Goal: Task Accomplishment & Management: Complete application form

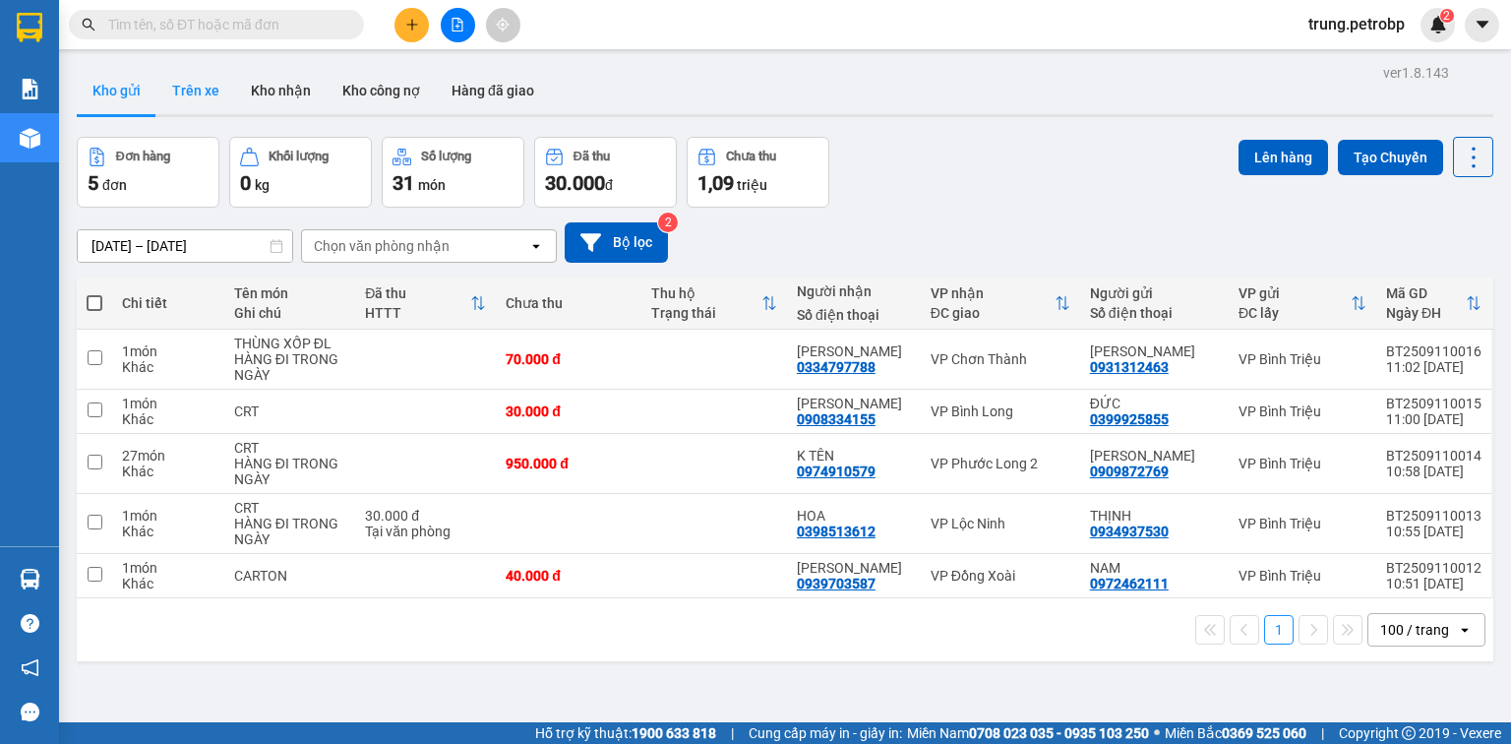
click at [194, 90] on button "Trên xe" at bounding box center [195, 90] width 79 height 47
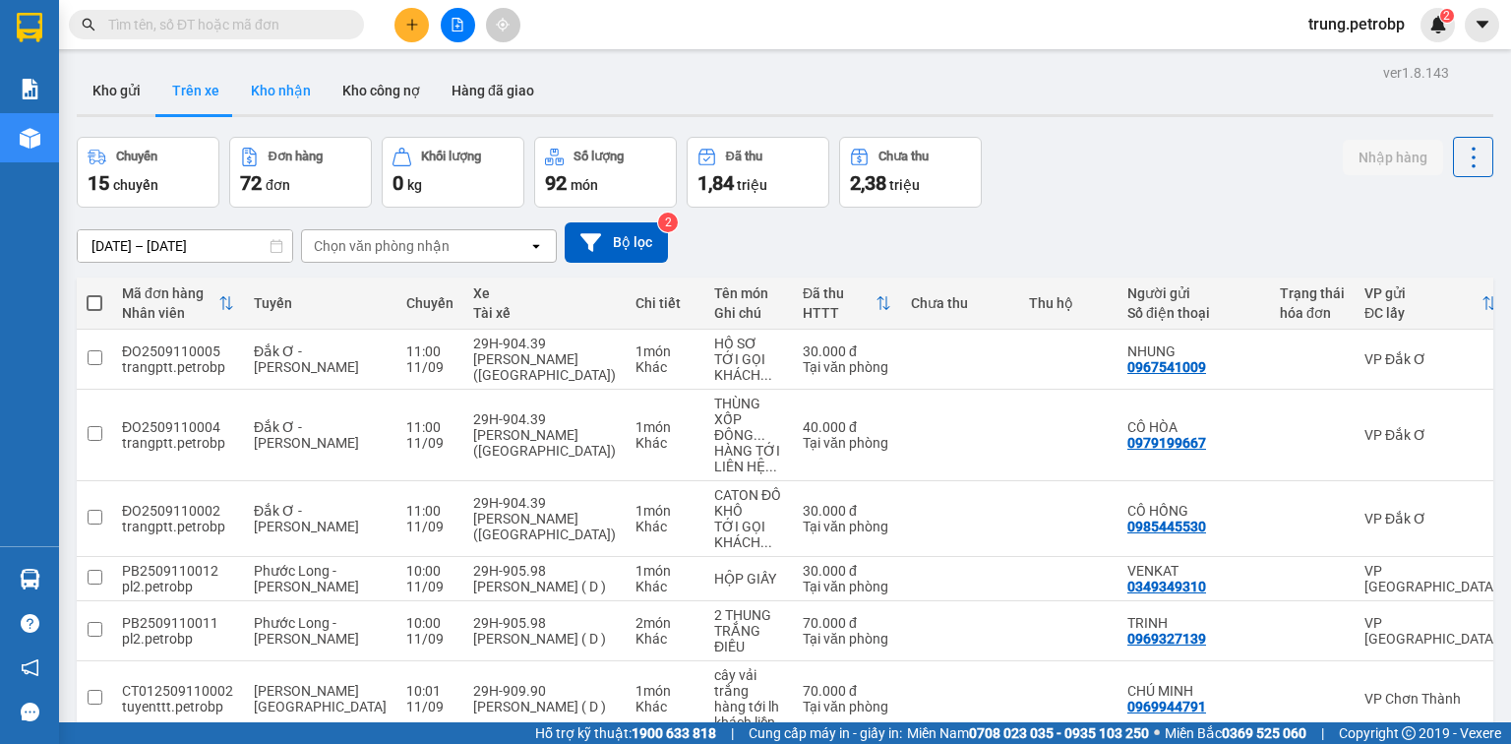
click at [271, 91] on button "Kho nhận" at bounding box center [280, 90] width 91 height 47
type input "09/09/2025 – 11/09/2025"
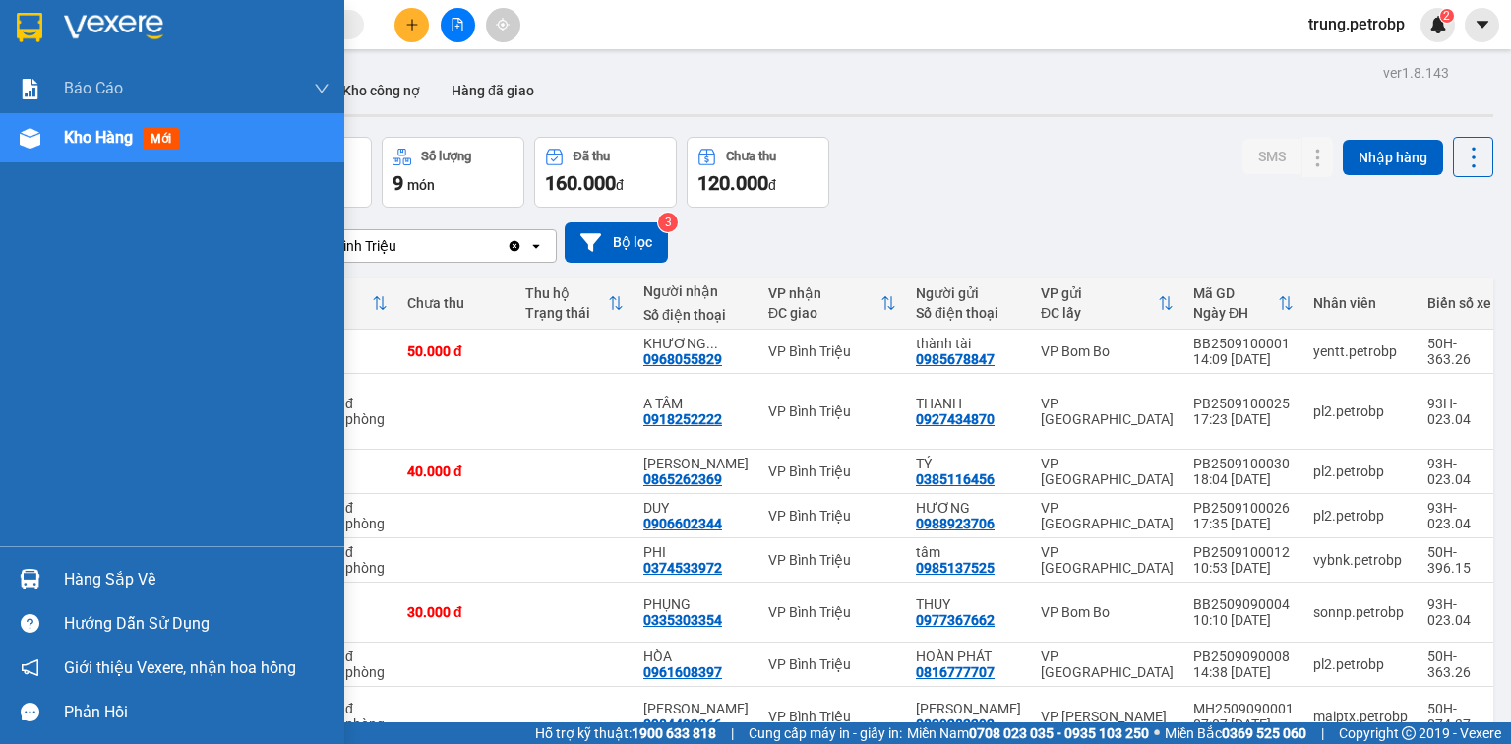
click at [83, 599] on div "Hàng sắp về" at bounding box center [172, 579] width 344 height 44
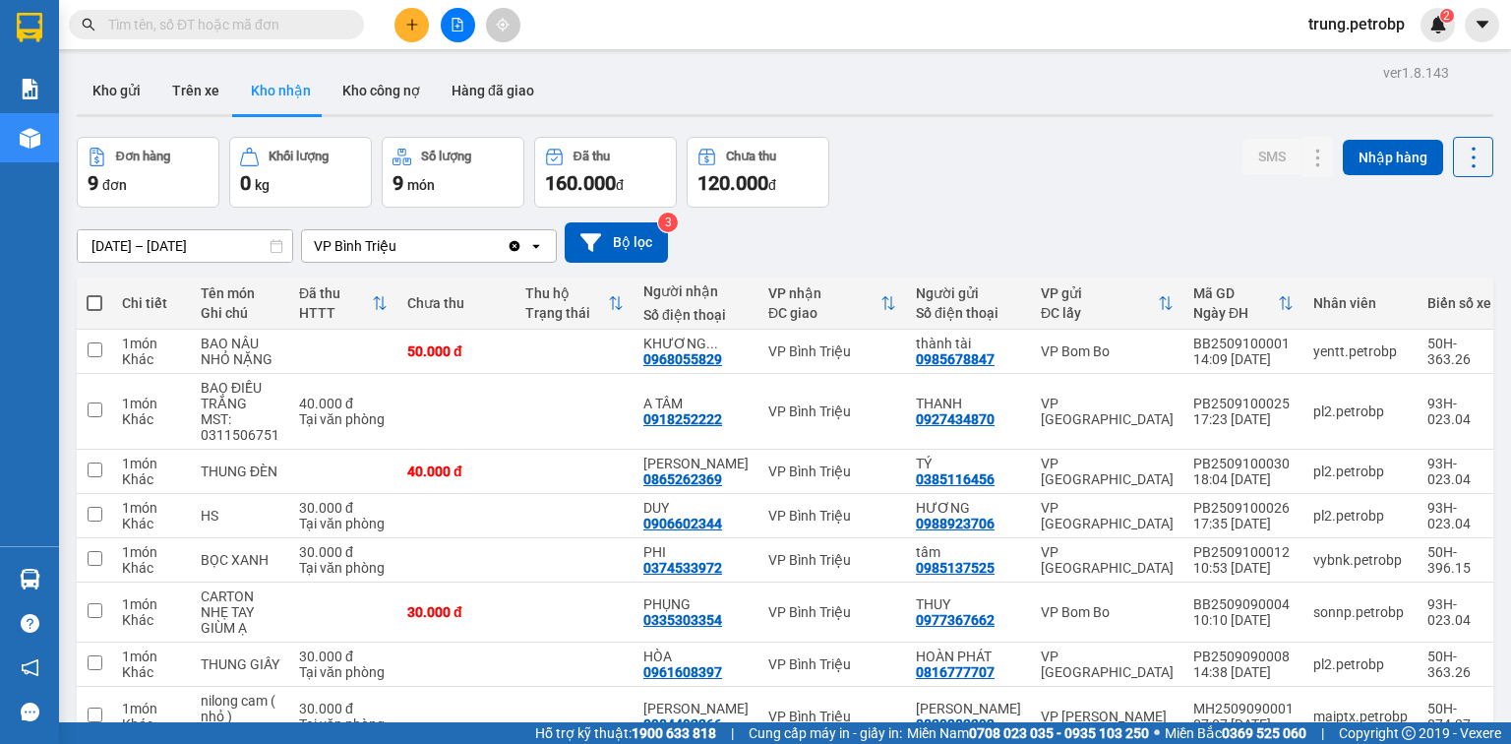
click at [82, 140] on section "Kết quả tìm kiếm ( 0 ) Bộ lọc No Data trung.petrobp 2 Báo cáo BC tiền tận nơi (…" at bounding box center [755, 372] width 1511 height 744
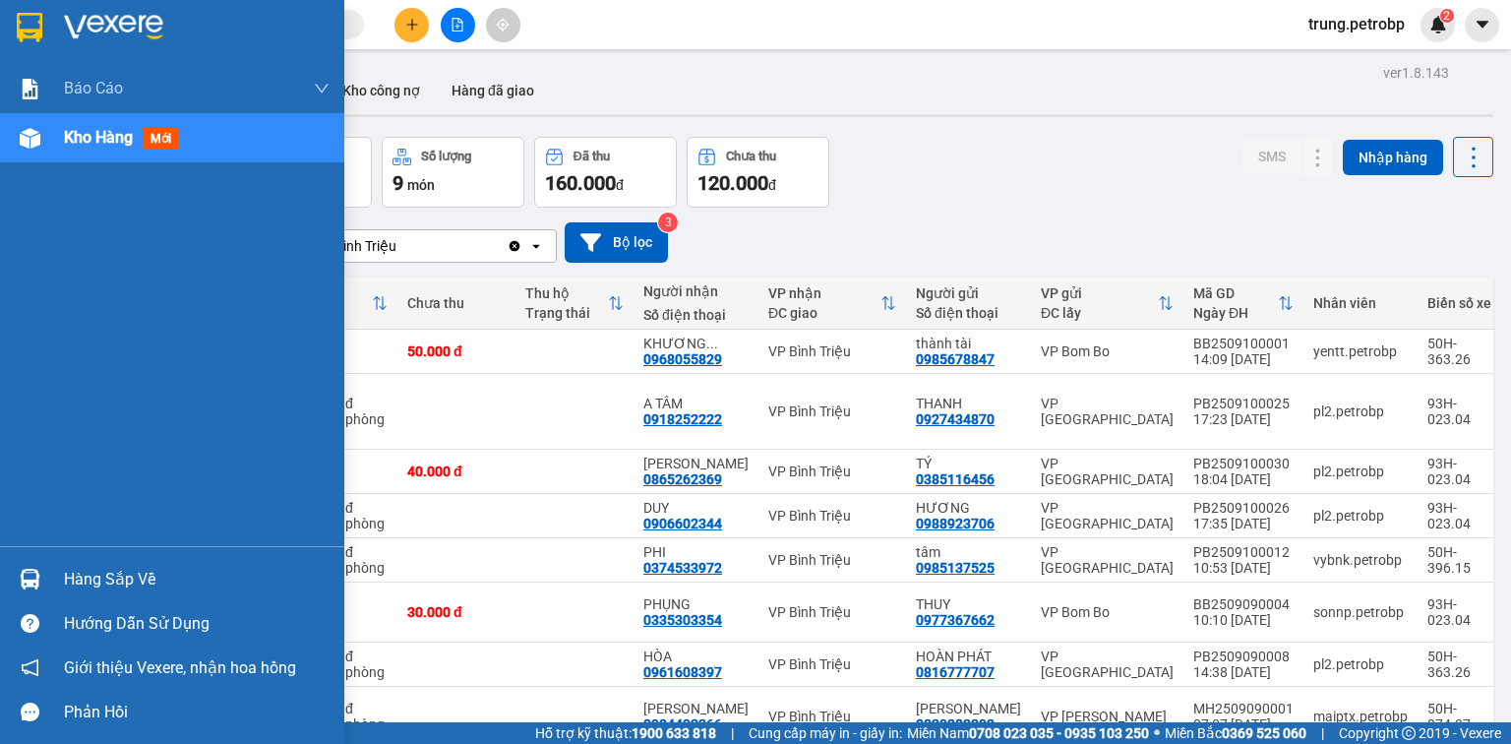
click at [90, 138] on span "Kho hàng" at bounding box center [98, 137] width 69 height 19
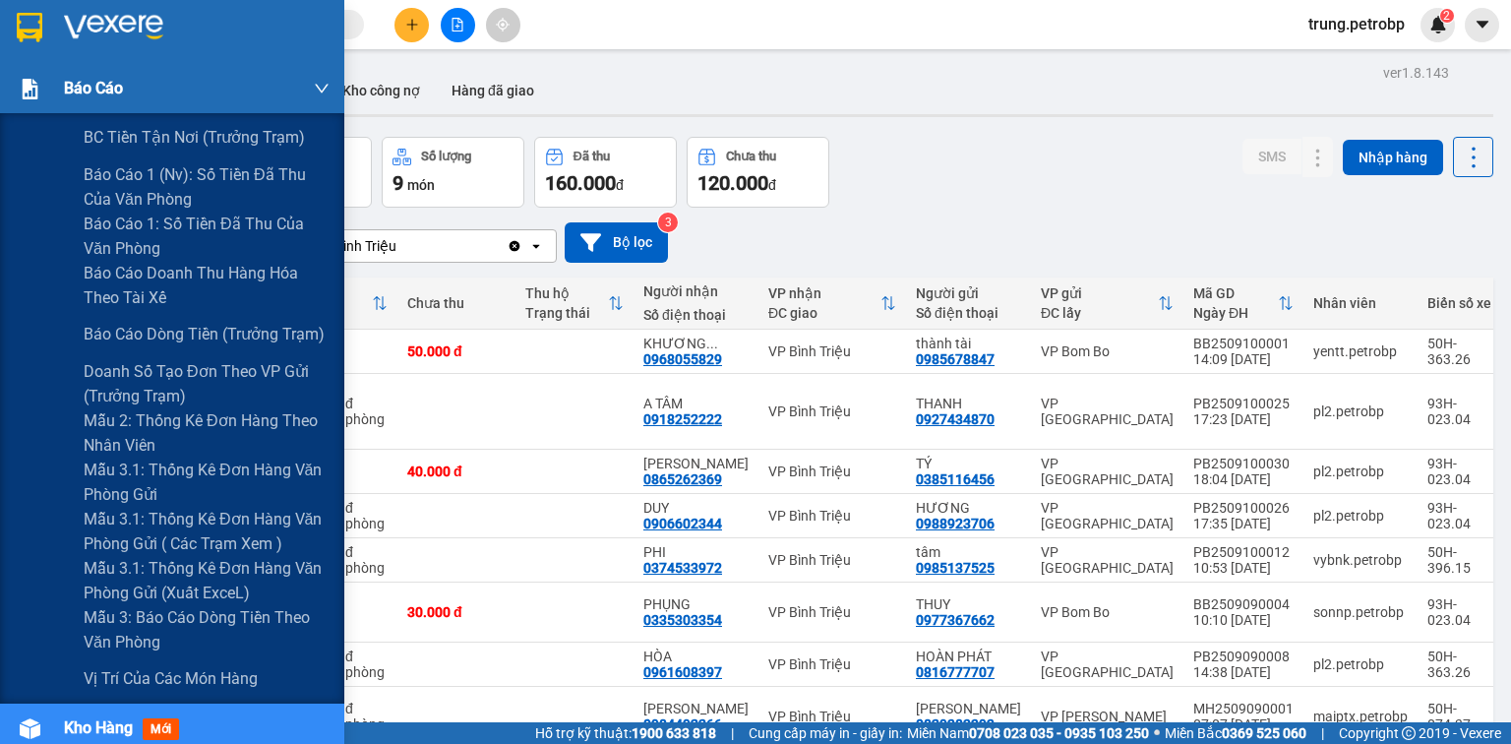
click at [100, 94] on span "Báo cáo" at bounding box center [93, 88] width 59 height 25
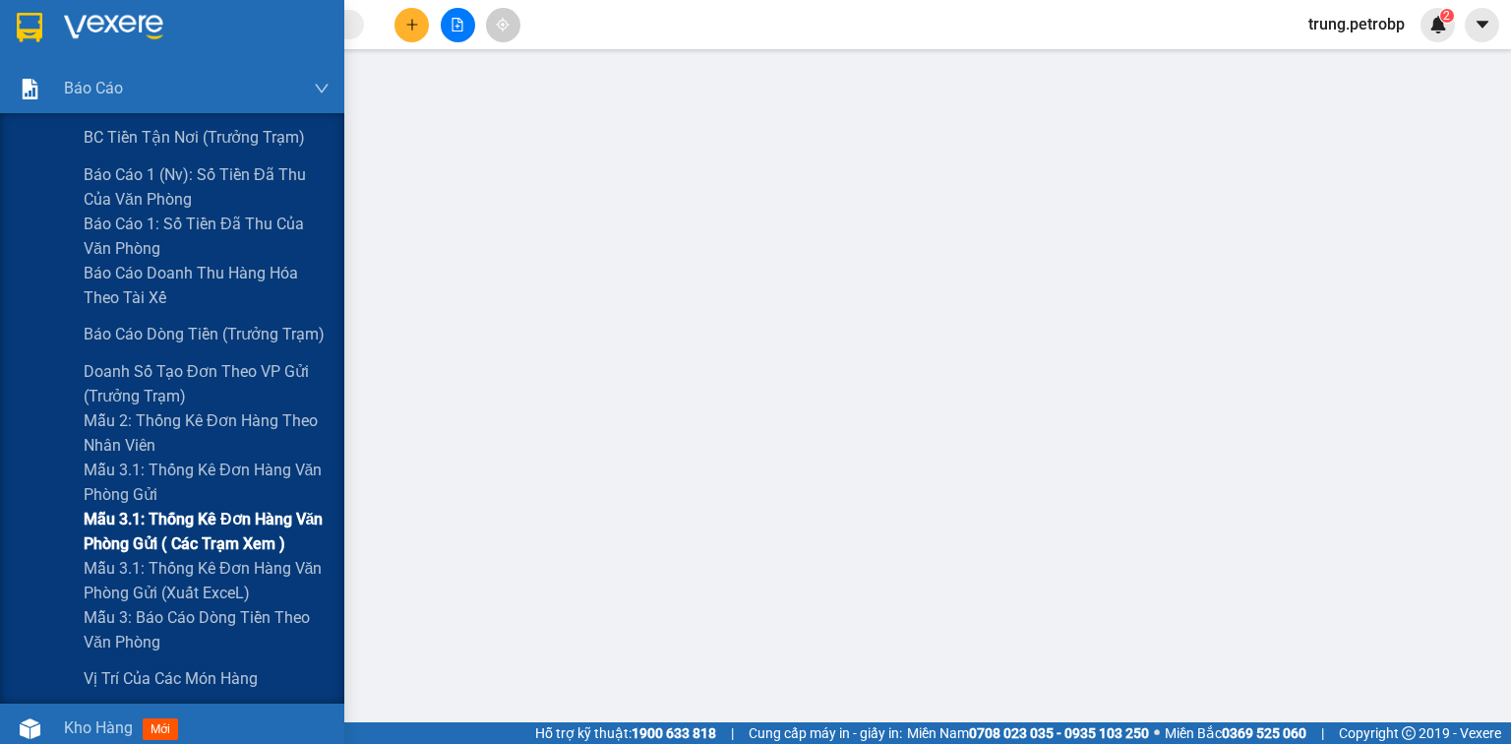
click at [174, 536] on span "Mẫu 3.1: Thống kê đơn hàng văn phòng gửi ( các trạm xem )" at bounding box center [207, 531] width 246 height 49
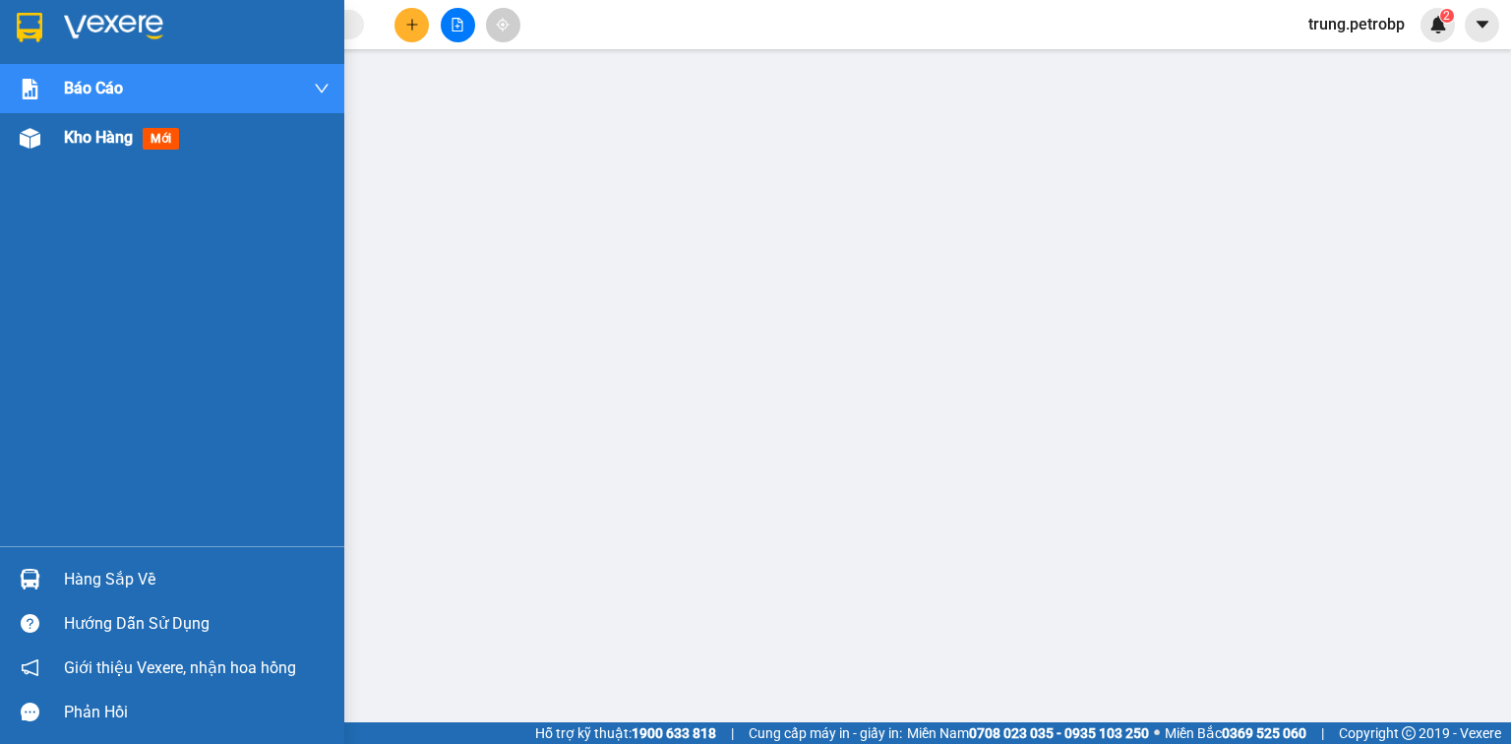
click at [95, 134] on span "Kho hàng" at bounding box center [98, 137] width 69 height 19
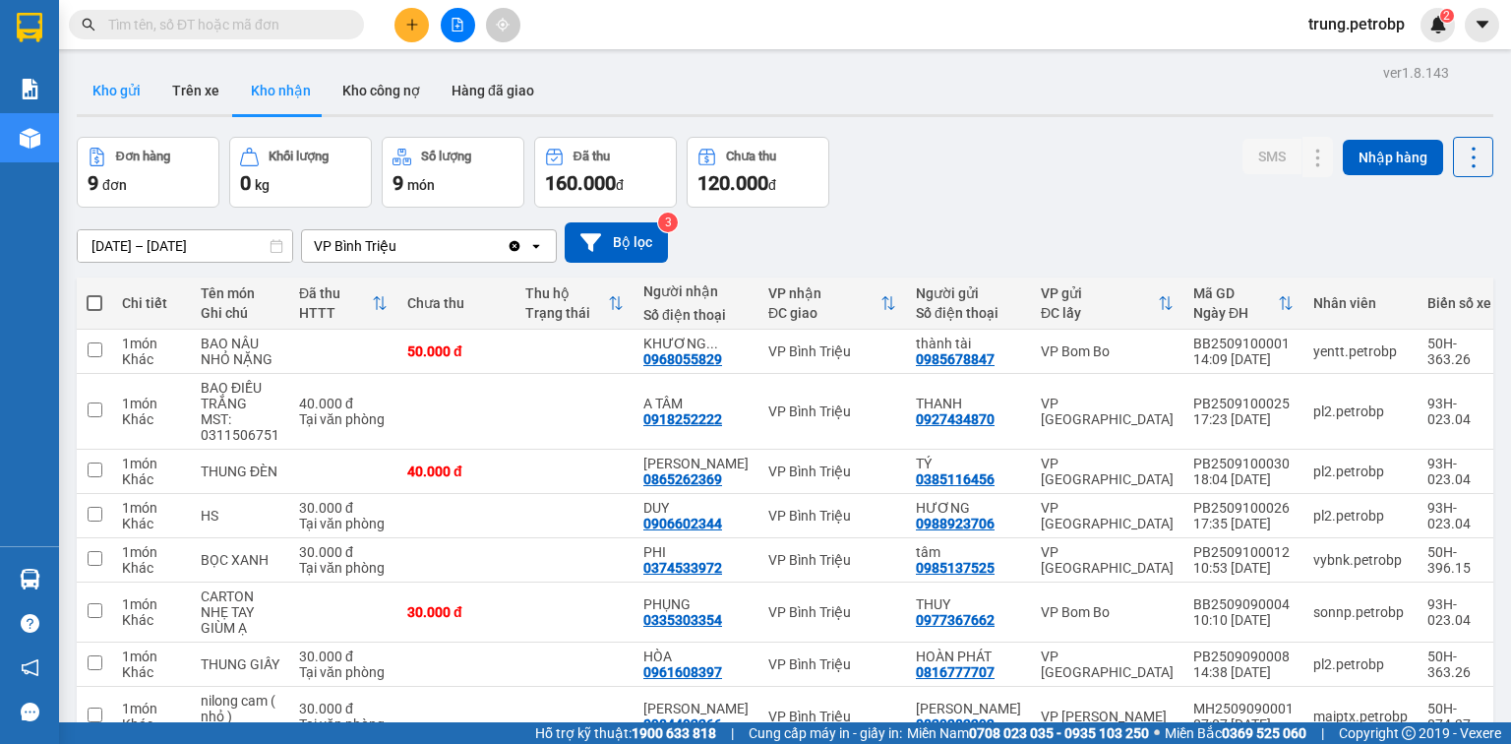
click at [118, 98] on button "Kho gửi" at bounding box center [117, 90] width 80 height 47
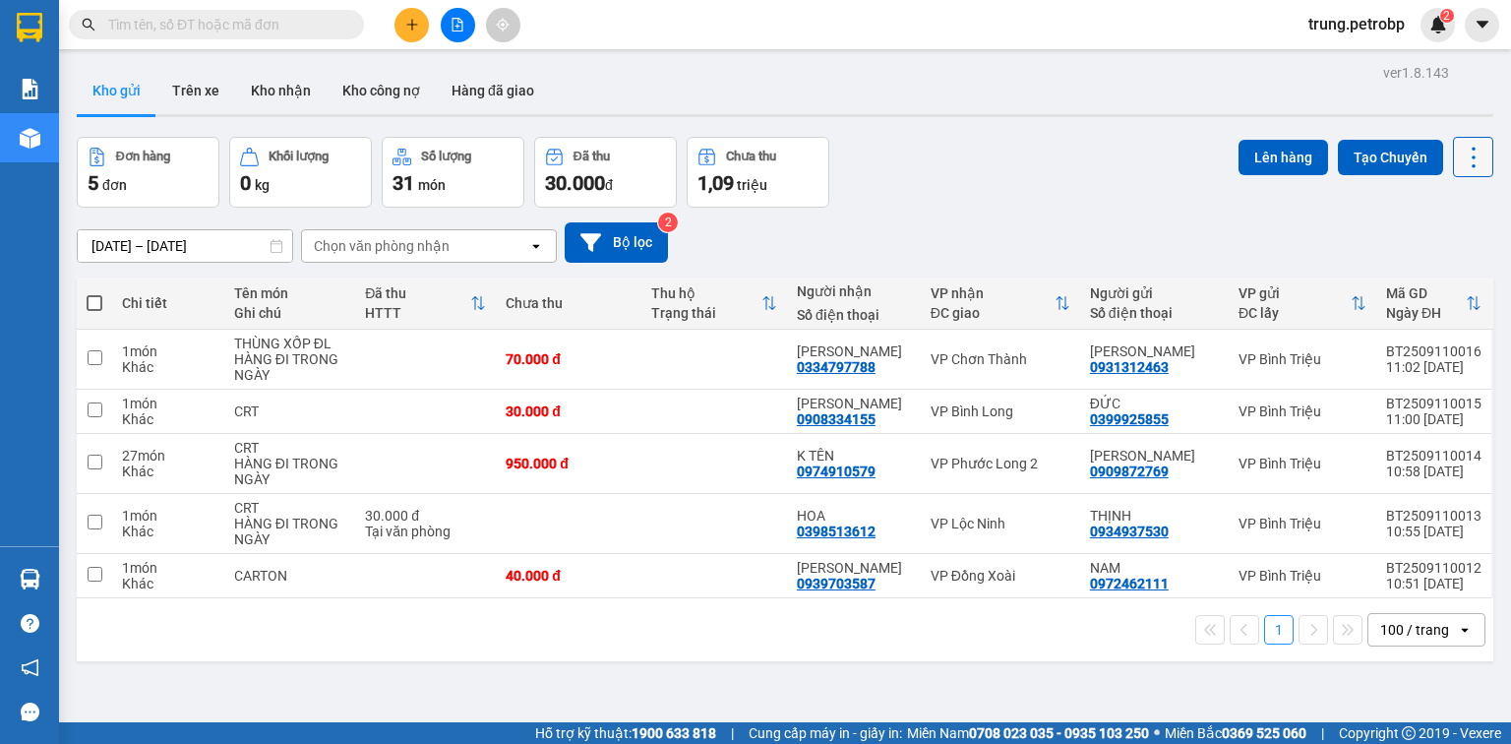
click at [1460, 149] on icon at bounding box center [1474, 158] width 28 height 28
click at [1437, 278] on span "Làm mới" at bounding box center [1433, 280] width 54 height 20
click at [423, 31] on button at bounding box center [411, 25] width 34 height 34
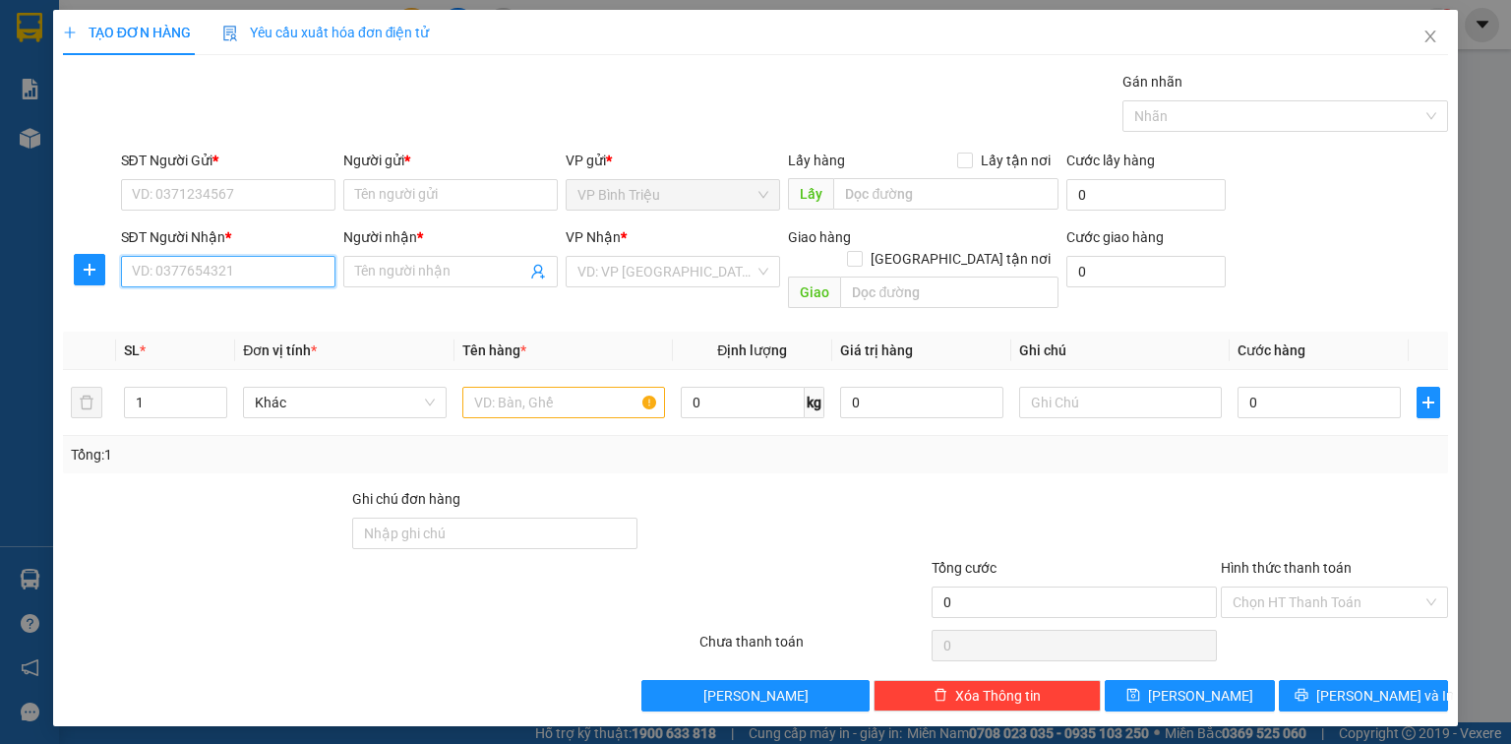
click at [293, 282] on input "SĐT Người Nhận *" at bounding box center [228, 271] width 214 height 31
type input "0"
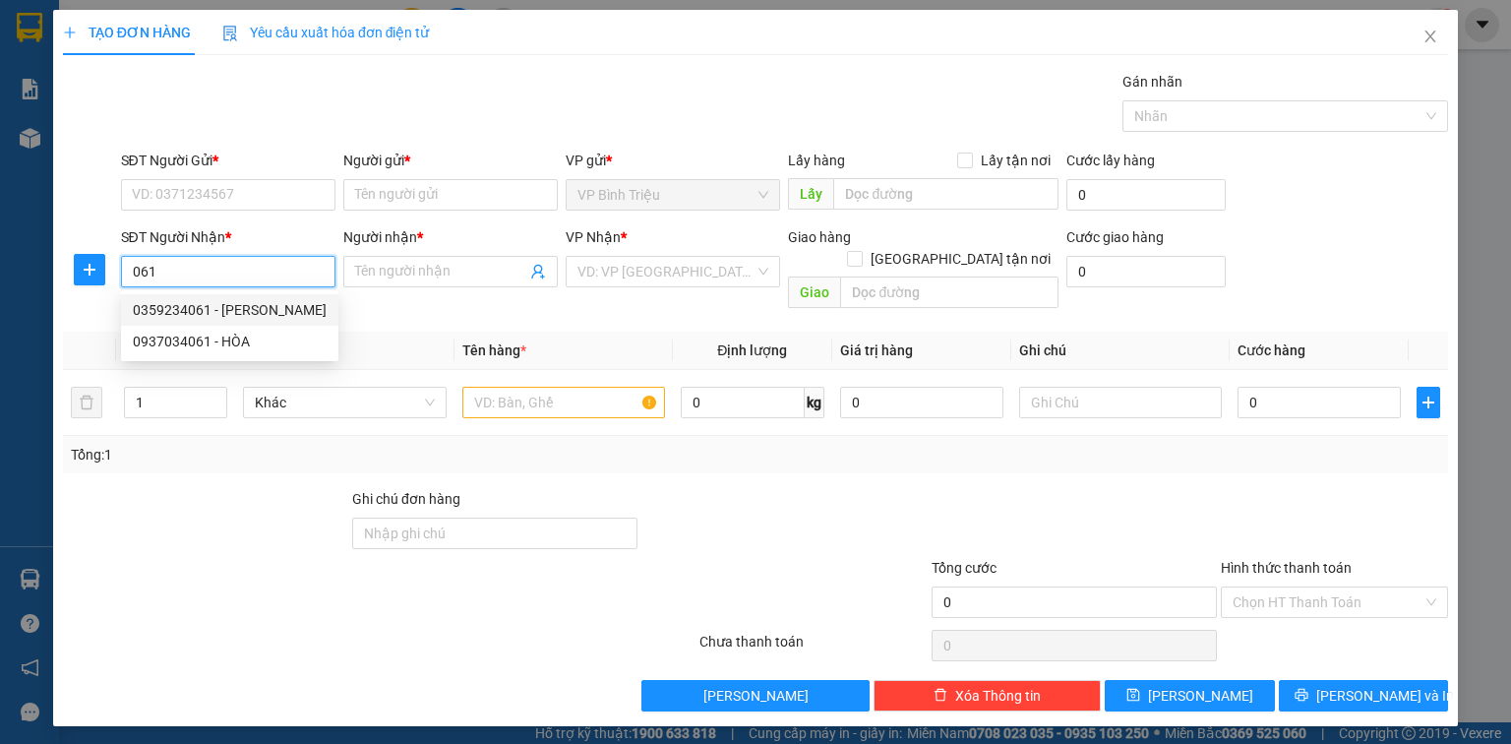
click at [191, 311] on div "0359234061 - HOÀNG GIA" at bounding box center [230, 310] width 194 height 22
type input "0359234061"
type input "HOÀNG GIA"
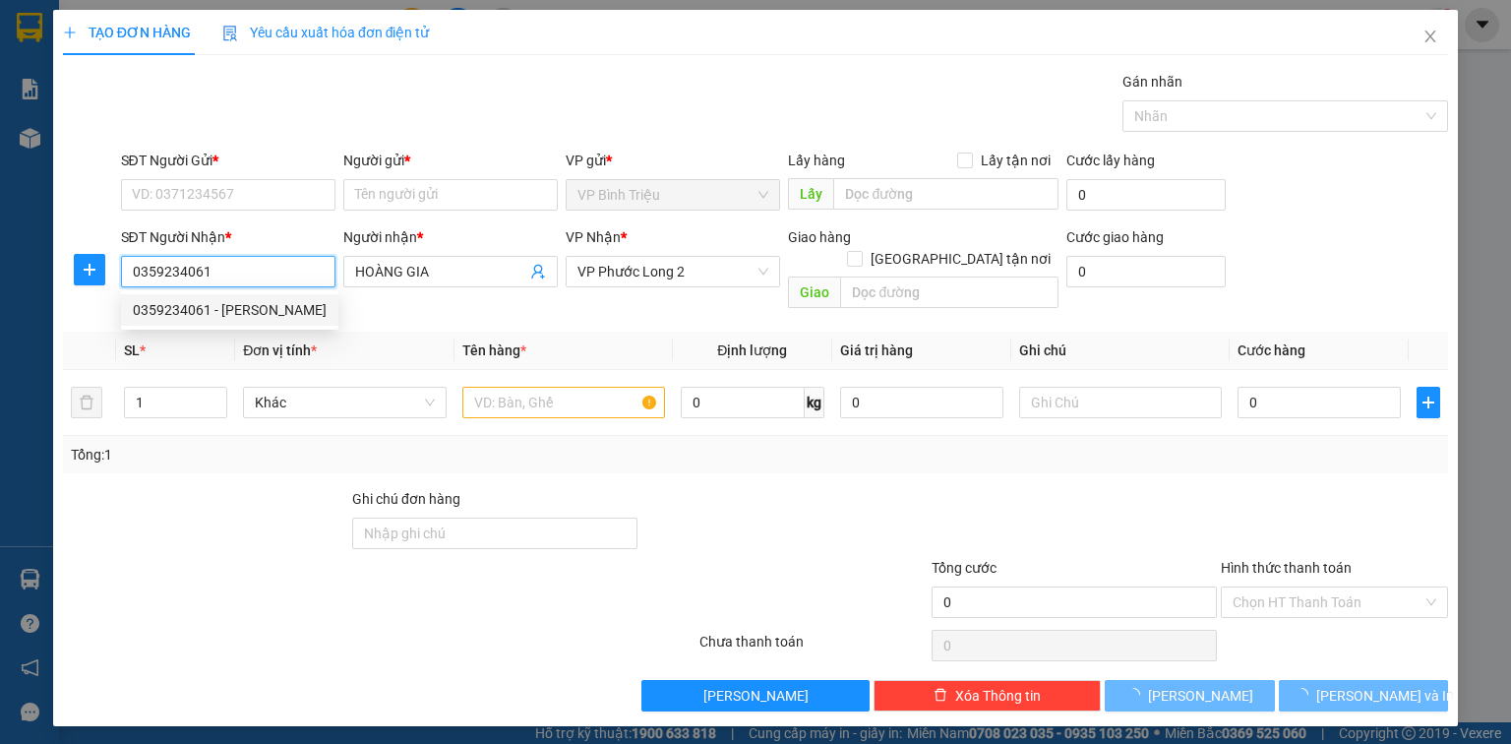
type input "80.000"
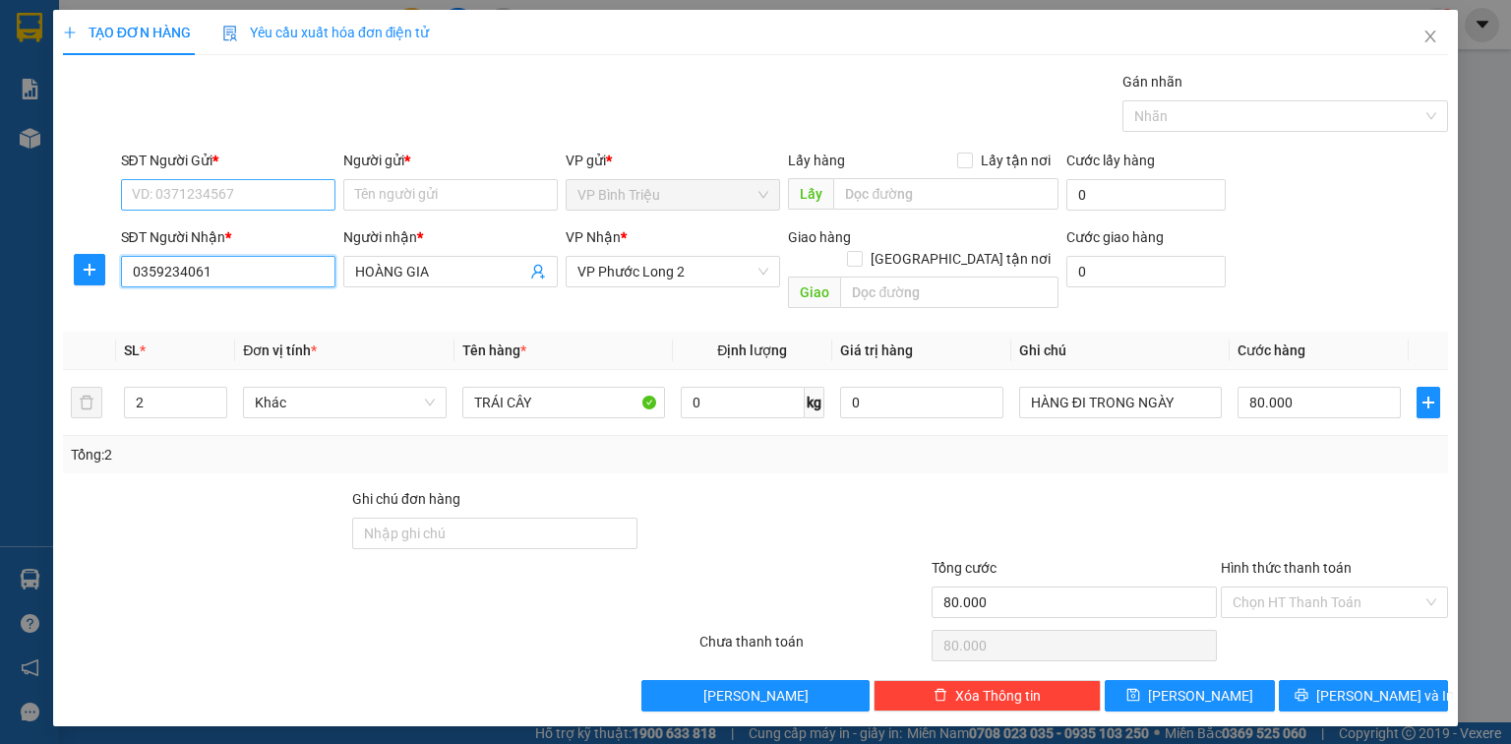
type input "0359234061"
click at [198, 189] on input "SĐT Người Gửi *" at bounding box center [228, 194] width 214 height 31
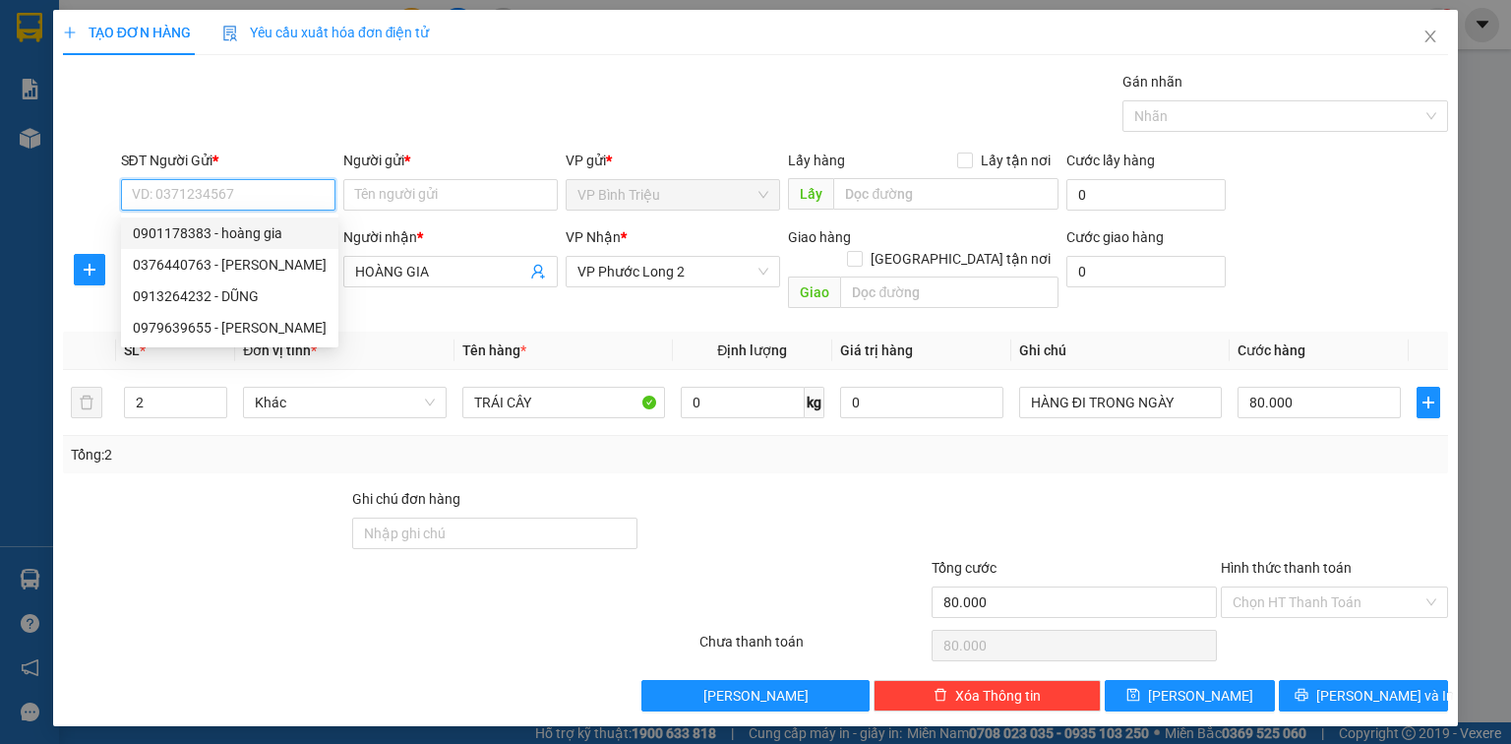
click at [209, 239] on div "0901178383 - hoàng gia" at bounding box center [230, 233] width 194 height 22
type input "0901178383"
type input "hoàng gia"
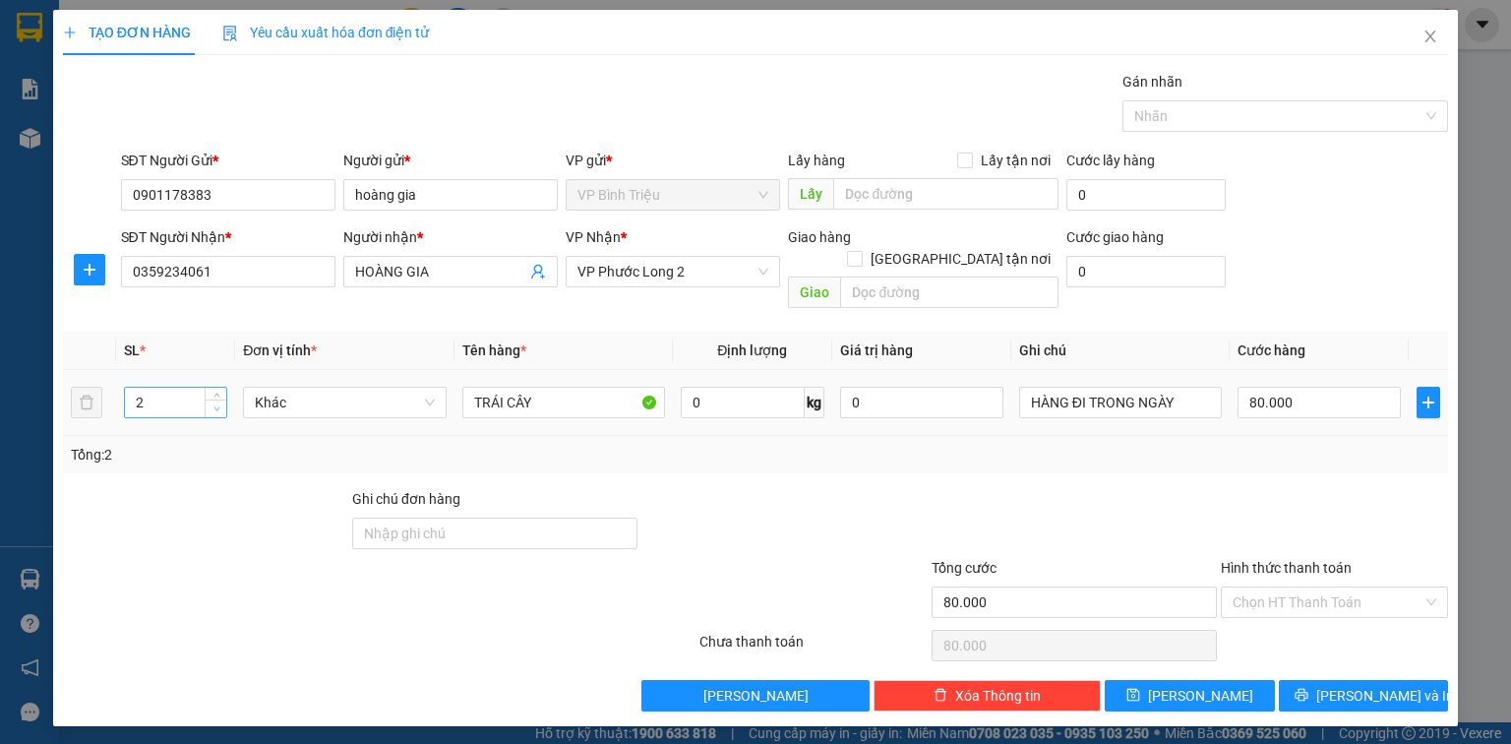
type input "1"
click at [215, 405] on icon "down" at bounding box center [216, 408] width 7 height 7
click at [253, 197] on input "0901178383" at bounding box center [228, 194] width 214 height 31
type input "0"
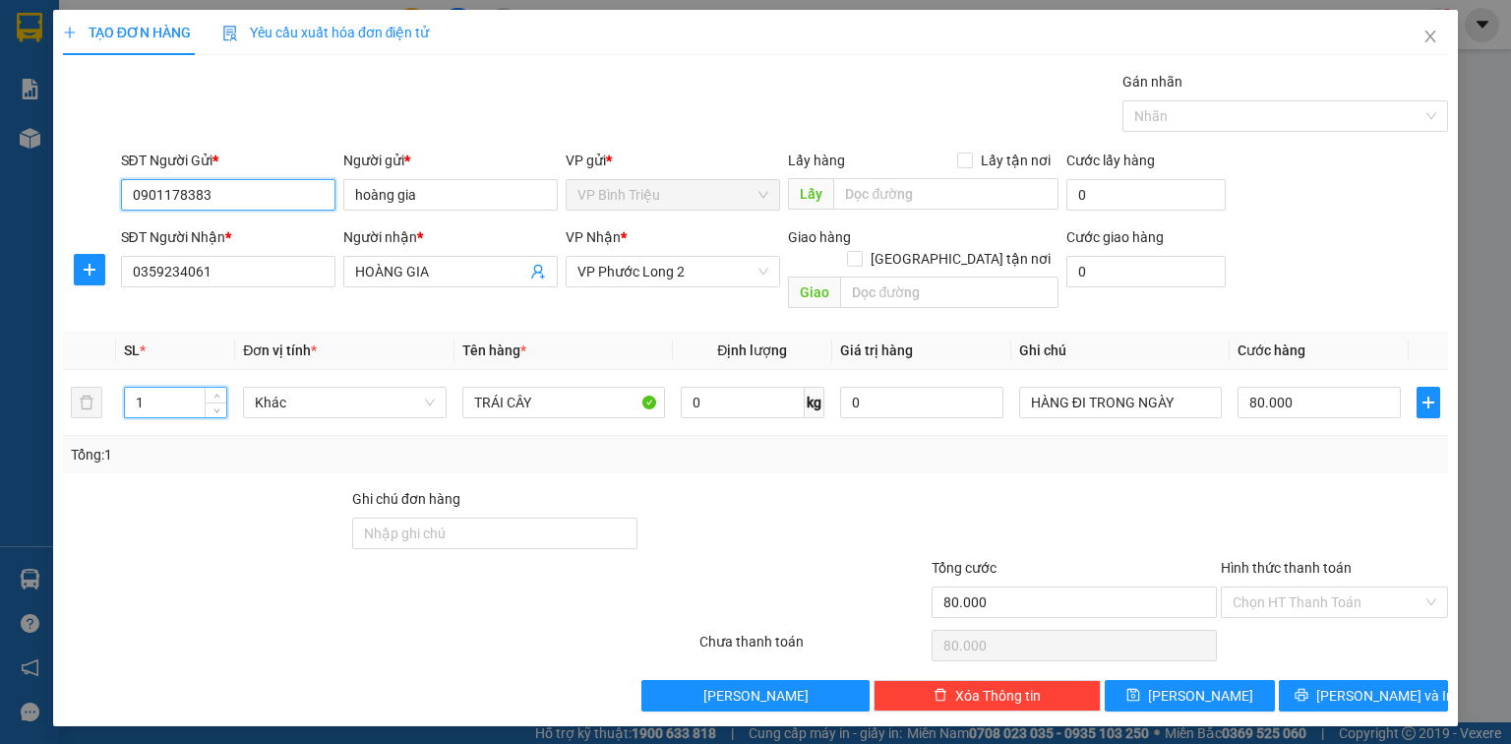
type input "0"
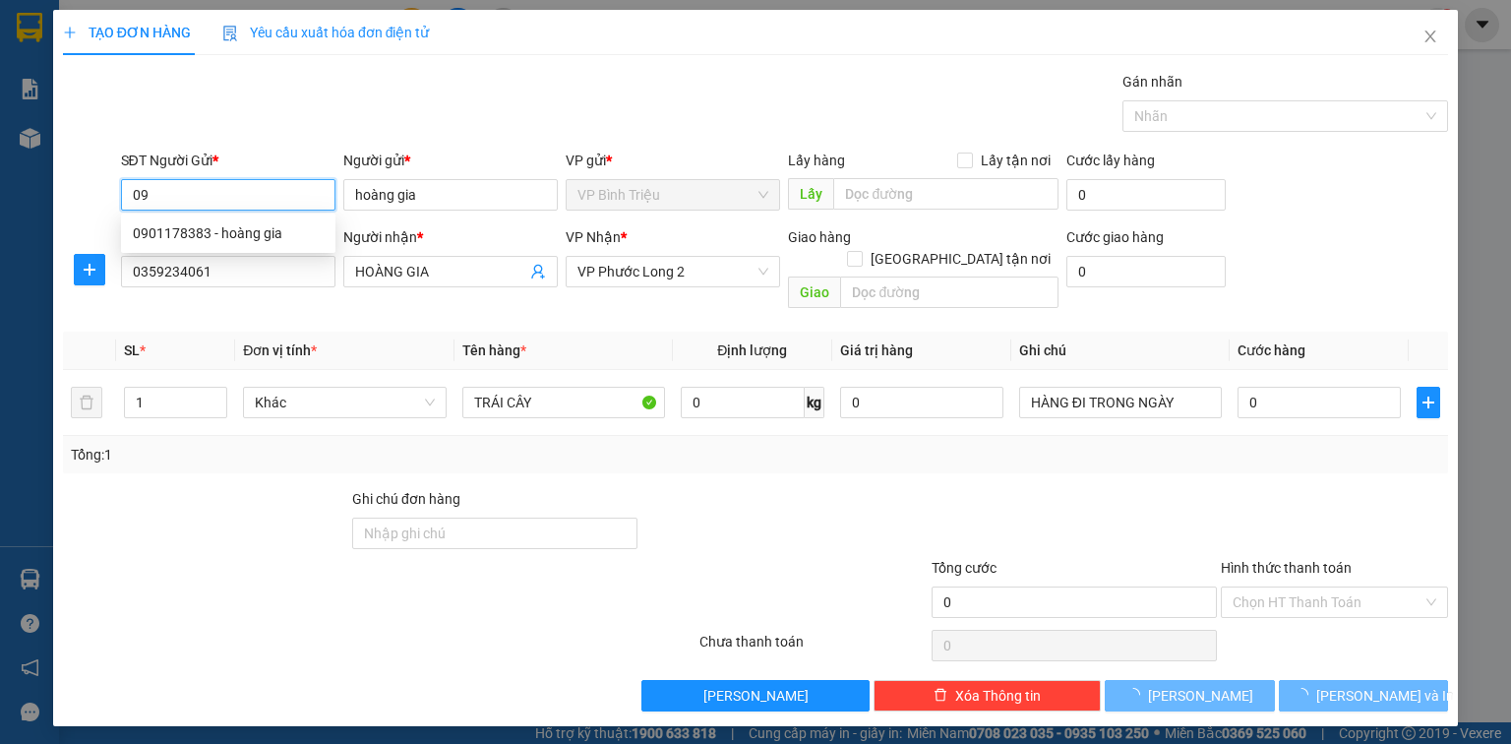
type input "0"
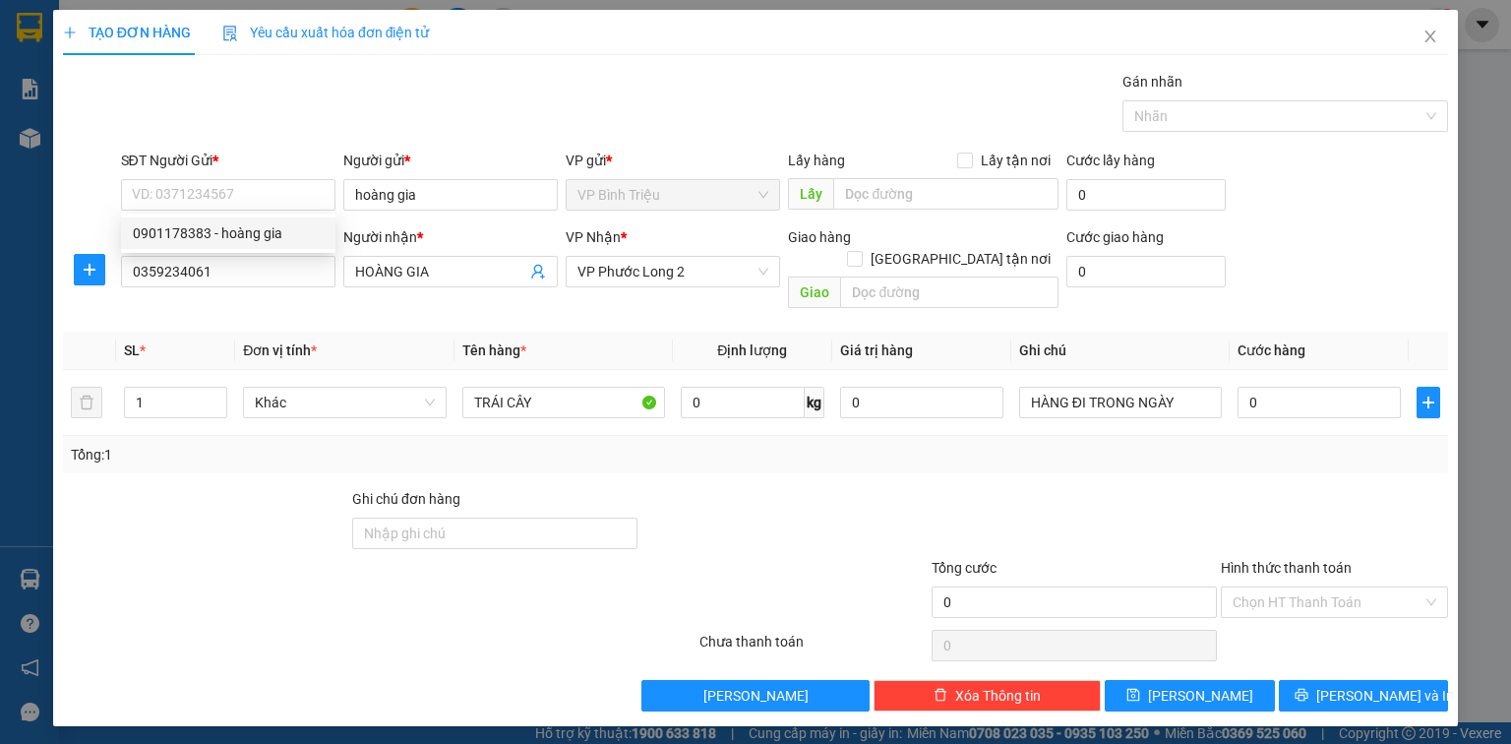
click at [335, 331] on th "Đơn vị tính *" at bounding box center [344, 350] width 218 height 38
click at [219, 192] on input "SĐT Người Gửi *" at bounding box center [228, 194] width 214 height 31
type input "3"
click at [173, 225] on div "0376440763 - THANH" at bounding box center [230, 233] width 194 height 22
type input "0376440763"
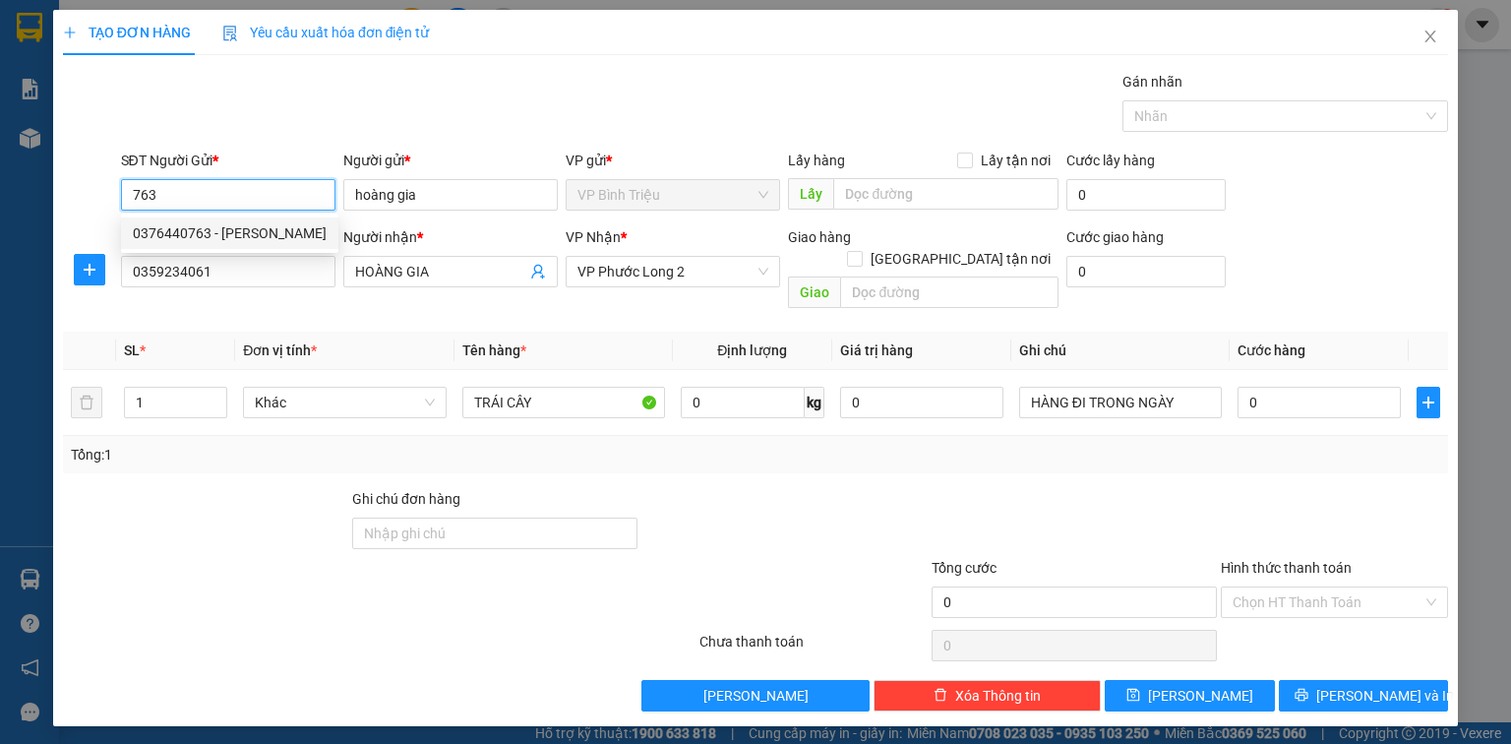
type input "THANH"
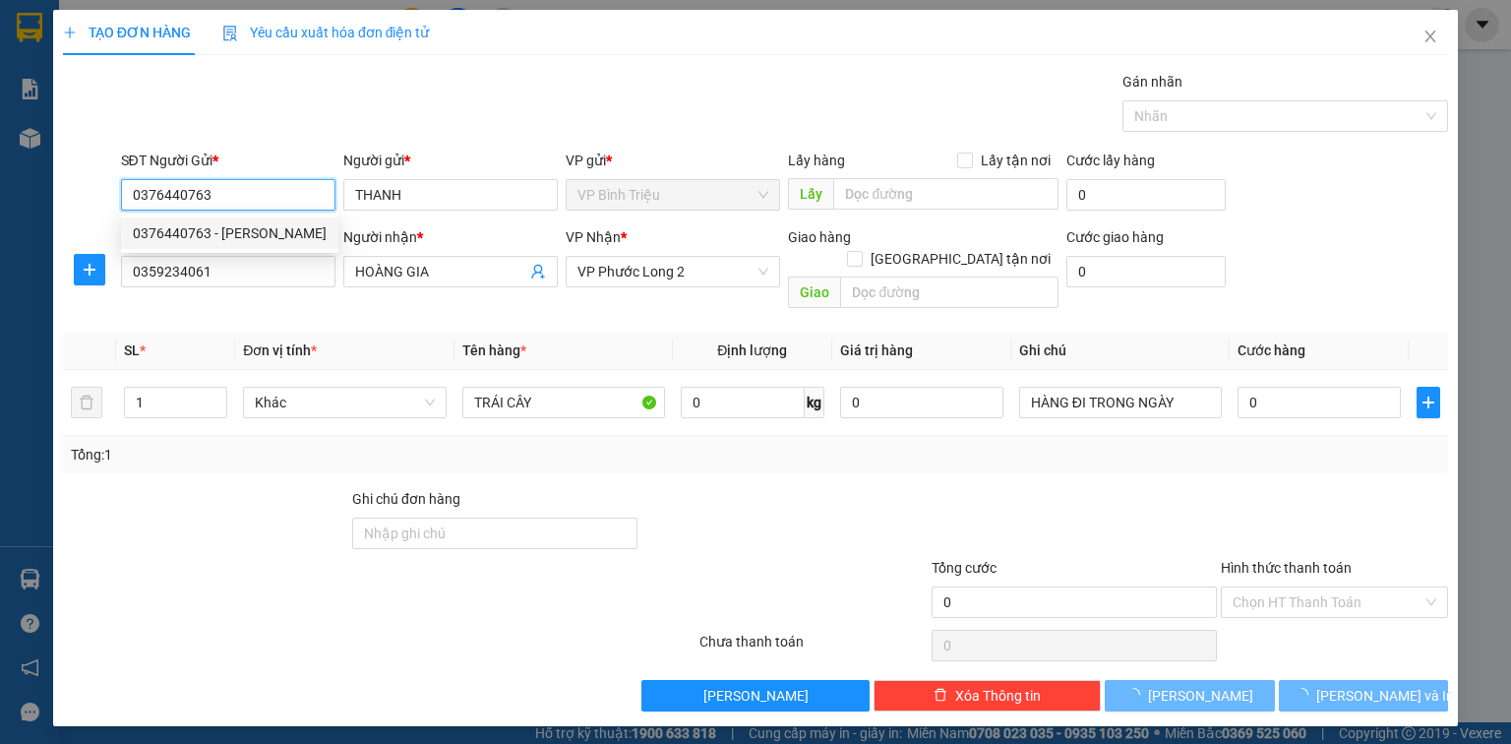
type input "70.000"
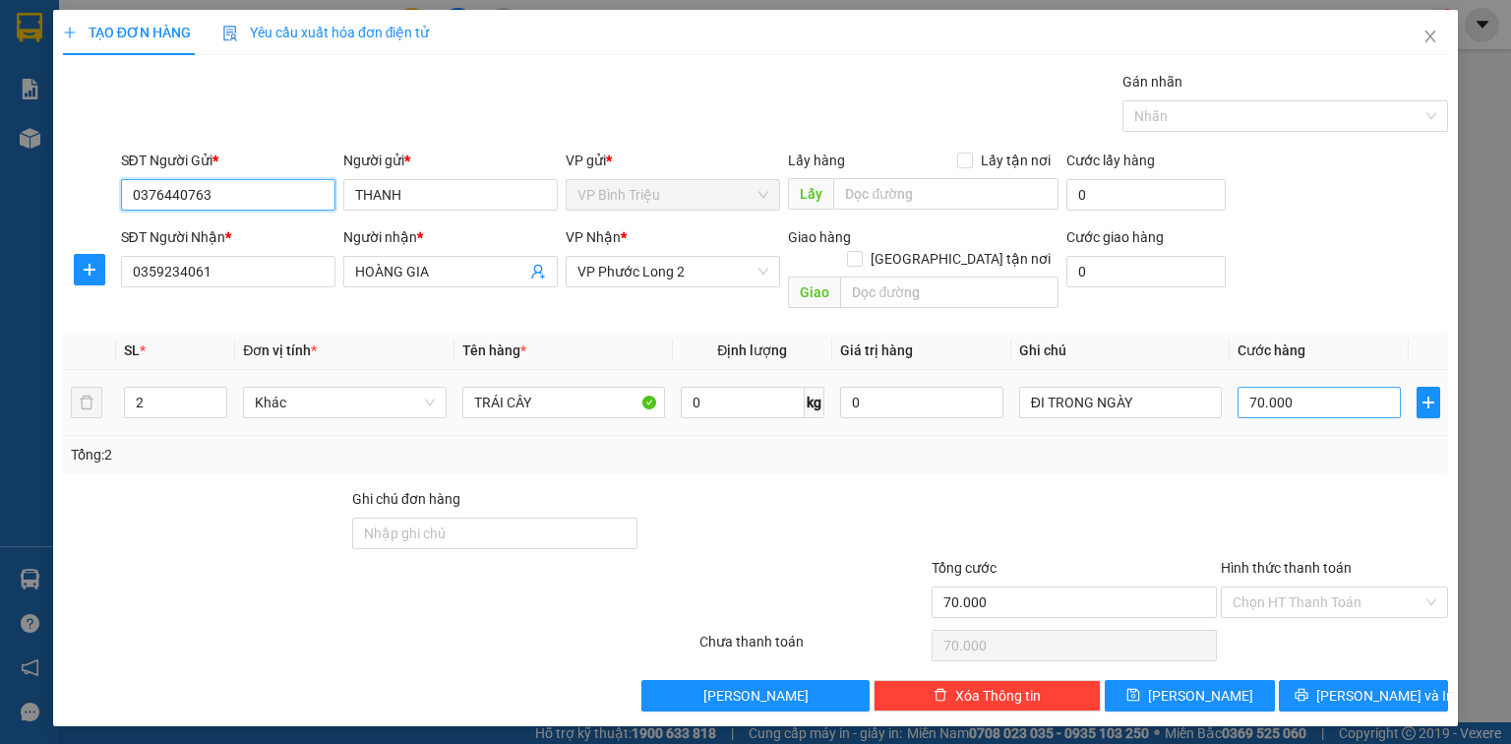
type input "0376440763"
click at [1308, 387] on input "70.000" at bounding box center [1318, 402] width 163 height 31
type input "0"
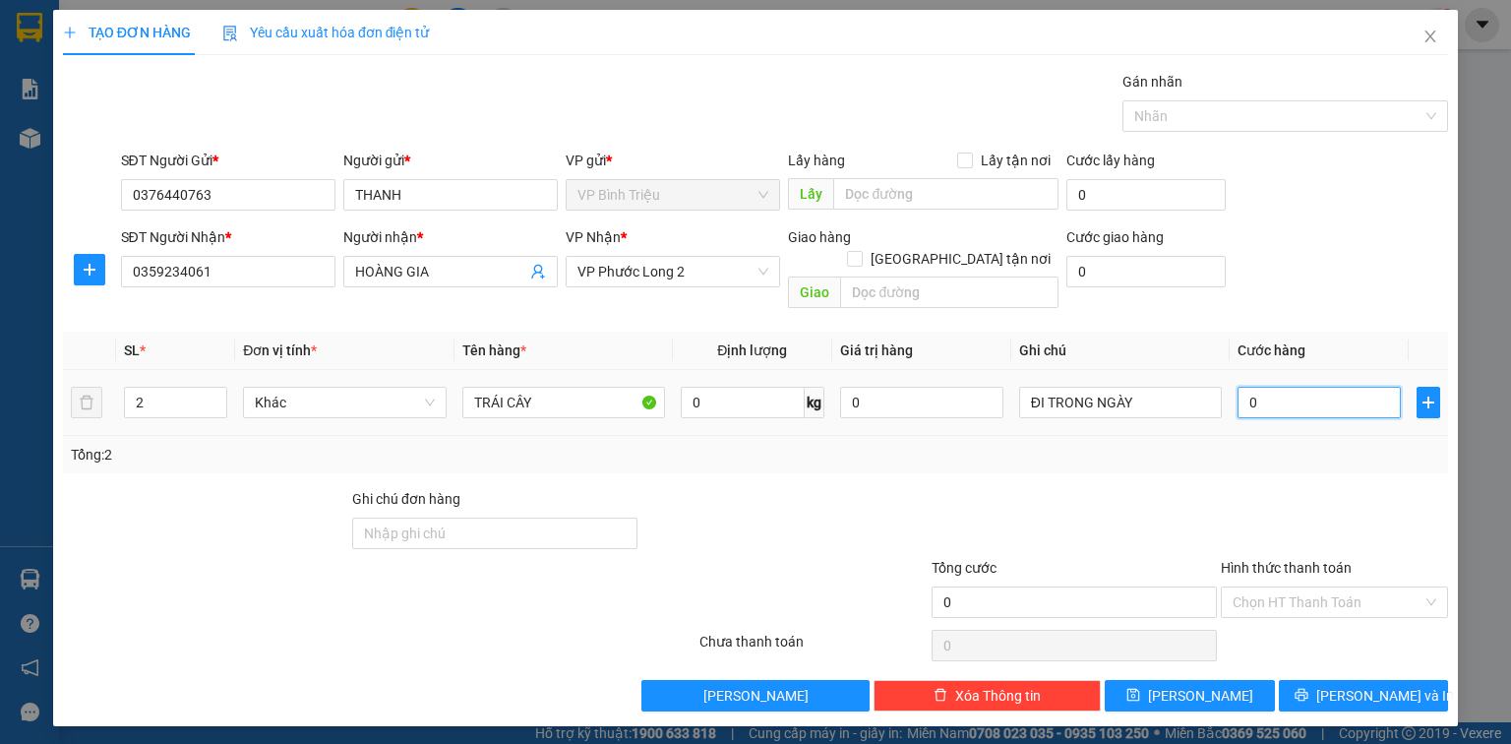
type input "4"
type input "04"
type input "40"
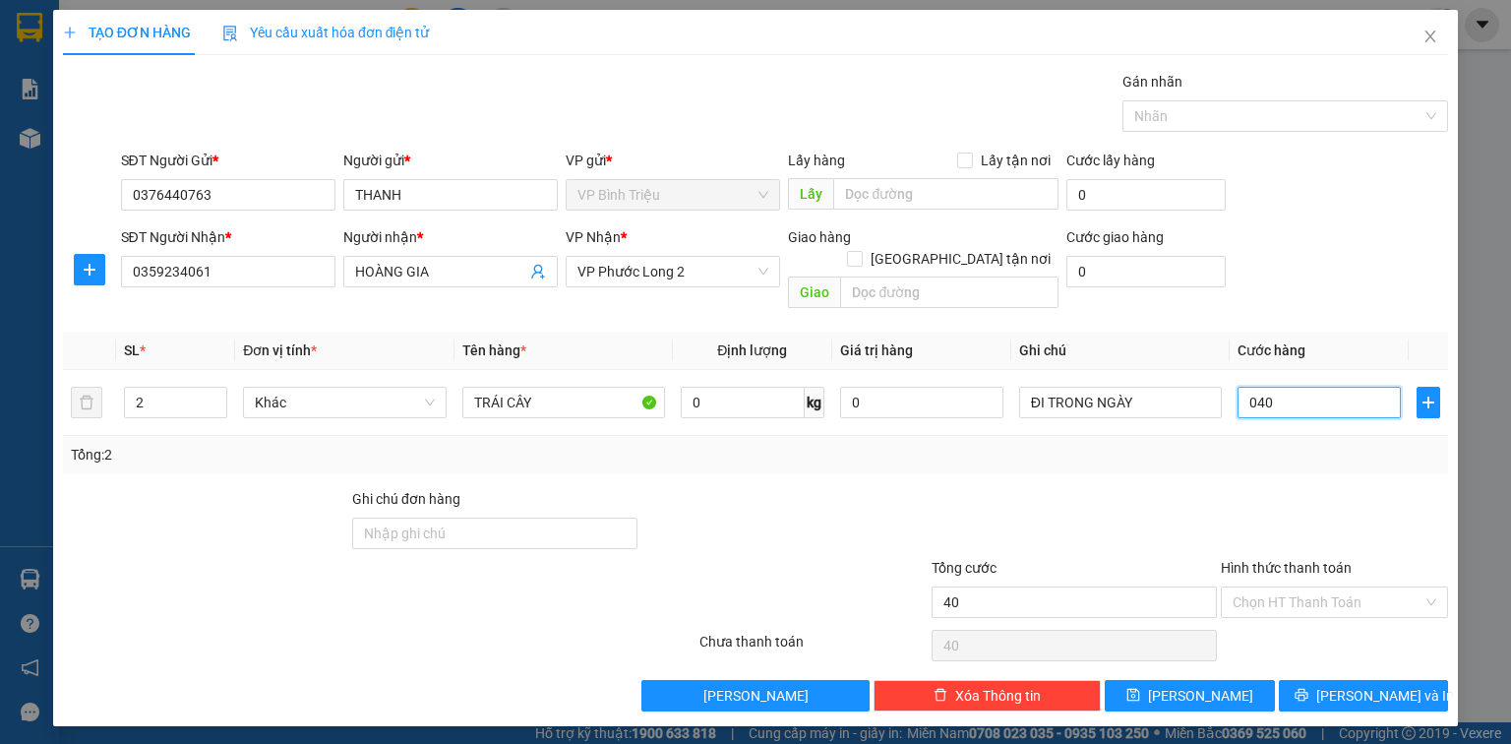
type input "040"
type input "40.000"
click at [1288, 488] on div at bounding box center [1334, 522] width 231 height 69
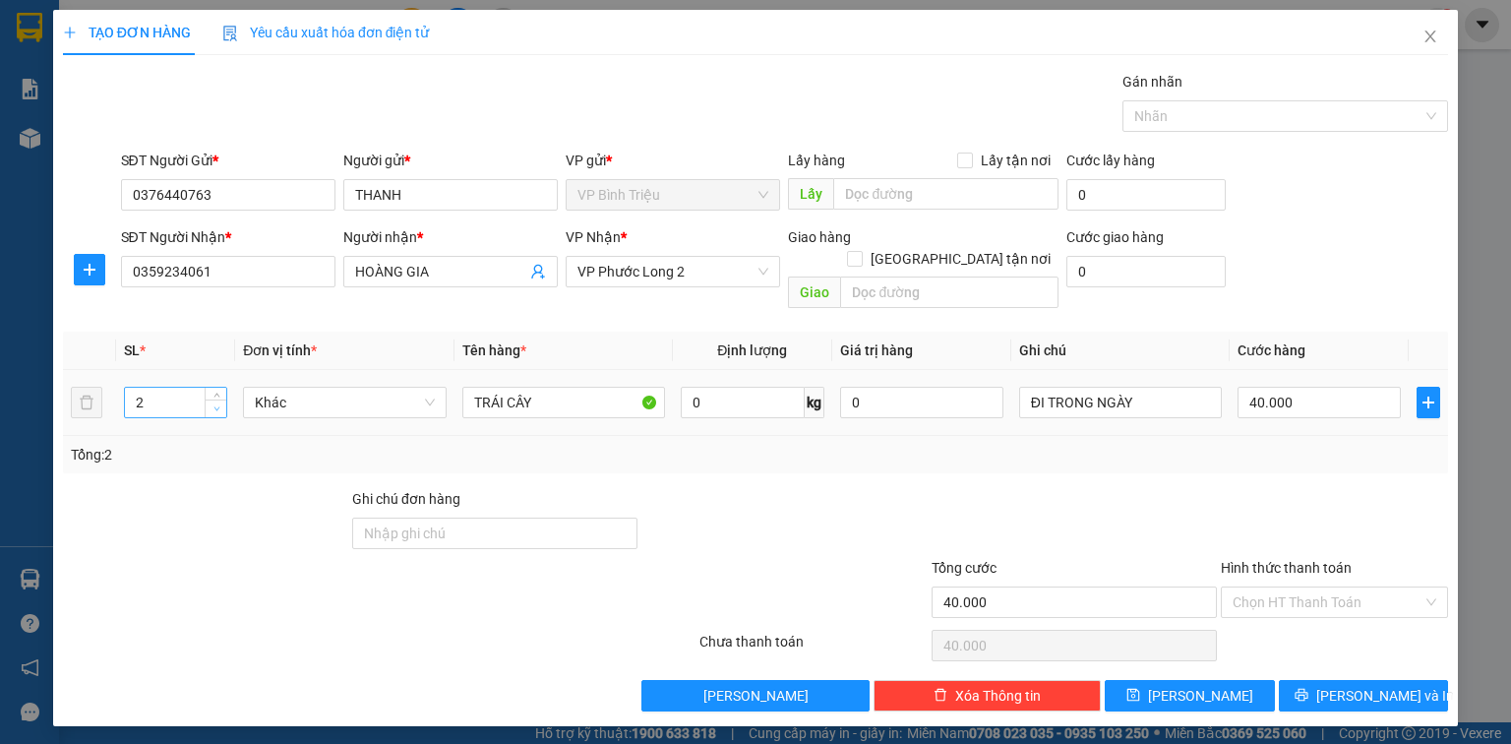
type input "1"
click at [218, 403] on span "down" at bounding box center [216, 409] width 12 height 12
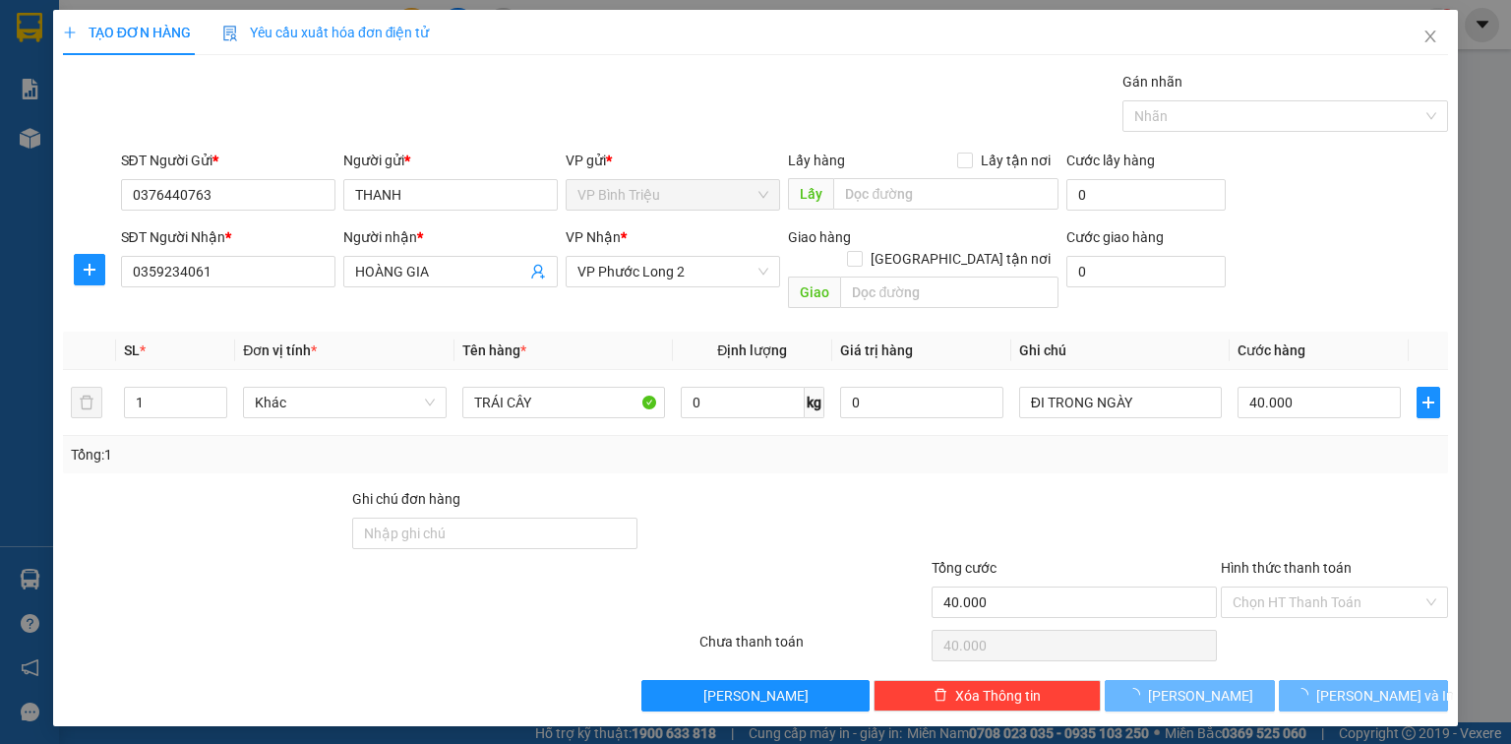
click at [987, 560] on span "Tổng cước" at bounding box center [963, 568] width 65 height 16
click at [987, 586] on input "40.000" at bounding box center [1073, 601] width 285 height 31
type input "0"
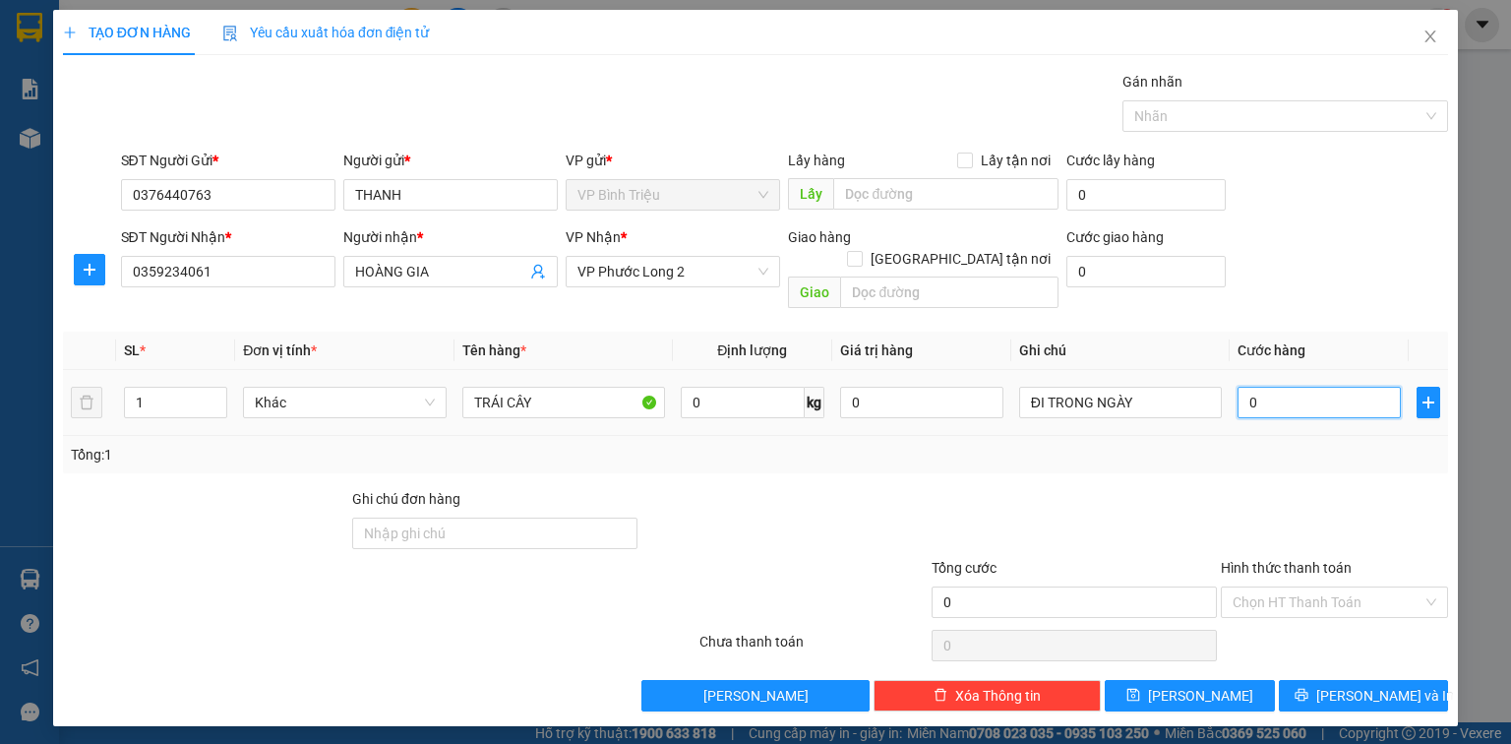
click at [1289, 387] on input "0" at bounding box center [1318, 402] width 163 height 31
type input "4"
type input "40"
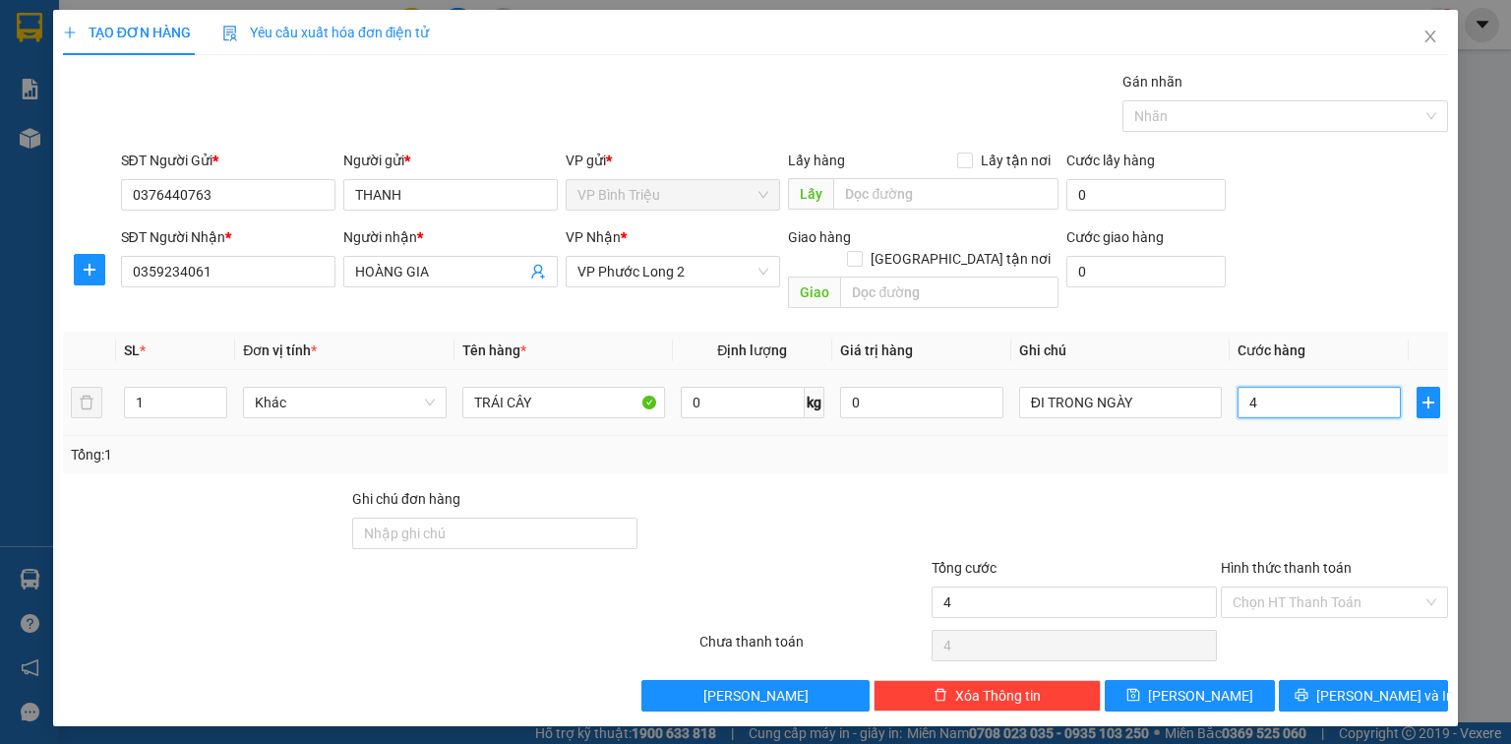
type input "40"
type input "40.000"
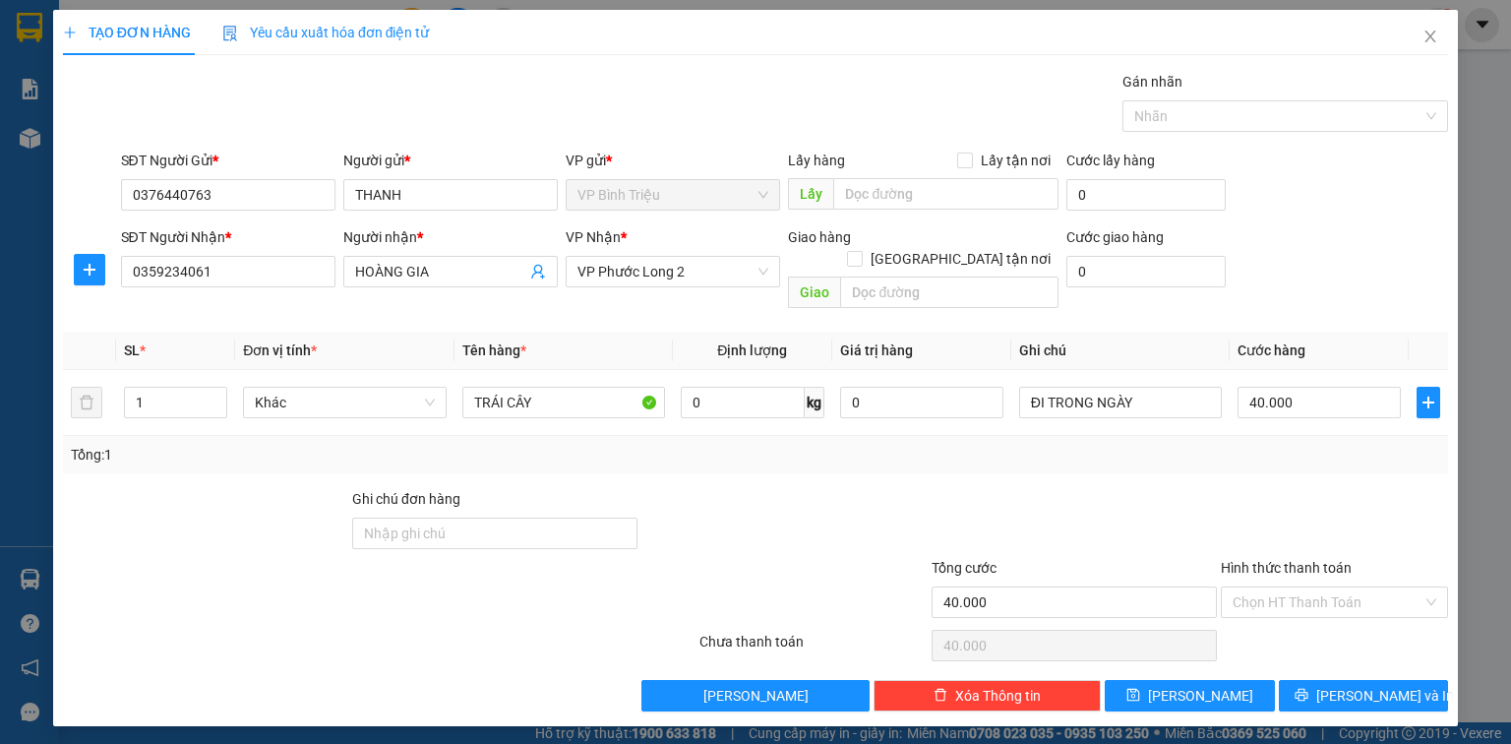
click at [1259, 504] on div at bounding box center [1334, 522] width 231 height 69
click at [1206, 444] on div "Tổng: 1" at bounding box center [755, 455] width 1369 height 22
click at [1352, 685] on span "[PERSON_NAME] và In" at bounding box center [1385, 696] width 138 height 22
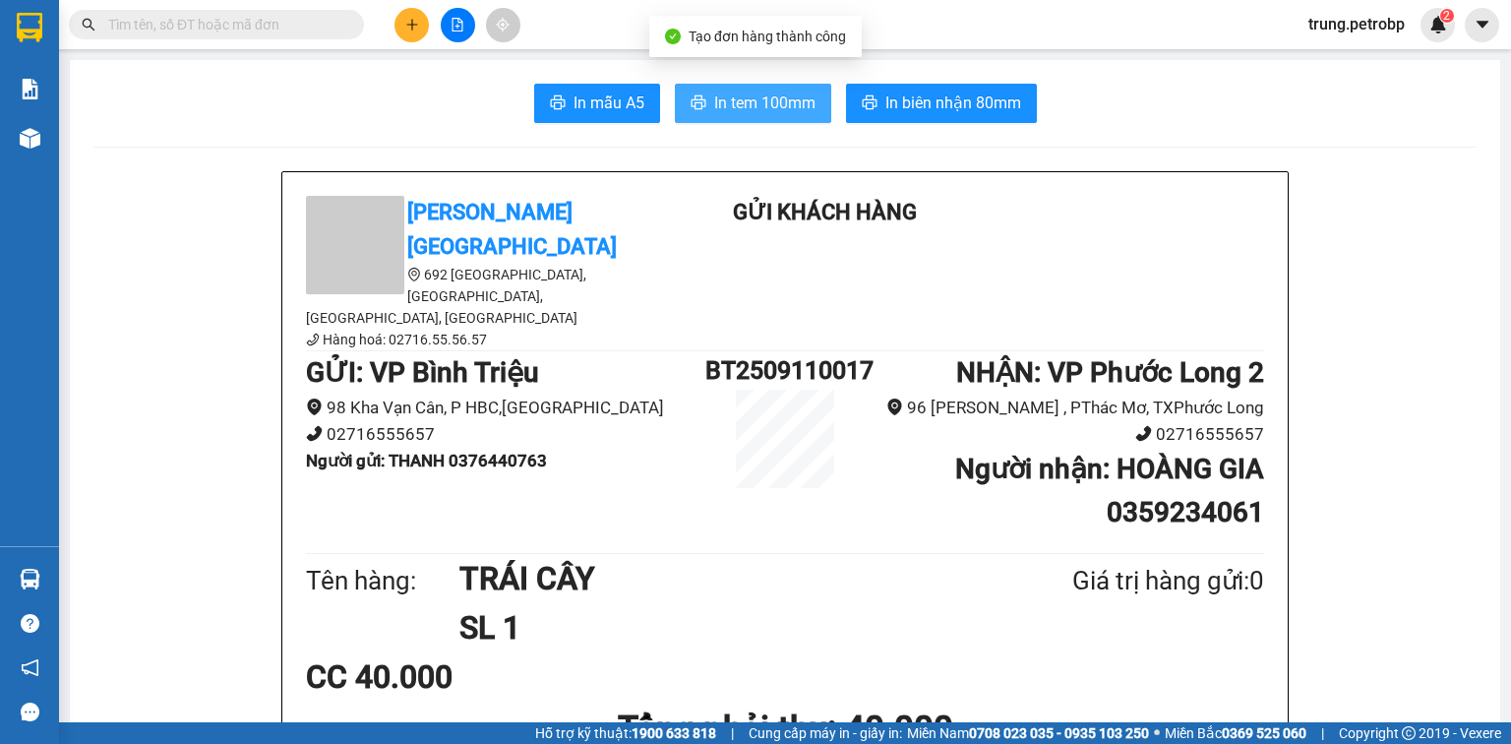
click at [724, 99] on span "In tem 100mm" at bounding box center [764, 102] width 101 height 25
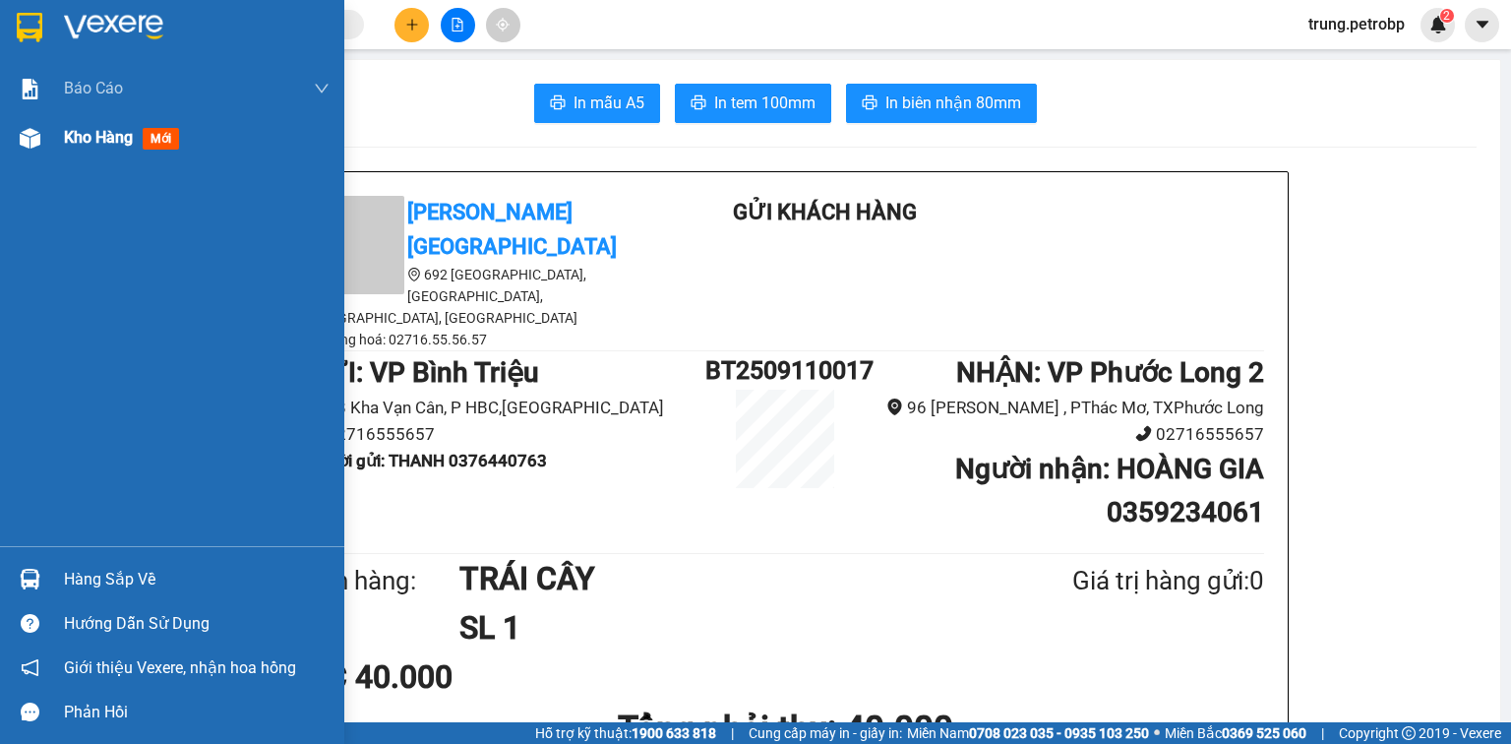
click at [103, 133] on span "Kho hàng" at bounding box center [98, 137] width 69 height 19
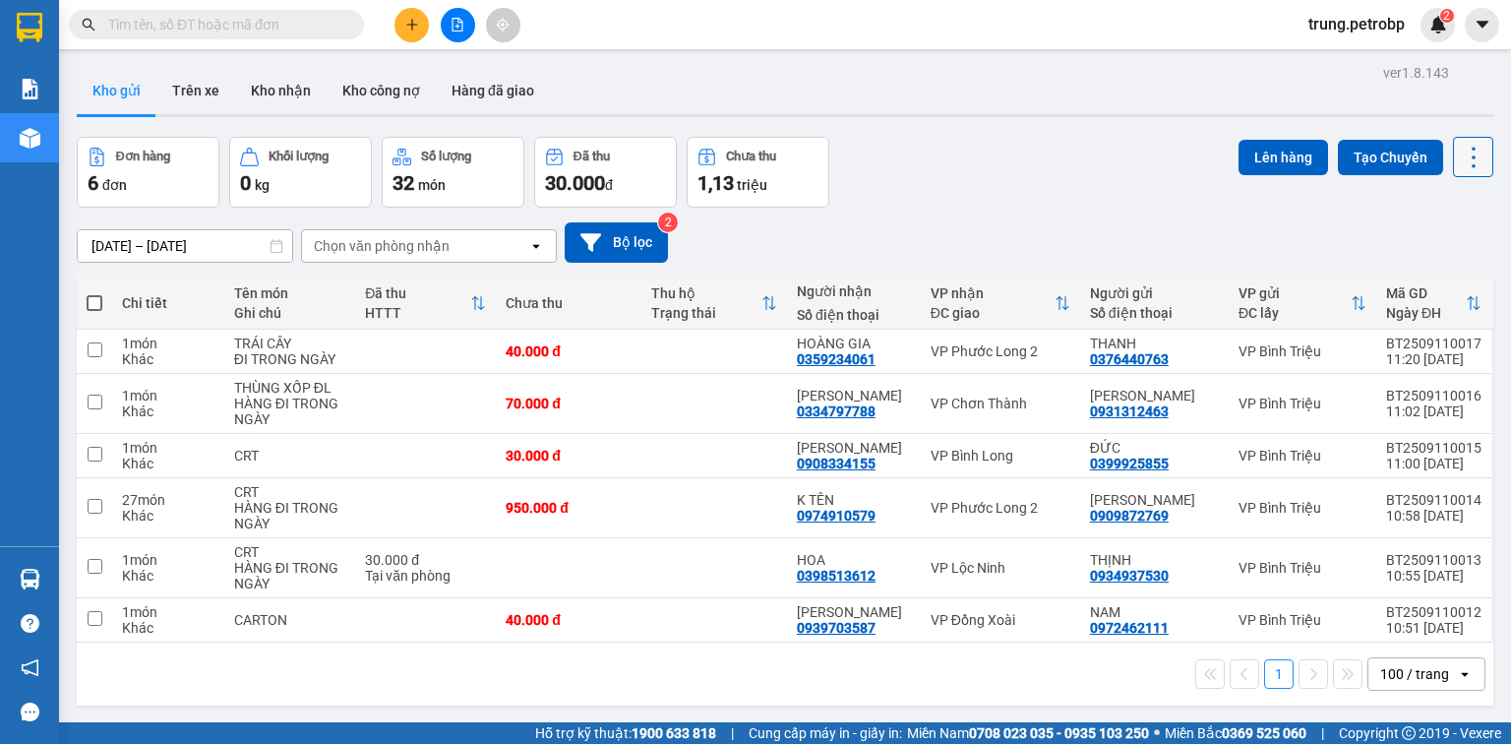
click at [1471, 149] on icon at bounding box center [1473, 157] width 4 height 21
click at [1388, 287] on icon "Menu" at bounding box center [1382, 280] width 19 height 19
click at [324, 25] on input "text" at bounding box center [224, 25] width 232 height 22
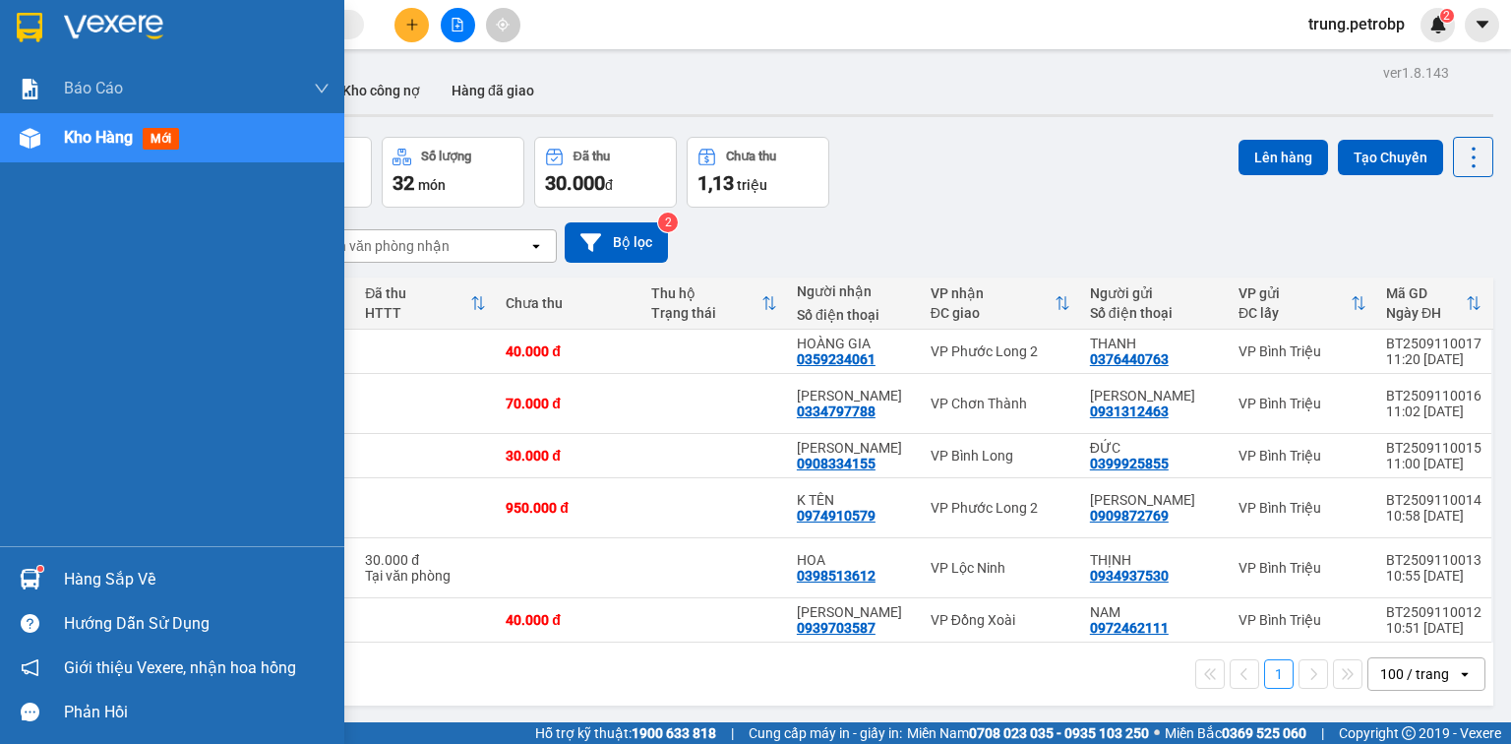
click at [183, 582] on div "Hàng sắp về" at bounding box center [197, 580] width 266 height 30
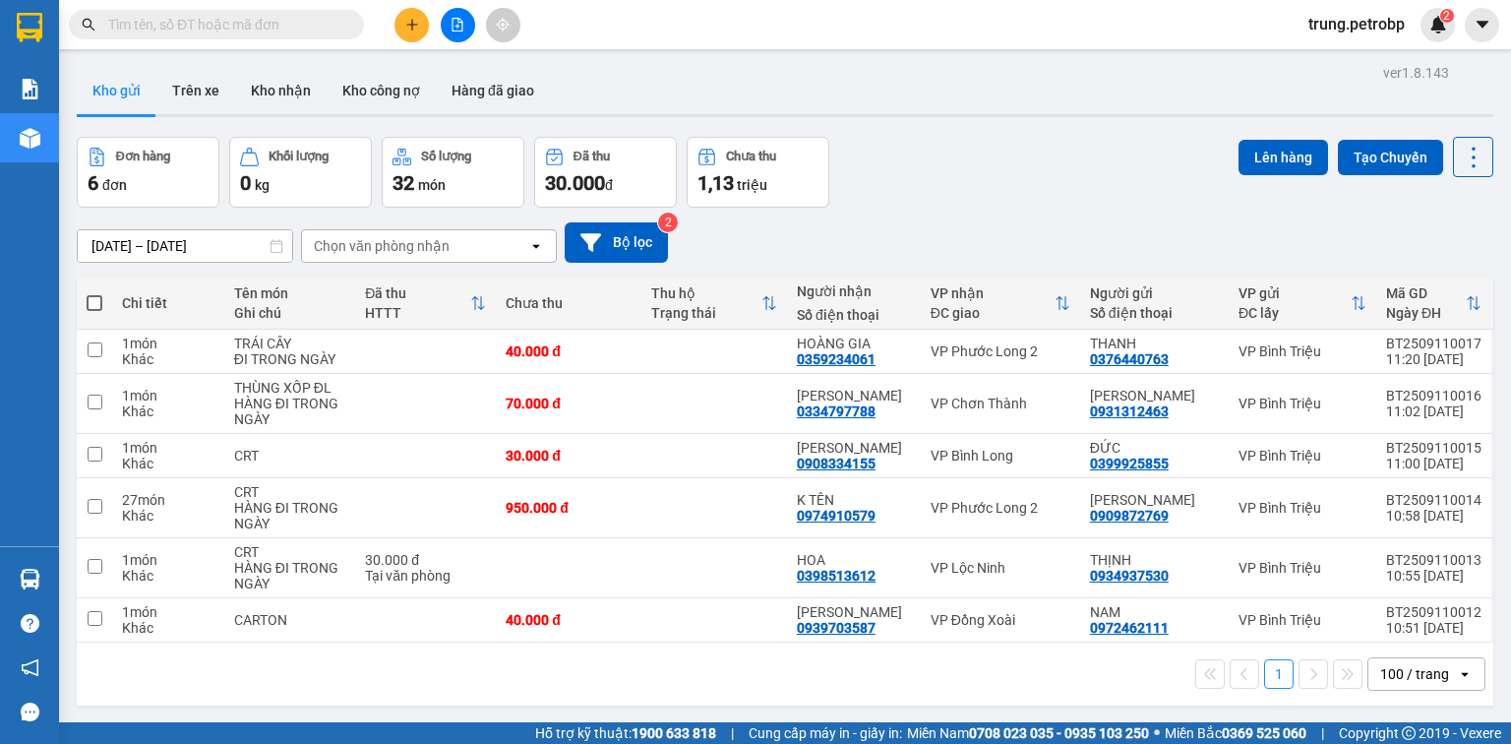
click at [807, 77] on section "Kết quả tìm kiếm ( 0 ) Bộ lọc No Data trung.petrobp 2 Báo cáo BC tiền tận nơi (…" at bounding box center [755, 372] width 1511 height 744
click at [409, 26] on icon "plus" at bounding box center [412, 25] width 14 height 14
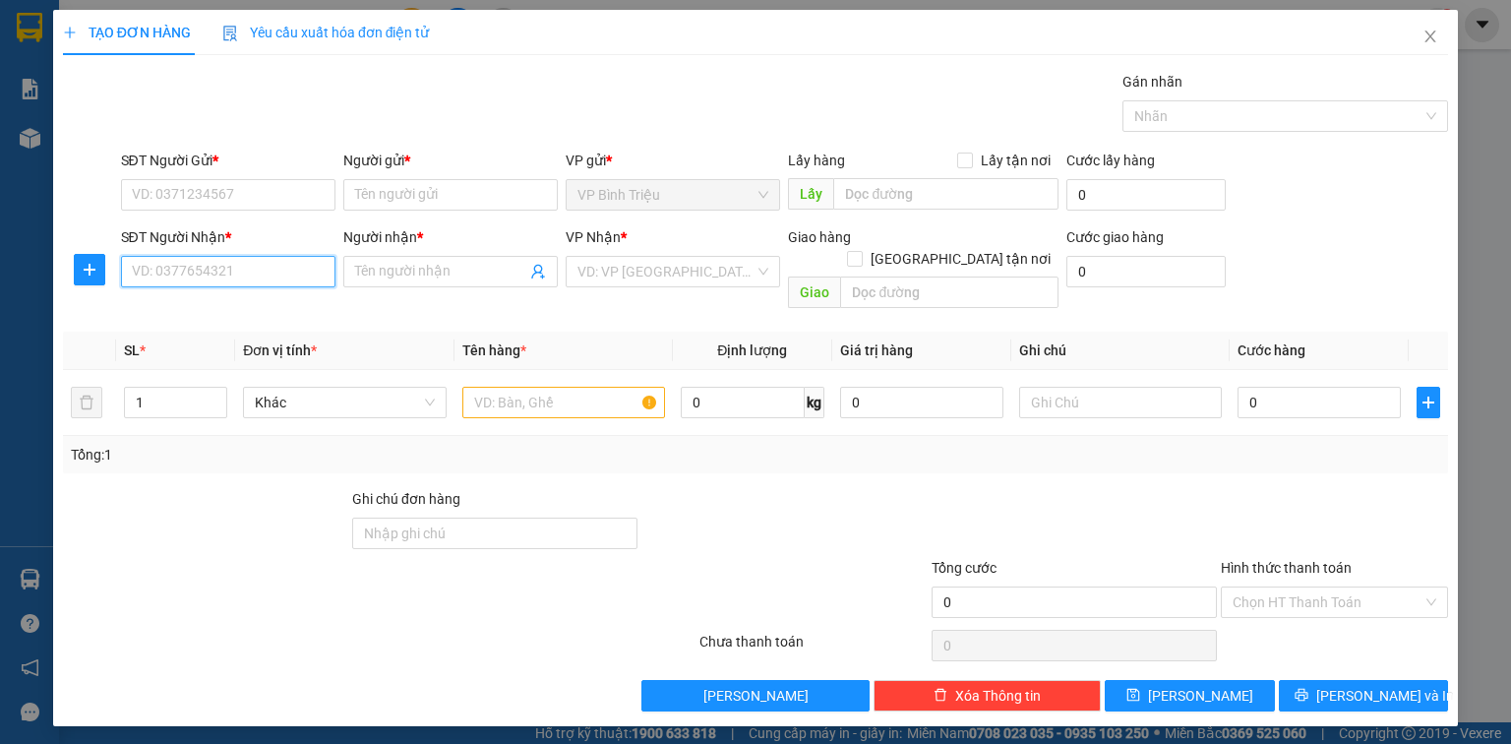
click at [250, 277] on input "SĐT Người Nhận *" at bounding box center [228, 271] width 214 height 31
click at [205, 315] on div "0377918691 - THỦY" at bounding box center [228, 310] width 191 height 22
type input "0377918691"
type input "THỦY"
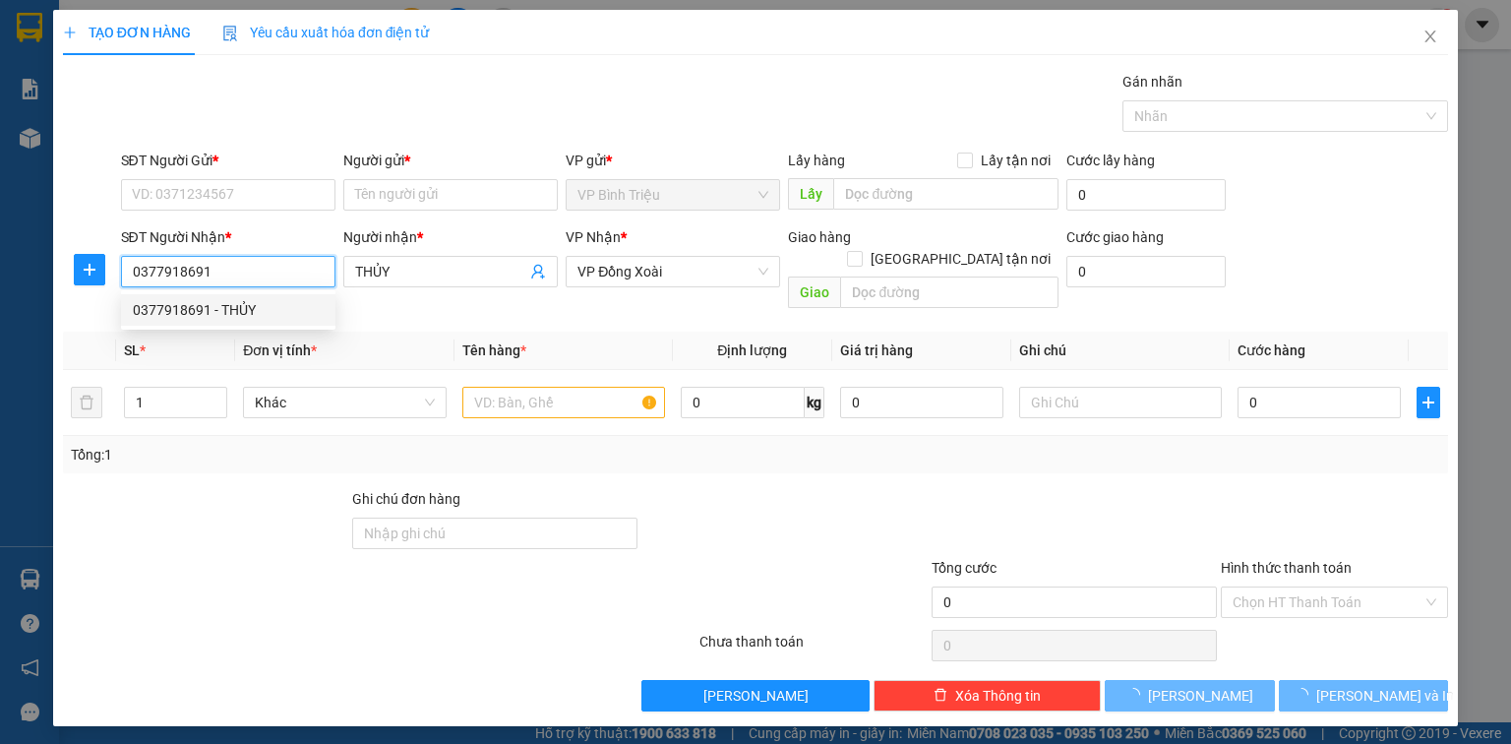
type input "70.000"
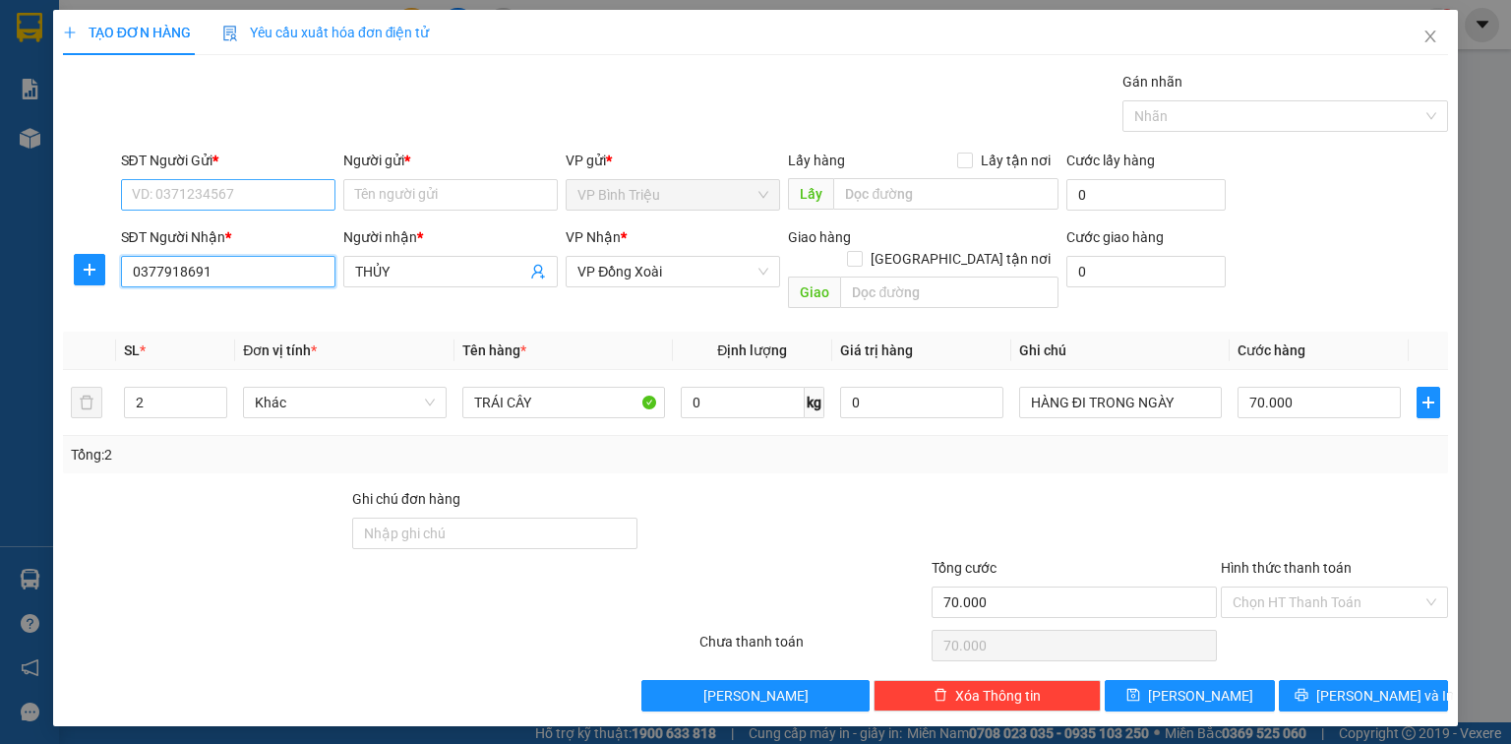
type input "0377918691"
click at [202, 194] on input "SĐT Người Gửi *" at bounding box center [228, 194] width 214 height 31
click at [210, 250] on div "0978589985 - TUYỀN" at bounding box center [228, 264] width 214 height 31
type input "0978589985"
type input "TUYỀN"
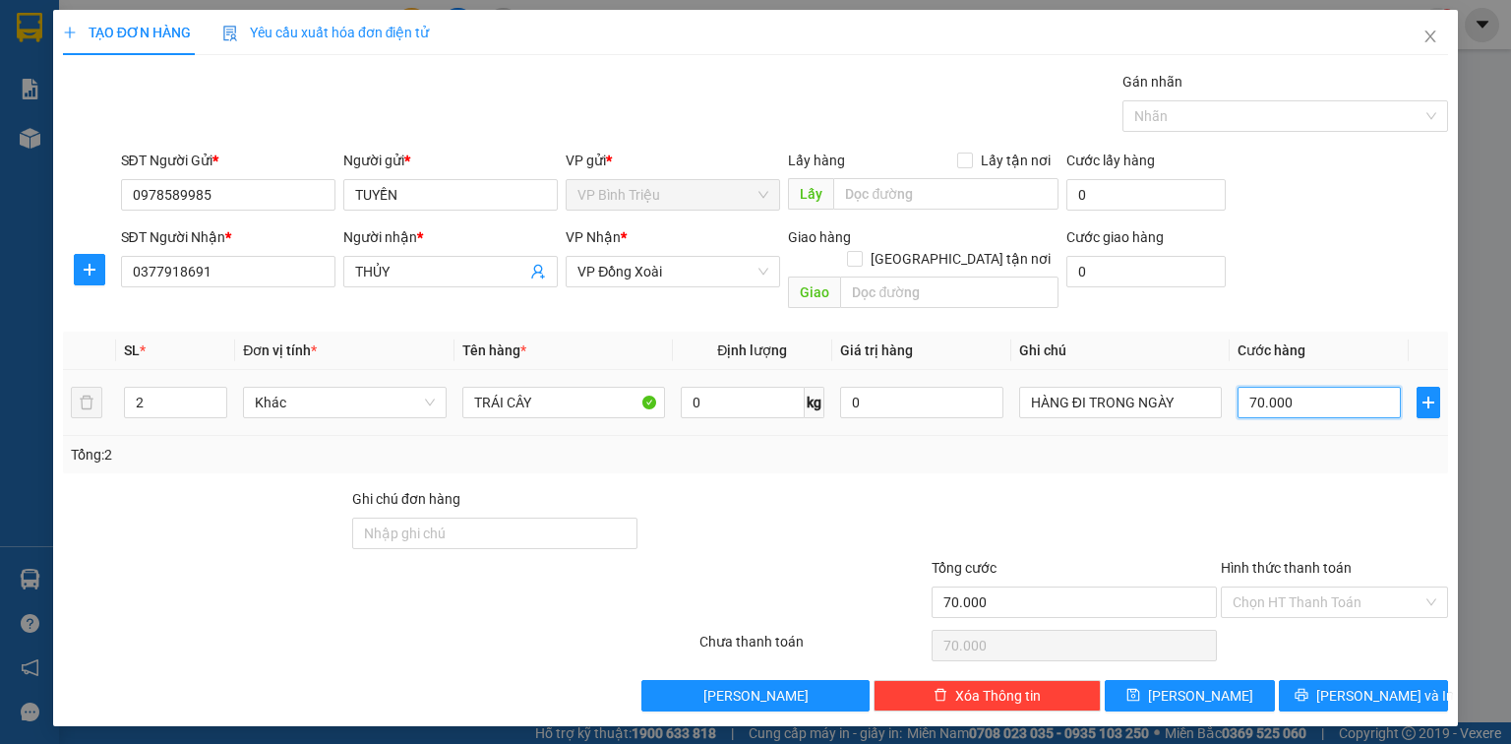
click at [1323, 387] on input "70.000" at bounding box center [1318, 402] width 163 height 31
type input "0"
type input "7"
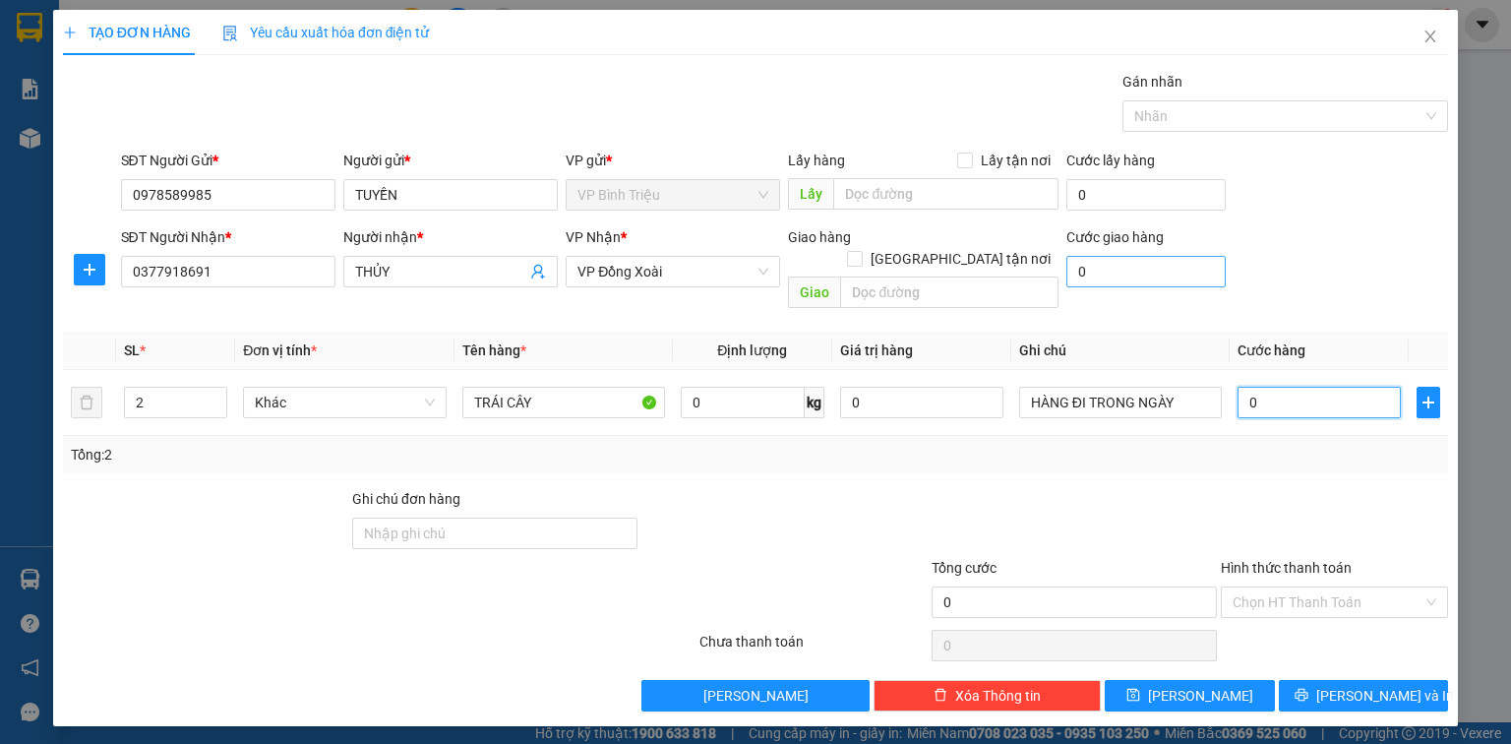
type input "7"
type input "07"
type input "70"
type input "070"
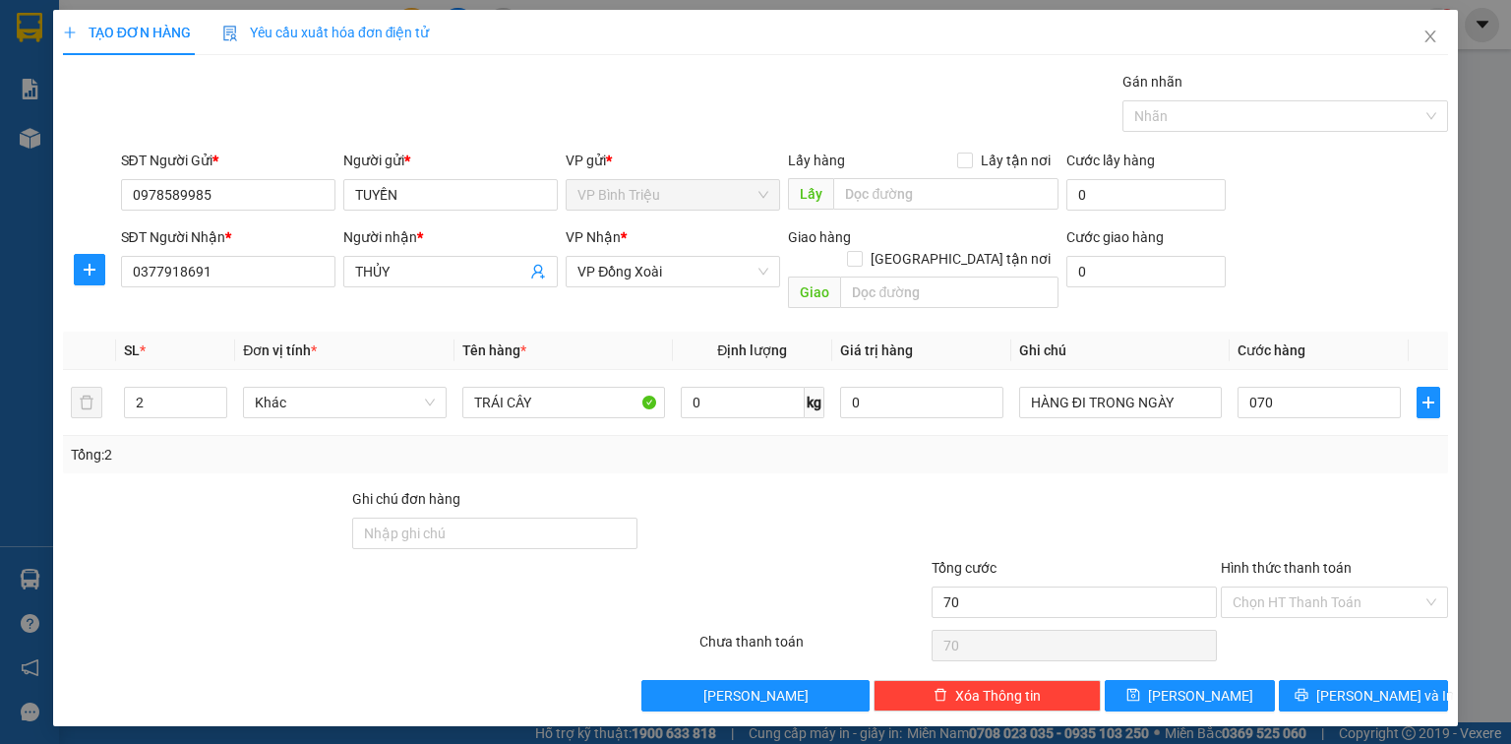
type input "70.000"
click at [1168, 506] on div at bounding box center [1073, 522] width 289 height 69
click at [1277, 488] on div at bounding box center [1334, 522] width 231 height 69
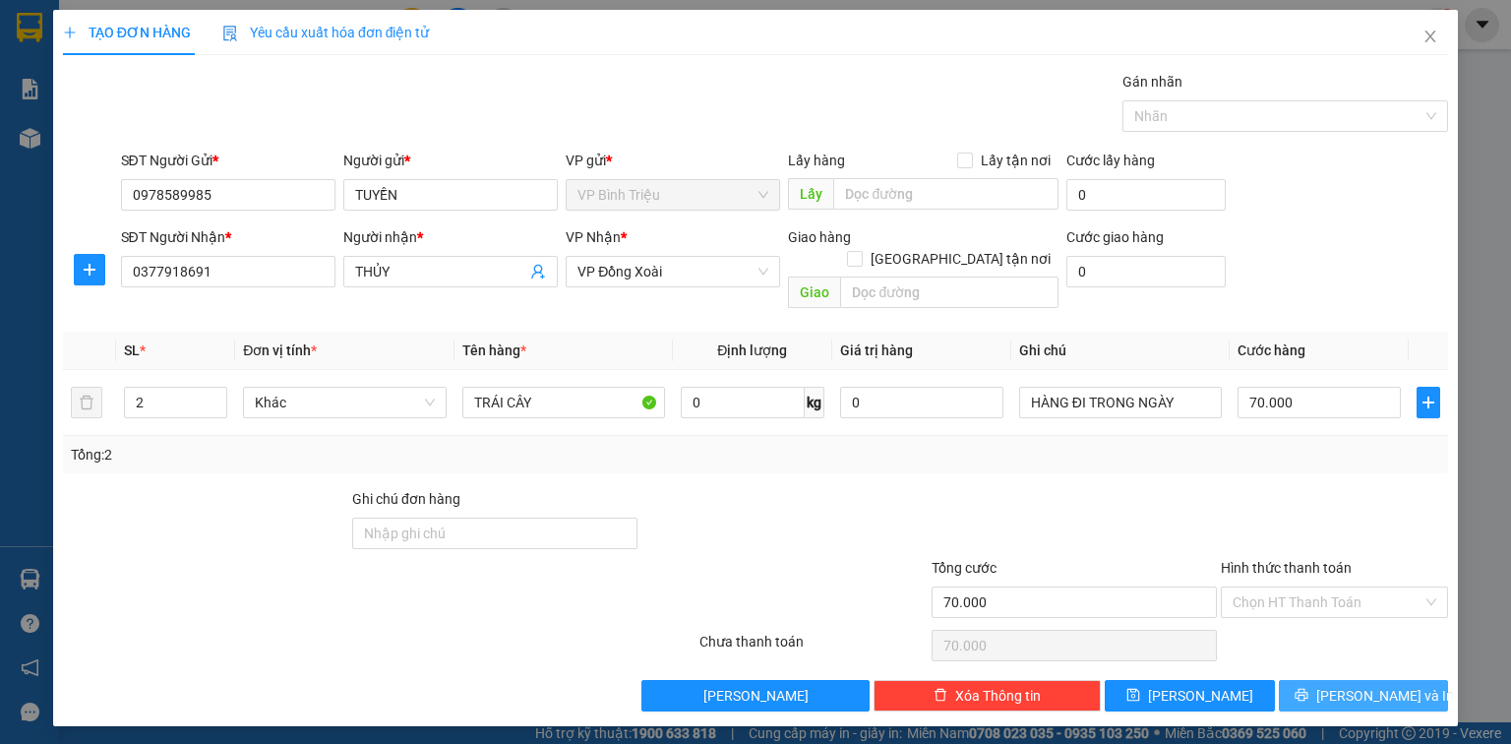
click at [1385, 684] on button "[PERSON_NAME] và In" at bounding box center [1364, 695] width 170 height 31
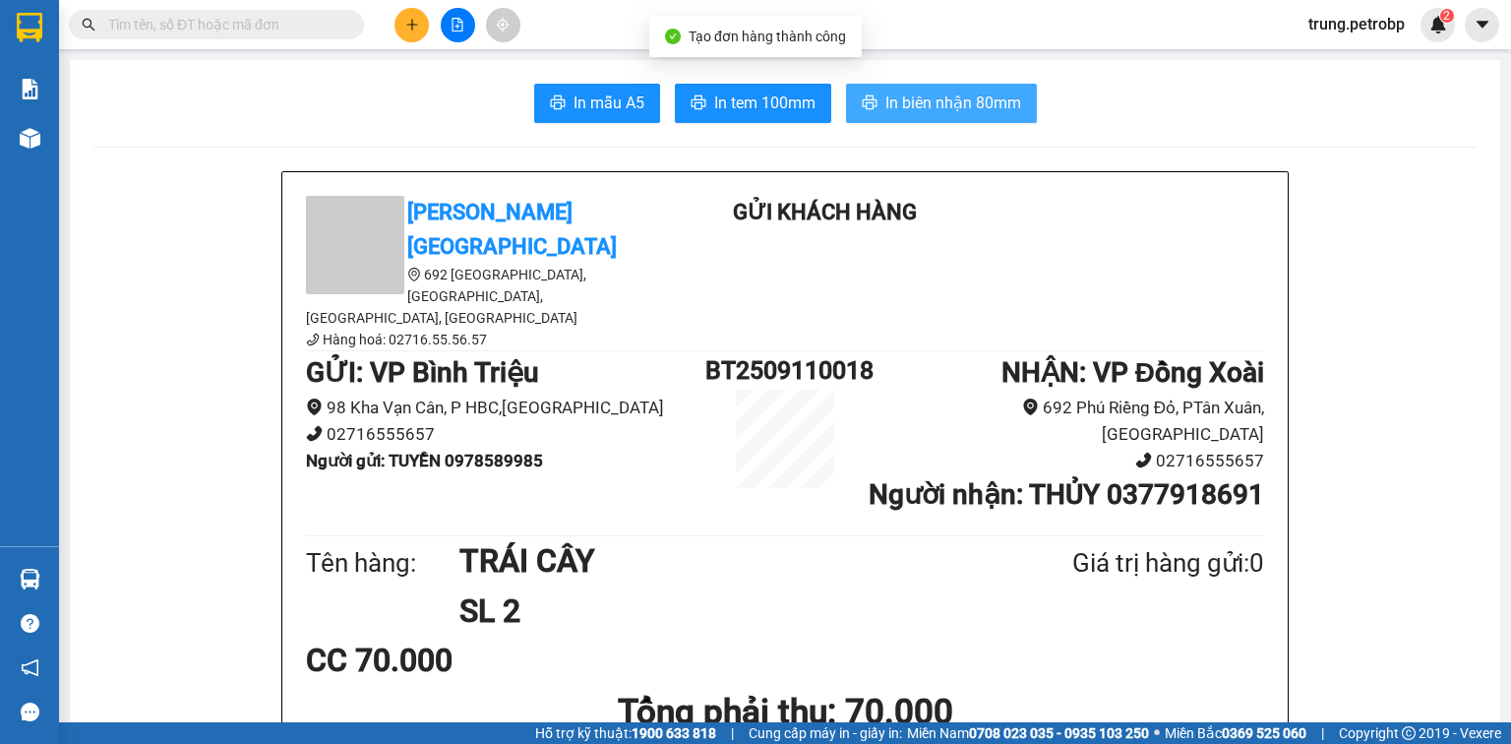
click at [949, 105] on span "In biên nhận 80mm" at bounding box center [953, 102] width 136 height 25
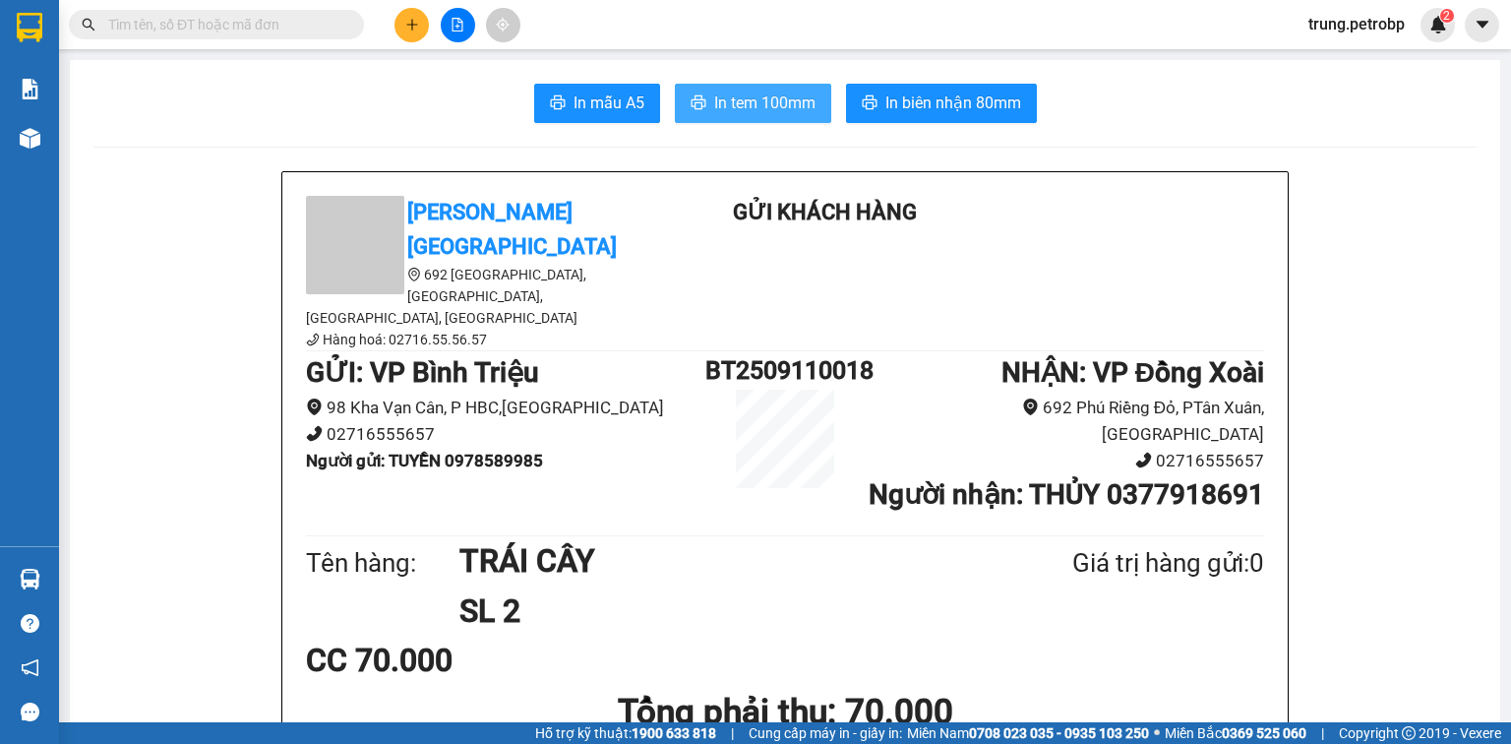
click at [780, 106] on span "In tem 100mm" at bounding box center [764, 102] width 101 height 25
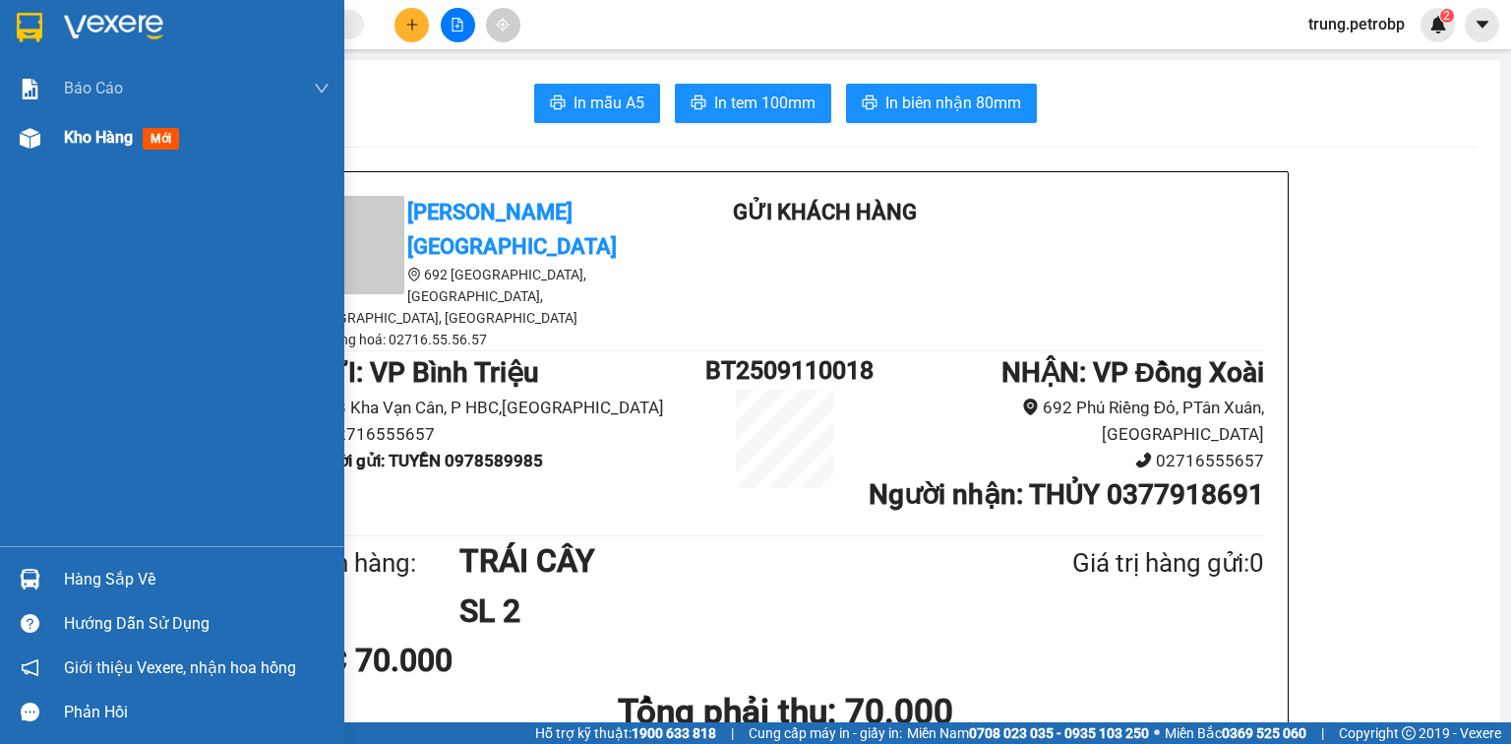
click at [28, 137] on img at bounding box center [30, 138] width 21 height 21
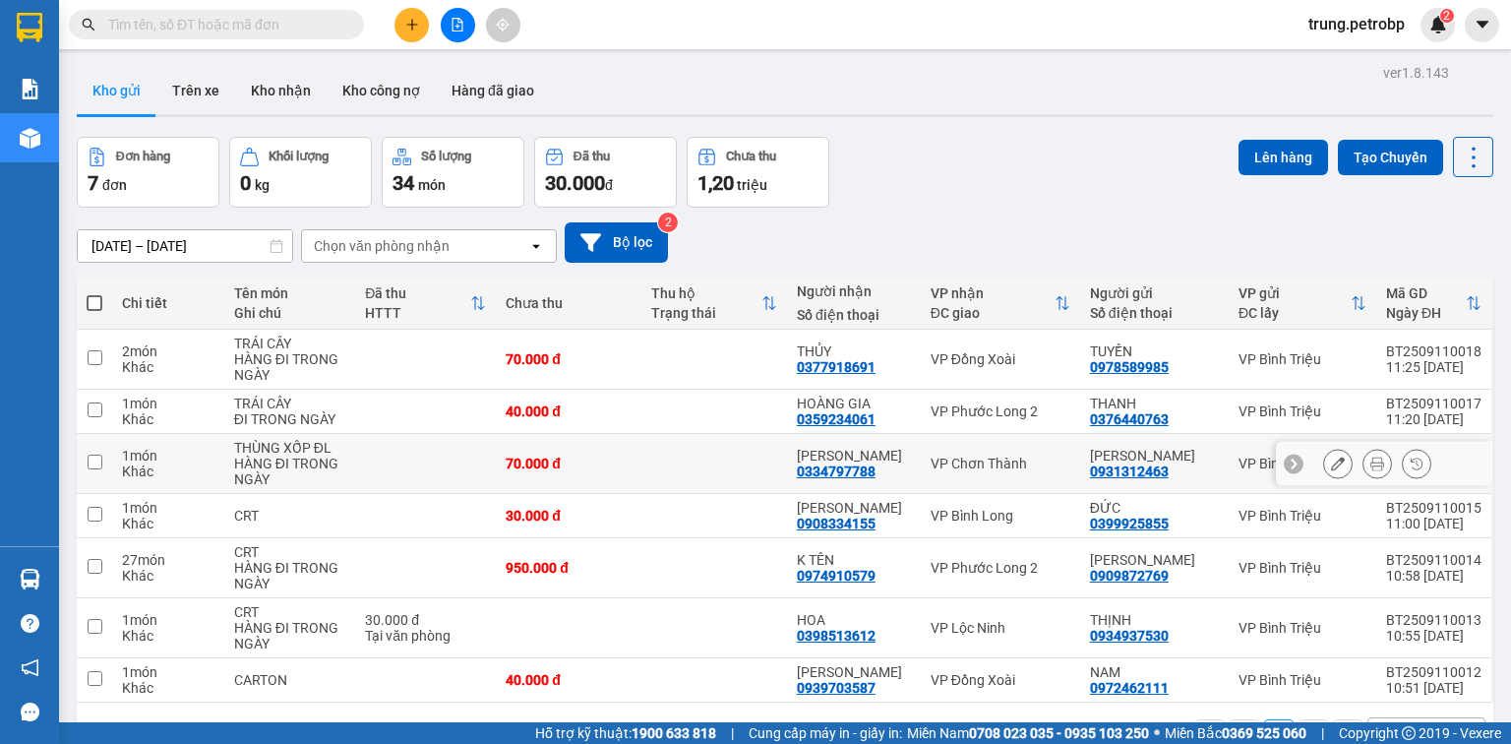
scroll to position [90, 0]
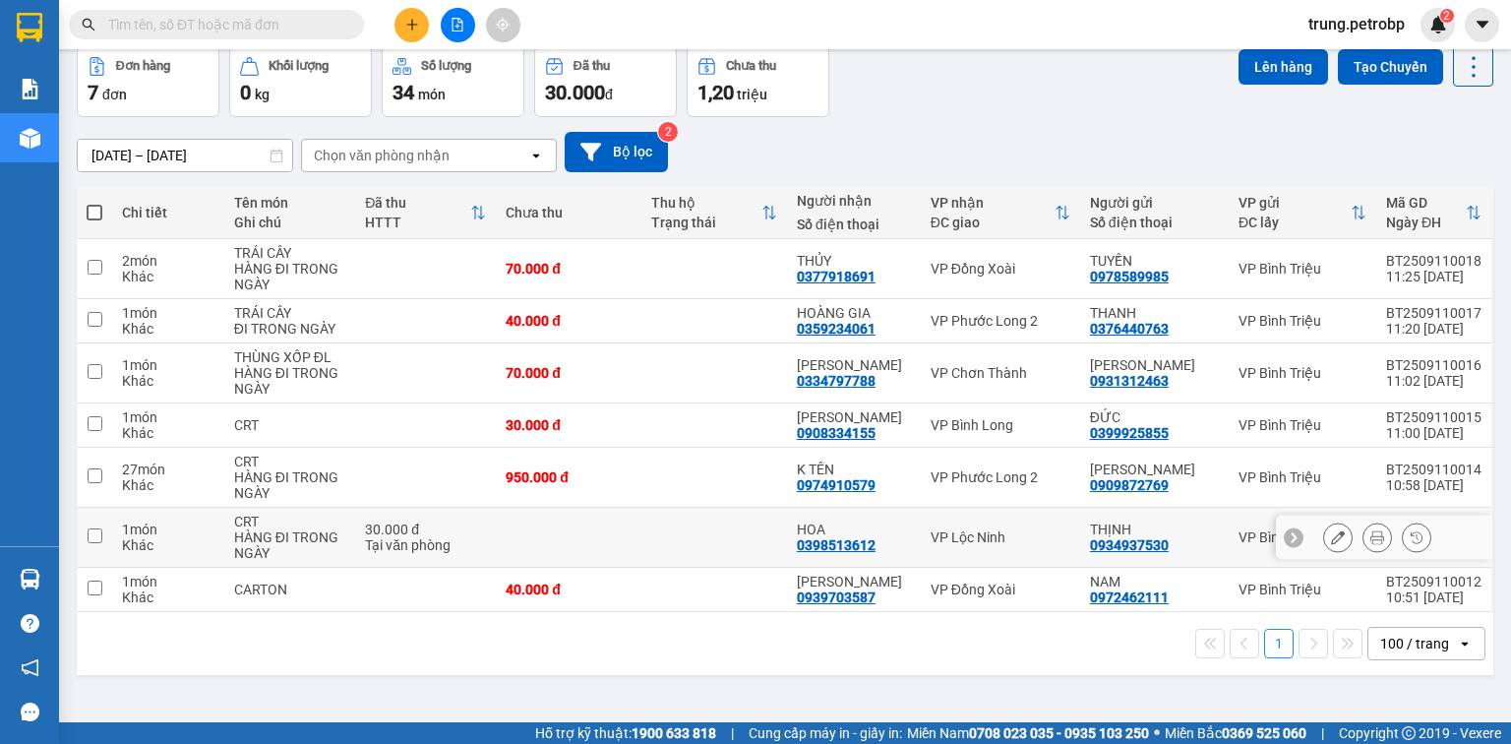
click at [980, 536] on div "VP Lộc Ninh" at bounding box center [1000, 537] width 140 height 16
checkbox input "true"
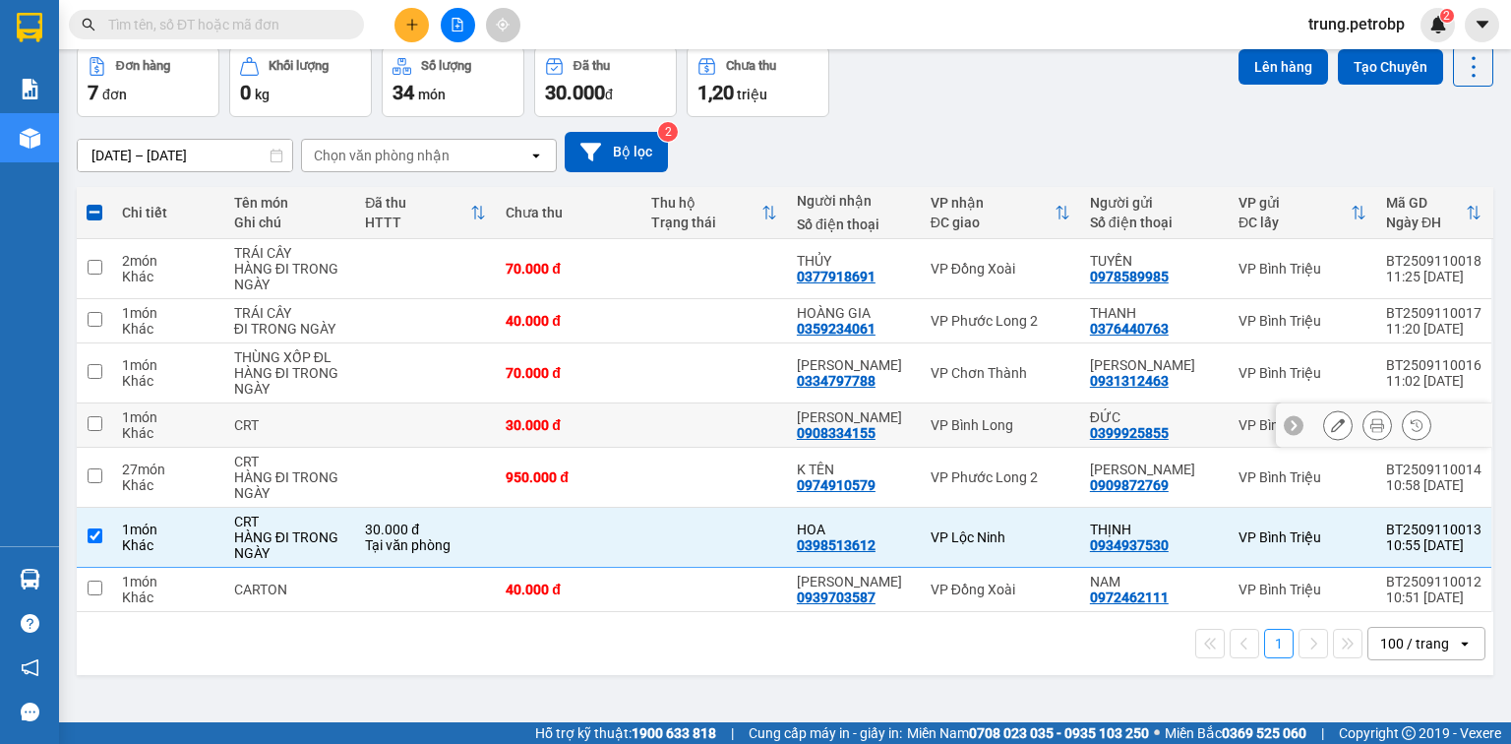
click at [973, 417] on div "VP Bình Long" at bounding box center [1000, 425] width 140 height 16
checkbox input "true"
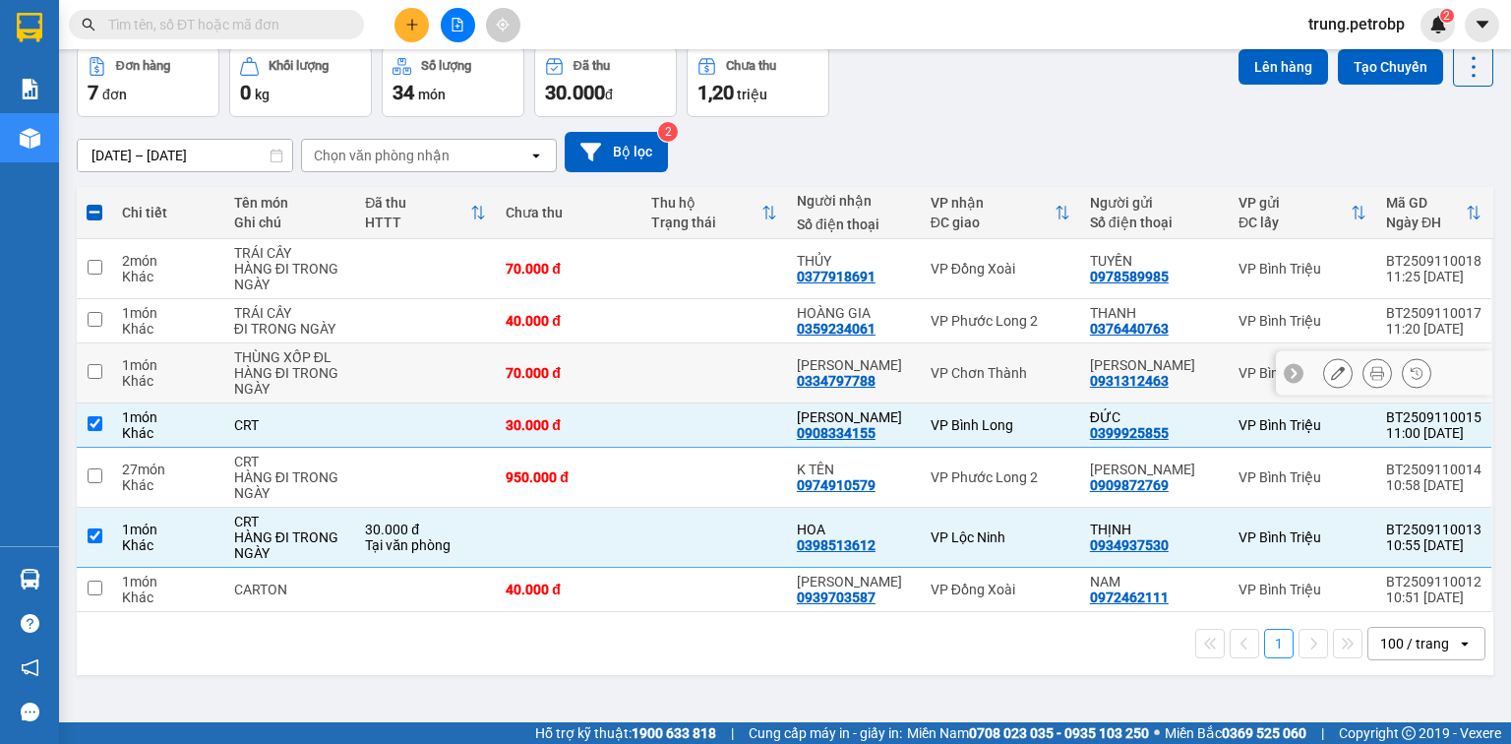
click at [982, 365] on div "VP Chơn Thành" at bounding box center [1000, 373] width 140 height 16
checkbox input "true"
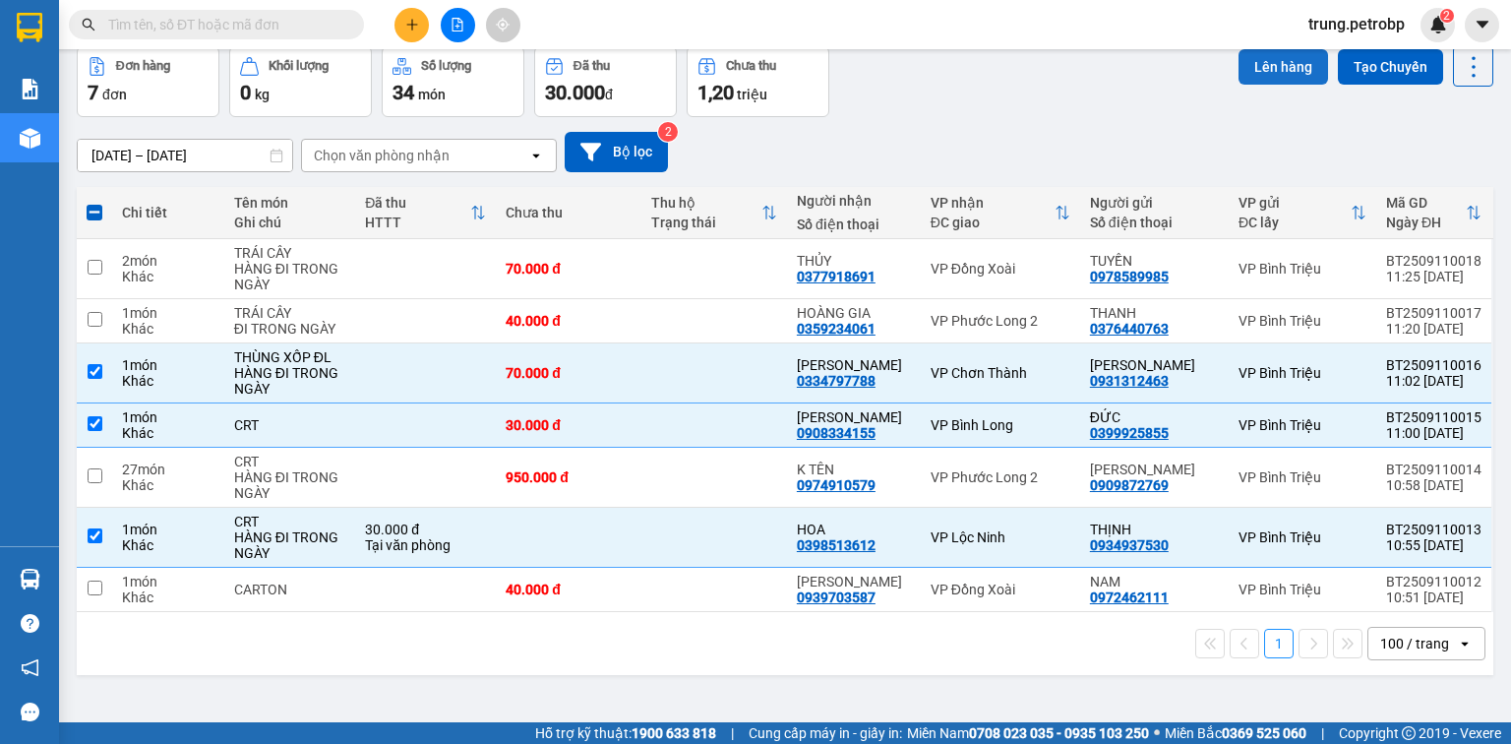
click at [1259, 58] on button "Lên hàng" at bounding box center [1282, 66] width 89 height 35
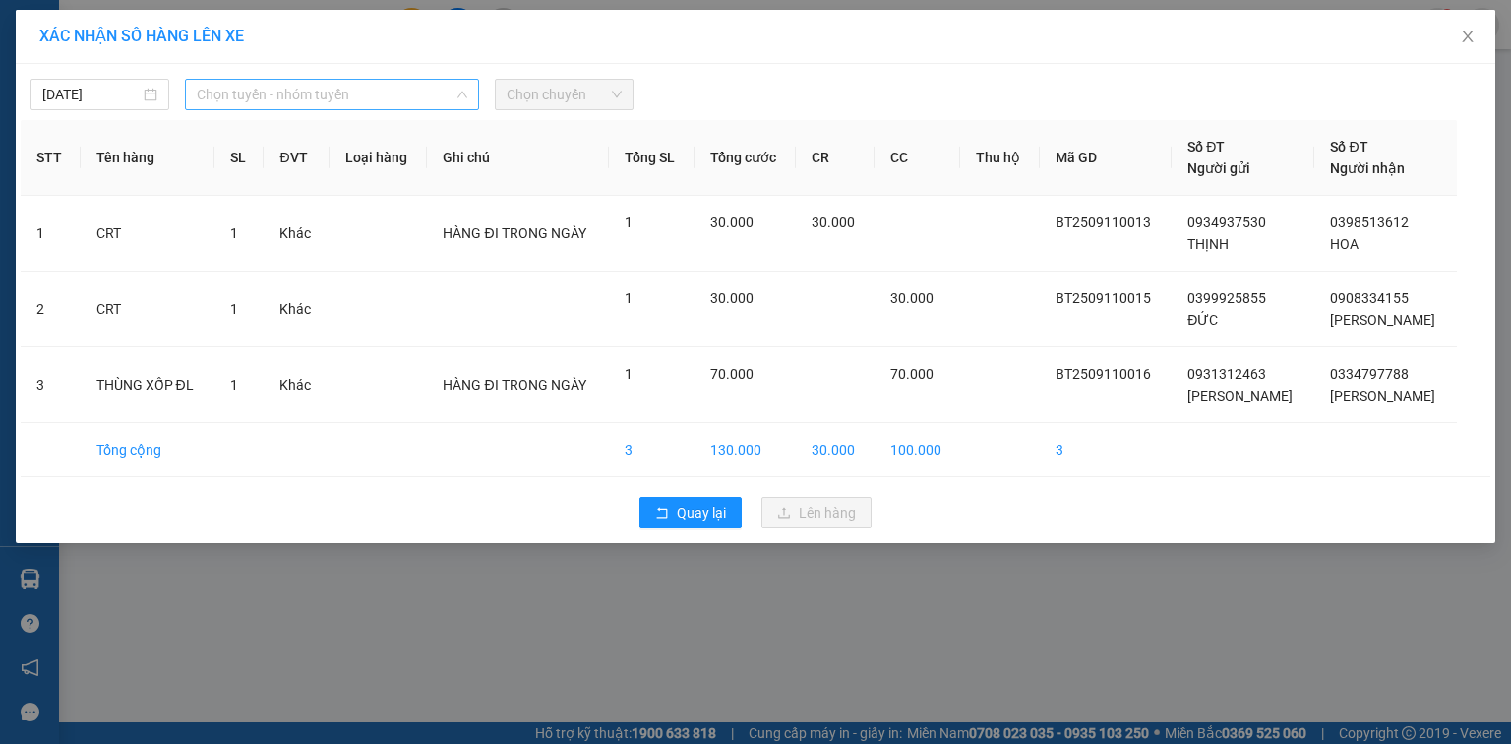
click at [411, 94] on span "Chọn tuyến - nhóm tuyến" at bounding box center [332, 95] width 270 height 30
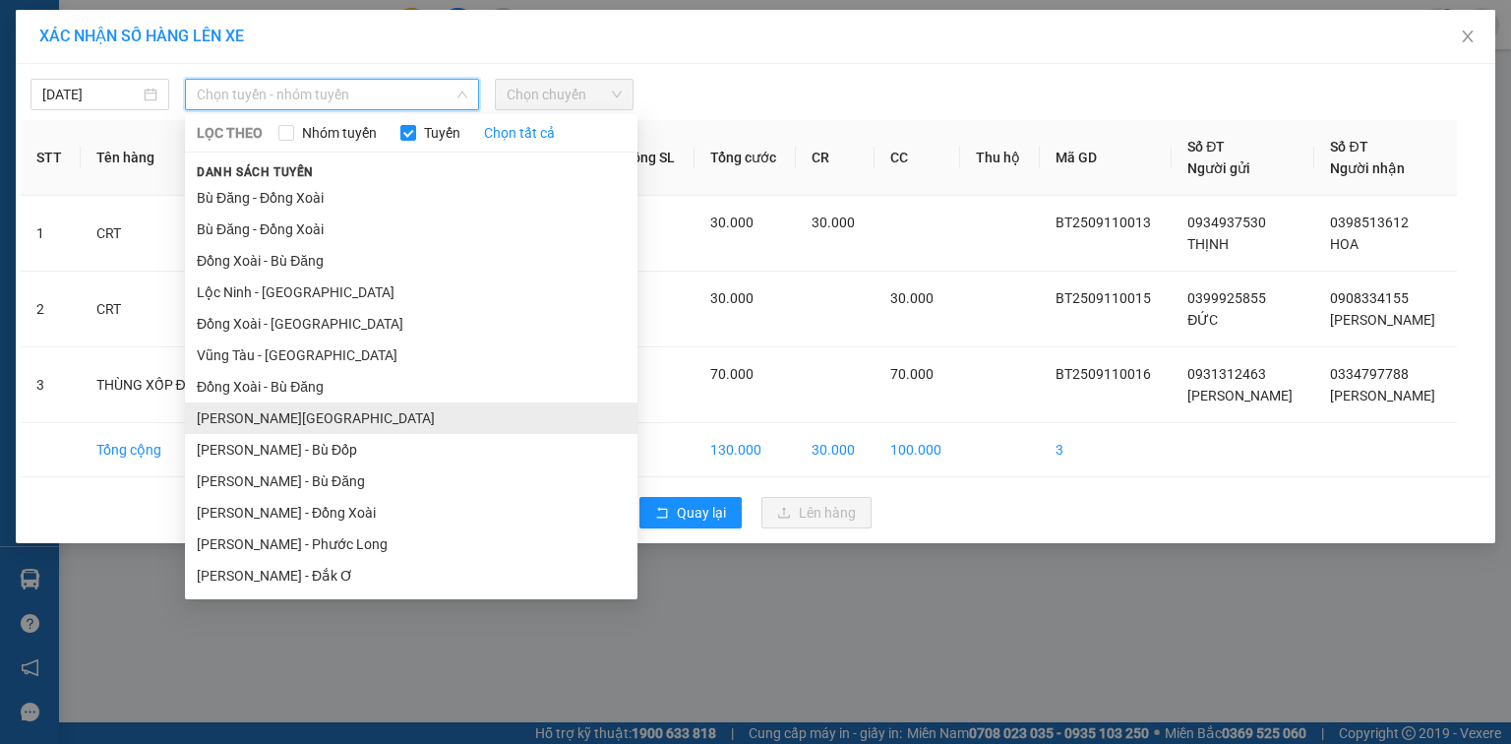
click at [360, 417] on li "[PERSON_NAME][GEOGRAPHIC_DATA]" at bounding box center [411, 417] width 452 height 31
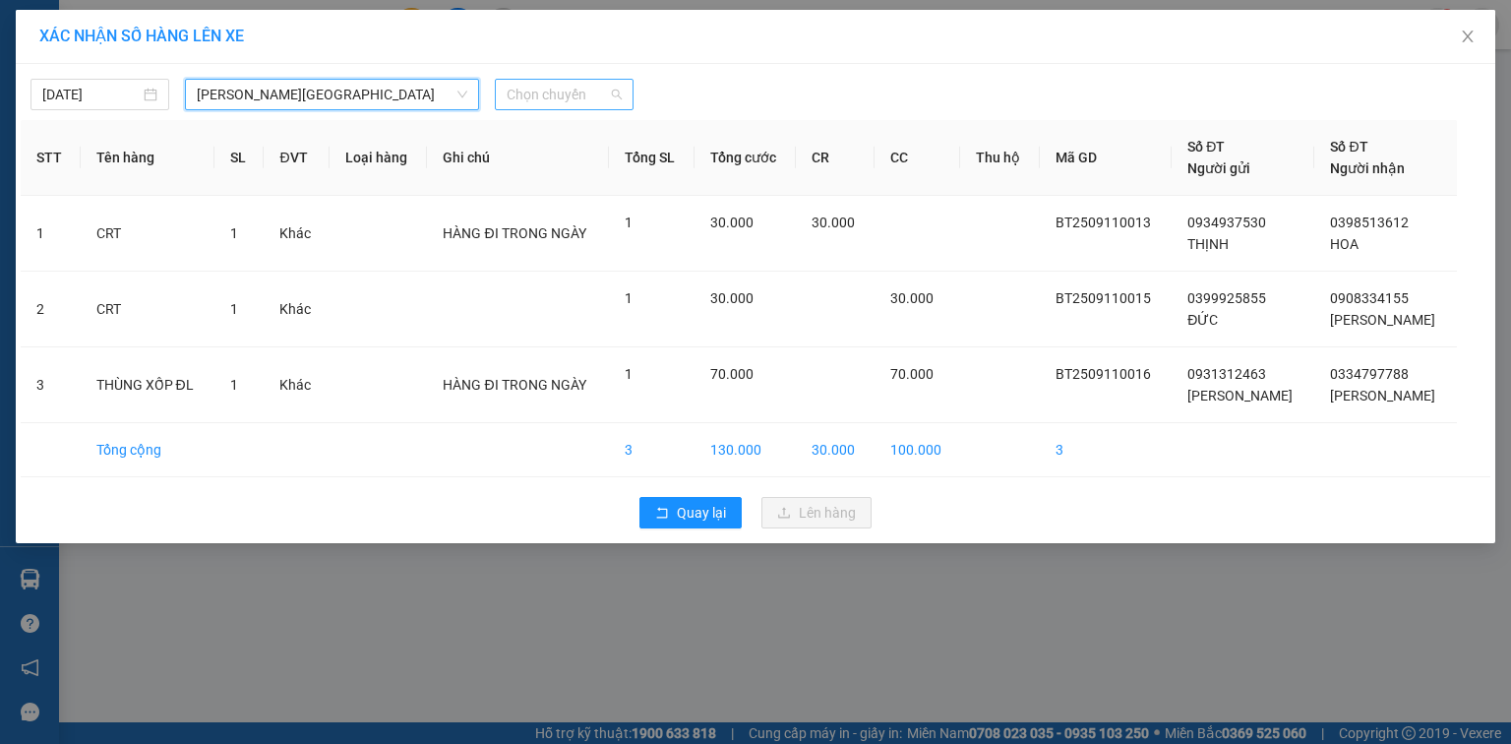
click at [543, 98] on span "Chọn chuyến" at bounding box center [564, 95] width 115 height 30
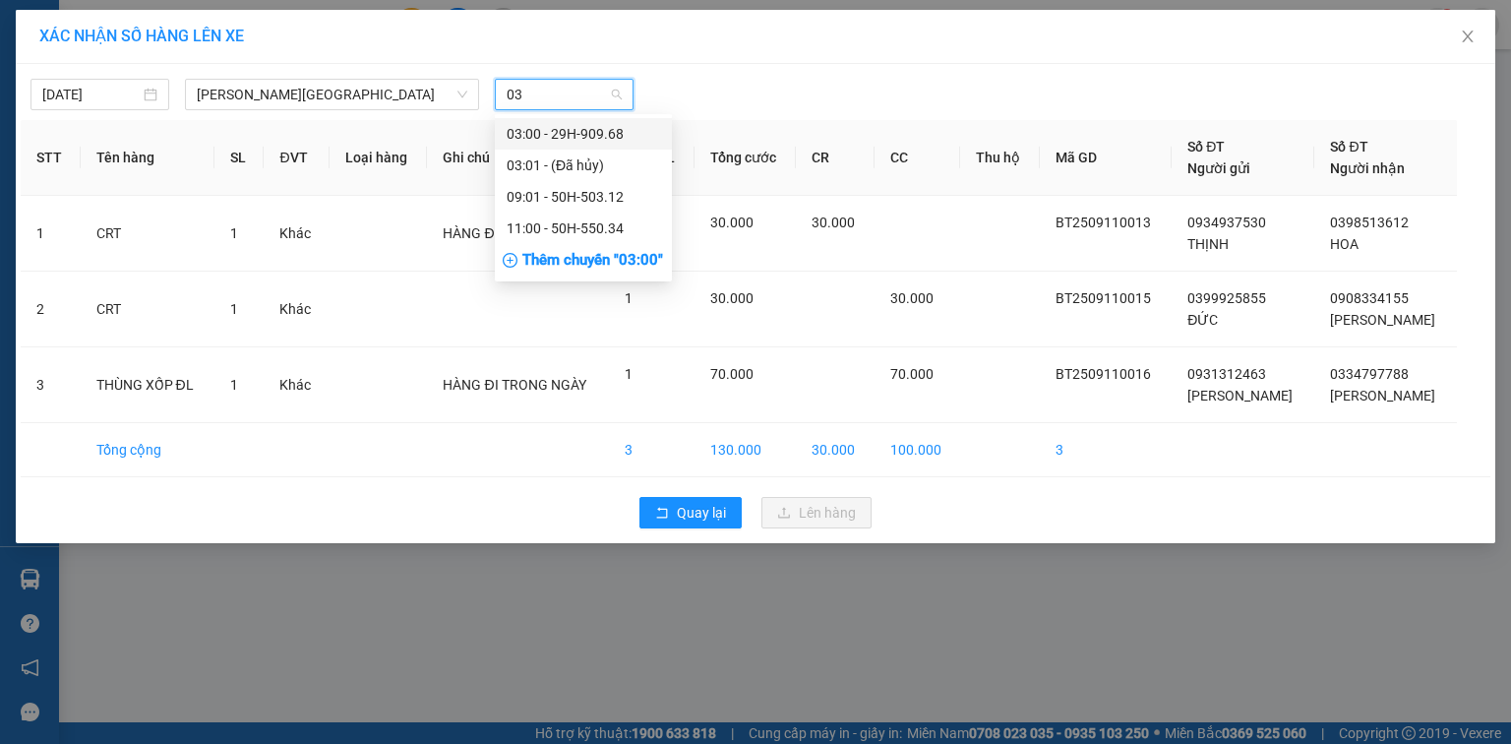
type input "034"
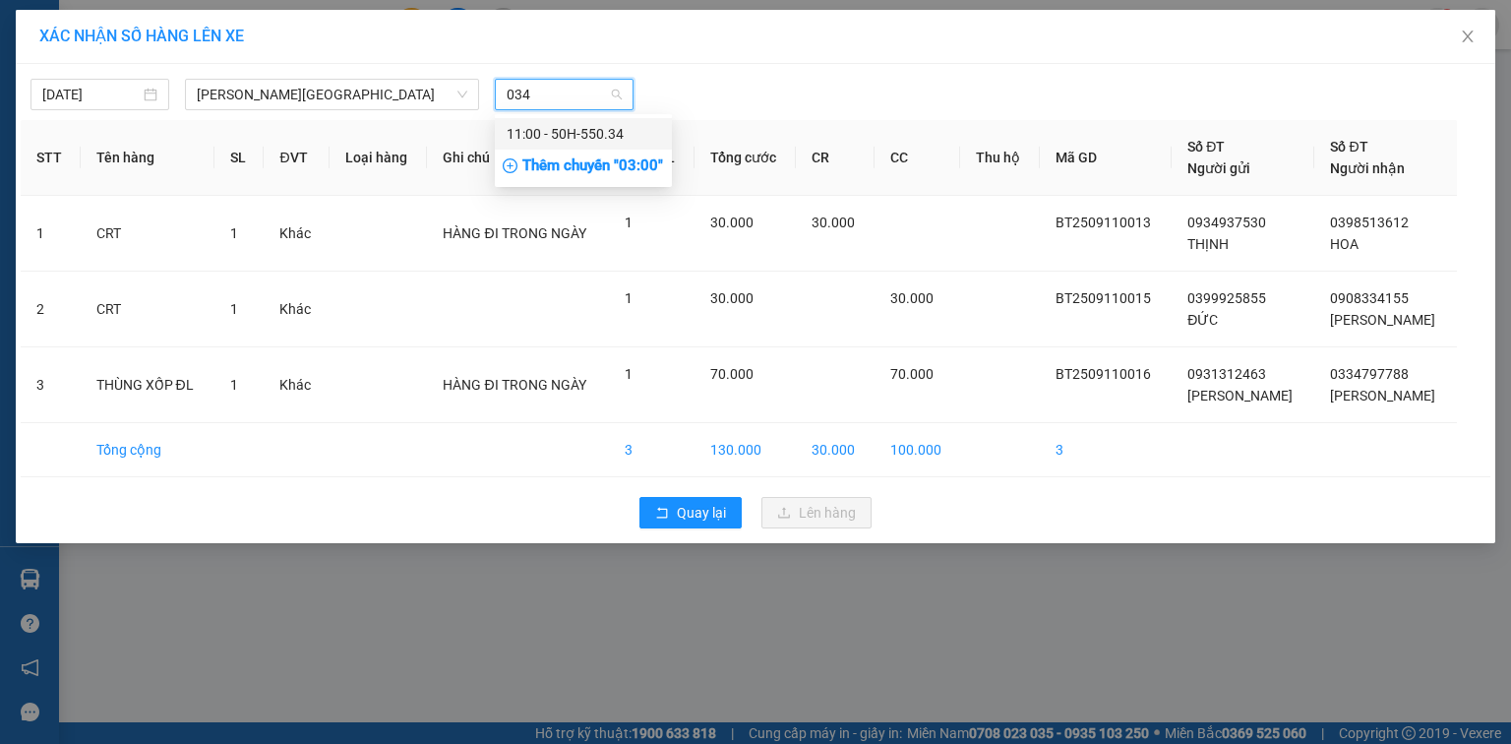
click at [565, 145] on div "11:00 - 50H-550.34" at bounding box center [583, 133] width 177 height 31
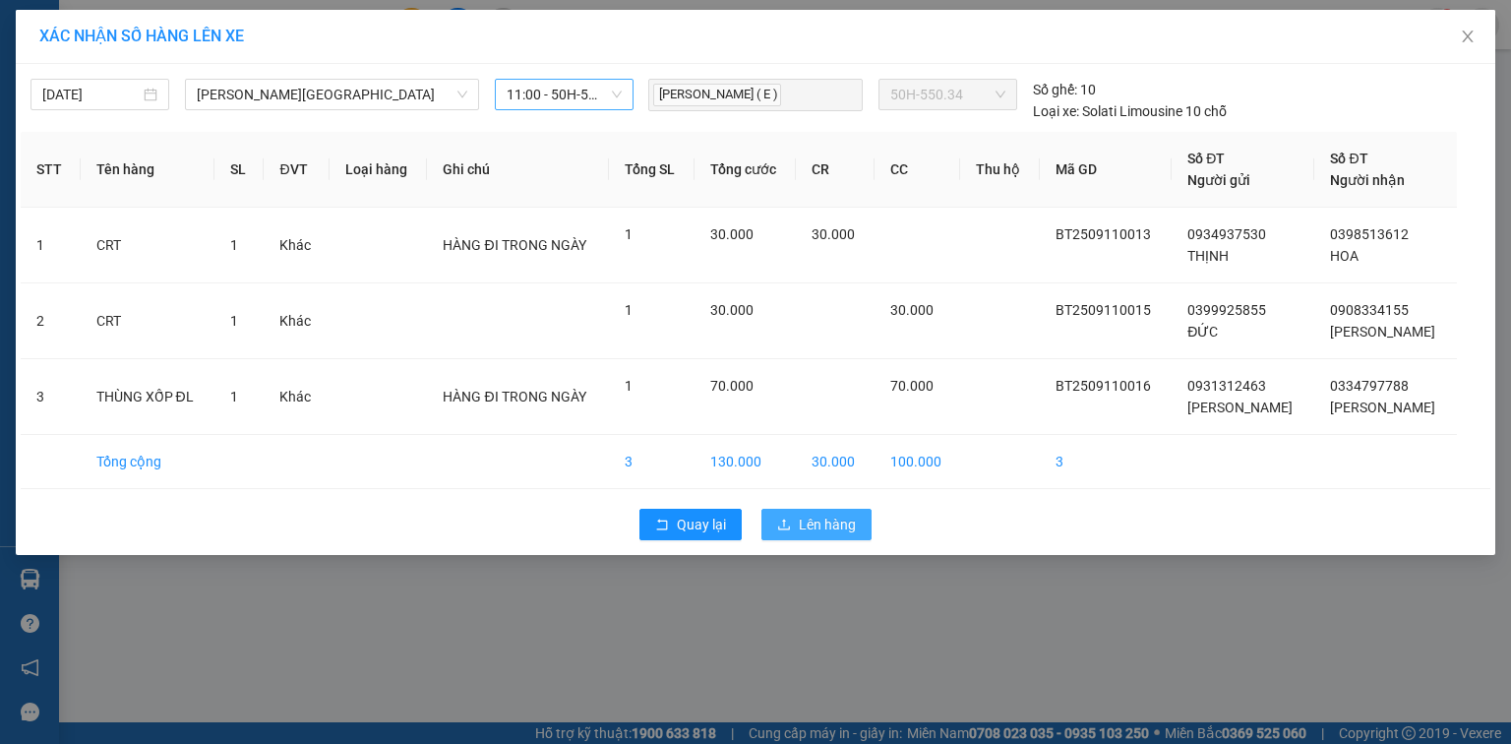
click at [814, 529] on span "Lên hàng" at bounding box center [827, 524] width 57 height 22
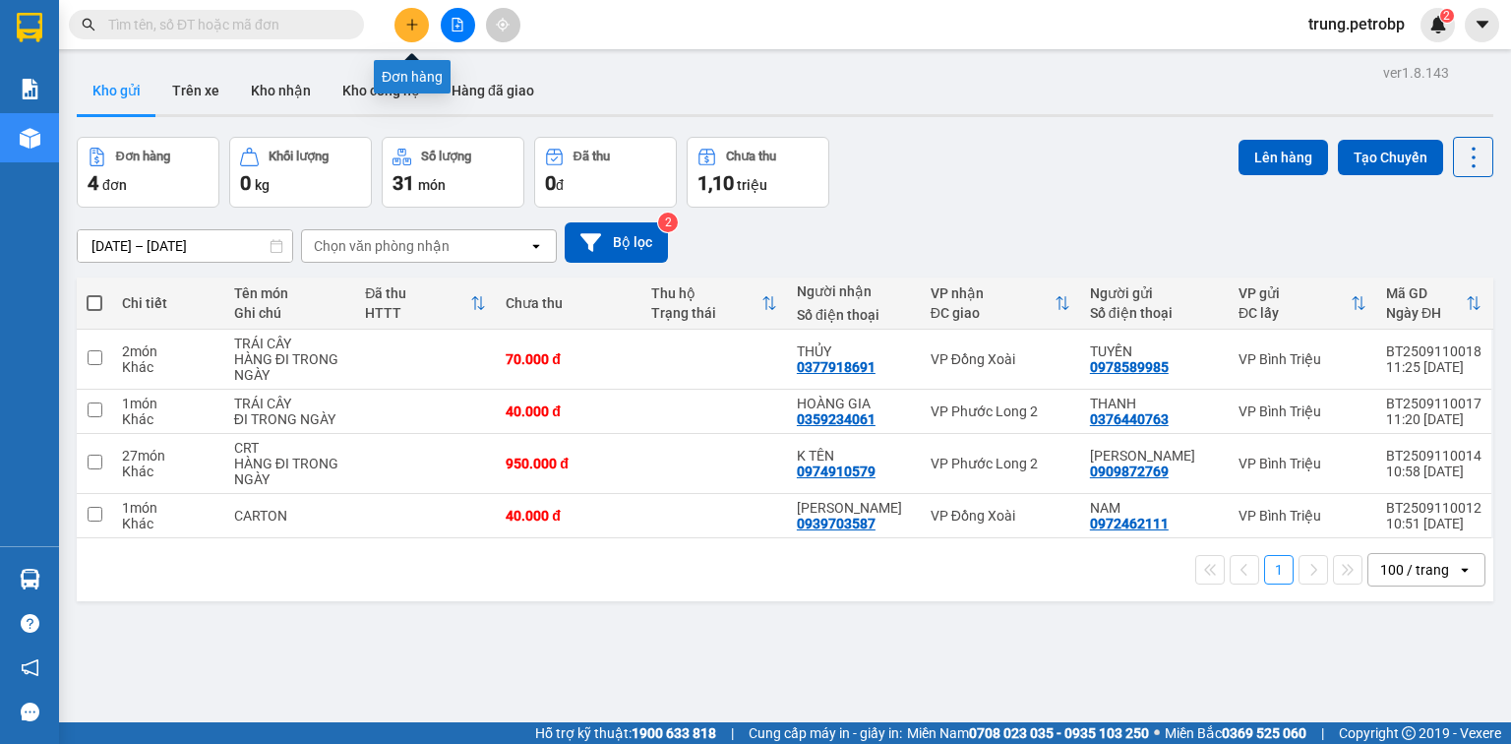
click at [410, 20] on icon "plus" at bounding box center [412, 25] width 14 height 14
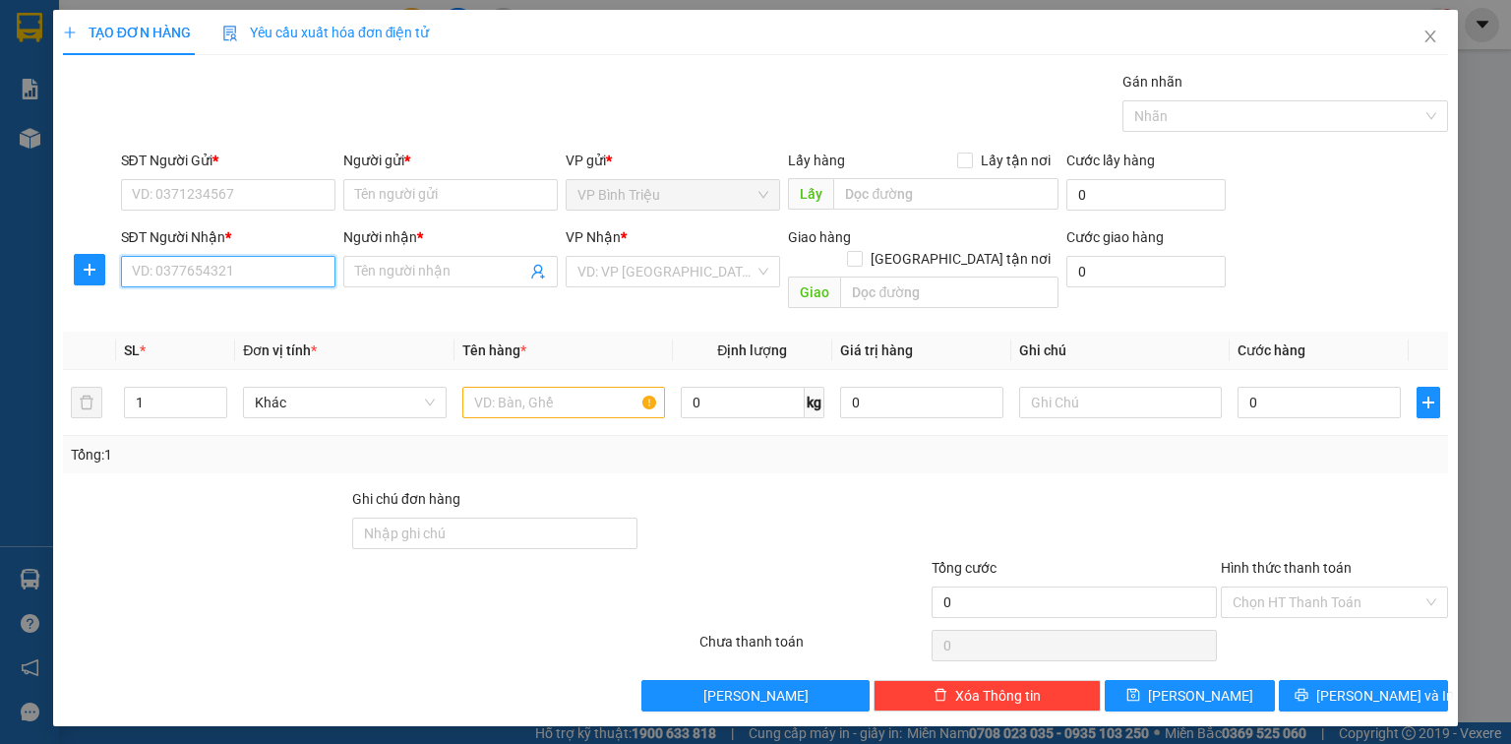
click at [258, 271] on input "SĐT Người Nhận *" at bounding box center [228, 271] width 214 height 31
type input "0986602949"
click at [449, 268] on input "Người nhận *" at bounding box center [440, 272] width 171 height 22
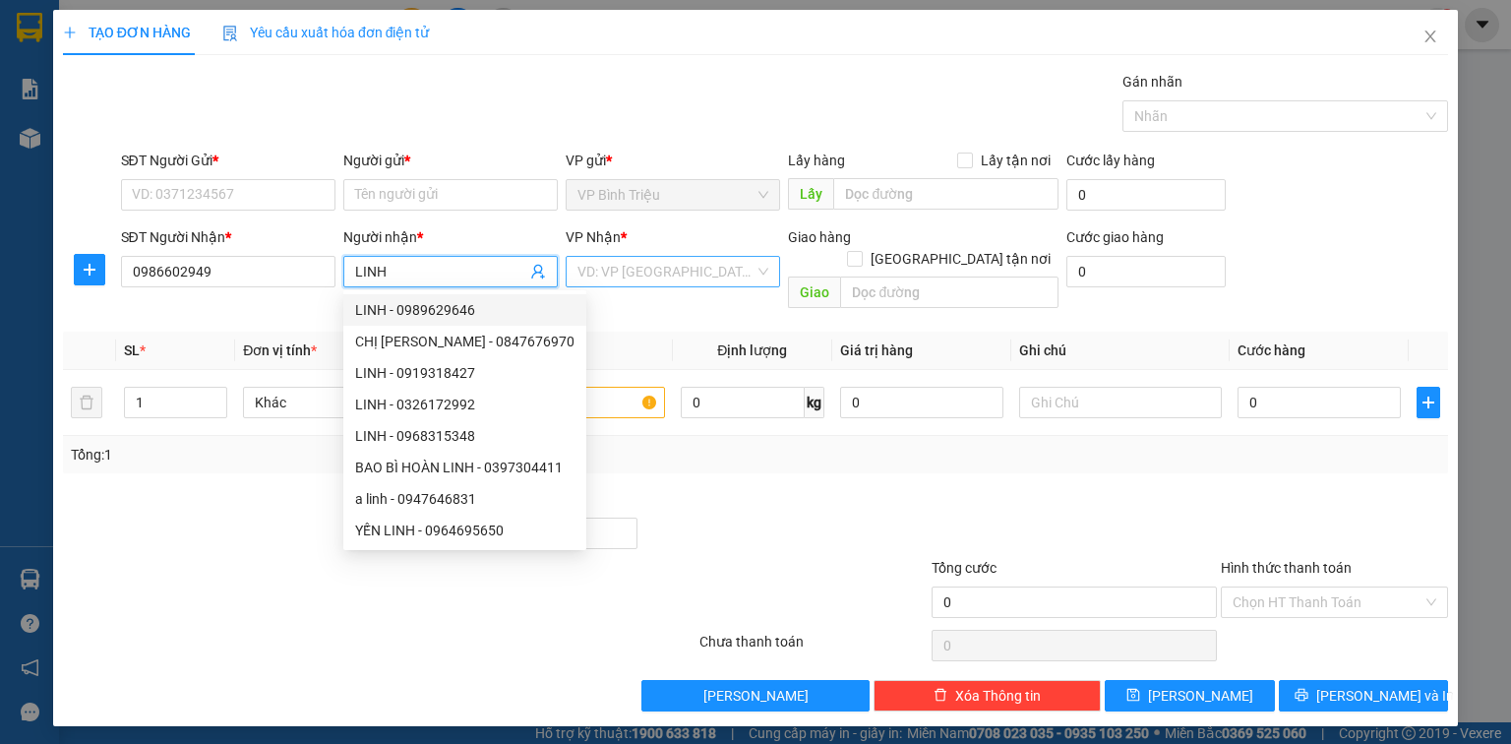
type input "LINH"
click at [649, 267] on input "search" at bounding box center [665, 272] width 177 height 30
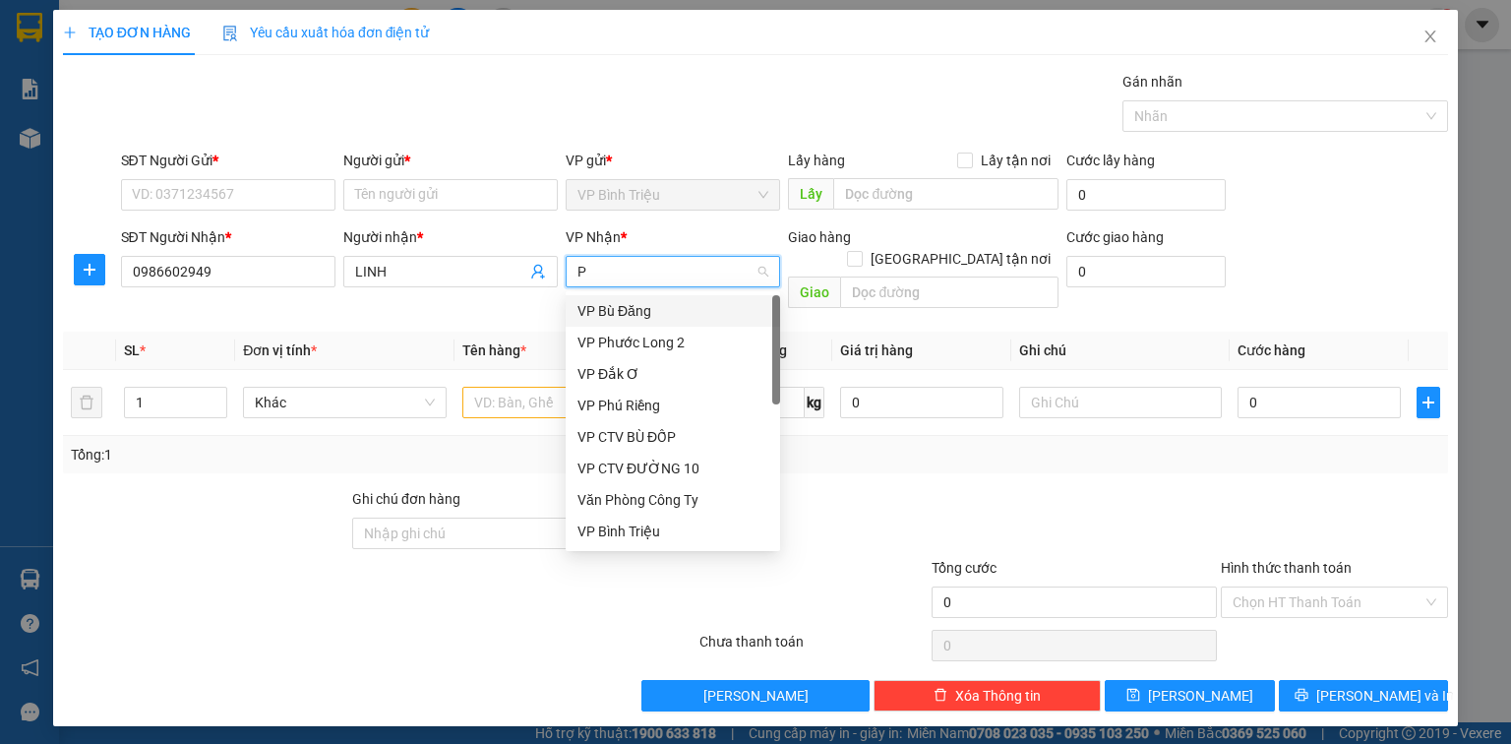
type input "PB"
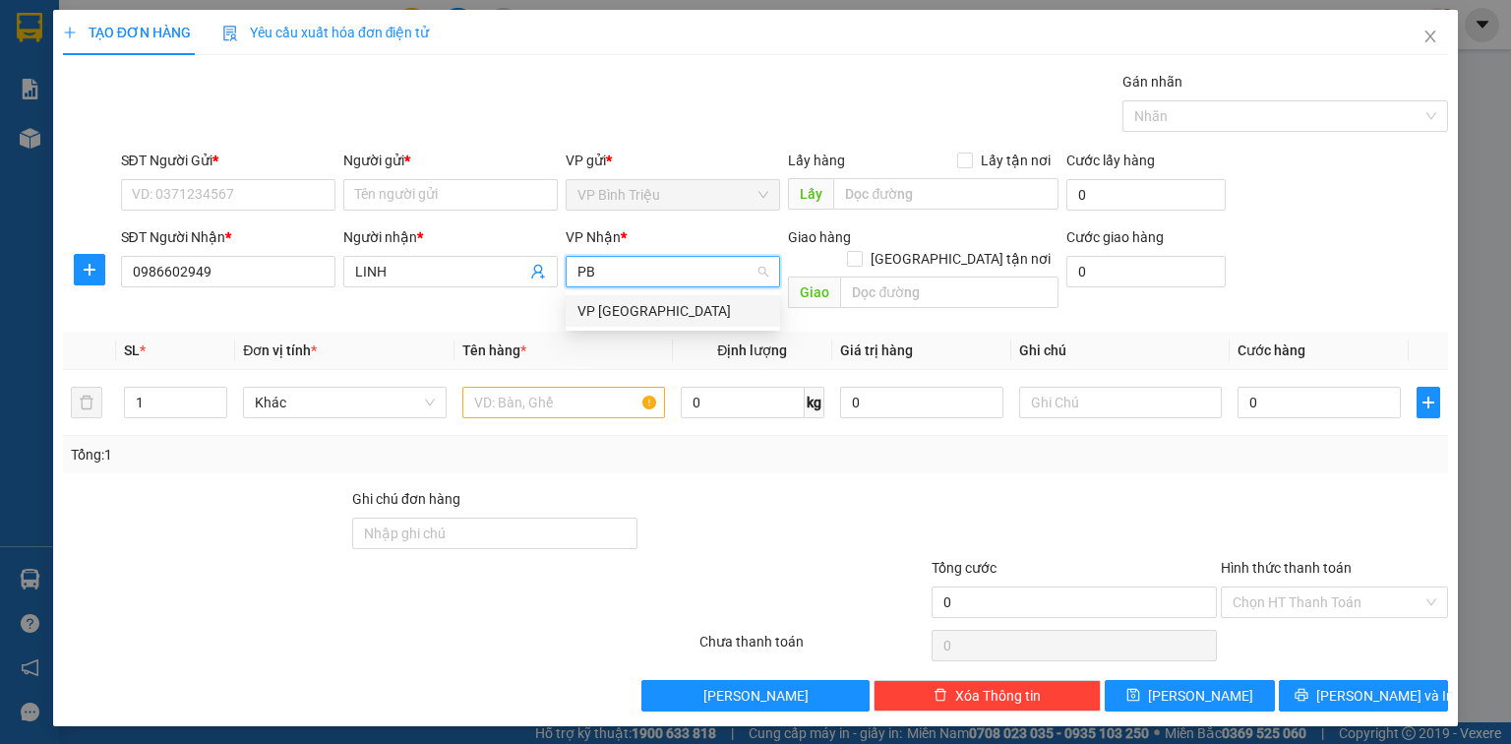
click at [619, 301] on div "VP [GEOGRAPHIC_DATA]" at bounding box center [672, 311] width 191 height 22
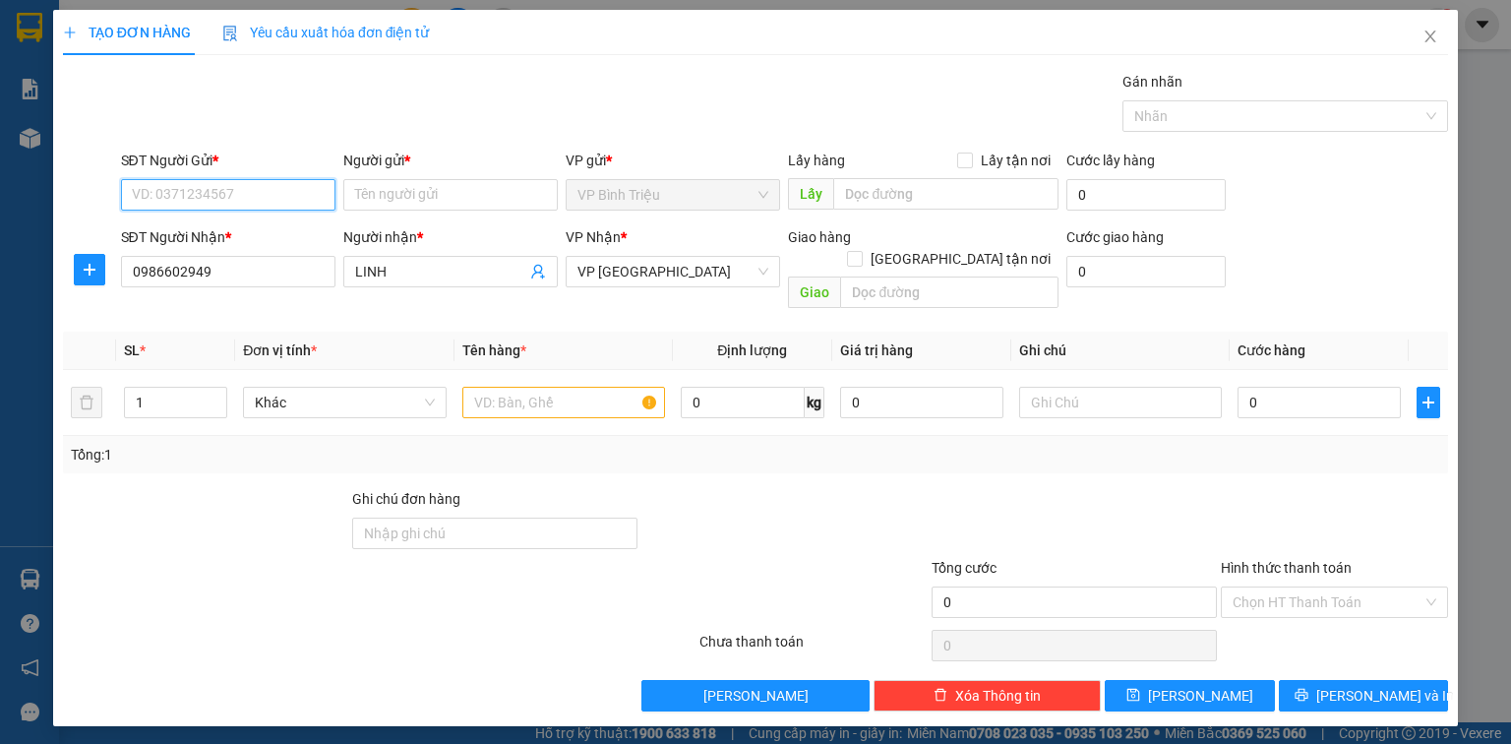
click at [255, 195] on input "SĐT Người Gửi *" at bounding box center [228, 194] width 214 height 31
type input "0931318979"
click at [248, 225] on div "0931318979 - HÙNG" at bounding box center [228, 233] width 191 height 22
type input "HÙNG"
type input "30.000"
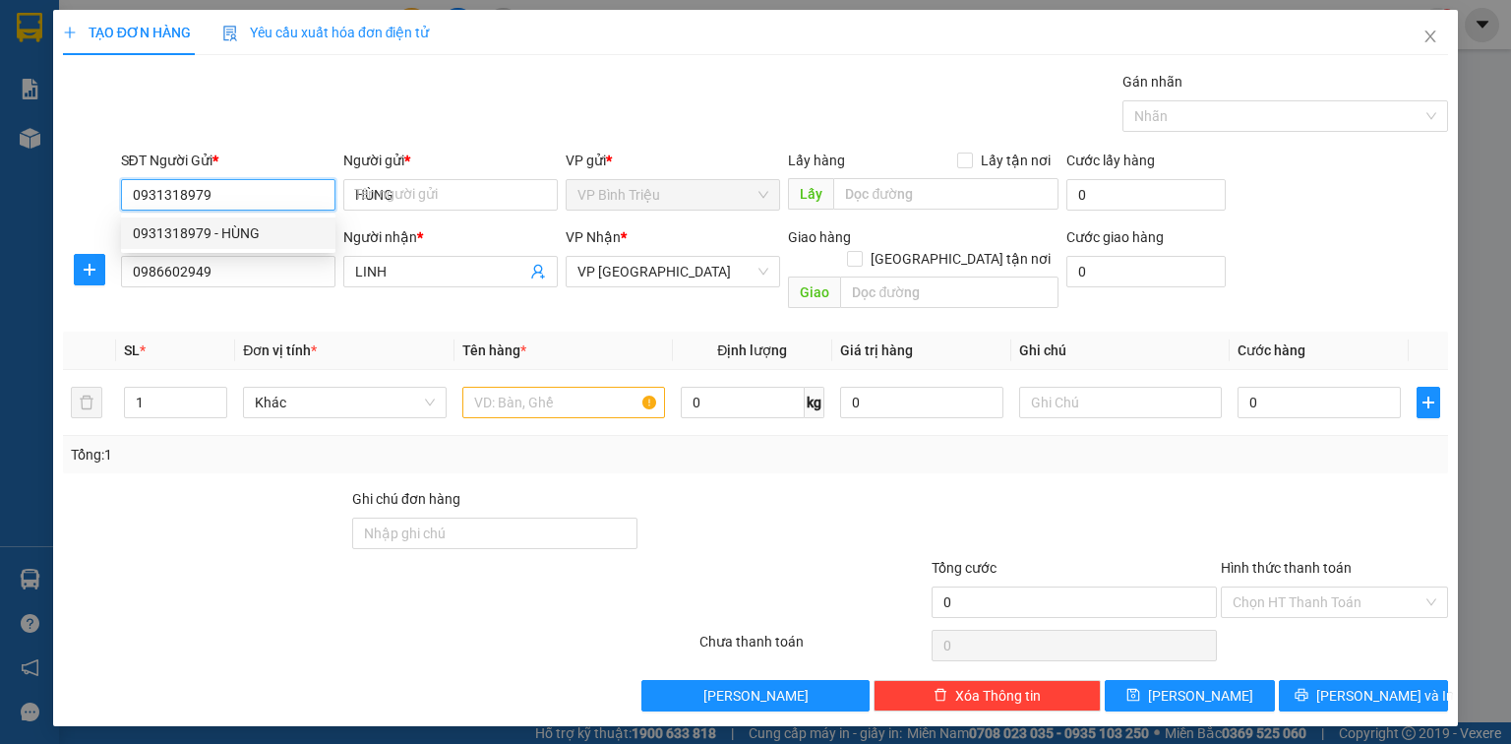
type input "30.000"
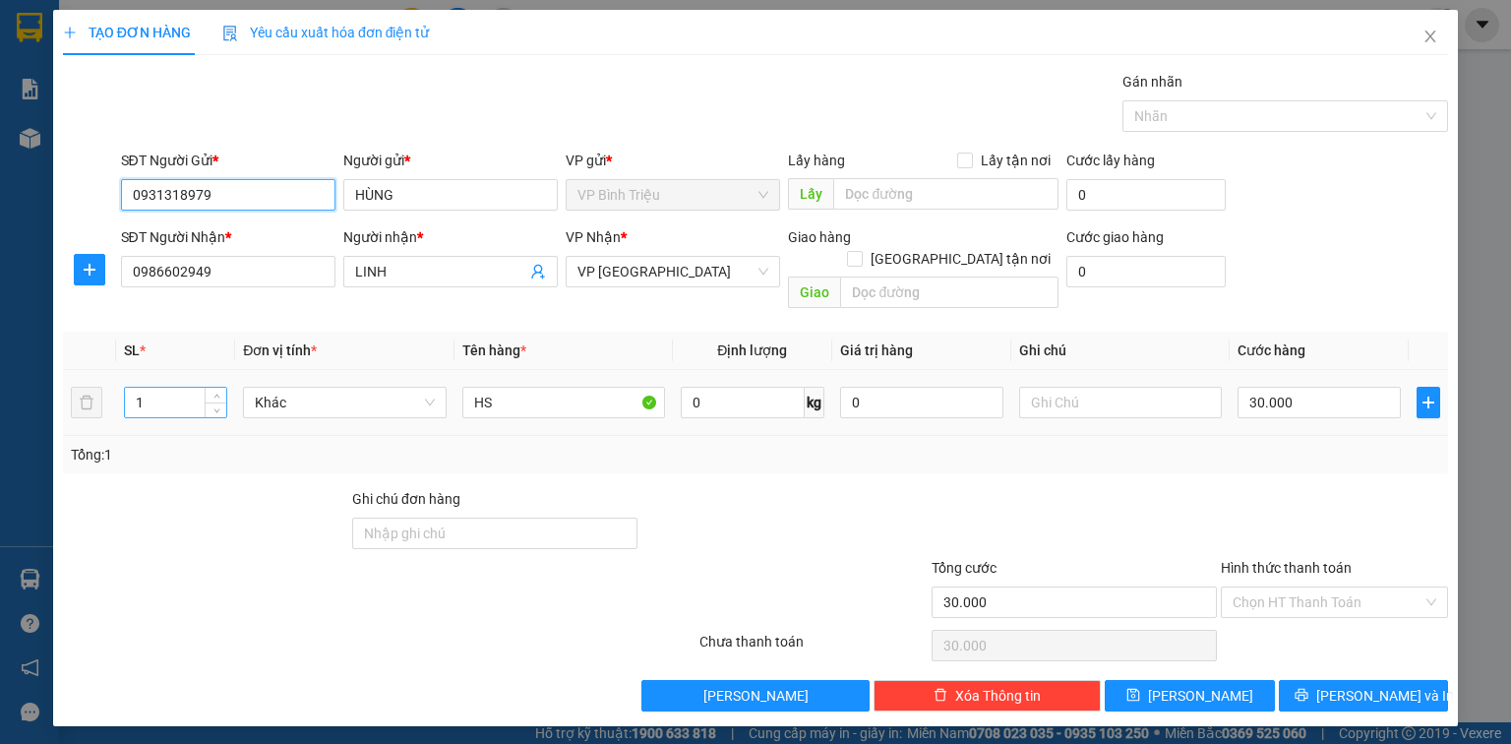
type input "0931318979"
click at [163, 388] on input "1" at bounding box center [175, 403] width 101 height 30
type input "4"
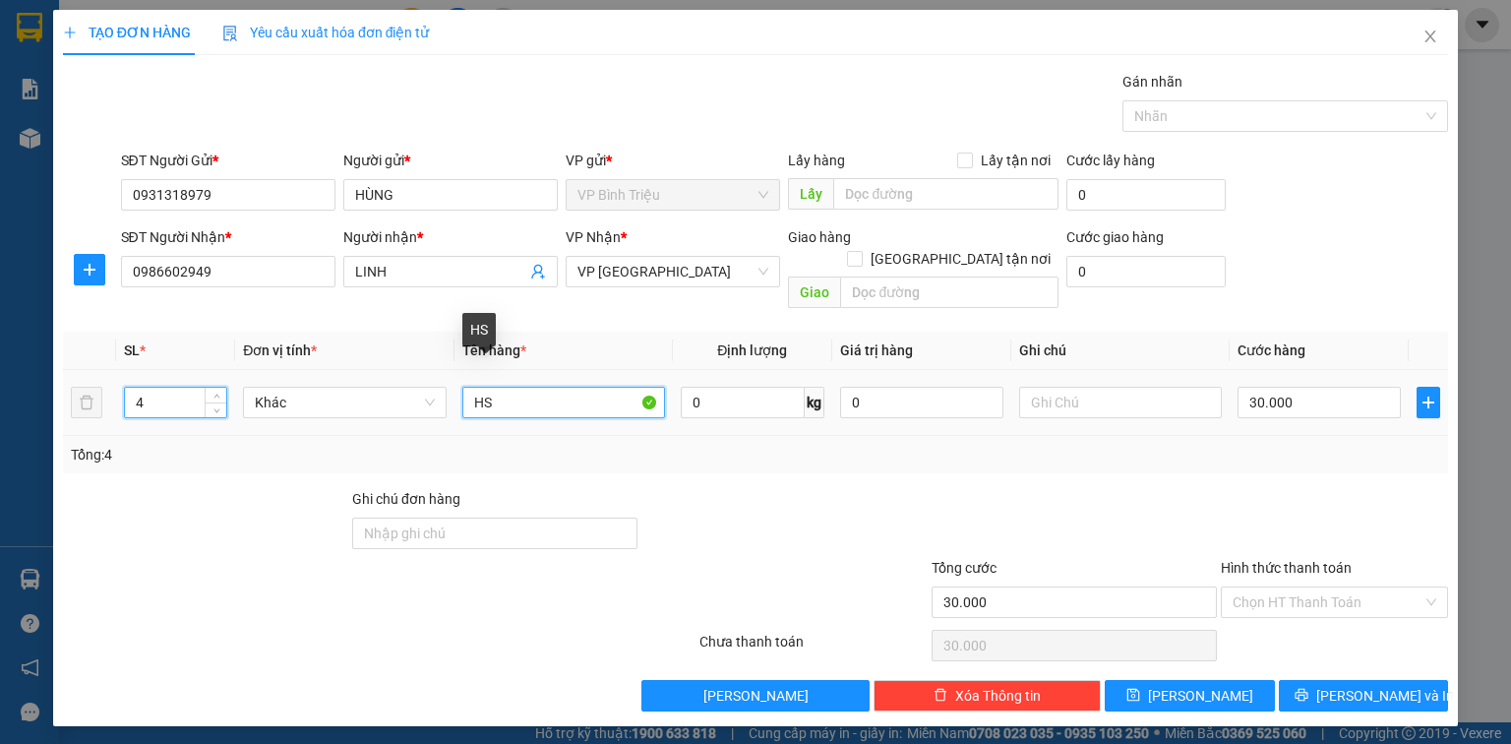
click at [507, 387] on input "HS" at bounding box center [563, 402] width 203 height 31
type input "0"
type input "H"
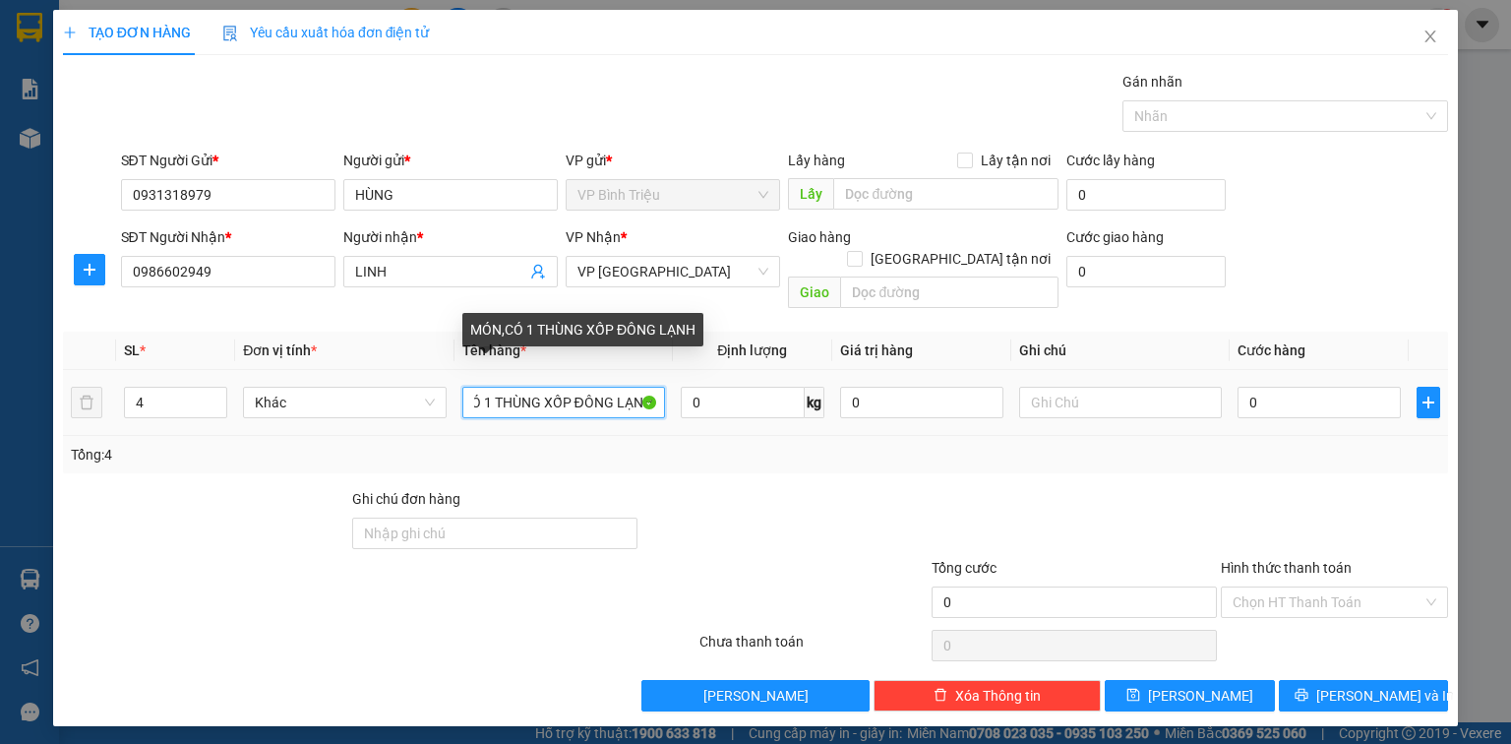
scroll to position [0, 47]
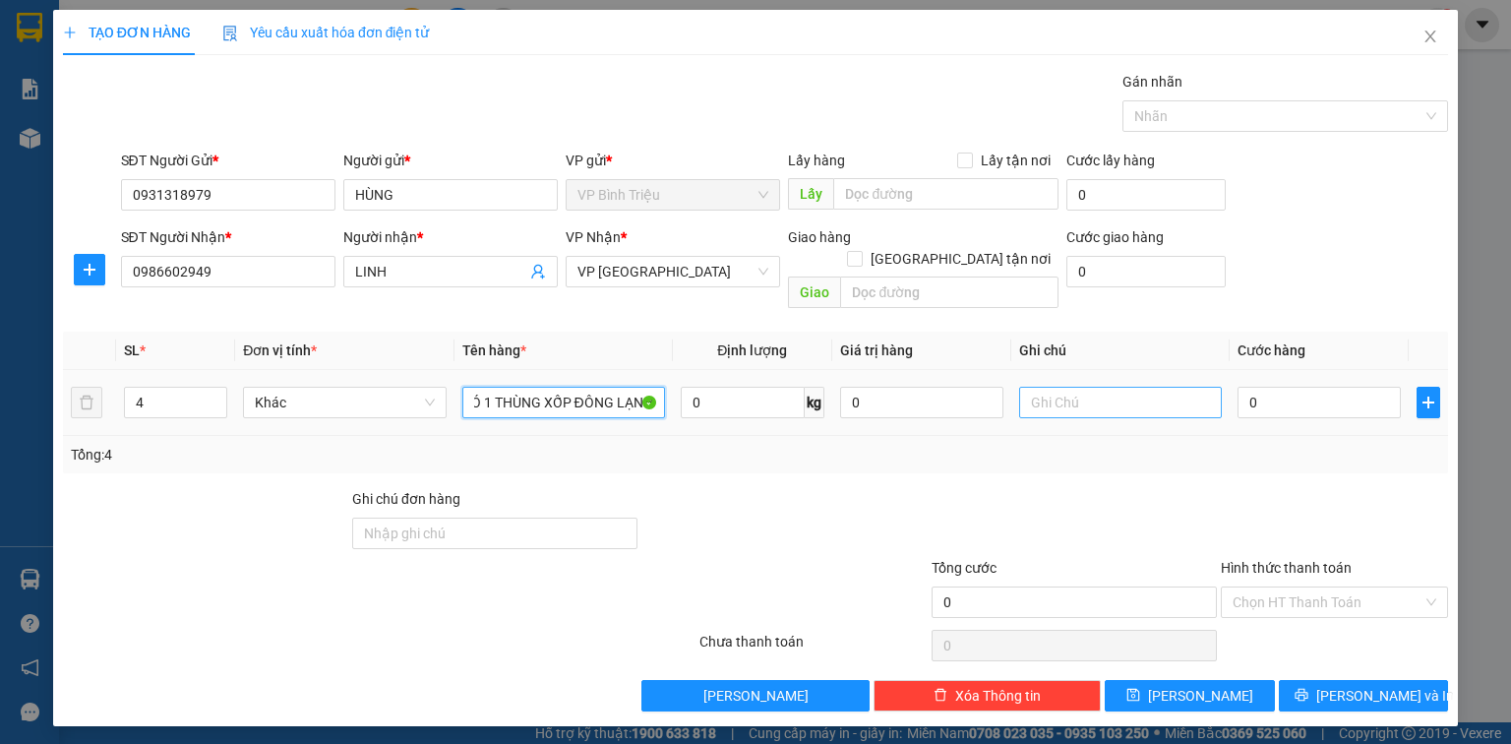
type input "MÓN,CÓ 1 THÙNG XỐP ĐÔNG LẠNH"
click at [1057, 387] on input "text" at bounding box center [1120, 402] width 203 height 31
type input "GIAO GẤP,HÀNG ĐI TRONG NGÀY"
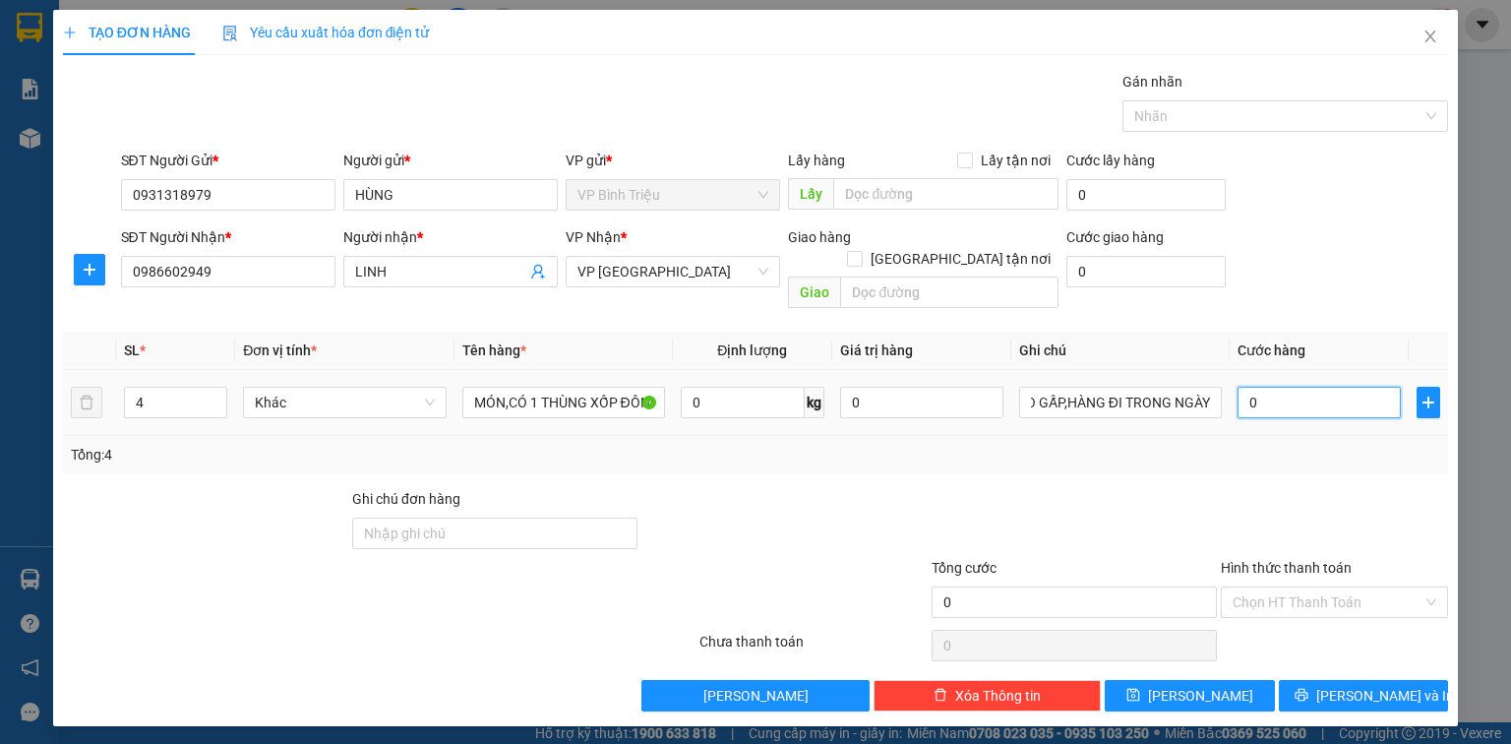
scroll to position [0, 0]
click at [1282, 387] on input "0" at bounding box center [1318, 402] width 163 height 31
type input "1"
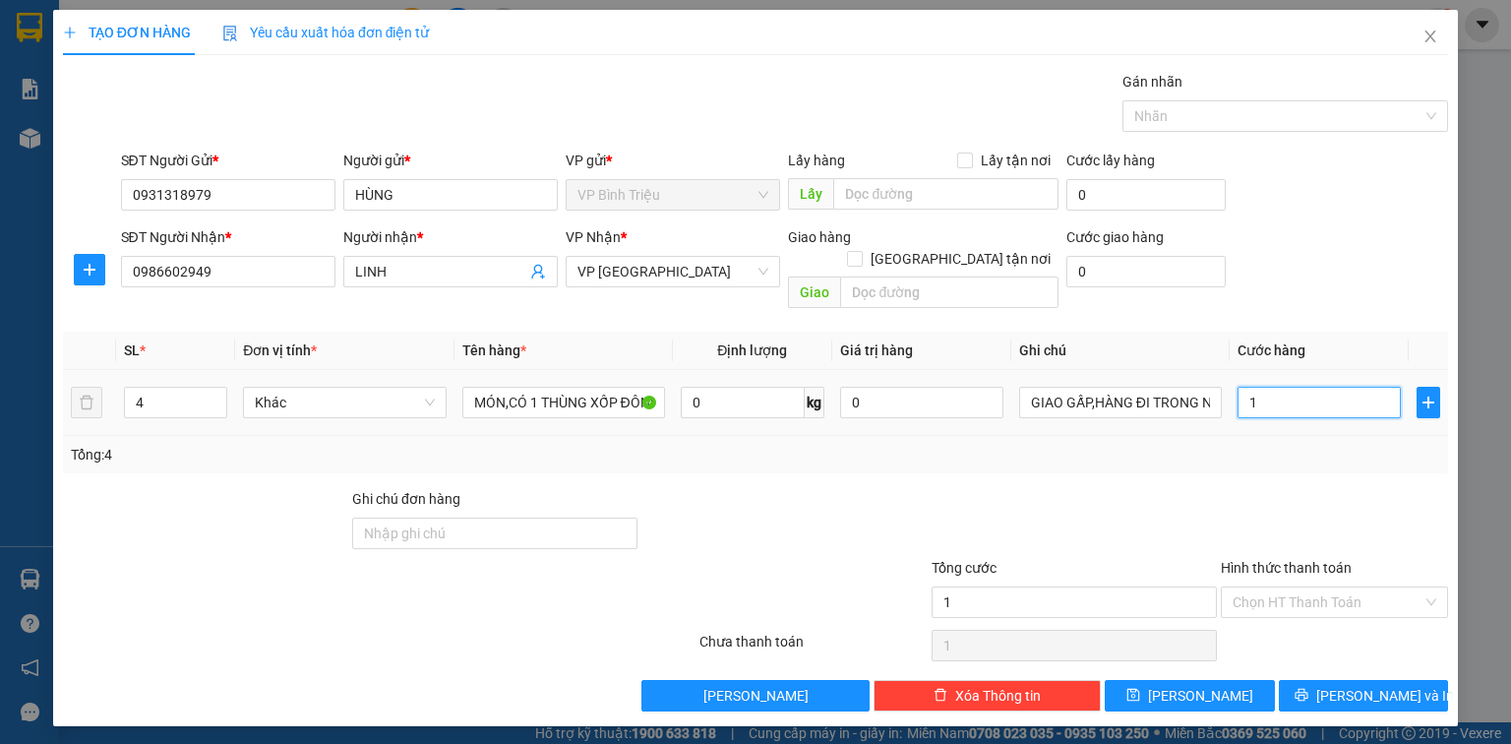
type input "16"
type input "160"
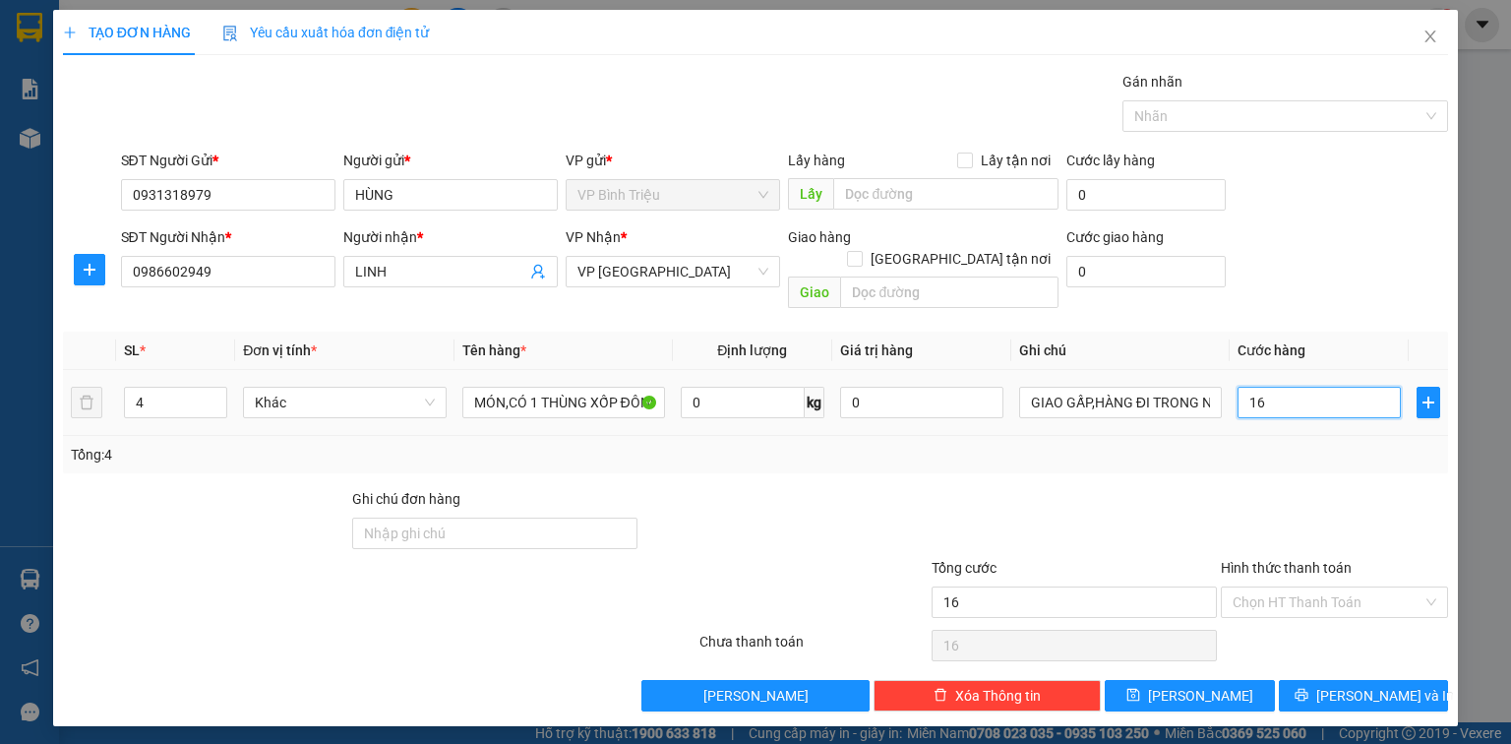
type input "160"
type input "16"
type input "1"
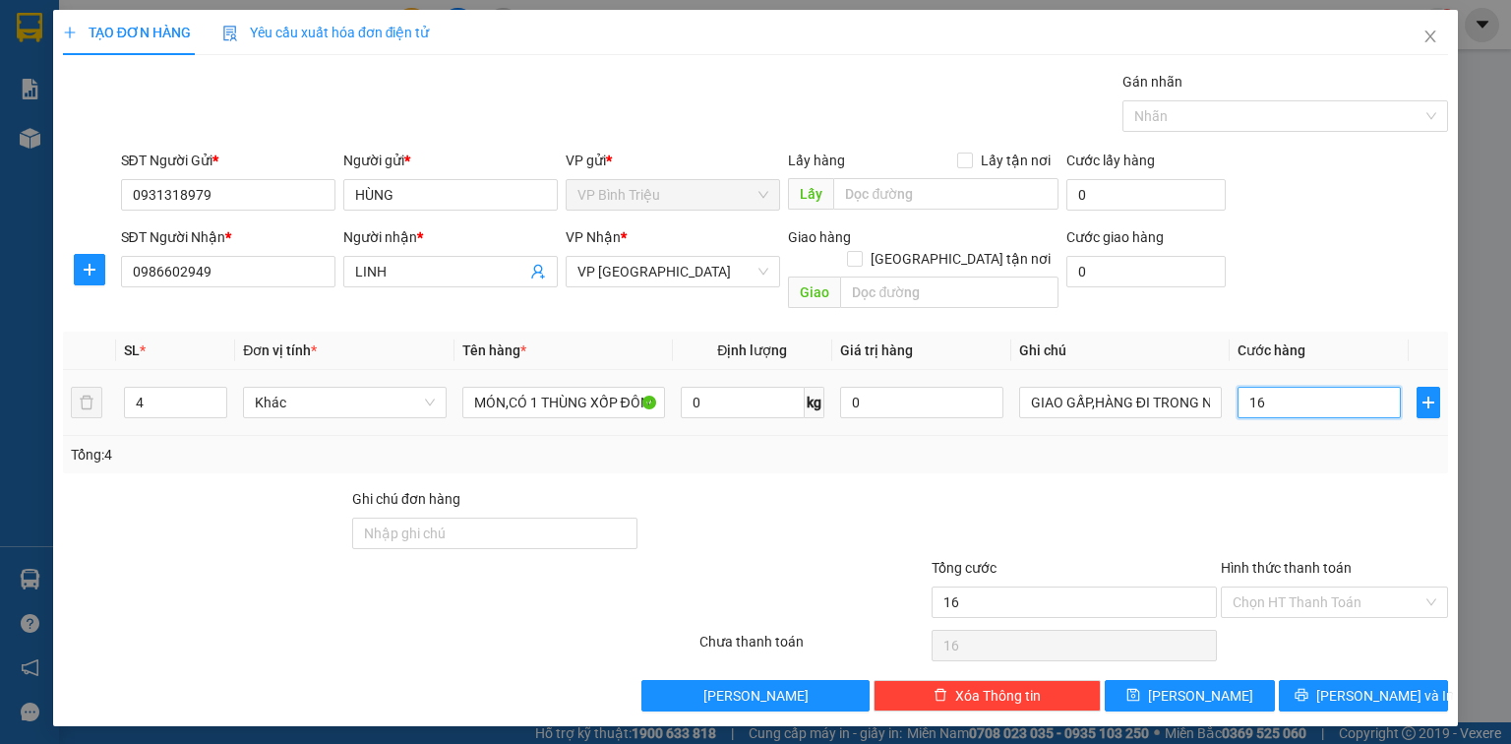
type input "1"
type input "17"
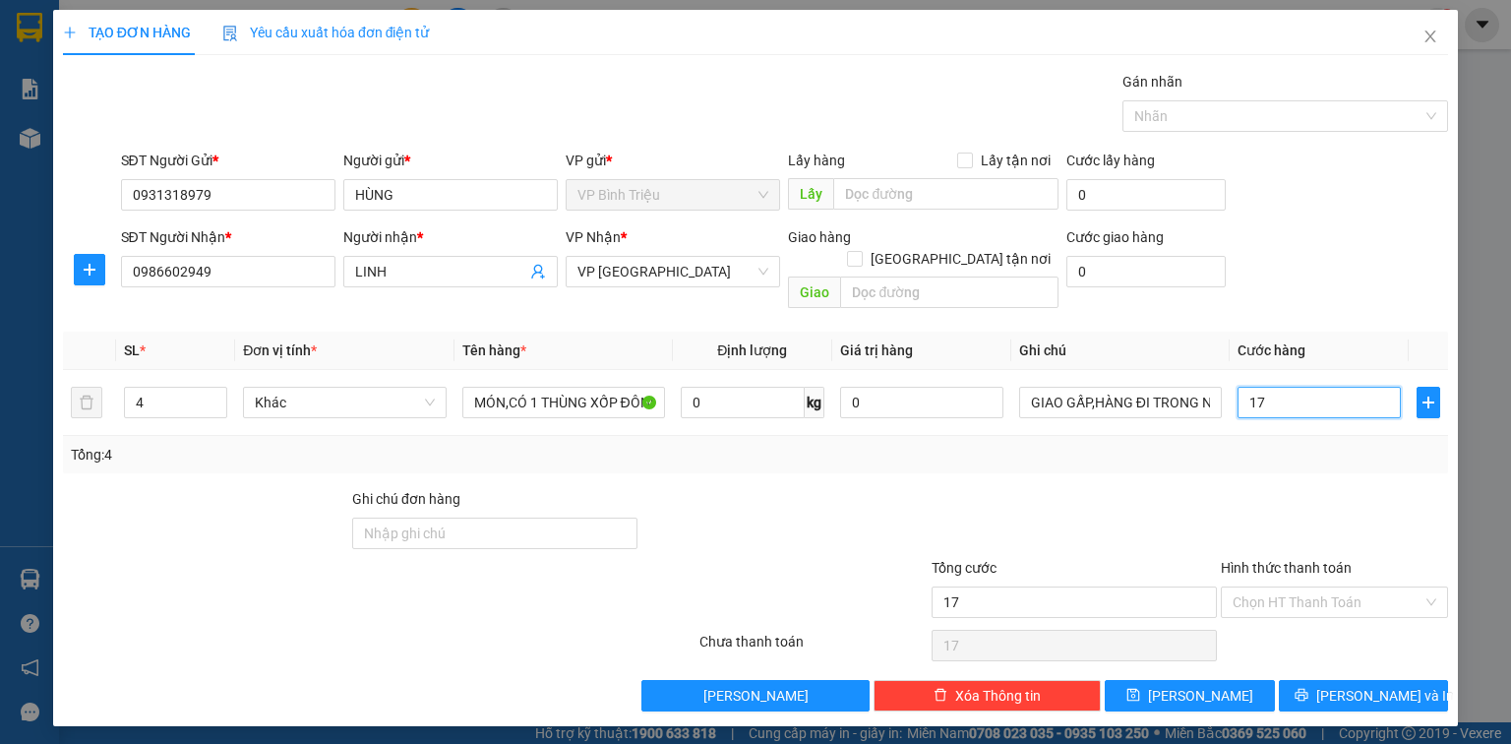
type input "176"
type input "1.769"
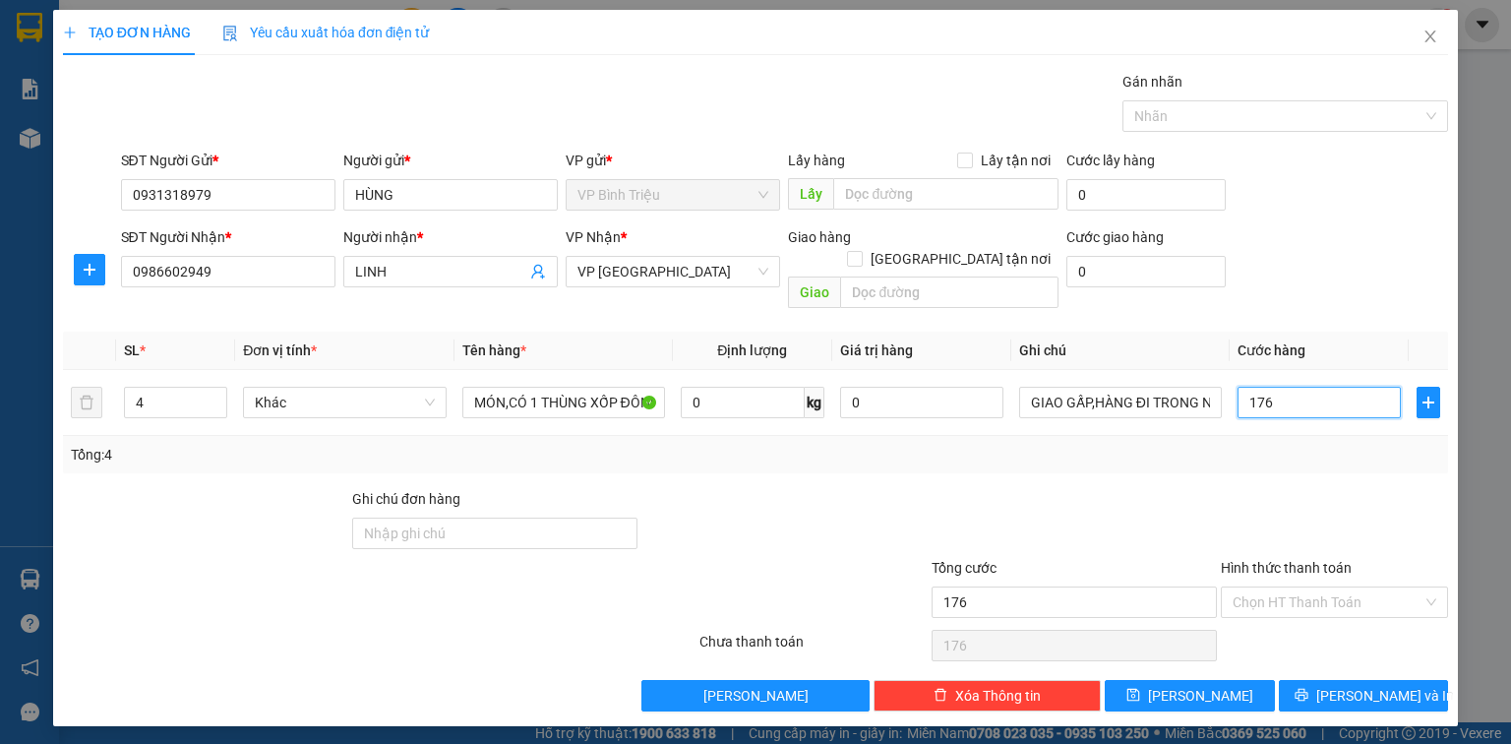
type input "1.769"
type input "0"
type input "1.769C"
type input "1.769"
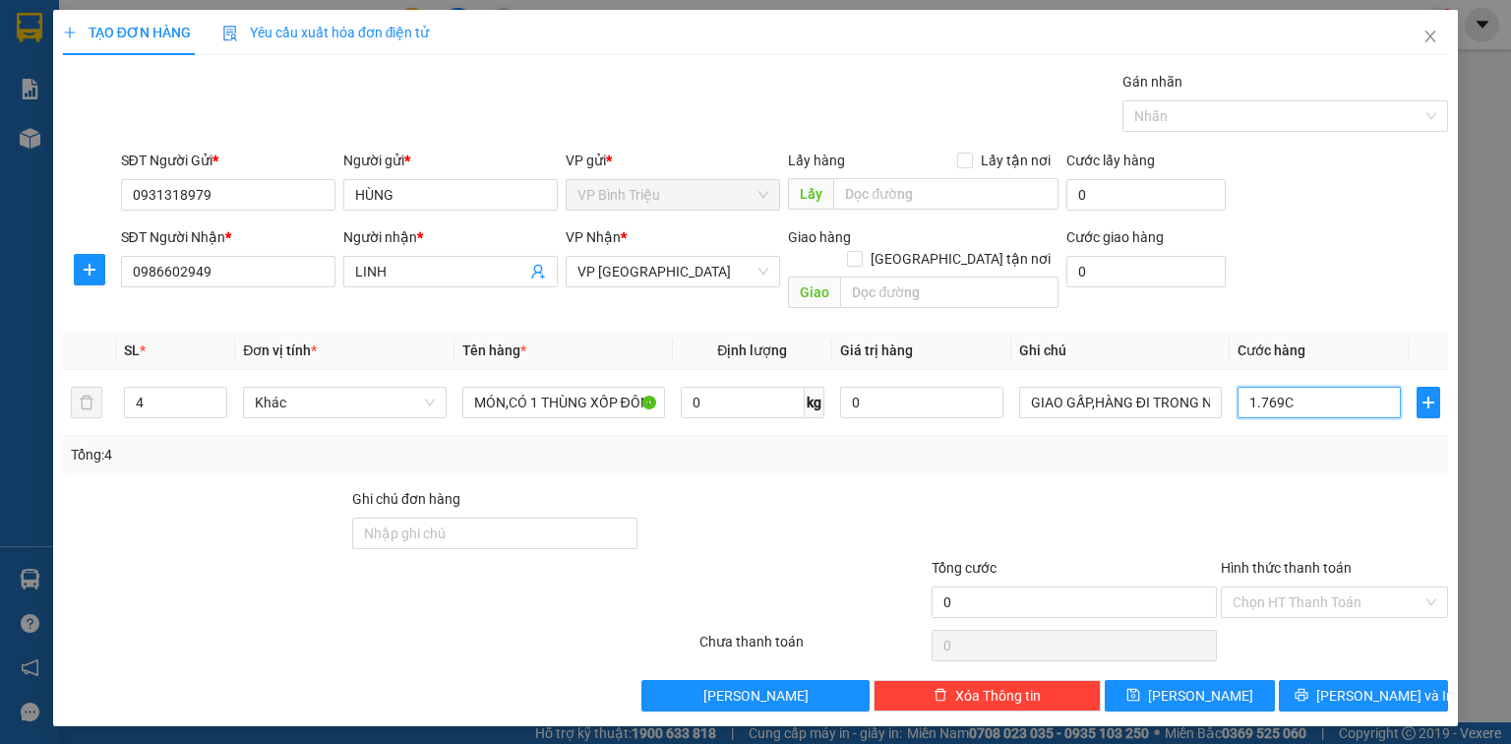
type input "1.769"
type input "176"
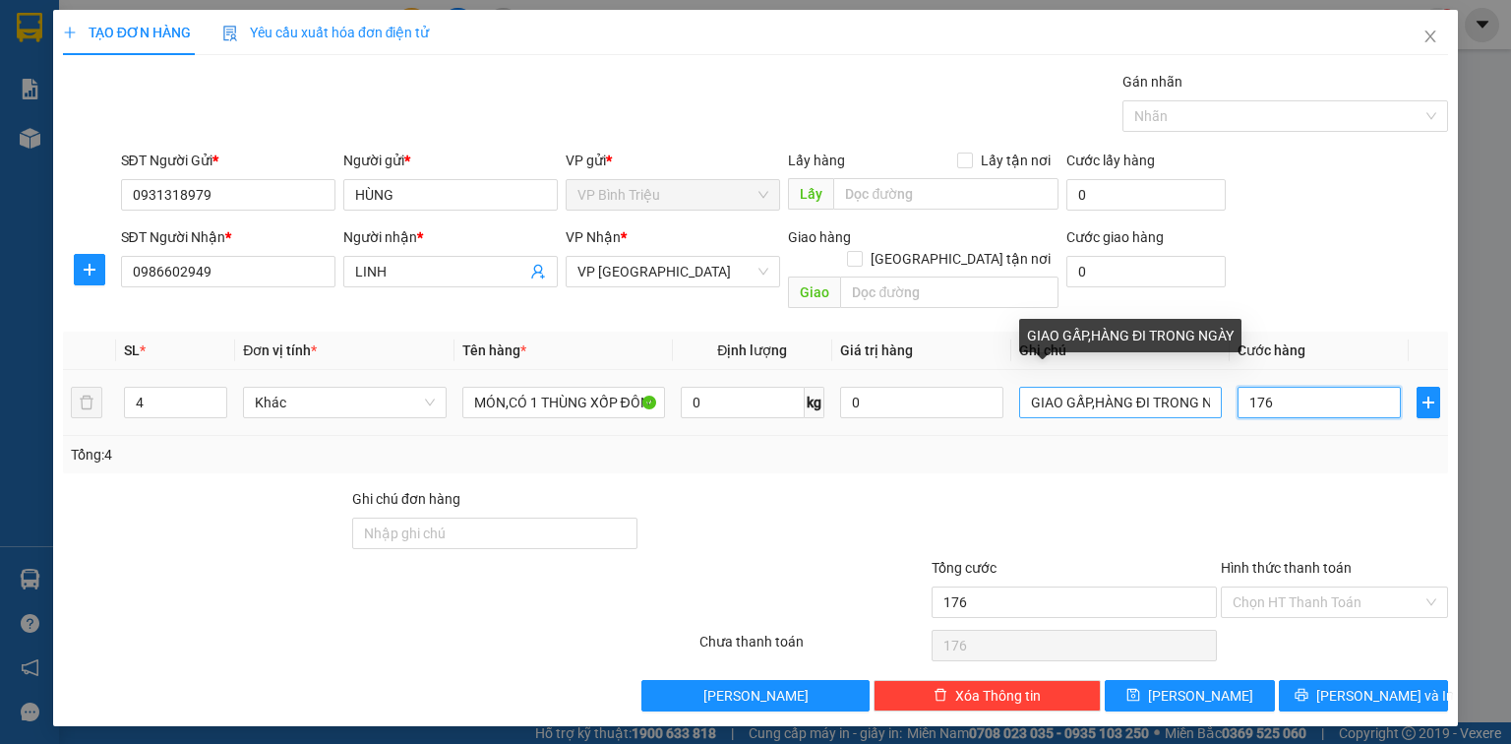
type input "176"
type input "176.000"
click at [1212, 387] on input "GIAO GẤP,HÀNG ĐI TRONG NGÀY" at bounding box center [1120, 402] width 203 height 31
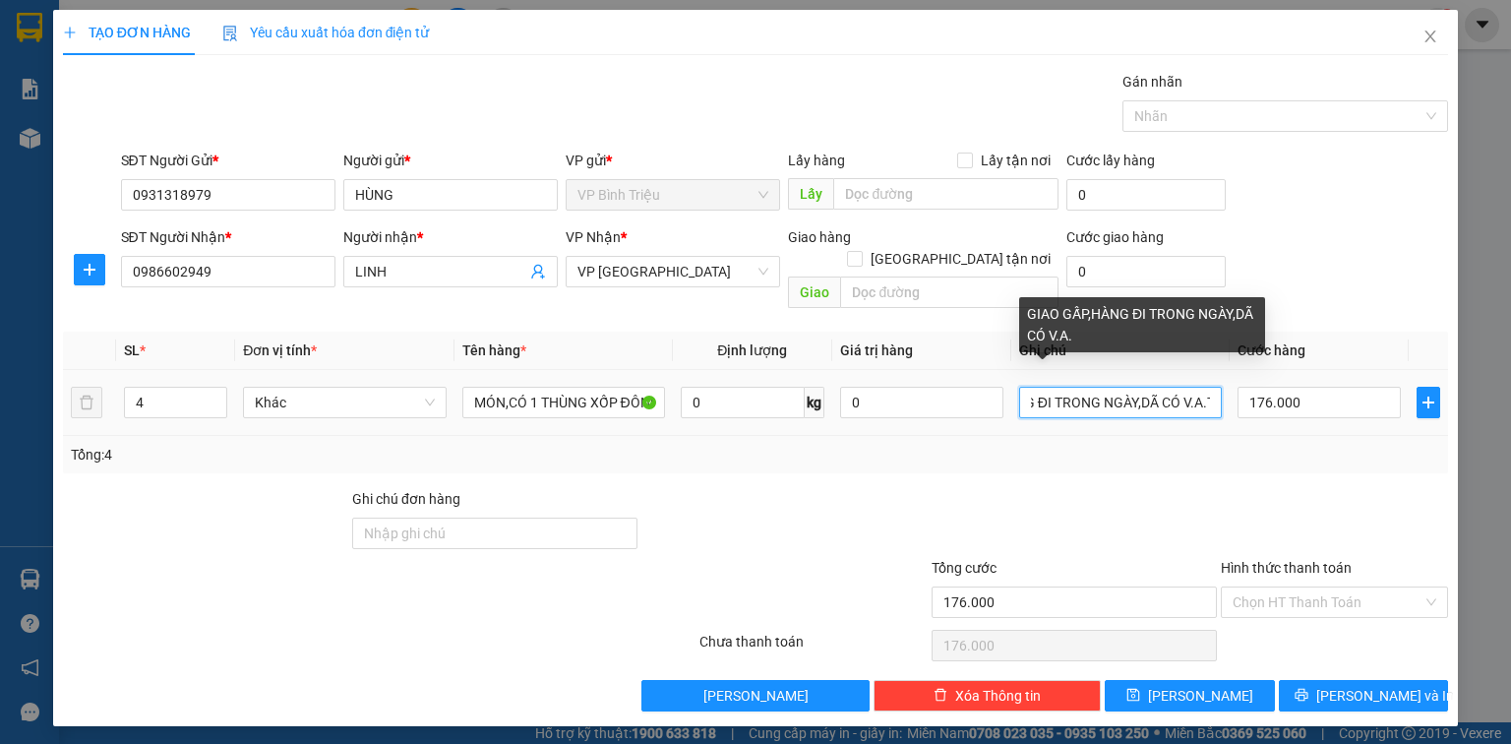
scroll to position [0, 106]
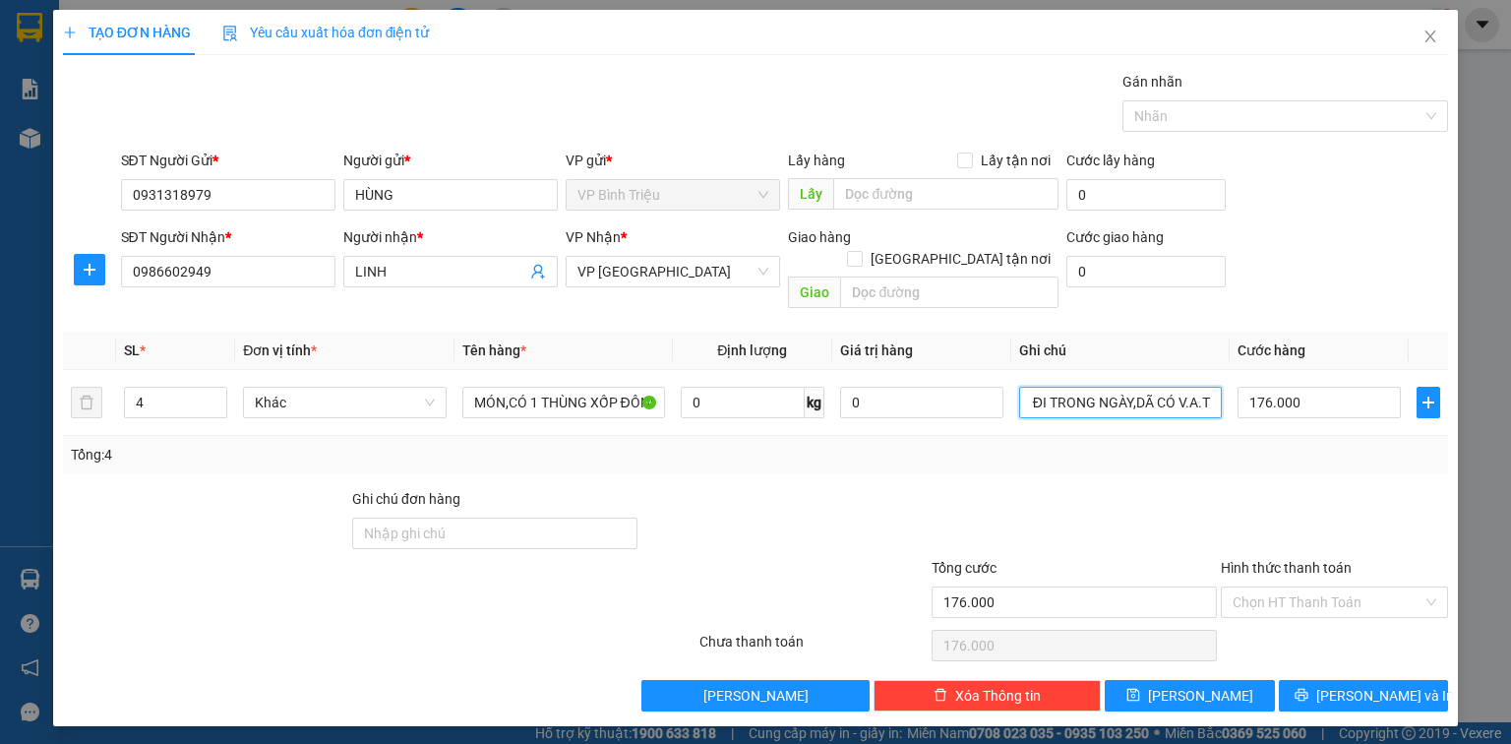
type input "GIAO GẤP,HÀNG ĐI TRONG NGÀY,DÃ CÓ V.A.T"
click at [1302, 560] on label "Hình thức thanh toán" at bounding box center [1286, 568] width 131 height 16
click at [1302, 587] on input "Hình thức thanh toán" at bounding box center [1327, 602] width 190 height 30
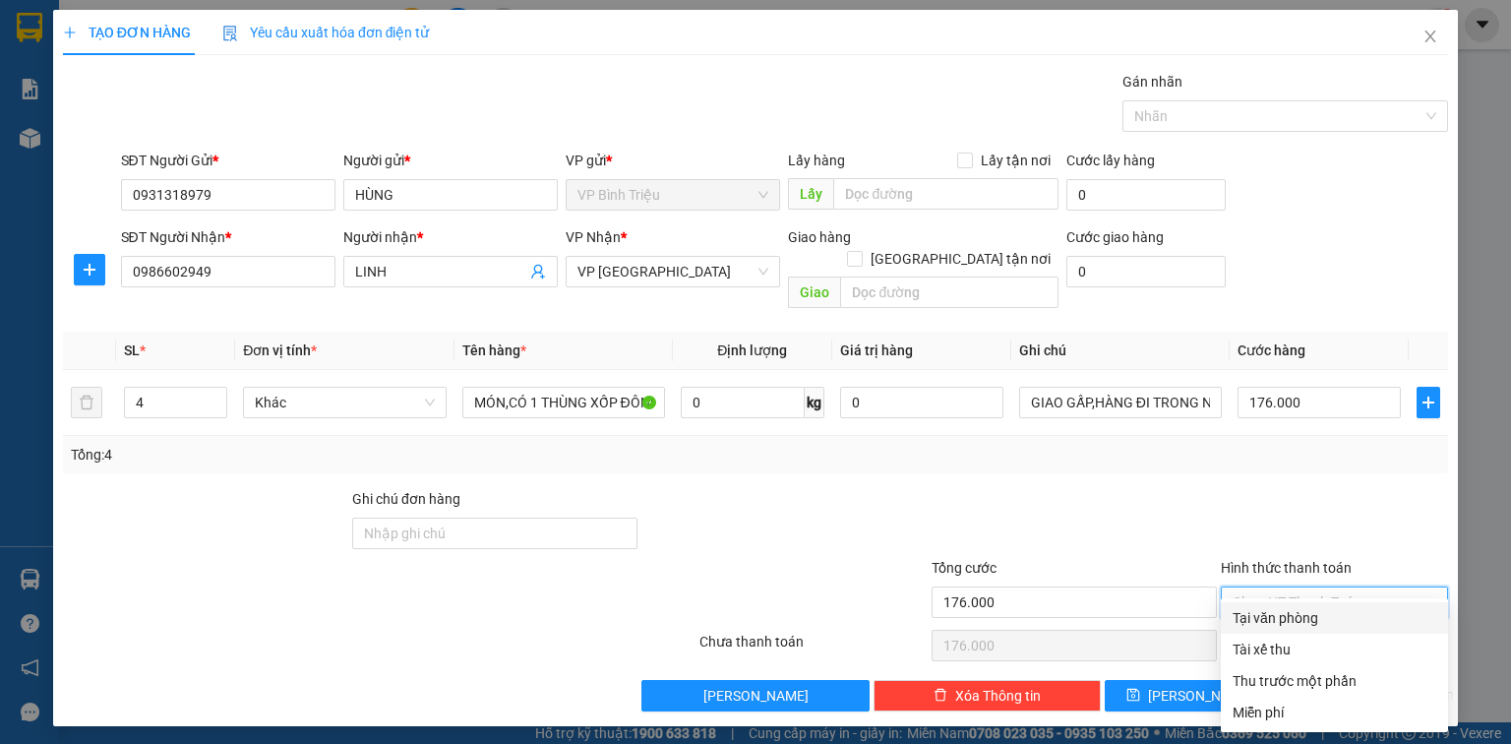
click at [1284, 620] on div "Tại văn phòng" at bounding box center [1334, 618] width 204 height 22
type input "0"
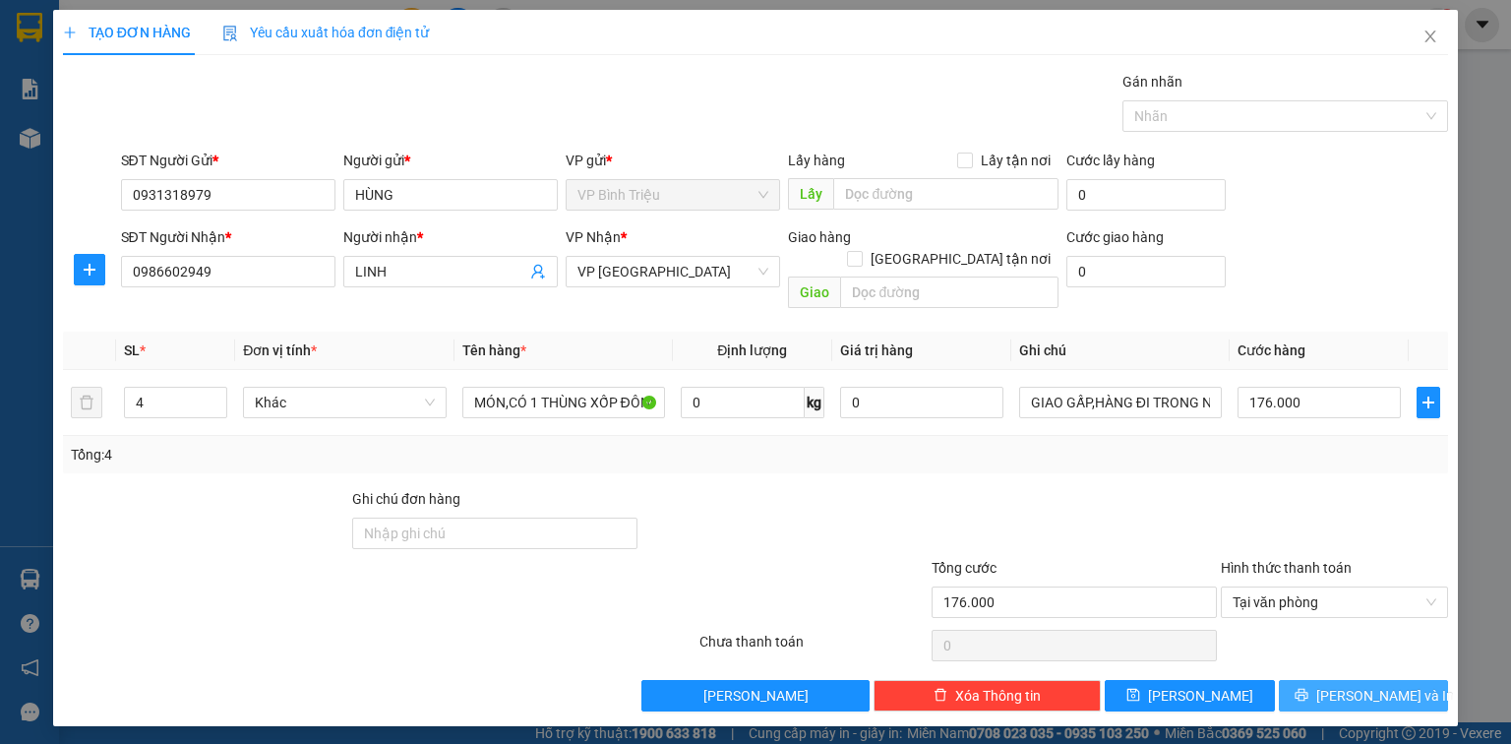
click at [1376, 685] on span "[PERSON_NAME] và In" at bounding box center [1385, 696] width 138 height 22
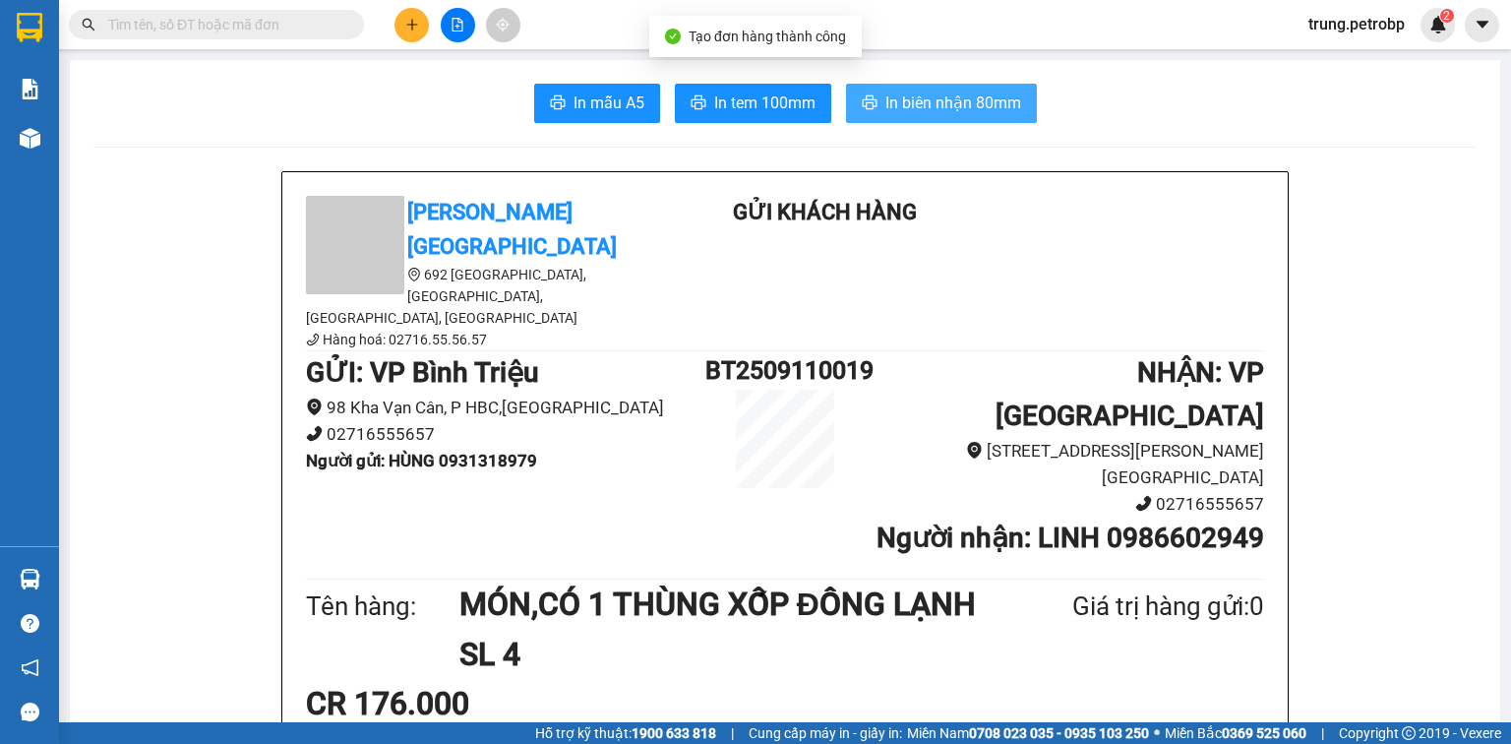
click at [914, 93] on span "In biên nhận 80mm" at bounding box center [953, 102] width 136 height 25
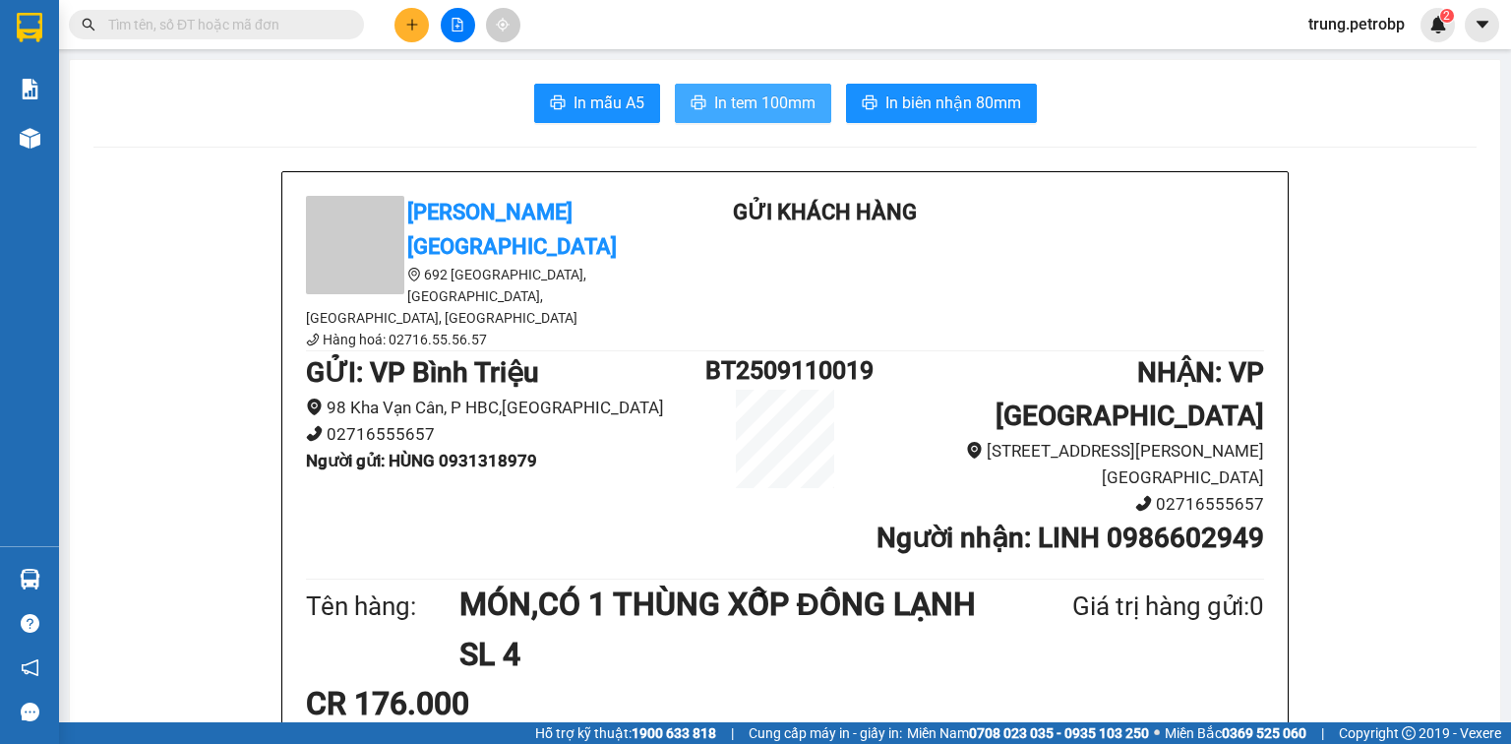
click at [782, 113] on span "In tem 100mm" at bounding box center [764, 102] width 101 height 25
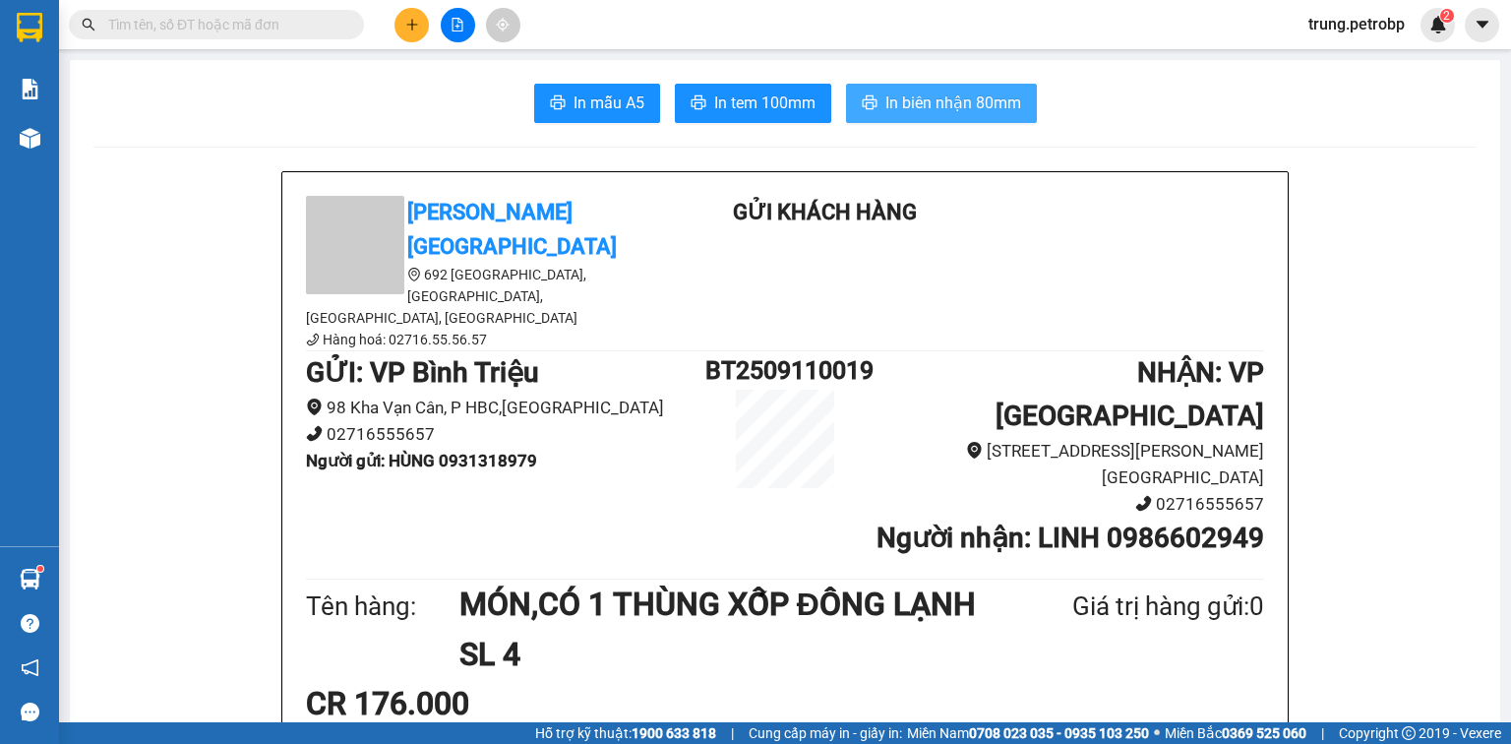
click at [945, 110] on span "In biên nhận 80mm" at bounding box center [953, 102] width 136 height 25
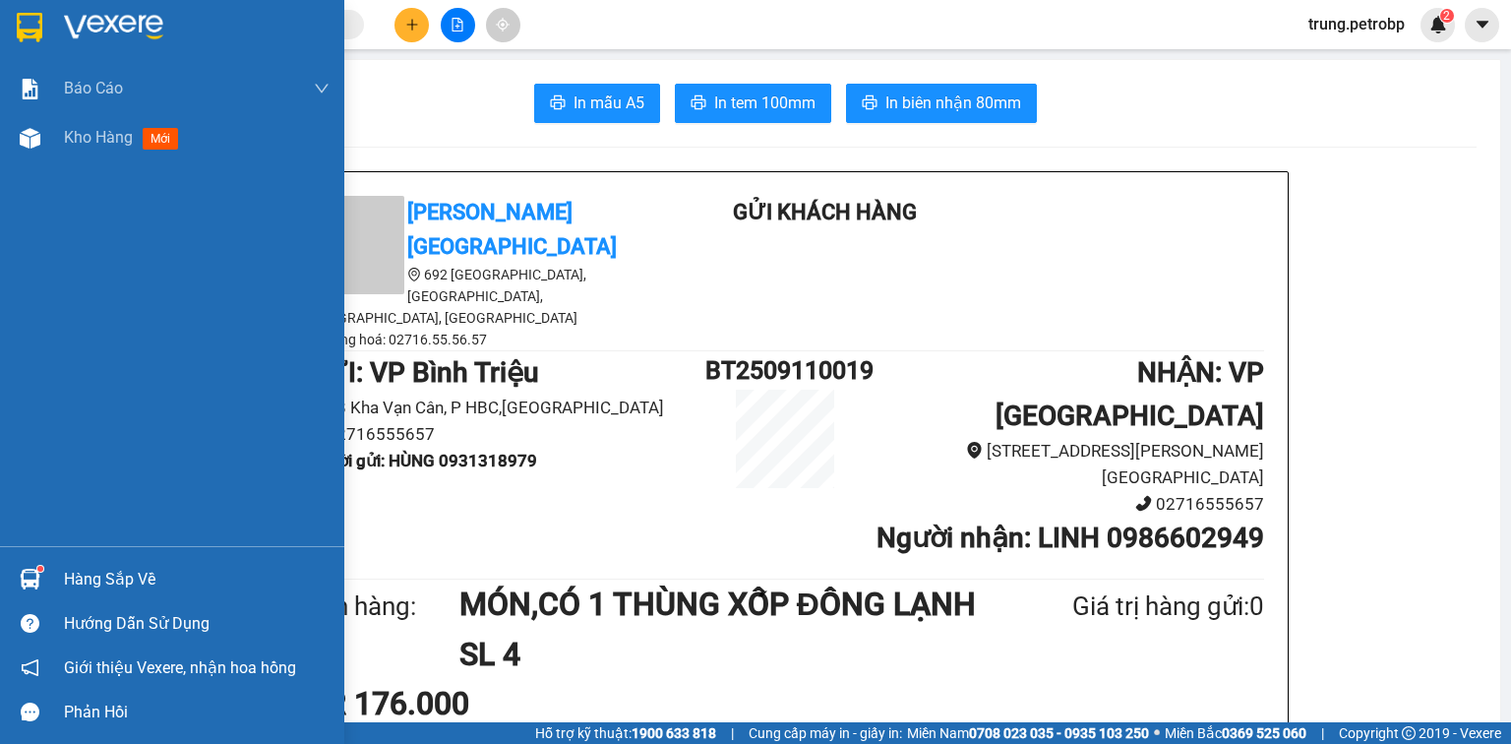
click at [35, 16] on img at bounding box center [30, 28] width 26 height 30
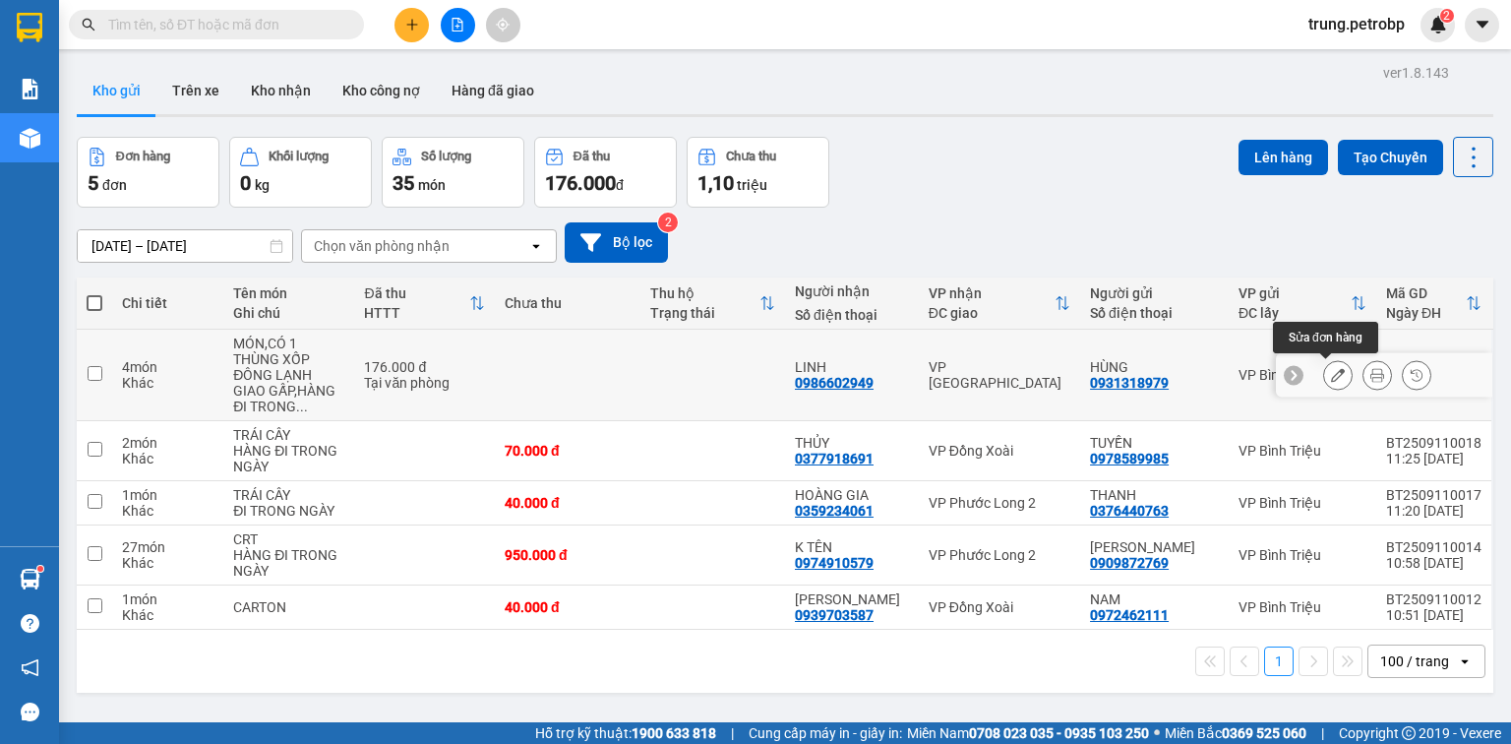
click at [1331, 376] on icon at bounding box center [1338, 375] width 14 height 14
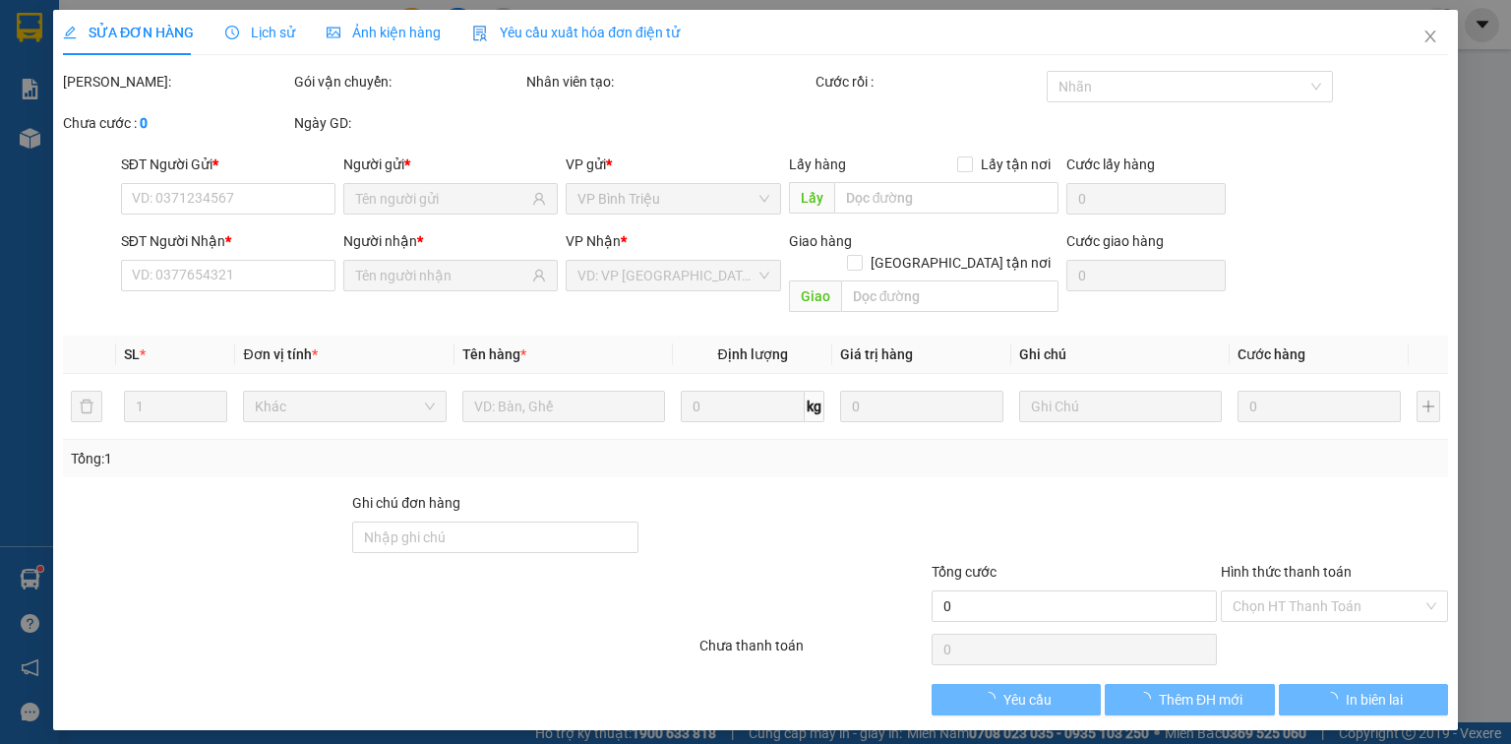
type input "0931318979"
type input "0986602949"
type input "176.000"
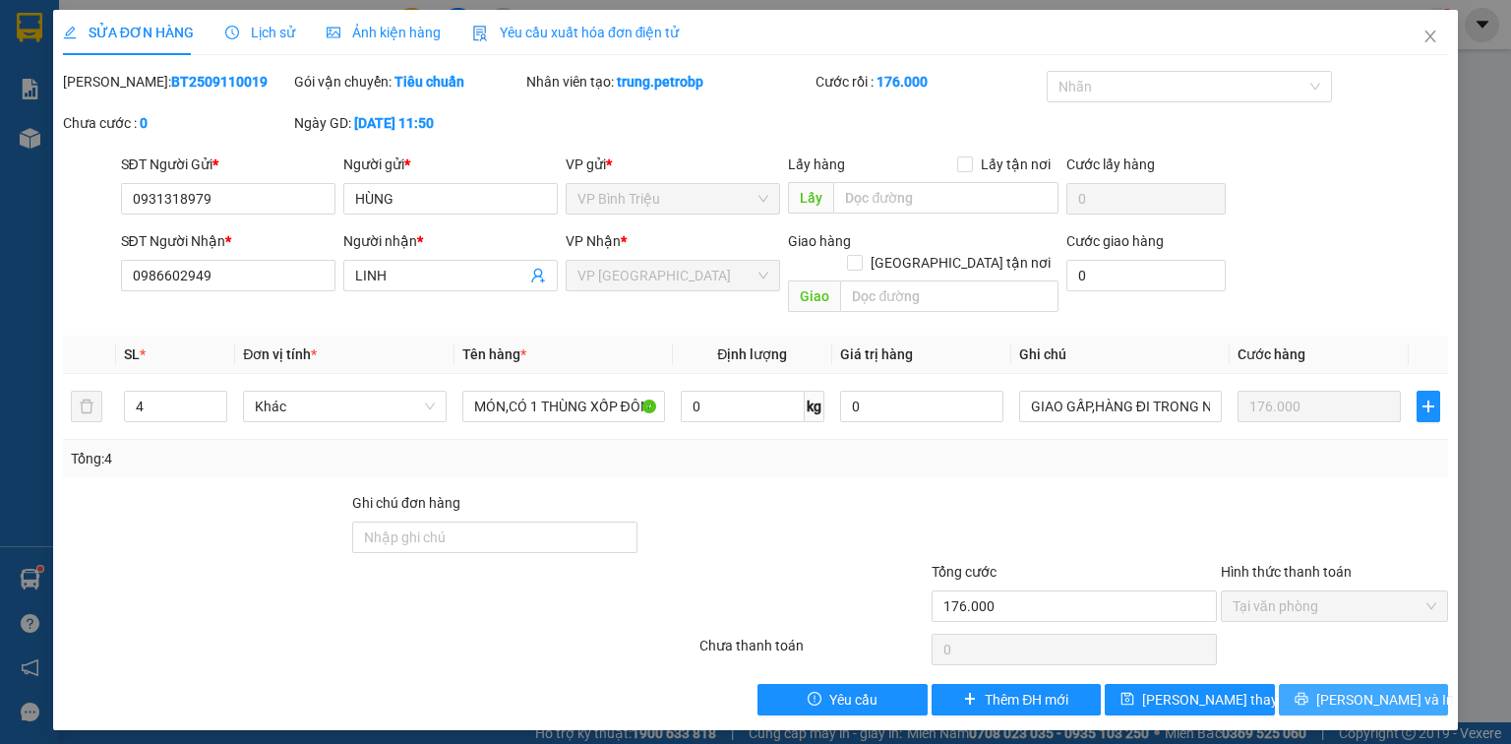
click at [1375, 688] on span "[PERSON_NAME] và In" at bounding box center [1385, 699] width 138 height 22
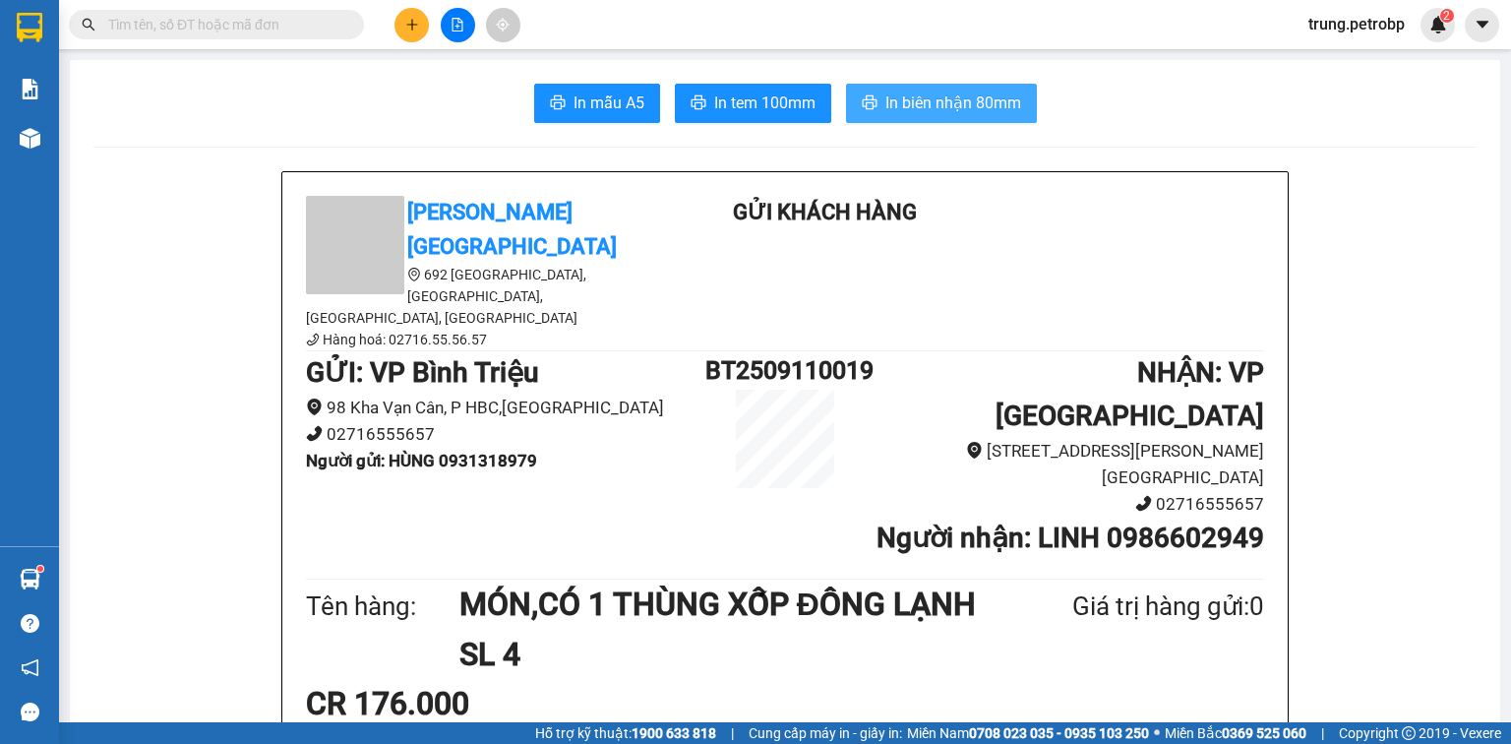
click at [913, 101] on span "In biên nhận 80mm" at bounding box center [953, 102] width 136 height 25
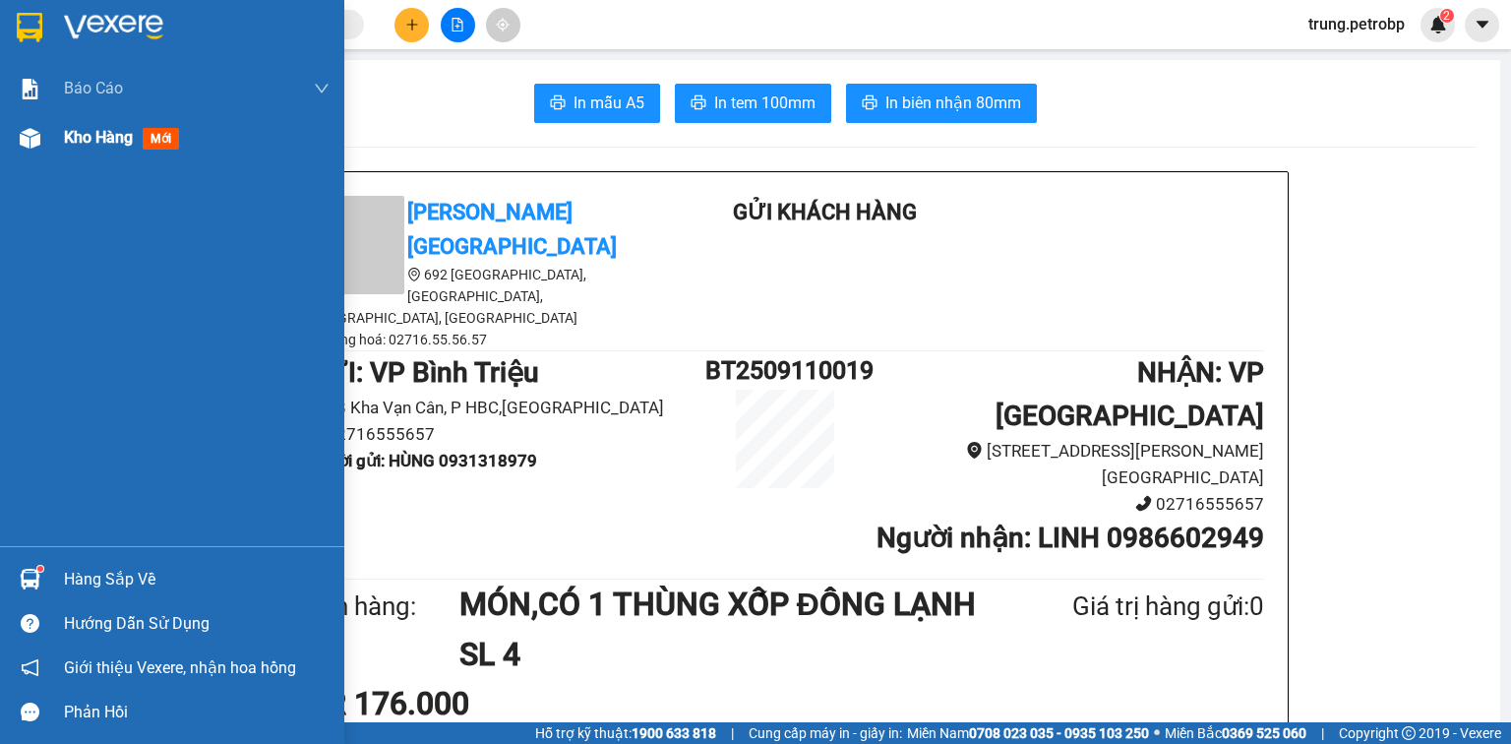
click at [43, 145] on div at bounding box center [30, 138] width 34 height 34
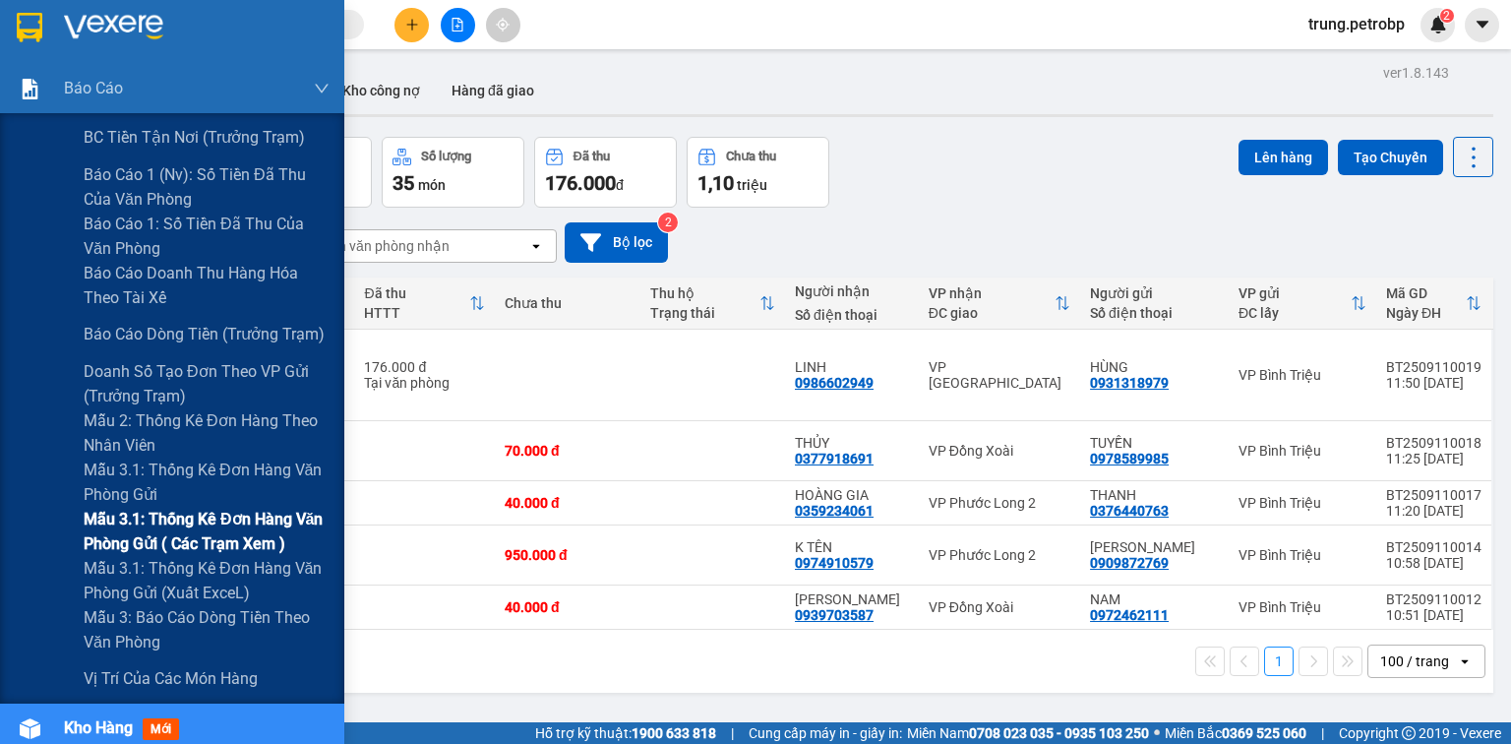
click at [228, 523] on span "Mẫu 3.1: Thống kê đơn hàng văn phòng gửi ( các trạm xem )" at bounding box center [207, 531] width 246 height 49
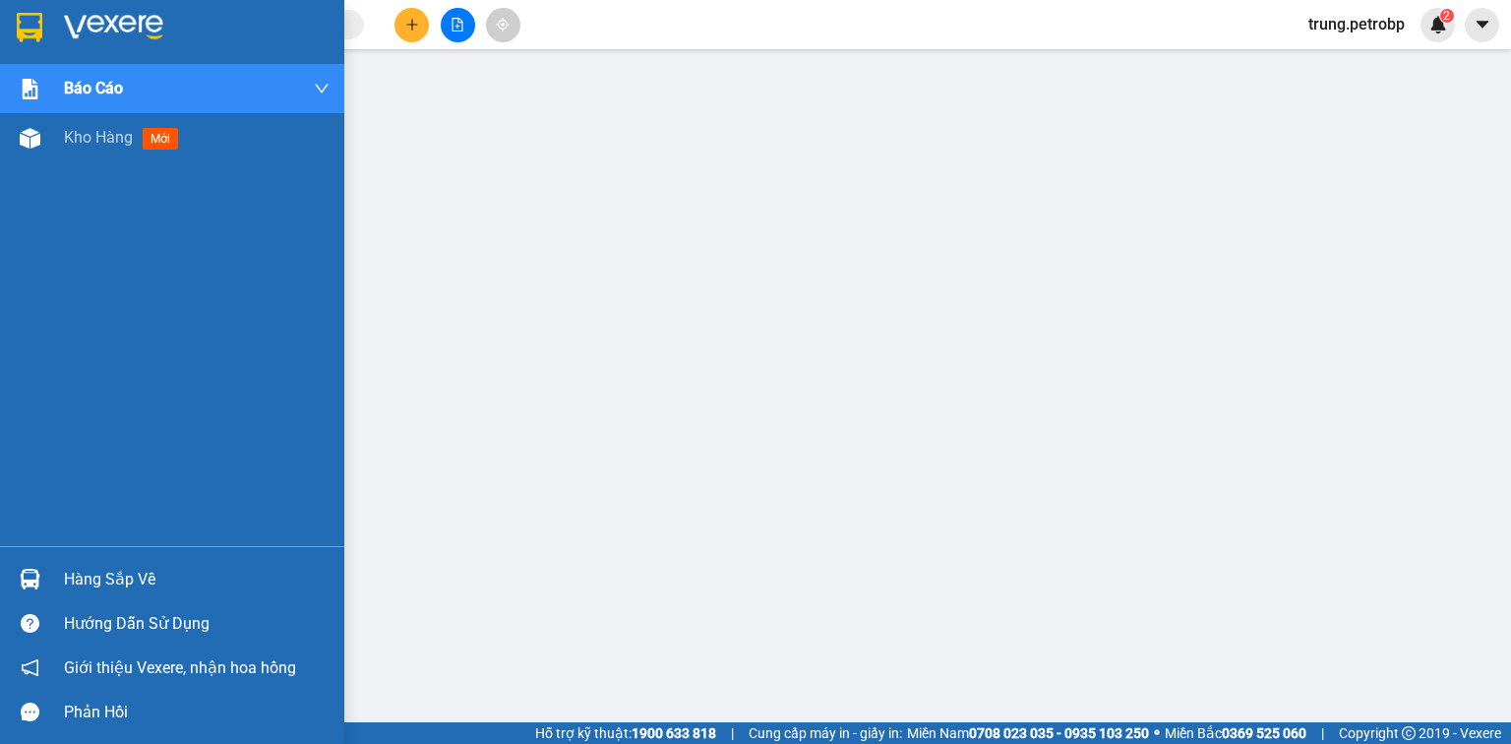
click at [136, 582] on div "Hàng sắp về" at bounding box center [197, 580] width 266 height 30
click at [98, 21] on img at bounding box center [113, 28] width 99 height 30
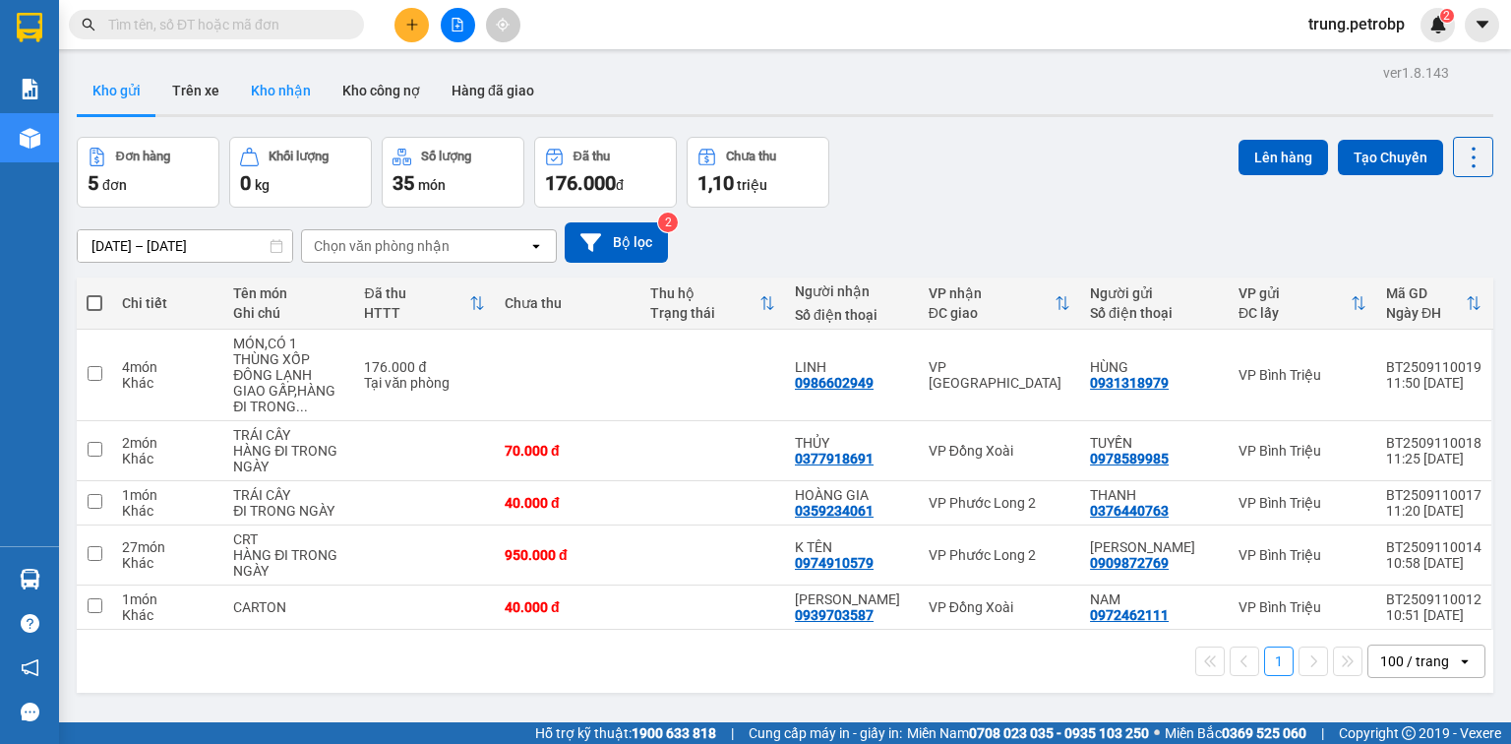
click at [268, 93] on button "Kho nhận" at bounding box center [280, 90] width 91 height 47
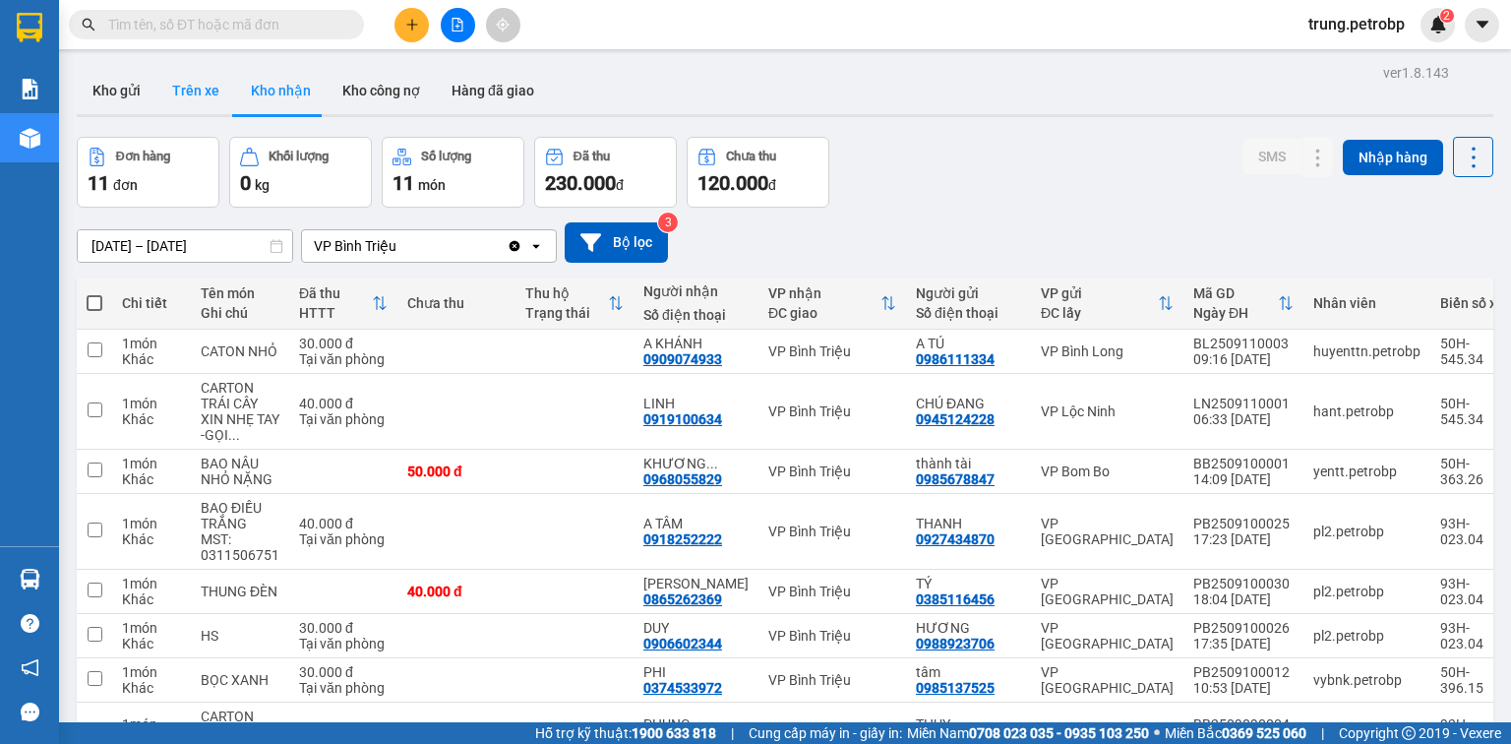
click at [185, 87] on button "Trên xe" at bounding box center [195, 90] width 79 height 47
type input "[DATE] – [DATE]"
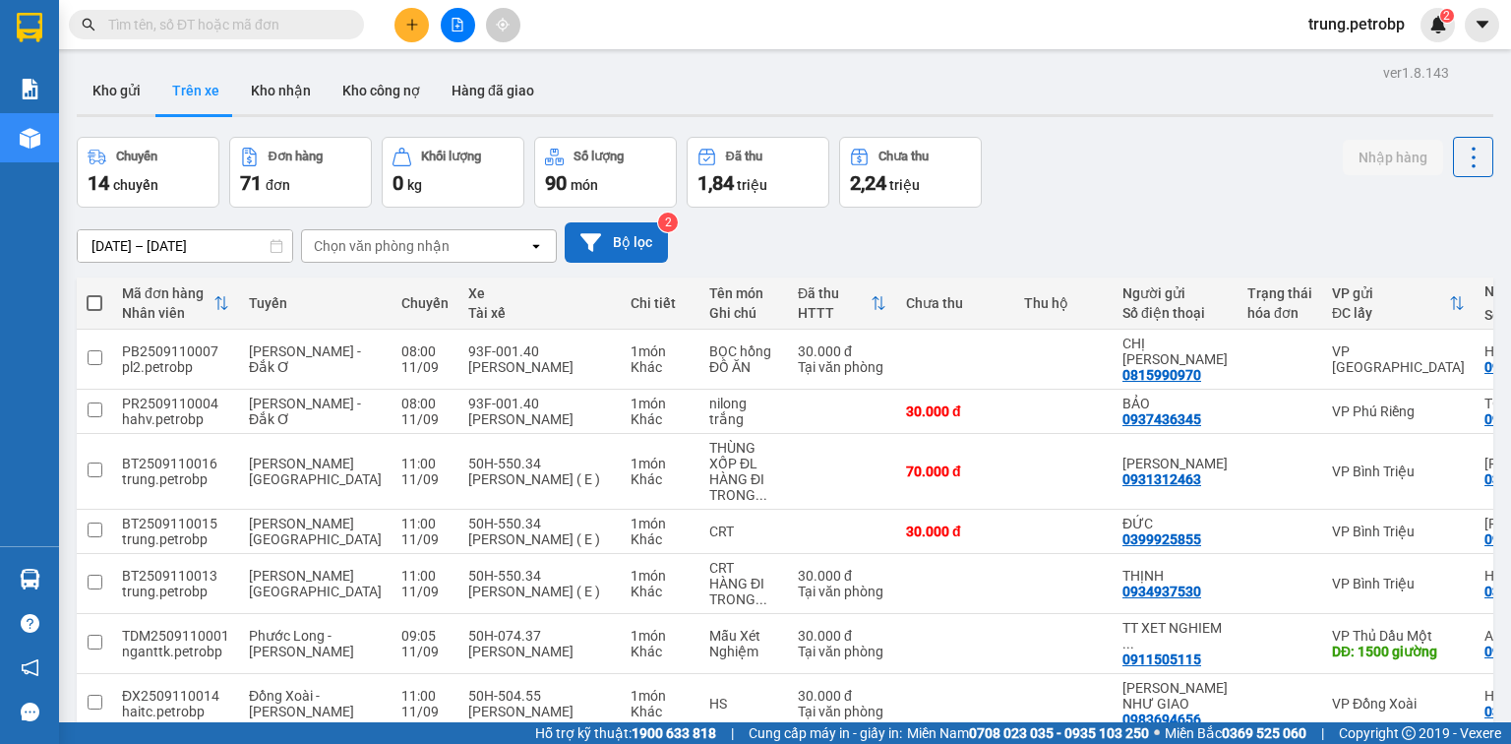
click at [626, 248] on button "Bộ lọc" at bounding box center [616, 242] width 103 height 40
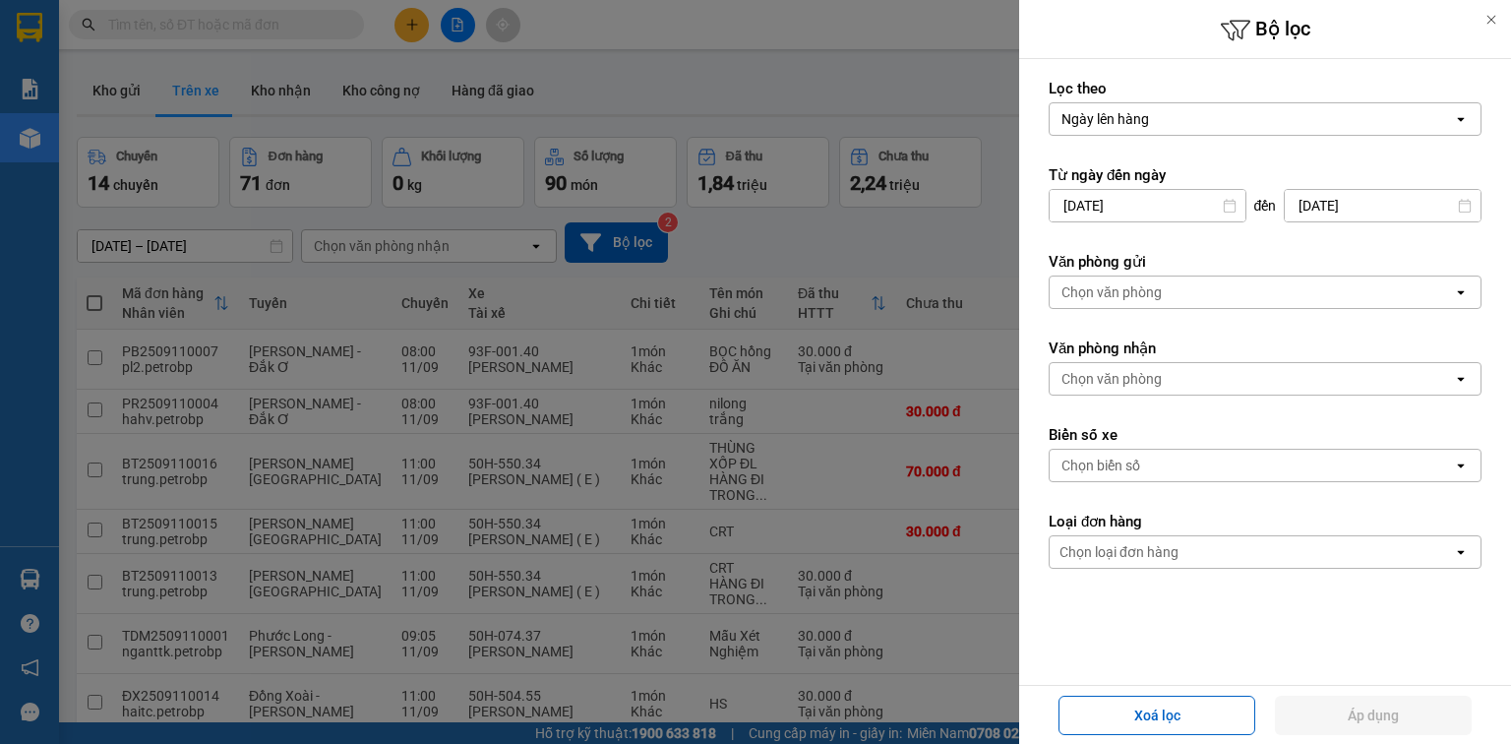
click at [1109, 460] on div "Chọn biển số" at bounding box center [1100, 465] width 79 height 20
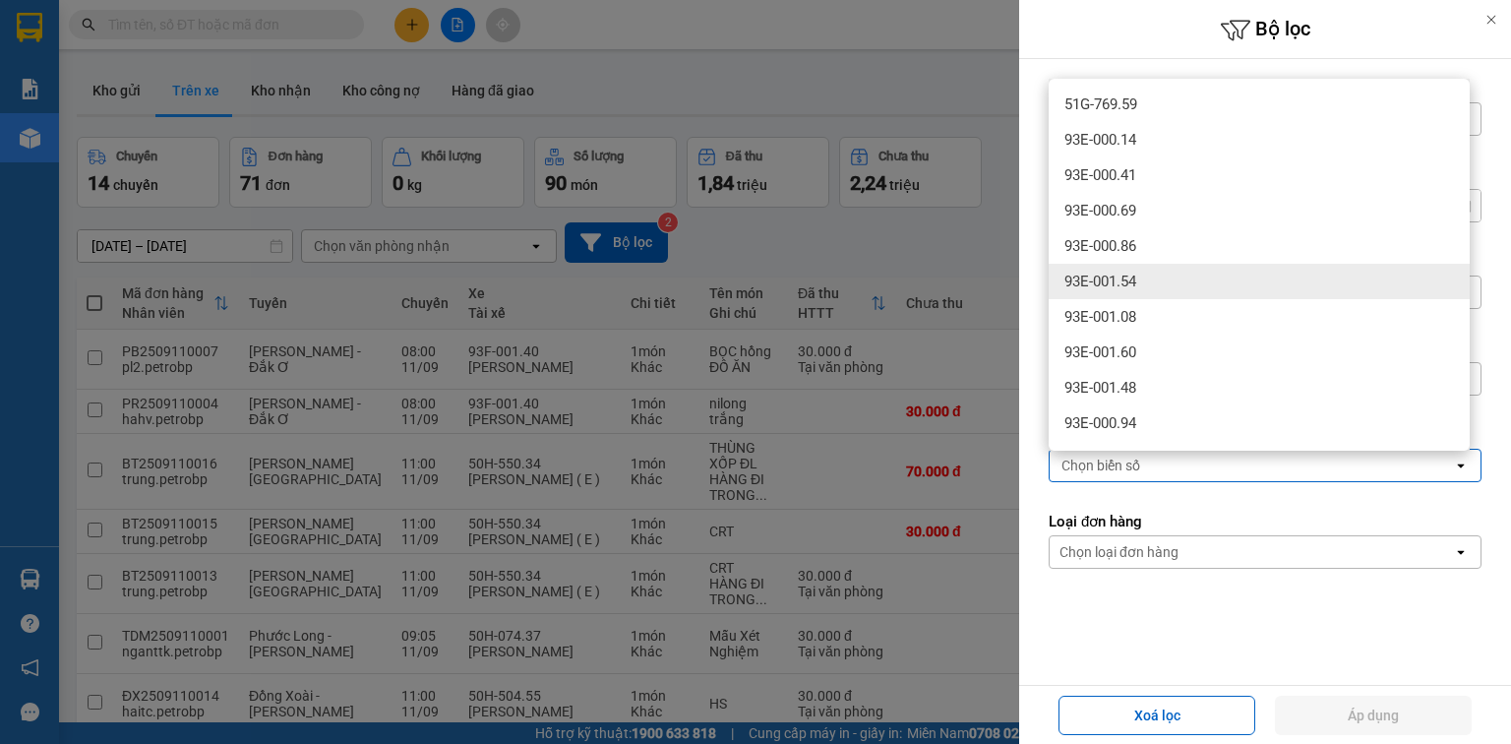
click at [888, 256] on div at bounding box center [755, 372] width 1511 height 744
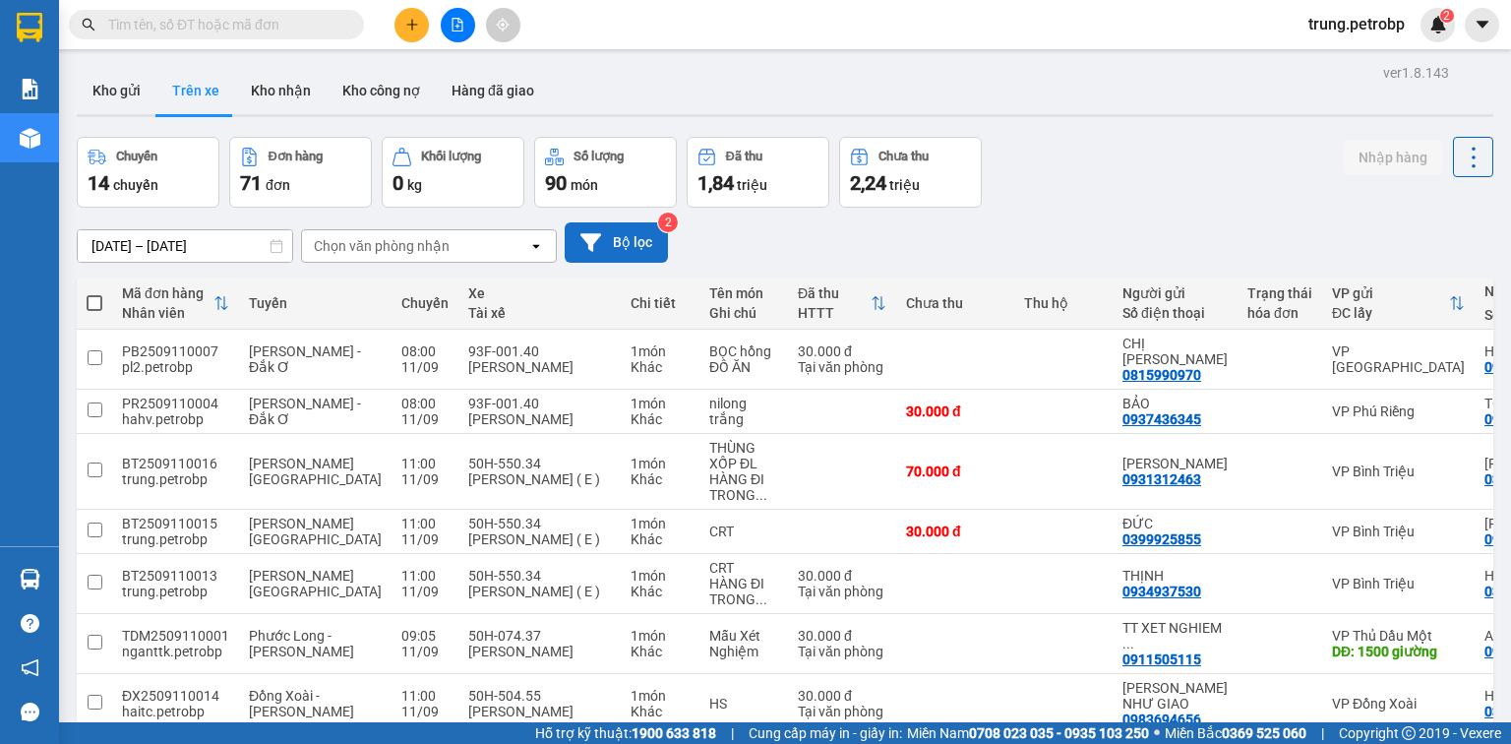
click at [645, 248] on button "Bộ lọc" at bounding box center [616, 242] width 103 height 40
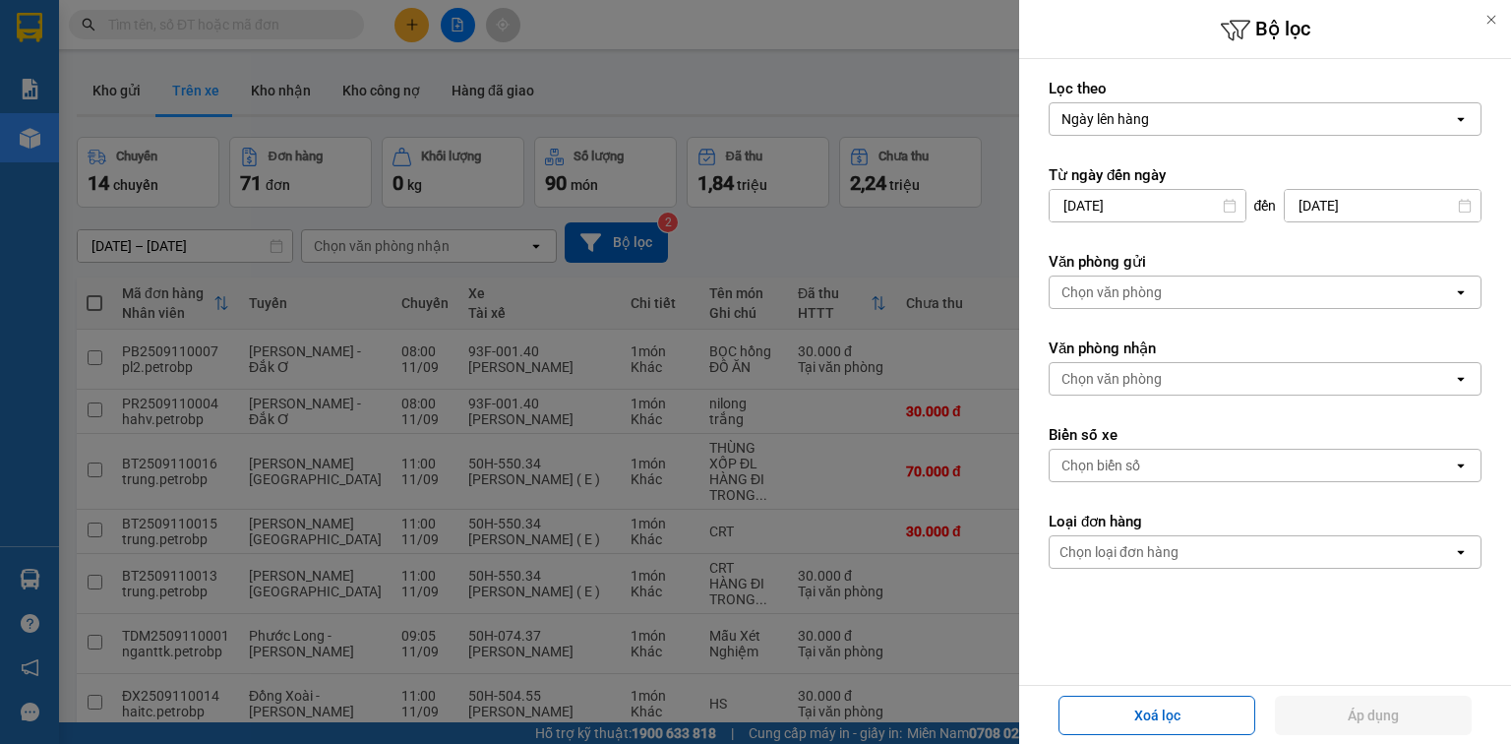
click at [1063, 374] on div "Chọn văn phòng" at bounding box center [1111, 379] width 100 height 20
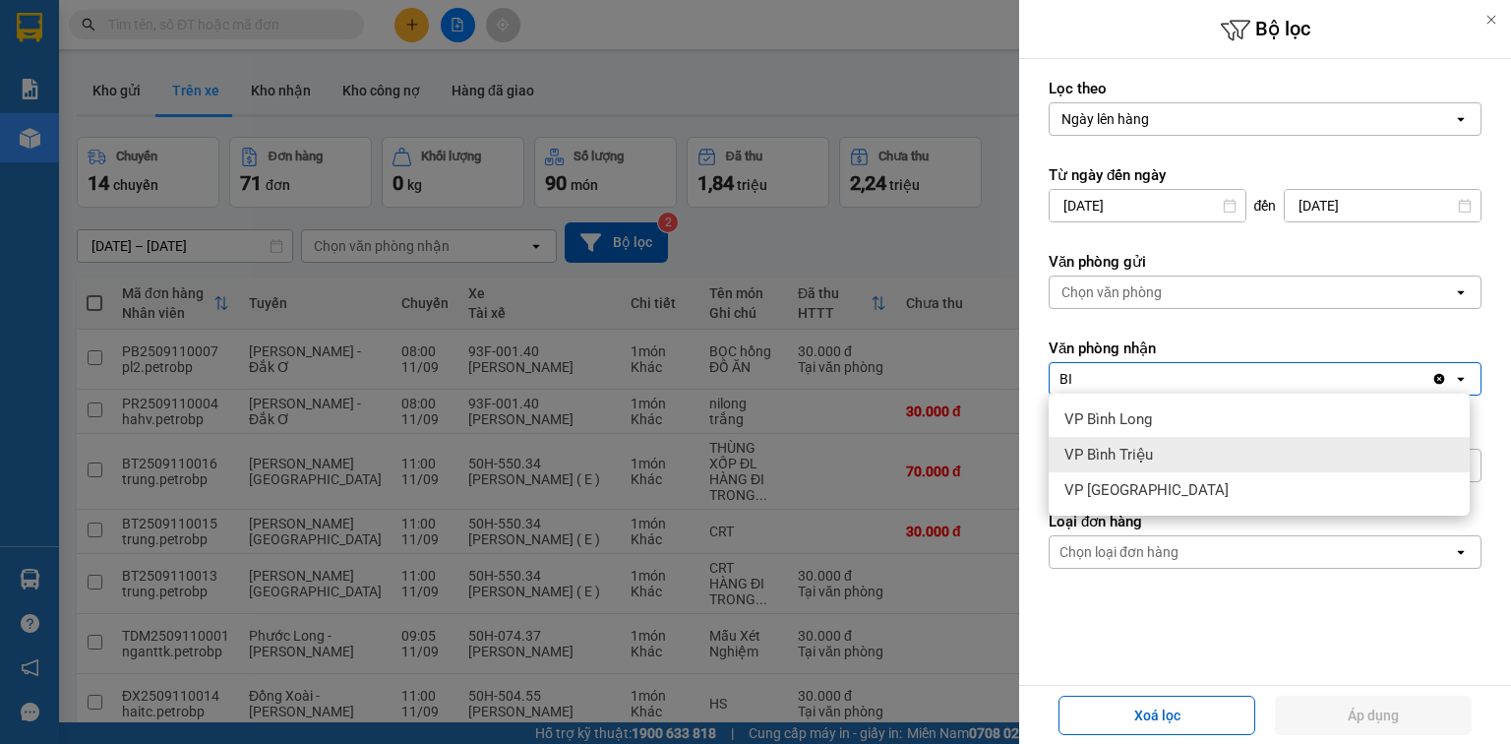
type input "BI"
click at [1124, 459] on span "VP Bình Triệu" at bounding box center [1108, 455] width 89 height 20
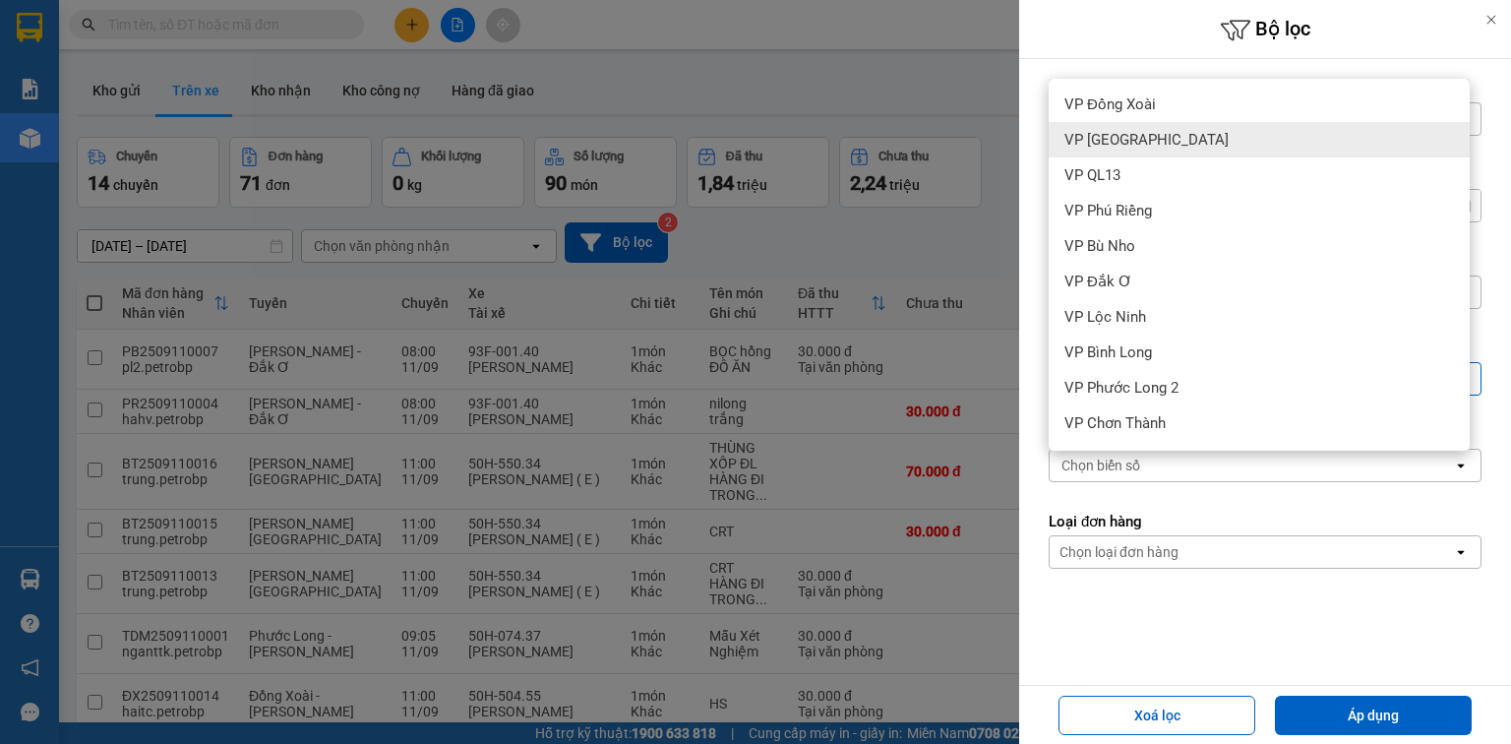
click at [1197, 496] on form "Lọc theo Ngày lên hàng open Từ ngày đến ngày 11/09/2025 Press the down arrow ke…" at bounding box center [1264, 412] width 433 height 667
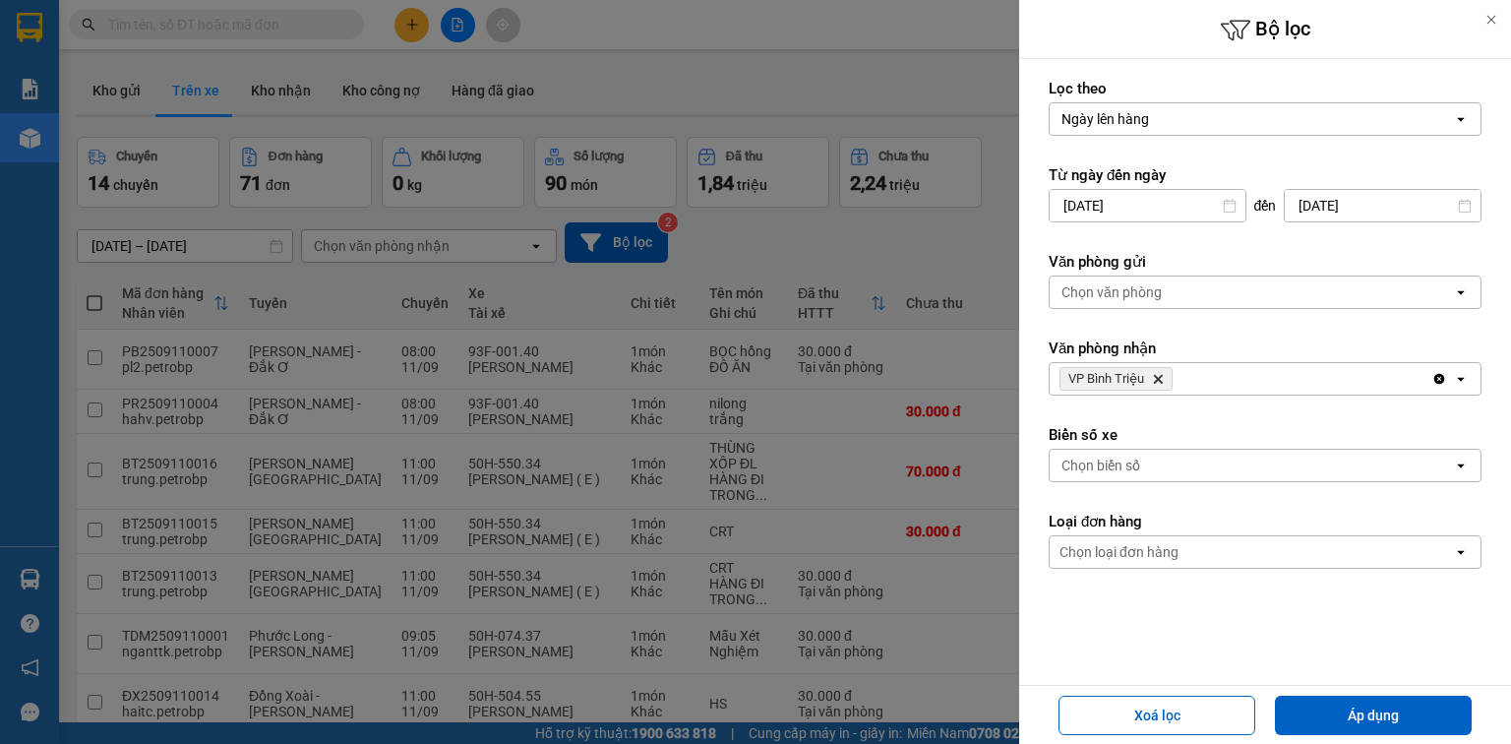
click at [1152, 467] on div "Chọn biển số" at bounding box center [1250, 464] width 403 height 31
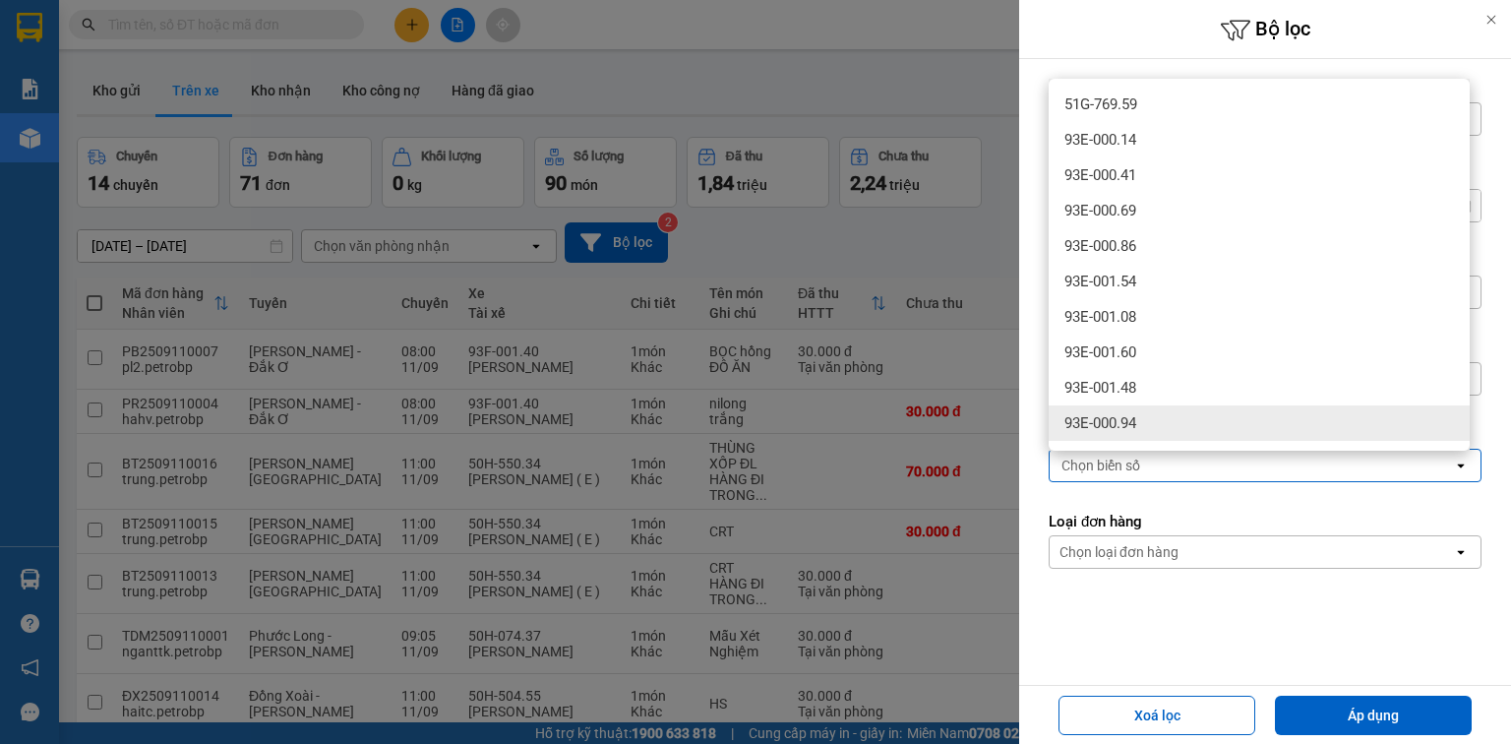
click at [1144, 423] on div "93E-000.94" at bounding box center [1258, 422] width 421 height 35
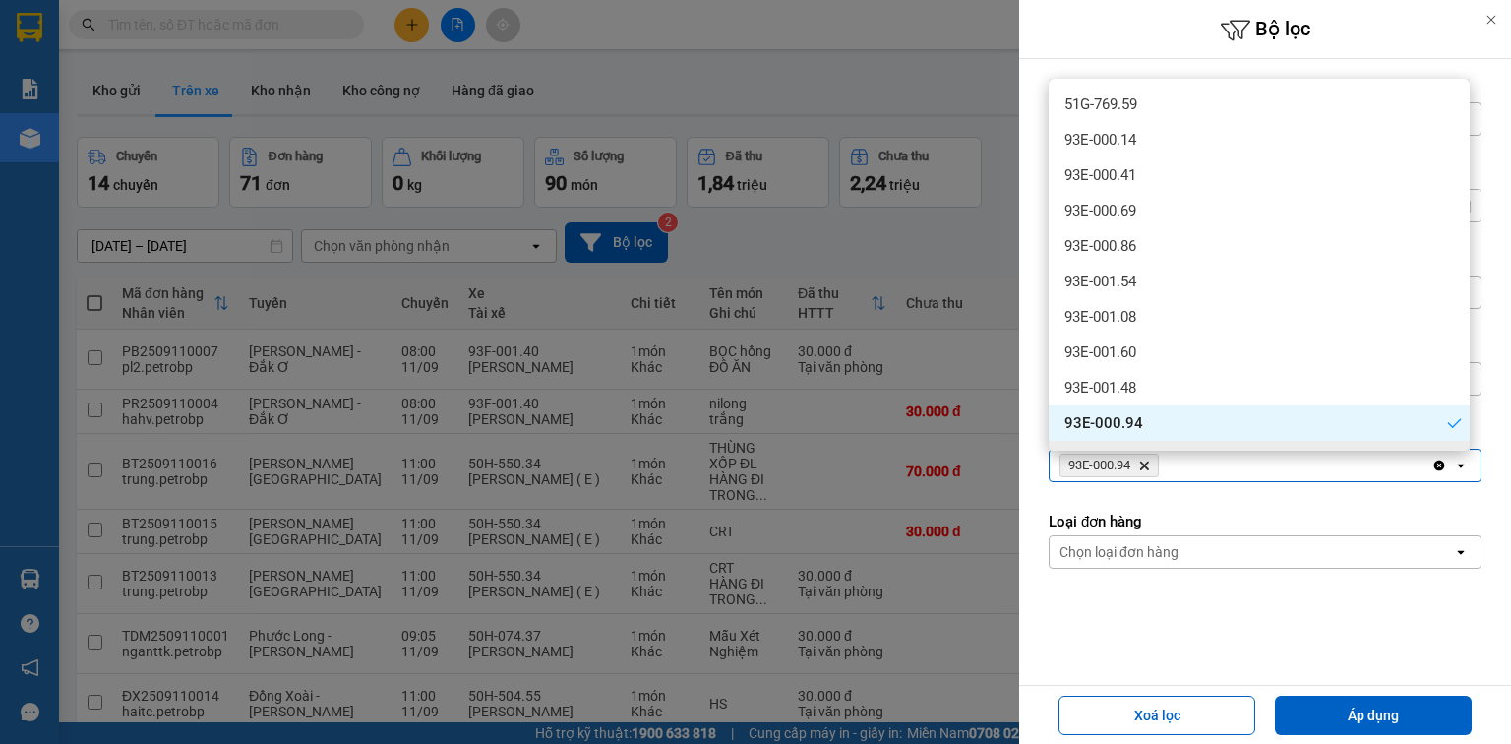
click at [1150, 465] on icon "Delete" at bounding box center [1144, 465] width 12 height 12
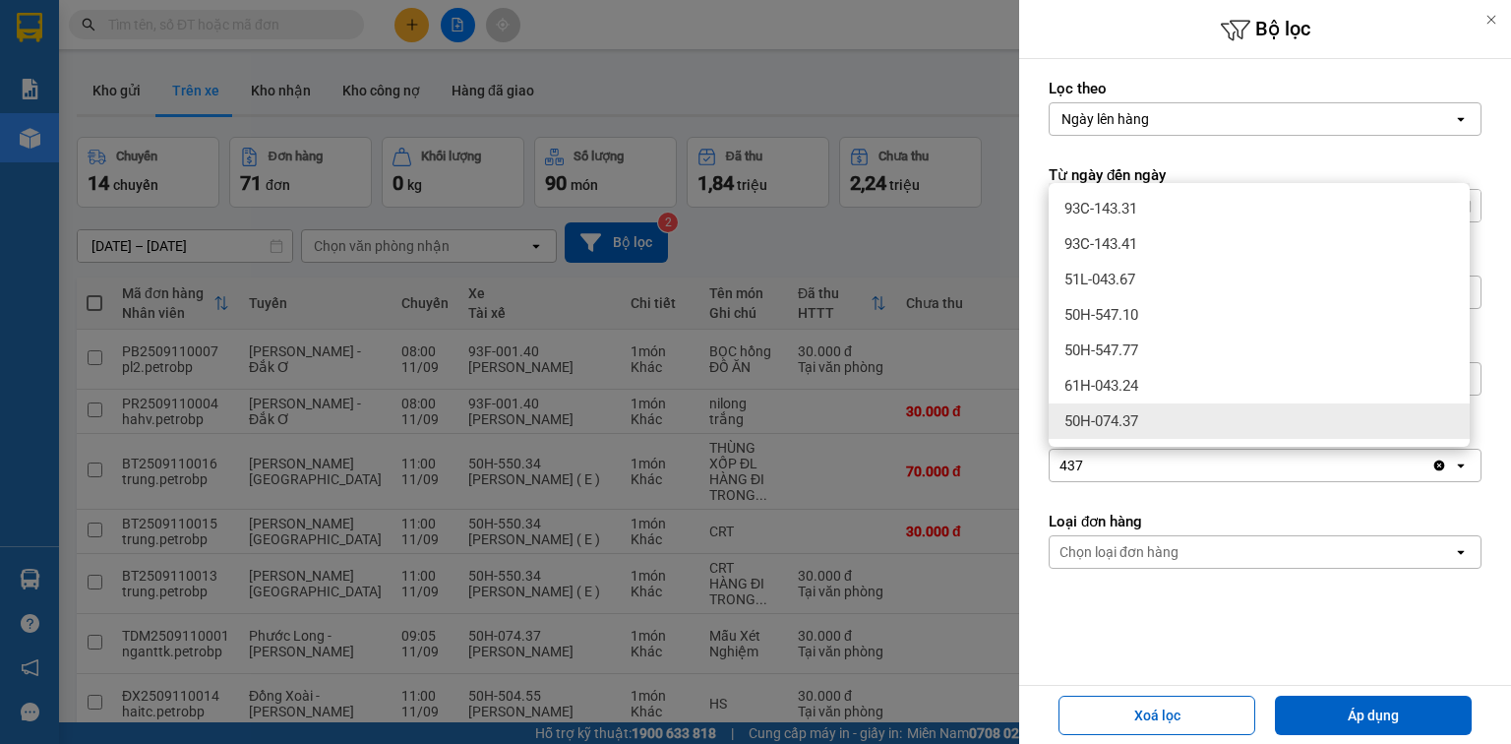
type input "437"
click at [1138, 422] on span "50H-074.37" at bounding box center [1101, 421] width 74 height 20
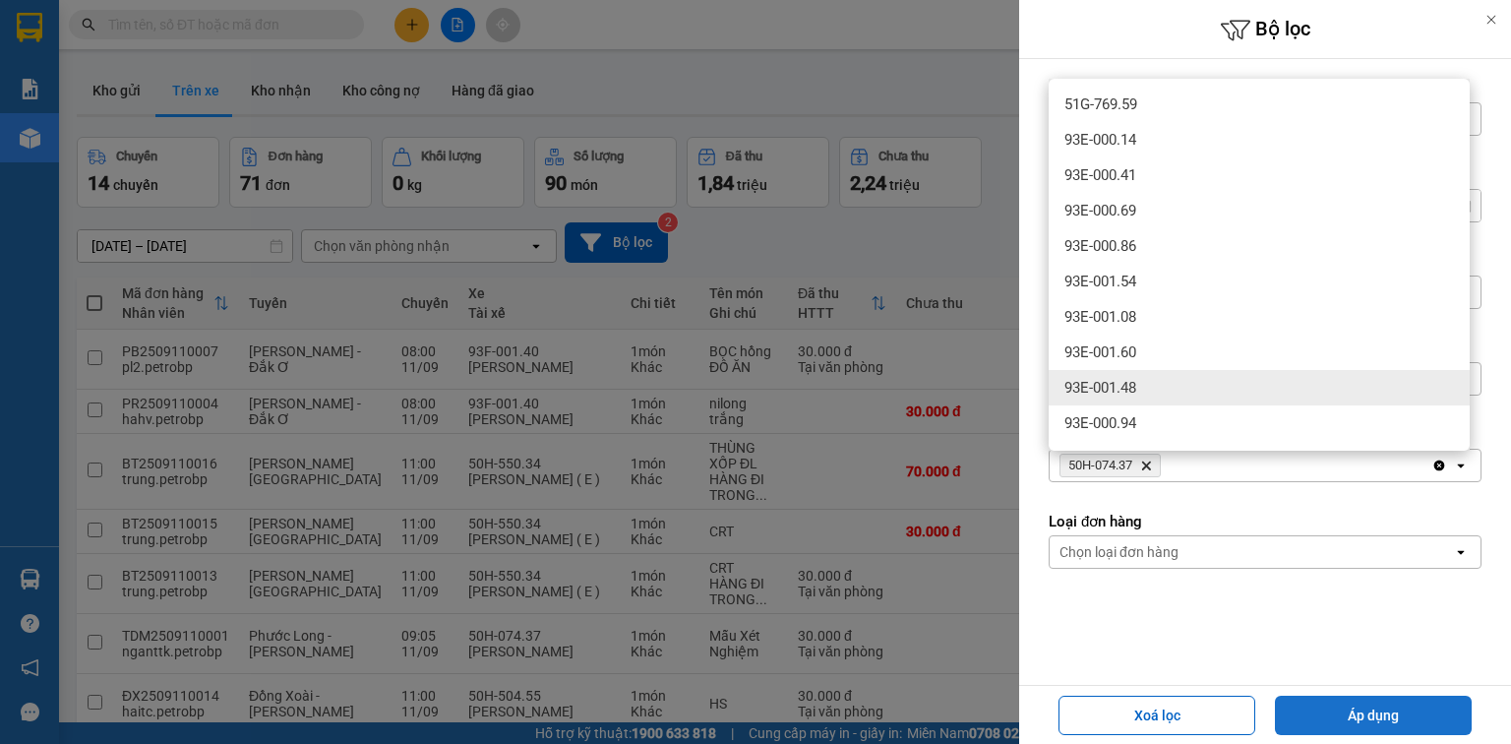
click at [1398, 716] on button "Áp dụng" at bounding box center [1373, 714] width 197 height 39
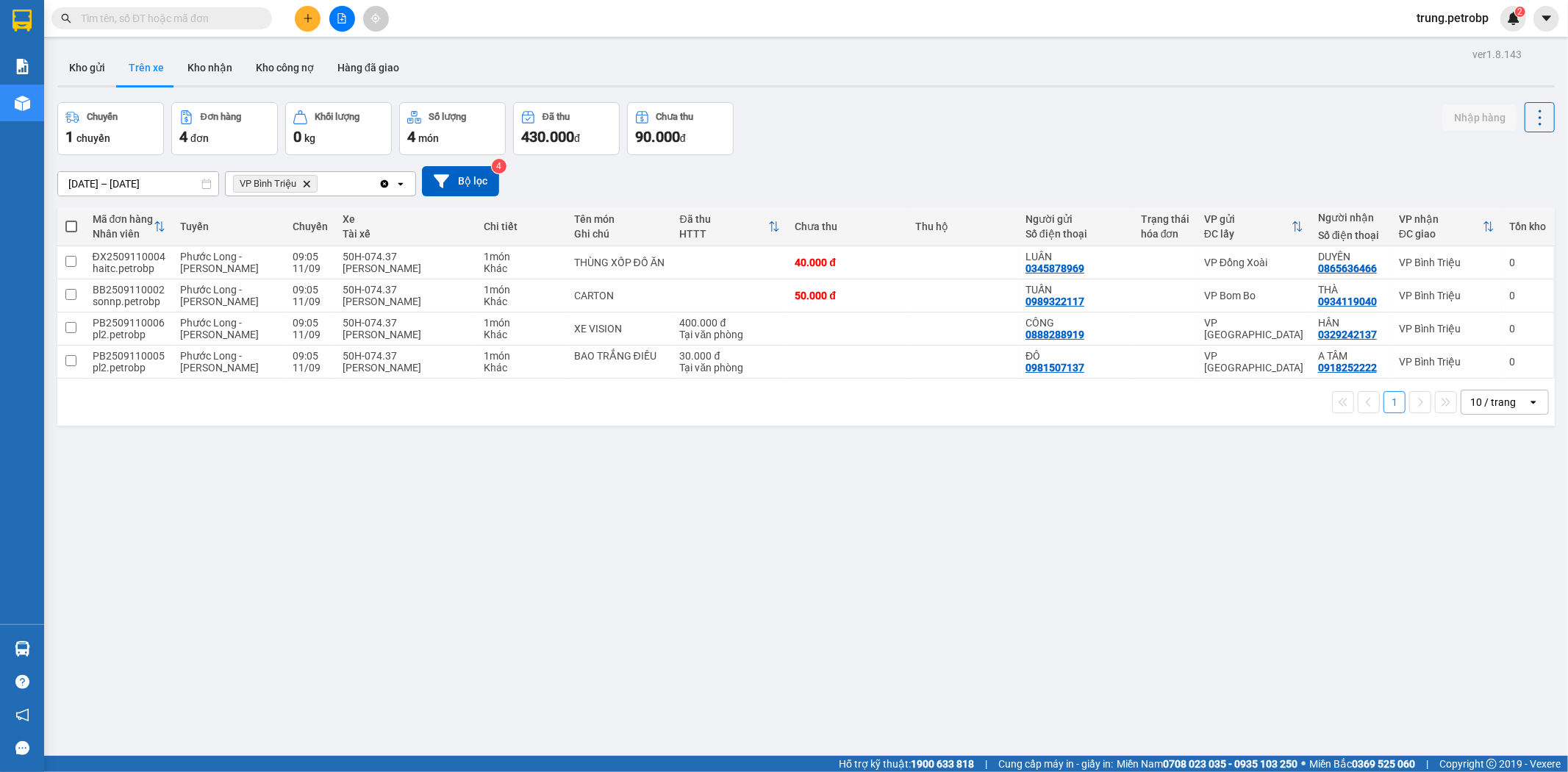
drag, startPoint x: 1117, startPoint y: 0, endPoint x: 945, endPoint y: 519, distance: 546.8
click at [945, 519] on div "ver 1.8.143 Kho gửi Trên xe Kho nhận Kho công nợ Hàng đã giao Chuyến 1 chuyến Đ…" at bounding box center [806, 430] width 1509 height 772
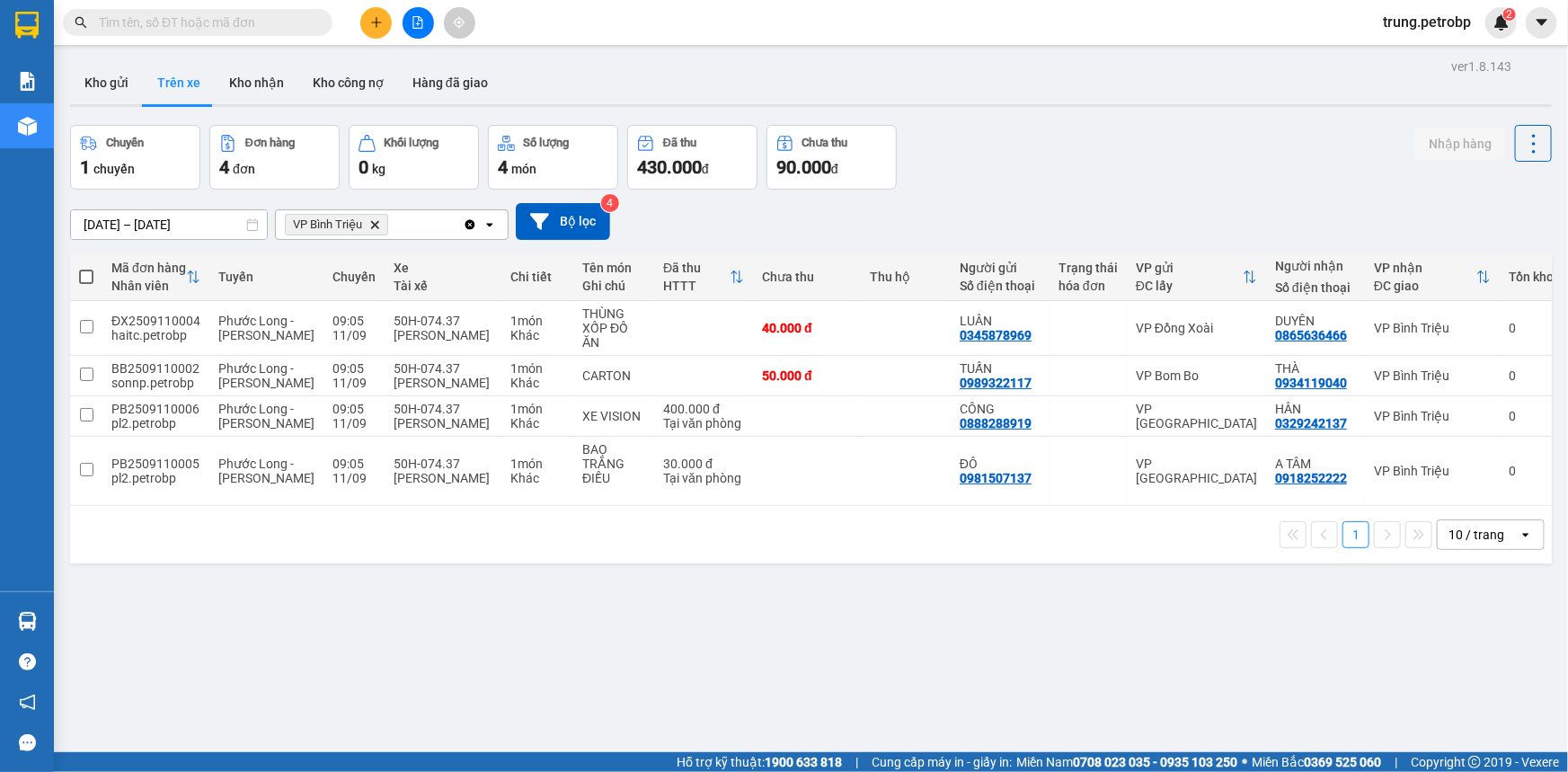
drag, startPoint x: 1916, startPoint y: 0, endPoint x: 1171, endPoint y: 182, distance: 766.9
click at [1172, 182] on div "Chuyến 1 chuyến Đơn hàng 4 đơn Khối lượng 0 kg Số lượng 4 món Đã thu 430.000 đ …" at bounding box center [811, 157] width 1482 height 65
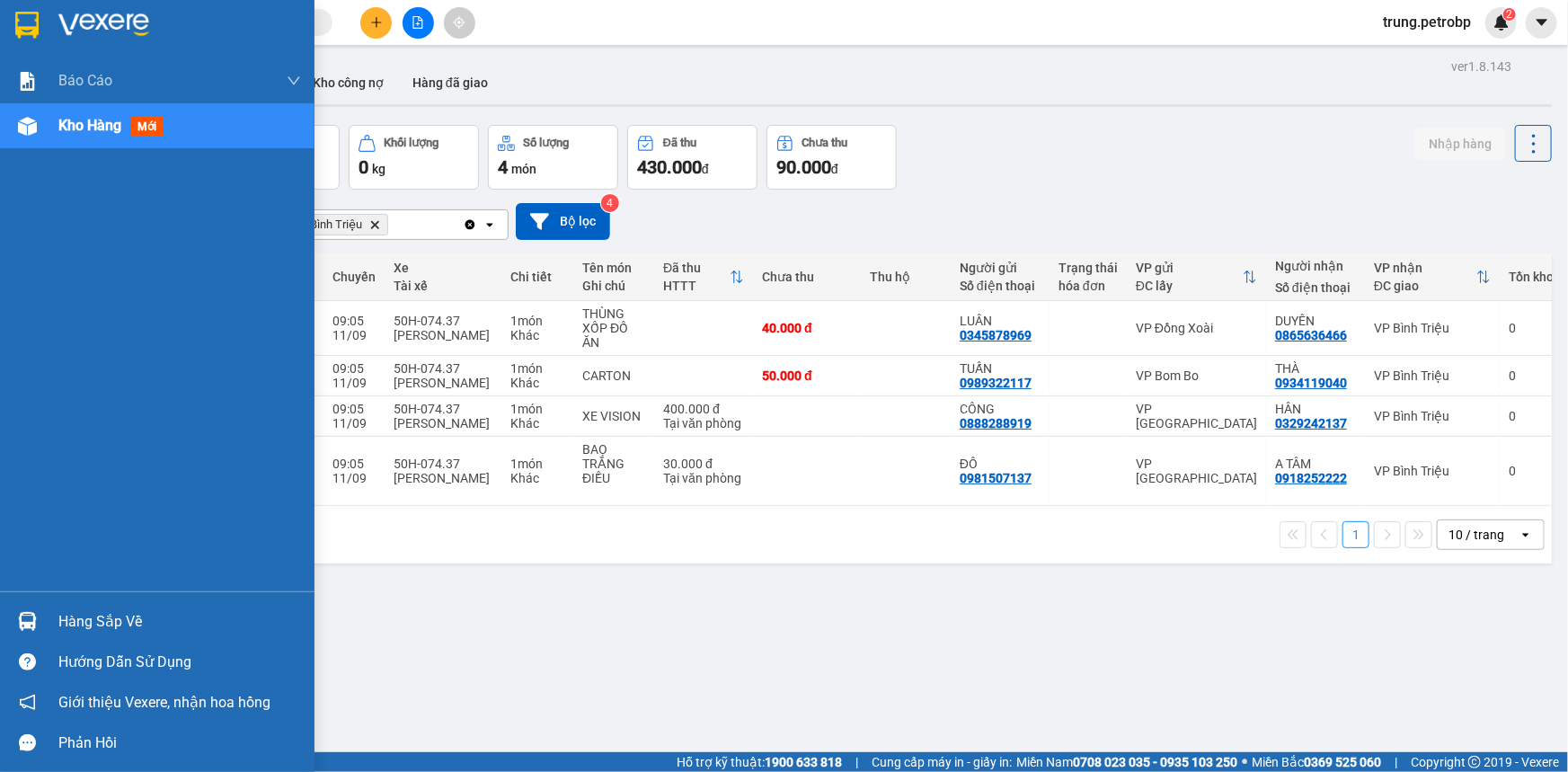
click at [82, 627] on div "Hàng sắp về" at bounding box center [180, 622] width 243 height 27
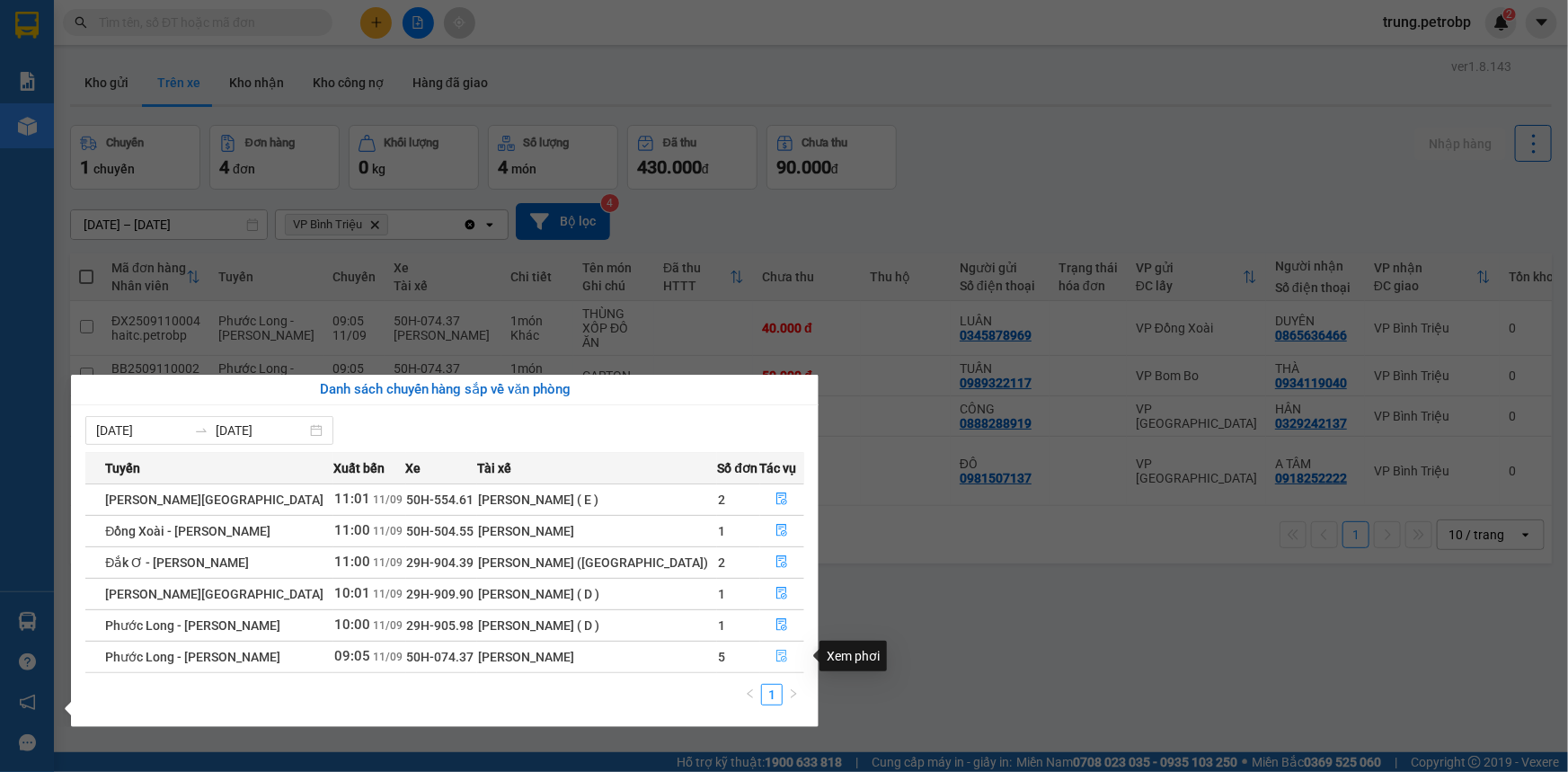
click at [767, 656] on button "button" at bounding box center [782, 656] width 43 height 28
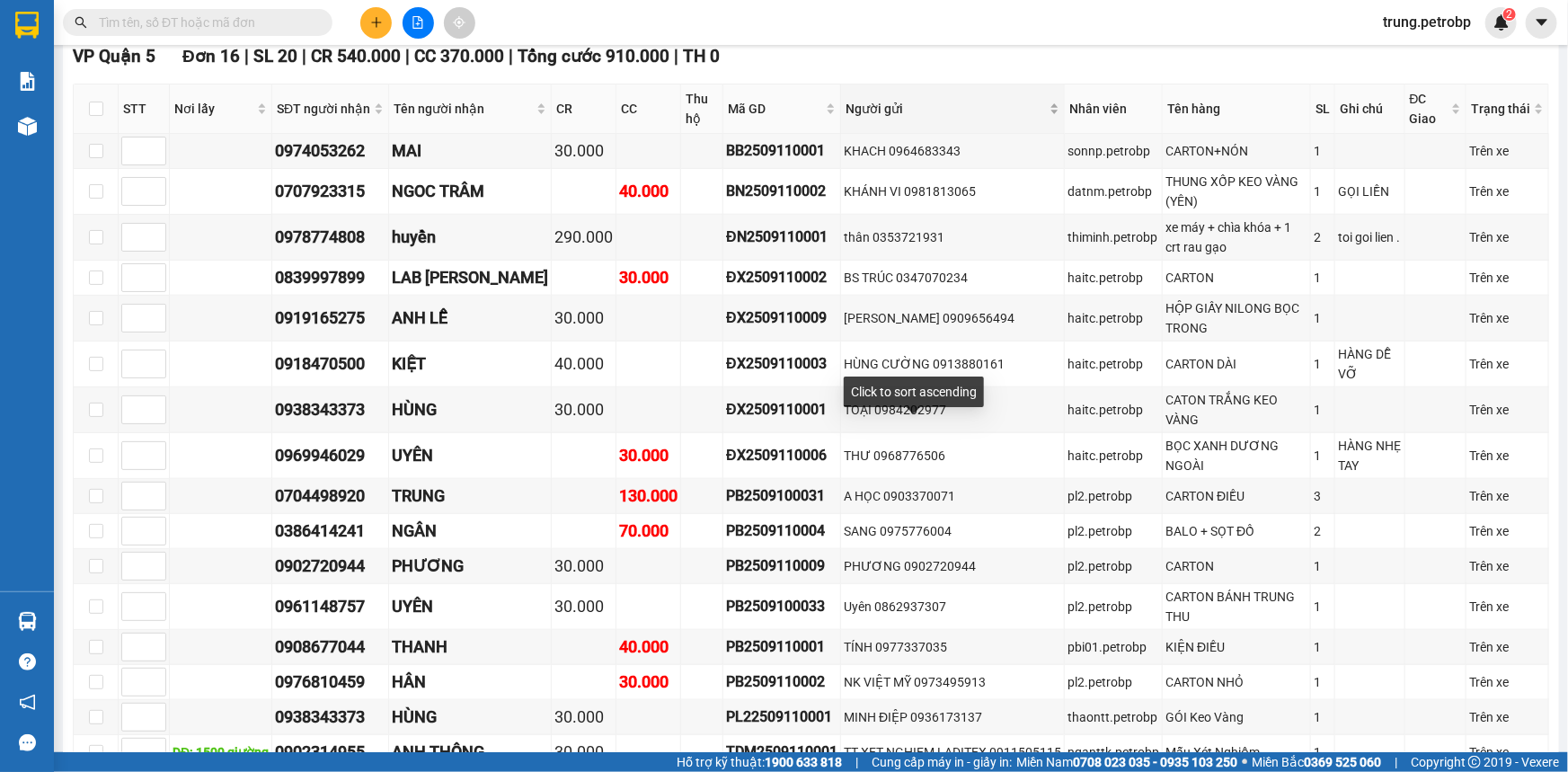
scroll to position [1143, 0]
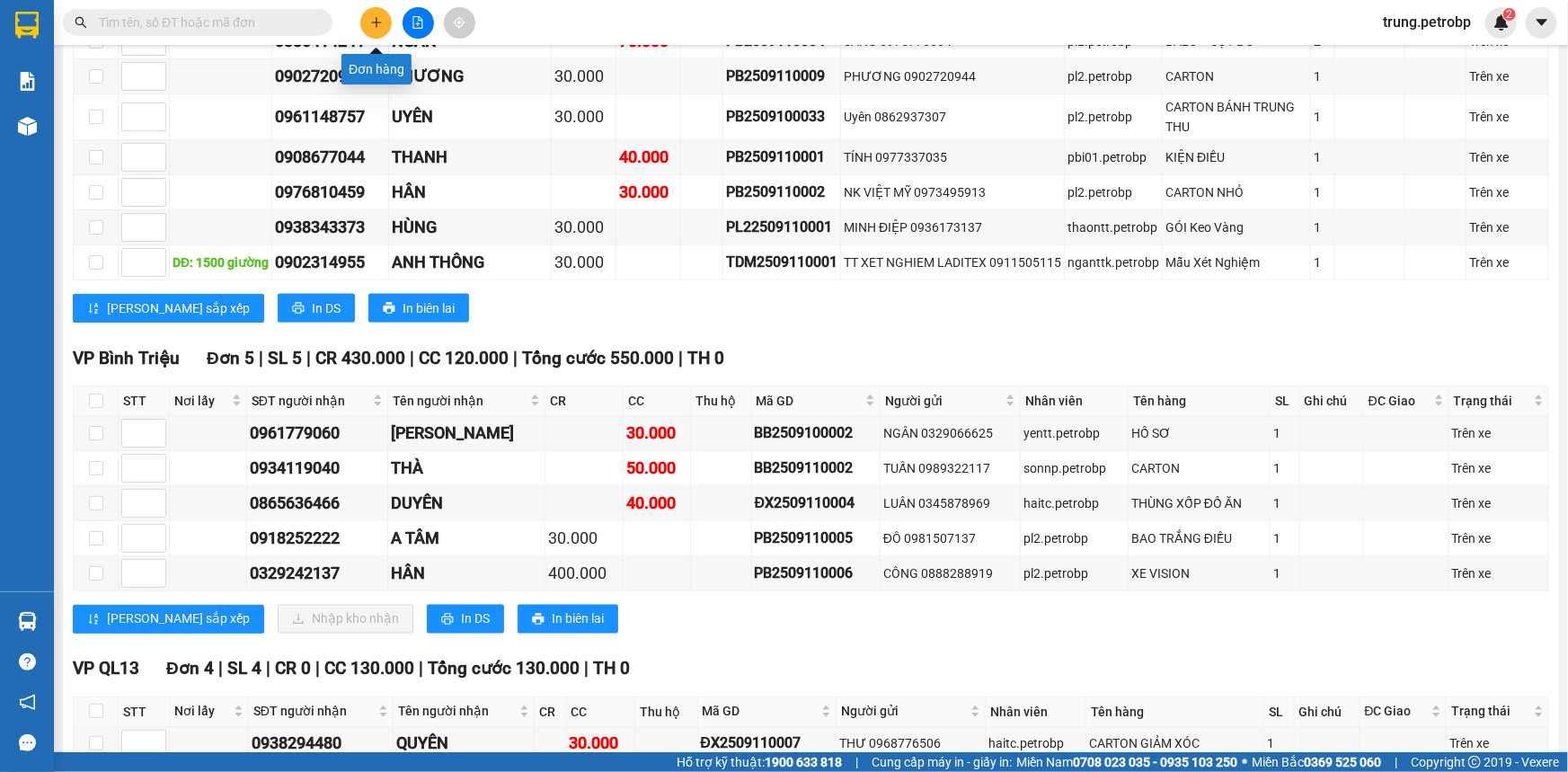
click at [384, 21] on button at bounding box center [376, 23] width 31 height 31
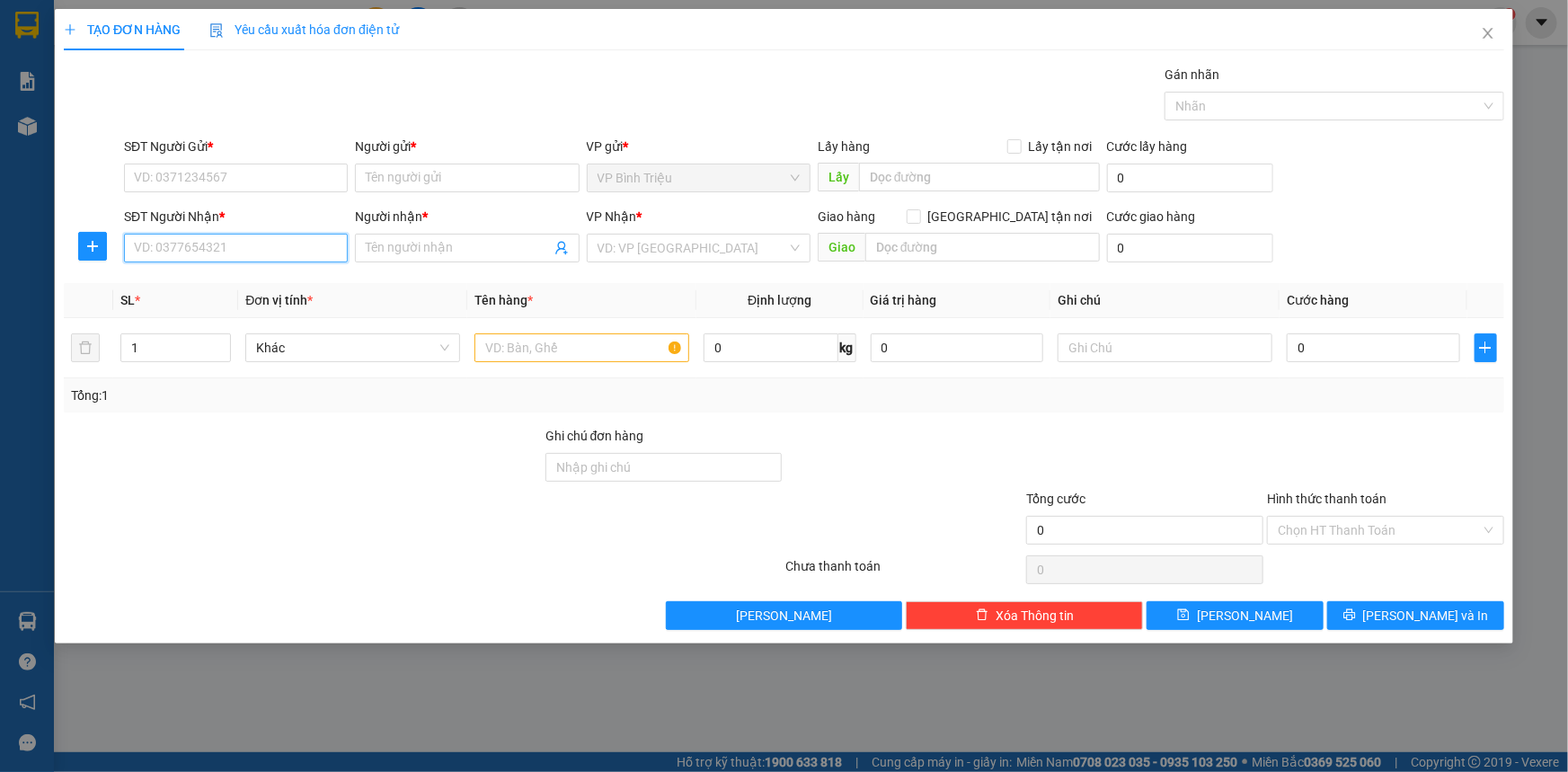
click at [234, 245] on input "SĐT Người Nhận *" at bounding box center [236, 248] width 224 height 28
type input "0969170637"
click at [389, 248] on input "Người nhận *" at bounding box center [458, 249] width 185 height 20
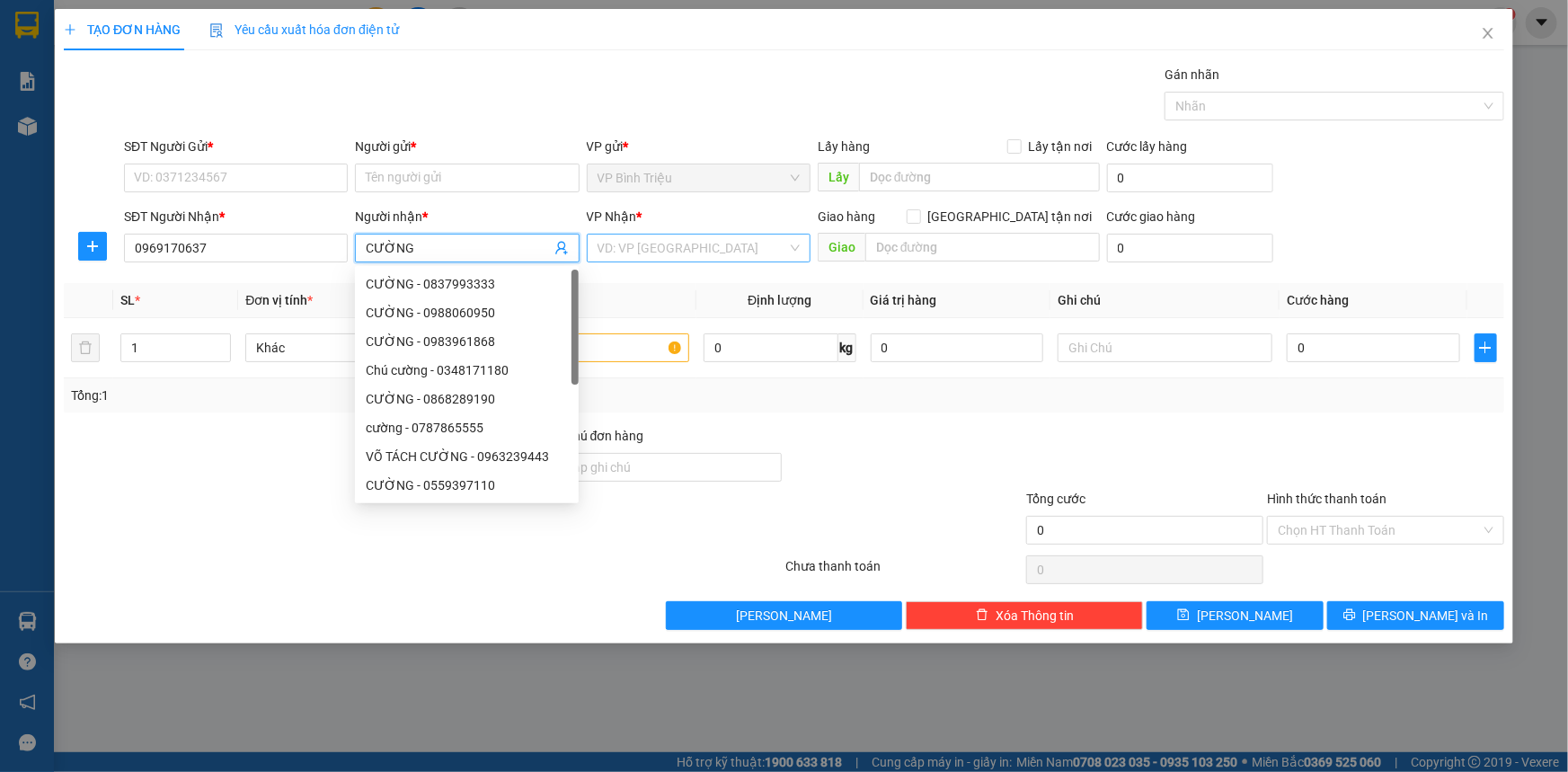
click at [592, 242] on div "VD: VP [GEOGRAPHIC_DATA]" at bounding box center [698, 248] width 224 height 28
type input "CƯỜNG"
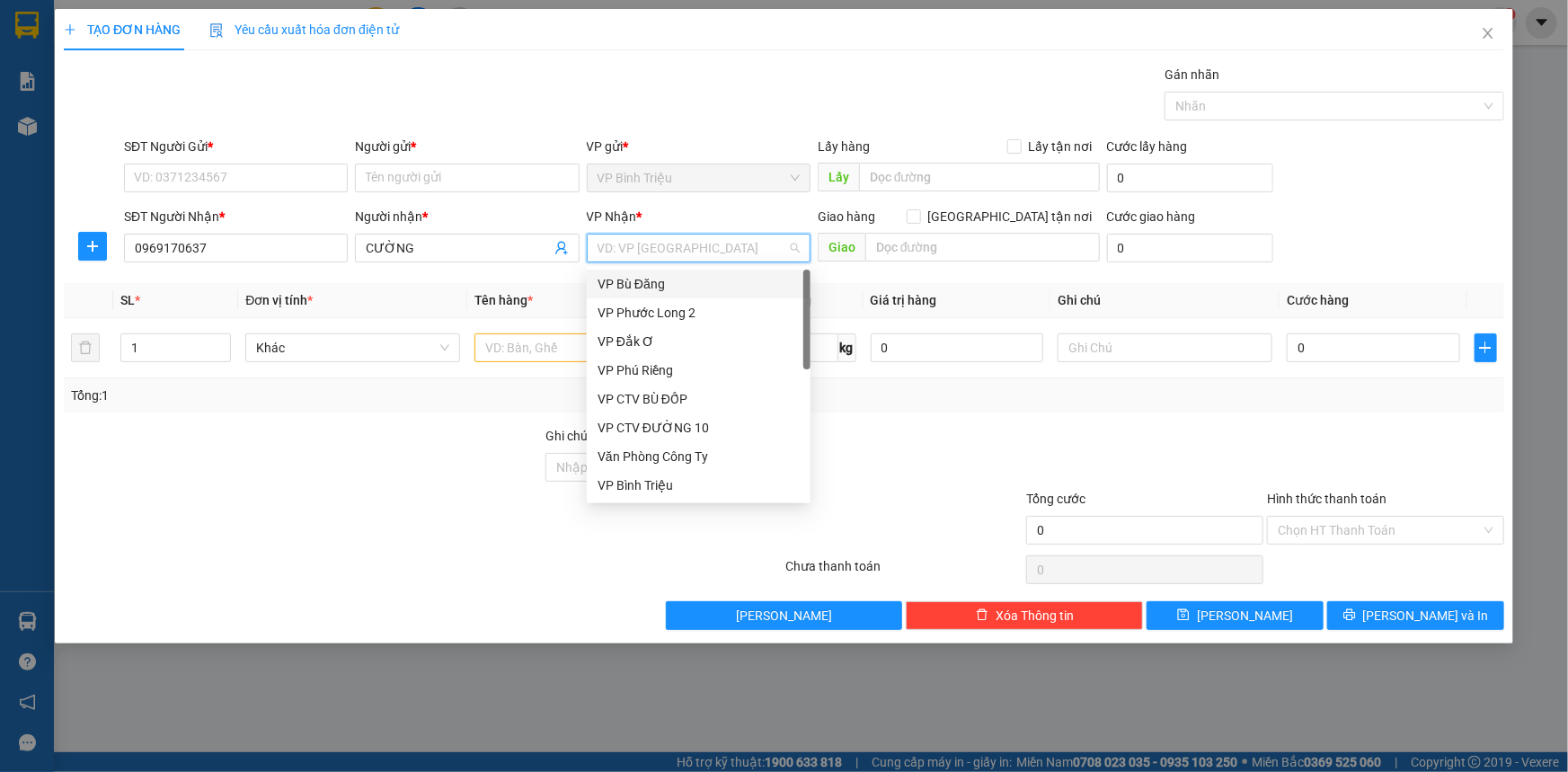
type input "D"
type input "ĐO"
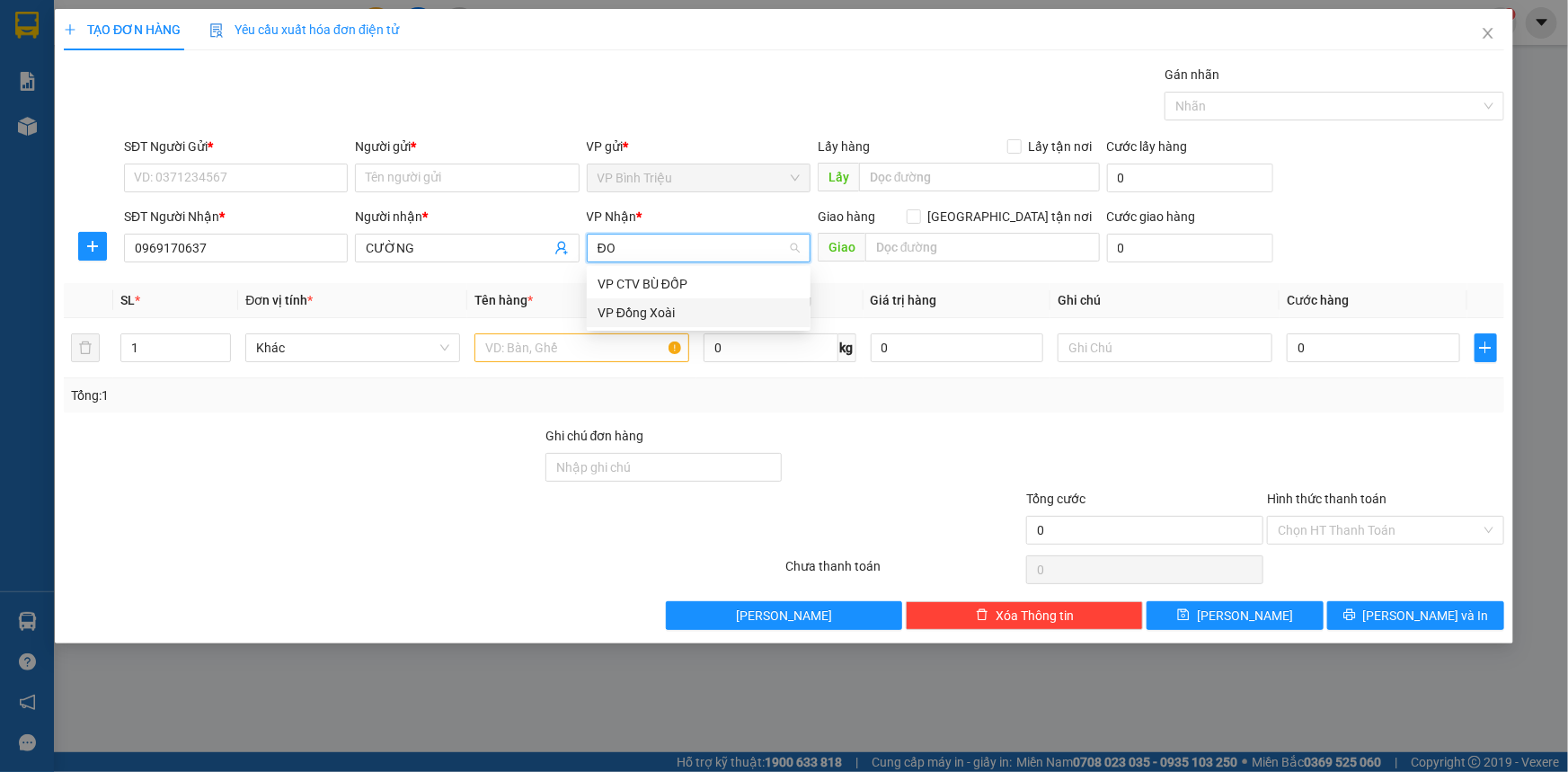
click at [652, 305] on div "VP Đồng Xoài" at bounding box center [698, 312] width 202 height 20
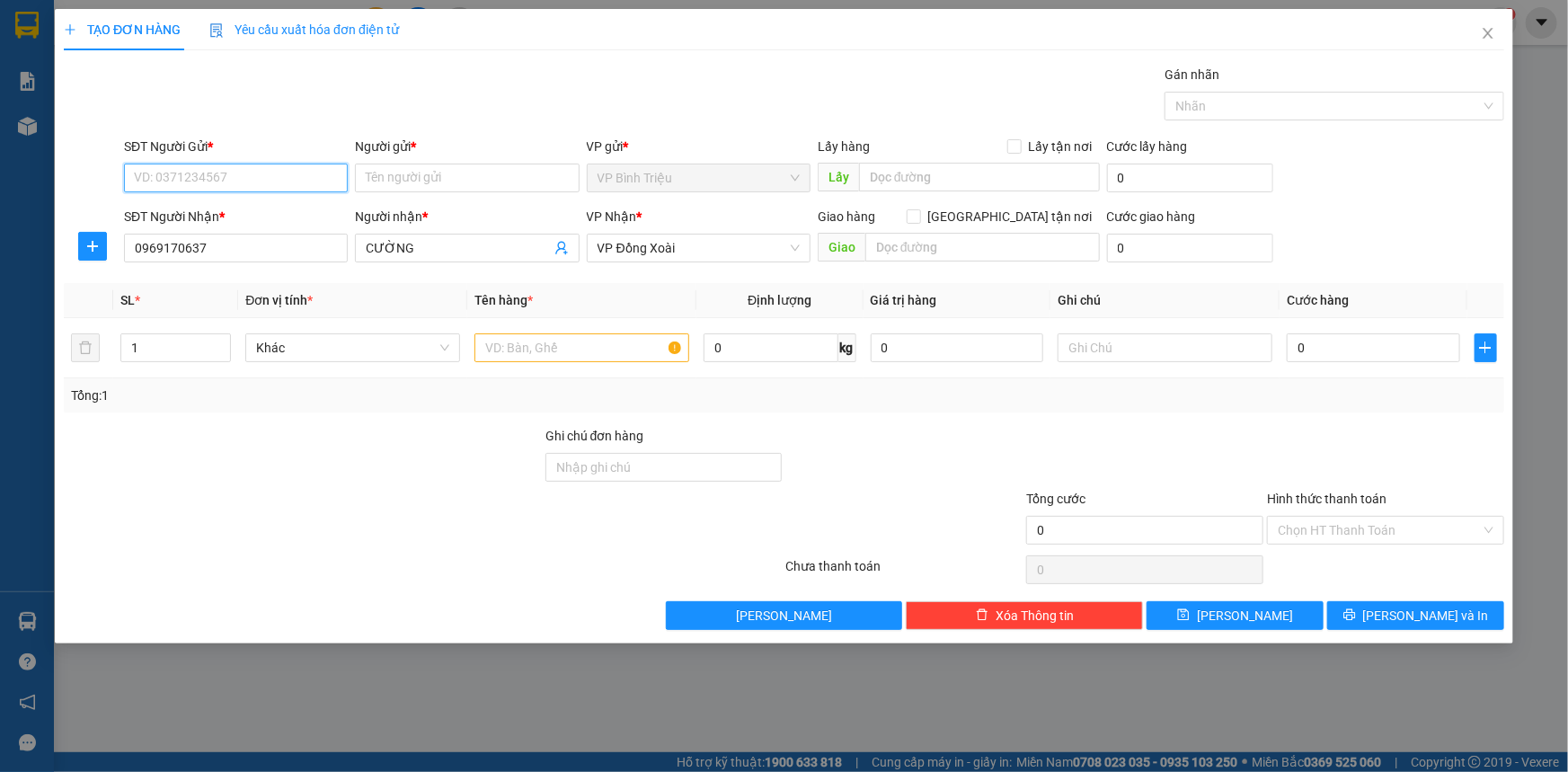
click at [229, 166] on input "SĐT Người Gửi *" at bounding box center [236, 177] width 224 height 28
type input "0916398826"
click at [443, 175] on input "Người gửi *" at bounding box center [466, 177] width 224 height 28
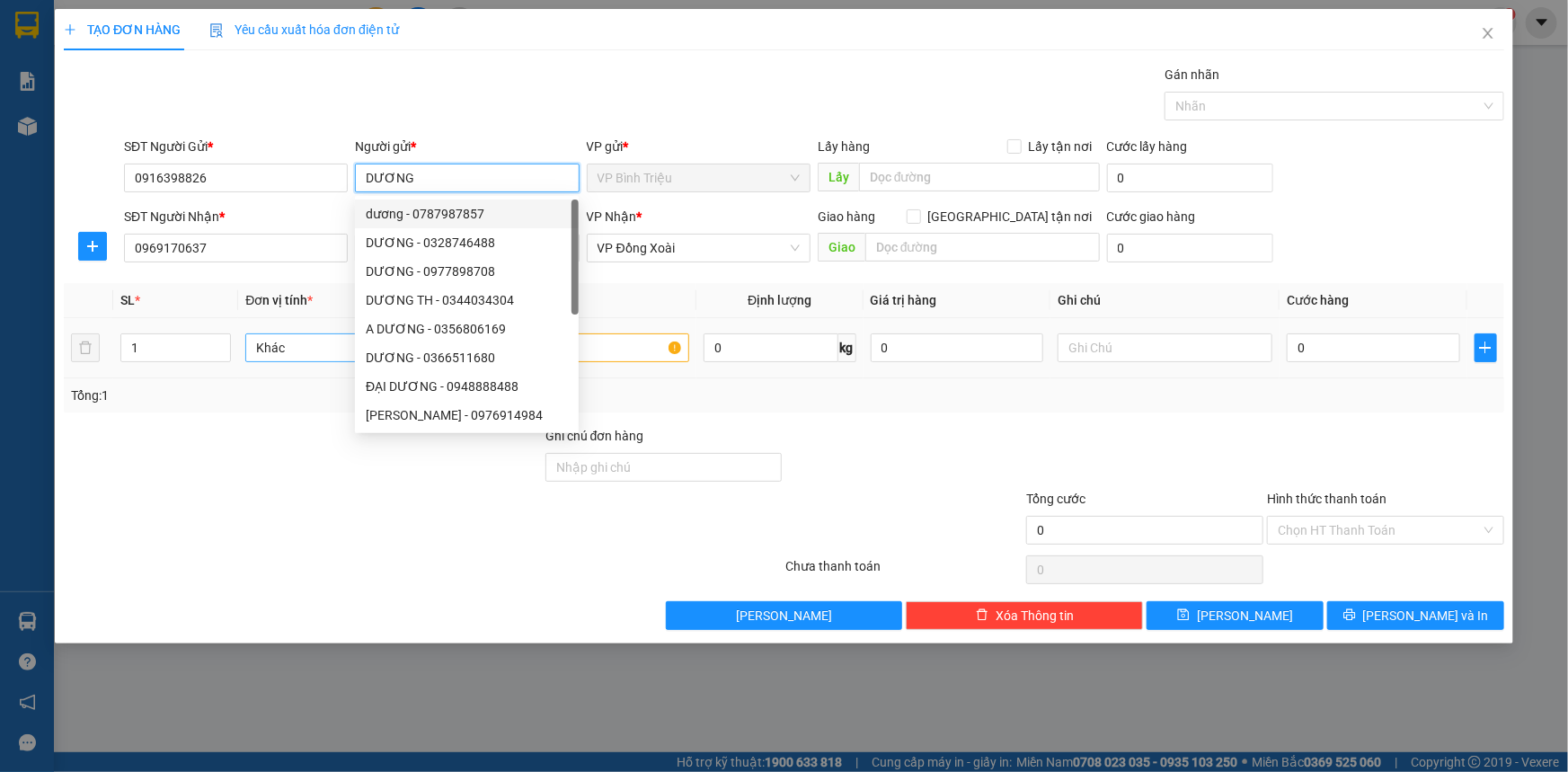
click at [262, 334] on span "Khác" at bounding box center [352, 348] width 193 height 27
type input "DƯƠNG"
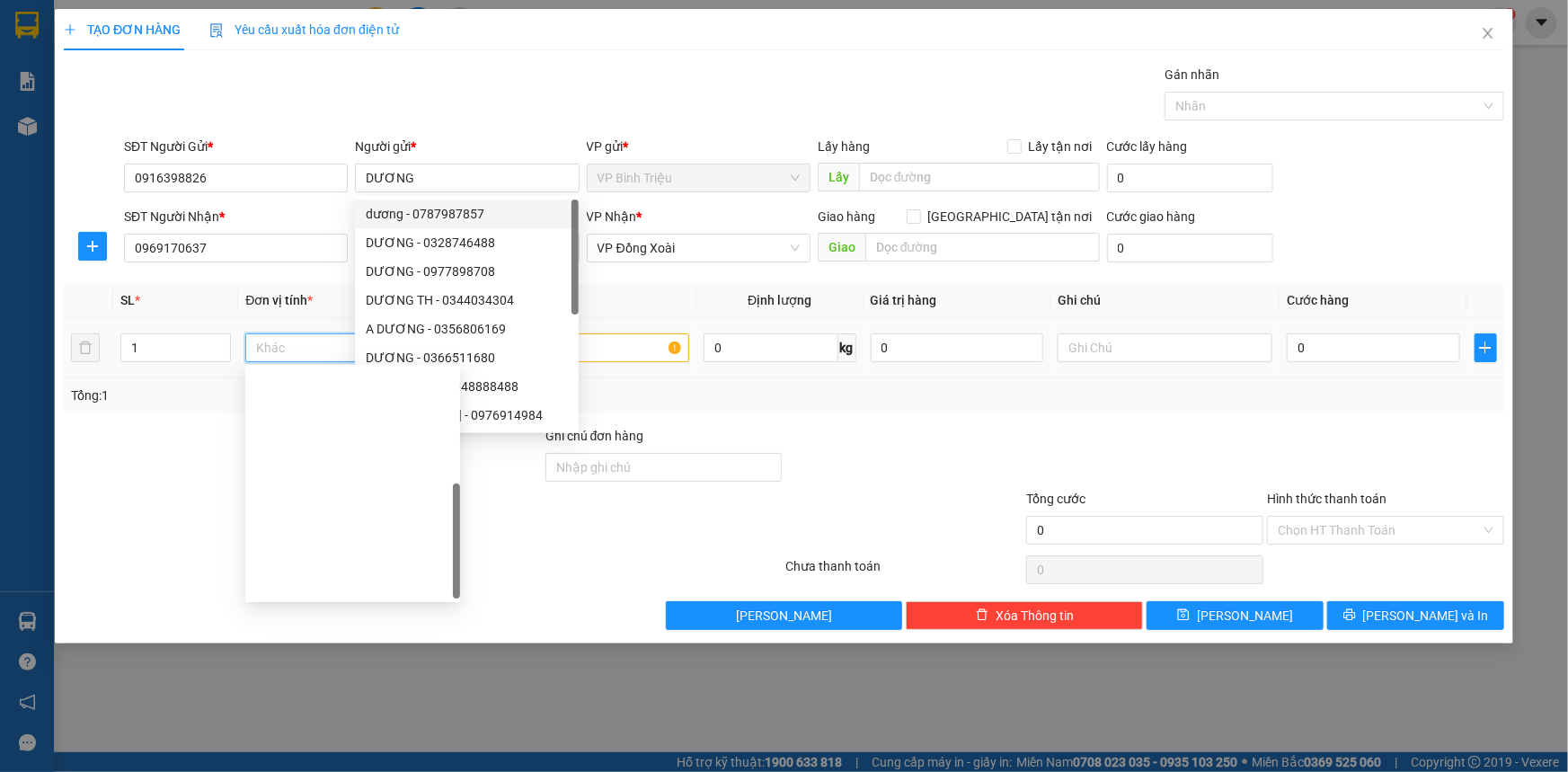
scroll to position [288, 0]
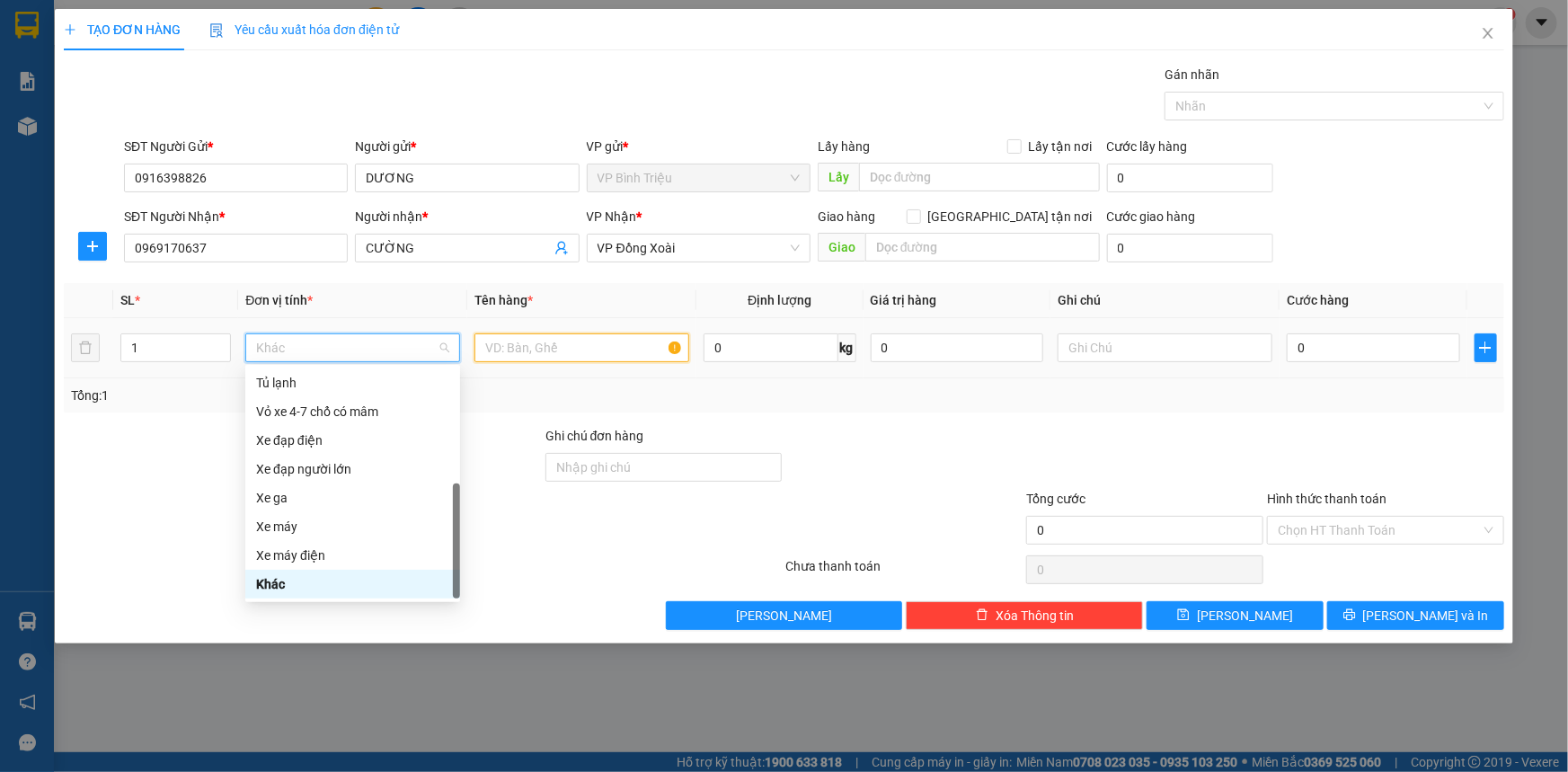
click at [640, 339] on input "text" at bounding box center [581, 347] width 215 height 28
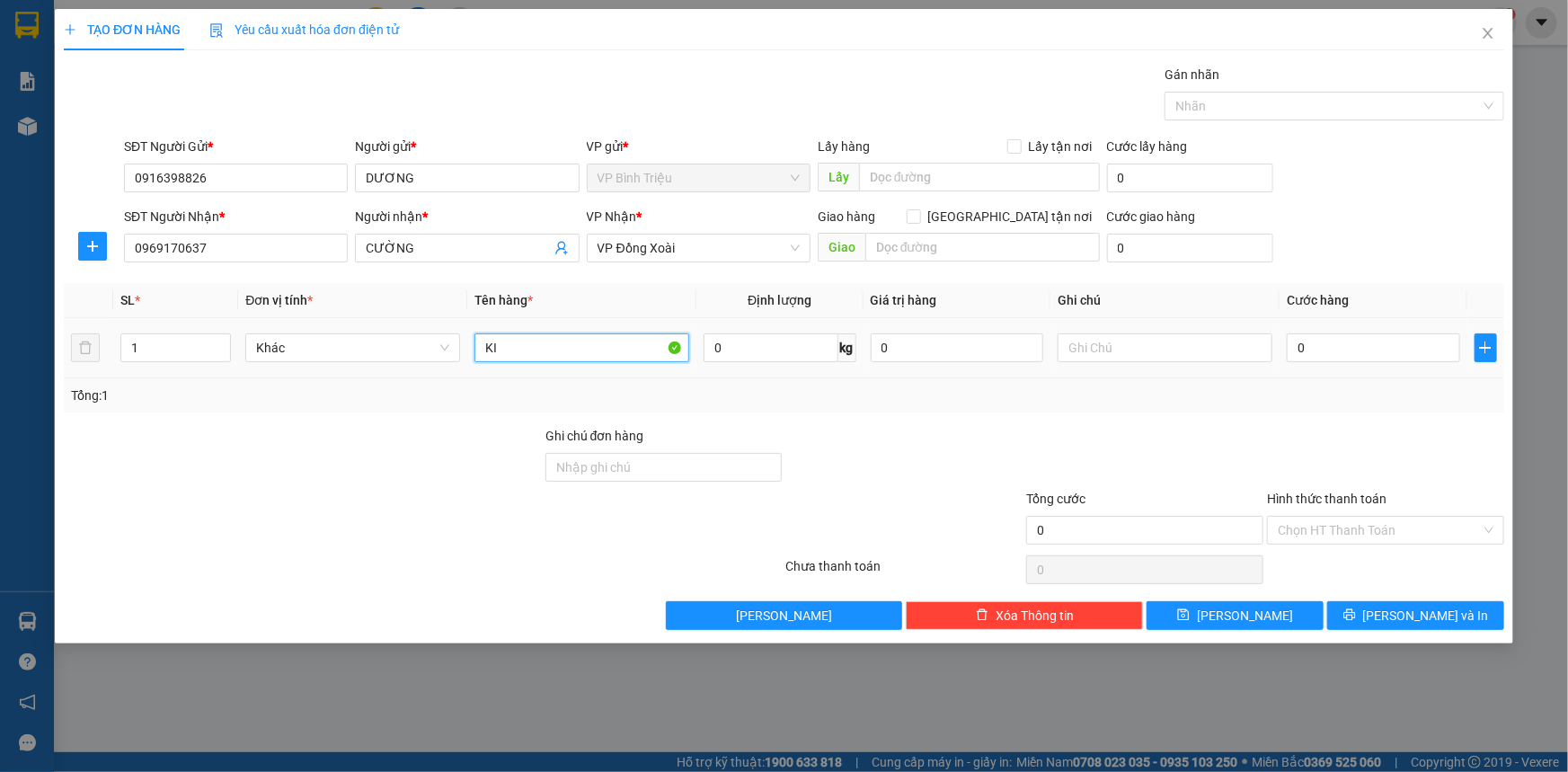
type input "K"
type input "CRT"
click at [1373, 359] on input "0" at bounding box center [1373, 347] width 174 height 28
type input "3"
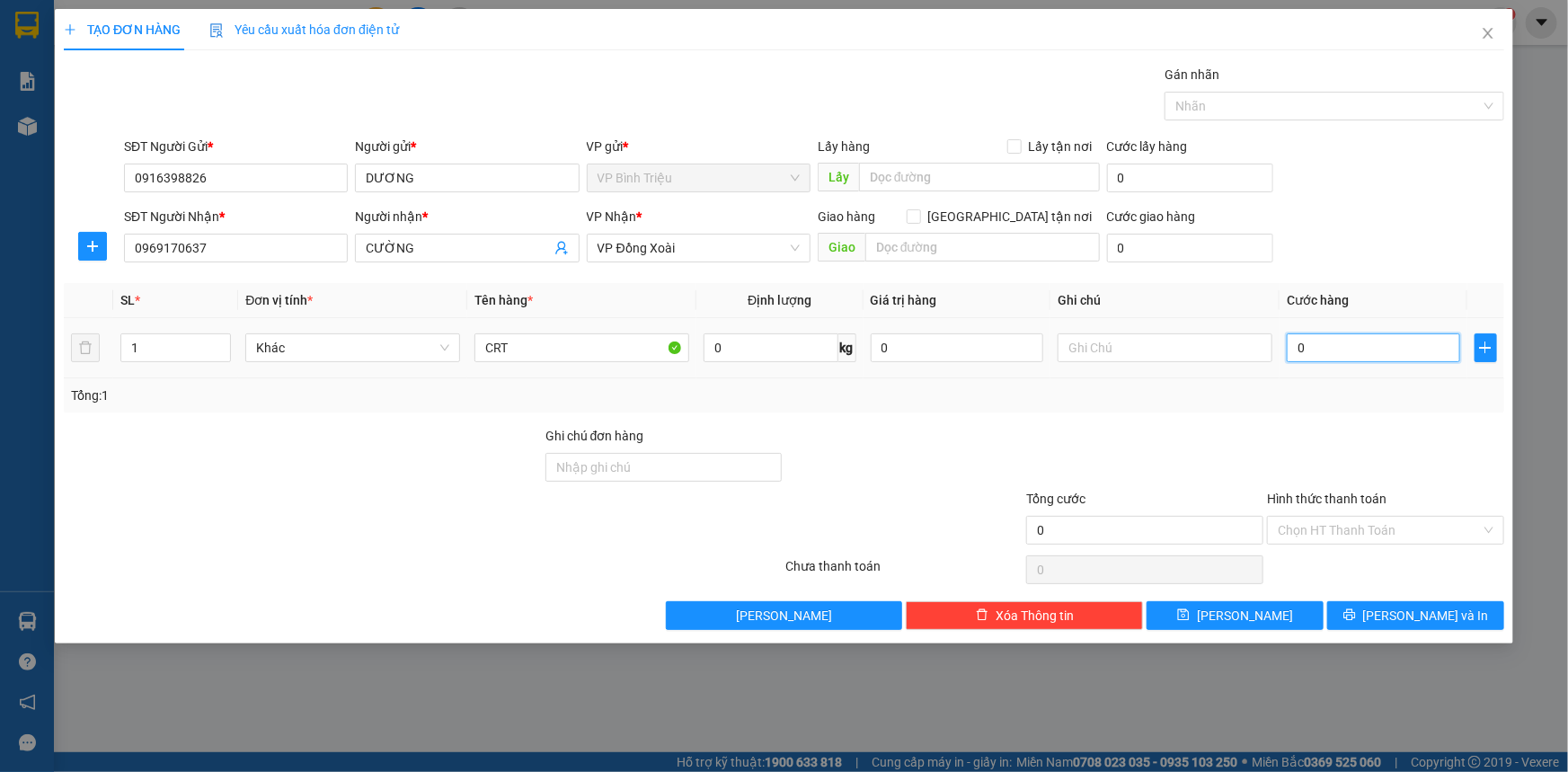
type input "3"
type input "30"
type input "30.000"
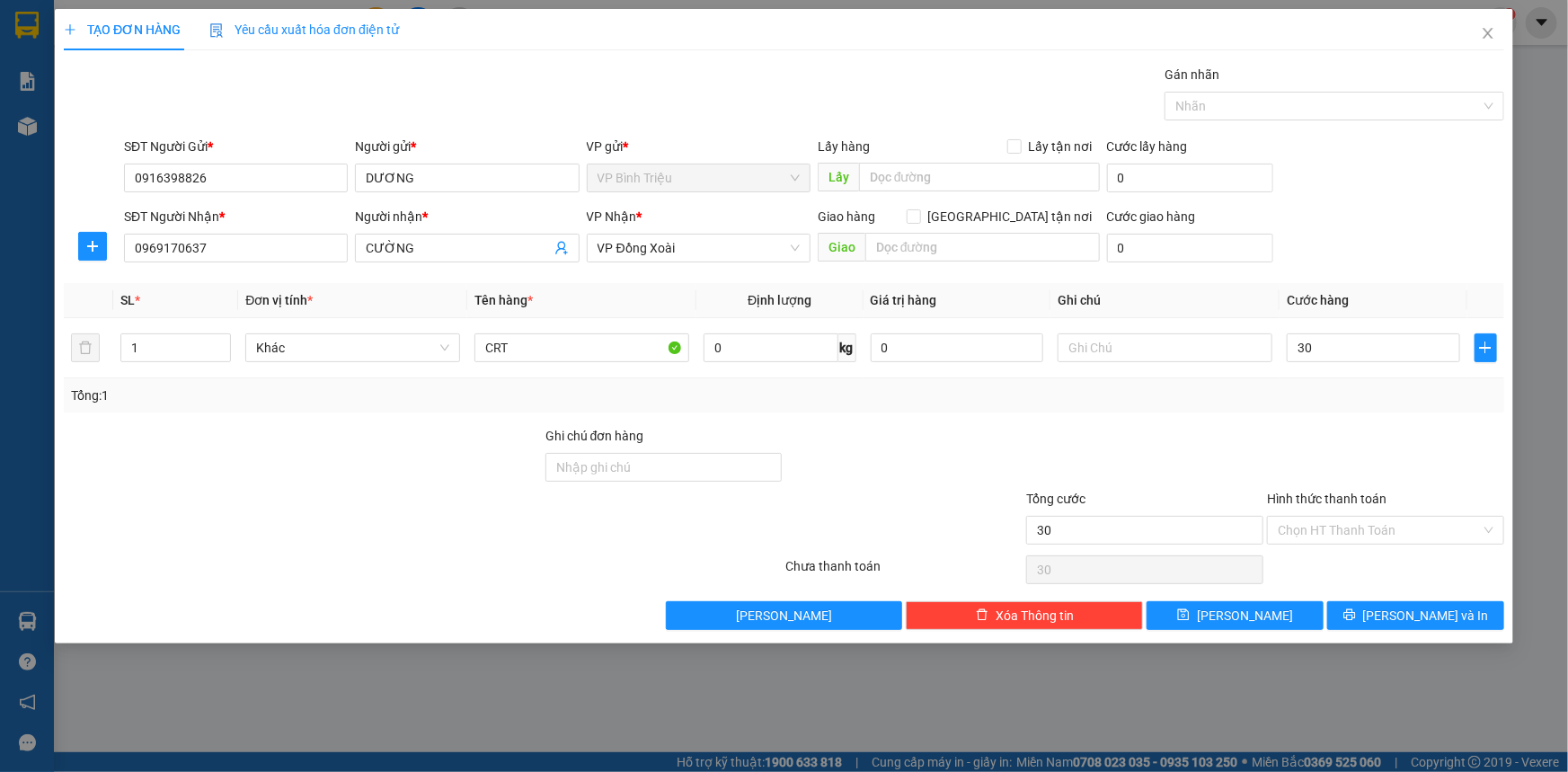
type input "30.000"
click at [1380, 221] on div "SĐT Người Nhận * 0969170637 Người nhận * CƯỜNG VP Nhận * VP Đồng Xoài Giao hàng…" at bounding box center [814, 238] width 1388 height 63
click at [1088, 330] on div at bounding box center [1165, 347] width 215 height 36
click at [1084, 354] on input "text" at bounding box center [1165, 347] width 215 height 28
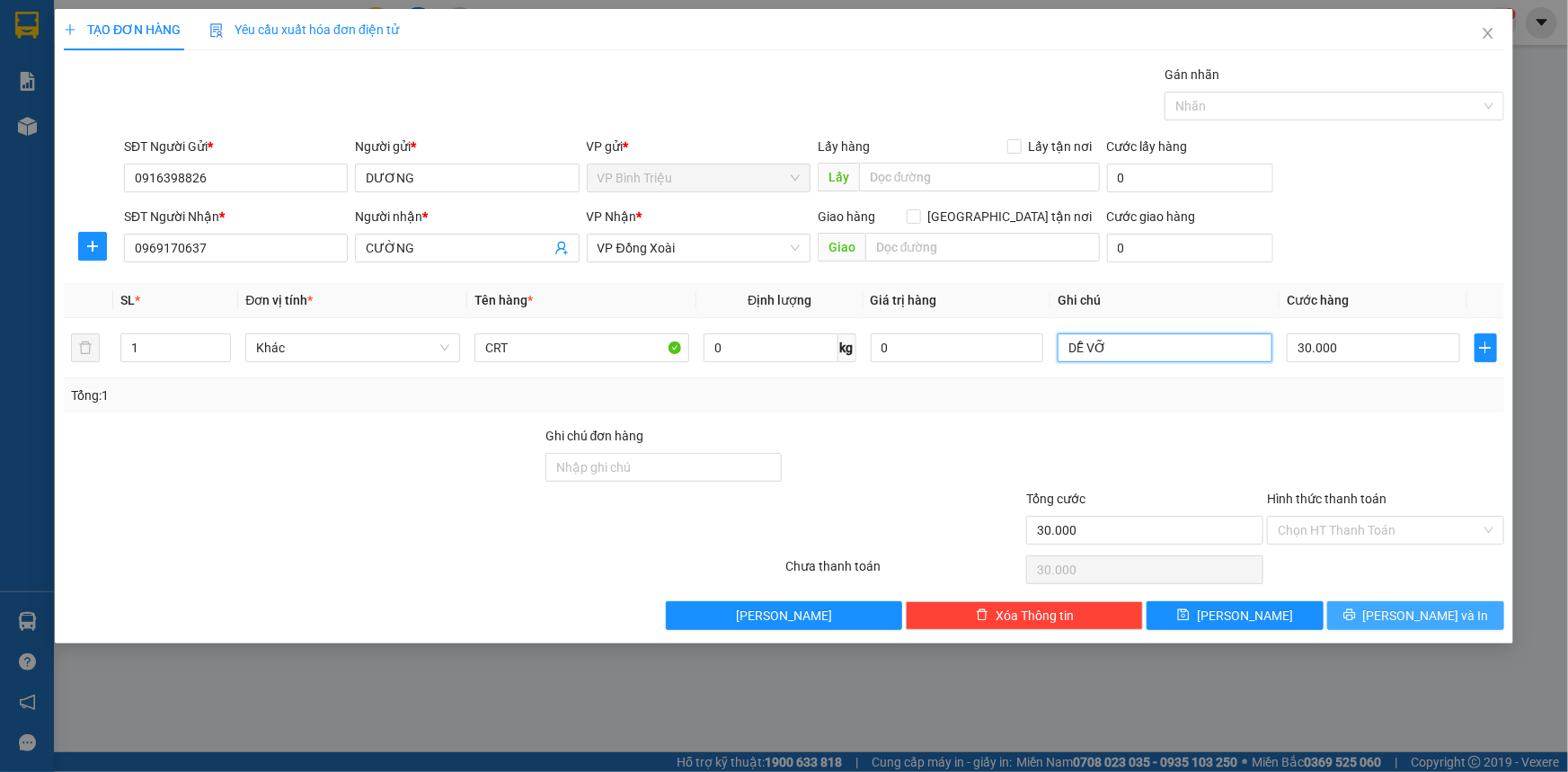
type input "DỄ VỠ"
click at [1355, 612] on icon "printer" at bounding box center [1349, 615] width 12 height 12
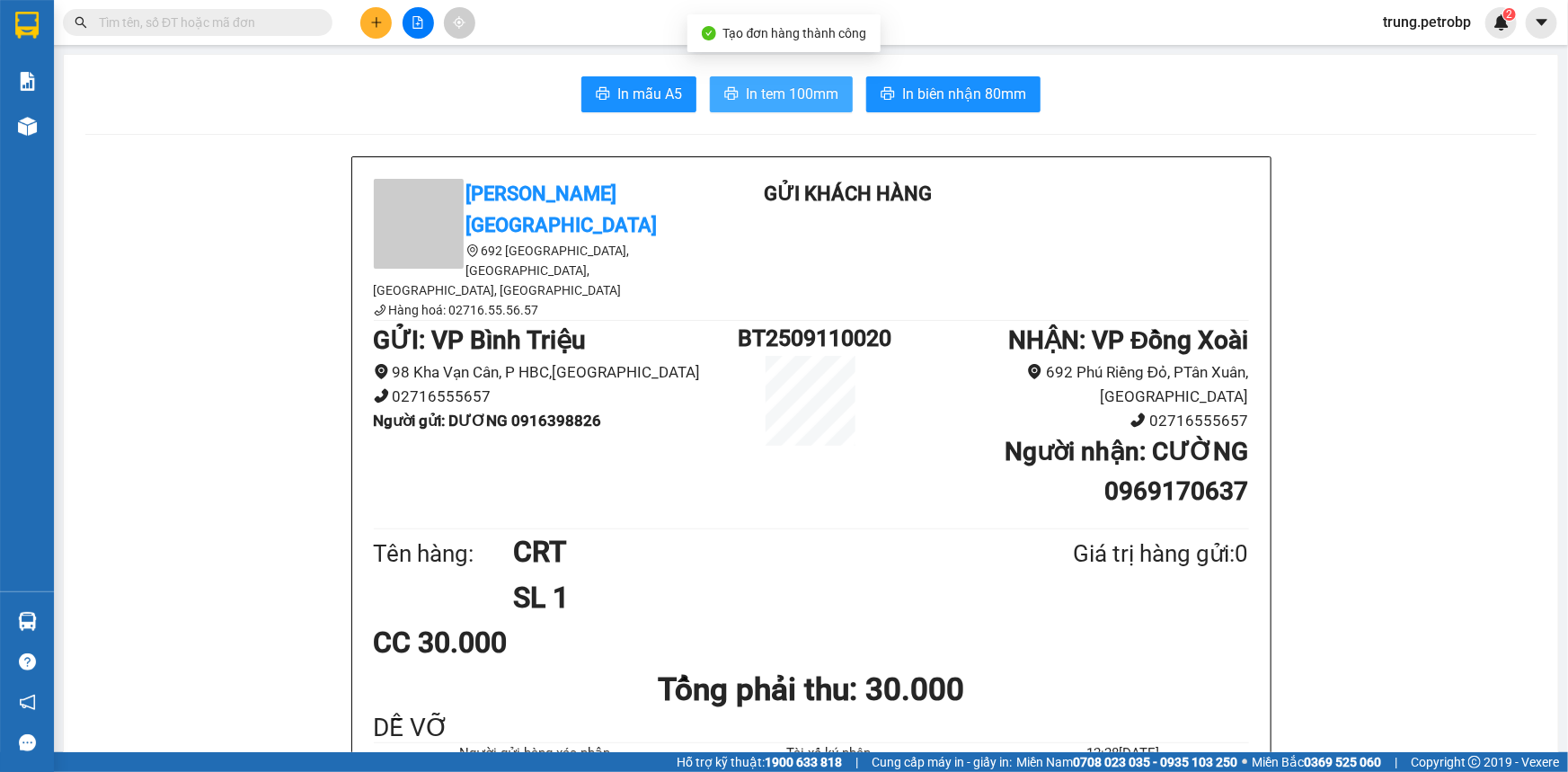
click at [790, 98] on span "In tem 100mm" at bounding box center [791, 93] width 92 height 23
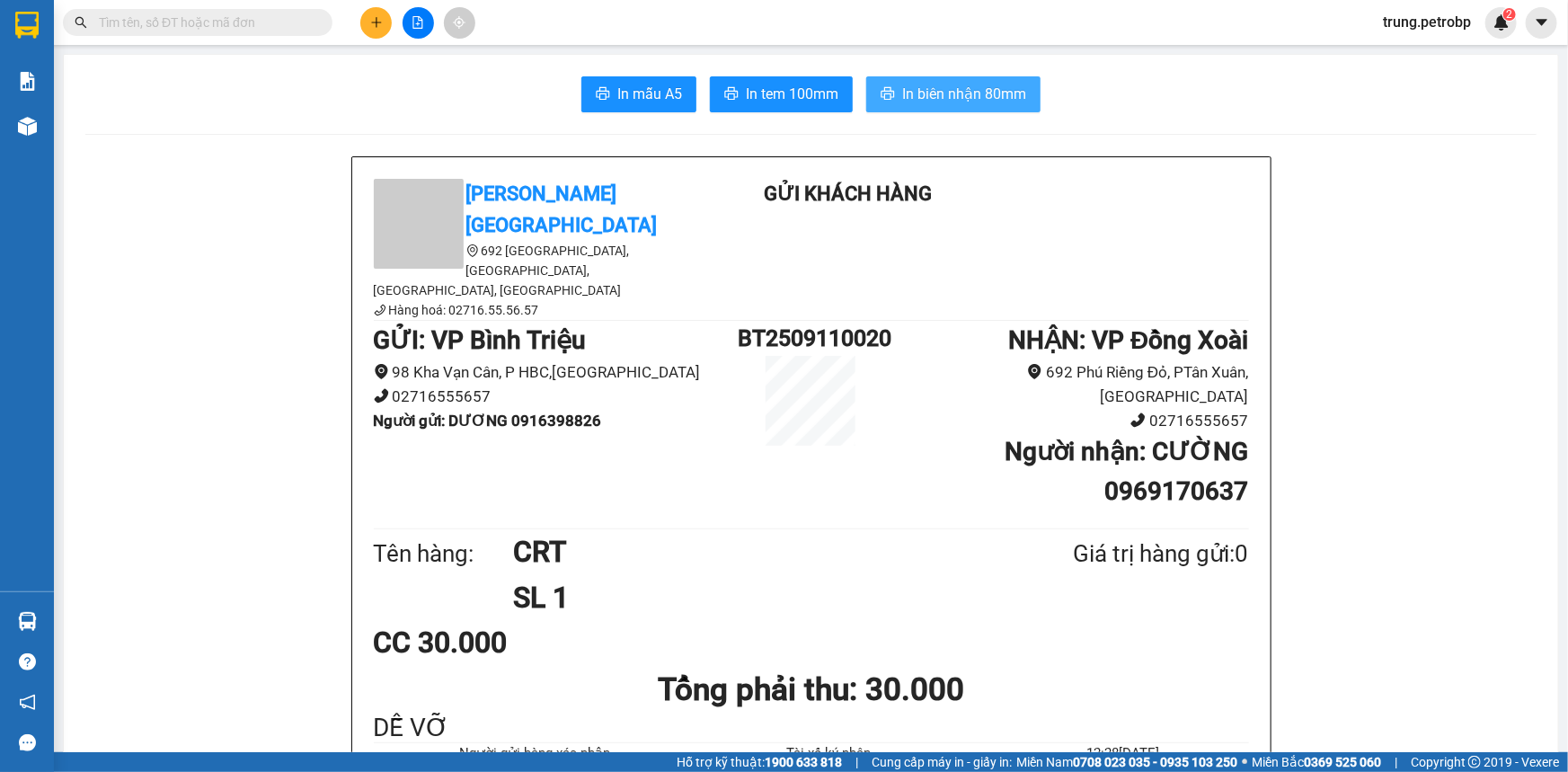
click at [934, 90] on span "In biên nhận 80mm" at bounding box center [964, 93] width 124 height 23
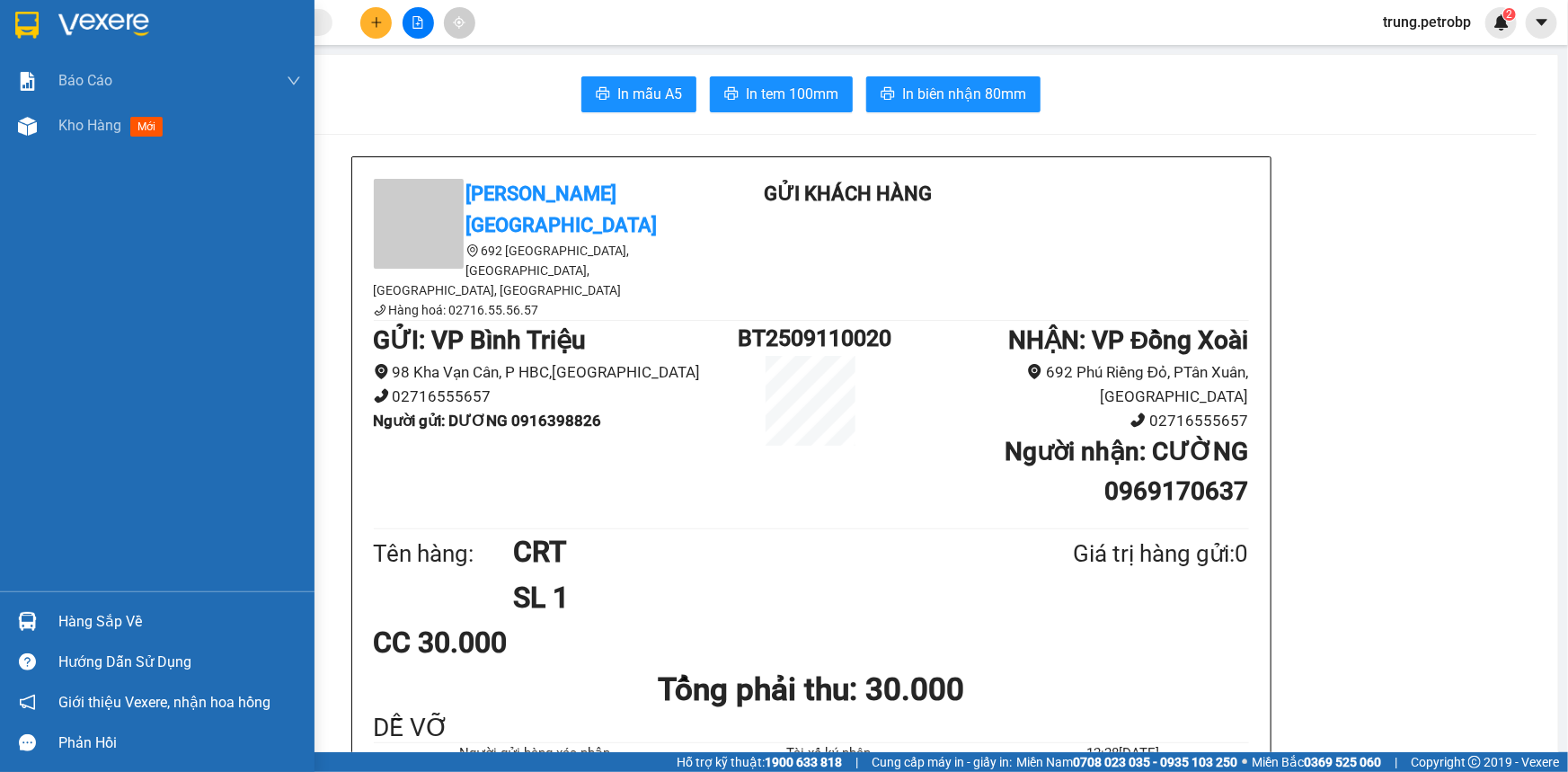
click at [90, 612] on div "Hàng sắp về" at bounding box center [180, 622] width 243 height 27
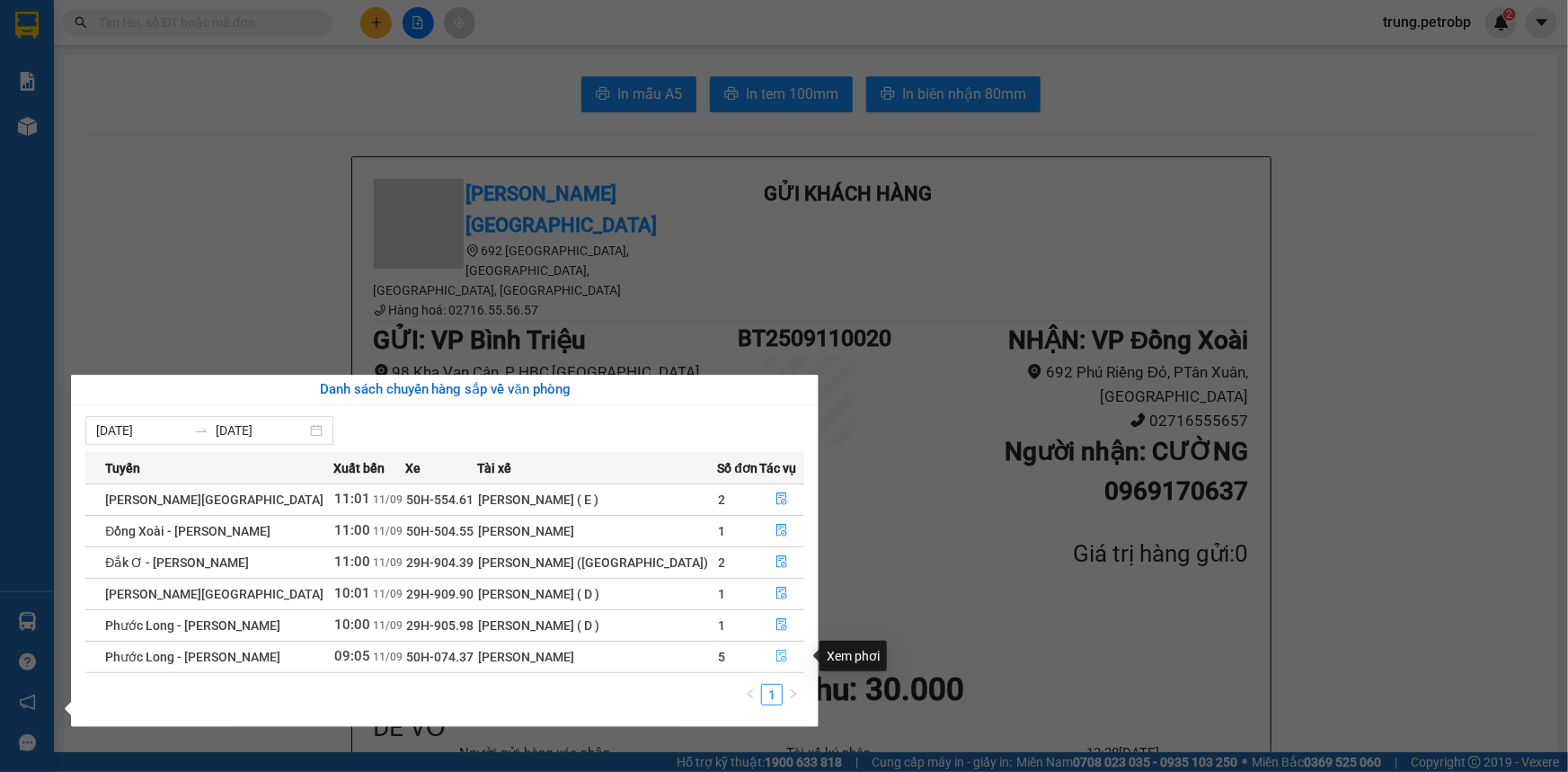
click at [776, 657] on icon "file-done" at bounding box center [782, 656] width 13 height 13
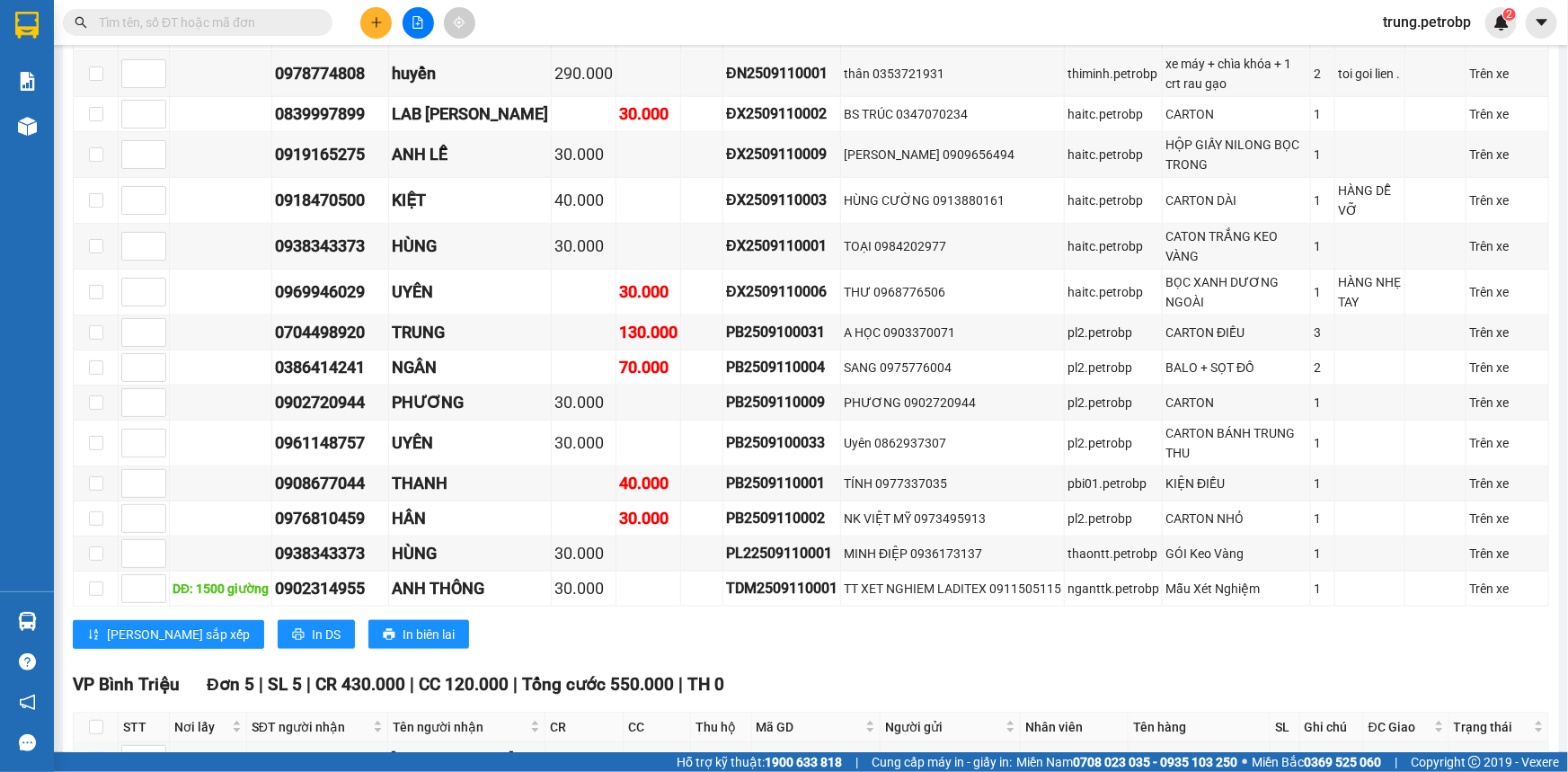
scroll to position [1143, 0]
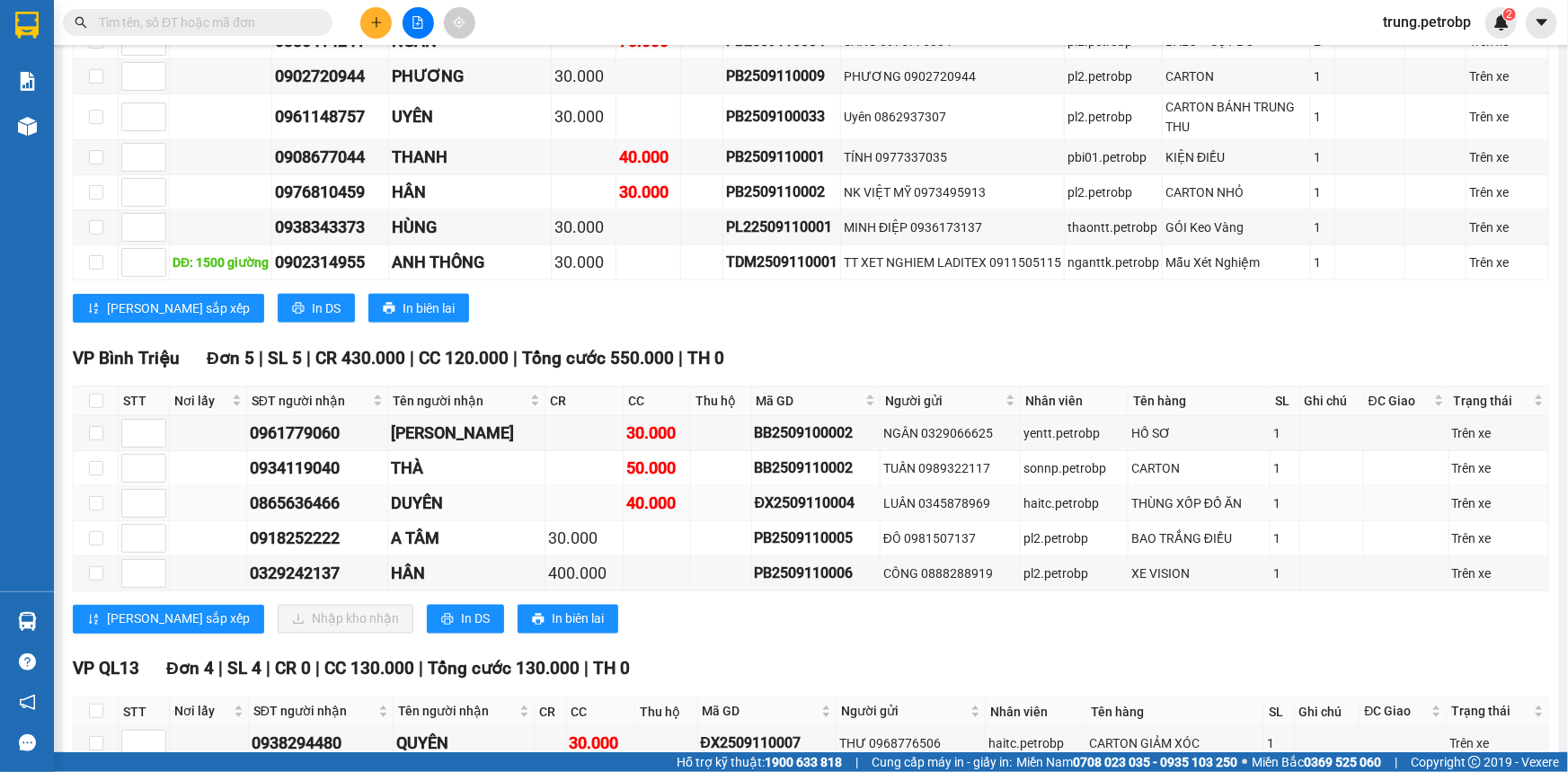
click at [87, 486] on td at bounding box center [96, 503] width 45 height 35
click at [98, 496] on input "checkbox" at bounding box center [96, 503] width 15 height 15
checkbox input "true"
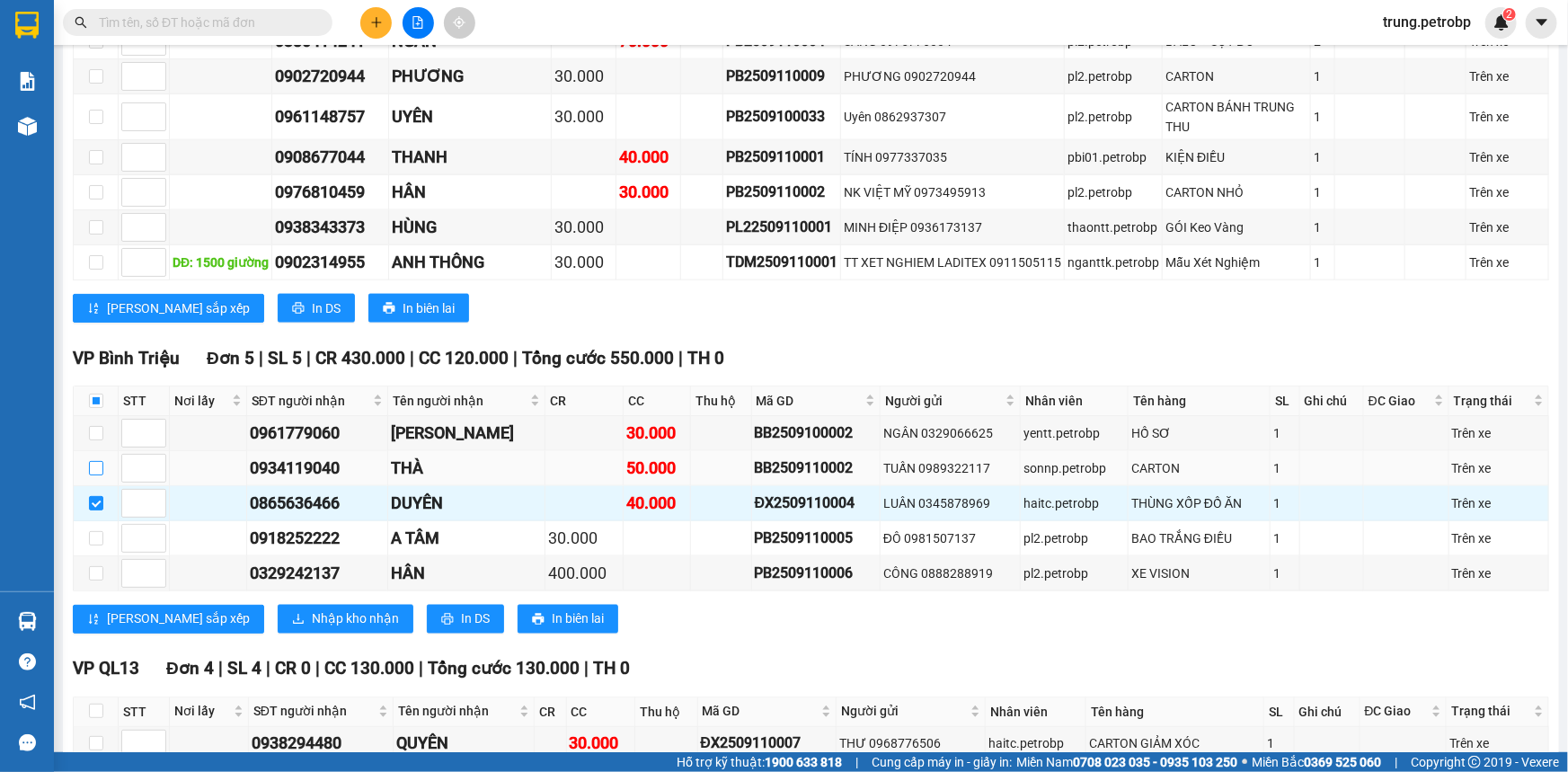
click at [91, 461] on input "checkbox" at bounding box center [96, 469] width 15 height 15
checkbox input "true"
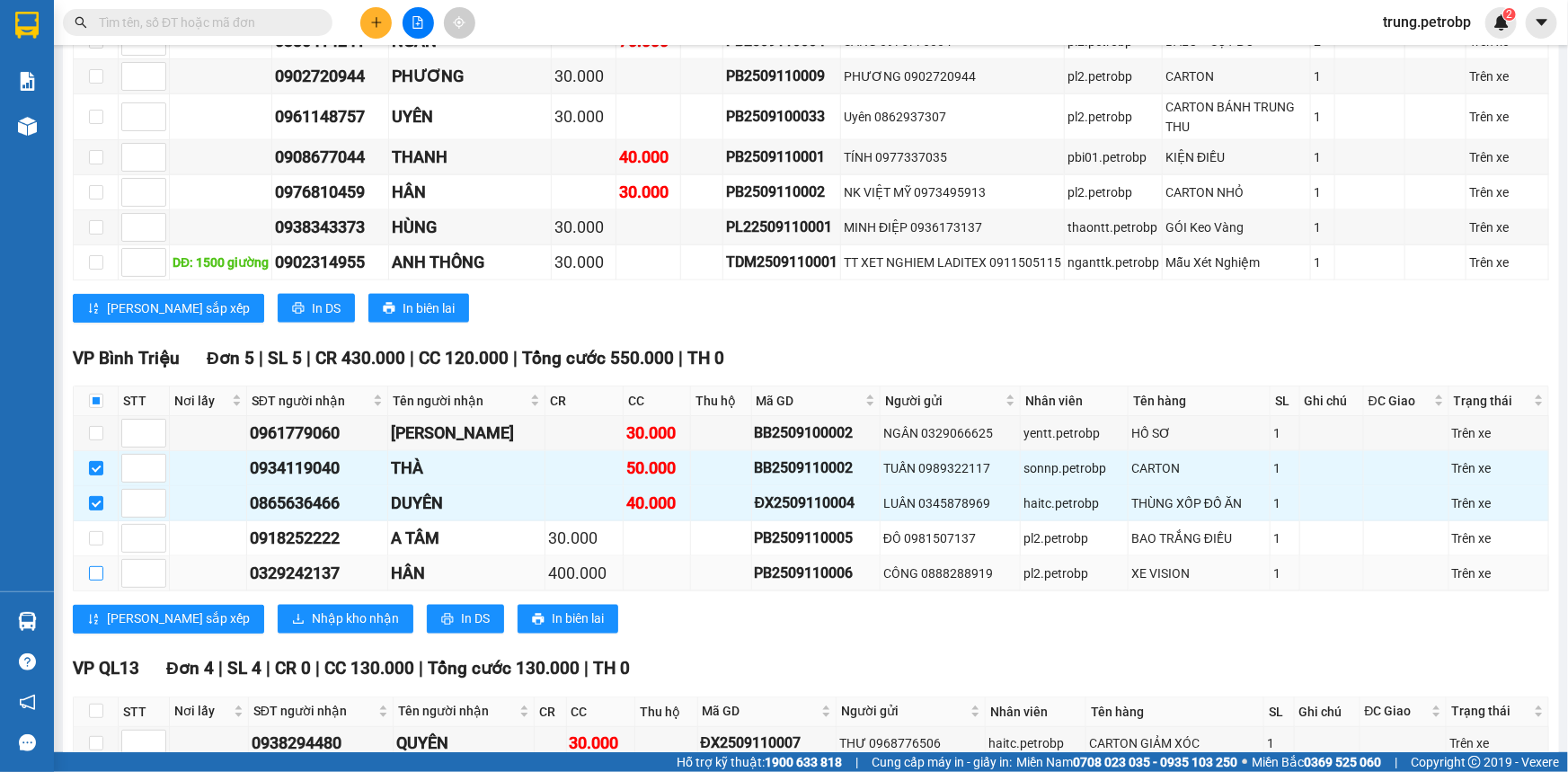
click at [97, 566] on input "checkbox" at bounding box center [96, 574] width 15 height 15
checkbox input "true"
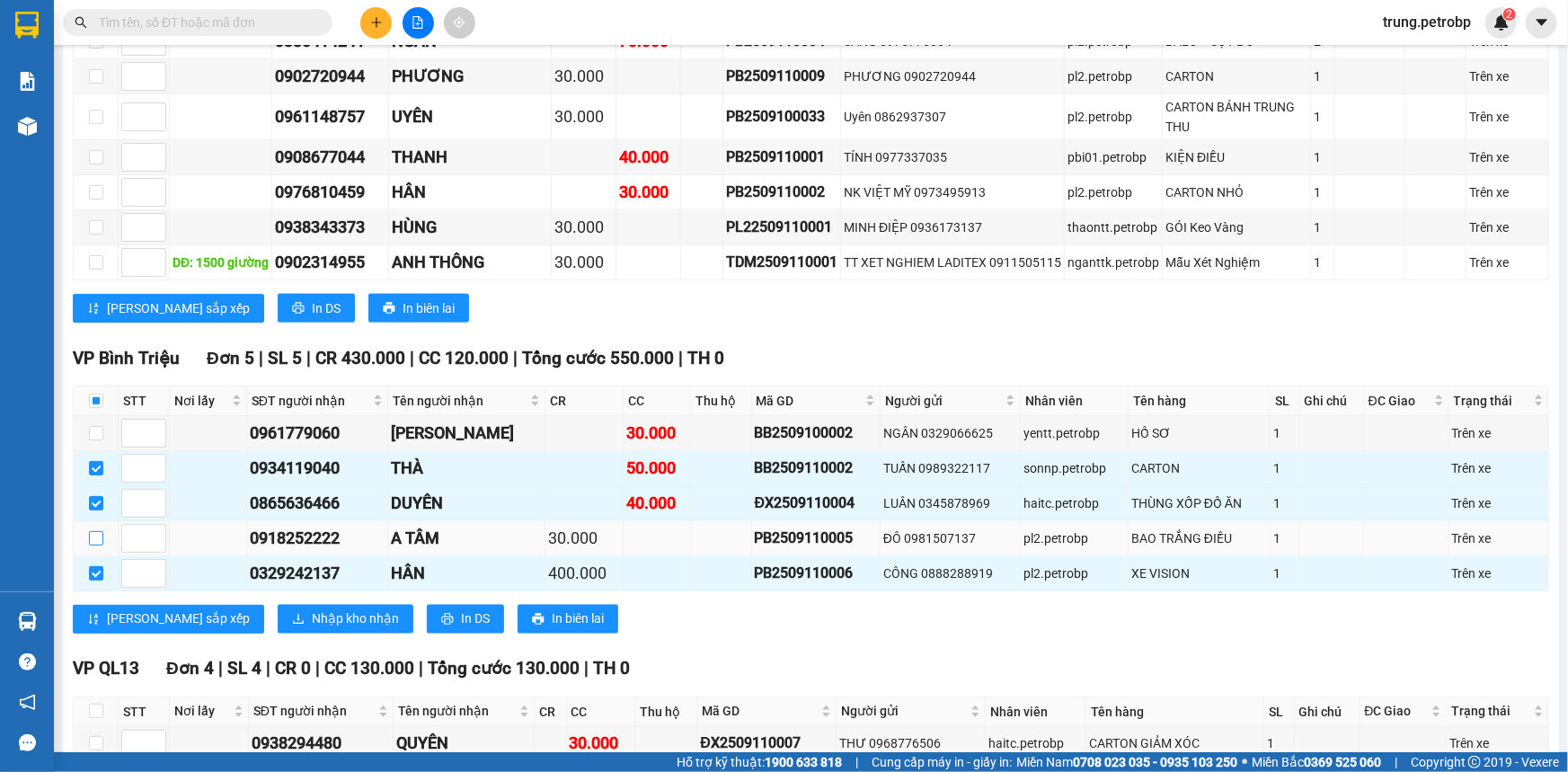
click at [97, 531] on input "checkbox" at bounding box center [96, 538] width 15 height 15
checkbox input "true"
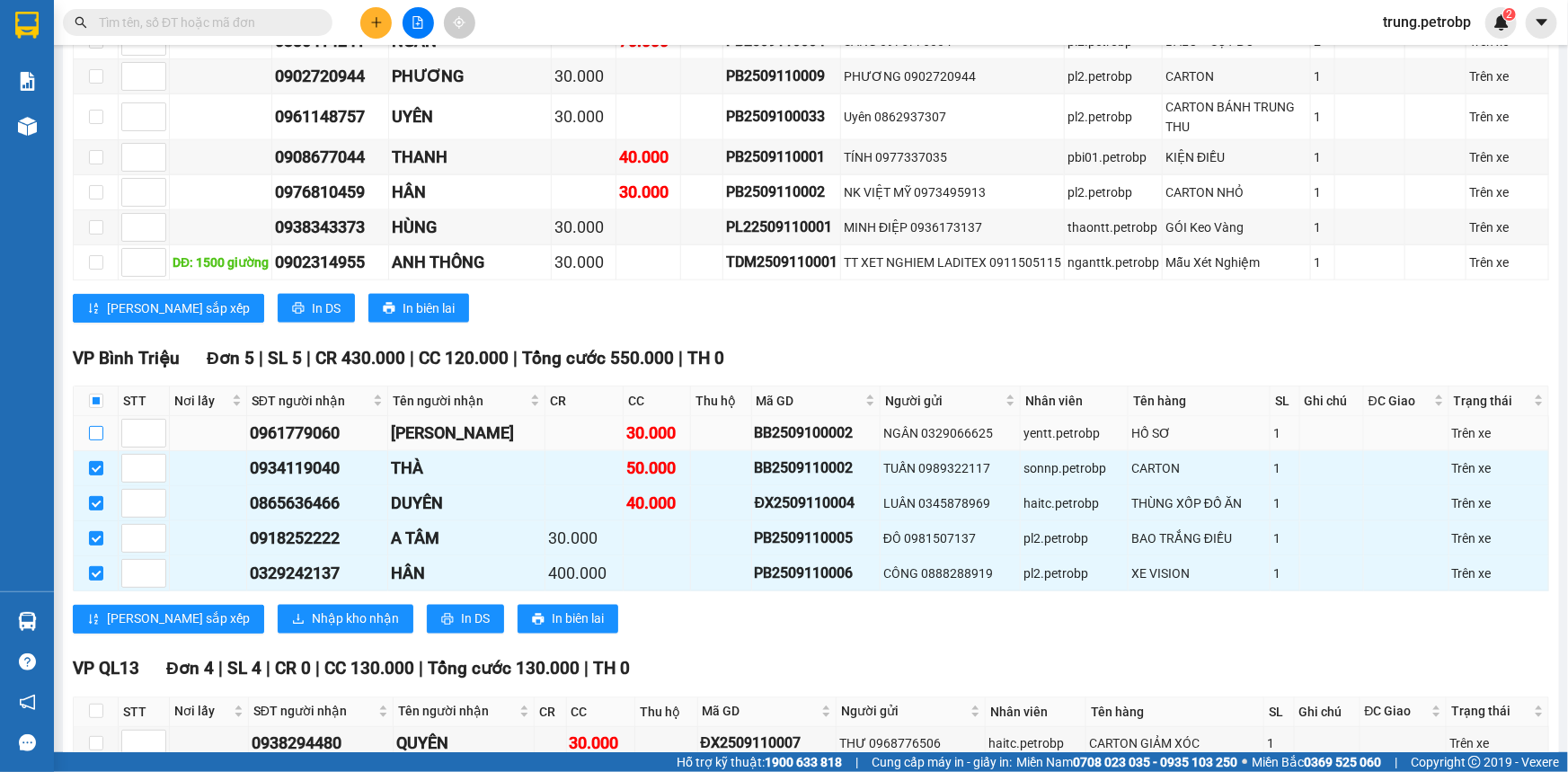
click at [93, 426] on input "checkbox" at bounding box center [96, 433] width 15 height 15
checkbox input "true"
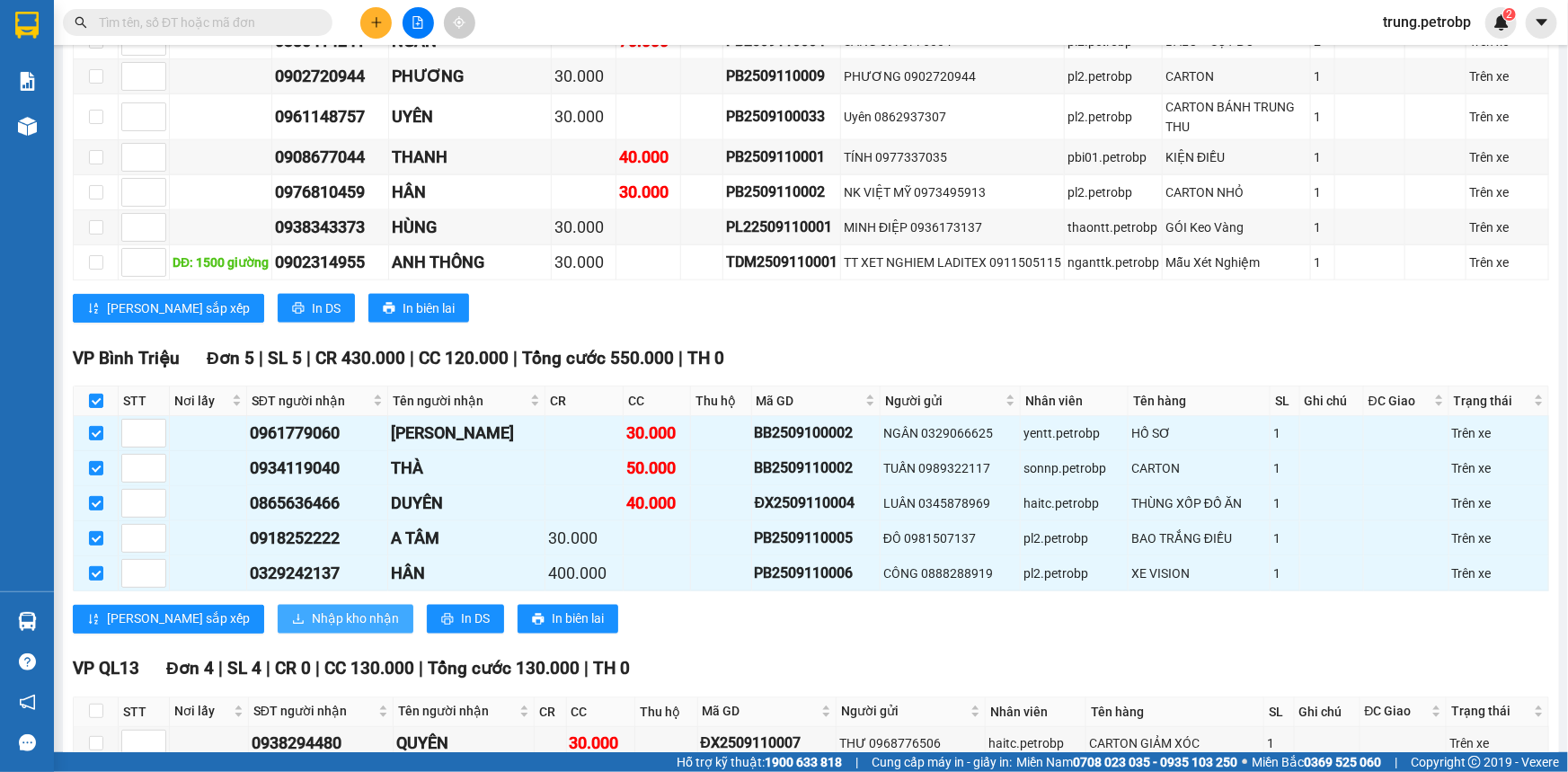
click at [278, 605] on button "Nhập kho nhận" at bounding box center [345, 619] width 136 height 28
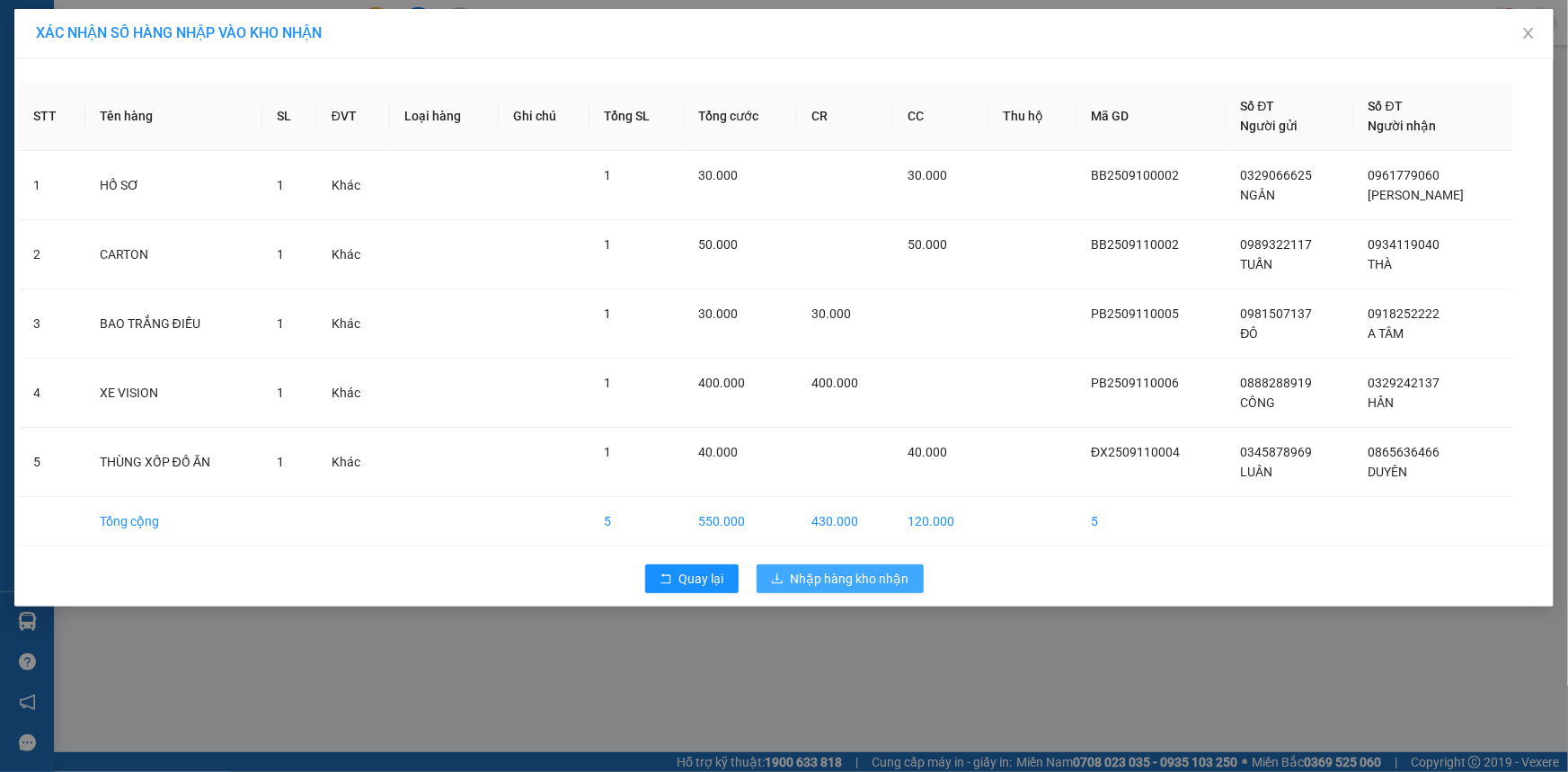
click at [853, 571] on span "Nhập hàng kho nhận" at bounding box center [850, 579] width 119 height 20
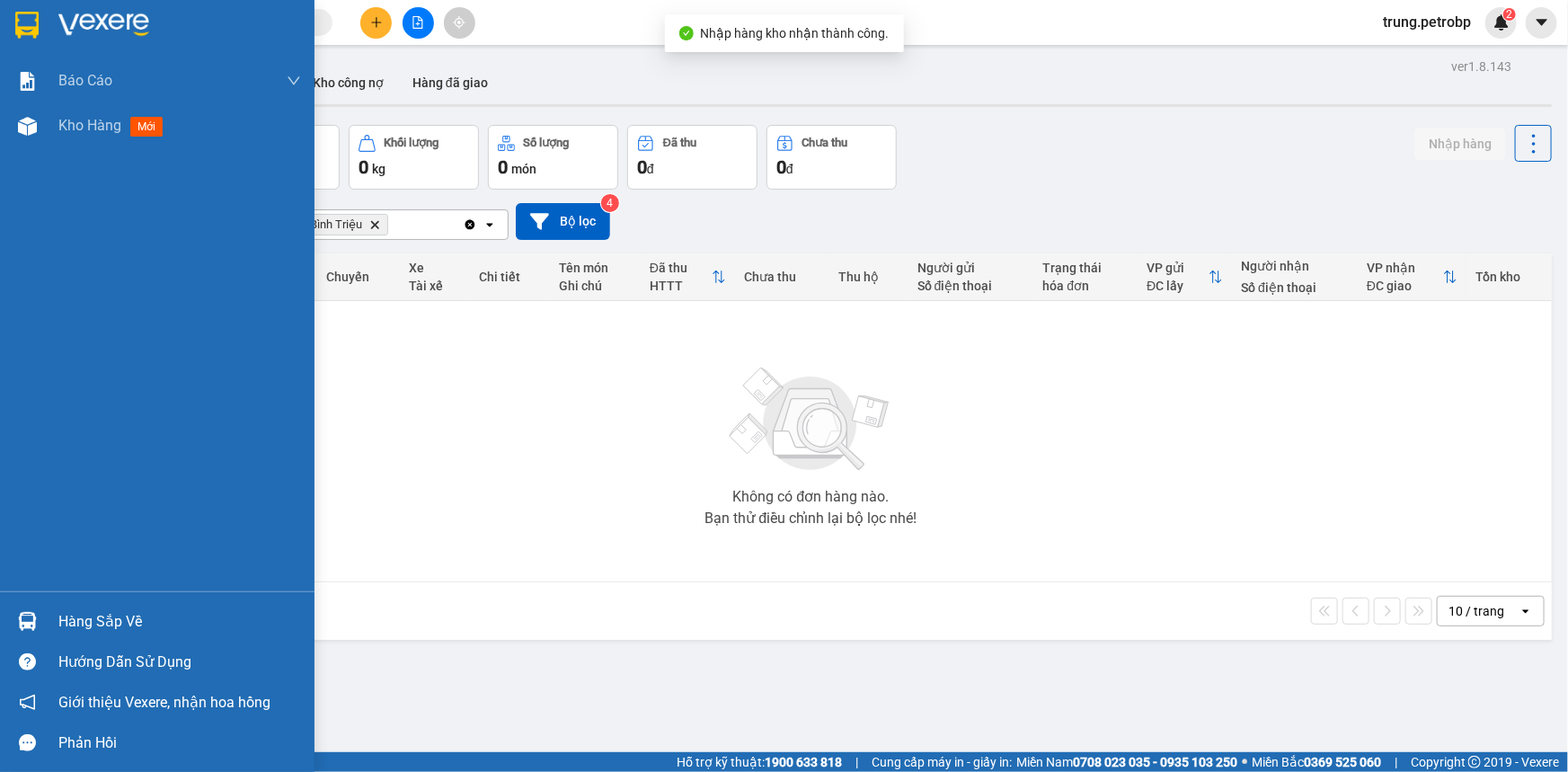
drag, startPoint x: 55, startPoint y: 629, endPoint x: 49, endPoint y: 598, distance: 31.6
click at [49, 598] on div "Hàng sắp về Hướng dẫn sử dụng Giới thiệu Vexere, nhận hoa hồng Phản hồi" at bounding box center [157, 677] width 314 height 172
click at [119, 611] on div "Hàng sắp về" at bounding box center [180, 622] width 243 height 27
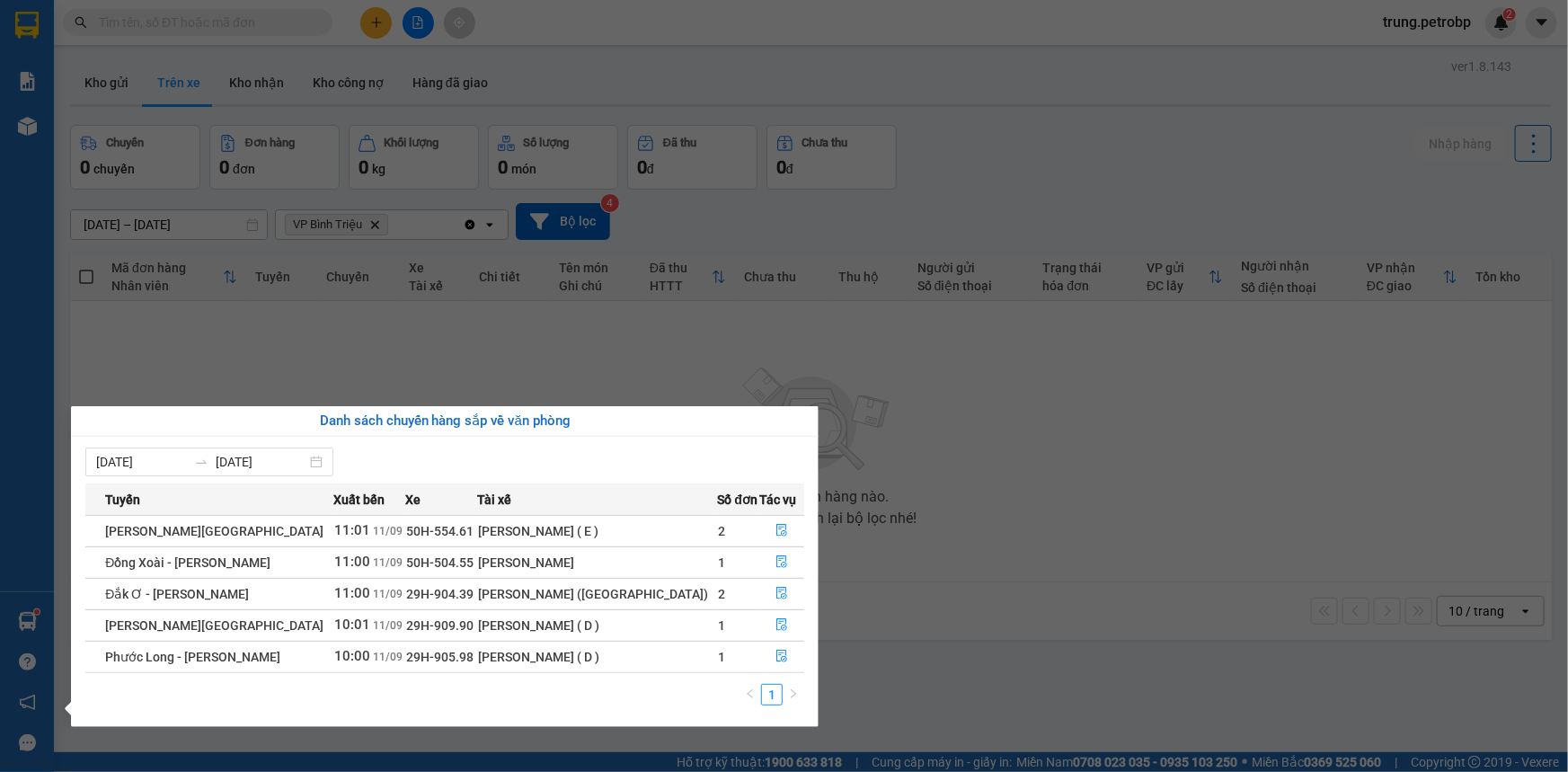
click at [692, 338] on section "Kết quả tìm kiếm ( 0 ) Bộ lọc No Data trung.petrobp 2 Báo cáo BC tiền tận nơi (…" at bounding box center [784, 386] width 1568 height 772
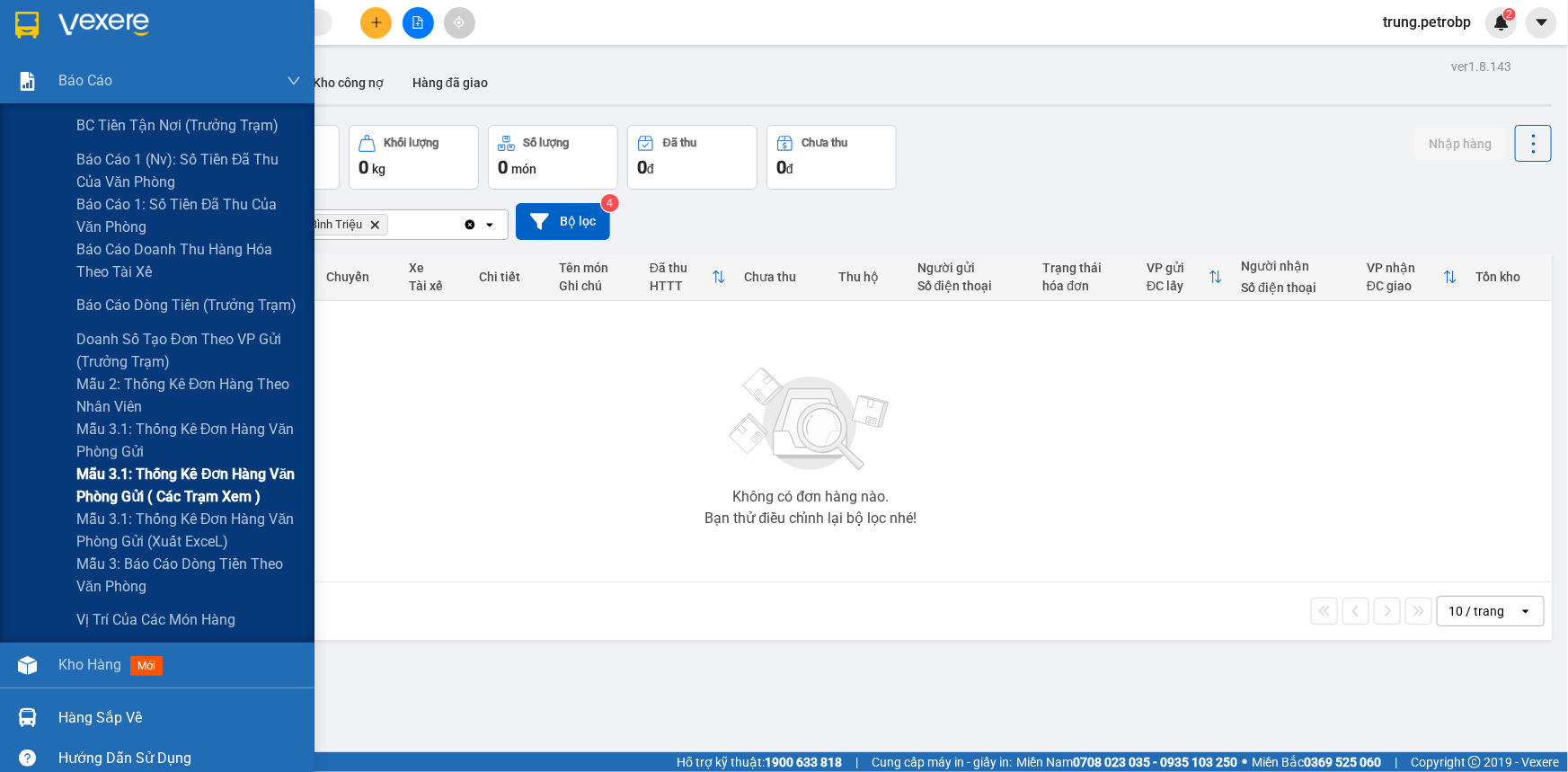
click at [206, 479] on span "Mẫu 3.1: Thống kê đơn hàng văn phòng gửi ( các trạm xem )" at bounding box center [189, 485] width 225 height 45
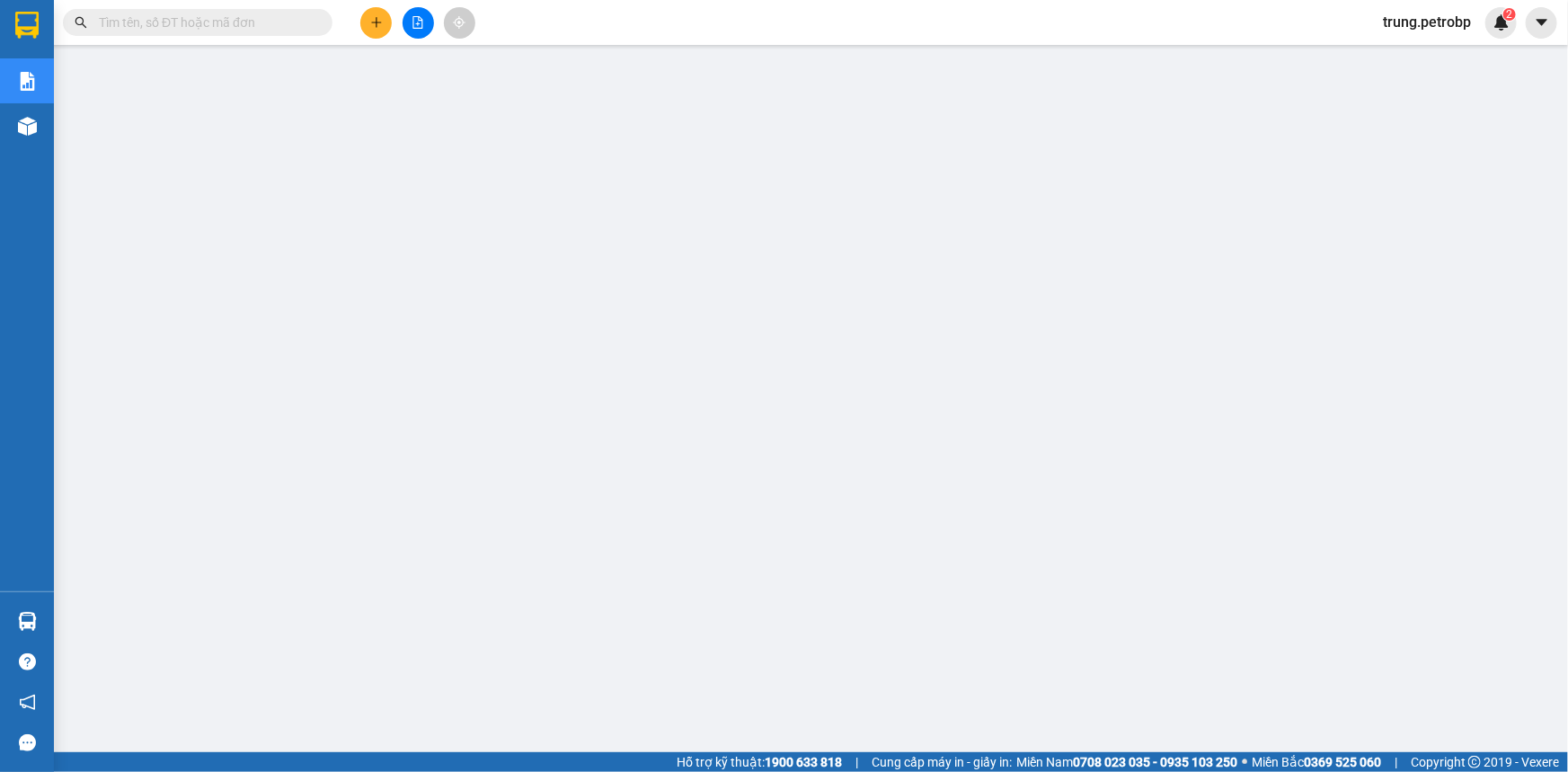
click at [192, 27] on input "text" at bounding box center [205, 23] width 212 height 20
type input "D"
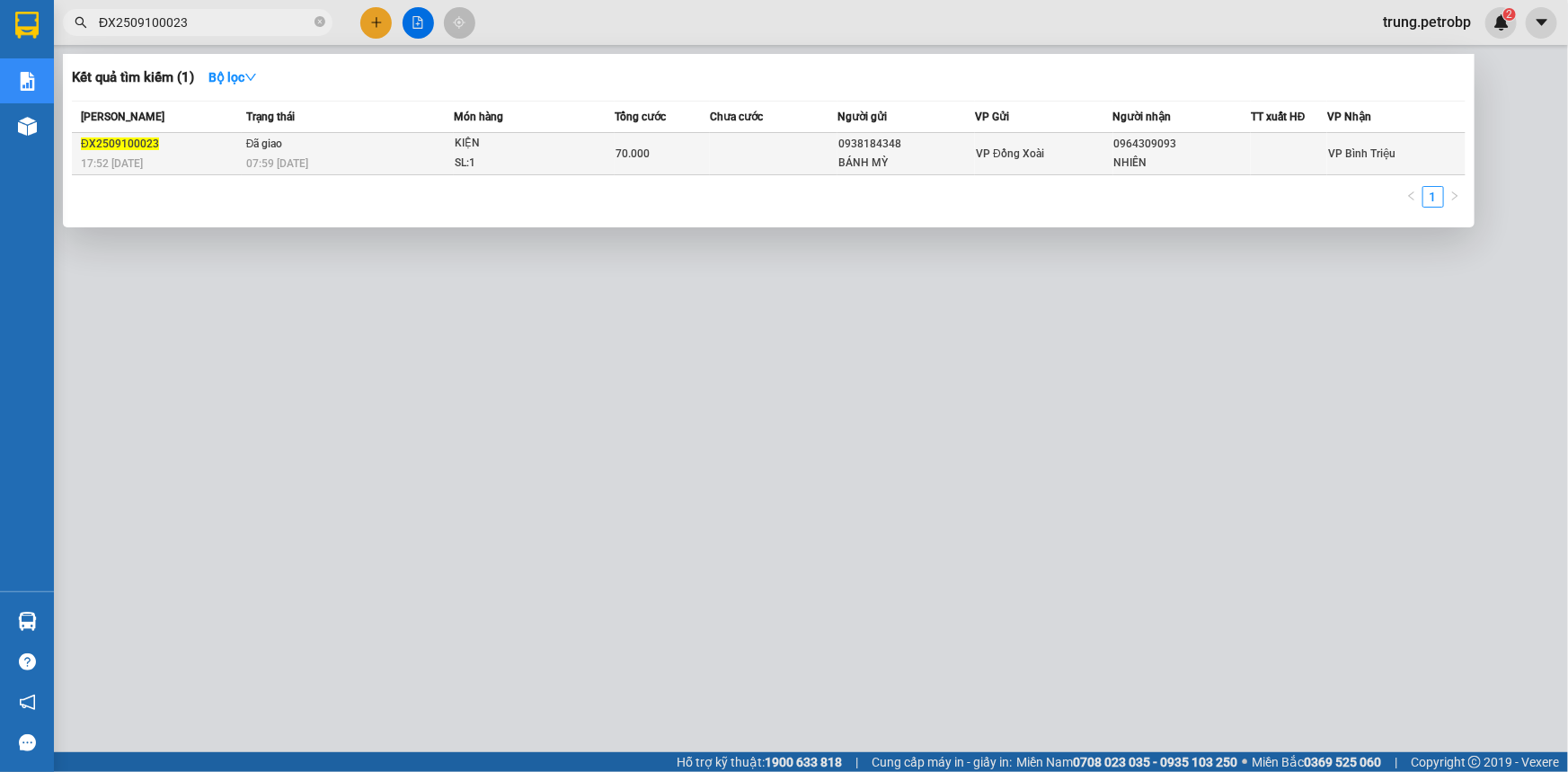
type input "ĐX2509100023"
click at [1115, 159] on div "NHIÊN" at bounding box center [1182, 163] width 136 height 19
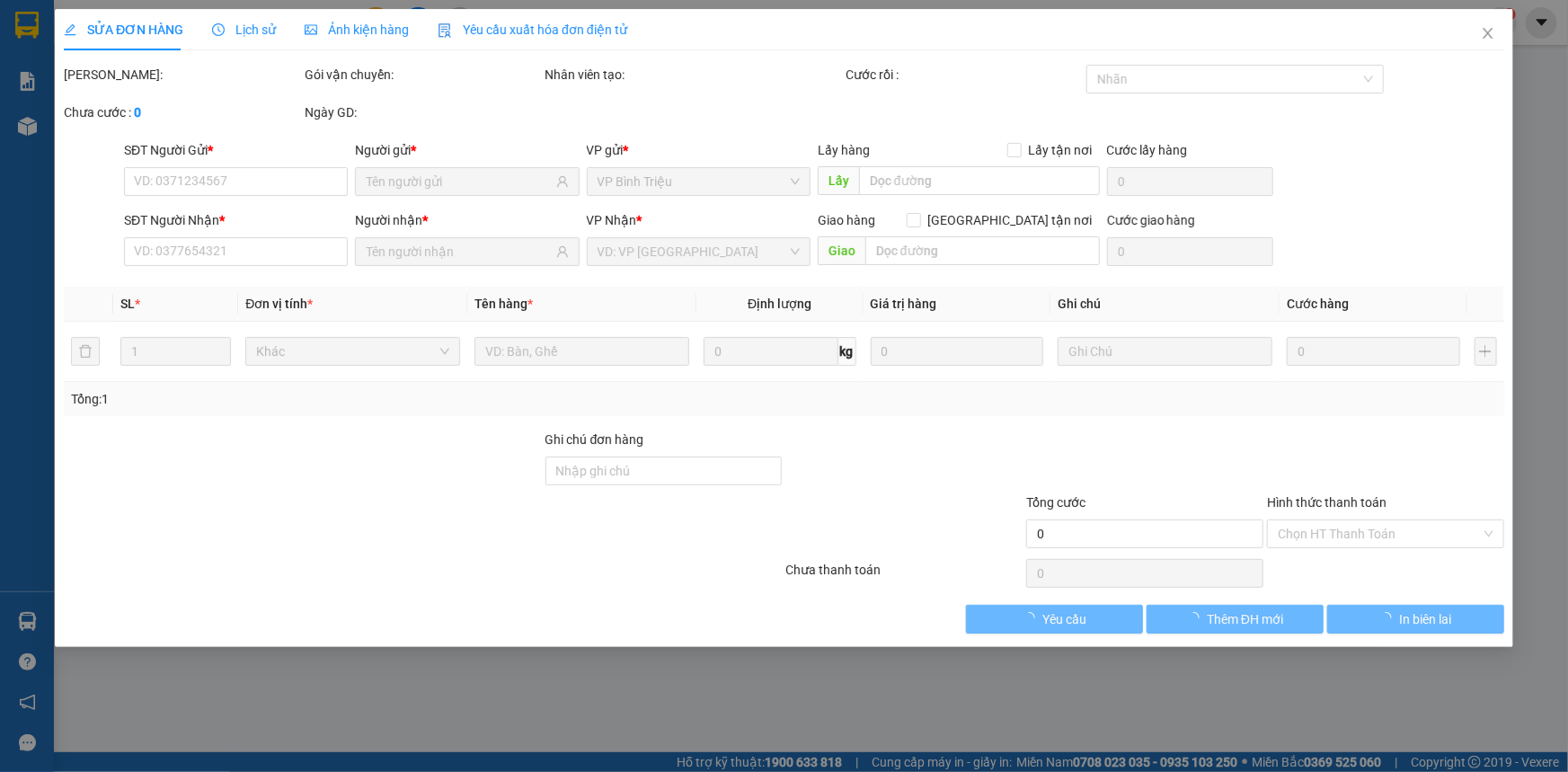
type input "0938184348"
type input "BÁNH MỲ"
type input "0964309093"
type input "NHIÊN"
type input "70.000"
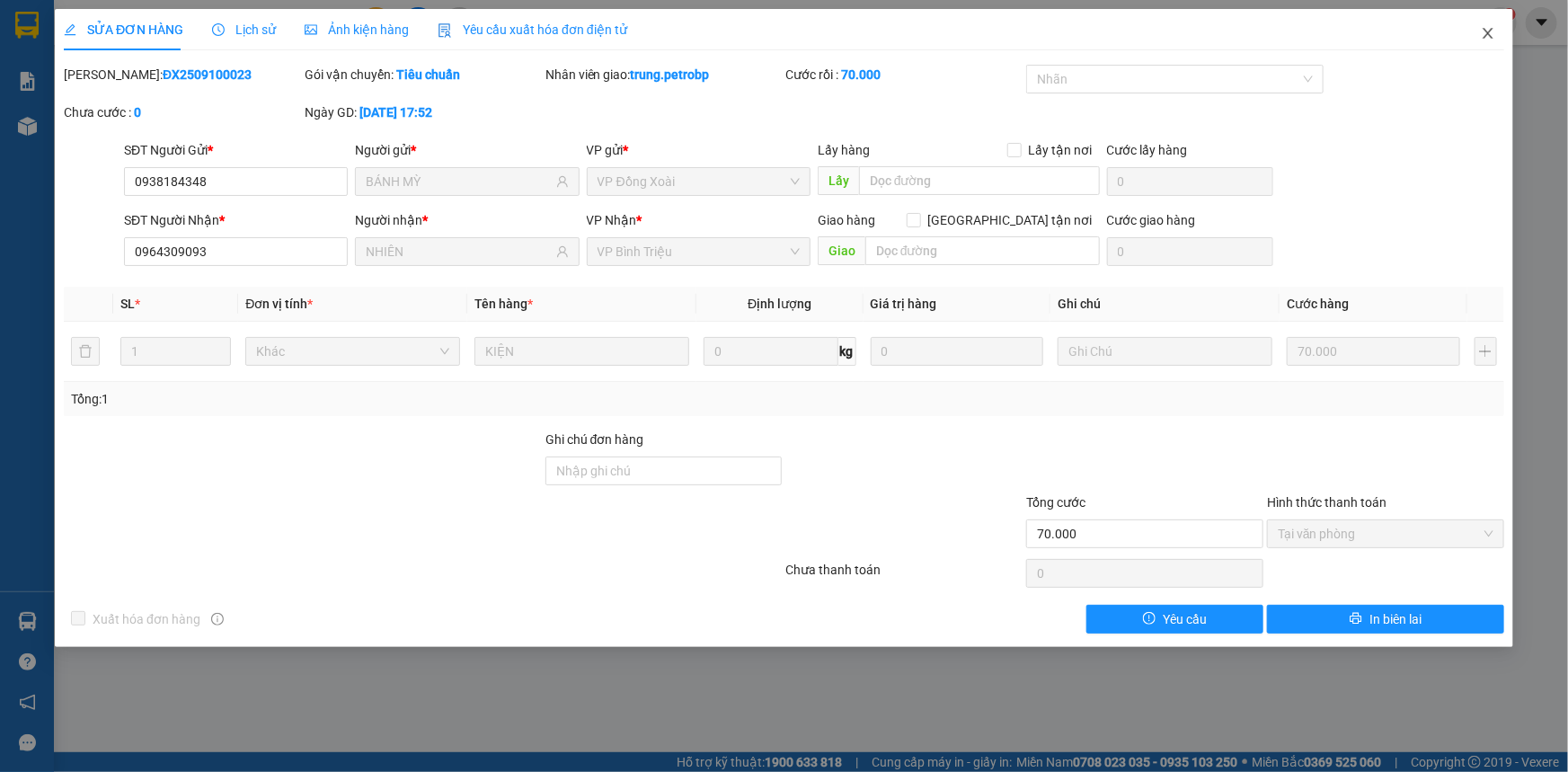
click at [1380, 37] on icon "close" at bounding box center [1489, 34] width 15 height 15
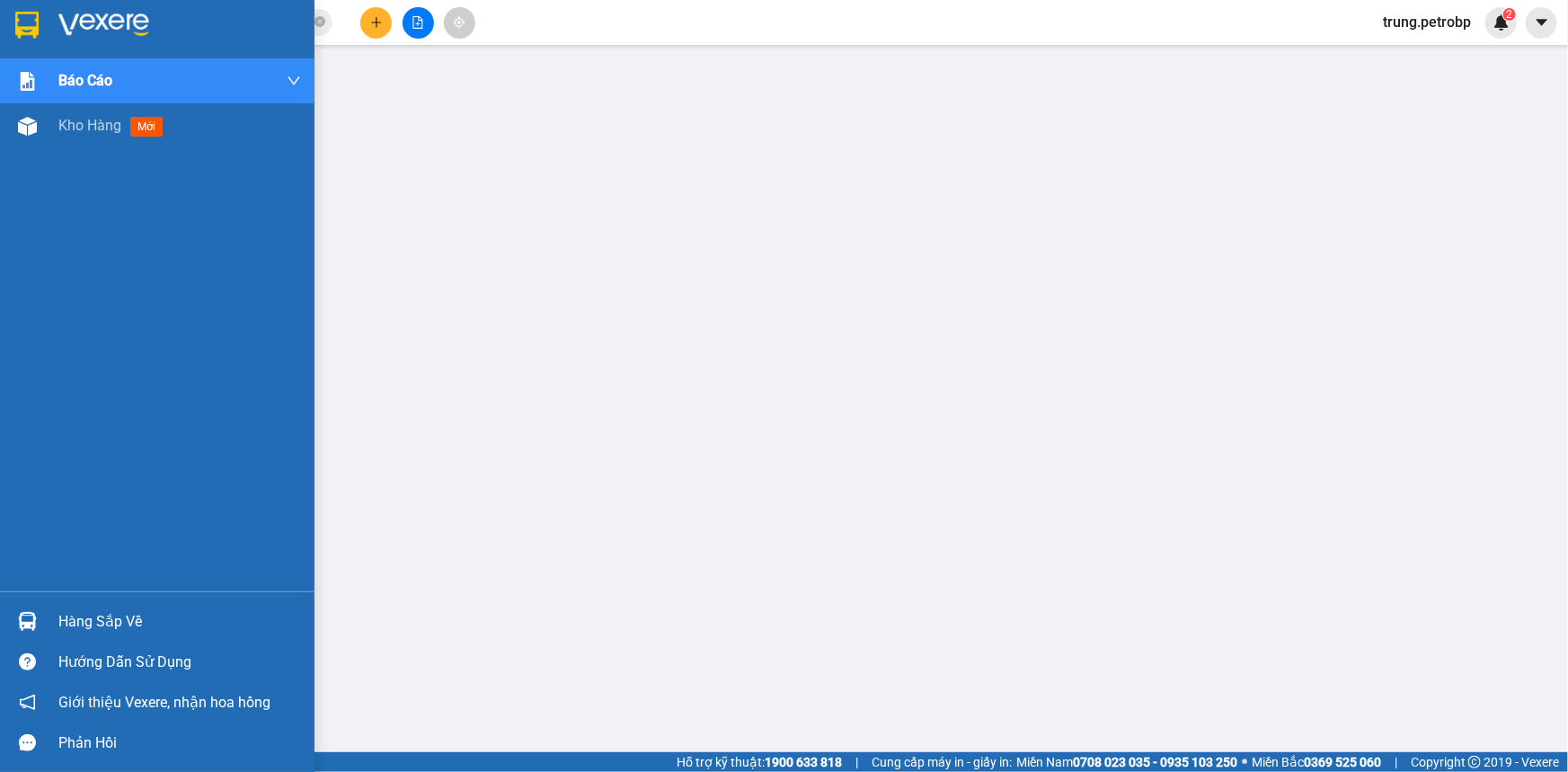
click at [63, 626] on div "Hàng sắp về" at bounding box center [180, 622] width 243 height 27
click at [104, 624] on div "Hàng sắp về" at bounding box center [180, 622] width 243 height 27
click at [46, 15] on div at bounding box center [157, 29] width 314 height 58
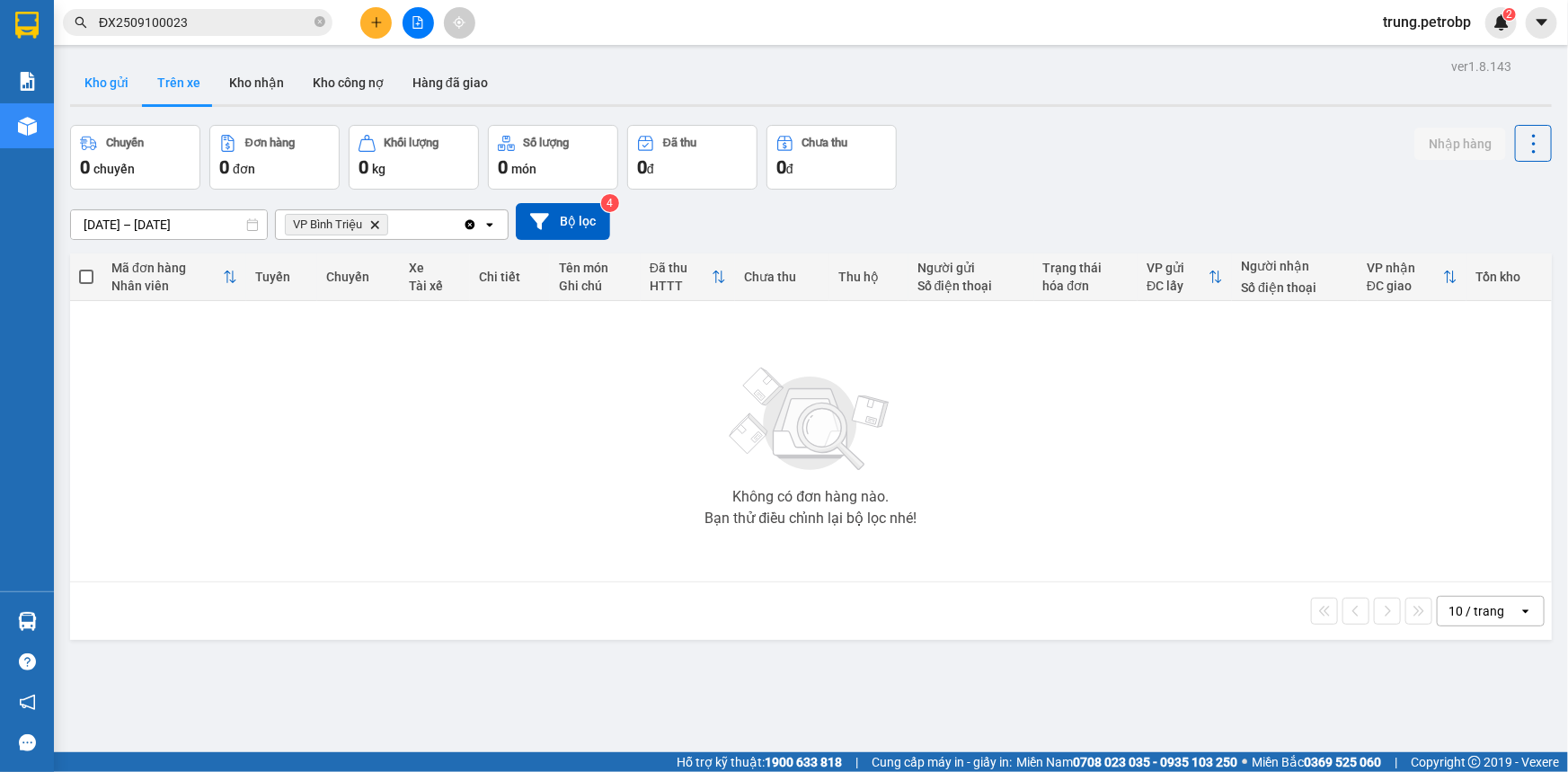
click at [115, 82] on button "Kho gửi" at bounding box center [107, 82] width 73 height 43
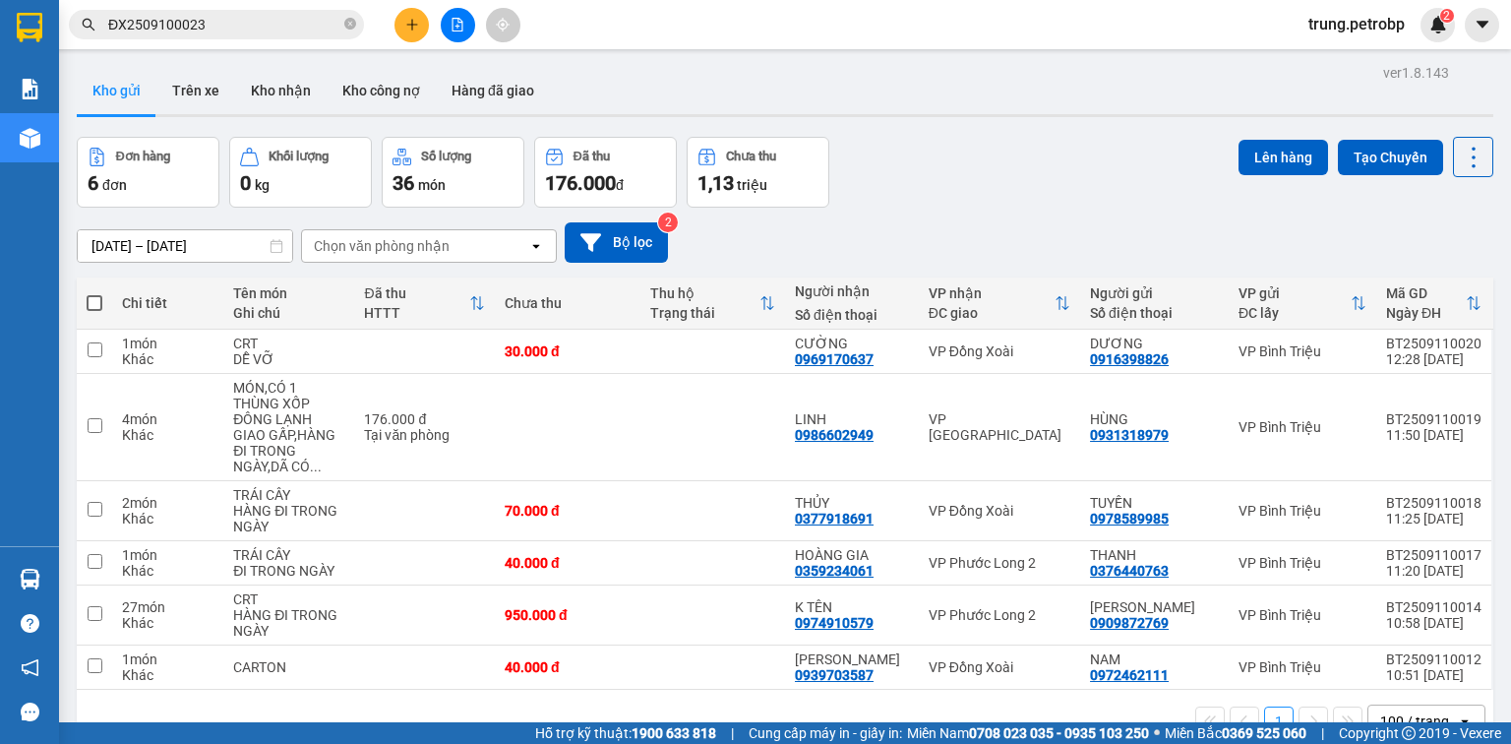
drag, startPoint x: 1655, startPoint y: 0, endPoint x: 1086, endPoint y: 171, distance: 594.6
click at [1086, 171] on div "Đơn hàng 6 đơn Khối lượng 0 kg Số lượng 36 món Đã thu 176.000 đ Chưa thu 1,13 t…" at bounding box center [785, 172] width 1416 height 71
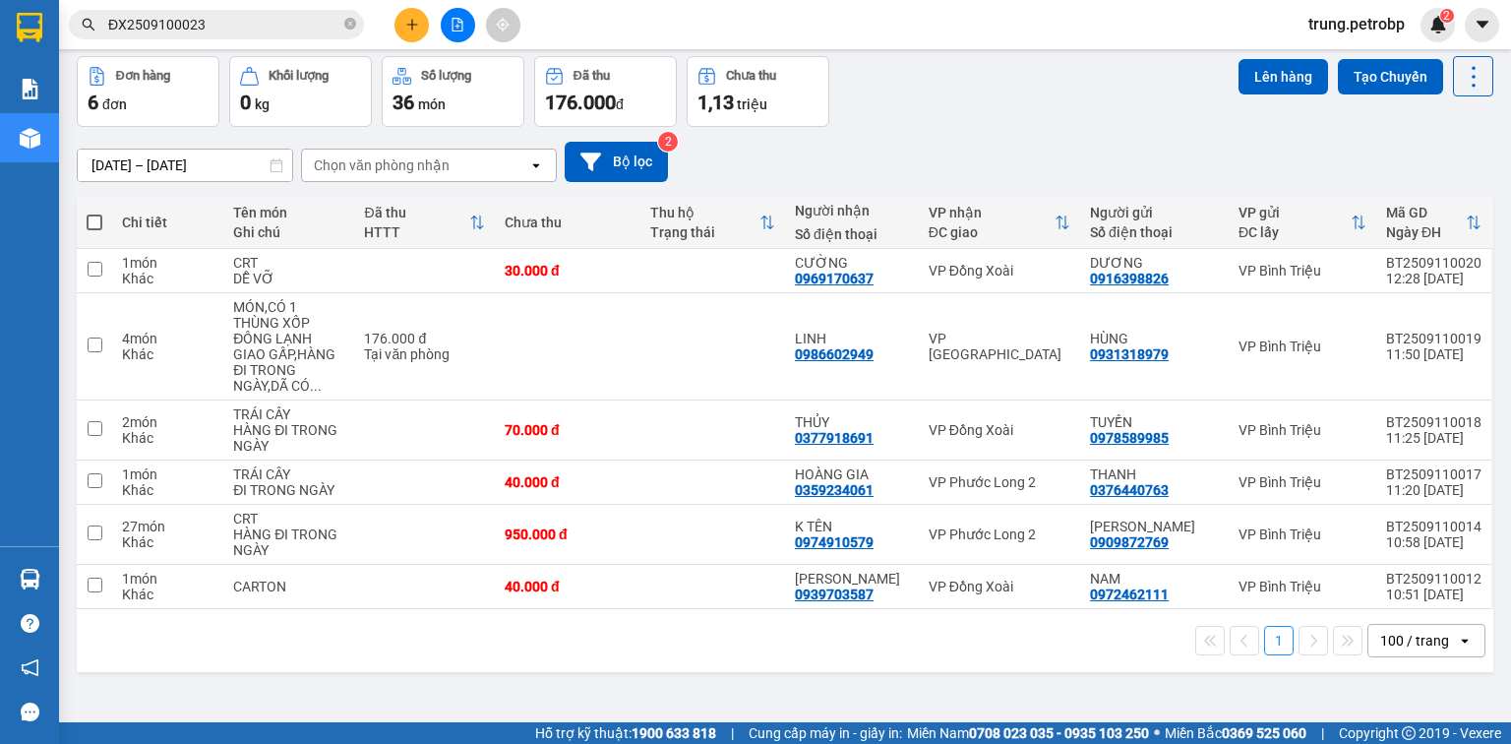
scroll to position [90, 0]
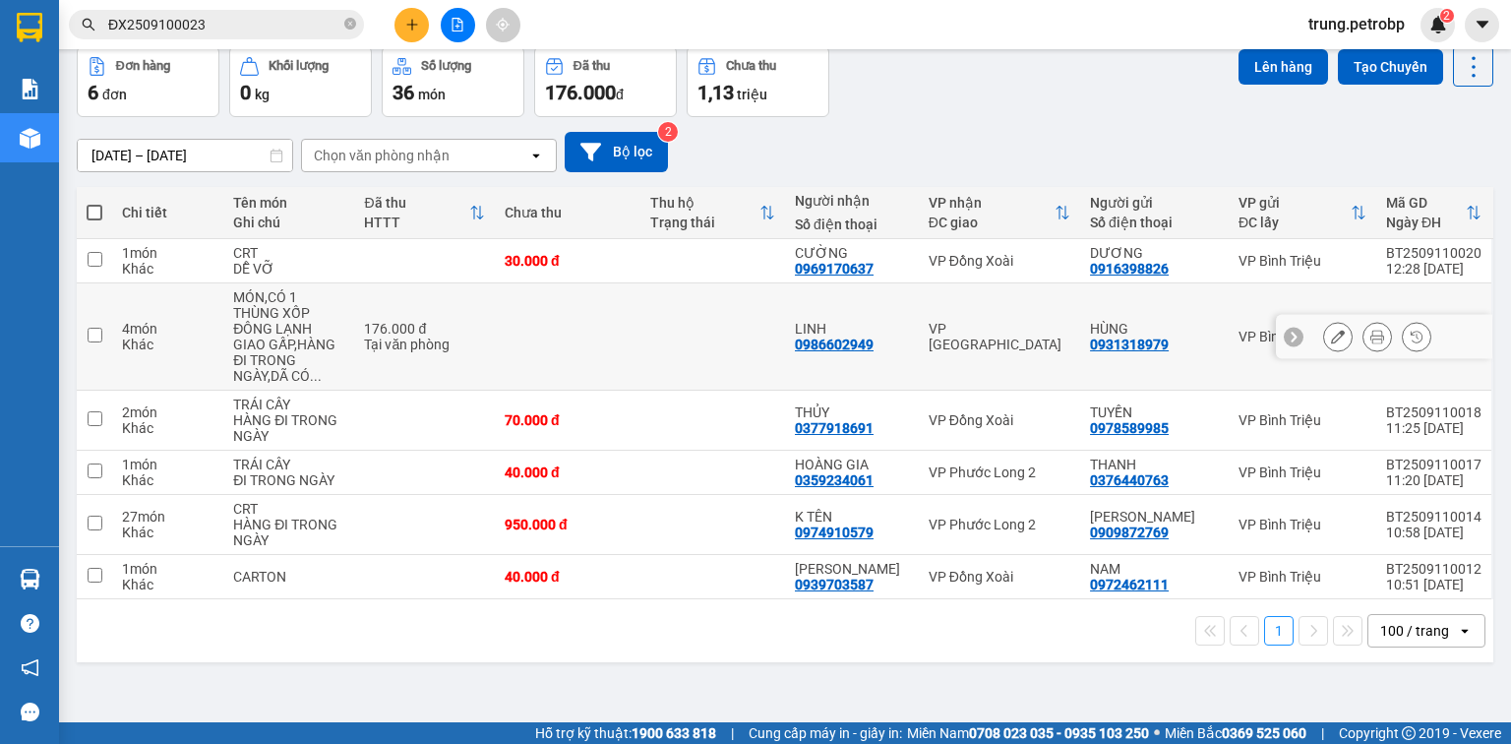
click at [984, 337] on div "VP [GEOGRAPHIC_DATA]" at bounding box center [999, 336] width 142 height 31
checkbox input "true"
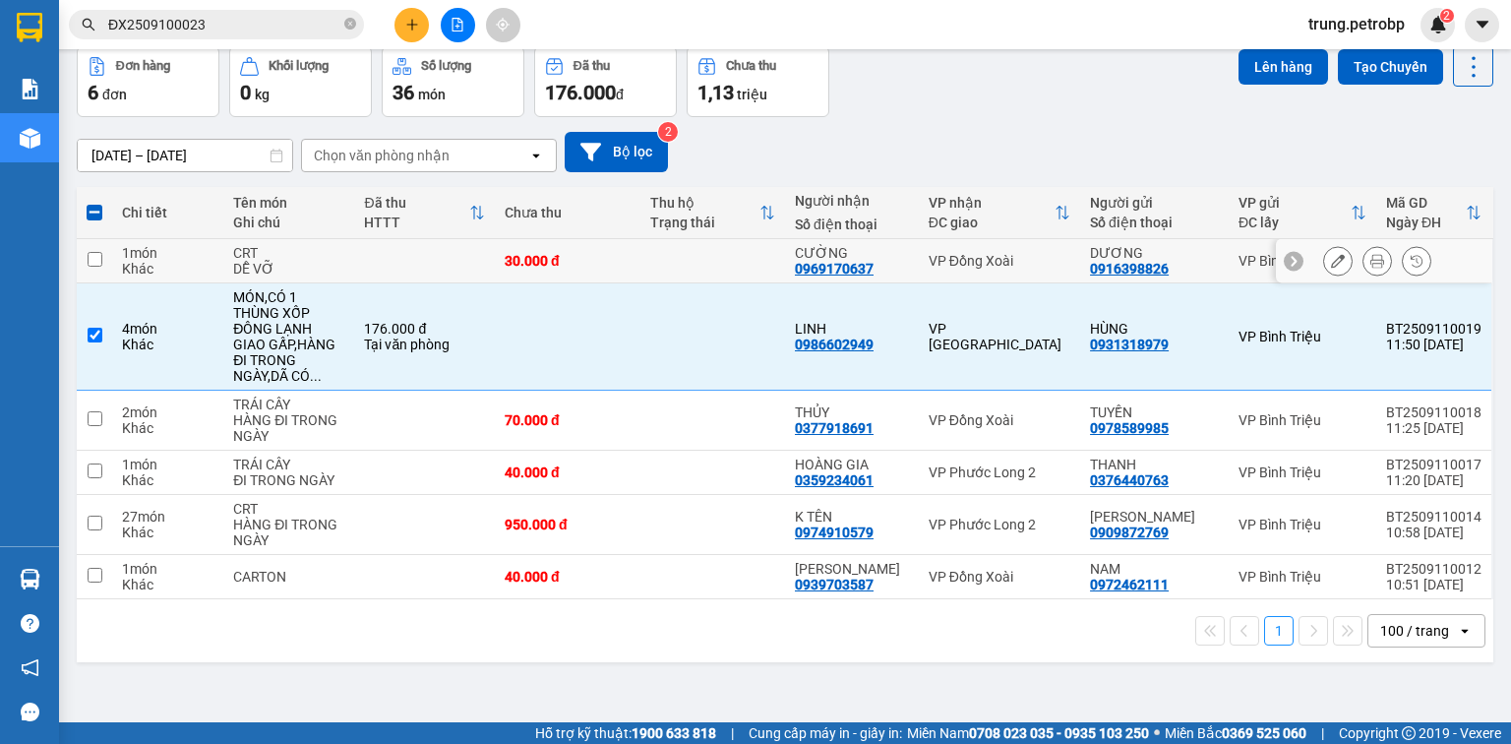
click at [999, 260] on div "VP Đồng Xoài" at bounding box center [999, 261] width 142 height 16
checkbox input "true"
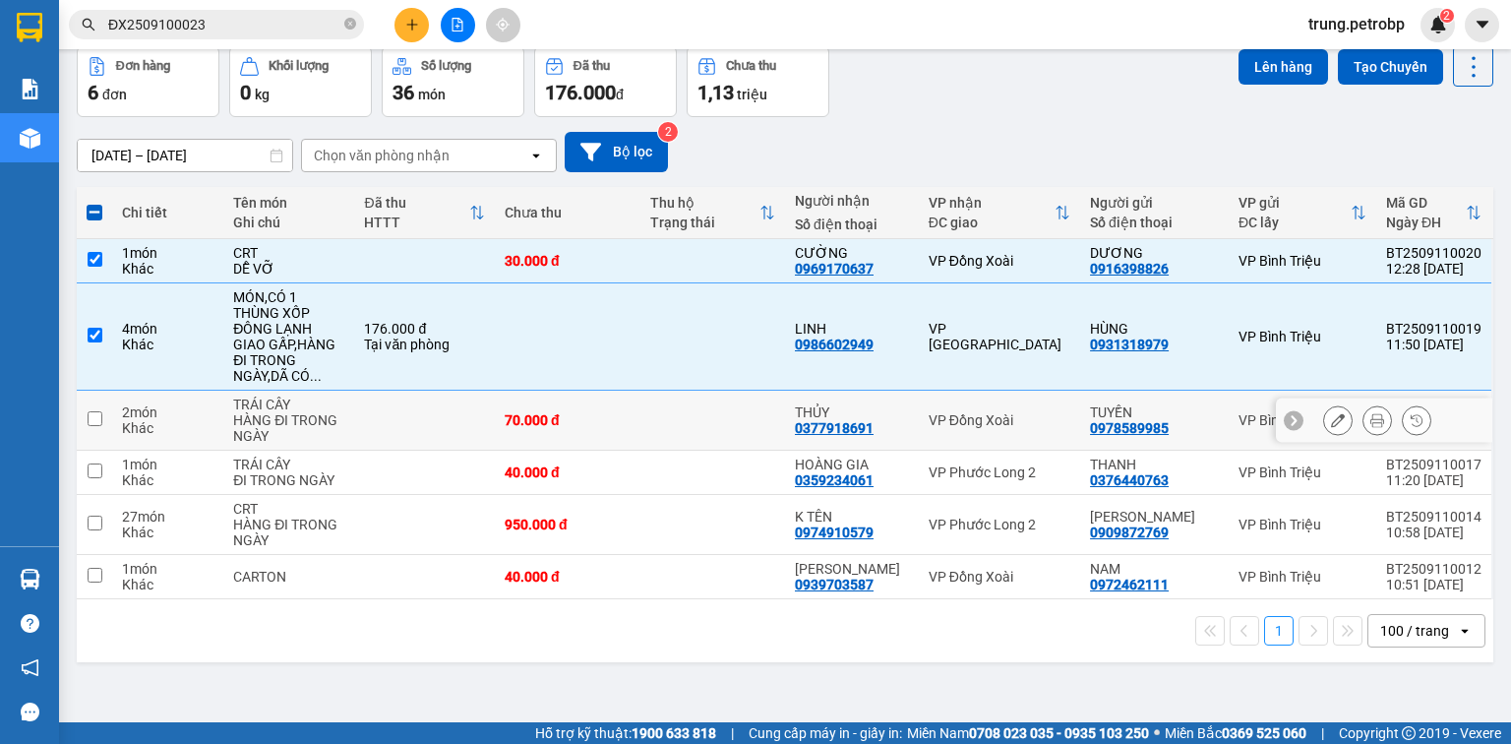
click at [994, 422] on div "VP Đồng Xoài" at bounding box center [999, 420] width 142 height 16
checkbox input "true"
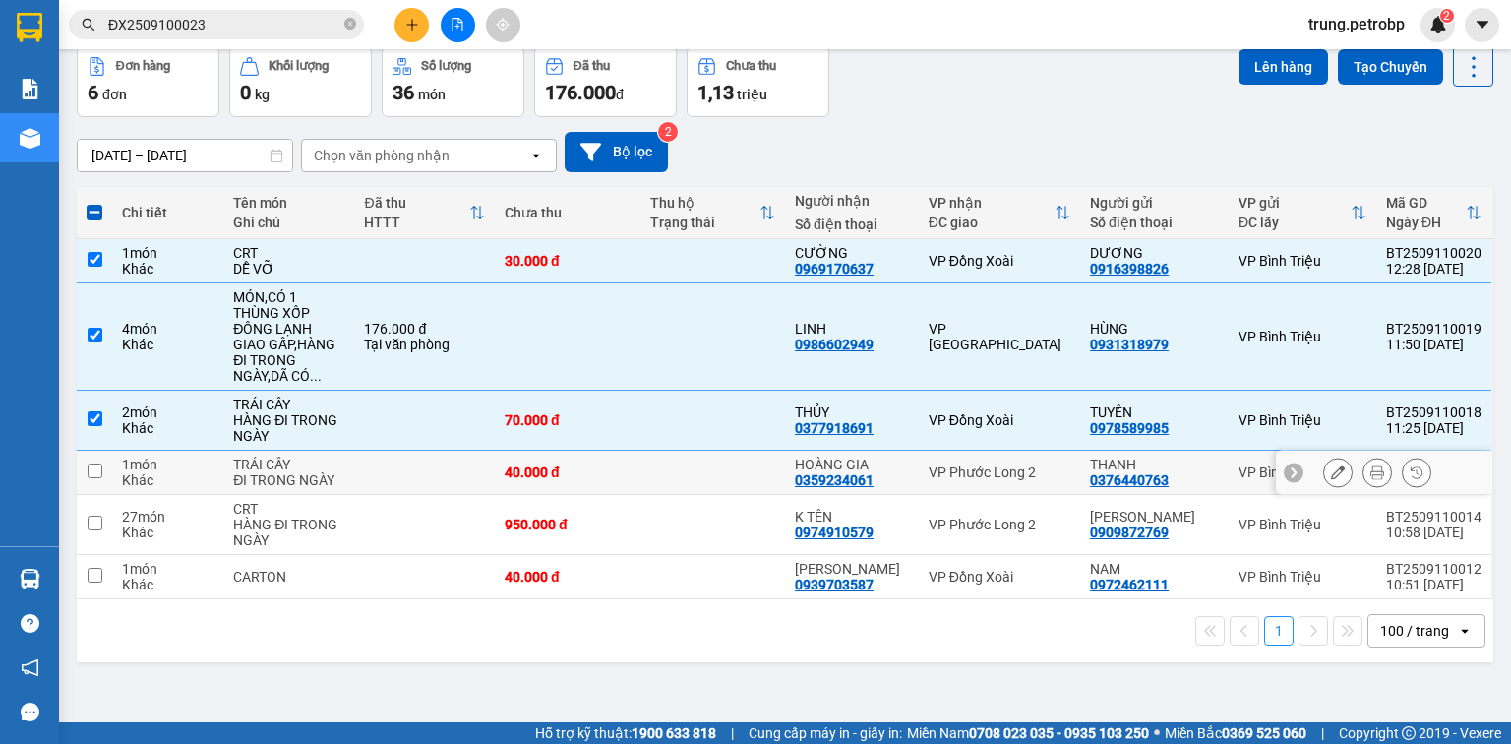
click at [980, 464] on div "VP Phước Long 2" at bounding box center [999, 472] width 142 height 16
checkbox input "true"
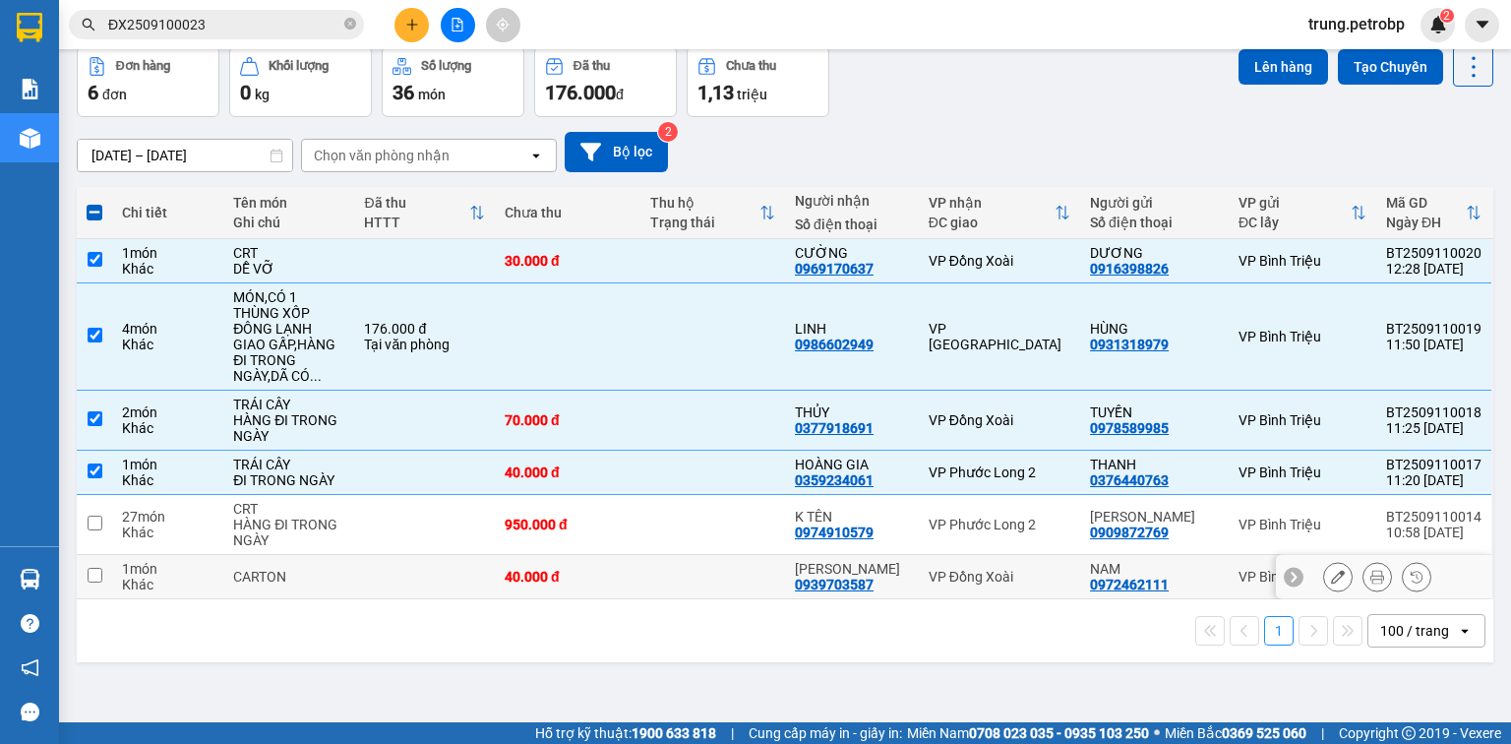
click at [966, 576] on div "VP Đồng Xoài" at bounding box center [999, 576] width 142 height 16
checkbox input "true"
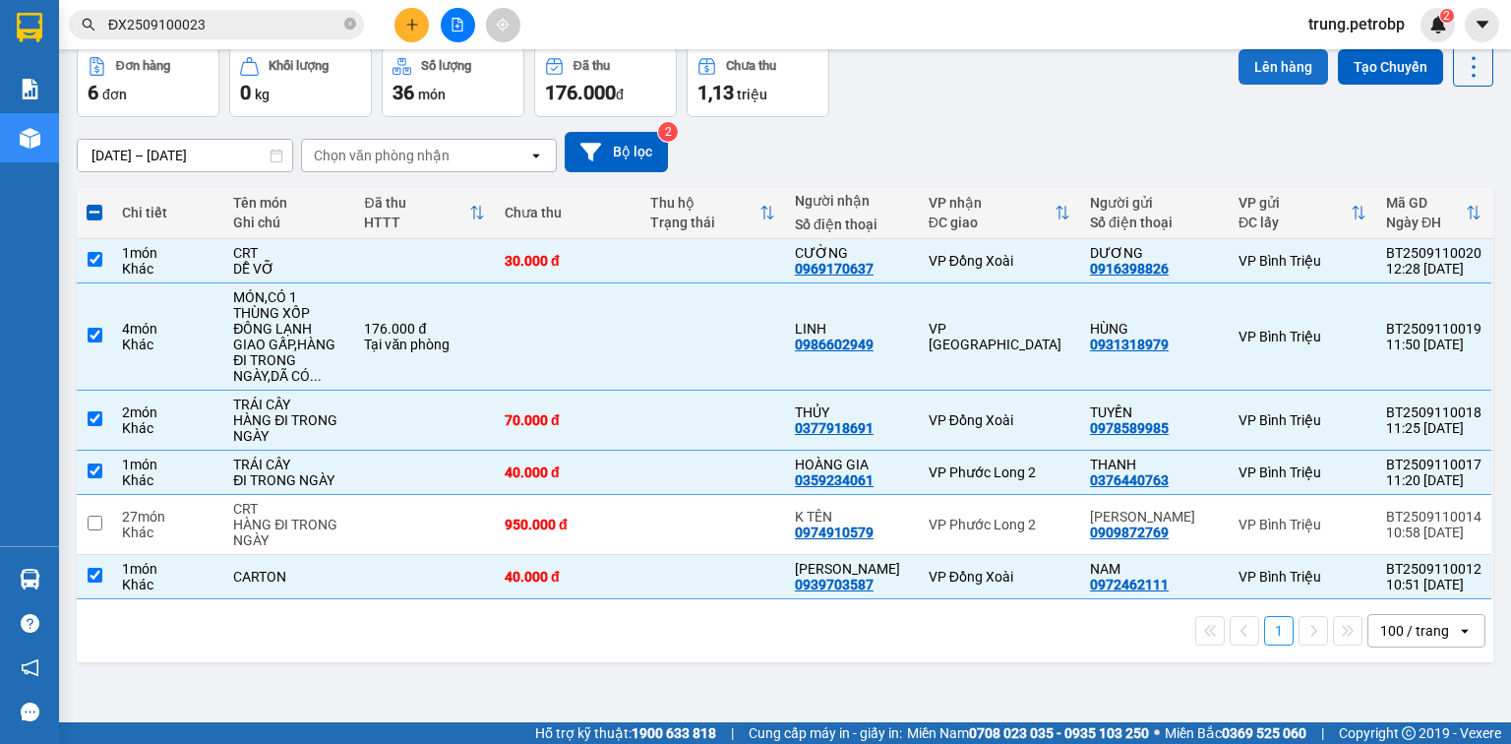
click at [1280, 73] on button "Lên hàng" at bounding box center [1282, 66] width 89 height 35
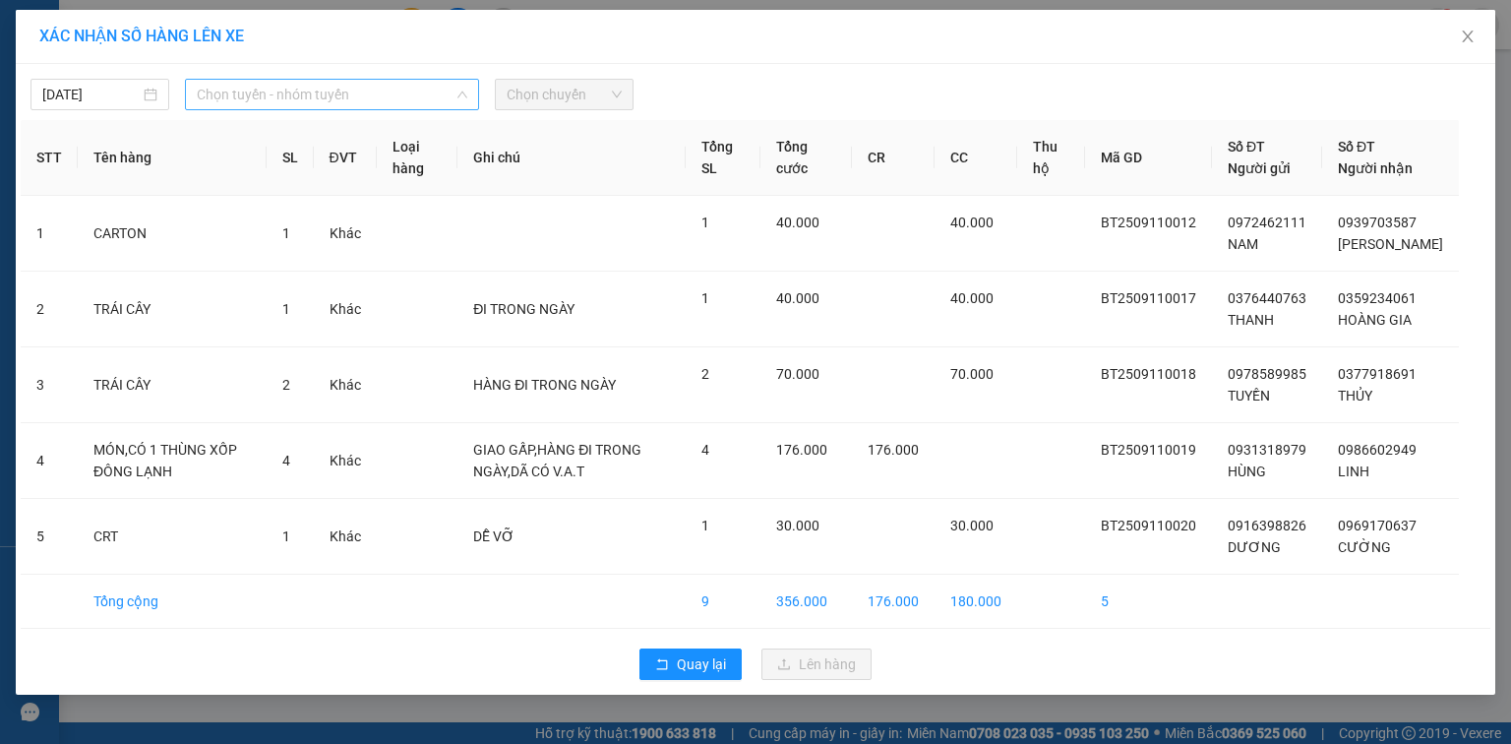
click at [358, 94] on span "Chọn tuyến - nhóm tuyến" at bounding box center [332, 95] width 270 height 30
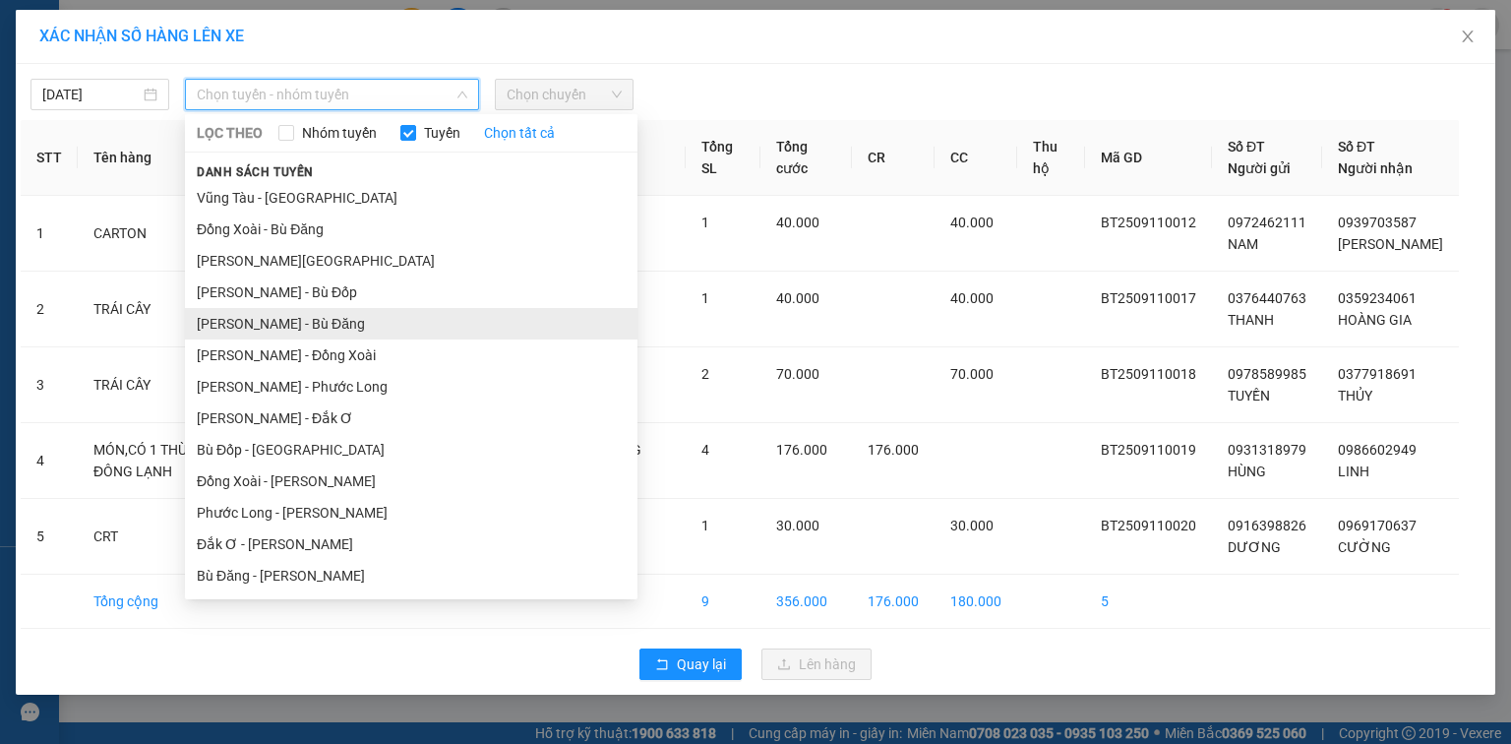
scroll to position [220, 0]
click at [370, 328] on li "[PERSON_NAME] - Phước Long" at bounding box center [411, 323] width 452 height 31
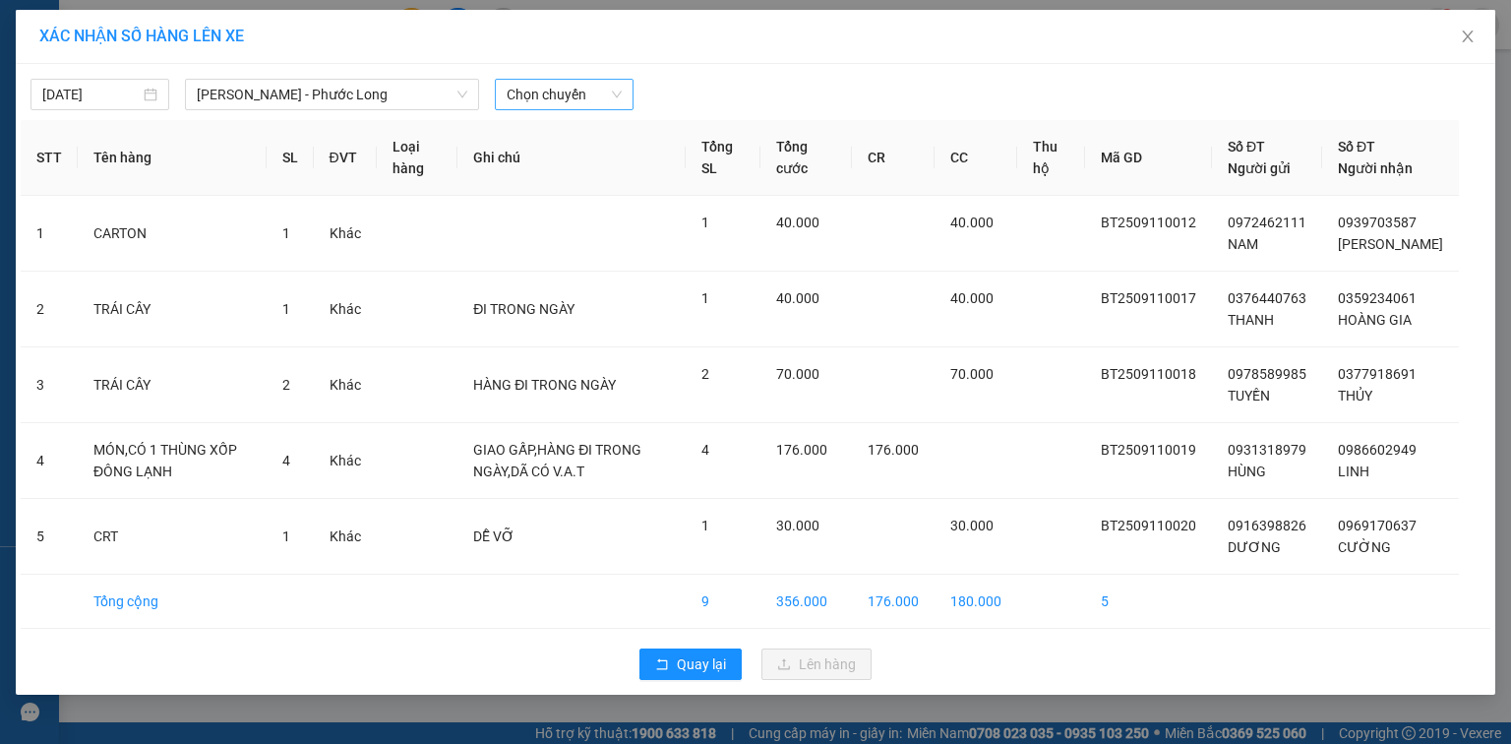
click at [531, 91] on span "Chọn chuyến" at bounding box center [564, 95] width 115 height 30
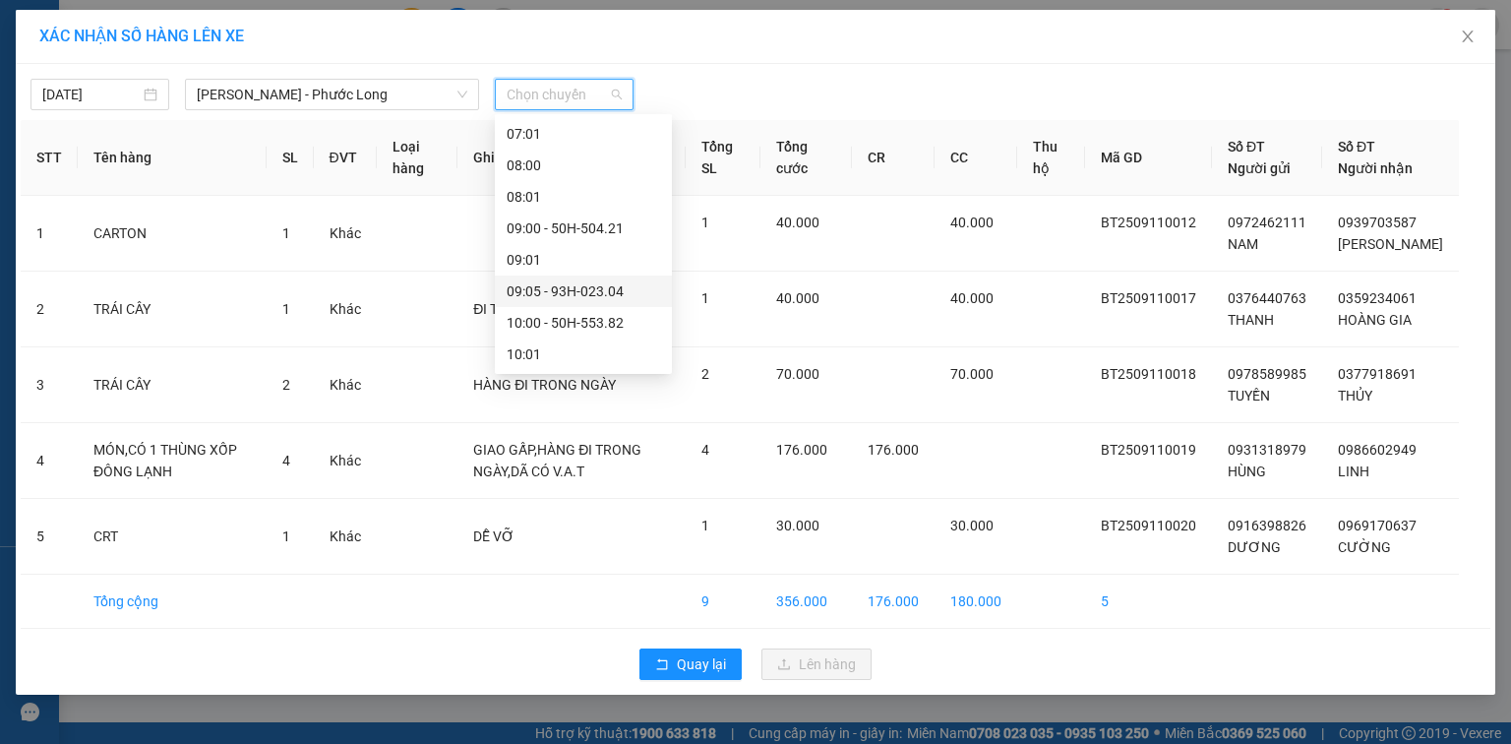
scroll to position [472, 0]
click at [611, 291] on div "12:00 - 61H-048.96" at bounding box center [583, 291] width 153 height 22
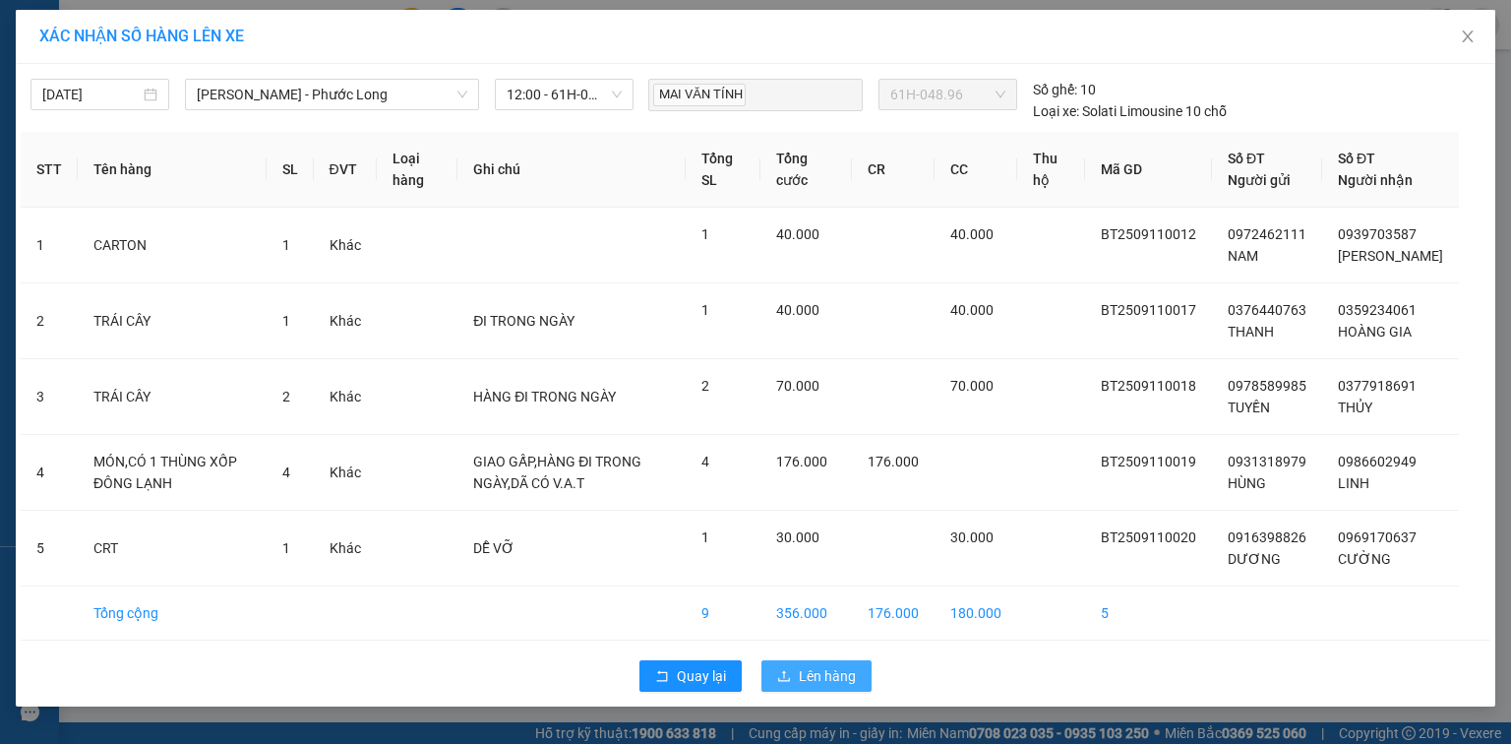
click at [815, 686] on span "Lên hàng" at bounding box center [827, 676] width 57 height 22
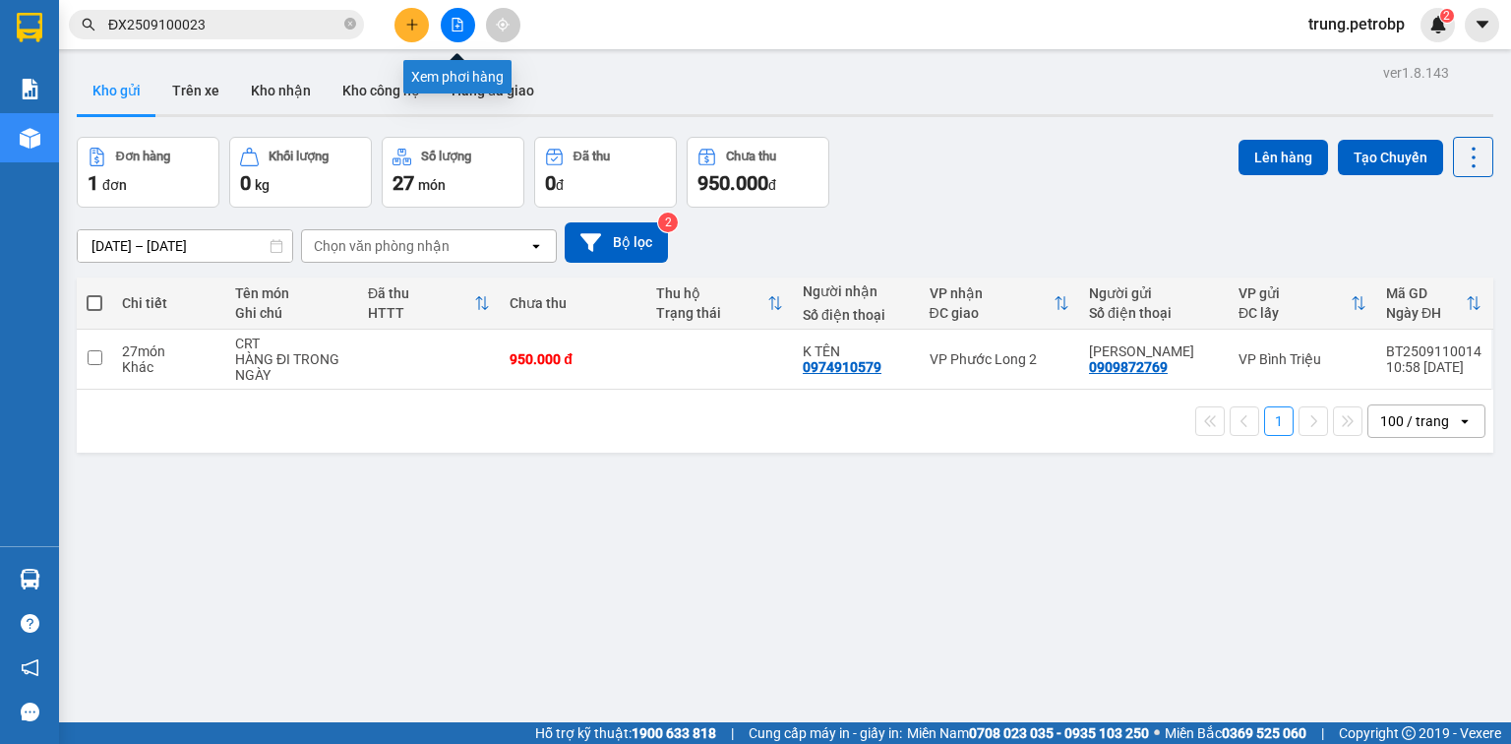
click at [460, 16] on button at bounding box center [458, 25] width 34 height 34
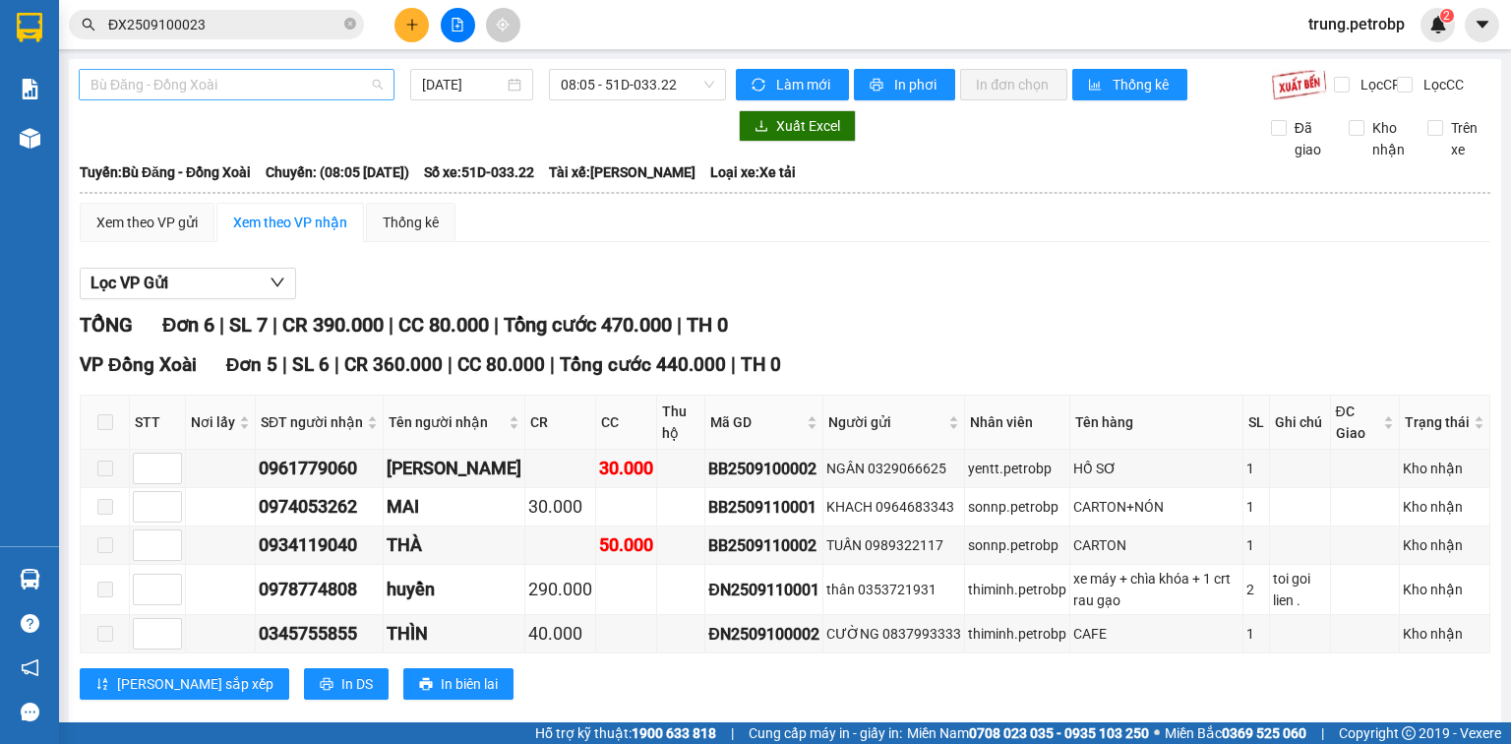
click at [331, 85] on span "Bù Đăng - Đồng Xoài" at bounding box center [236, 85] width 292 height 30
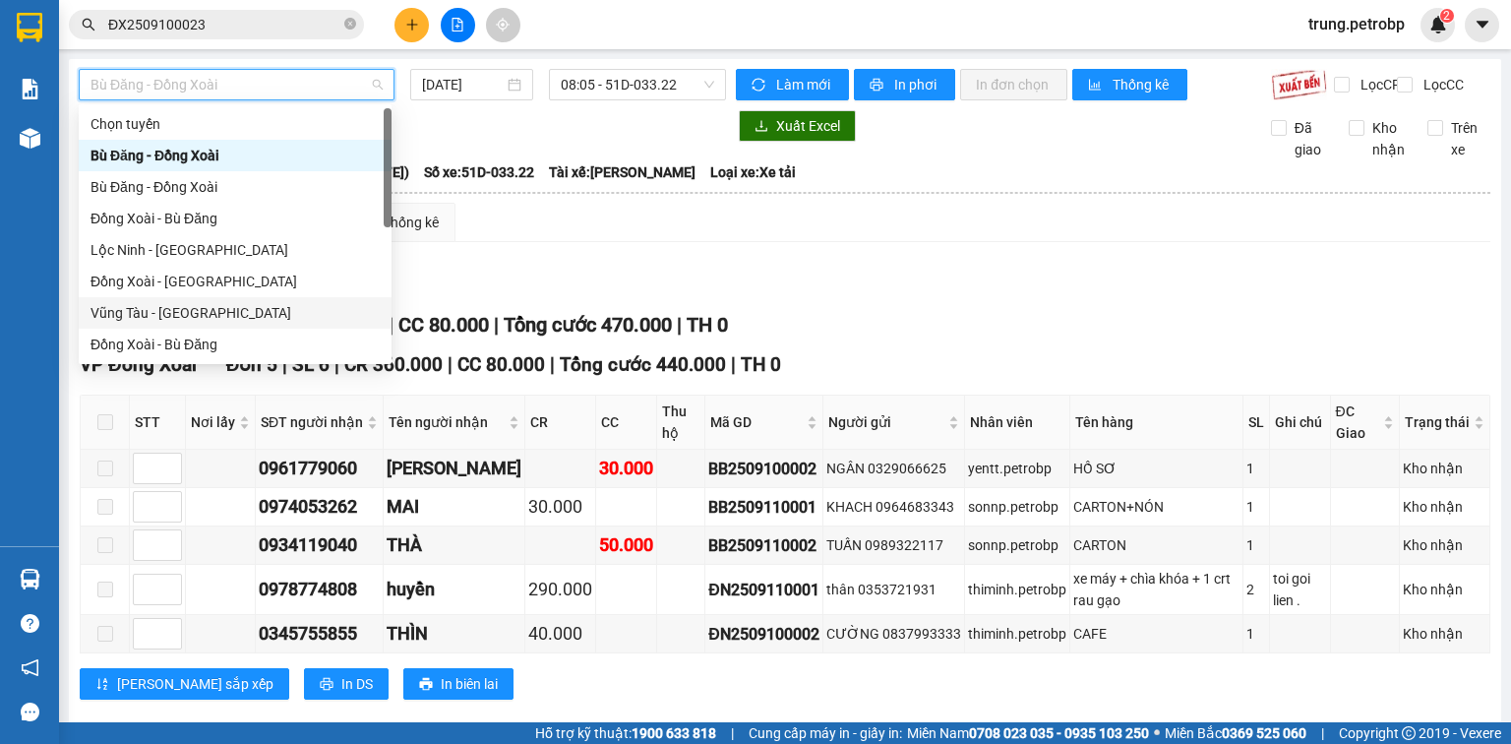
scroll to position [315, 0]
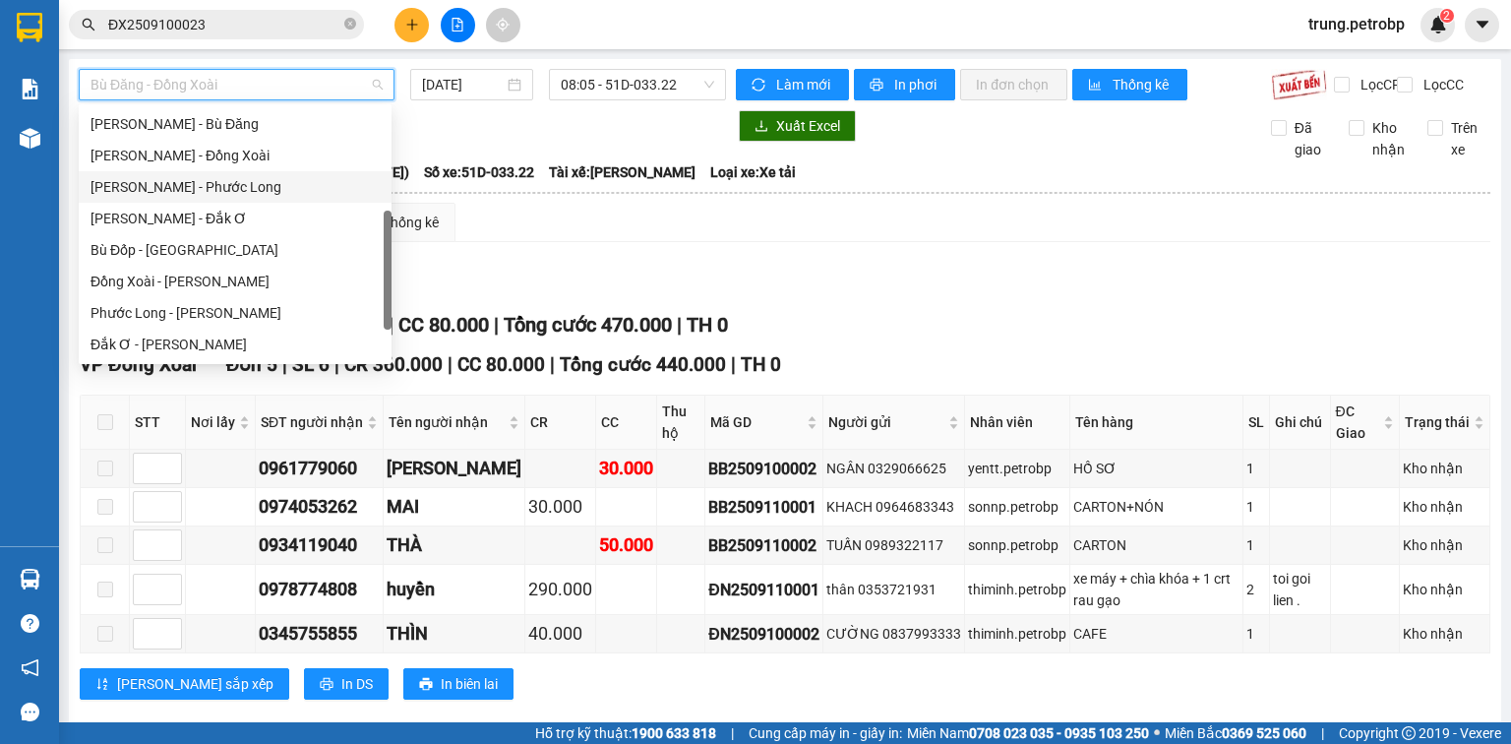
click at [248, 193] on div "[PERSON_NAME] - Phước Long" at bounding box center [234, 187] width 289 height 22
type input "[DATE]"
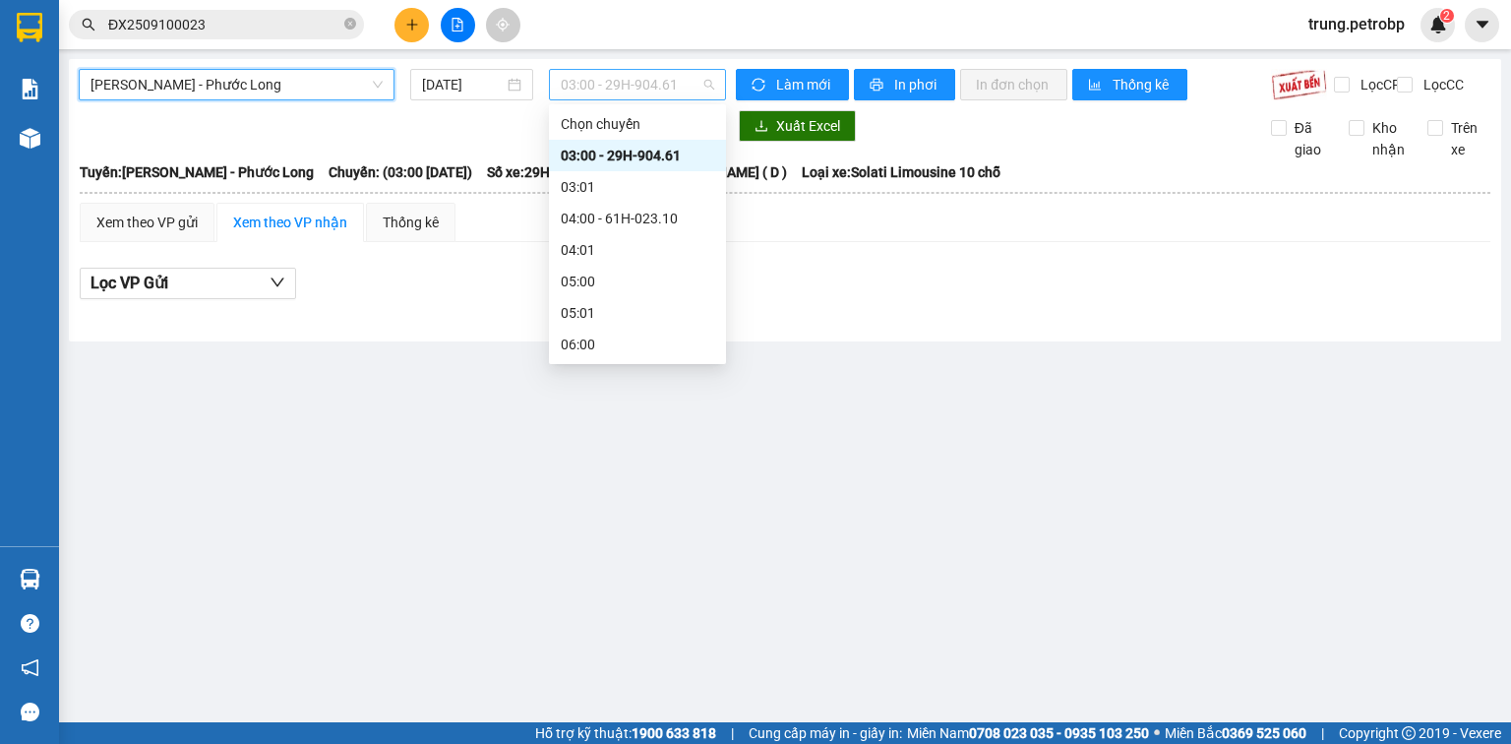
click at [579, 90] on span "03:00 - 29H-904.61" at bounding box center [638, 85] width 154 height 30
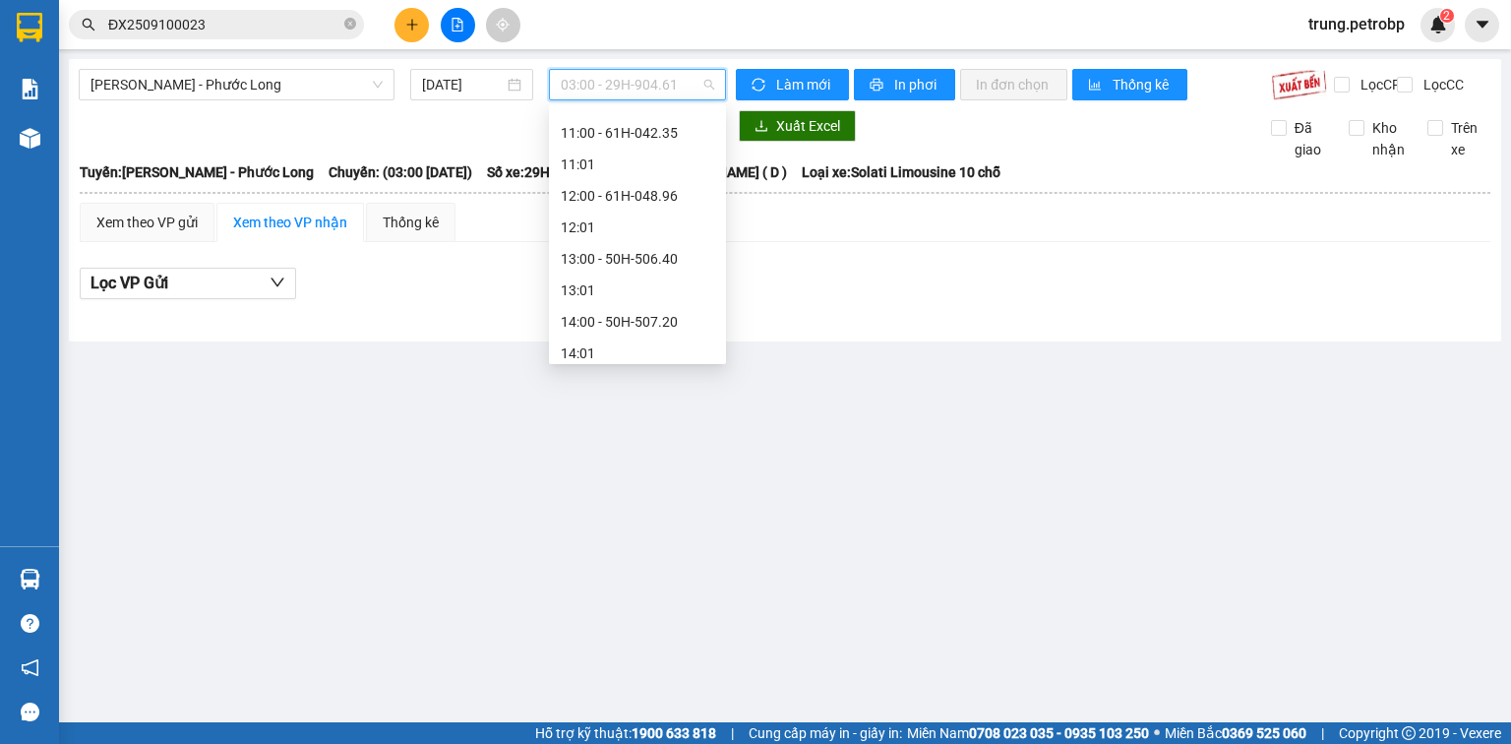
scroll to position [534, 0]
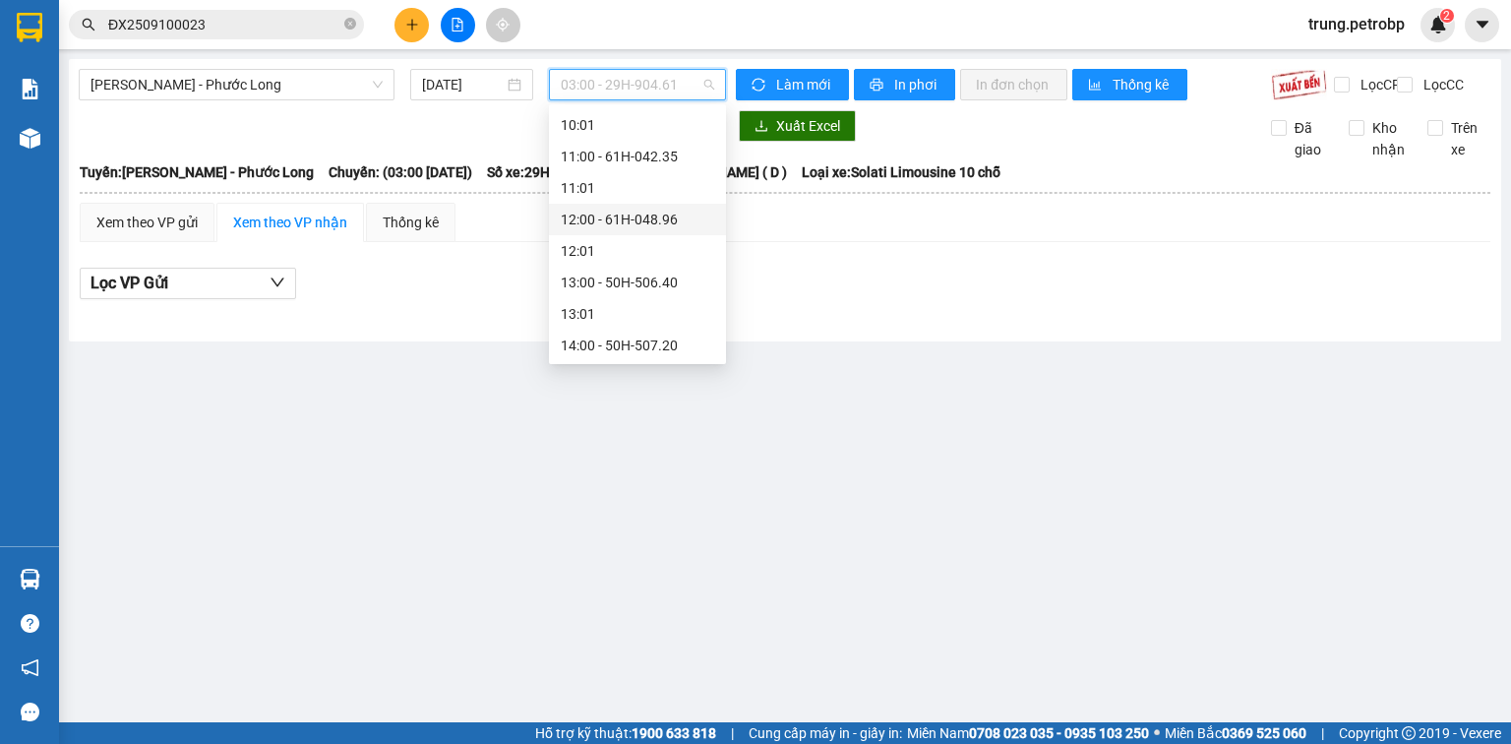
click at [665, 213] on div "12:00 - 61H-048.96" at bounding box center [637, 220] width 153 height 22
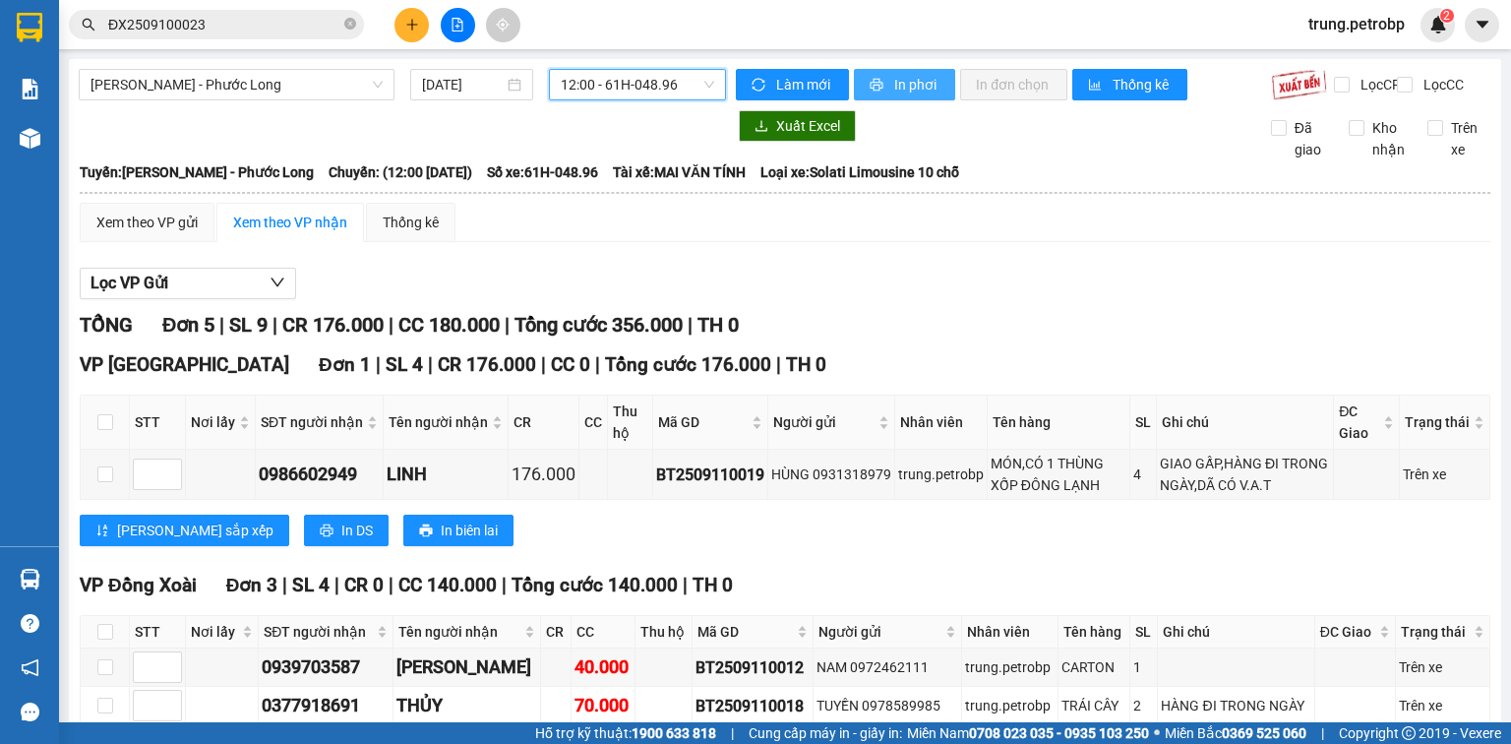
click at [875, 83] on icon "printer" at bounding box center [876, 85] width 14 height 14
click at [917, 319] on div "Lọc VP Gửi TỔNG Đơn 5 | SL 9 | CR 176.000 | CC 180.000 | Tổng cước 356.000 | T…" at bounding box center [785, 639] width 1410 height 763
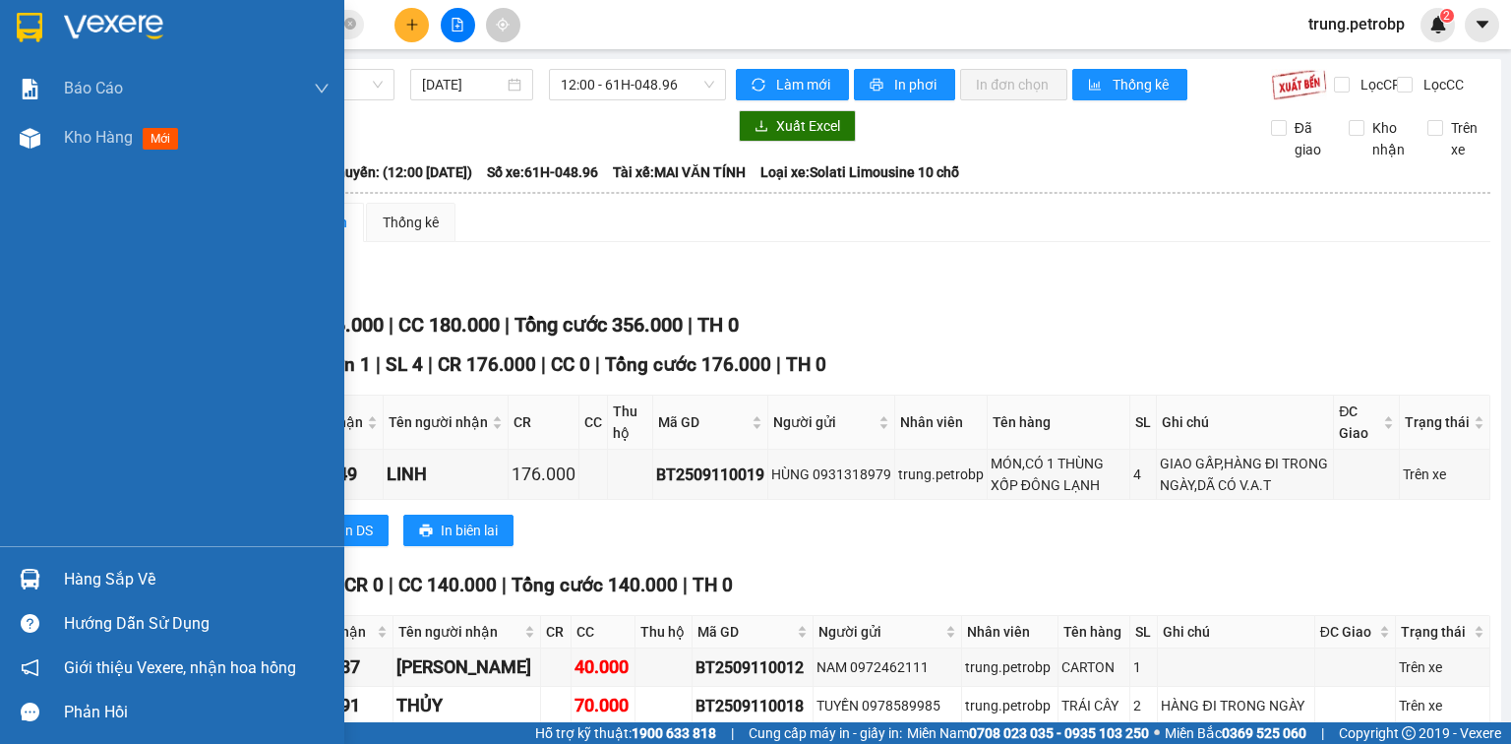
click at [88, 14] on img at bounding box center [113, 28] width 99 height 30
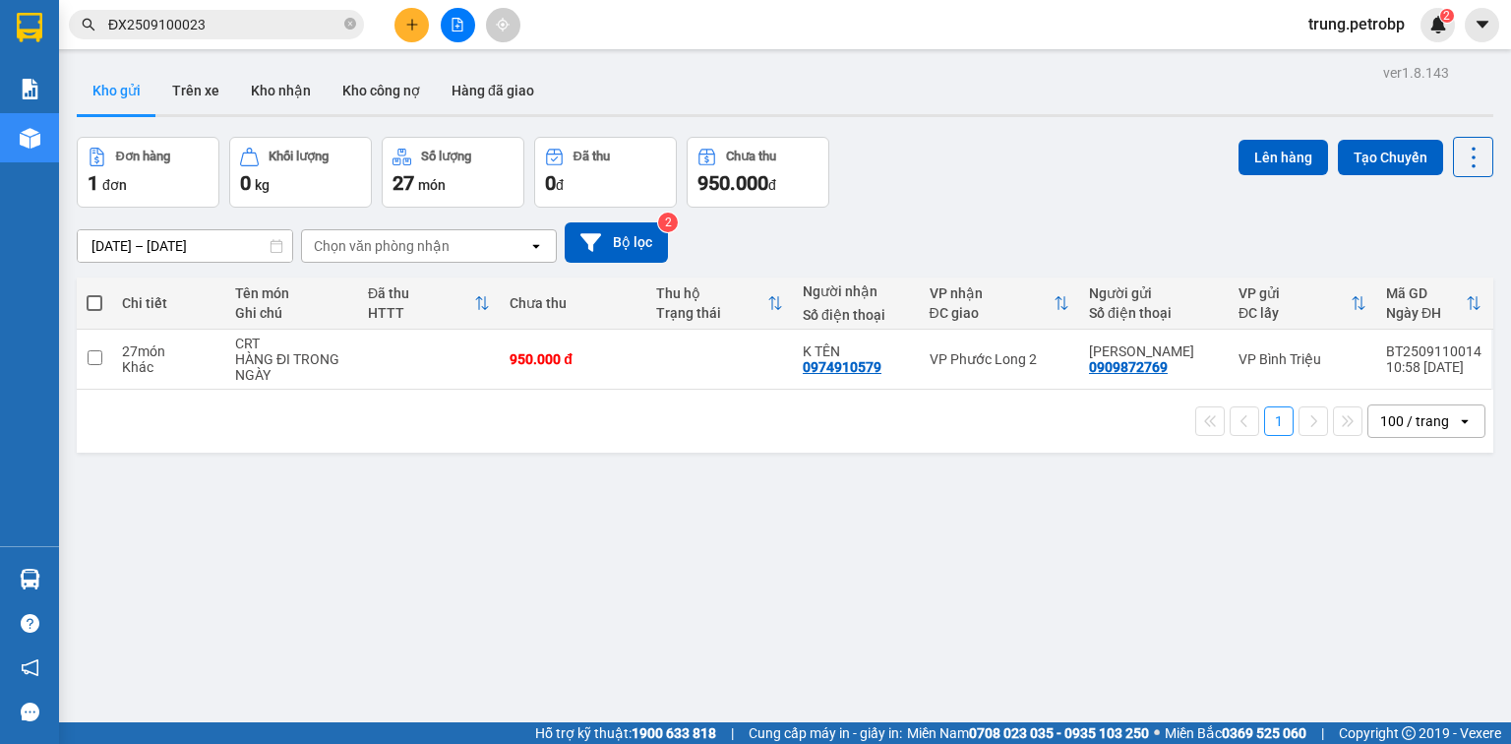
scroll to position [90, 0]
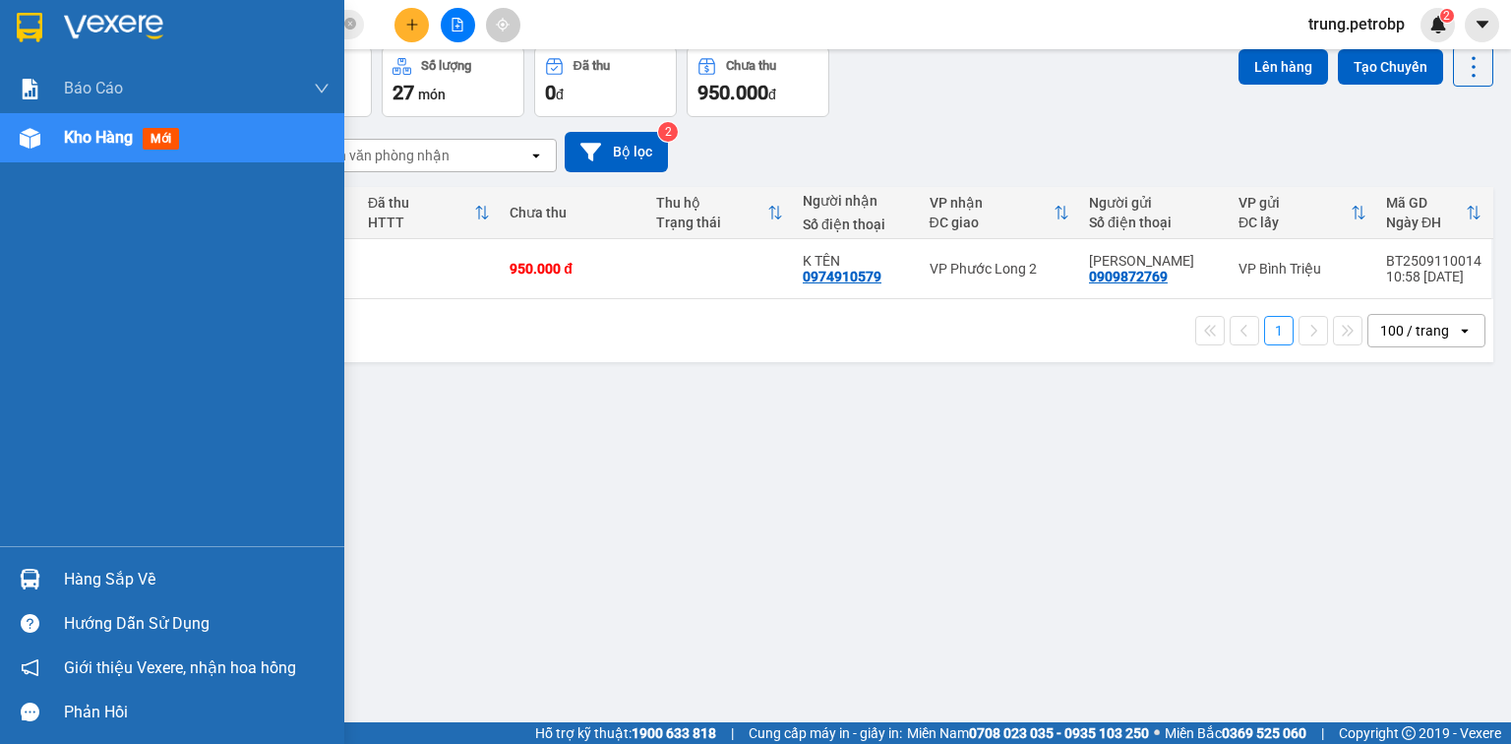
click at [100, 582] on div "Hàng sắp về" at bounding box center [197, 580] width 266 height 30
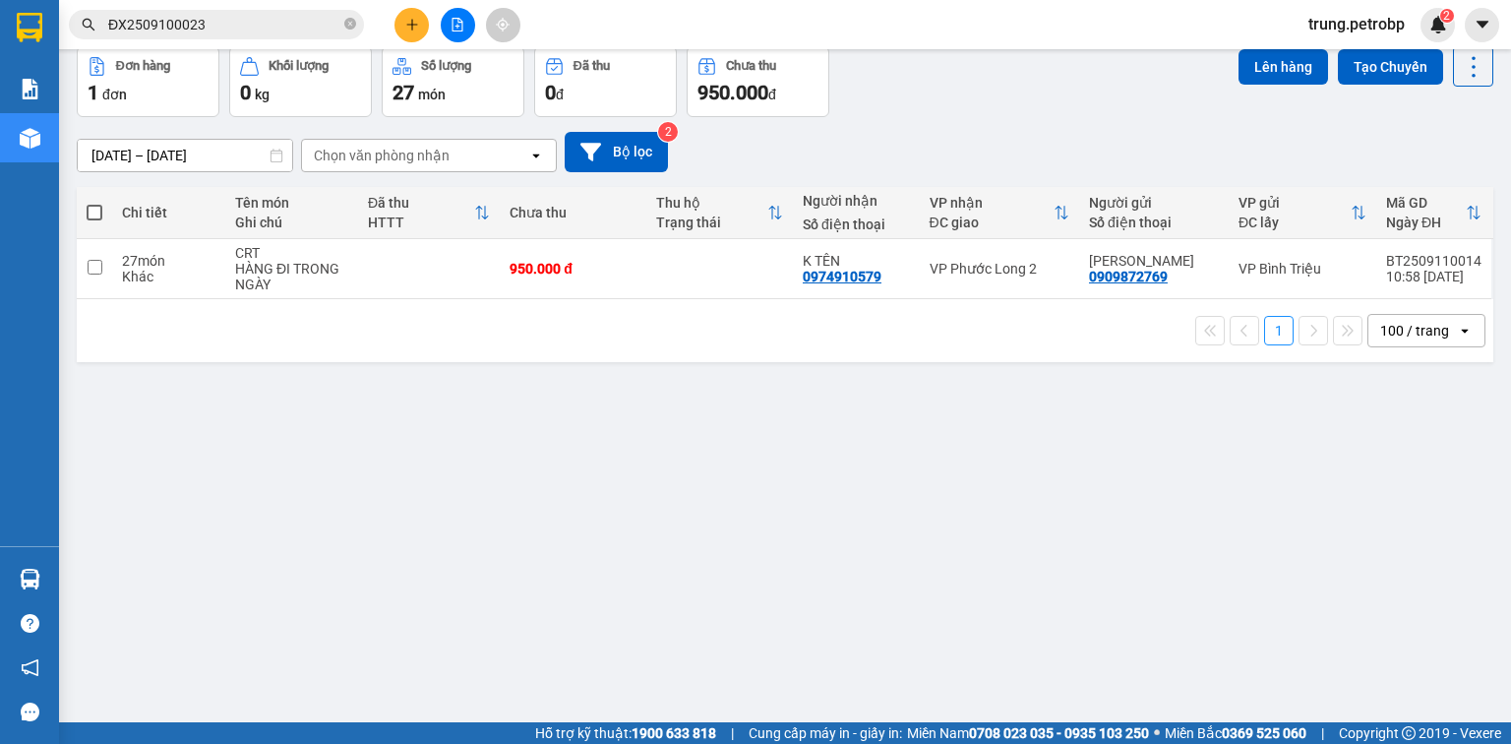
click at [1344, 557] on section "Kết quả tìm kiếm ( 1 ) Bộ lọc Mã ĐH Trạng thái Món hàng Tổng cước Chưa cước Ngư…" at bounding box center [755, 372] width 1511 height 744
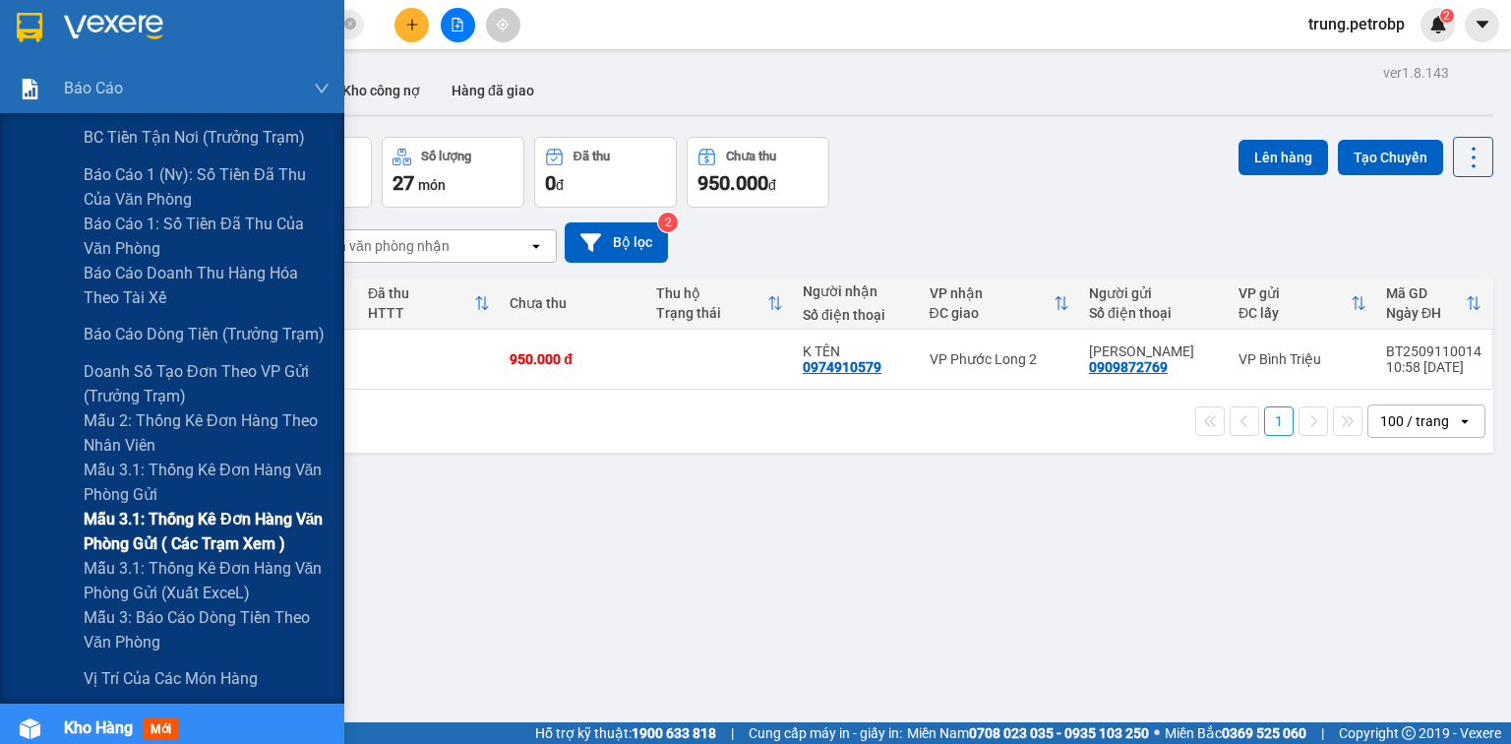
click at [186, 522] on span "Mẫu 3.1: Thống kê đơn hàng văn phòng gửi ( các trạm xem )" at bounding box center [207, 531] width 246 height 49
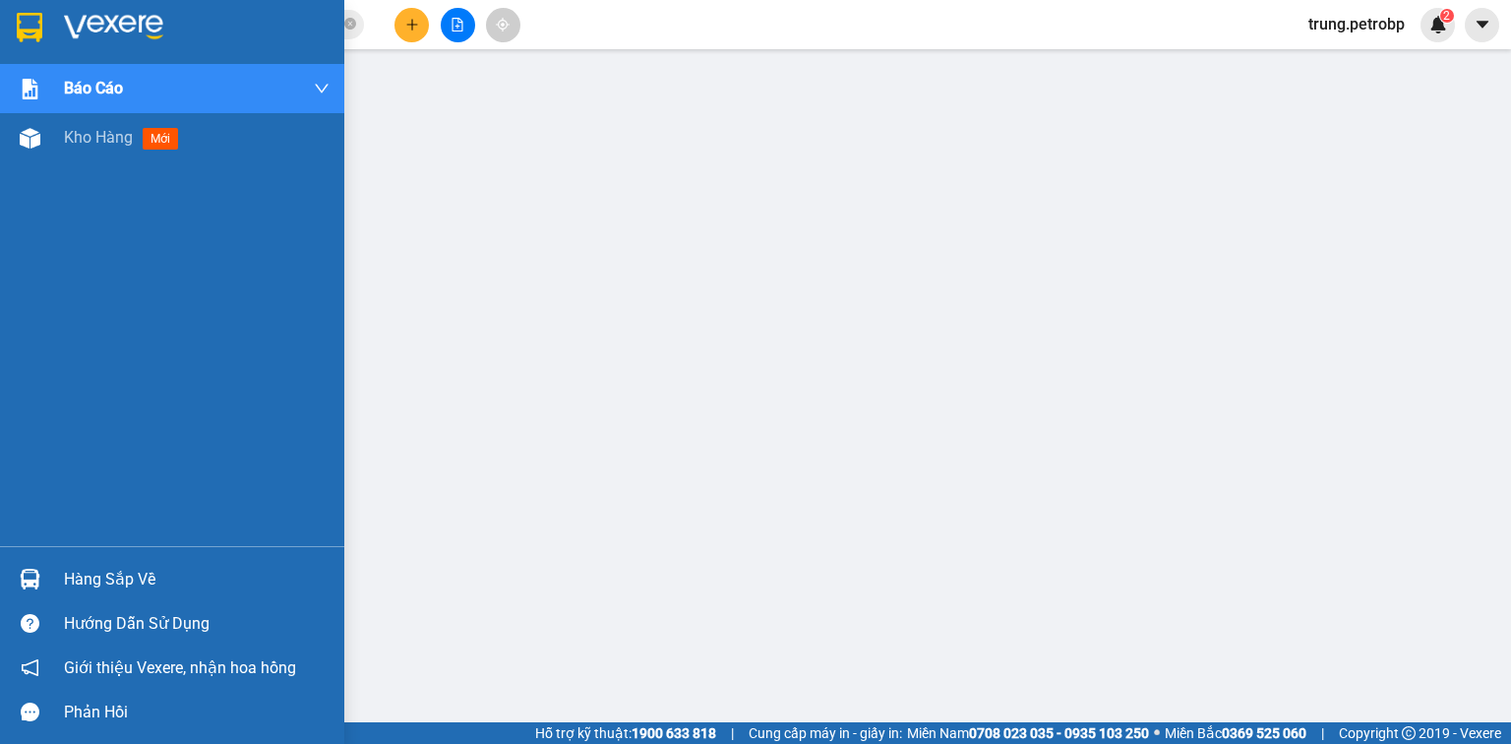
click at [58, 578] on div "Hàng sắp về" at bounding box center [172, 579] width 344 height 44
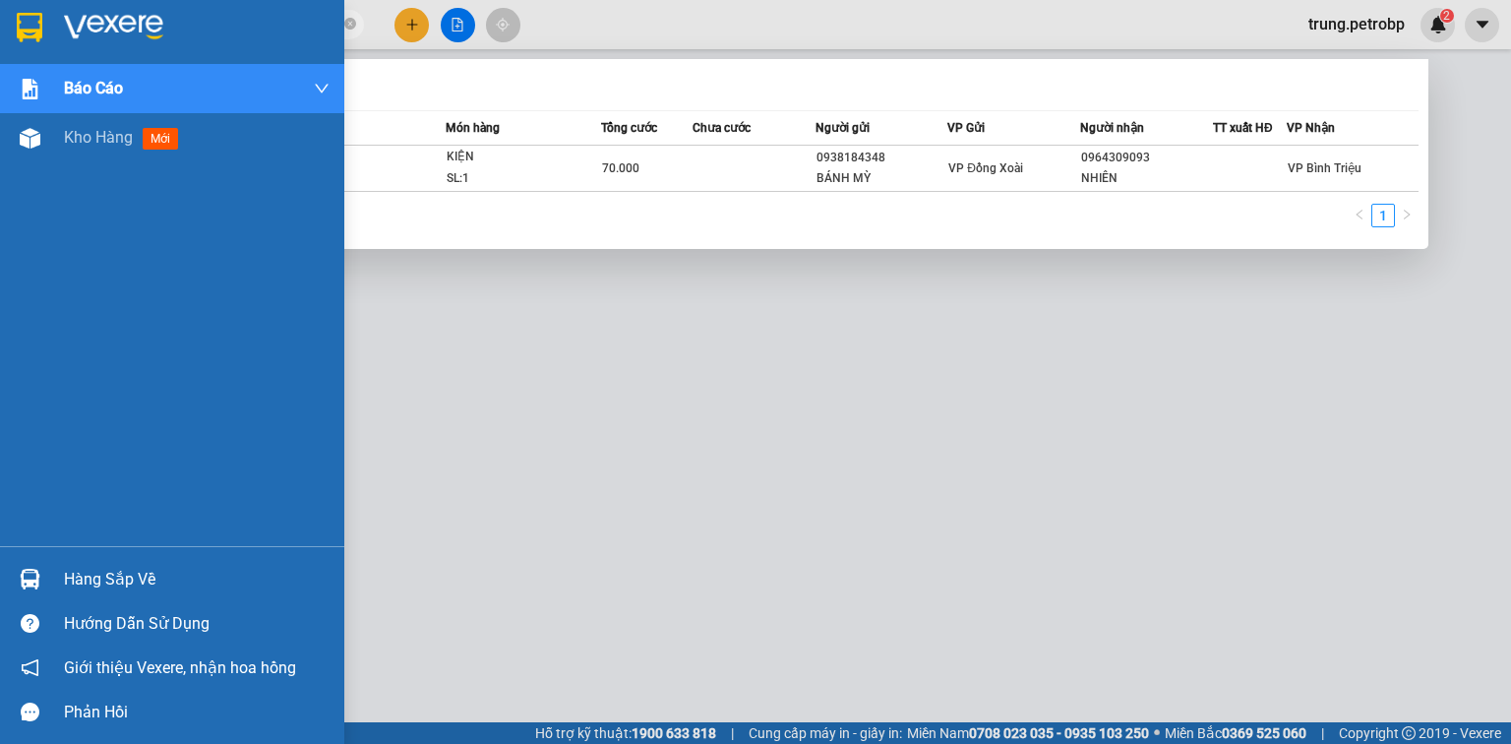
drag, startPoint x: 221, startPoint y: 22, endPoint x: 54, endPoint y: 46, distance: 169.0
click at [54, 46] on section "Kết quả tìm kiếm ( 1 ) Bộ lọc Mã ĐH Trạng thái Món hàng Tổng cước Chưa cước Ngư…" at bounding box center [755, 372] width 1511 height 744
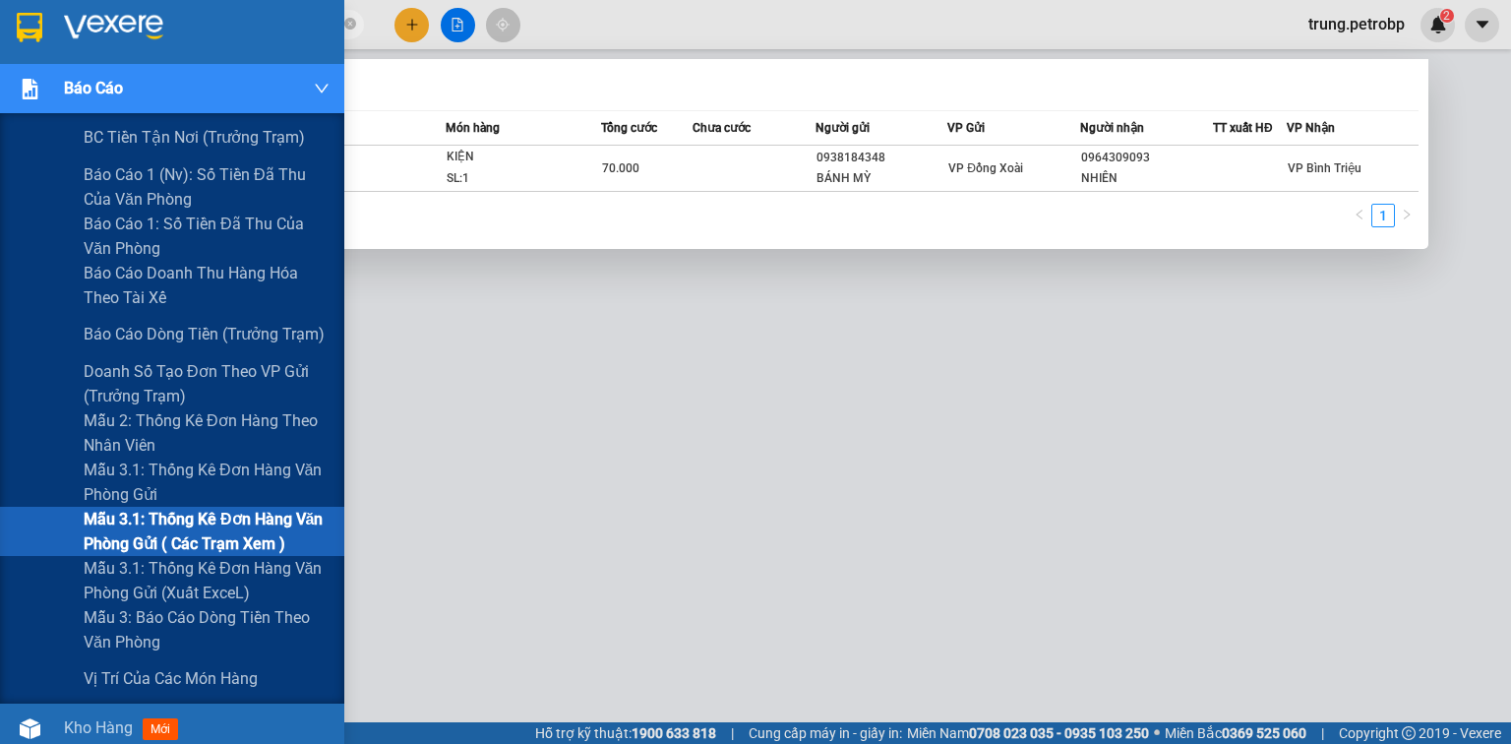
paste input "BT2509100062"
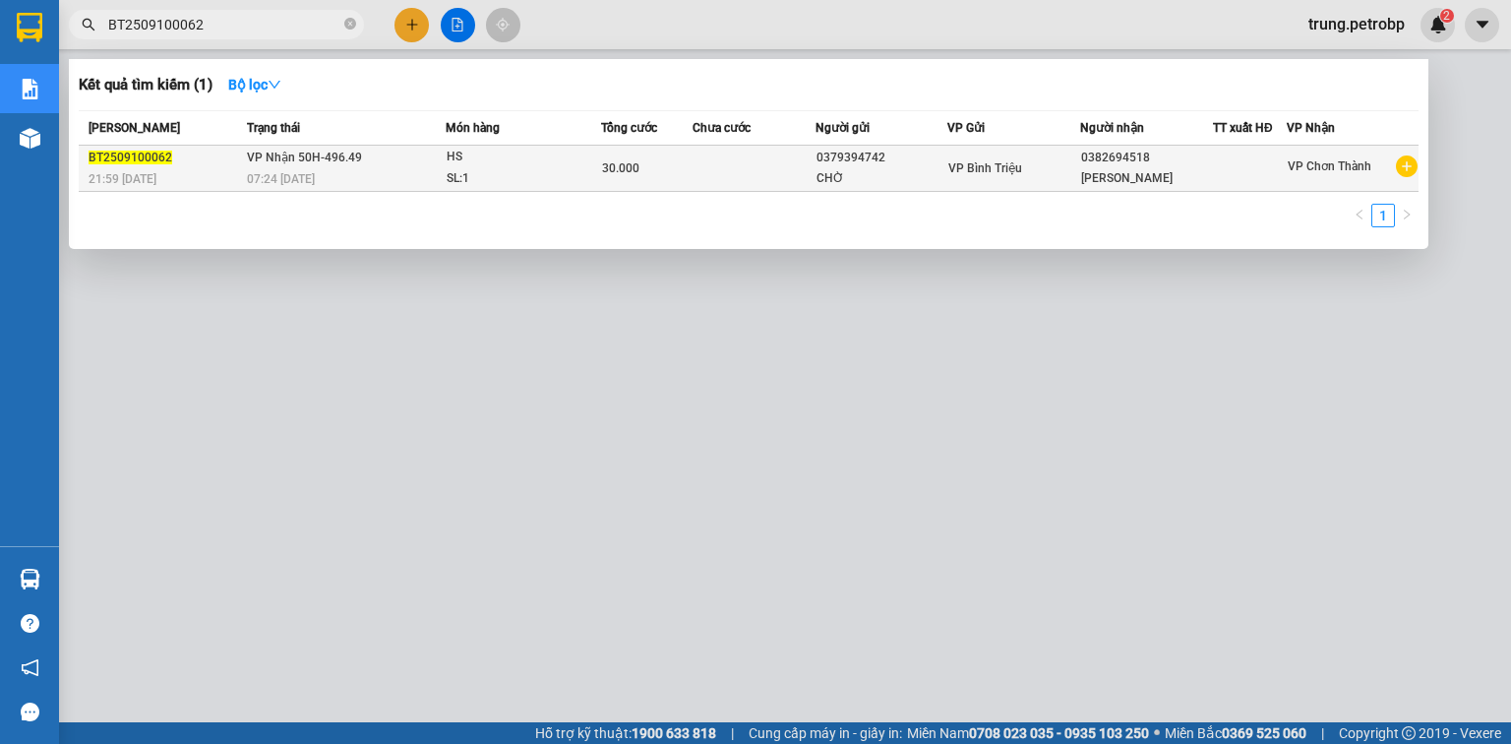
type input "BT2509100062"
click at [844, 160] on div "0379394742" at bounding box center [881, 158] width 131 height 21
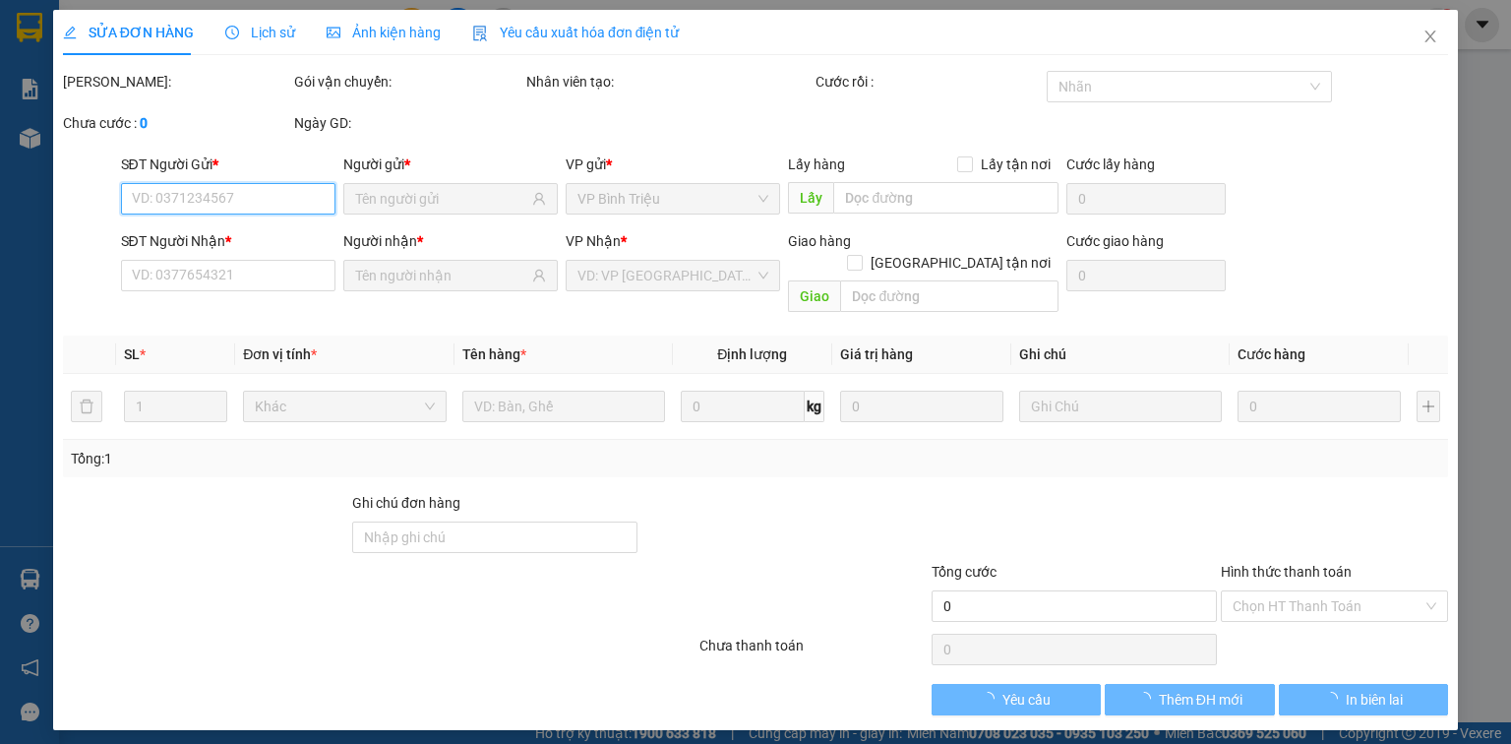
type input "0379394742"
type input "0382694518"
type input "30.000"
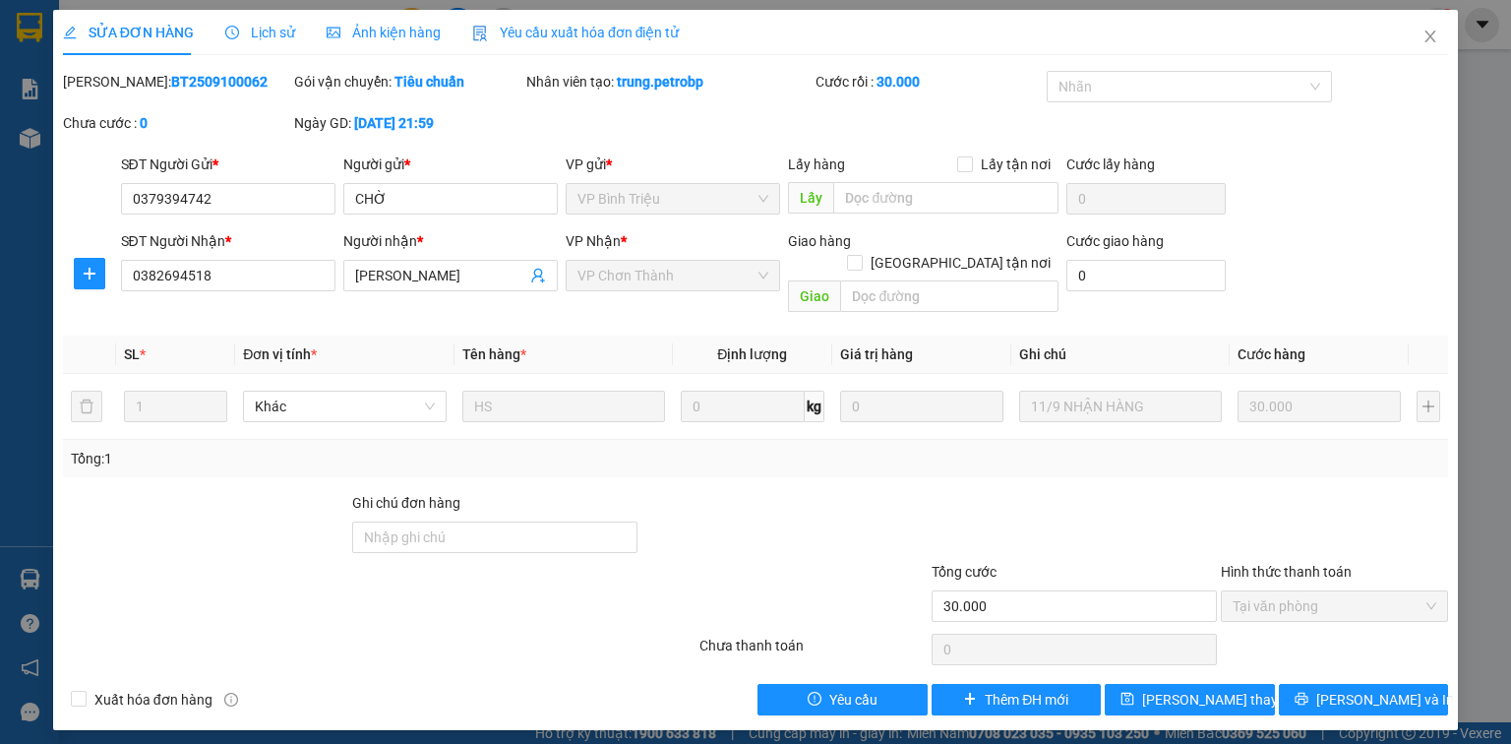
click at [280, 44] on div "Lịch sử" at bounding box center [260, 32] width 70 height 45
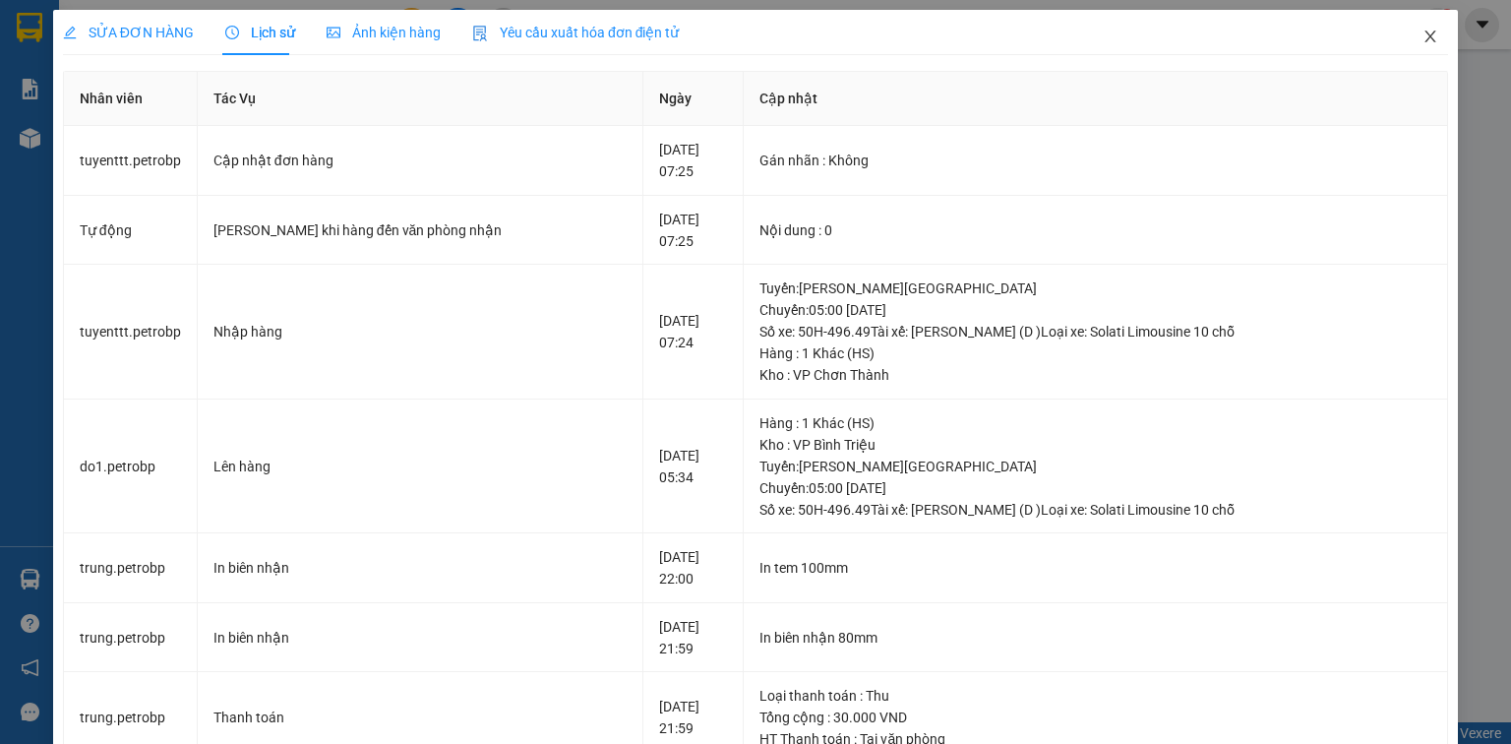
click at [1425, 36] on icon "close" at bounding box center [1430, 36] width 11 height 12
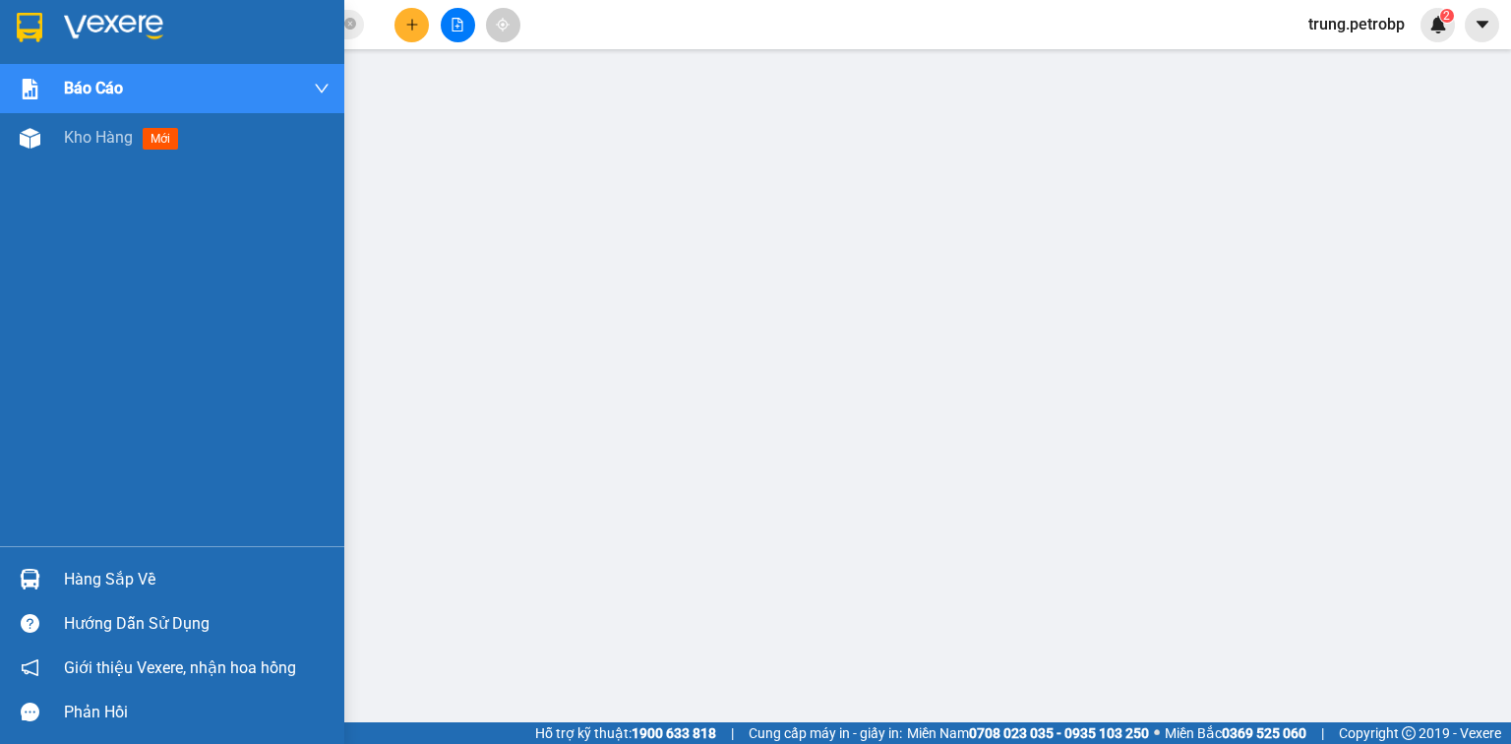
click at [55, 568] on div "Hàng sắp về" at bounding box center [172, 579] width 344 height 44
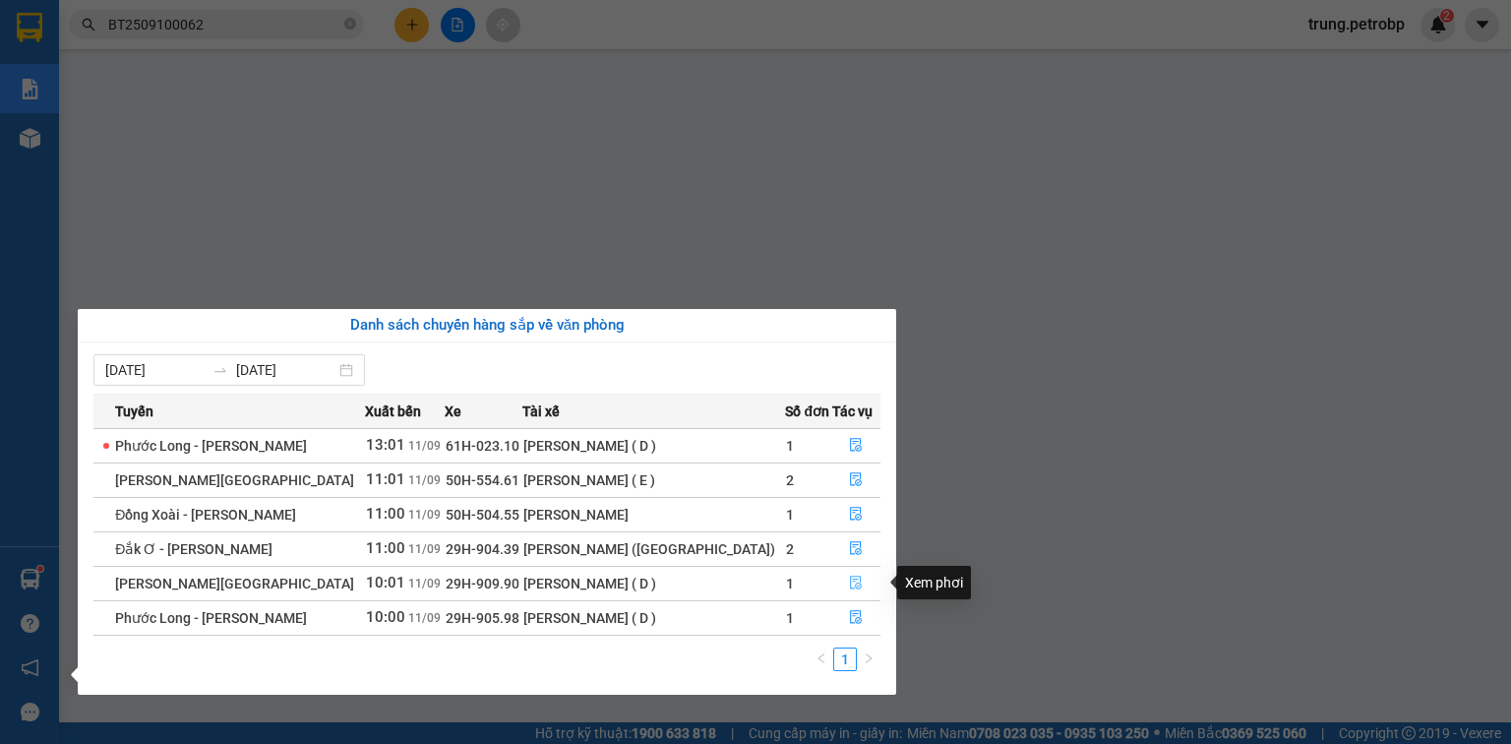
click at [849, 584] on icon "file-done" at bounding box center [856, 582] width 14 height 14
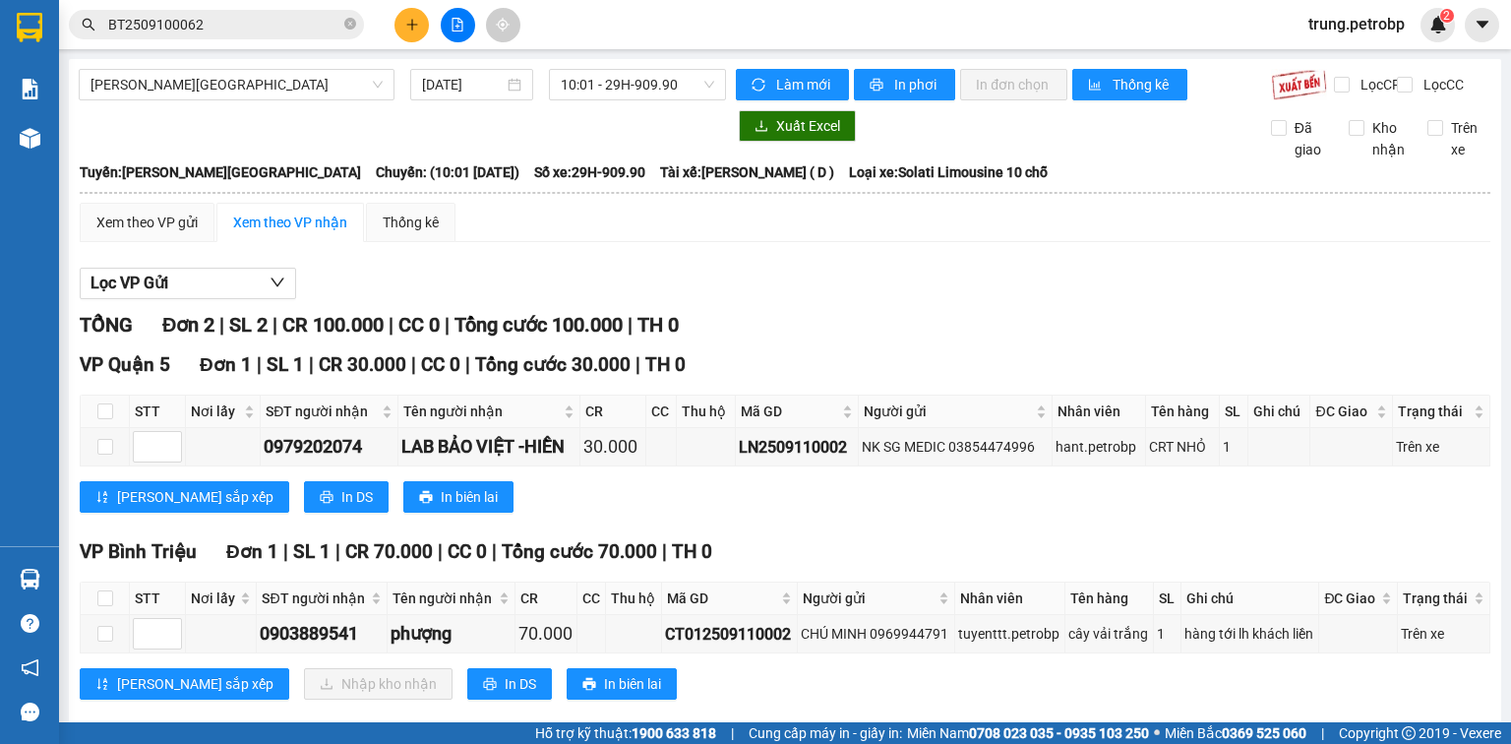
scroll to position [46, 0]
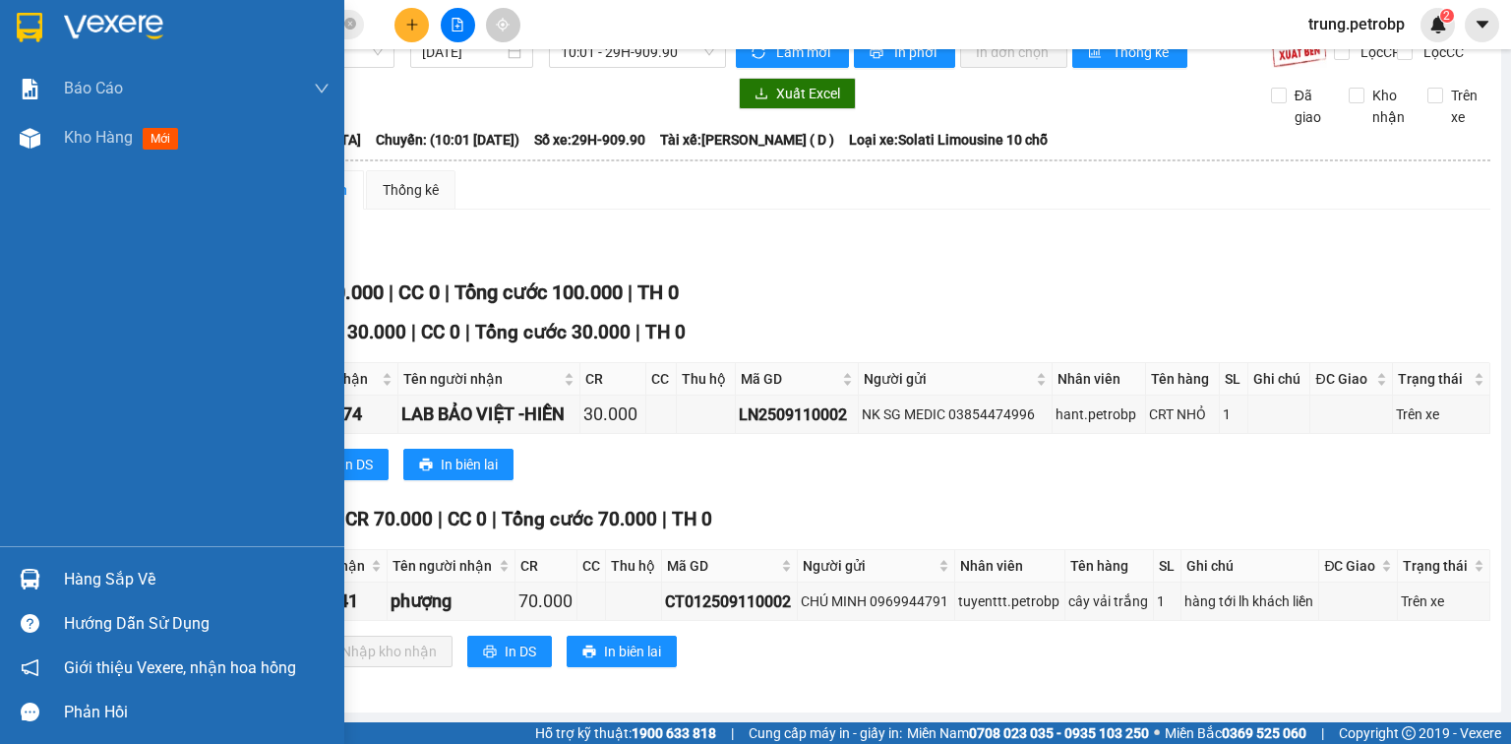
click at [73, 582] on div "Hàng sắp về" at bounding box center [197, 580] width 266 height 30
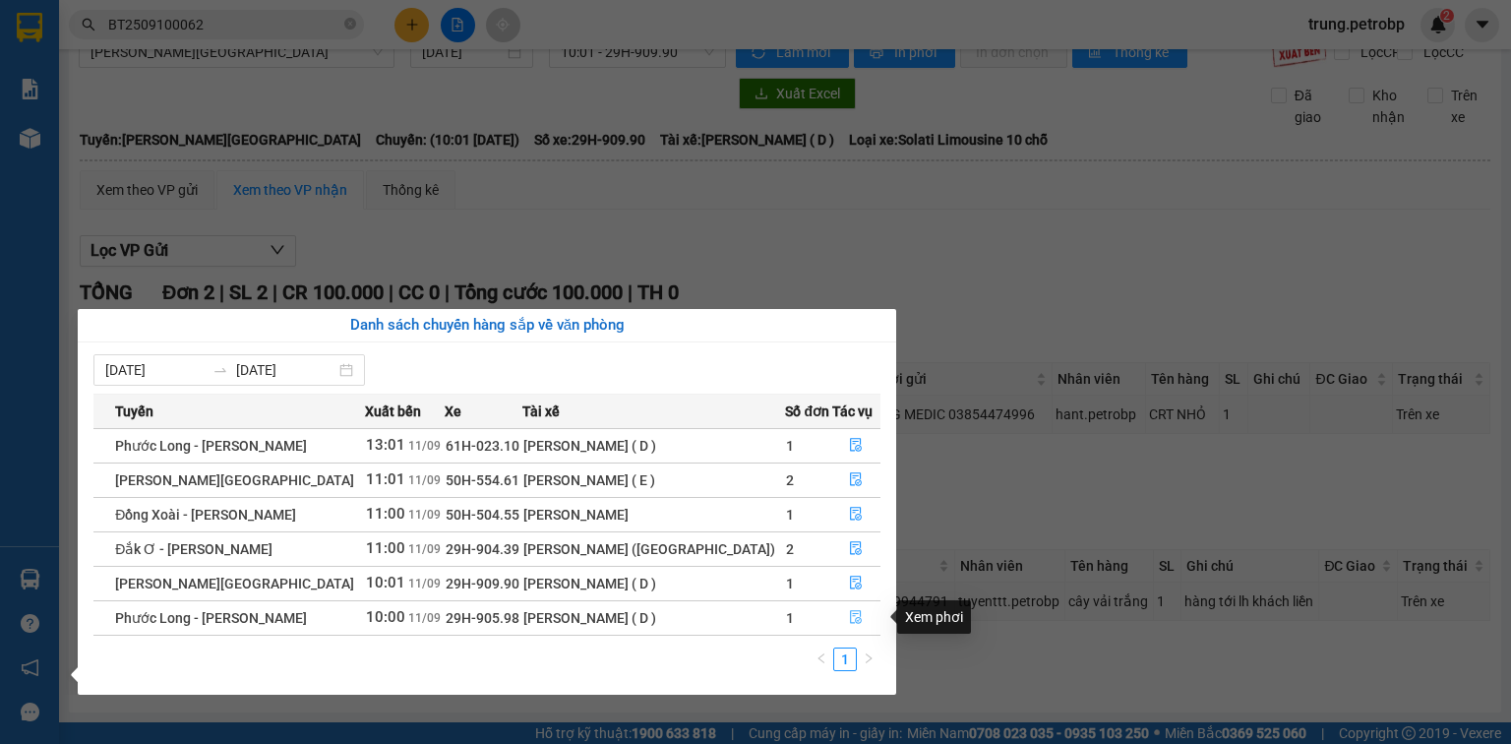
click at [849, 618] on icon "file-done" at bounding box center [856, 617] width 14 height 14
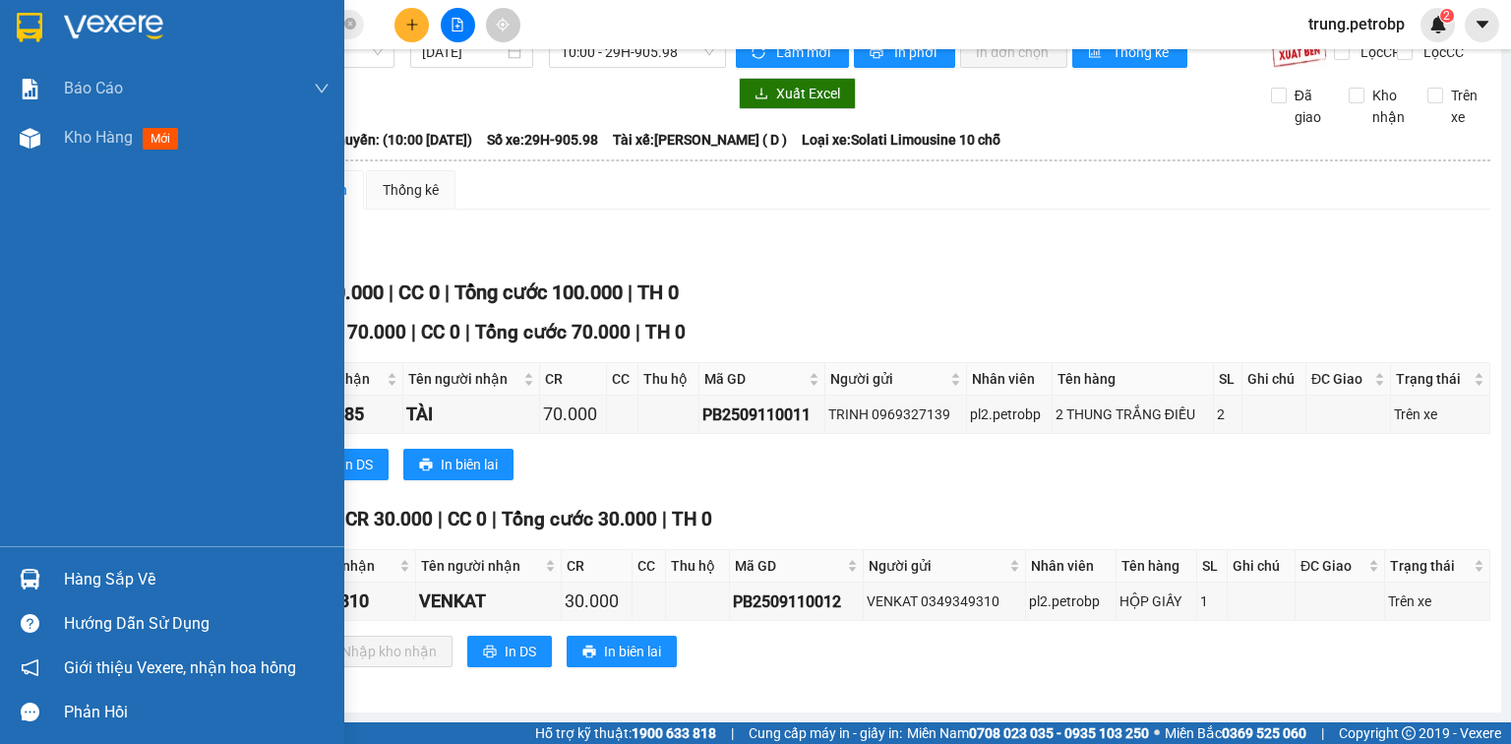
click at [58, 574] on div "Hàng sắp về" at bounding box center [172, 579] width 344 height 44
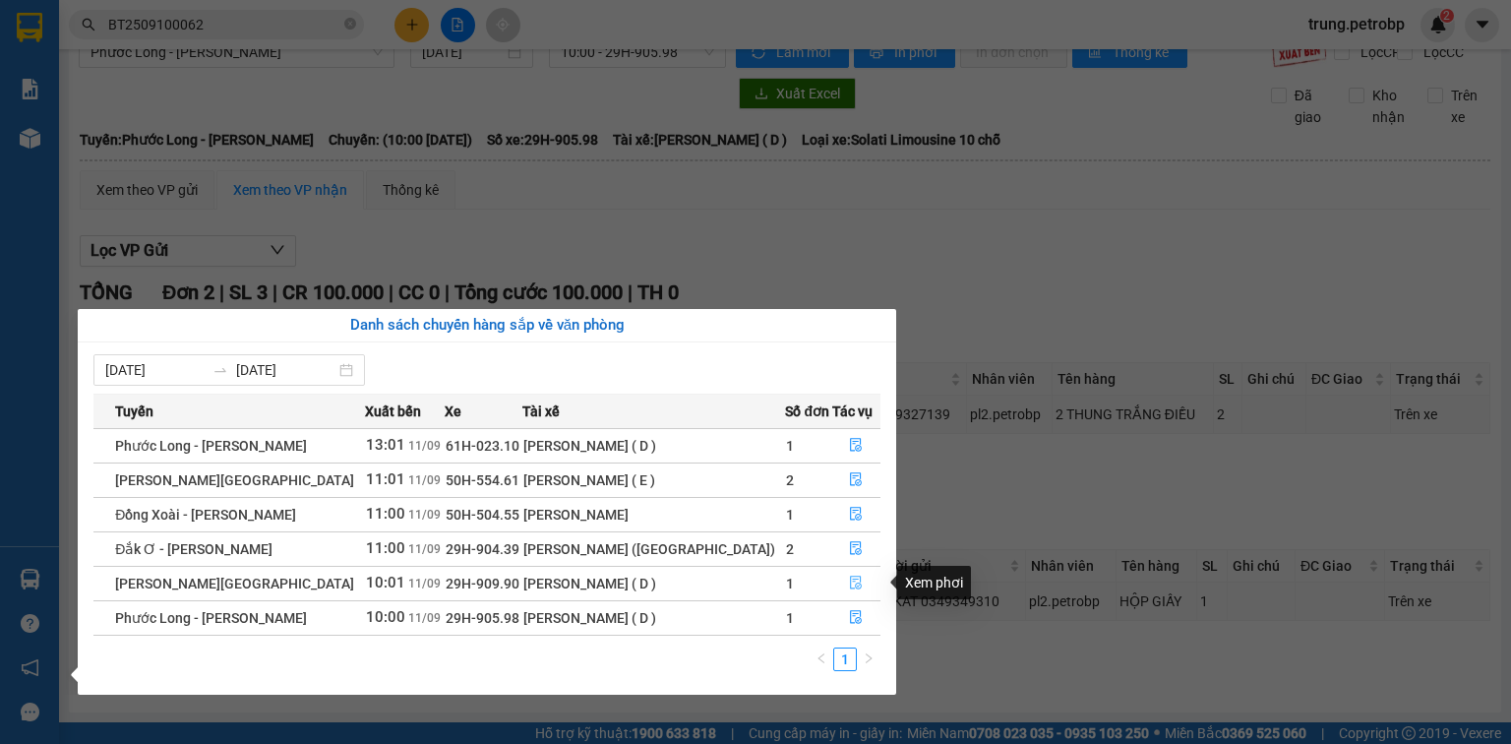
click at [849, 582] on icon "file-done" at bounding box center [856, 582] width 14 height 14
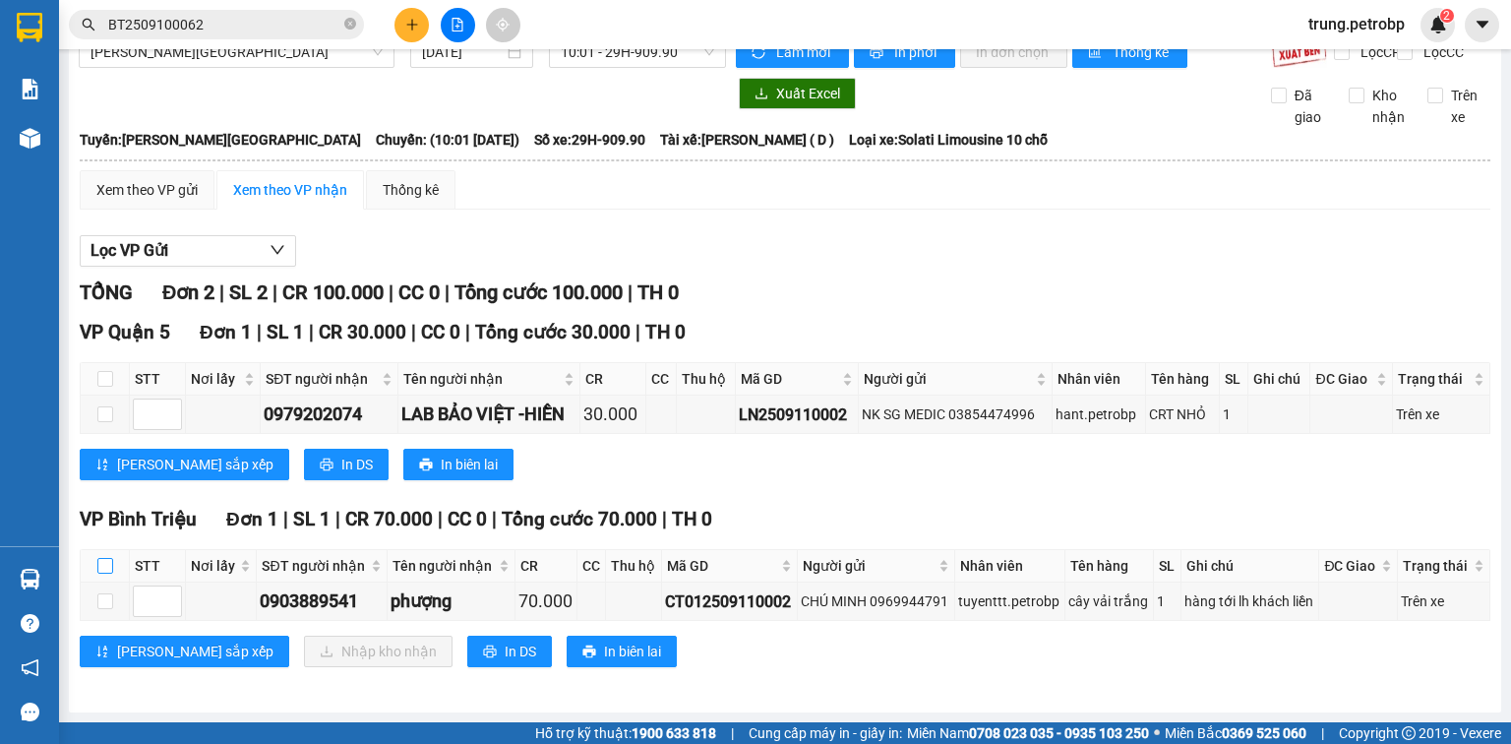
click at [106, 565] on input "checkbox" at bounding box center [105, 566] width 16 height 16
checkbox input "true"
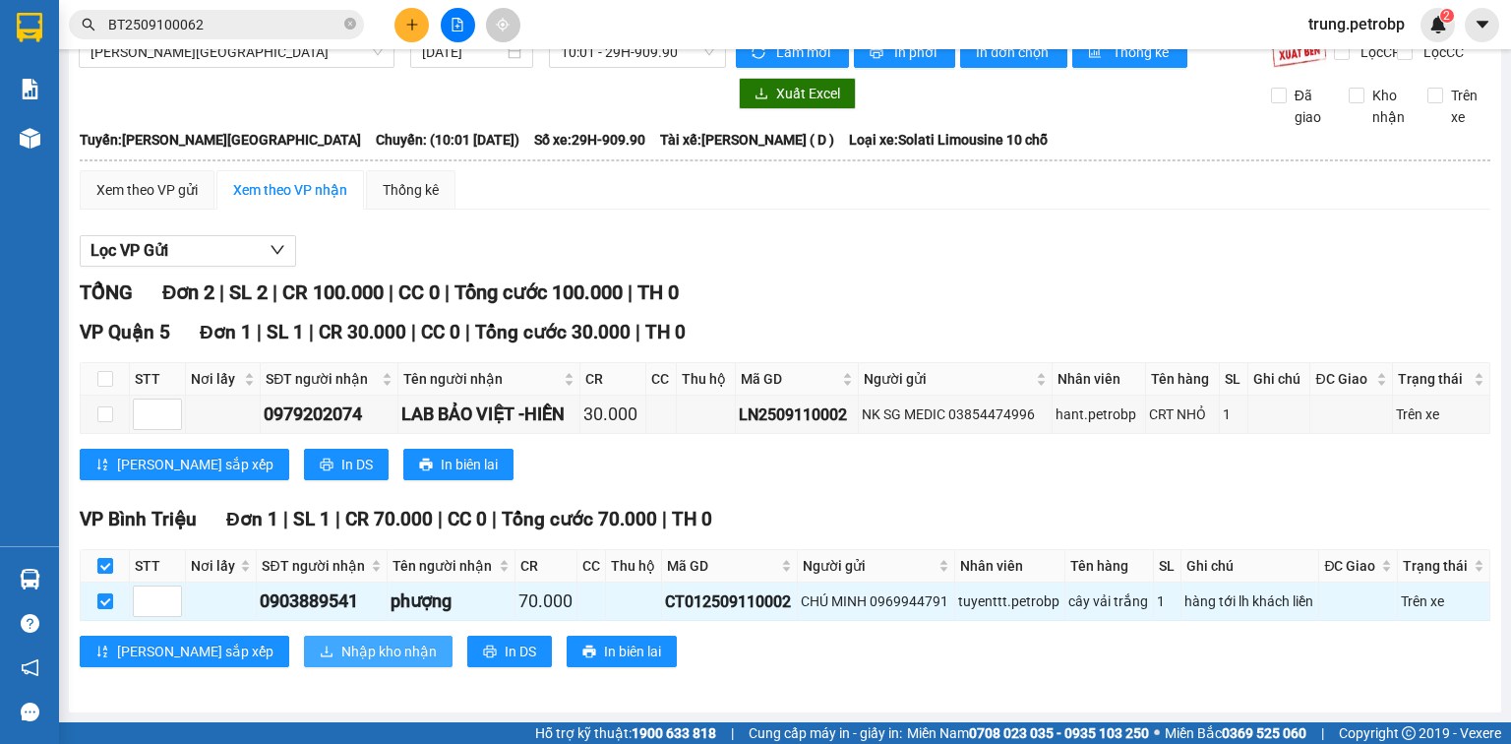
click at [341, 649] on span "Nhập kho nhận" at bounding box center [388, 651] width 95 height 22
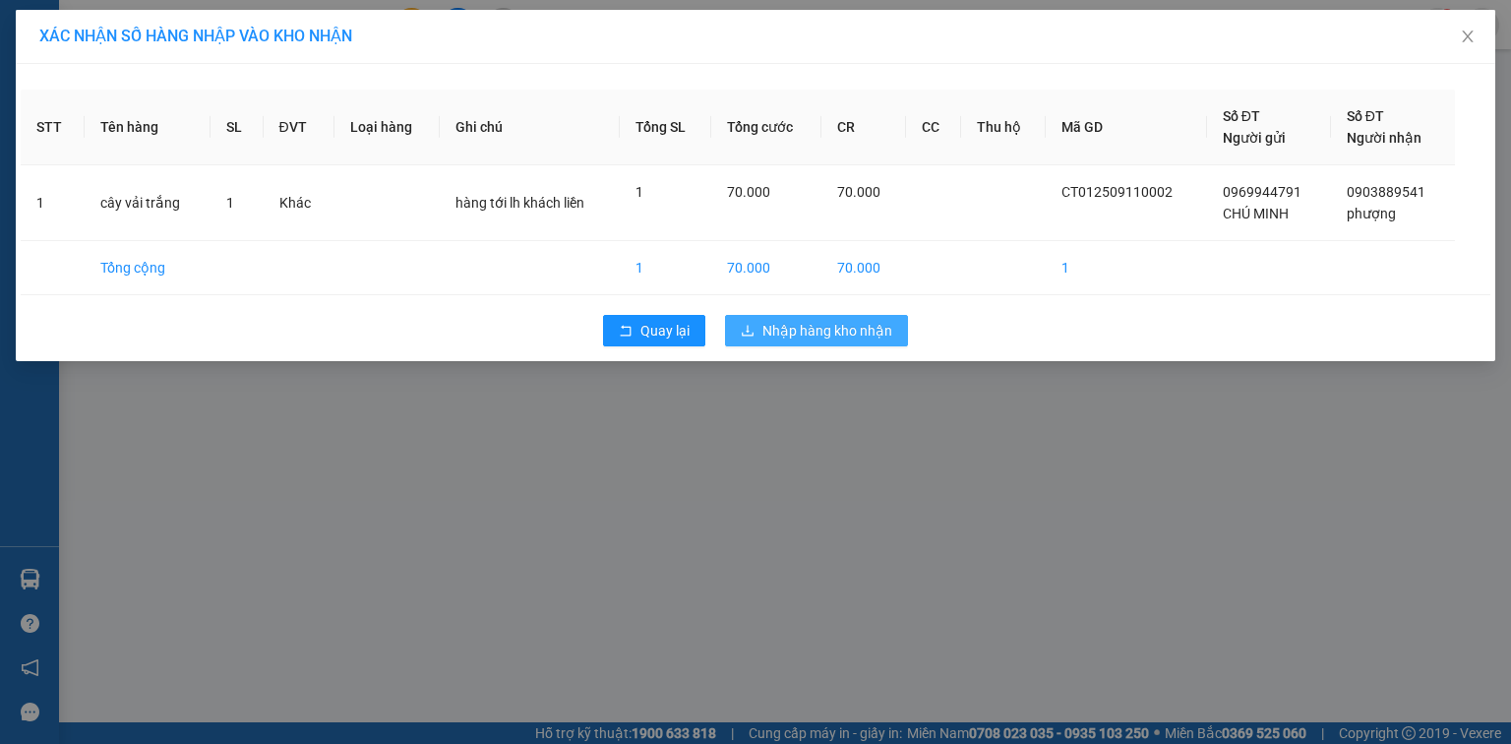
click at [838, 324] on span "Nhập hàng kho nhận" at bounding box center [827, 331] width 130 height 22
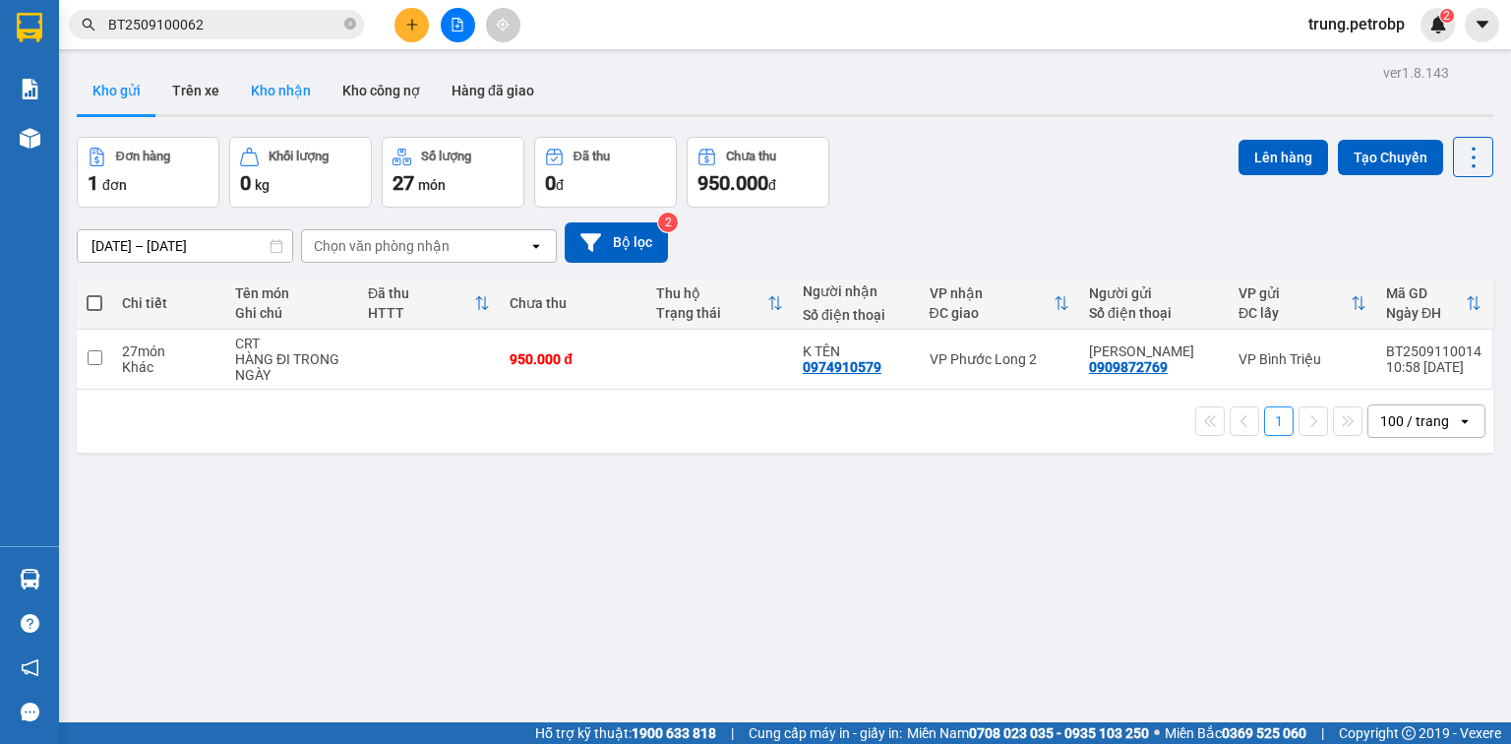
click at [270, 92] on button "Kho nhận" at bounding box center [280, 90] width 91 height 47
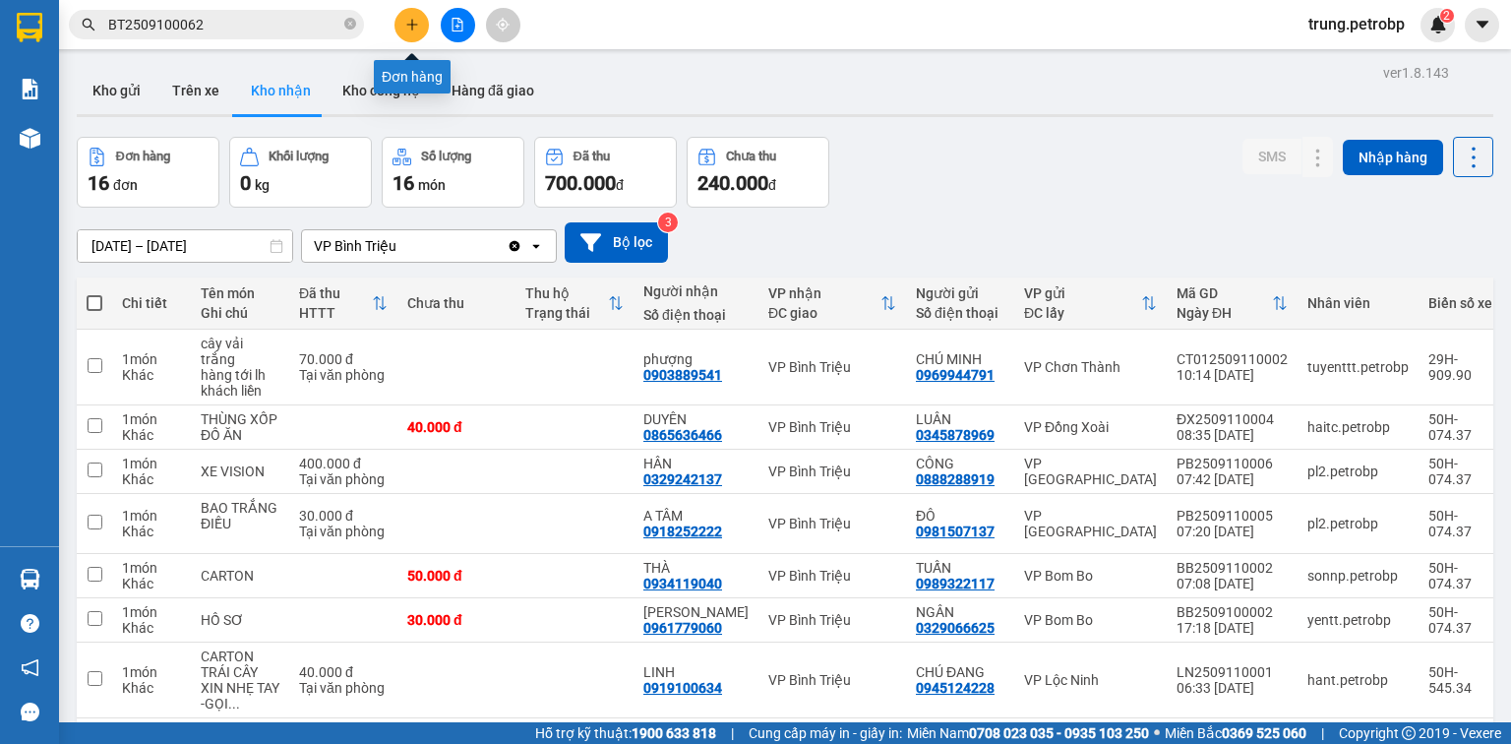
click at [420, 20] on button at bounding box center [411, 25] width 34 height 34
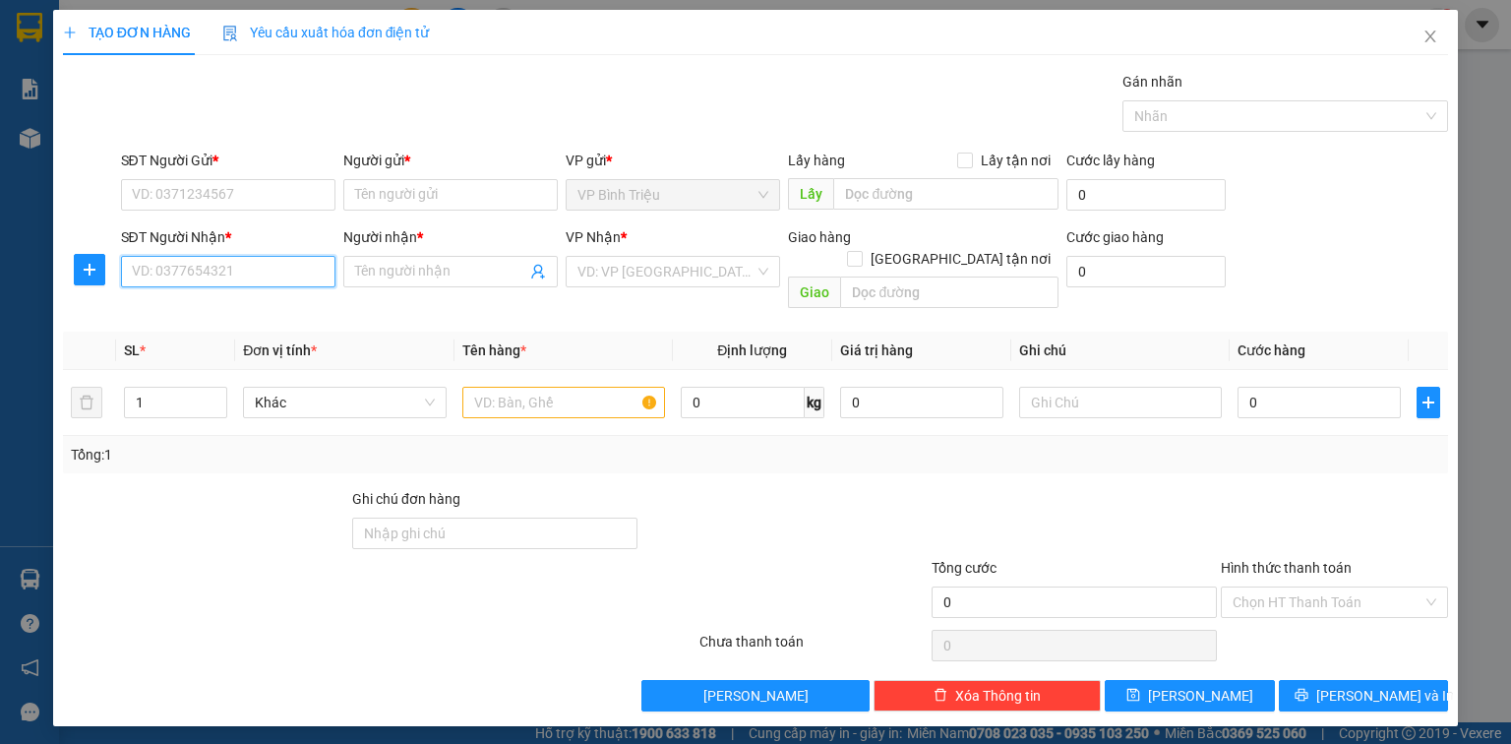
click at [245, 276] on input "SĐT Người Nhận *" at bounding box center [228, 271] width 214 height 31
type input "0334652150"
click at [397, 271] on input "Người nhận *" at bounding box center [440, 272] width 171 height 22
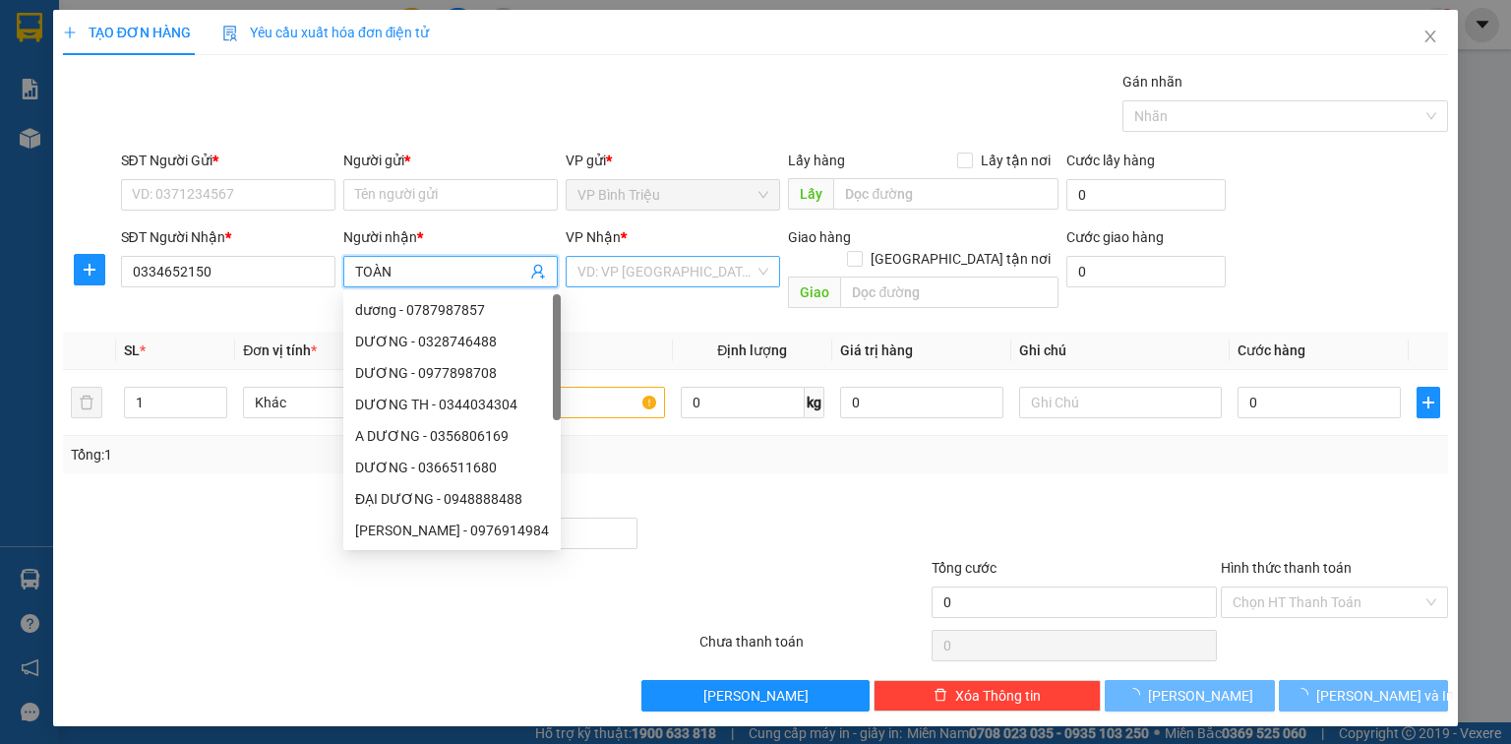
type input "TOÀN"
click at [632, 271] on input "search" at bounding box center [665, 272] width 177 height 30
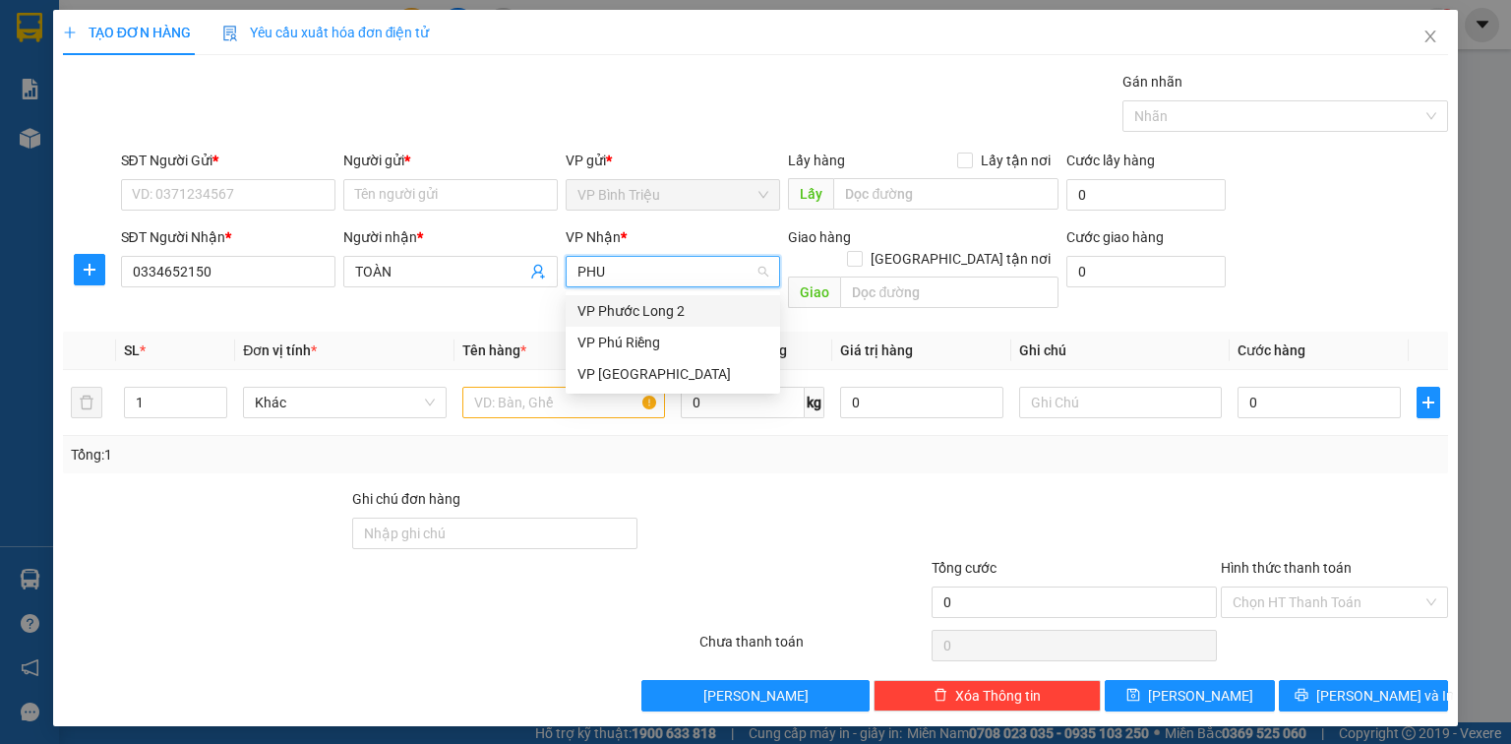
type input "PHUO"
click at [628, 336] on div "VP [GEOGRAPHIC_DATA]" at bounding box center [672, 342] width 191 height 22
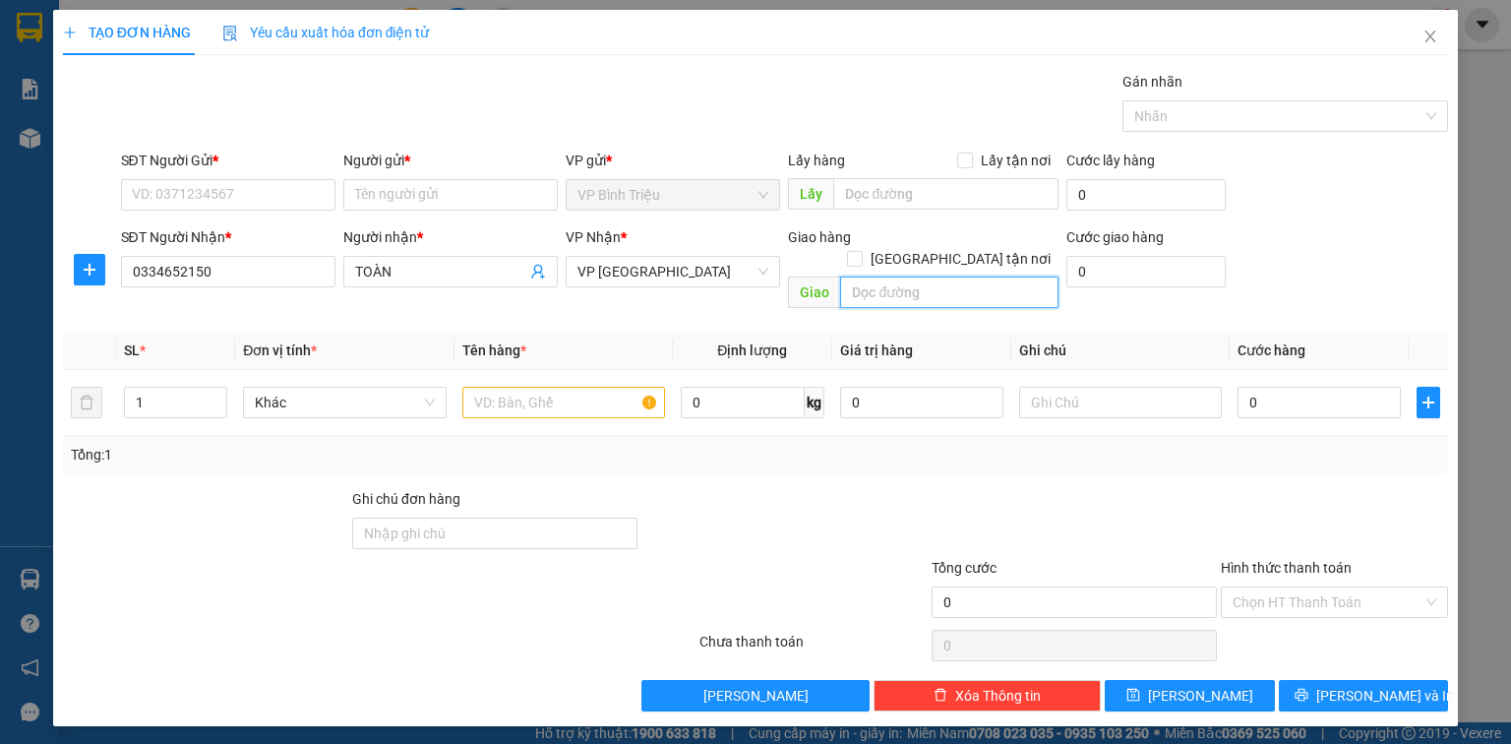
click at [909, 276] on input "text" at bounding box center [949, 291] width 218 height 31
click at [220, 198] on input "SĐT Người Gửi *" at bounding box center [228, 194] width 214 height 31
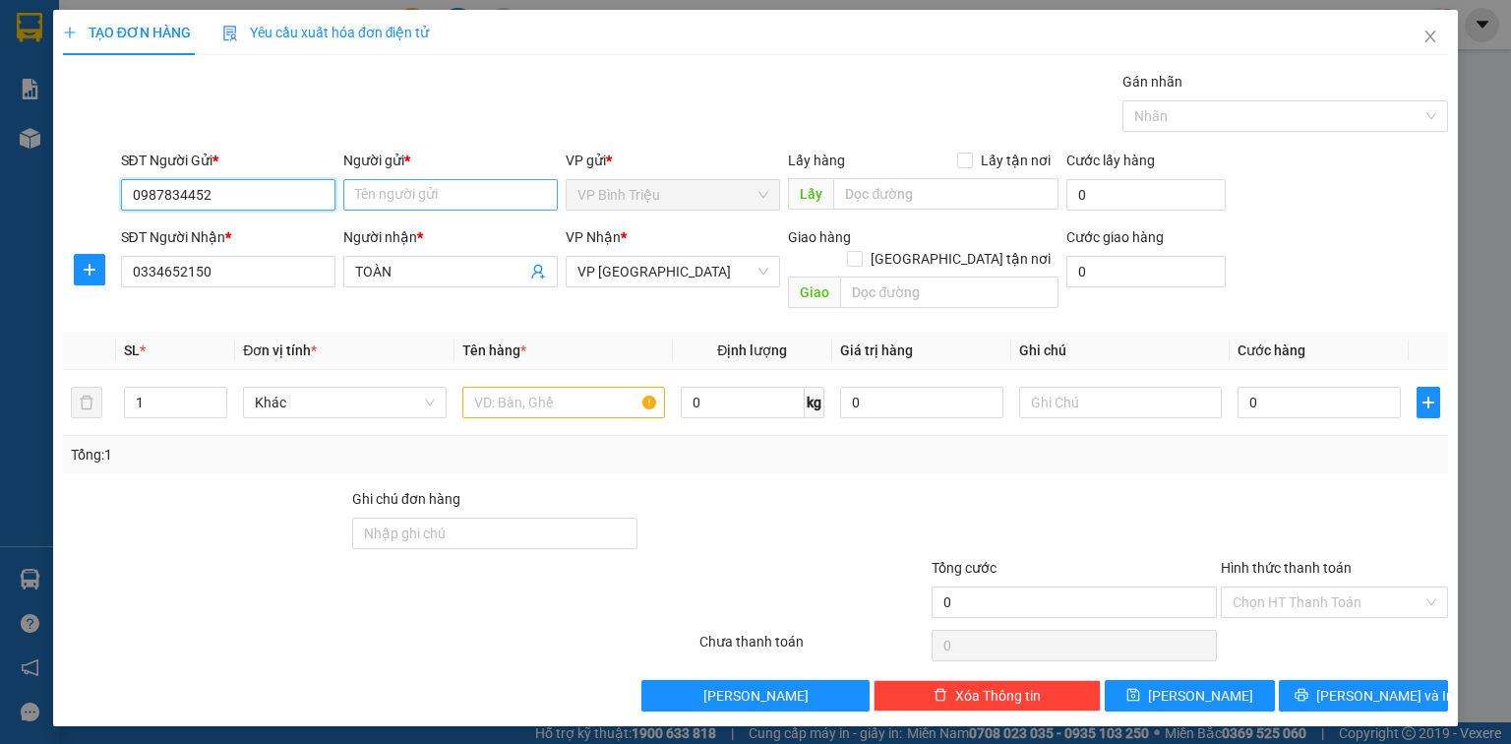
type input "0987834452"
click at [411, 189] on input "Người gửi *" at bounding box center [450, 194] width 214 height 31
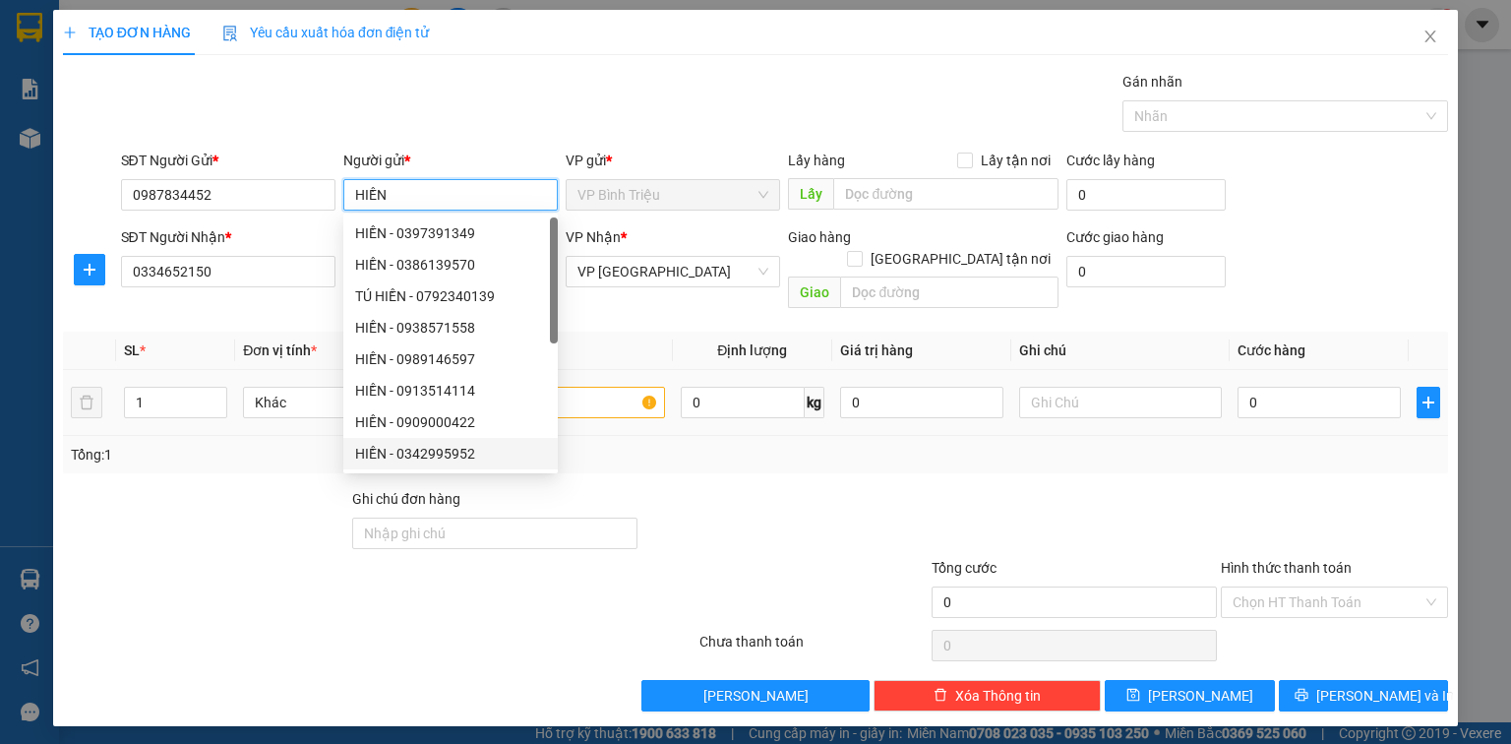
type input "HIỀN"
click at [598, 387] on input "text" at bounding box center [563, 402] width 203 height 31
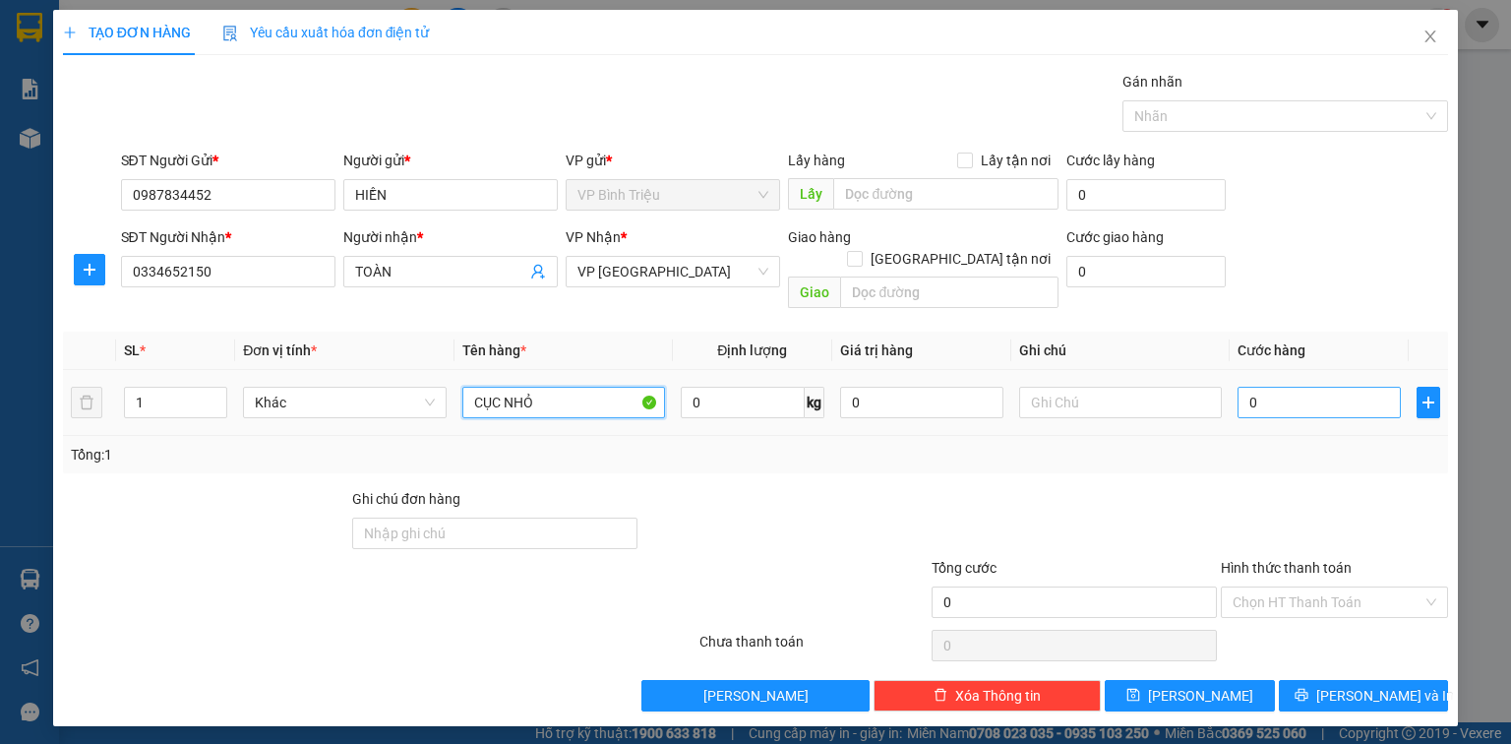
type input "CỤC NHỎ"
click at [1320, 387] on input "0" at bounding box center [1318, 402] width 163 height 31
type input "3"
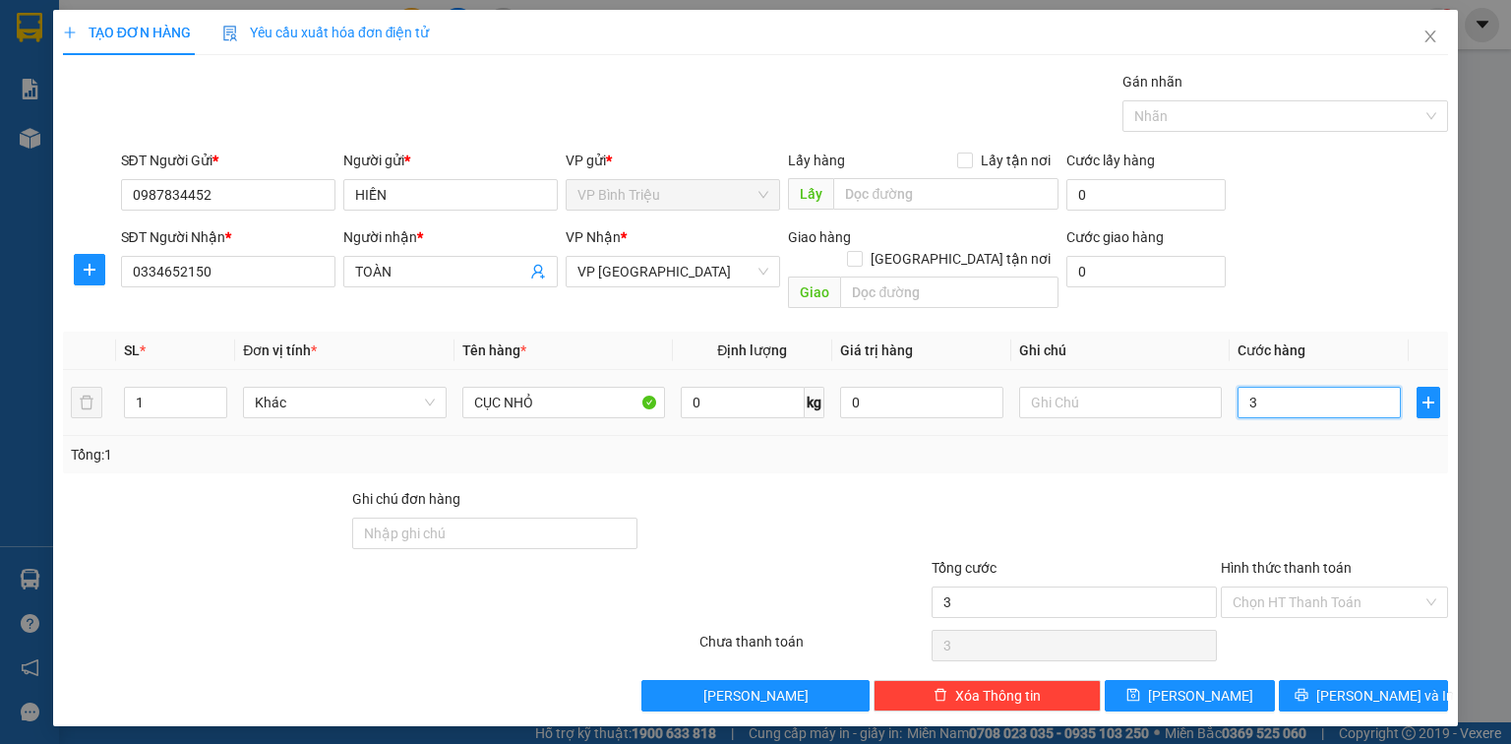
type input "30"
type input "30.000"
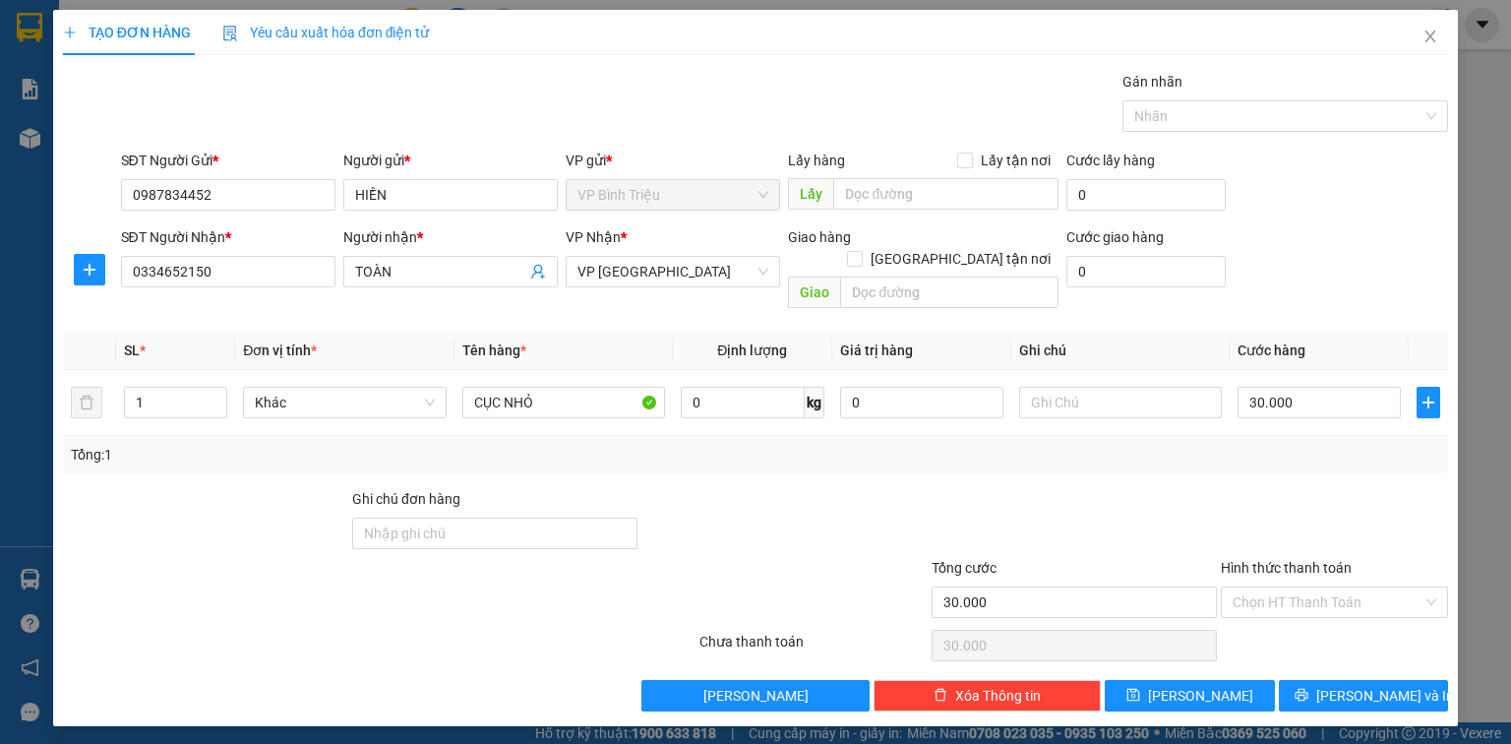
click at [1358, 331] on th "Cước hàng" at bounding box center [1318, 350] width 179 height 38
click at [1339, 587] on input "Hình thức thanh toán" at bounding box center [1327, 602] width 190 height 30
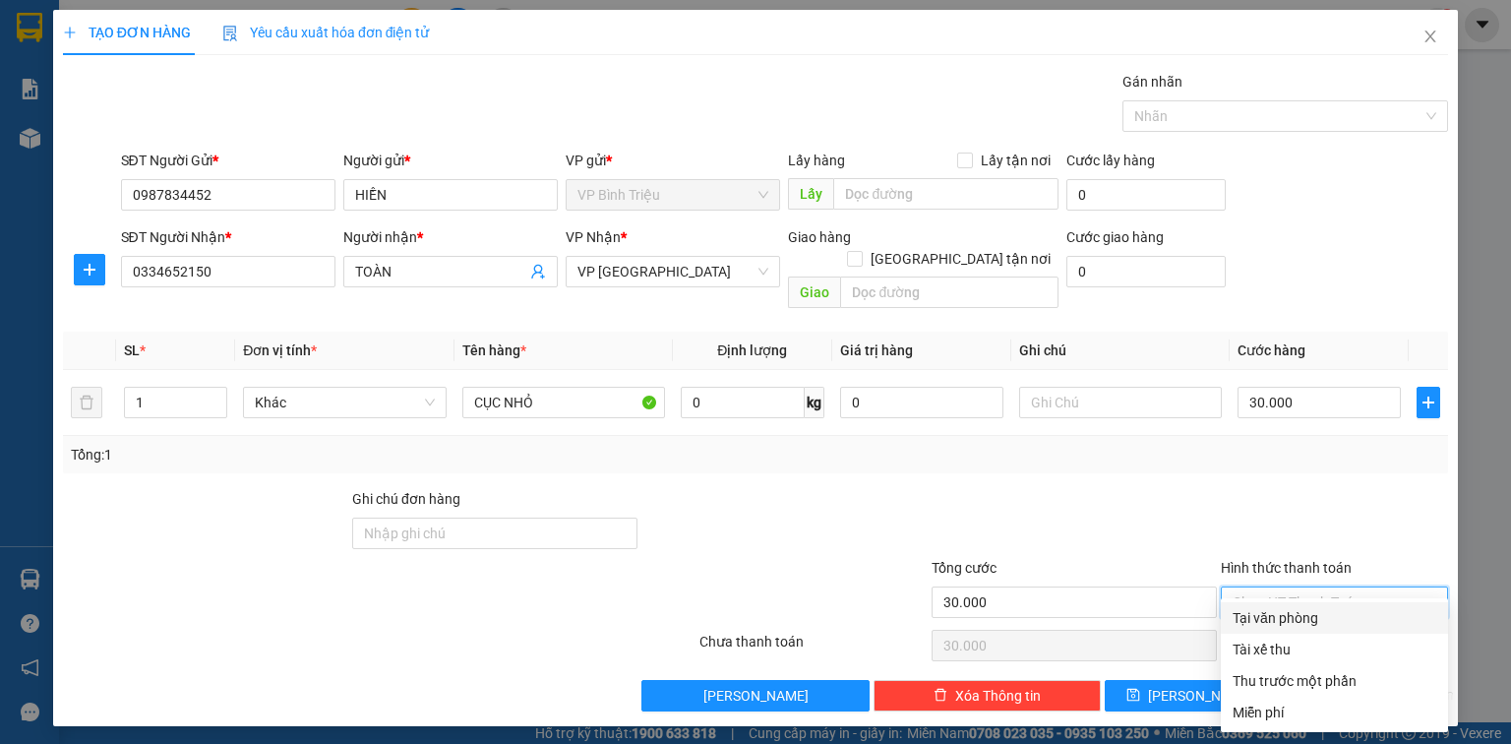
click at [1305, 611] on div "Tại văn phòng" at bounding box center [1334, 618] width 204 height 22
type input "0"
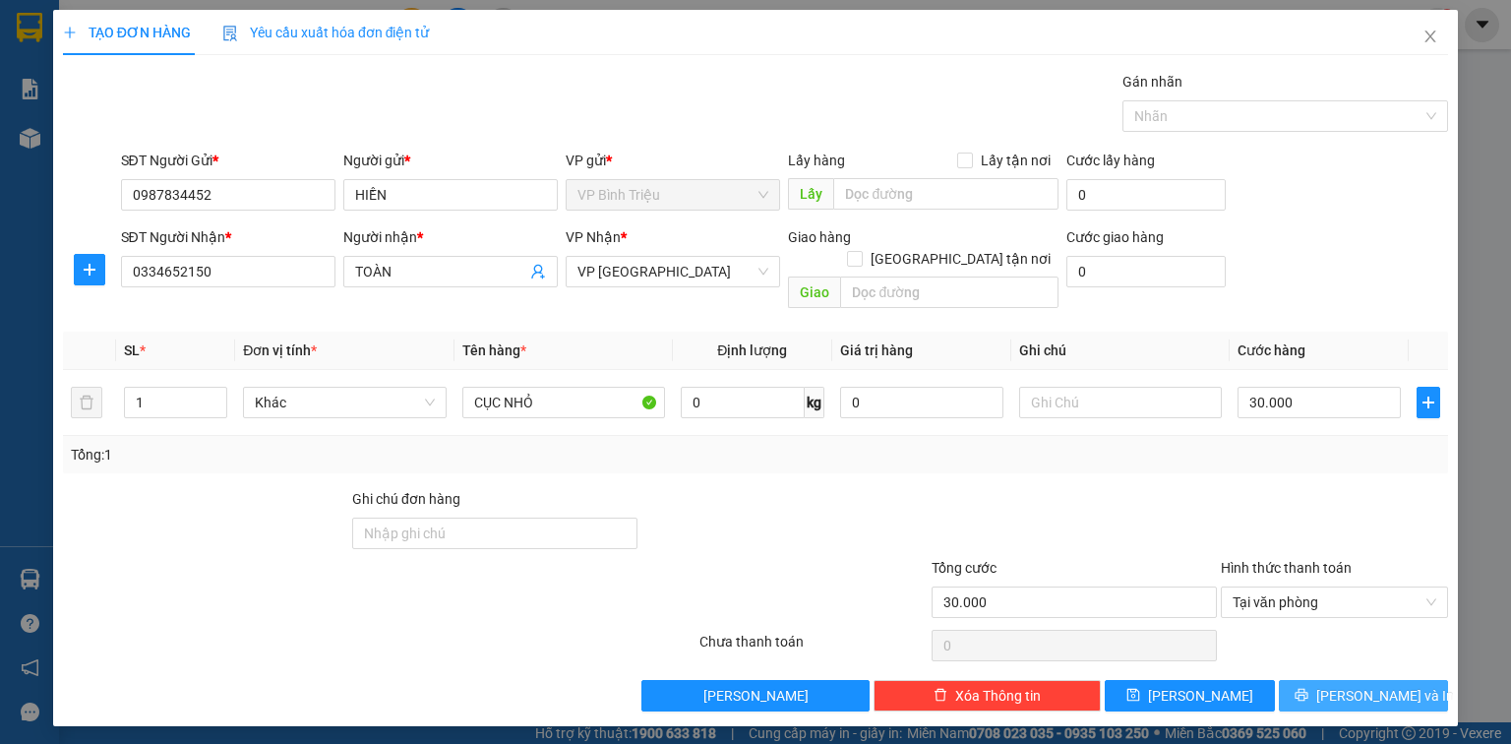
click at [1369, 685] on span "[PERSON_NAME] và In" at bounding box center [1385, 696] width 138 height 22
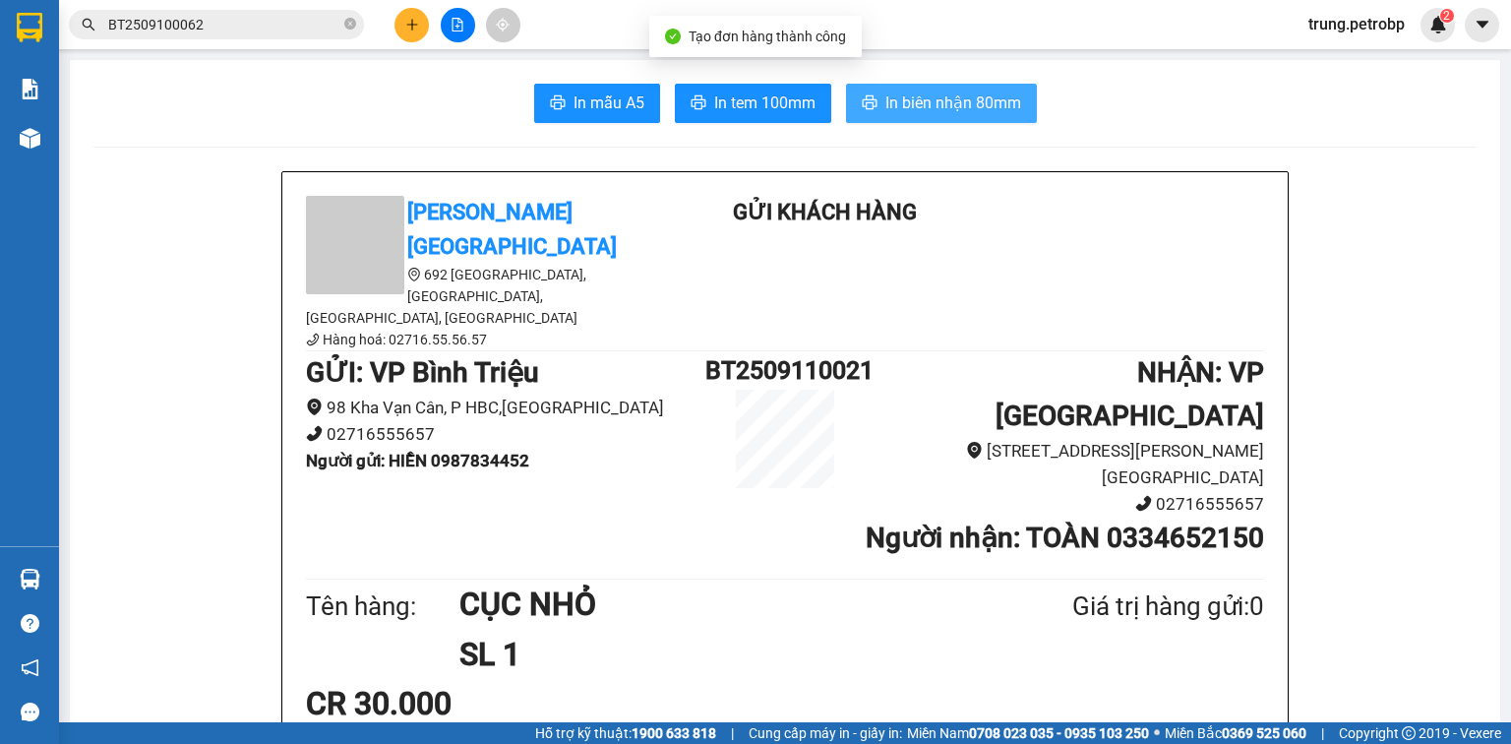
click at [929, 110] on span "In biên nhận 80mm" at bounding box center [953, 102] width 136 height 25
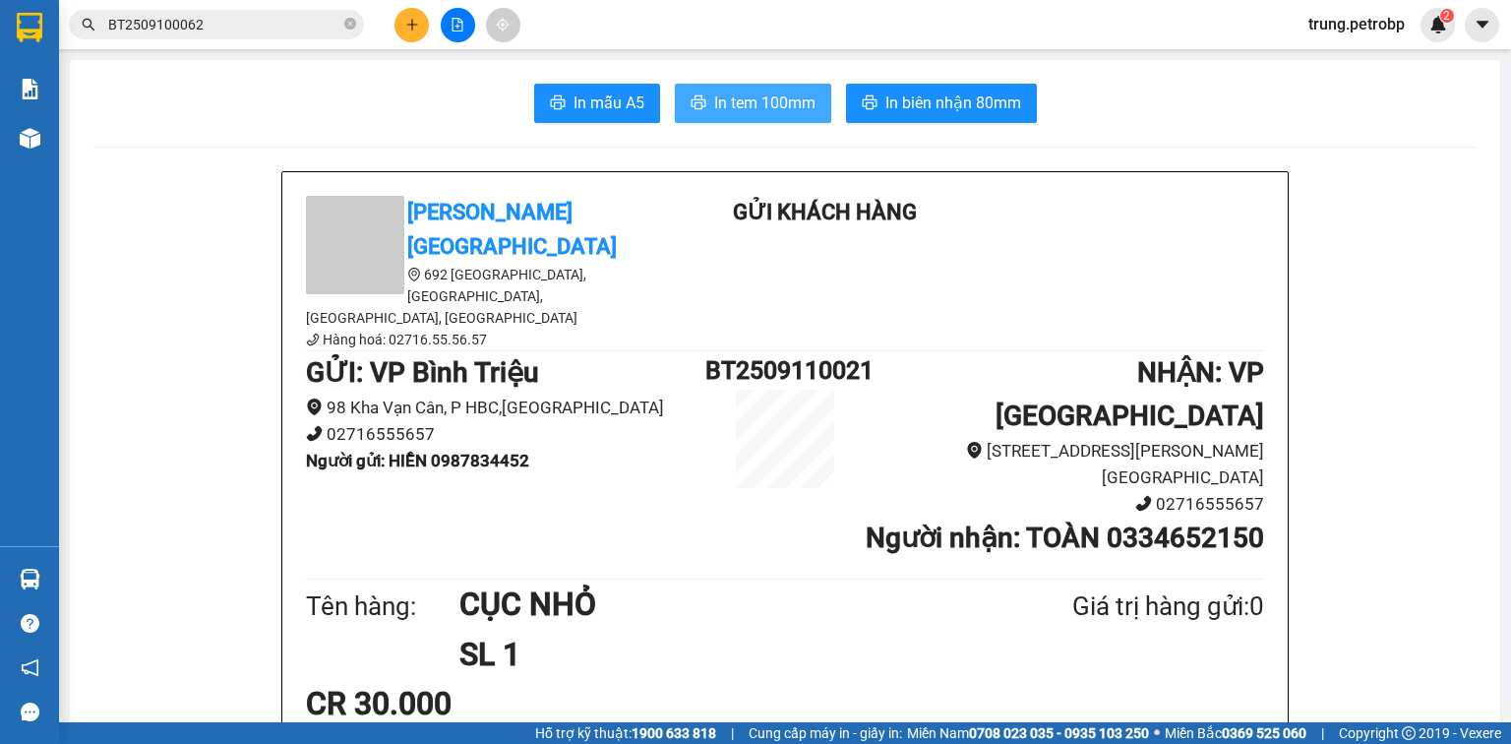
click at [755, 96] on span "In tem 100mm" at bounding box center [764, 102] width 101 height 25
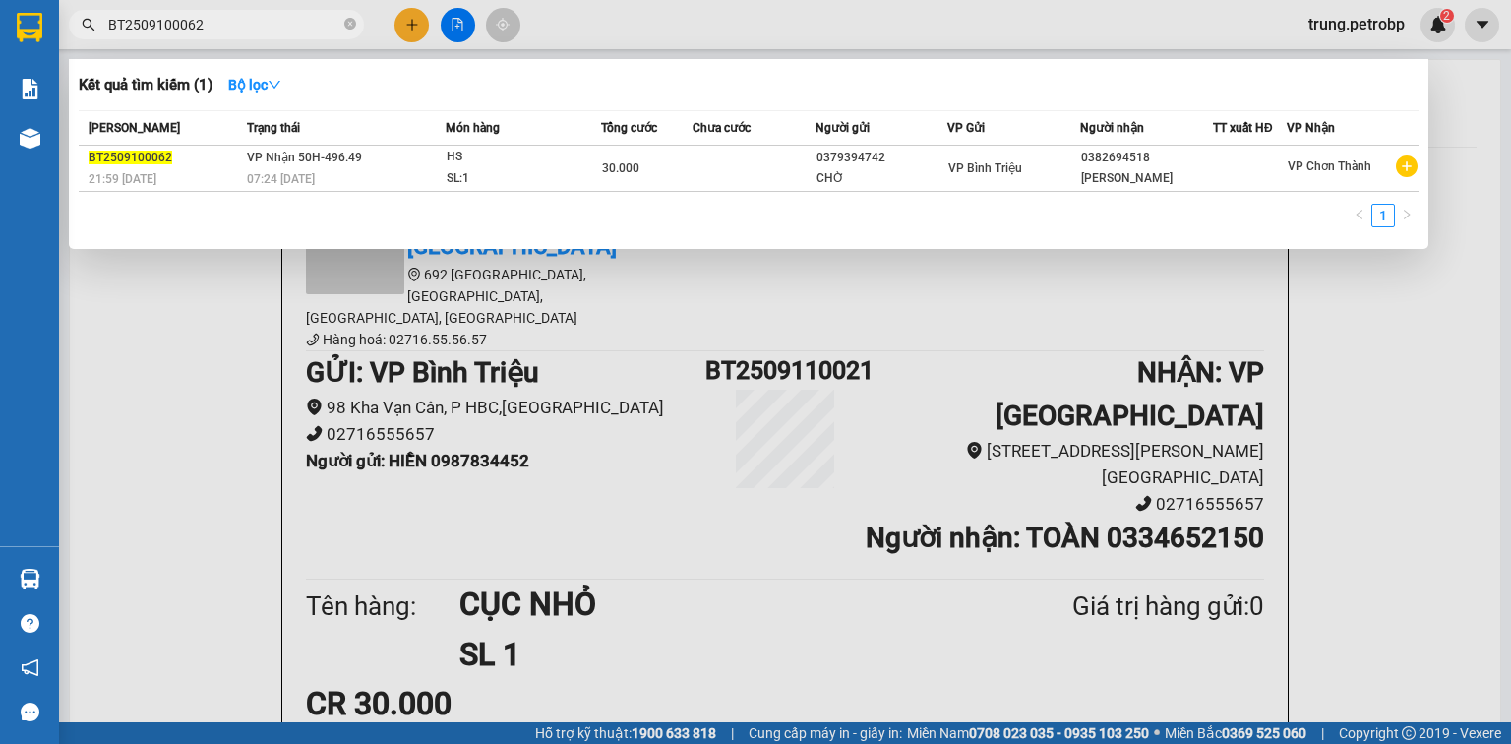
drag, startPoint x: 229, startPoint y: 26, endPoint x: 87, endPoint y: 35, distance: 142.9
click at [87, 35] on span "BT2509100062" at bounding box center [216, 25] width 295 height 30
paste input "B250910000"
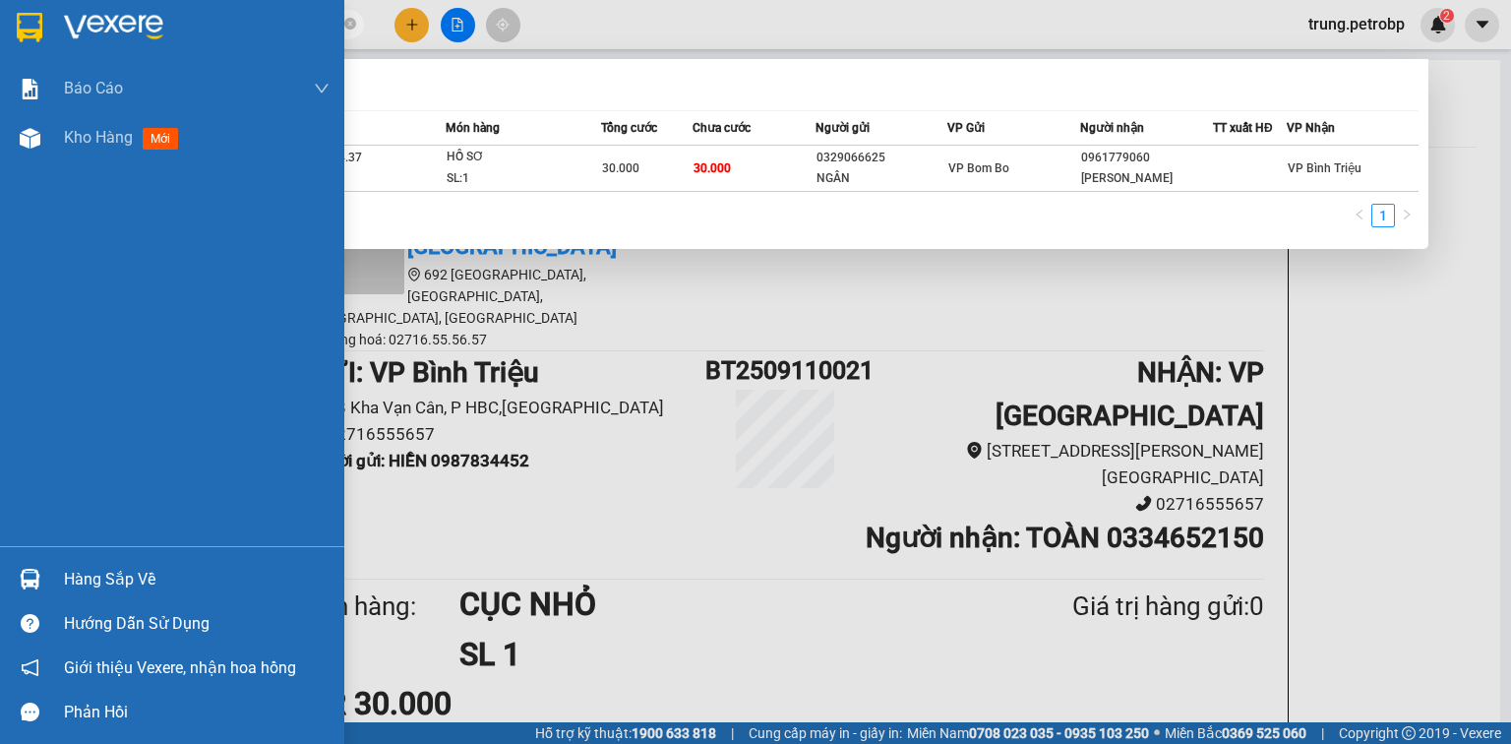
drag, startPoint x: 269, startPoint y: 19, endPoint x: 12, endPoint y: 53, distance: 260.0
click at [12, 53] on section "Kết quả tìm kiếm ( 1 ) Bộ lọc Mã ĐH Trạng thái Món hàng Tổng cước Chưa cước Ngư…" at bounding box center [755, 372] width 1511 height 744
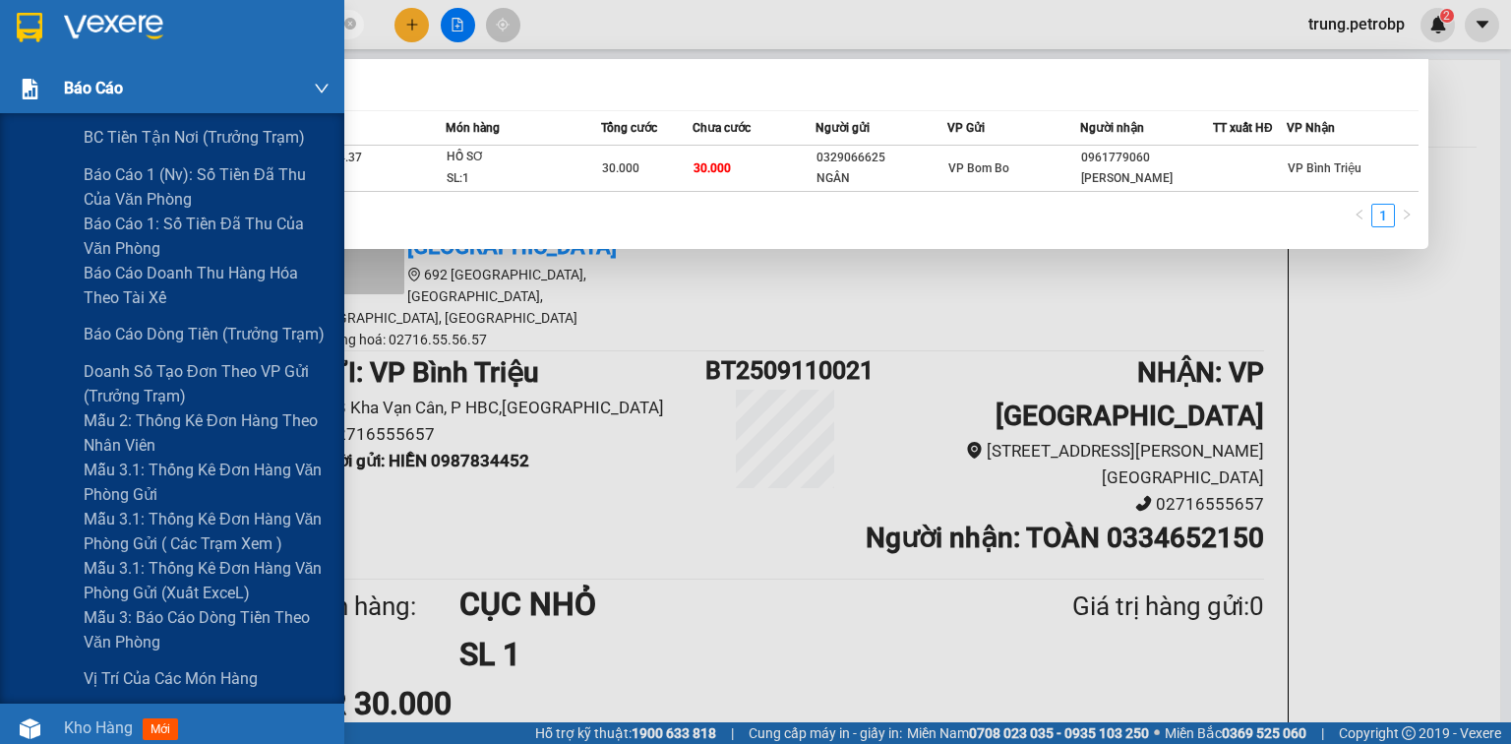
paste input "LN2509100001"
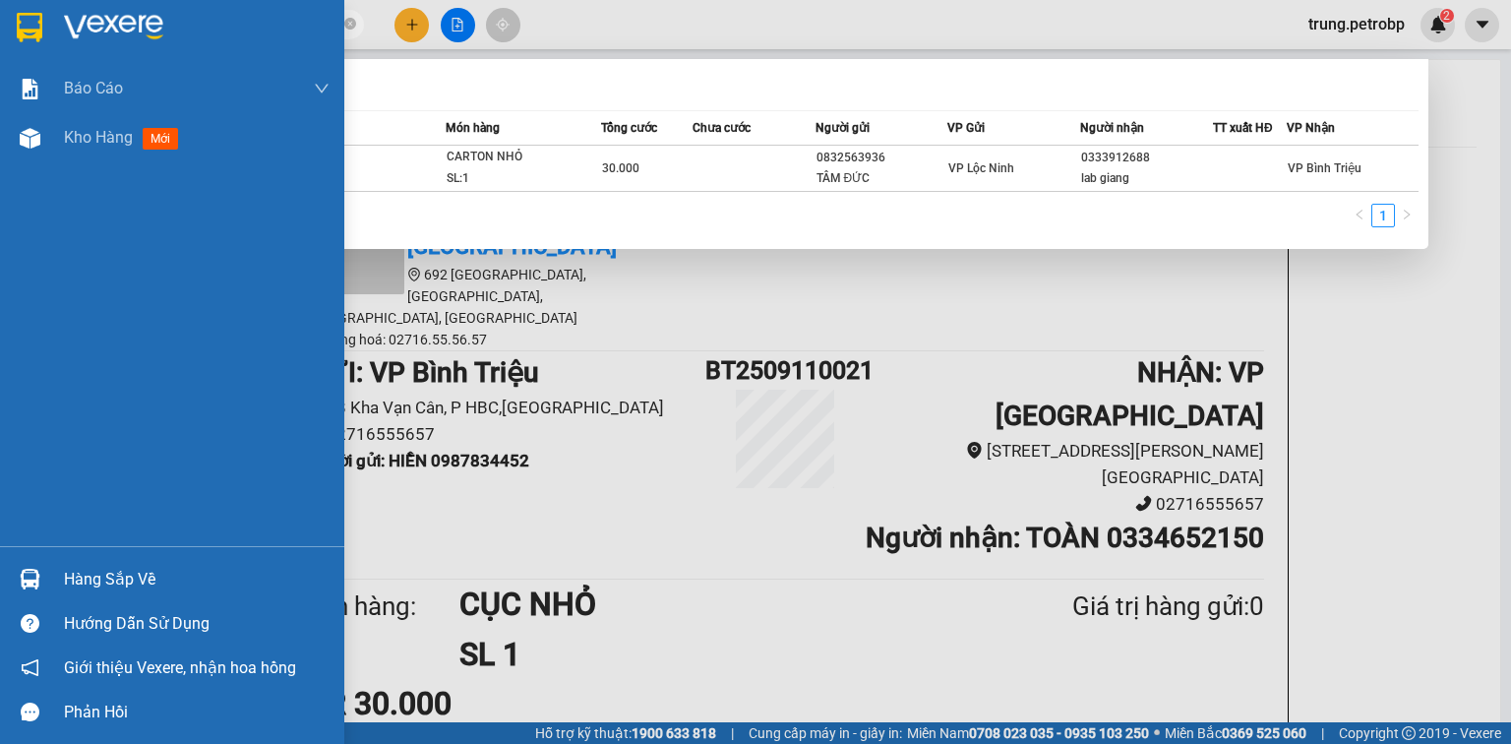
drag, startPoint x: 248, startPoint y: 29, endPoint x: 55, endPoint y: 23, distance: 192.9
click at [55, 23] on section "Kết quả tìm kiếm ( 1 ) Bộ lọc Mã ĐH Trạng thái Món hàng Tổng cước Chưa cước Ngư…" at bounding box center [755, 372] width 1511 height 744
paste input "2"
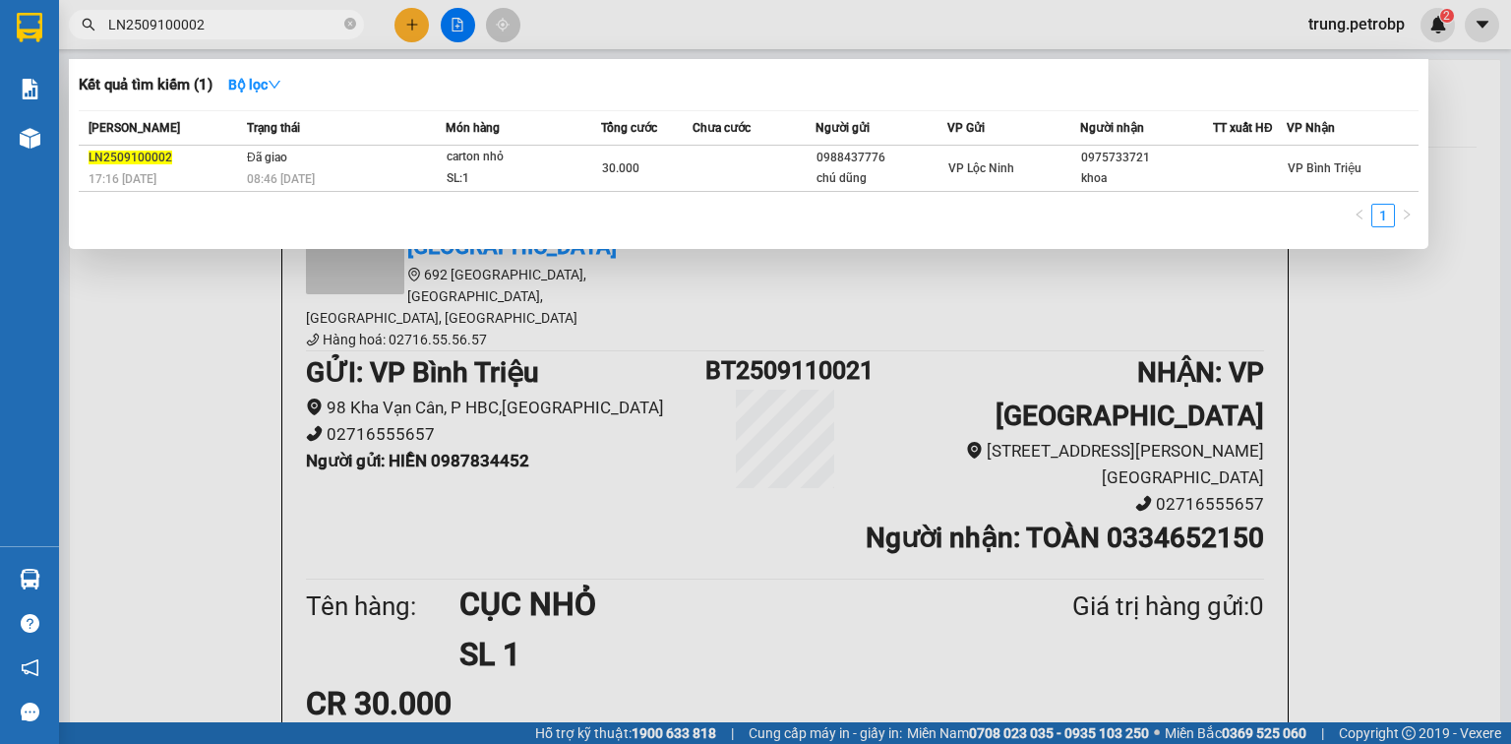
drag, startPoint x: 239, startPoint y: 30, endPoint x: 96, endPoint y: 30, distance: 142.6
click at [96, 30] on span "LN2509100002" at bounding box center [216, 25] width 295 height 30
paste input "CT012509100005"
drag, startPoint x: 231, startPoint y: 29, endPoint x: 99, endPoint y: 28, distance: 131.8
click at [99, 28] on span "CT012509100005" at bounding box center [216, 25] width 295 height 30
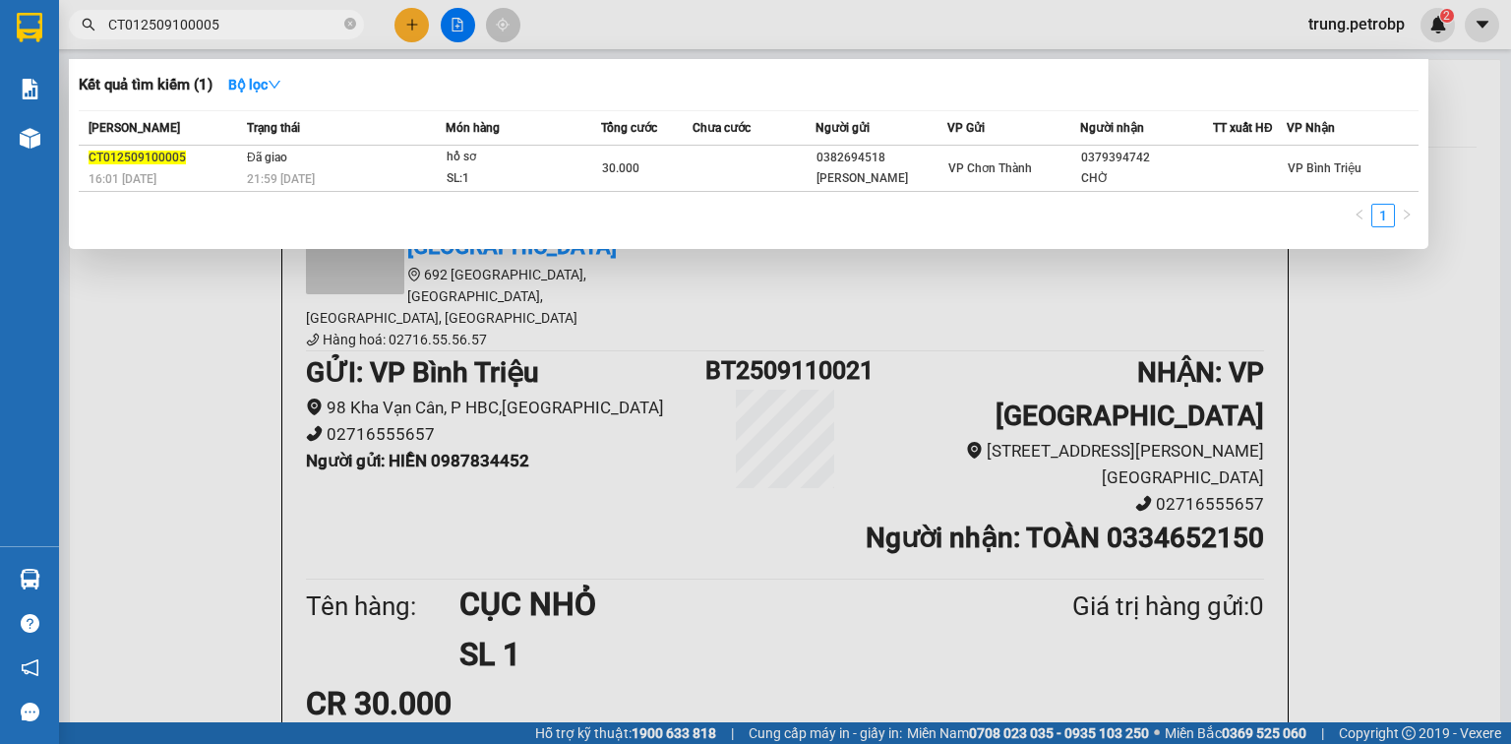
paste input "ĐO2509100006"
type input "ĐO2509100006"
click at [1423, 408] on div at bounding box center [755, 372] width 1511 height 744
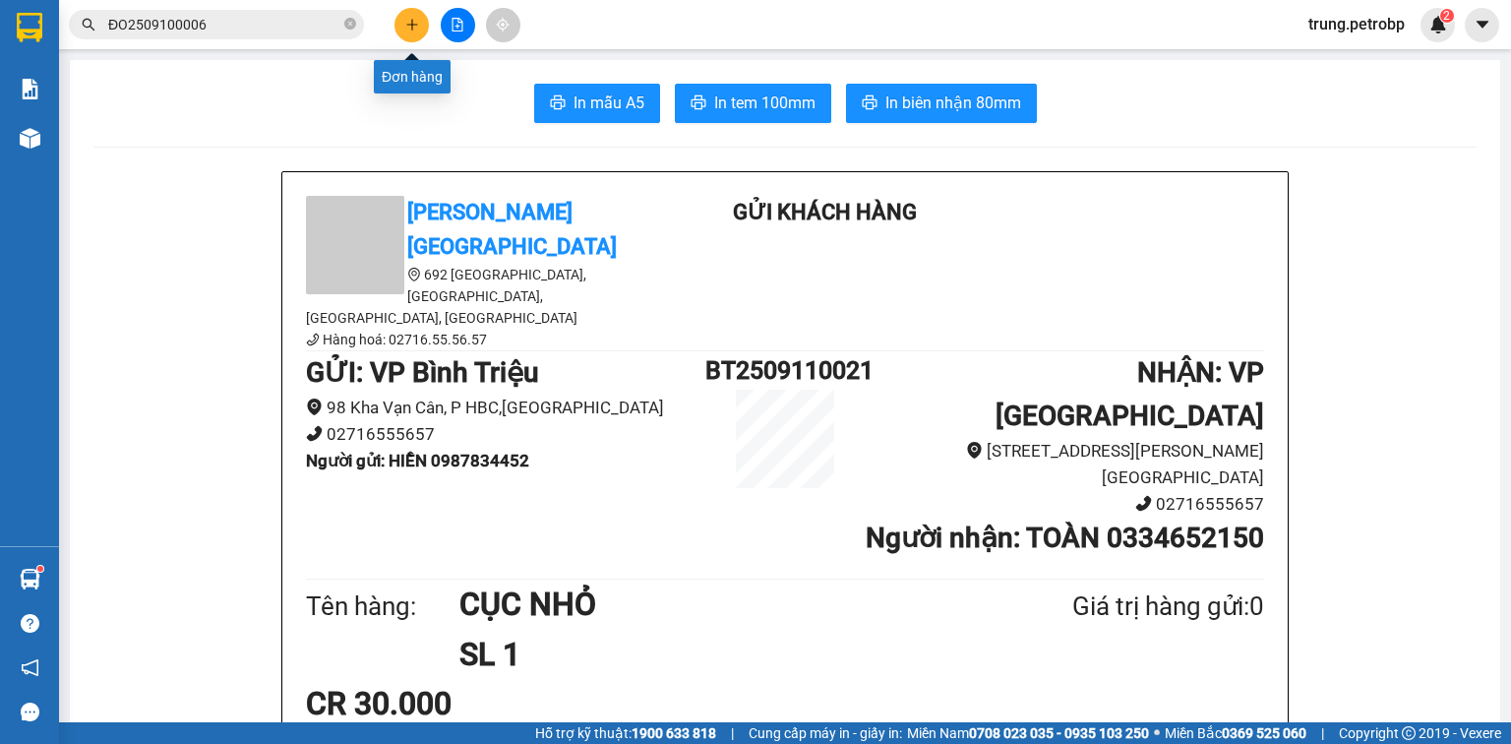
click at [401, 27] on button at bounding box center [411, 25] width 34 height 34
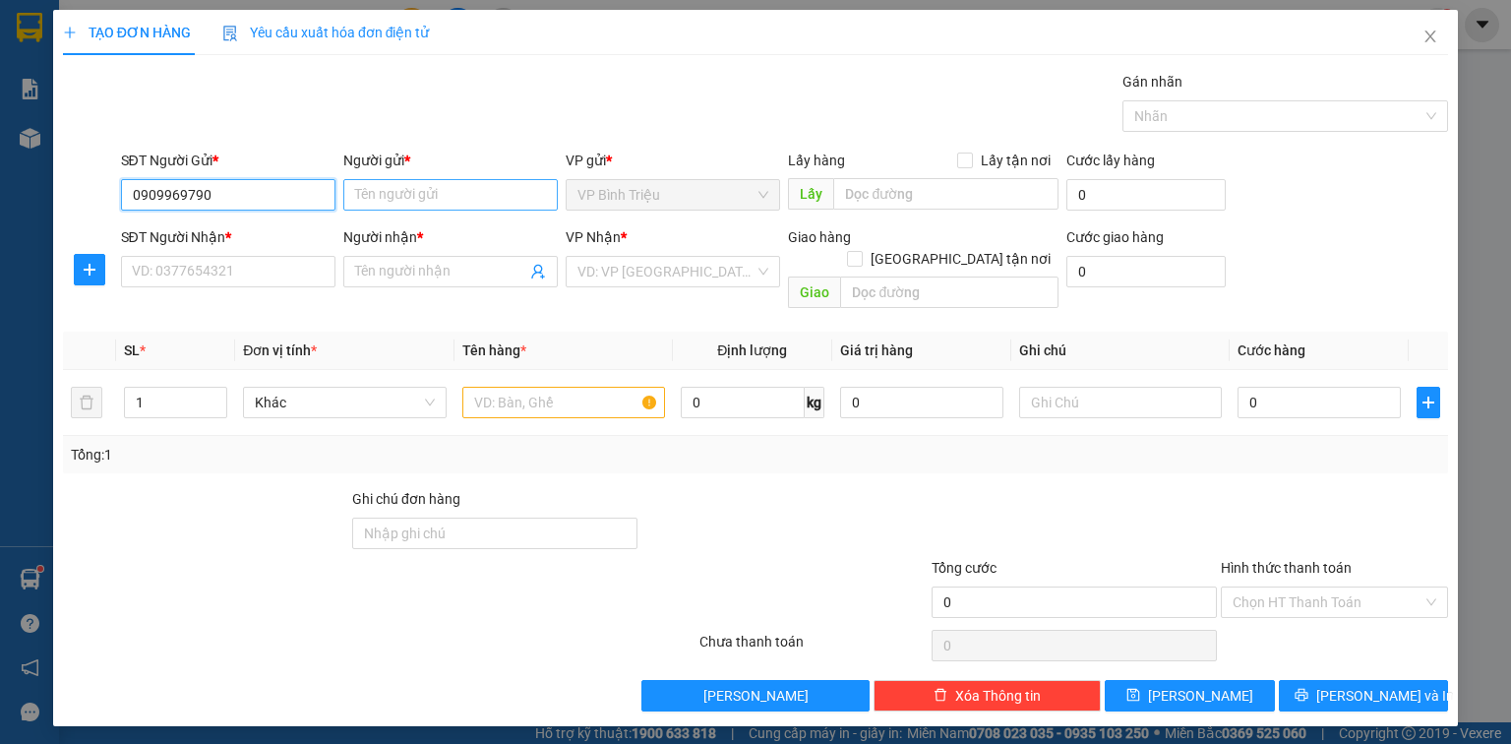
type input "0909969790"
click at [463, 197] on input "Người gửi *" at bounding box center [450, 194] width 214 height 31
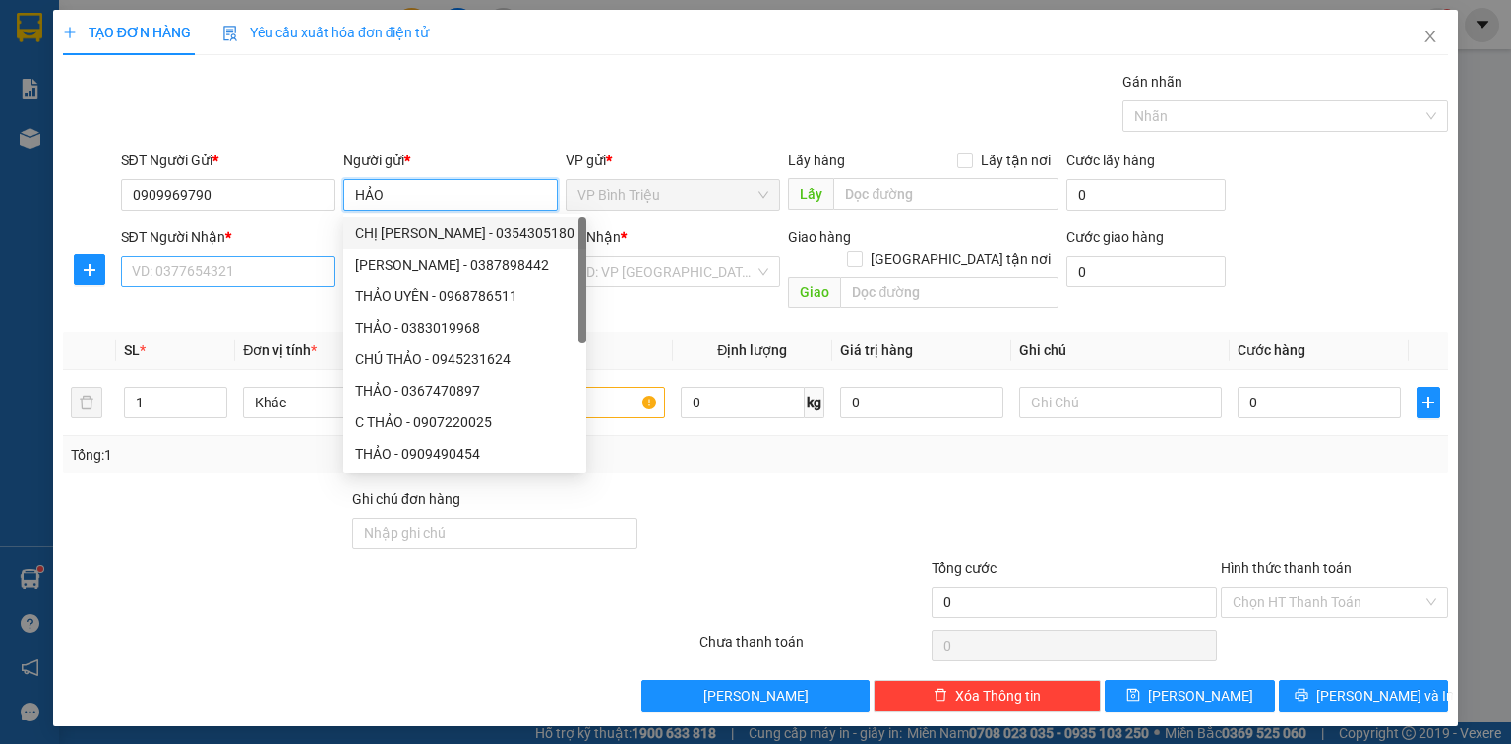
type input "HẢO"
click at [250, 268] on input "SĐT Người Nhận *" at bounding box center [228, 271] width 214 height 31
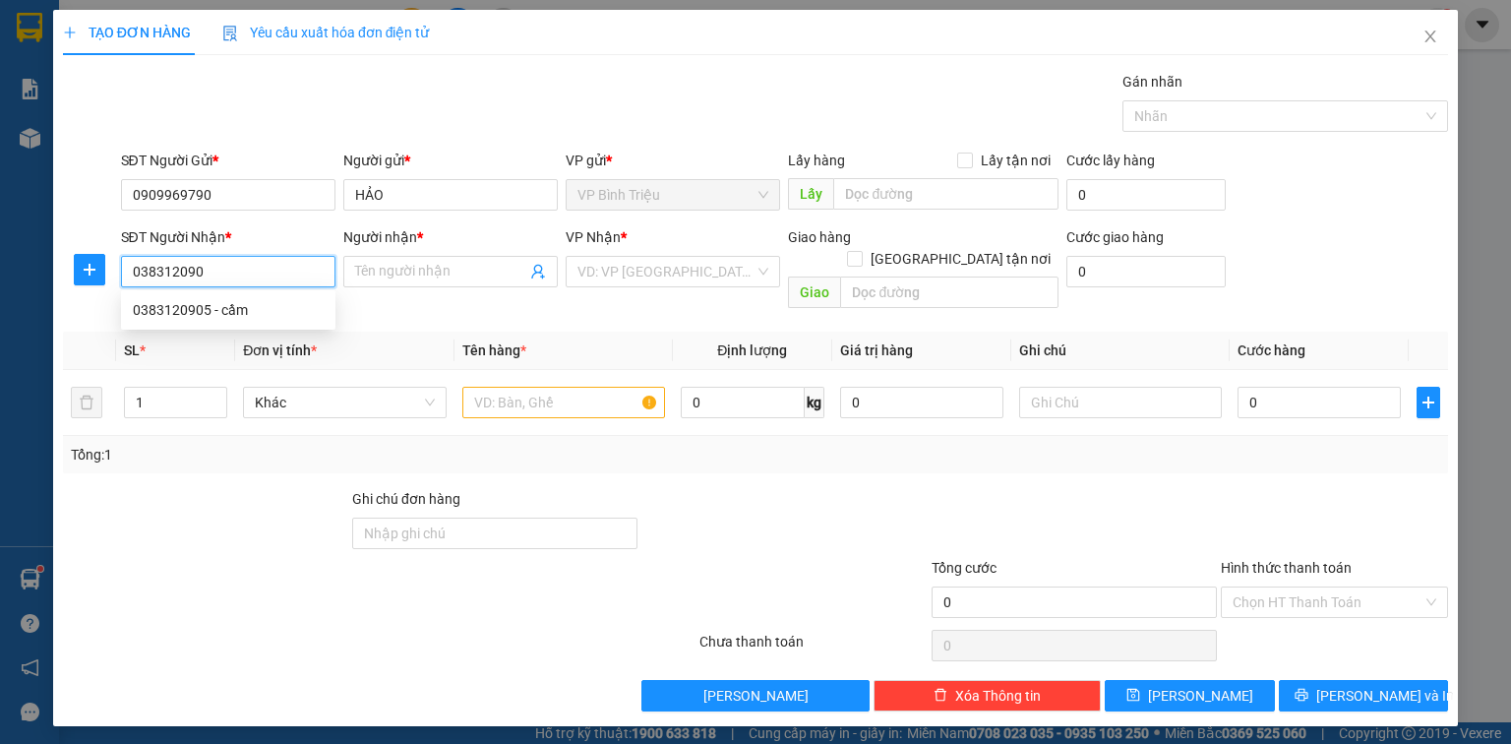
type input "0383120905"
click at [202, 313] on div "0383120905 - cầm" at bounding box center [228, 310] width 191 height 22
type input "cầm"
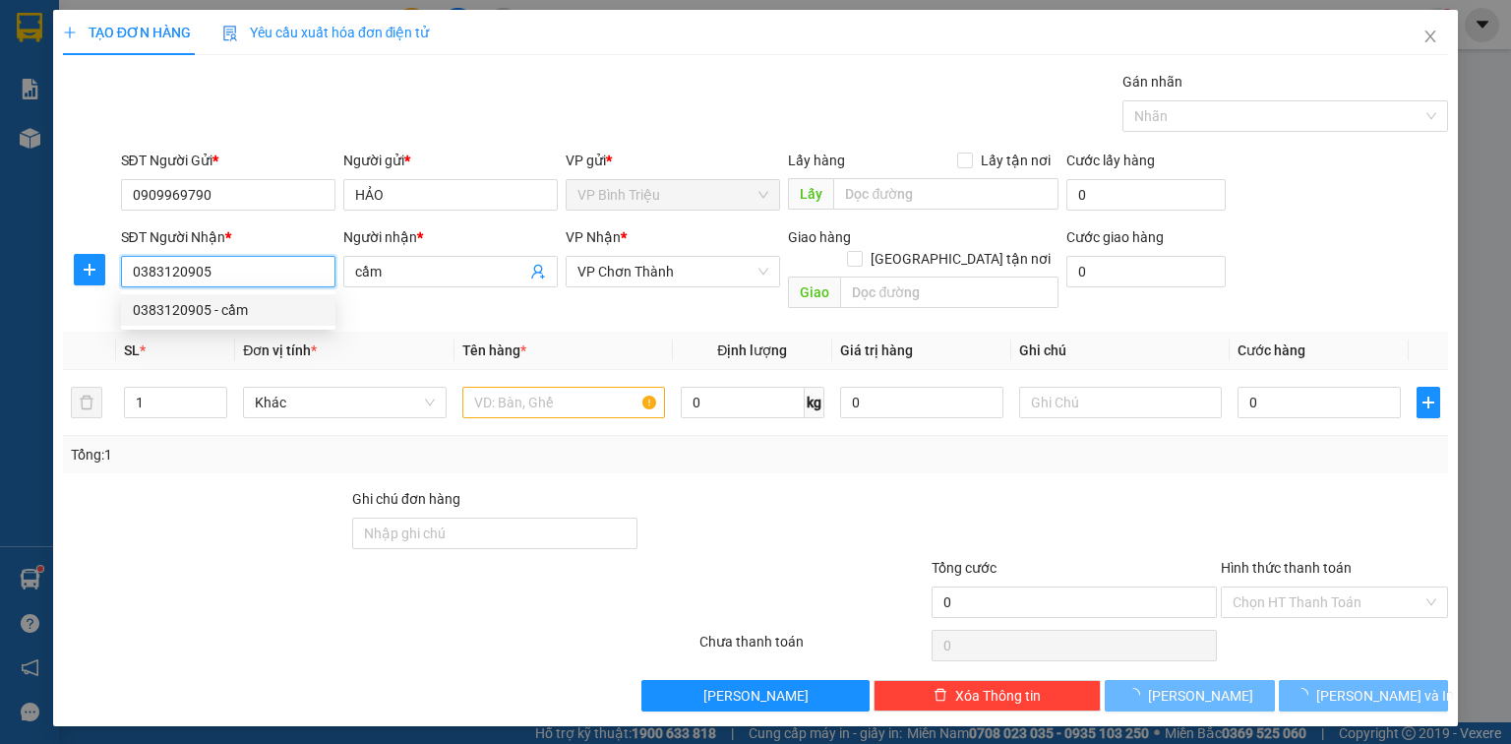
type input "50.000"
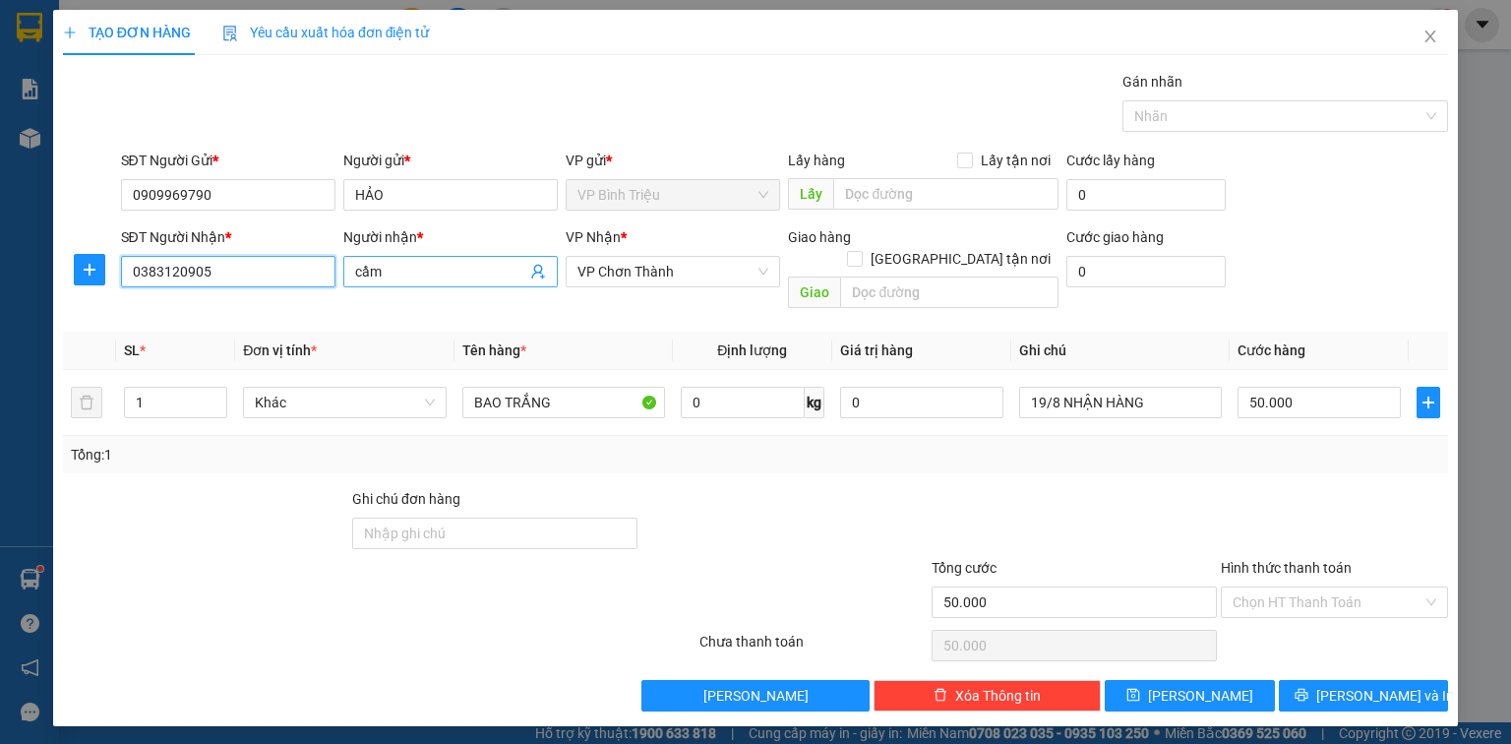
type input "0383120905"
drag, startPoint x: 387, startPoint y: 268, endPoint x: 324, endPoint y: 270, distance: 63.0
click at [324, 270] on div "SĐT Người Nhận * 0383120905 Người nhận * cầm cầm VP Nhận * VP Chơn Thành Giao h…" at bounding box center [785, 271] width 1336 height 90
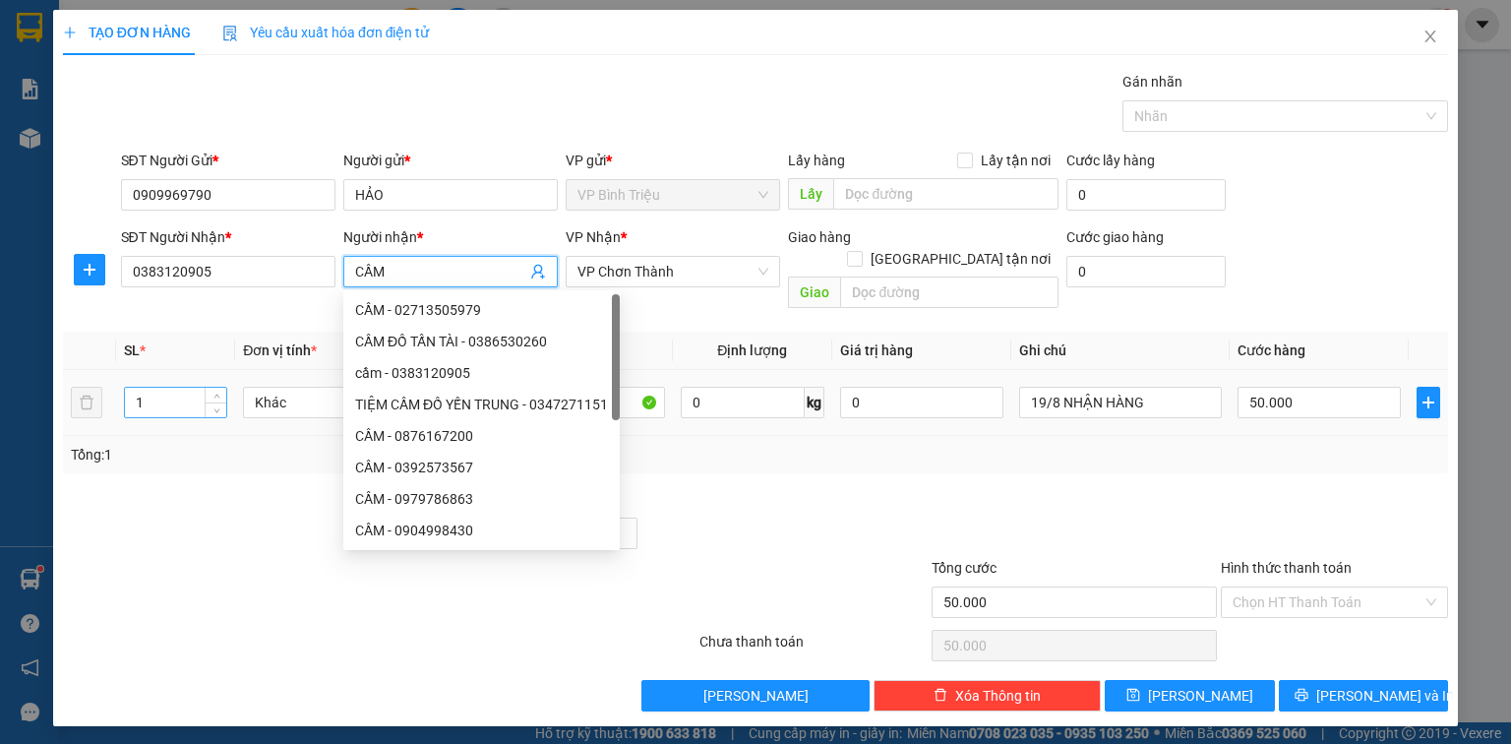
type input "CẦM"
click at [149, 388] on input "1" at bounding box center [175, 403] width 101 height 30
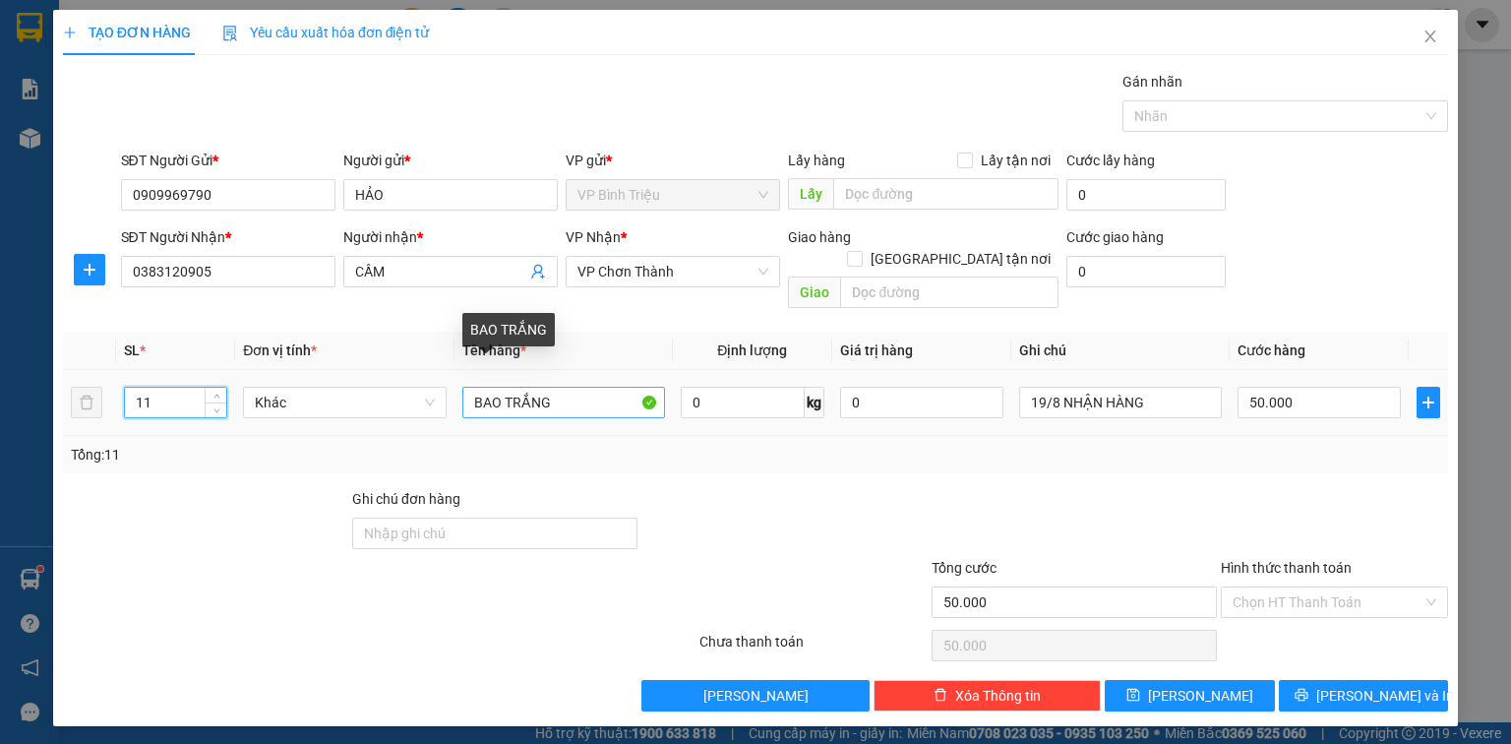
type input "11"
type input "0"
drag, startPoint x: 577, startPoint y: 375, endPoint x: 441, endPoint y: 384, distance: 137.0
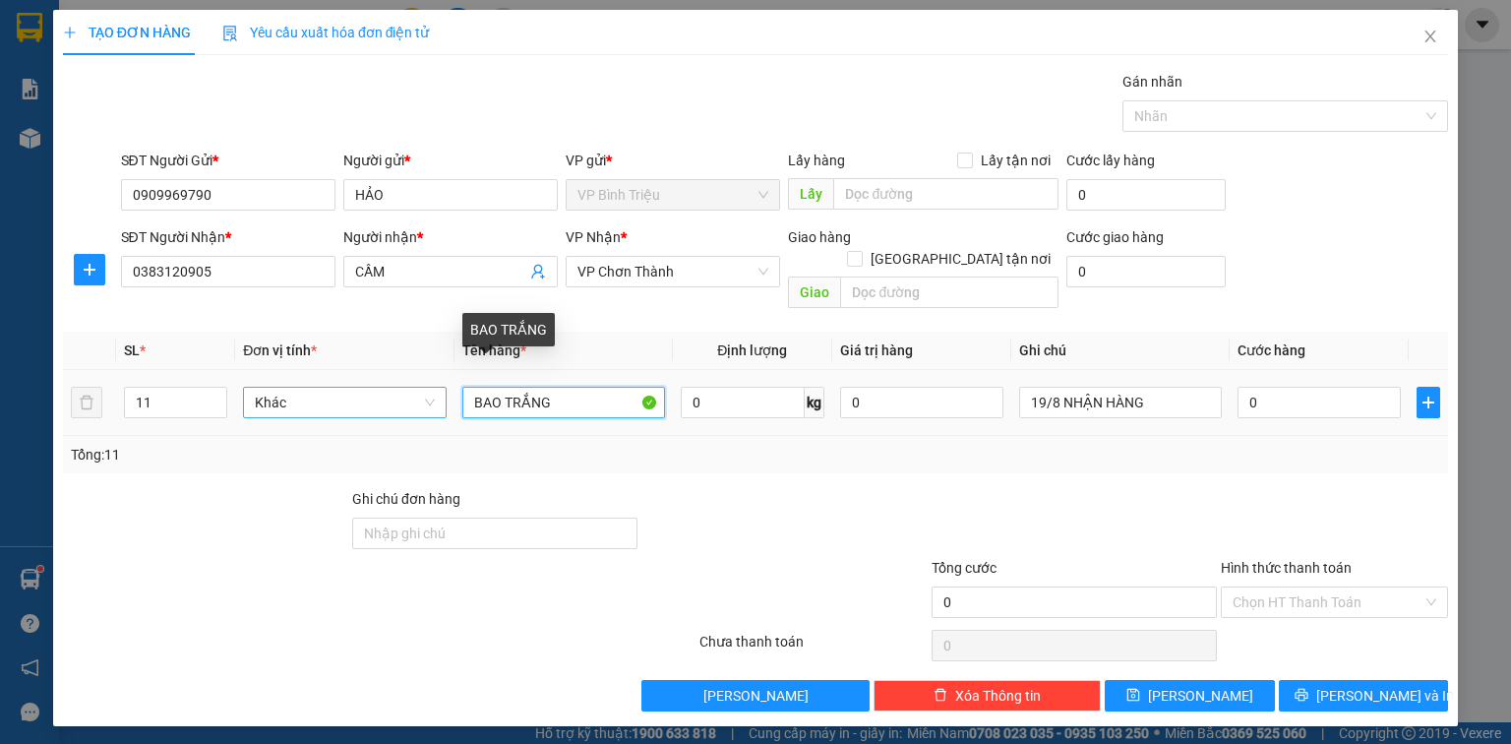
click at [441, 384] on tr "11 Khác BAO TRẮNG 0 kg 0 19/8 NHẬN HÀNG 0" at bounding box center [755, 403] width 1385 height 66
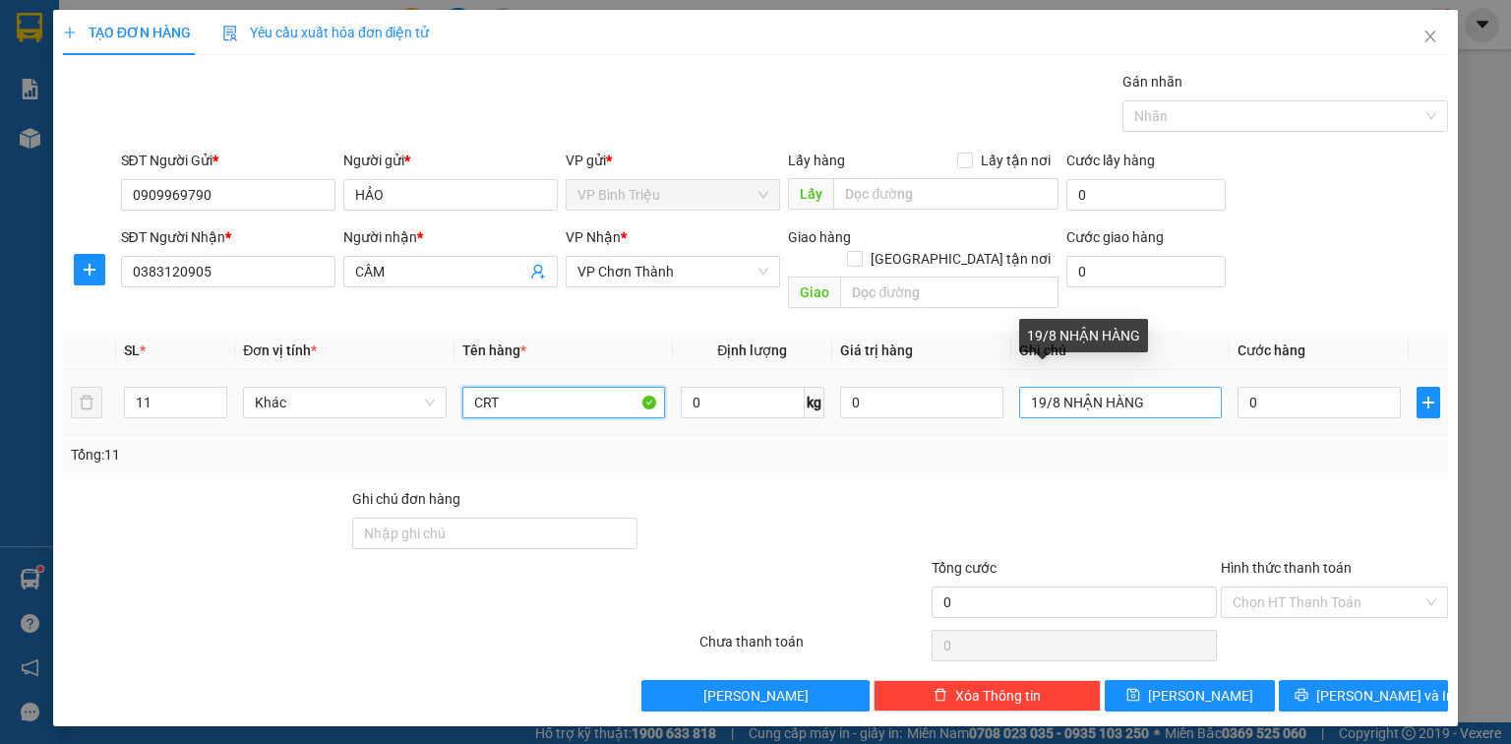
type input "CRT"
drag, startPoint x: 1062, startPoint y: 382, endPoint x: 1013, endPoint y: 385, distance: 49.3
click at [1013, 385] on td "19/8 NHẬN HÀNG" at bounding box center [1120, 403] width 218 height 66
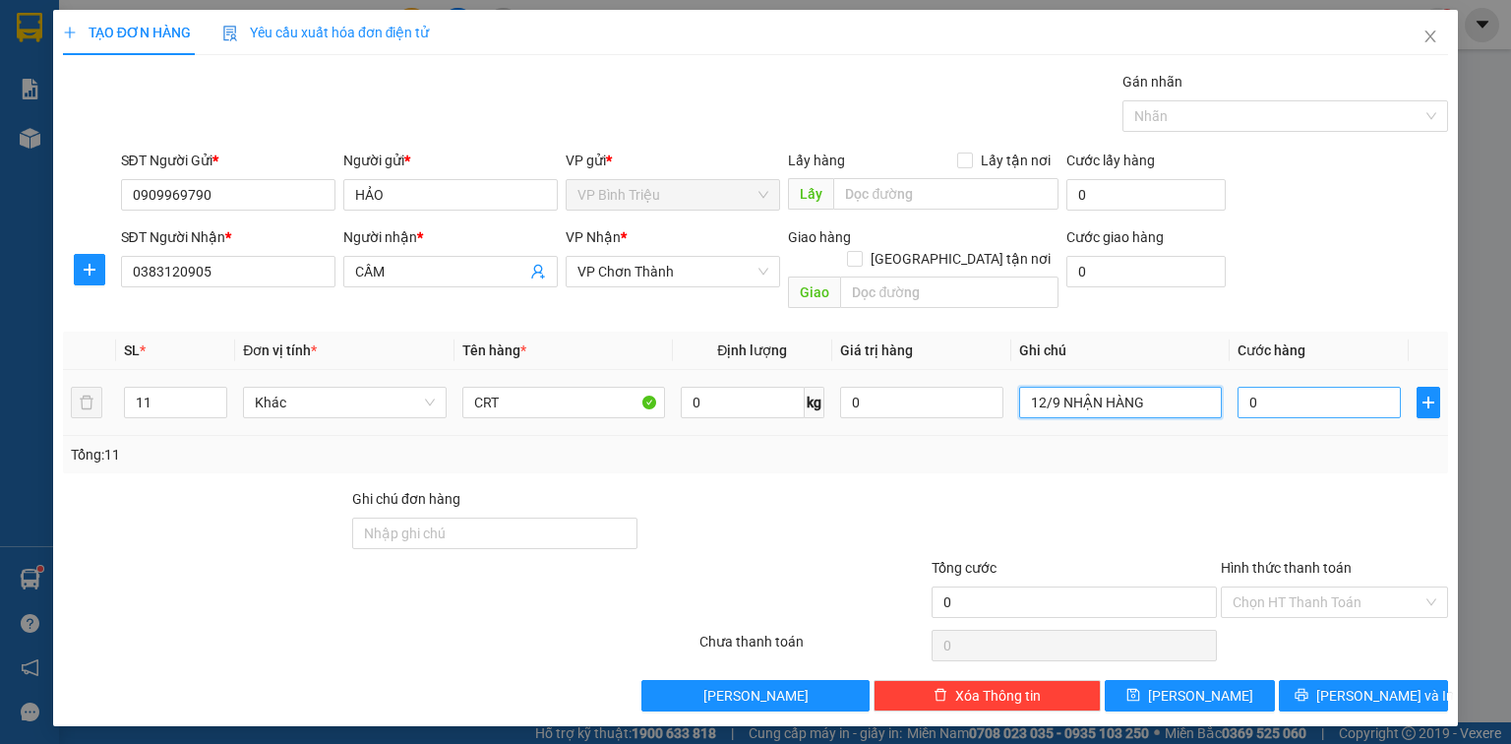
type input "12/9 NHẬN HÀNG"
click at [1274, 387] on input "0" at bounding box center [1318, 402] width 163 height 31
type input "5"
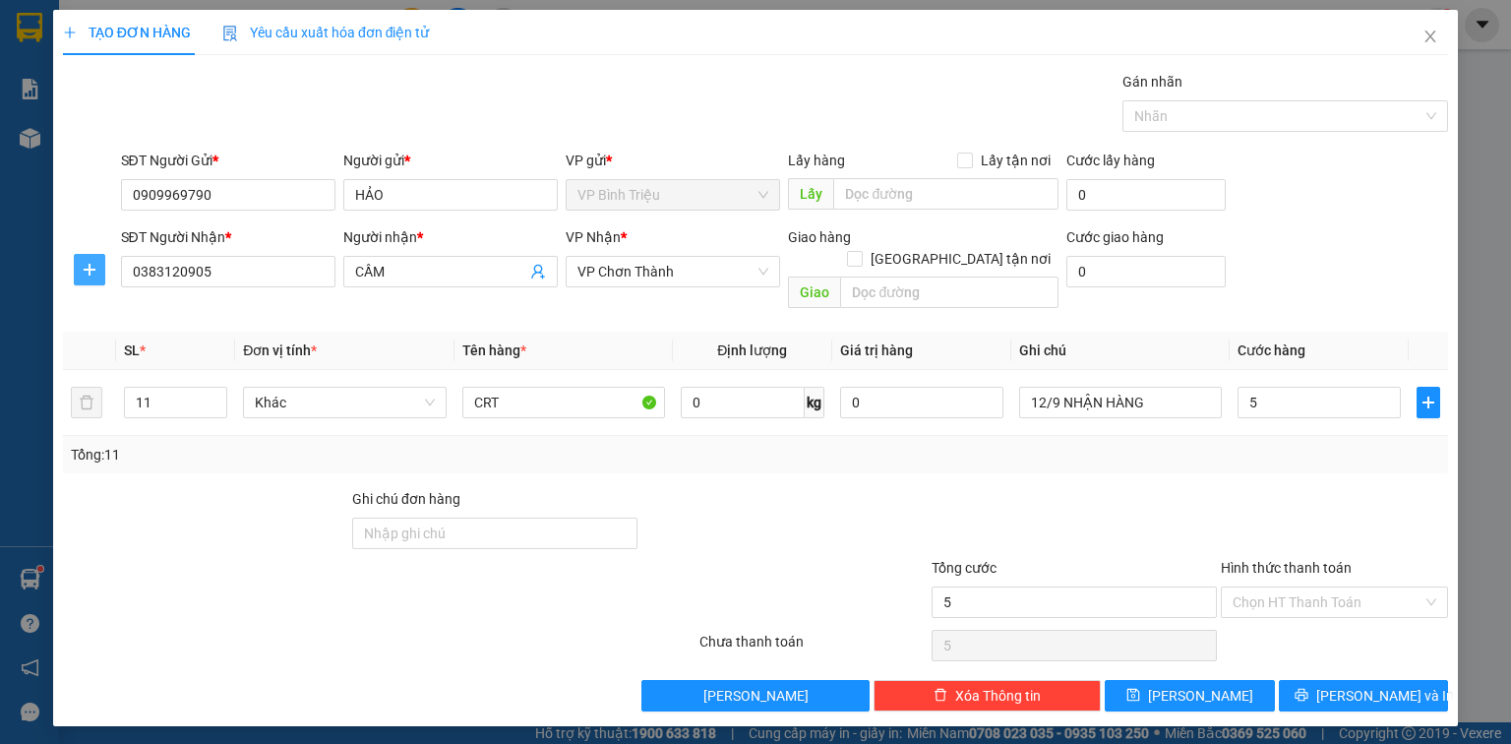
type input "5.000"
click at [90, 267] on icon "plus" at bounding box center [90, 270] width 16 height 16
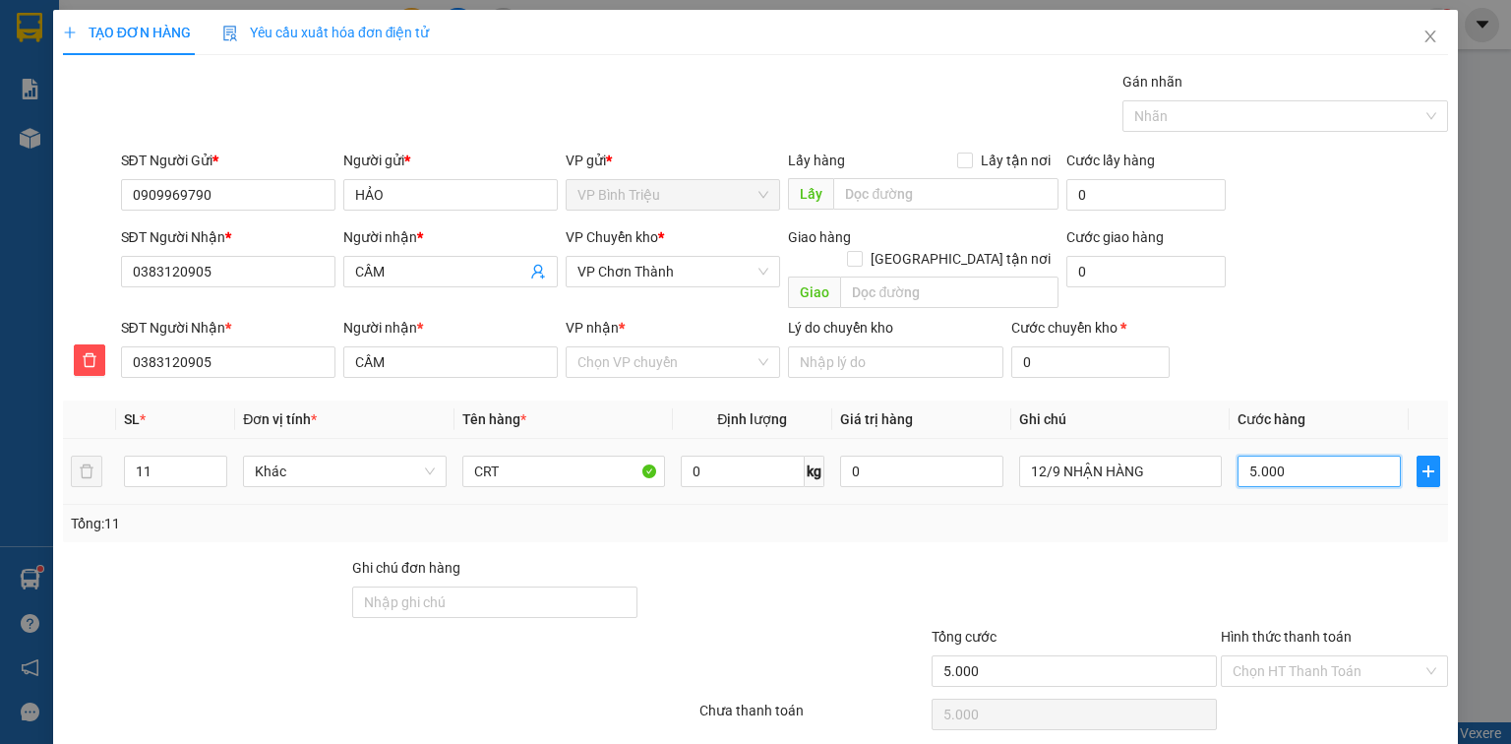
click at [1274, 455] on input "5.000" at bounding box center [1318, 470] width 163 height 31
type input "5"
type input "55"
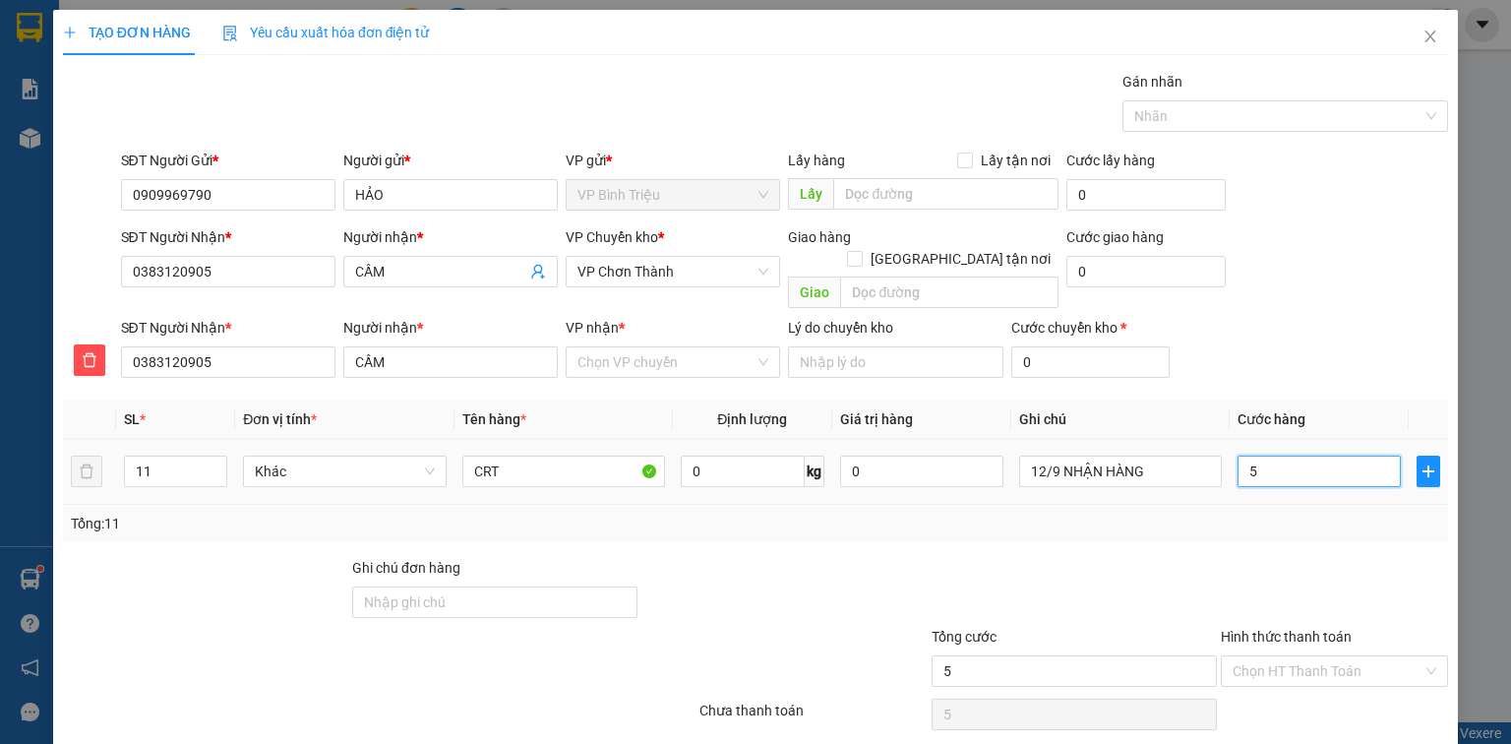
type input "55"
type input "550"
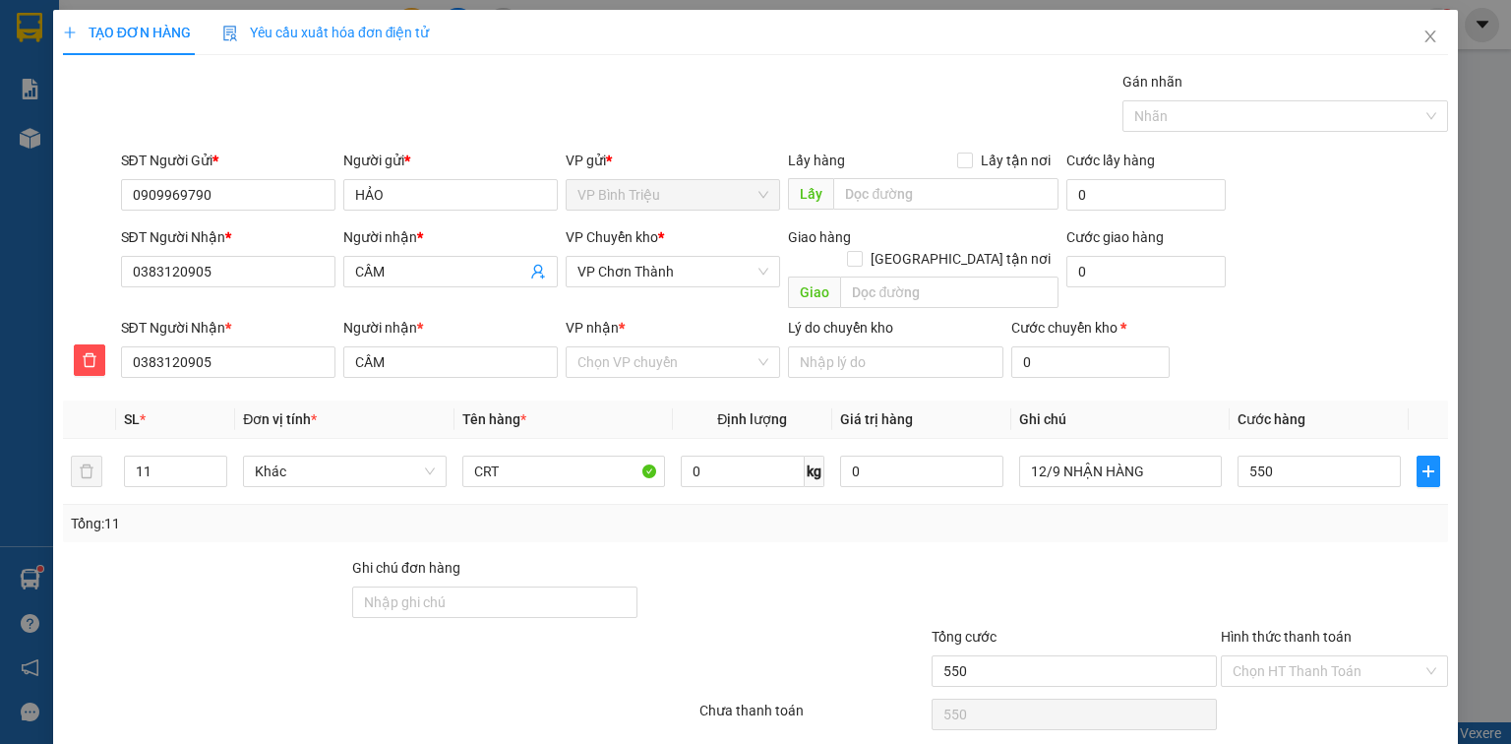
type input "550.000"
click at [1331, 250] on div "SĐT Người Nhận * 0383120905 Người nhận * CẦM VP Chuyển kho * VP Chơn Thành Giao…" at bounding box center [785, 271] width 1336 height 90
click at [669, 278] on span "VP Chơn Thành" at bounding box center [672, 272] width 191 height 30
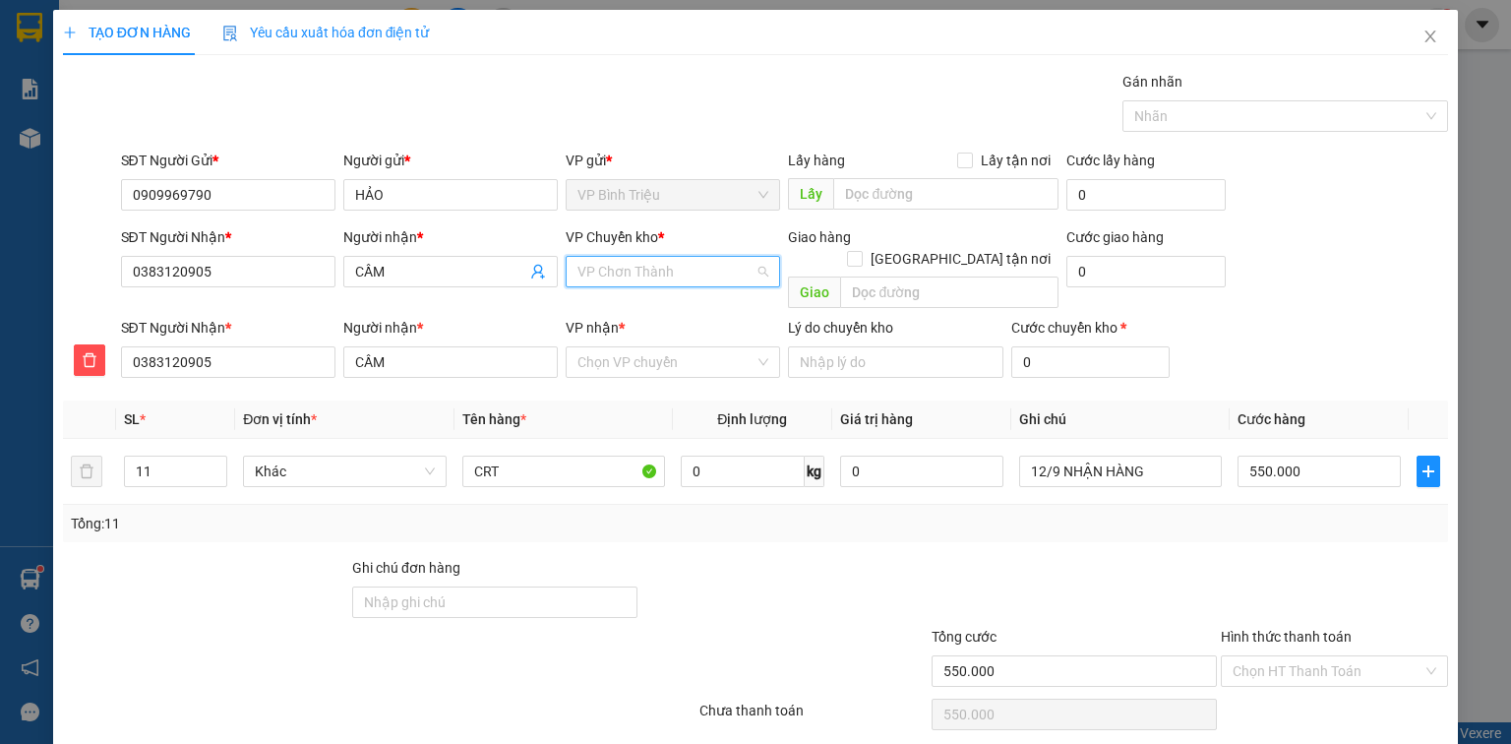
scroll to position [472, 0]
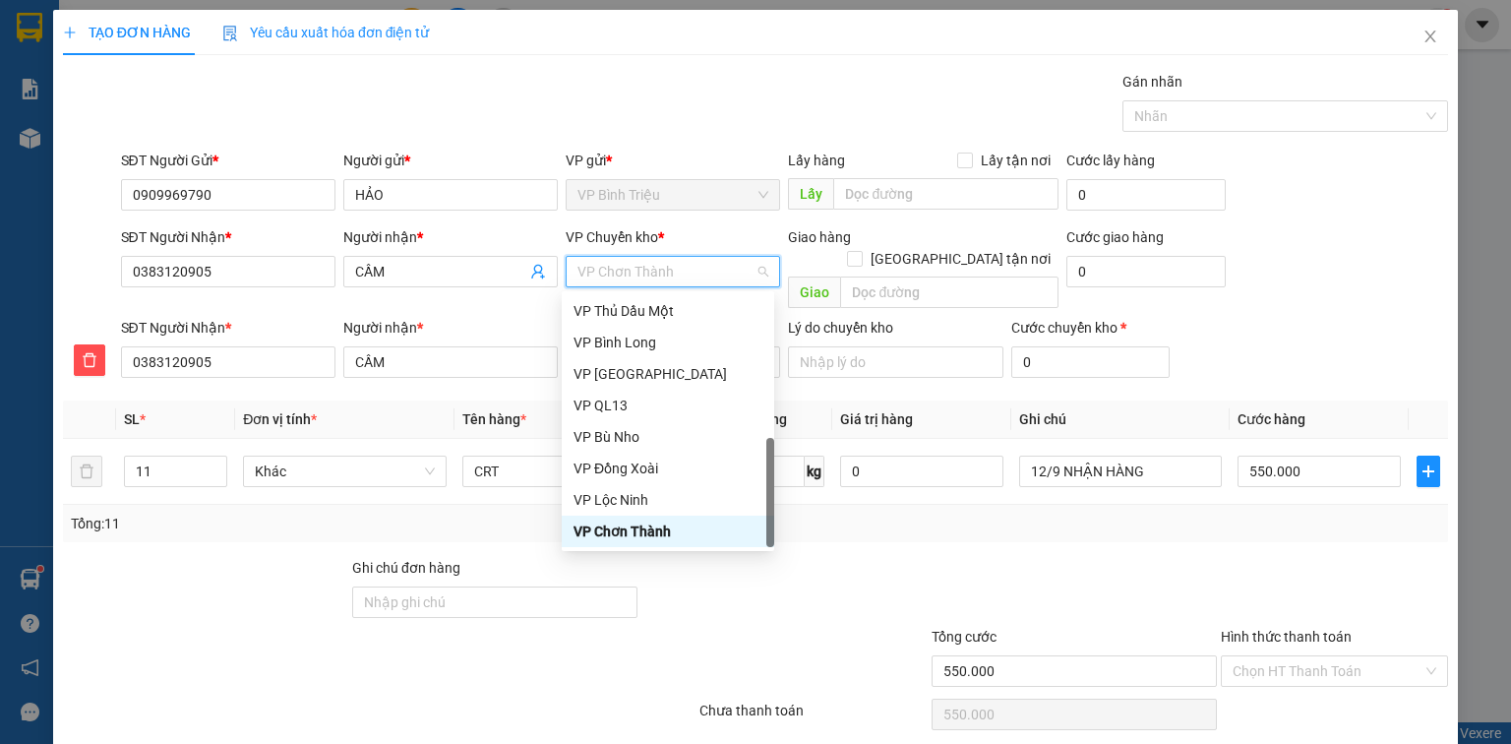
type input "D"
type input "Đ"
click at [646, 529] on div "VP Đồng Xoài" at bounding box center [667, 531] width 189 height 22
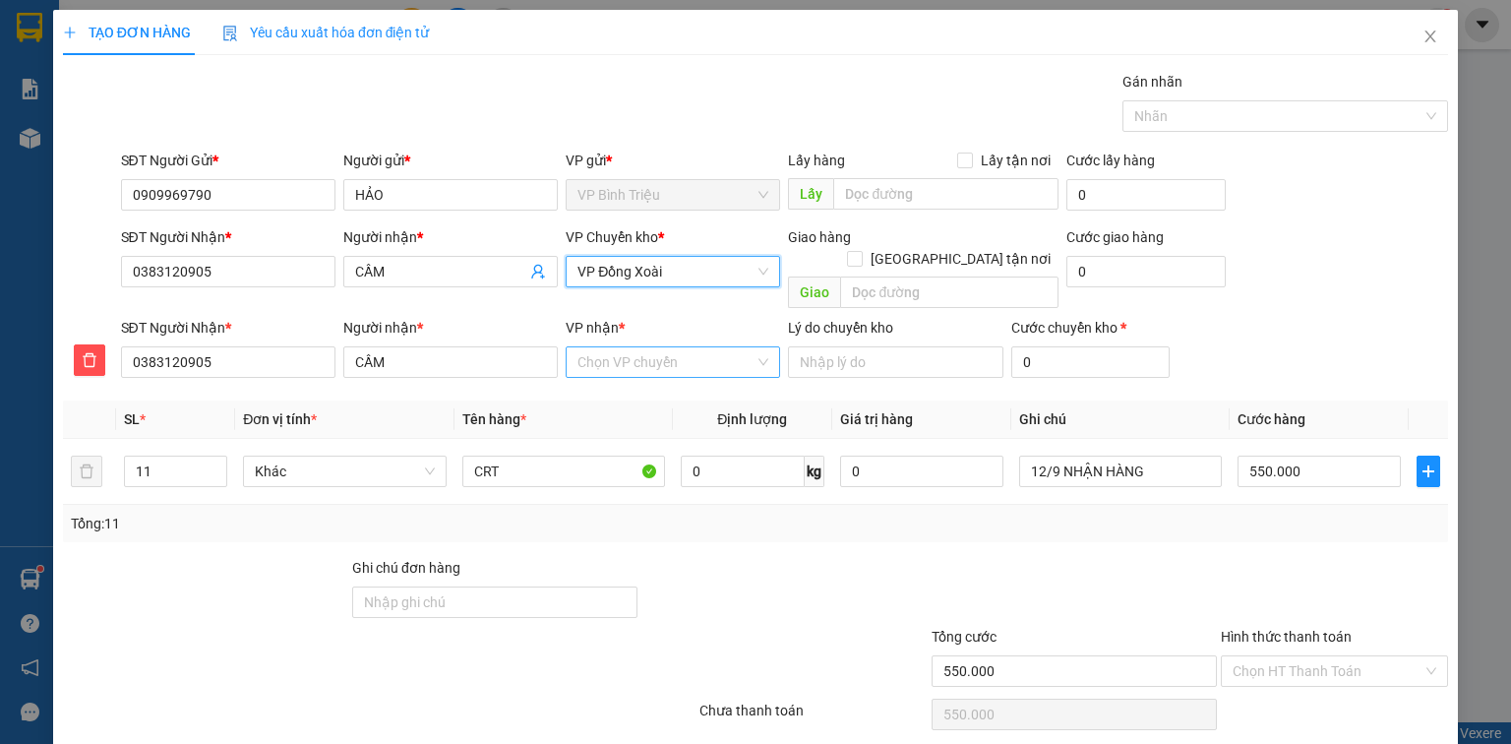
click at [626, 347] on input "VP nhận *" at bounding box center [665, 362] width 177 height 30
type input "CHƠN"
click at [628, 386] on div "VP Chơn Thành" at bounding box center [667, 380] width 189 height 22
click at [505, 455] on input "CRT" at bounding box center [563, 470] width 203 height 31
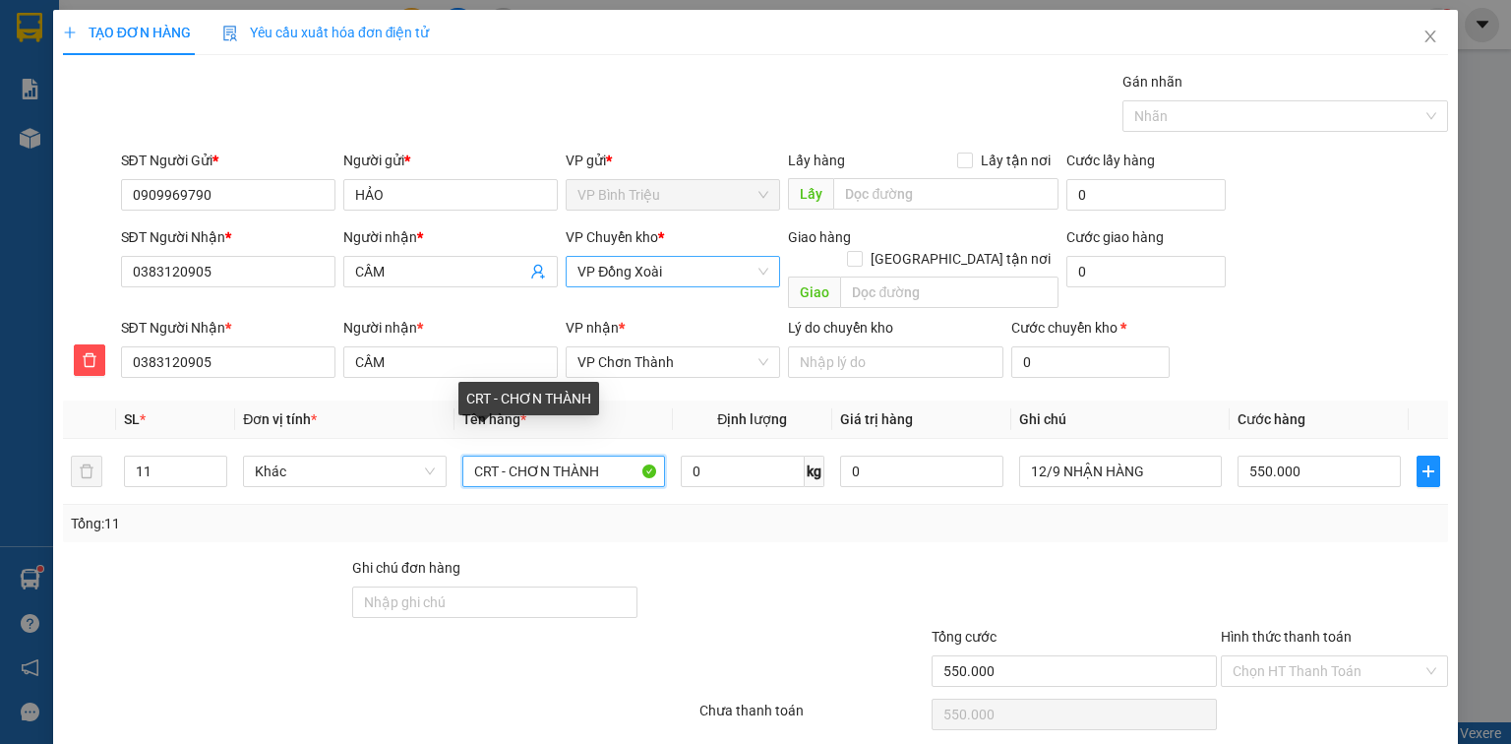
type input "CRT - CHƠN THÀNH"
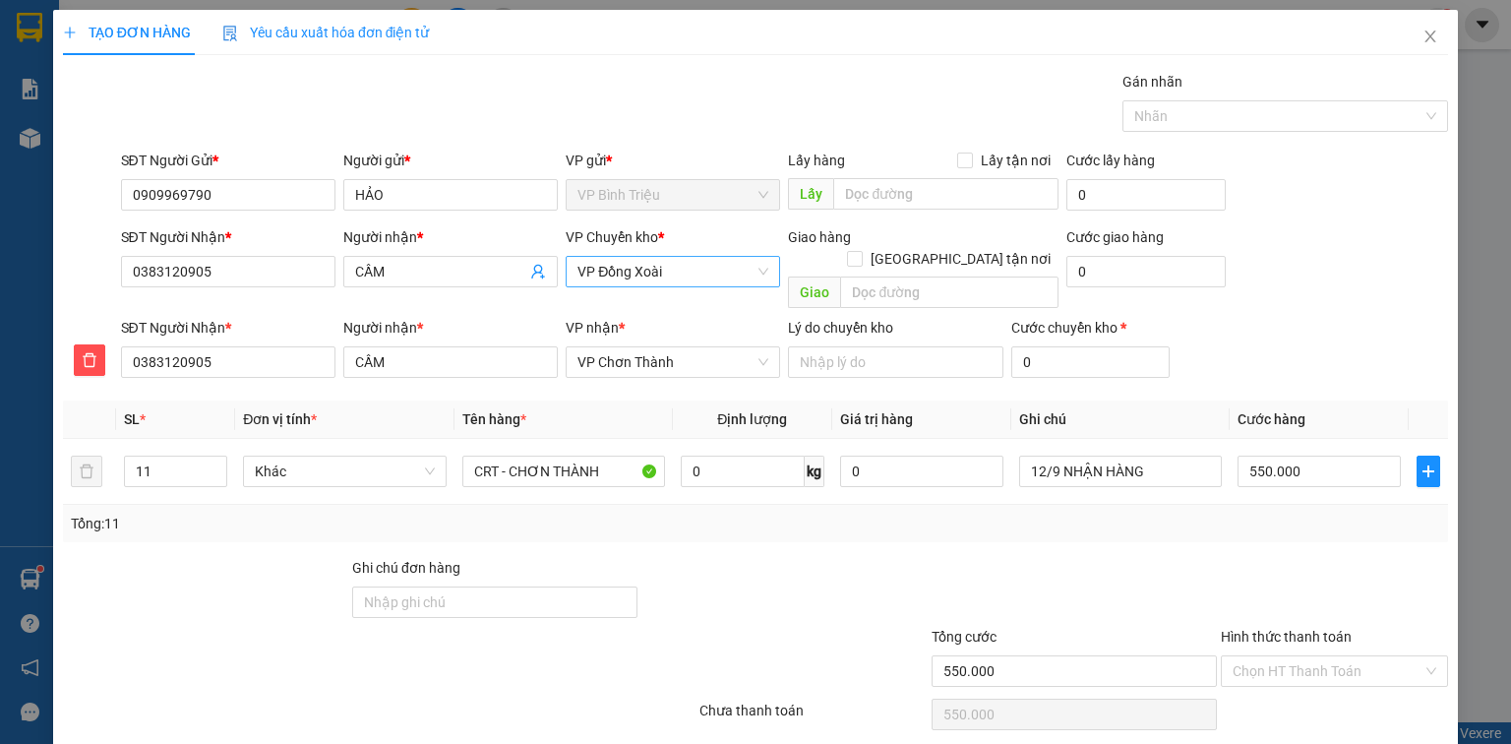
click at [606, 515] on div "Tổng: 11" at bounding box center [755, 523] width 1385 height 37
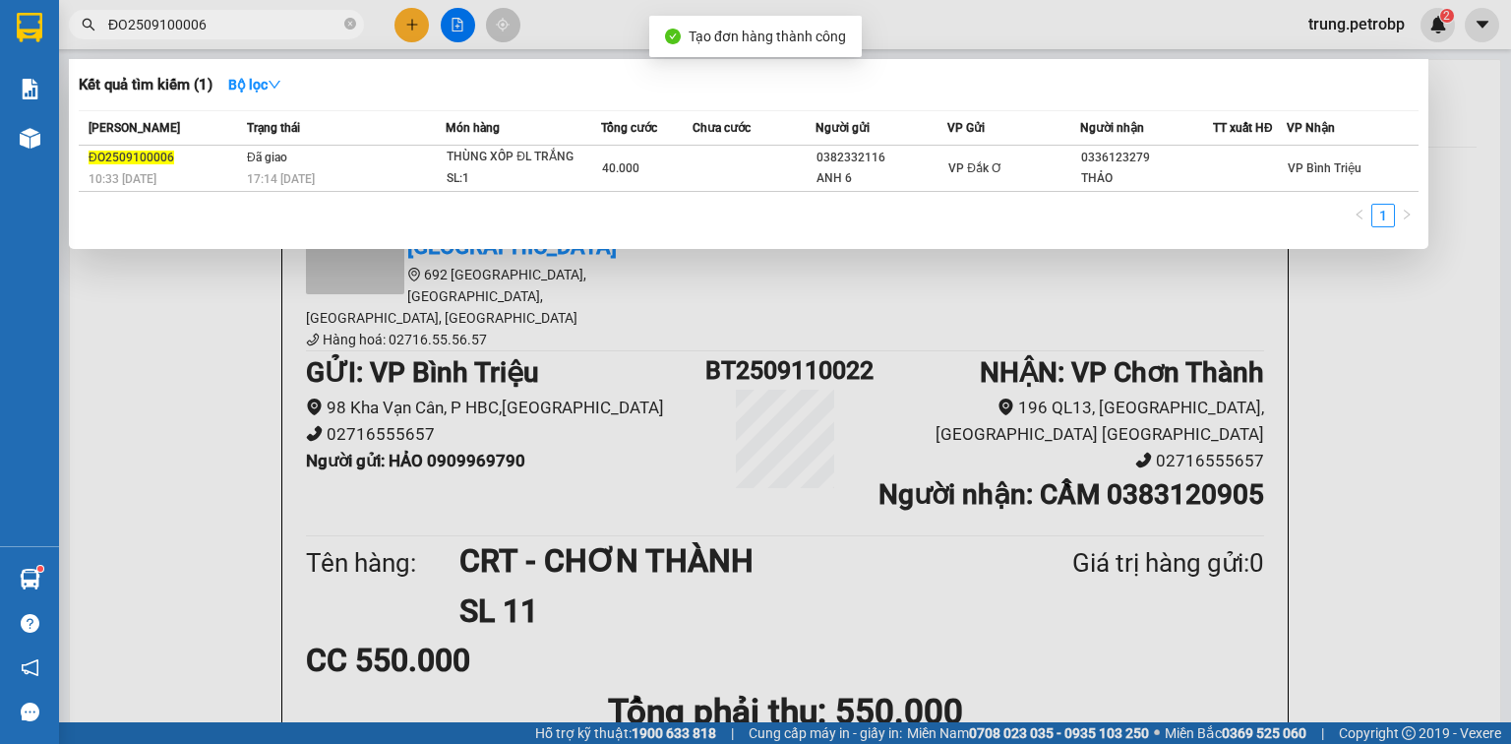
click at [79, 22] on span "ĐO2509100006" at bounding box center [216, 25] width 295 height 30
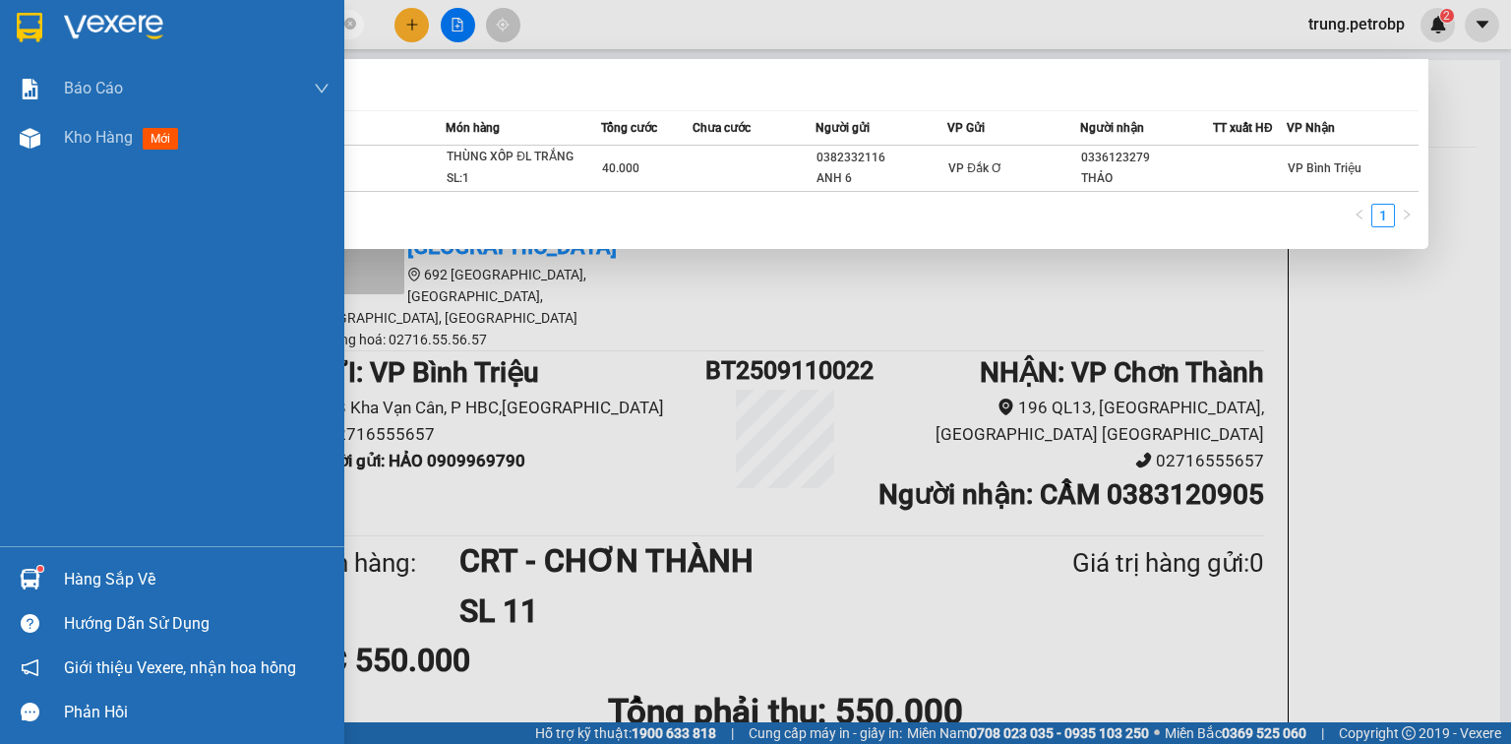
click at [73, 17] on img at bounding box center [113, 28] width 99 height 30
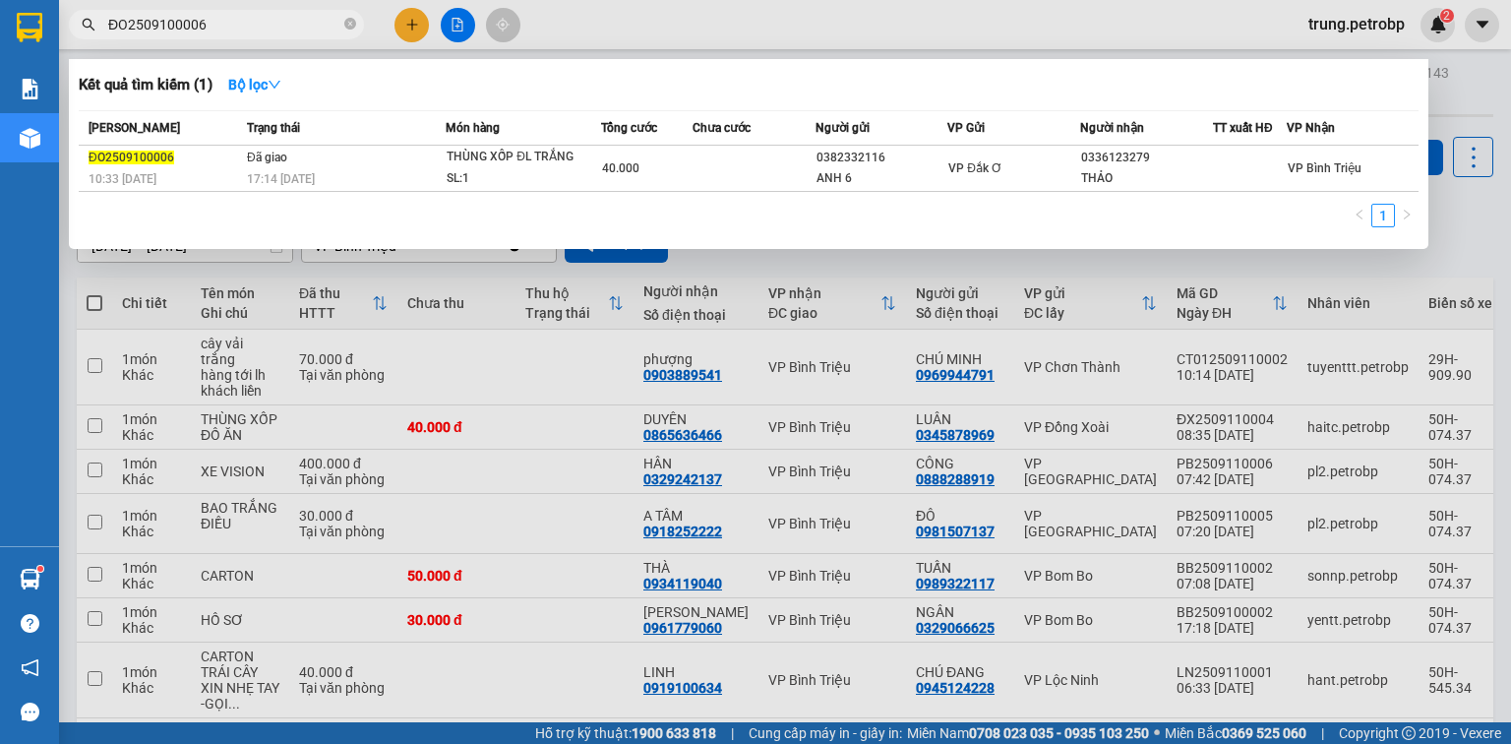
click at [1448, 98] on div at bounding box center [755, 372] width 1511 height 744
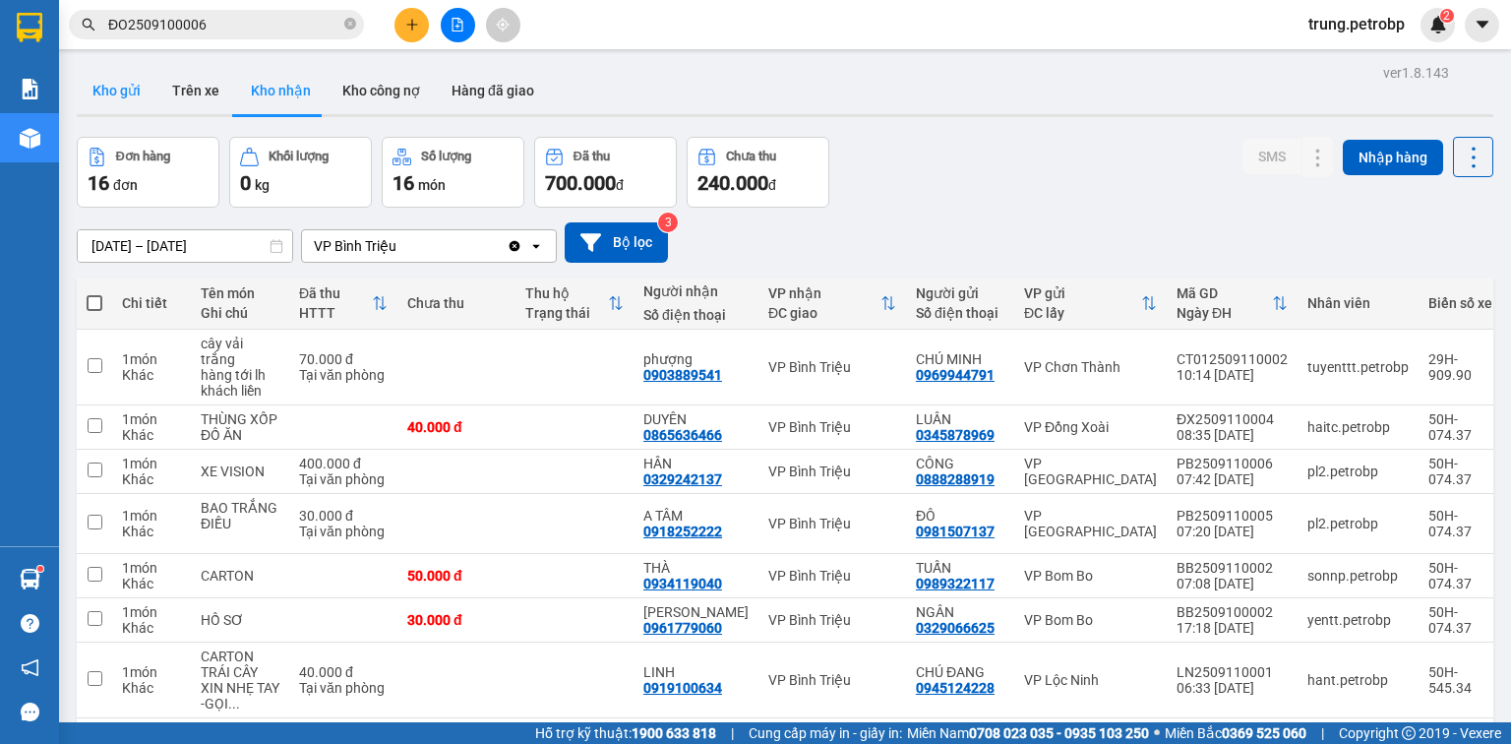
click at [100, 87] on button "Kho gửi" at bounding box center [117, 90] width 80 height 47
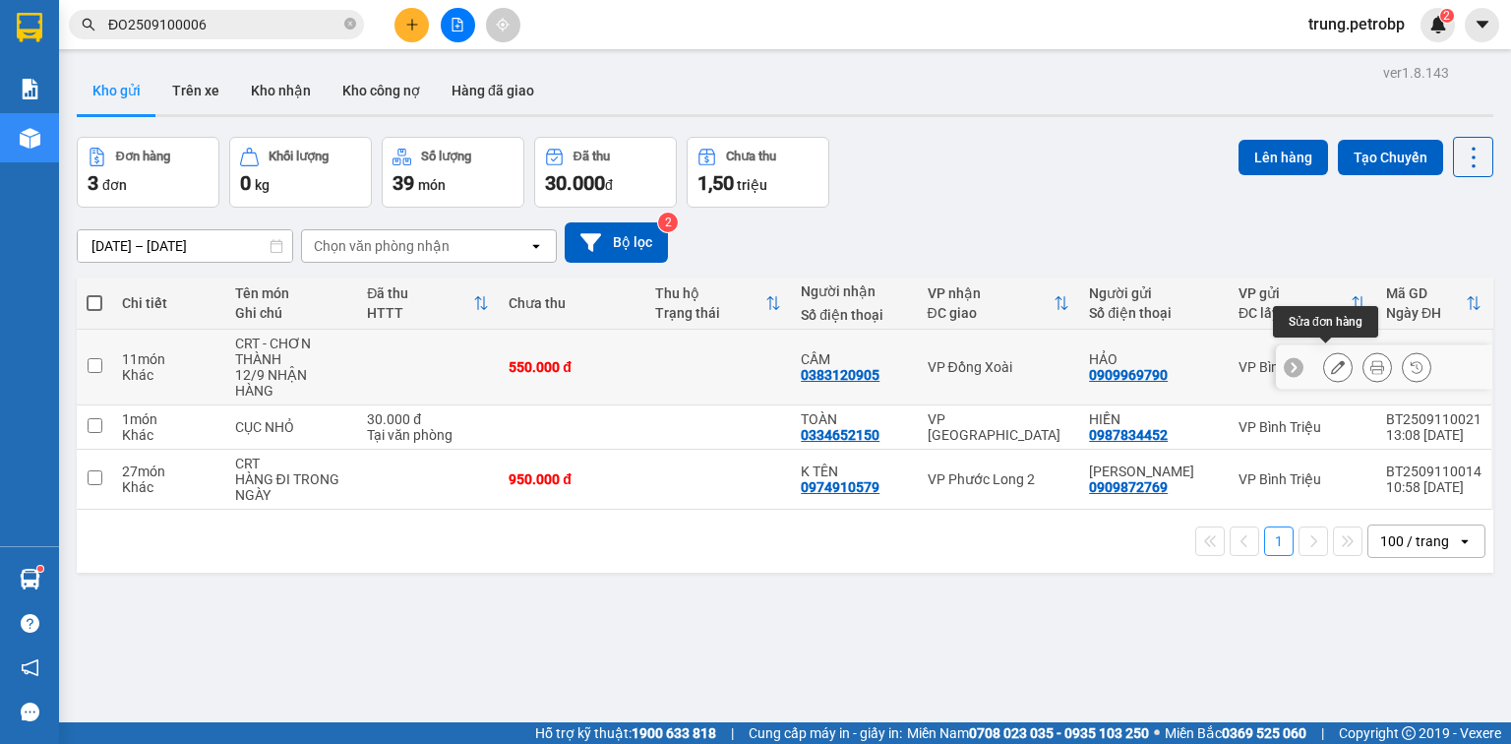
click at [1331, 360] on icon at bounding box center [1338, 367] width 14 height 14
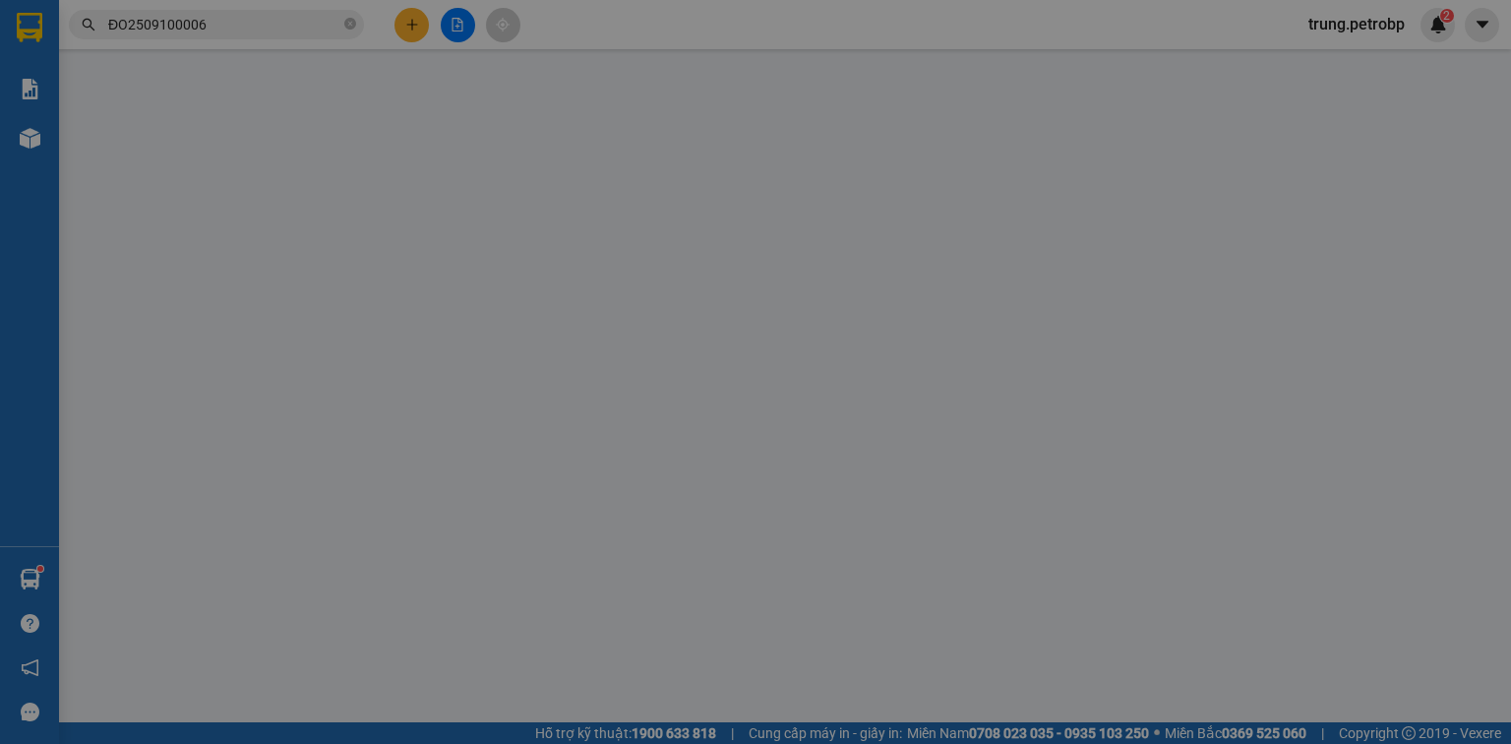
type input "0909969790"
type input "0383120905"
type input "550.000"
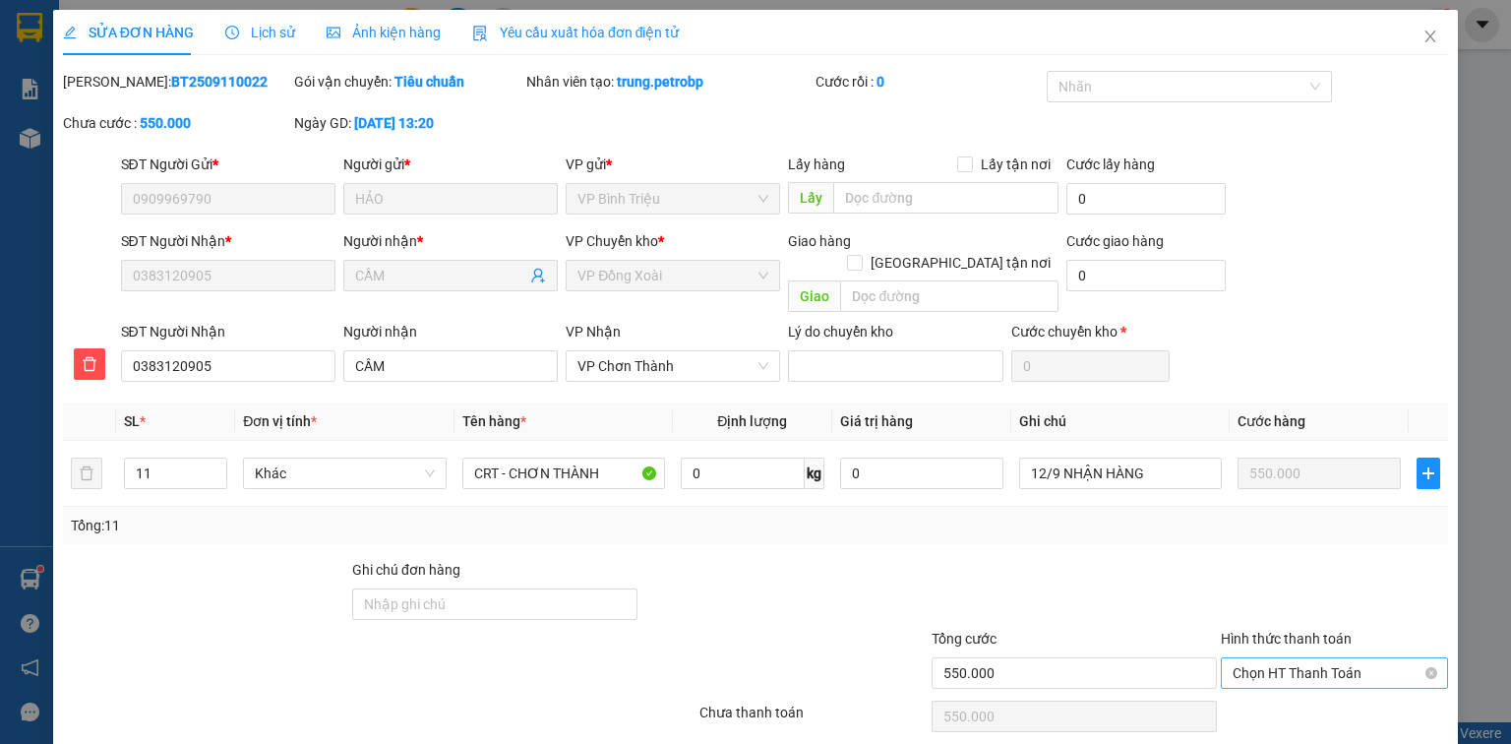
click at [1285, 658] on span "Chọn HT Thanh Toán" at bounding box center [1334, 673] width 204 height 30
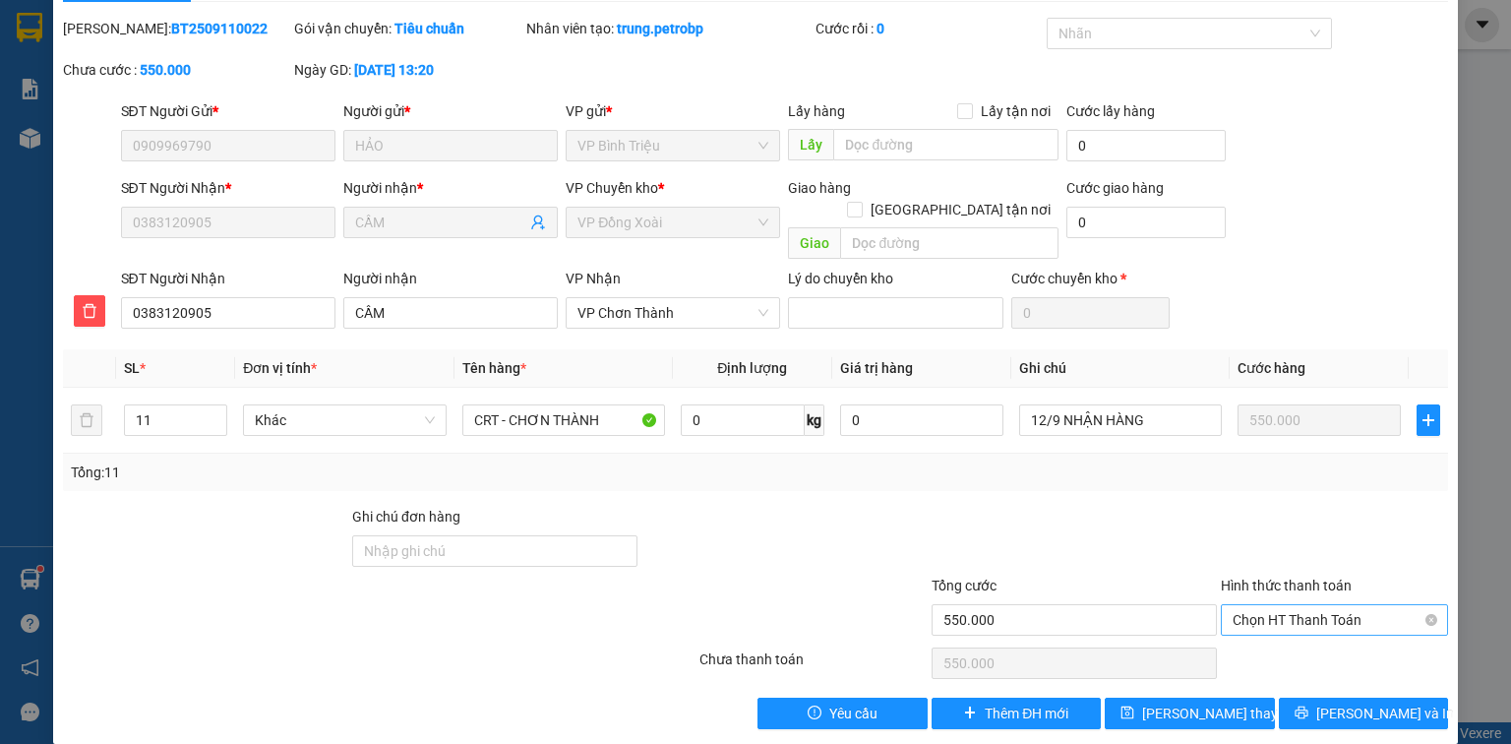
click at [1377, 605] on span "Chọn HT Thanh Toán" at bounding box center [1334, 620] width 204 height 30
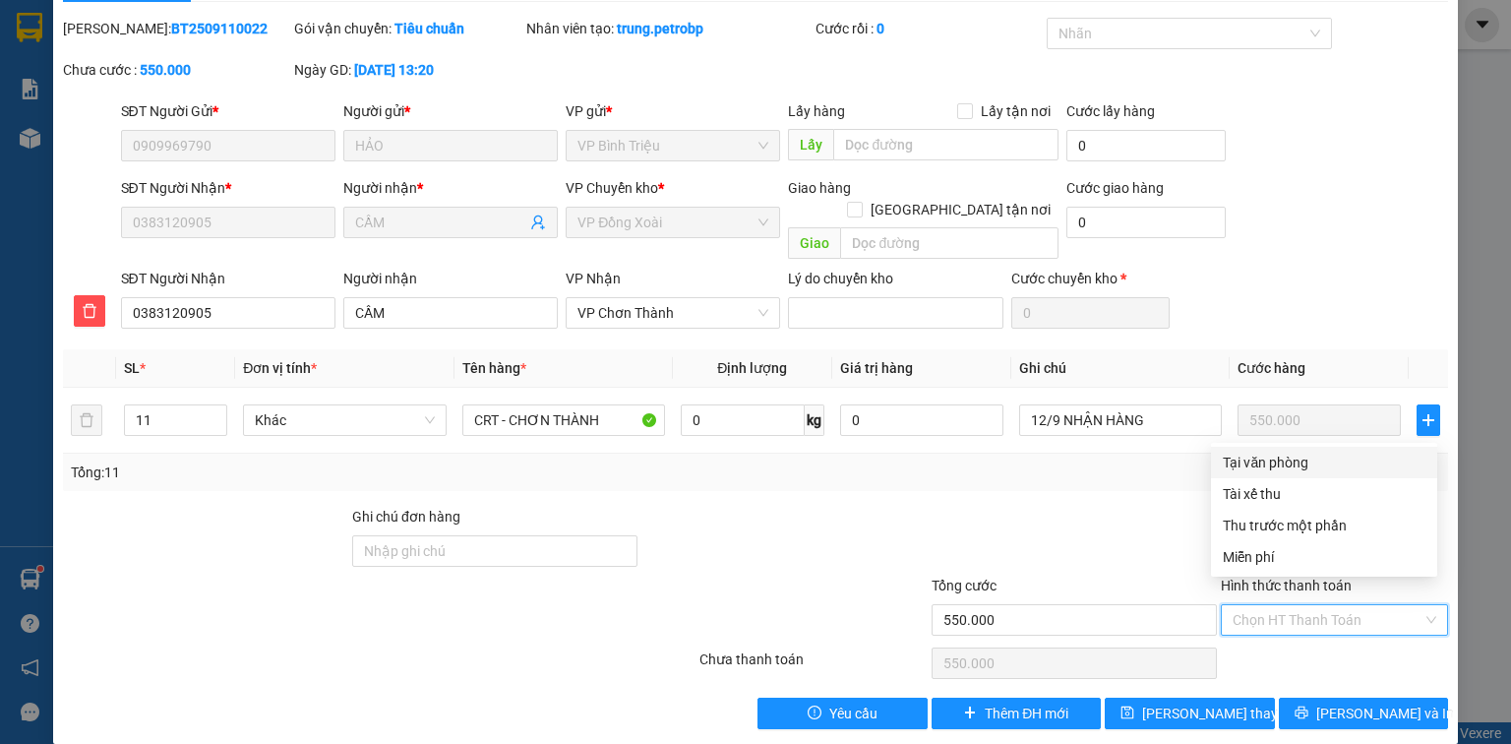
click at [1286, 465] on div "Tại văn phòng" at bounding box center [1324, 462] width 203 height 22
type input "0"
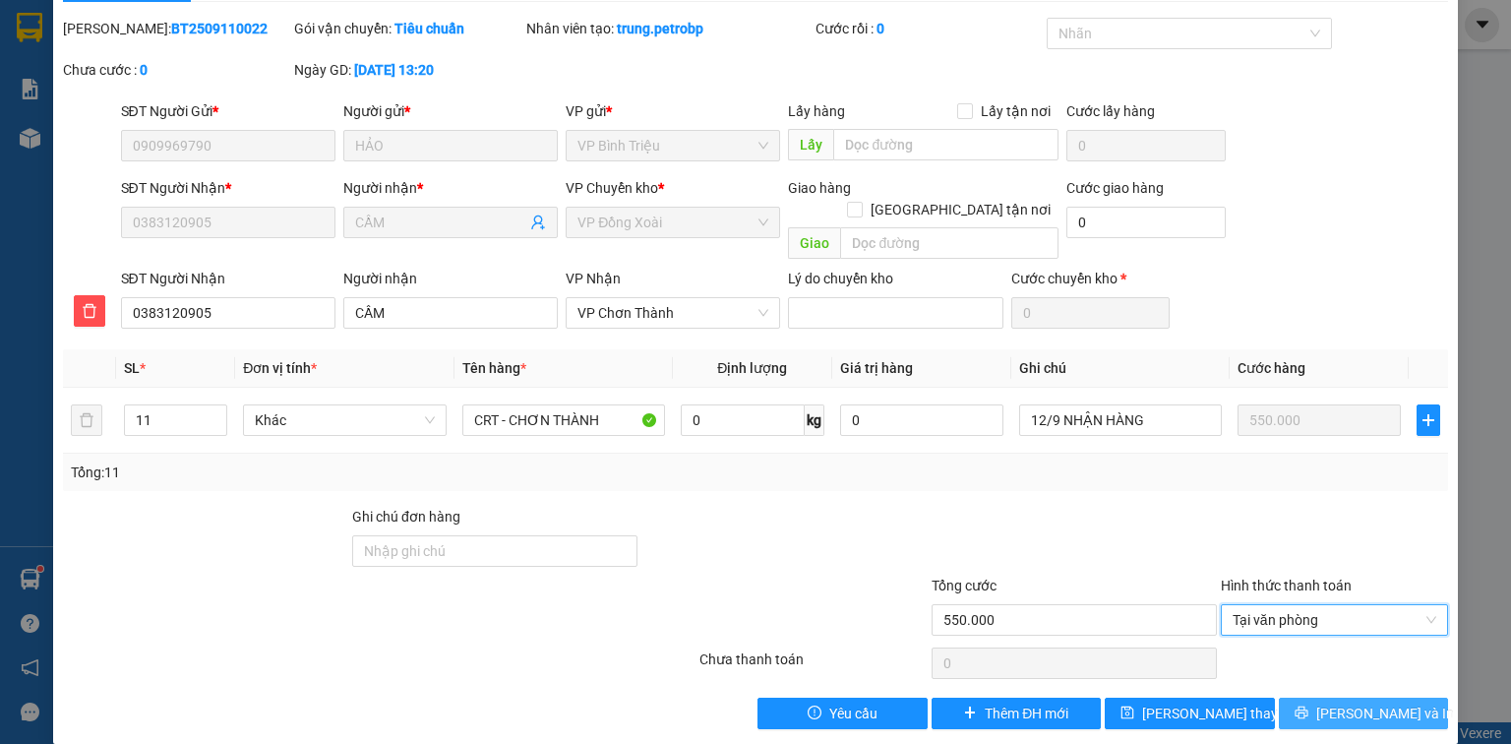
click at [1347, 702] on span "[PERSON_NAME] và In" at bounding box center [1385, 713] width 138 height 22
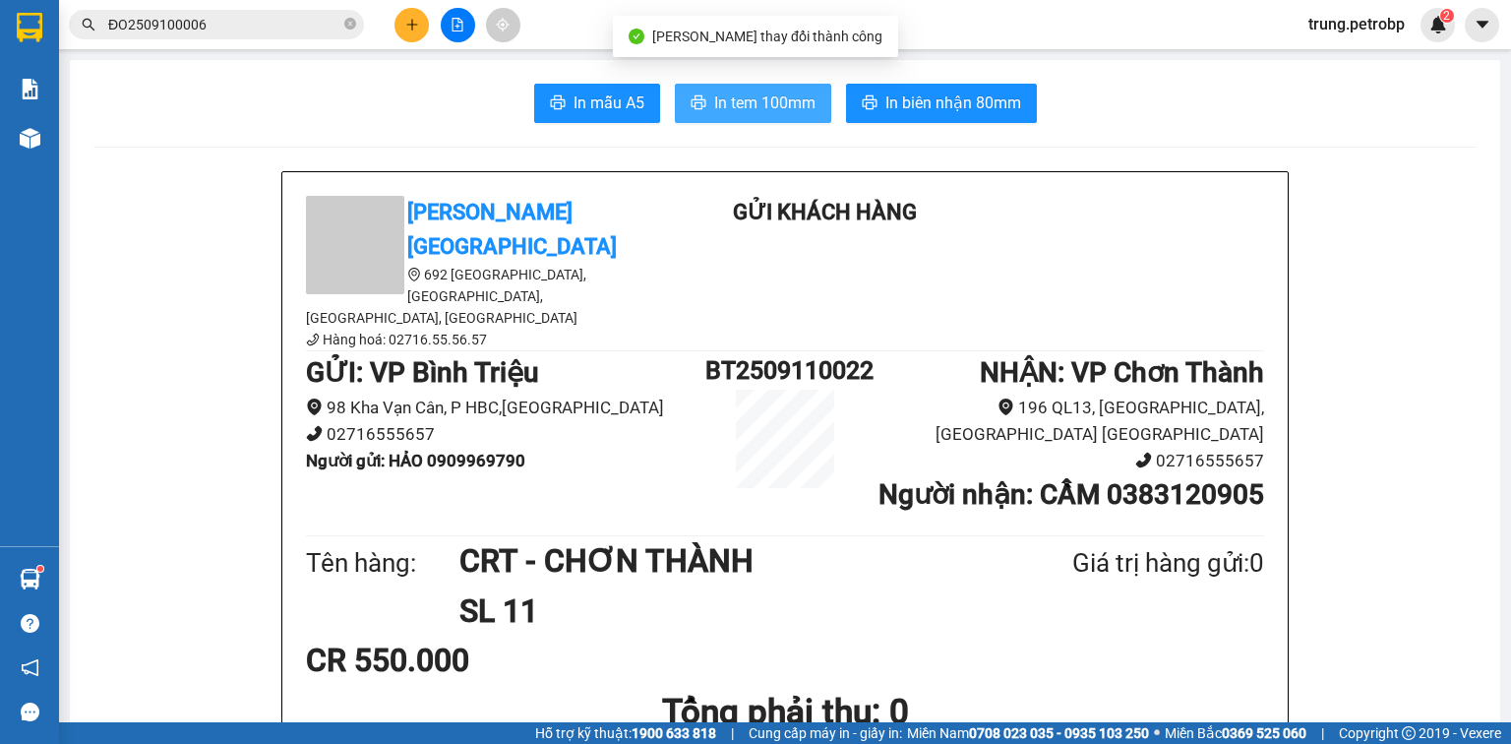
click at [736, 95] on span "In tem 100mm" at bounding box center [764, 102] width 101 height 25
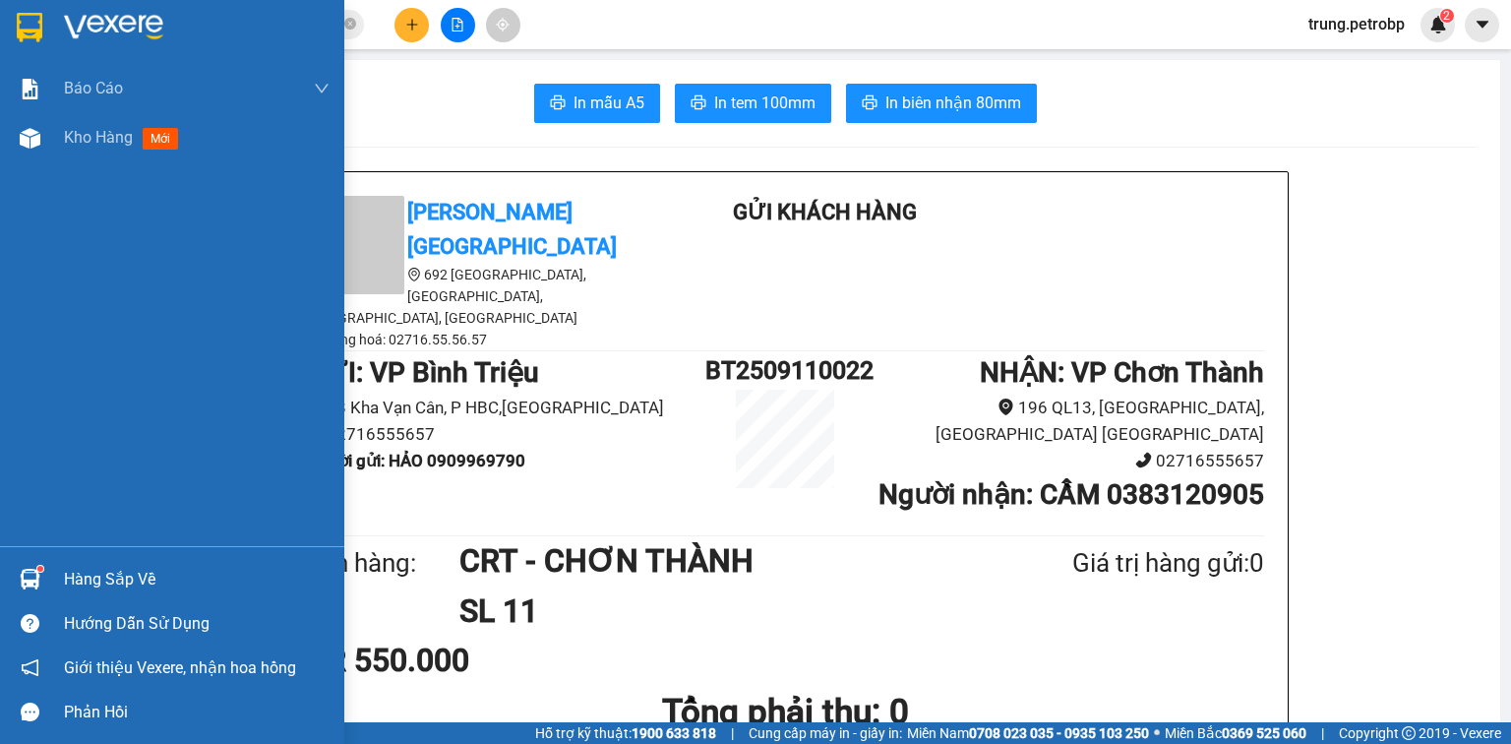
click at [137, 589] on div "Hàng sắp về" at bounding box center [197, 580] width 266 height 30
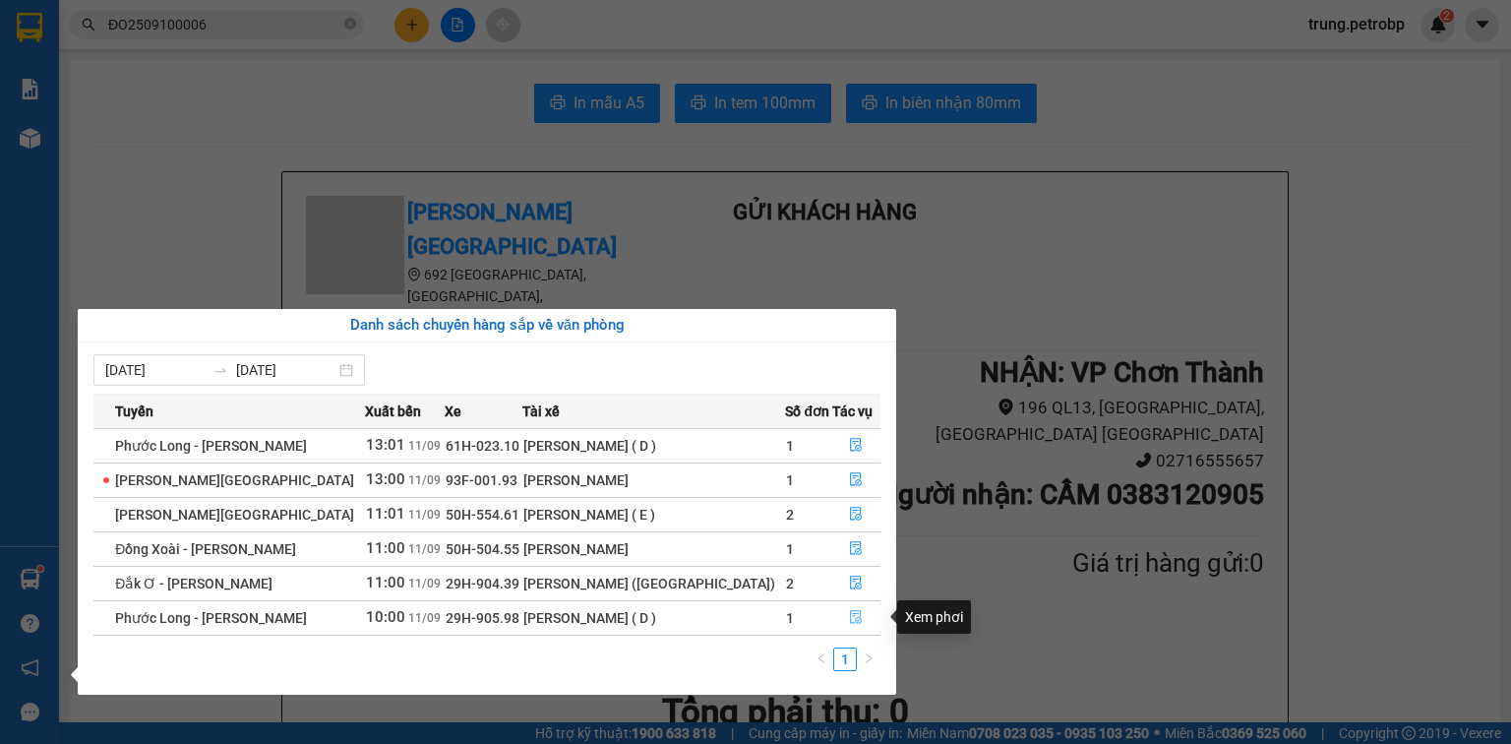
click at [851, 618] on icon "file-done" at bounding box center [857, 618] width 12 height 14
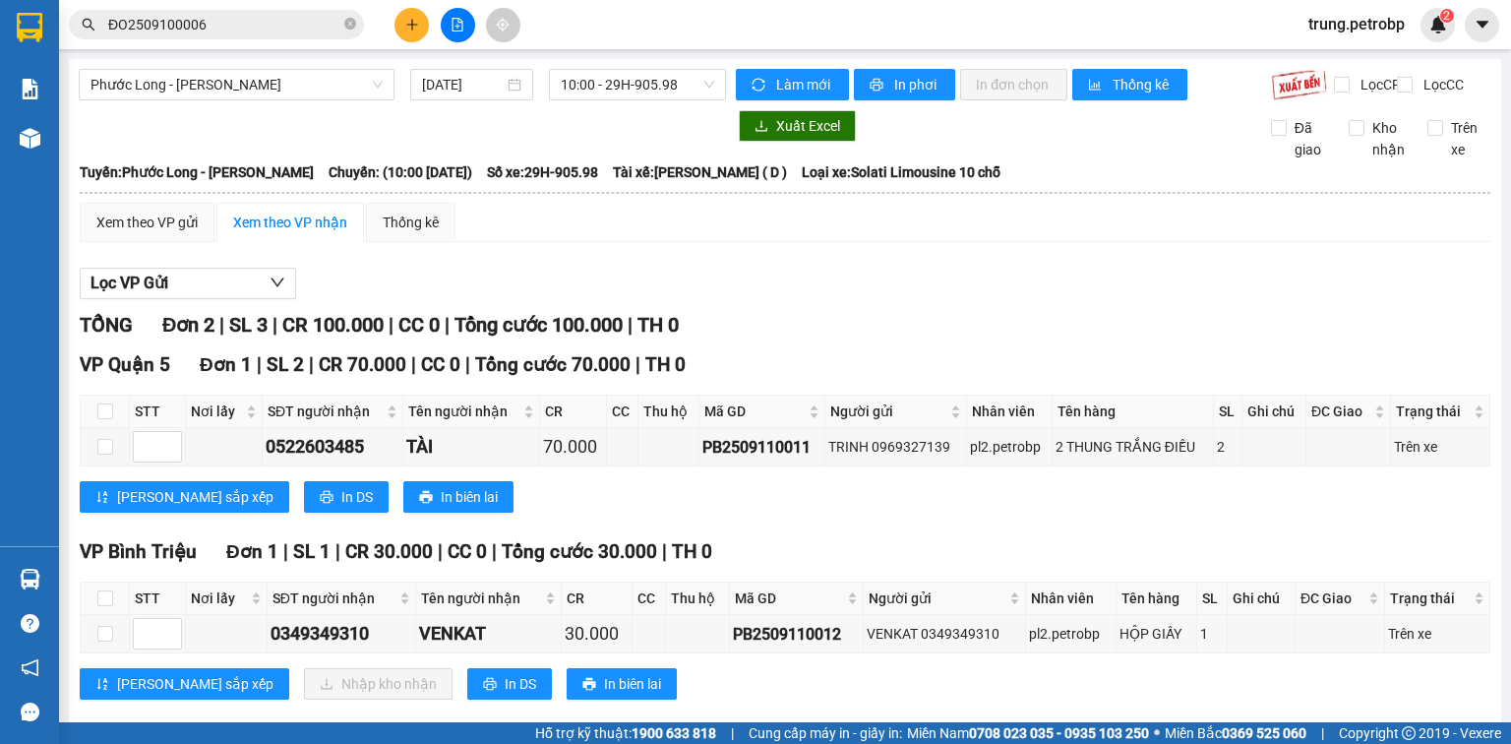
scroll to position [46, 0]
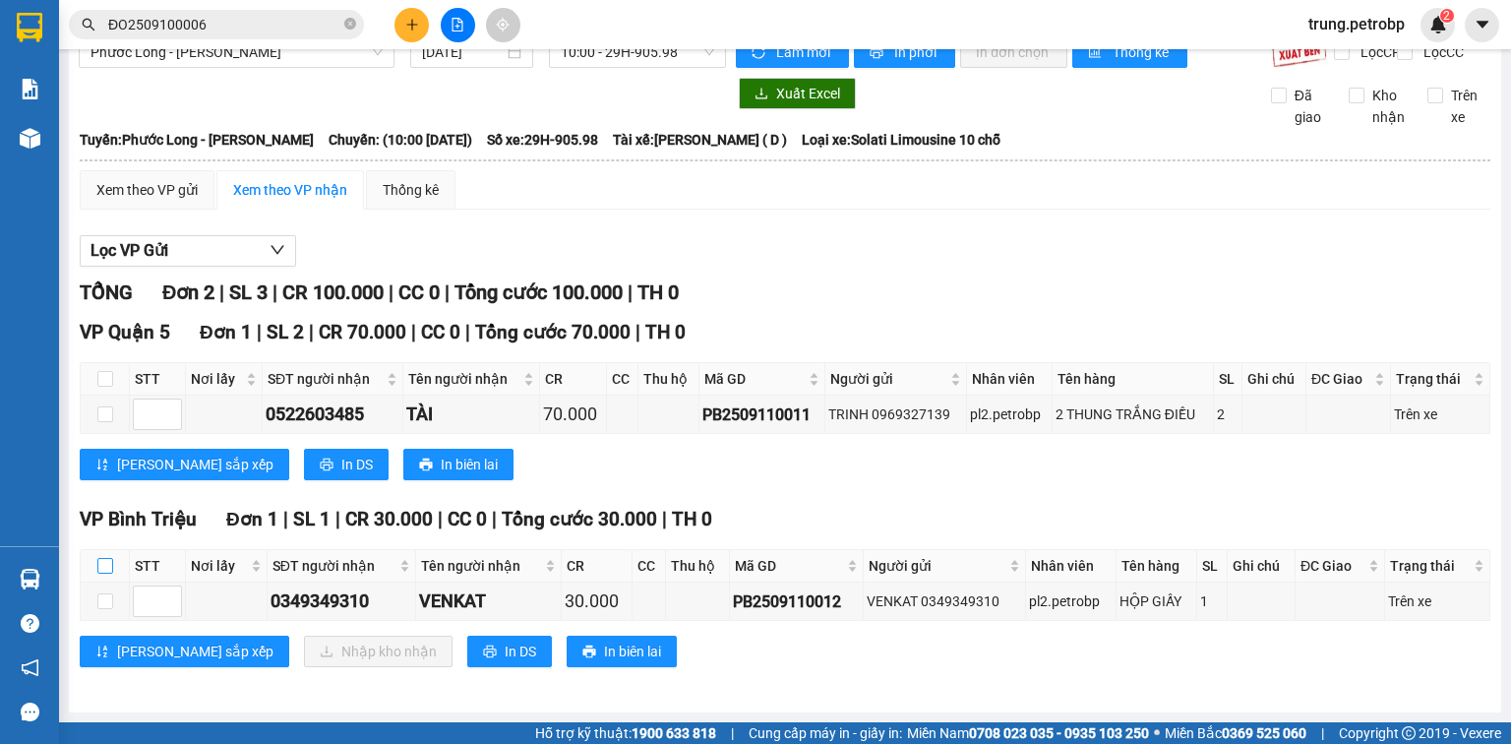
click at [103, 569] on input "checkbox" at bounding box center [105, 566] width 16 height 16
checkbox input "true"
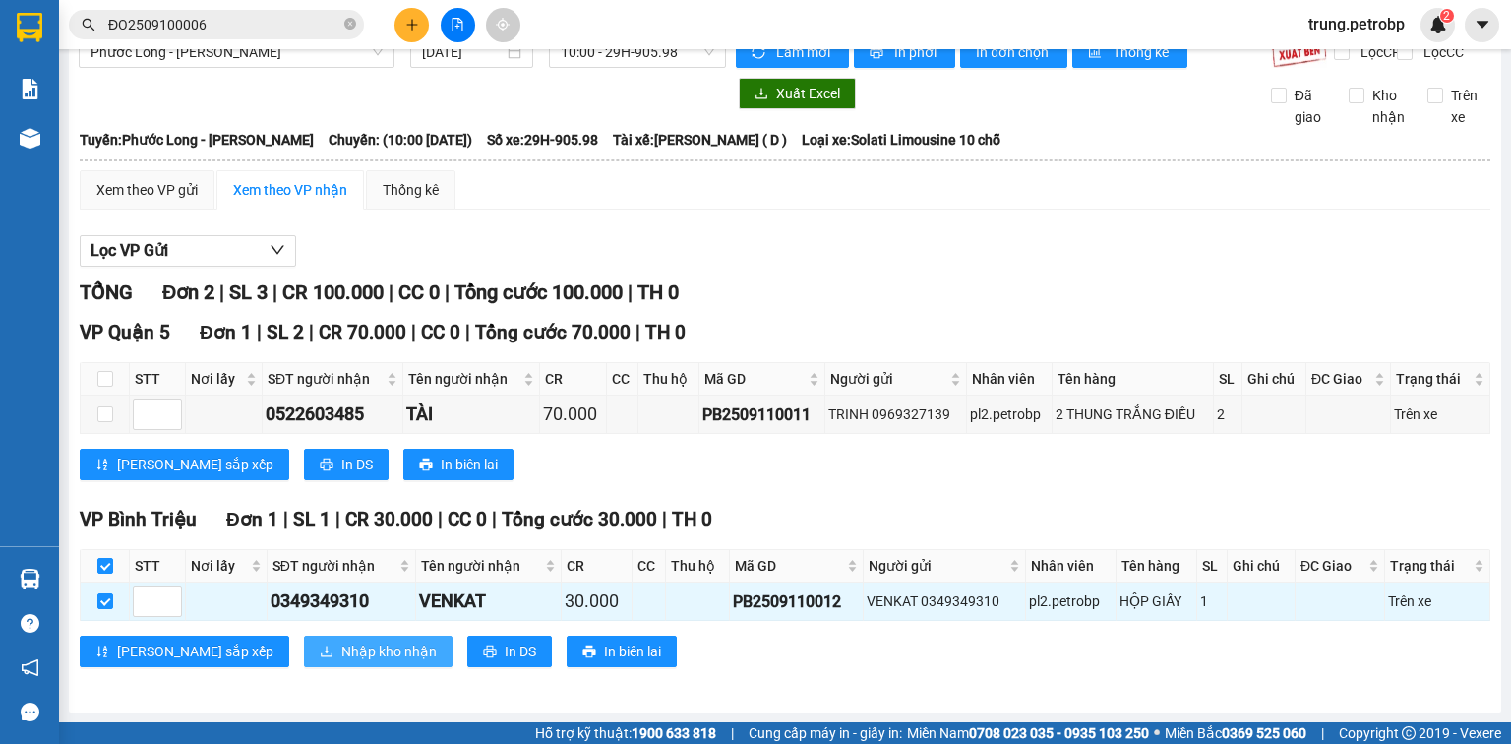
click at [341, 652] on span "Nhập kho nhận" at bounding box center [388, 651] width 95 height 22
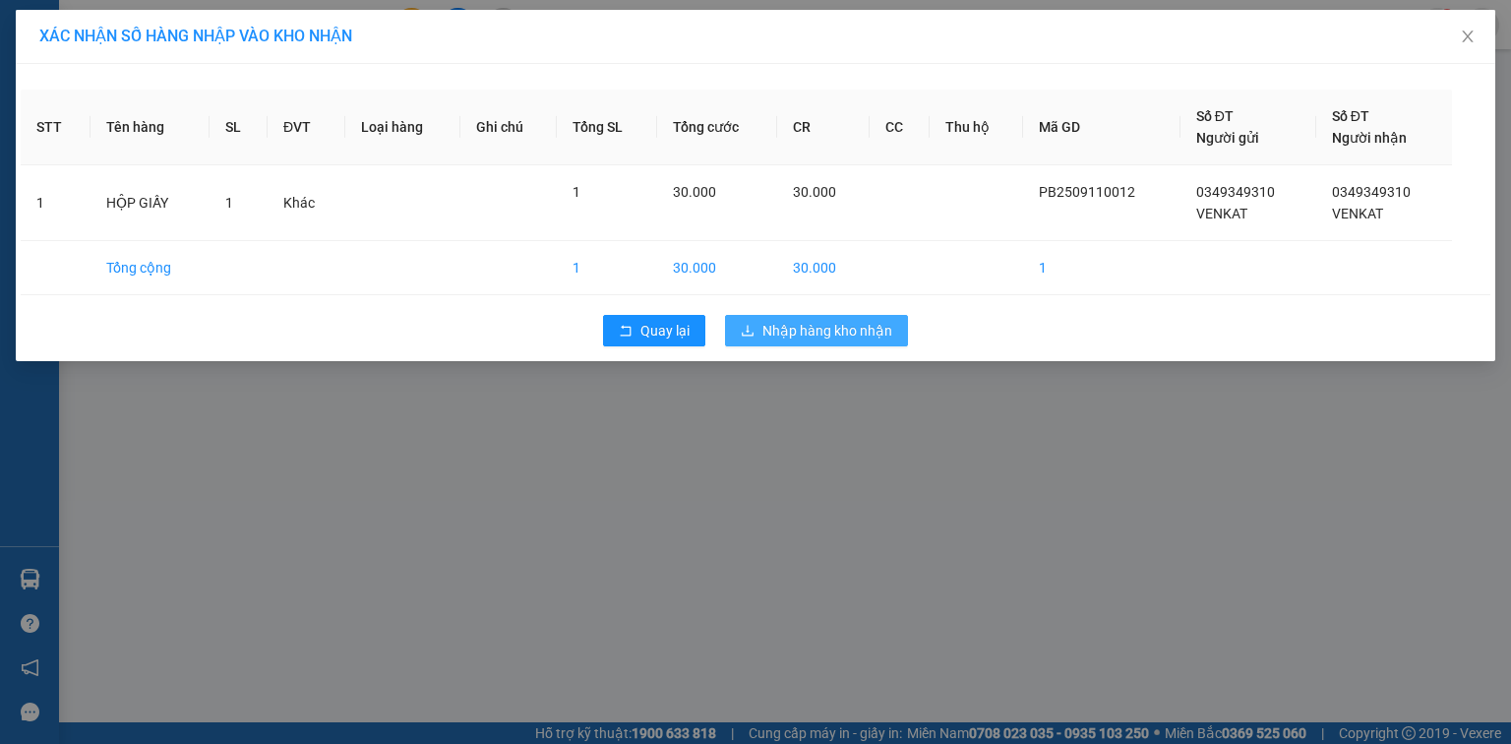
click at [851, 325] on span "Nhập hàng kho nhận" at bounding box center [827, 331] width 130 height 22
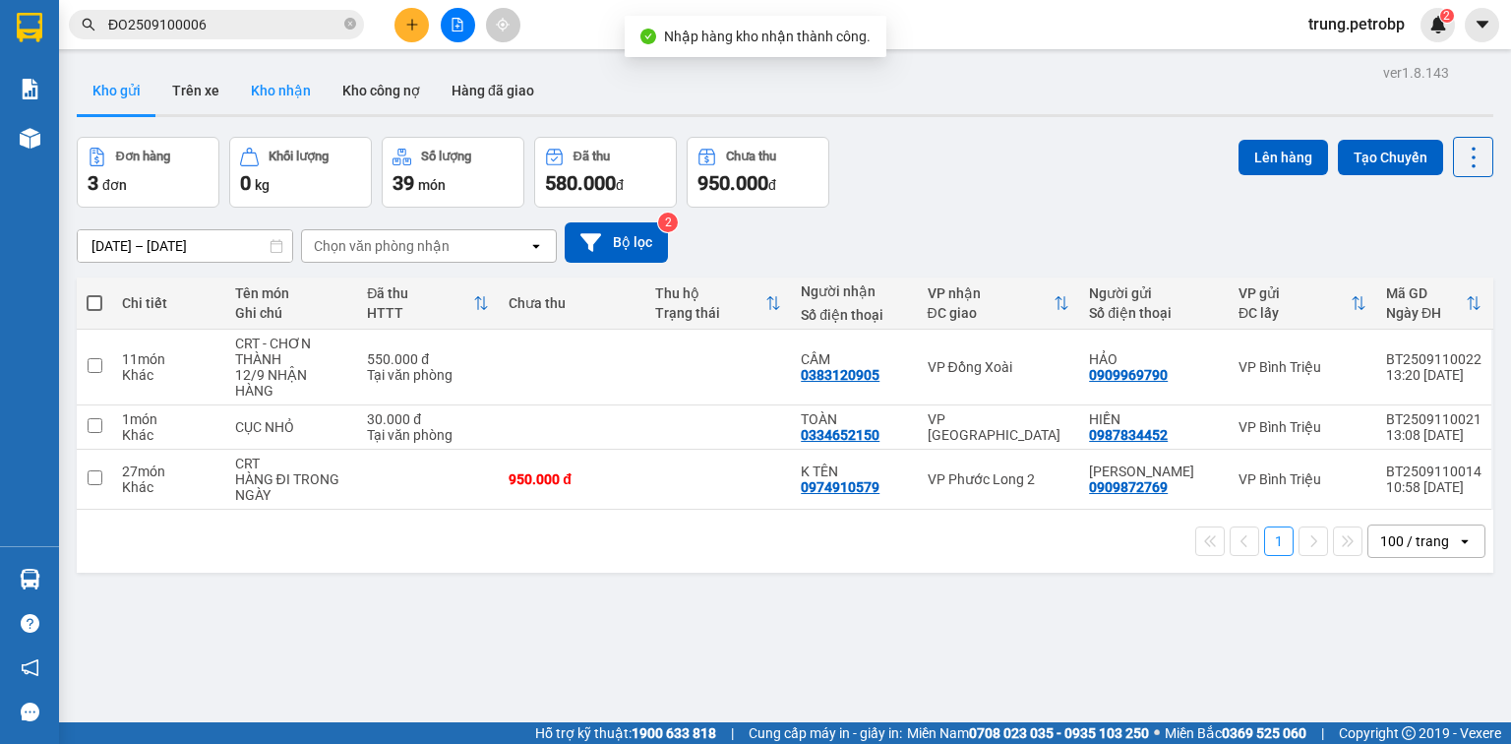
click at [278, 95] on button "Kho nhận" at bounding box center [280, 90] width 91 height 47
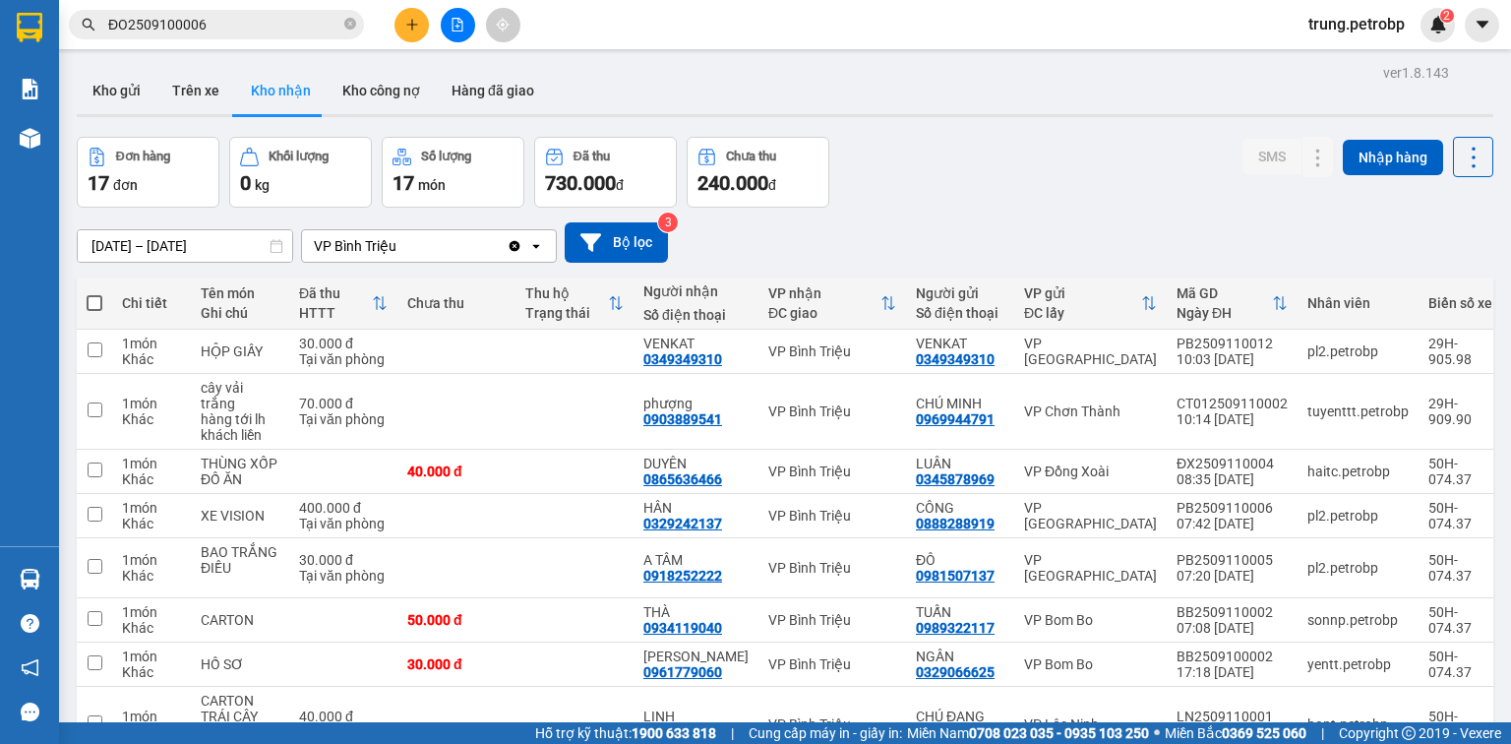
click at [138, 248] on input "09/09/2025 – 11/09/2025" at bounding box center [185, 245] width 214 height 31
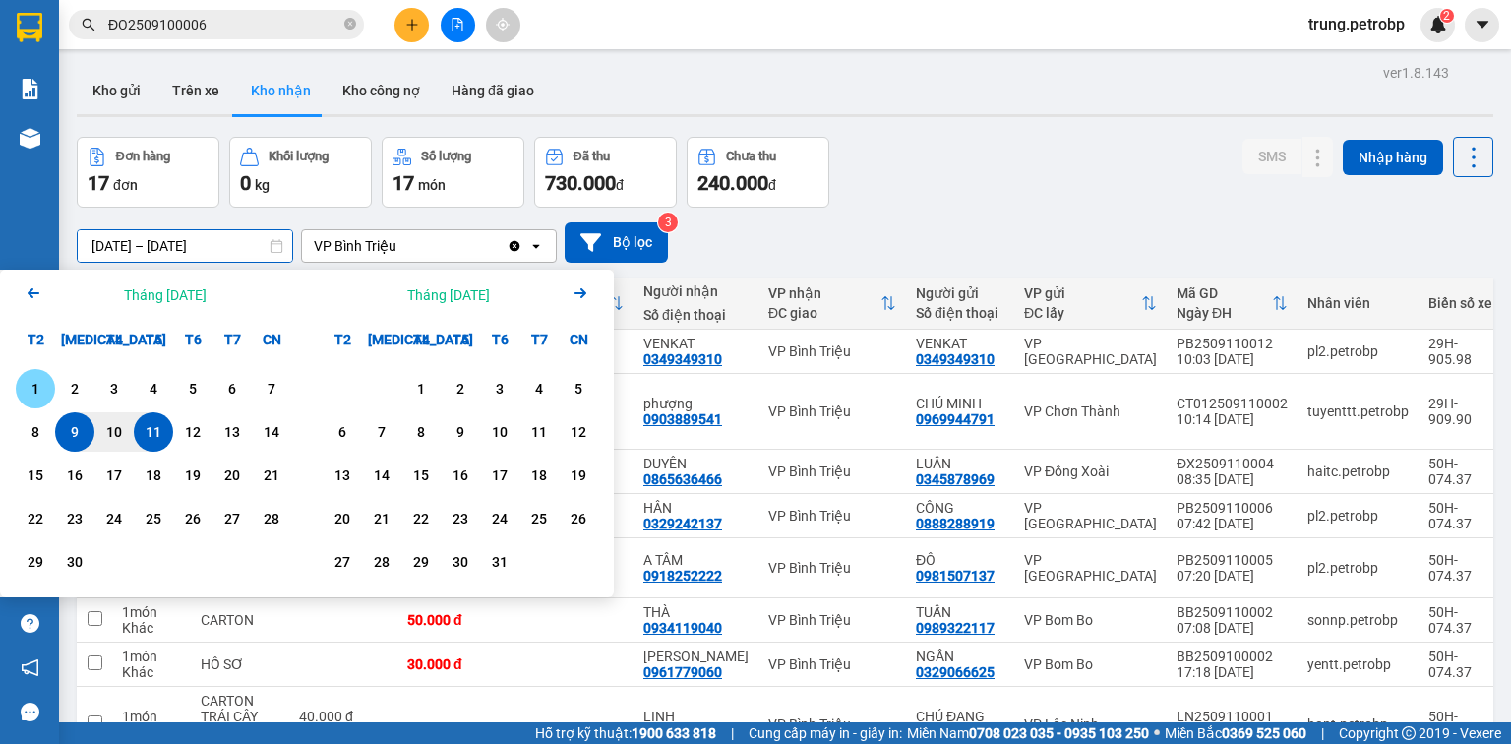
click at [42, 382] on div "1" at bounding box center [36, 389] width 28 height 24
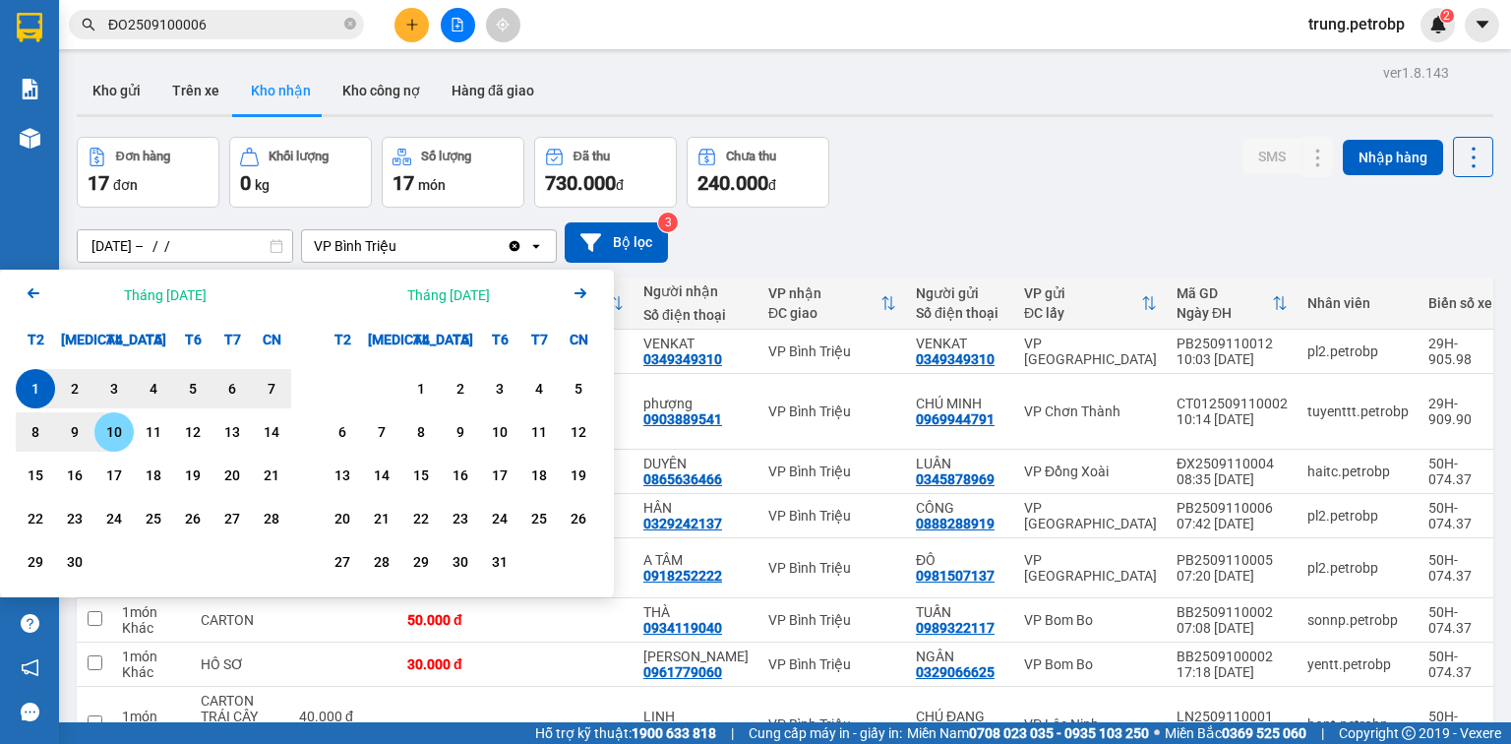
click at [111, 429] on div "10" at bounding box center [114, 432] width 28 height 24
type input "01/09/2025 – 10/09/2025"
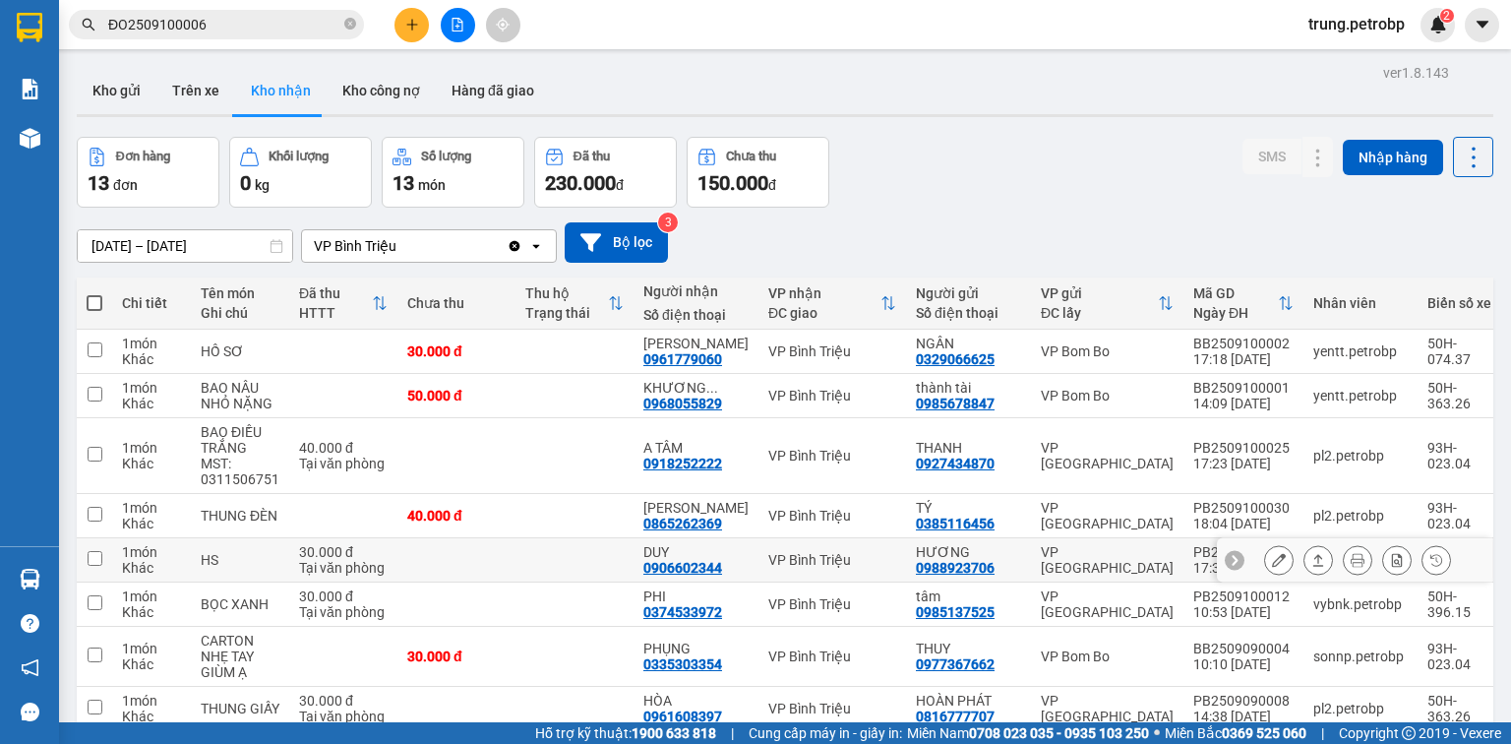
scroll to position [190, 0]
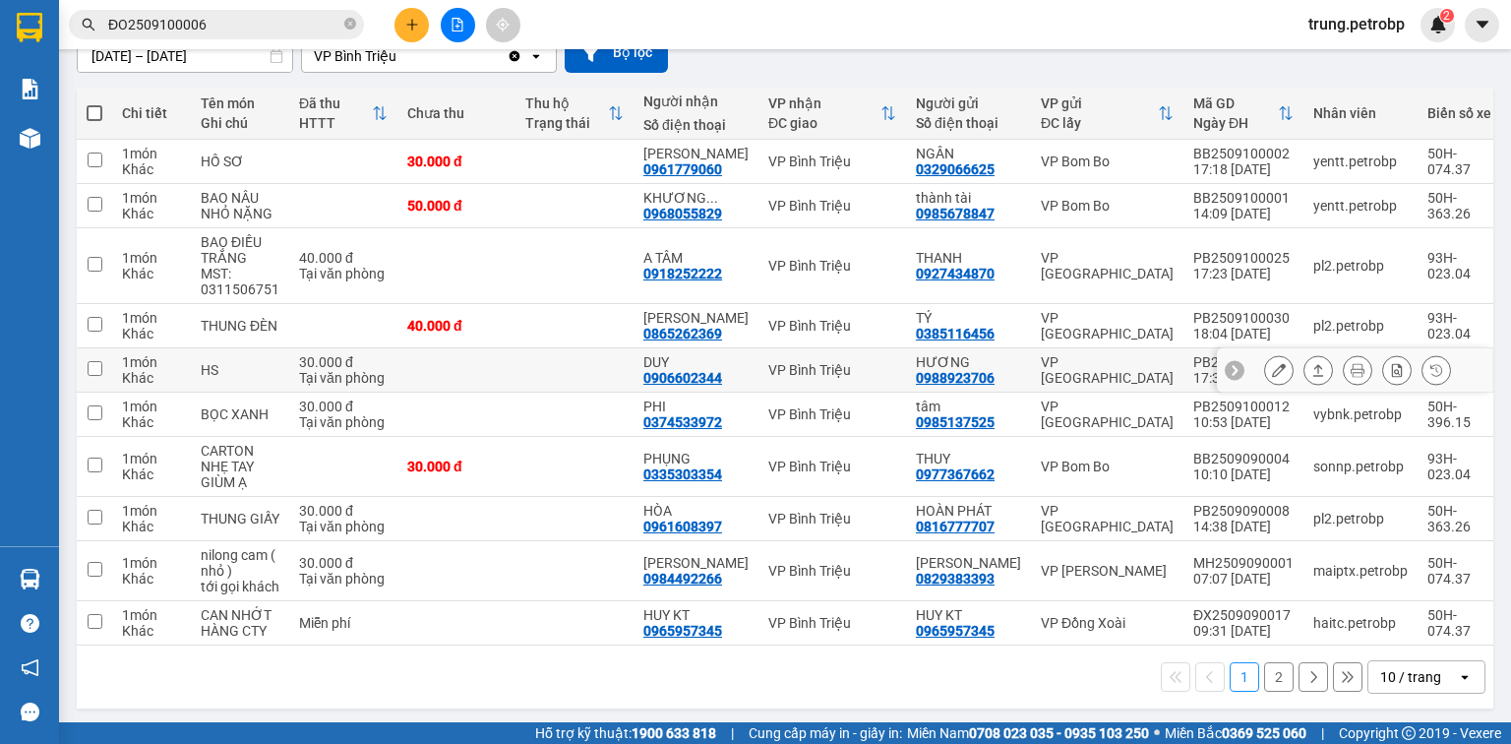
click at [1272, 363] on icon at bounding box center [1279, 370] width 14 height 14
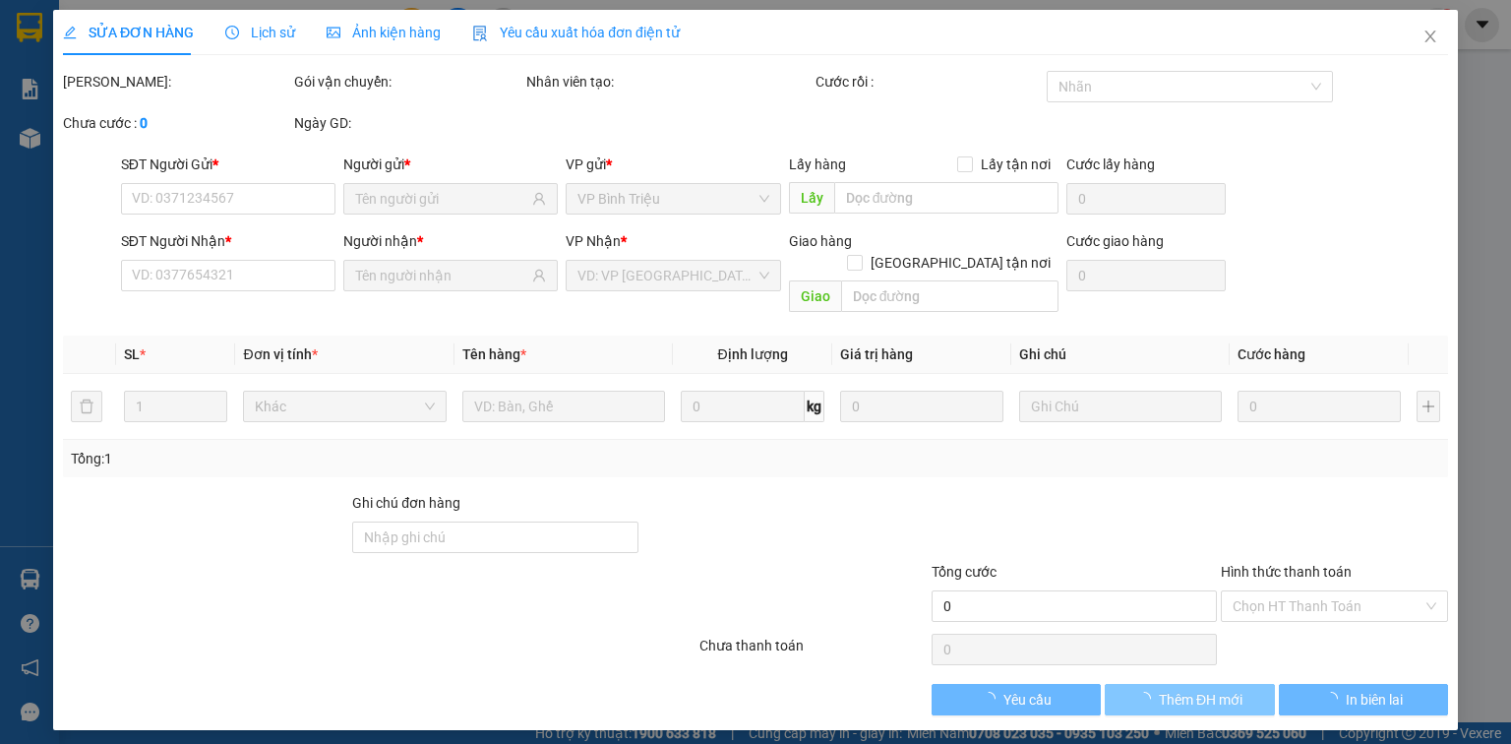
type input "0988923706"
type input "HƯƠNG"
type input "0906602344"
type input "DUY"
type input "30.000"
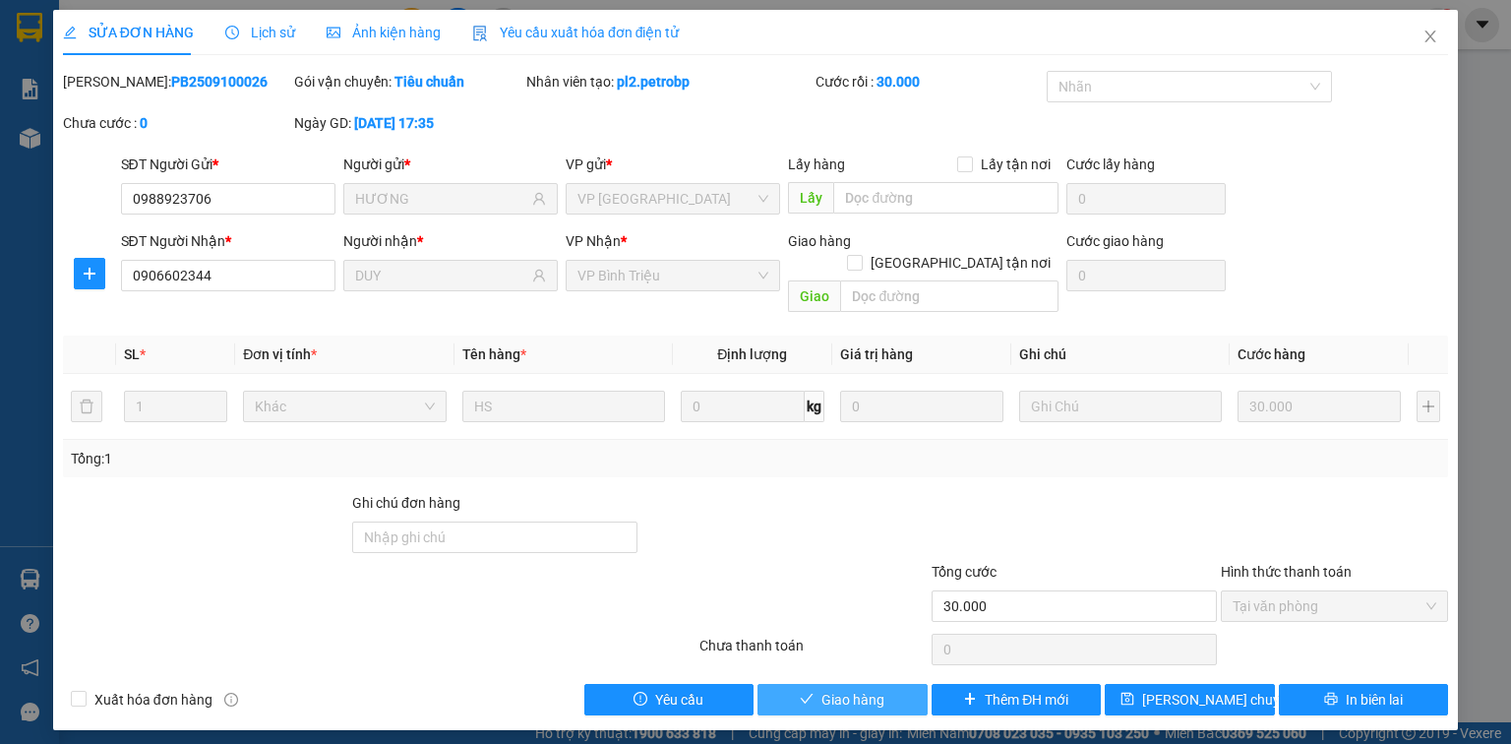
click at [893, 684] on button "Giao hàng" at bounding box center [842, 699] width 170 height 31
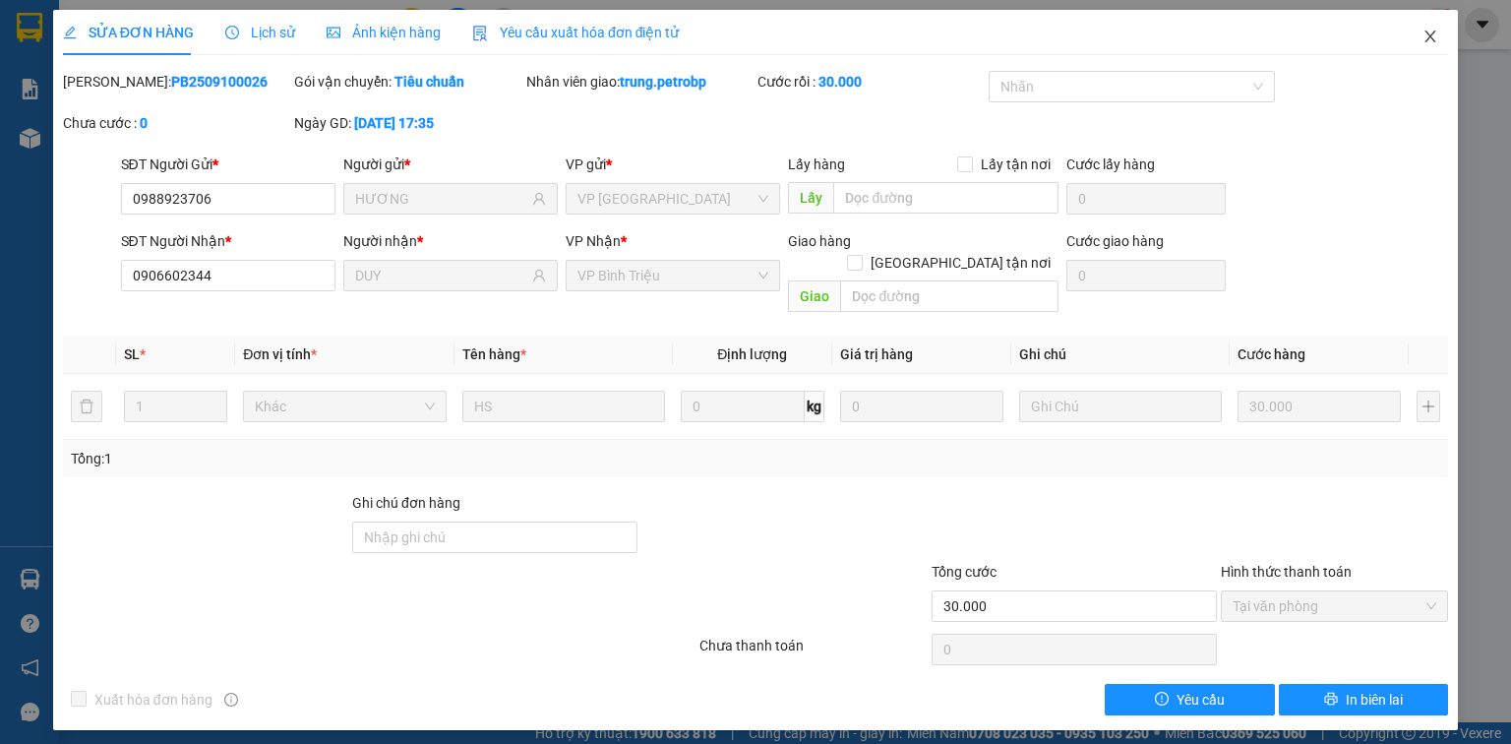
click at [1434, 35] on icon "close" at bounding box center [1430, 37] width 16 height 16
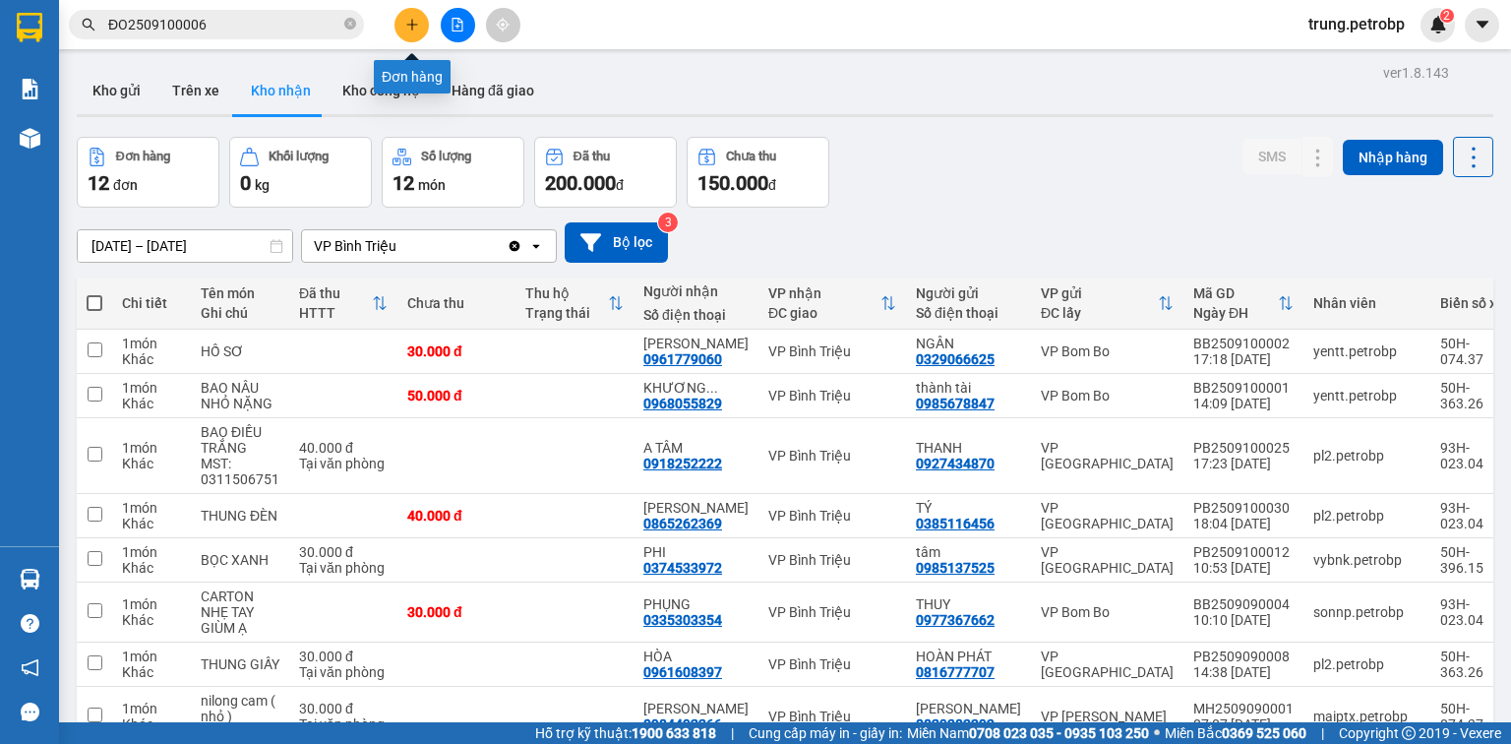
click at [405, 19] on icon "plus" at bounding box center [412, 25] width 14 height 14
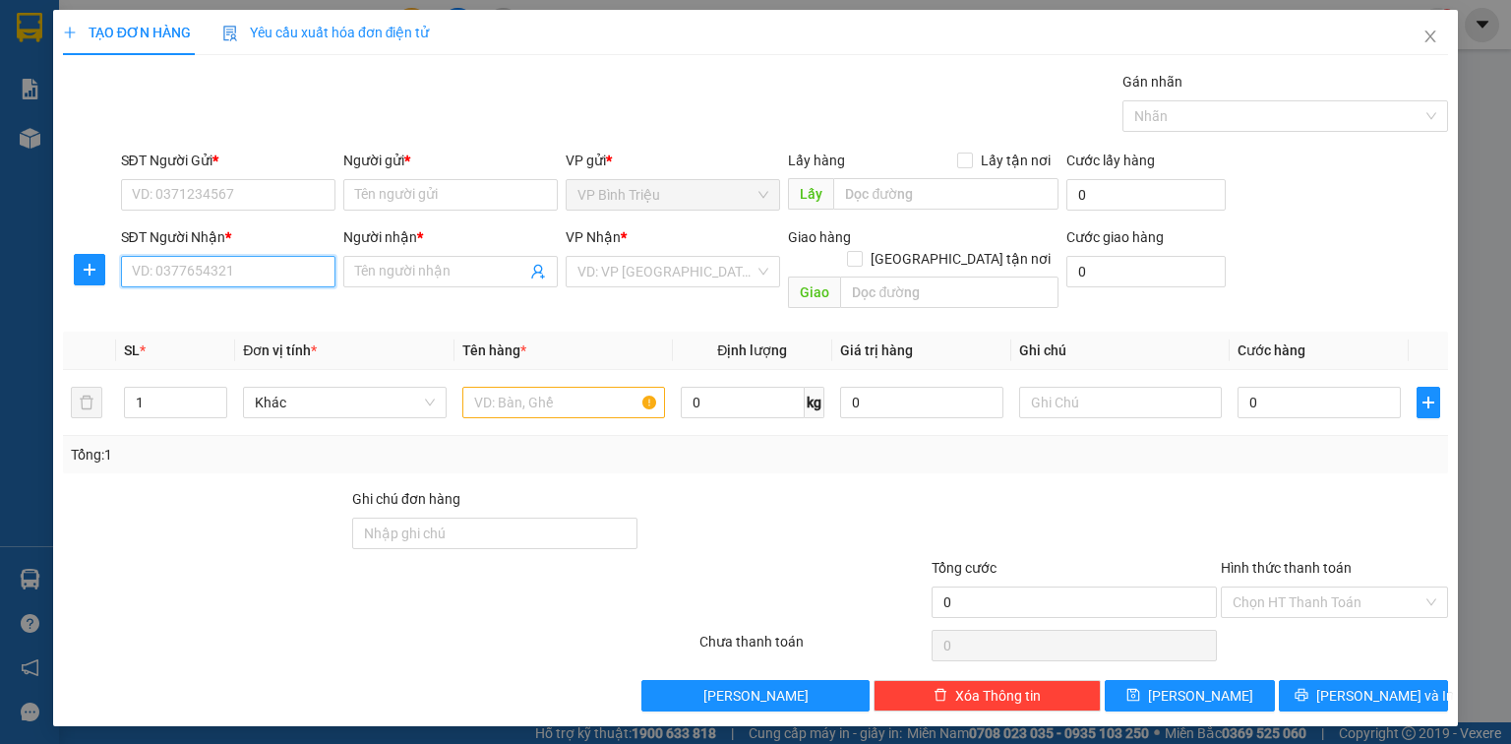
click at [224, 260] on input "SĐT Người Nhận *" at bounding box center [228, 271] width 214 height 31
click at [216, 315] on div "0944777738 - TÍN" at bounding box center [228, 310] width 191 height 22
type input "0944777738"
type input "TÍN"
type input "120.000"
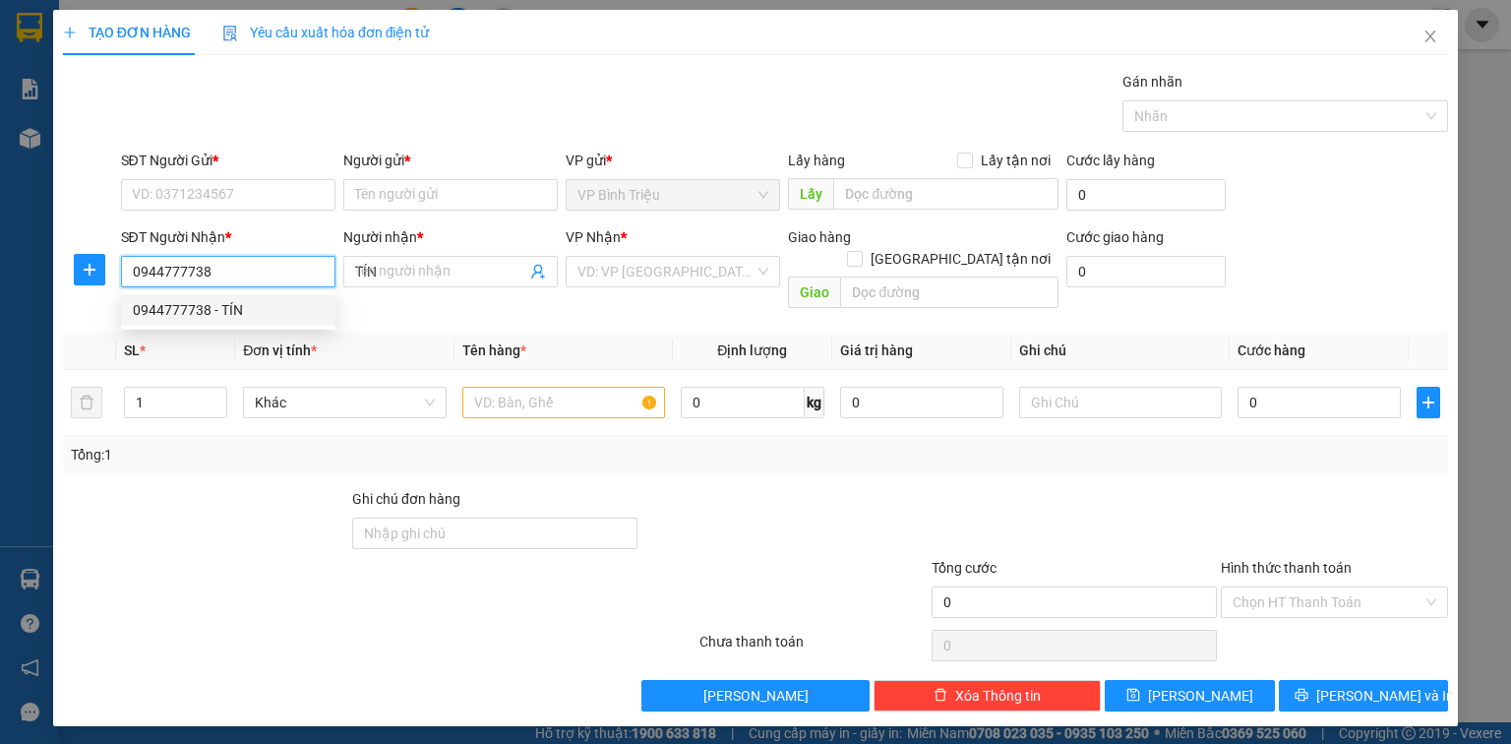
type input "120.000"
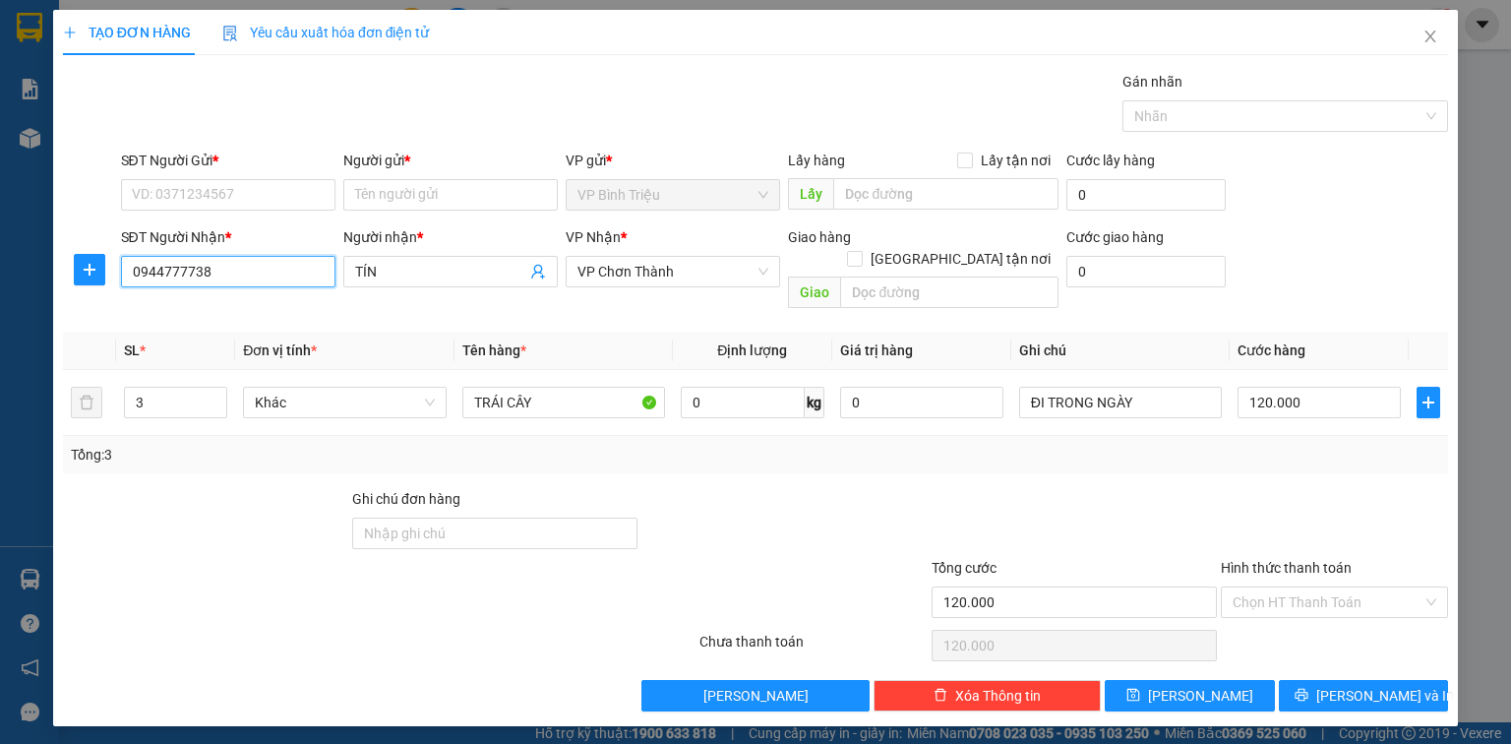
drag, startPoint x: 252, startPoint y: 268, endPoint x: 112, endPoint y: 267, distance: 139.7
click at [112, 267] on div "SĐT Người Nhận * 0944777738 Người nhận * TÍN VP Nhận * VP Chơn Thành Giao hàng …" at bounding box center [755, 271] width 1389 height 90
type input "0944777738"
click at [392, 279] on input "TÍN" at bounding box center [440, 272] width 171 height 22
type input "TÍN ( NHUNG LÊ)"
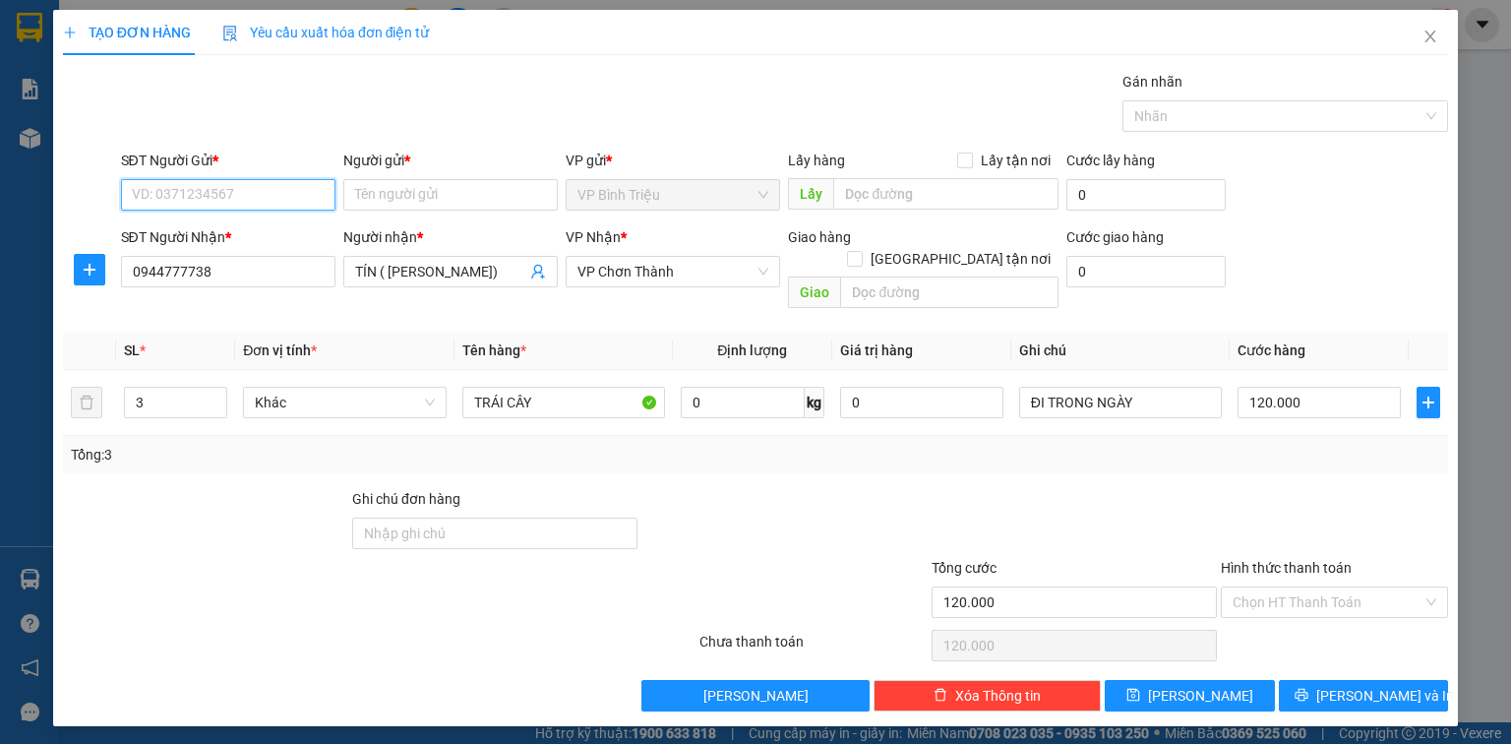
click at [178, 190] on input "SĐT Người Gửi *" at bounding box center [228, 194] width 214 height 31
click at [236, 243] on div "0376440763 - THANH" at bounding box center [230, 233] width 194 height 22
type input "0376440763"
type input "THANH"
click at [169, 388] on input "3" at bounding box center [175, 403] width 101 height 30
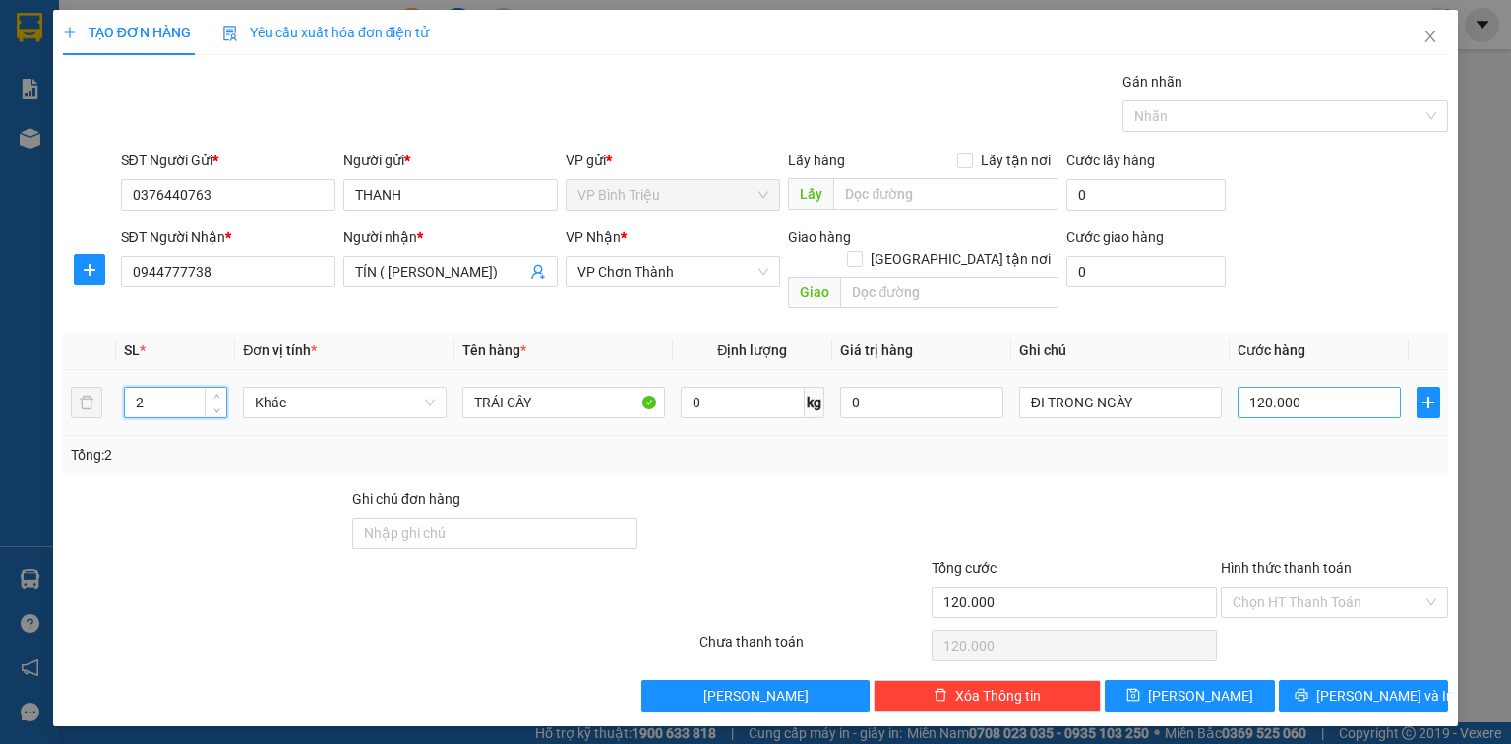
type input "2"
click at [1320, 387] on input "120.000" at bounding box center [1318, 402] width 163 height 31
type input "0"
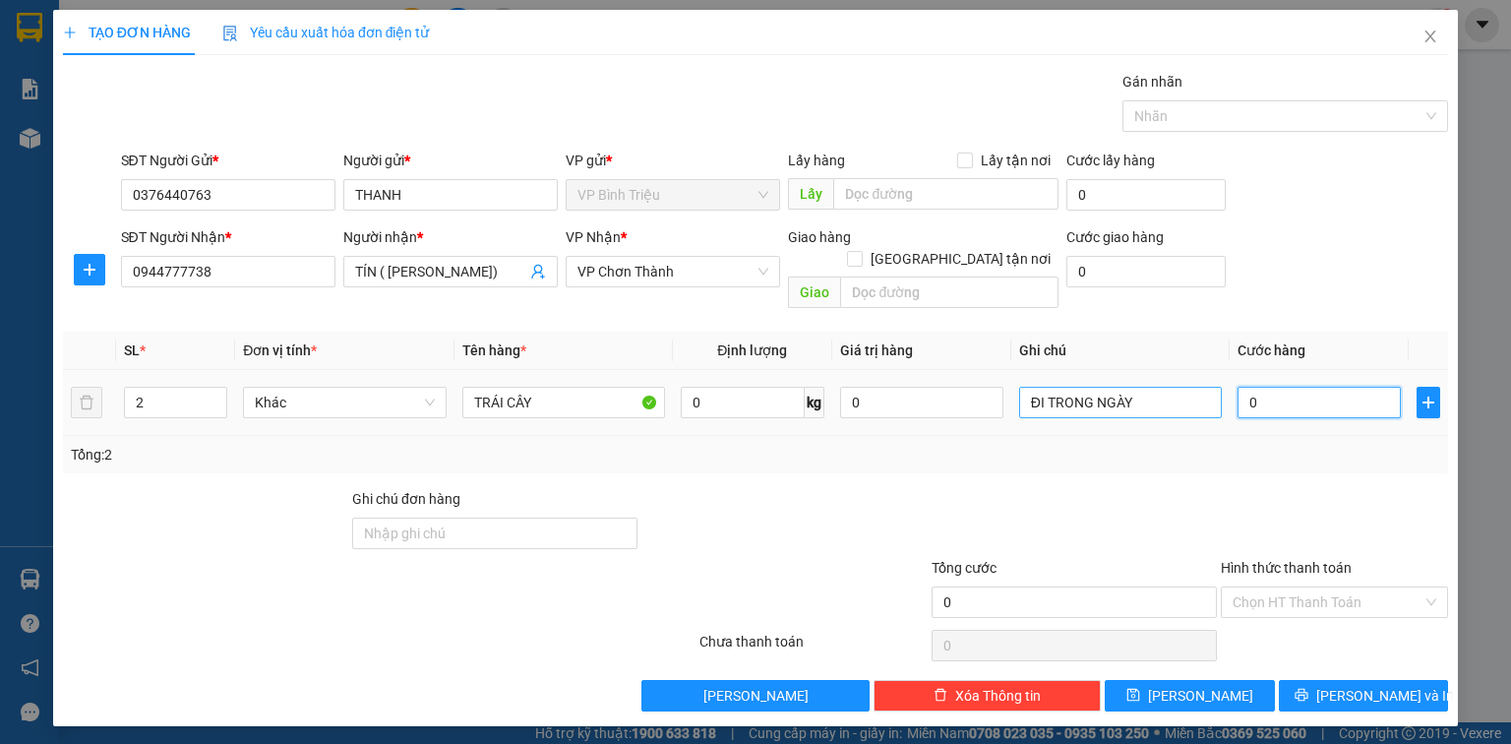
drag, startPoint x: 1320, startPoint y: 382, endPoint x: 1185, endPoint y: 383, distance: 134.7
click at [1185, 383] on tr "2 Khác TRÁI CÂY 0 kg 0 ĐI TRONG NGÀY 0" at bounding box center [755, 403] width 1385 height 66
type input "8"
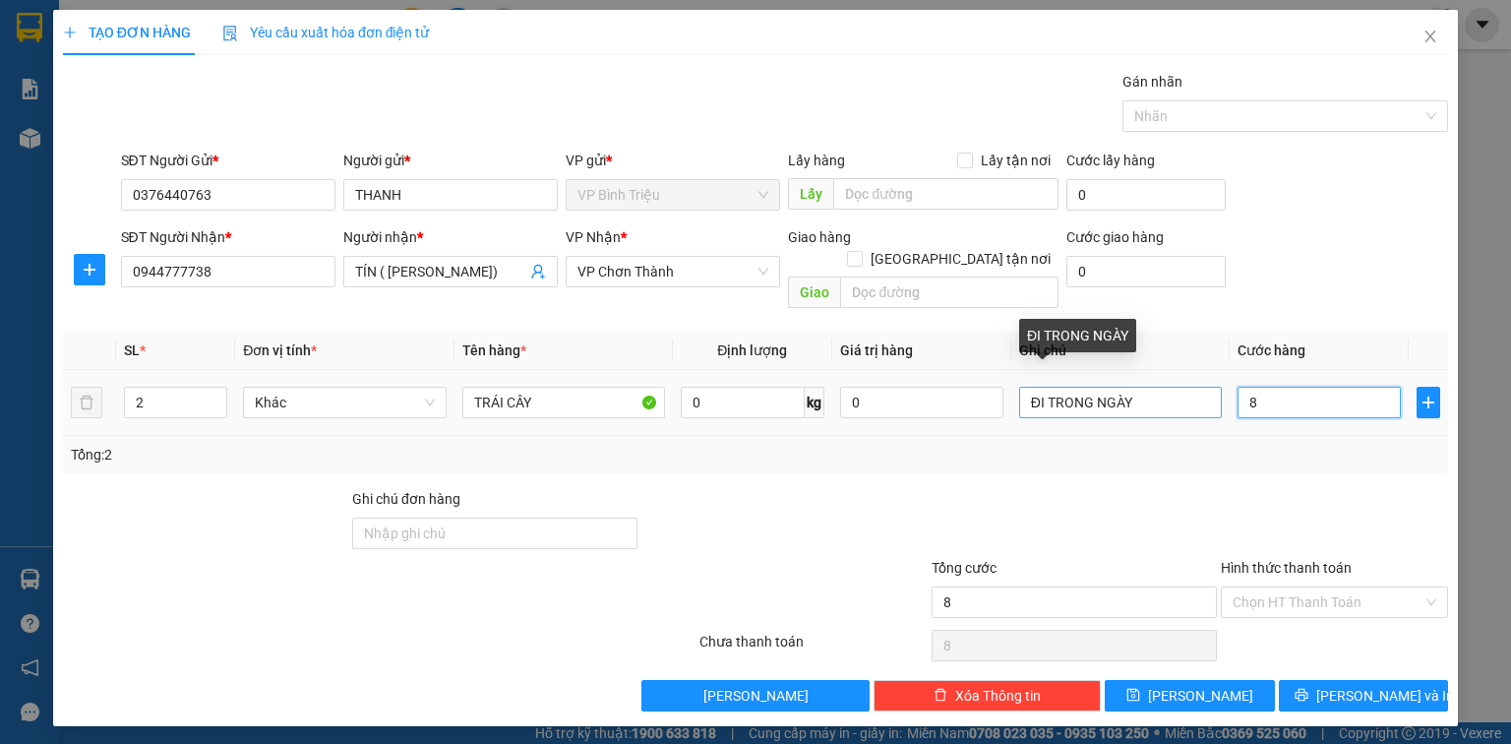
type input "80"
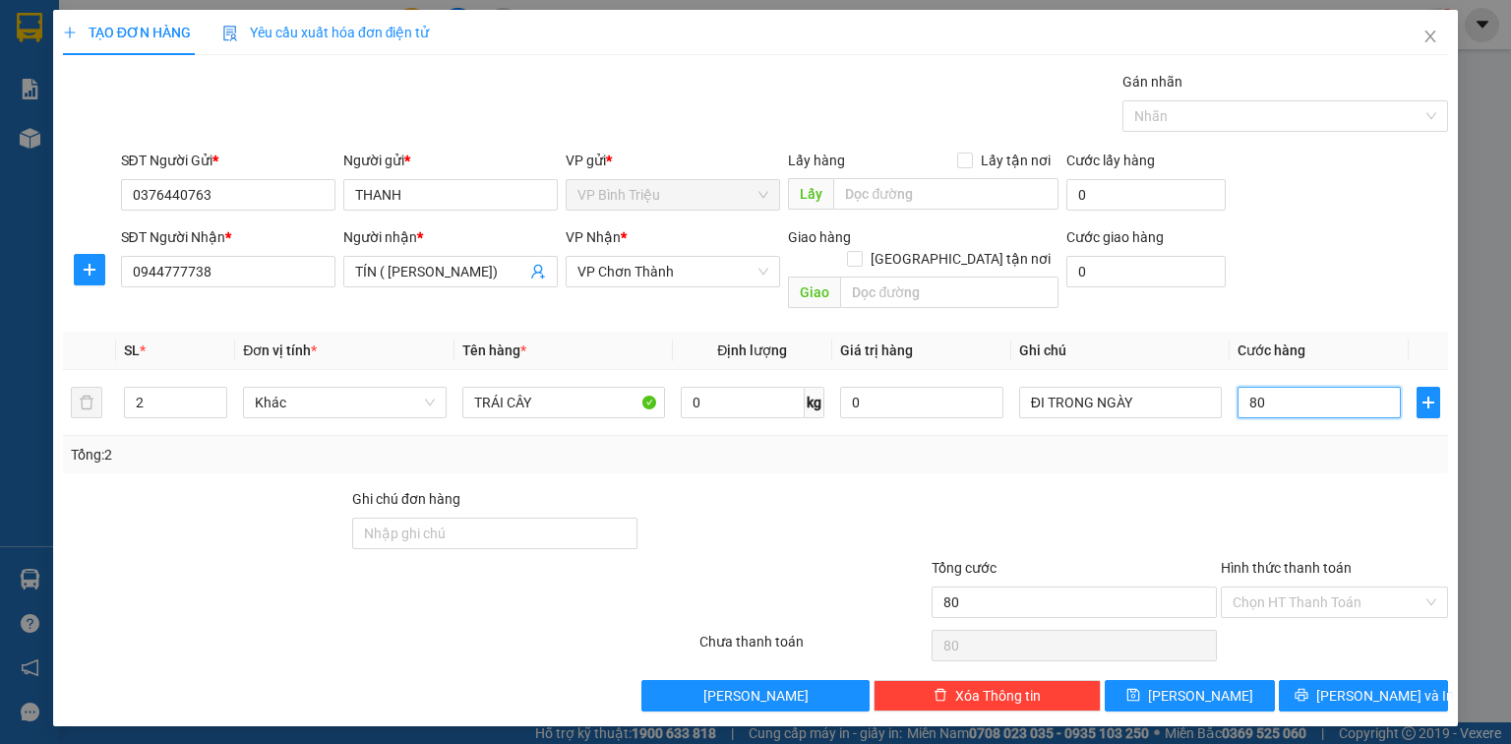
type input "80"
type input "80.000"
click at [1326, 215] on div "SĐT Người Gửi * 0376440763 Người gửi * THANH VP gửi * VP Bình Triệu Lấy hàng Lấ…" at bounding box center [785, 183] width 1336 height 69
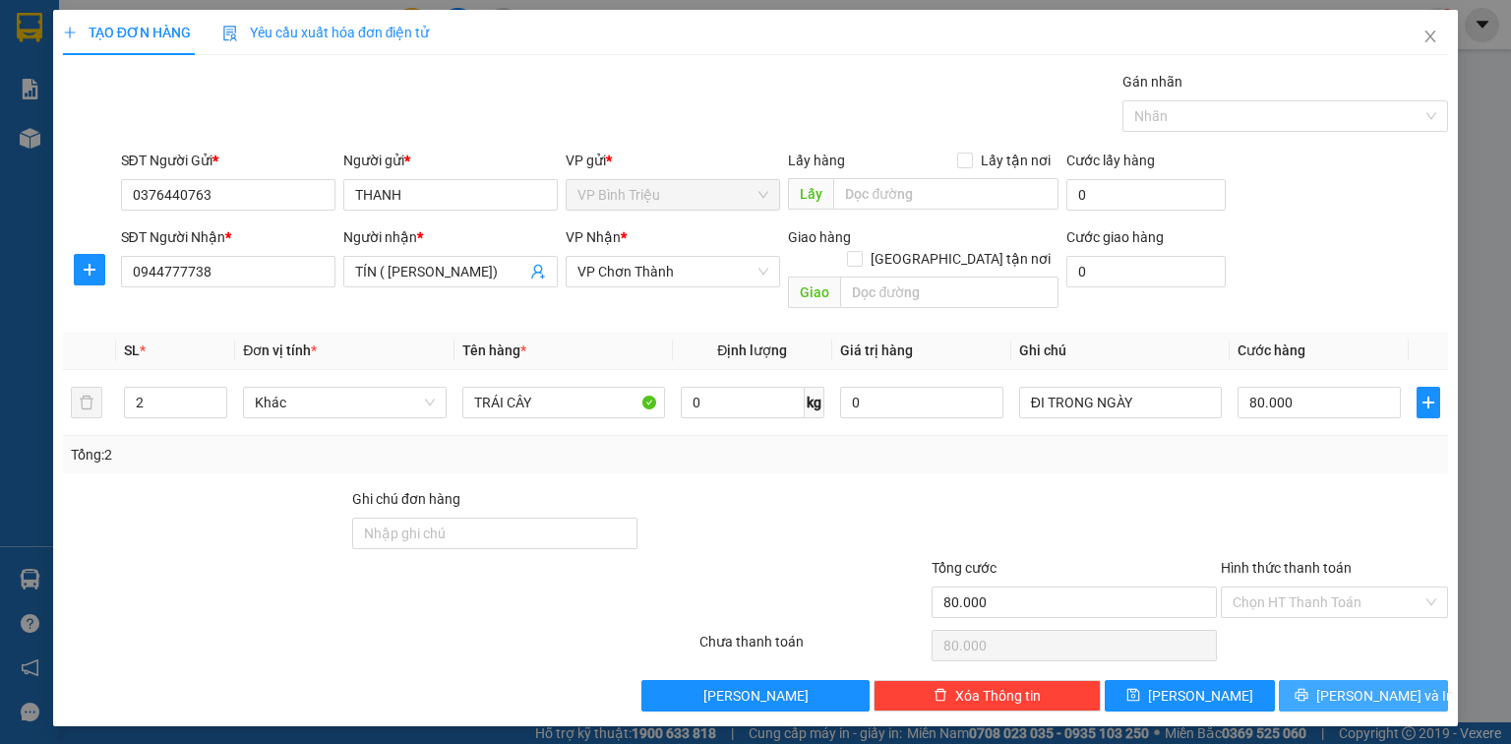
click at [1369, 685] on span "[PERSON_NAME] và In" at bounding box center [1385, 696] width 138 height 22
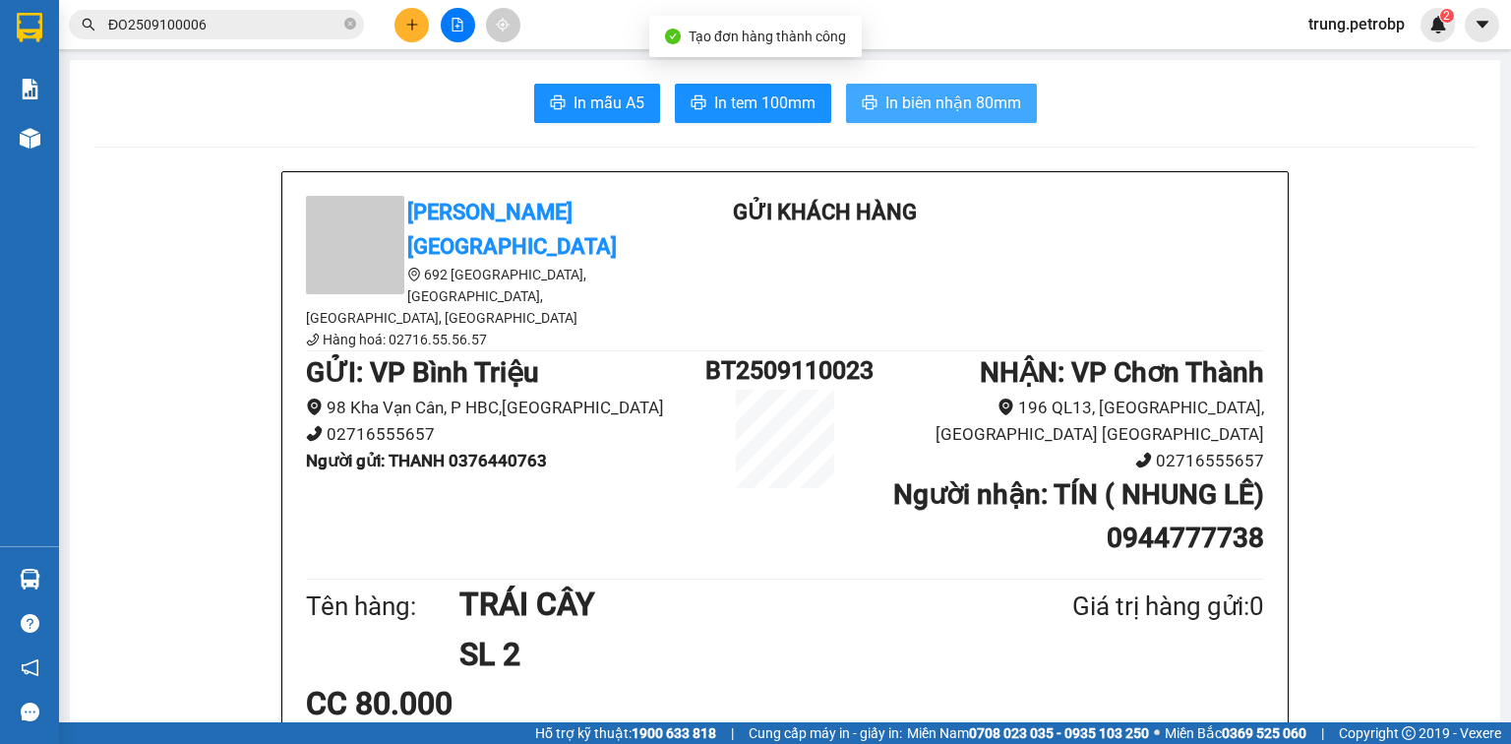
click at [968, 102] on span "In biên nhận 80mm" at bounding box center [953, 102] width 136 height 25
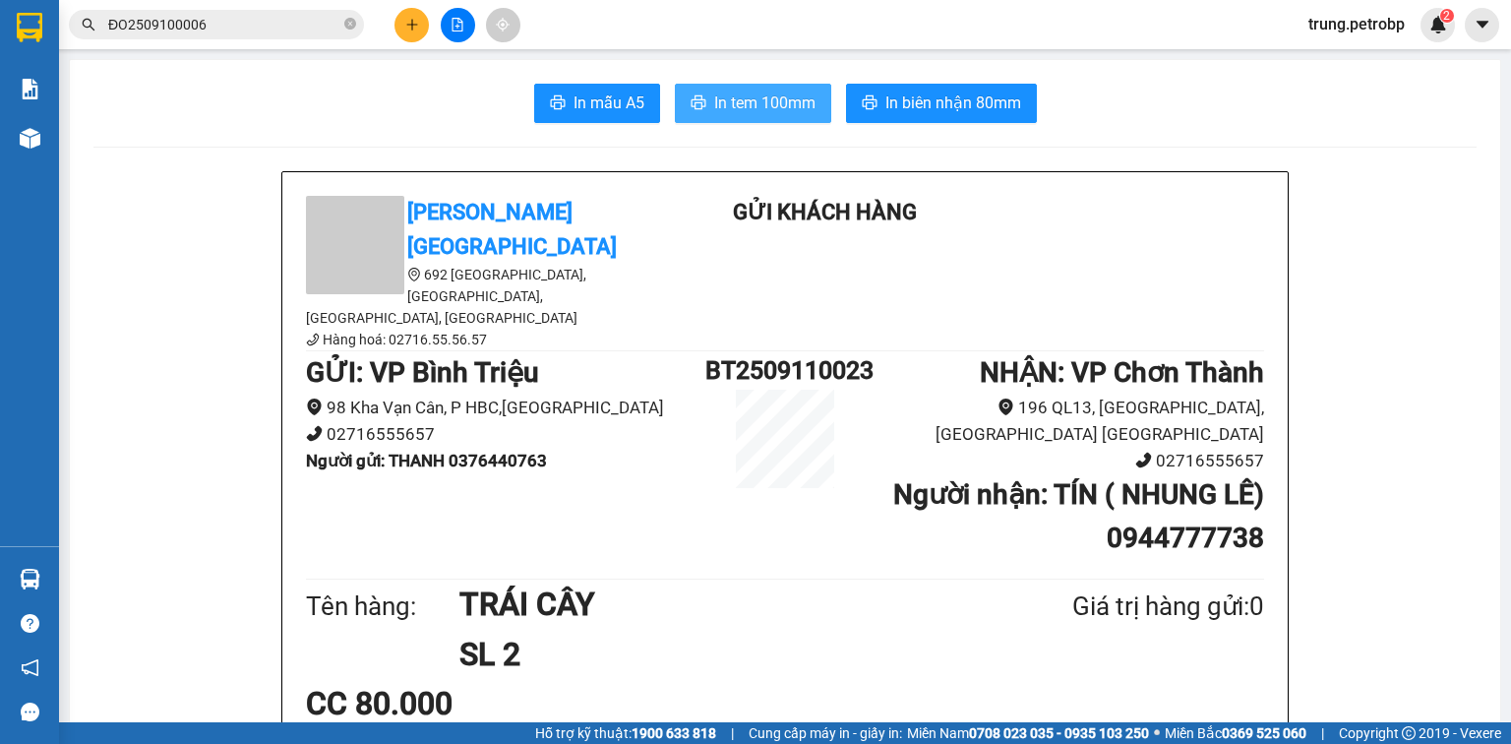
click at [741, 108] on span "In tem 100mm" at bounding box center [764, 102] width 101 height 25
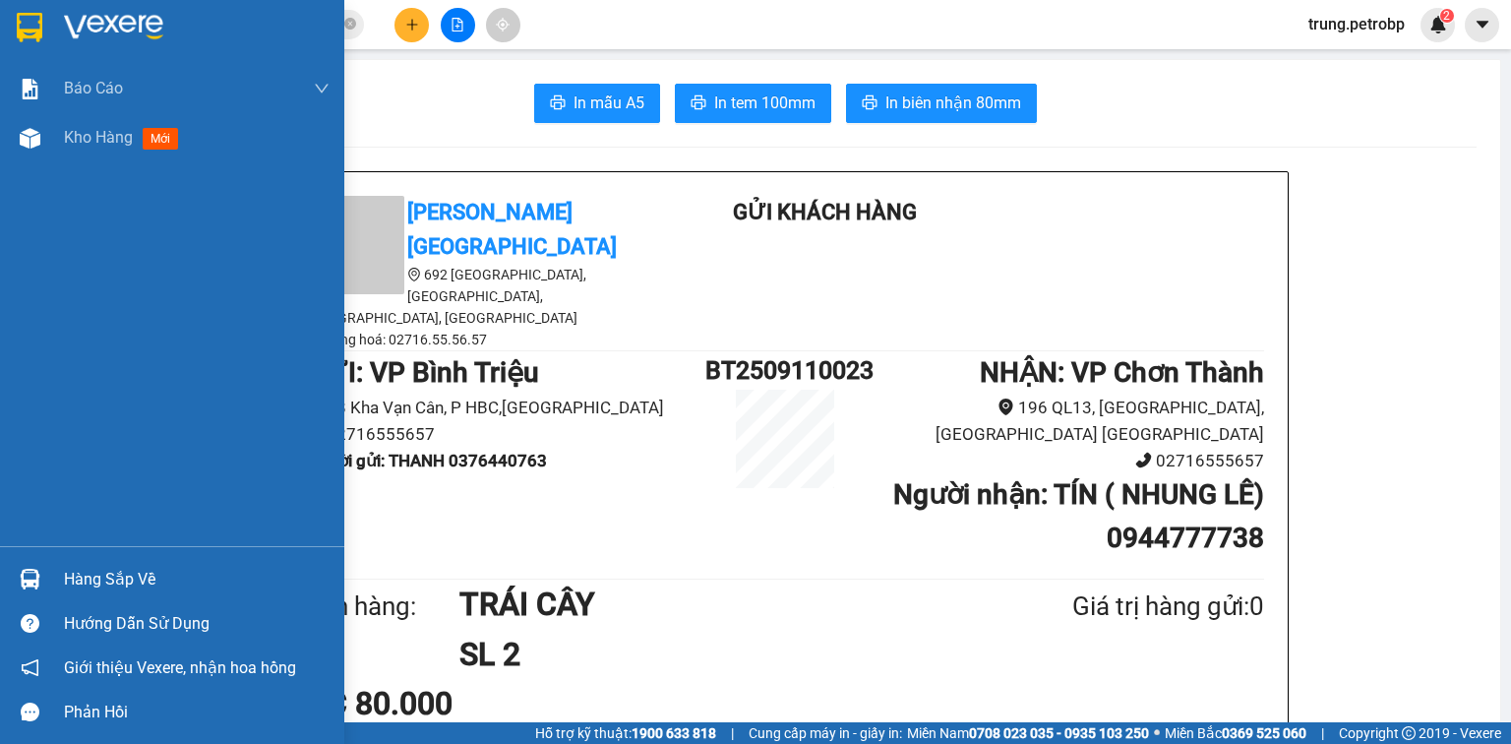
click at [56, 13] on div at bounding box center [172, 32] width 344 height 64
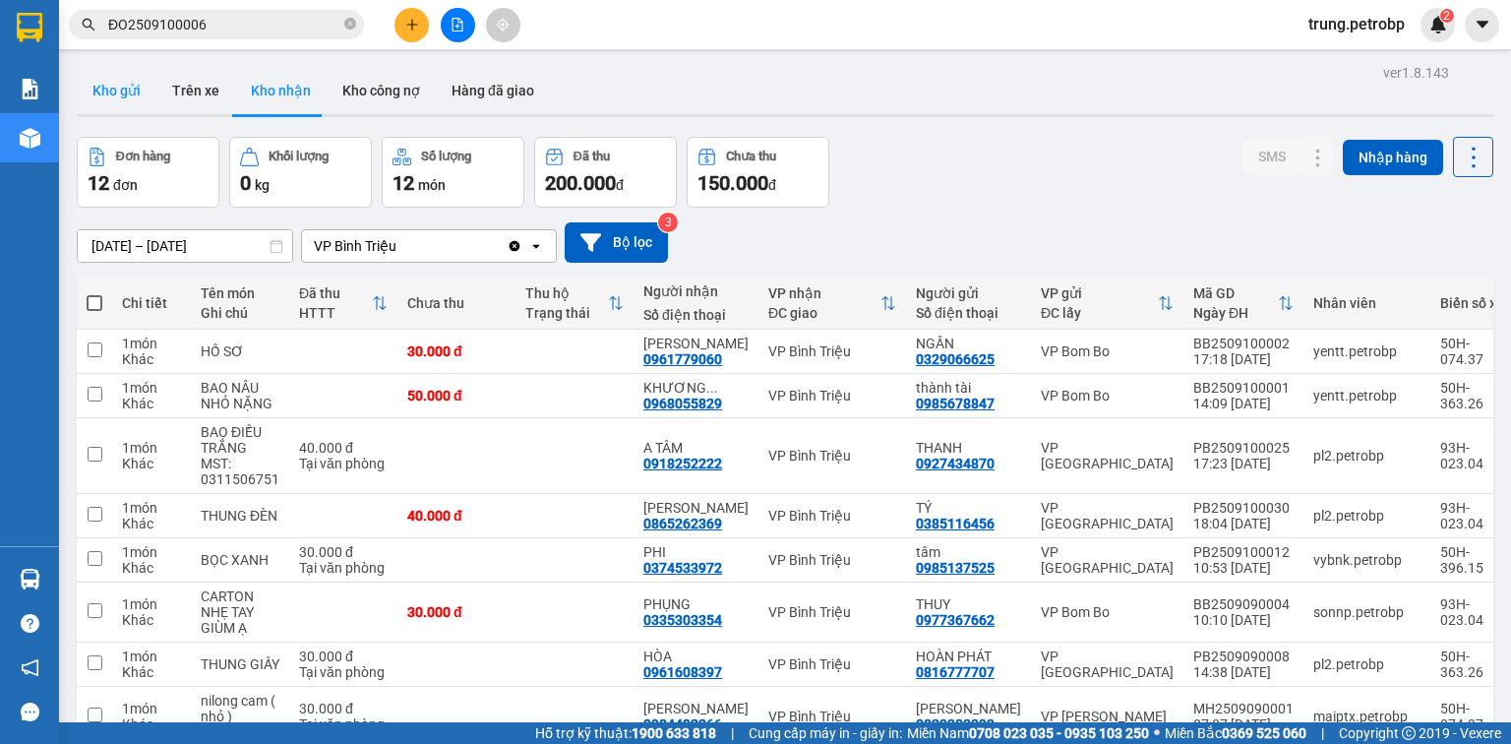
click at [115, 84] on button "Kho gửi" at bounding box center [117, 90] width 80 height 47
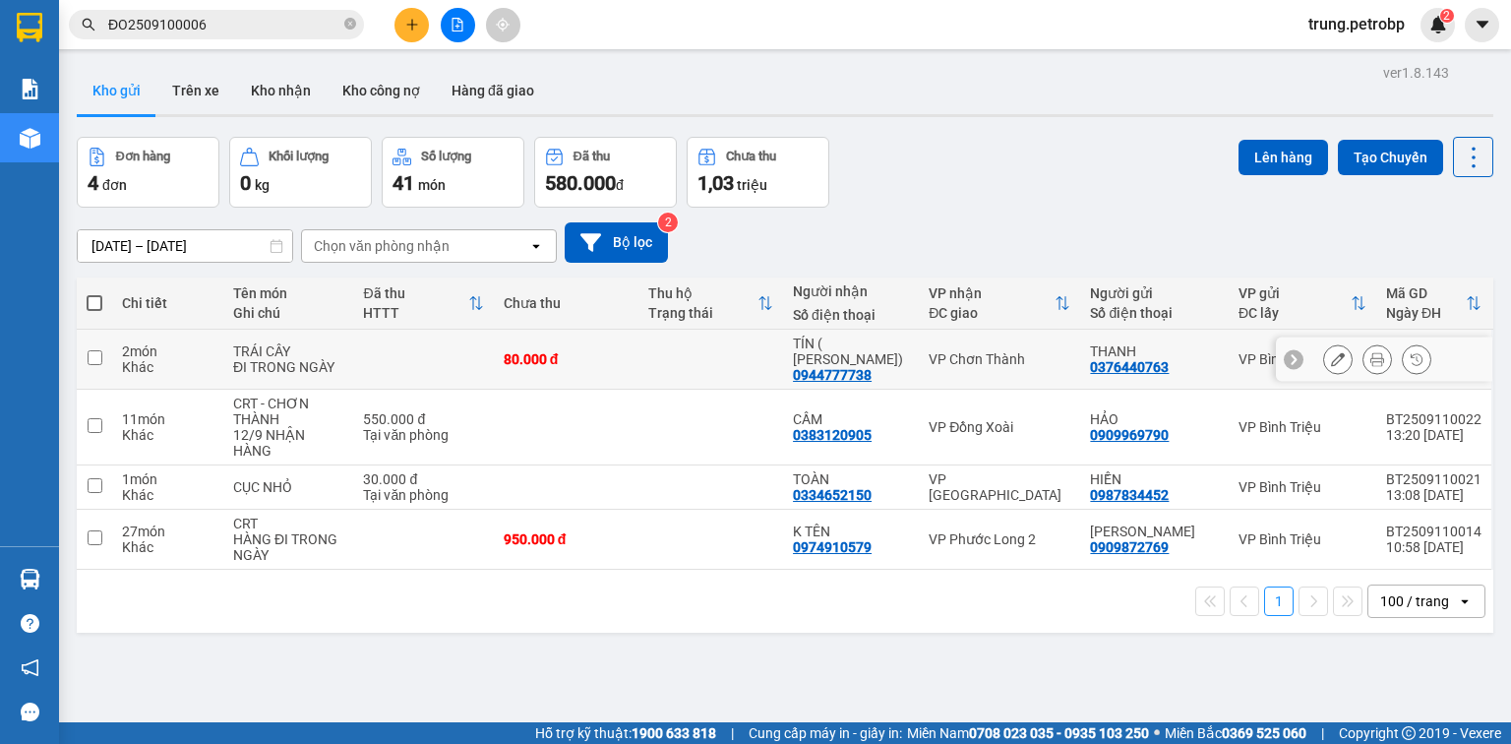
click at [90, 350] on input "checkbox" at bounding box center [95, 357] width 15 height 15
checkbox input "true"
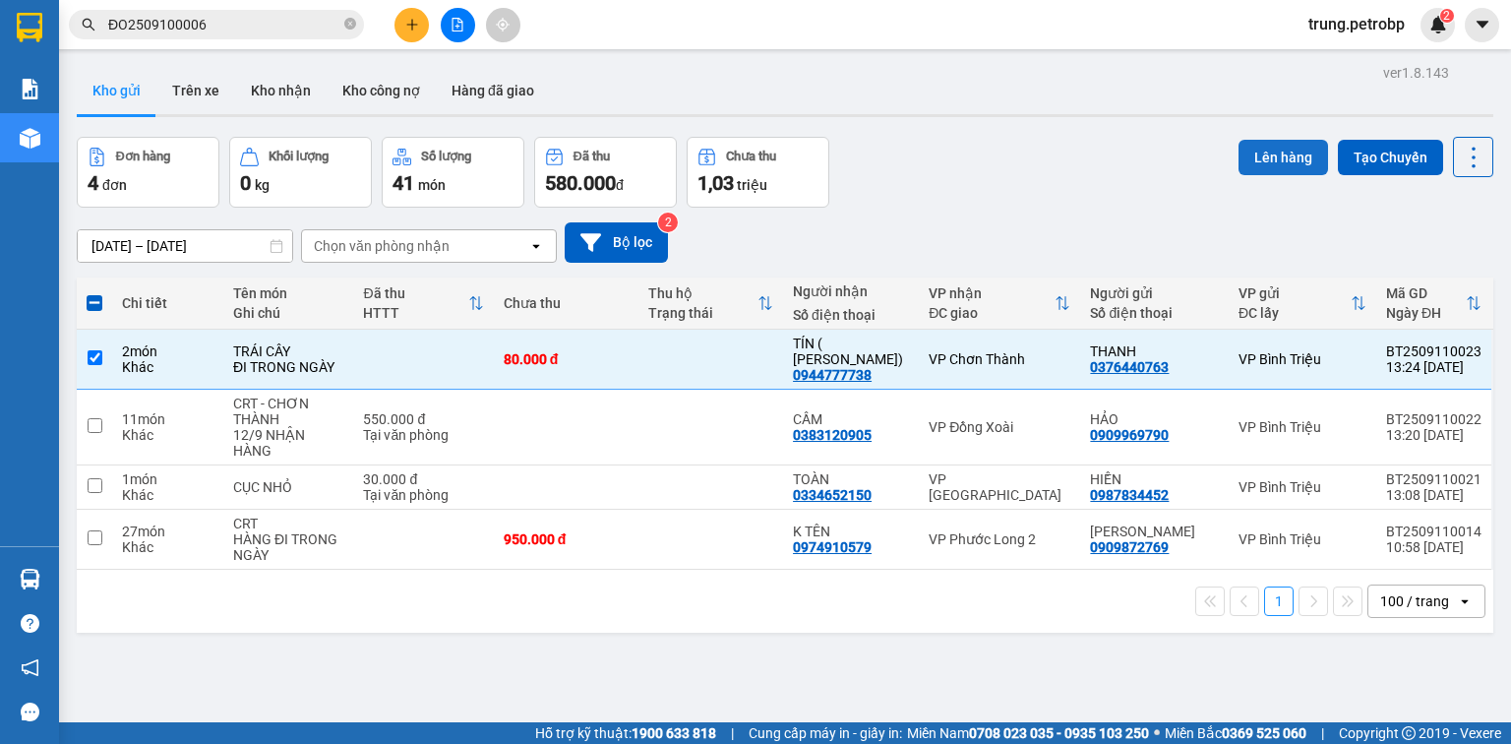
click at [1291, 162] on button "Lên hàng" at bounding box center [1282, 157] width 89 height 35
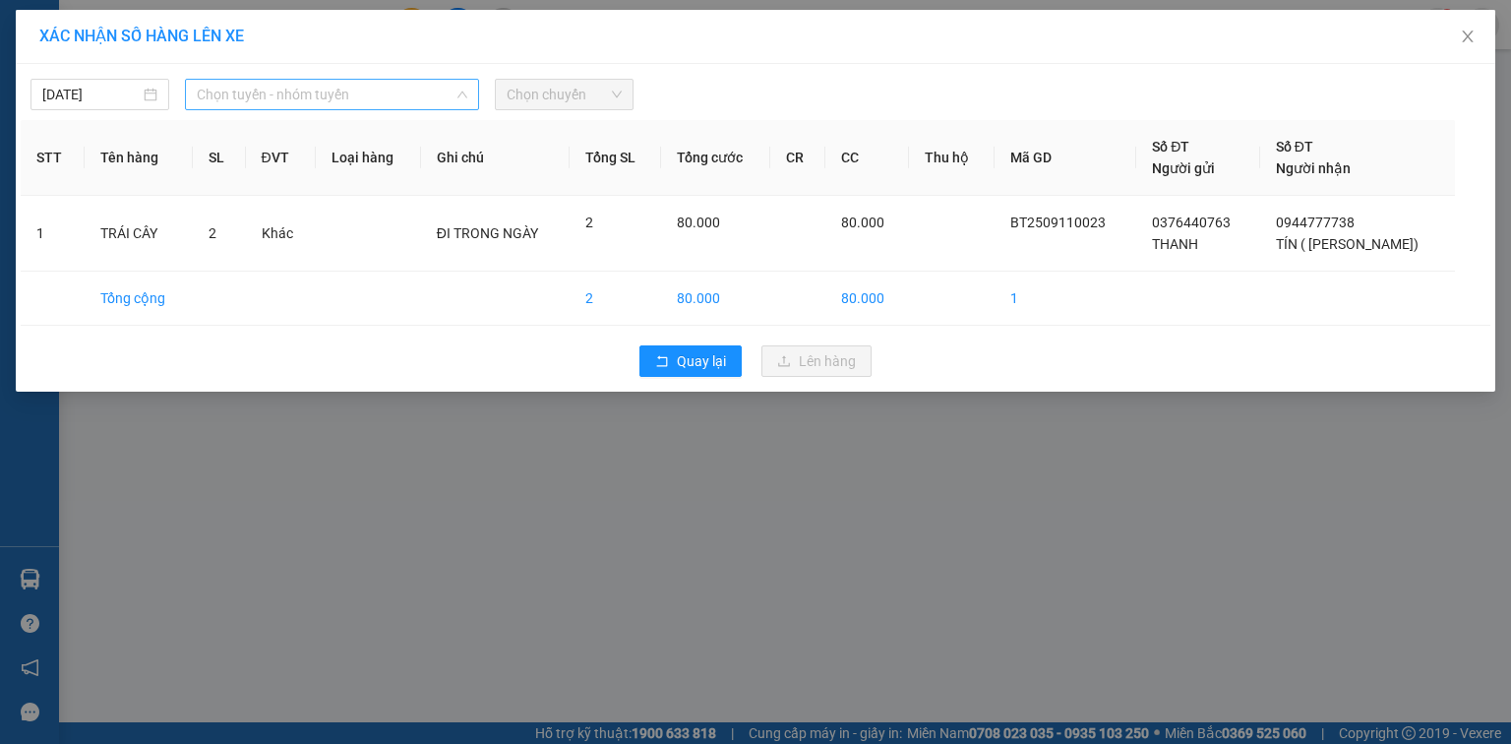
click at [441, 91] on span "Chọn tuyến - nhóm tuyến" at bounding box center [332, 95] width 270 height 30
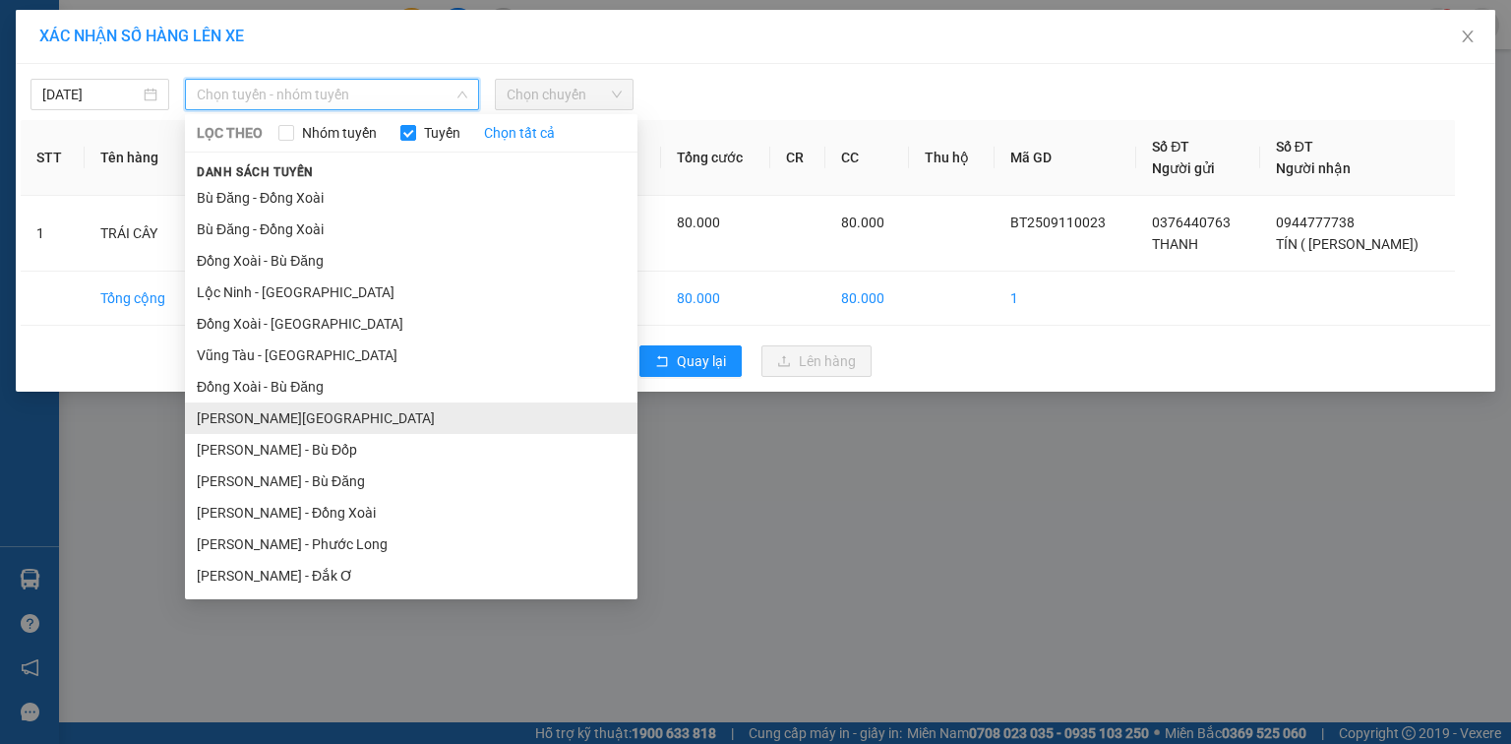
click at [376, 425] on li "[PERSON_NAME][GEOGRAPHIC_DATA]" at bounding box center [411, 417] width 452 height 31
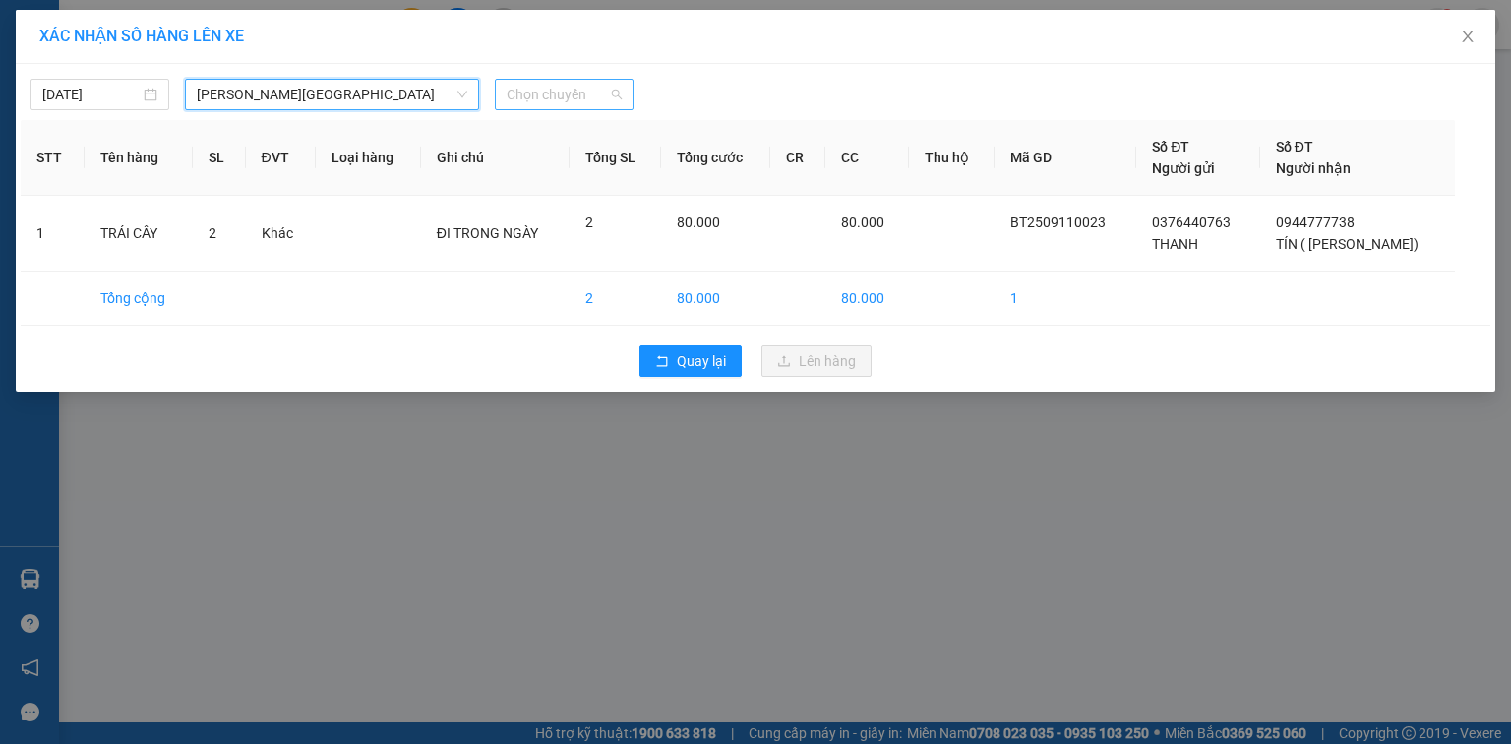
click at [583, 102] on span "Chọn chuyến" at bounding box center [564, 95] width 115 height 30
type input "424"
click at [618, 133] on div "13:00 - 50H-504.24" at bounding box center [583, 134] width 153 height 22
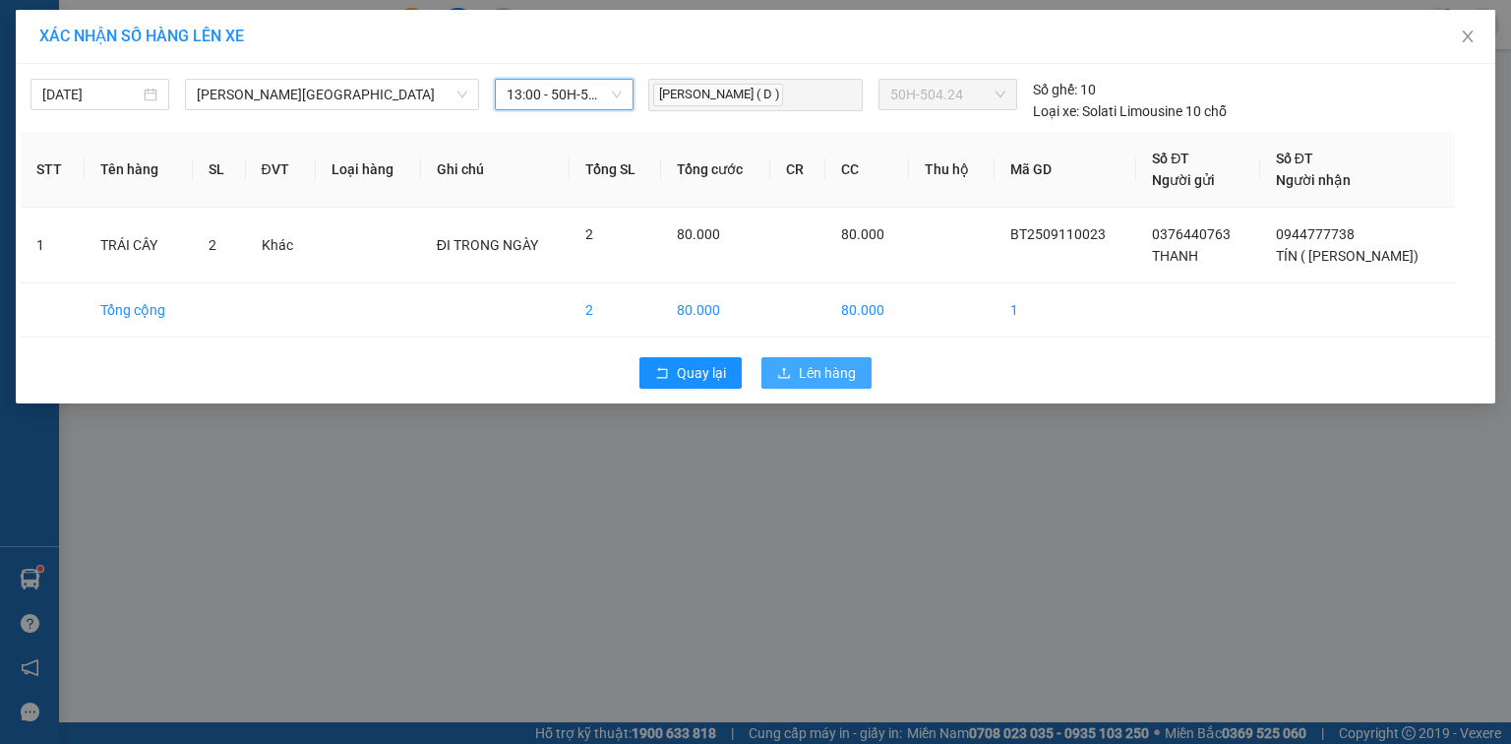
click at [806, 371] on span "Lên hàng" at bounding box center [827, 373] width 57 height 22
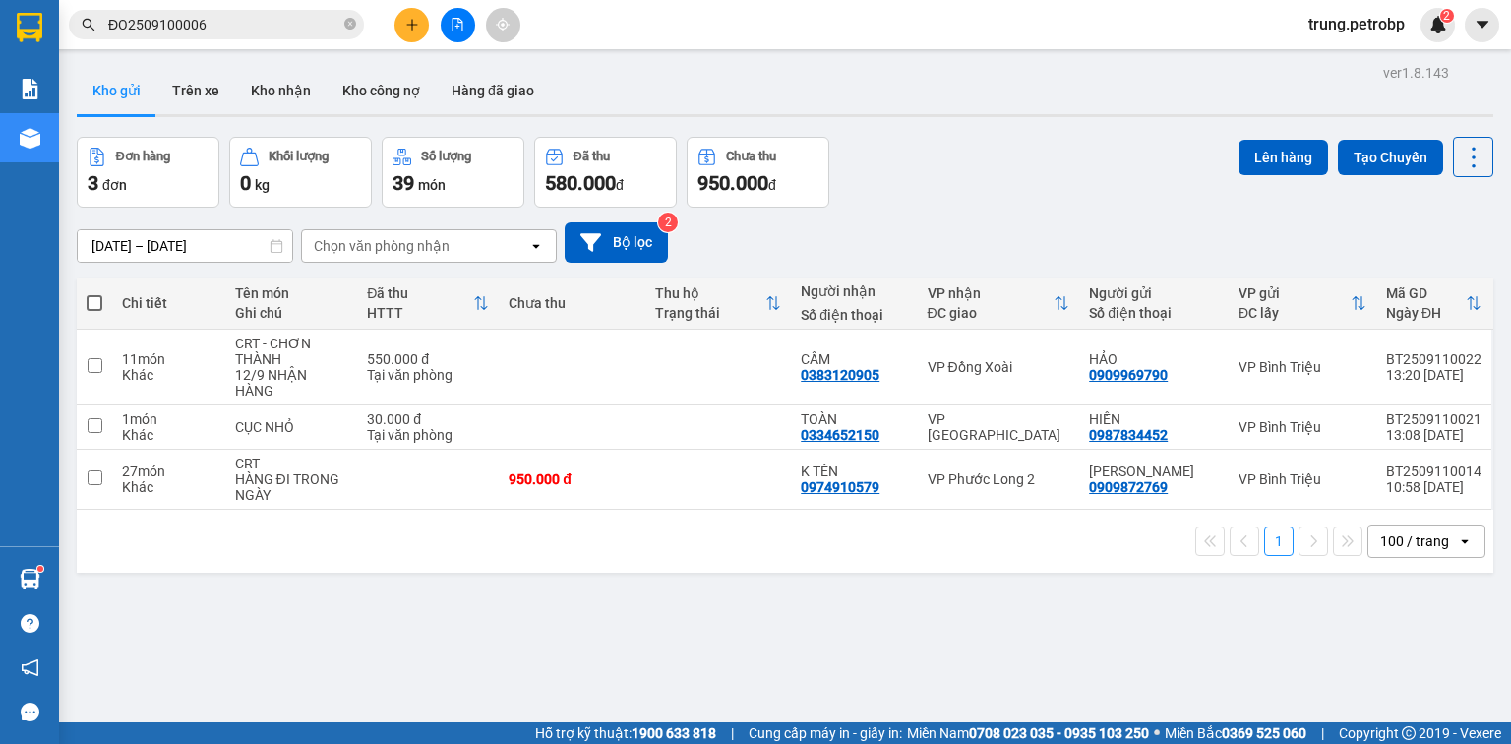
click at [818, 594] on div "ver 1.8.143 Kho gửi Trên xe Kho nhận Kho công nợ Hàng đã giao Đơn hàng 3 đơn Kh…" at bounding box center [785, 431] width 1432 height 744
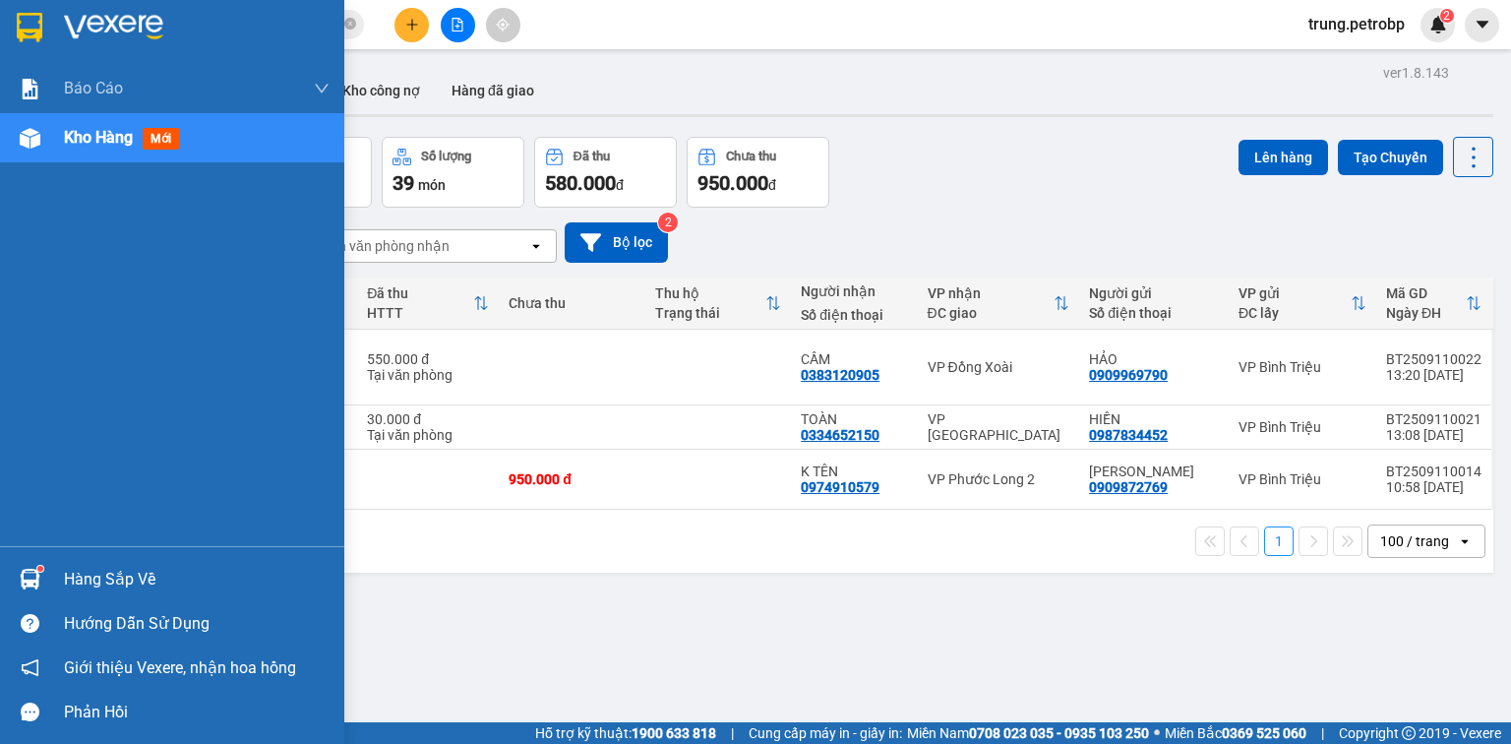
click at [55, 580] on div "Hàng sắp về" at bounding box center [172, 579] width 344 height 44
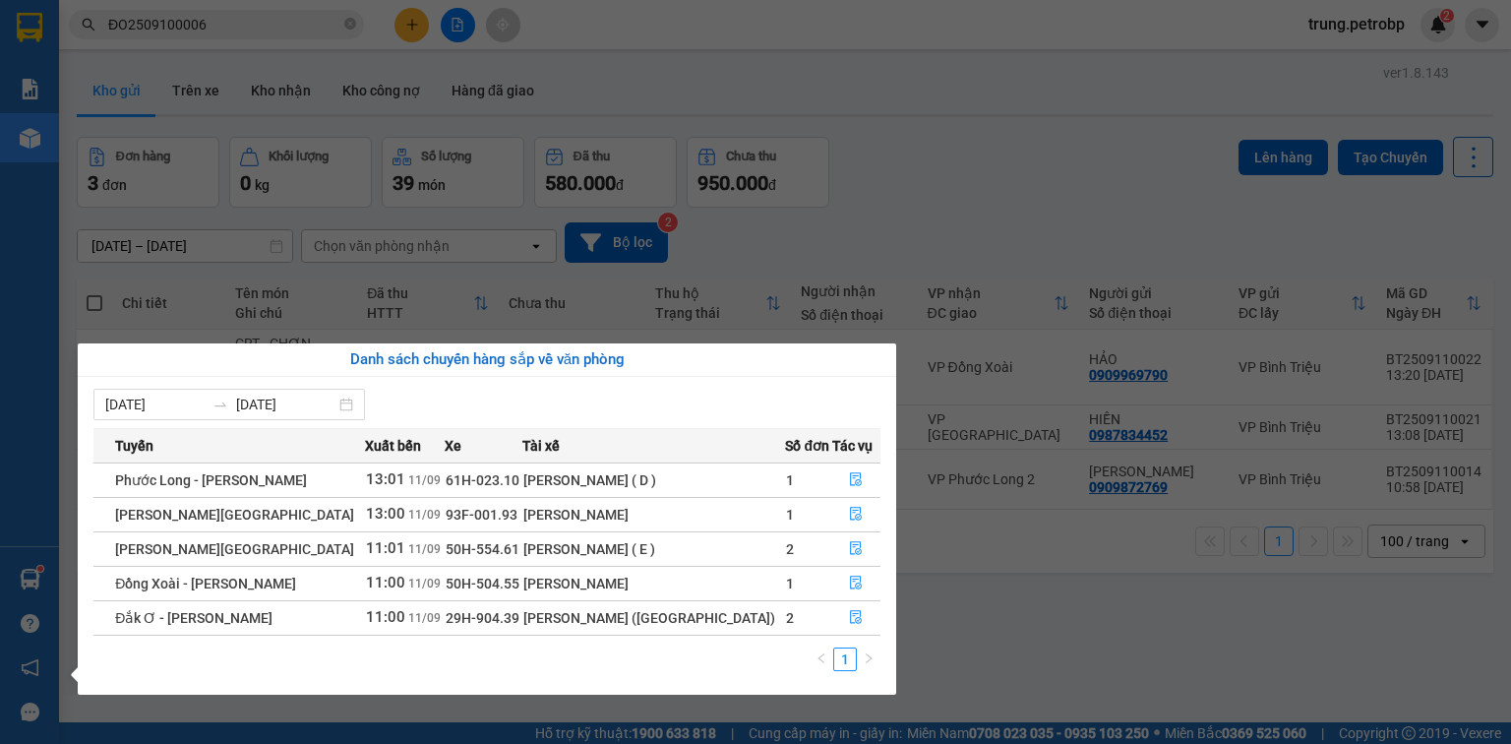
click at [1223, 626] on section "Kết quả tìm kiếm ( 1 ) Bộ lọc Mã ĐH Trạng thái Món hàng Tổng cước Chưa cước Ngư…" at bounding box center [755, 372] width 1511 height 744
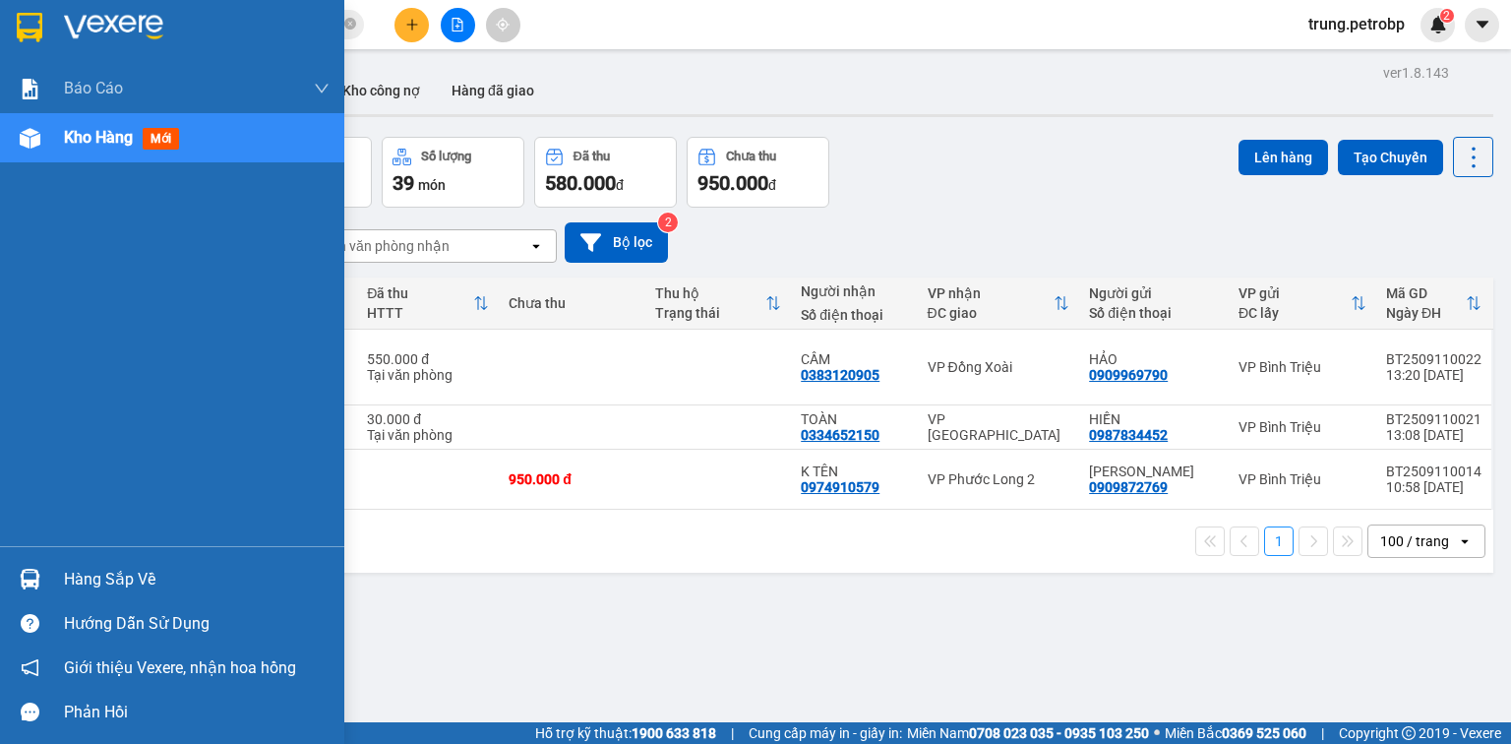
click at [78, 579] on div "Hàng sắp về" at bounding box center [197, 580] width 266 height 30
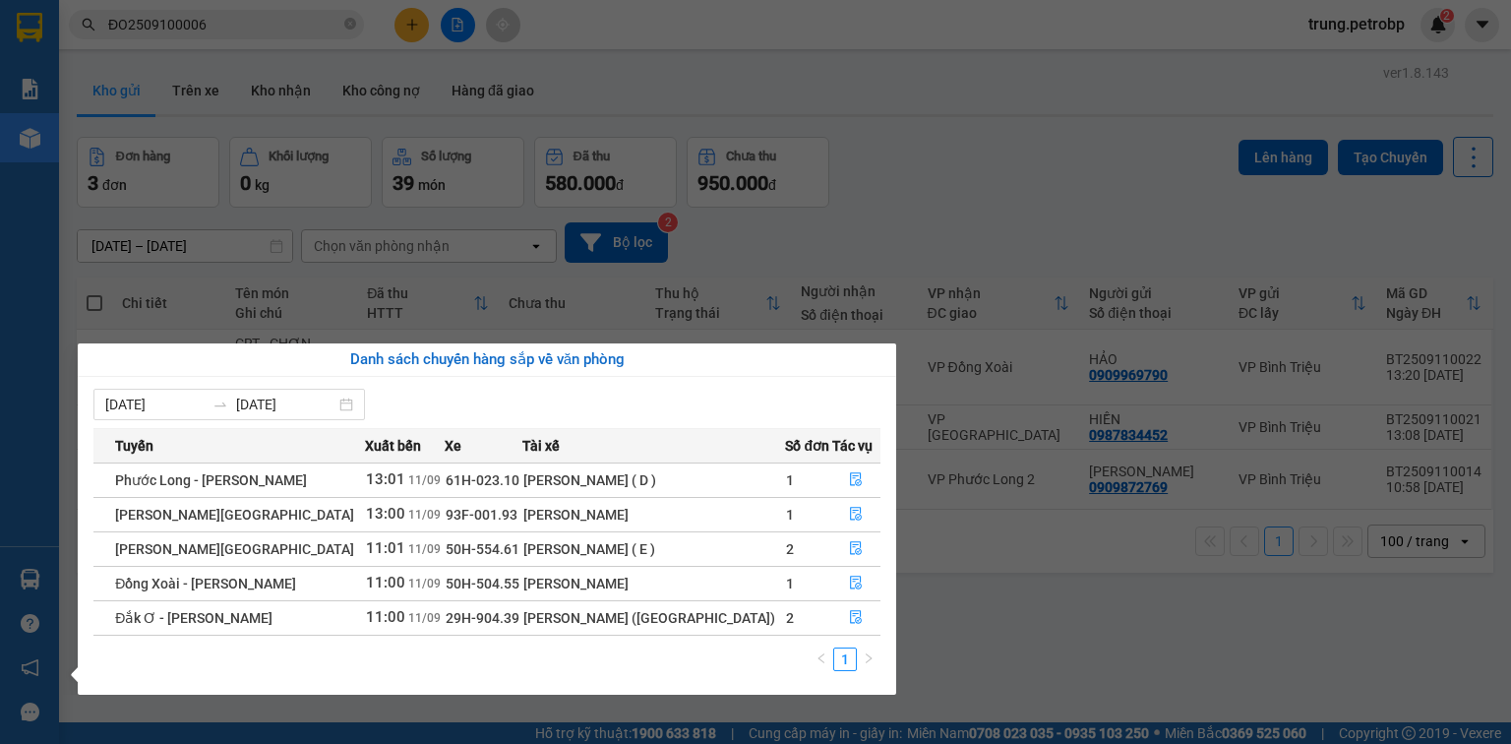
click at [1095, 567] on section "Kết quả tìm kiếm ( 1 ) Bộ lọc Mã ĐH Trạng thái Món hàng Tổng cước Chưa cước Ngư…" at bounding box center [755, 372] width 1511 height 744
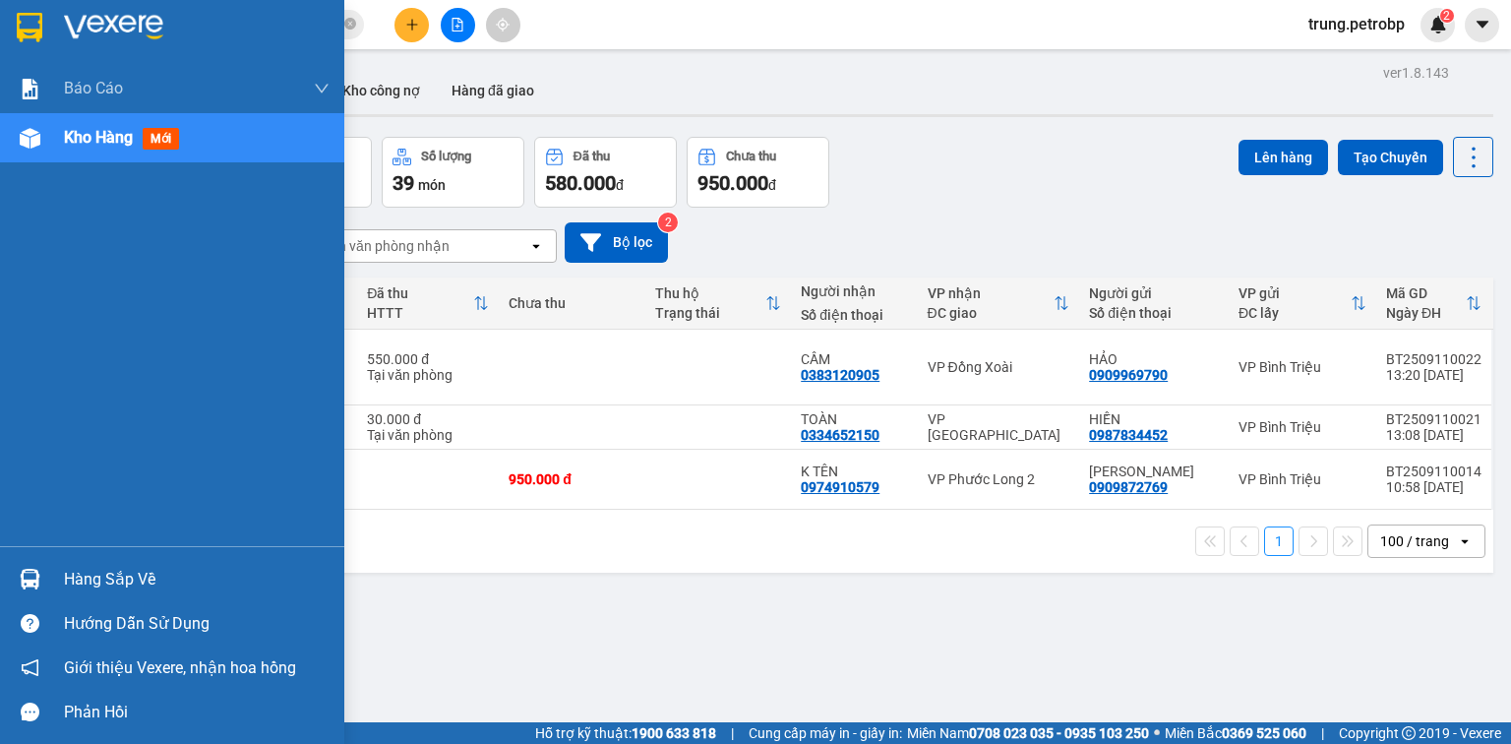
click at [56, 589] on div "Hàng sắp về" at bounding box center [172, 579] width 344 height 44
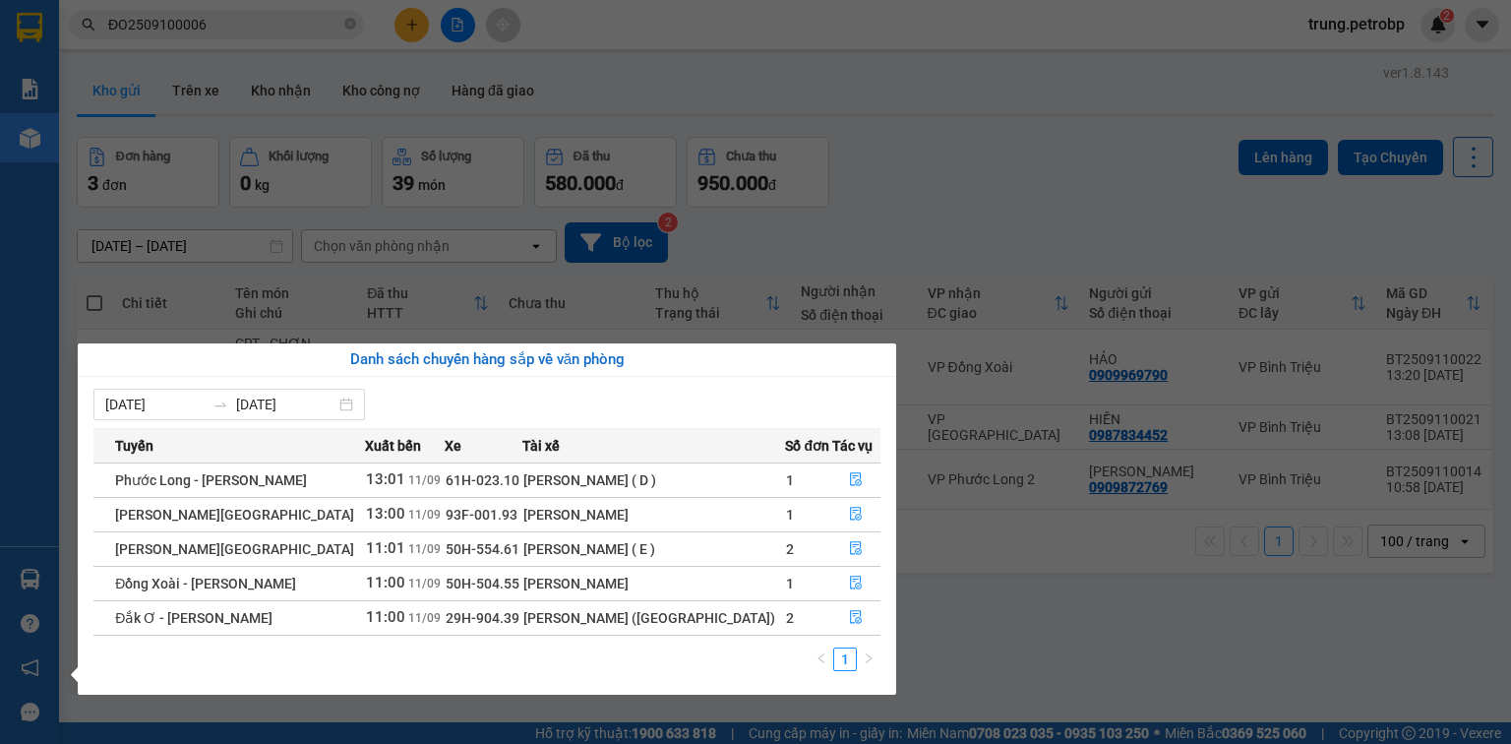
click at [894, 251] on section "Kết quả tìm kiếm ( 1 ) Bộ lọc Mã ĐH Trạng thái Món hàng Tổng cước Chưa cước Ngư…" at bounding box center [755, 372] width 1511 height 744
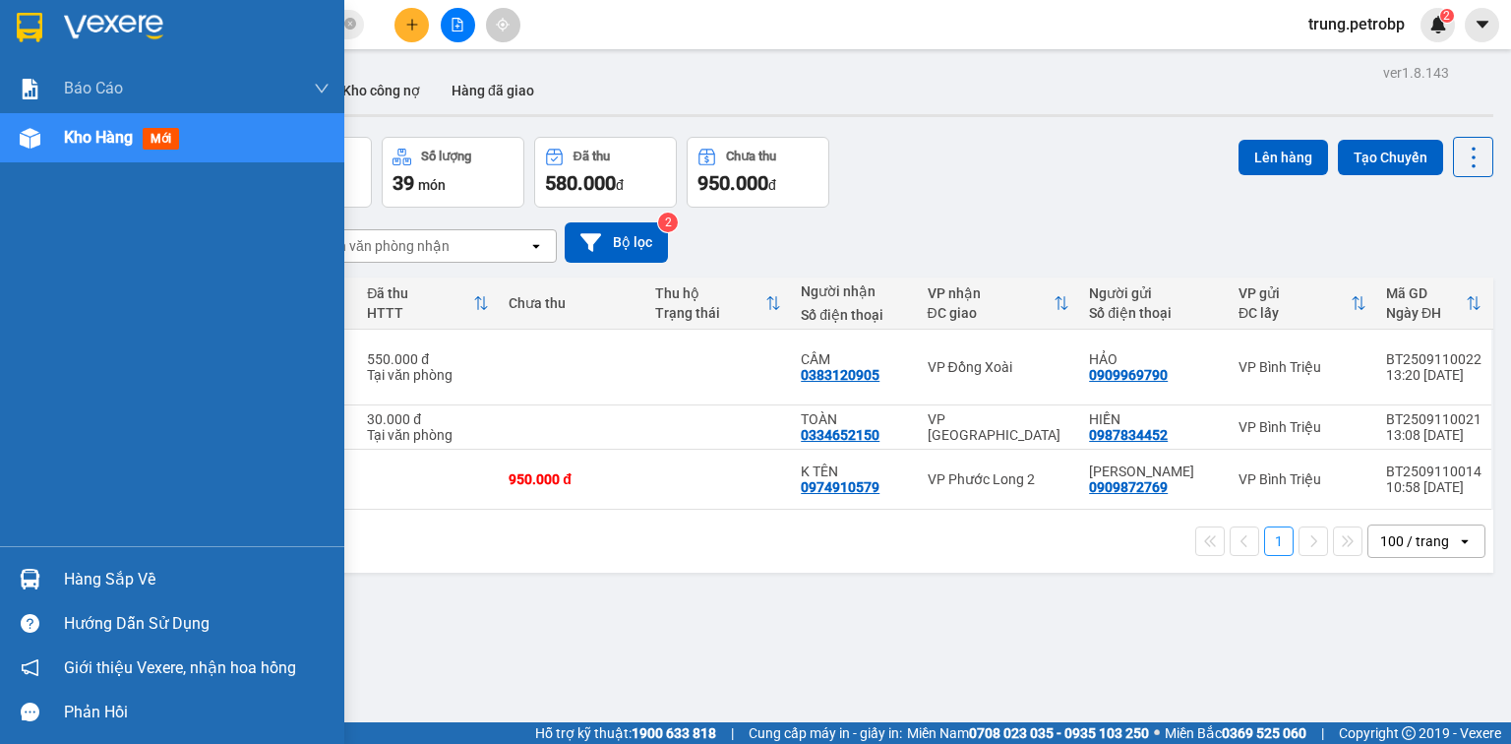
click at [67, 8] on div at bounding box center [172, 32] width 344 height 64
click at [137, 588] on div "Hàng sắp về" at bounding box center [197, 580] width 266 height 30
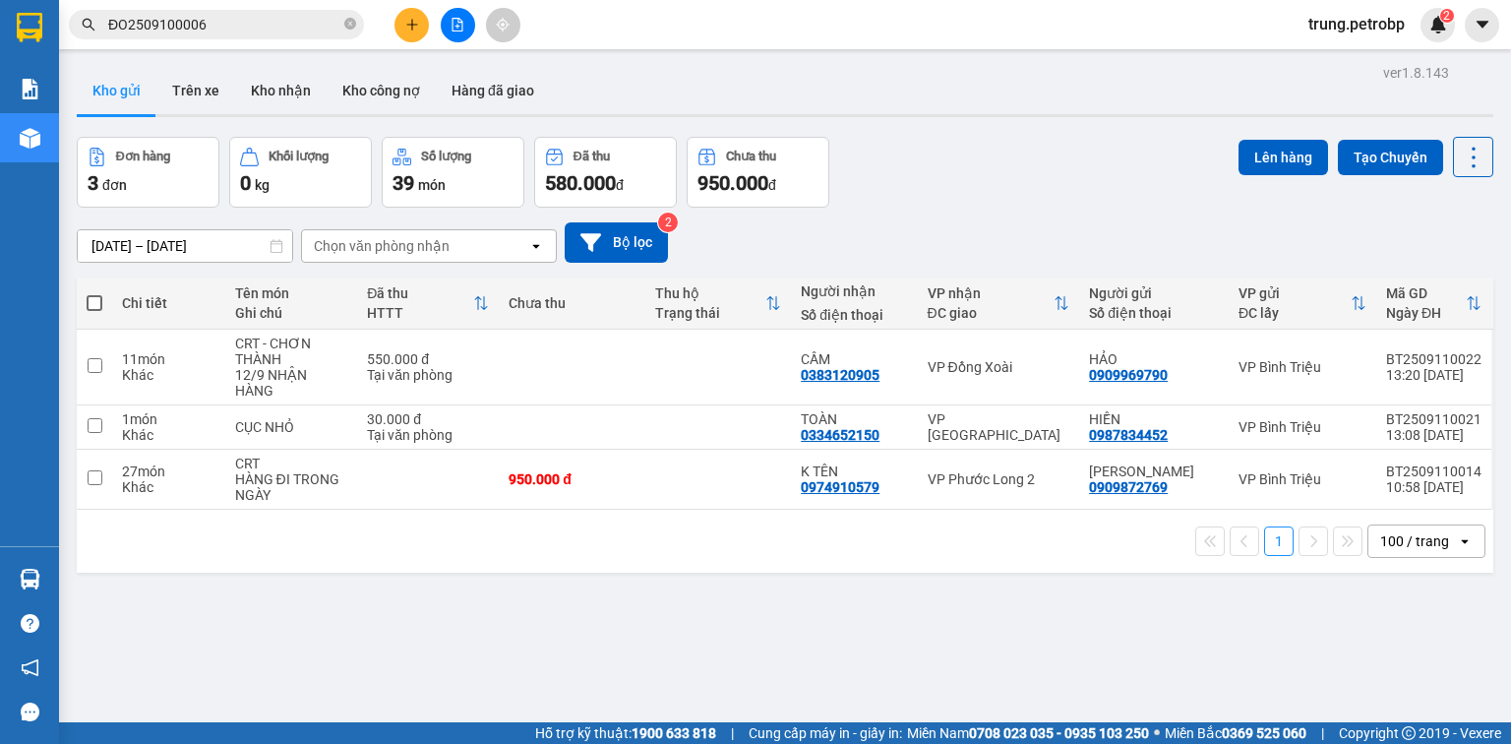
click at [711, 117] on section "Kết quả tìm kiếm ( 1 ) Bộ lọc Mã ĐH Trạng thái Món hàng Tổng cước Chưa cước Ngư…" at bounding box center [755, 372] width 1511 height 744
click at [405, 26] on icon "plus" at bounding box center [412, 25] width 14 height 14
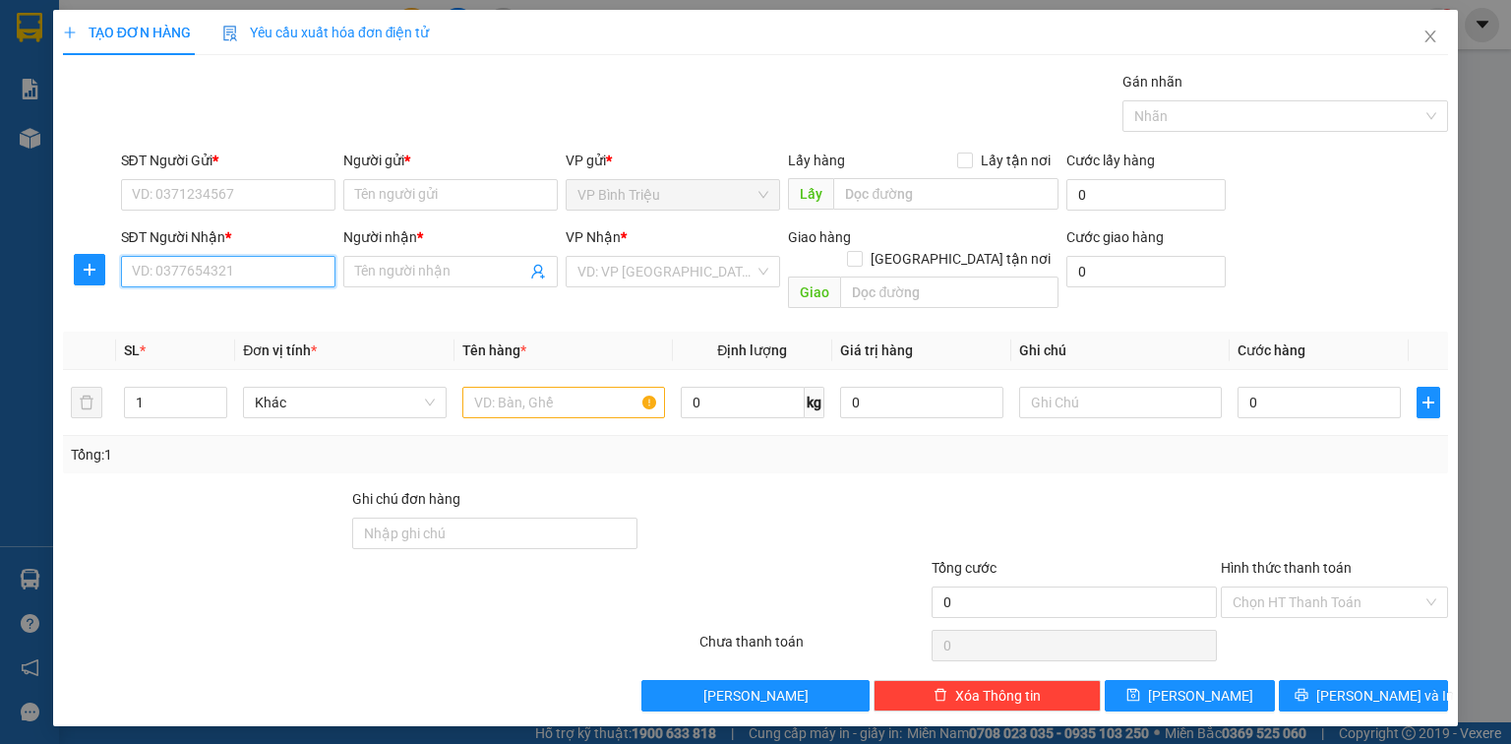
click at [222, 285] on input "SĐT Người Nhận *" at bounding box center [228, 271] width 214 height 31
click at [216, 314] on div "0961011229 - THẢO" at bounding box center [228, 310] width 191 height 22
type input "0961011229"
type input "THẢO"
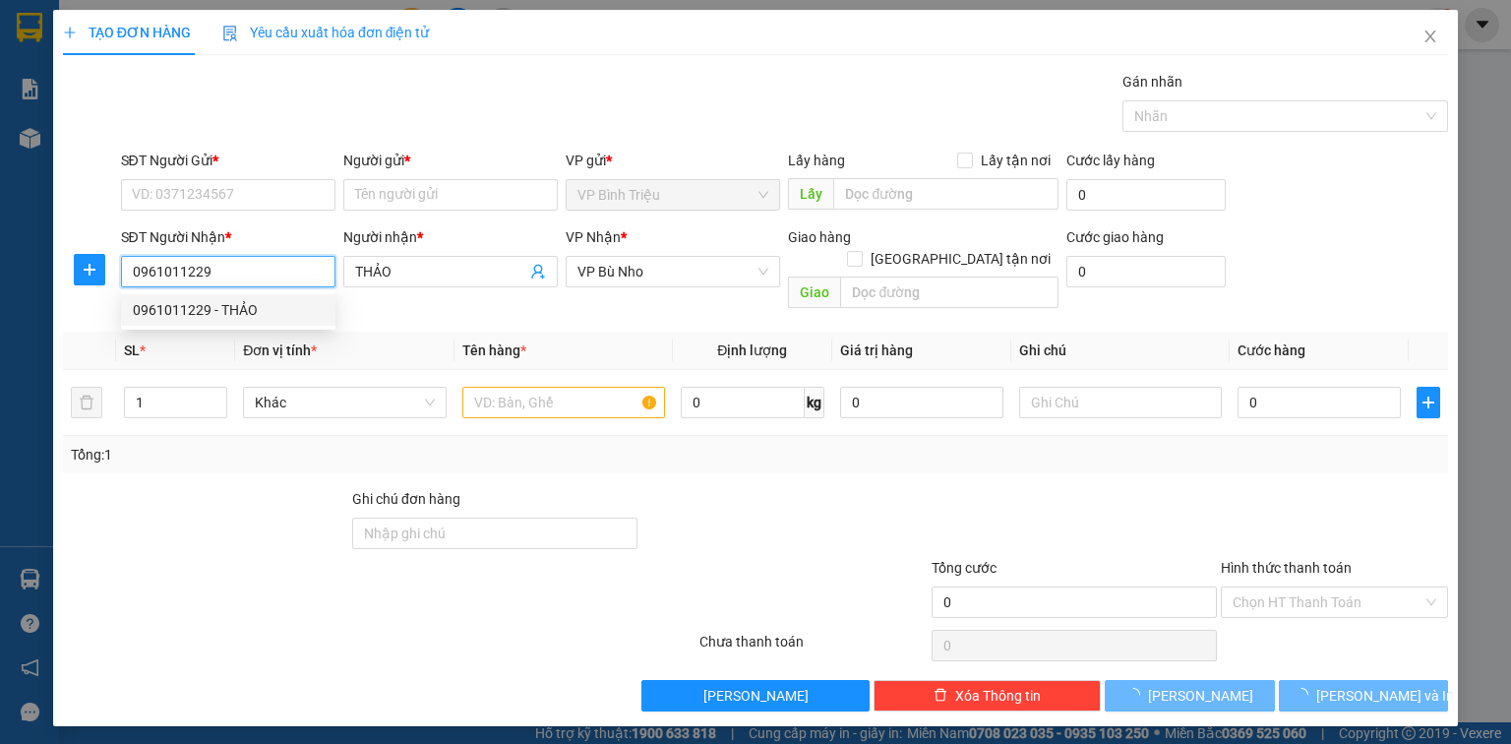
type input "40.000"
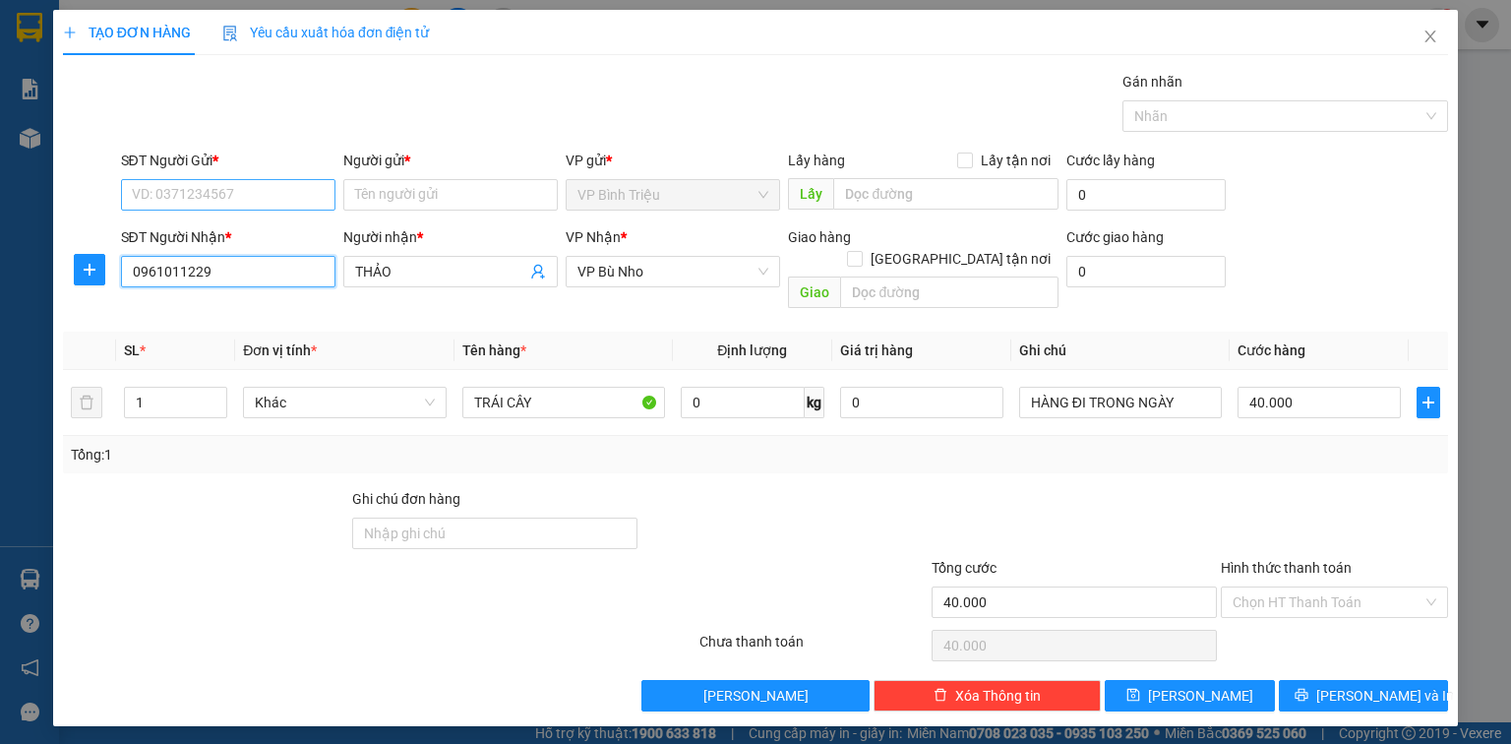
type input "0961011229"
click at [231, 193] on input "SĐT Người Gửi *" at bounding box center [228, 194] width 214 height 31
drag, startPoint x: 227, startPoint y: 271, endPoint x: 0, endPoint y: 270, distance: 227.2
click at [0, 270] on div "TẠO ĐƠN HÀNG Yêu cầu xuất hóa đơn điện tử Transit Pickup Surcharge Ids Transit …" at bounding box center [755, 372] width 1511 height 744
click at [211, 198] on input "SĐT Người Gửi *" at bounding box center [228, 194] width 214 height 31
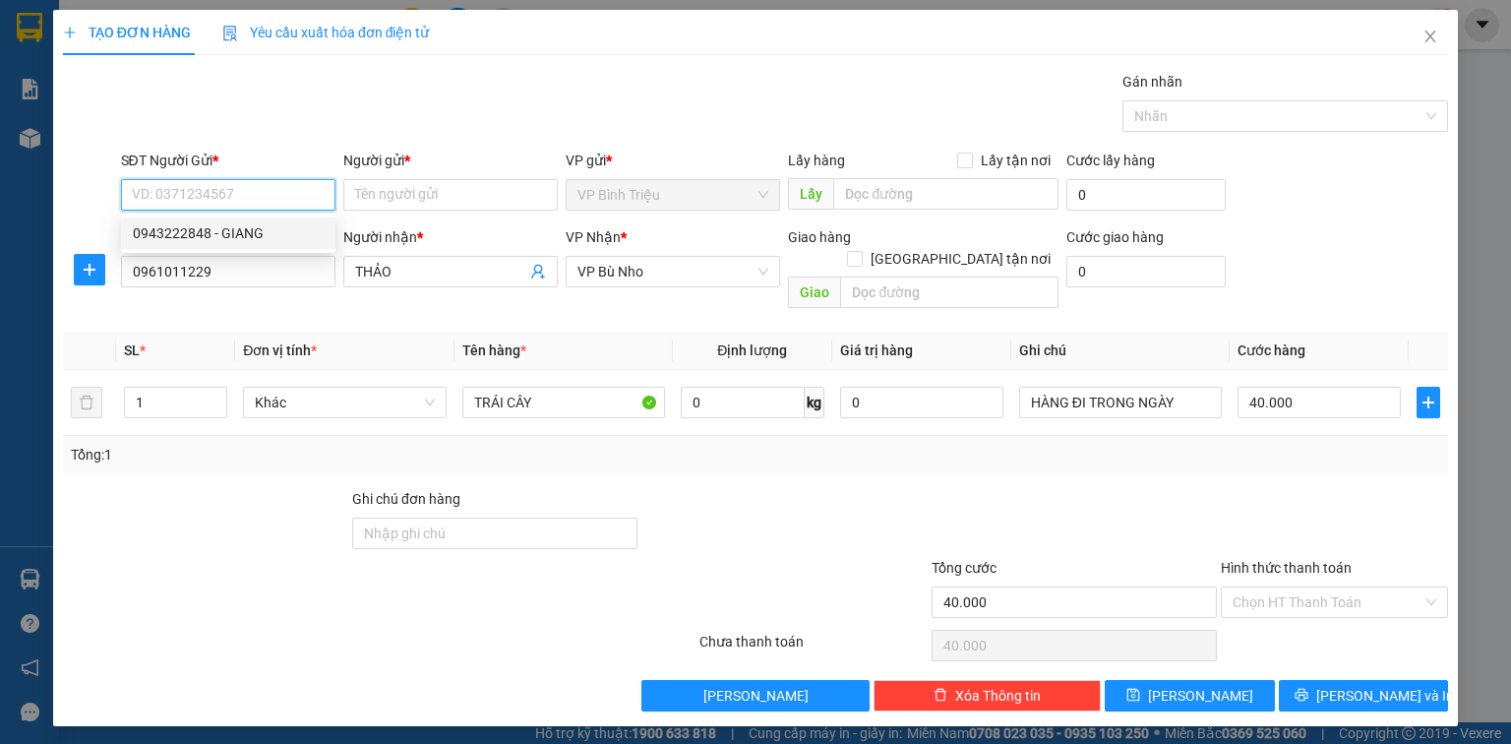
paste input "0961011229"
type input "0961011229"
click at [239, 227] on div "0961011229 - THẢO" at bounding box center [228, 233] width 191 height 22
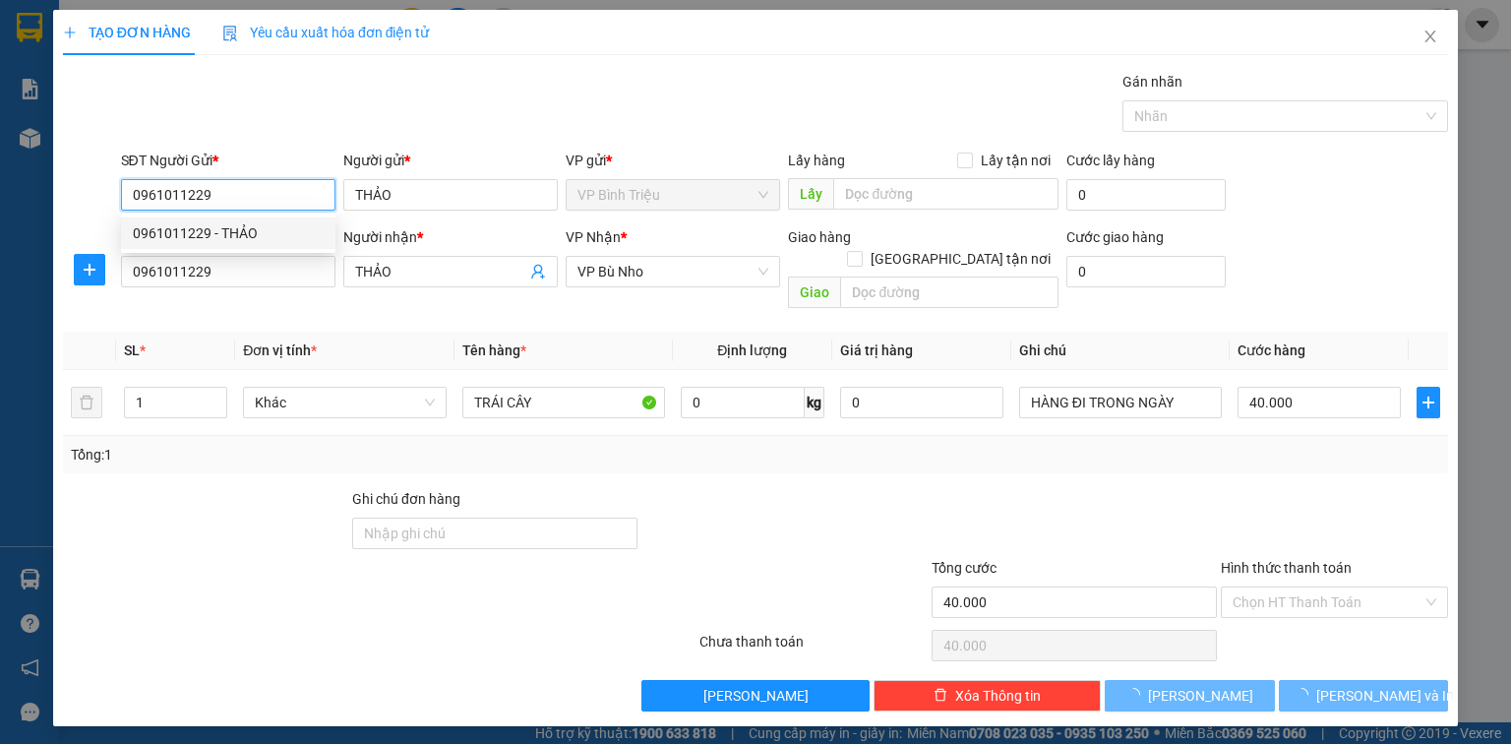
type input "THẢO"
type input "80.000"
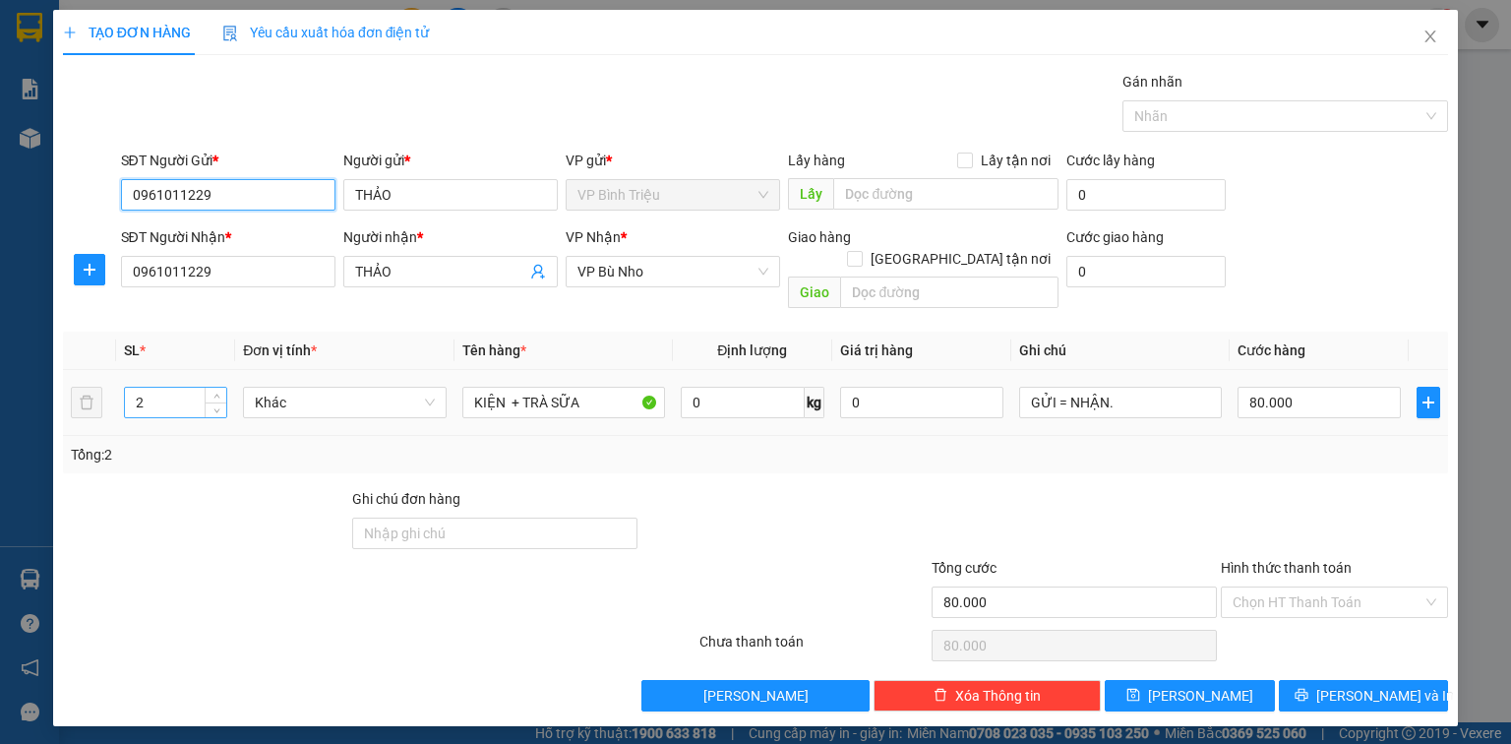
type input "0961011229"
click at [145, 388] on input "2" at bounding box center [175, 403] width 101 height 30
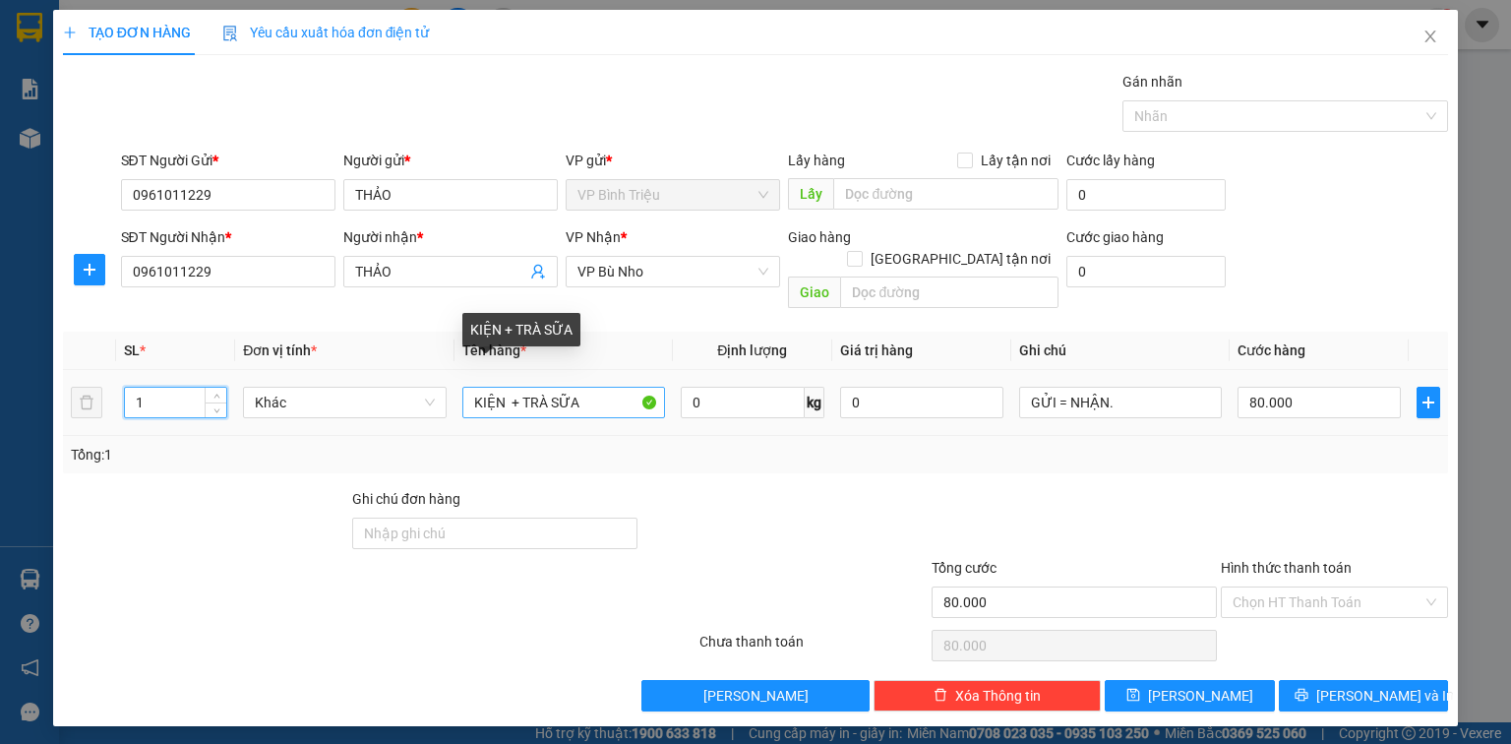
type input "1"
type input "0"
drag, startPoint x: 594, startPoint y: 381, endPoint x: 448, endPoint y: 382, distance: 145.6
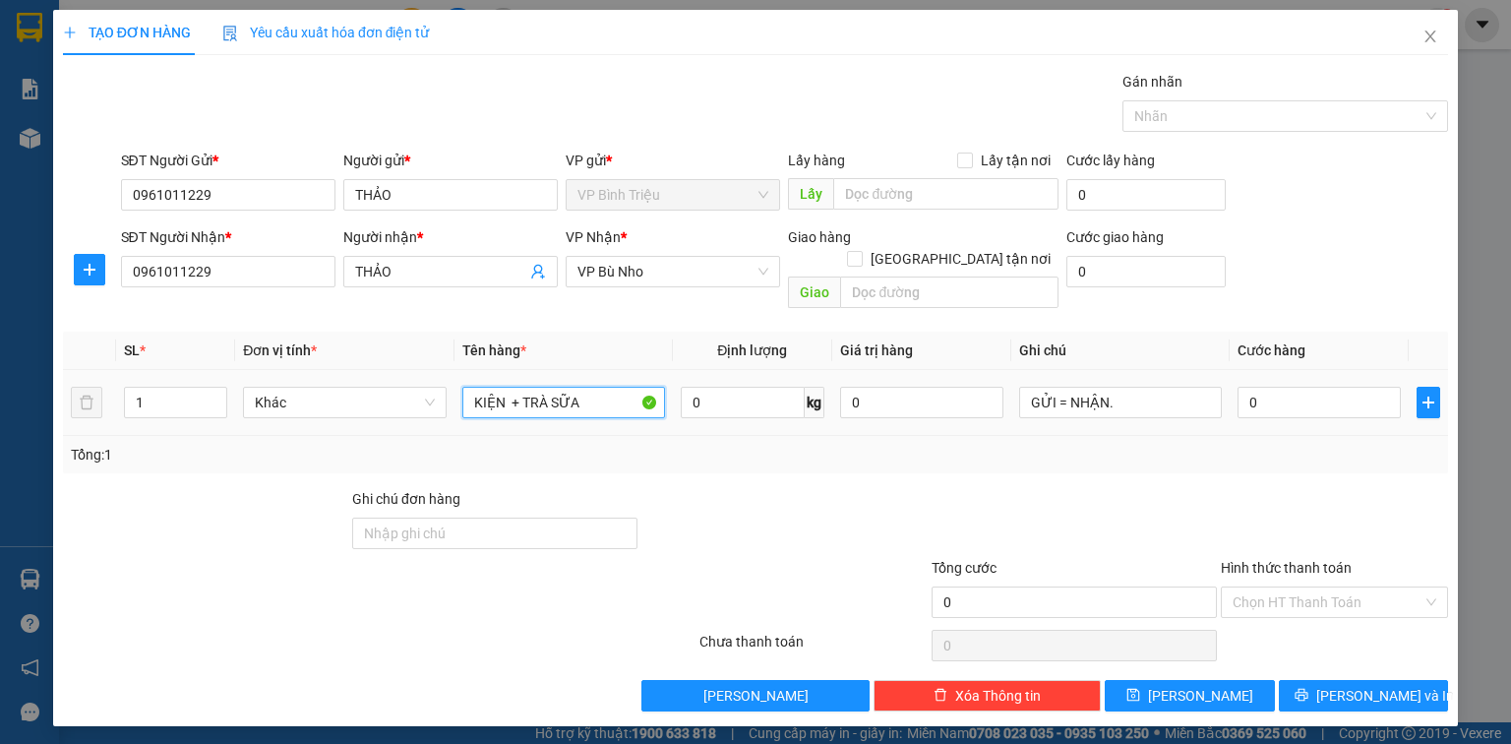
click at [448, 382] on tr "1 Khác KIỆN + TRÀ SỮA 0 kg 0 GỬI = NHẬN. 0" at bounding box center [755, 403] width 1385 height 66
type input "TRÁI CÂY"
click at [1327, 387] on input "0" at bounding box center [1318, 402] width 163 height 31
type input "4"
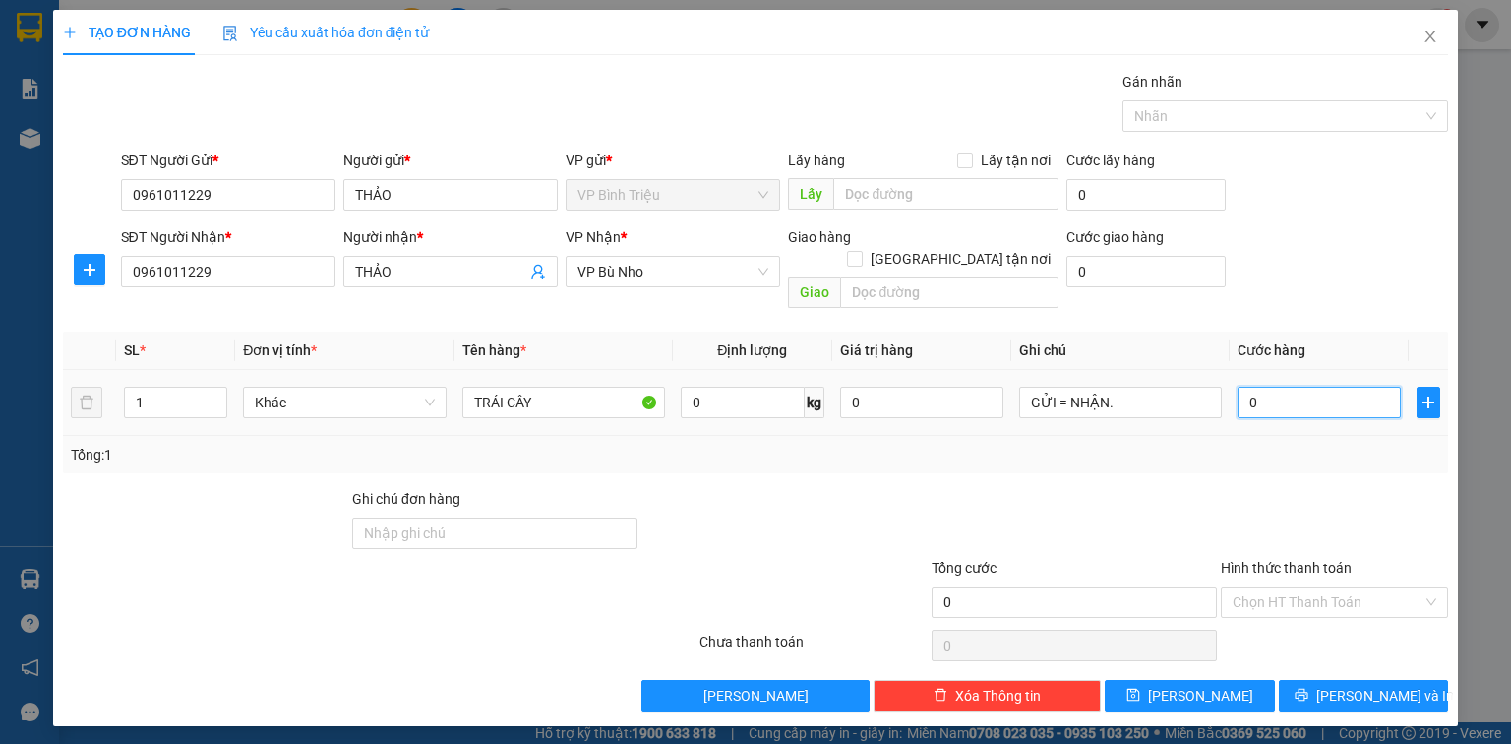
type input "4"
type input "40"
type input "40.000"
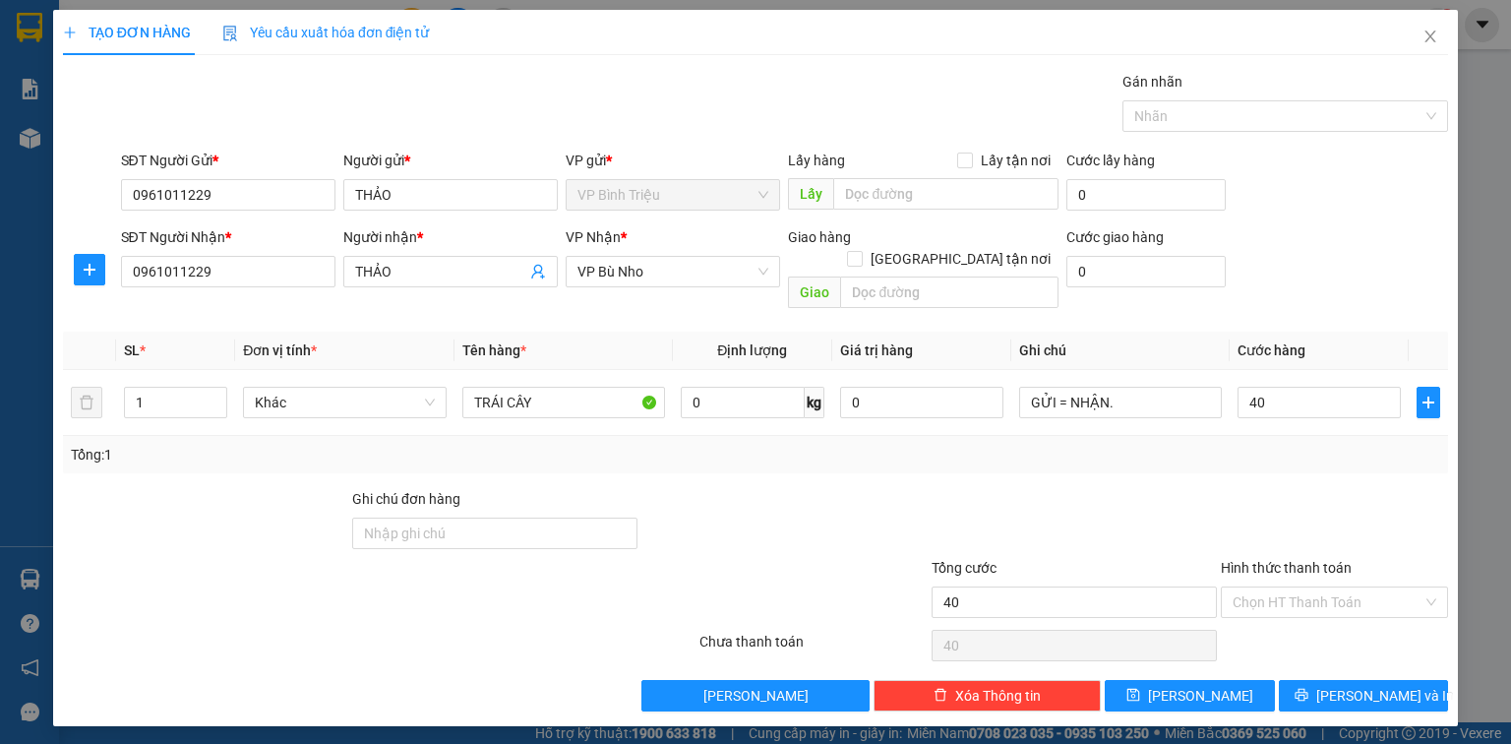
type input "40.000"
click at [1402, 288] on div "SĐT Người Nhận * 0961011229 Người nhận * THẢO VP Nhận * VP Bù Nho Giao hàng Gi…" at bounding box center [785, 271] width 1336 height 90
click at [1342, 681] on button "[PERSON_NAME] và In" at bounding box center [1364, 695] width 170 height 31
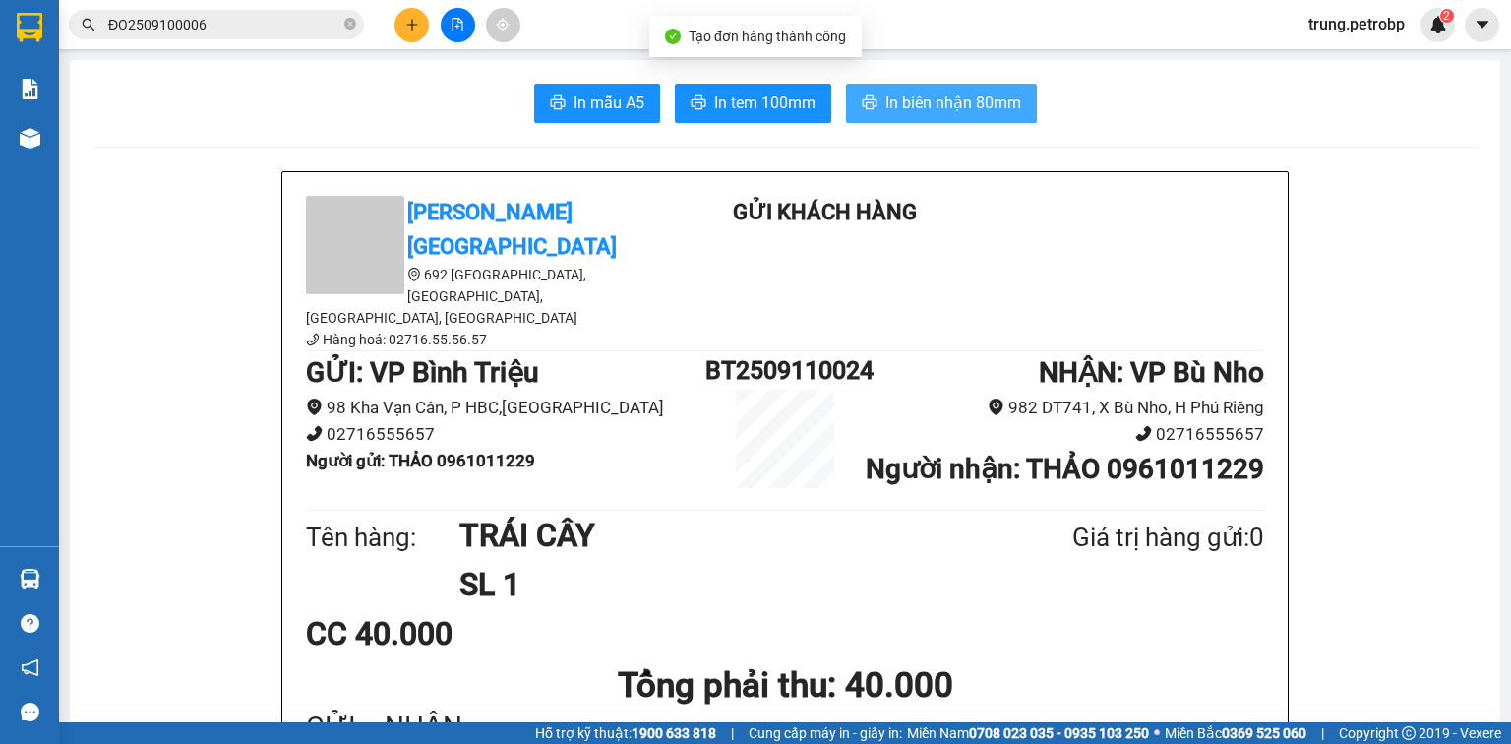
click at [984, 94] on span "In biên nhận 80mm" at bounding box center [953, 102] width 136 height 25
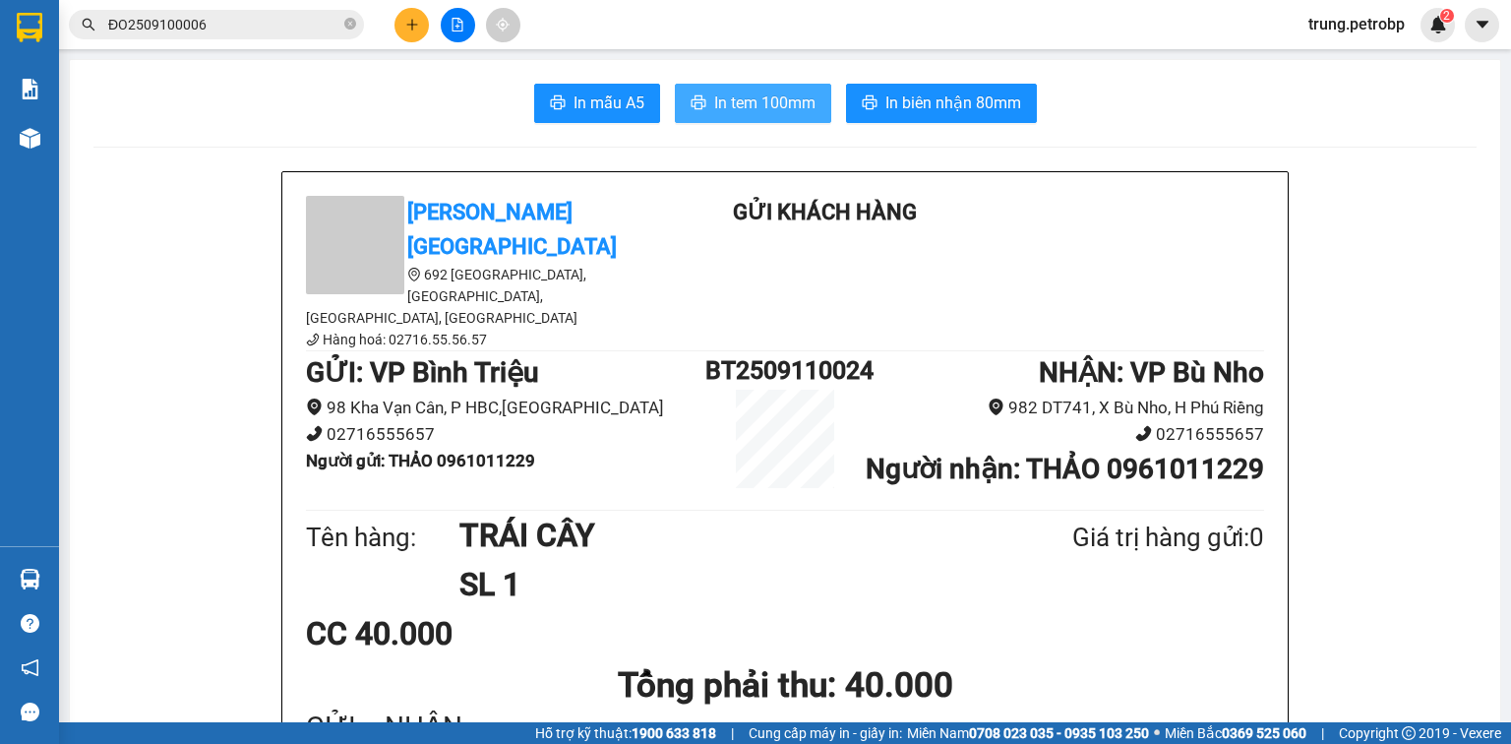
click at [755, 111] on span "In tem 100mm" at bounding box center [764, 102] width 101 height 25
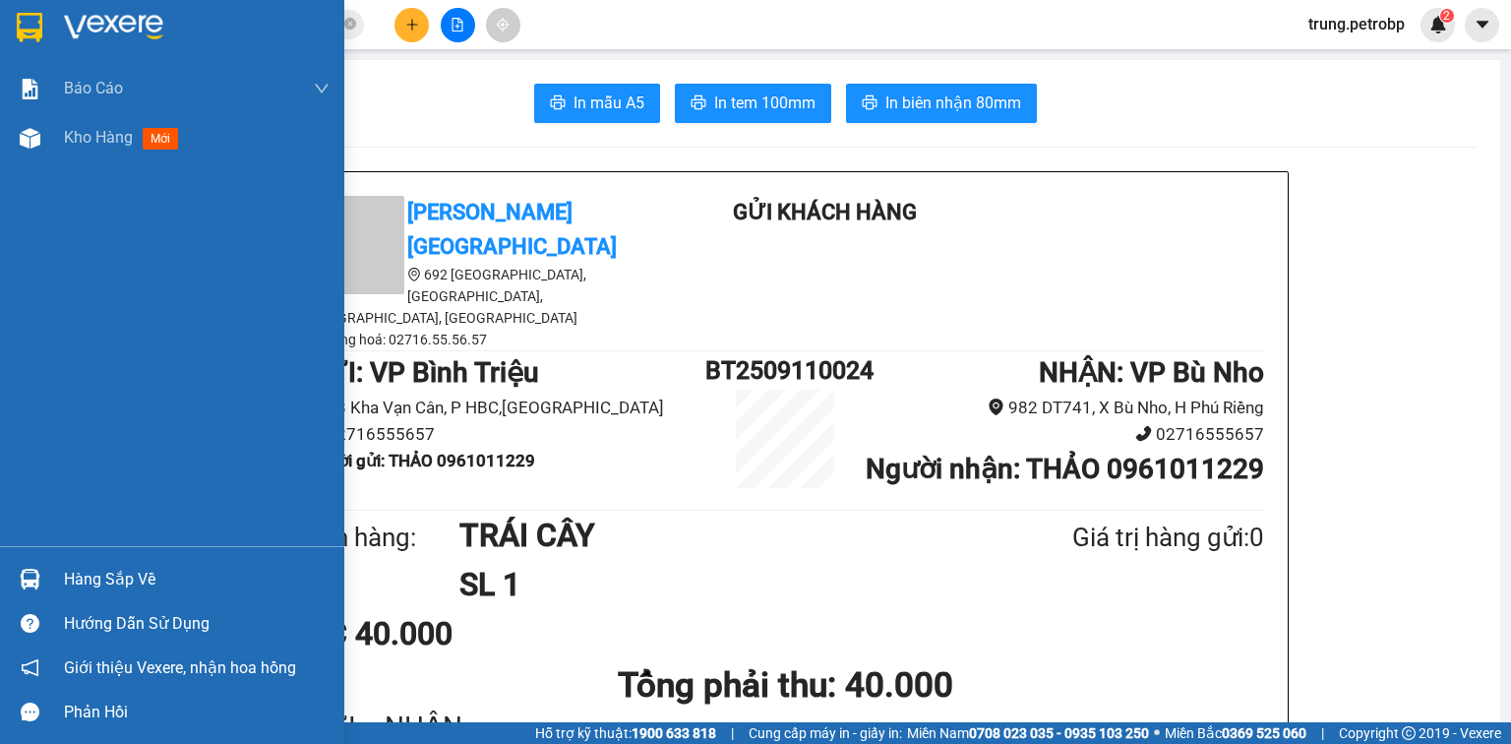
click at [108, 34] on img at bounding box center [113, 28] width 99 height 30
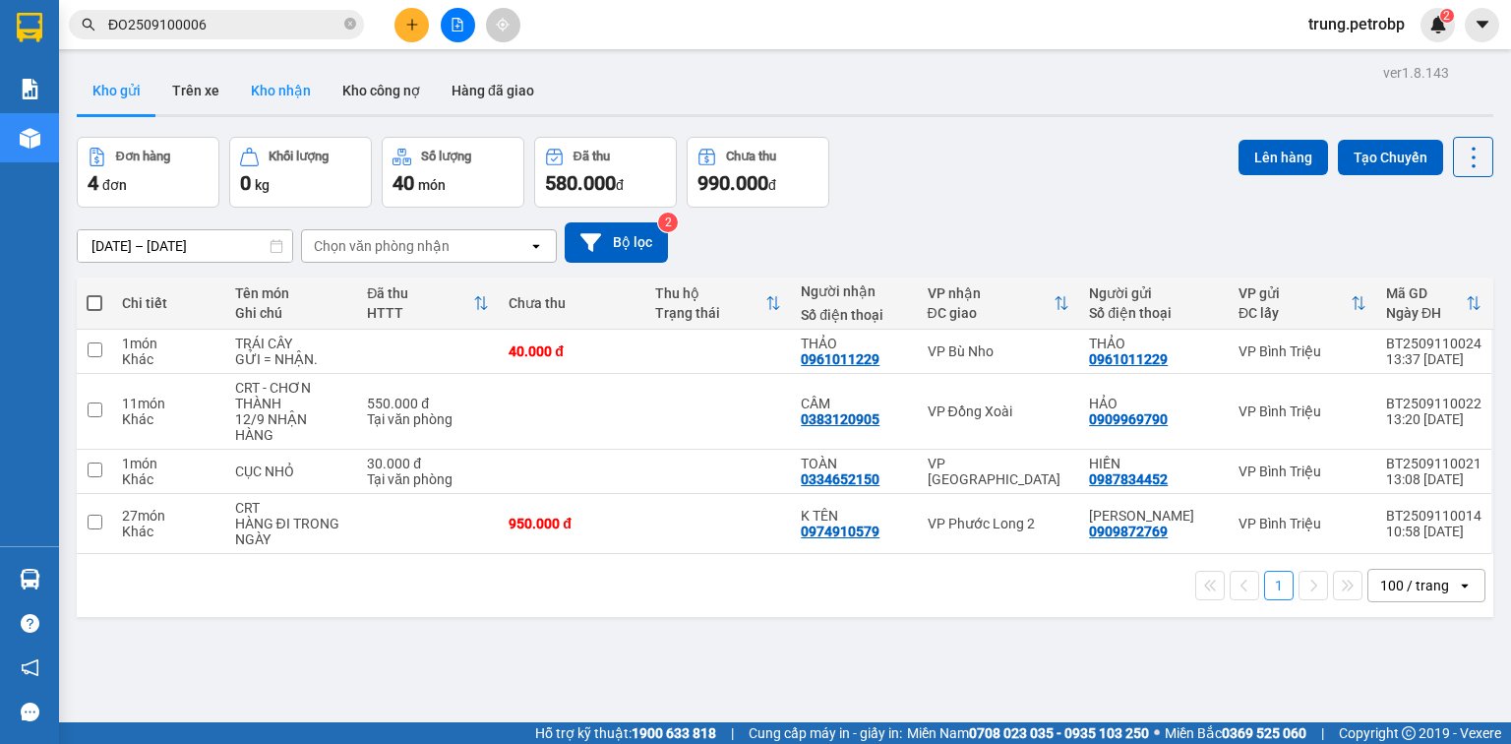
click at [283, 94] on button "Kho nhận" at bounding box center [280, 90] width 91 height 47
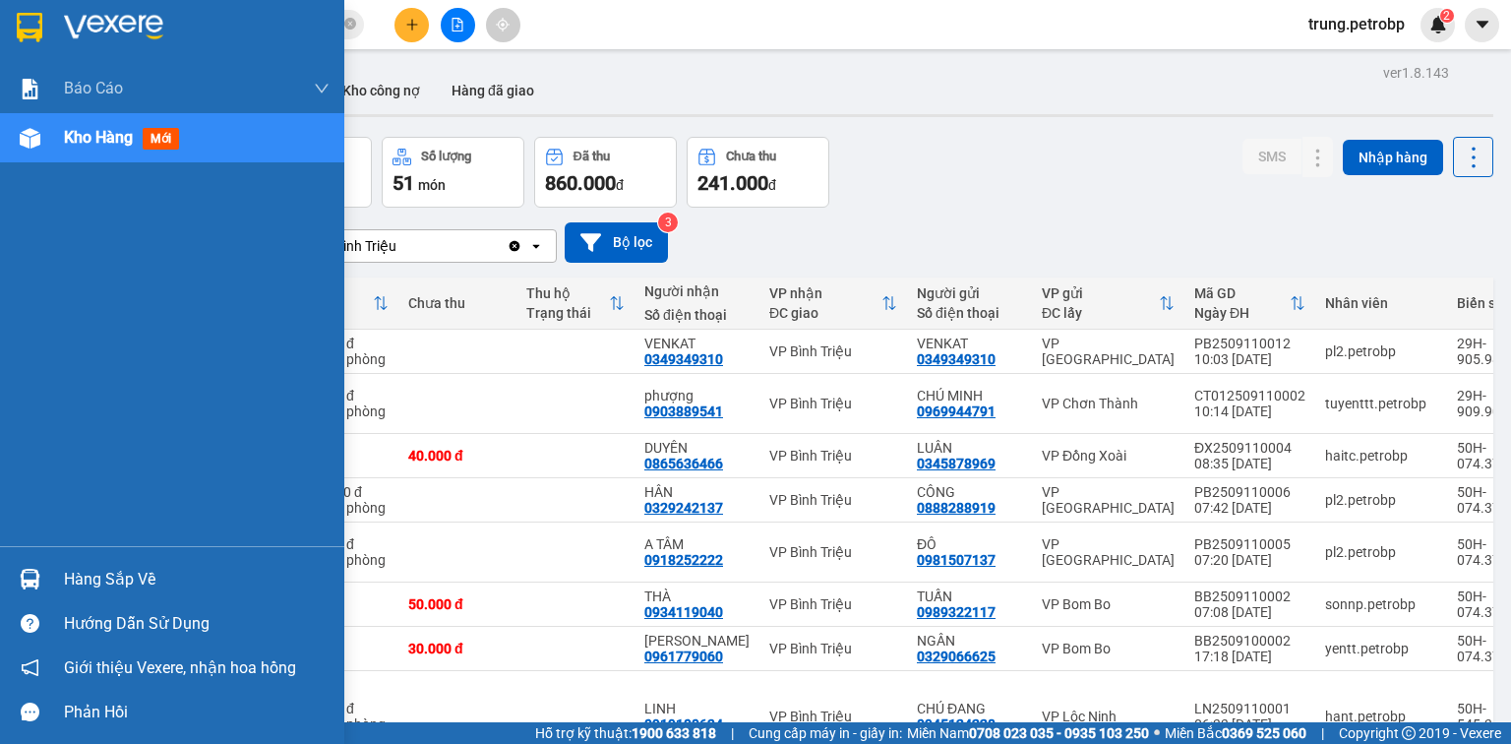
click at [106, 580] on div "Hàng sắp về" at bounding box center [197, 580] width 266 height 30
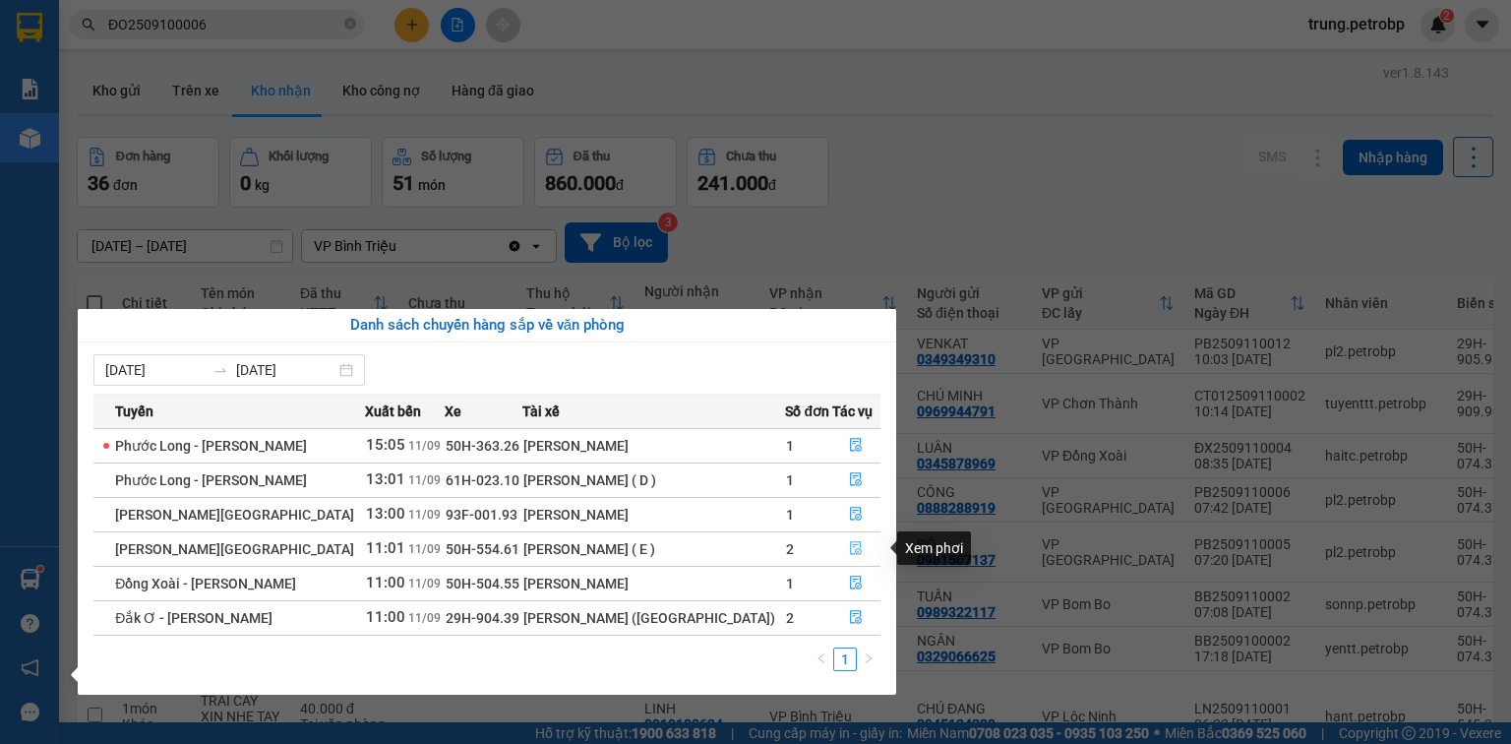
click at [858, 552] on button "button" at bounding box center [856, 548] width 47 height 31
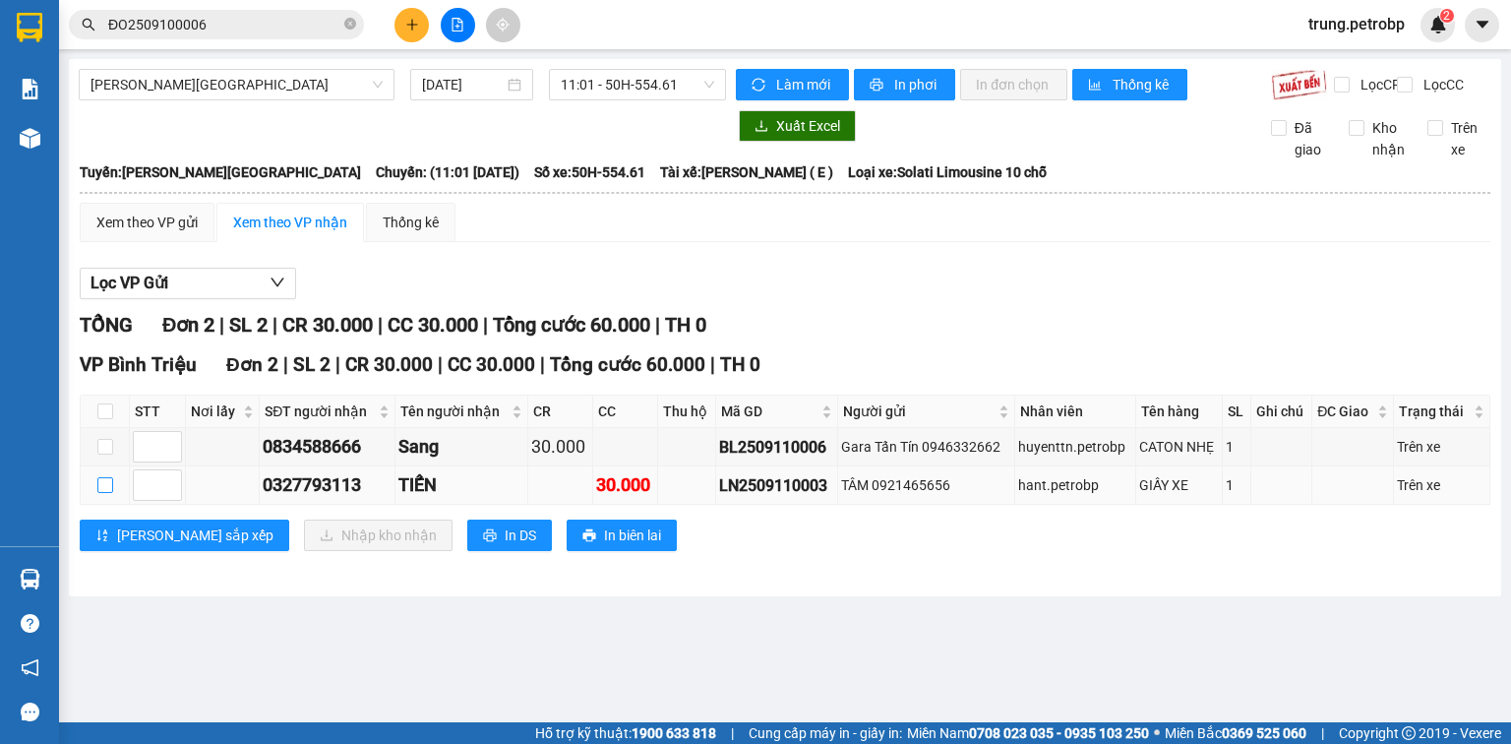
click at [109, 493] on input "checkbox" at bounding box center [105, 485] width 16 height 16
checkbox input "true"
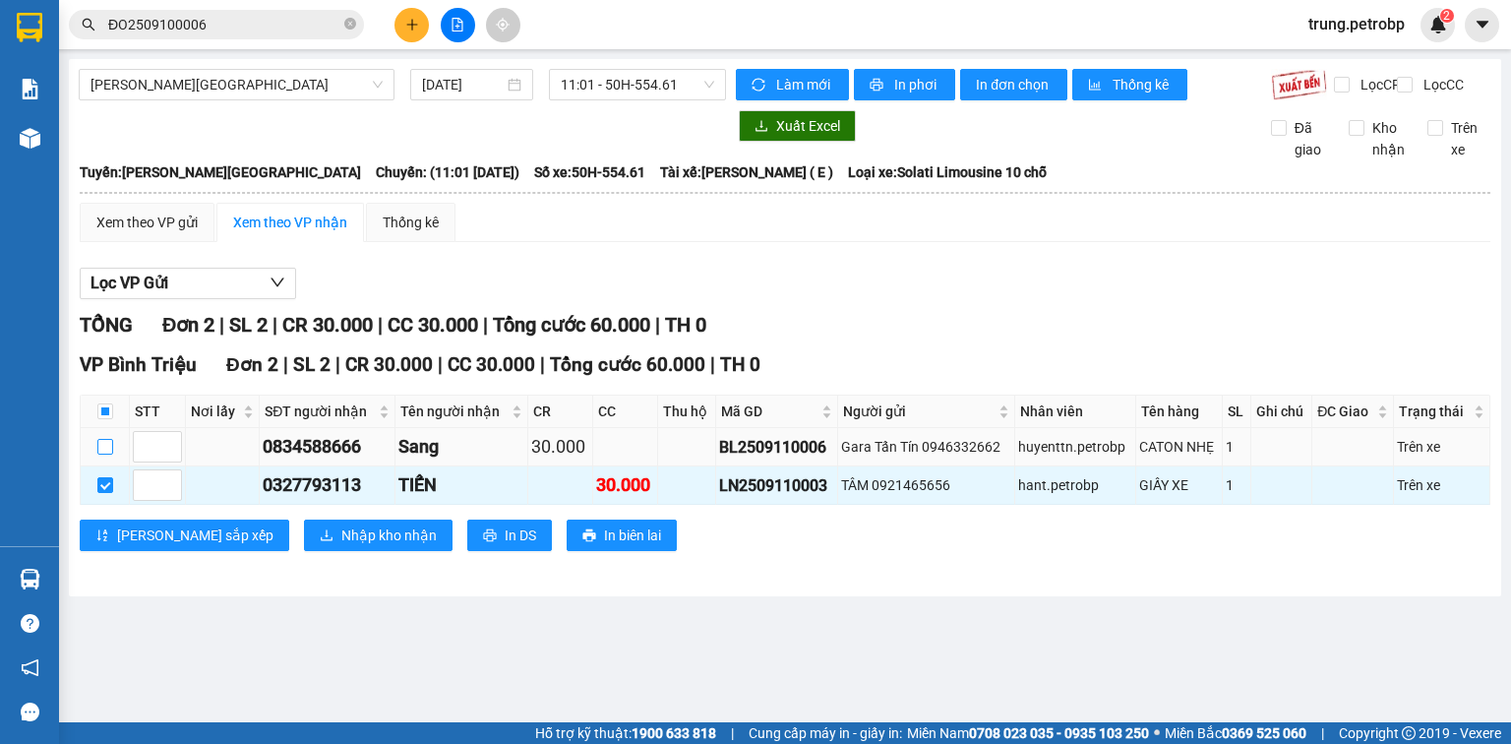
click at [100, 454] on input "checkbox" at bounding box center [105, 447] width 16 height 16
checkbox input "true"
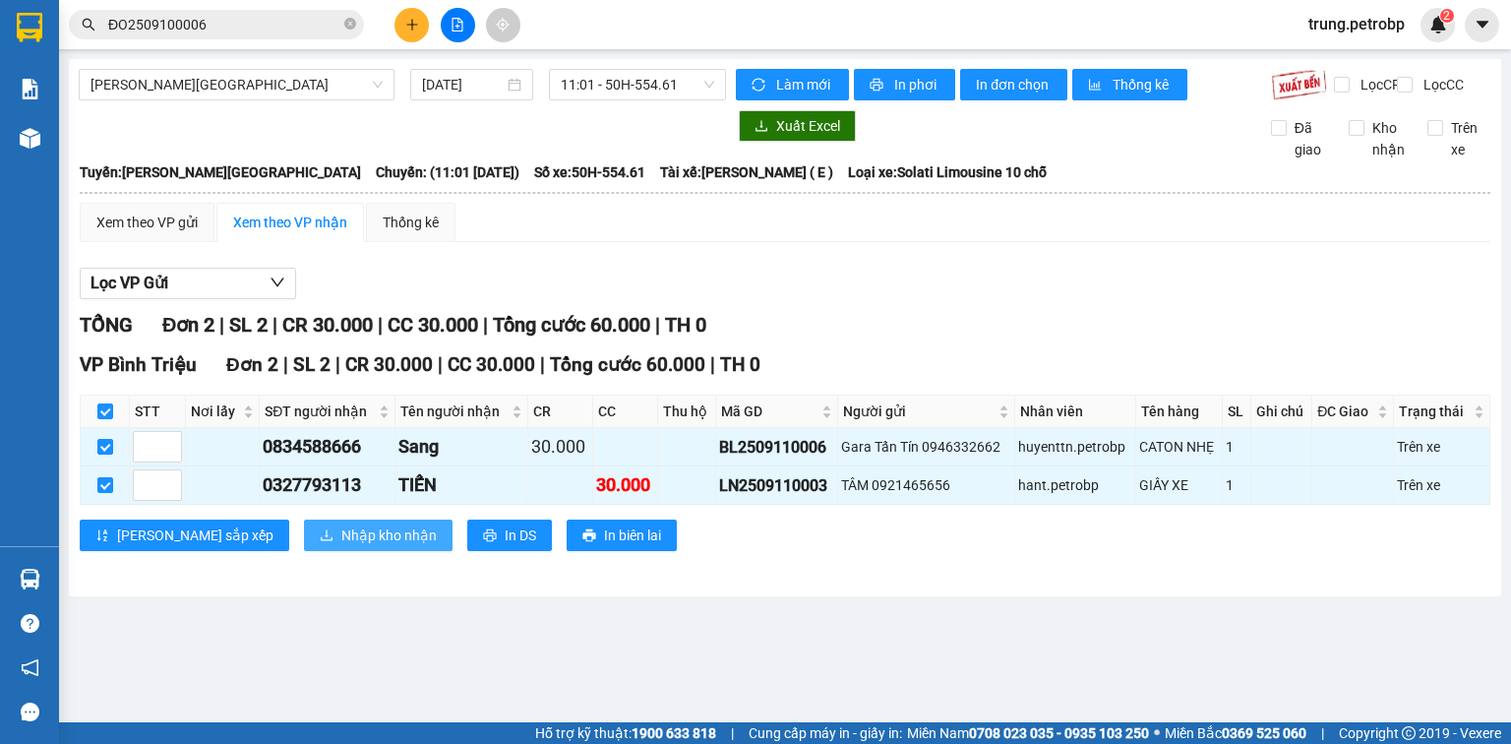
click at [341, 546] on span "Nhập kho nhận" at bounding box center [388, 535] width 95 height 22
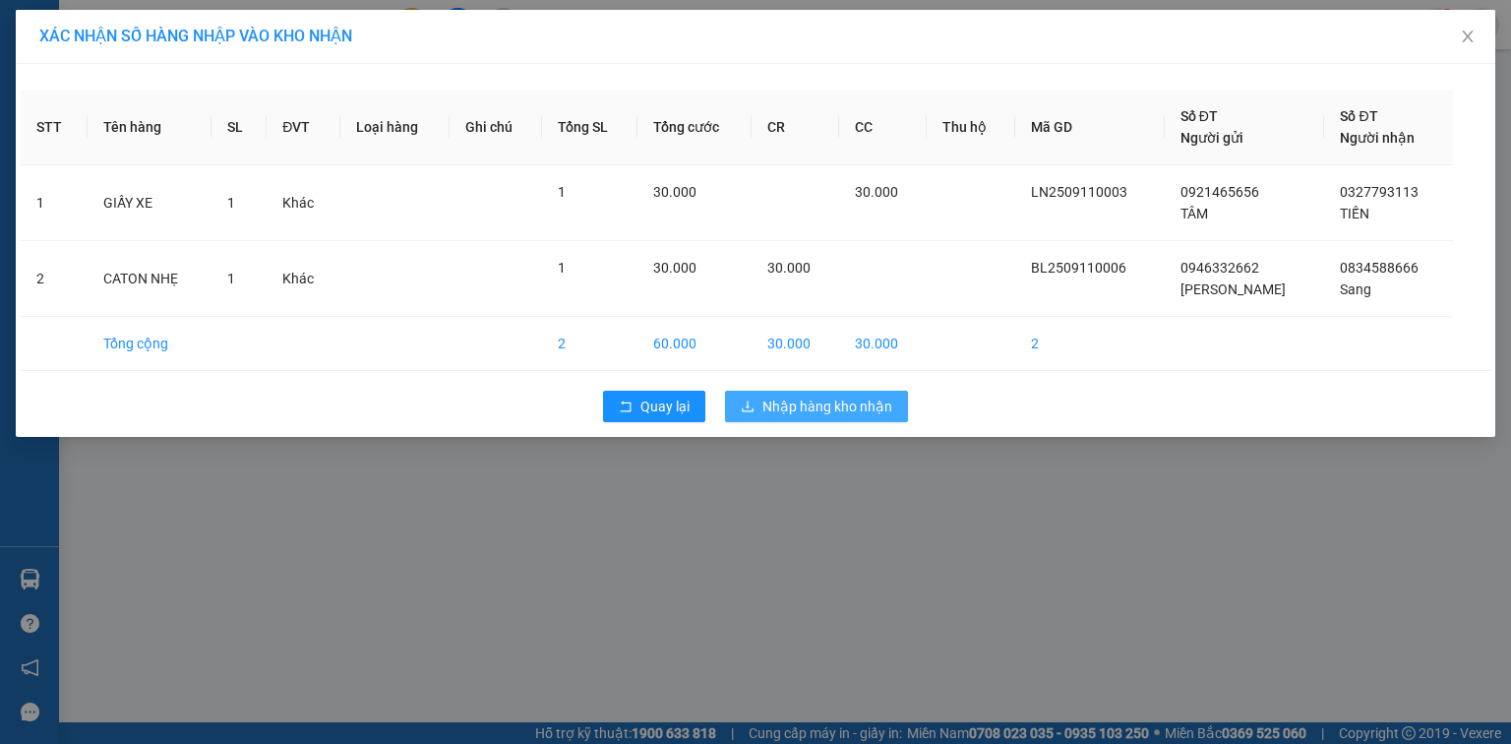
click at [787, 403] on span "Nhập hàng kho nhận" at bounding box center [827, 406] width 130 height 22
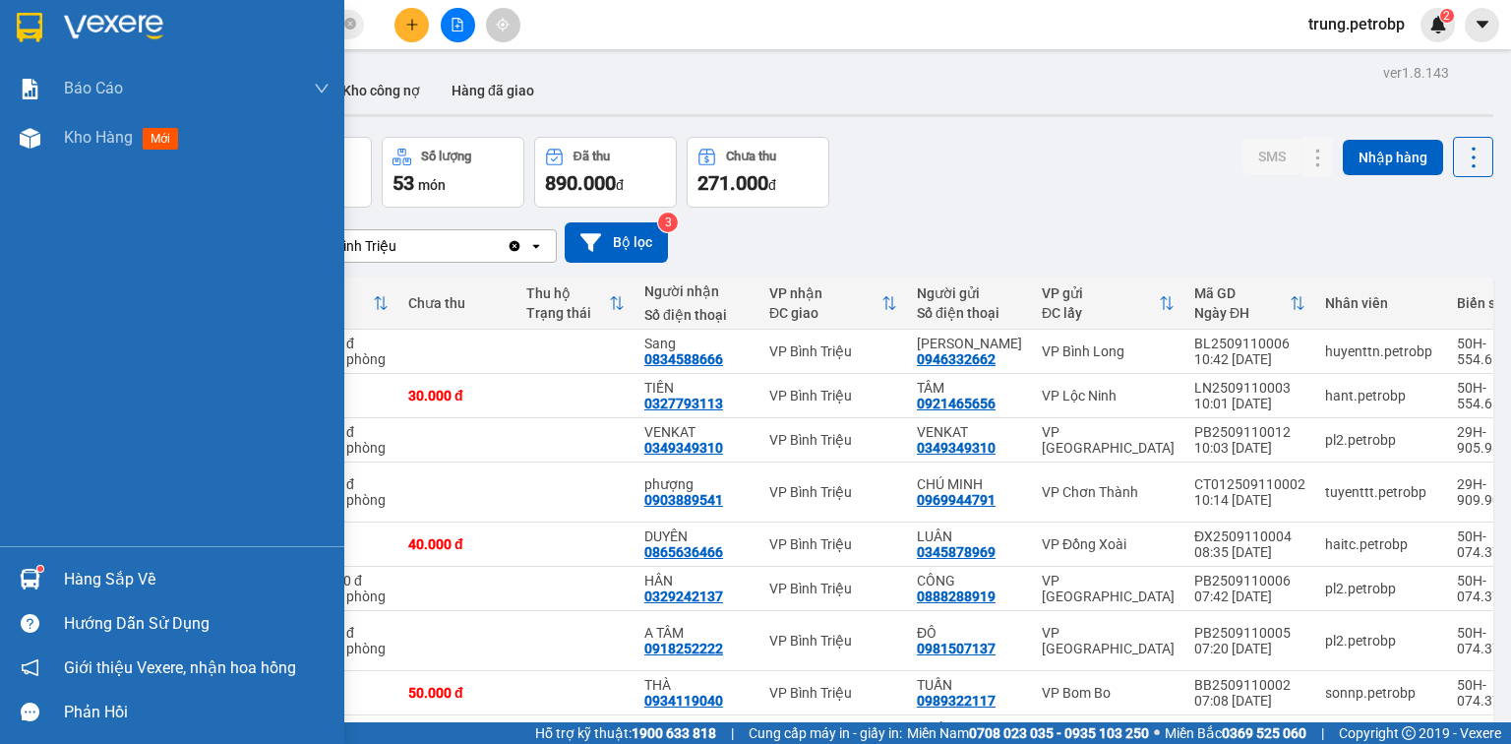
click at [133, 579] on div "Hàng sắp về" at bounding box center [197, 580] width 266 height 30
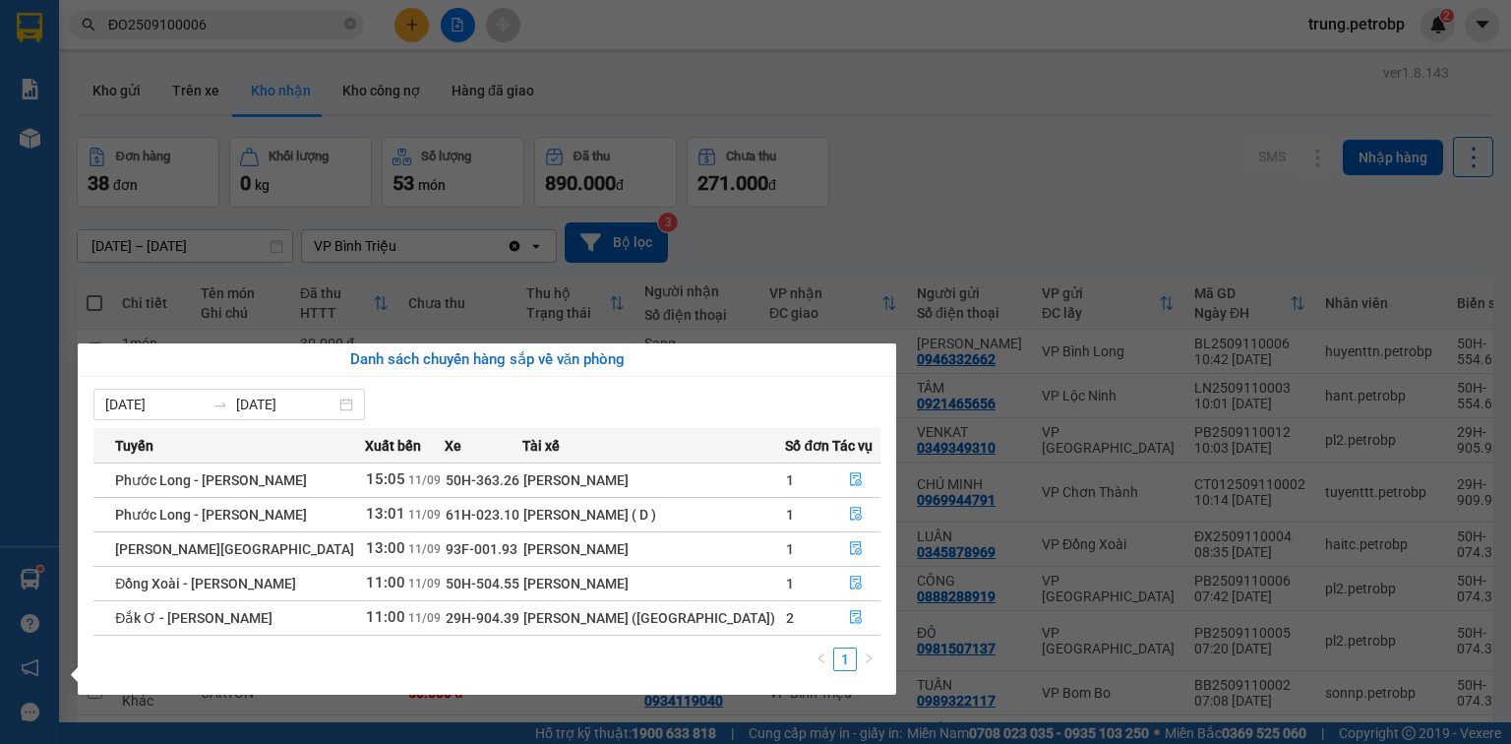
click at [881, 205] on section "Kết quả tìm kiếm ( 1 ) Bộ lọc Mã ĐH Trạng thái Món hàng Tổng cước Chưa cước Ngư…" at bounding box center [755, 372] width 1511 height 744
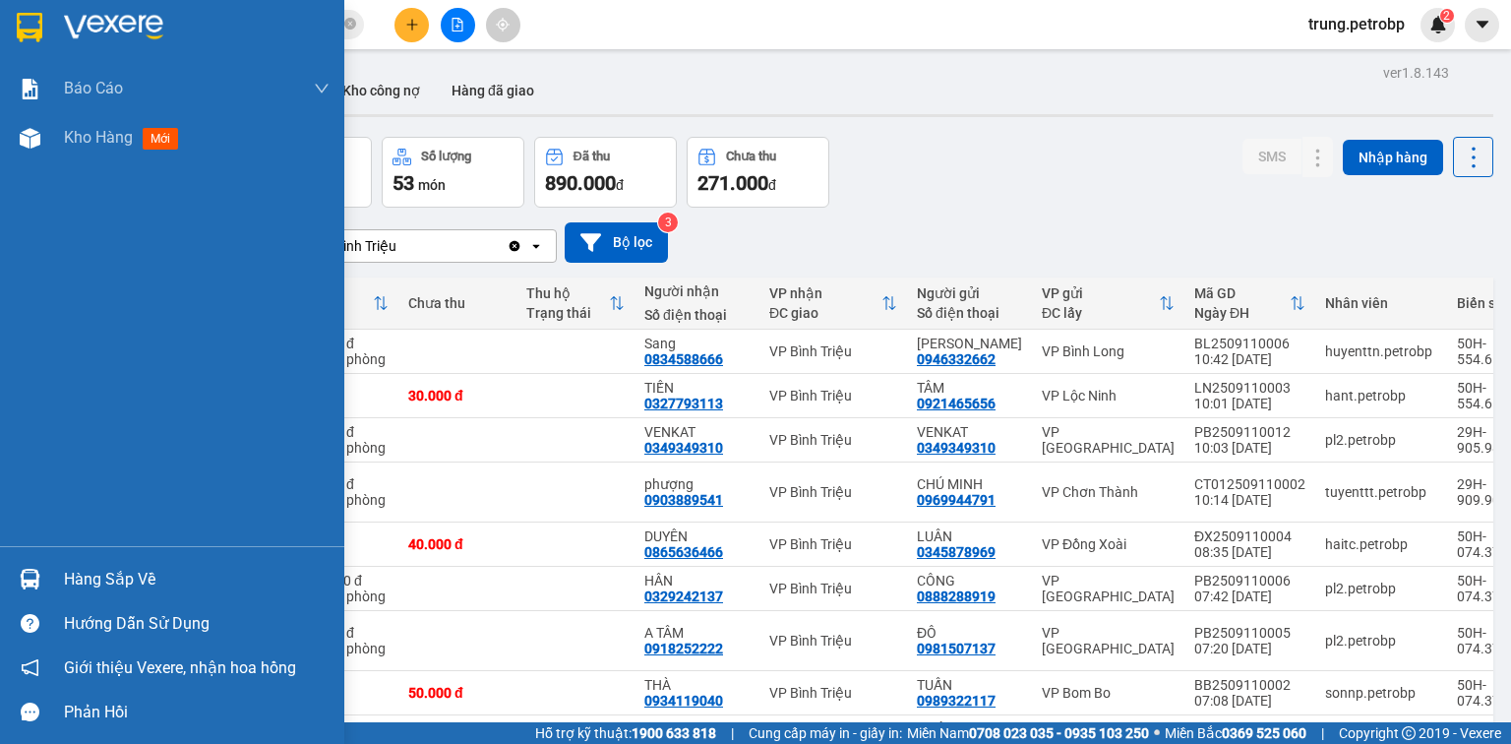
click at [119, 582] on div "Hàng sắp về" at bounding box center [197, 580] width 266 height 30
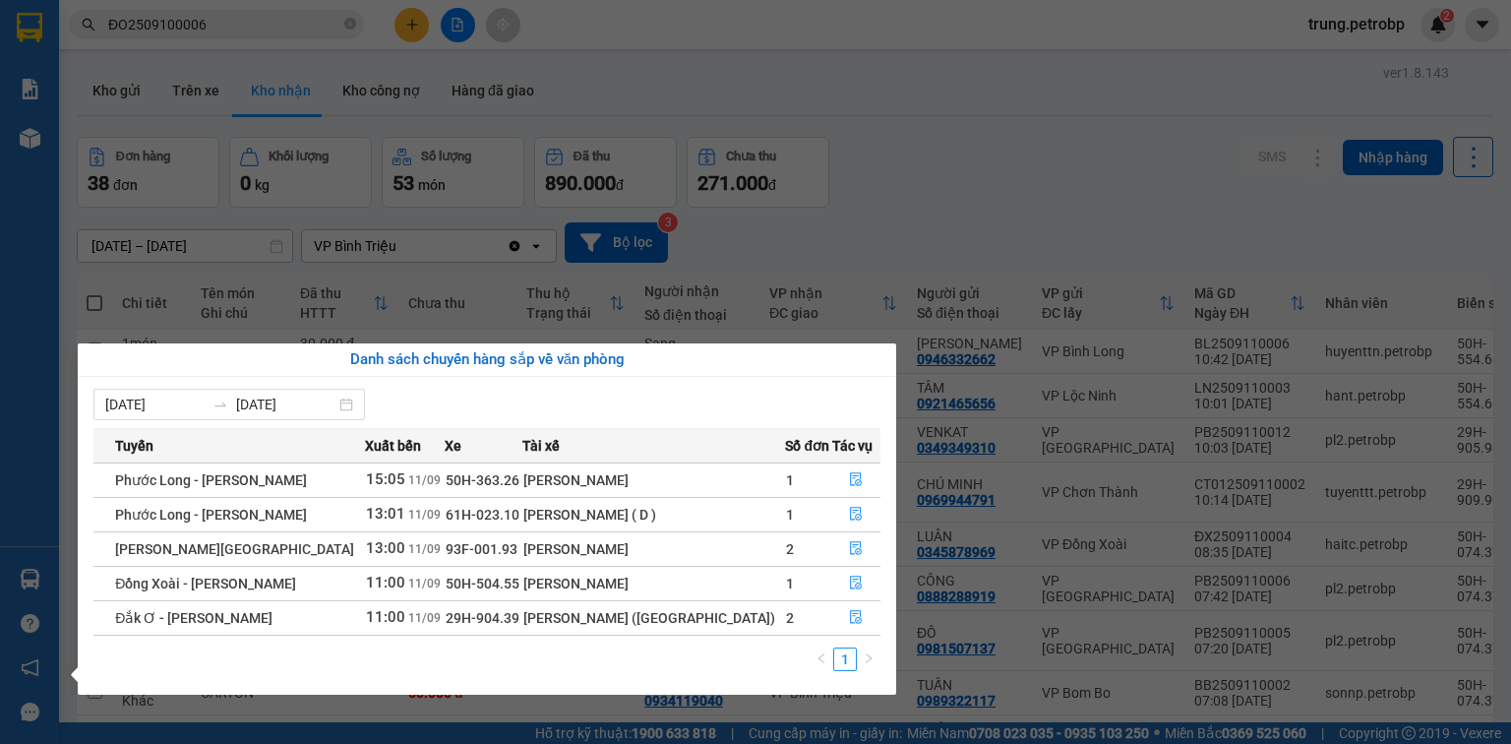
click at [857, 139] on section "Kết quả tìm kiếm ( 1 ) Bộ lọc Mã ĐH Trạng thái Món hàng Tổng cước Chưa cước Ngư…" at bounding box center [755, 372] width 1511 height 744
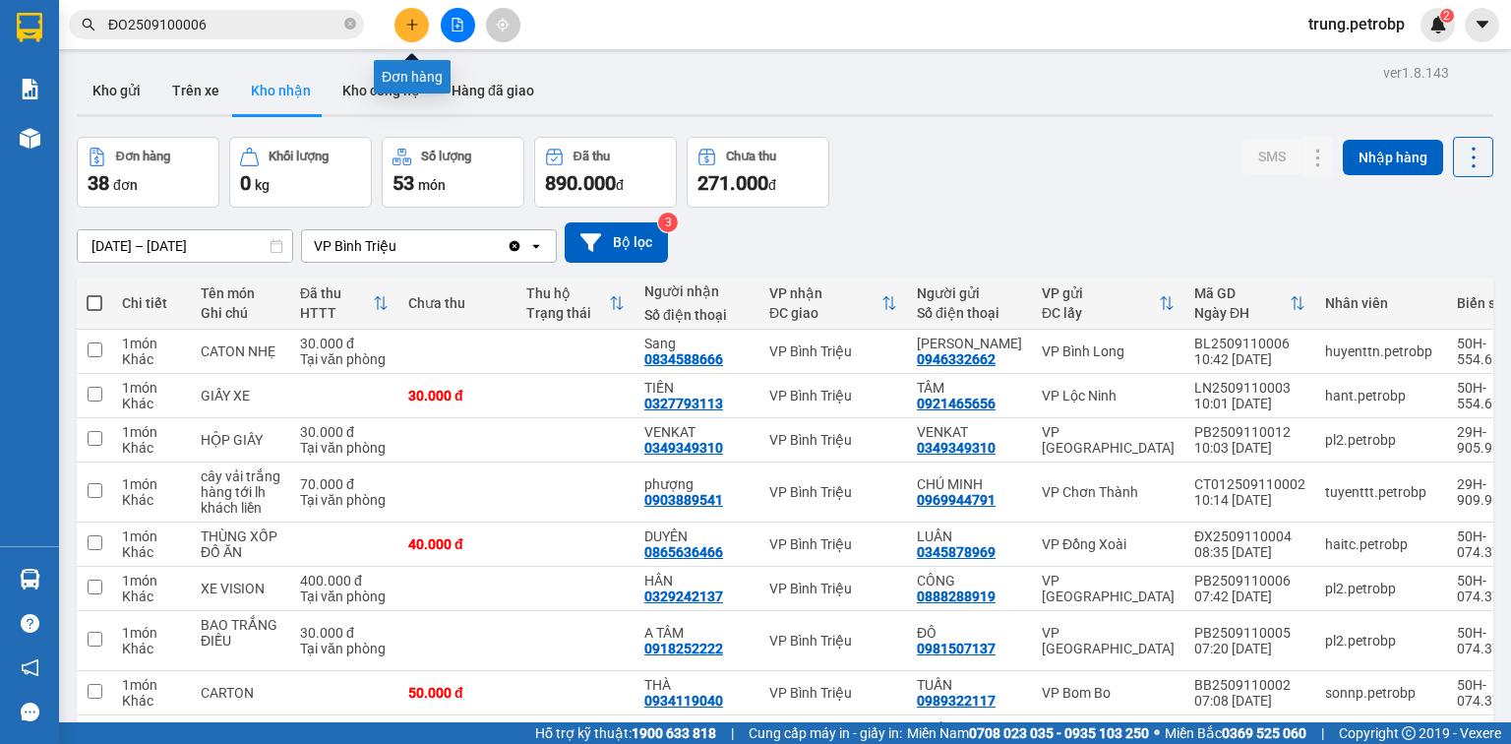
click at [418, 28] on icon "plus" at bounding box center [412, 25] width 14 height 14
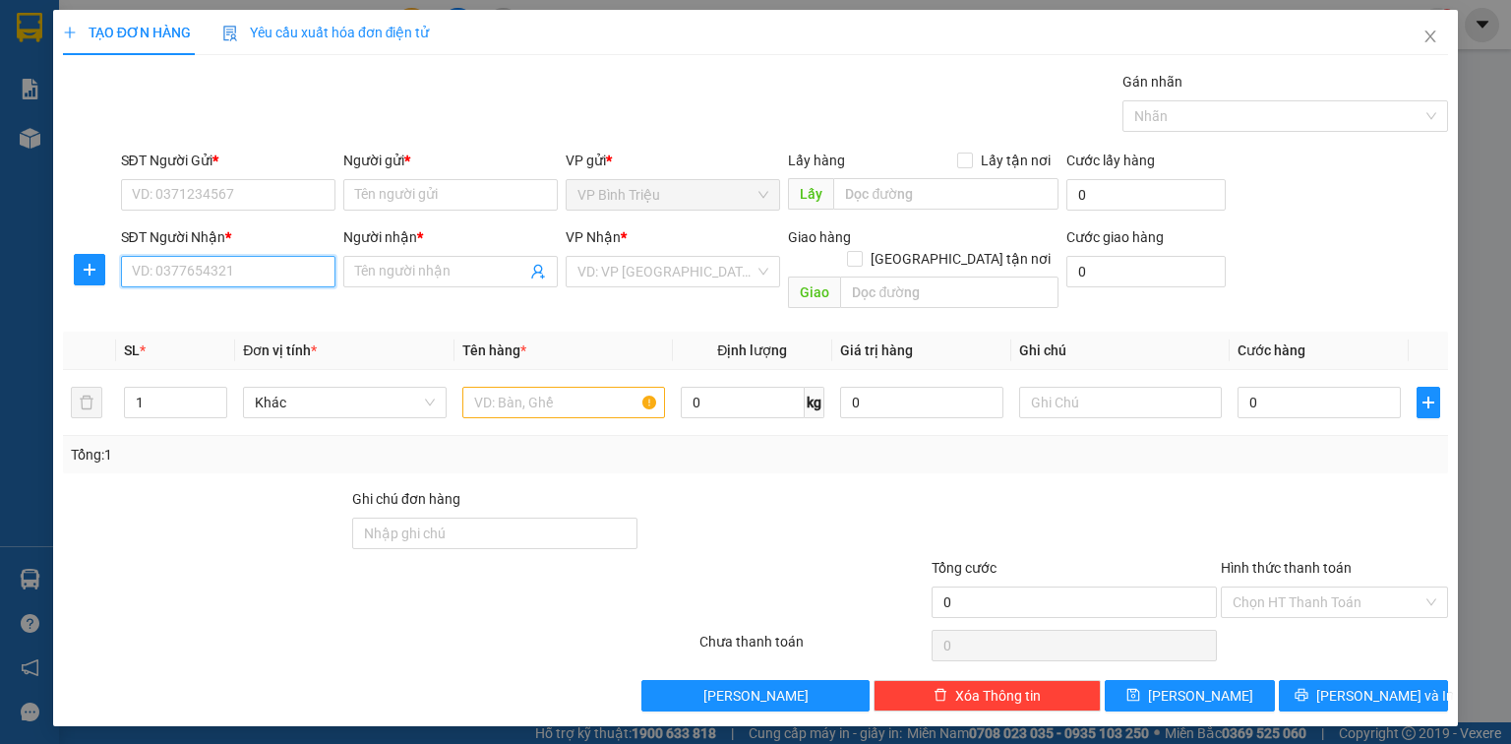
click at [270, 268] on input "SĐT Người Nhận *" at bounding box center [228, 271] width 214 height 31
click at [1427, 43] on icon "close" at bounding box center [1430, 37] width 16 height 16
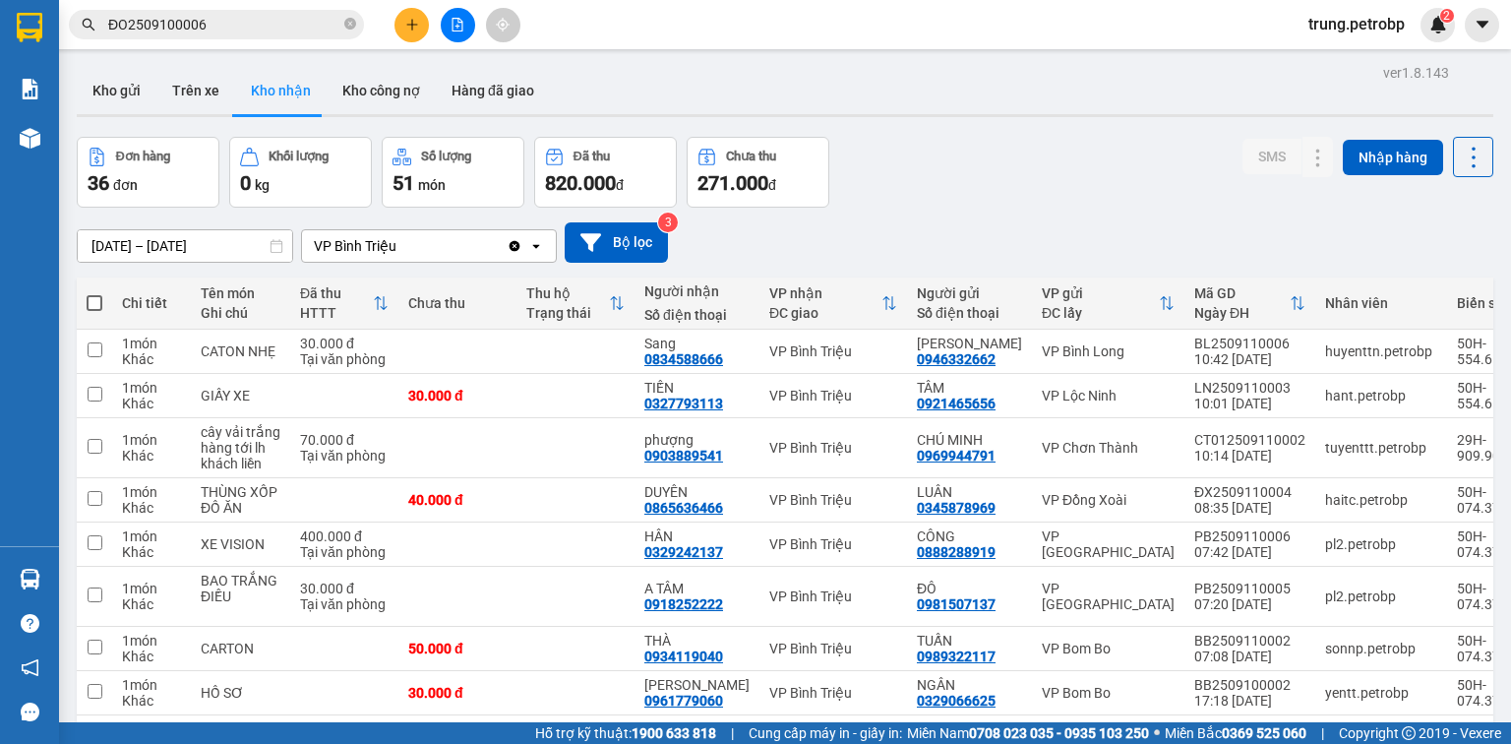
click at [416, 15] on button at bounding box center [411, 25] width 34 height 34
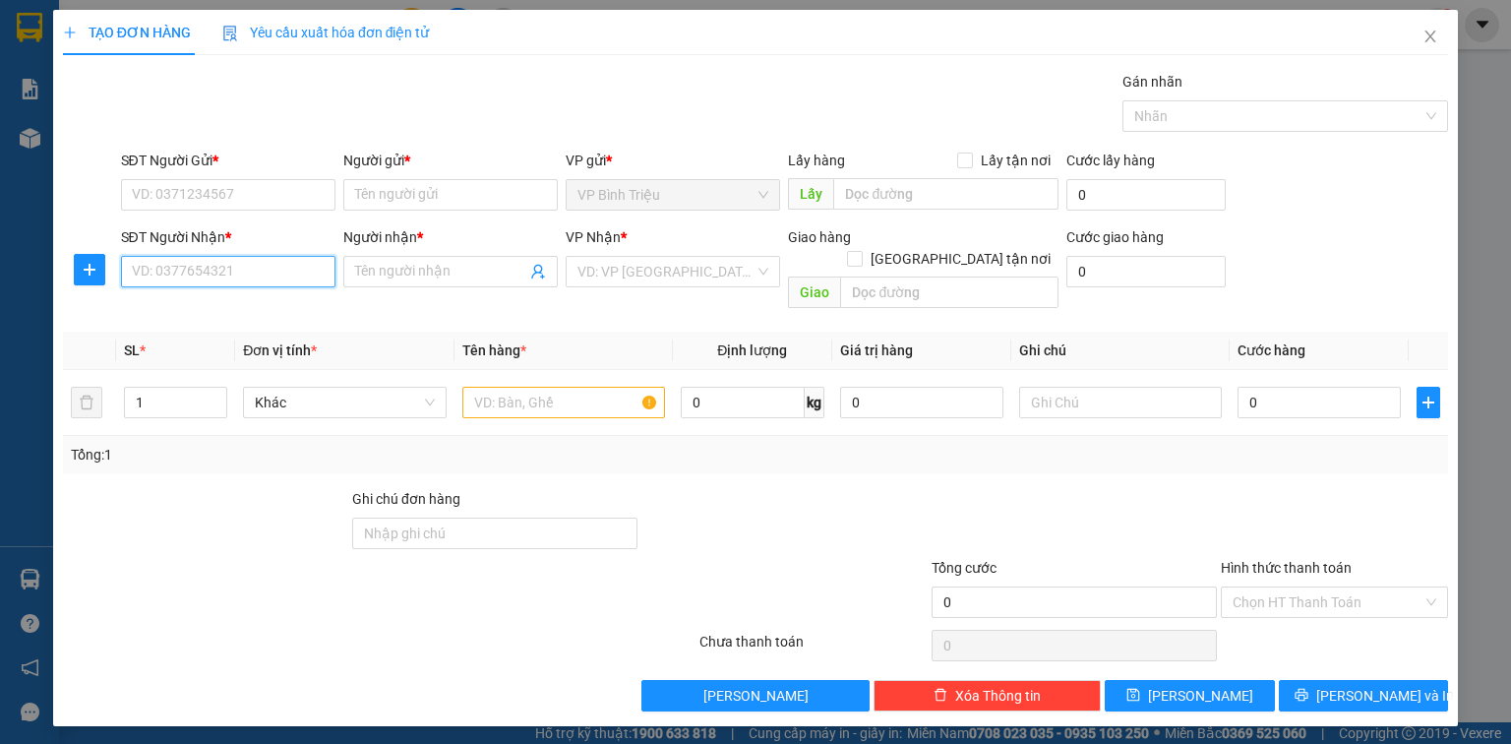
click at [217, 273] on input "SĐT Người Nhận *" at bounding box center [228, 271] width 214 height 31
click at [165, 196] on input "SĐT Người Gửi *" at bounding box center [228, 194] width 214 height 31
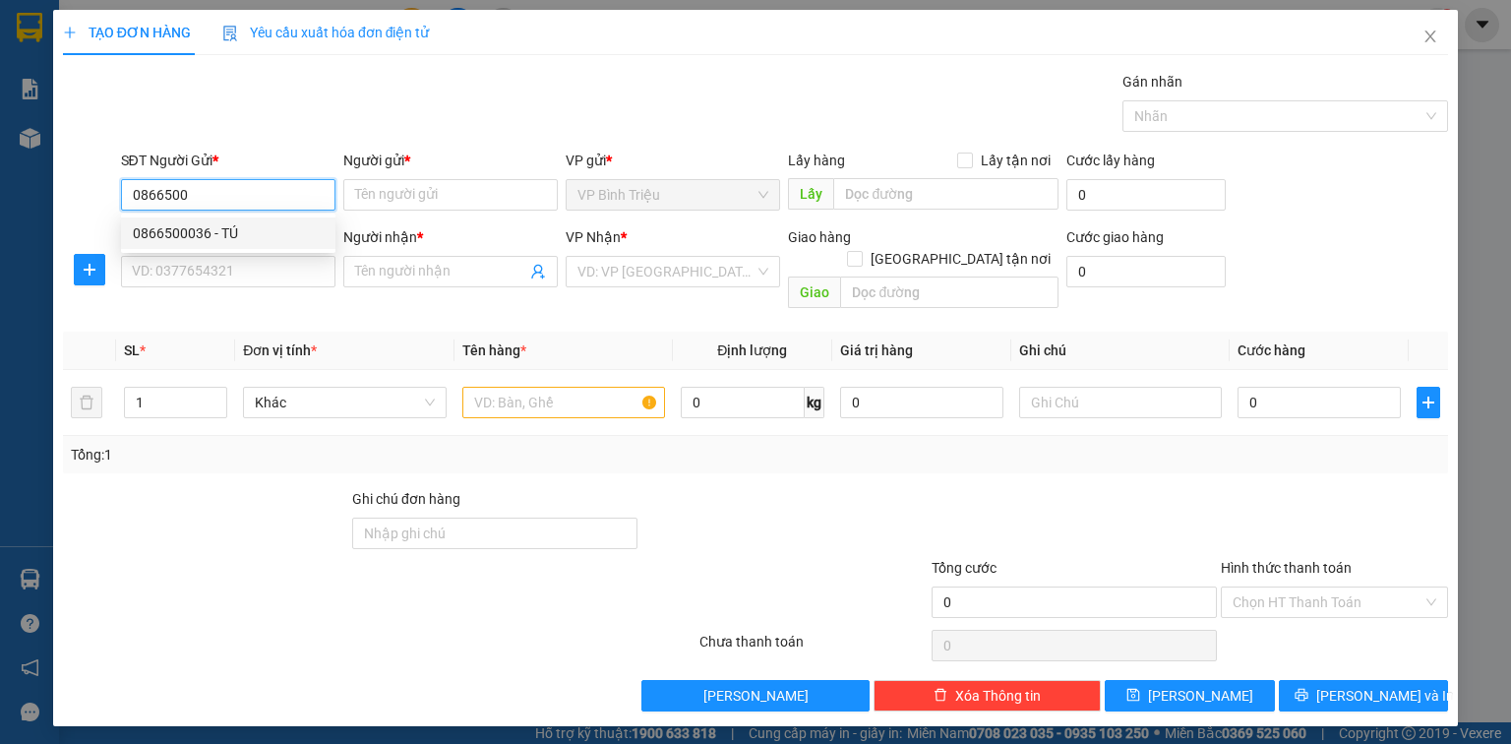
click at [212, 248] on div "0866500036 - TÚ" at bounding box center [228, 232] width 214 height 31
type input "0866500036"
type input "TÚ"
type input "0866500036"
type input "TÚ"
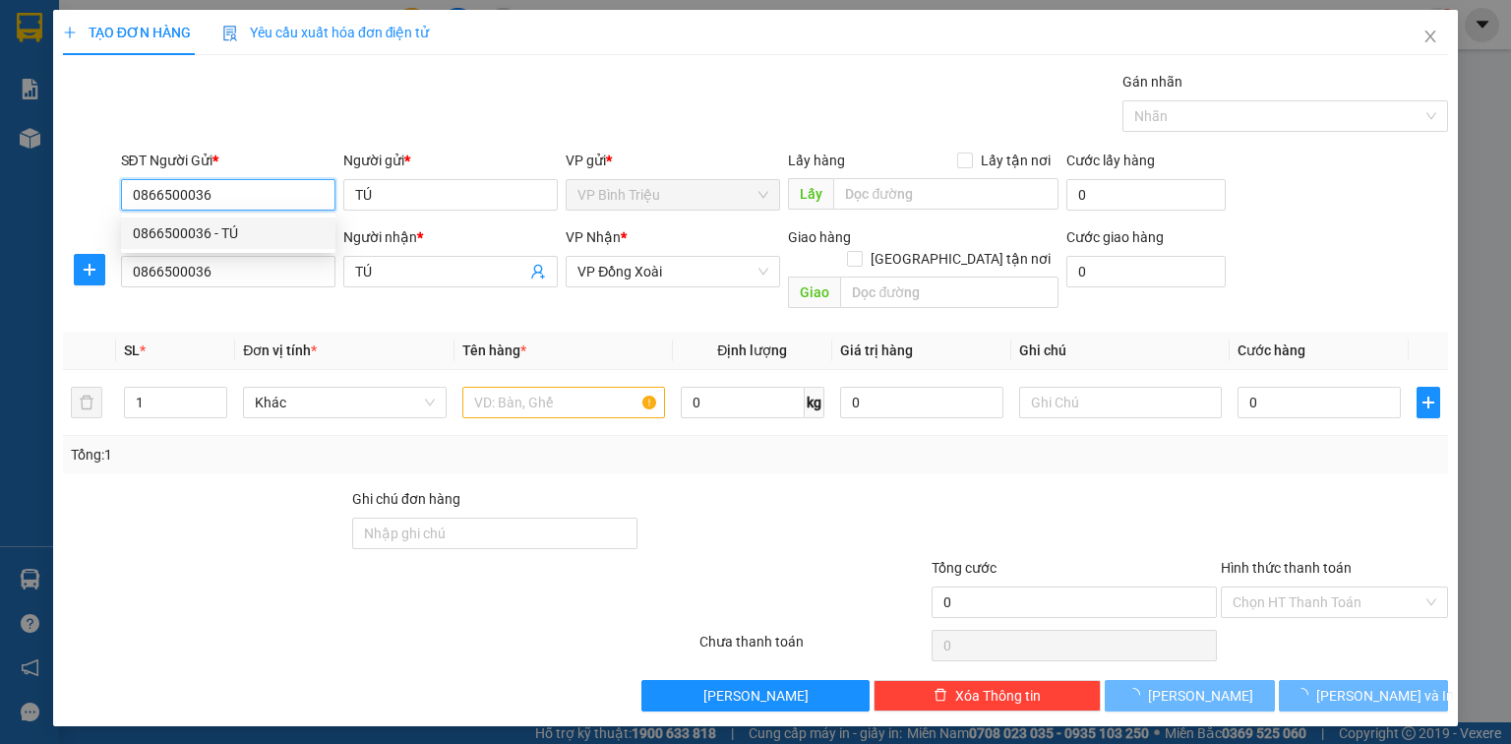
type input "30.000"
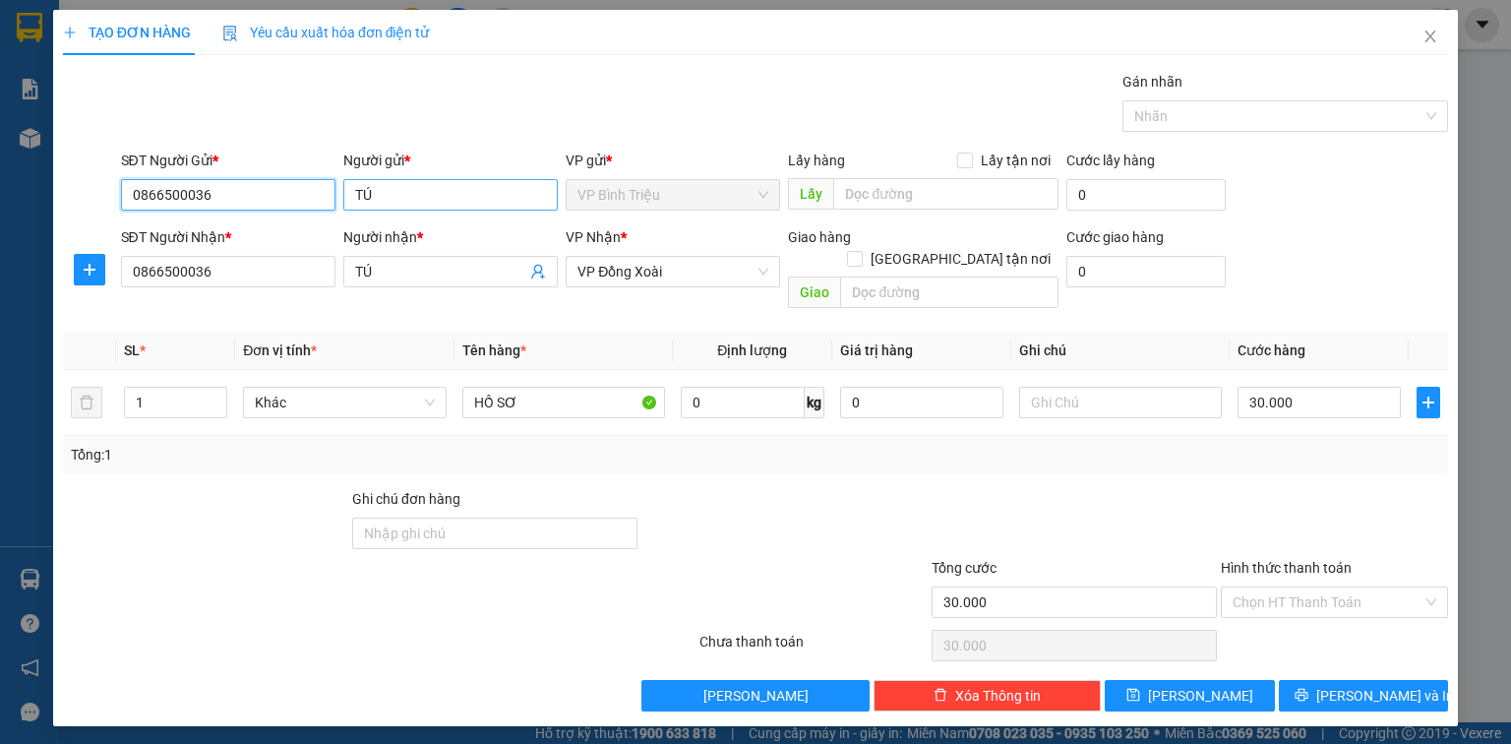
type input "0866500036"
drag, startPoint x: 405, startPoint y: 200, endPoint x: 325, endPoint y: 205, distance: 80.8
click at [325, 205] on div "SĐT Người Gửi * 0866500036 Người gửi * TÚ TÚ VP gửi * VP Bình Triệu Lấy hàng Lấ…" at bounding box center [785, 183] width 1336 height 69
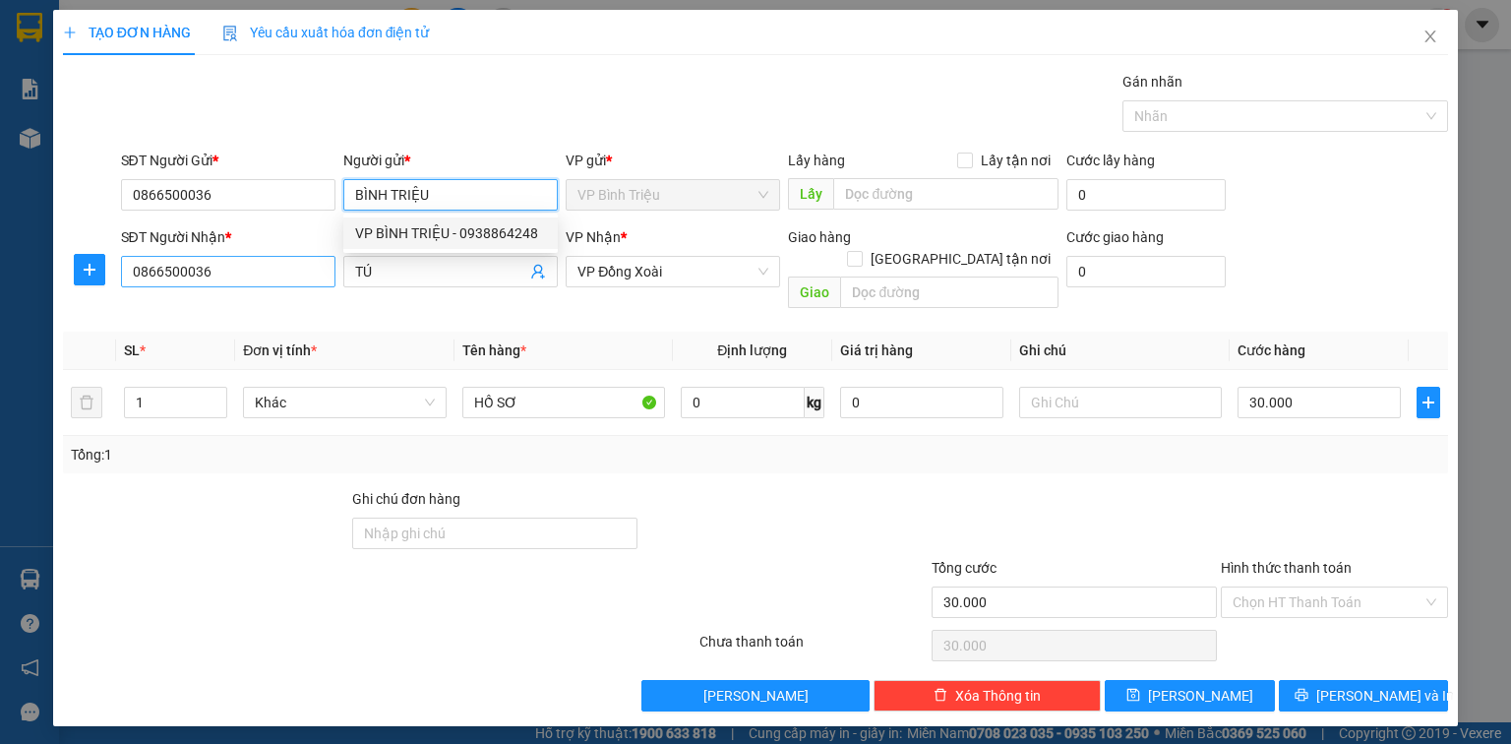
type input "BÌNH TRIỆU"
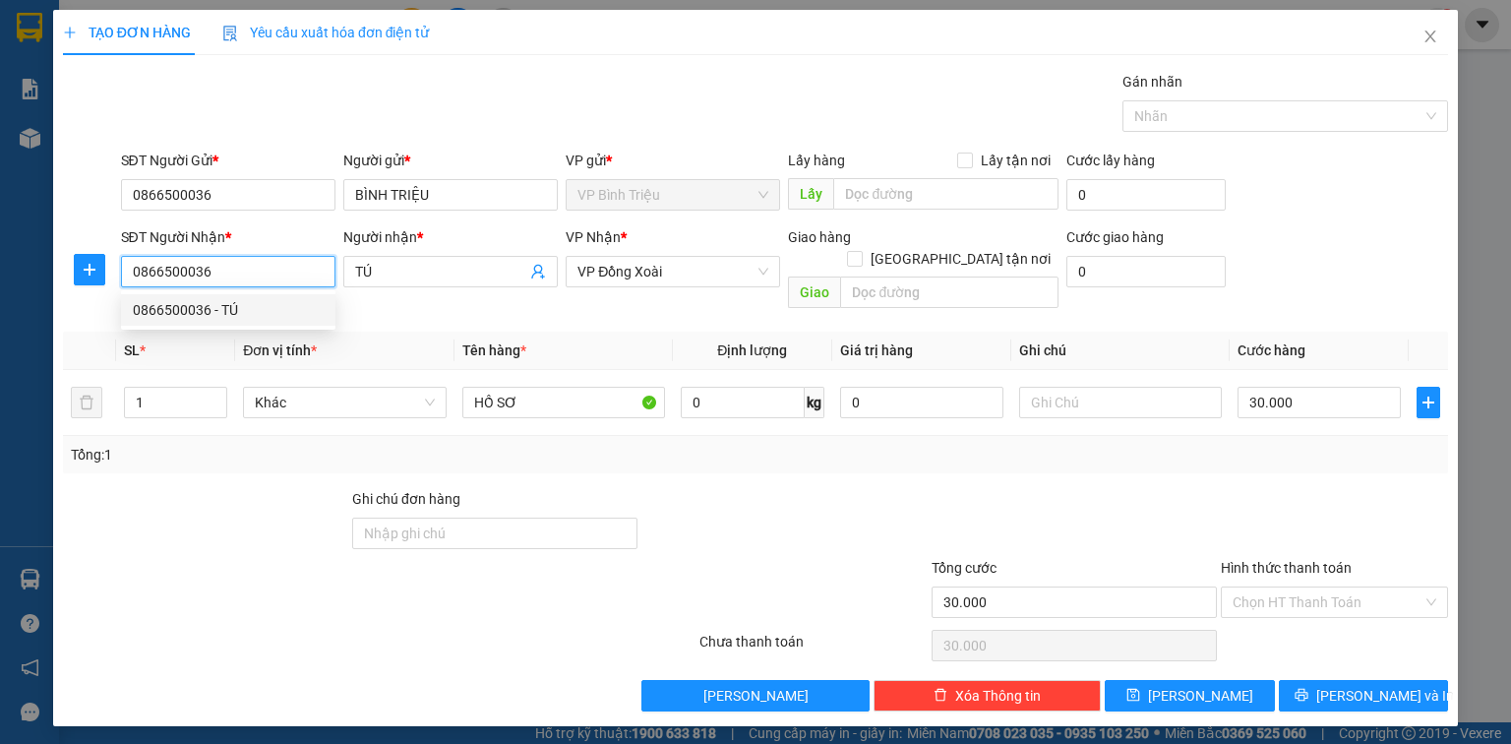
drag, startPoint x: 224, startPoint y: 266, endPoint x: 133, endPoint y: 271, distance: 91.7
click at [133, 271] on input "0866500036" at bounding box center [228, 271] width 214 height 31
type input "0"
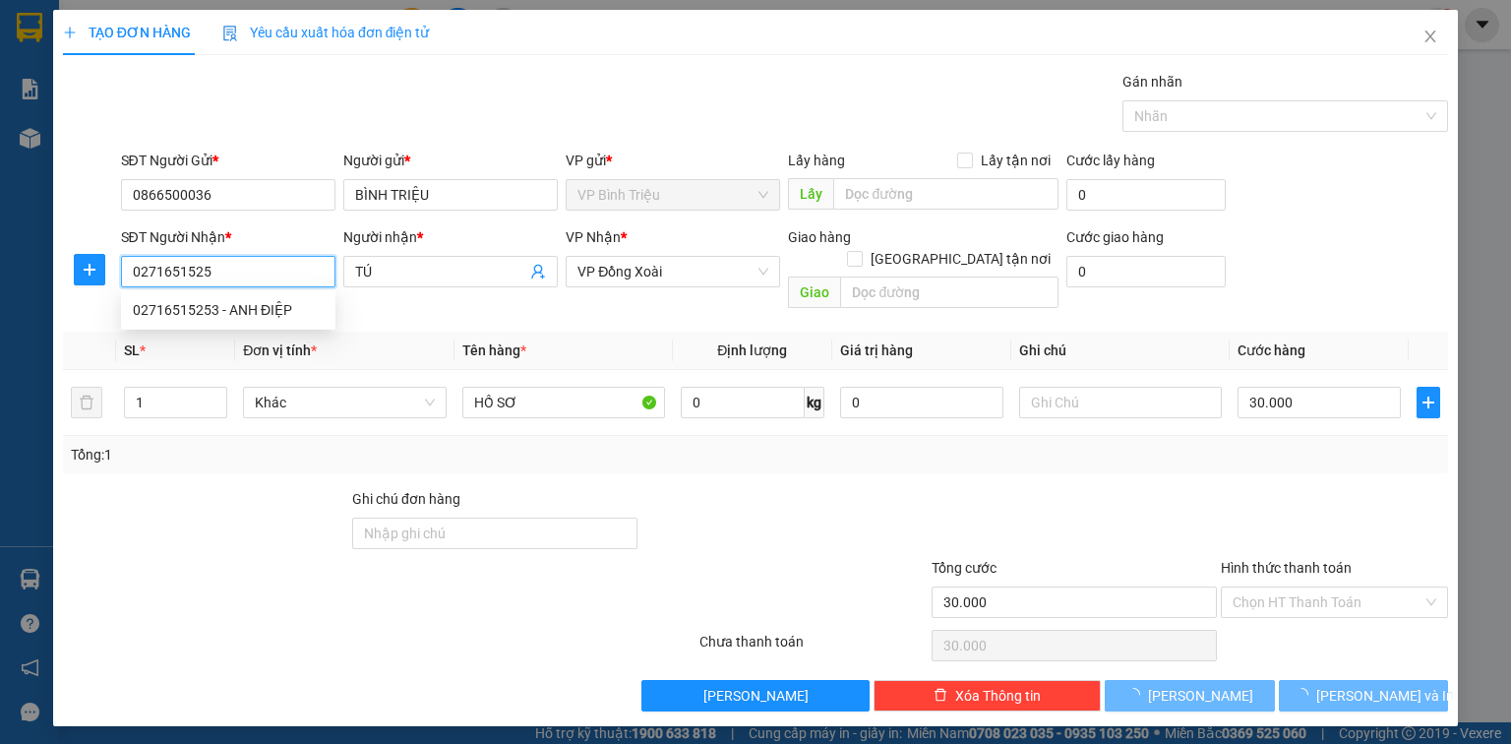
type input "02716515253"
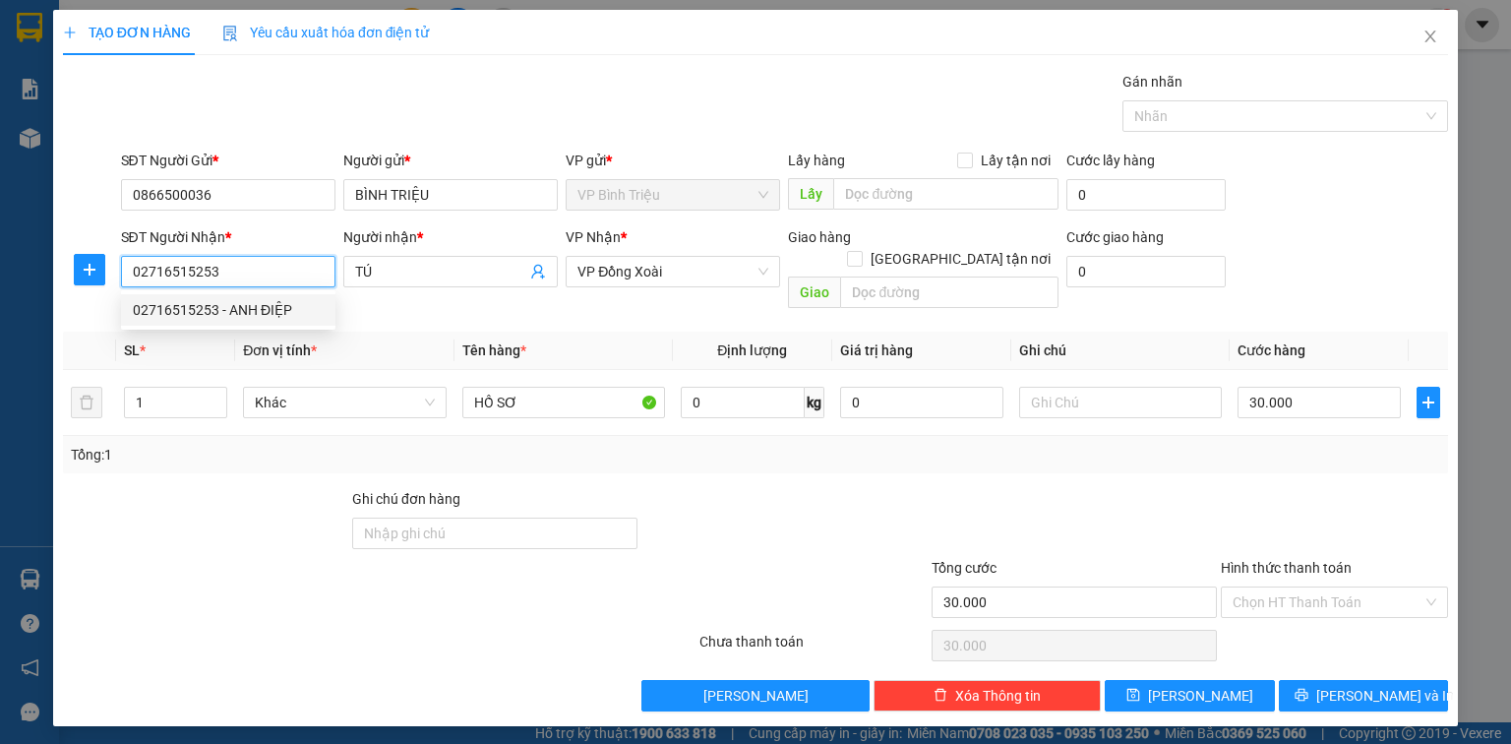
click at [268, 317] on div "02716515253 - ANH ĐIỆP" at bounding box center [228, 310] width 191 height 22
type input "ANH ĐIỆP"
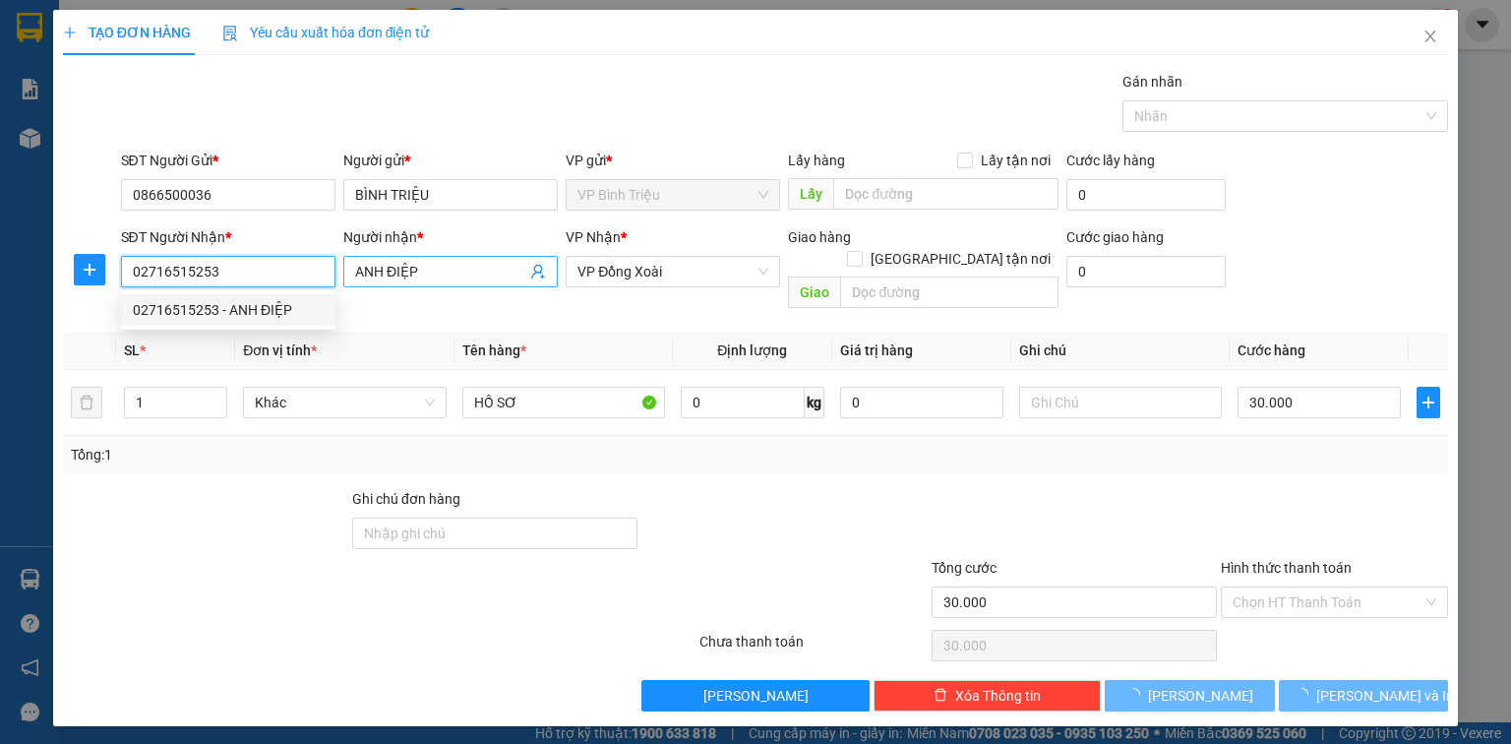
type input "0"
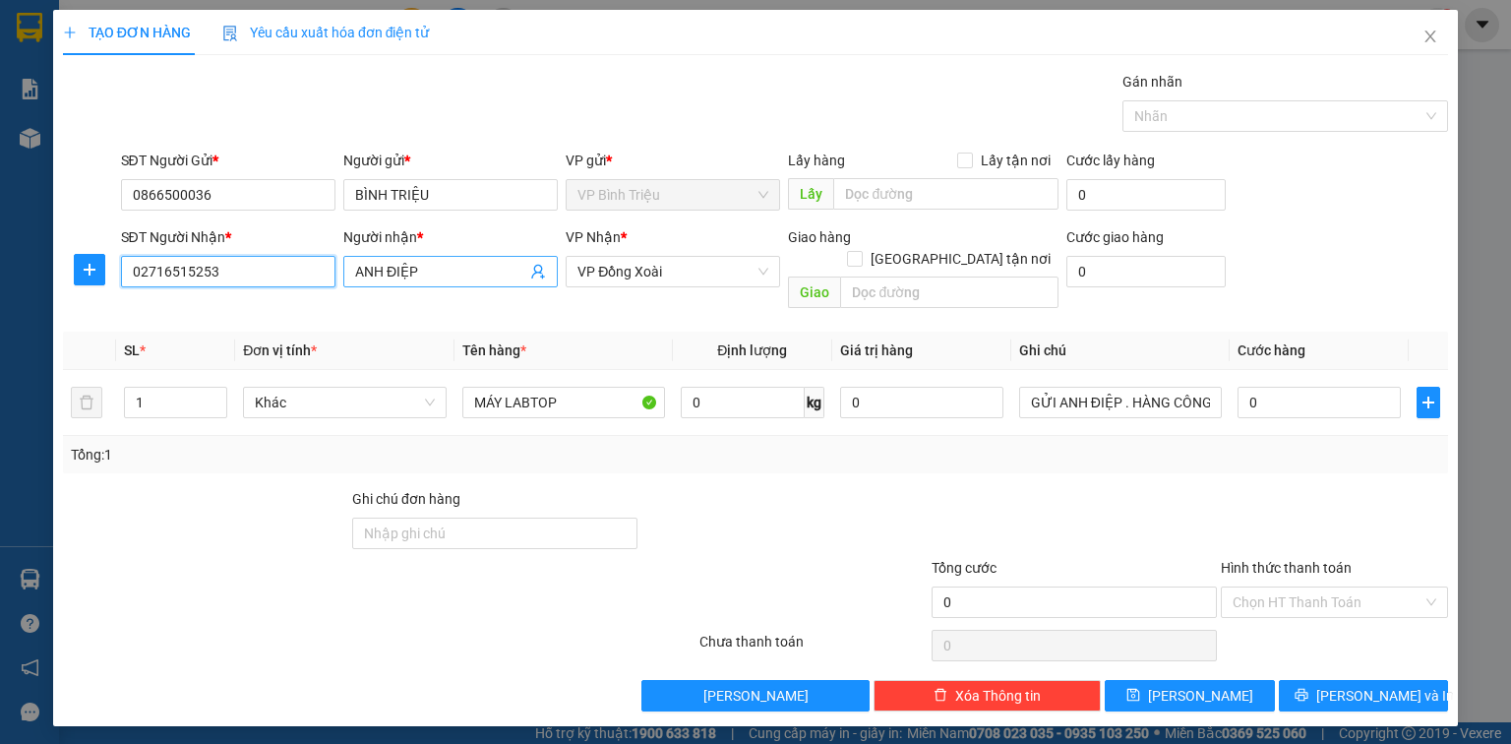
type input "02716515253"
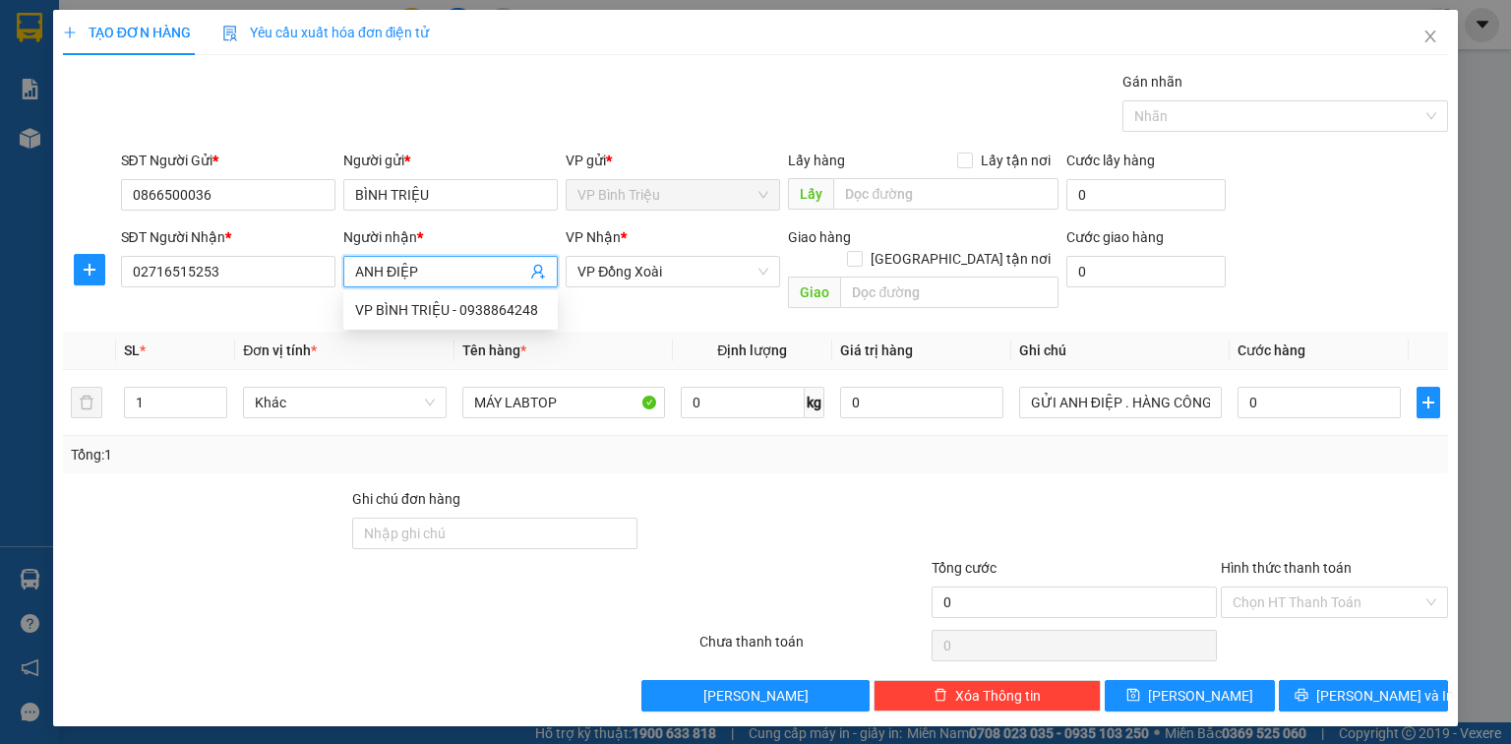
drag, startPoint x: 439, startPoint y: 265, endPoint x: 352, endPoint y: 263, distance: 86.6
click at [352, 263] on span "ANH ĐIỆP" at bounding box center [450, 271] width 214 height 31
type input "D"
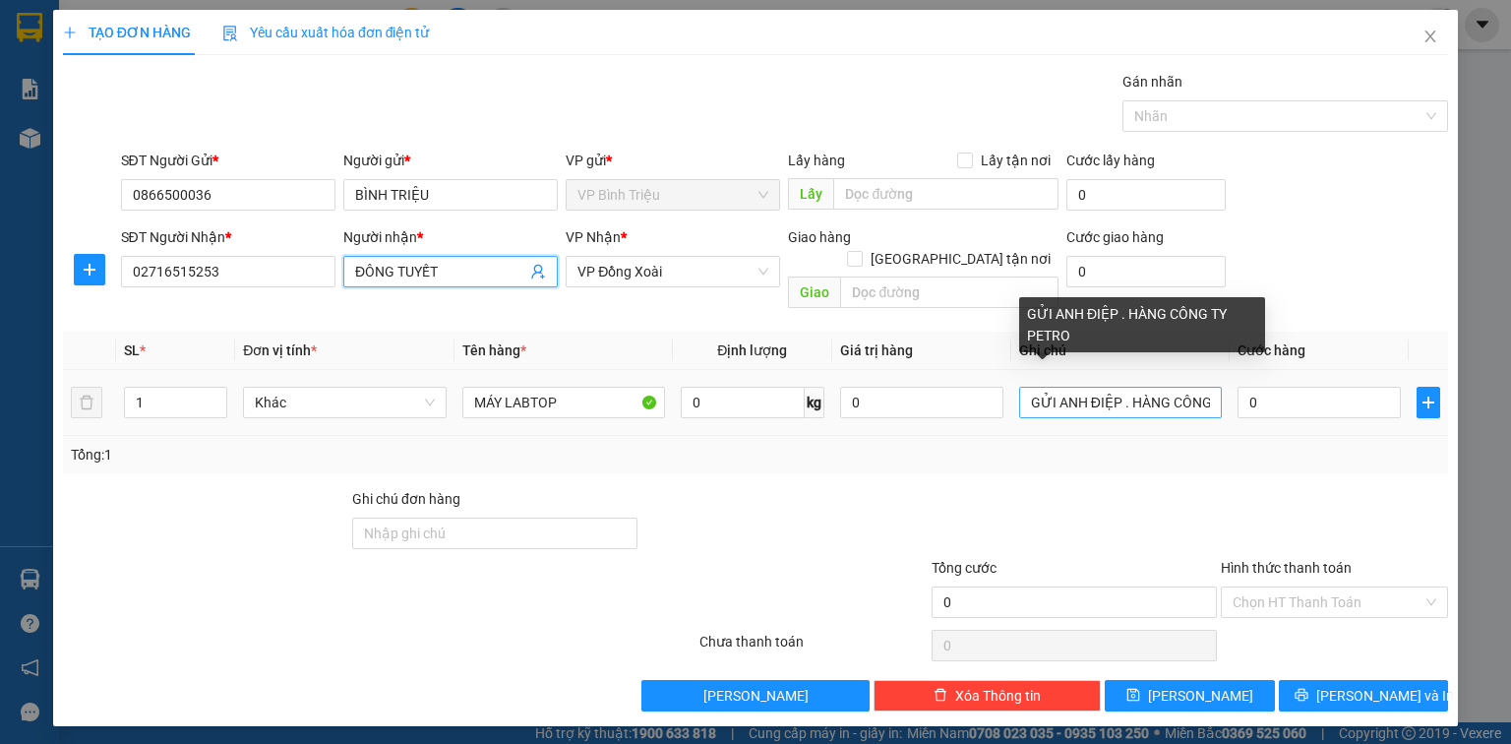
type input "ĐÔNG TUYẾT"
click at [1030, 387] on input "GỬI ANH ĐIỆP . HÀNG CÔNG TY PETRO" at bounding box center [1120, 402] width 203 height 31
click at [1059, 387] on input "GỬI ANH ĐIỆP . HÀNG CÔNG TY PETRO" at bounding box center [1120, 402] width 203 height 31
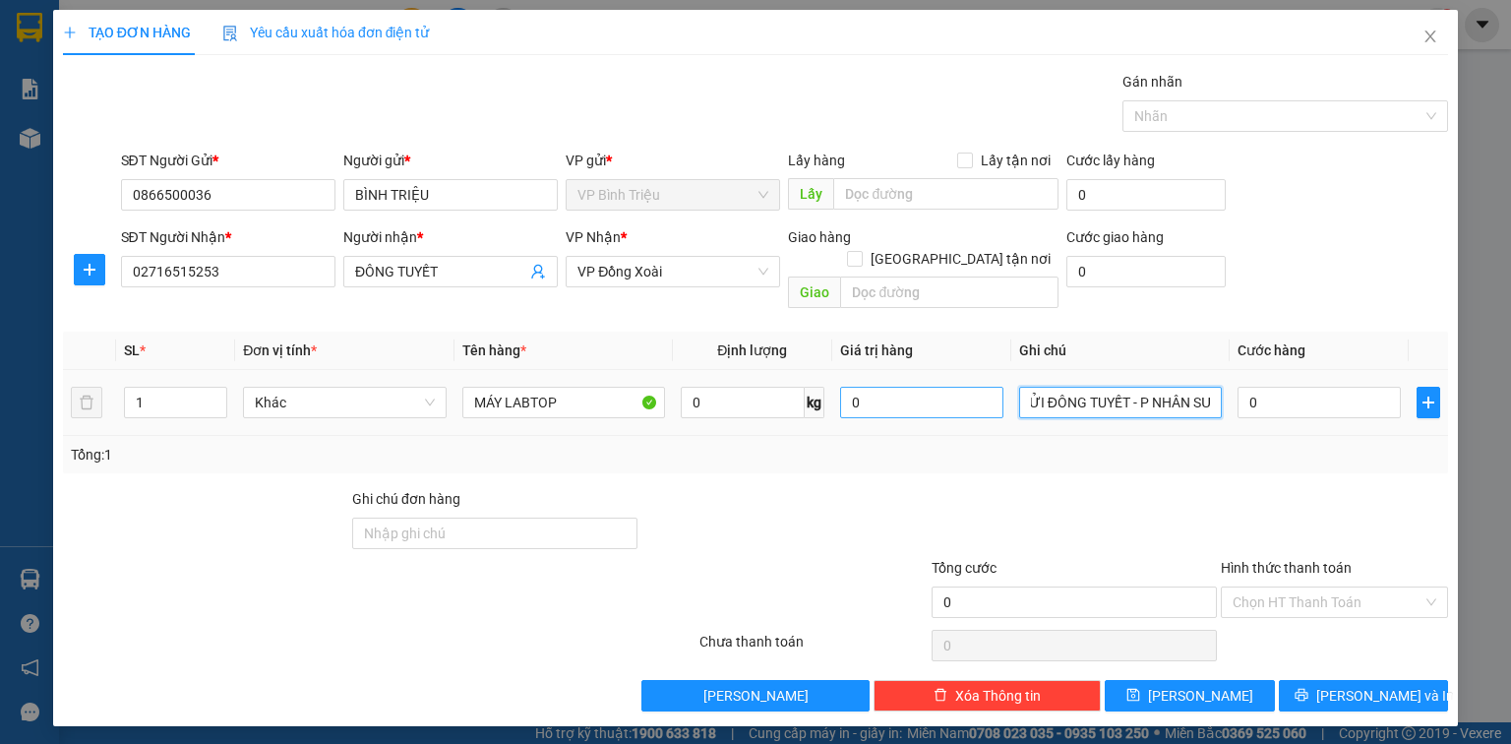
scroll to position [0, 13]
type input "GỬI ĐÔNG TUYẾT - P NHÂN SỰ"
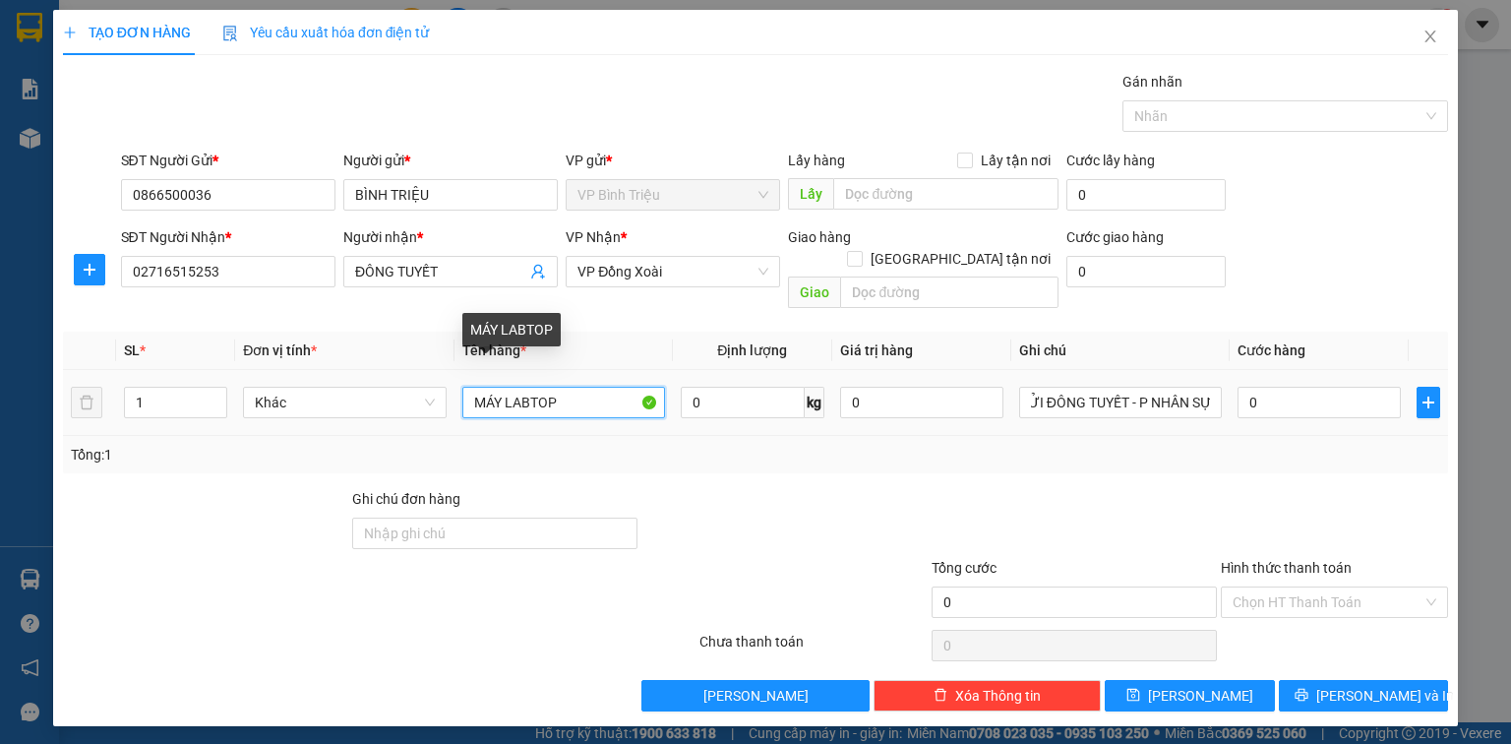
scroll to position [0, 0]
drag, startPoint x: 570, startPoint y: 378, endPoint x: 469, endPoint y: 374, distance: 101.4
click at [469, 387] on input "MÁY LABTOP" at bounding box center [563, 402] width 203 height 31
type input "D"
type input "ĐIỆN THOẠI"
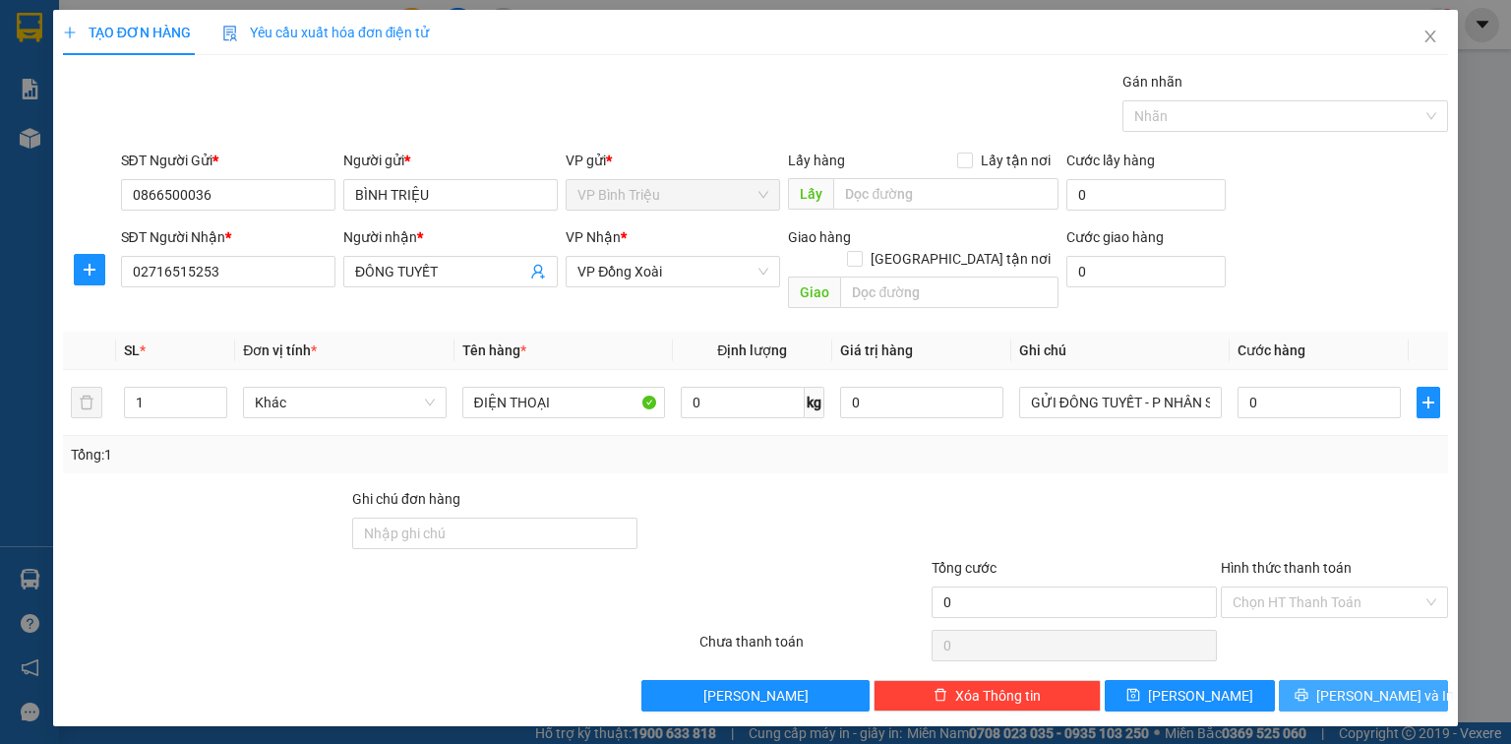
click at [1342, 680] on button "[PERSON_NAME] và In" at bounding box center [1364, 695] width 170 height 31
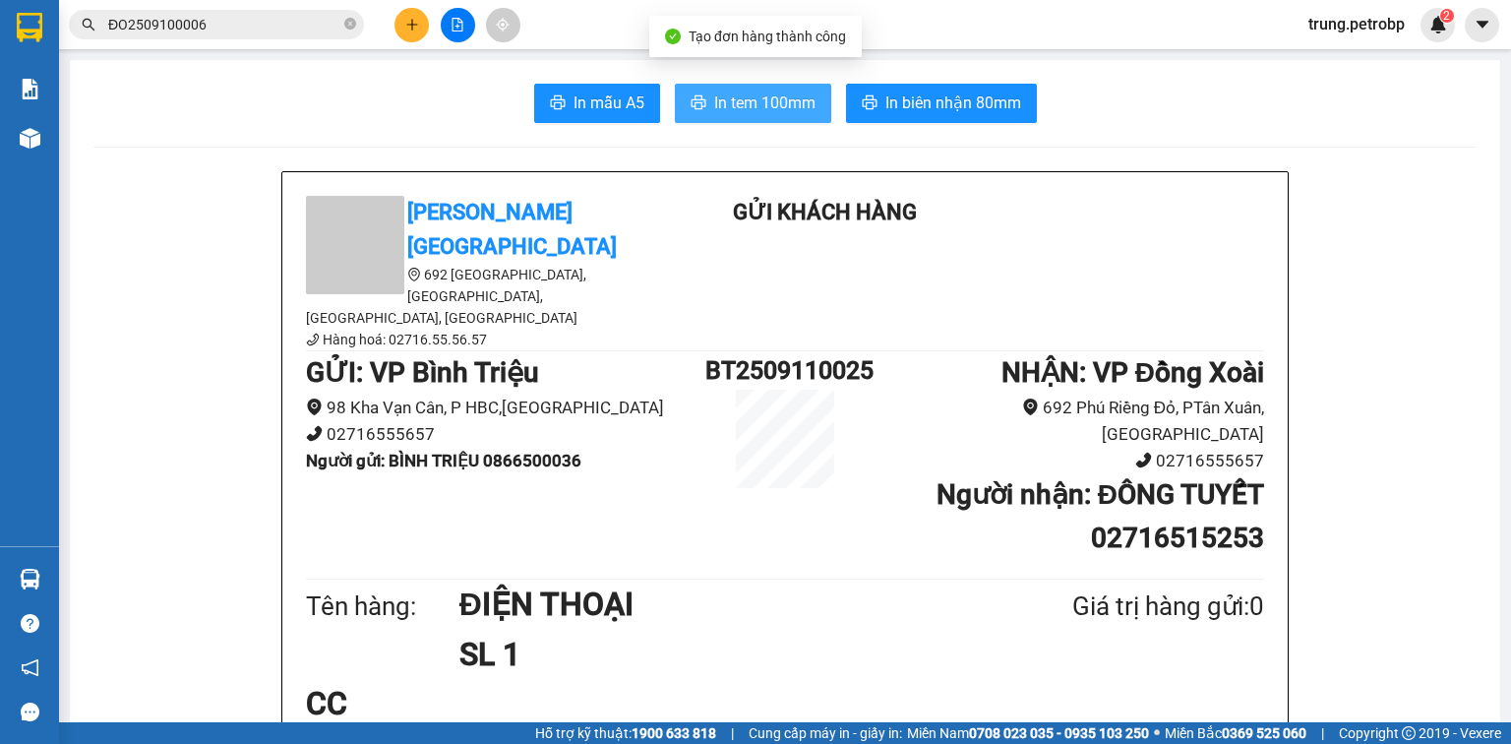
click at [767, 98] on span "In tem 100mm" at bounding box center [764, 102] width 101 height 25
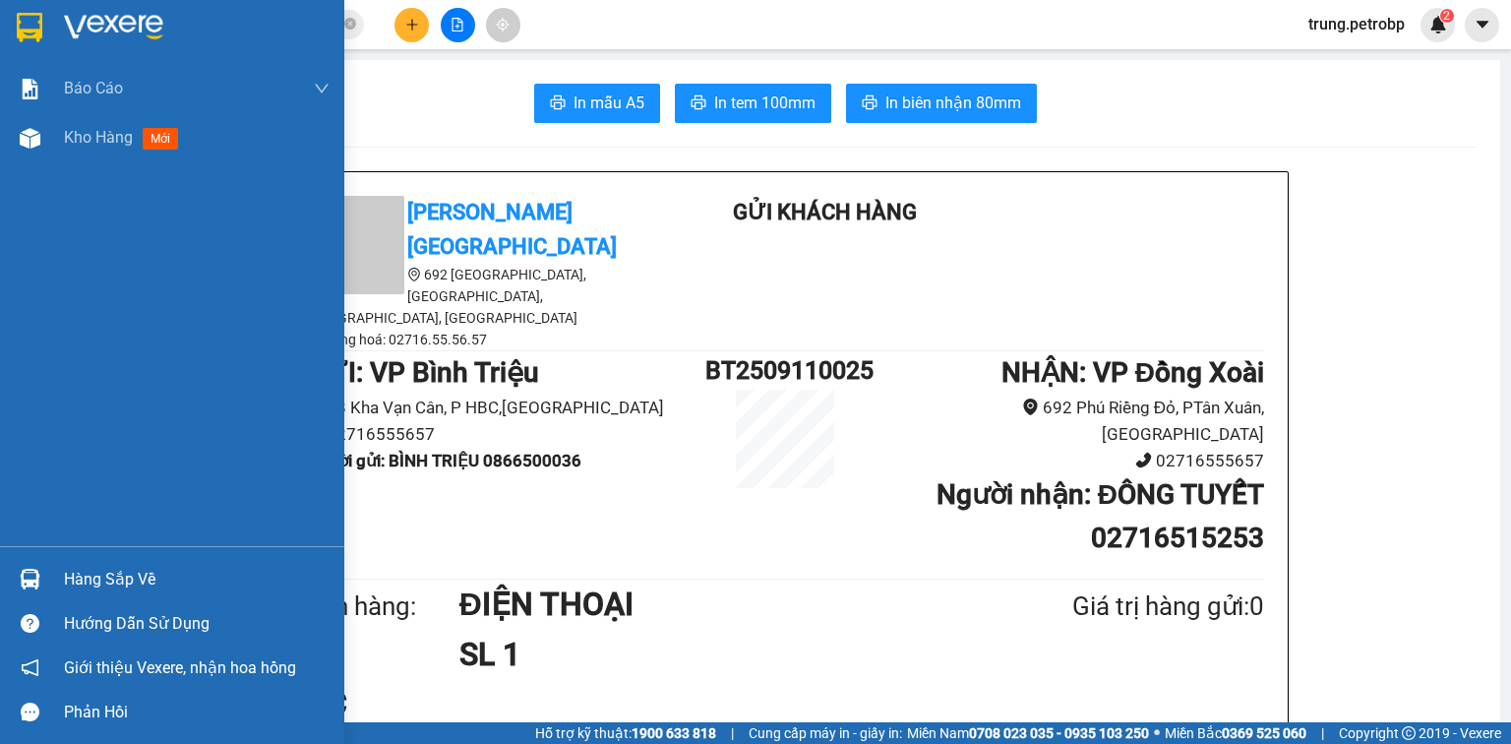
click at [53, 574] on div "Hàng sắp về" at bounding box center [172, 579] width 344 height 44
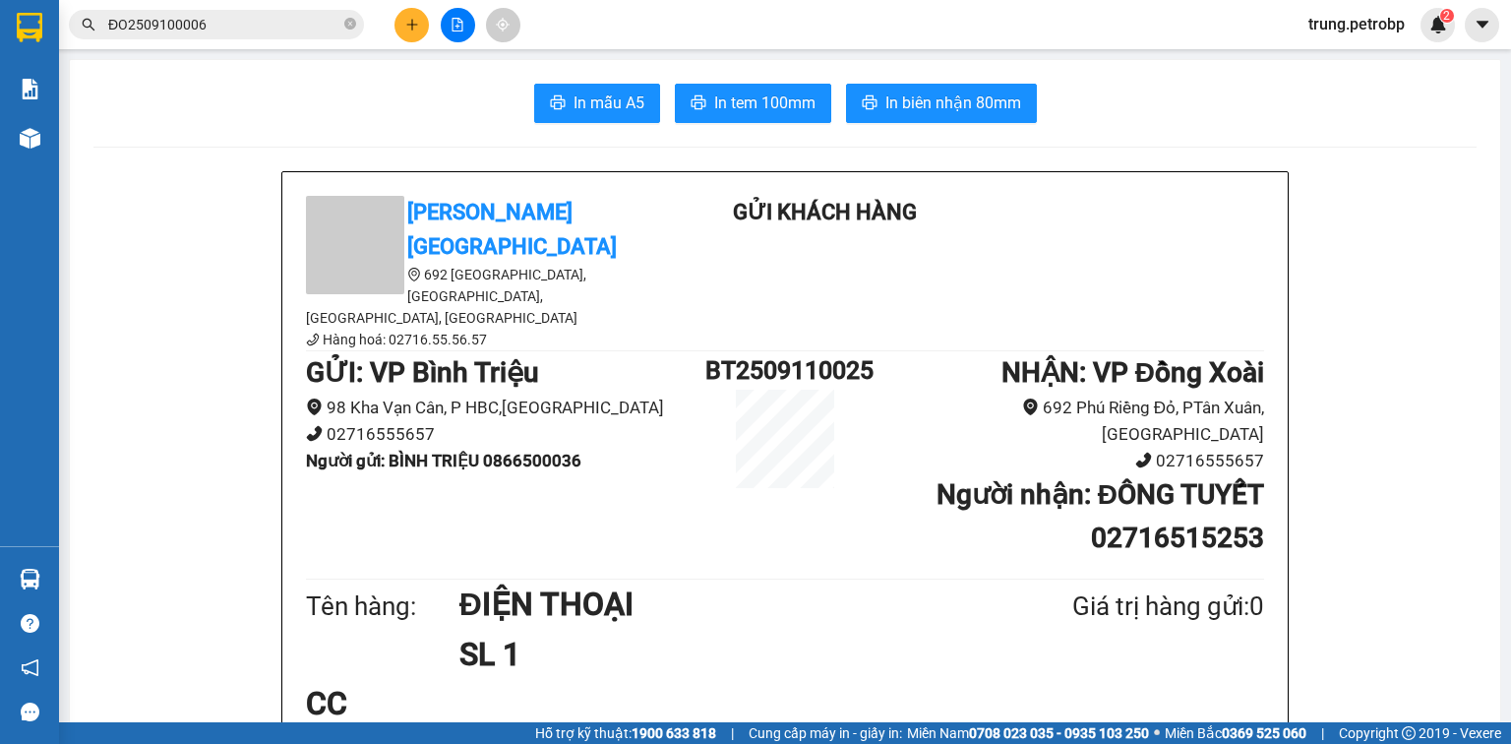
click at [1252, 645] on section "Kết quả tìm kiếm ( 1 ) Bộ lọc Mã ĐH Trạng thái Món hàng Tổng cước Chưa cước Ngư…" at bounding box center [755, 372] width 1511 height 744
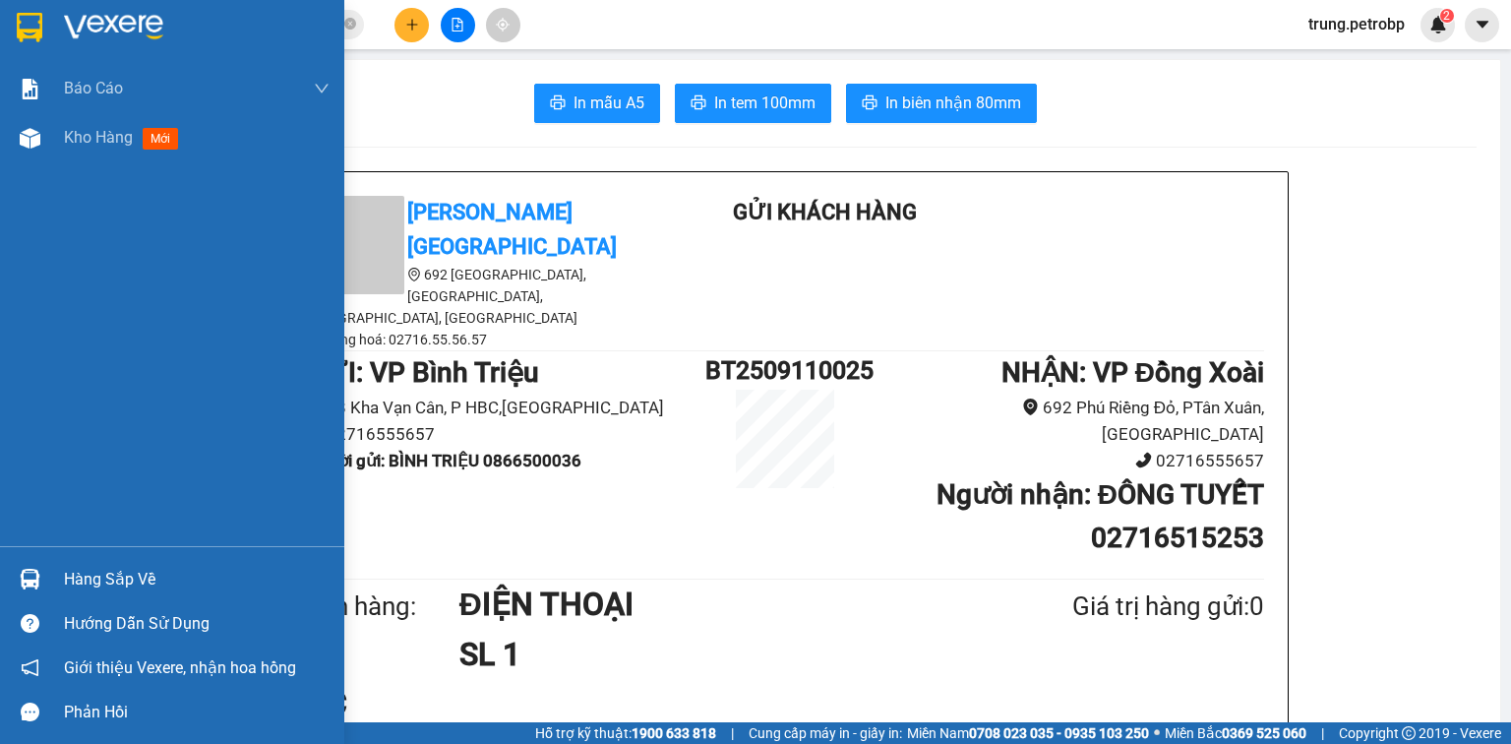
click at [71, 575] on div "Hàng sắp về" at bounding box center [197, 580] width 266 height 30
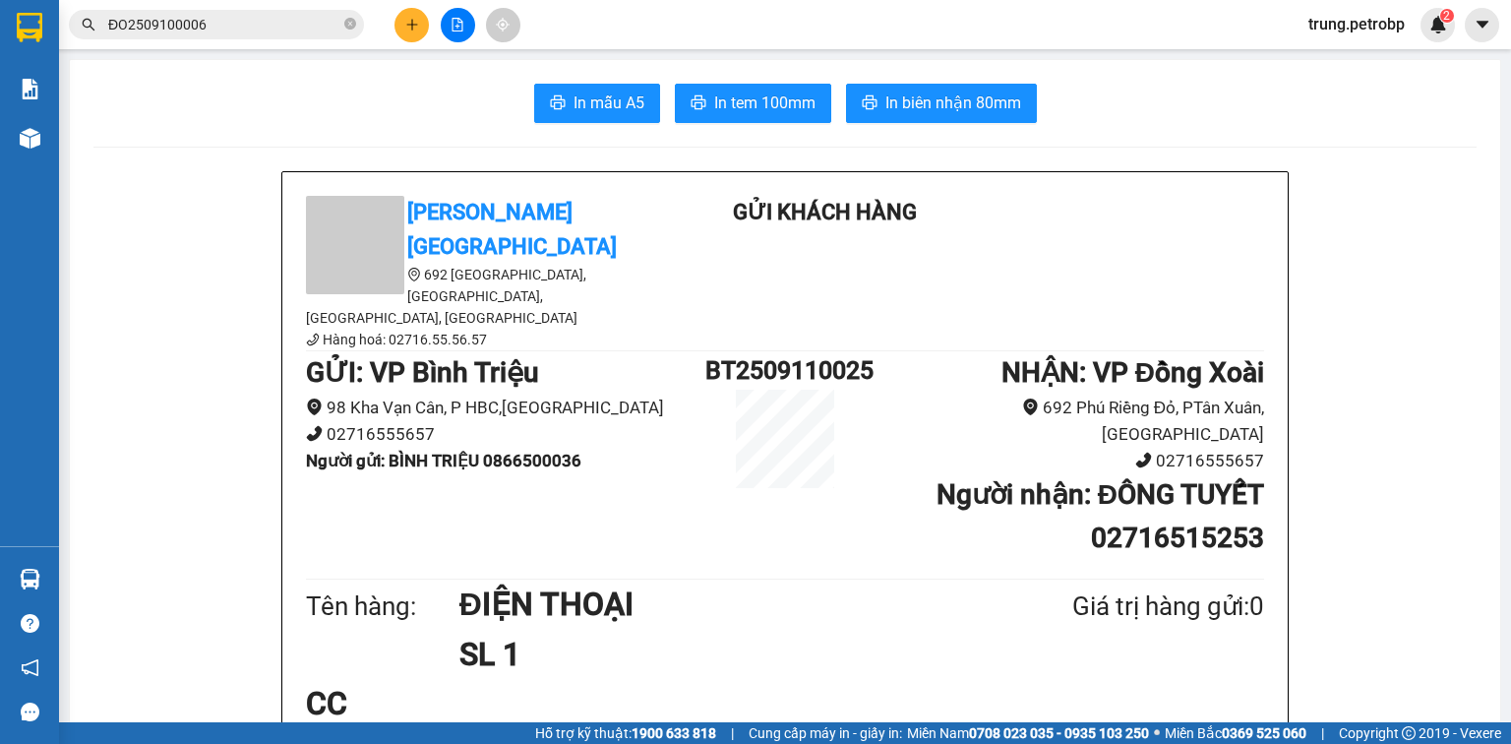
click at [1085, 198] on section "Kết quả tìm kiếm ( 1 ) Bộ lọc Mã ĐH Trạng thái Món hàng Tổng cước Chưa cước Ngư…" at bounding box center [755, 372] width 1511 height 744
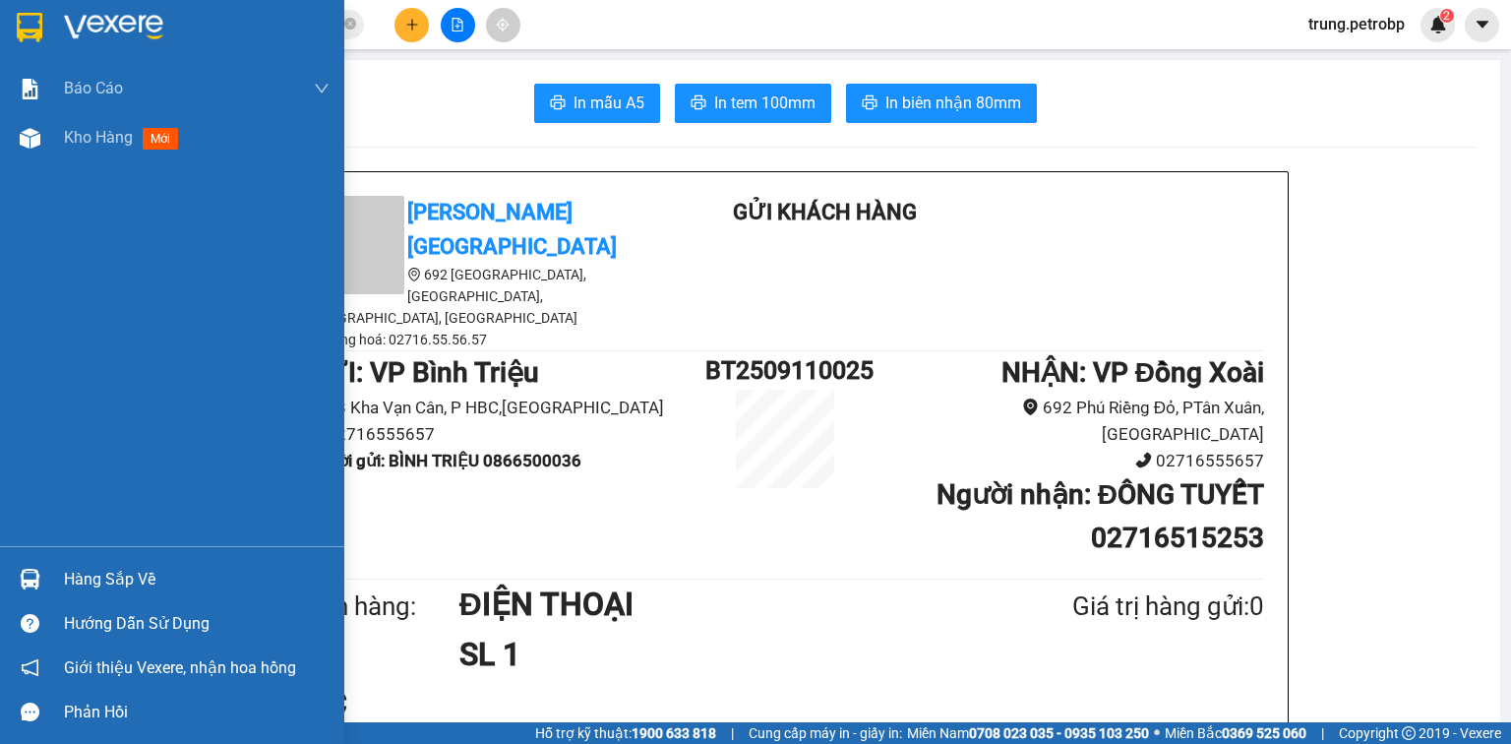
click at [56, 22] on div at bounding box center [172, 32] width 344 height 64
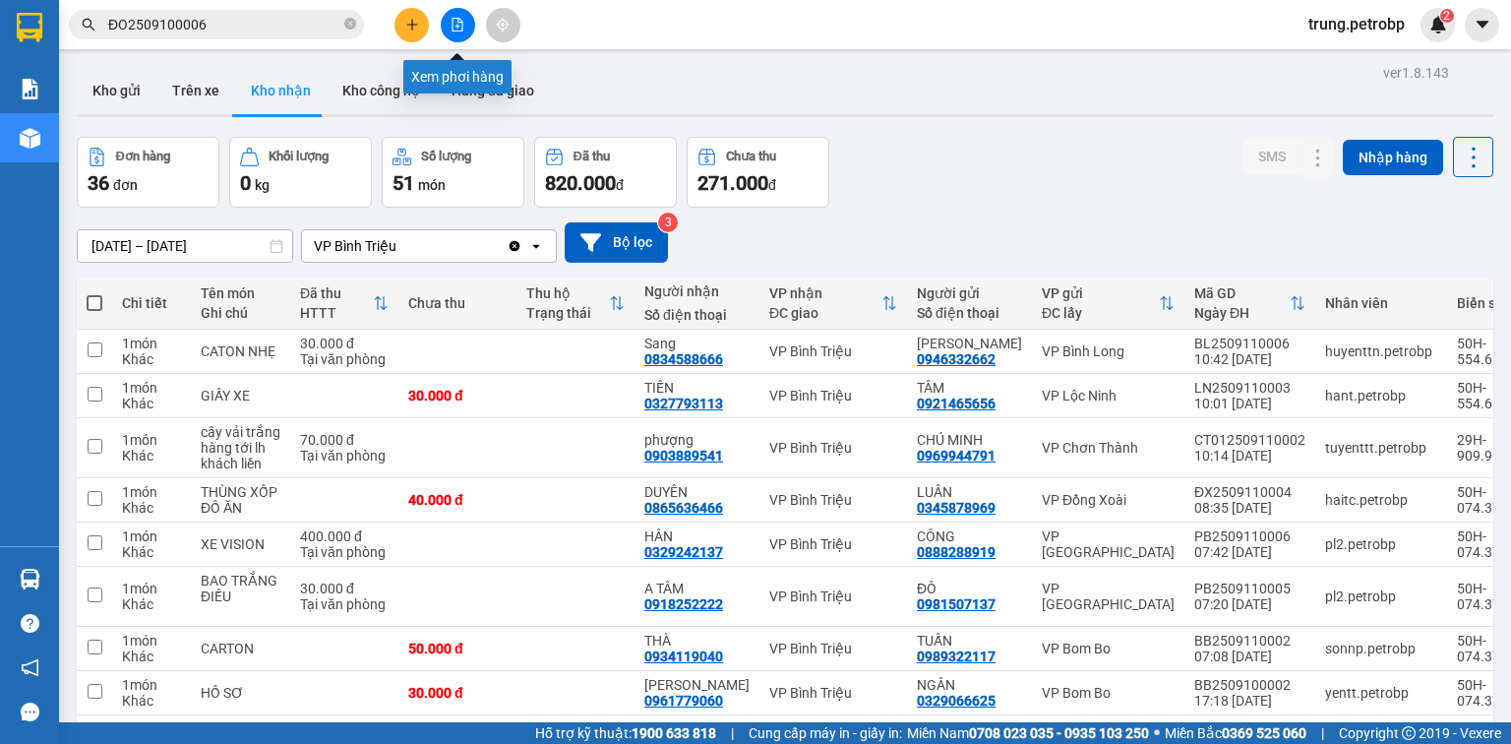
click at [458, 27] on icon "file-add" at bounding box center [457, 25] width 14 height 14
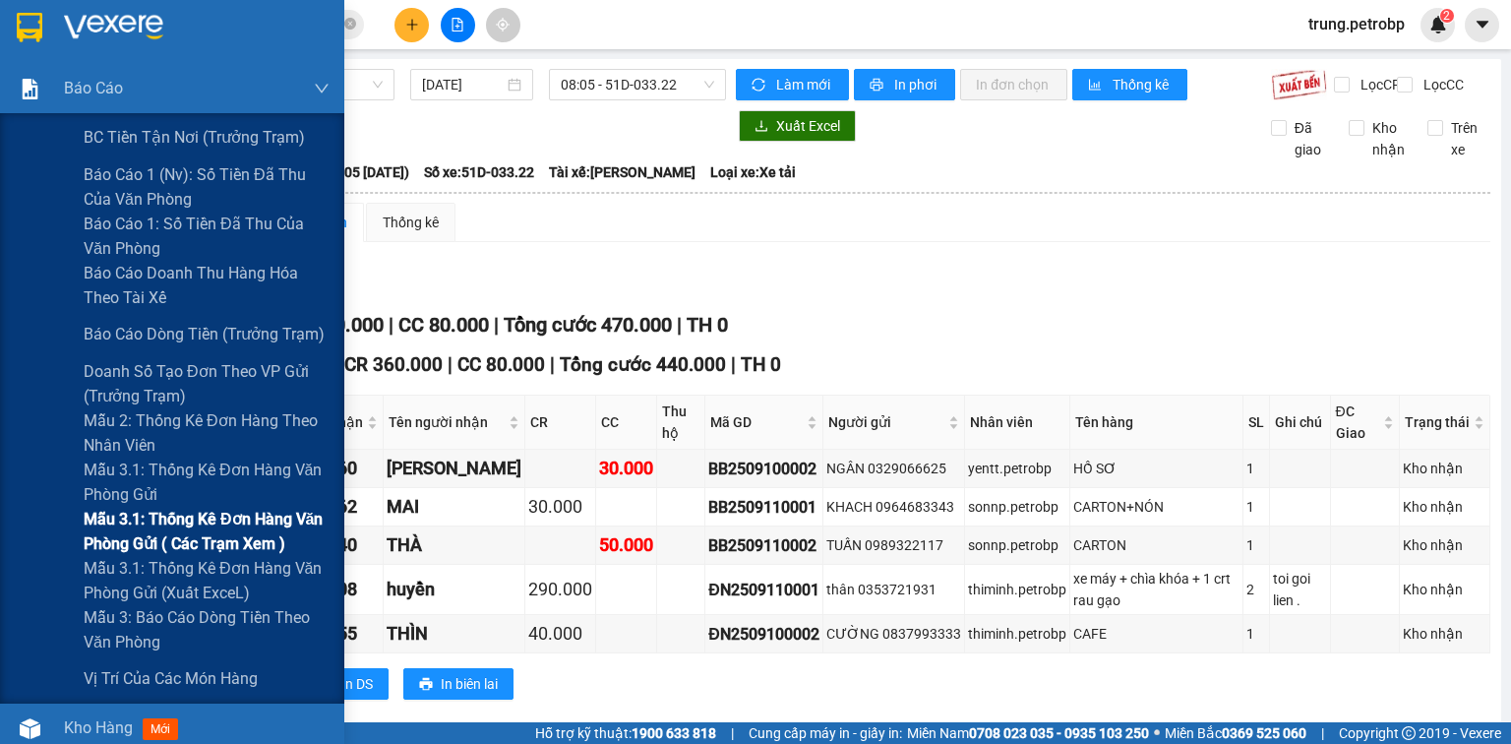
click at [202, 532] on span "Mẫu 3.1: Thống kê đơn hàng văn phòng gửi ( các trạm xem )" at bounding box center [207, 531] width 246 height 49
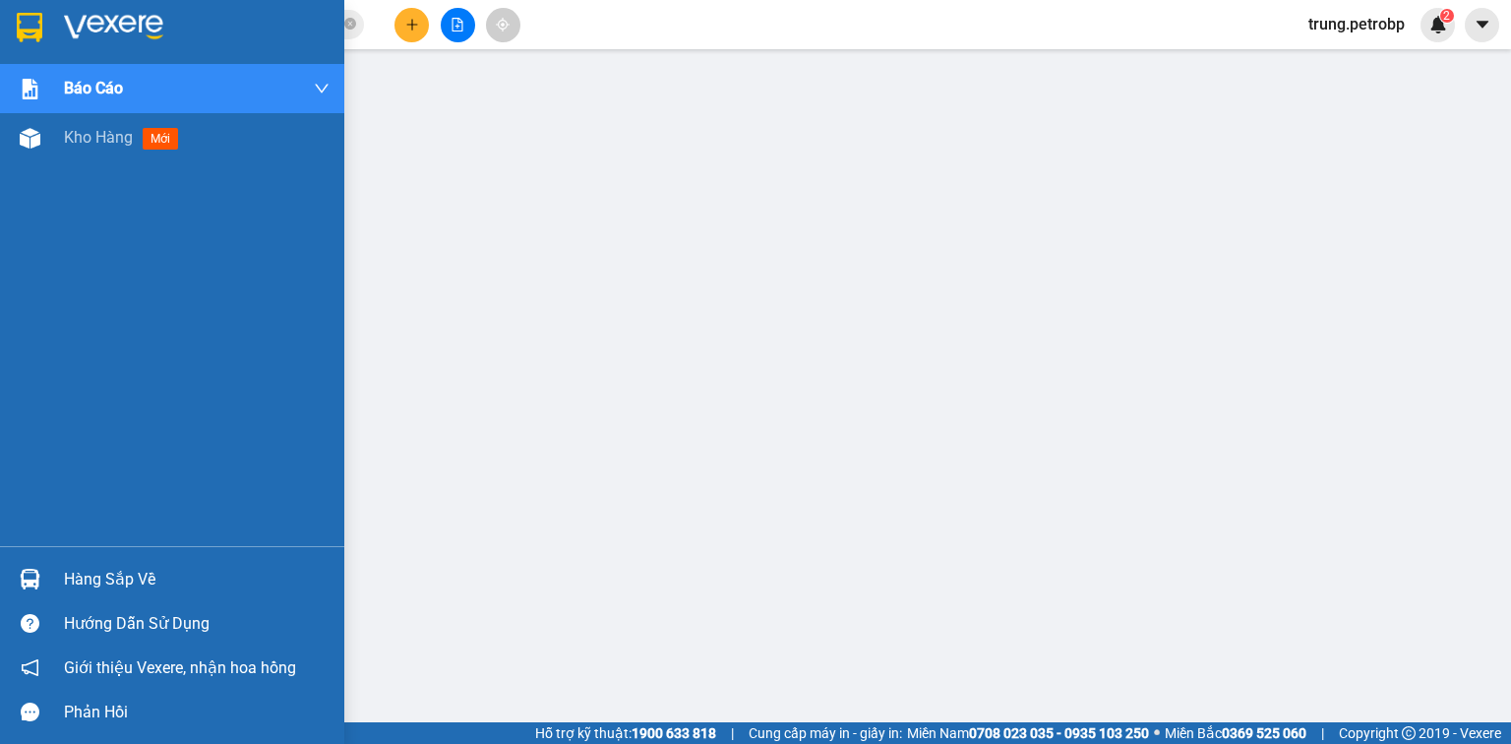
click at [93, 582] on div "Hàng sắp về" at bounding box center [197, 580] width 266 height 30
click at [125, 21] on img at bounding box center [113, 28] width 99 height 30
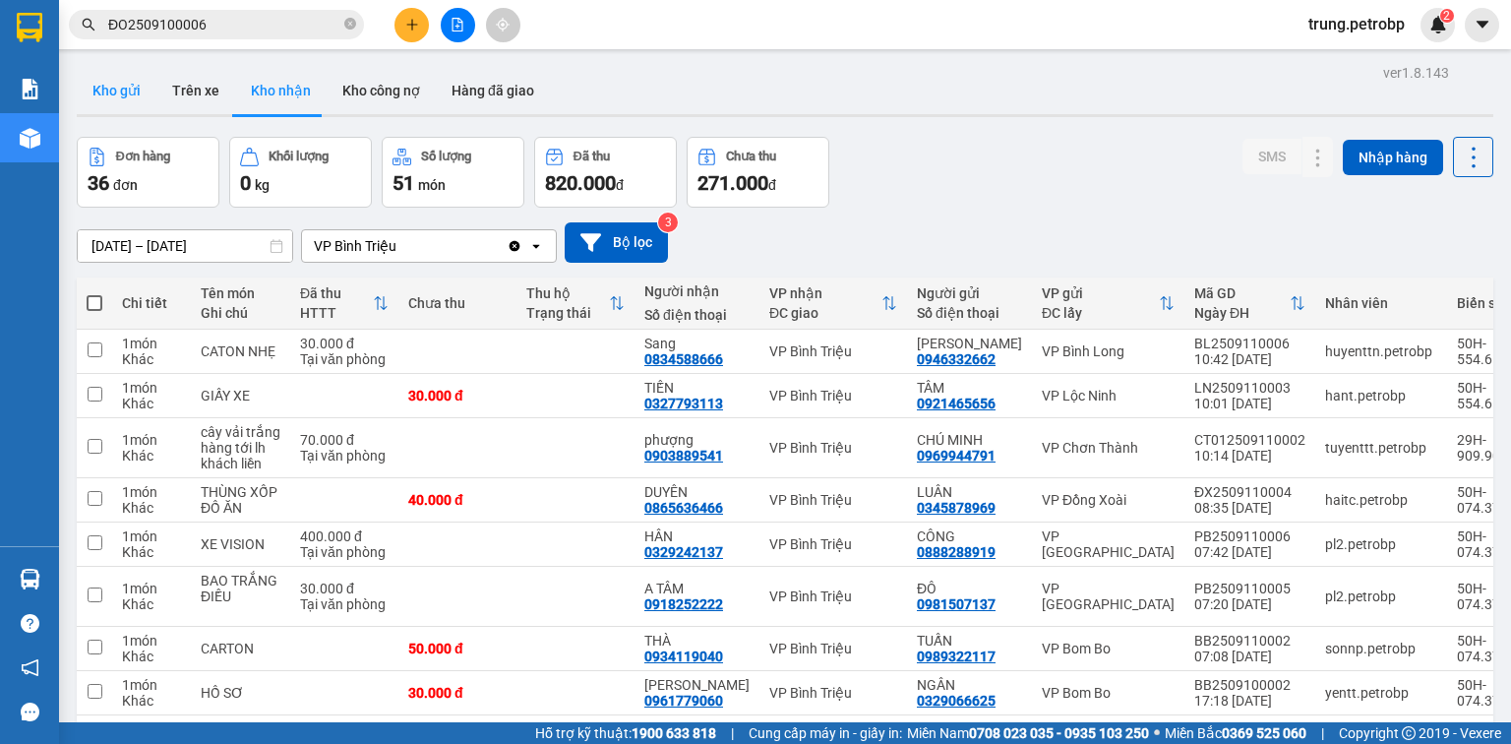
click at [126, 90] on button "Kho gửi" at bounding box center [117, 90] width 80 height 47
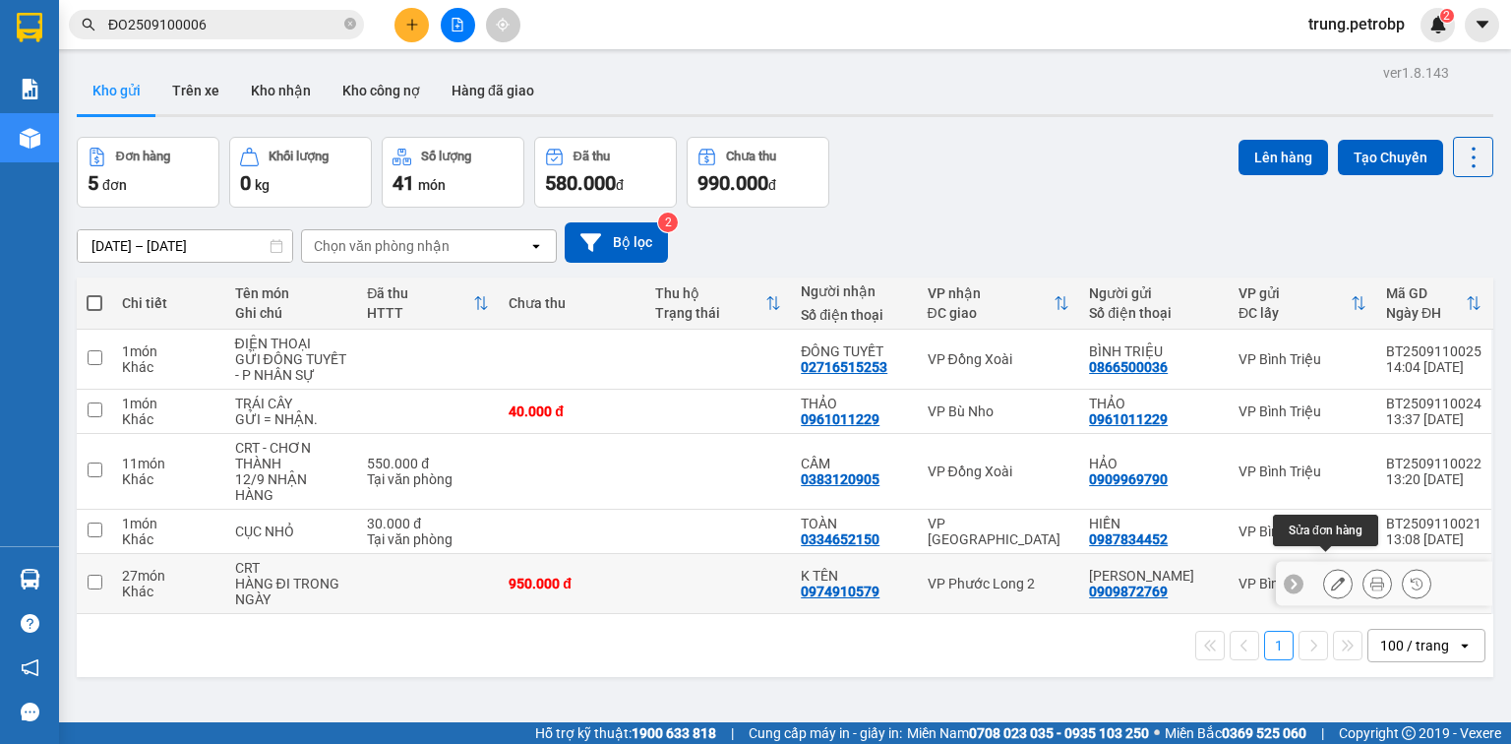
click at [1332, 576] on icon at bounding box center [1338, 583] width 14 height 14
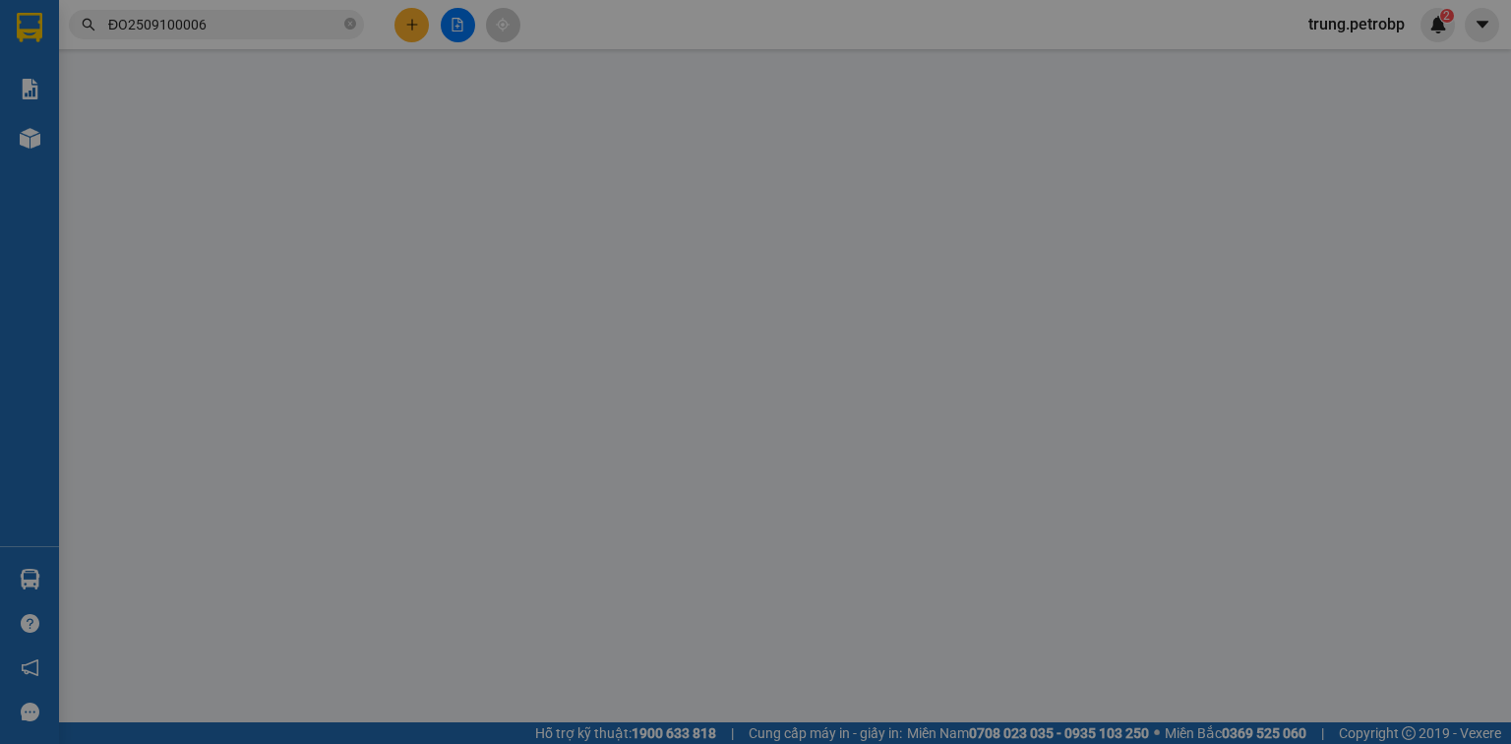
type input "0909872769"
type input "0974910579"
type input "950.000"
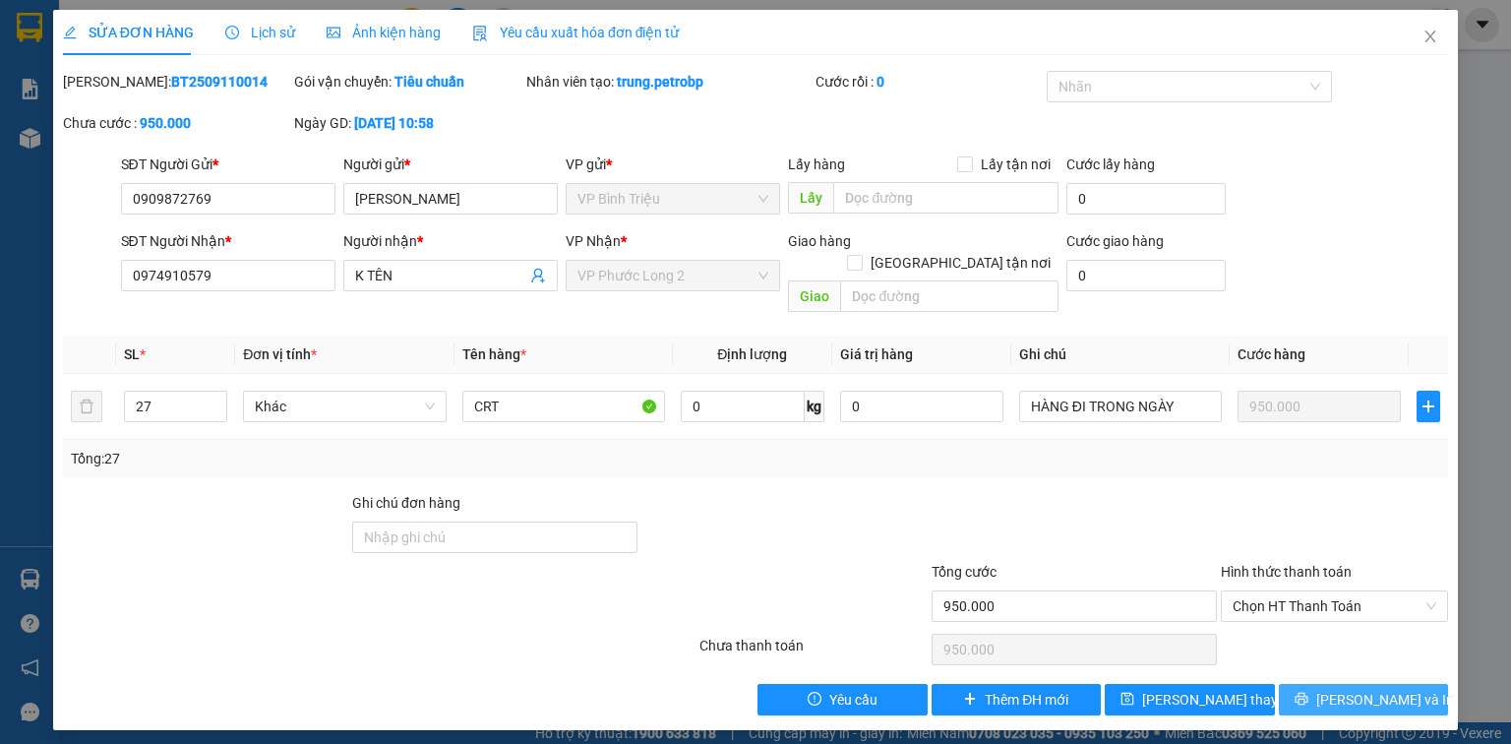
click at [1345, 688] on span "[PERSON_NAME] và In" at bounding box center [1385, 699] width 138 height 22
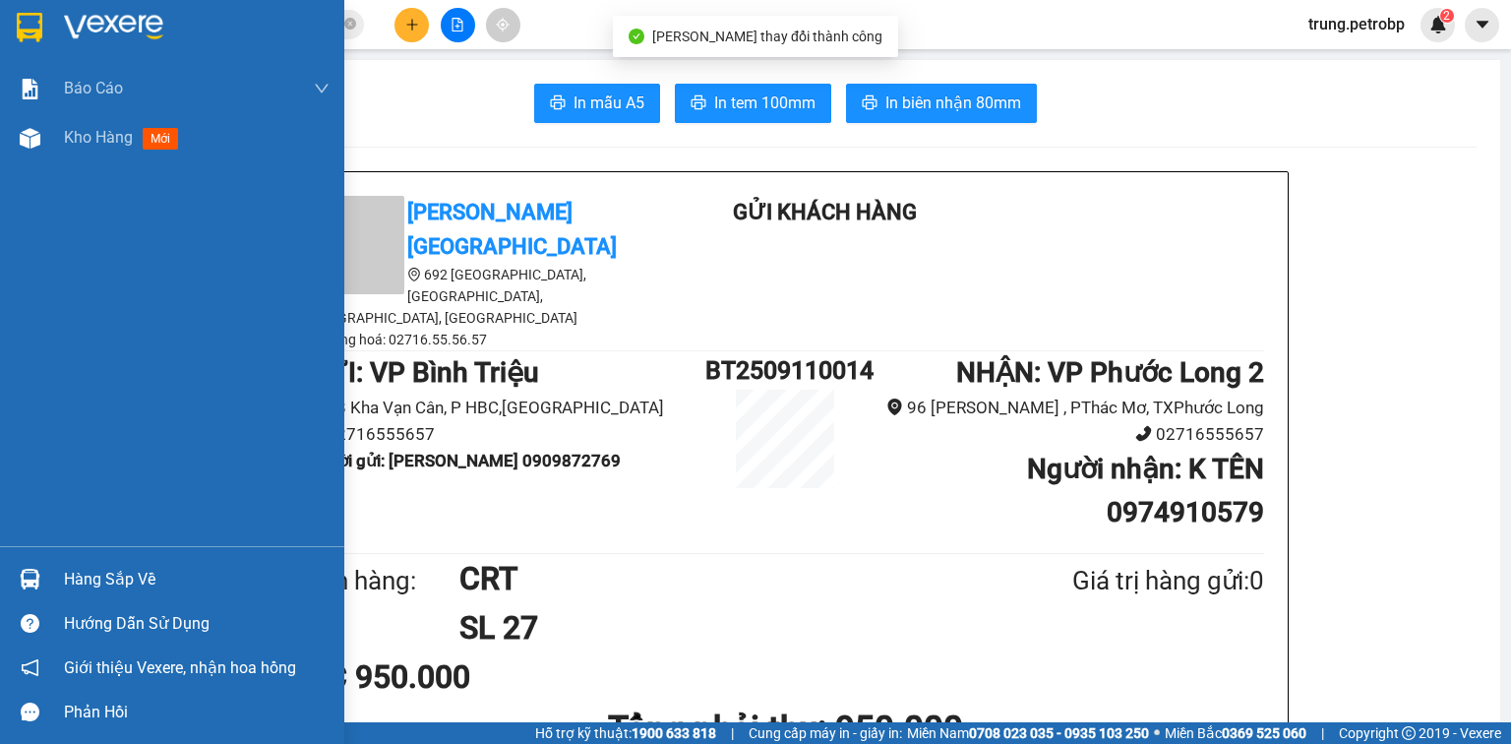
click at [57, 26] on div at bounding box center [172, 32] width 344 height 64
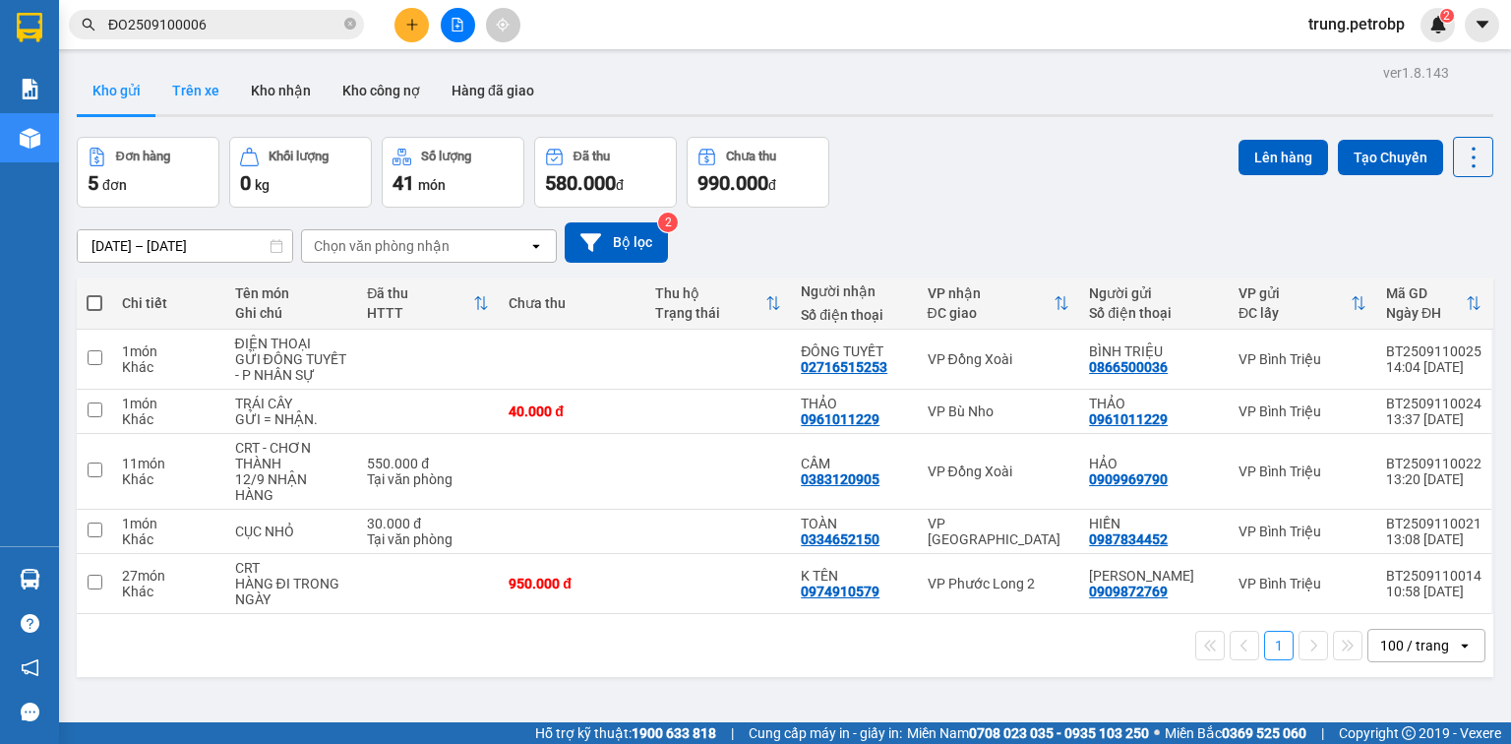
click at [201, 92] on button "Trên xe" at bounding box center [195, 90] width 79 height 47
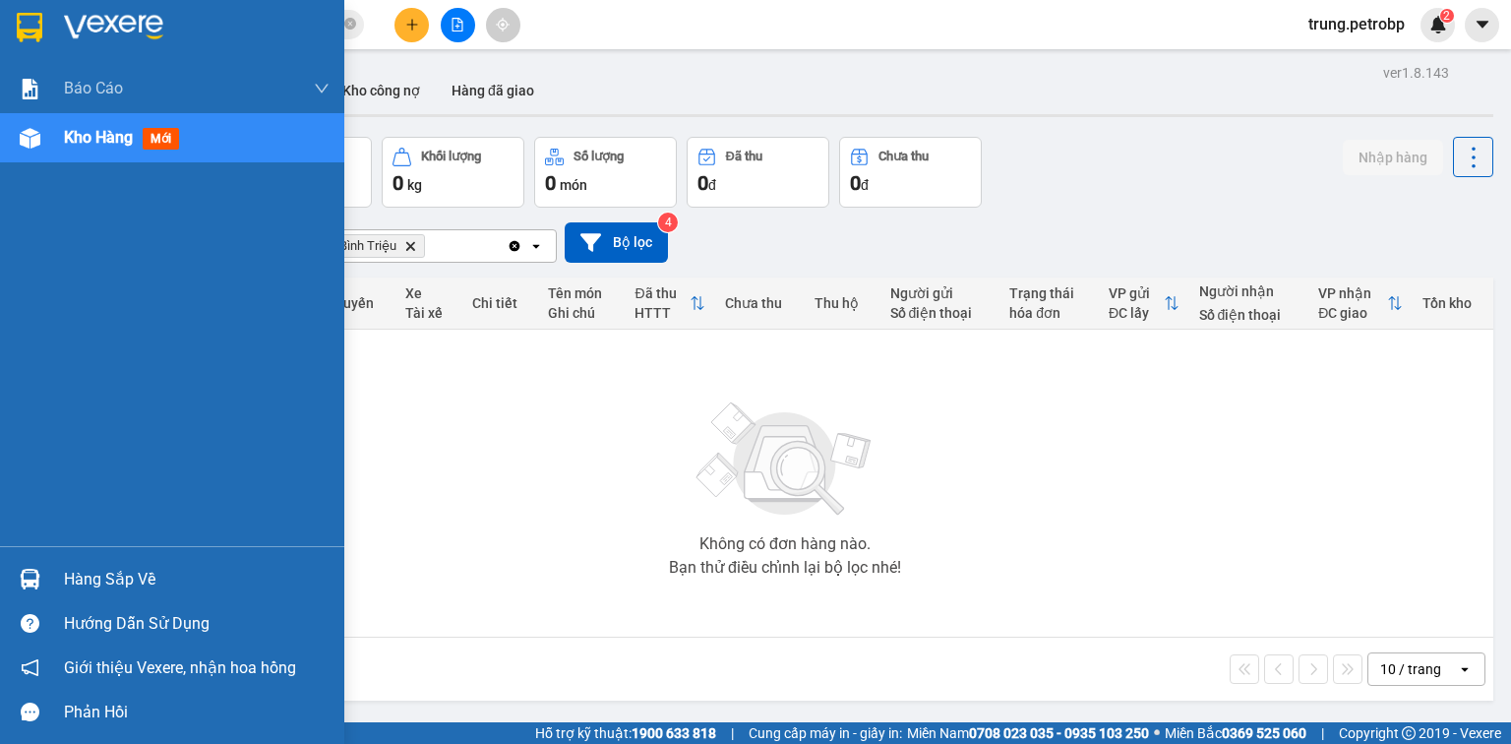
click at [59, 16] on div at bounding box center [172, 32] width 344 height 64
click at [123, 28] on img at bounding box center [113, 28] width 99 height 30
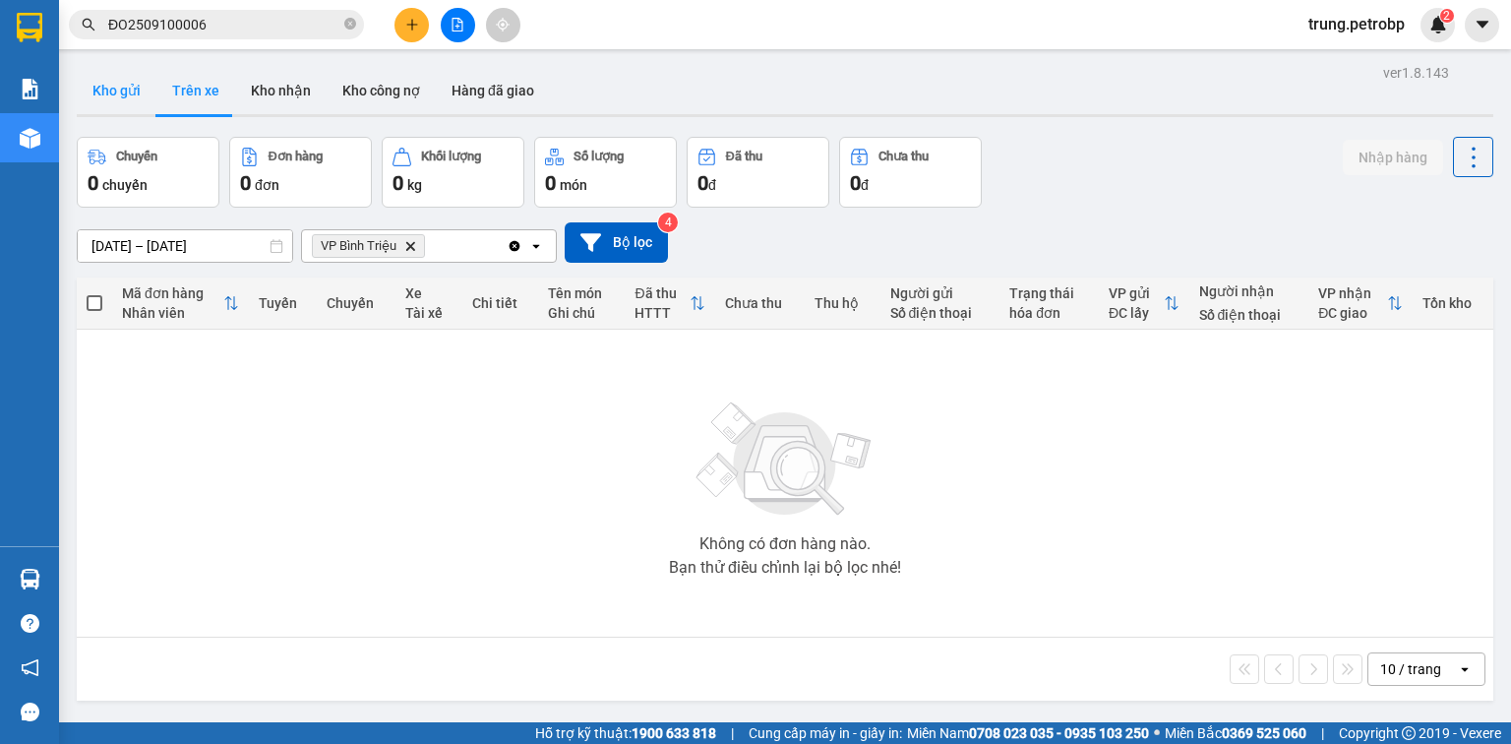
click at [119, 94] on button "Kho gửi" at bounding box center [117, 90] width 80 height 47
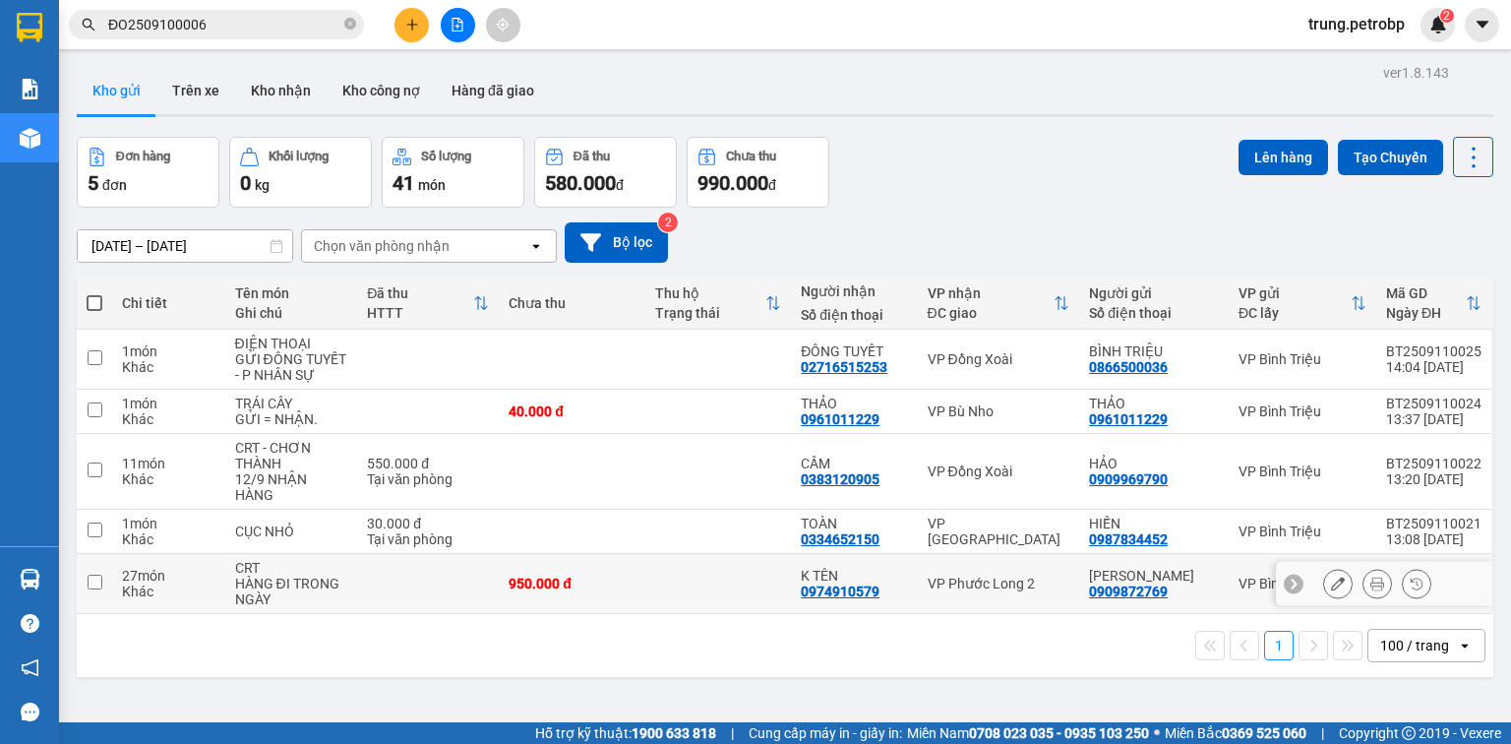
click at [1338, 570] on button at bounding box center [1338, 584] width 28 height 34
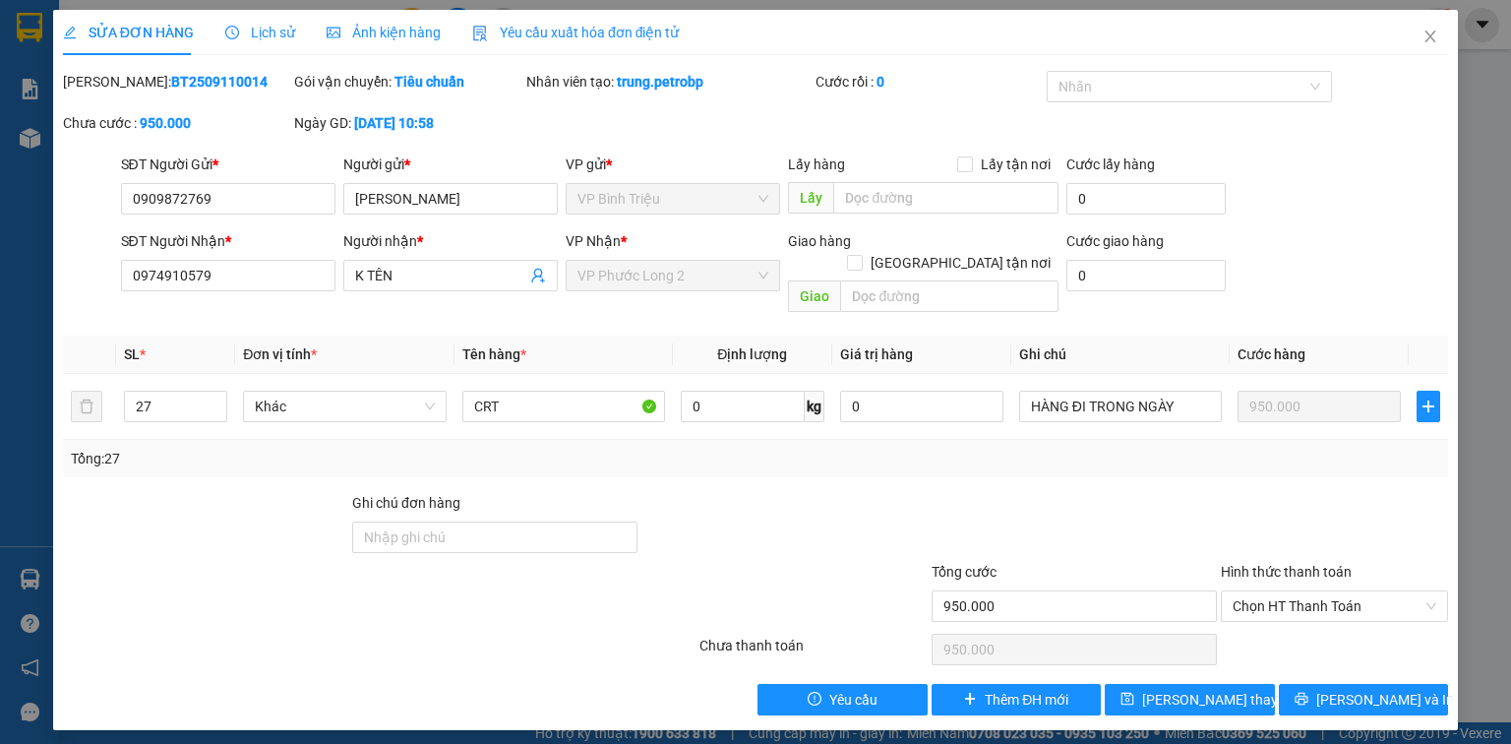
click at [256, 27] on span "Lịch sử" at bounding box center [260, 33] width 70 height 16
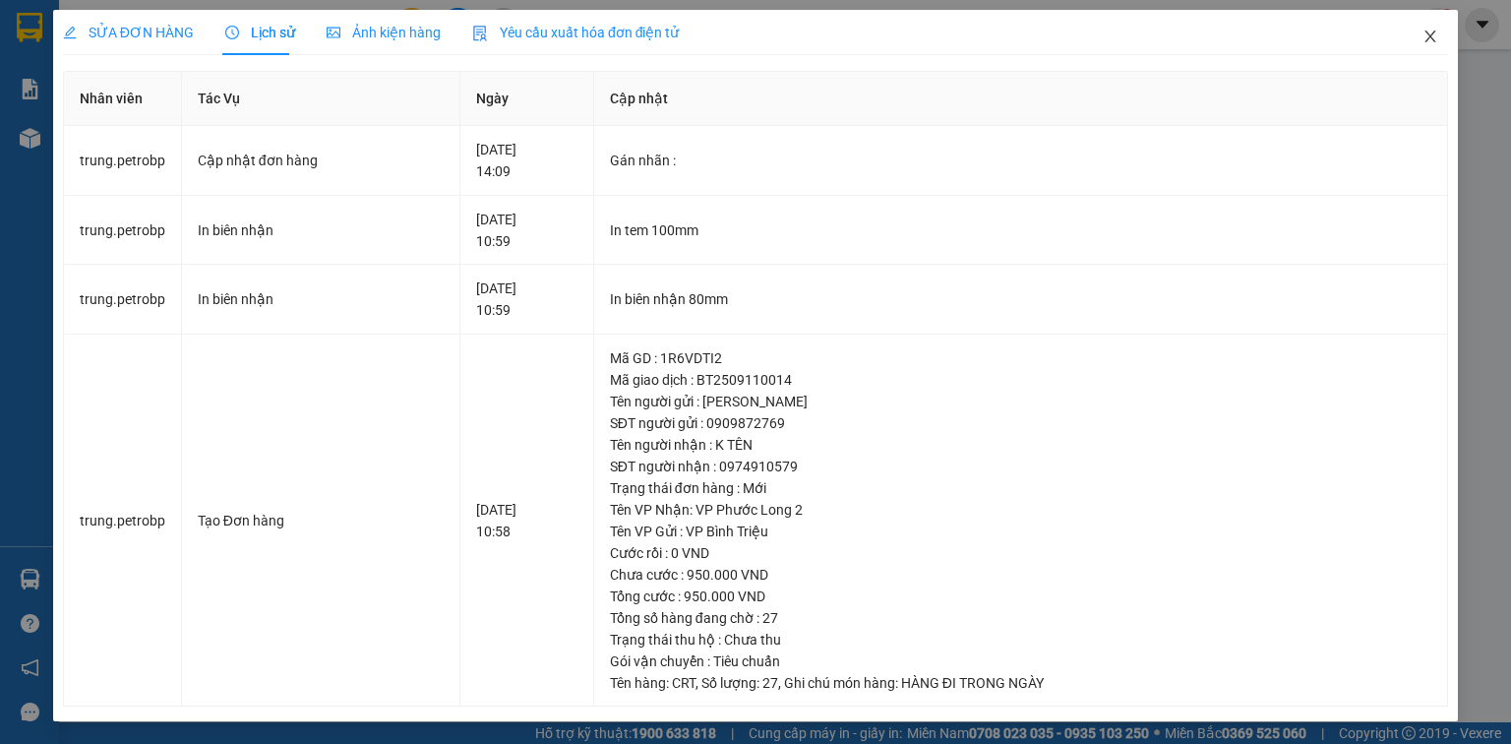
click at [1425, 35] on icon "close" at bounding box center [1430, 37] width 16 height 16
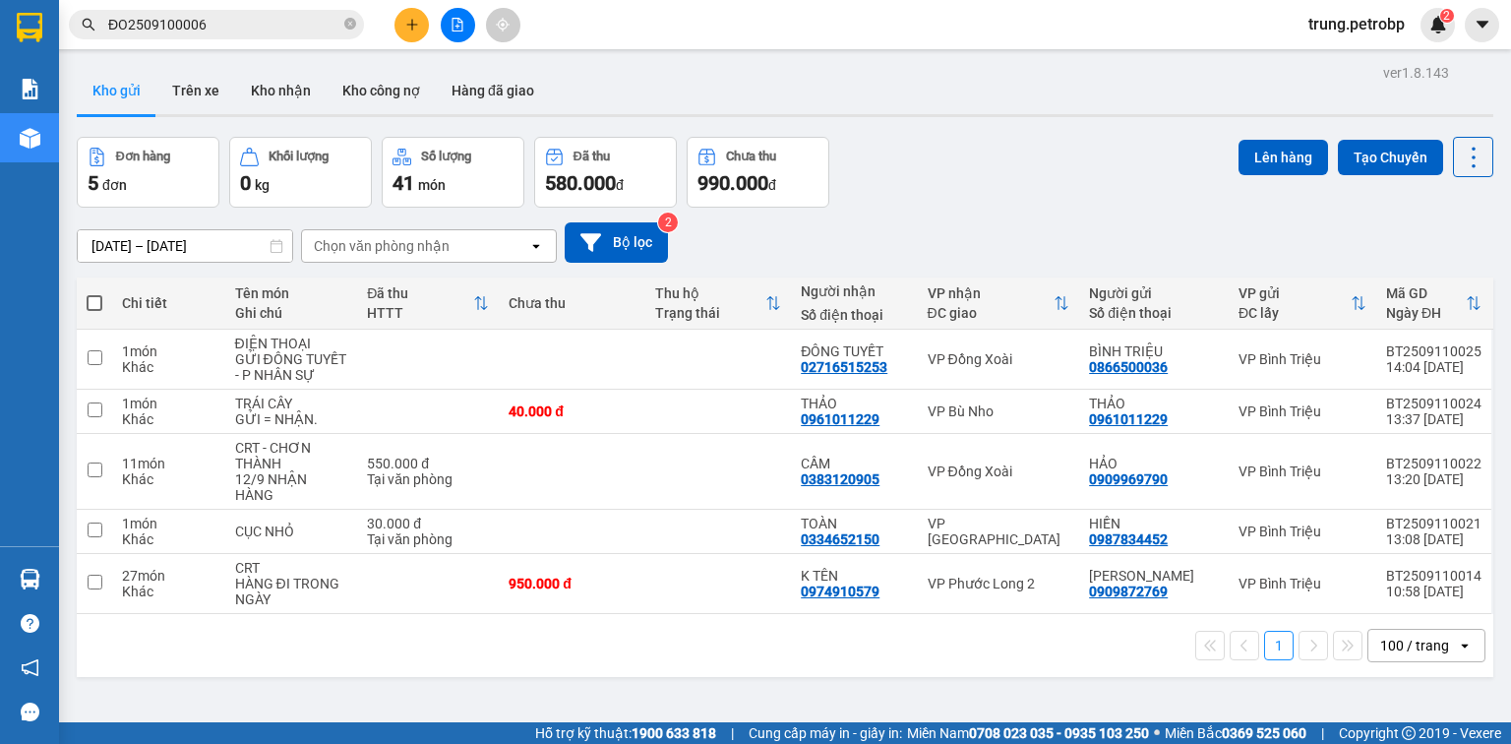
click at [91, 302] on span at bounding box center [95, 303] width 16 height 16
click at [94, 293] on input "checkbox" at bounding box center [94, 293] width 0 height 0
checkbox input "true"
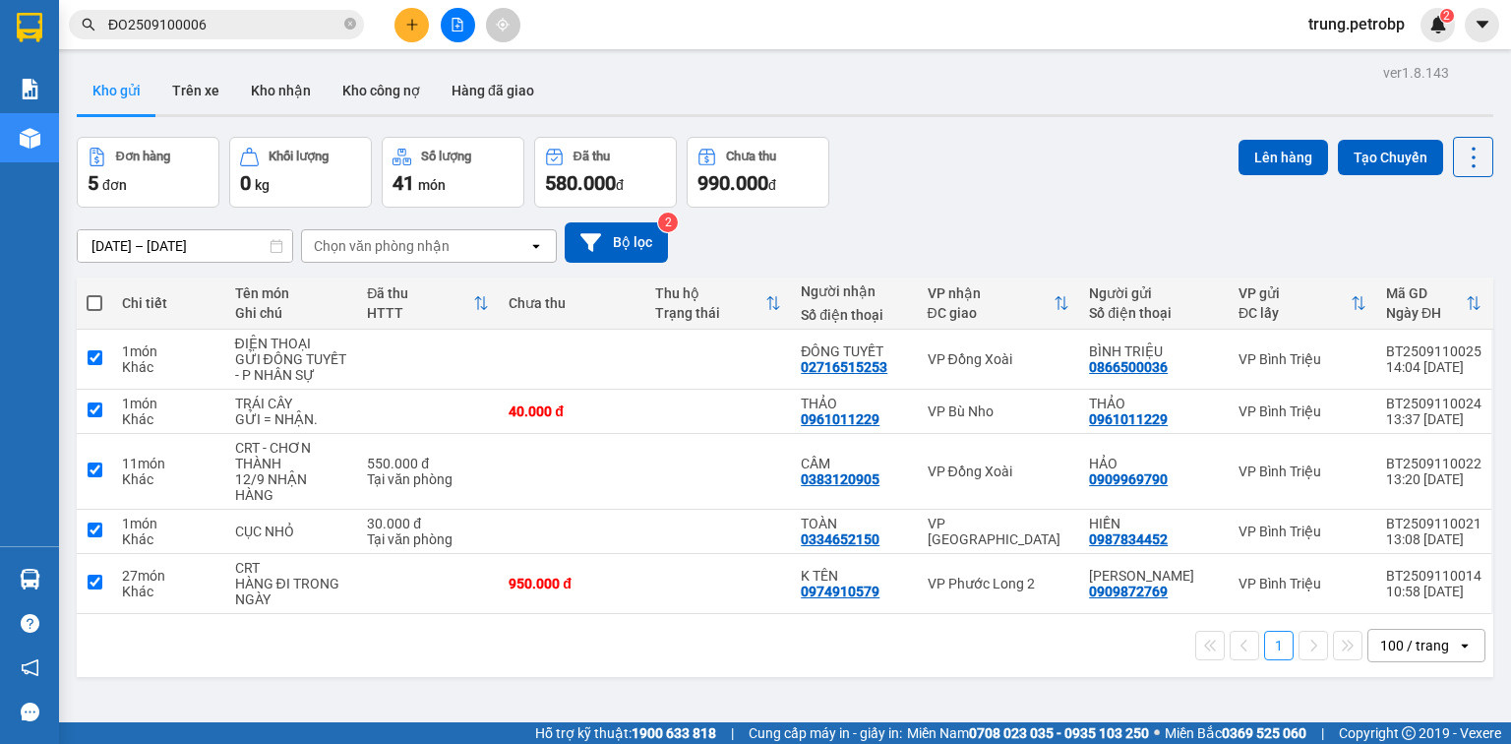
checkbox input "true"
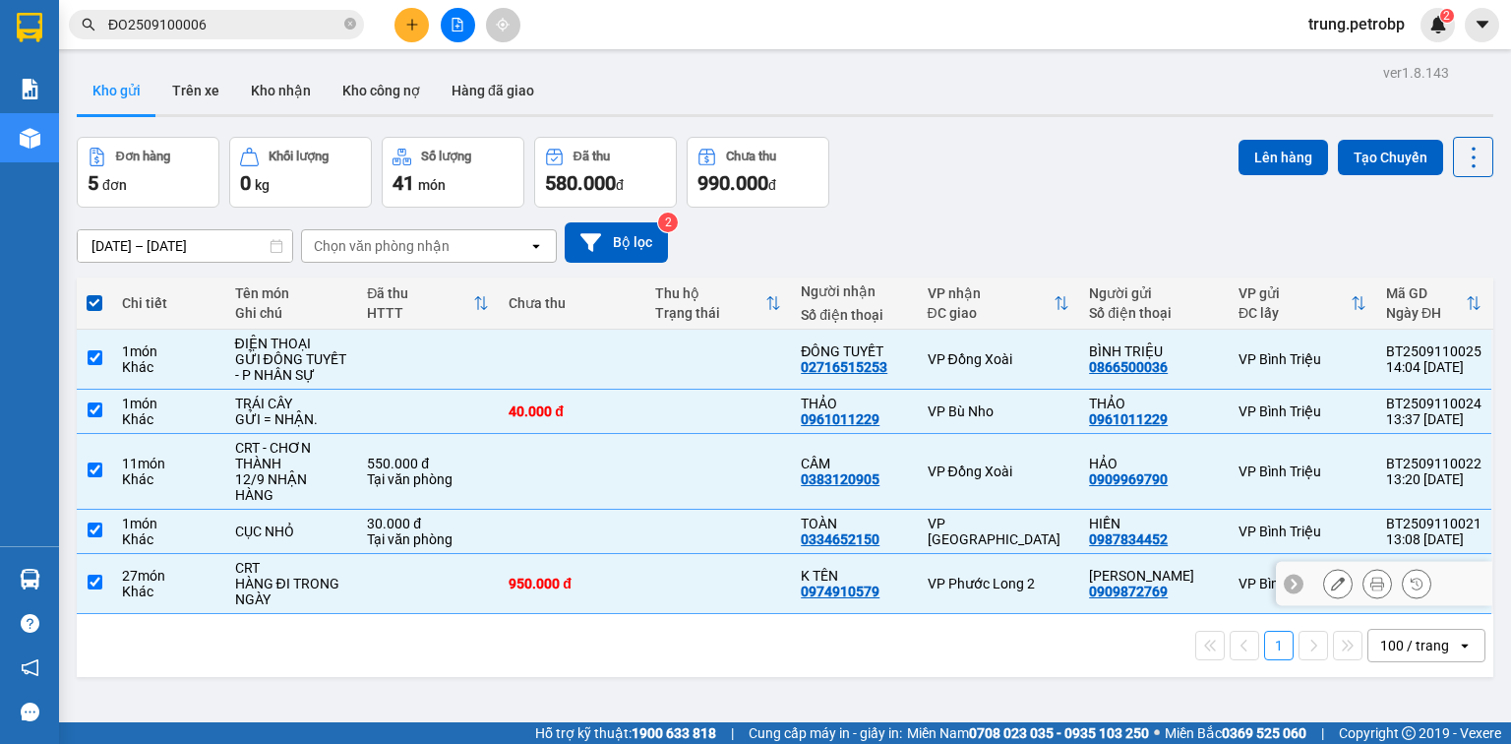
click at [96, 574] on input "checkbox" at bounding box center [95, 581] width 15 height 15
checkbox input "false"
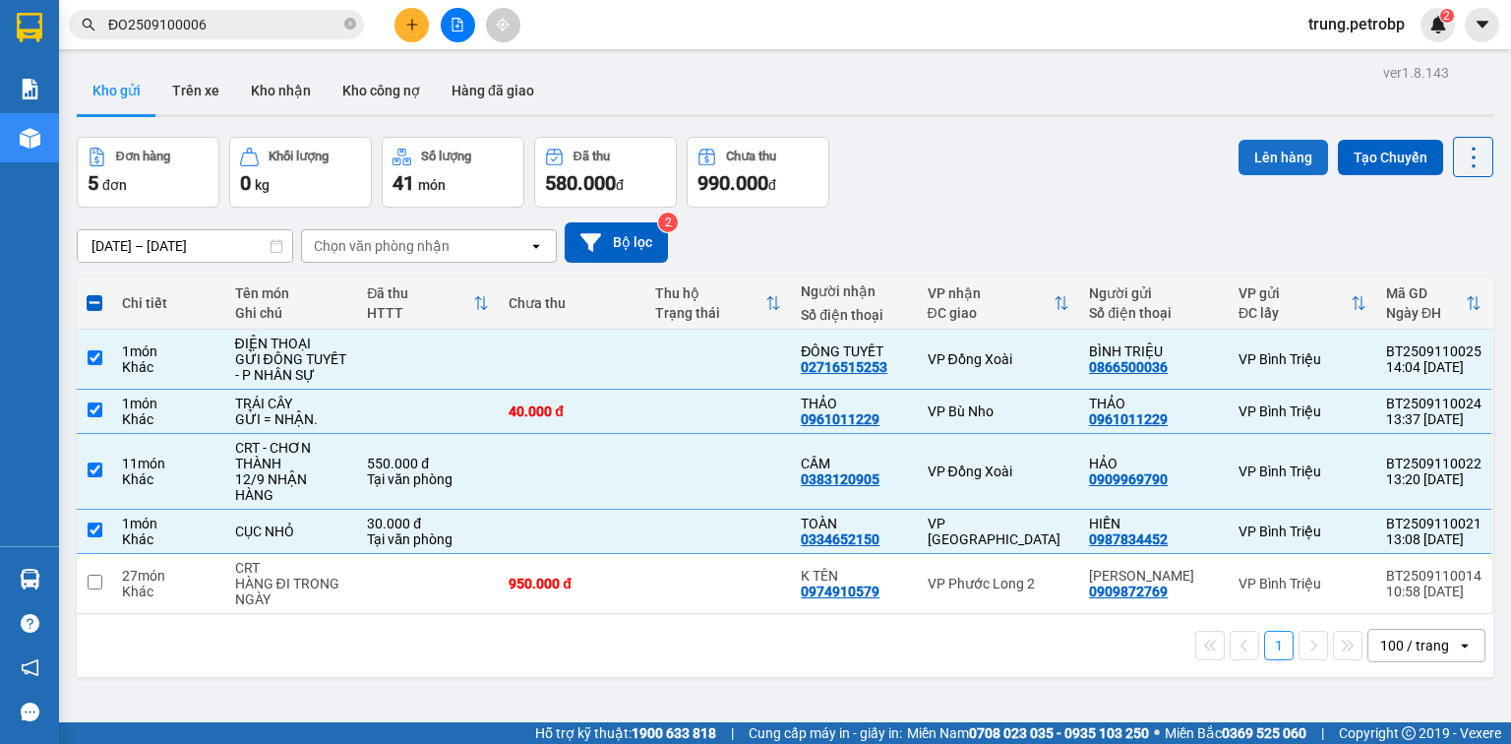
click at [1266, 149] on button "Lên hàng" at bounding box center [1282, 157] width 89 height 35
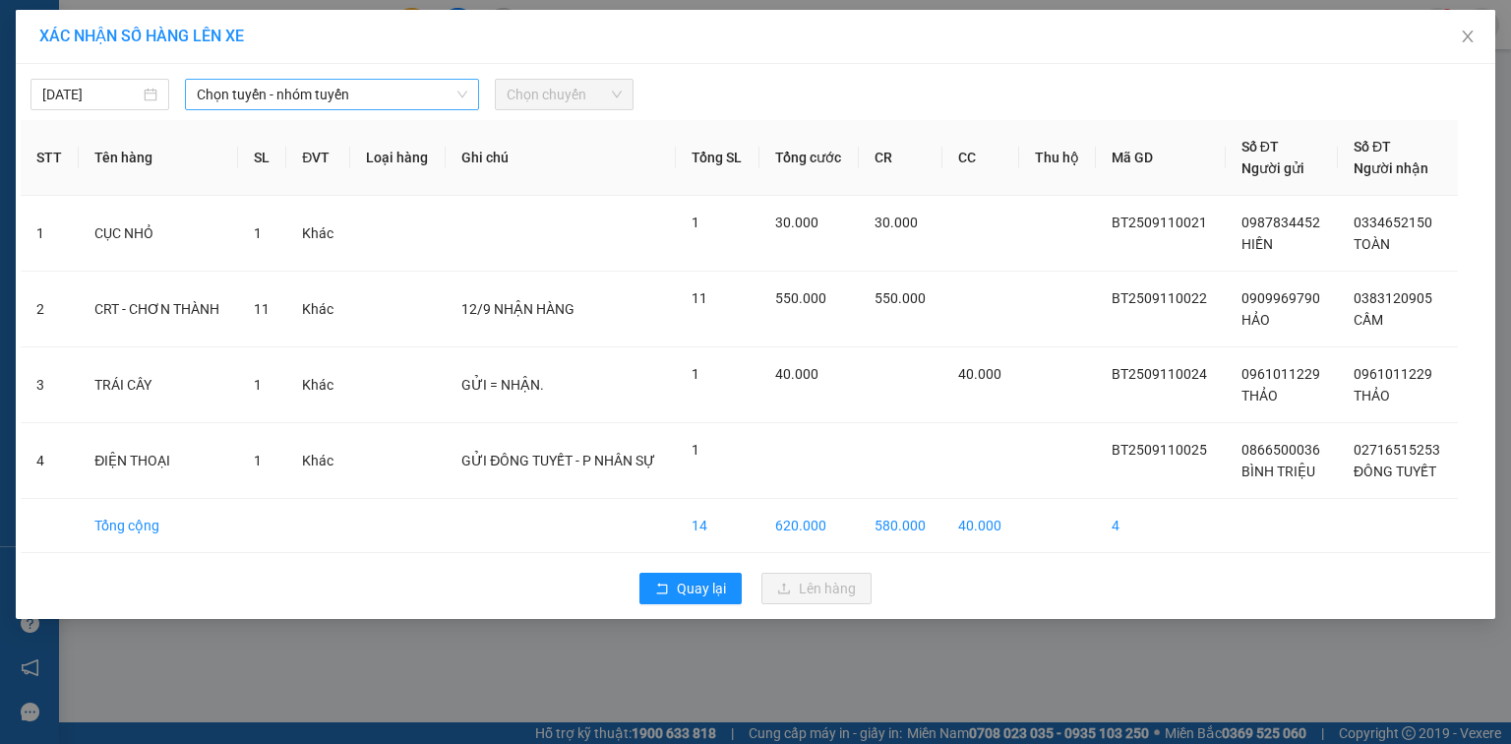
click at [283, 83] on span "Chọn tuyến - nhóm tuyến" at bounding box center [332, 95] width 270 height 30
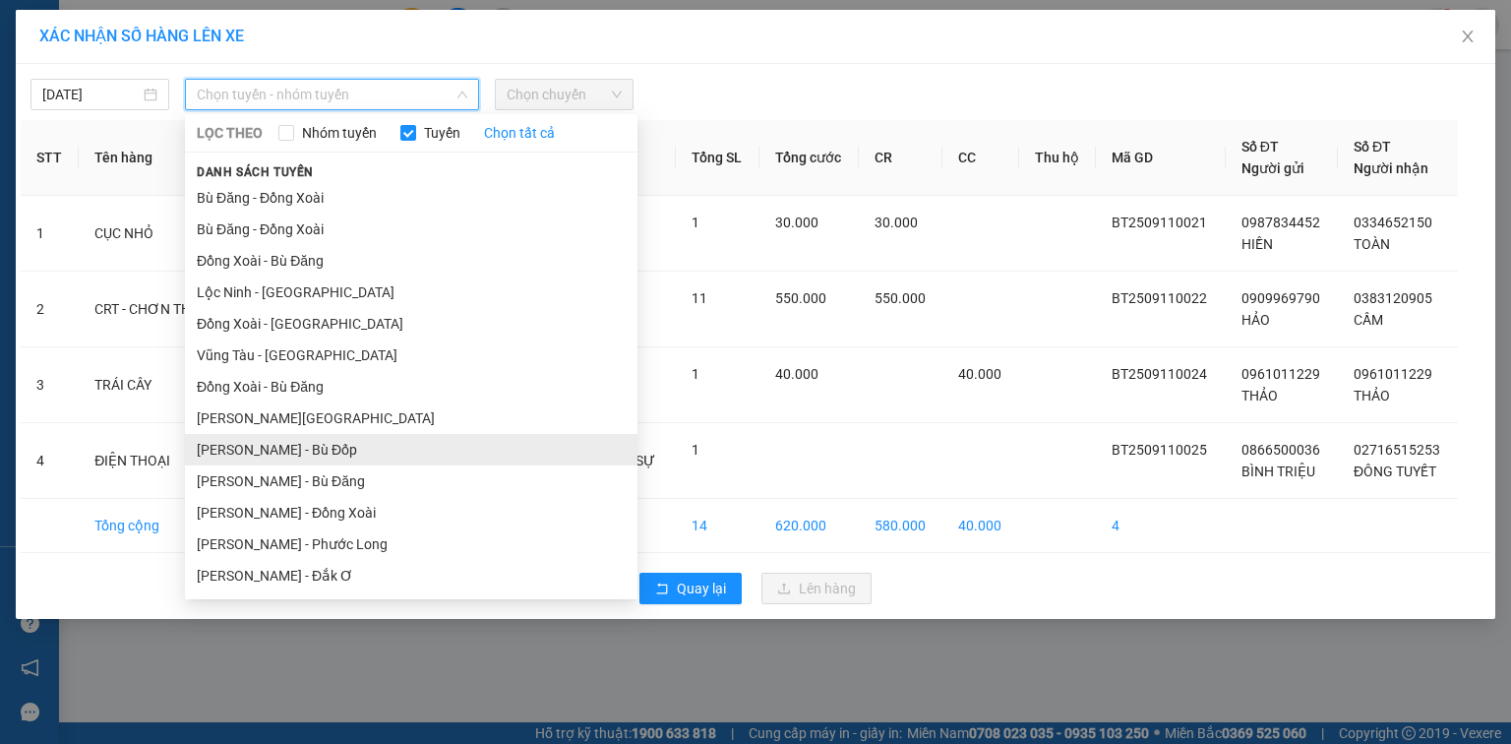
scroll to position [157, 0]
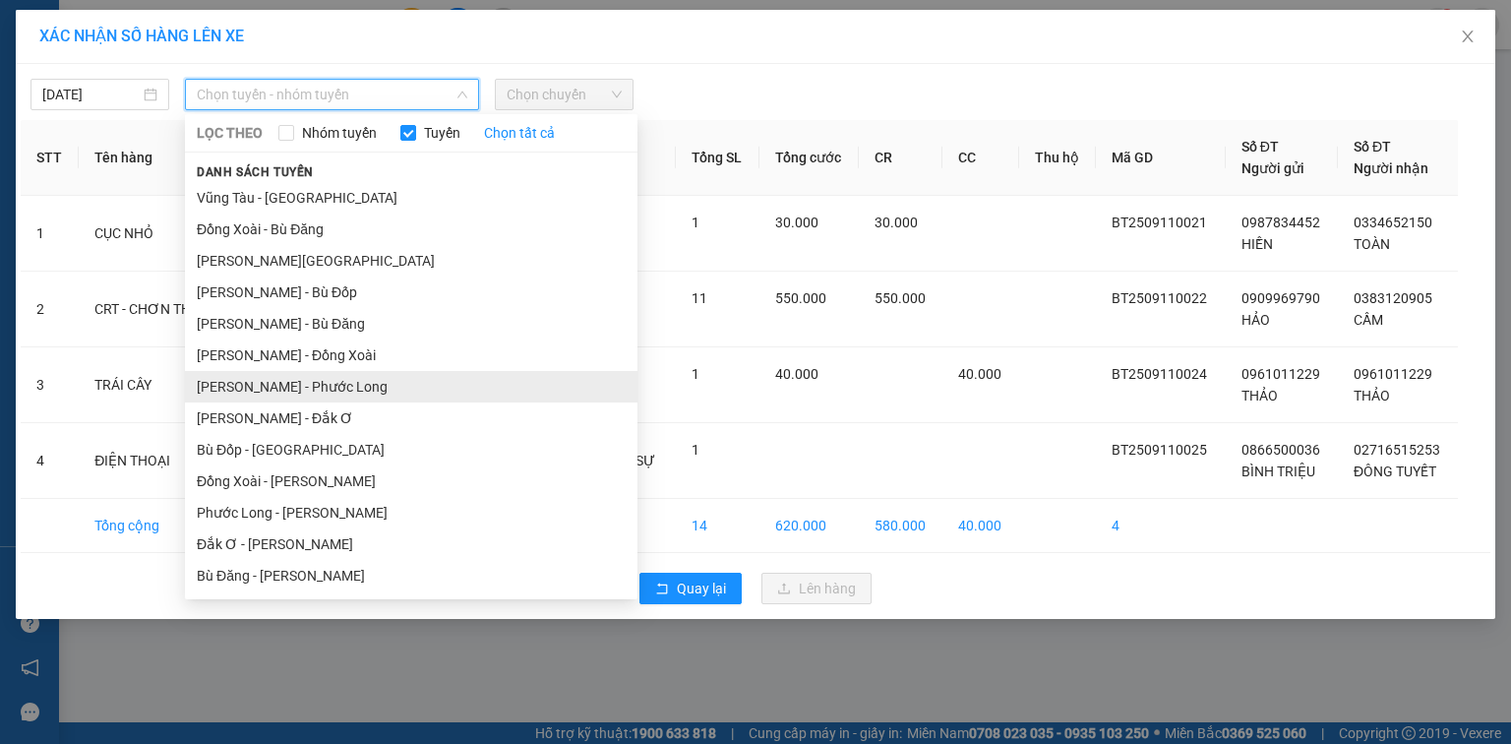
click at [350, 387] on li "[PERSON_NAME] - Phước Long" at bounding box center [411, 386] width 452 height 31
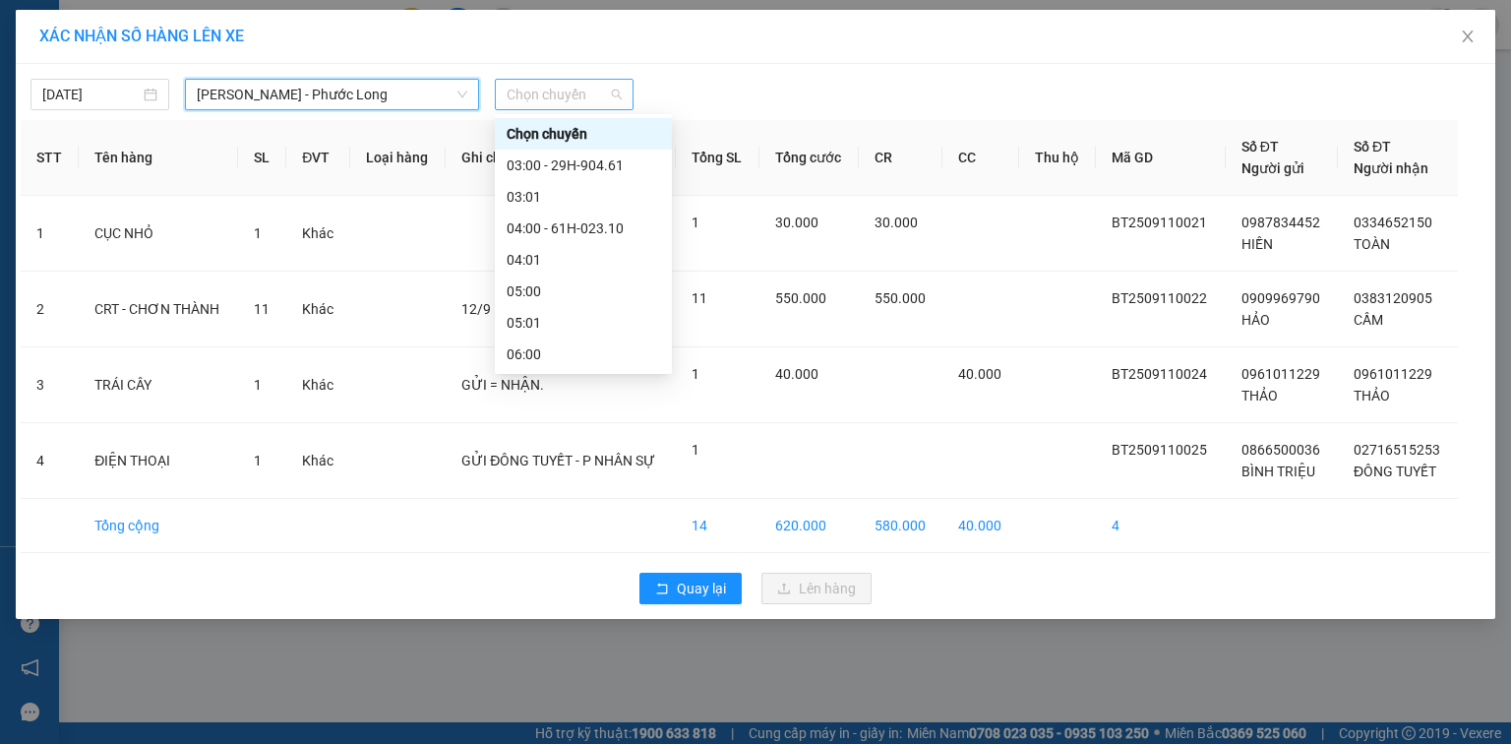
click at [574, 93] on span "Chọn chuyến" at bounding box center [564, 95] width 115 height 30
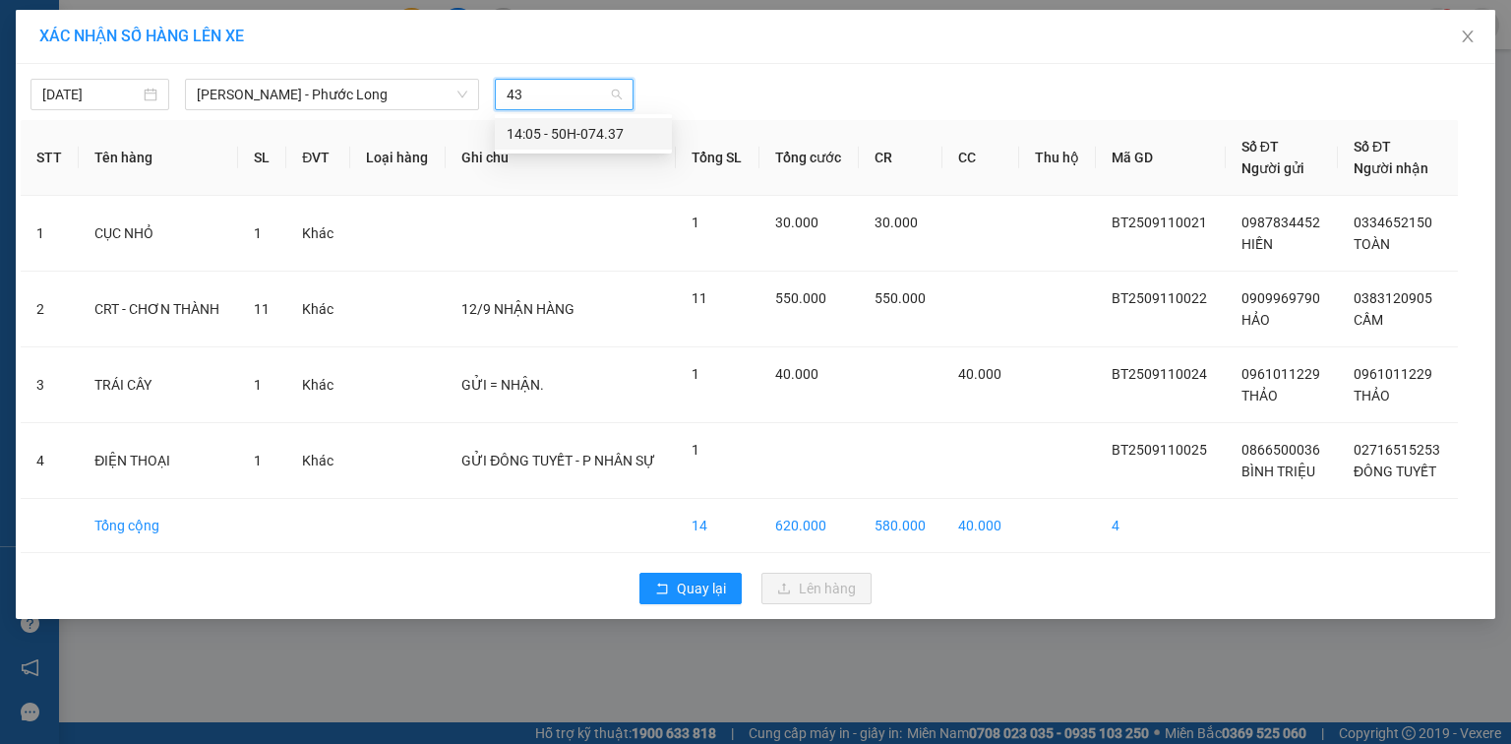
type input "437"
click at [618, 141] on div "14:05 - 50H-074.37" at bounding box center [583, 134] width 153 height 22
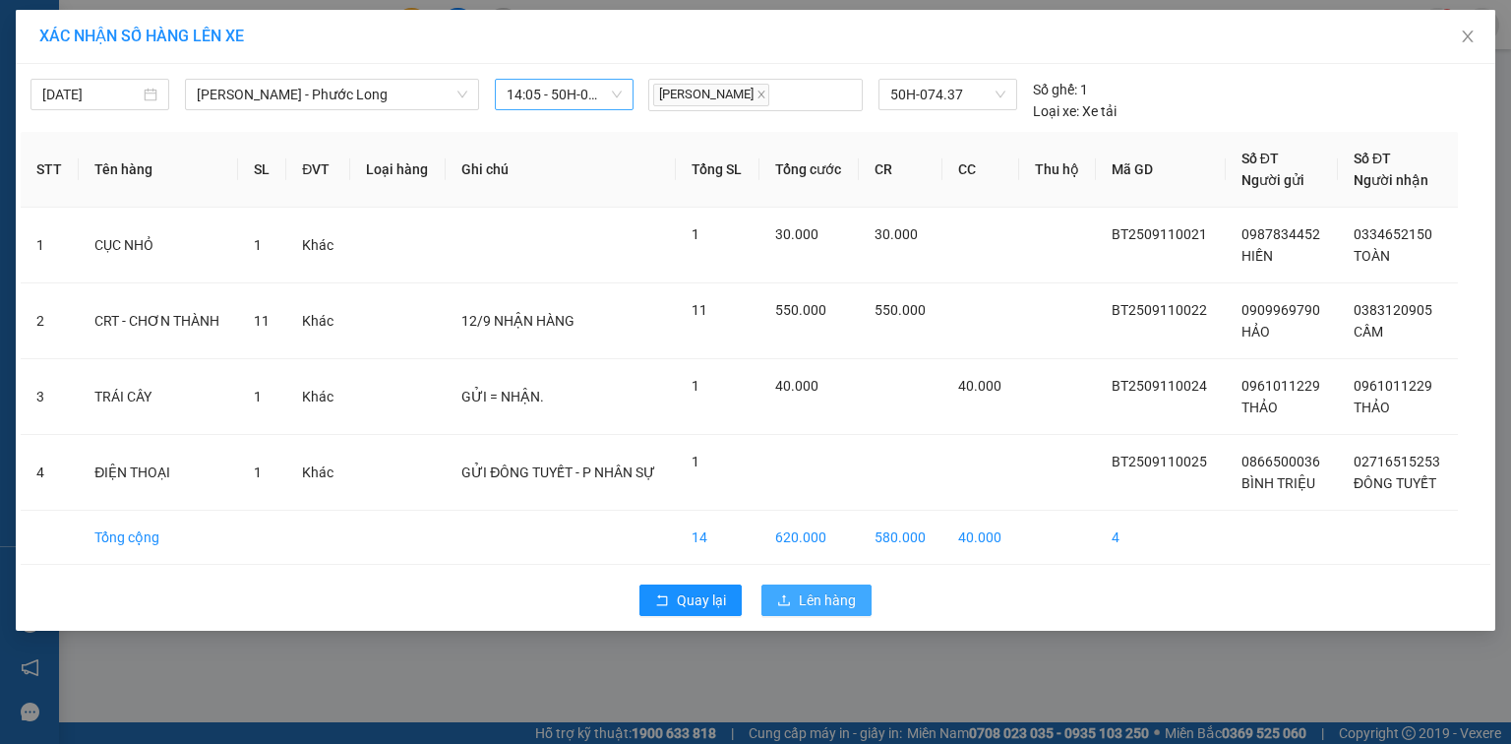
click at [850, 590] on span "Lên hàng" at bounding box center [827, 600] width 57 height 22
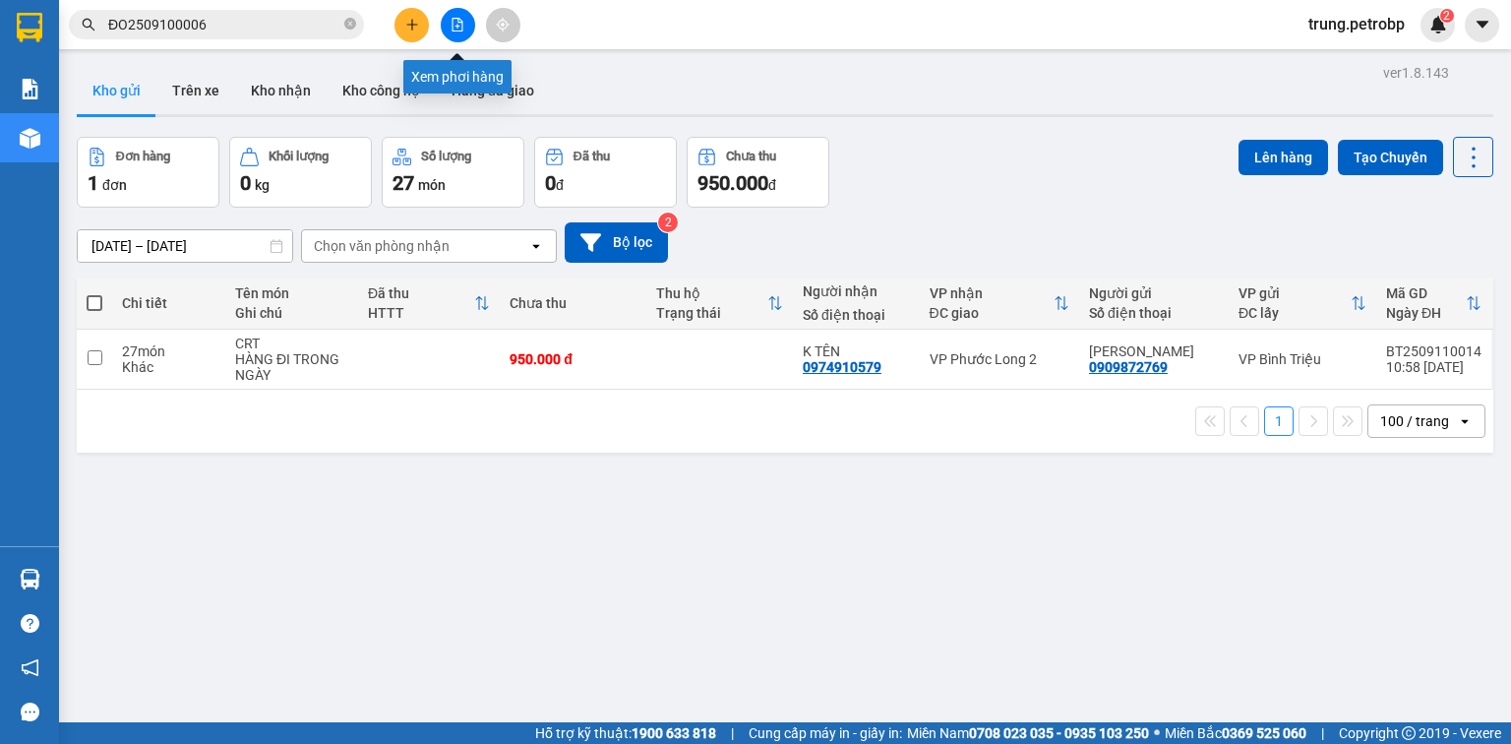
click at [455, 23] on icon "file-add" at bounding box center [457, 25] width 14 height 14
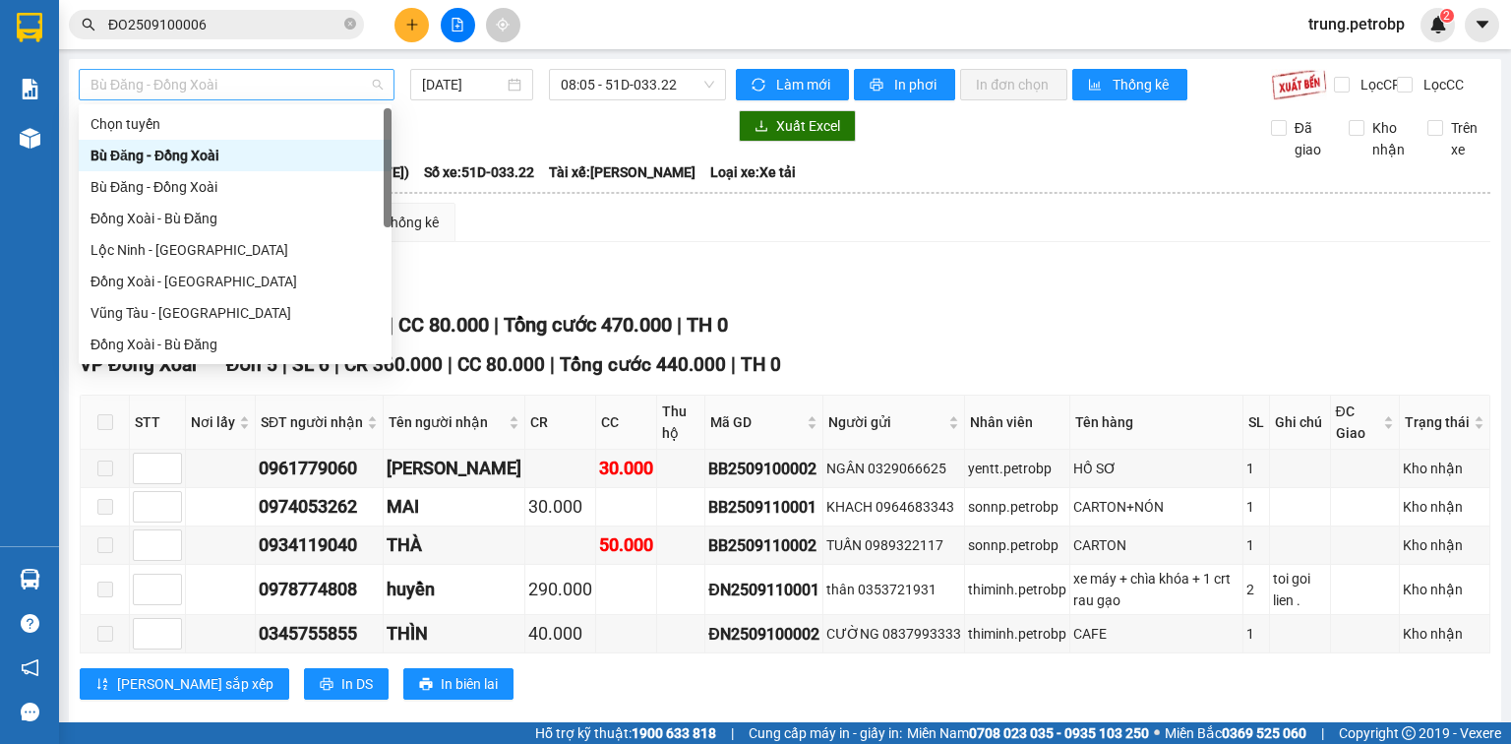
click at [321, 70] on span "Bù Đăng - Đồng Xoài" at bounding box center [236, 85] width 292 height 30
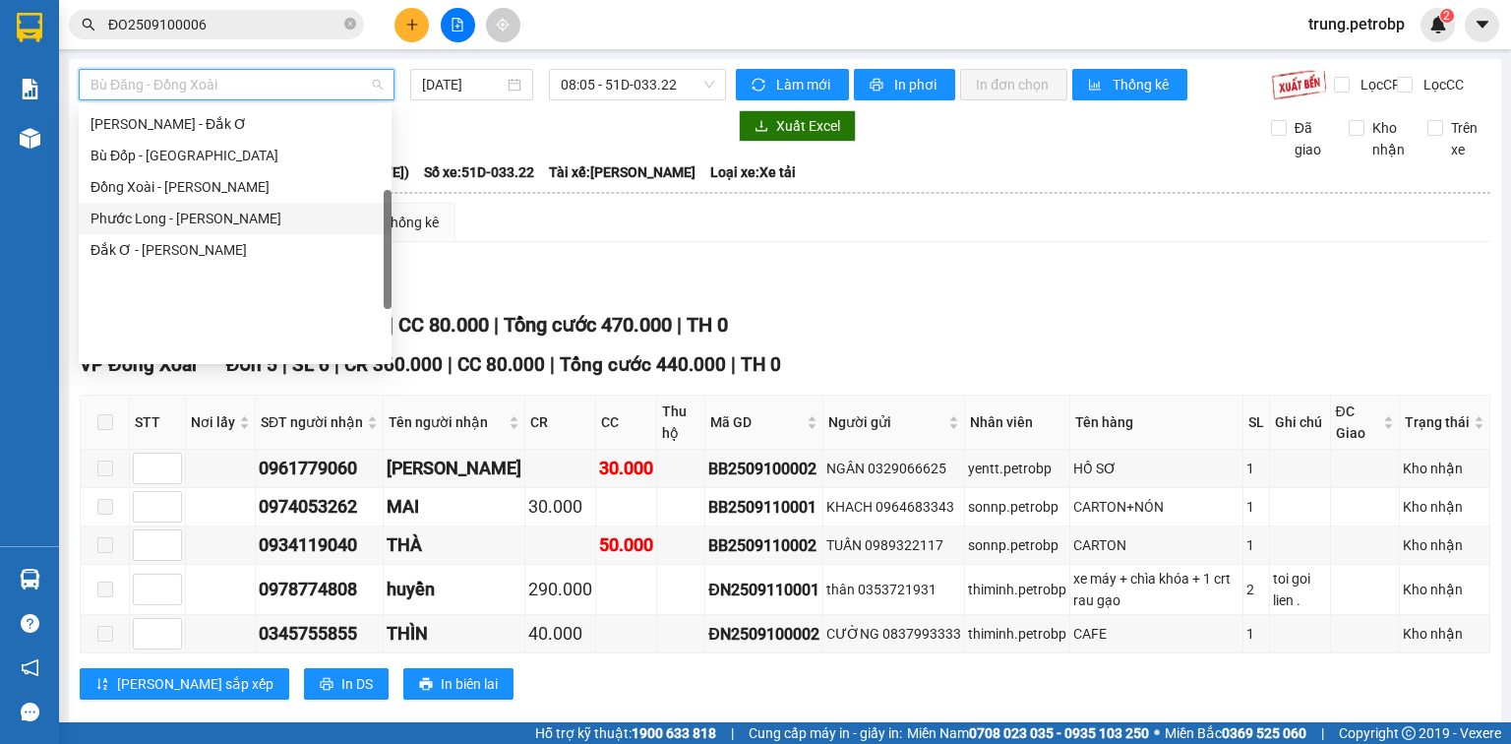
scroll to position [252, 0]
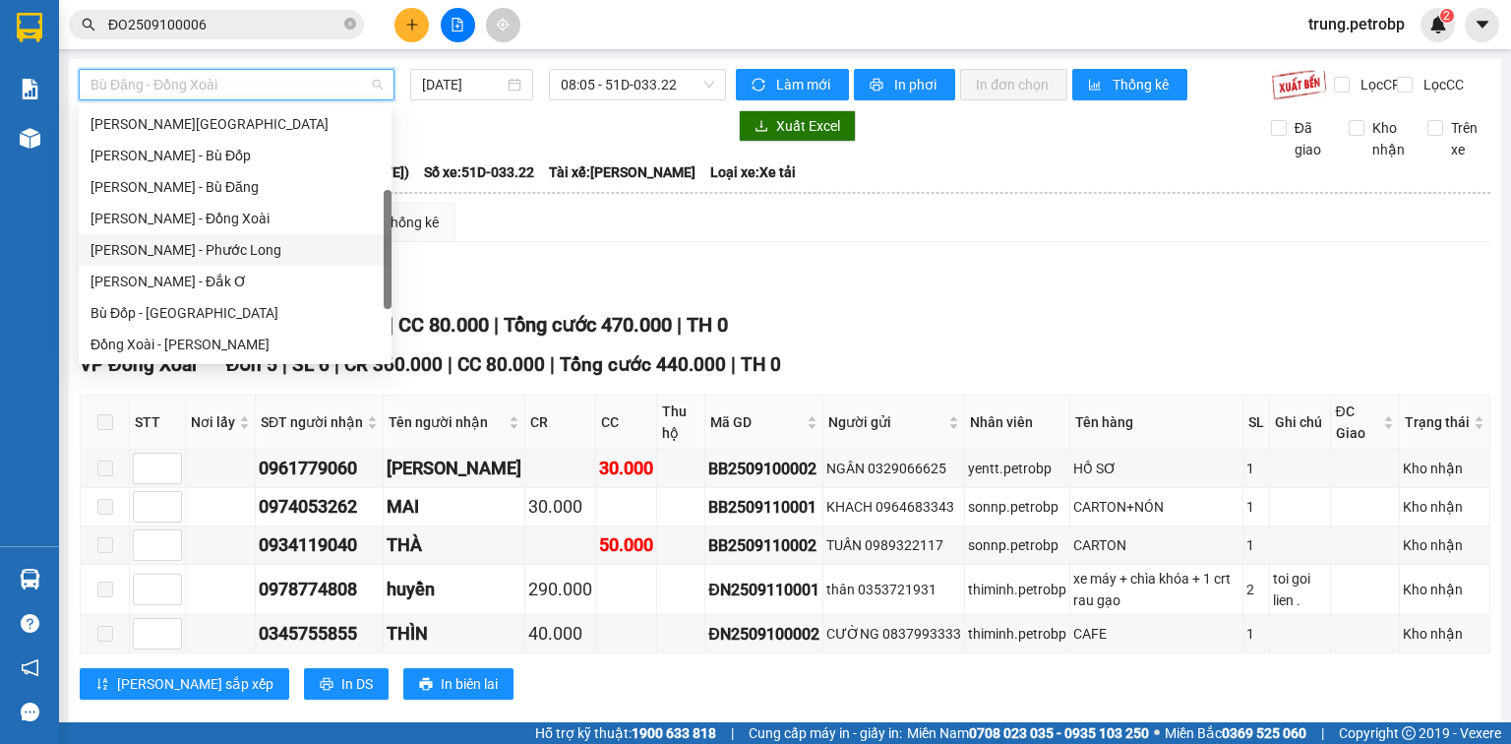
click at [251, 249] on div "[PERSON_NAME] - Phước Long" at bounding box center [234, 250] width 289 height 22
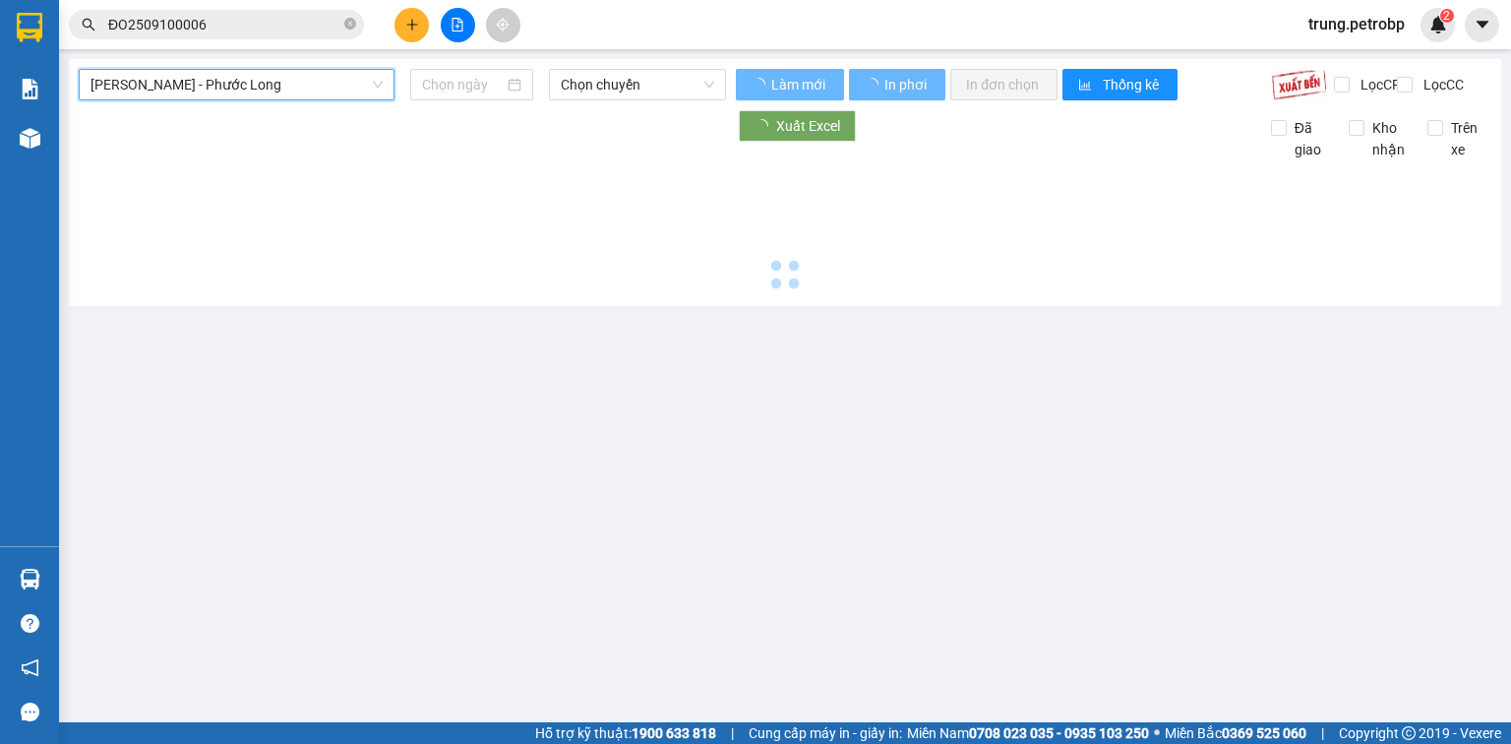
type input "[DATE]"
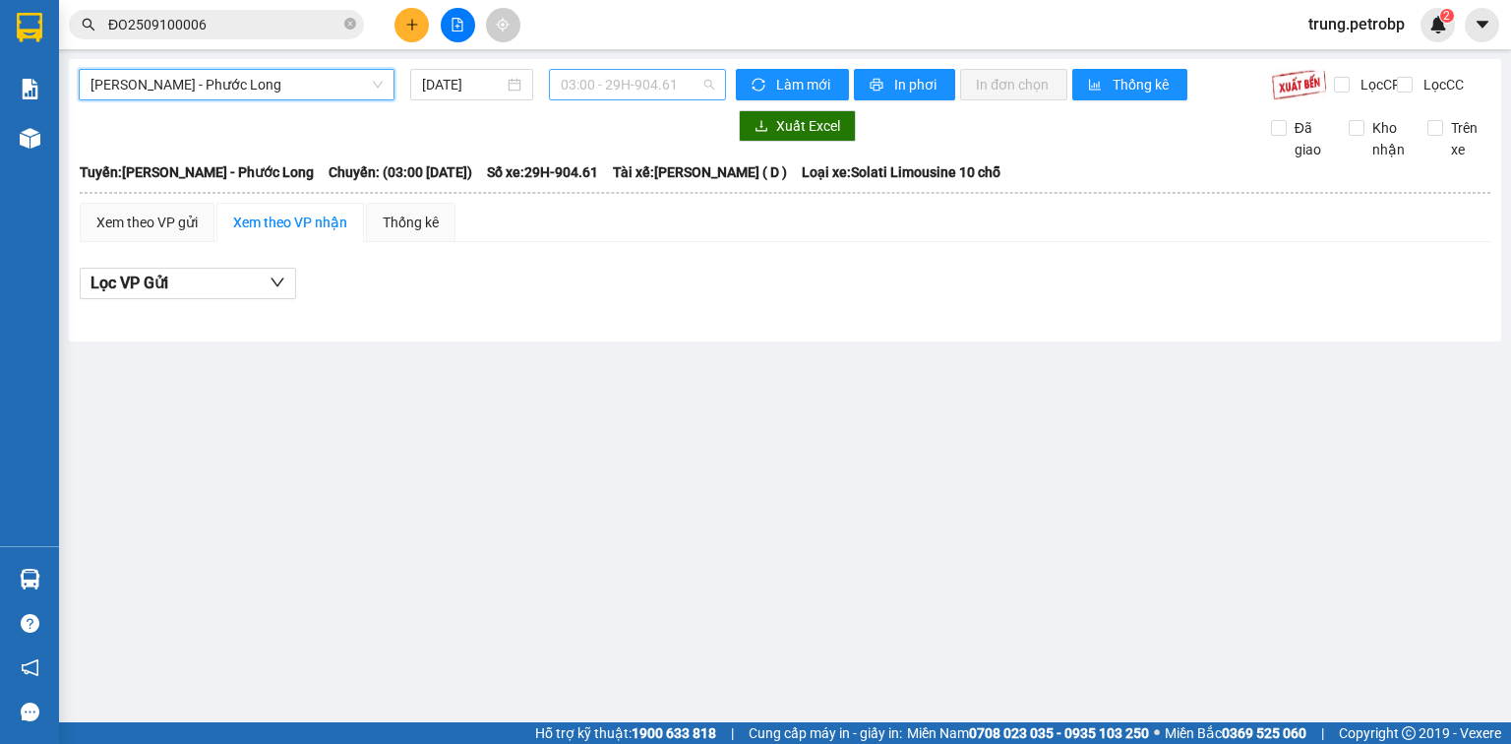
click at [629, 81] on span "03:00 - 29H-904.61" at bounding box center [638, 85] width 154 height 30
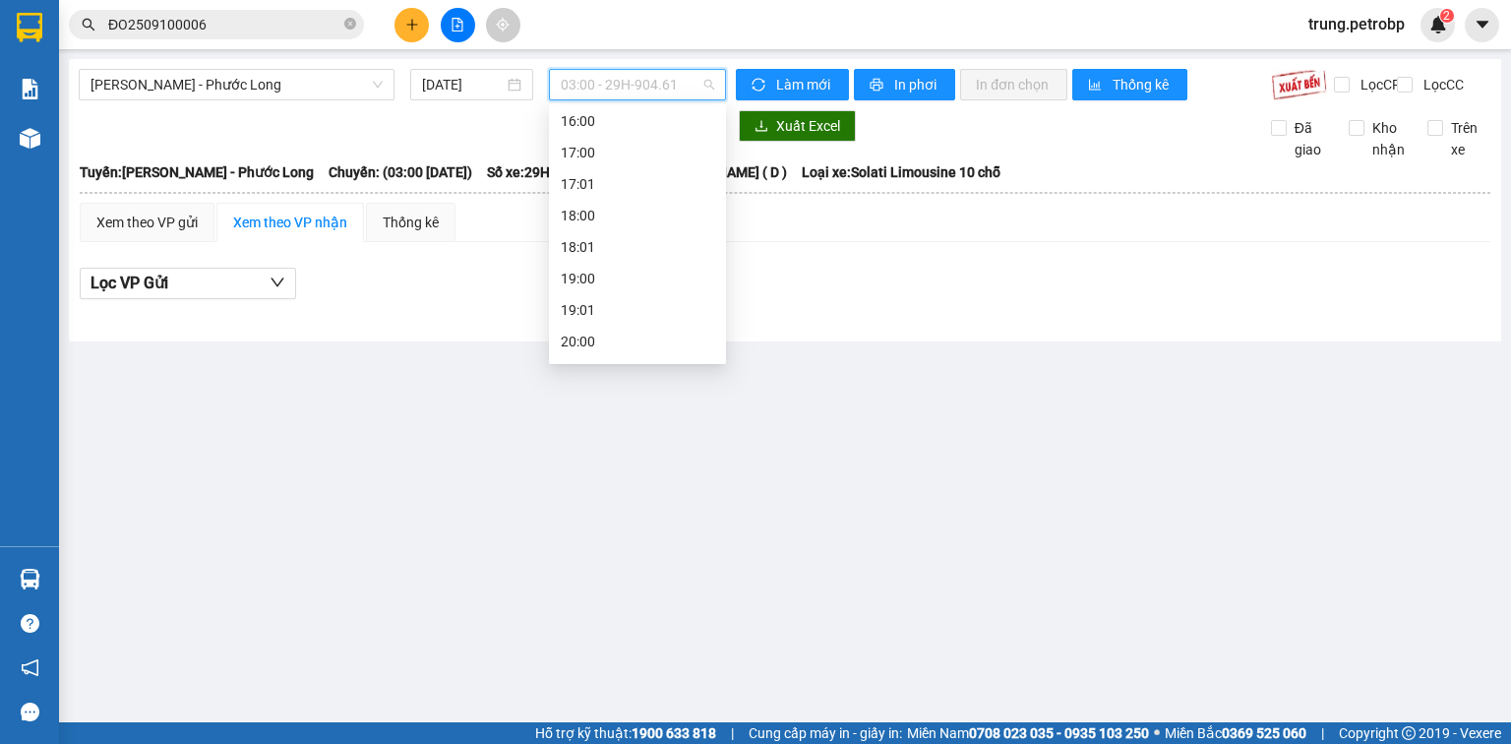
scroll to position [791, 0]
click at [637, 149] on div "14:05 - 50H-074.37" at bounding box center [637, 152] width 153 height 22
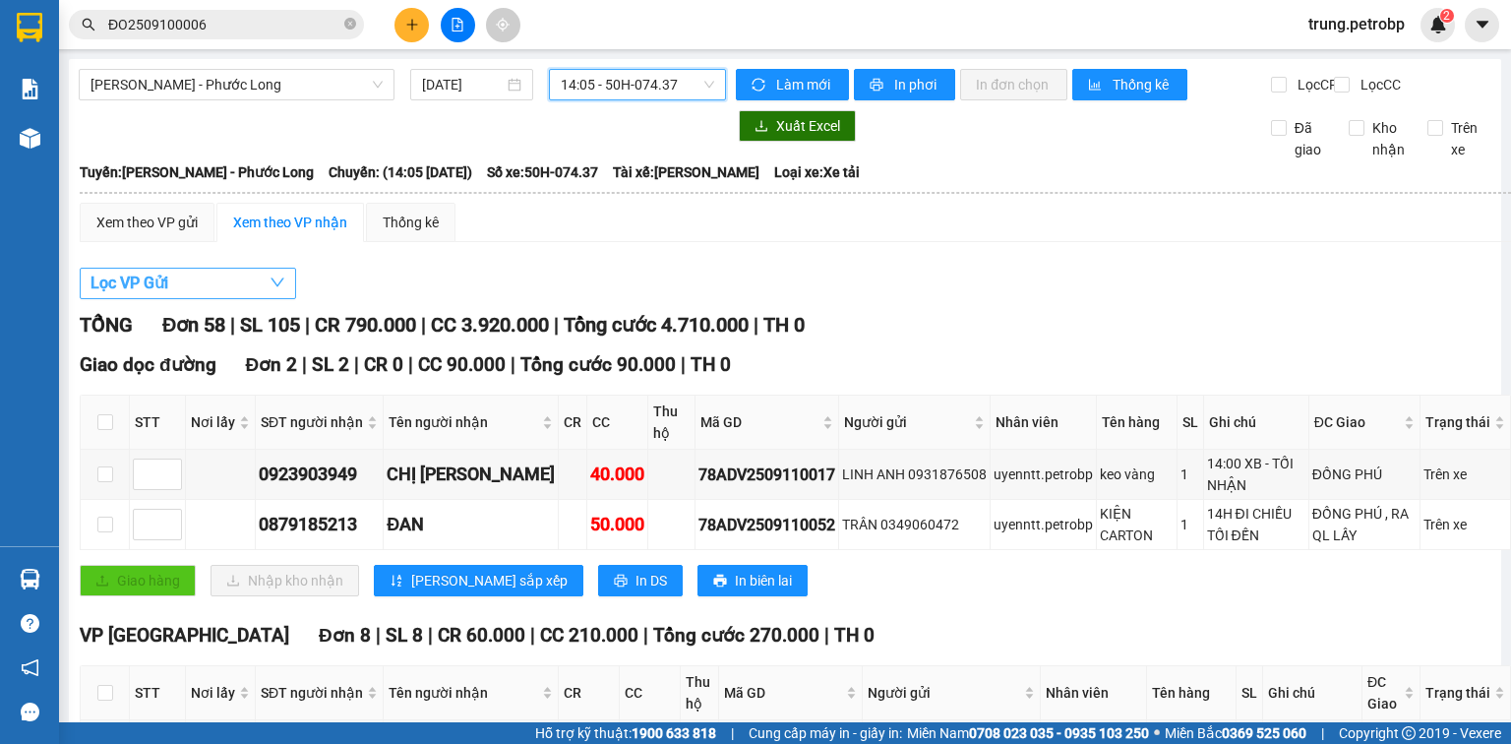
click at [280, 290] on icon "down" at bounding box center [277, 282] width 16 height 16
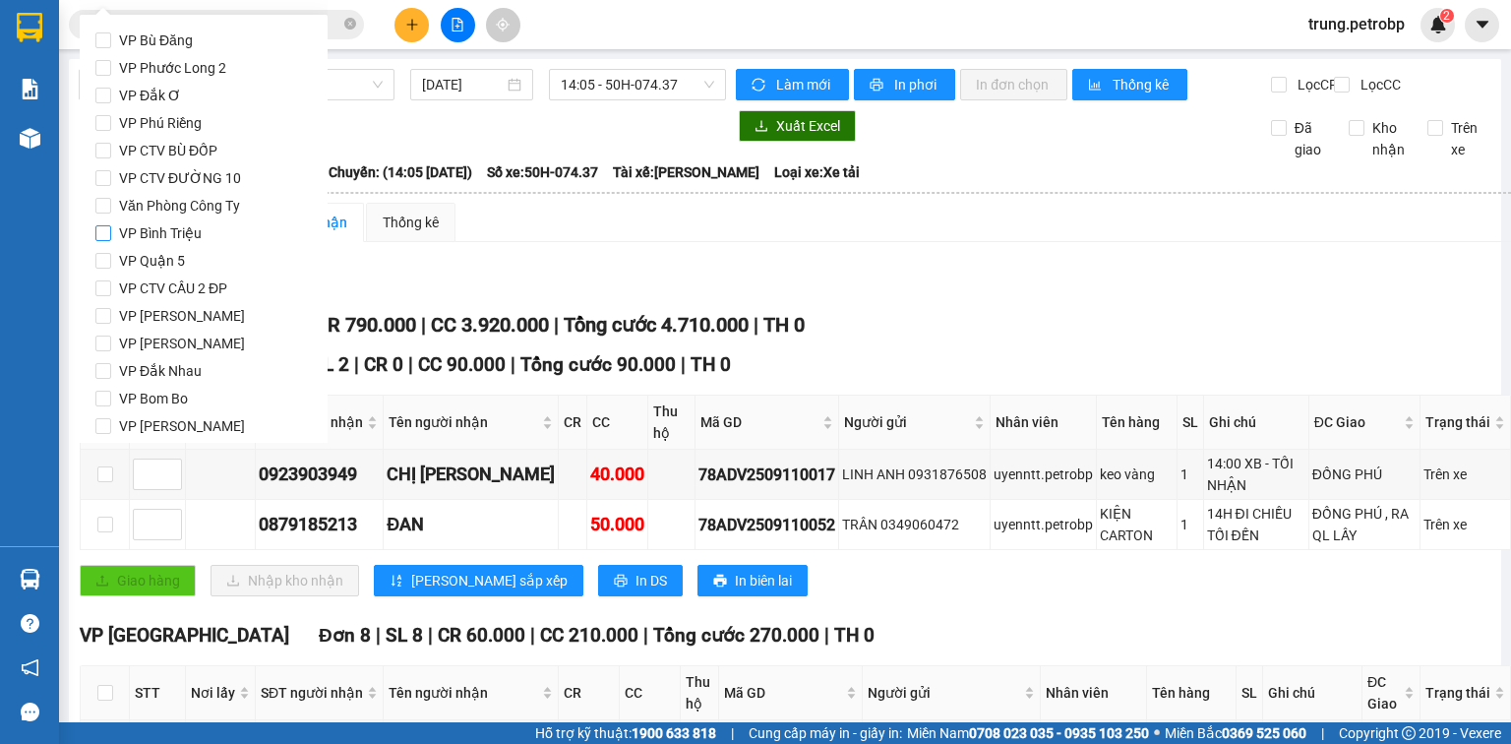
click at [99, 235] on input "VP Bình Triệu" at bounding box center [103, 233] width 16 height 16
checkbox input "true"
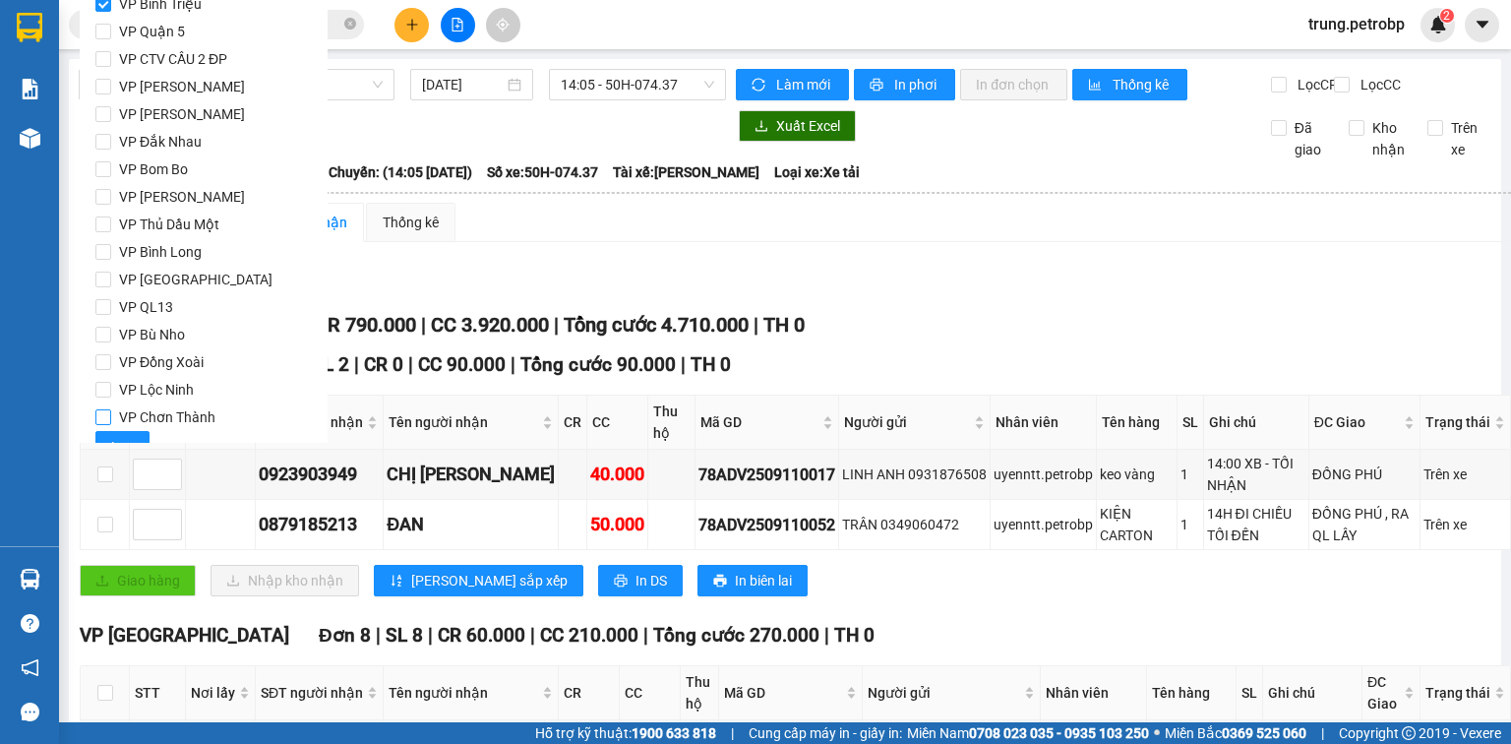
scroll to position [239, 0]
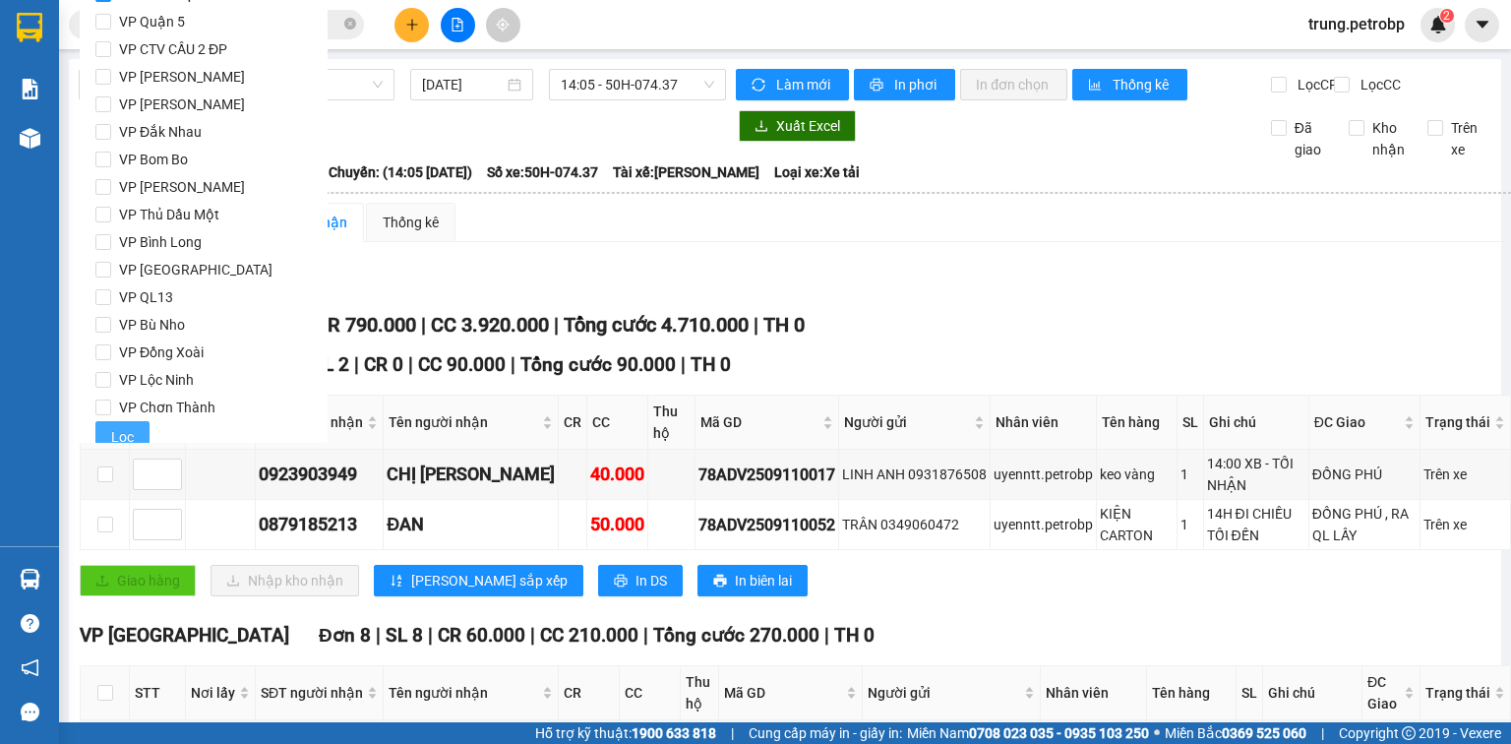
click at [128, 425] on button "Lọc" at bounding box center [122, 436] width 54 height 31
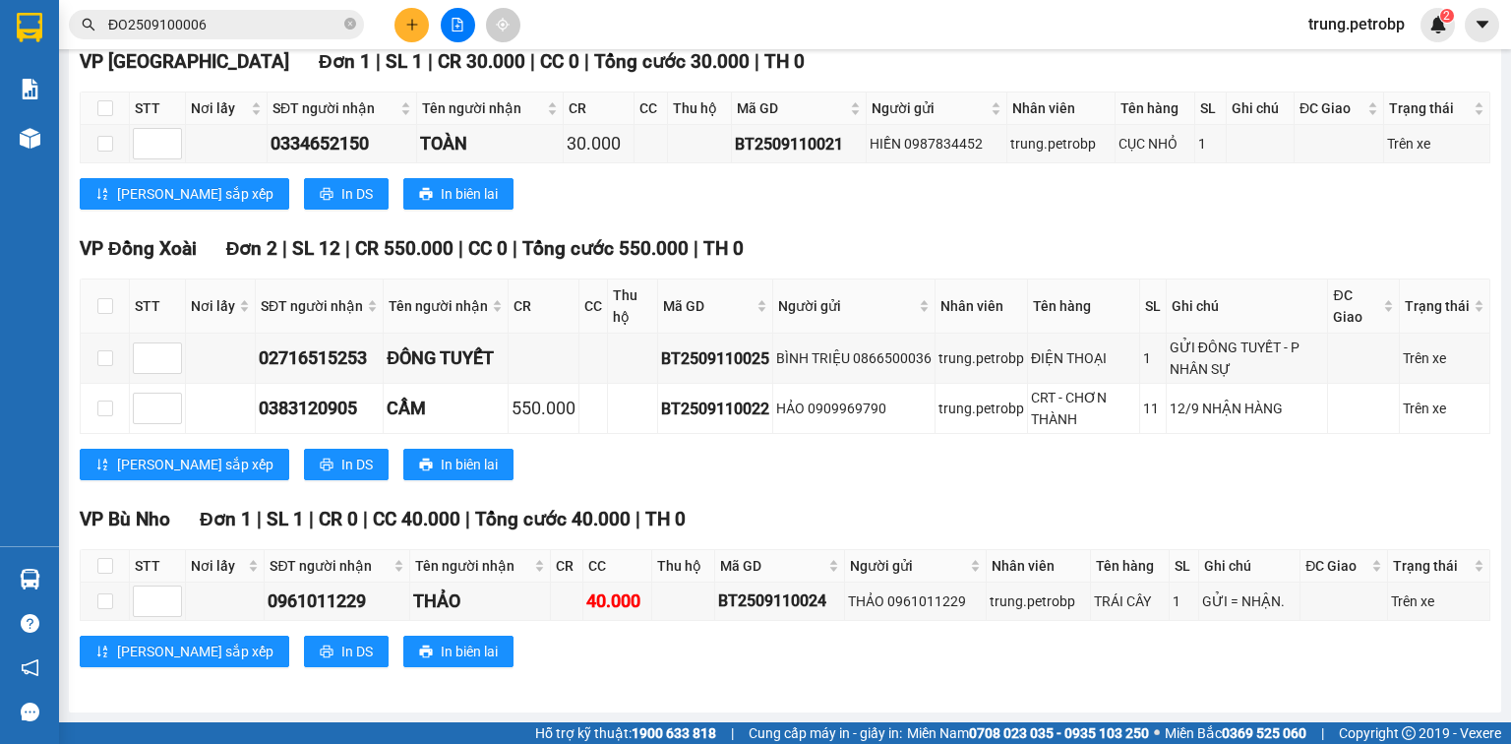
scroll to position [0, 0]
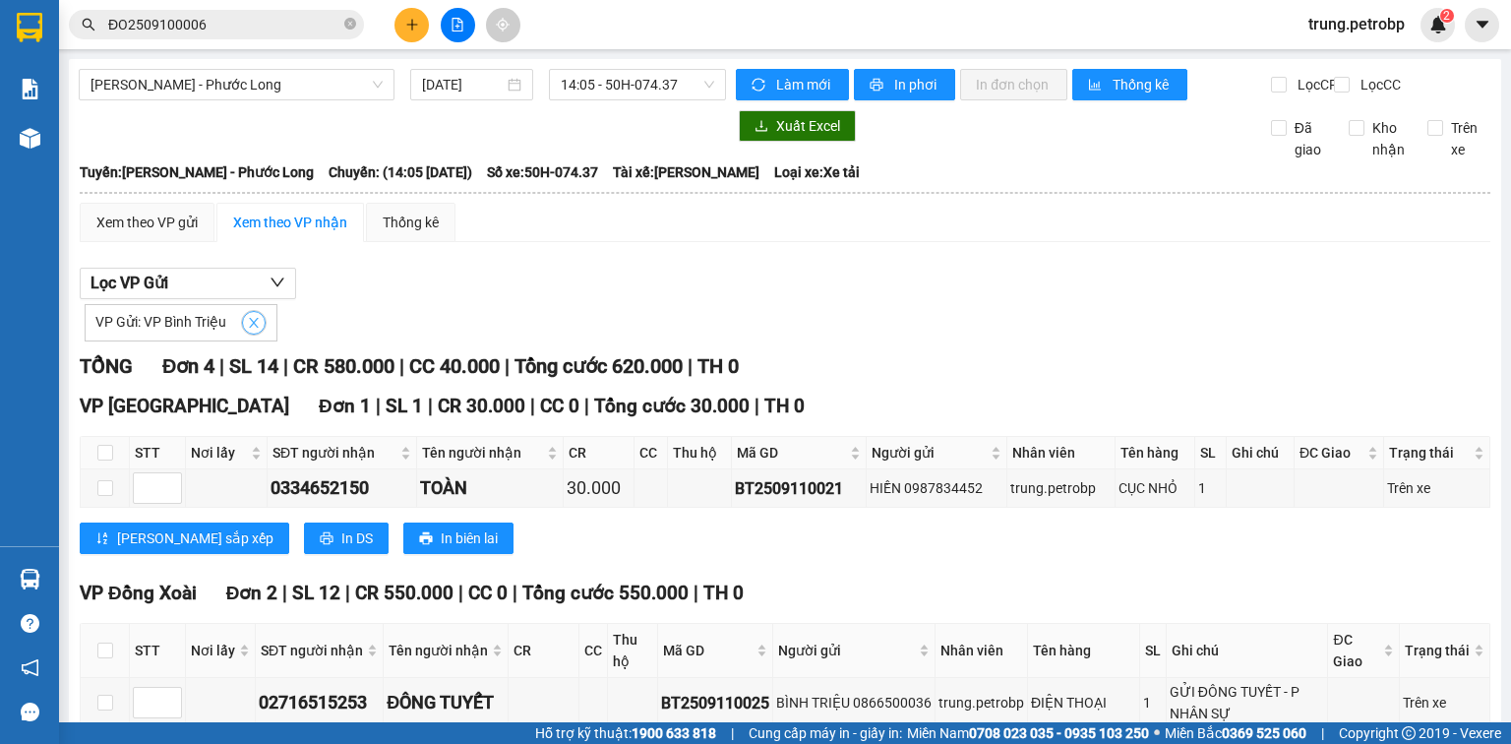
click at [248, 329] on icon "close" at bounding box center [254, 323] width 14 height 14
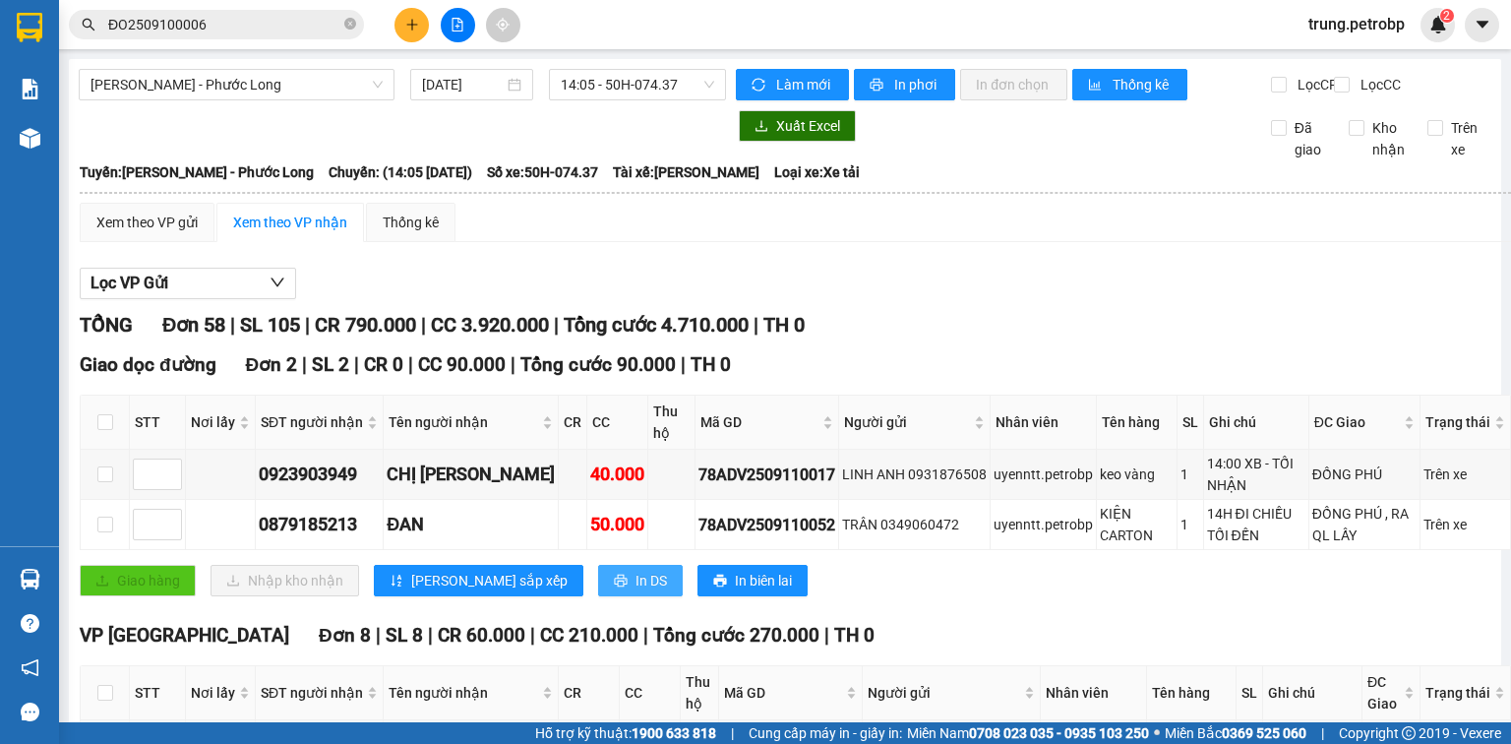
click at [635, 591] on span "In DS" at bounding box center [650, 580] width 31 height 22
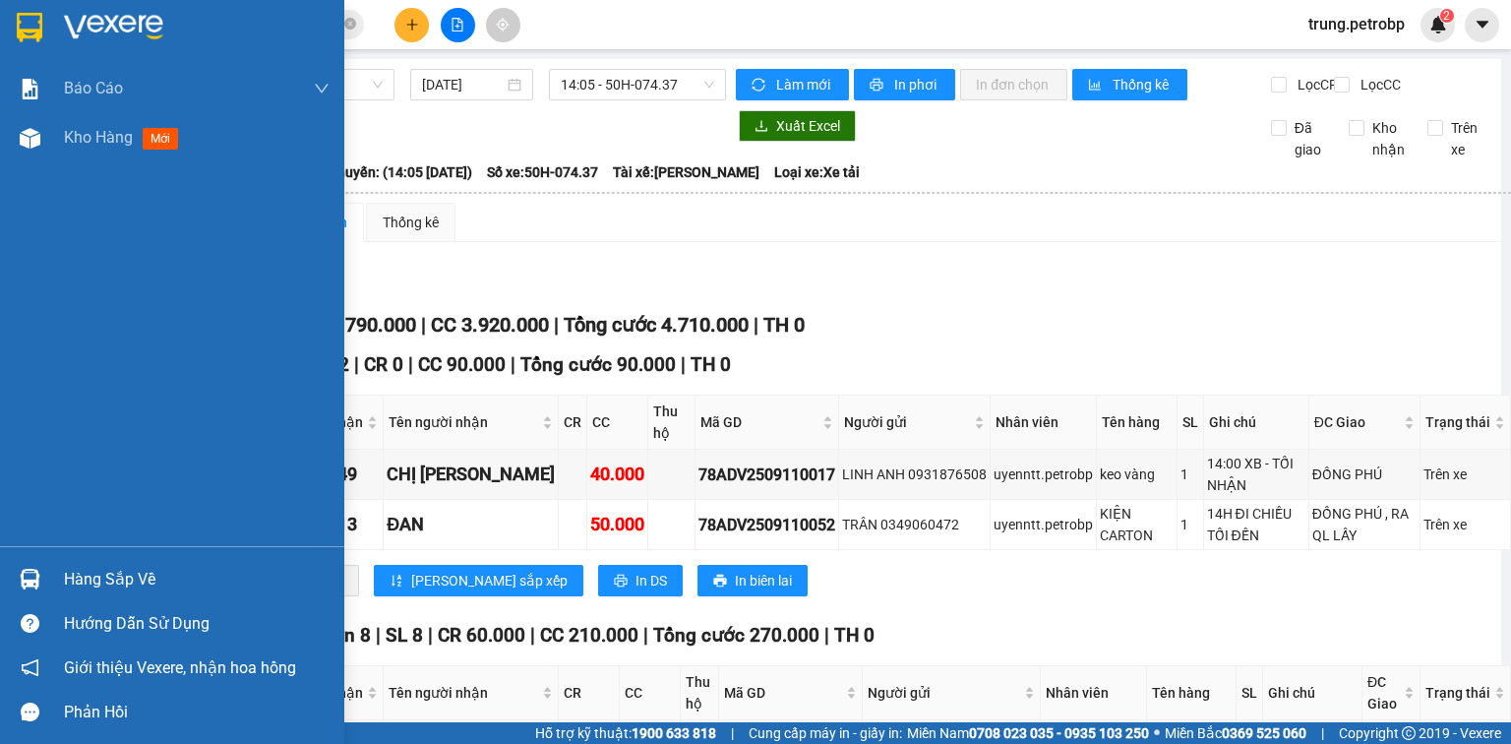
click at [89, 584] on div "Hàng sắp về" at bounding box center [197, 580] width 266 height 30
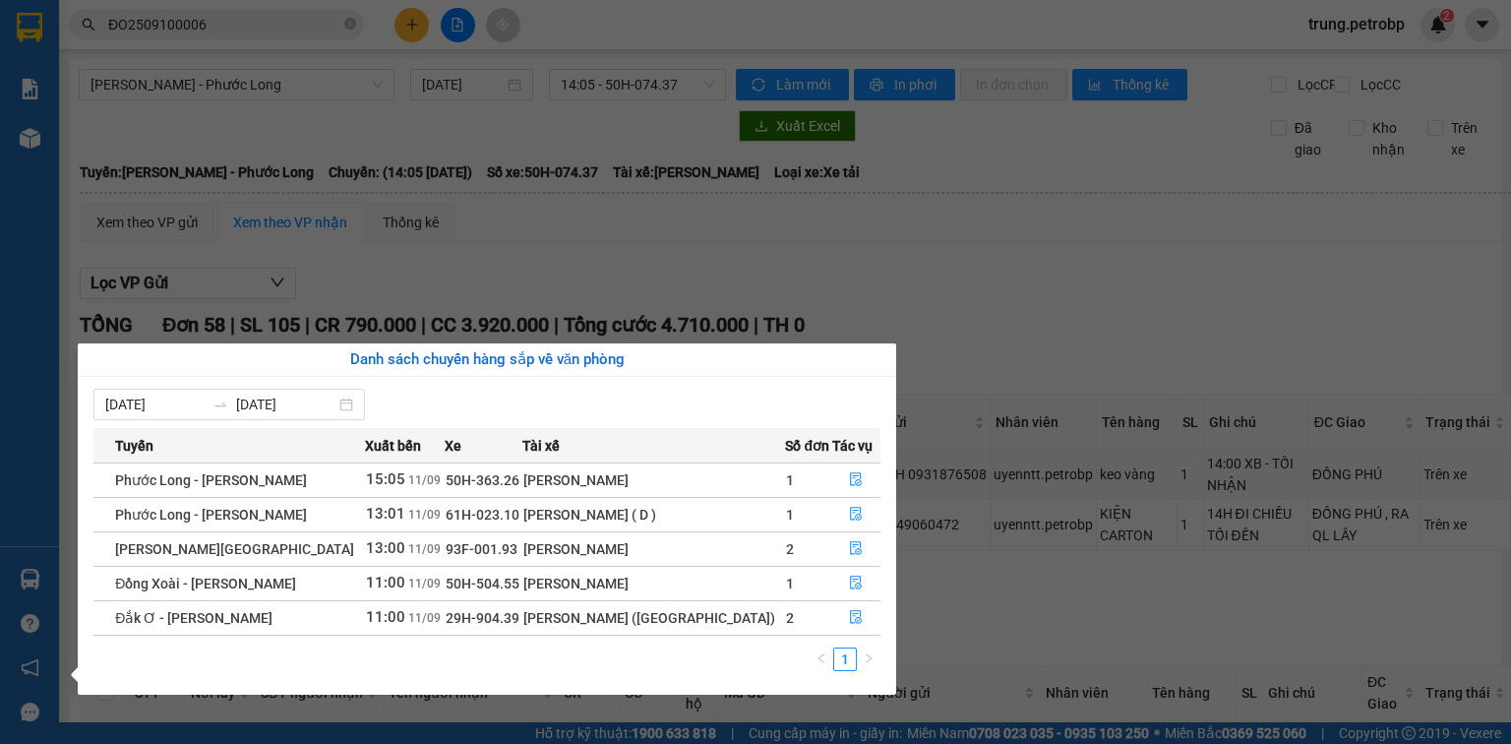
click at [1040, 330] on section "Kết quả tìm kiếm ( 1 ) Bộ lọc Mã ĐH Trạng thái Món hàng Tổng cước Chưa cước Ngư…" at bounding box center [755, 372] width 1511 height 744
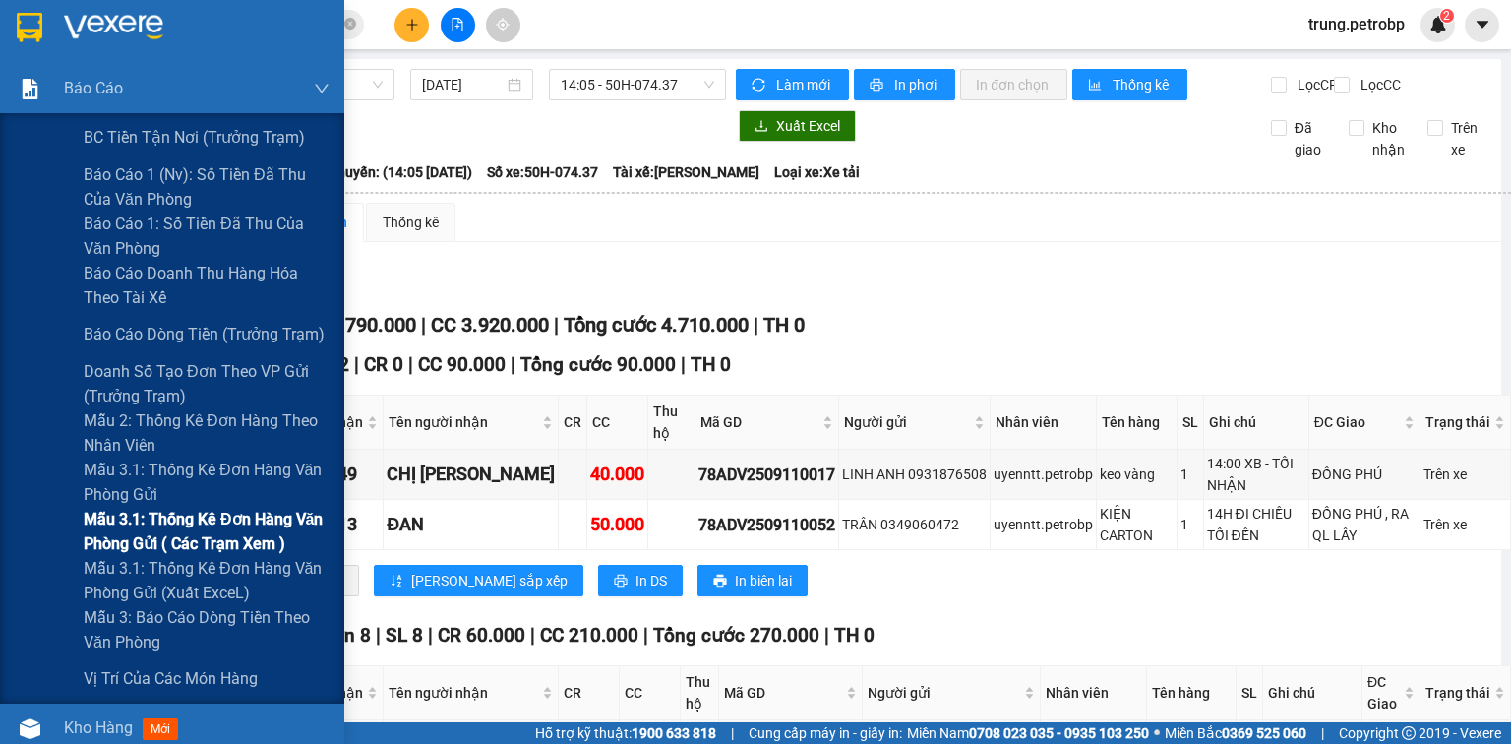
click at [193, 523] on span "Mẫu 3.1: Thống kê đơn hàng văn phòng gửi ( các trạm xem )" at bounding box center [207, 531] width 246 height 49
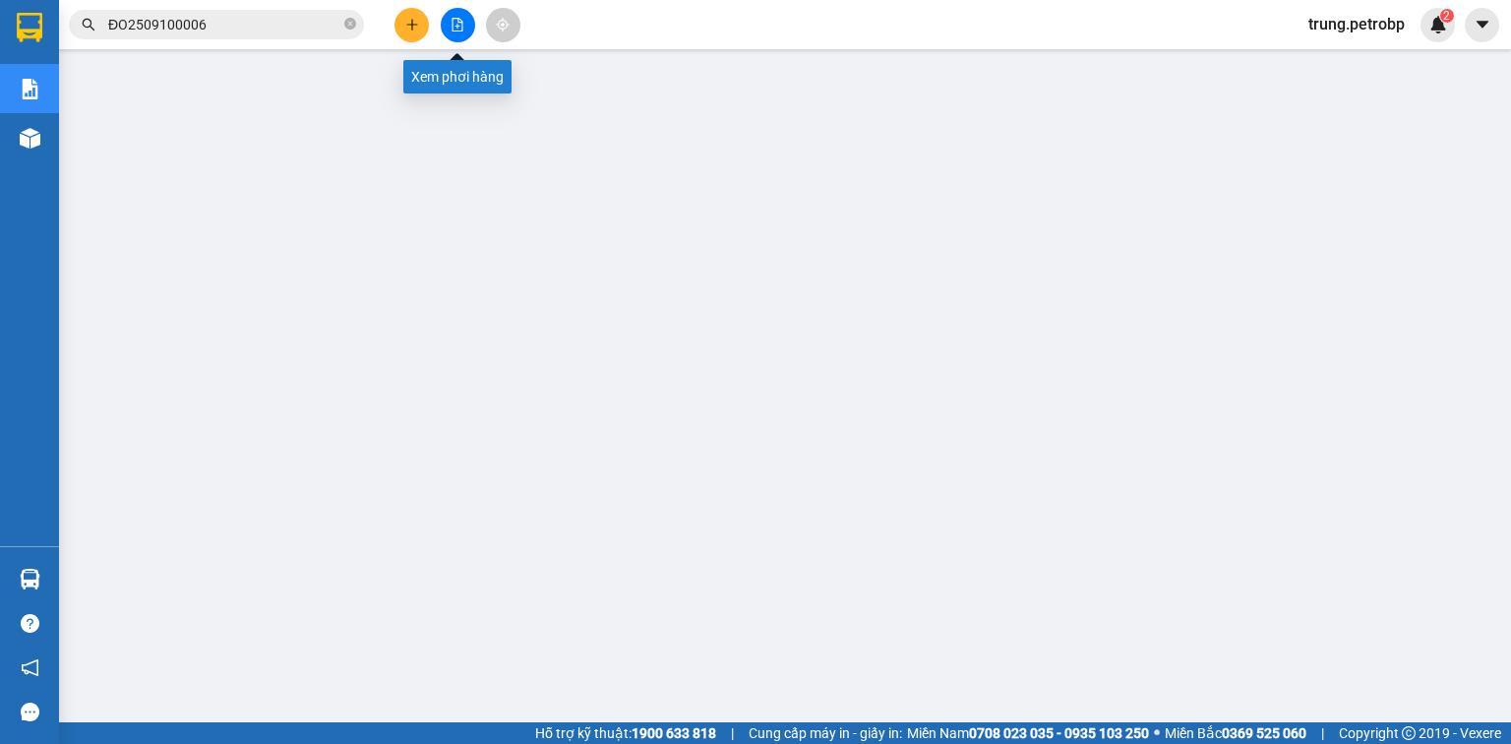
click at [465, 12] on button at bounding box center [458, 25] width 34 height 34
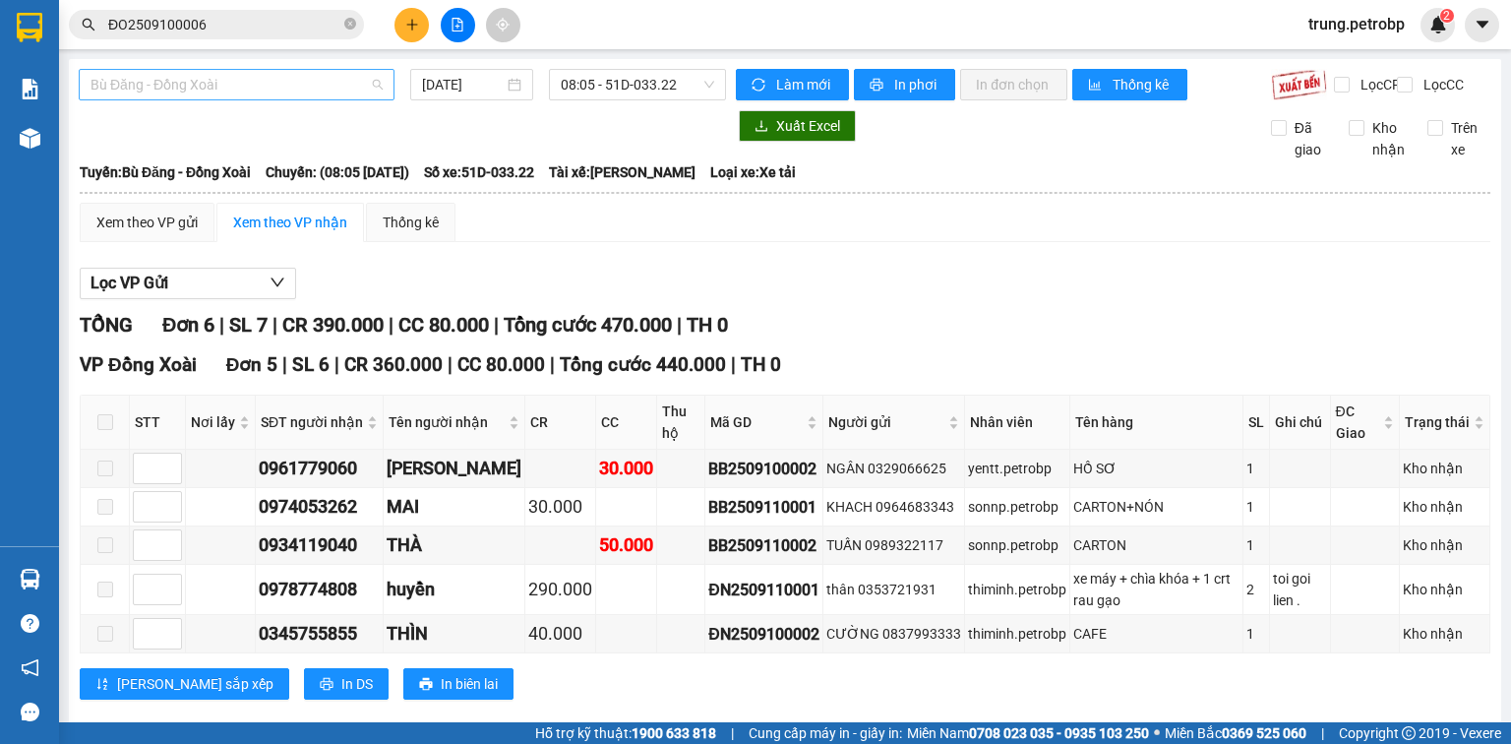
click at [249, 86] on span "Bù Đăng - Đồng Xoài" at bounding box center [236, 85] width 292 height 30
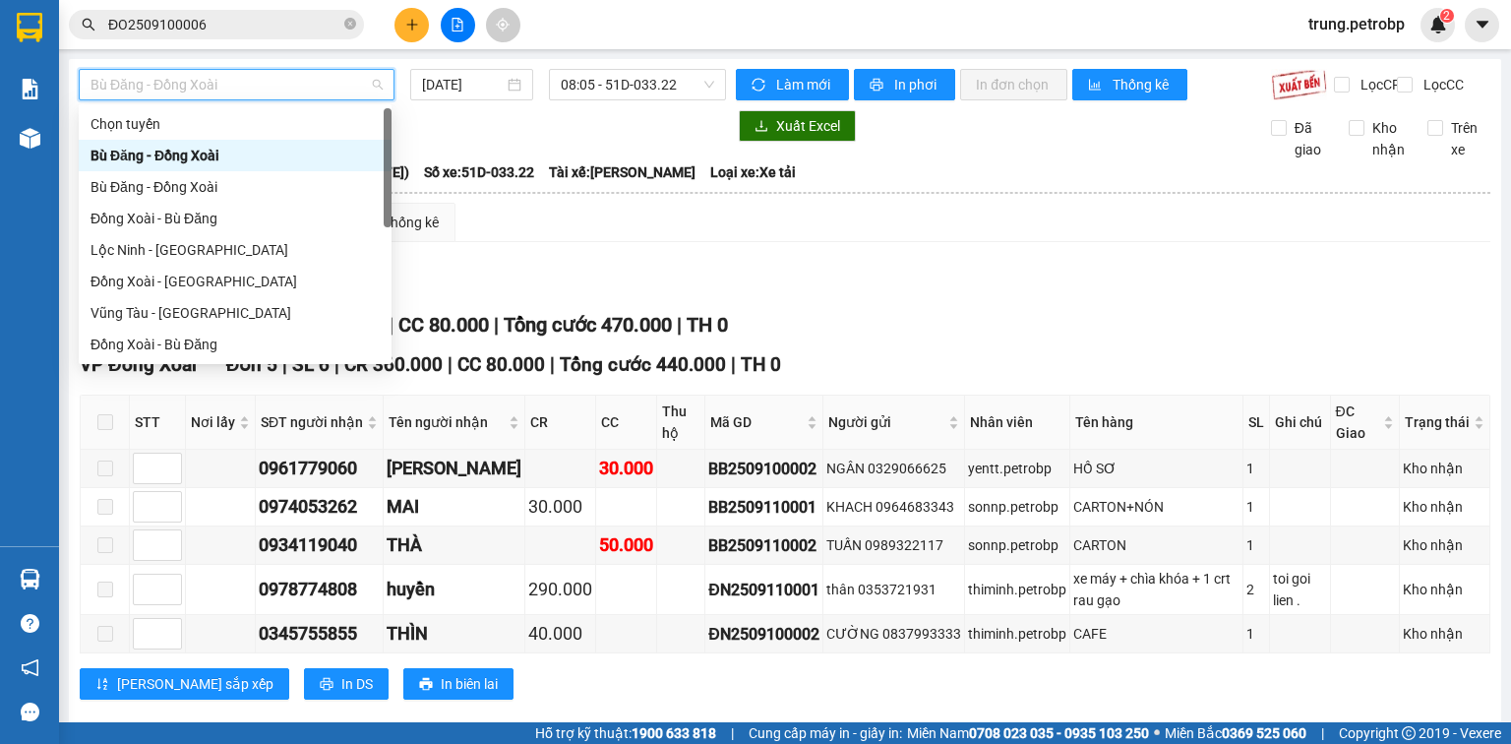
type input "P"
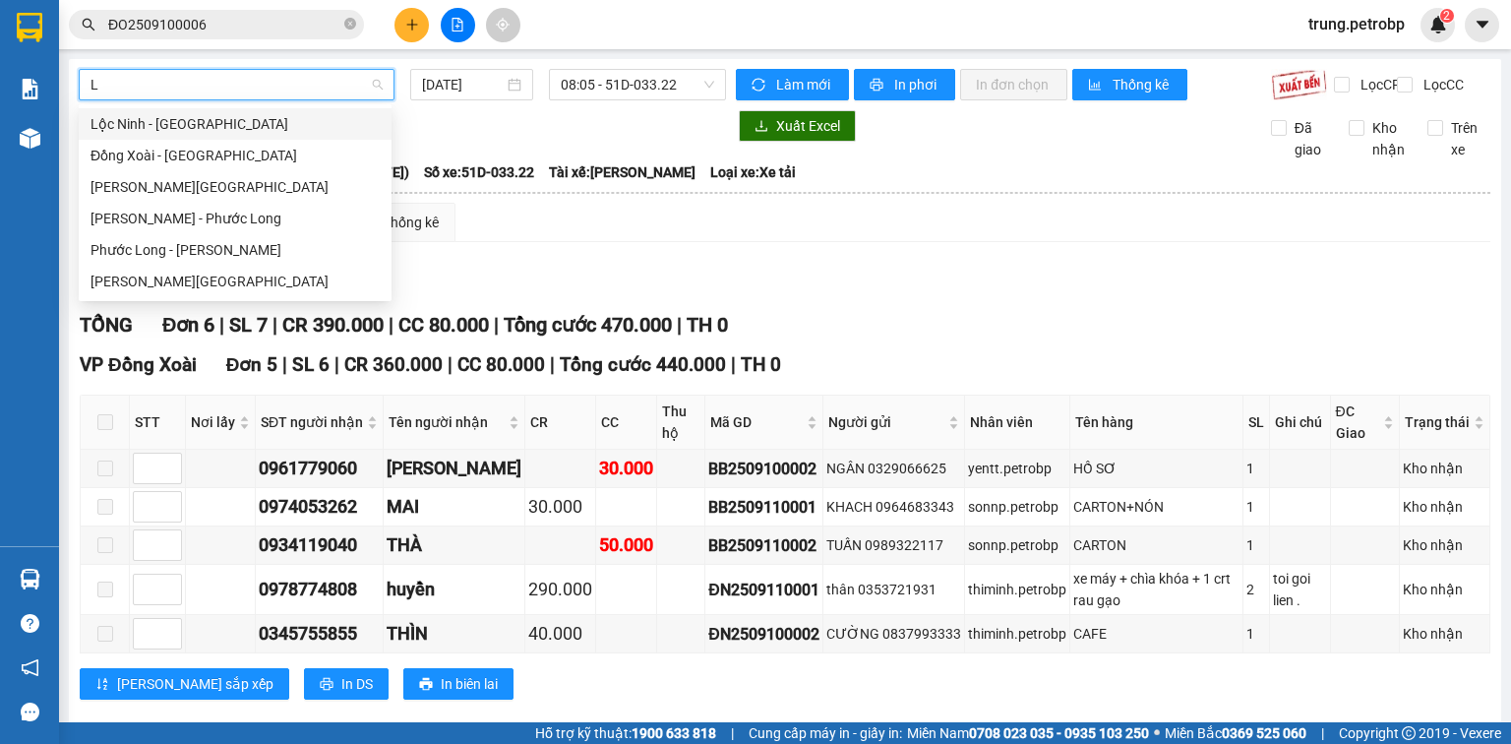
type input "LO"
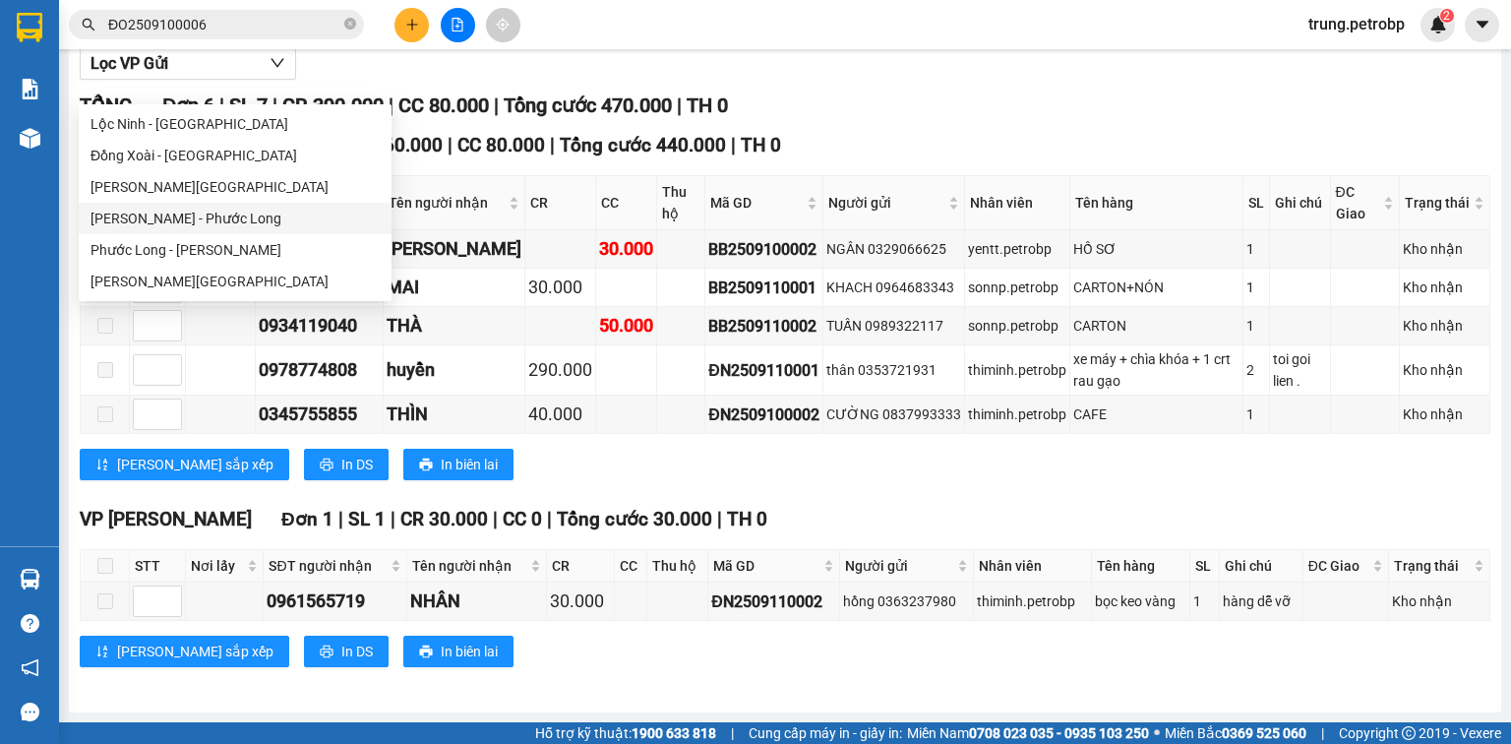
click at [201, 232] on div "[PERSON_NAME] - Phước Long" at bounding box center [235, 218] width 313 height 31
type input "[DATE]"
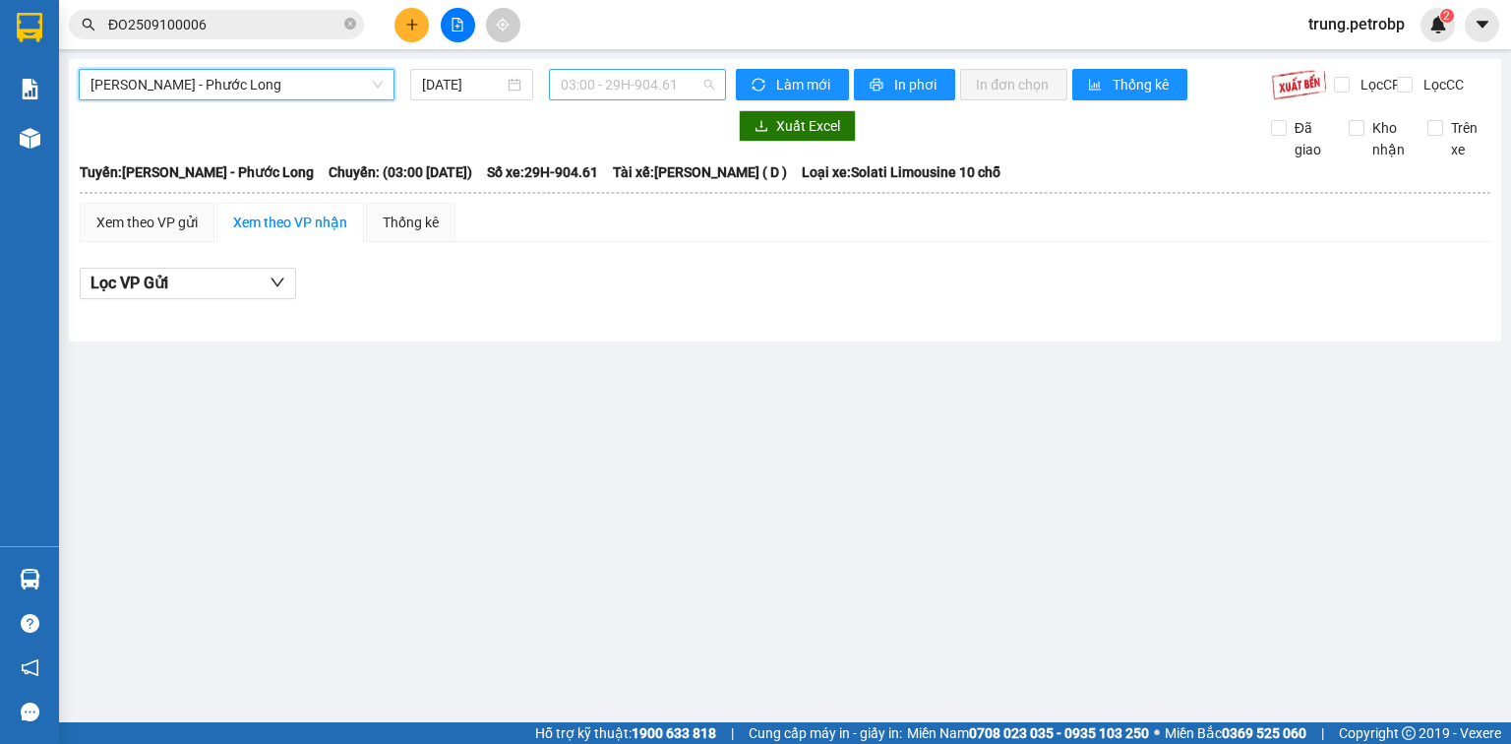
click at [609, 95] on span "03:00 - 29H-904.61" at bounding box center [638, 85] width 154 height 30
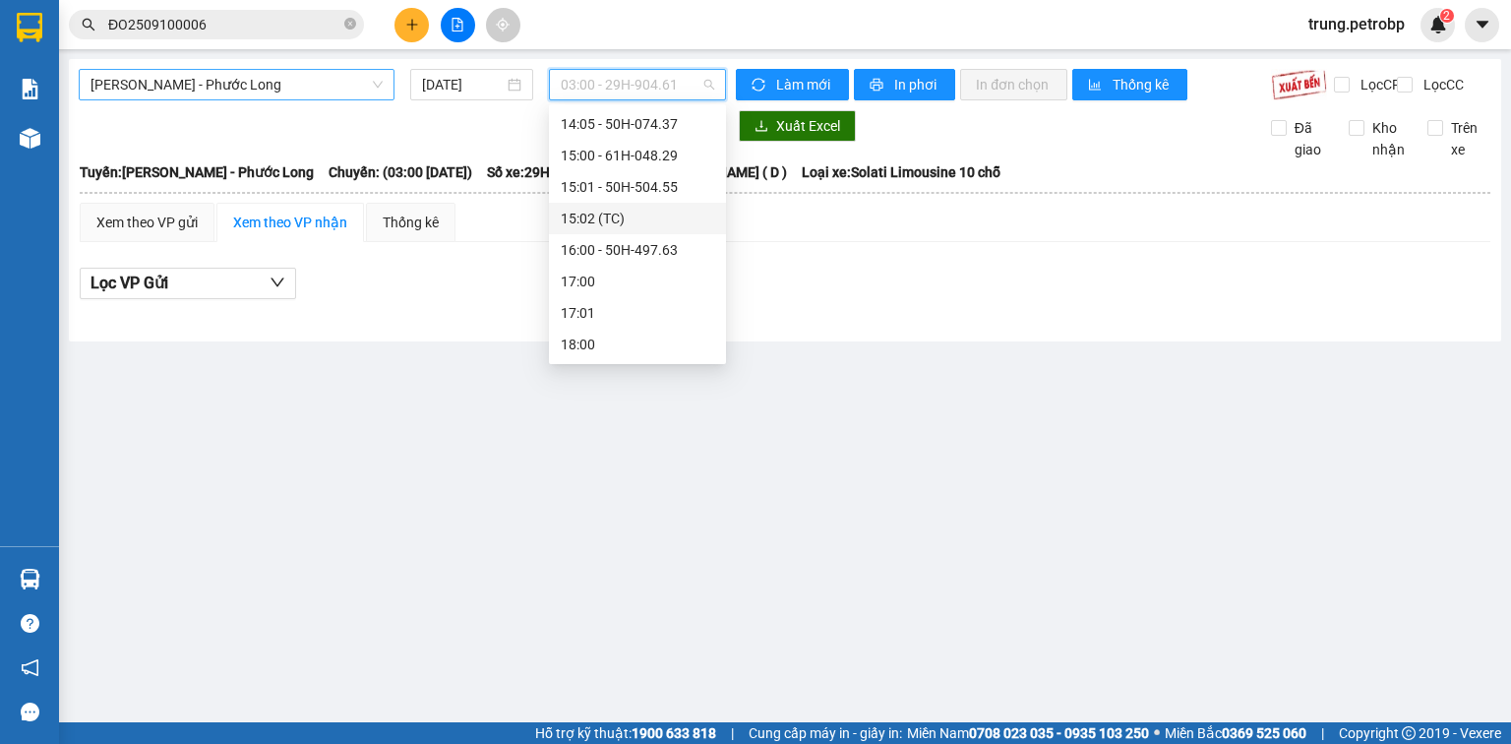
scroll to position [661, 0]
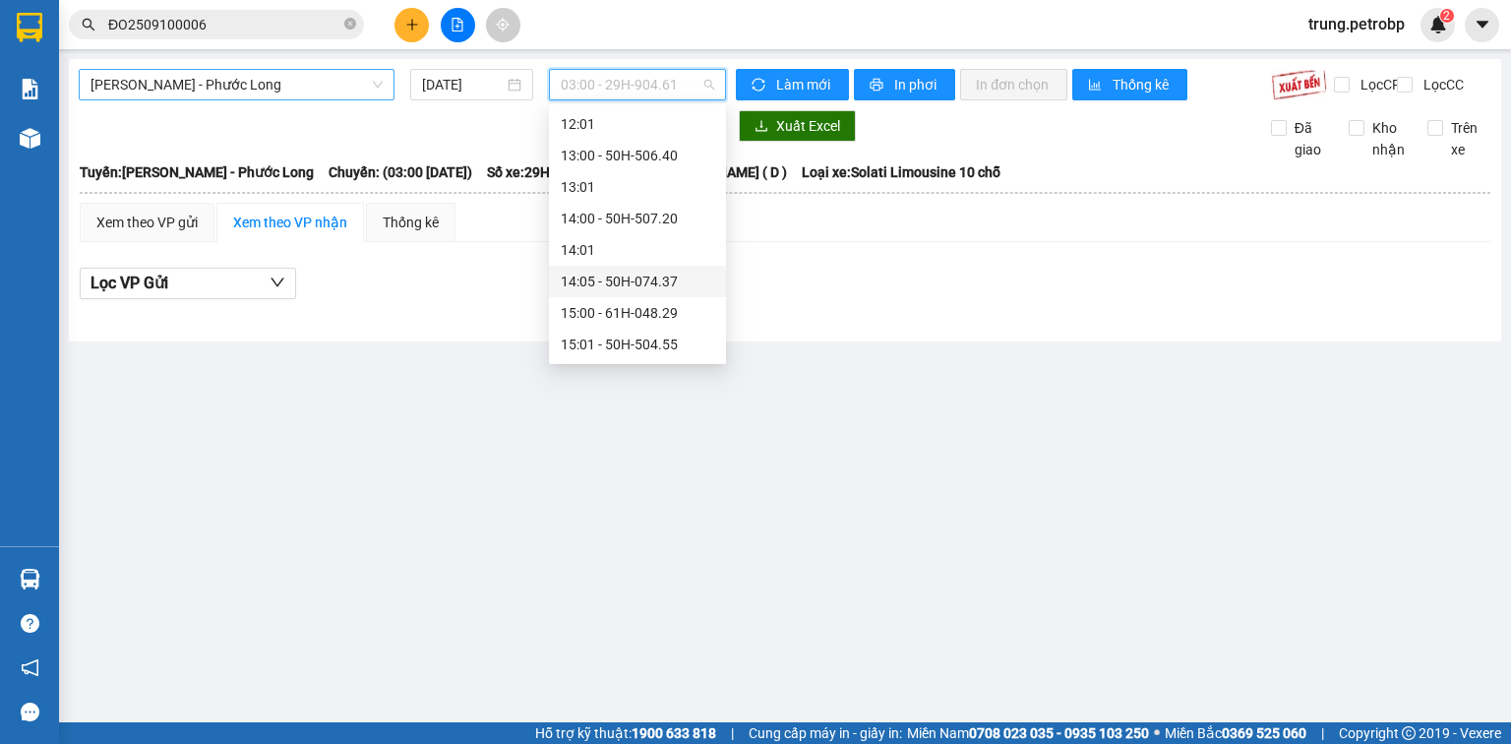
click at [650, 268] on div "14:05 - 50H-074.37" at bounding box center [637, 281] width 177 height 31
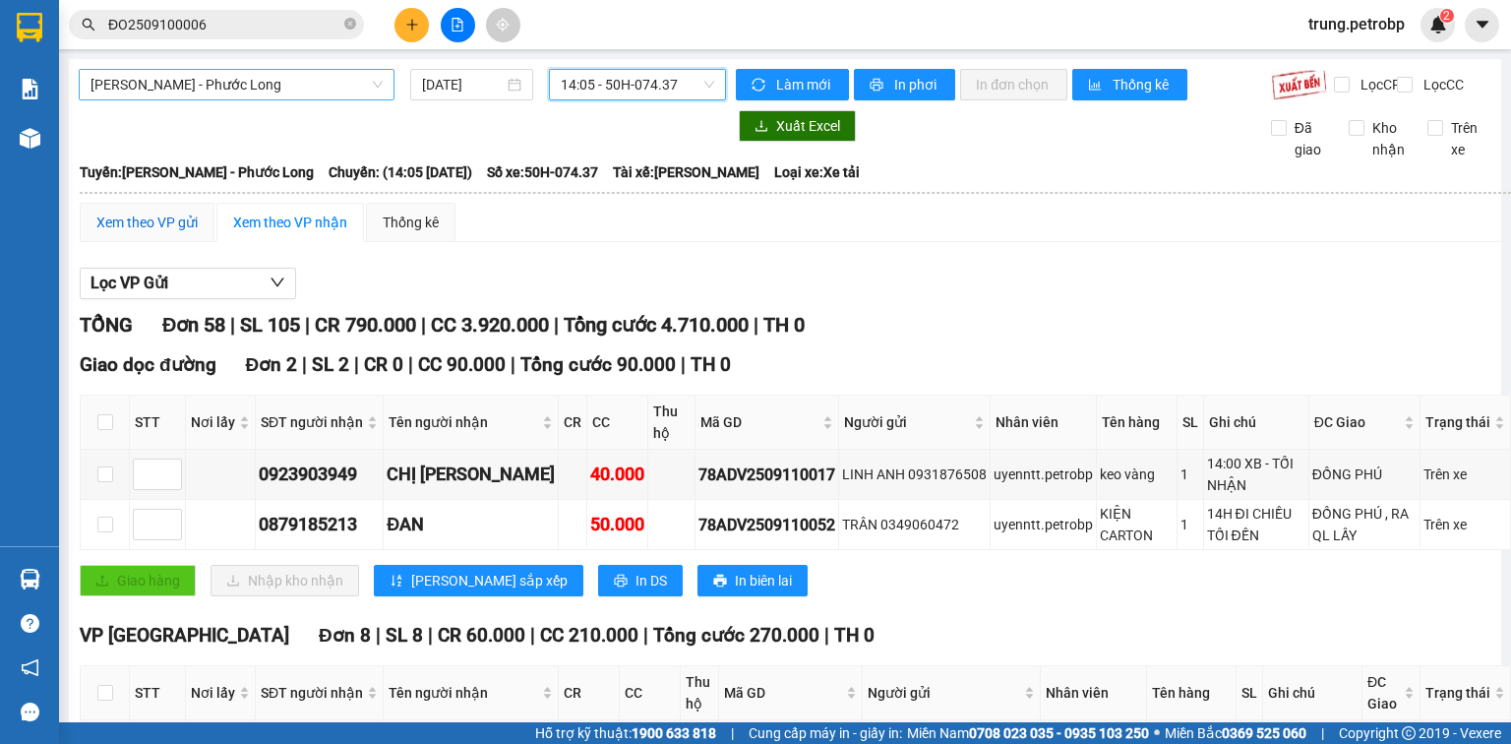
click at [172, 232] on div "Xem theo VP gửi" at bounding box center [146, 222] width 101 height 22
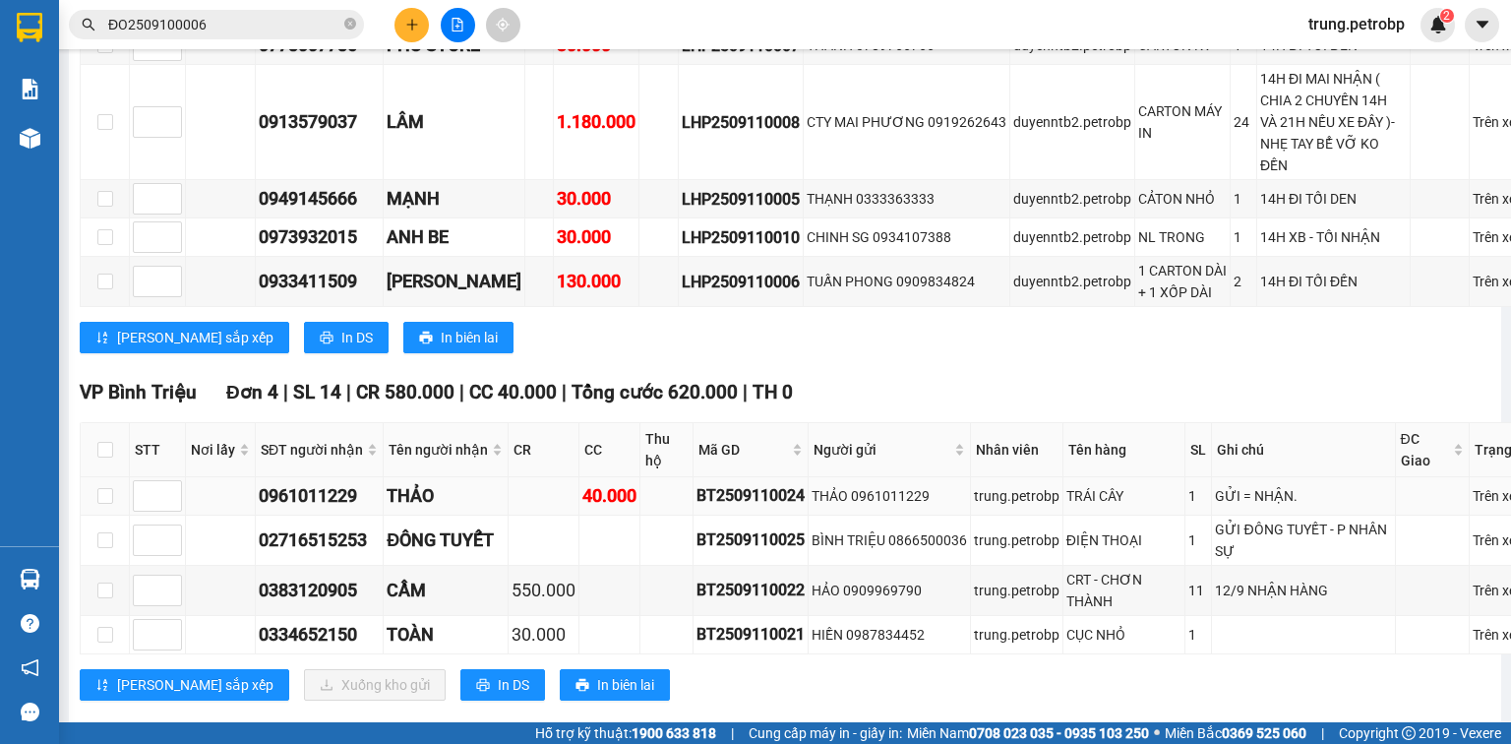
scroll to position [5382, 0]
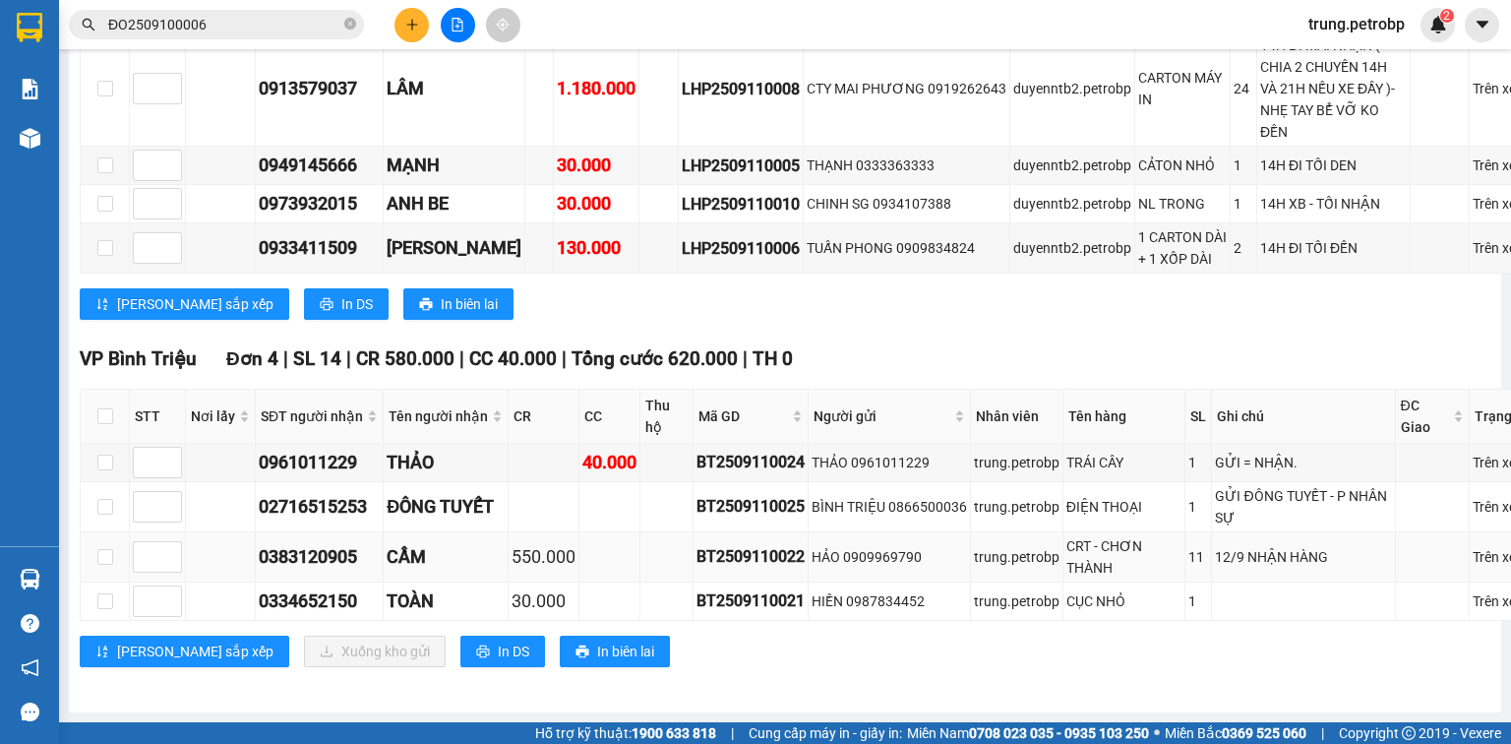
click at [703, 555] on div "BT2509110022" at bounding box center [750, 556] width 108 height 25
copy div "BT2509110022"
click at [352, 30] on icon "close-circle" at bounding box center [350, 24] width 12 height 12
click at [294, 21] on input "text" at bounding box center [224, 25] width 232 height 22
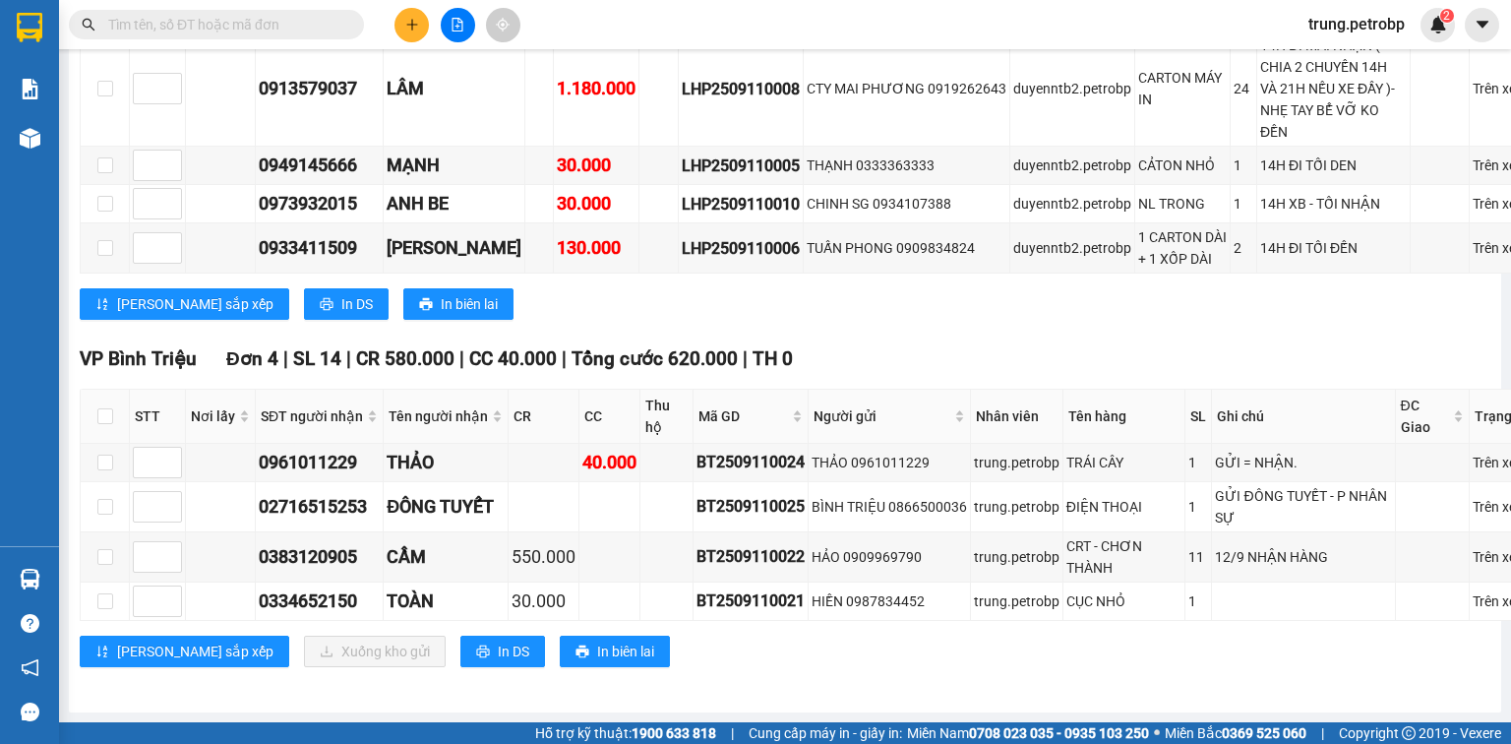
paste input "BT2509110022"
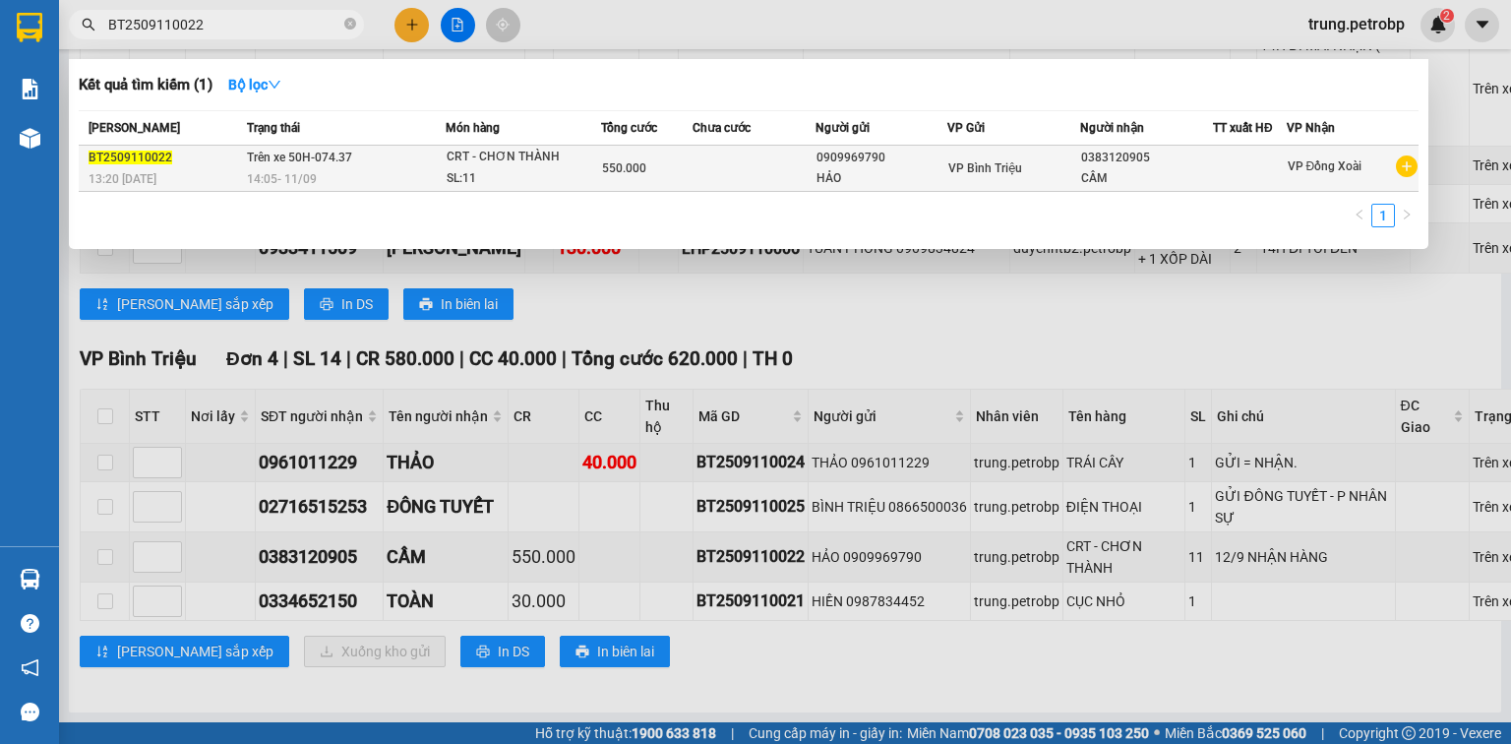
type input "BT2509110022"
click at [911, 162] on div "0909969790" at bounding box center [881, 158] width 131 height 21
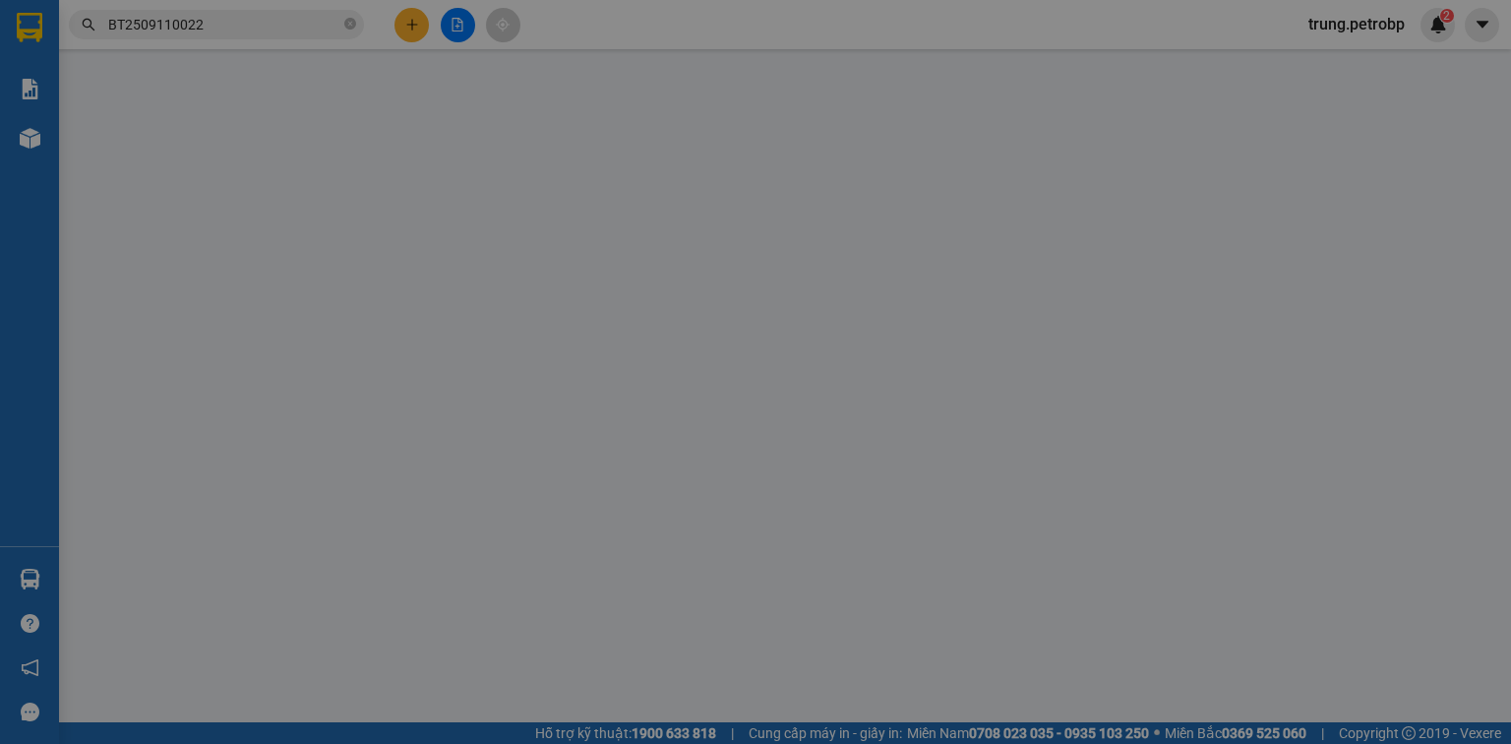
type input "0909969790"
type input "0383120905"
type input "550.000"
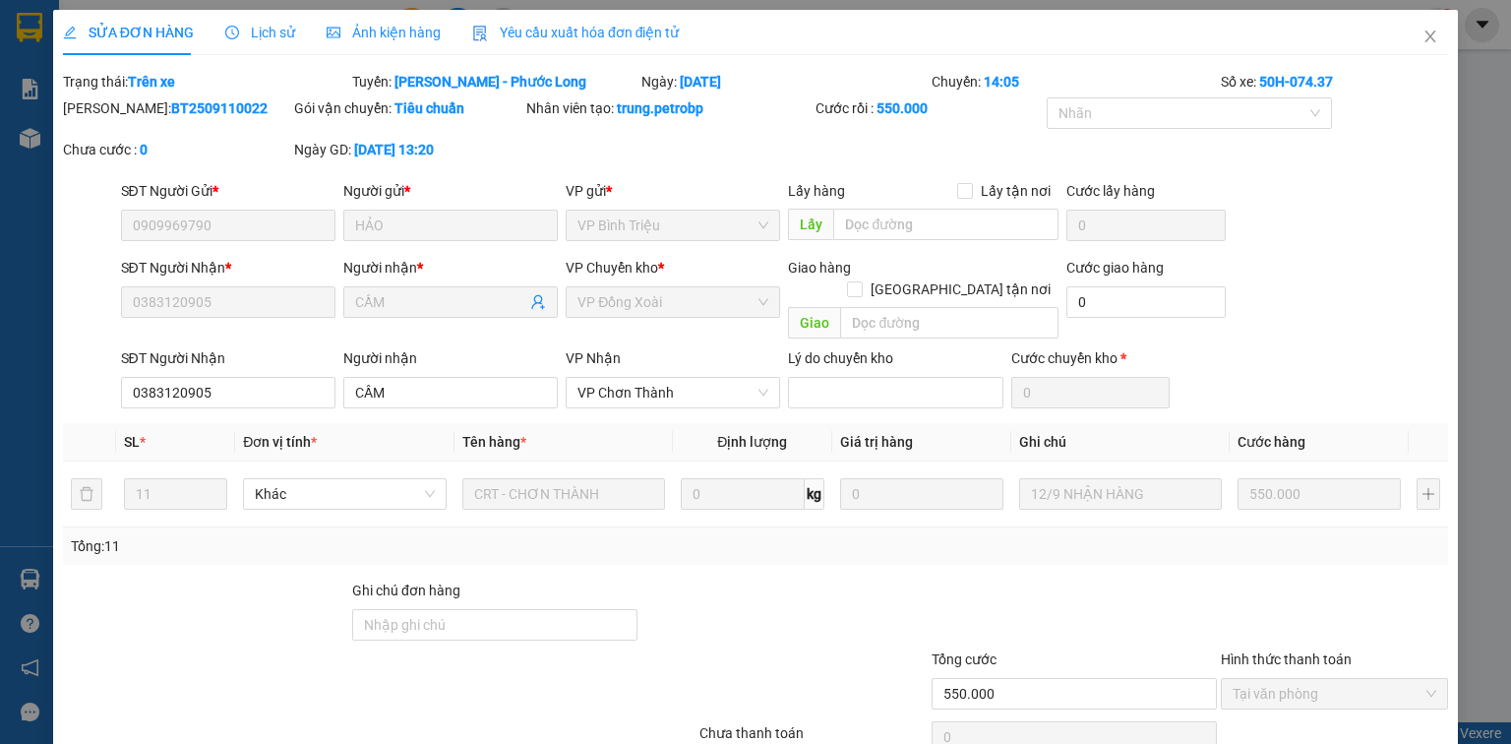
scroll to position [75, 0]
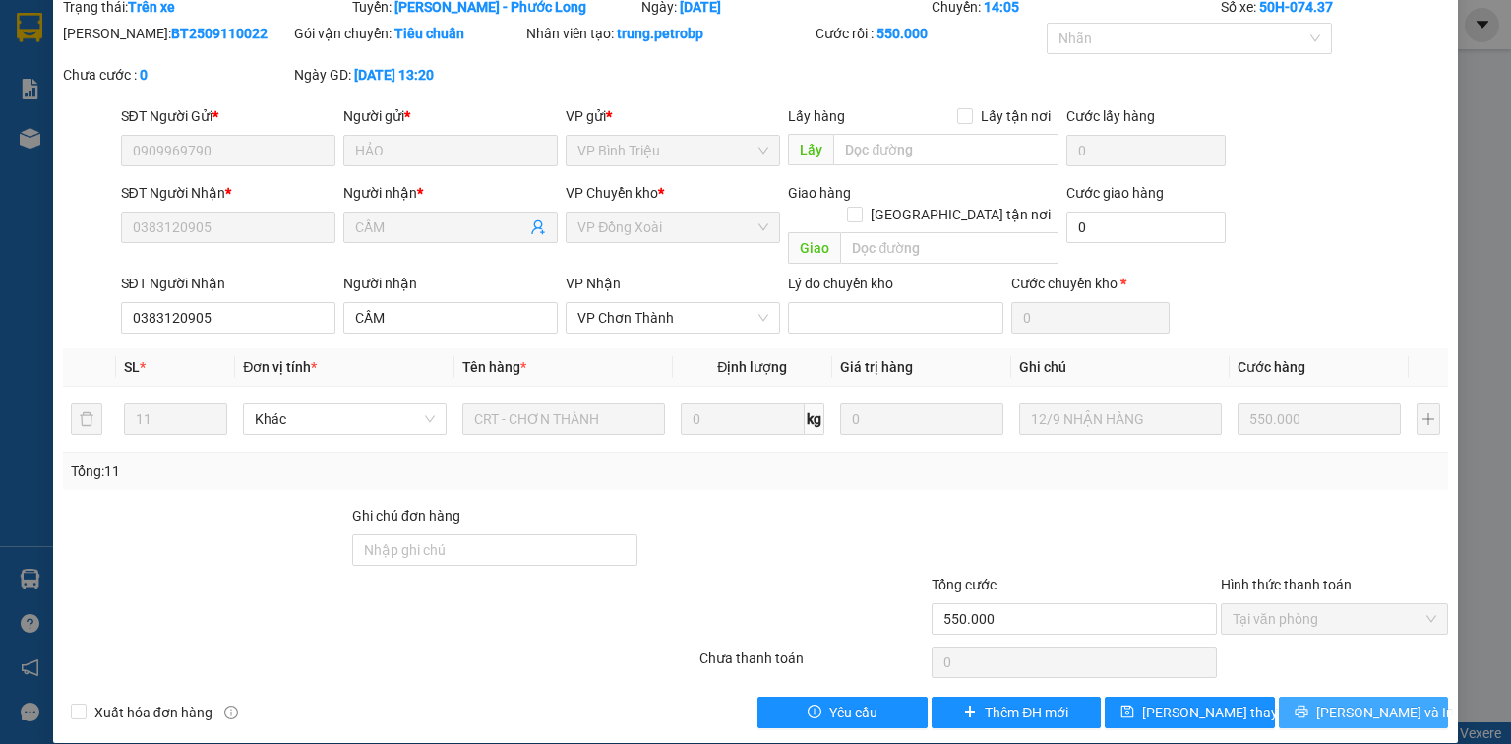
click at [1329, 696] on button "[PERSON_NAME] và In" at bounding box center [1364, 711] width 170 height 31
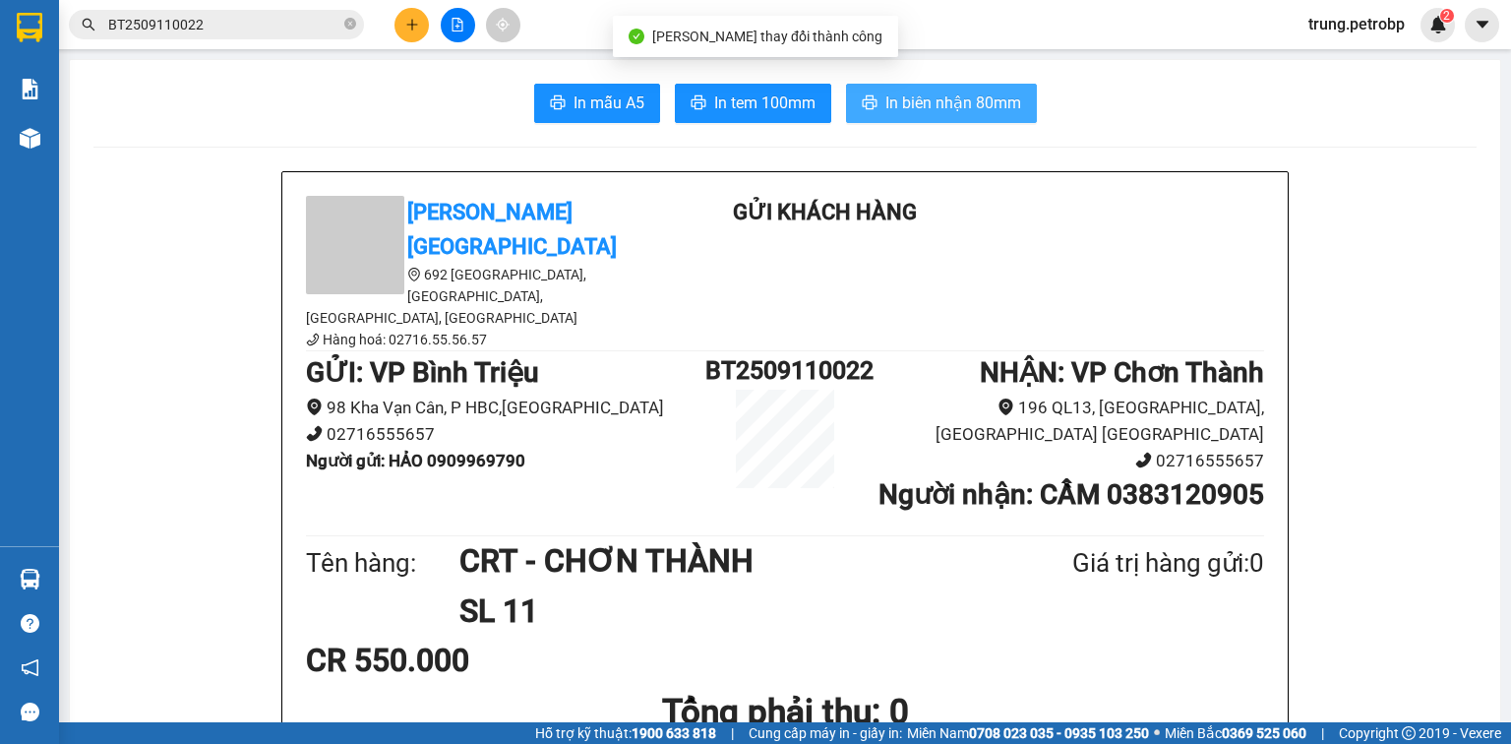
click at [899, 111] on span "In biên nhận 80mm" at bounding box center [953, 102] width 136 height 25
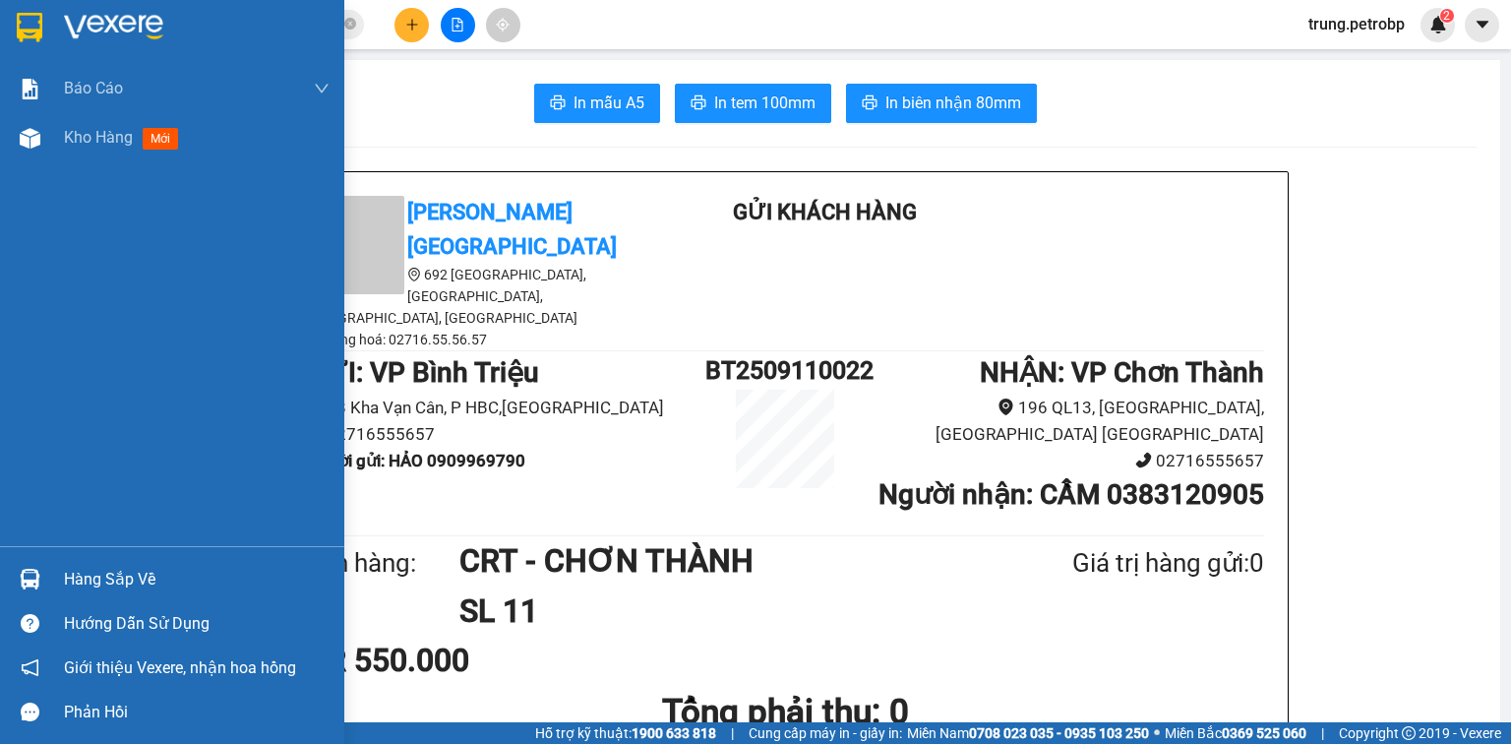
click at [122, 576] on div "Hàng sắp về" at bounding box center [197, 580] width 266 height 30
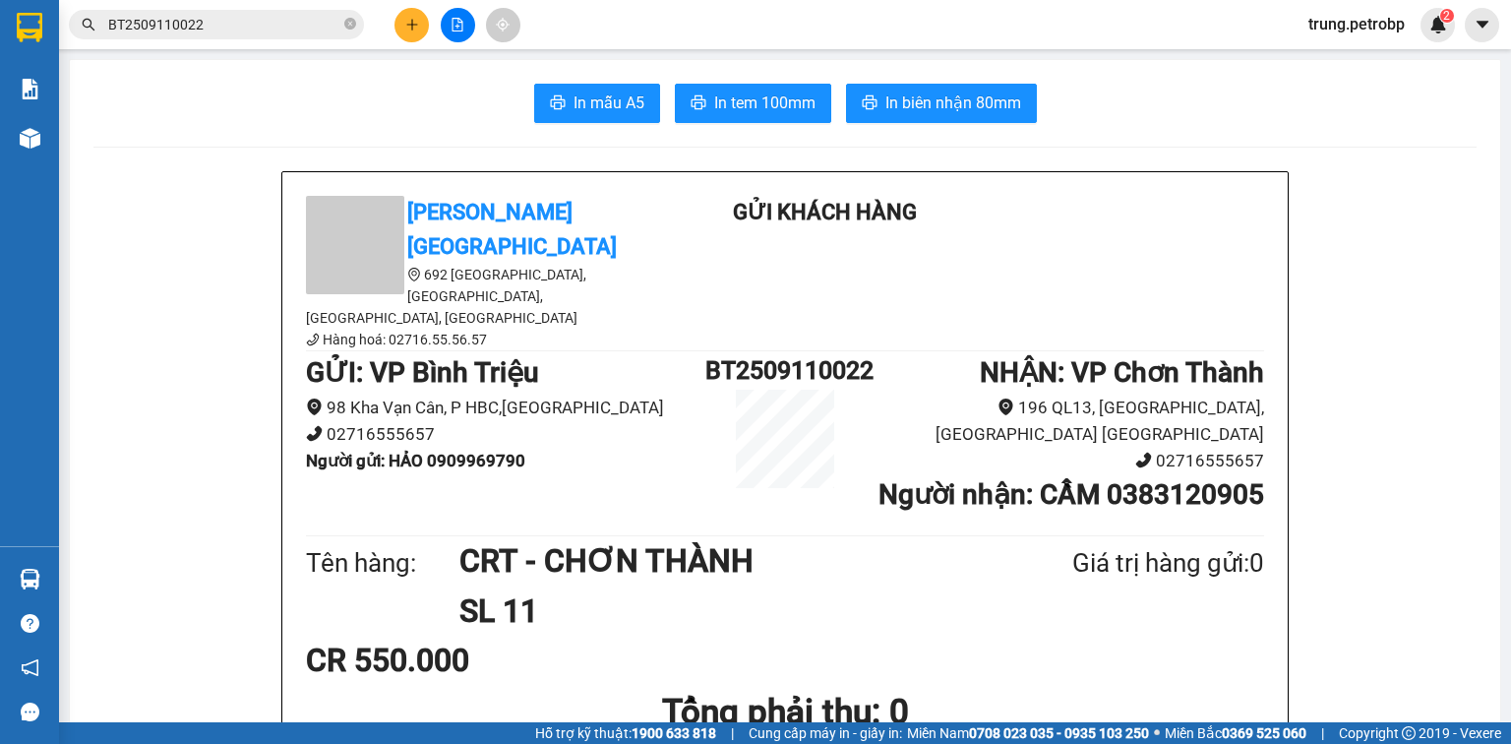
click at [1105, 213] on section "Kết quả tìm kiếm ( 1 ) Bộ lọc Mã ĐH Trạng thái Món hàng Tổng cước Chưa cước Ngư…" at bounding box center [755, 372] width 1511 height 744
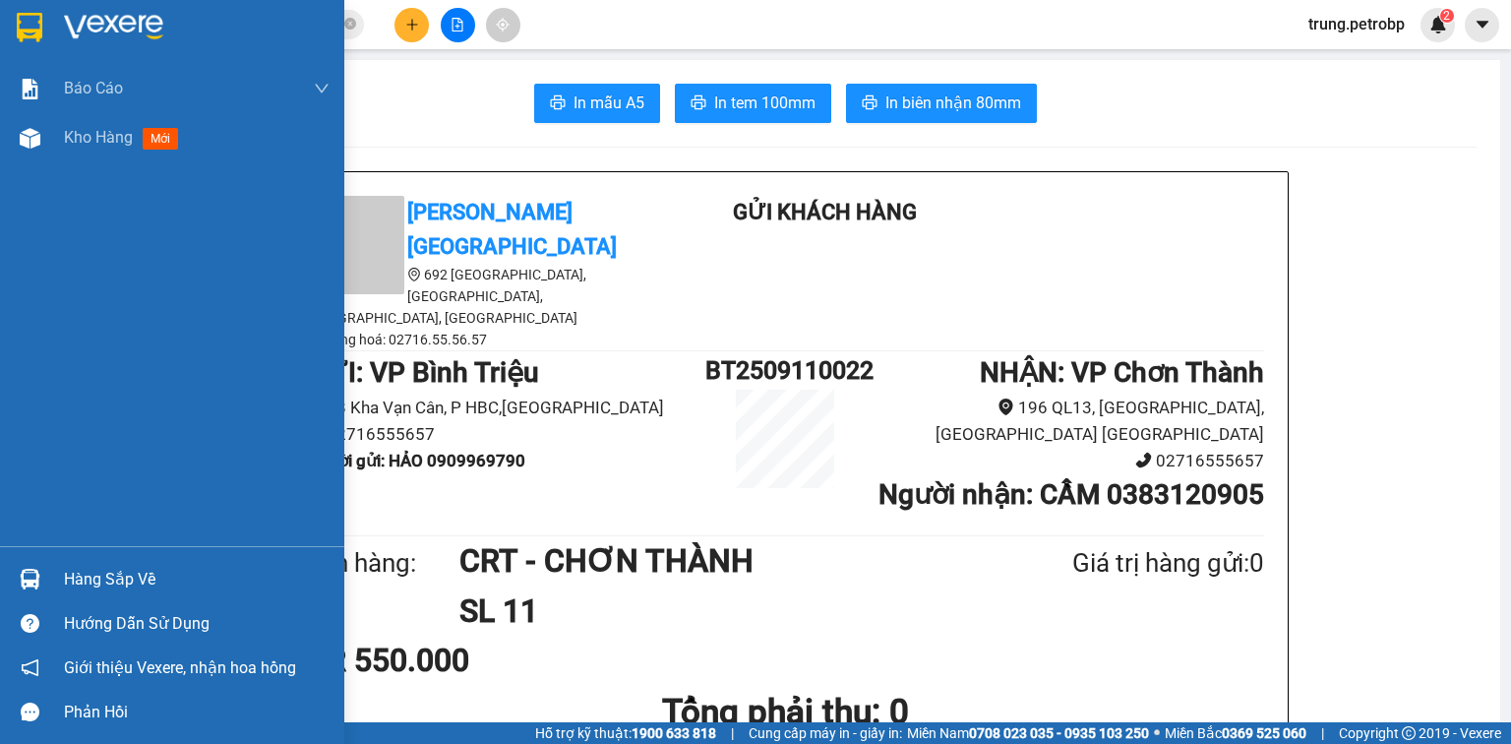
click at [47, 580] on div "Hàng sắp về" at bounding box center [172, 579] width 344 height 44
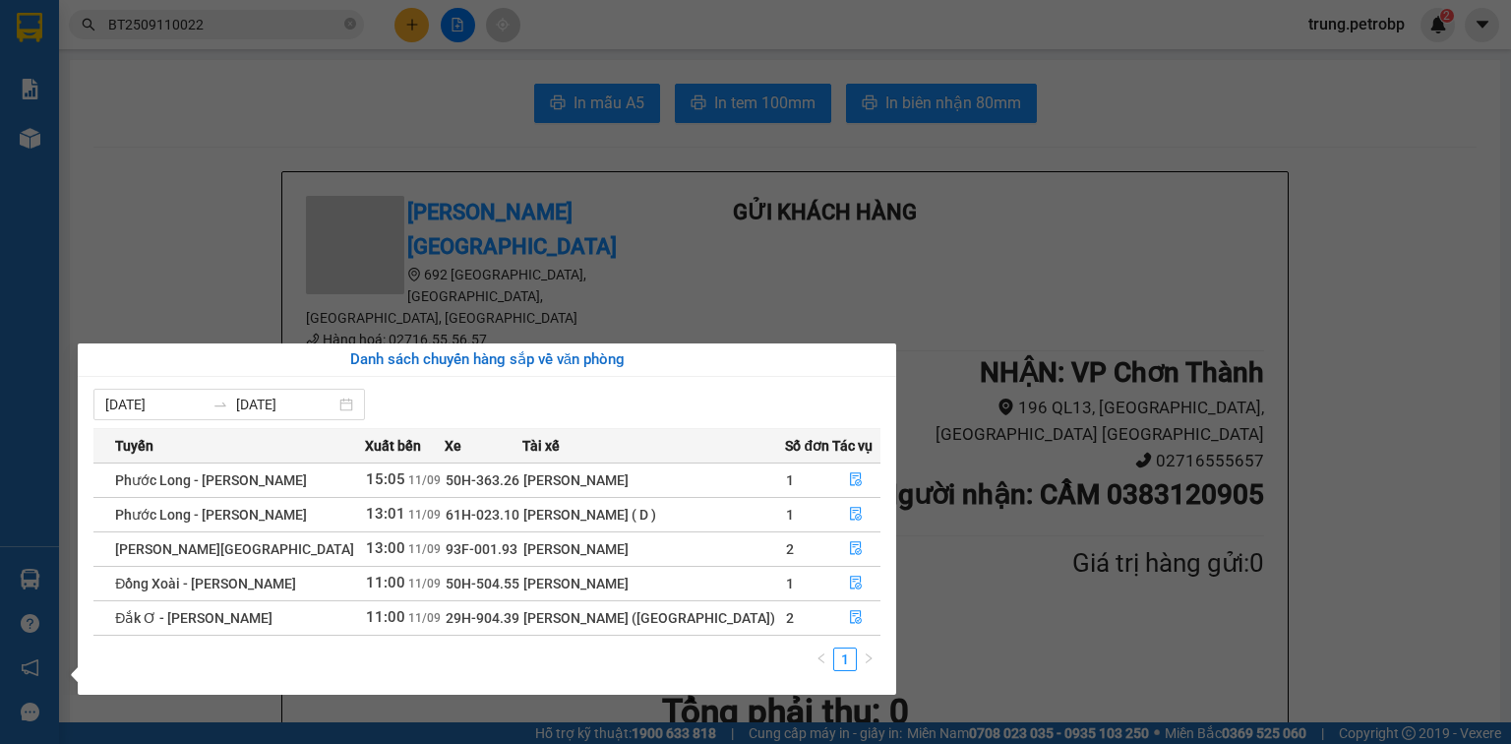
click at [1116, 614] on section "Kết quả tìm kiếm ( 1 ) Bộ lọc Mã ĐH Trạng thái Món hàng Tổng cước Chưa cước Ngư…" at bounding box center [755, 372] width 1511 height 744
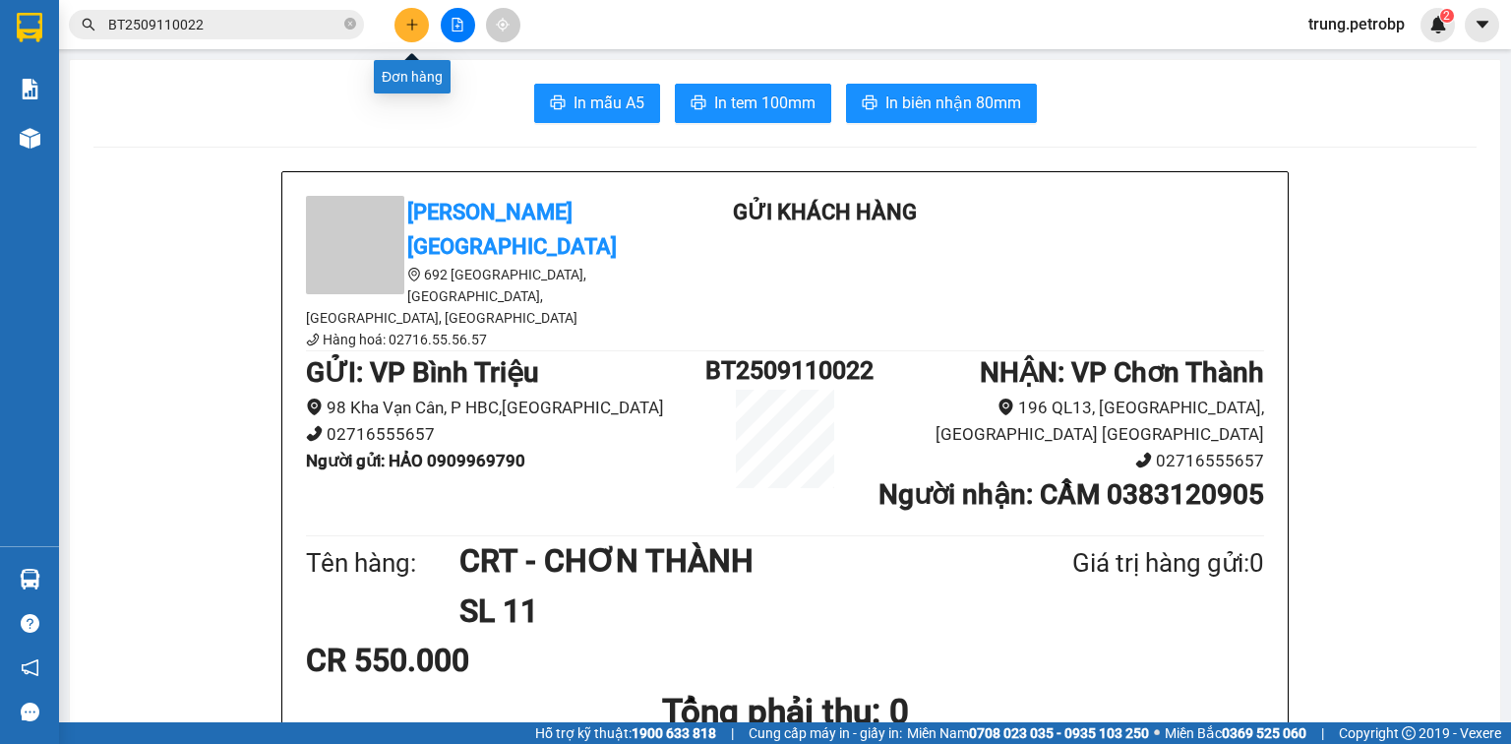
click at [410, 22] on icon "plus" at bounding box center [412, 25] width 14 height 14
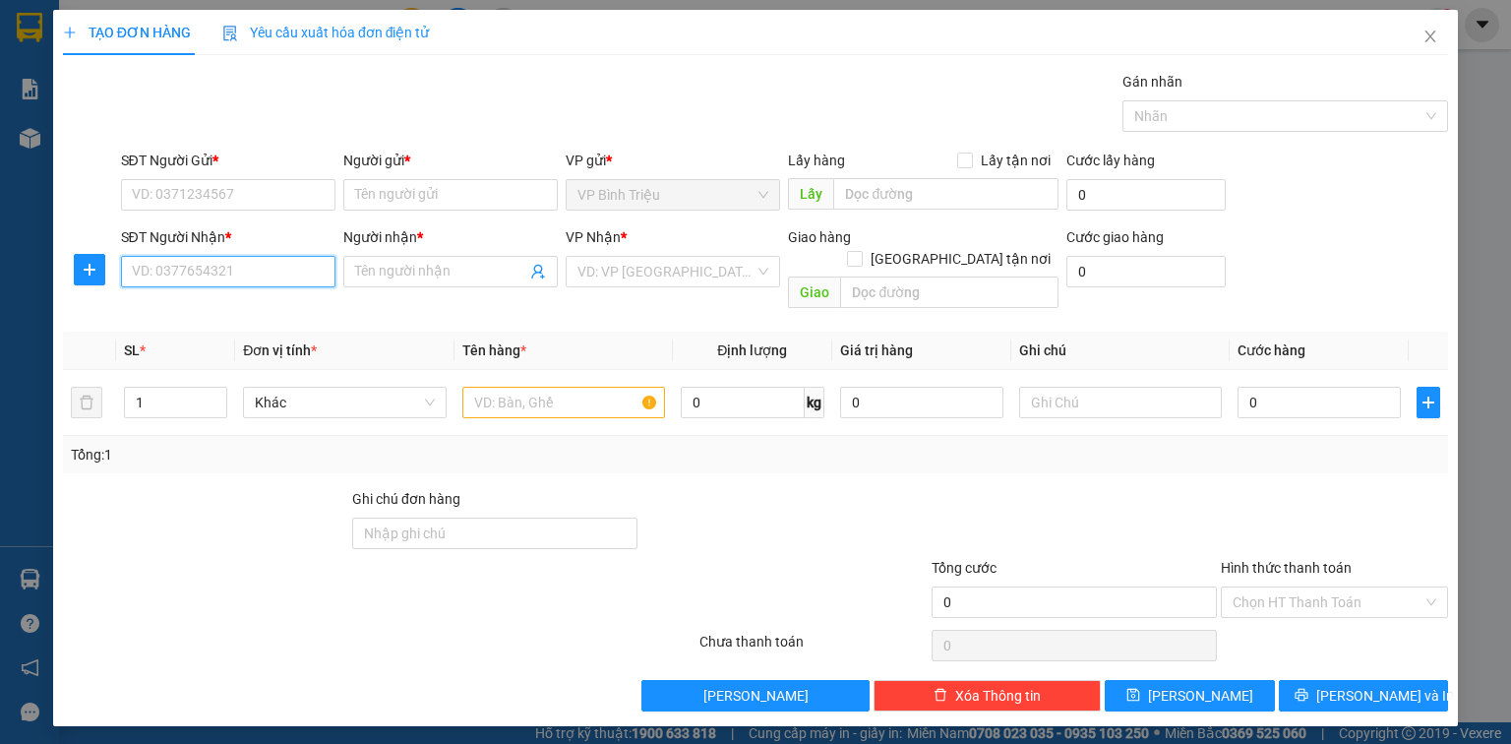
click at [206, 276] on input "SĐT Người Nhận *" at bounding box center [228, 271] width 214 height 31
type input "1"
click at [276, 311] on div "0908334155 - [GEOGRAPHIC_DATA]" at bounding box center [243, 310] width 221 height 22
type input "0908334155"
type input "[PERSON_NAME]"
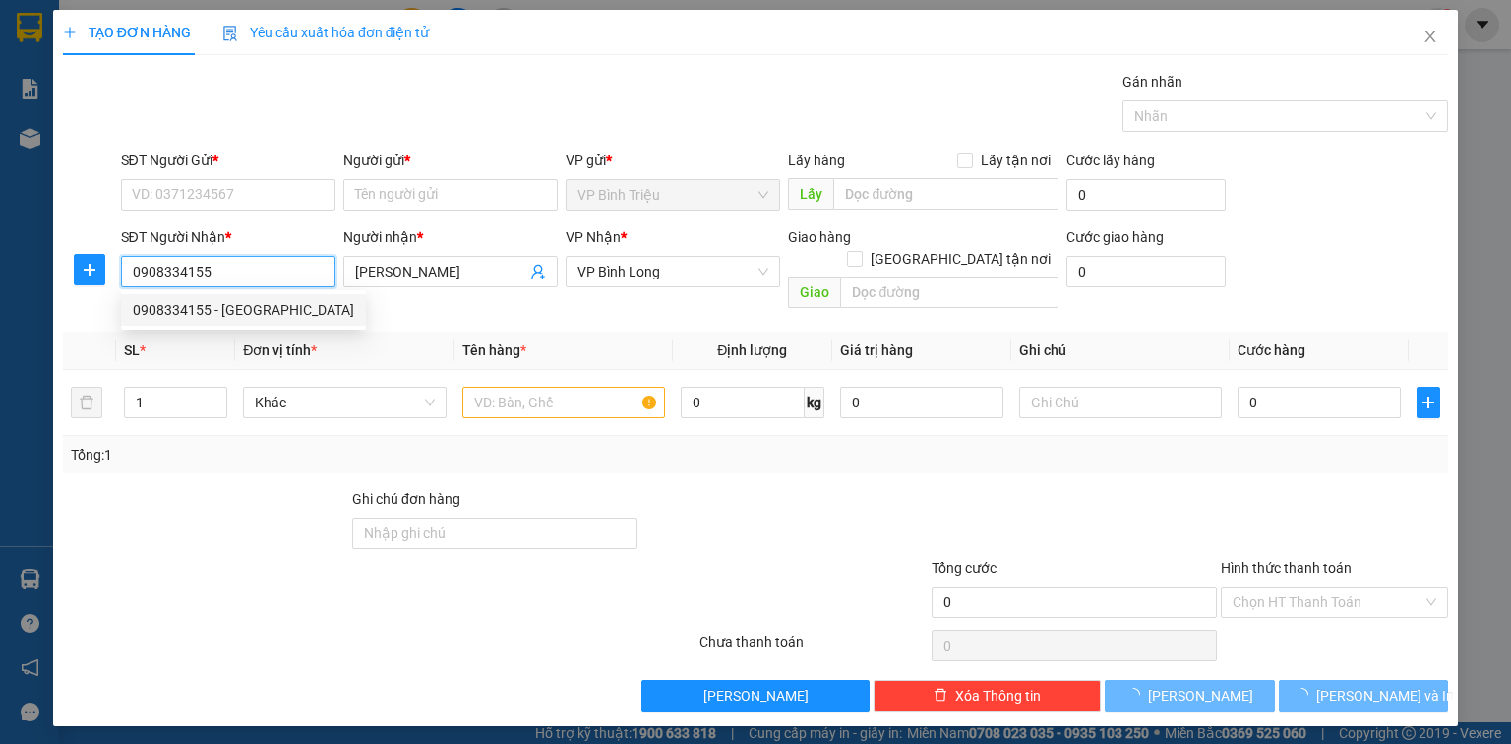
type input "30.000"
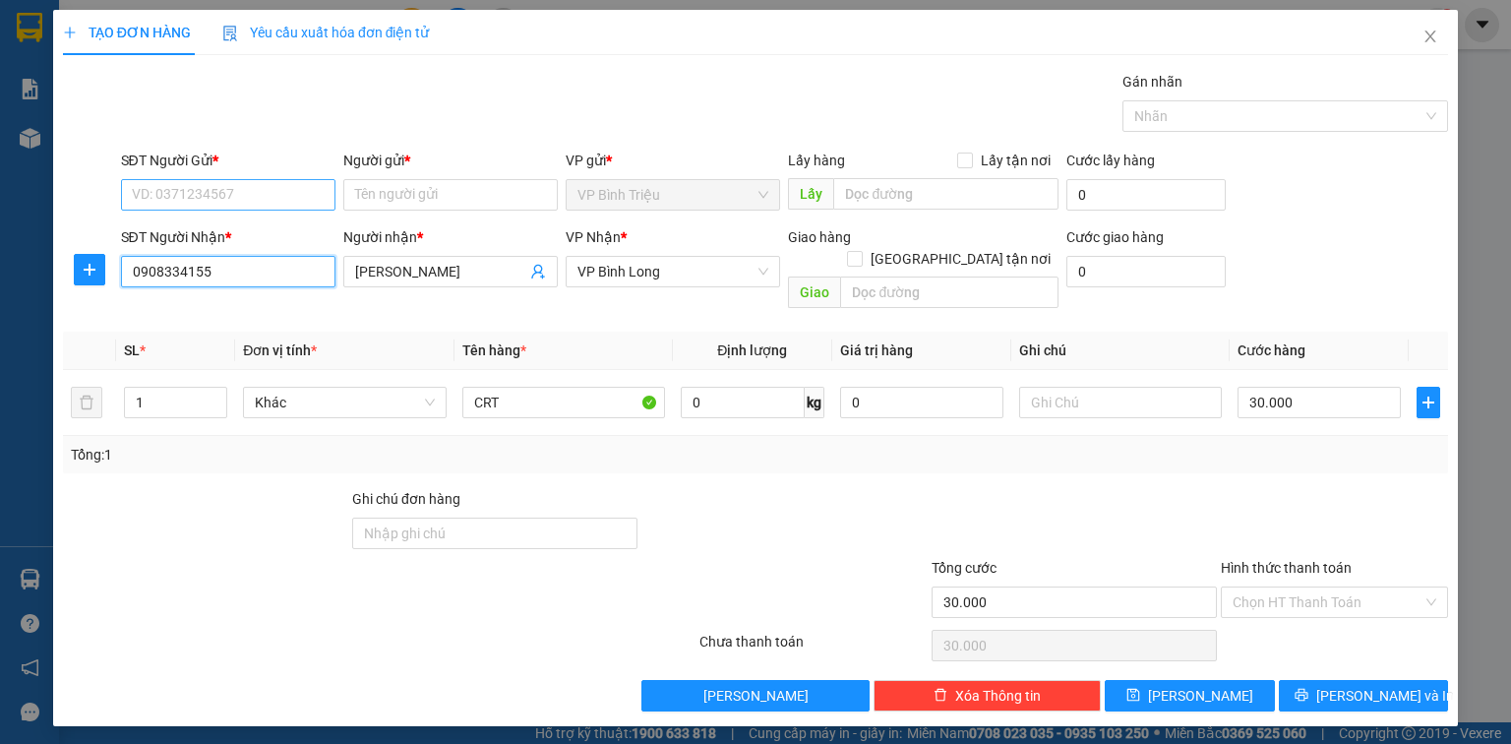
type input "0908334155"
click at [306, 191] on input "SĐT Người Gửi *" at bounding box center [228, 194] width 214 height 31
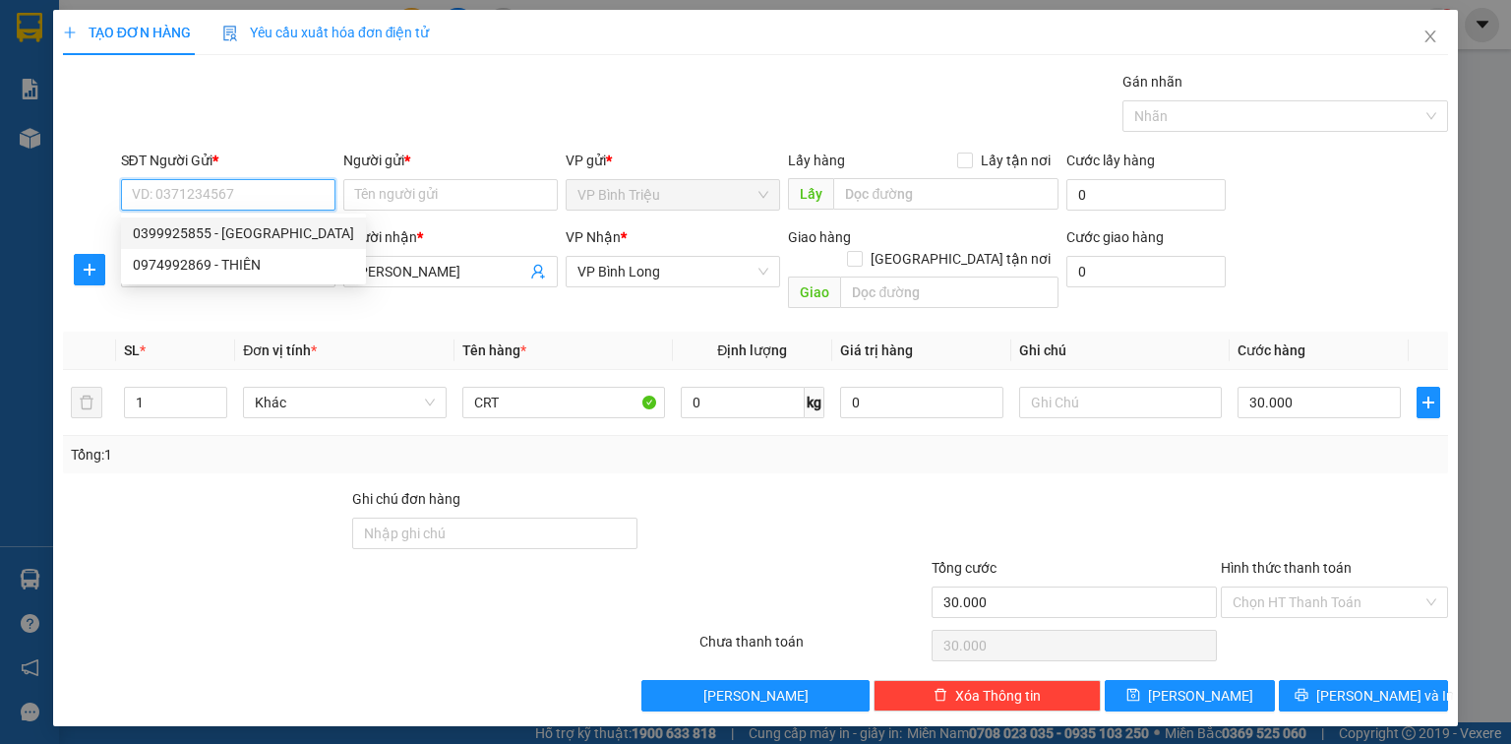
click at [219, 201] on input "SĐT Người Gửi *" at bounding box center [228, 194] width 214 height 31
click at [249, 231] on div "0366403426 - CAR BOSS" at bounding box center [228, 233] width 191 height 22
type input "0366403426"
type input "CAR BOSS"
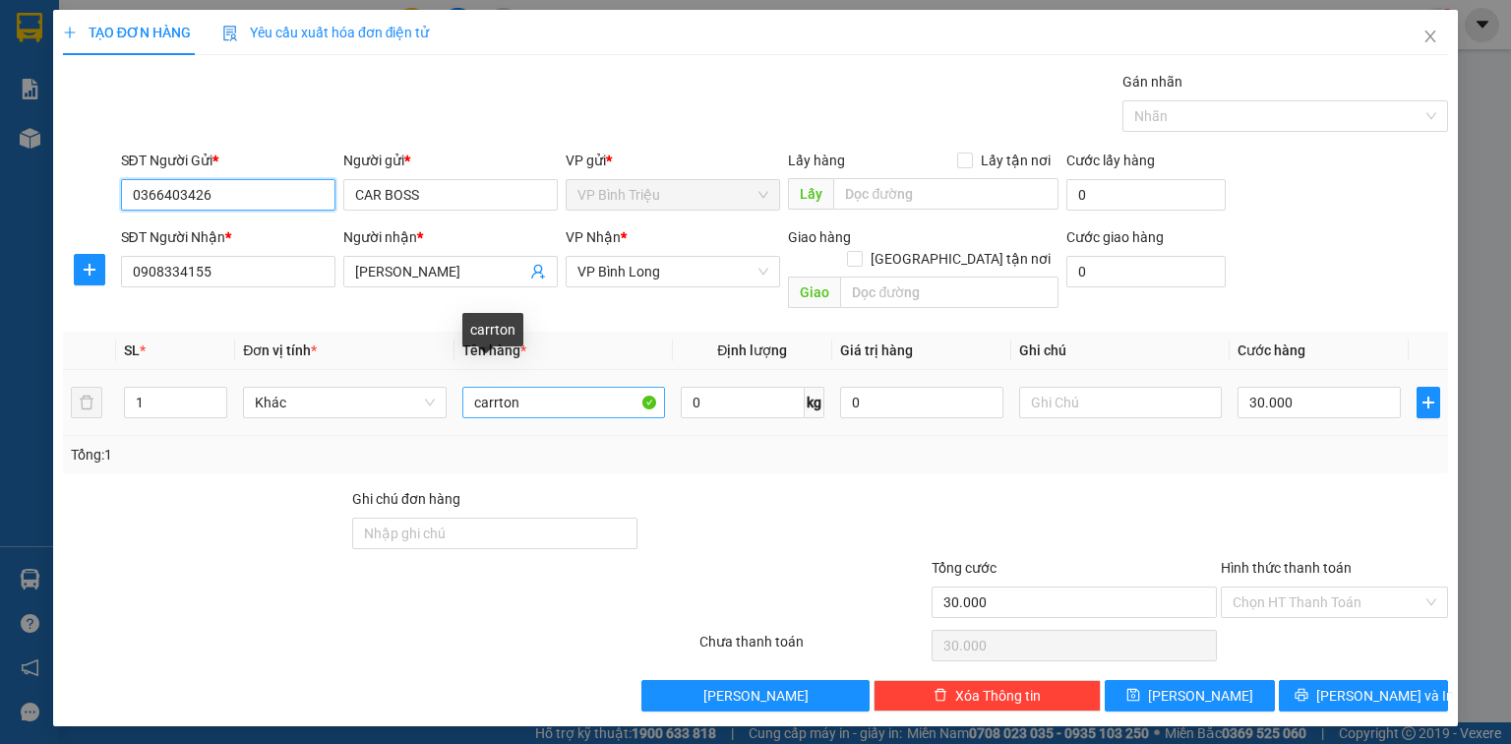
type input "0366403426"
drag, startPoint x: 533, startPoint y: 383, endPoint x: 383, endPoint y: 377, distance: 150.6
click at [383, 377] on tr "1 Khác carrton 0 kg 0 30.000" at bounding box center [755, 403] width 1385 height 66
type input "KIỆN ĐEN"
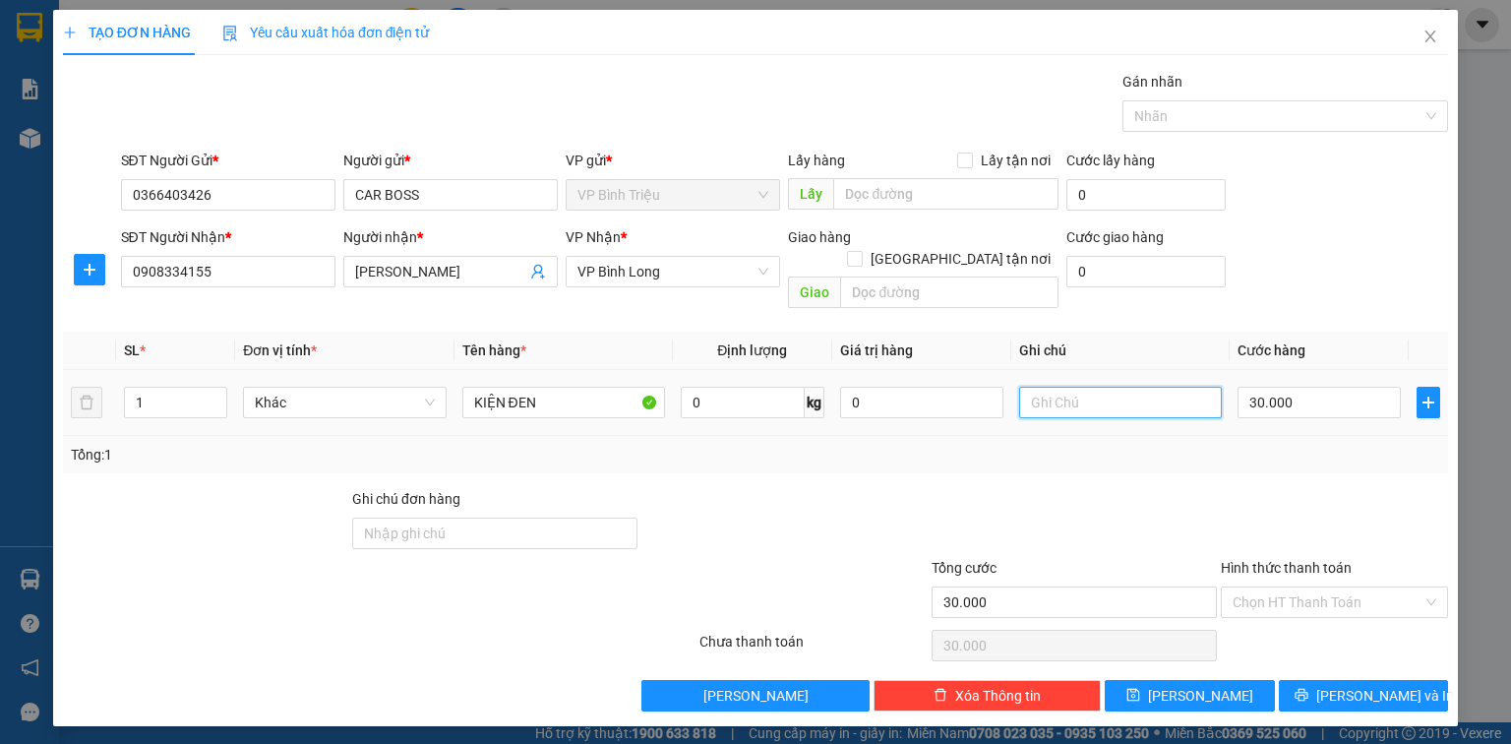
click at [1150, 387] on input "text" at bounding box center [1120, 402] width 203 height 31
type input "D"
type input "ĐI TRONG NGÀY. GIAO GẤP"
click at [1388, 685] on span "[PERSON_NAME] và In" at bounding box center [1385, 696] width 138 height 22
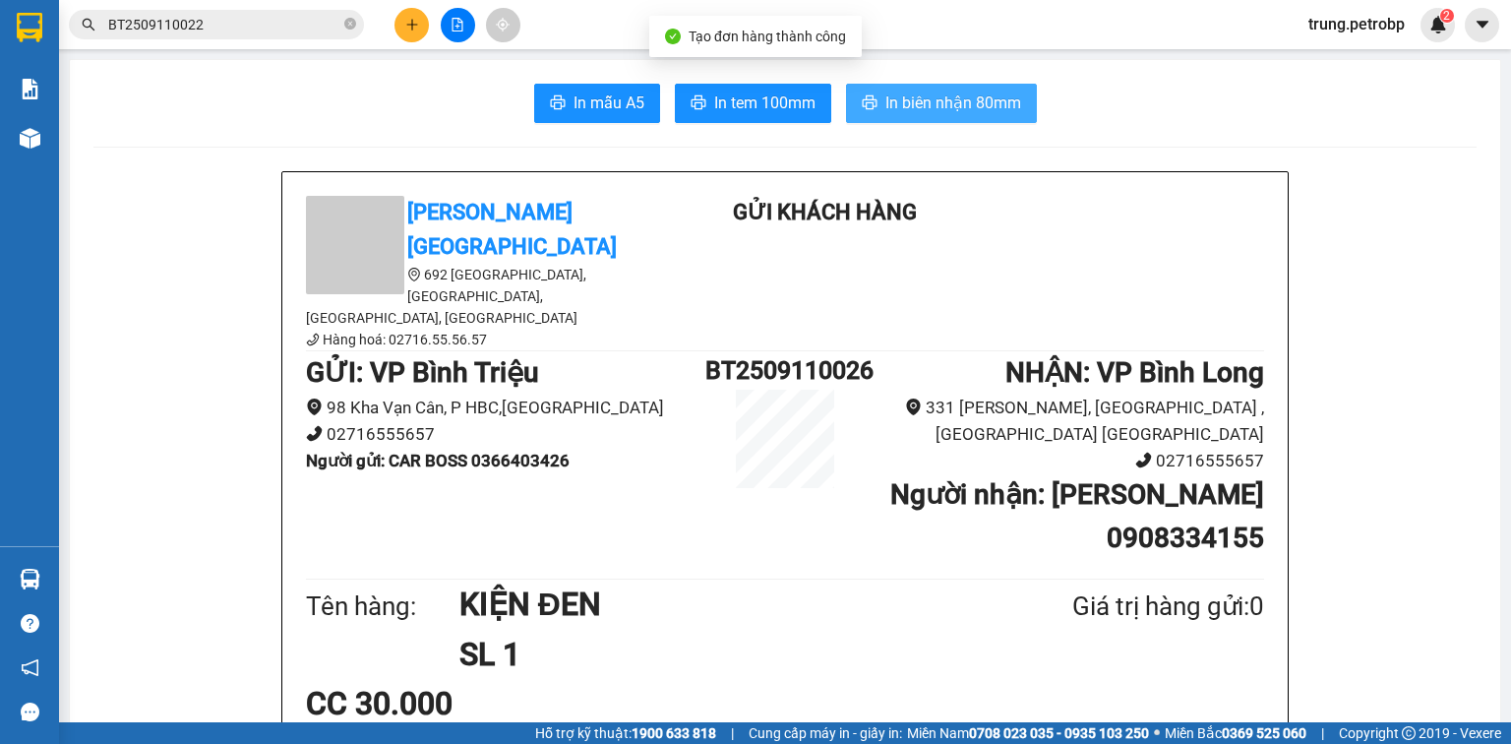
click at [970, 103] on span "In biên nhận 80mm" at bounding box center [953, 102] width 136 height 25
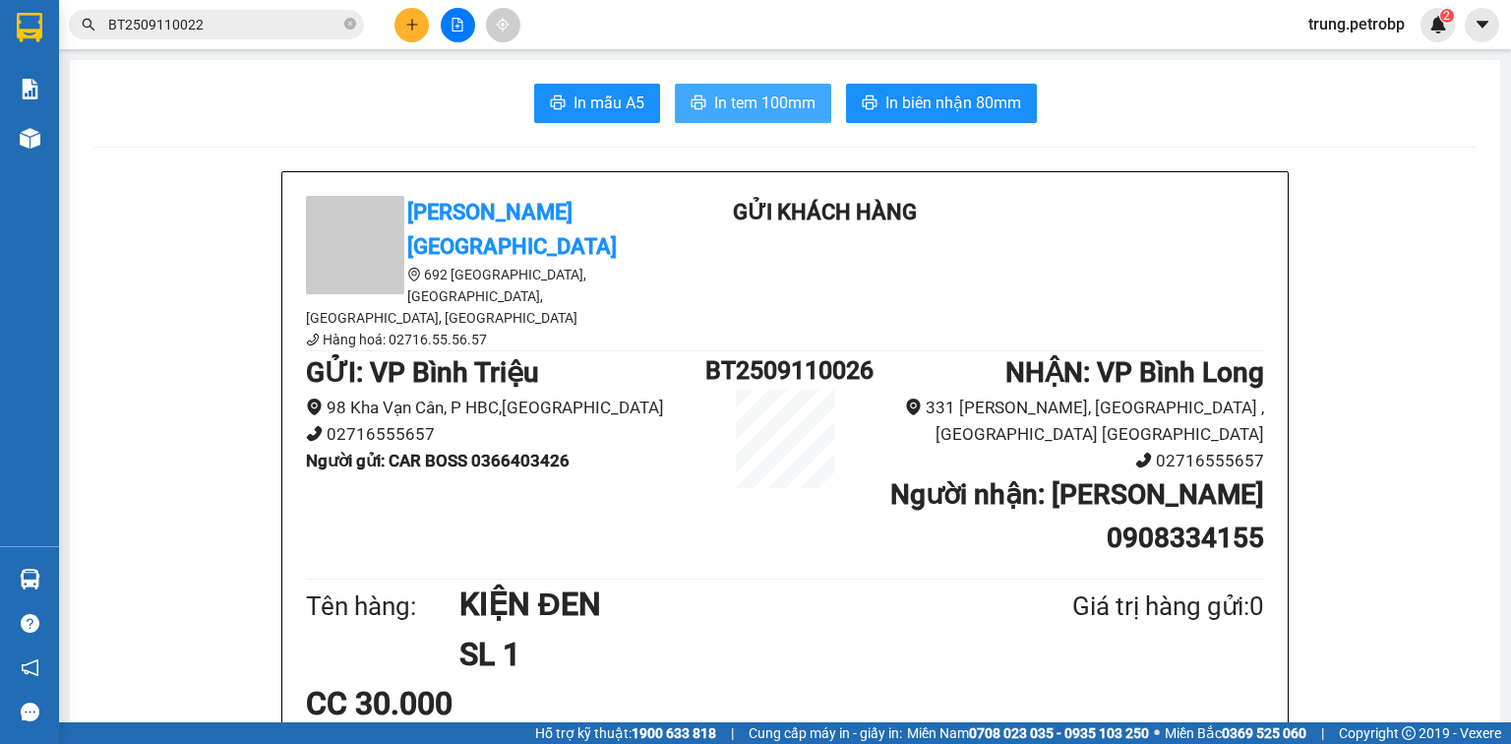
click at [749, 106] on span "In tem 100mm" at bounding box center [764, 102] width 101 height 25
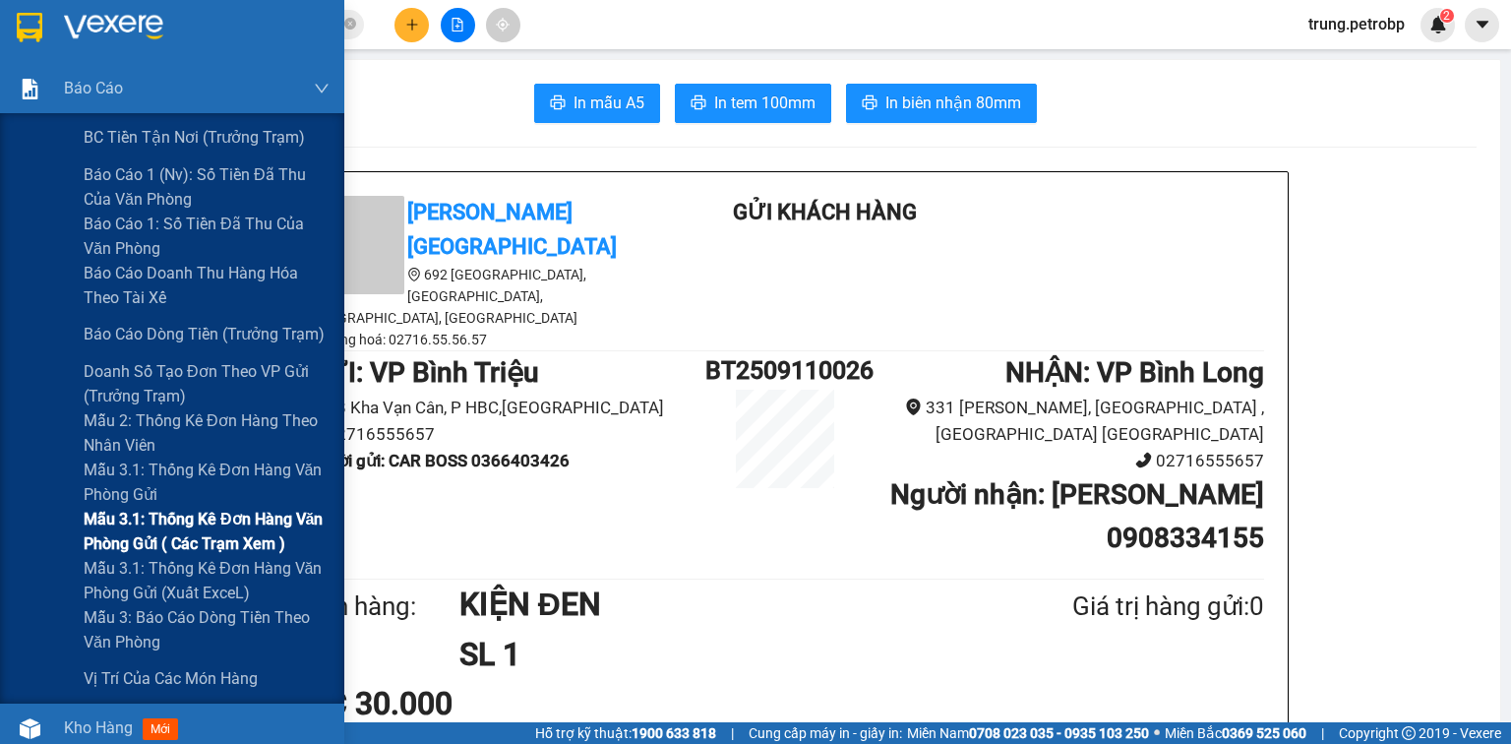
click at [187, 517] on span "Mẫu 3.1: Thống kê đơn hàng văn phòng gửi ( các trạm xem )" at bounding box center [207, 531] width 246 height 49
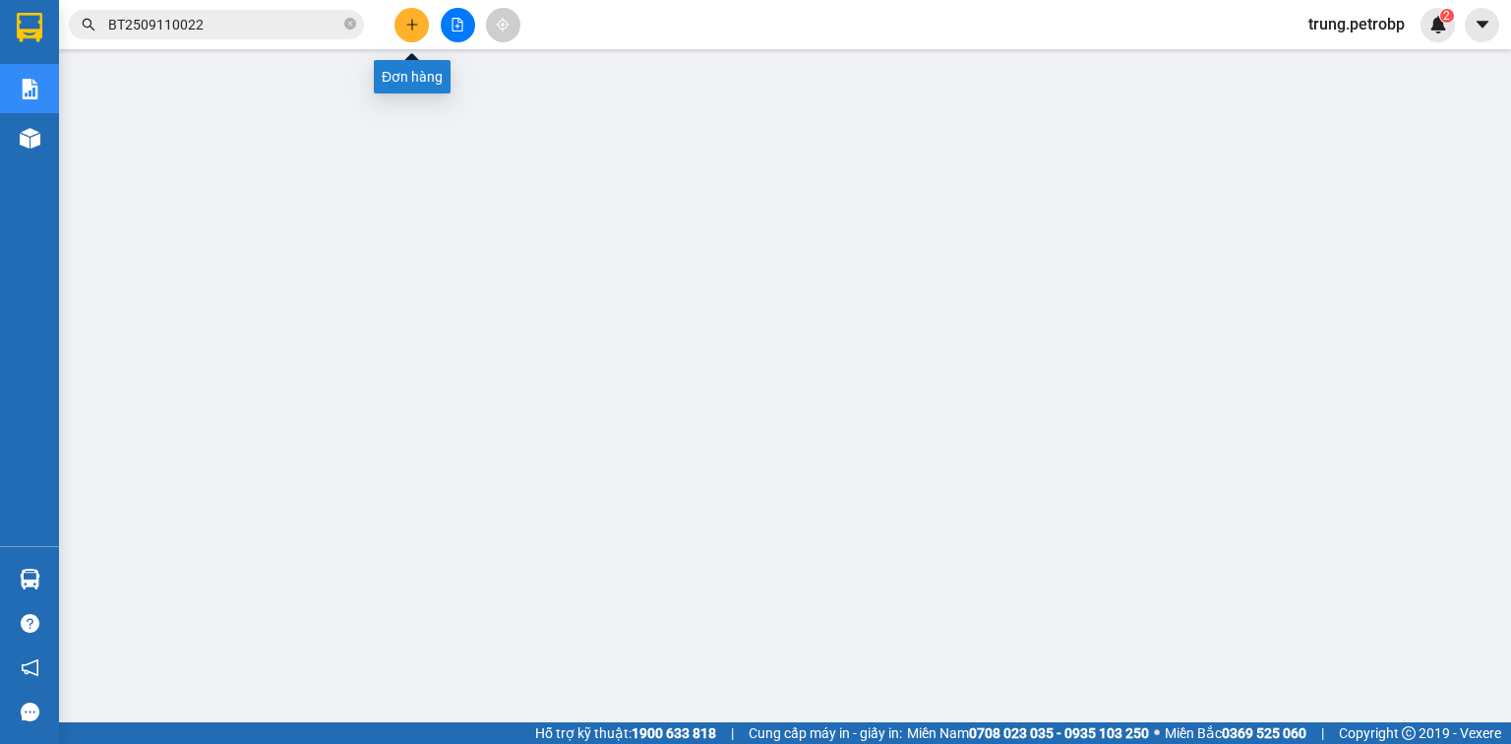
click at [407, 29] on icon "plus" at bounding box center [412, 25] width 14 height 14
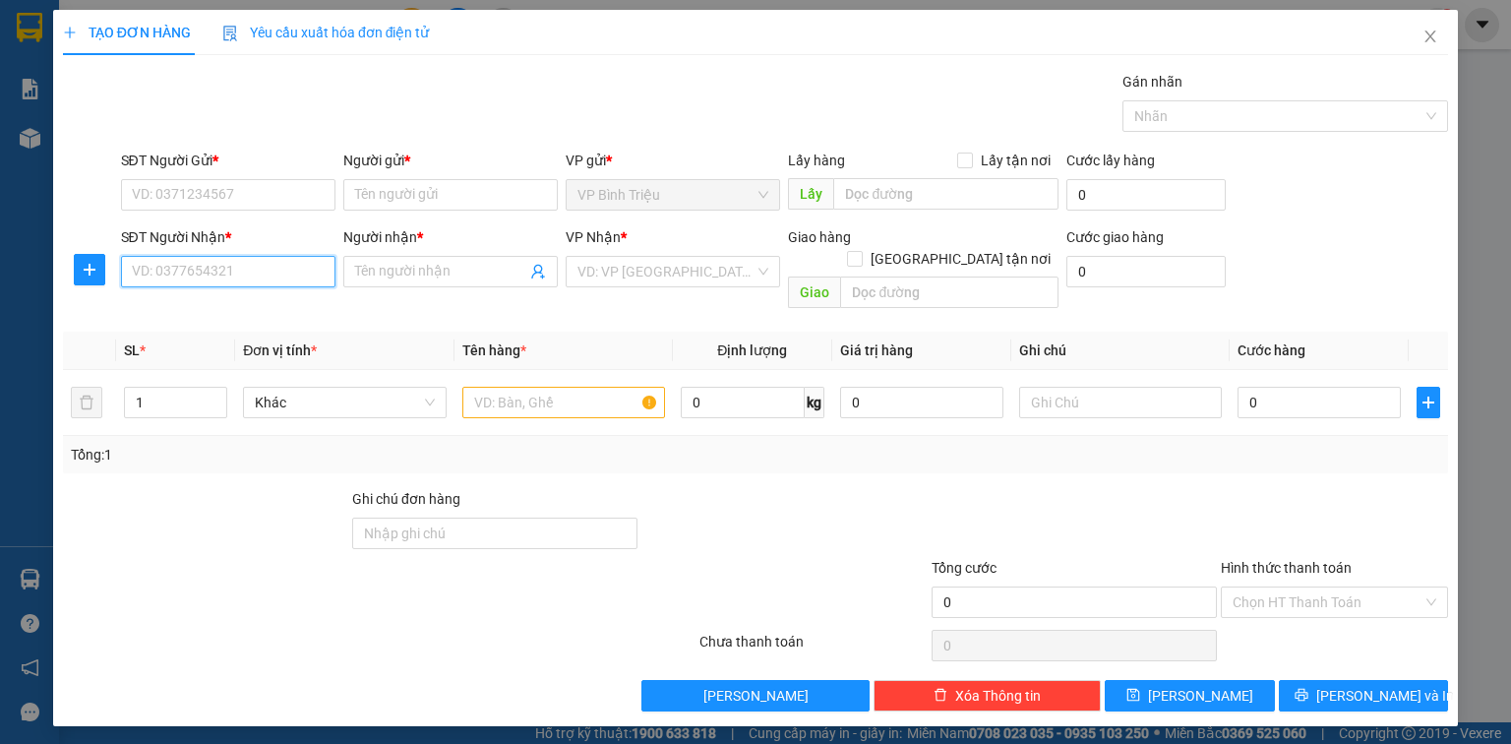
click at [209, 260] on input "SĐT Người Nhận *" at bounding box center [228, 271] width 214 height 31
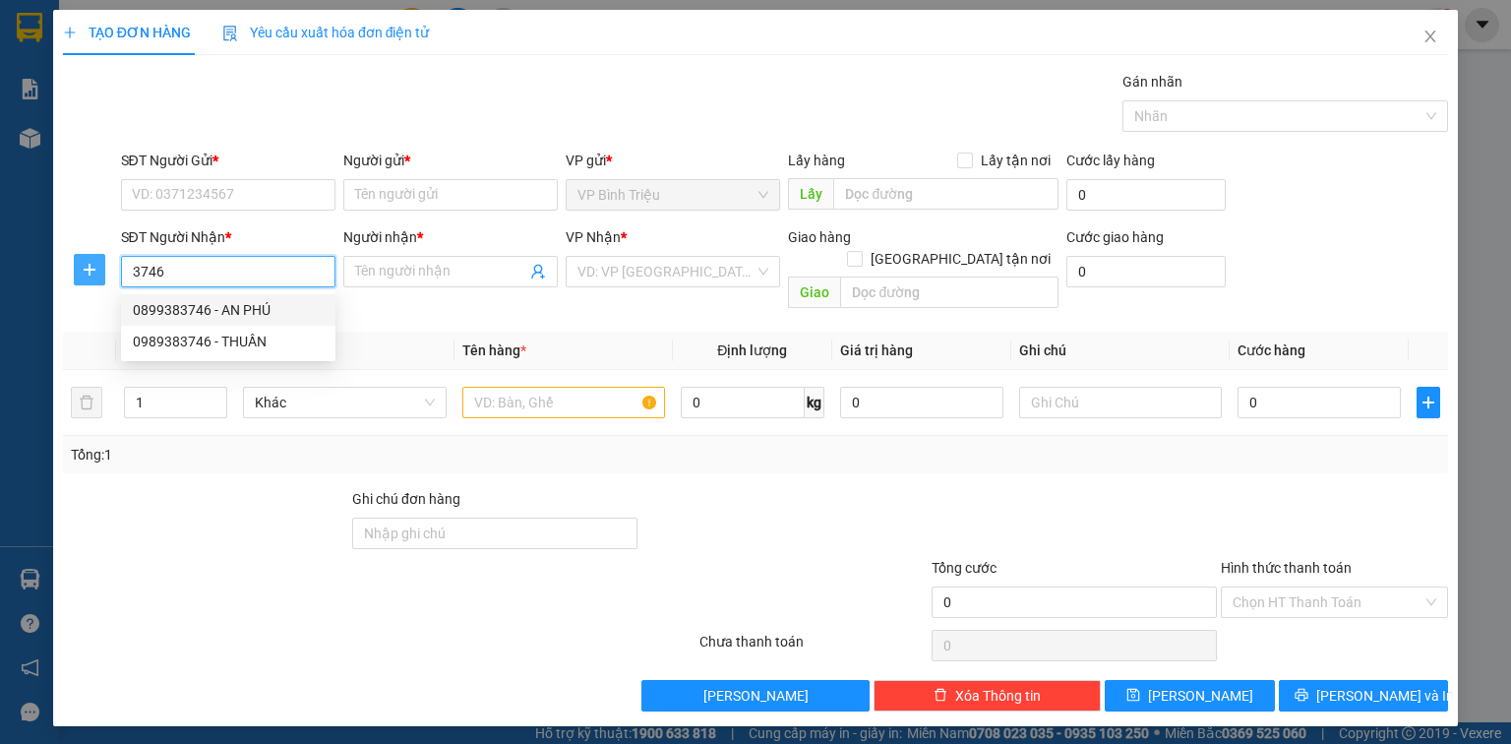
drag, startPoint x: 216, startPoint y: 279, endPoint x: 103, endPoint y: 279, distance: 113.1
click at [103, 279] on div "SĐT Người Nhận * 3746 Người nhận * Tên người nhận VP Nhận * VD: VP [GEOGRAPHIC_…" at bounding box center [755, 271] width 1389 height 90
click at [216, 315] on div "0899383746 - AN PHÚ" at bounding box center [228, 310] width 191 height 22
type input "0899383746"
type input "AN PHÚ"
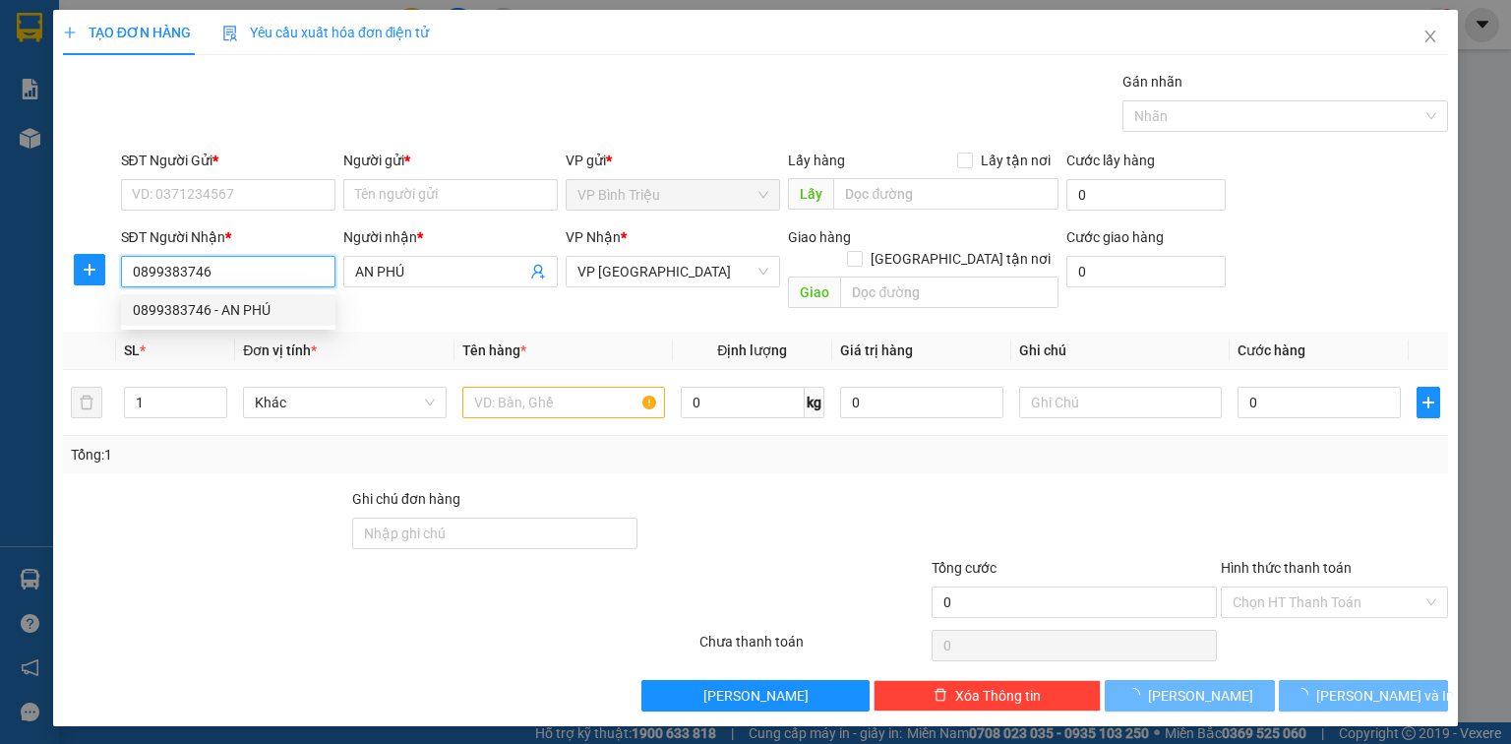
type input "30.000"
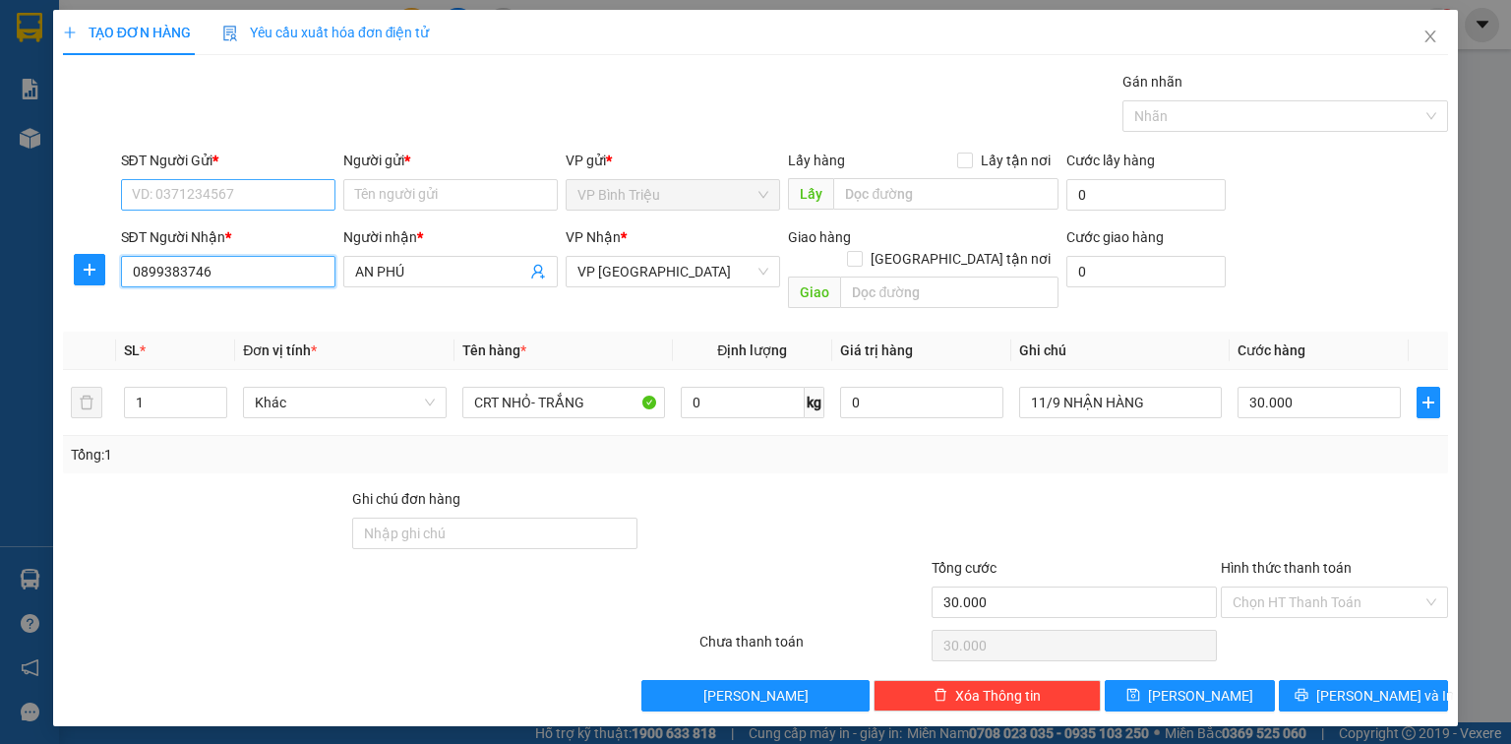
type input "0899383746"
click at [270, 197] on input "SĐT Người Gửi *" at bounding box center [228, 194] width 214 height 31
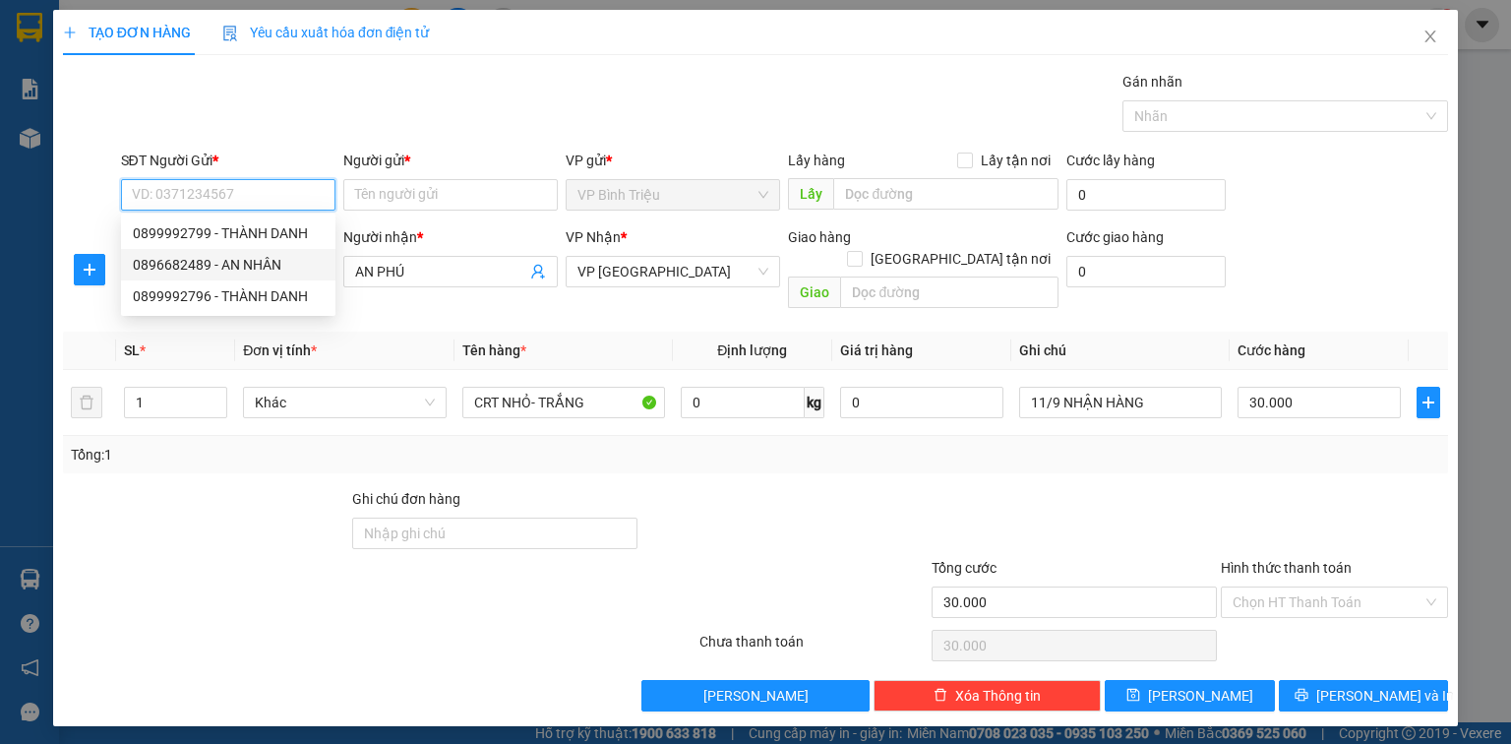
click at [257, 267] on div "0896682489 - AN NHÂN" at bounding box center [228, 265] width 191 height 22
type input "0896682489"
type input "AN NHÂN"
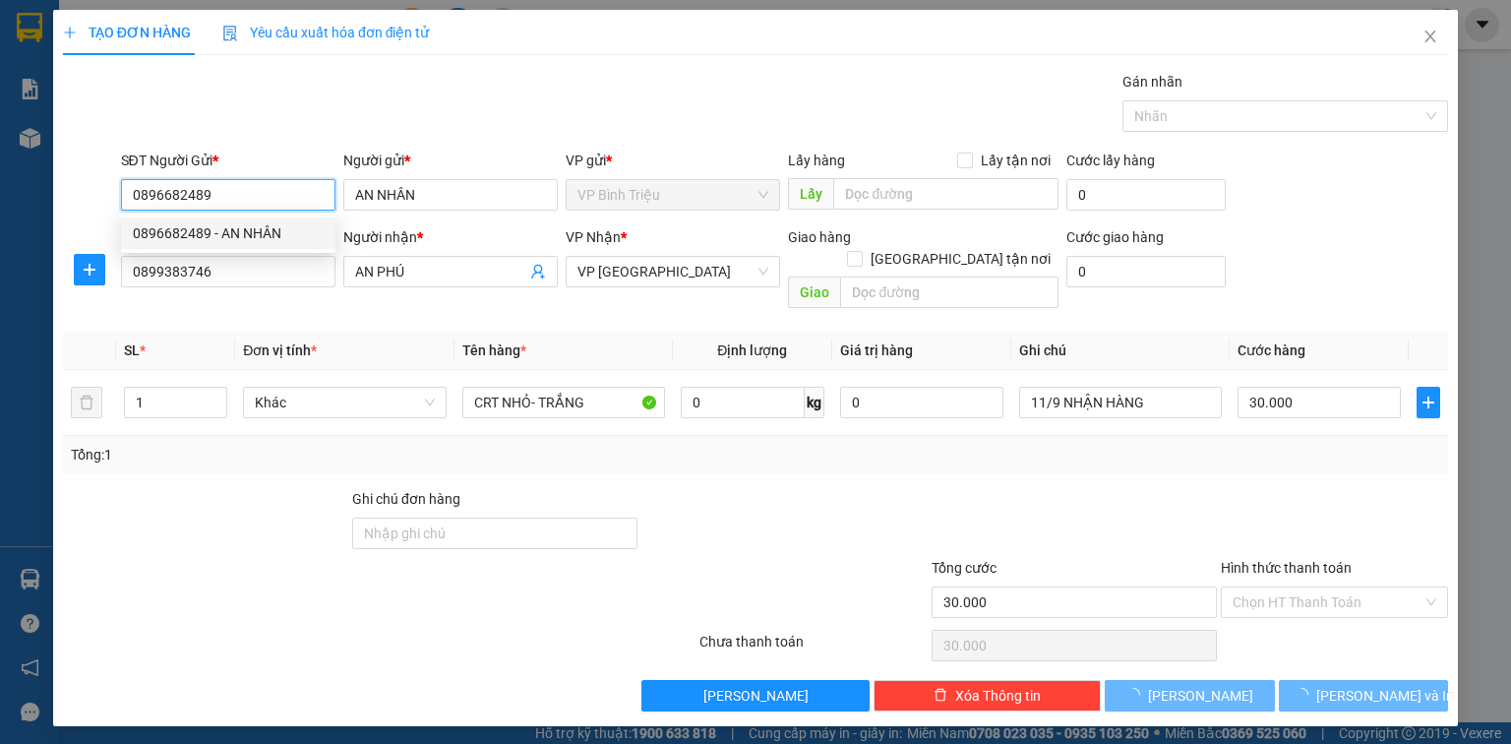
type input "150.000"
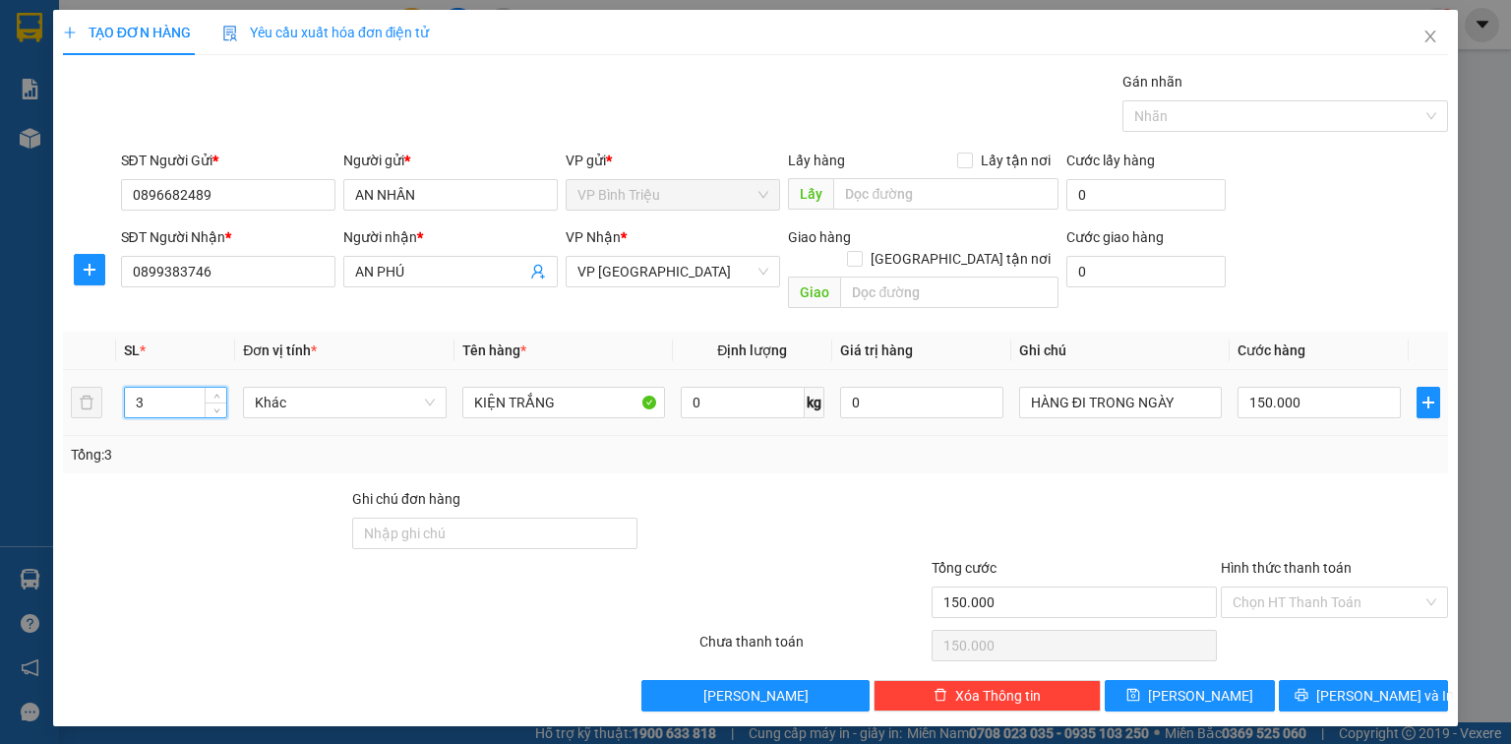
drag, startPoint x: 195, startPoint y: 389, endPoint x: 102, endPoint y: 389, distance: 92.5
click at [102, 389] on tr "3 Khác KIỆN TRẮNG 0 kg 0 HÀNG ĐI TRONG NGÀY 150.000" at bounding box center [755, 403] width 1385 height 66
type input "2"
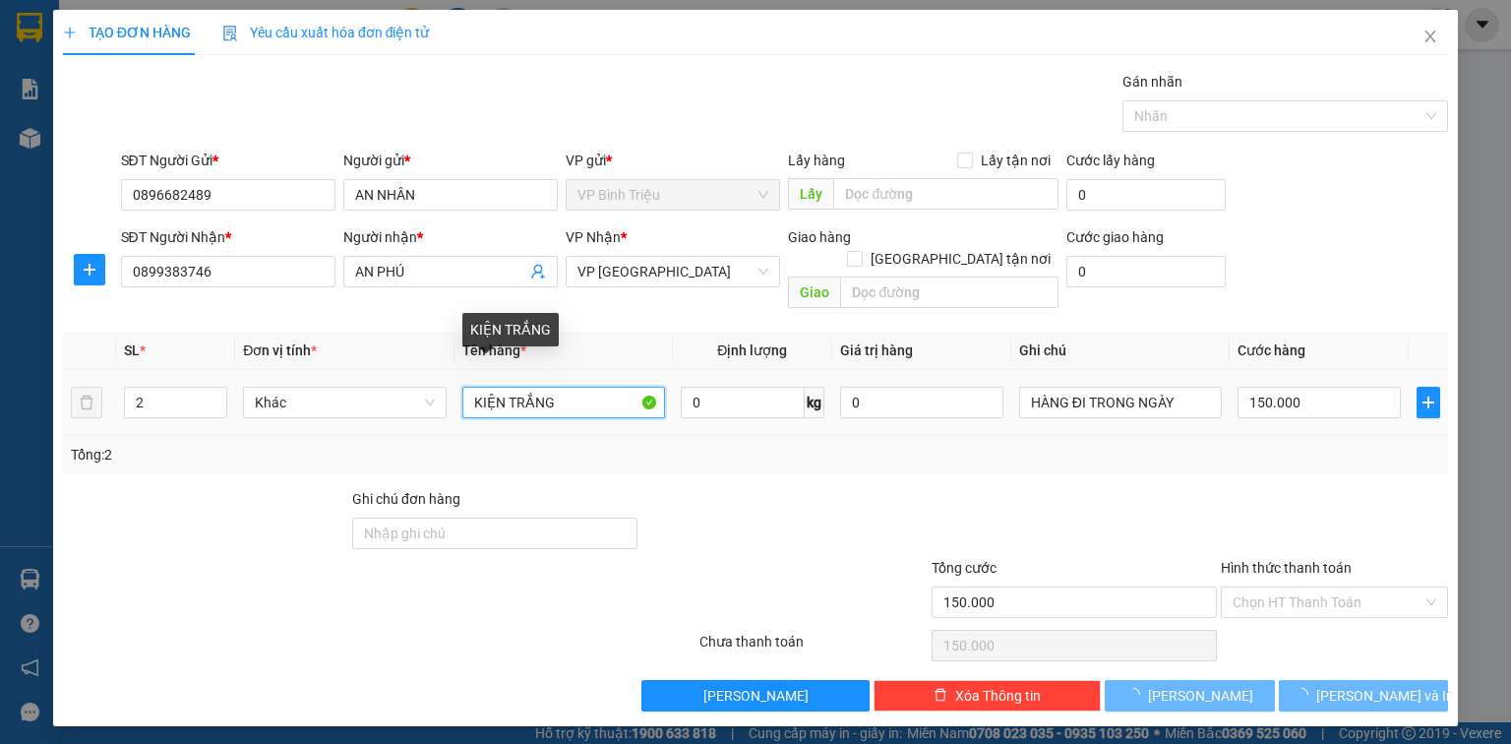
type input "0"
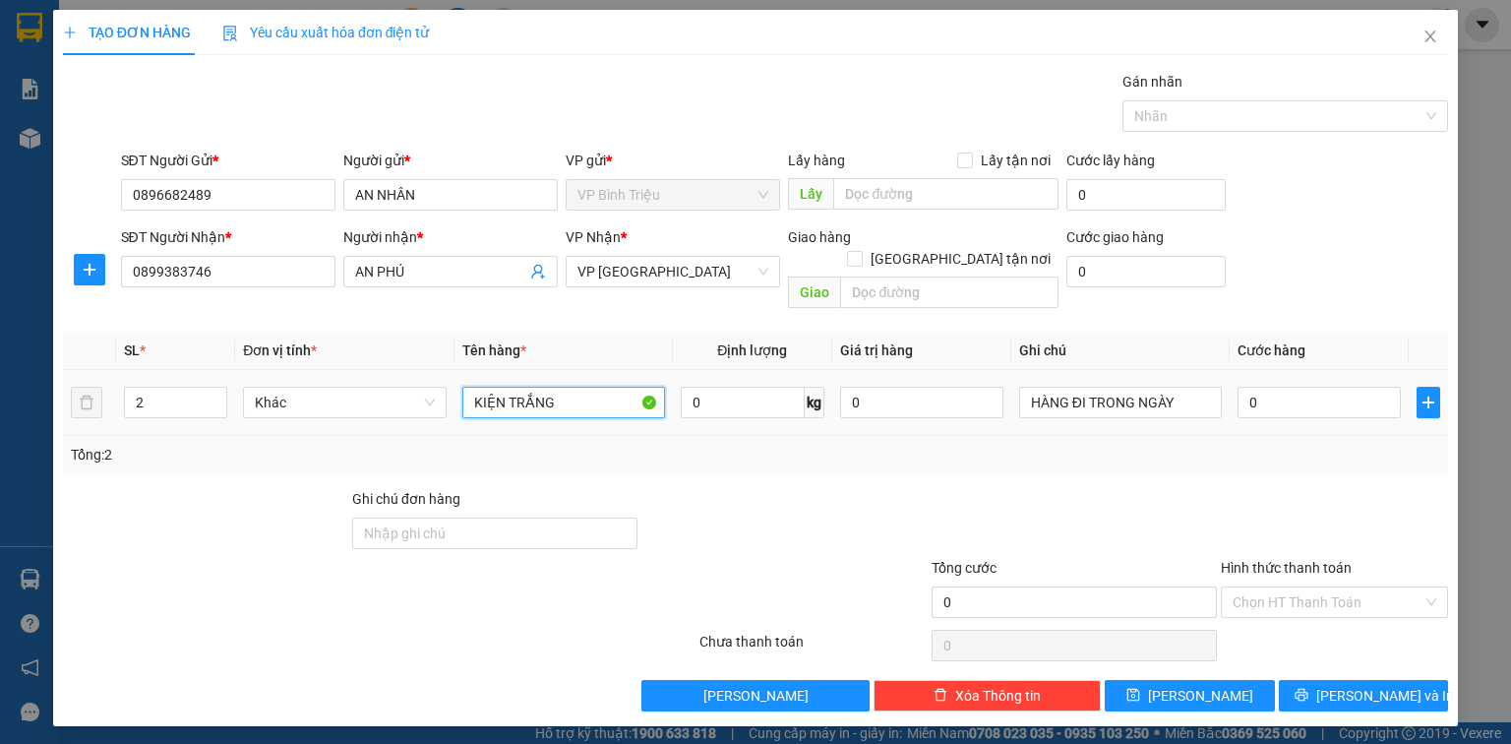
drag, startPoint x: 578, startPoint y: 384, endPoint x: 449, endPoint y: 377, distance: 129.0
click at [449, 377] on tr "2 Khác KIỆN TRẮNG 0 kg 0 HÀNG ĐI TRONG NGÀY 0" at bounding box center [755, 403] width 1385 height 66
click at [567, 387] on input "KIỆN TRẮNG" at bounding box center [563, 402] width 203 height 31
type input "KIỆN"
drag, startPoint x: 1192, startPoint y: 385, endPoint x: 1013, endPoint y: 390, distance: 179.1
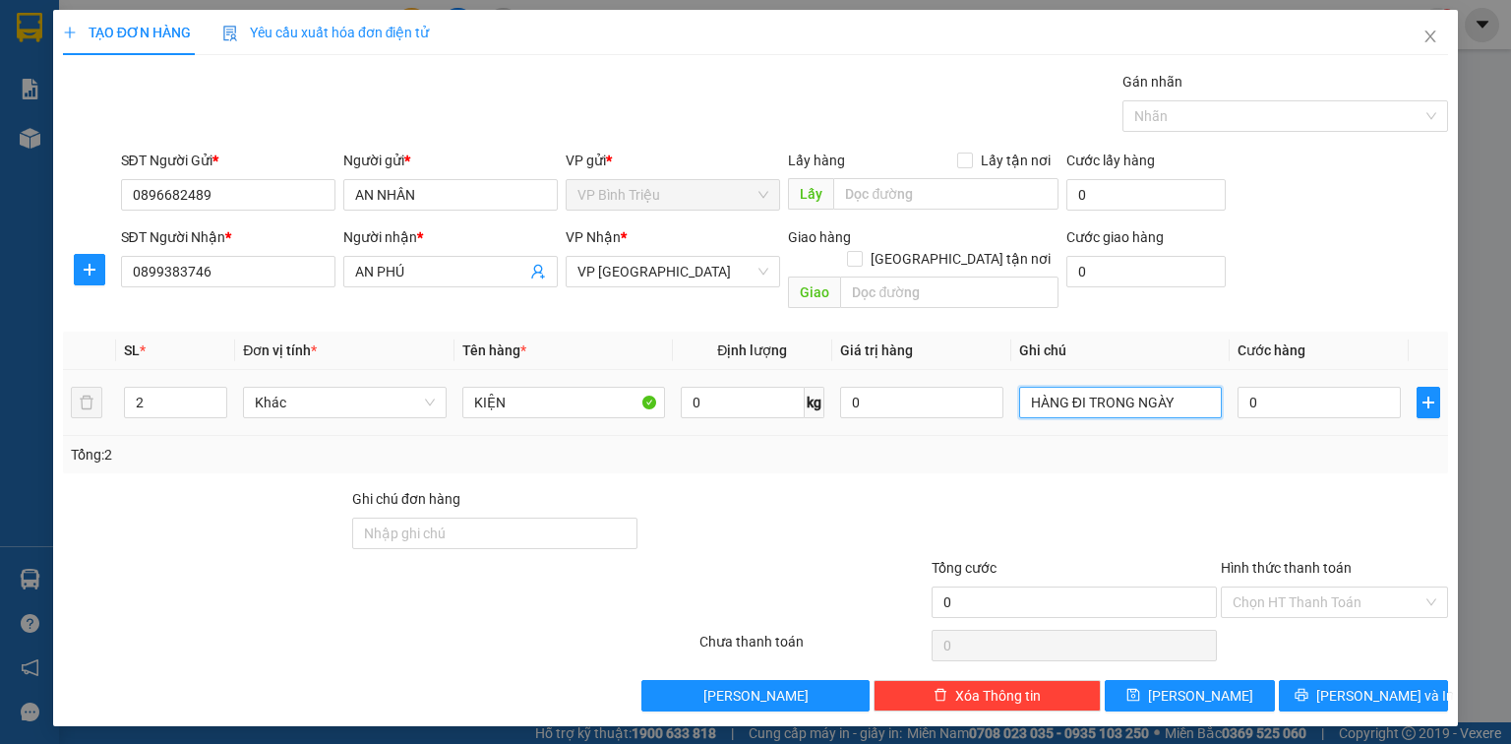
click at [1013, 390] on td "HÀNG ĐI TRONG NGÀY" at bounding box center [1120, 403] width 218 height 66
type input "12/9 NHẬN HÀNG"
click at [1256, 387] on input "0" at bounding box center [1318, 402] width 163 height 31
type input "7"
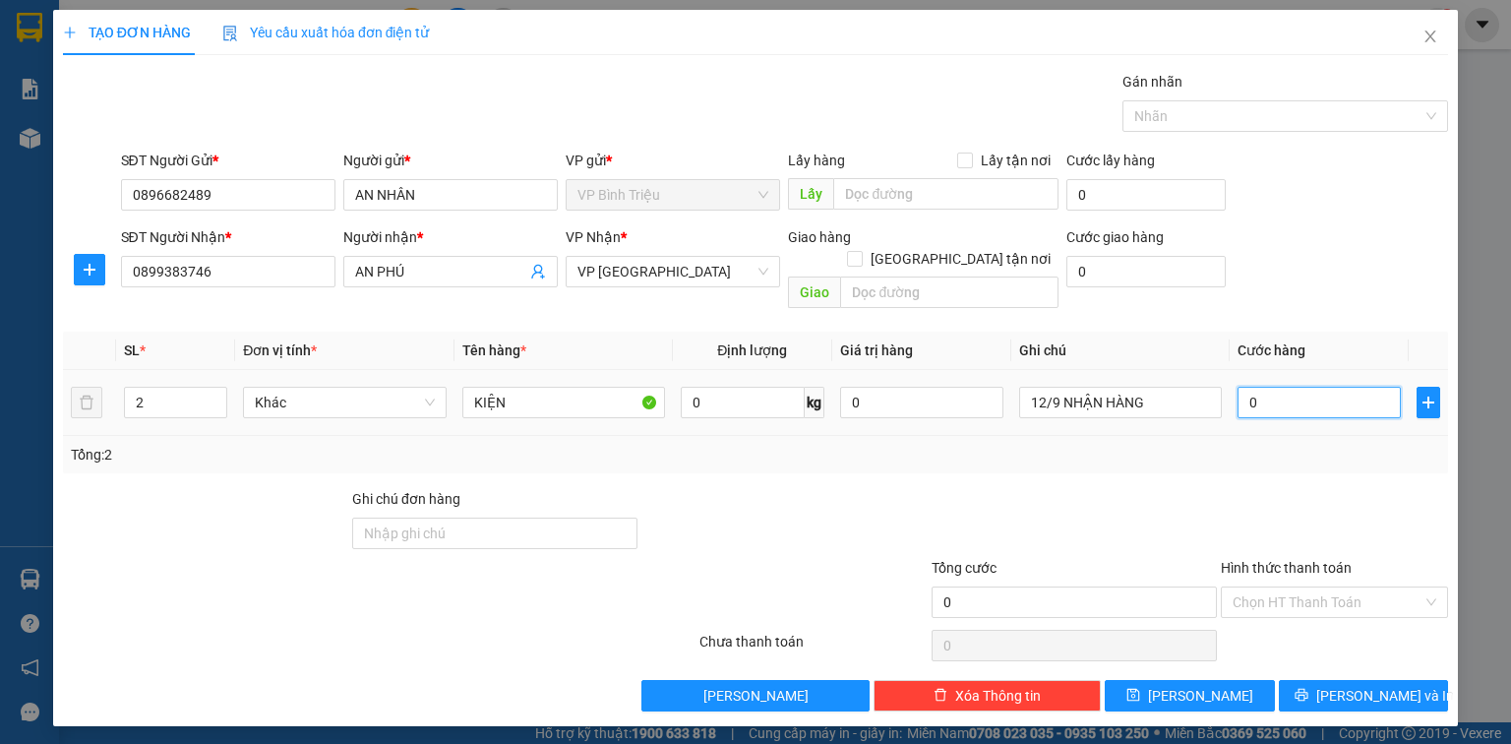
type input "7"
type input "70"
type input "70.000"
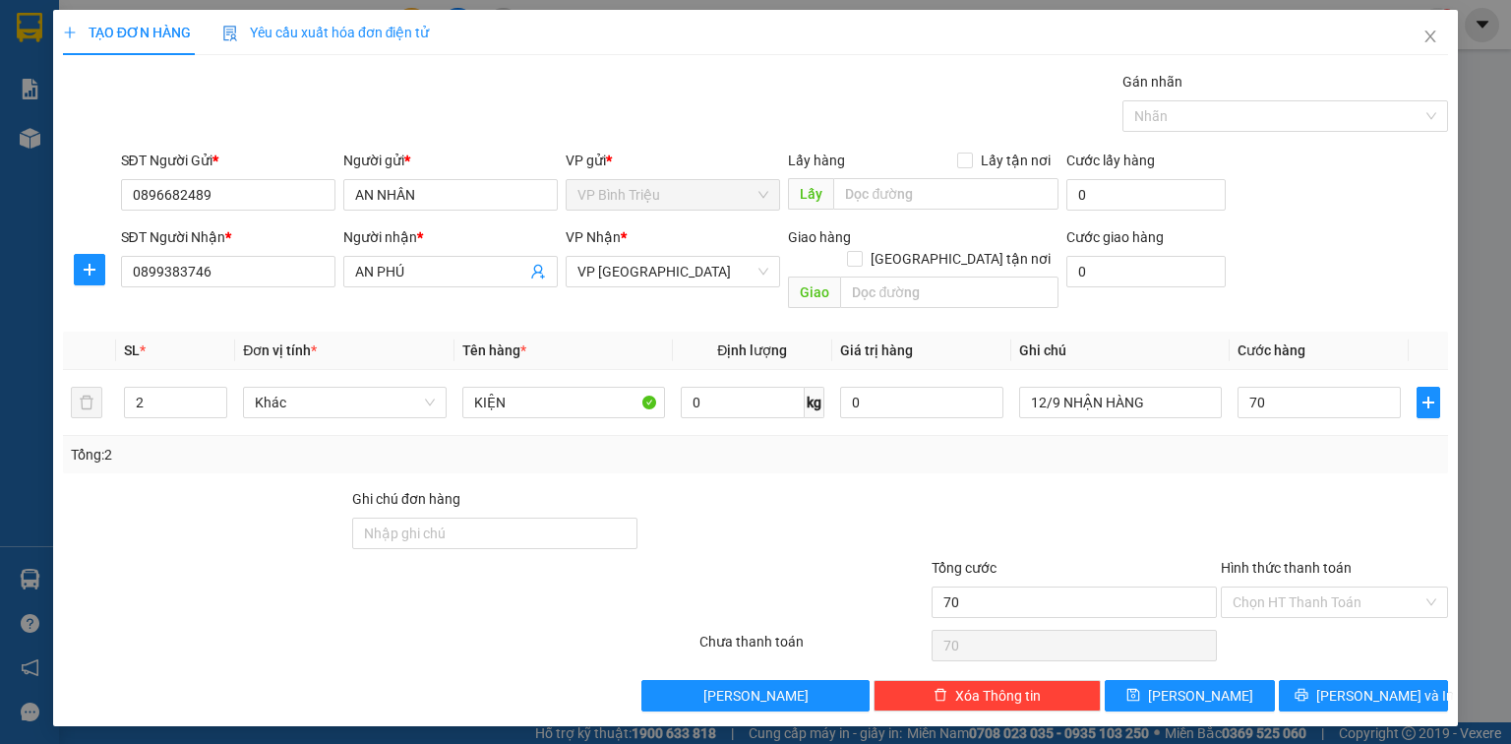
type input "70.000"
click at [1392, 229] on div "SĐT Người Nhận * 0899383746 Người nhận * AN PHÚ VP Nhận * VP [GEOGRAPHIC_DATA] …" at bounding box center [785, 271] width 1336 height 90
click at [1365, 685] on span "[PERSON_NAME] và In" at bounding box center [1385, 696] width 138 height 22
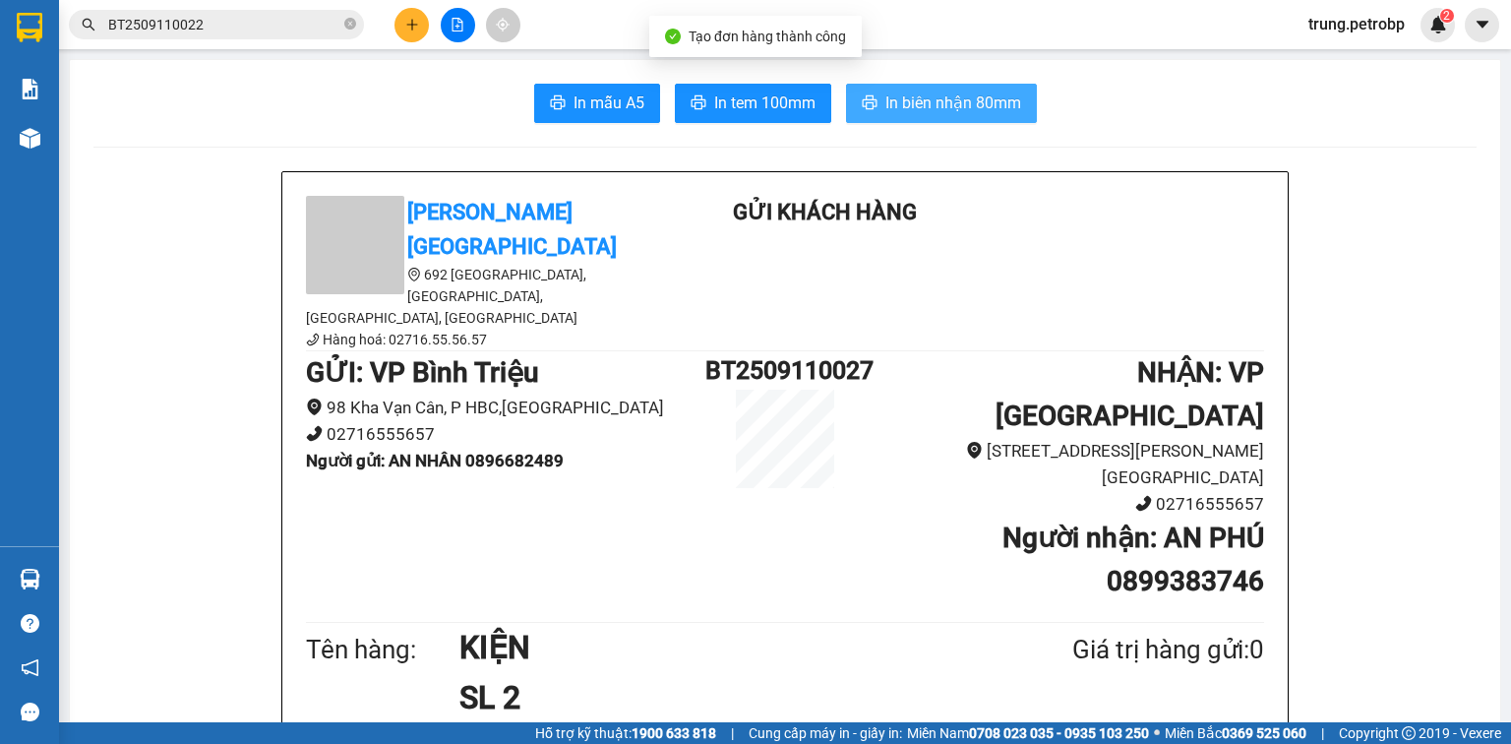
click at [976, 108] on span "In biên nhận 80mm" at bounding box center [953, 102] width 136 height 25
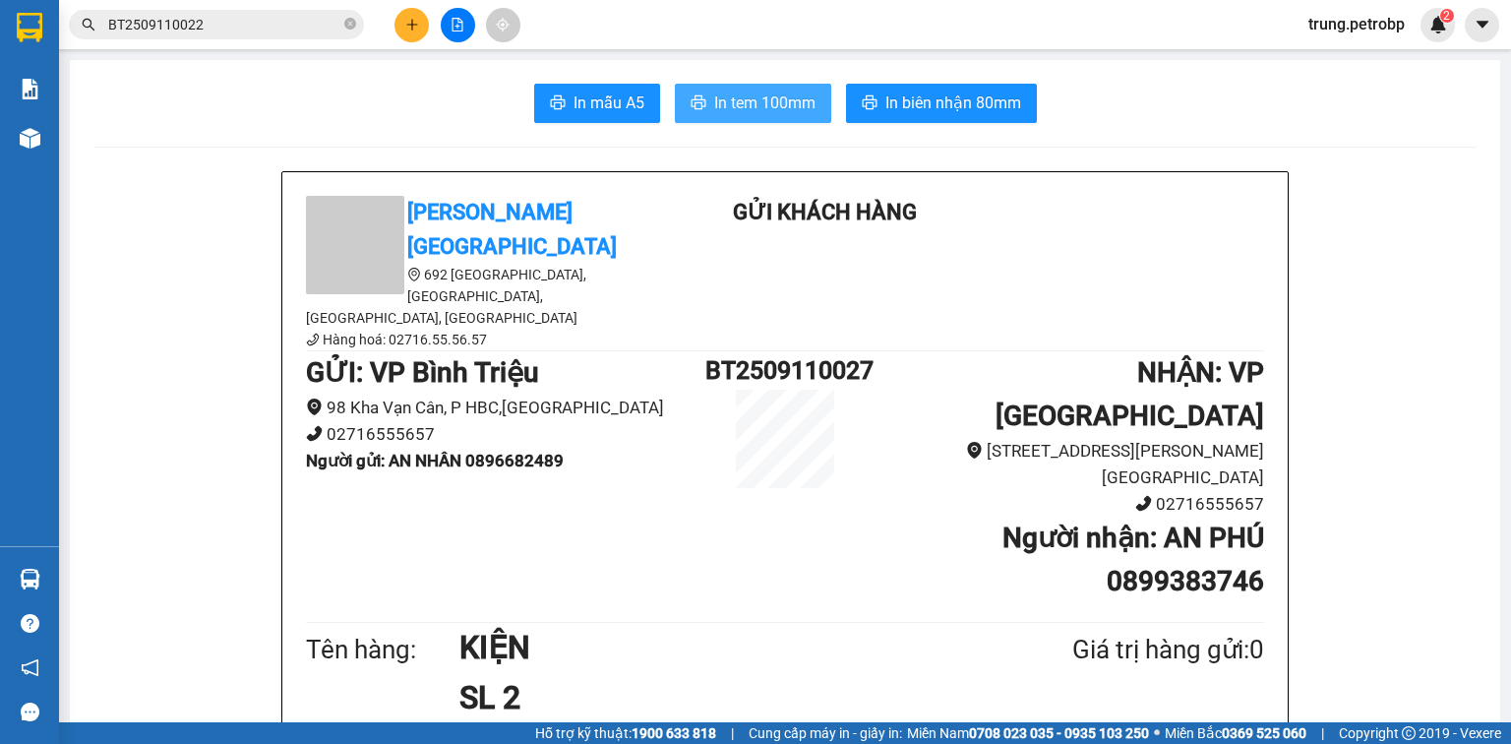
click at [776, 93] on span "In tem 100mm" at bounding box center [764, 102] width 101 height 25
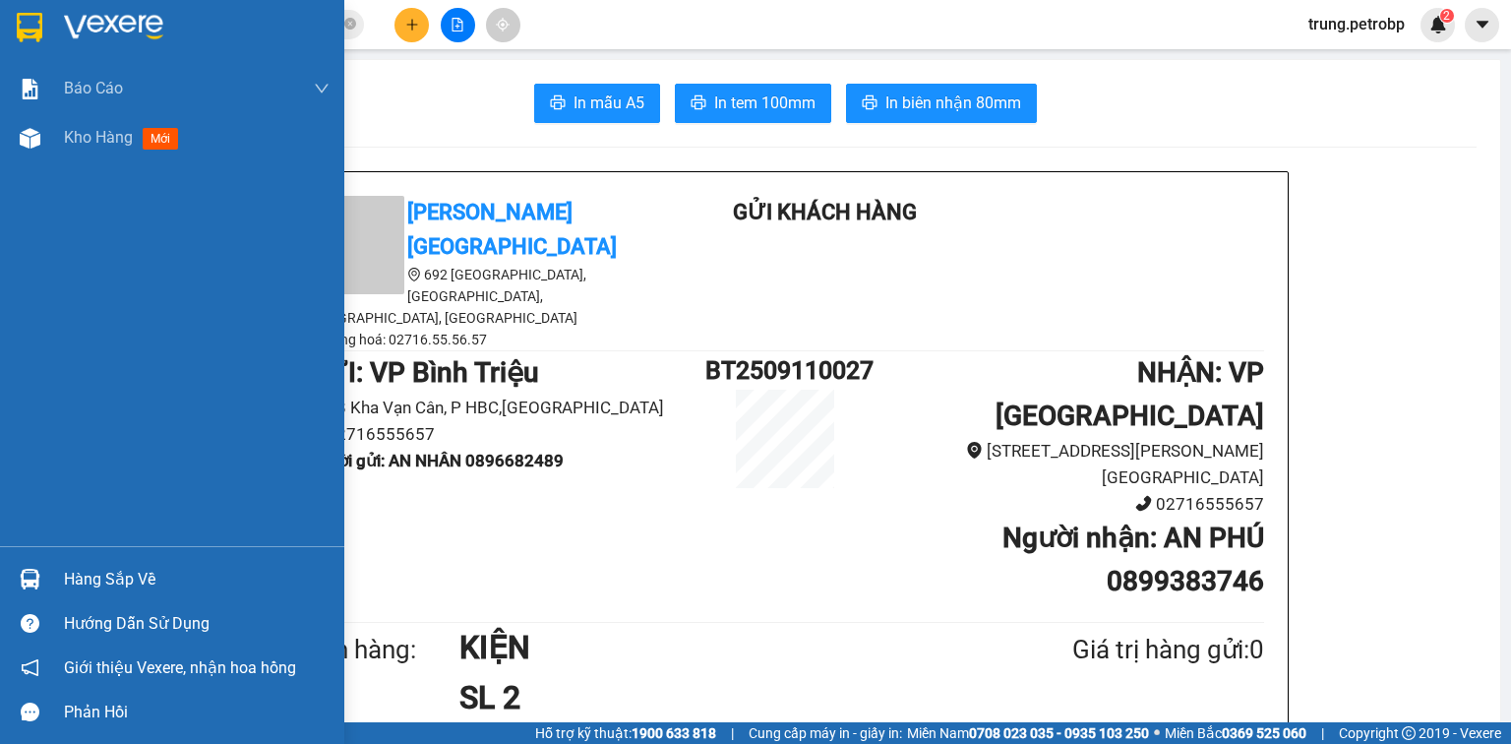
click at [79, 21] on img at bounding box center [113, 28] width 99 height 30
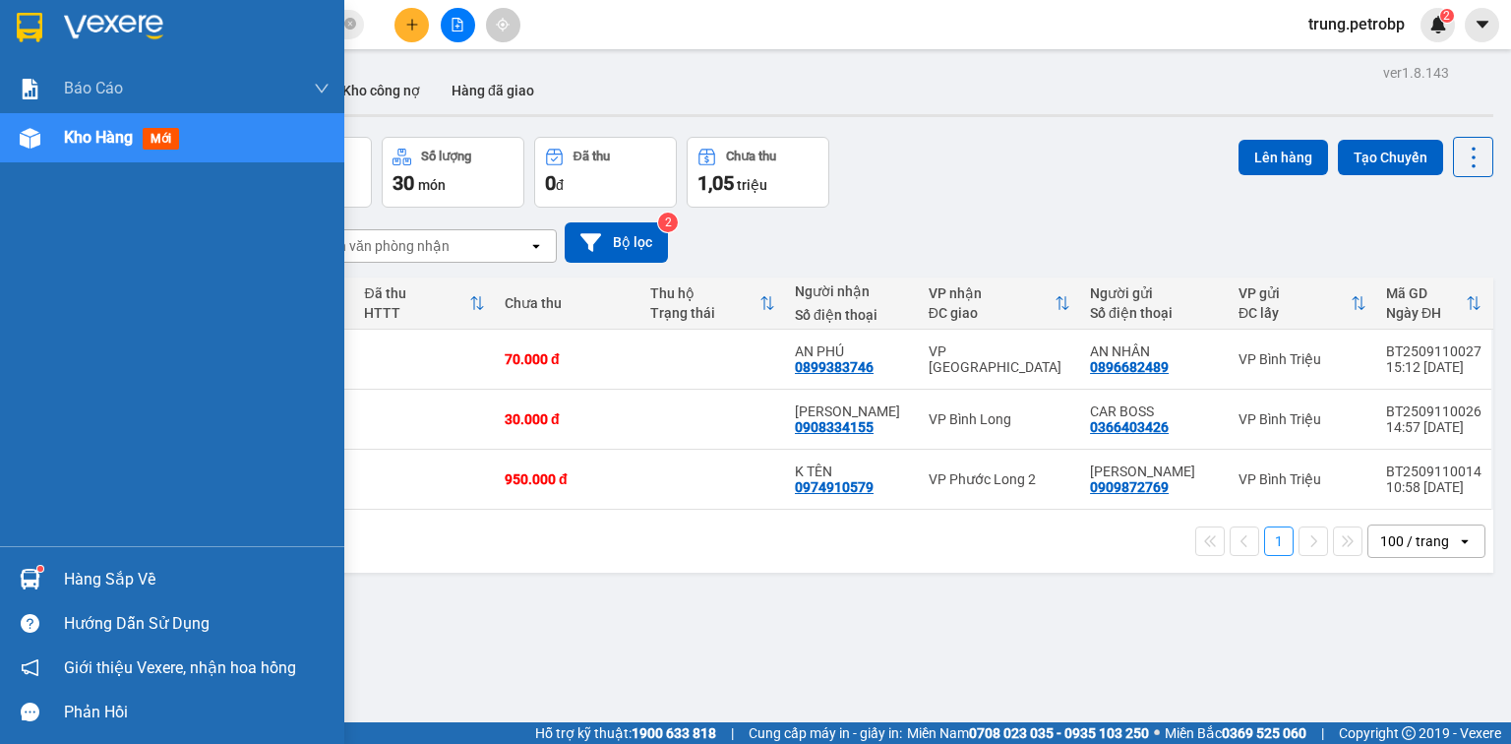
click at [46, 24] on div at bounding box center [30, 27] width 34 height 34
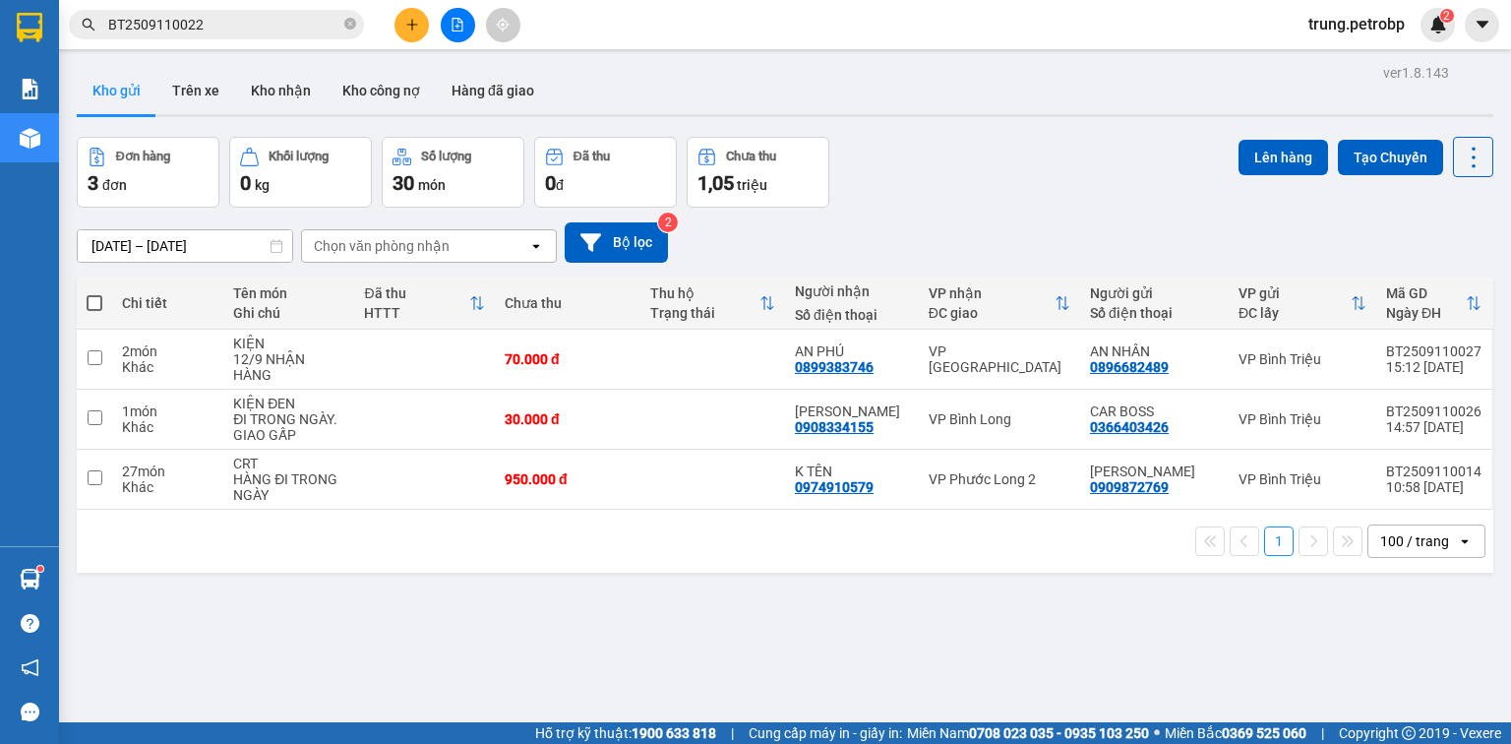
click at [459, 586] on div "ver 1.8.143 Kho gửi Trên xe Kho nhận Kho công nợ Hàng đã giao Đơn hàng 3 đơn Kh…" at bounding box center [785, 431] width 1432 height 744
click at [416, 28] on icon "plus" at bounding box center [412, 25] width 14 height 14
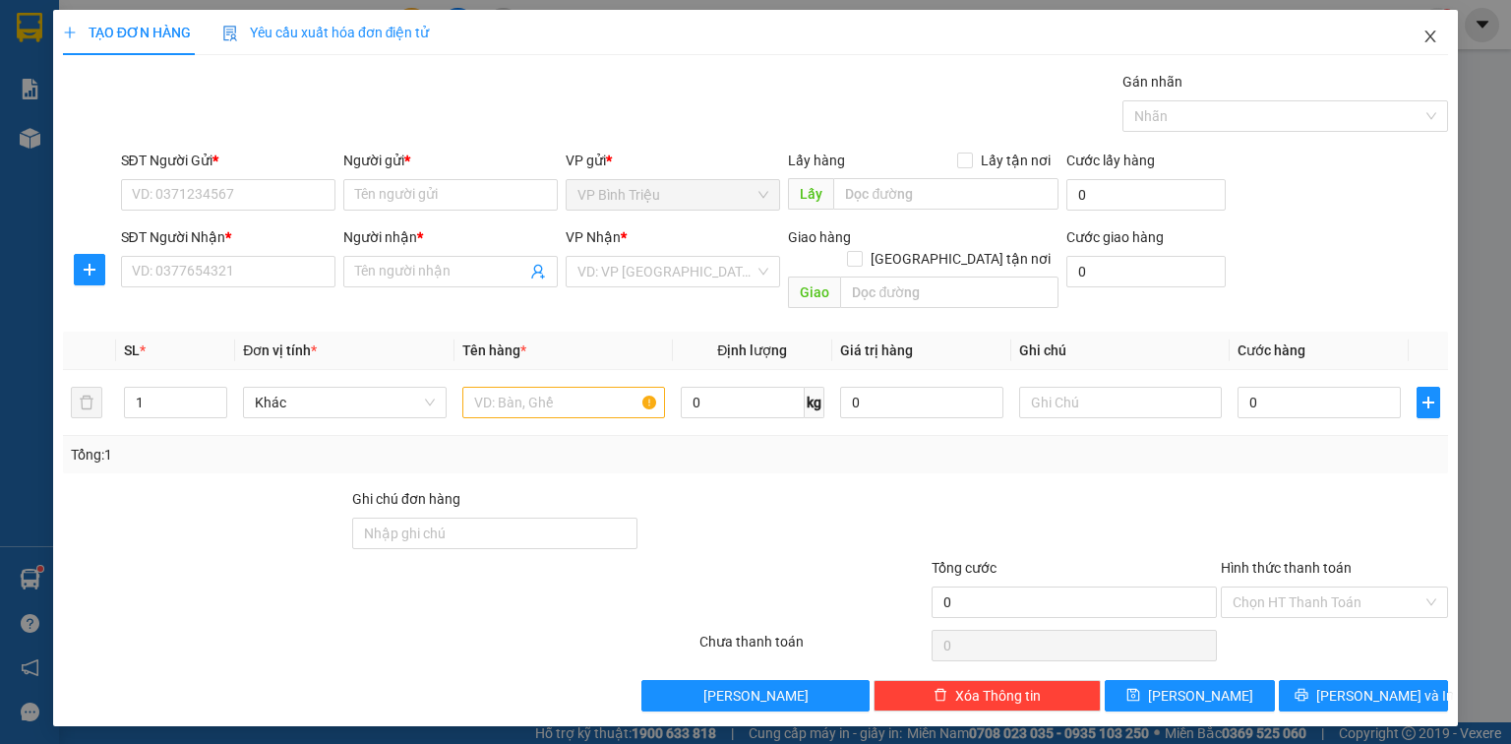
click at [1424, 40] on icon "close" at bounding box center [1430, 37] width 16 height 16
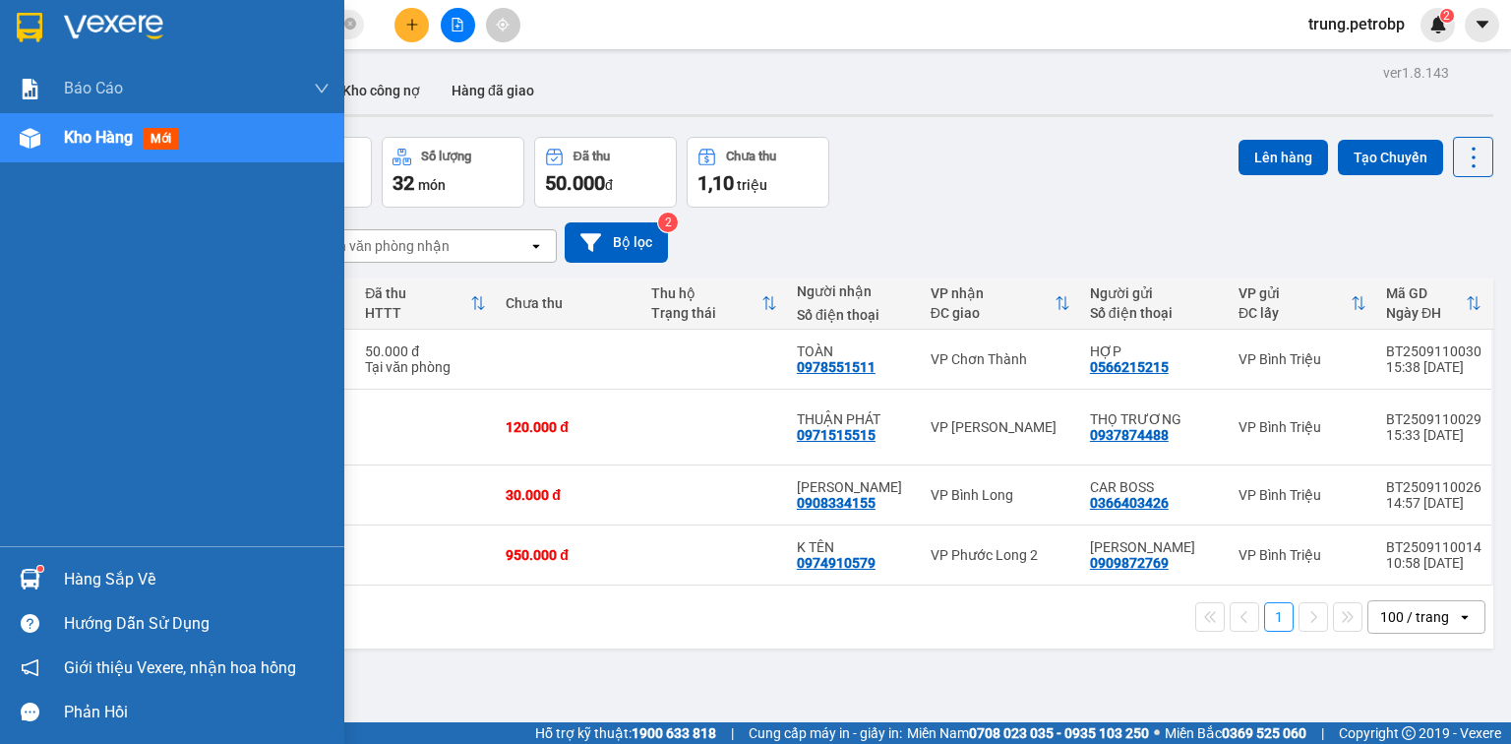
click at [69, 587] on div "Hàng sắp về" at bounding box center [197, 580] width 266 height 30
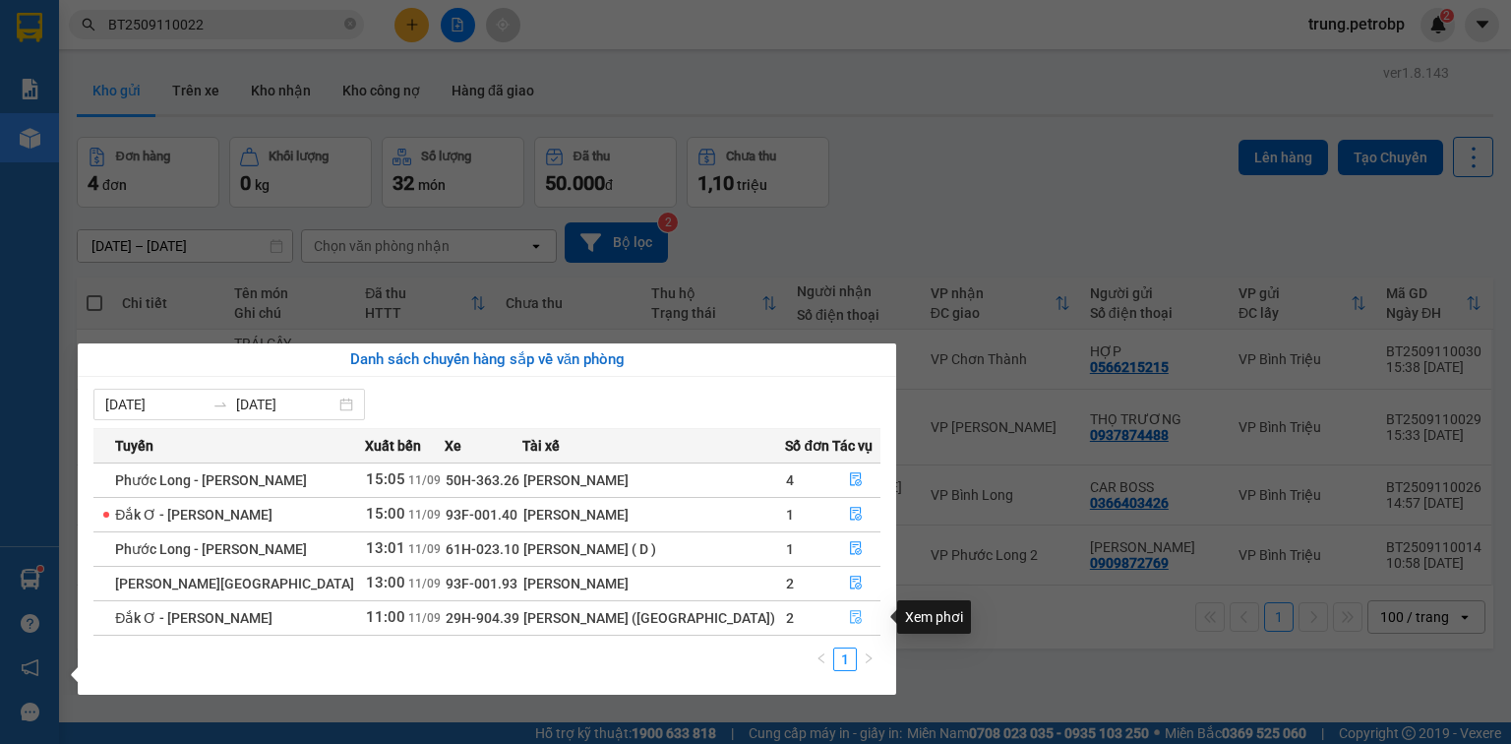
click at [849, 614] on icon "file-done" at bounding box center [856, 617] width 14 height 14
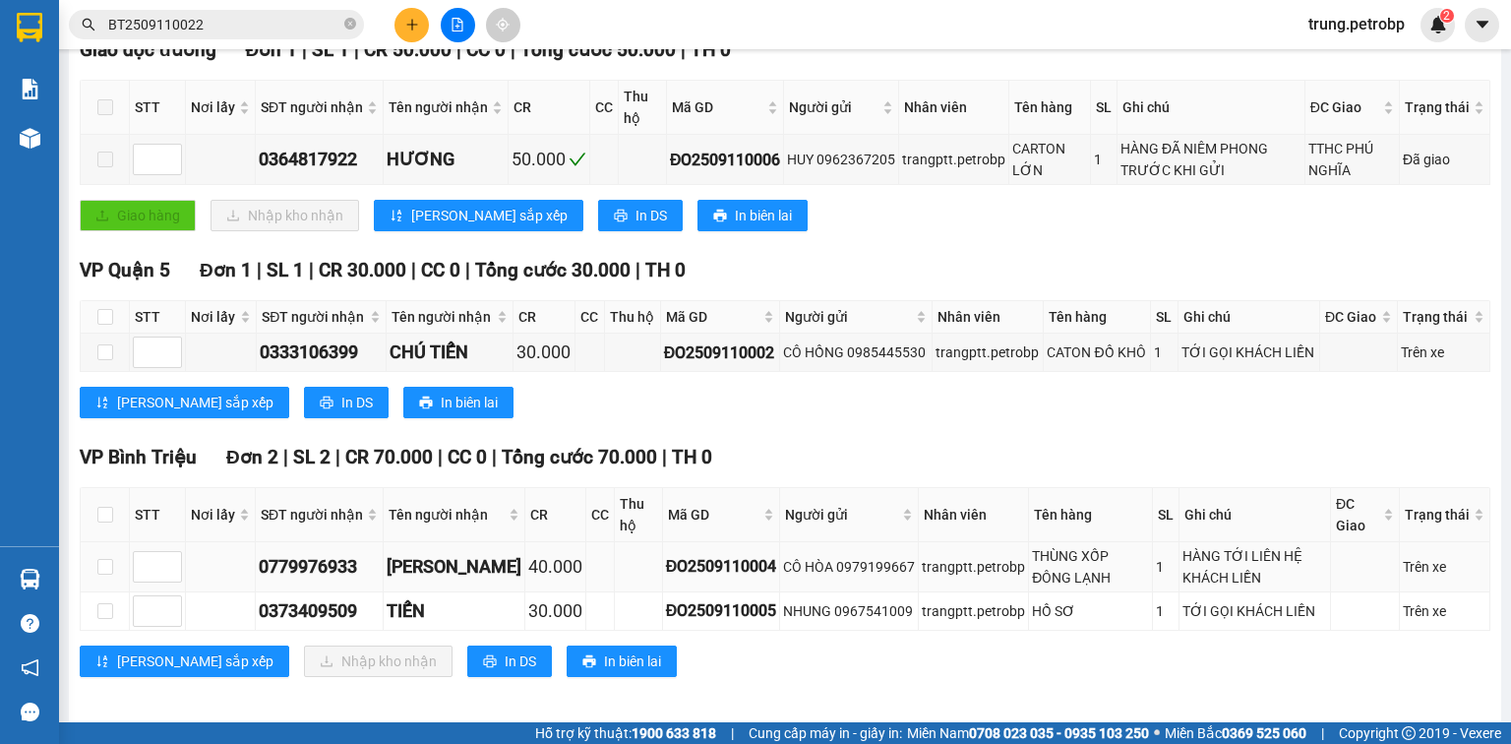
scroll to position [337, 0]
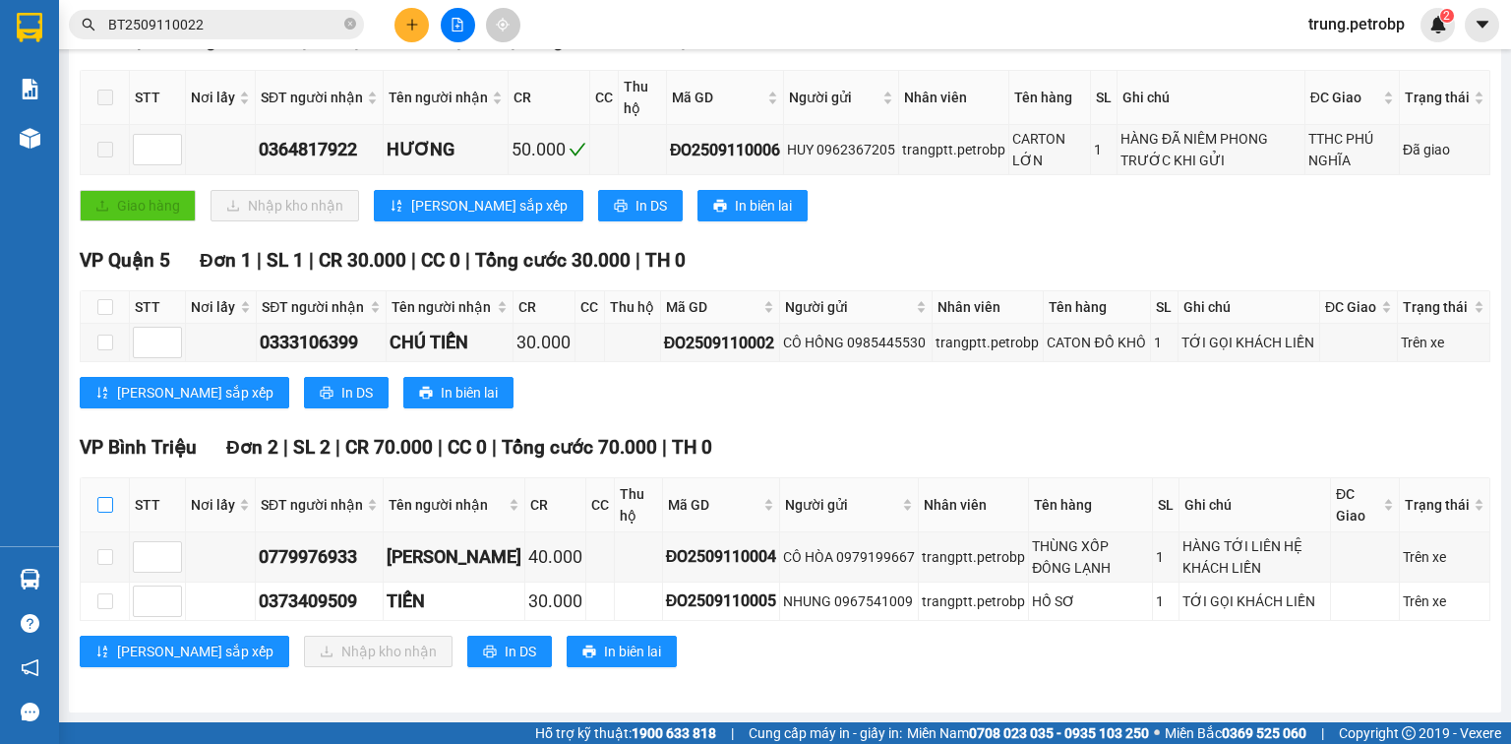
click at [104, 509] on input "checkbox" at bounding box center [105, 505] width 16 height 16
checkbox input "true"
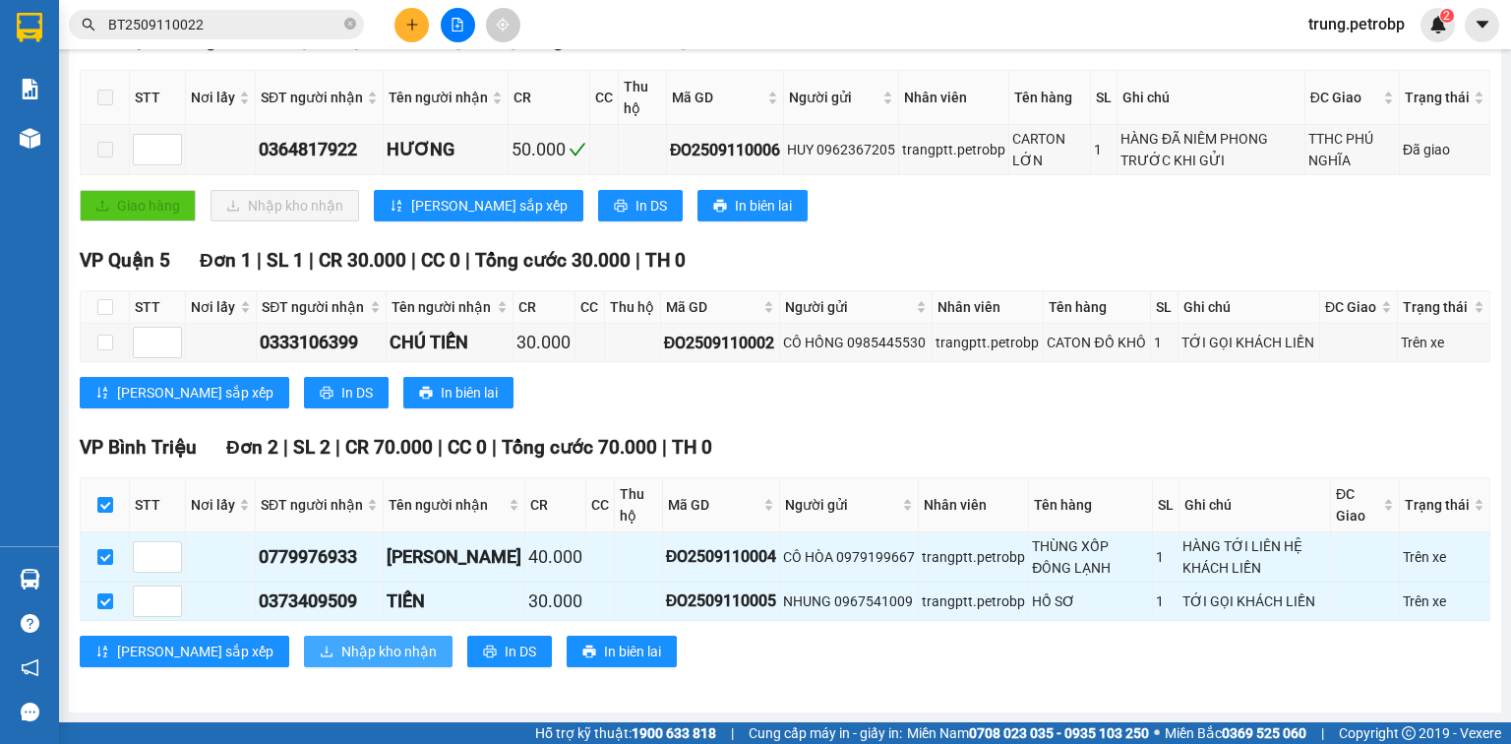
click at [341, 649] on span "Nhập kho nhận" at bounding box center [388, 651] width 95 height 22
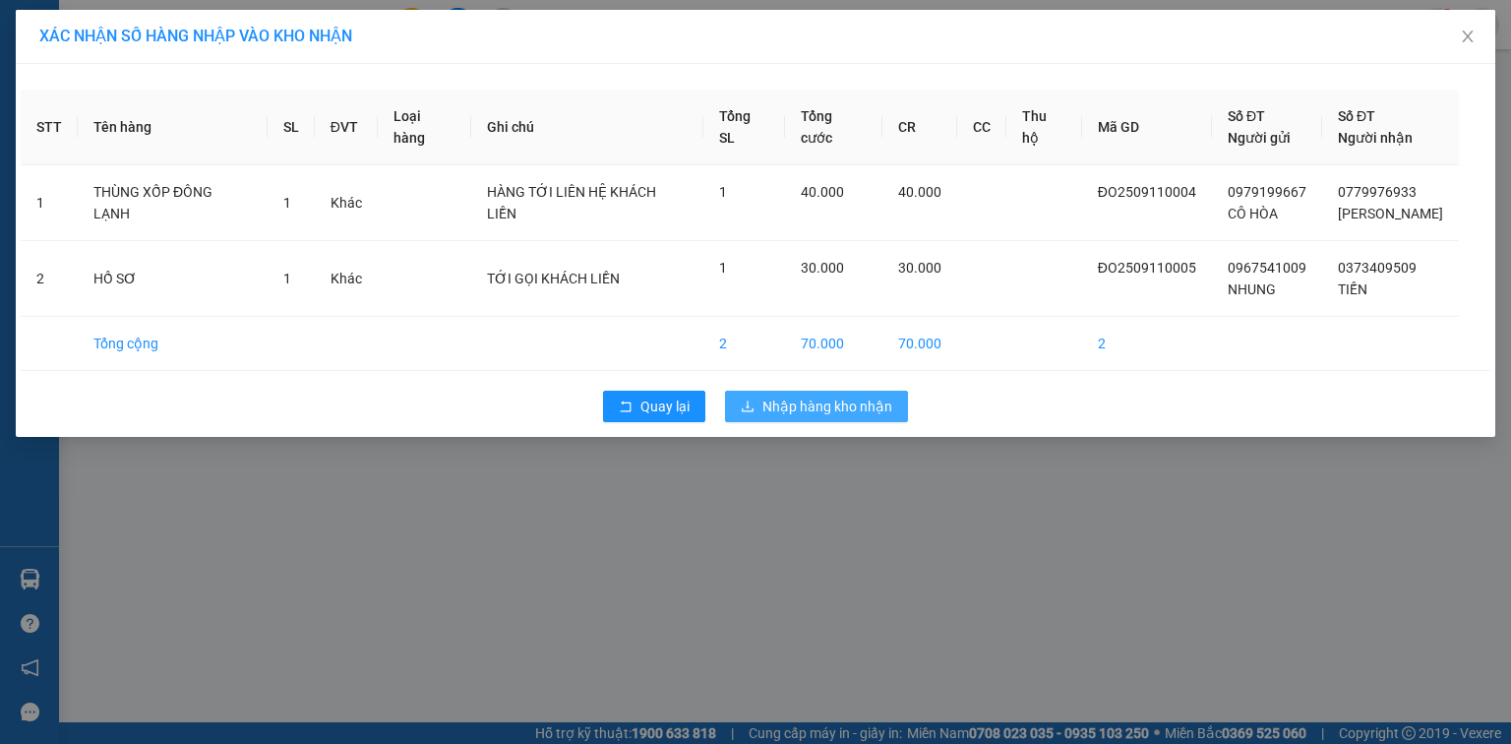
click at [846, 399] on span "Nhập hàng kho nhận" at bounding box center [827, 406] width 130 height 22
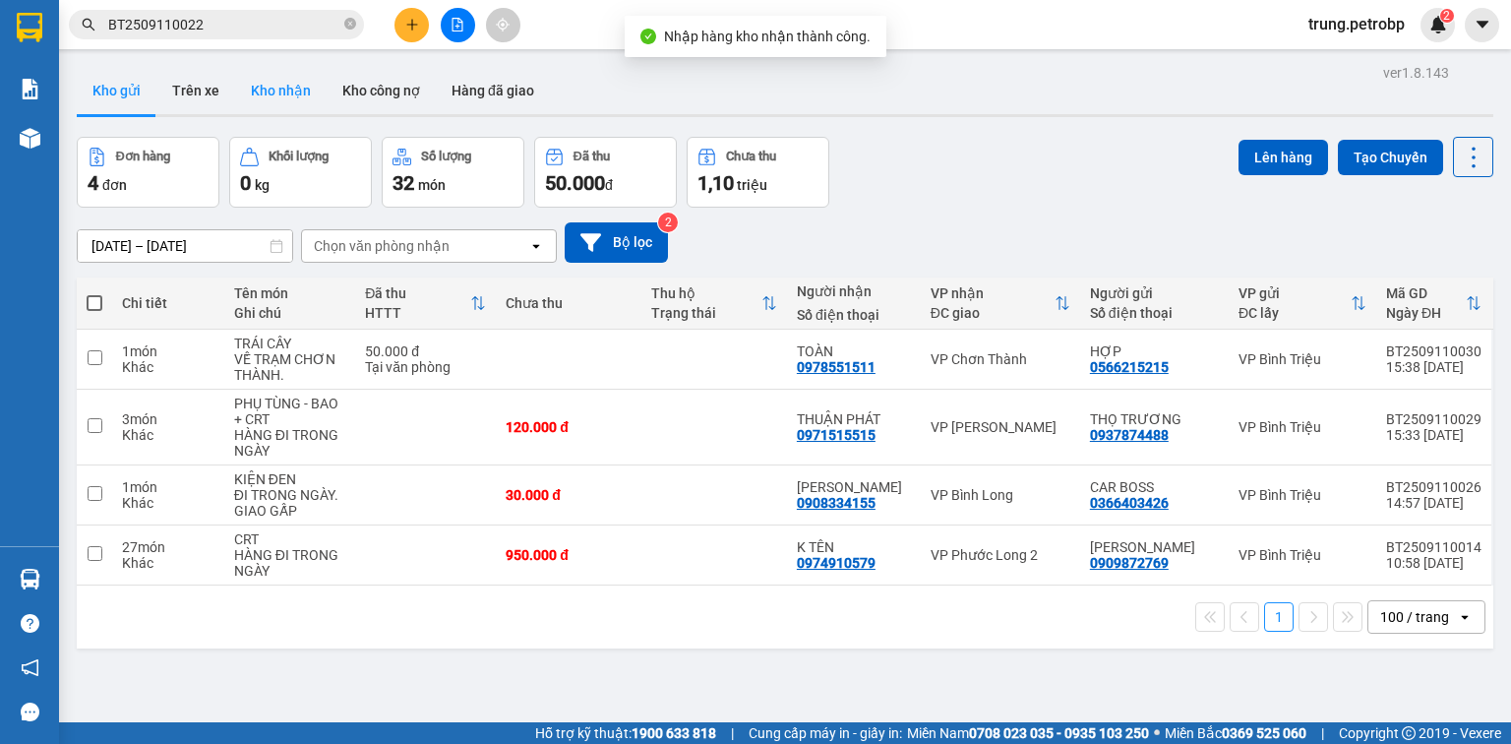
click at [274, 85] on button "Kho nhận" at bounding box center [280, 90] width 91 height 47
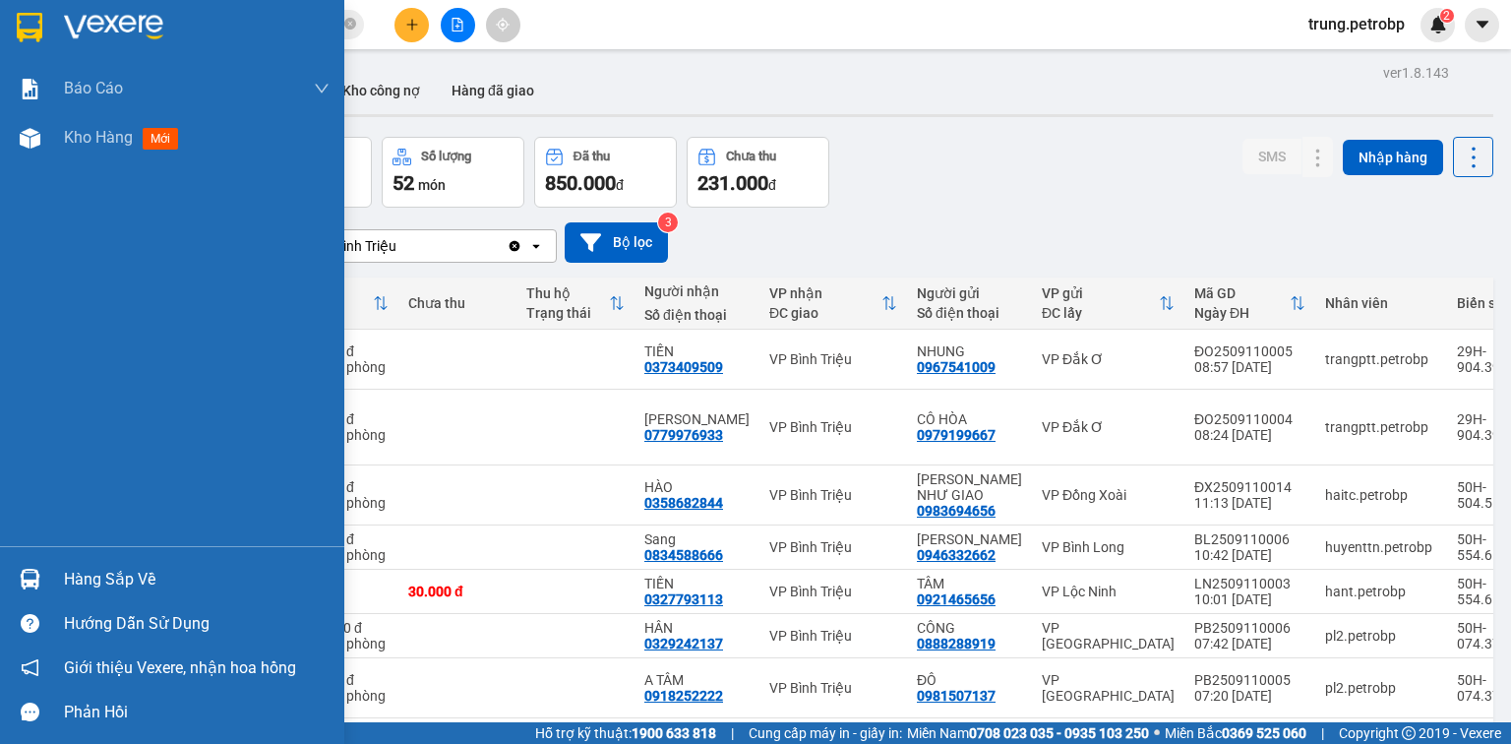
click at [39, 583] on img at bounding box center [30, 578] width 21 height 21
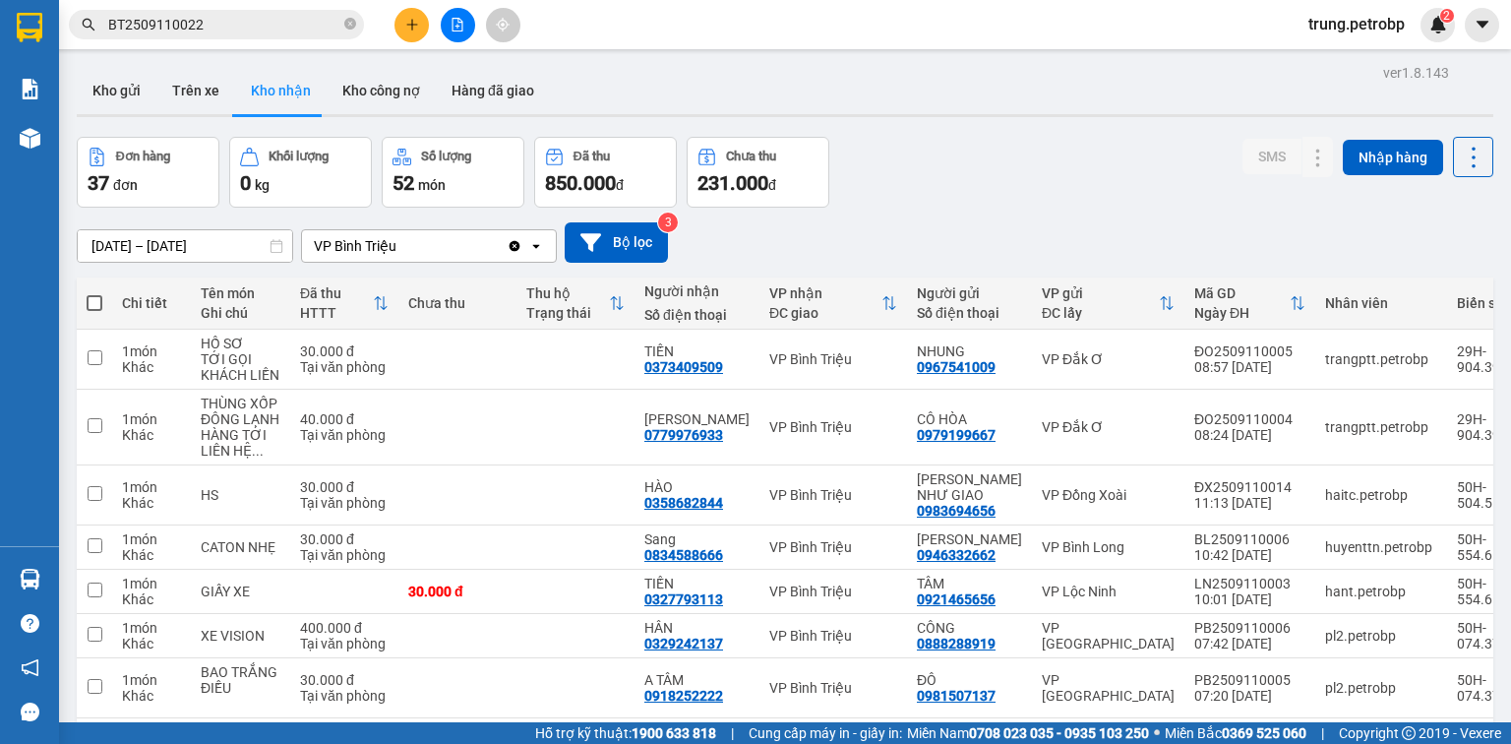
click at [912, 149] on section "Kết quả tìm kiếm ( 1 ) Bộ lọc Mã ĐH Trạng thái Món hàng Tổng cước Chưa cước Ngư…" at bounding box center [755, 372] width 1511 height 744
click at [409, 27] on icon "plus" at bounding box center [412, 25] width 14 height 14
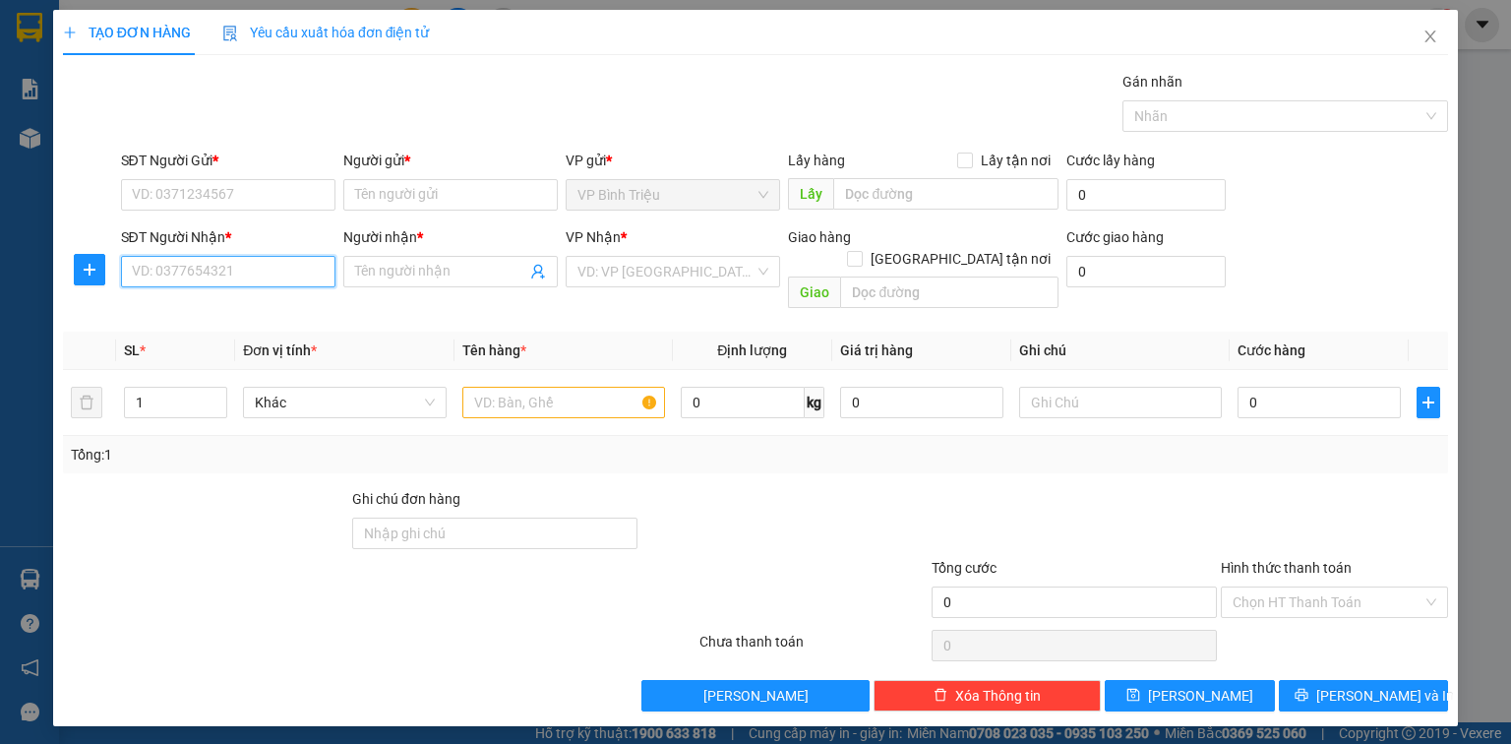
click at [259, 271] on input "SĐT Người Nhận *" at bounding box center [228, 271] width 214 height 31
type input "0988674344"
click at [370, 268] on input "Người nhận *" at bounding box center [440, 272] width 171 height 22
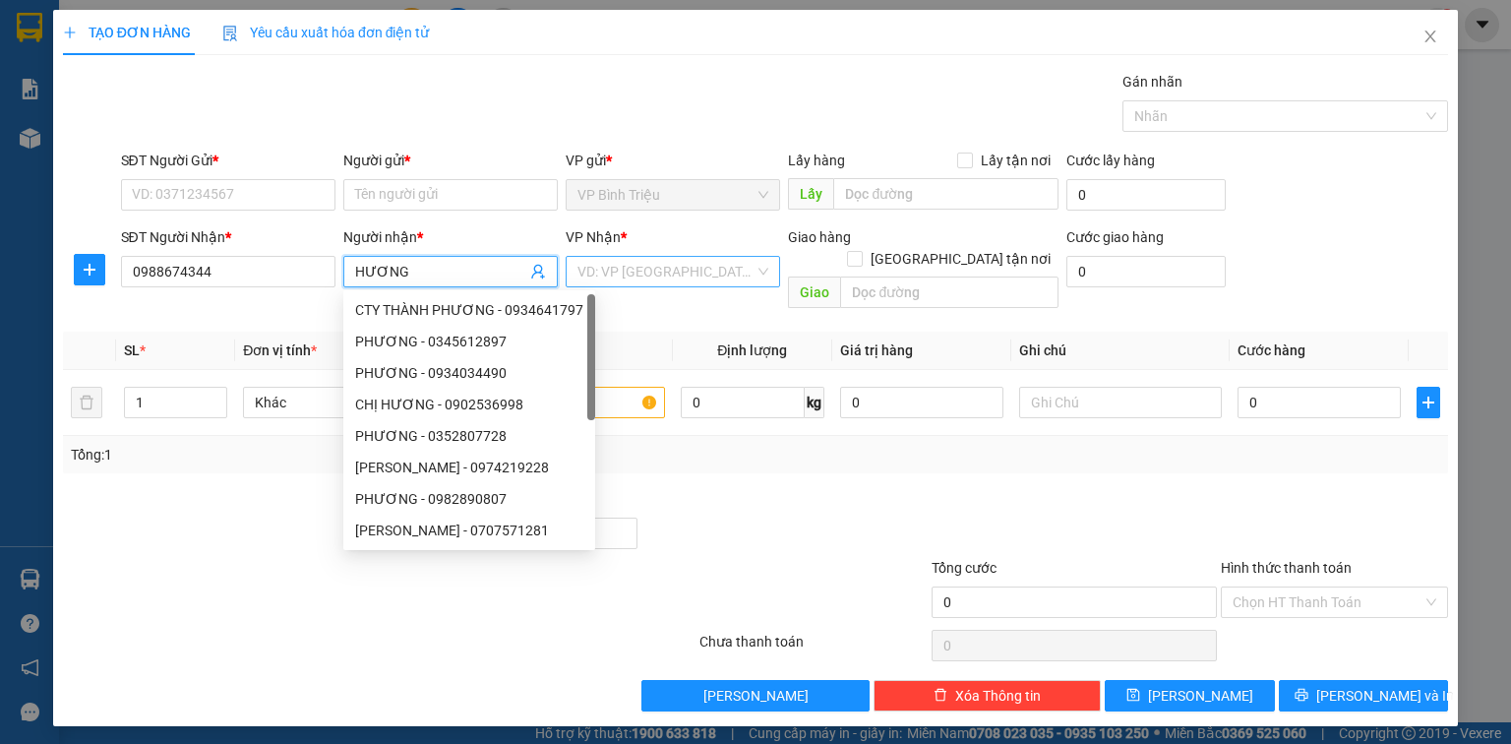
type input "HƯƠNG"
click at [598, 277] on input "search" at bounding box center [665, 272] width 177 height 30
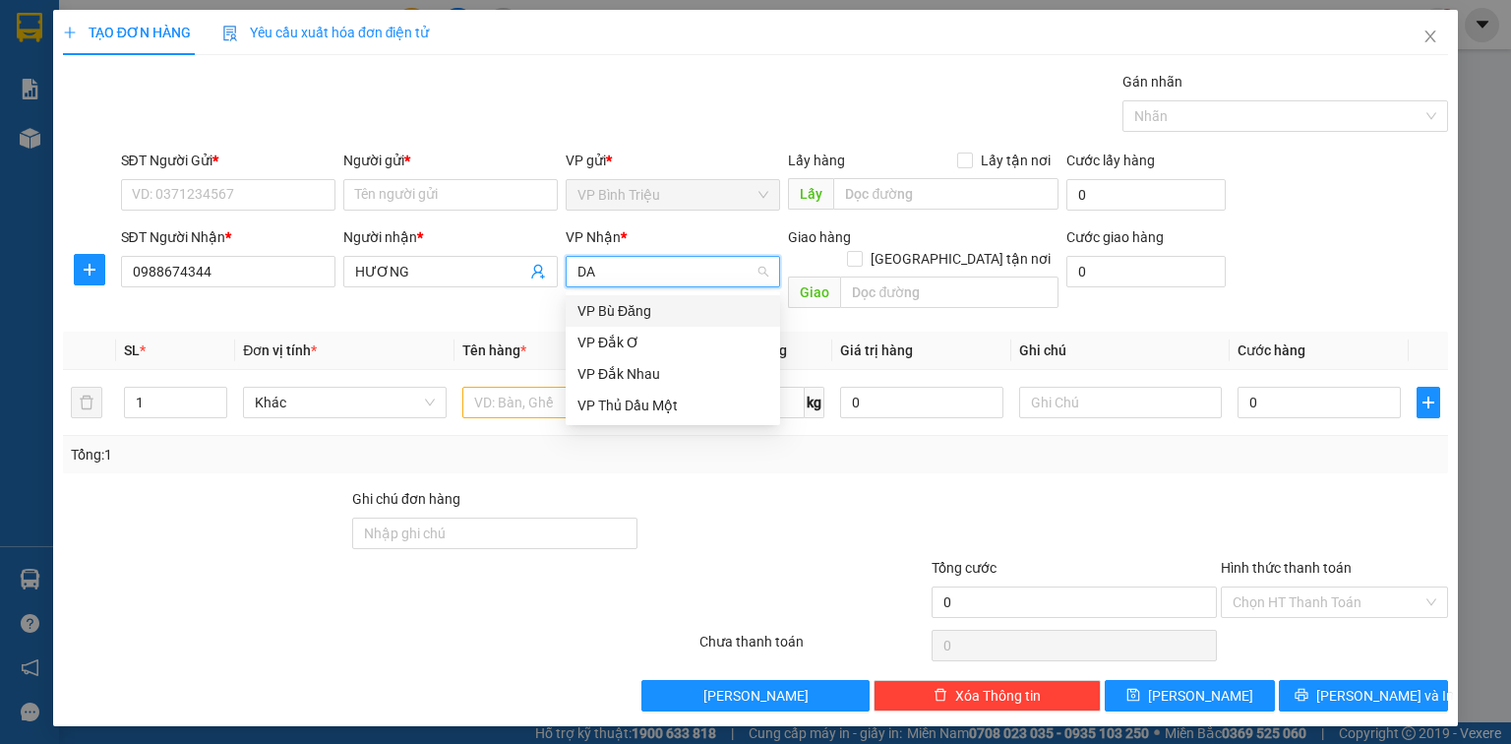
type input "DAK"
click at [617, 312] on div "VP Đắk Nhau" at bounding box center [672, 311] width 191 height 22
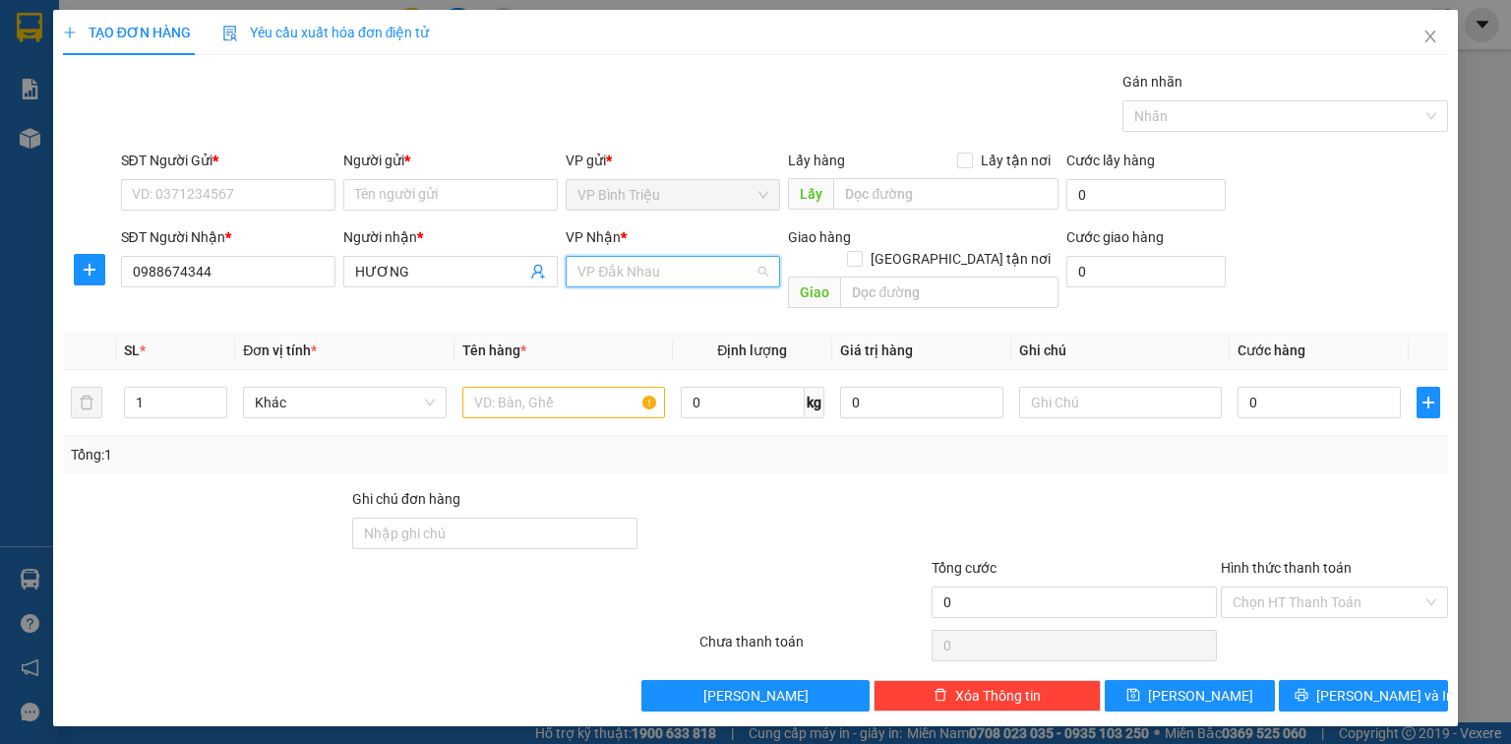
scroll to position [157, 0]
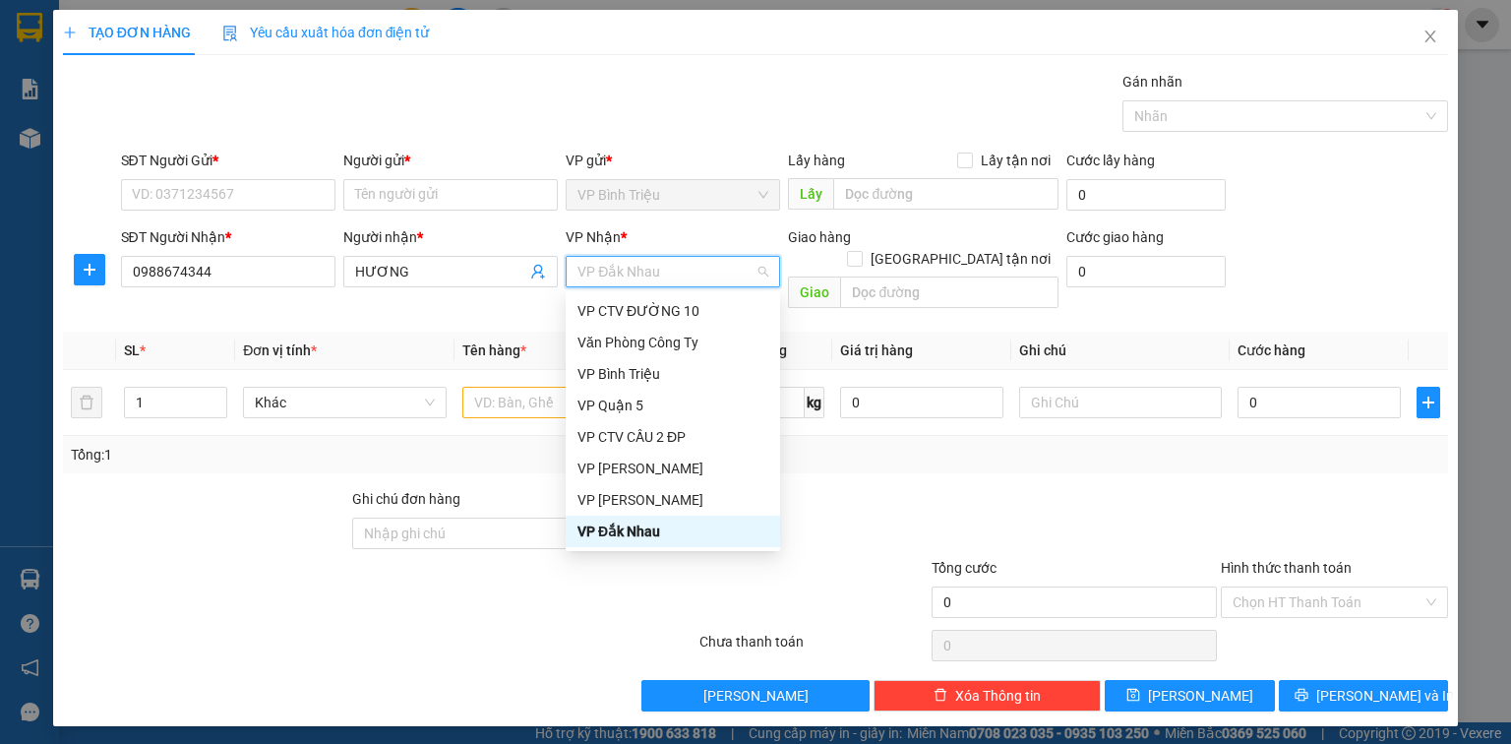
click at [637, 531] on div "VP Đắk Nhau" at bounding box center [672, 531] width 191 height 22
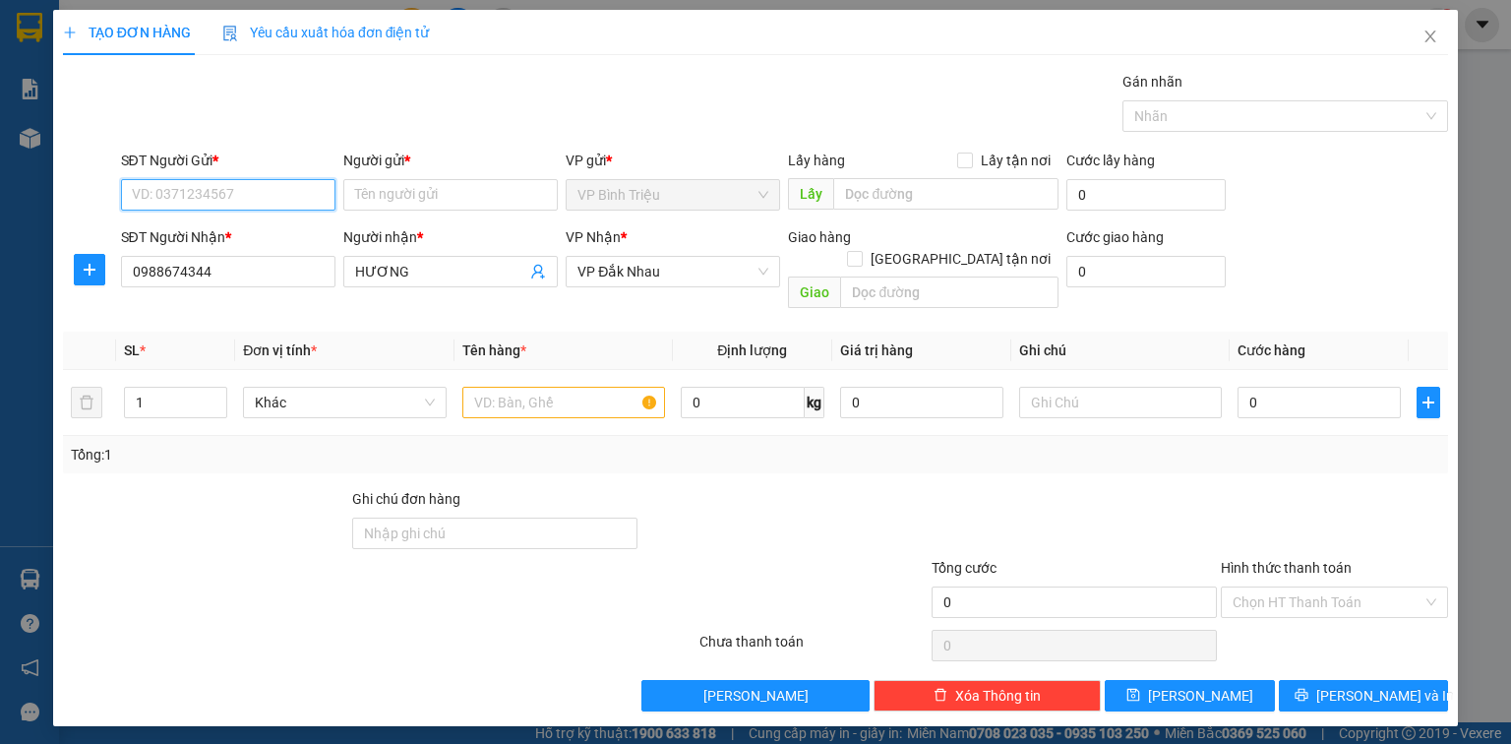
click at [209, 195] on input "SĐT Người Gửi *" at bounding box center [228, 194] width 214 height 31
type input "0909409292"
click at [358, 197] on input "Người gửi *" at bounding box center [450, 194] width 214 height 31
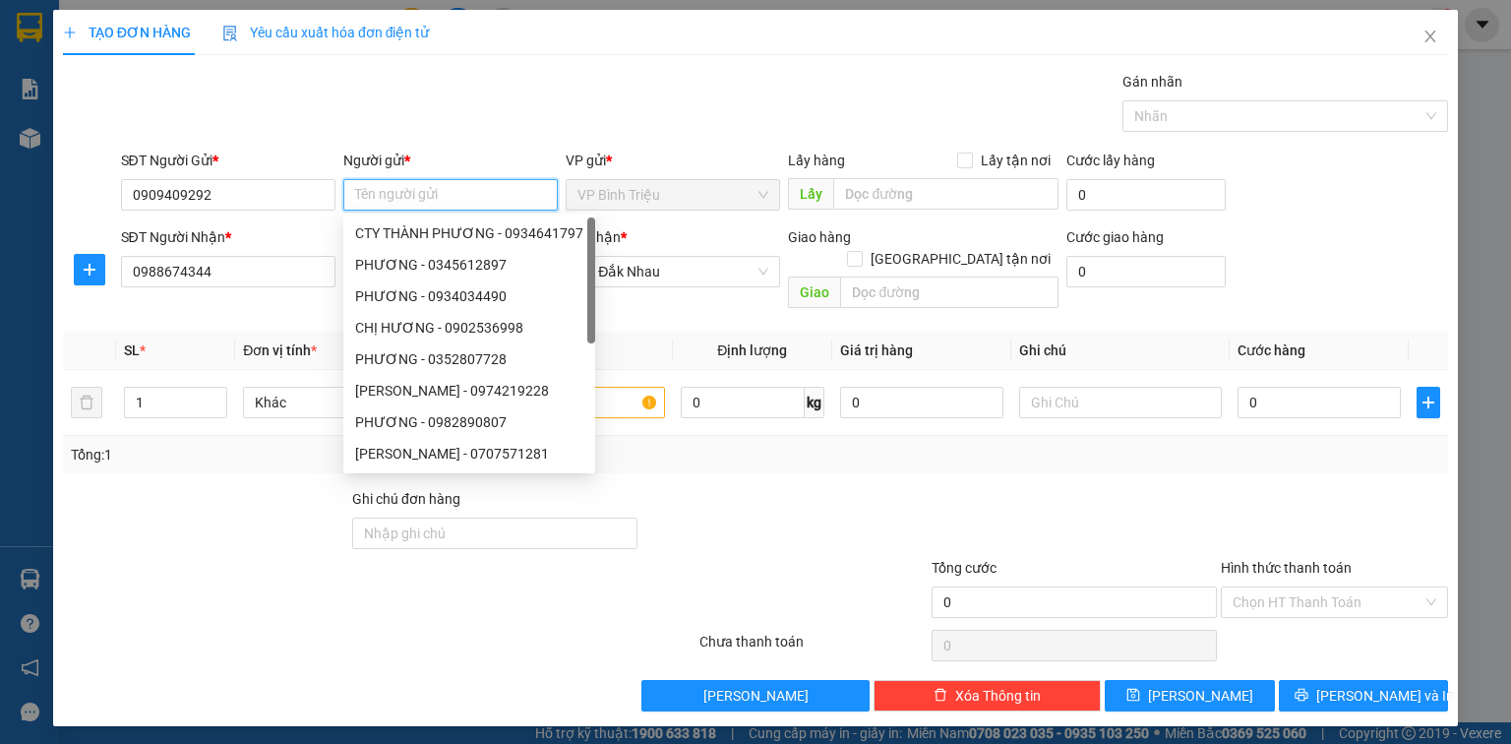
type input "O"
type input "PHƯƠNG"
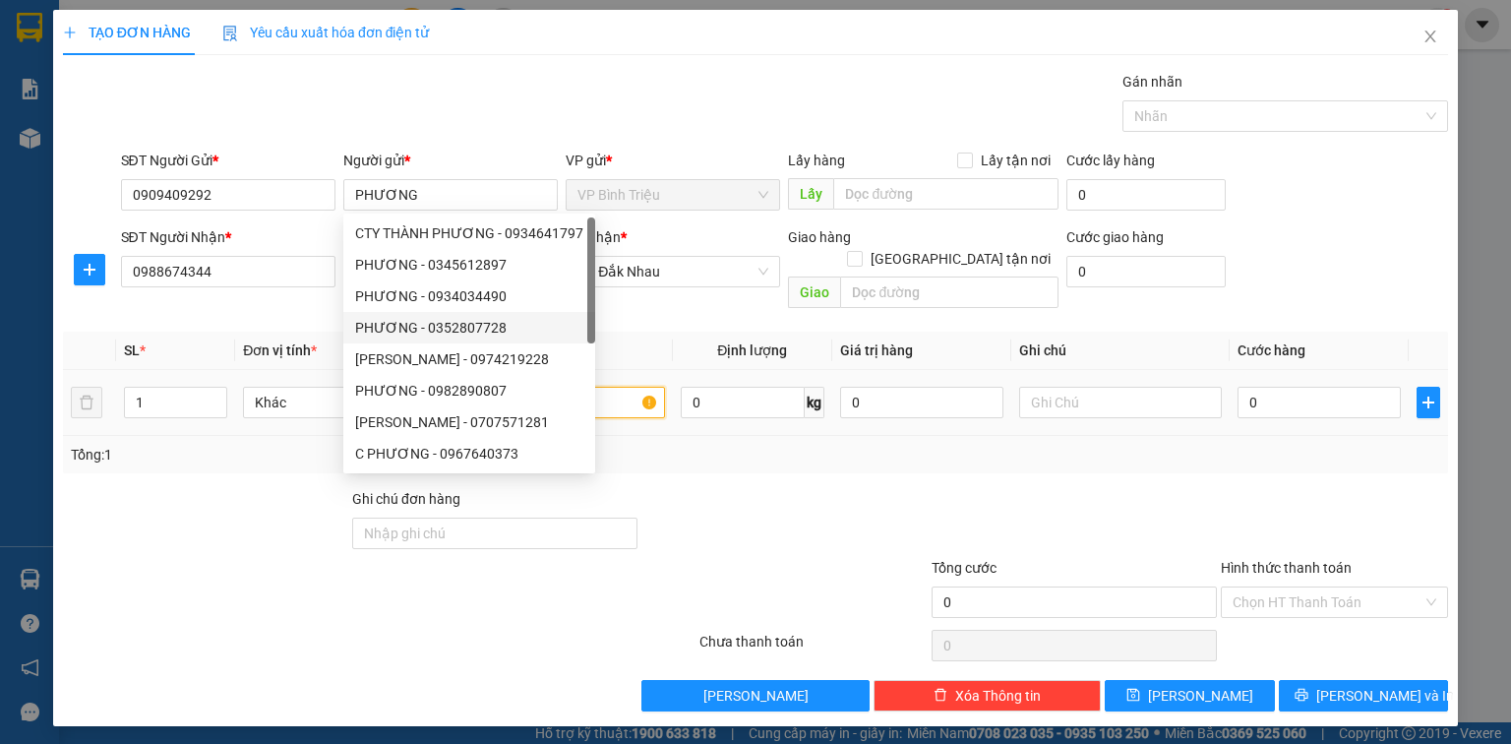
click at [601, 387] on input "text" at bounding box center [563, 402] width 203 height 31
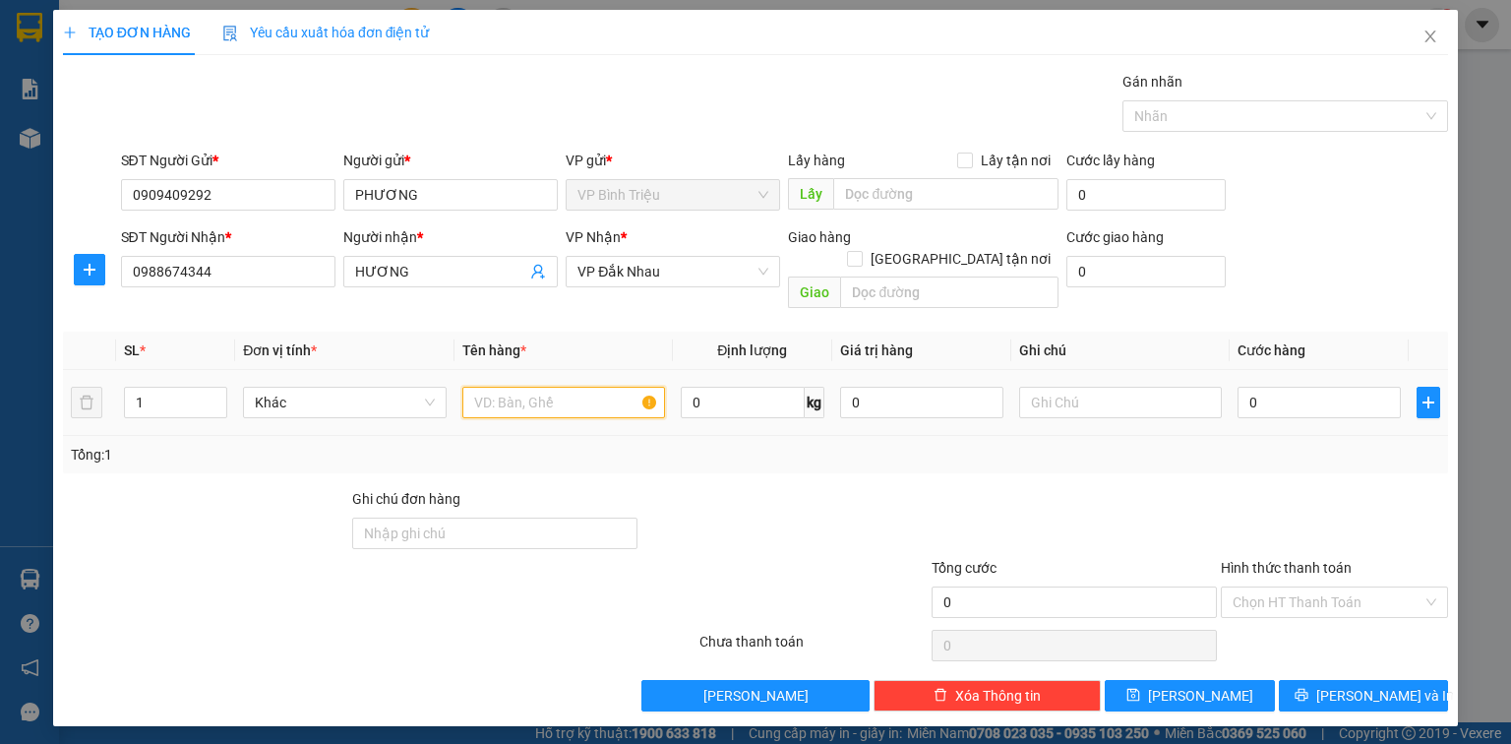
click at [601, 387] on input "text" at bounding box center [563, 402] width 203 height 31
type input "KIỆN"
click at [1292, 387] on input "0" at bounding box center [1318, 402] width 163 height 31
type input "4"
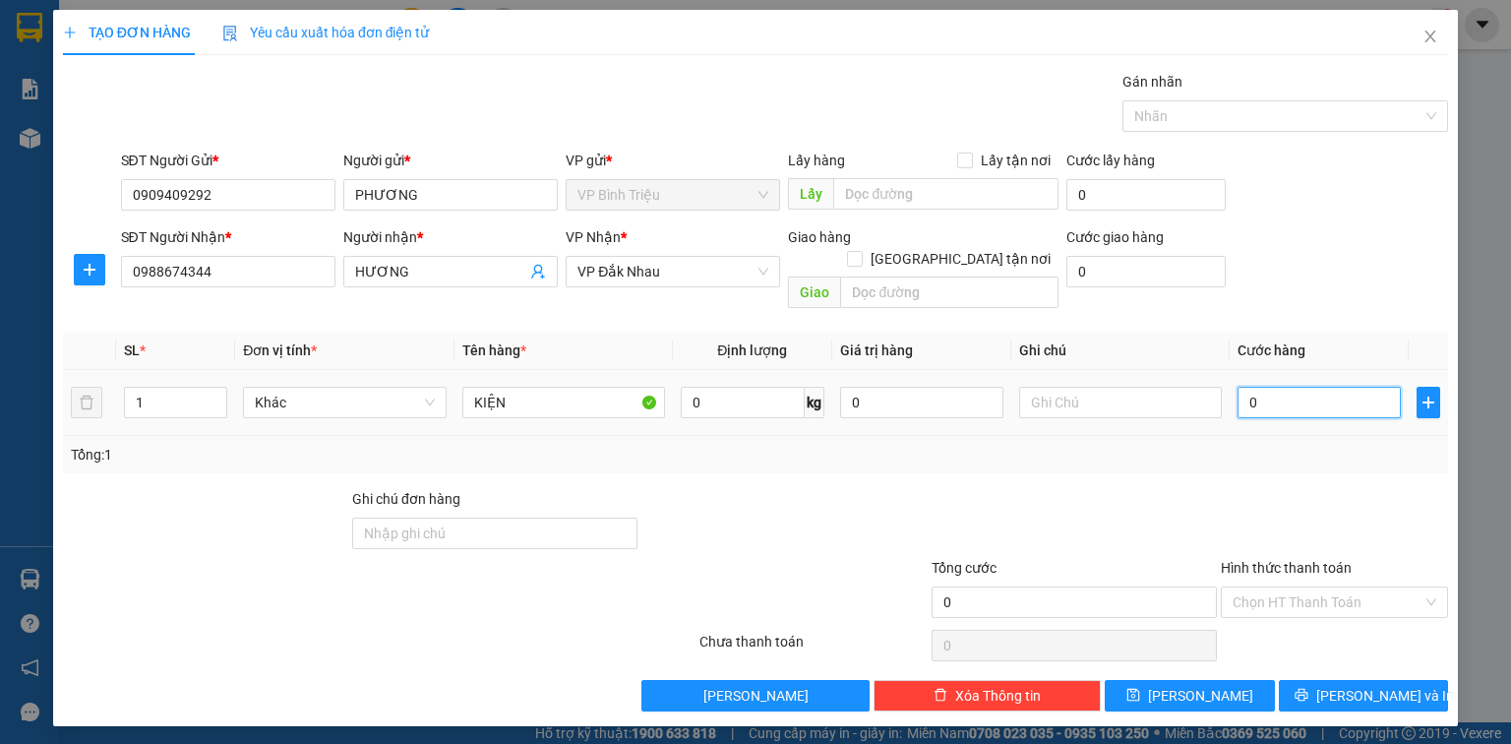
type input "4"
type input "40"
type input "40.000"
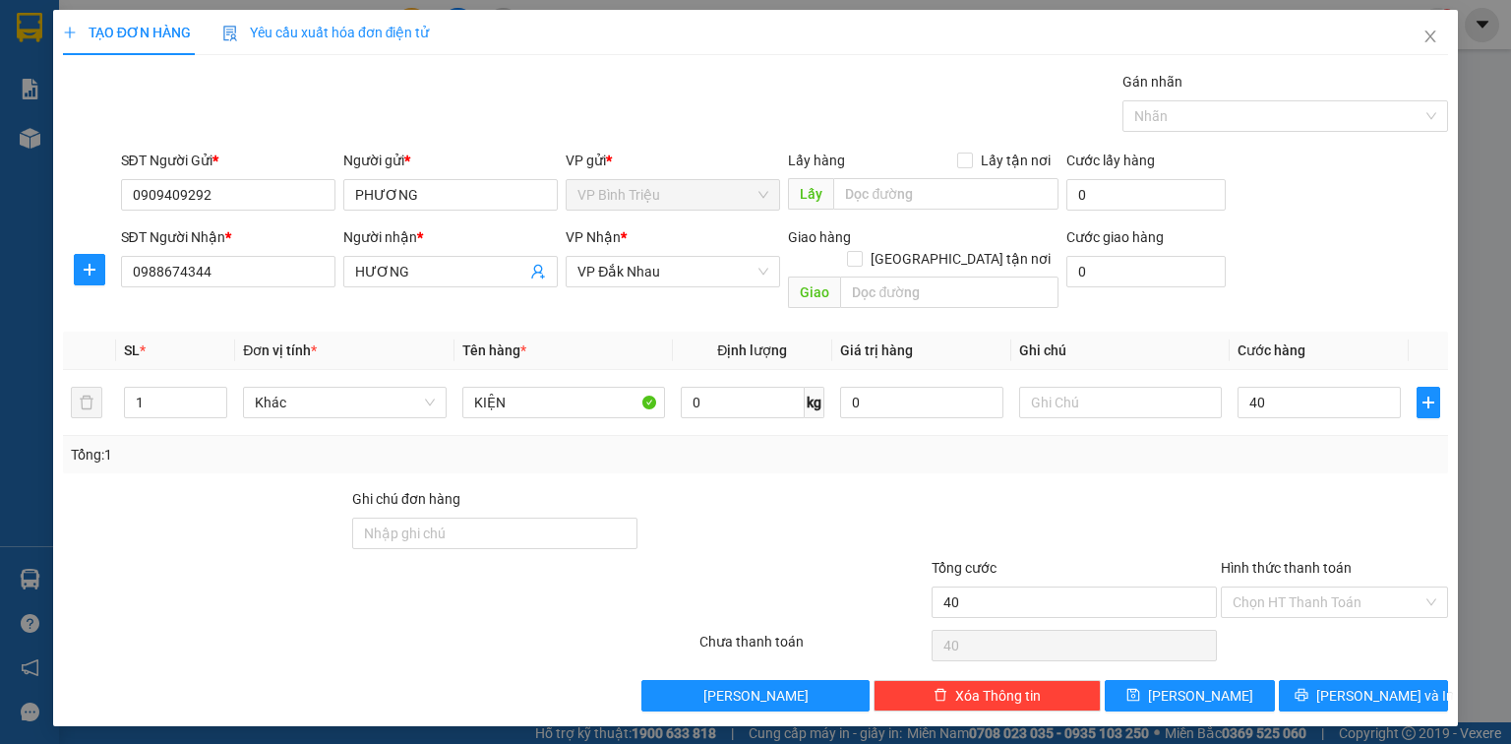
type input "40.000"
click at [1369, 286] on div "SĐT Người Nhận * 0988674344 Người nhận * HƯƠNG VP Nhận * VP Đắk Nhau Giao hàng …" at bounding box center [785, 271] width 1336 height 90
click at [1084, 387] on input "text" at bounding box center [1120, 402] width 203 height 31
type input "12/9 NHẬN HÀNG"
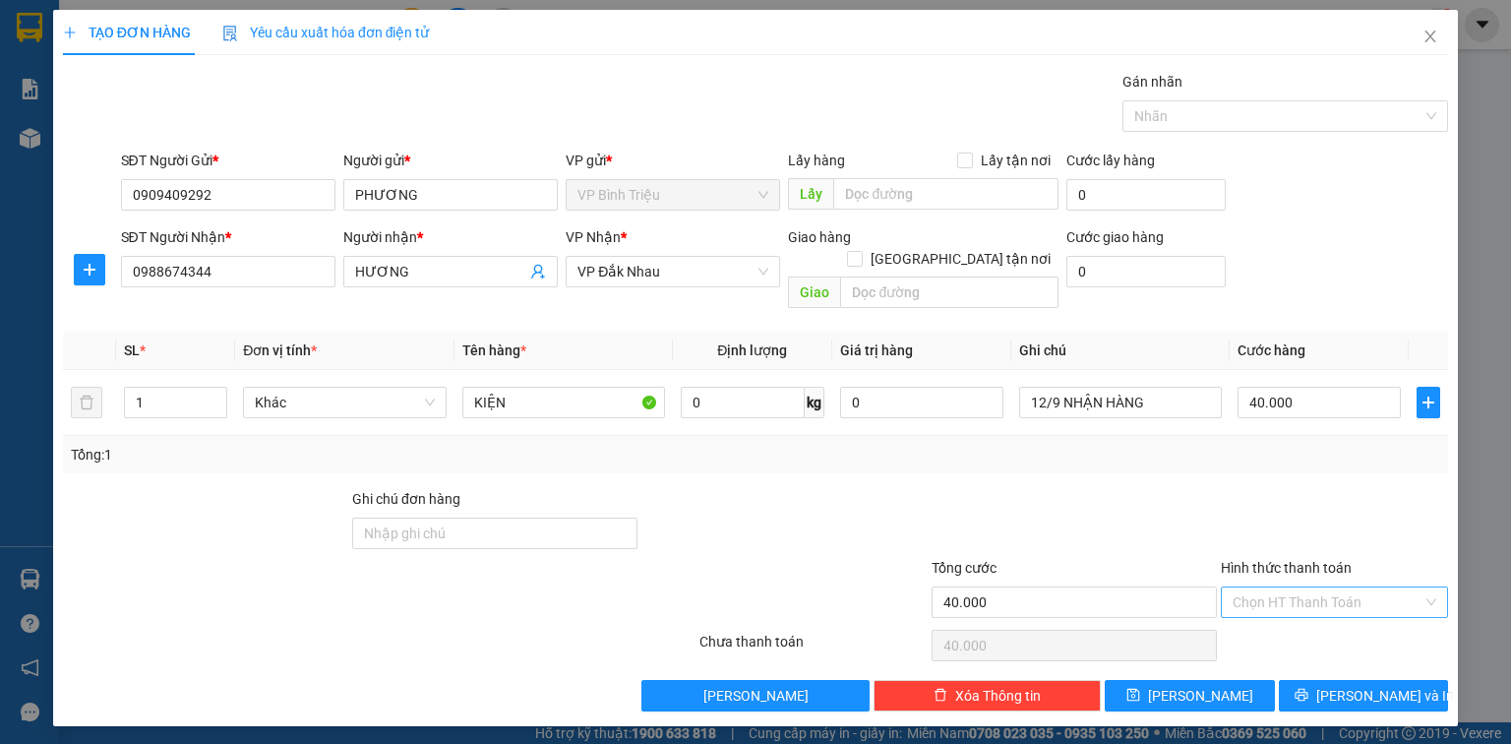
click at [1402, 587] on input "Hình thức thanh toán" at bounding box center [1327, 602] width 190 height 30
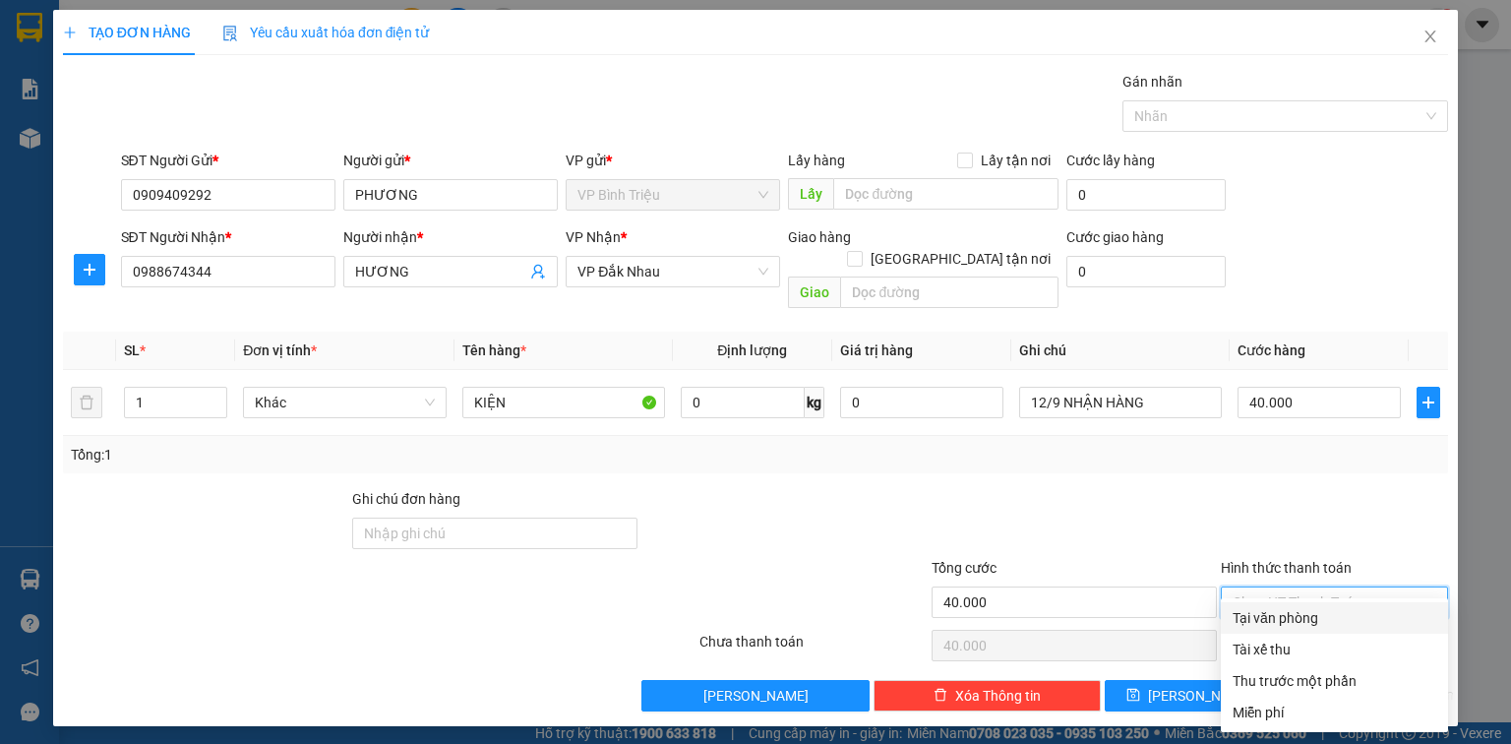
click at [1329, 622] on div "Tại văn phòng" at bounding box center [1334, 618] width 204 height 22
type input "0"
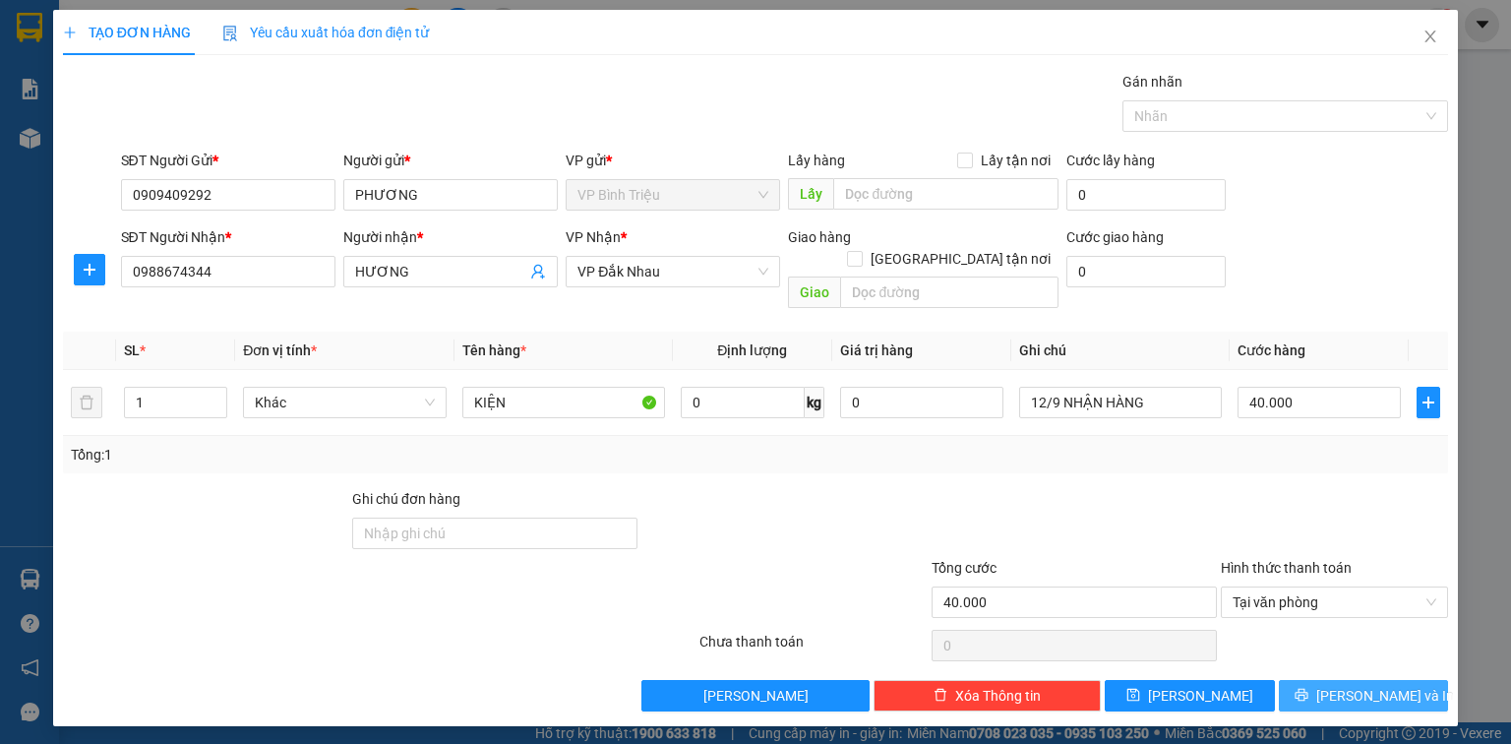
click at [1413, 680] on button "[PERSON_NAME] và In" at bounding box center [1364, 695] width 170 height 31
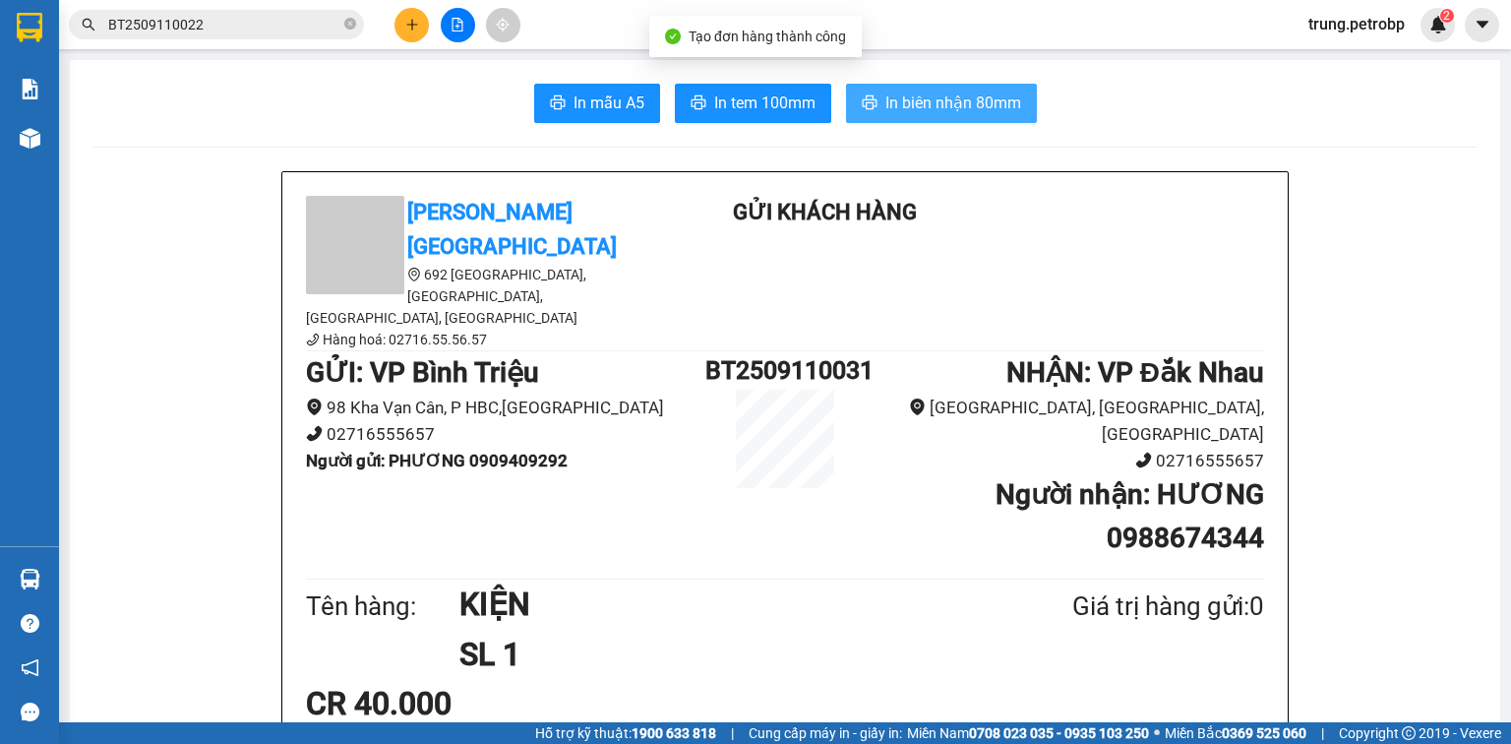
click at [932, 108] on span "In biên nhận 80mm" at bounding box center [953, 102] width 136 height 25
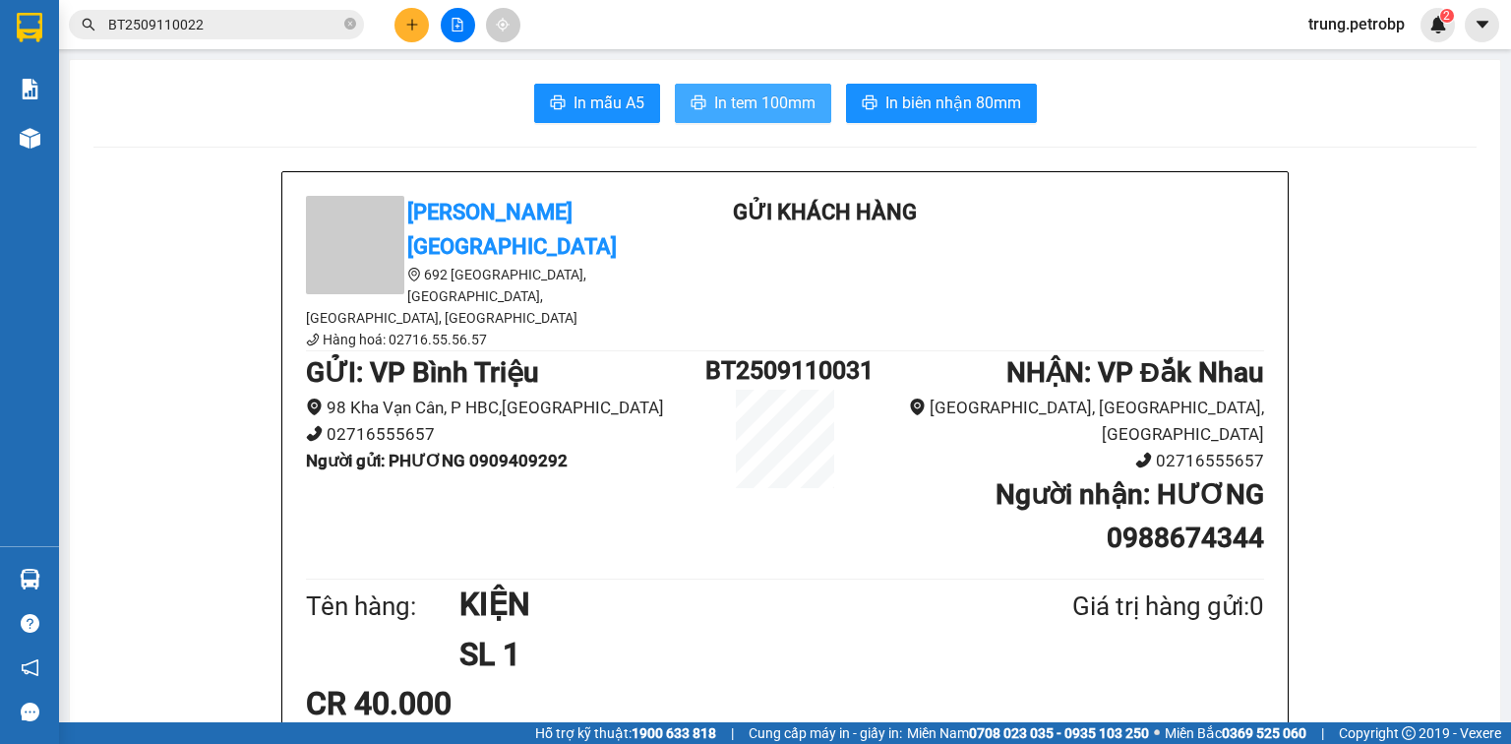
click at [797, 98] on span "In tem 100mm" at bounding box center [764, 102] width 101 height 25
drag, startPoint x: 810, startPoint y: 81, endPoint x: 805, endPoint y: 92, distance: 12.8
click at [805, 92] on span "In tem 100mm" at bounding box center [764, 102] width 101 height 25
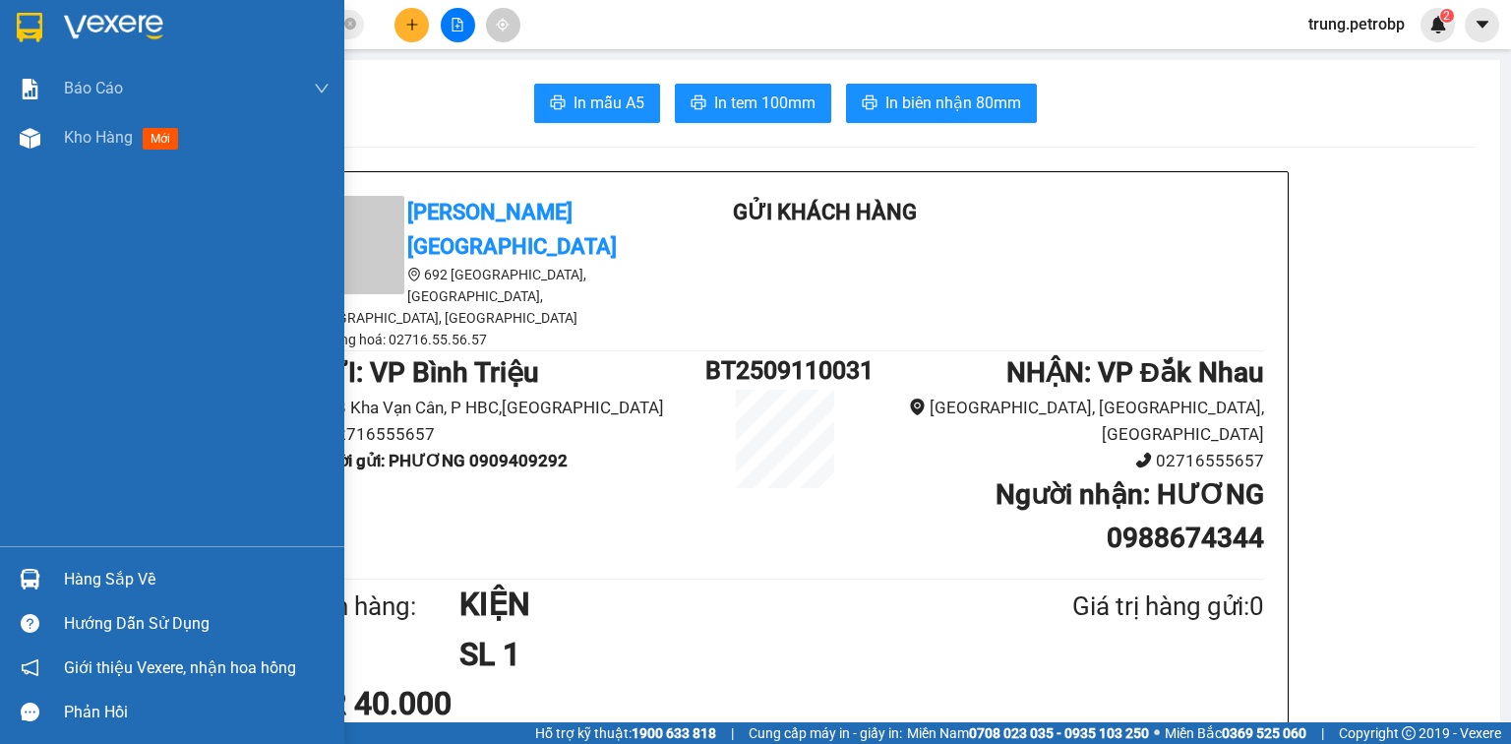
click at [52, 576] on div "Hàng sắp về" at bounding box center [172, 579] width 344 height 44
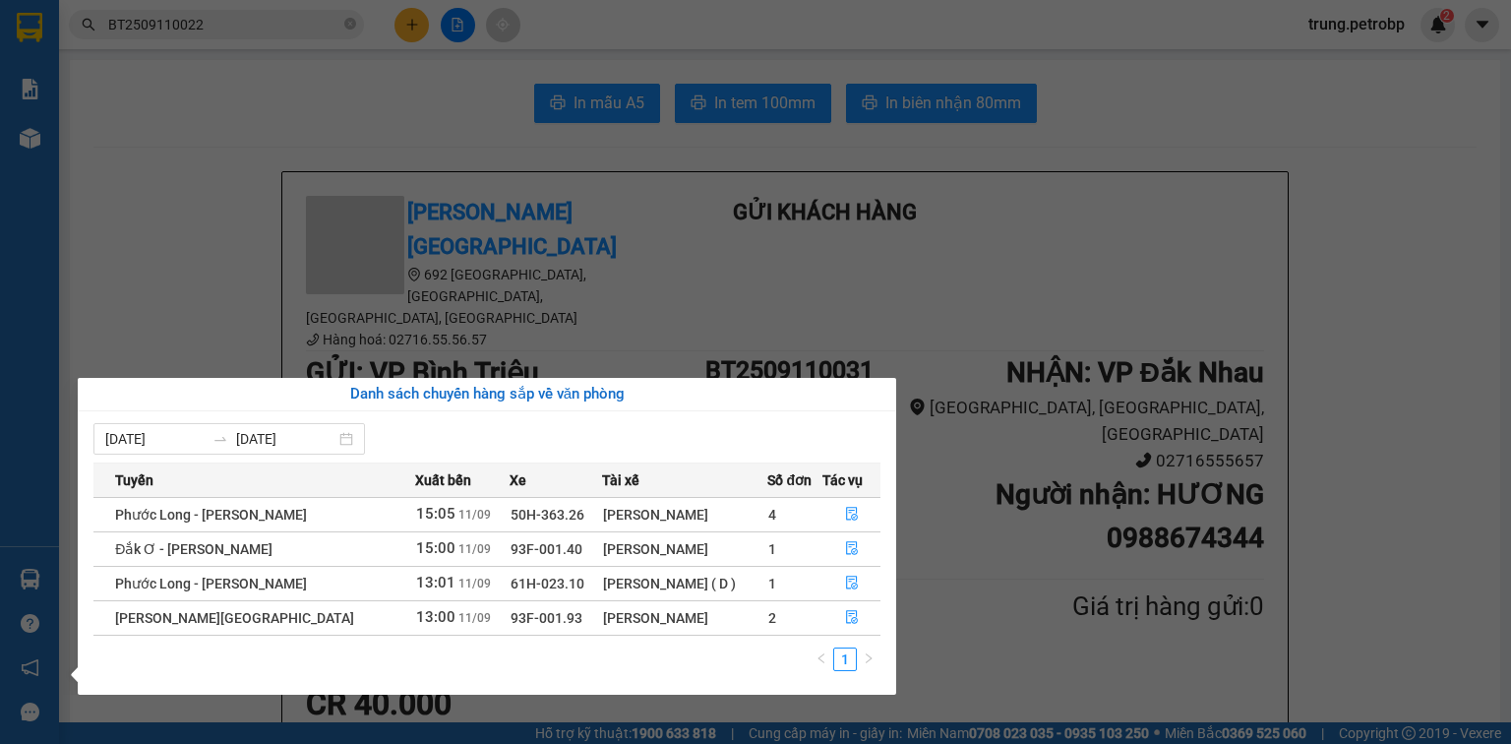
click at [1219, 614] on section "Kết quả tìm kiếm ( 1 ) Bộ lọc Mã ĐH Trạng thái Món hàng Tổng cước Chưa cước Ngư…" at bounding box center [755, 372] width 1511 height 744
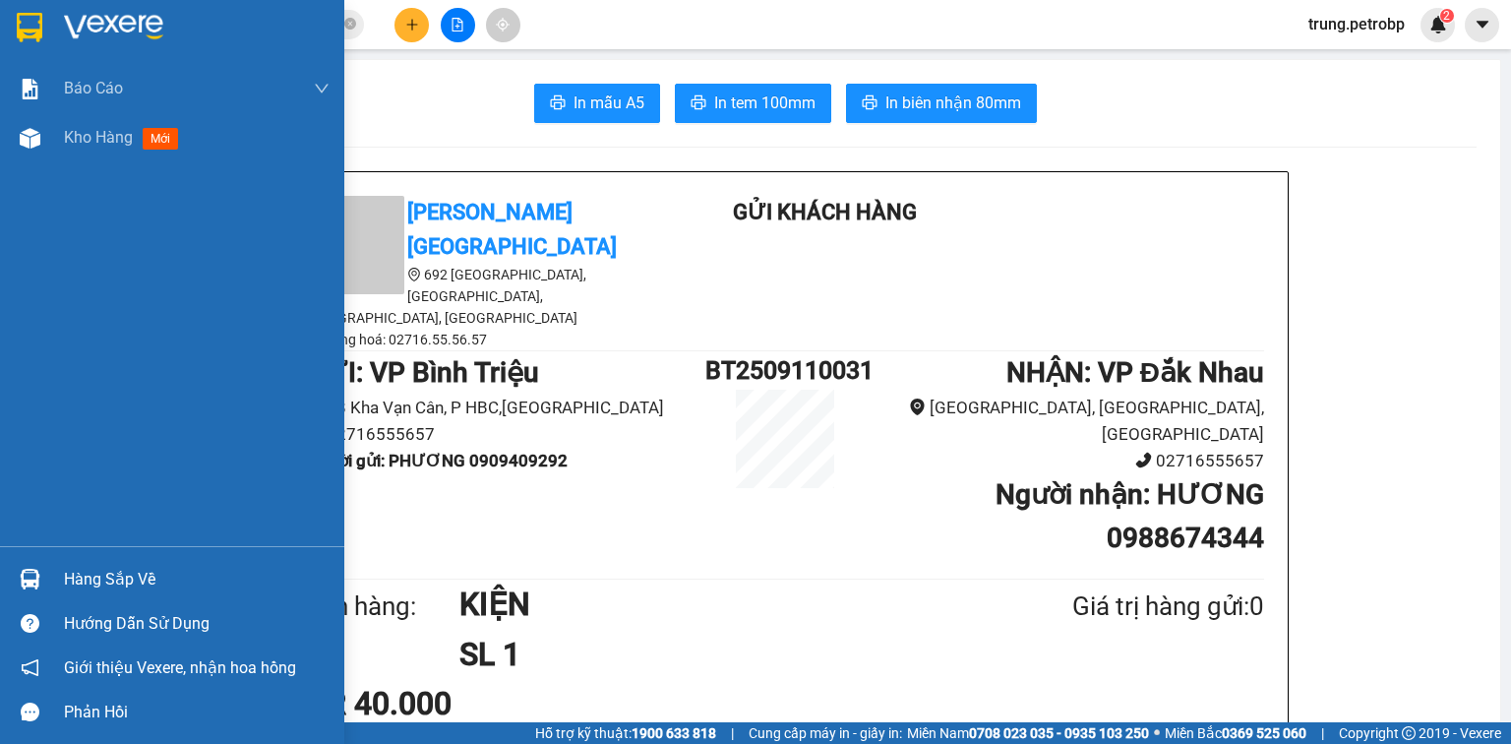
click at [77, 19] on img at bounding box center [113, 28] width 99 height 30
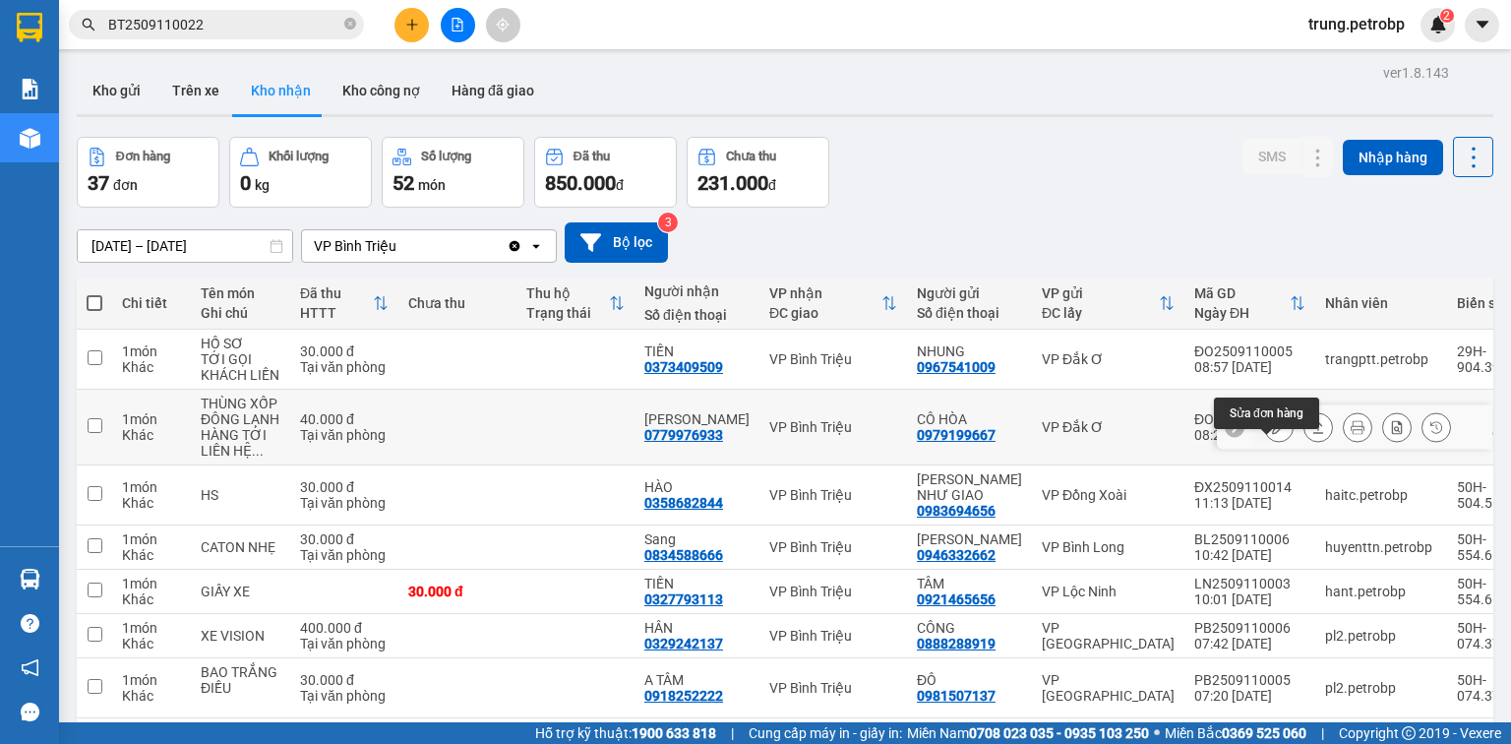
click at [1272, 434] on icon at bounding box center [1279, 427] width 14 height 14
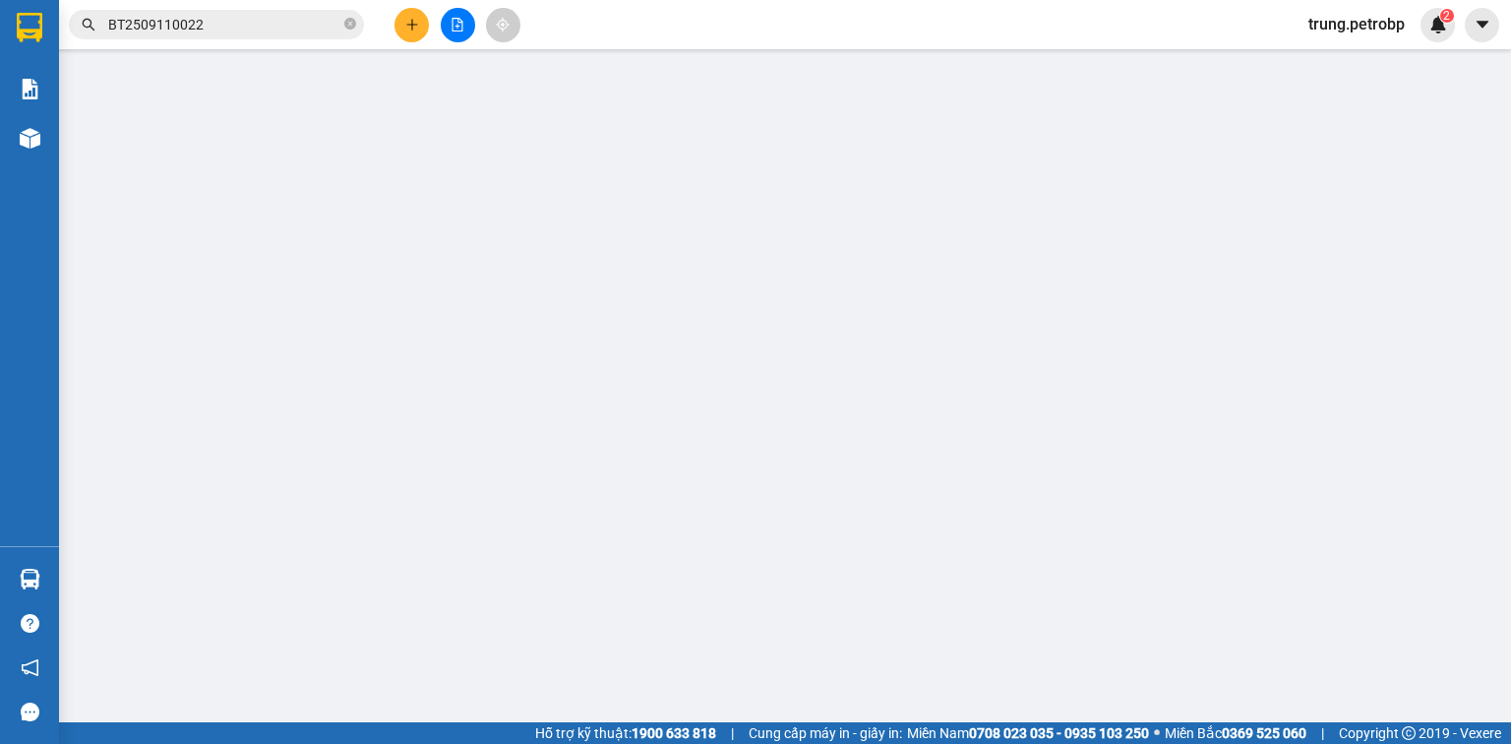
type input "0979199667"
type input "CÔ HÒA"
type input "0779976933"
type input "[PERSON_NAME]"
type input "40.000"
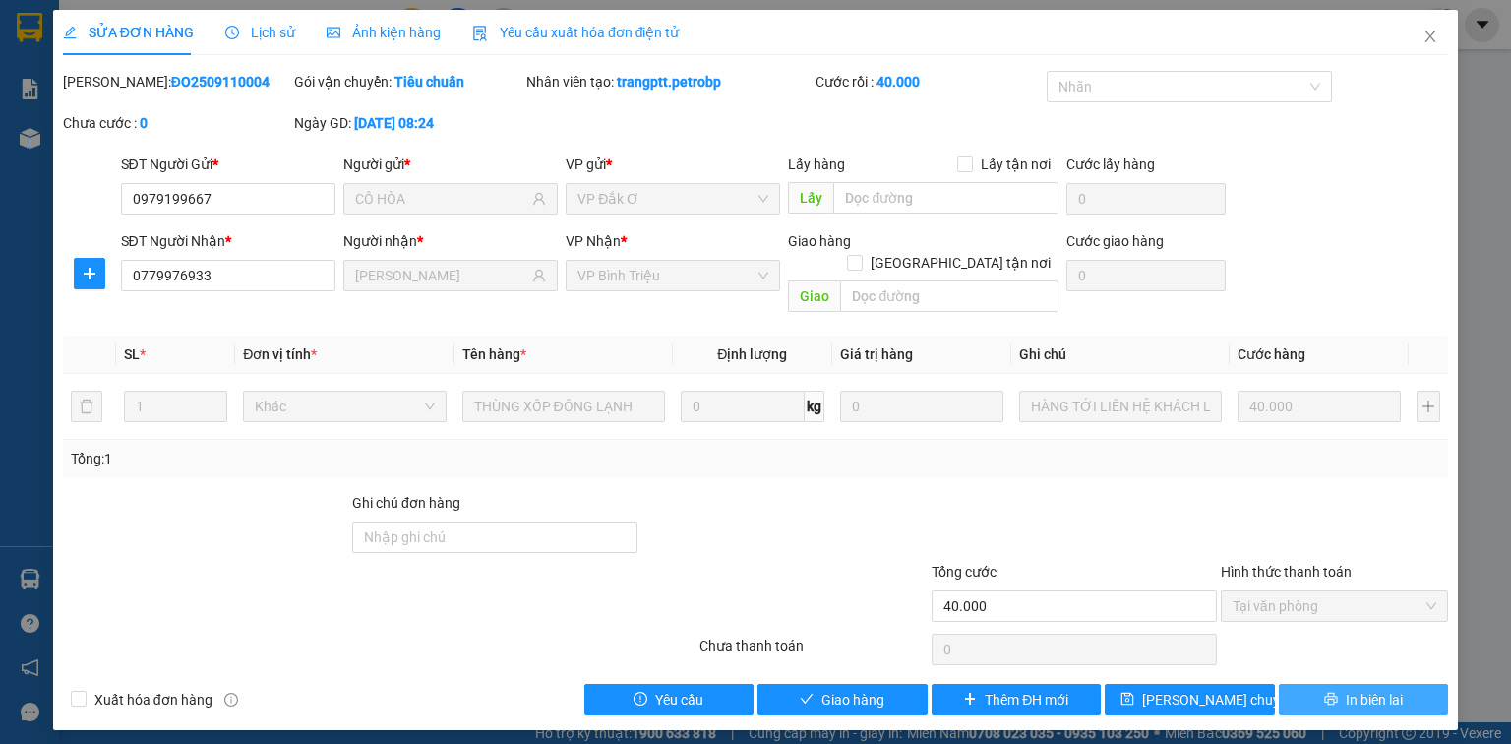
click at [1362, 688] on span "In biên lai" at bounding box center [1373, 699] width 57 height 22
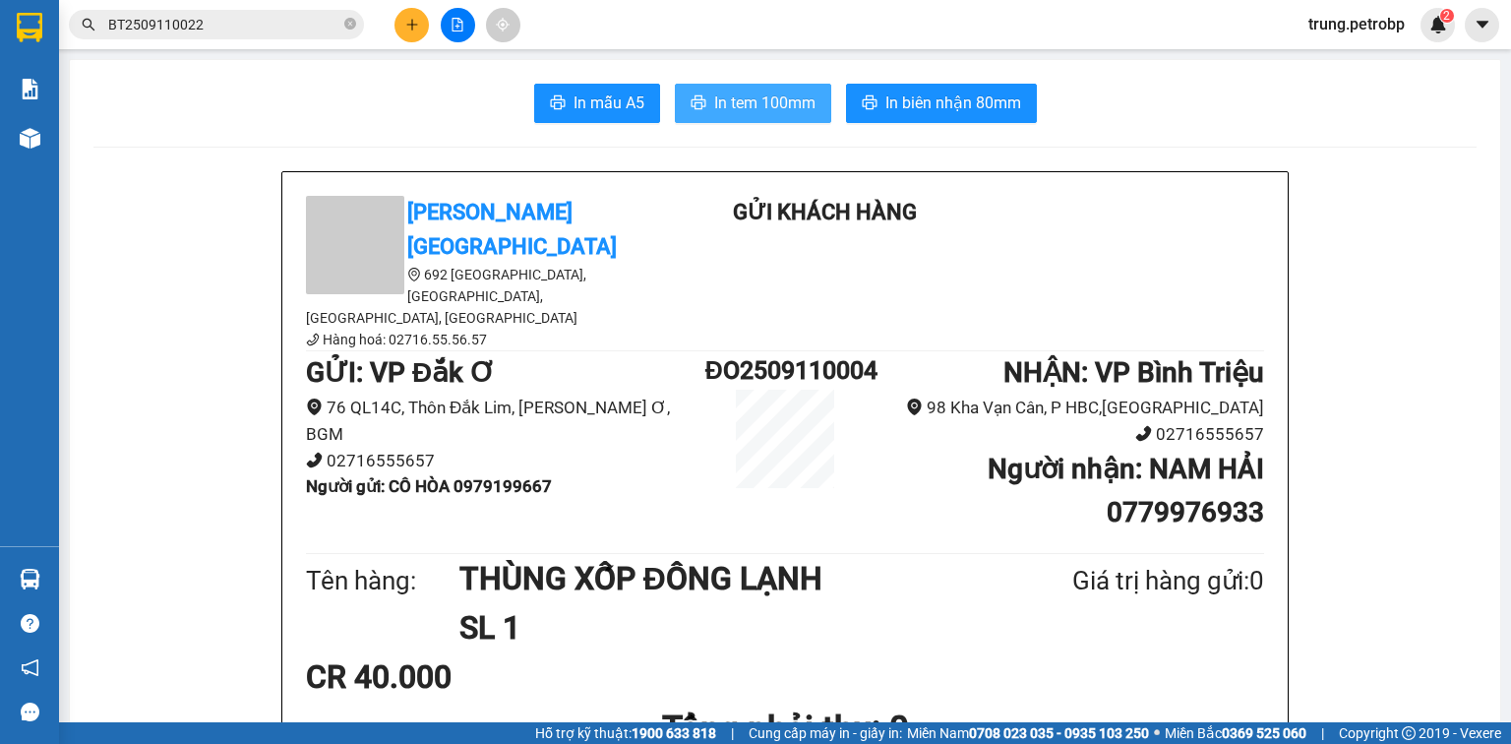
click at [787, 108] on span "In tem 100mm" at bounding box center [764, 102] width 101 height 25
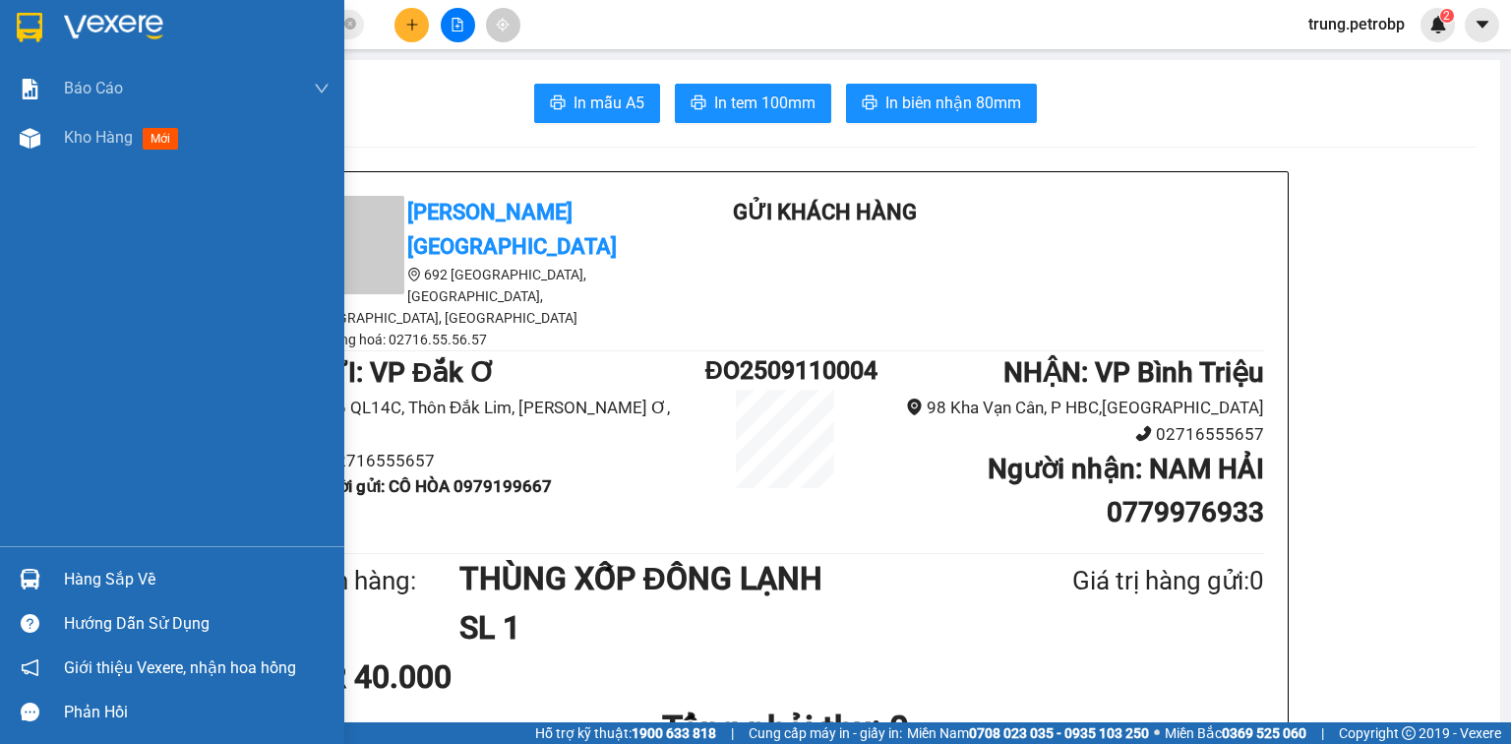
click at [83, 21] on img at bounding box center [113, 28] width 99 height 30
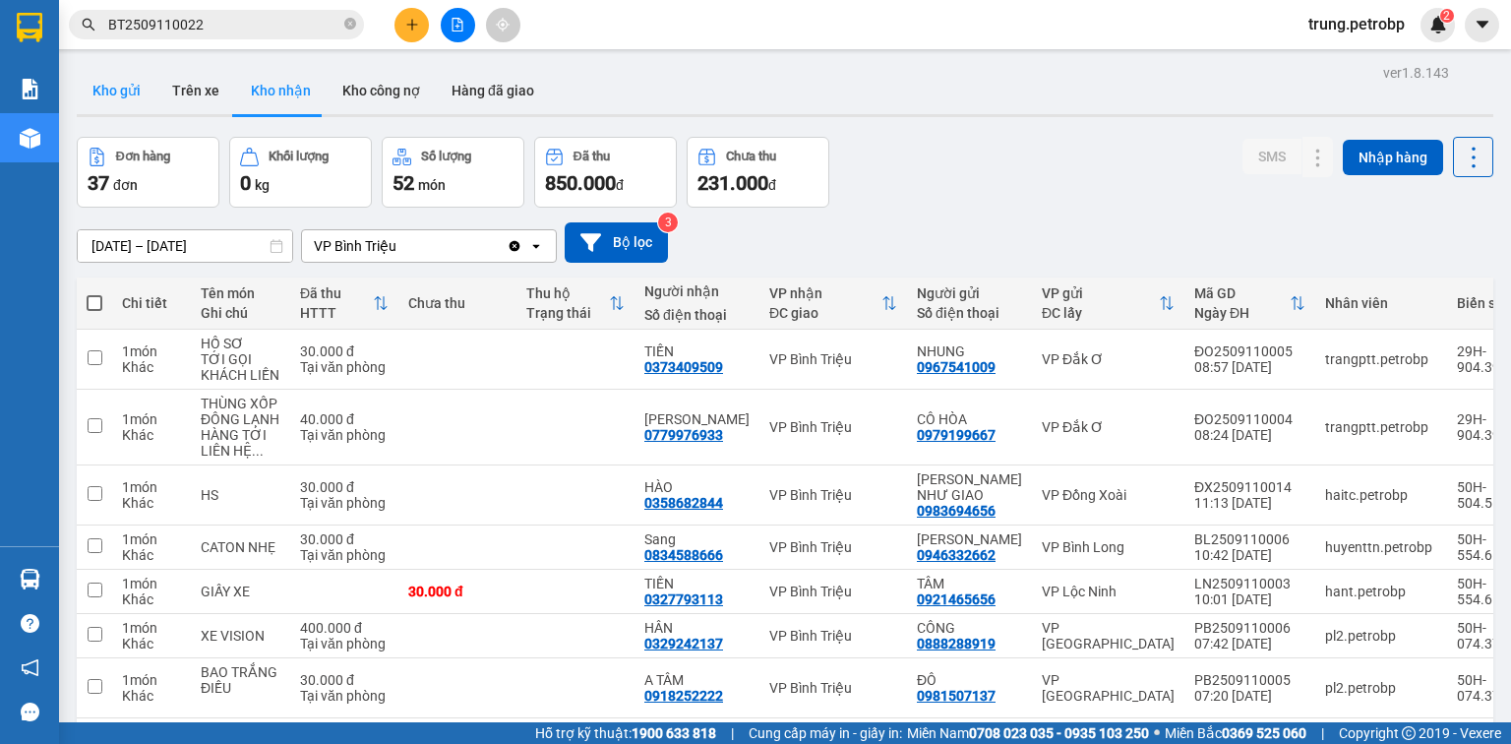
click at [108, 89] on button "Kho gửi" at bounding box center [117, 90] width 80 height 47
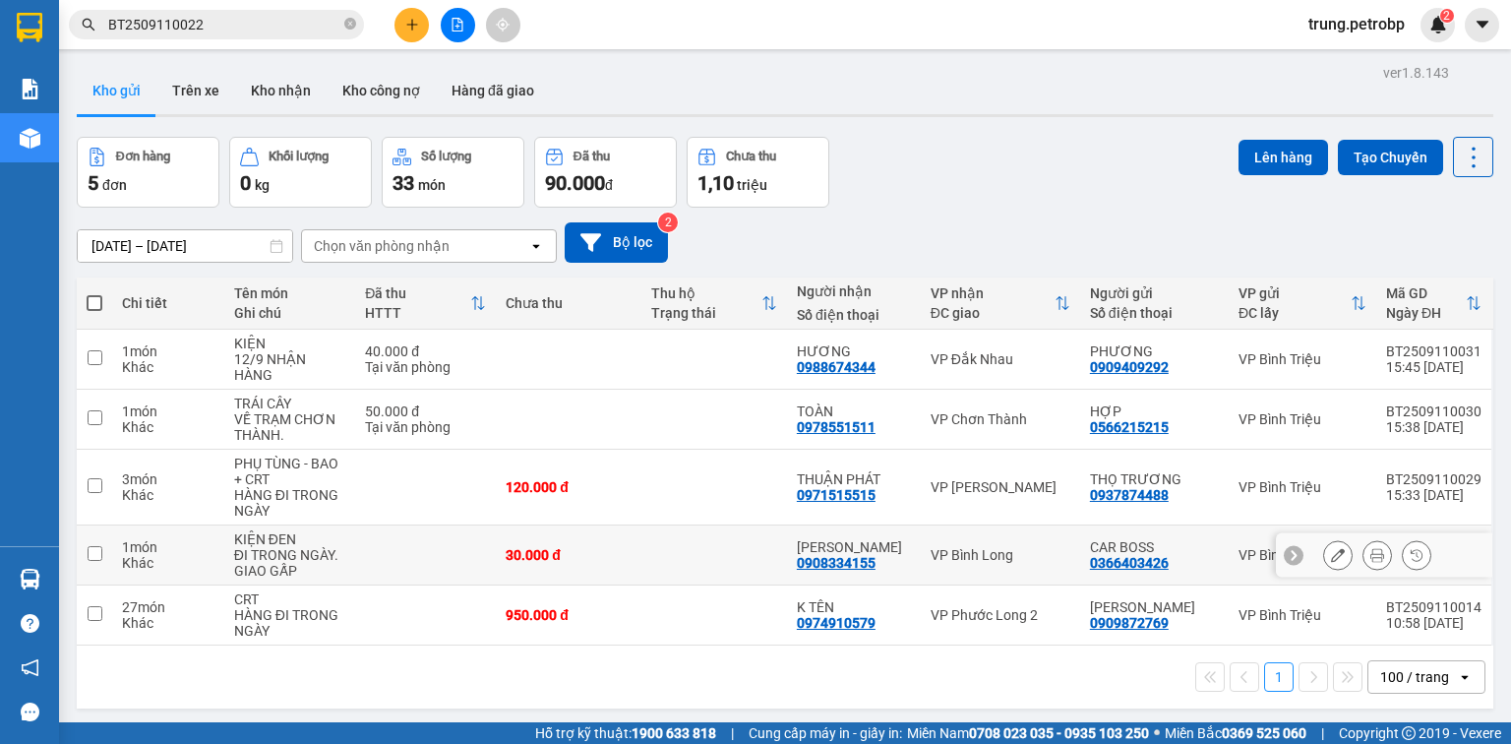
click at [86, 535] on td at bounding box center [94, 555] width 35 height 60
checkbox input "true"
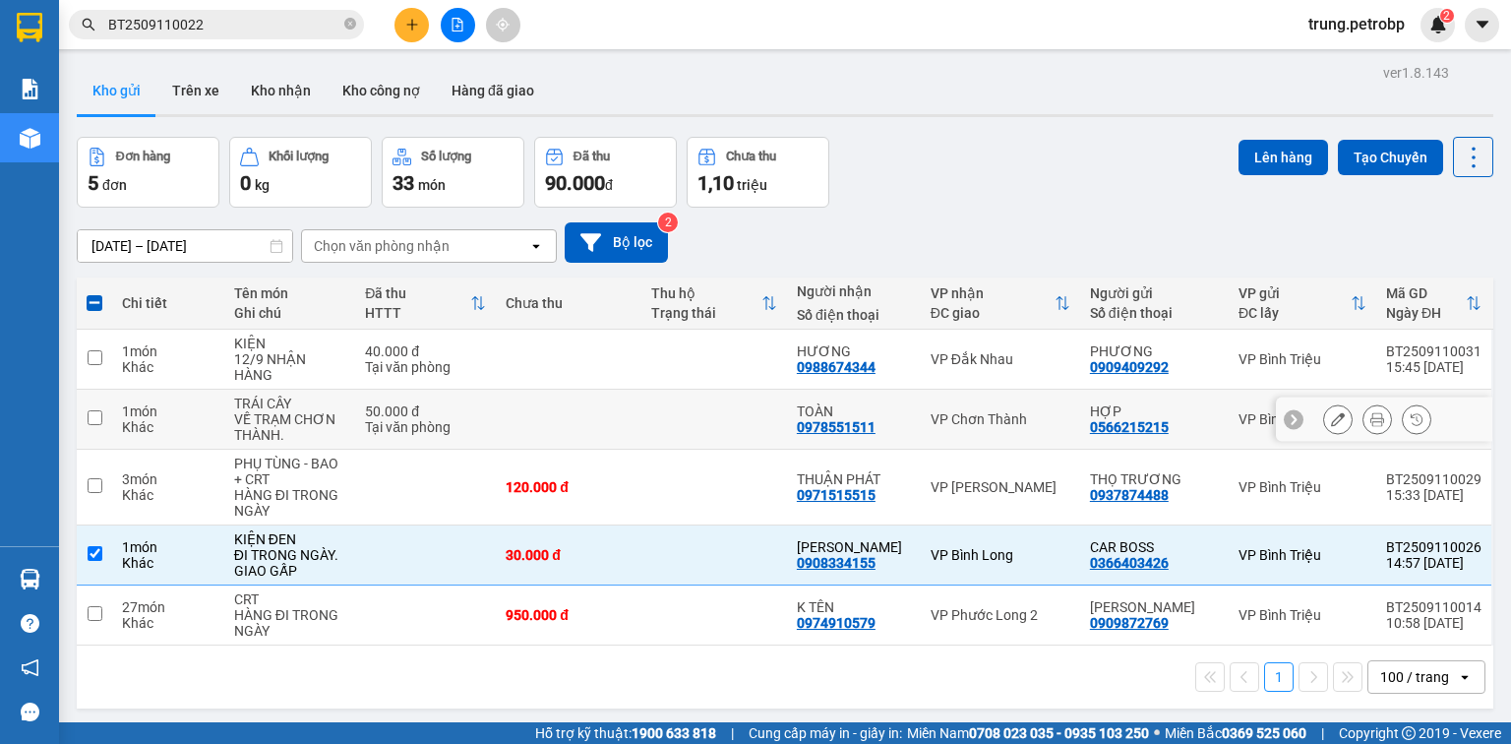
click at [102, 405] on td at bounding box center [94, 419] width 35 height 60
checkbox input "true"
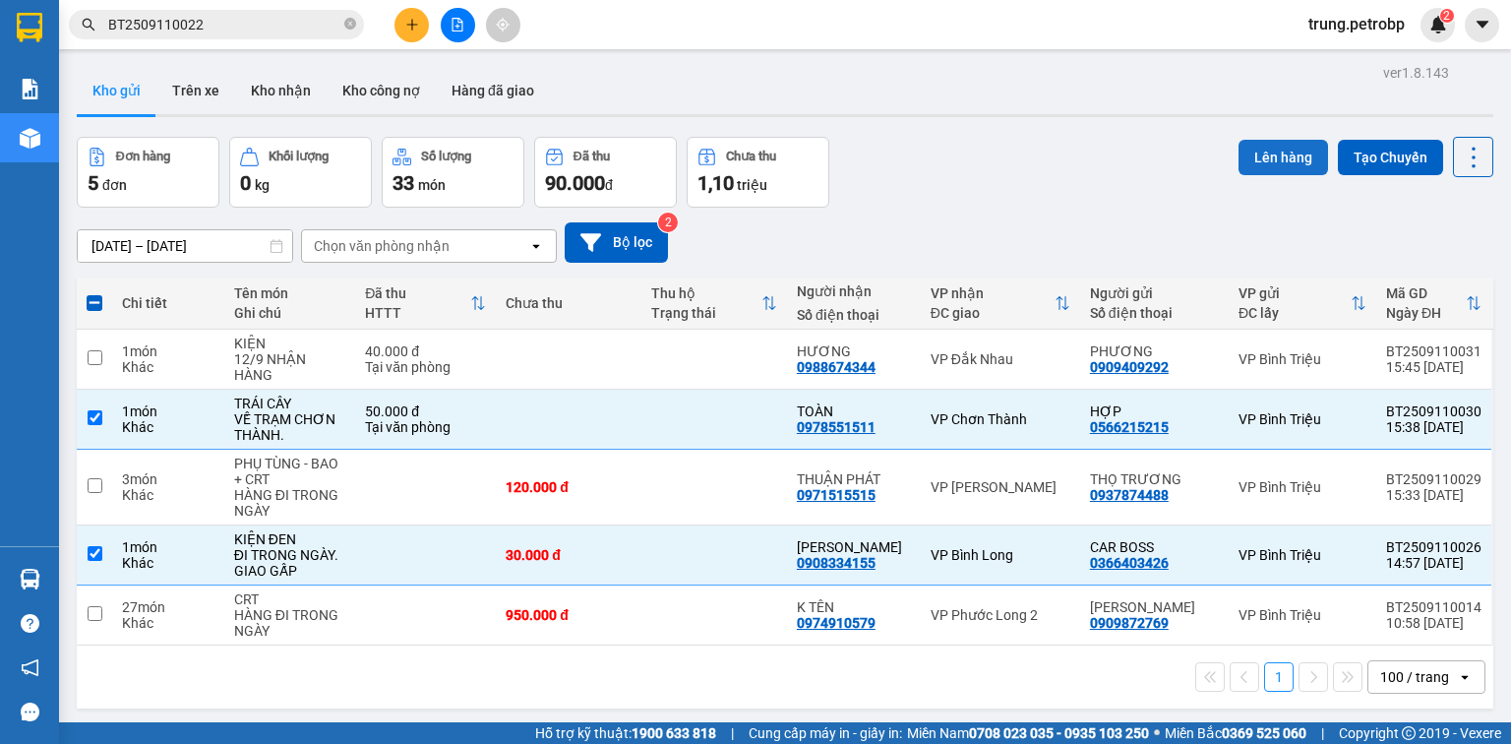
click at [1282, 157] on button "Lên hàng" at bounding box center [1282, 157] width 89 height 35
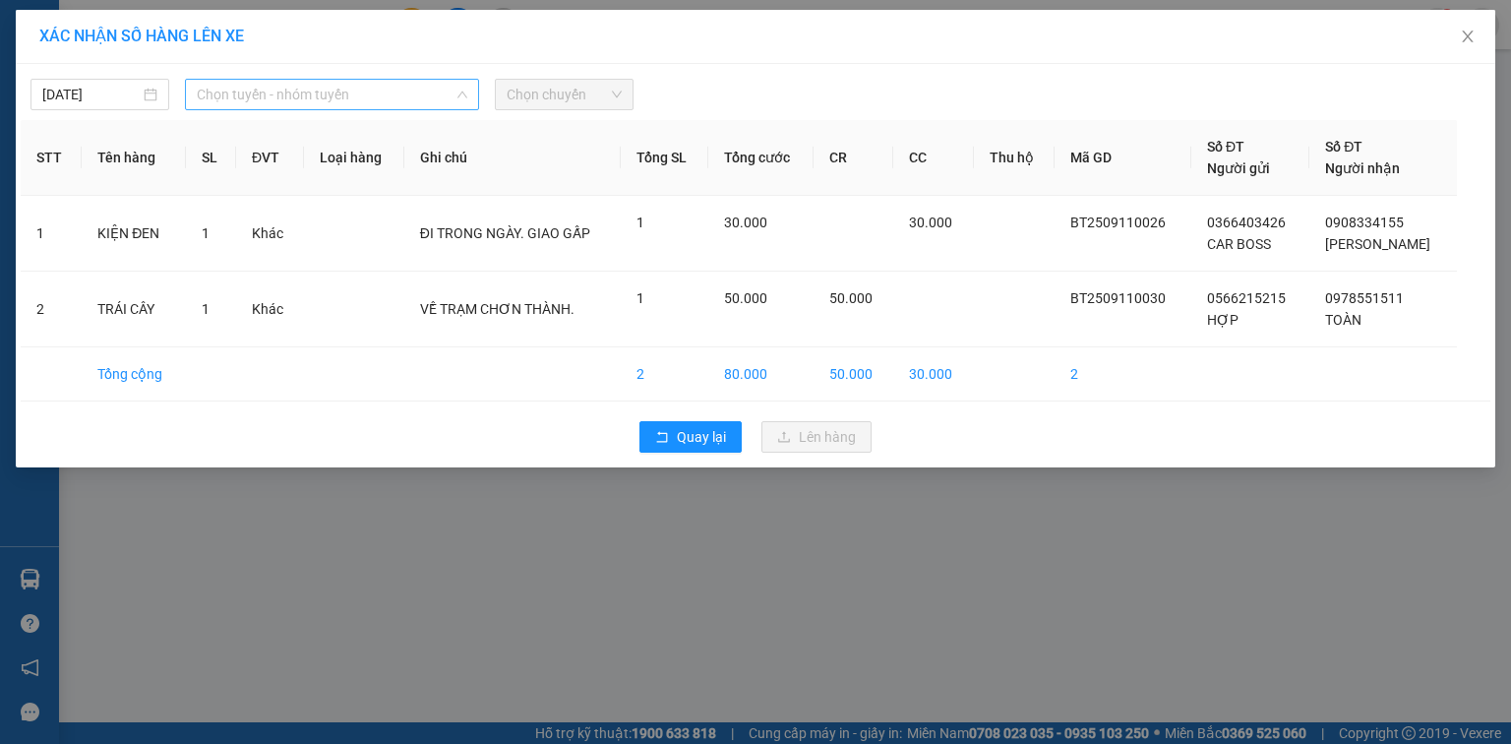
click at [362, 95] on span "Chọn tuyến - nhóm tuyến" at bounding box center [332, 95] width 270 height 30
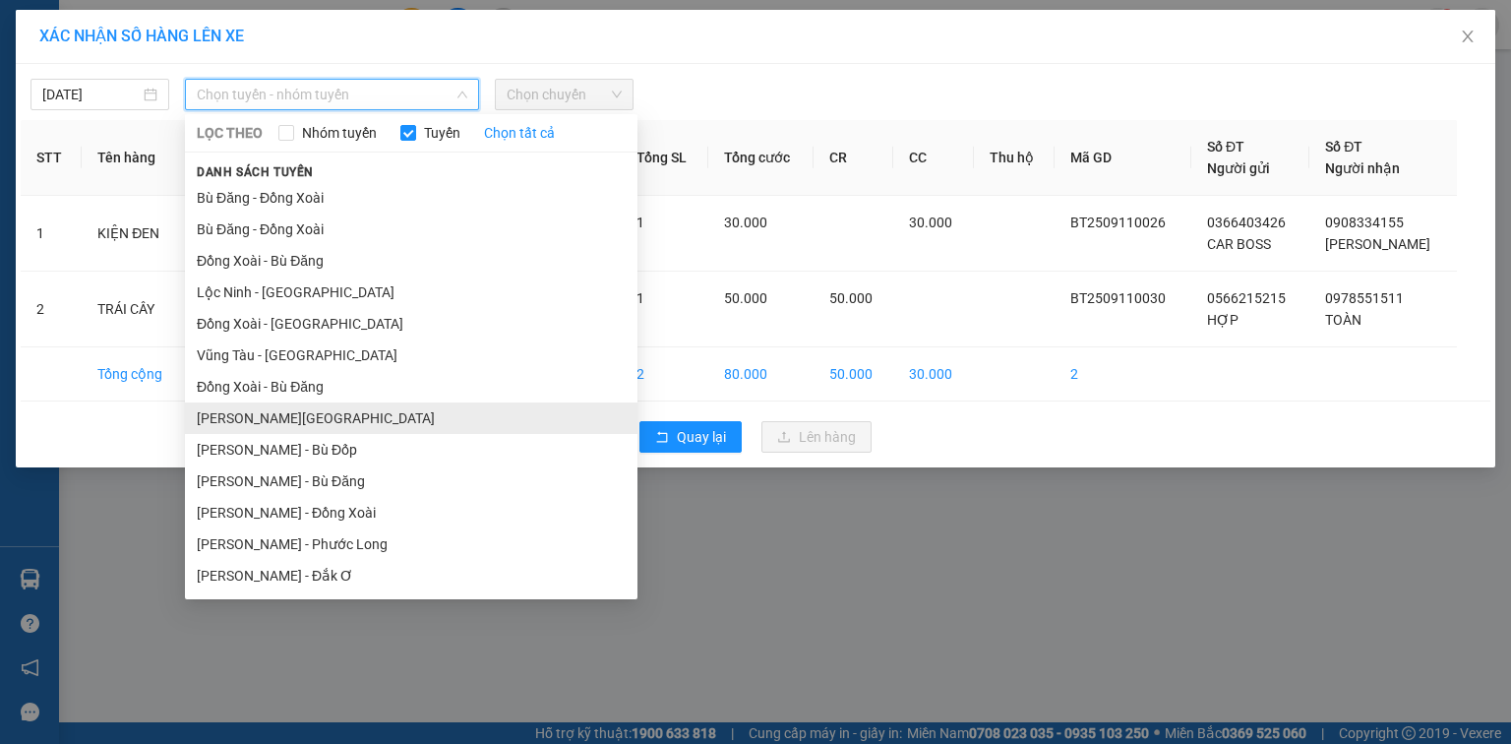
click at [358, 417] on li "[PERSON_NAME][GEOGRAPHIC_DATA]" at bounding box center [411, 417] width 452 height 31
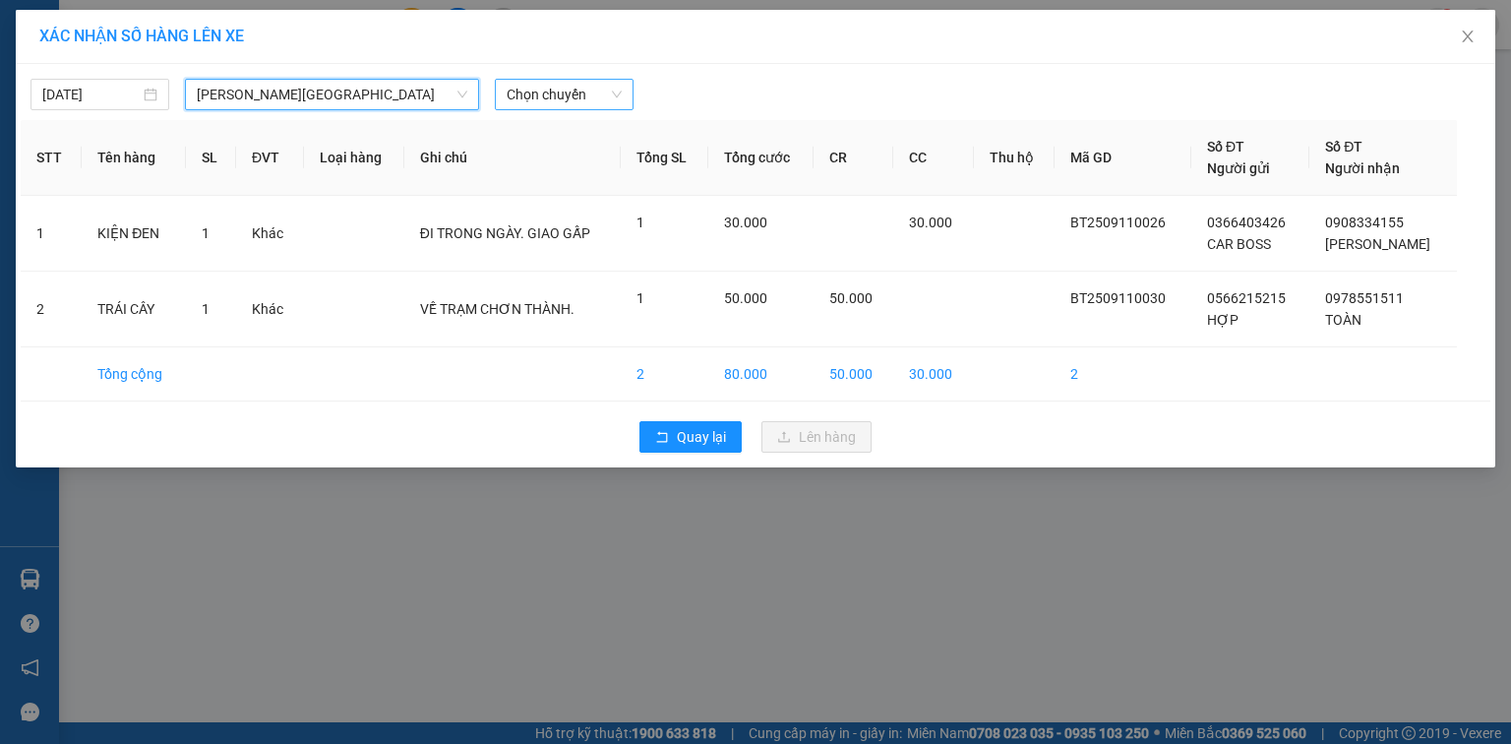
click at [562, 98] on span "Chọn chuyến" at bounding box center [564, 95] width 115 height 30
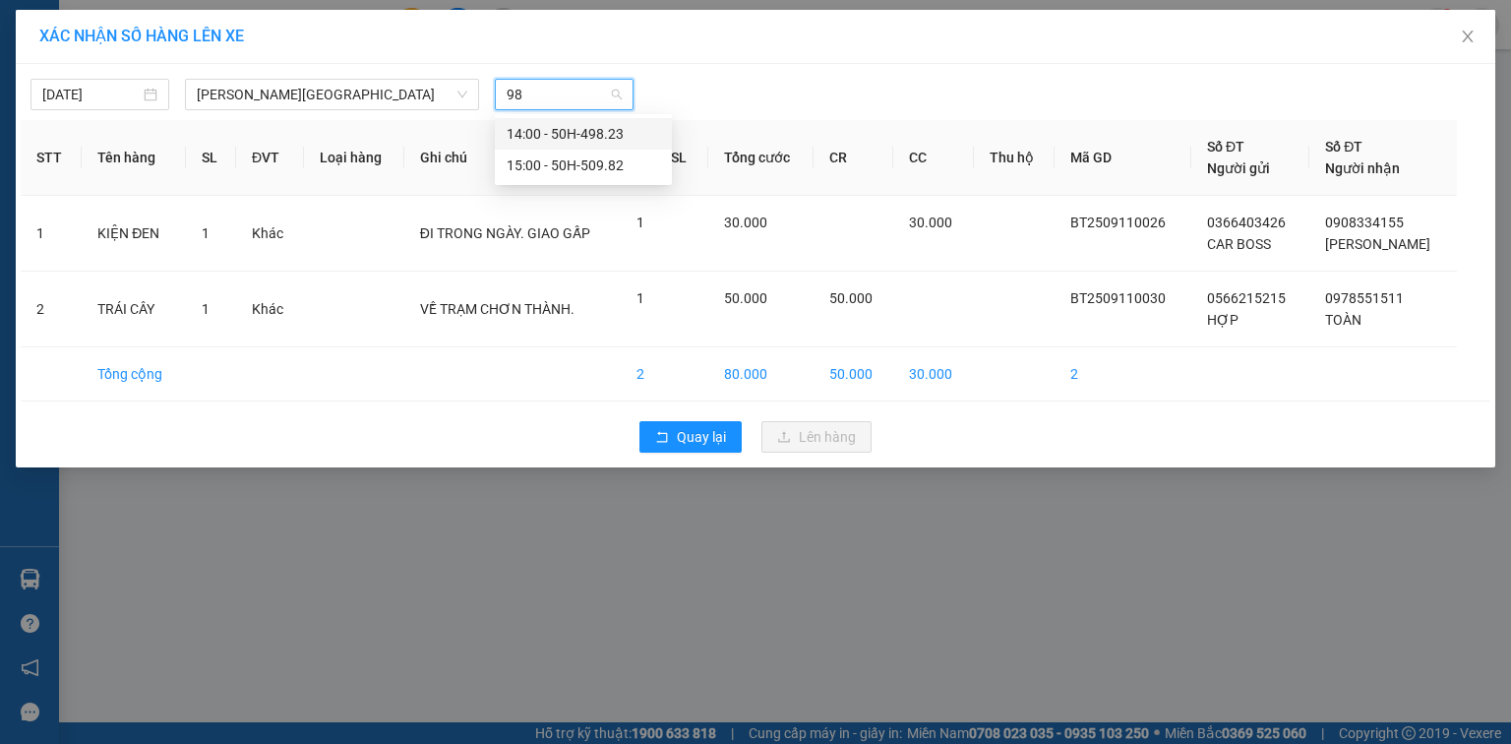
type input "982"
click at [602, 171] on div "15:00 - 50H-509.82" at bounding box center [583, 165] width 153 height 22
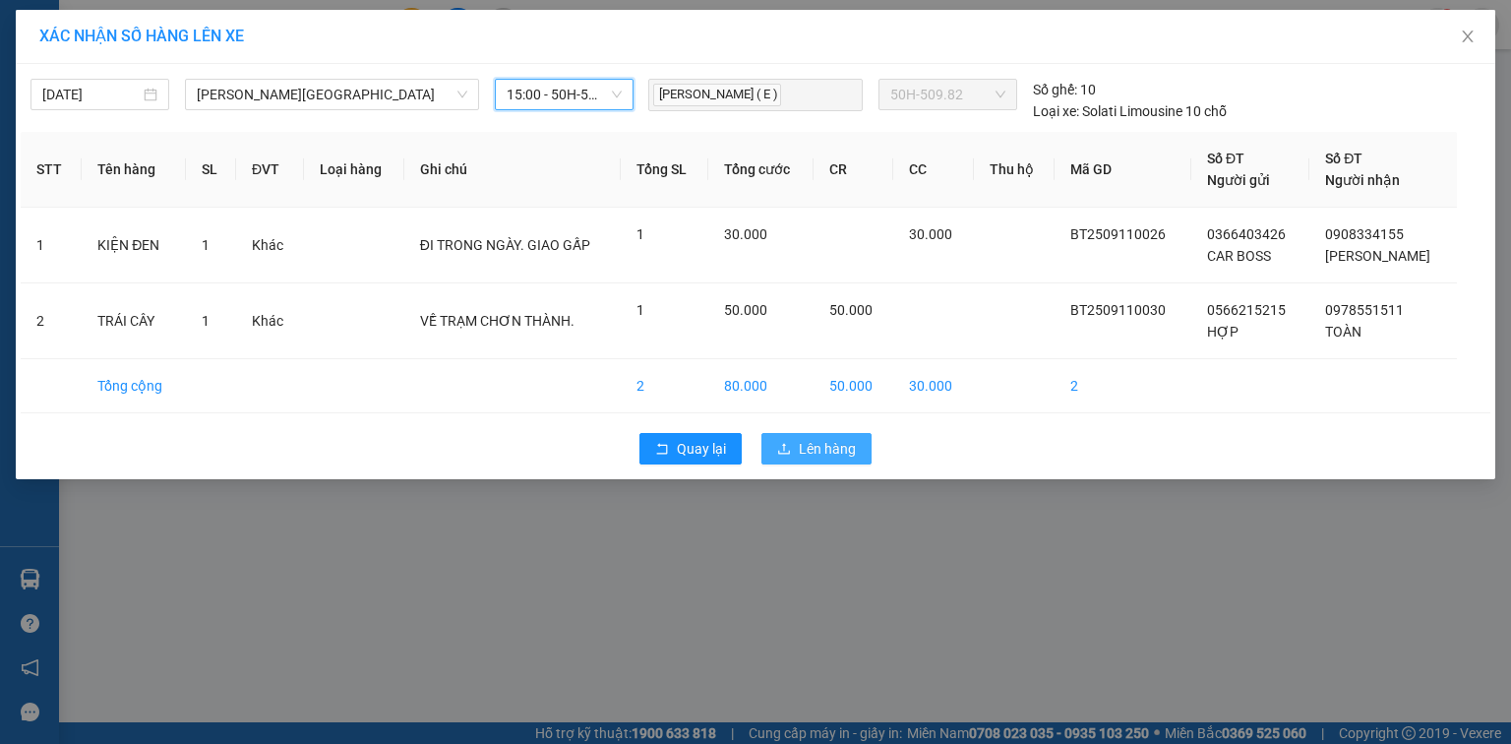
click at [830, 451] on span "Lên hàng" at bounding box center [827, 449] width 57 height 22
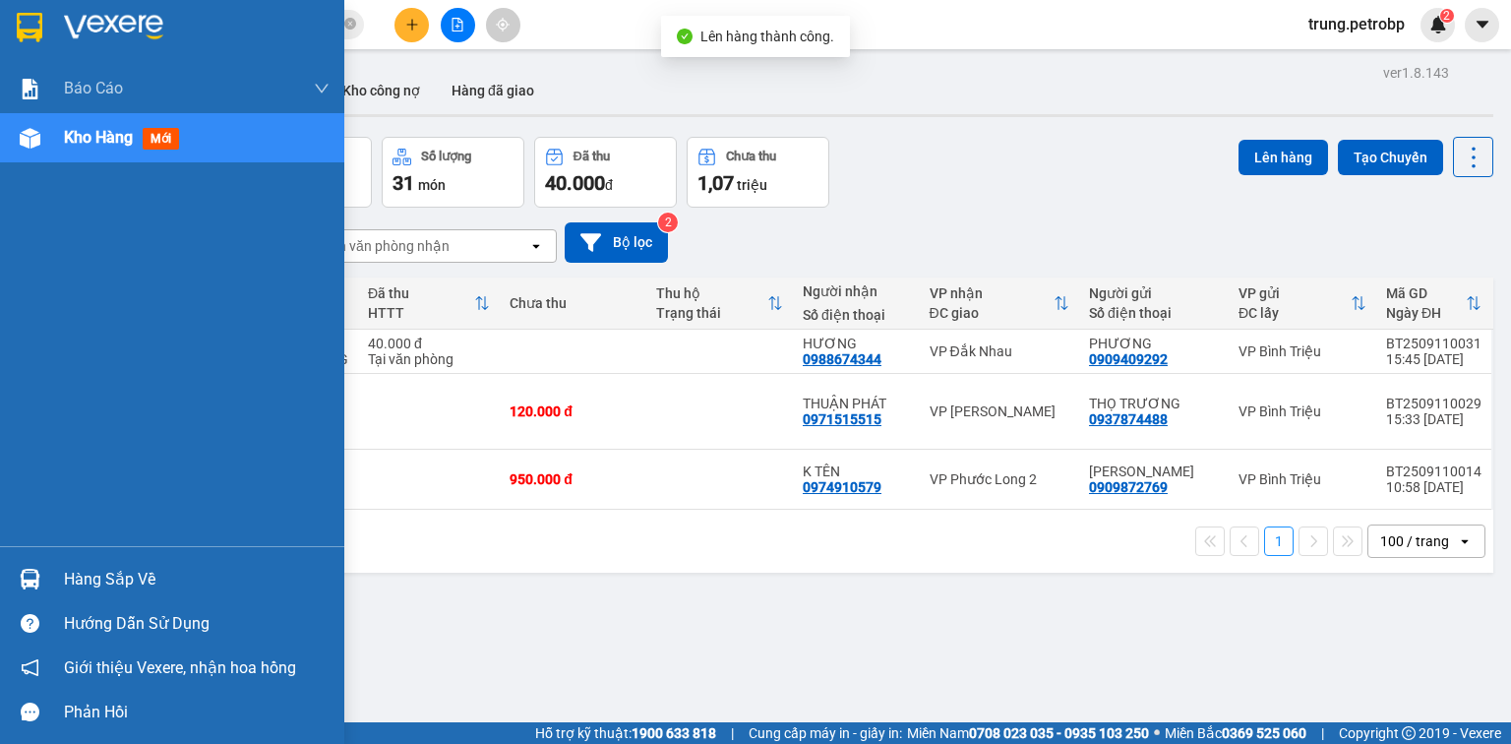
click at [97, 574] on div "Hàng sắp về" at bounding box center [197, 580] width 266 height 30
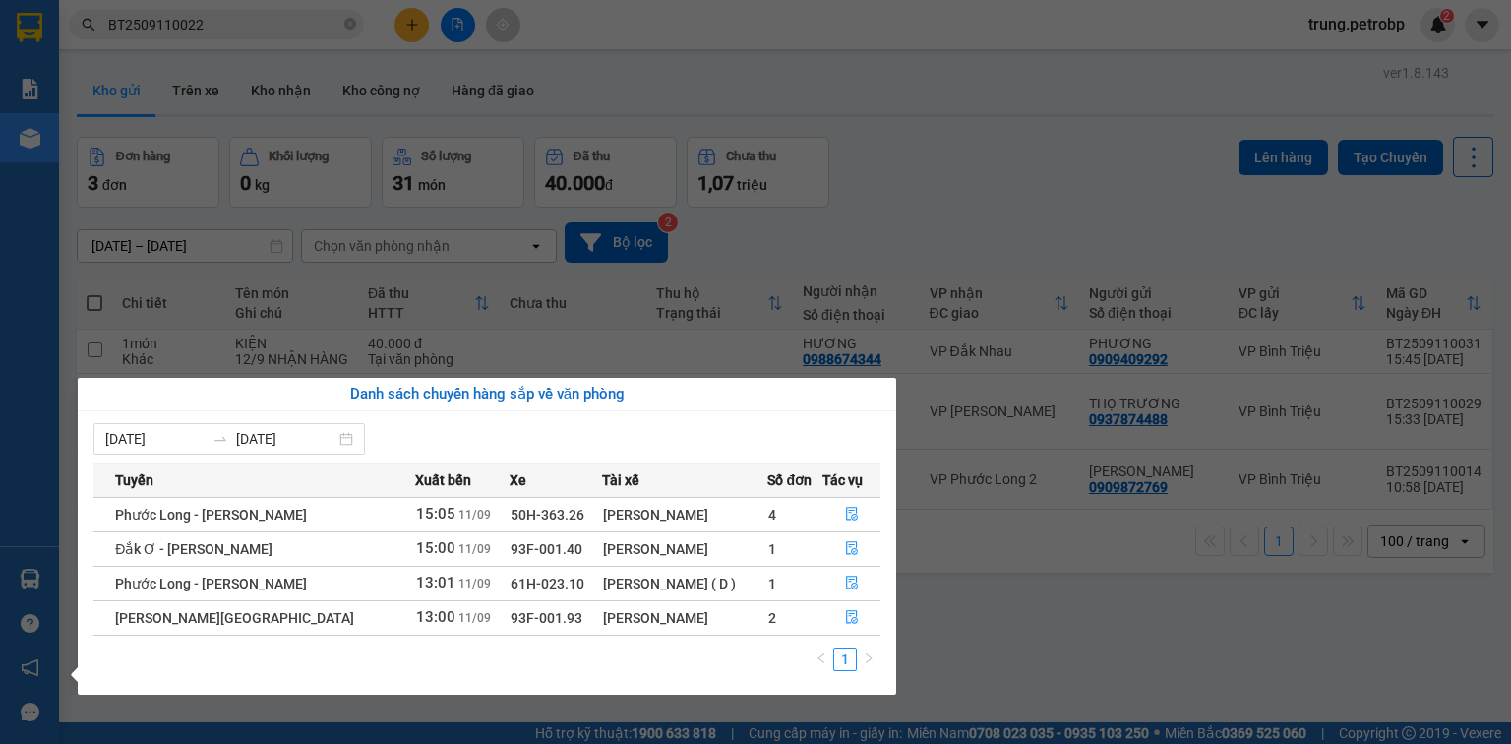
click at [1163, 663] on section "Kết quả tìm kiếm ( 1 ) Bộ lọc Mã ĐH Trạng thái Món hàng Tổng cước Chưa cước Ngư…" at bounding box center [755, 372] width 1511 height 744
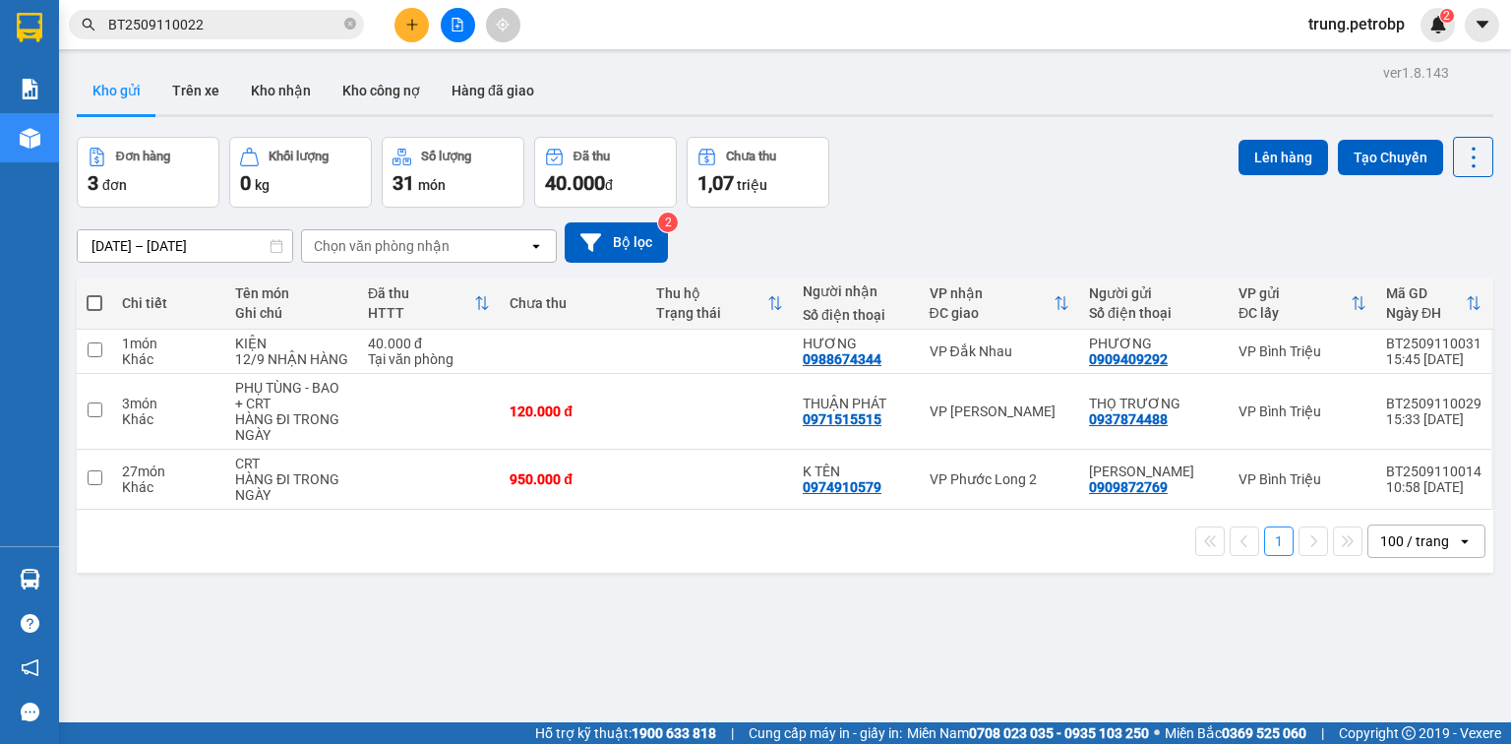
click at [677, 617] on div "ver 1.8.143 Kho gửi Trên xe Kho nhận Kho công nợ Hàng đã giao Đơn hàng 3 đơn Kh…" at bounding box center [785, 431] width 1432 height 744
click at [415, 39] on button at bounding box center [411, 25] width 34 height 34
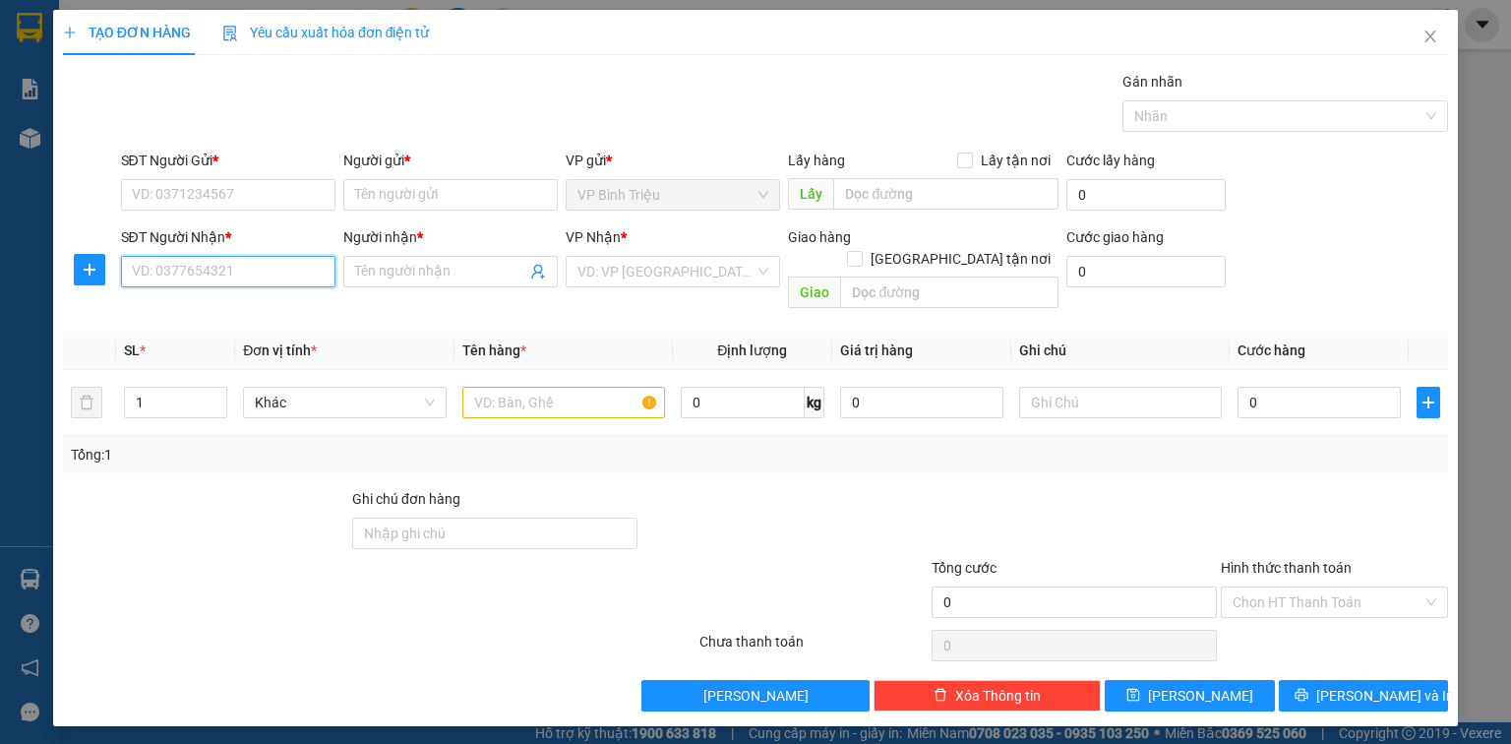
click at [216, 276] on input "SĐT Người Nhận *" at bounding box center [228, 271] width 214 height 31
click at [241, 315] on div "0837785555 - TRƯỜNG" at bounding box center [228, 310] width 191 height 22
type input "0837785555"
type input "TRƯỜNG"
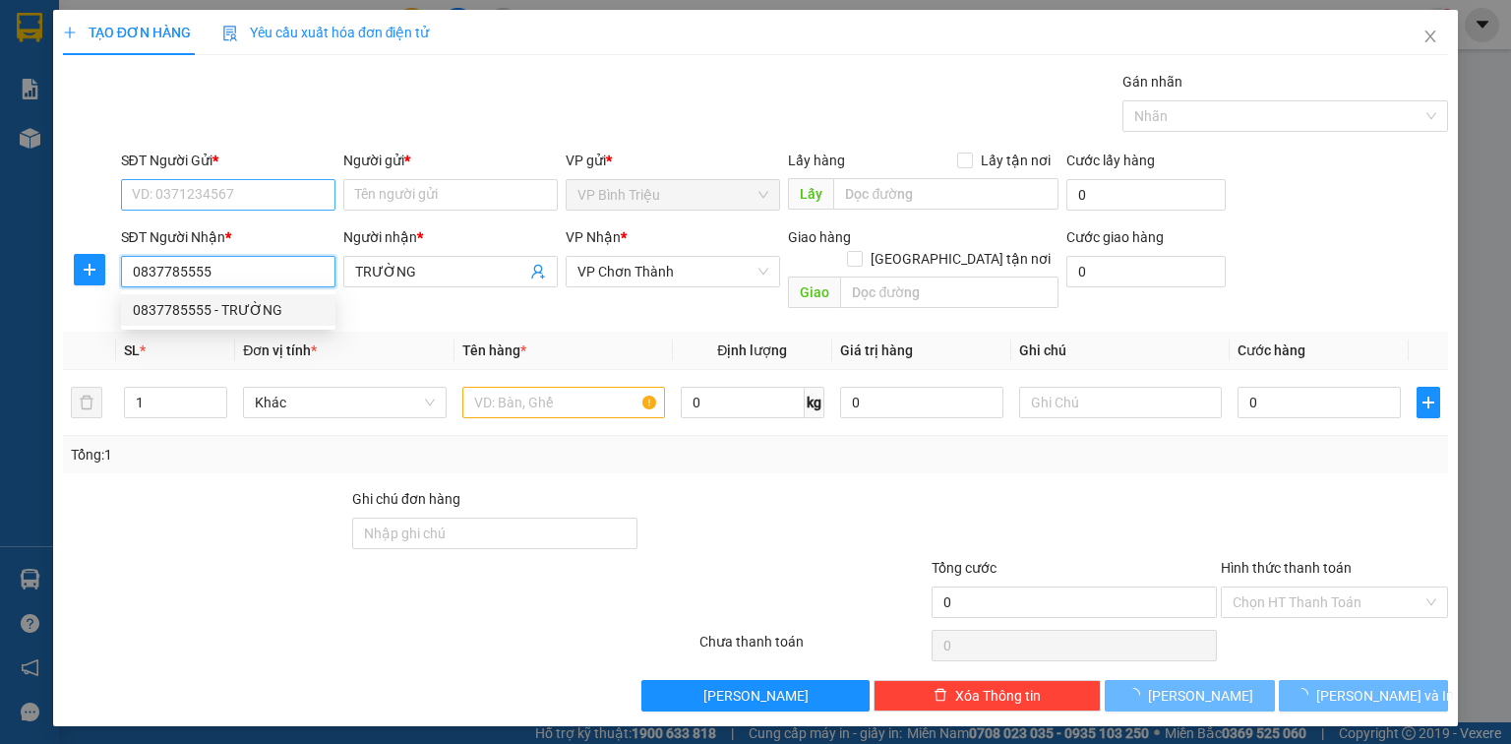
type input "30.000"
type input "0837785555"
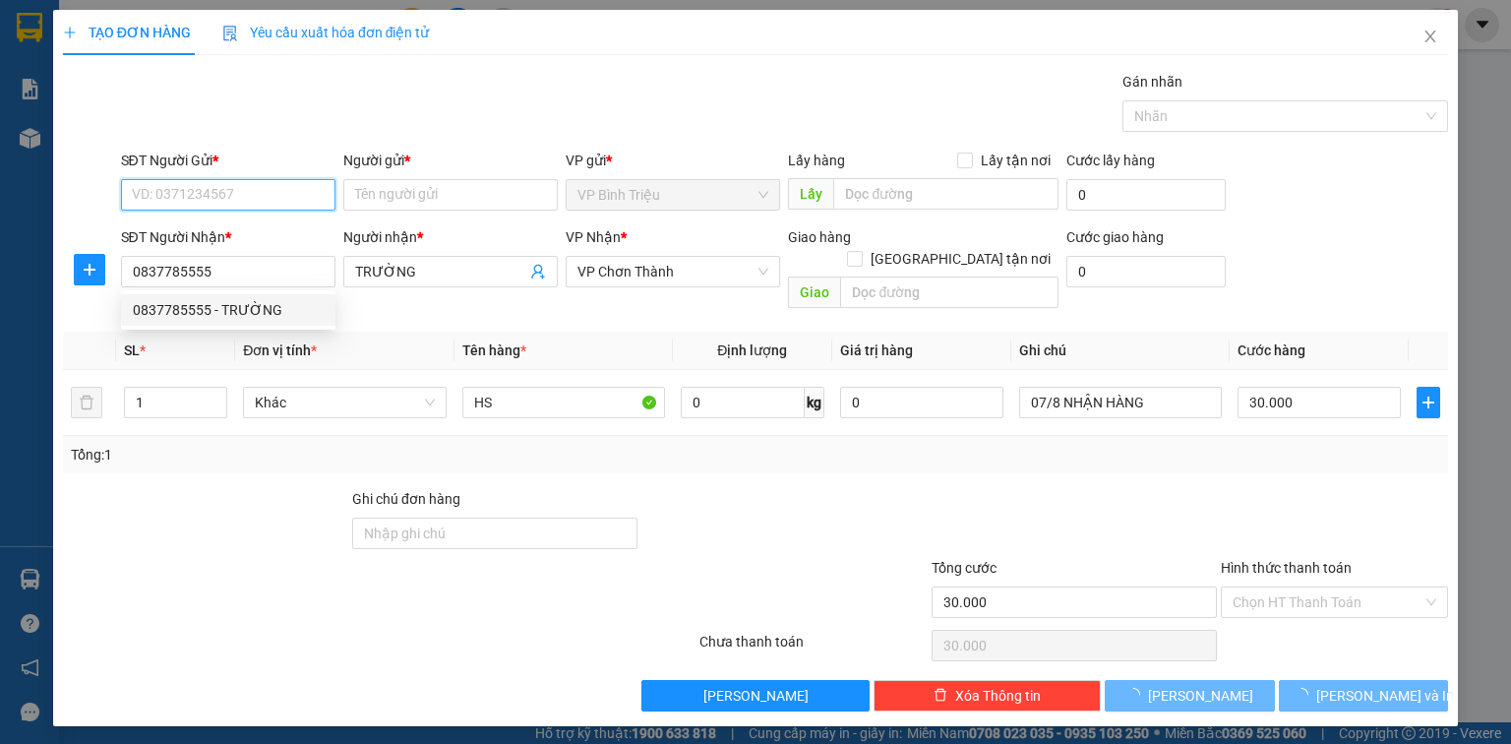
click at [273, 197] on input "SĐT Người Gửi *" at bounding box center [228, 194] width 214 height 31
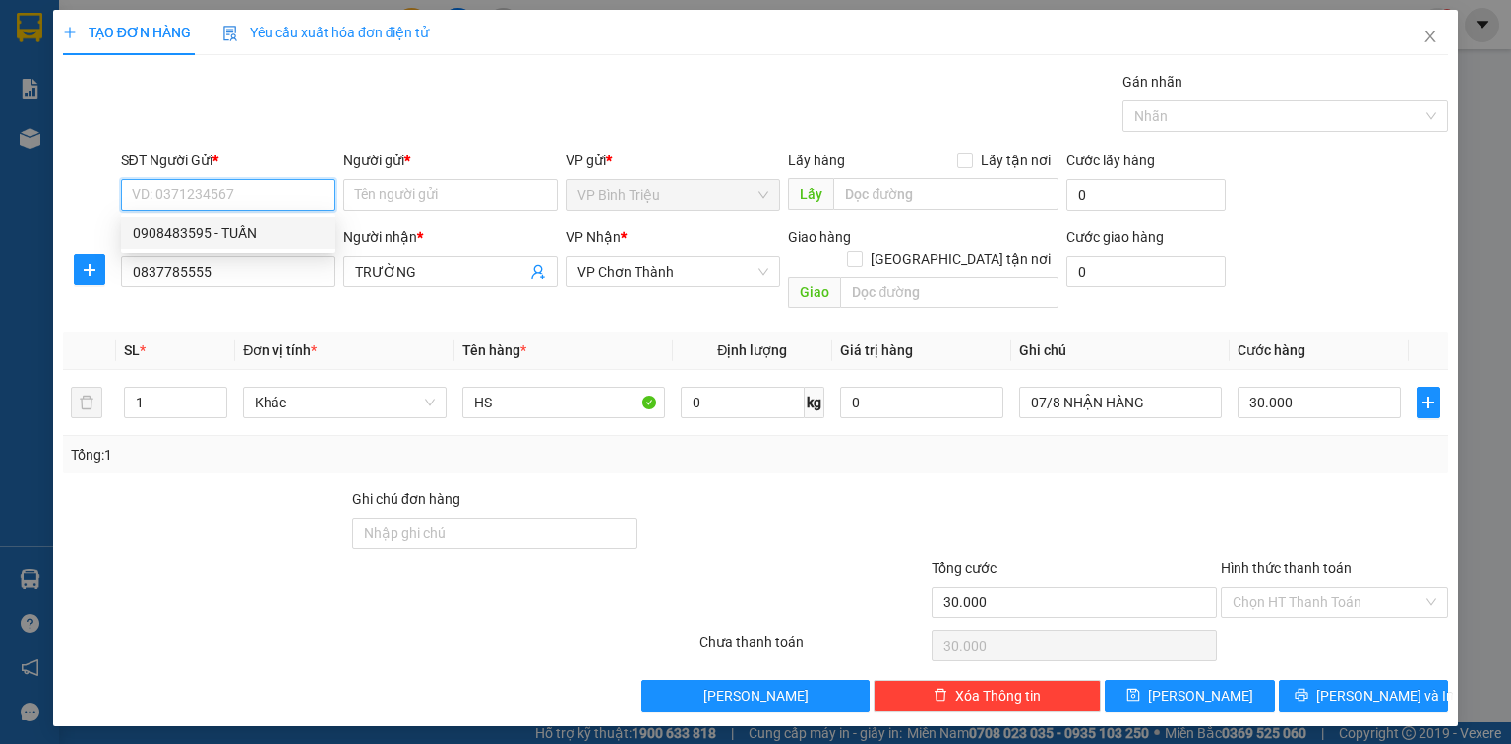
click at [252, 229] on div "0908483595 - TUẤN" at bounding box center [228, 233] width 191 height 22
type input "0908483595"
type input "TUẤN"
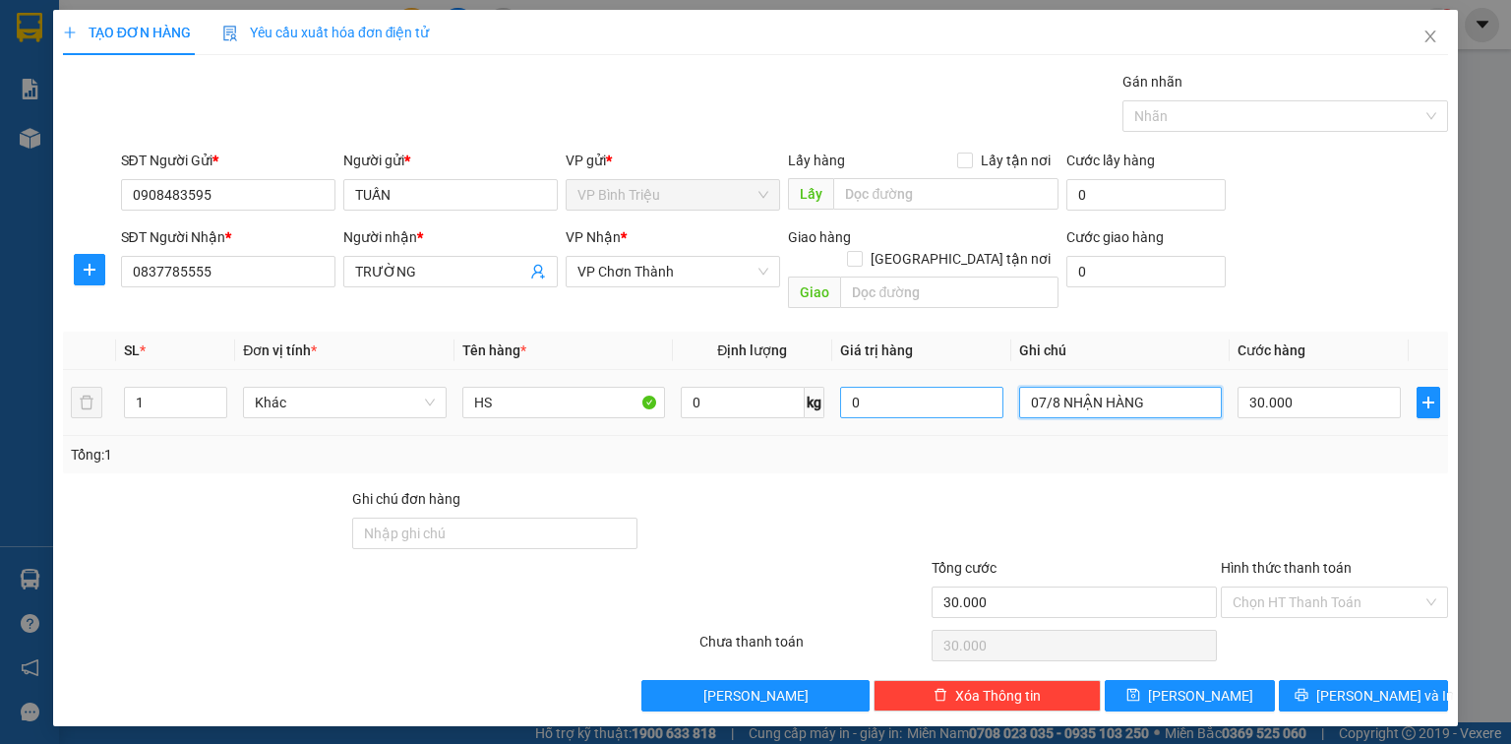
drag, startPoint x: 1155, startPoint y: 378, endPoint x: 979, endPoint y: 388, distance: 176.4
click at [979, 388] on tr "1 Khác HS 0 kg 0 07/8 NHẬN HÀNG 30.000" at bounding box center [755, 403] width 1385 height 66
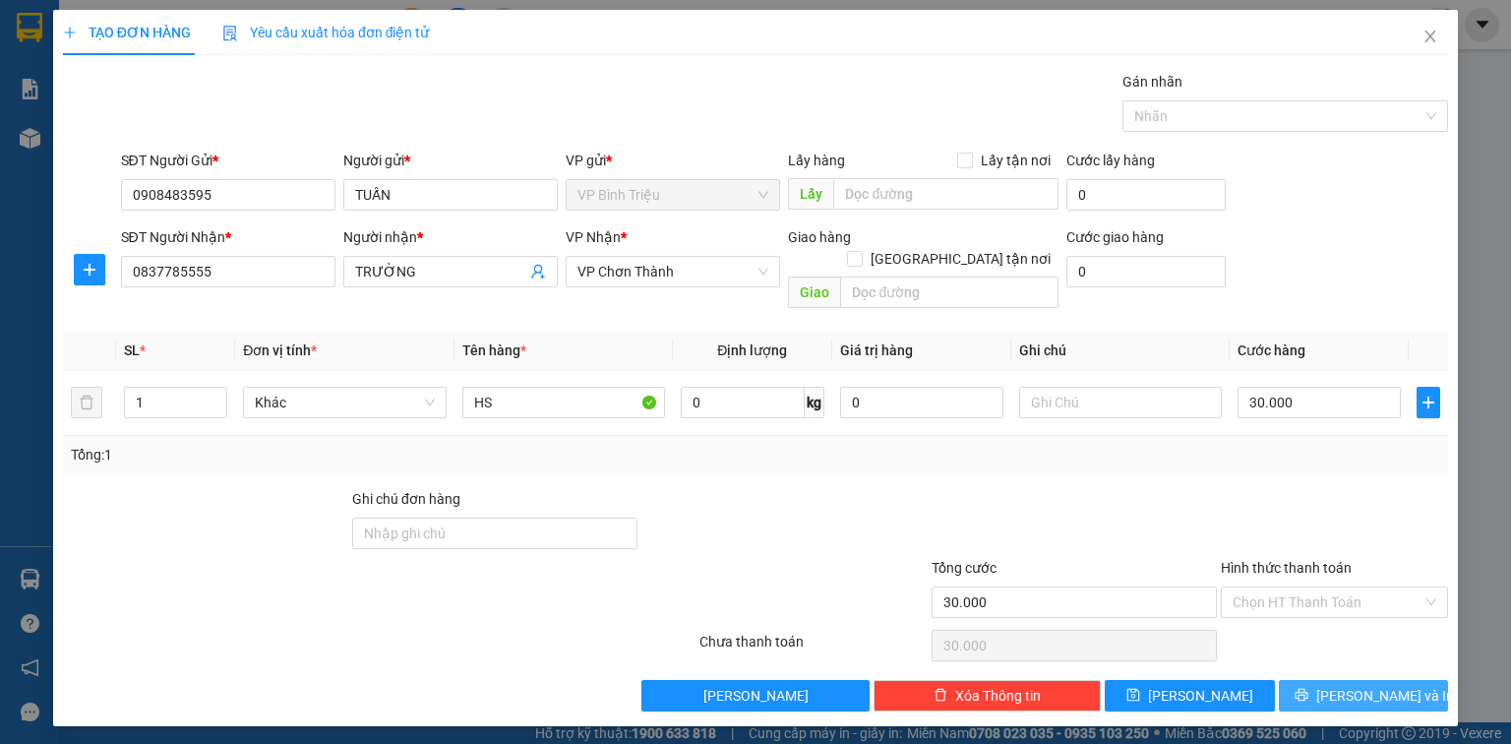
click at [1416, 682] on button "[PERSON_NAME] và In" at bounding box center [1364, 695] width 170 height 31
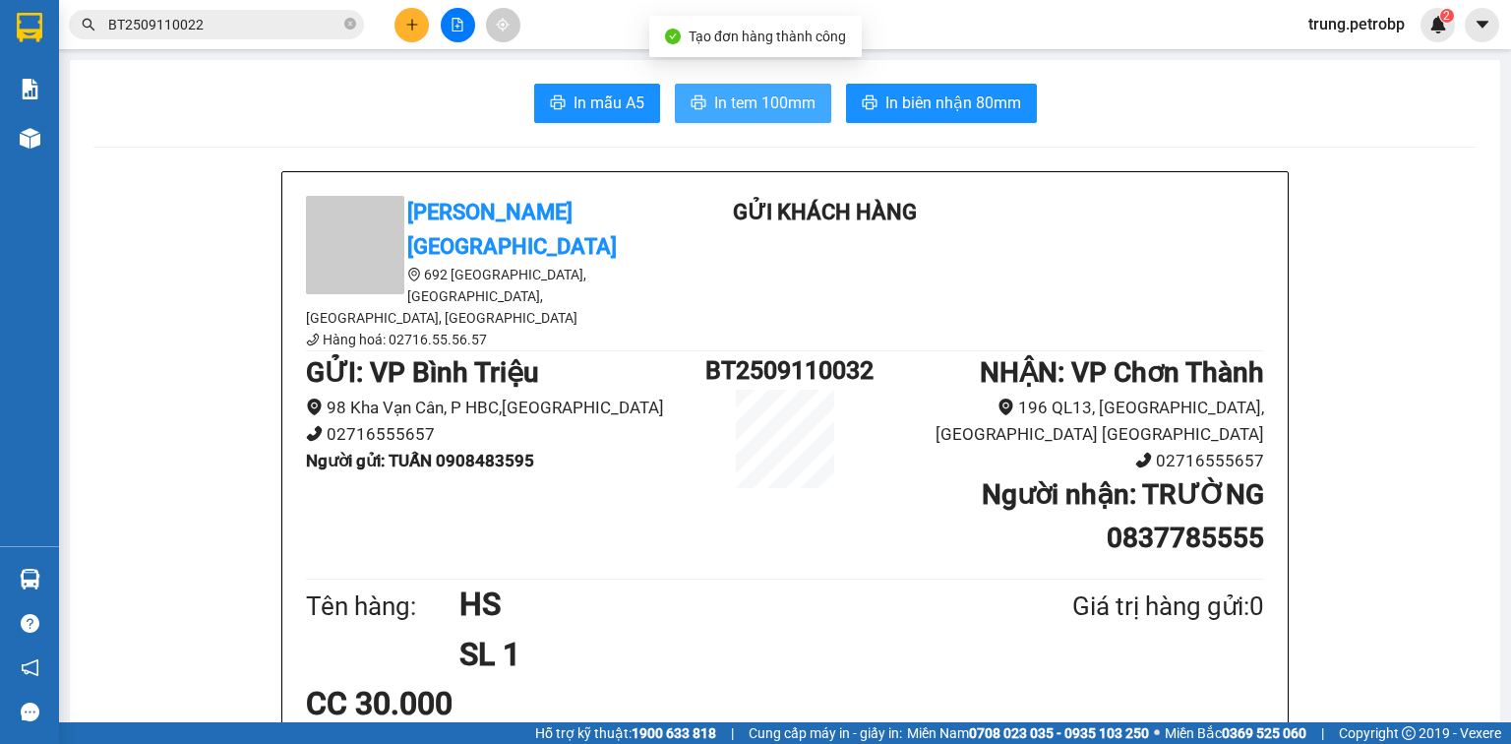
click at [791, 110] on span "In tem 100mm" at bounding box center [764, 102] width 101 height 25
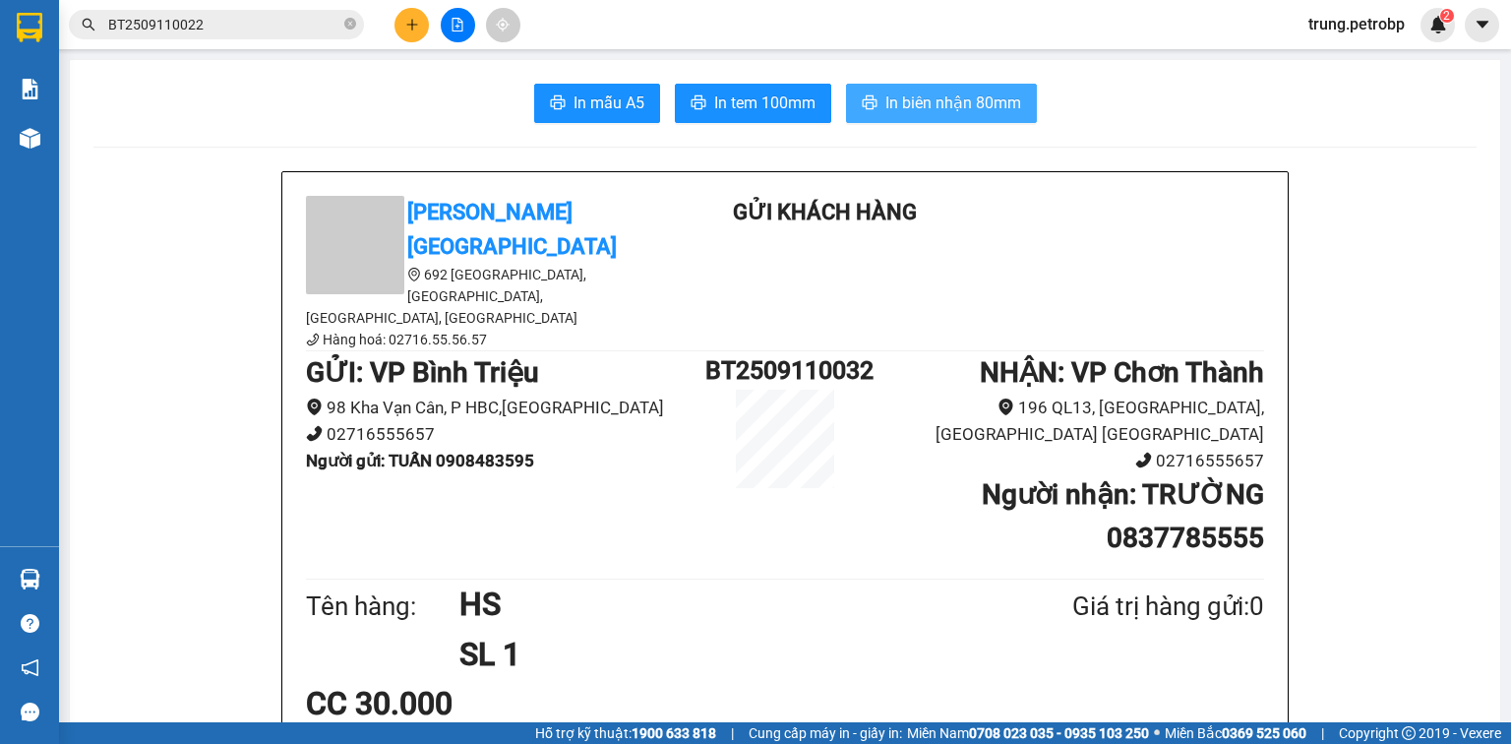
click at [933, 98] on span "In biên nhận 80mm" at bounding box center [953, 102] width 136 height 25
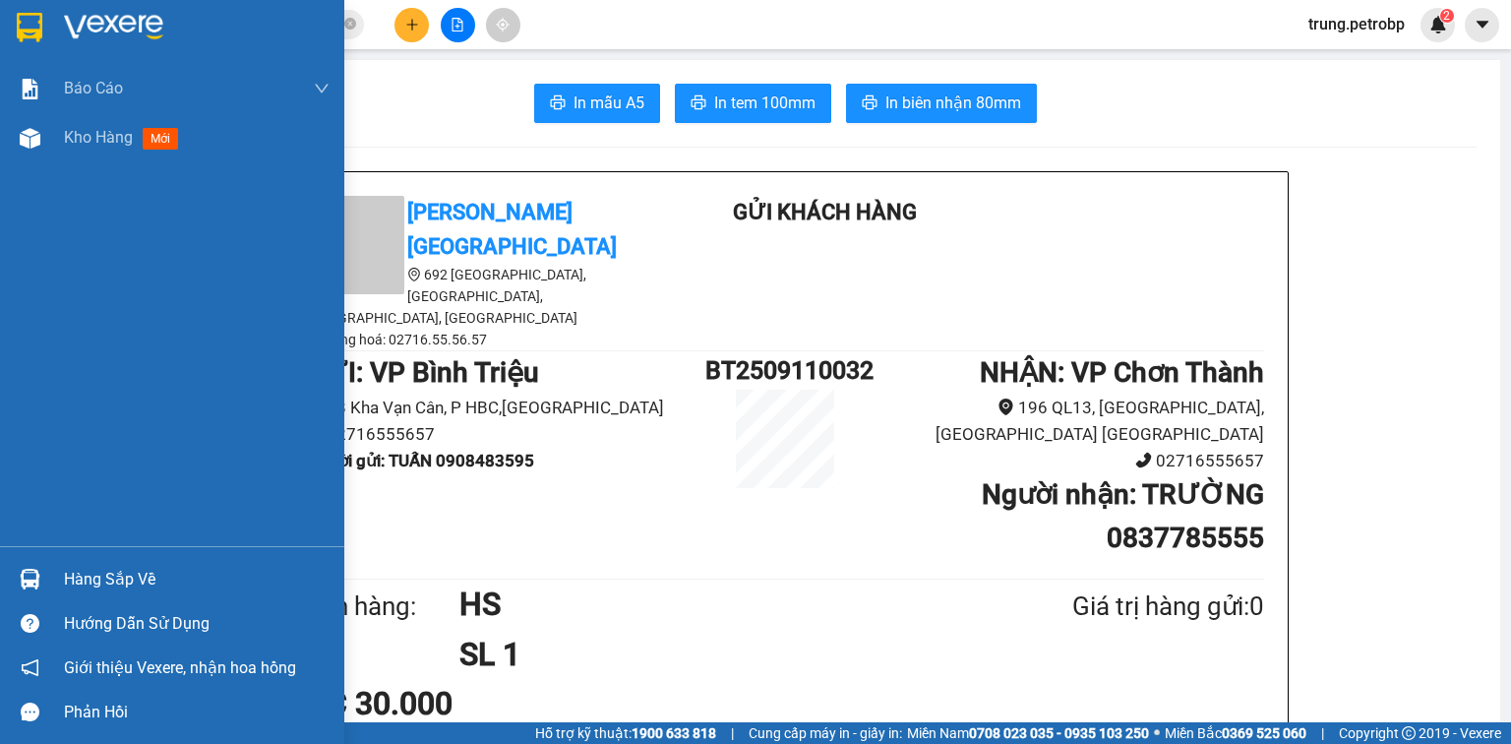
click at [95, 33] on img at bounding box center [113, 28] width 99 height 30
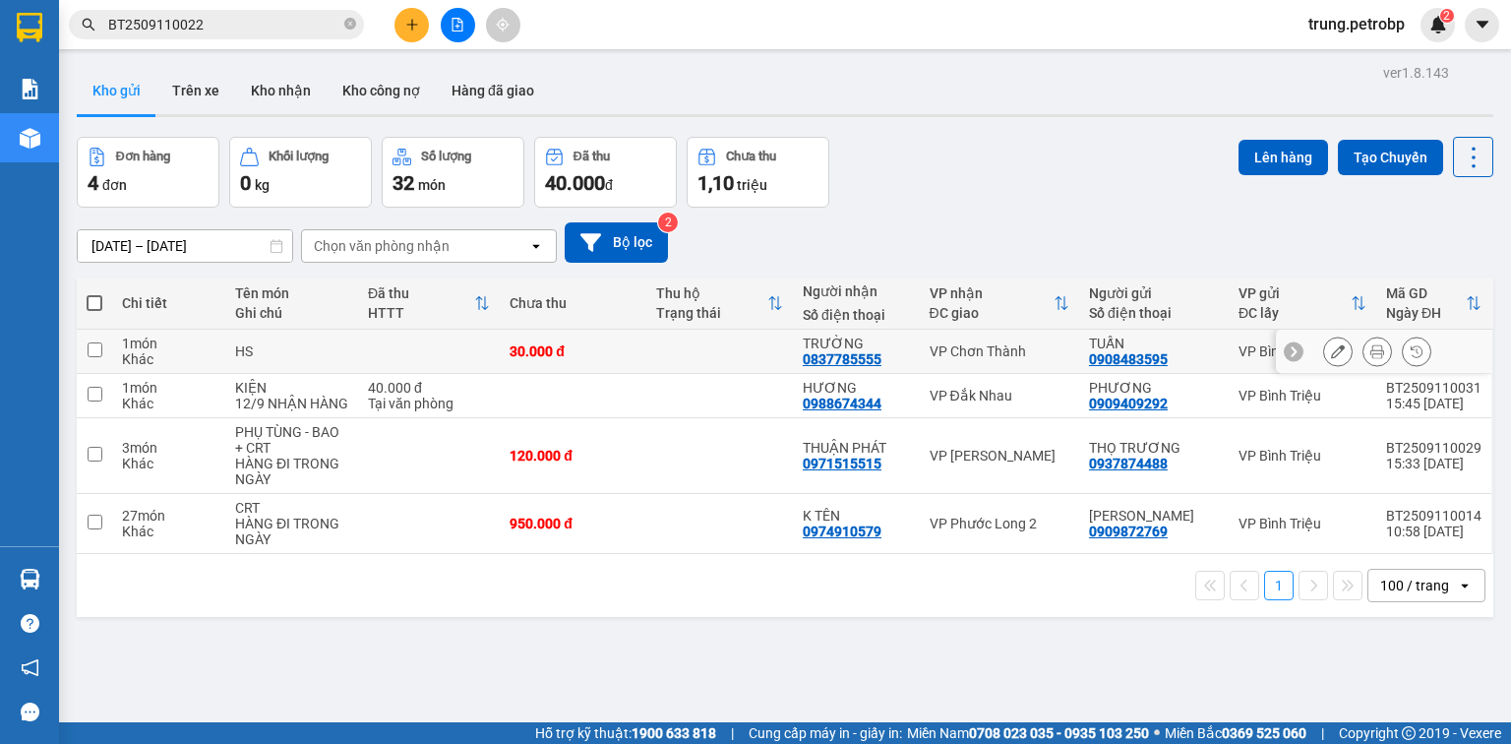
click at [98, 349] on input "checkbox" at bounding box center [95, 349] width 15 height 15
checkbox input "true"
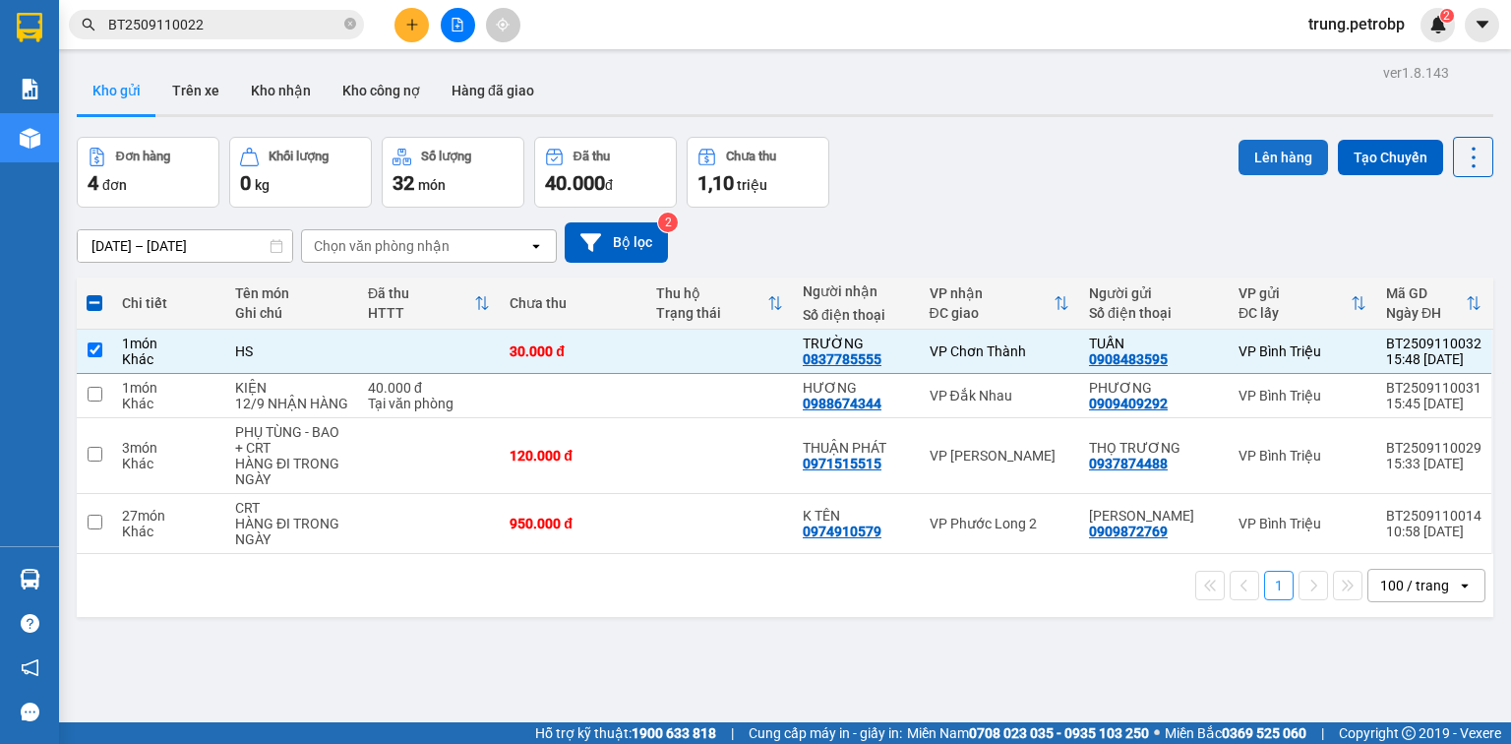
click at [1255, 150] on button "Lên hàng" at bounding box center [1282, 157] width 89 height 35
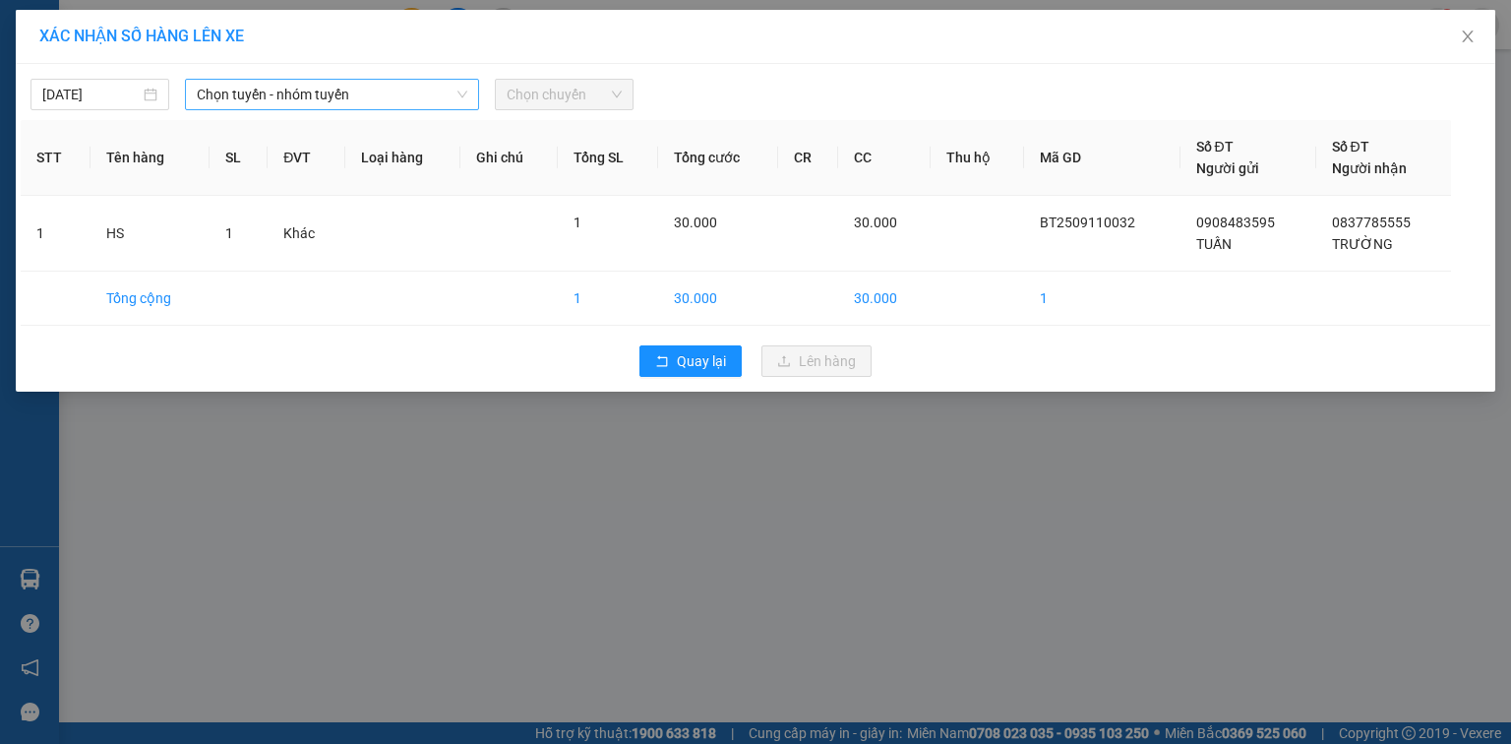
click at [340, 85] on span "Chọn tuyến - nhóm tuyến" at bounding box center [332, 95] width 270 height 30
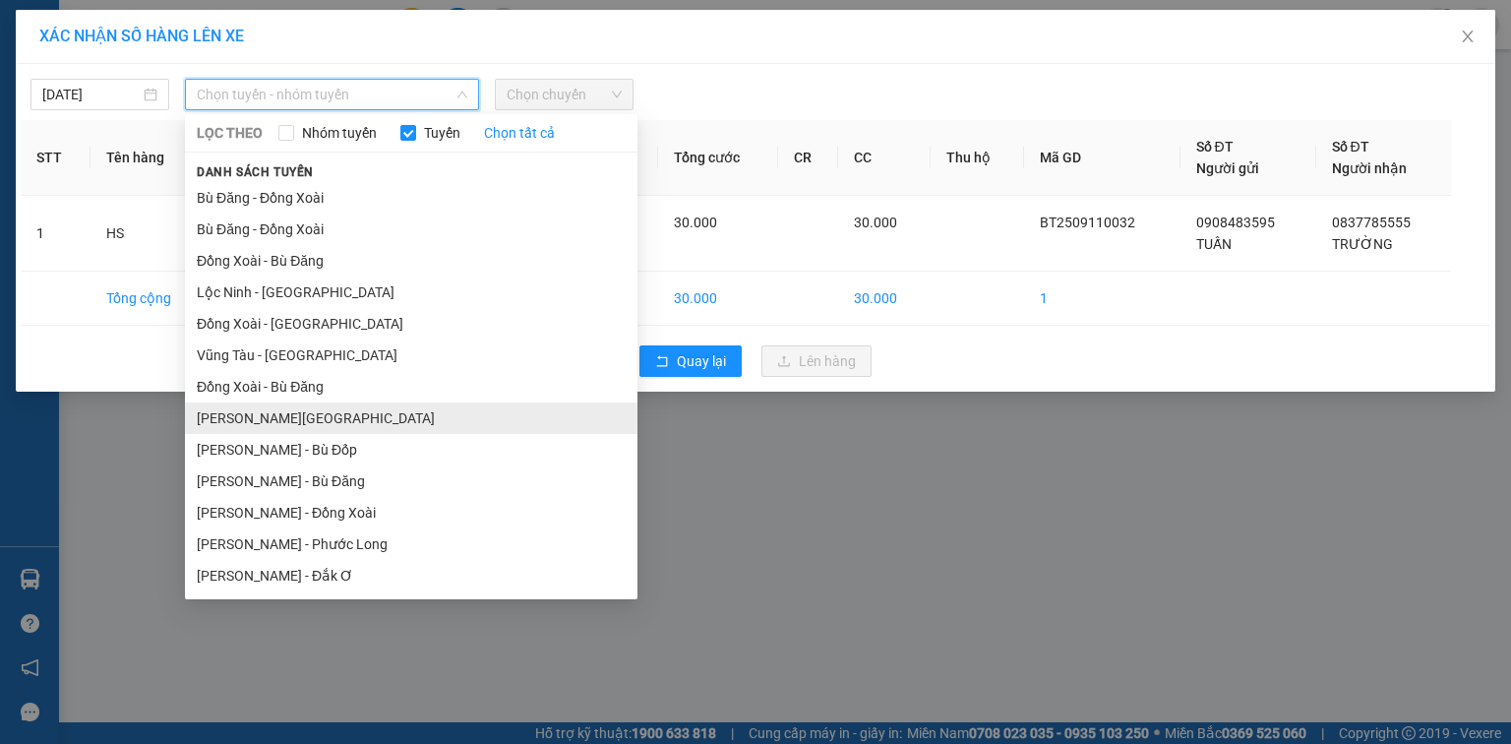
click at [316, 412] on li "[PERSON_NAME][GEOGRAPHIC_DATA]" at bounding box center [411, 417] width 452 height 31
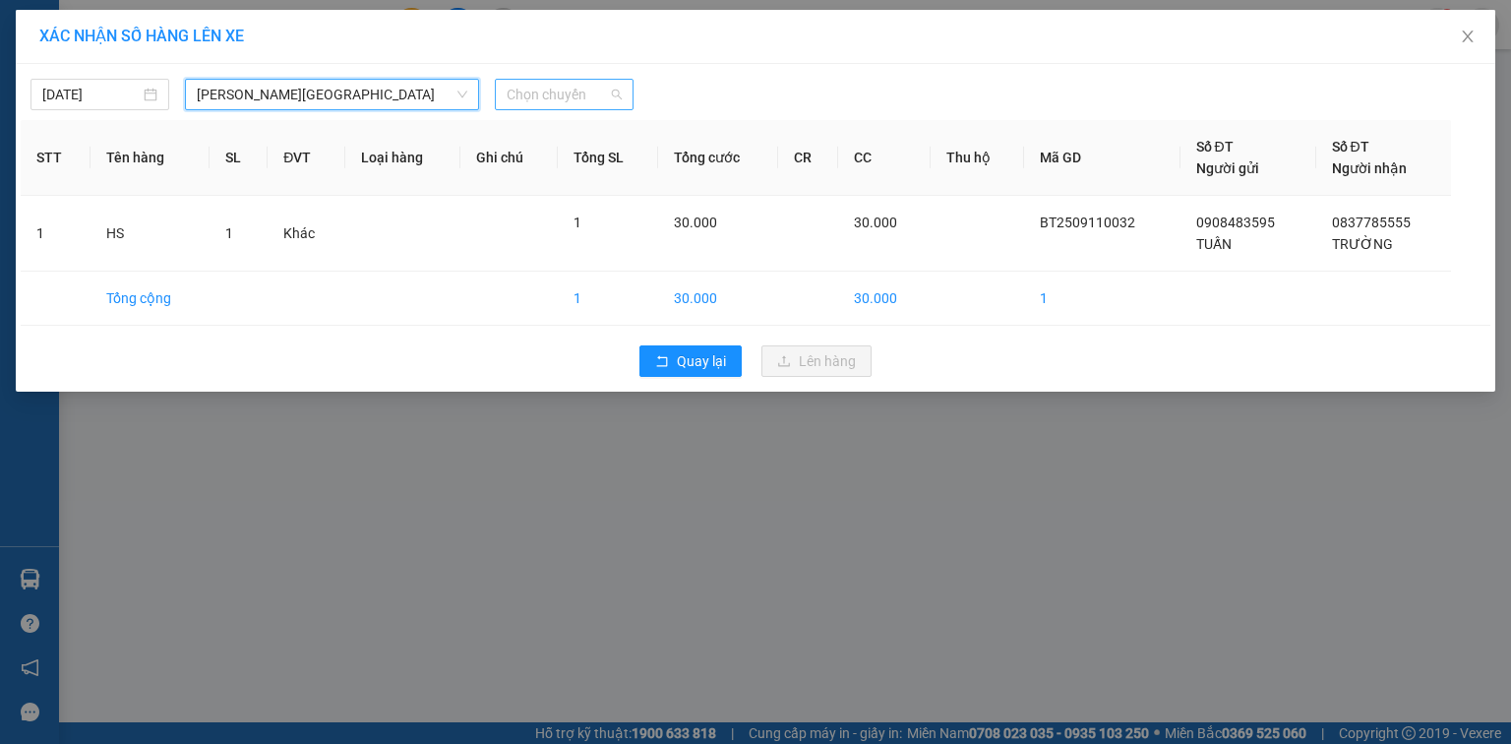
click at [578, 102] on span "Chọn chuyến" at bounding box center [564, 95] width 115 height 30
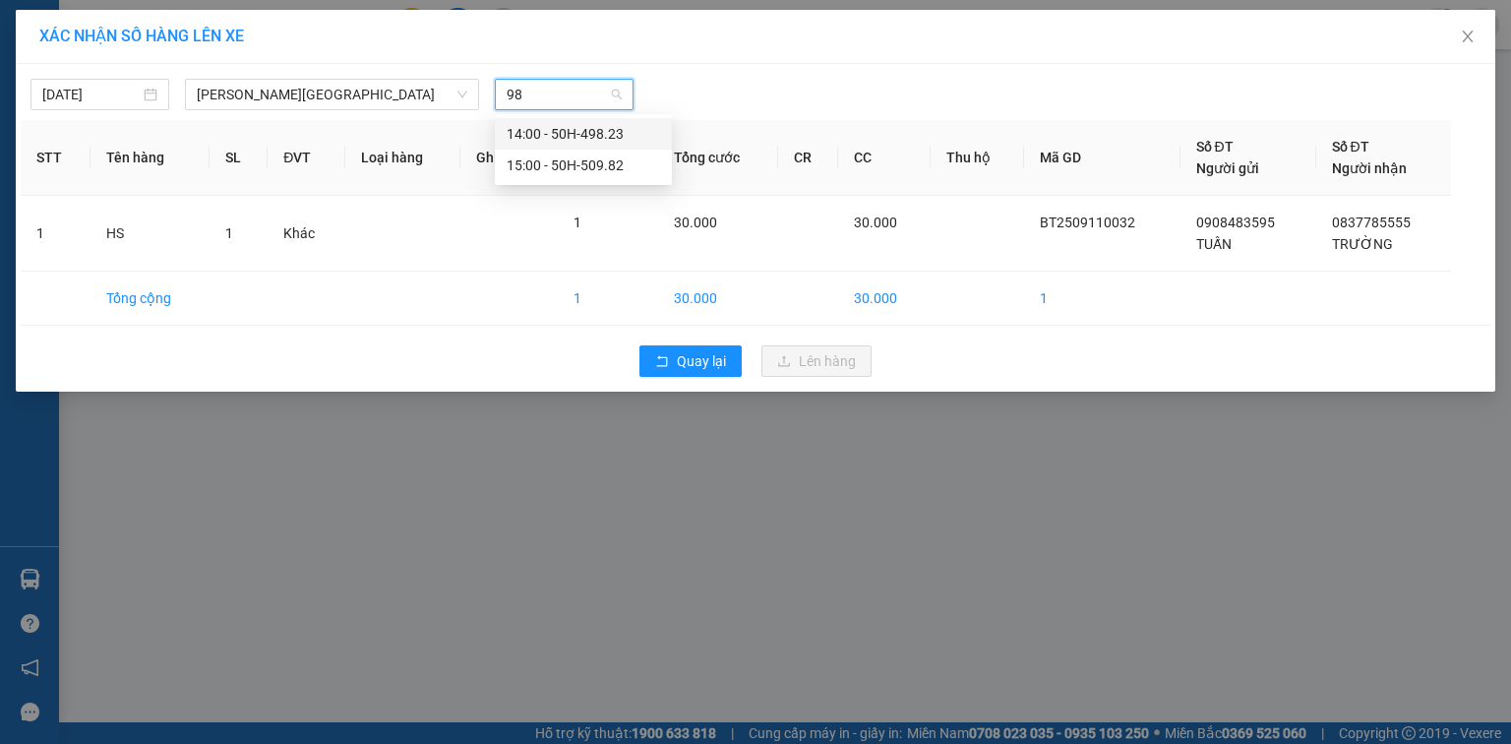
type input "982"
click at [612, 165] on div "15:00 - 50H-509.82" at bounding box center [583, 165] width 153 height 22
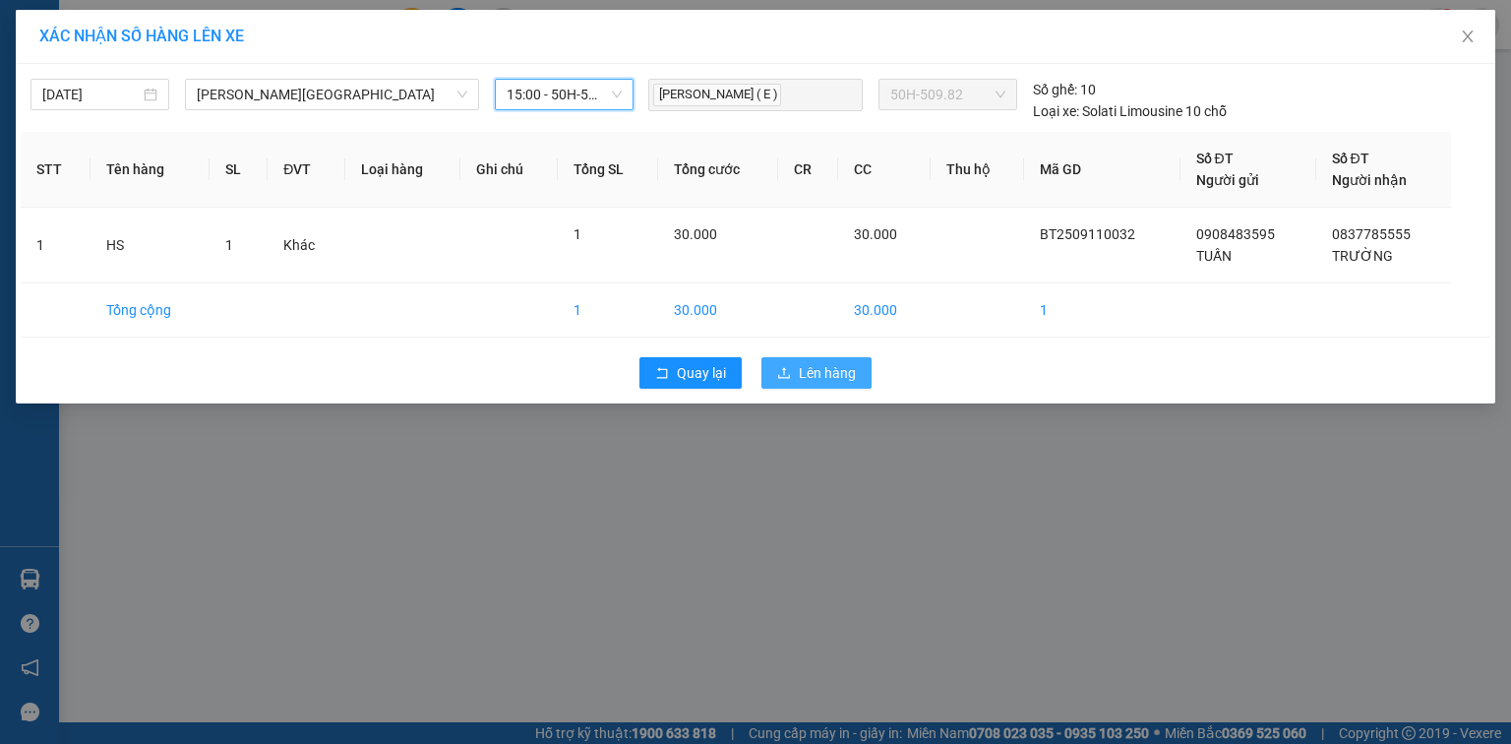
click at [812, 370] on span "Lên hàng" at bounding box center [827, 373] width 57 height 22
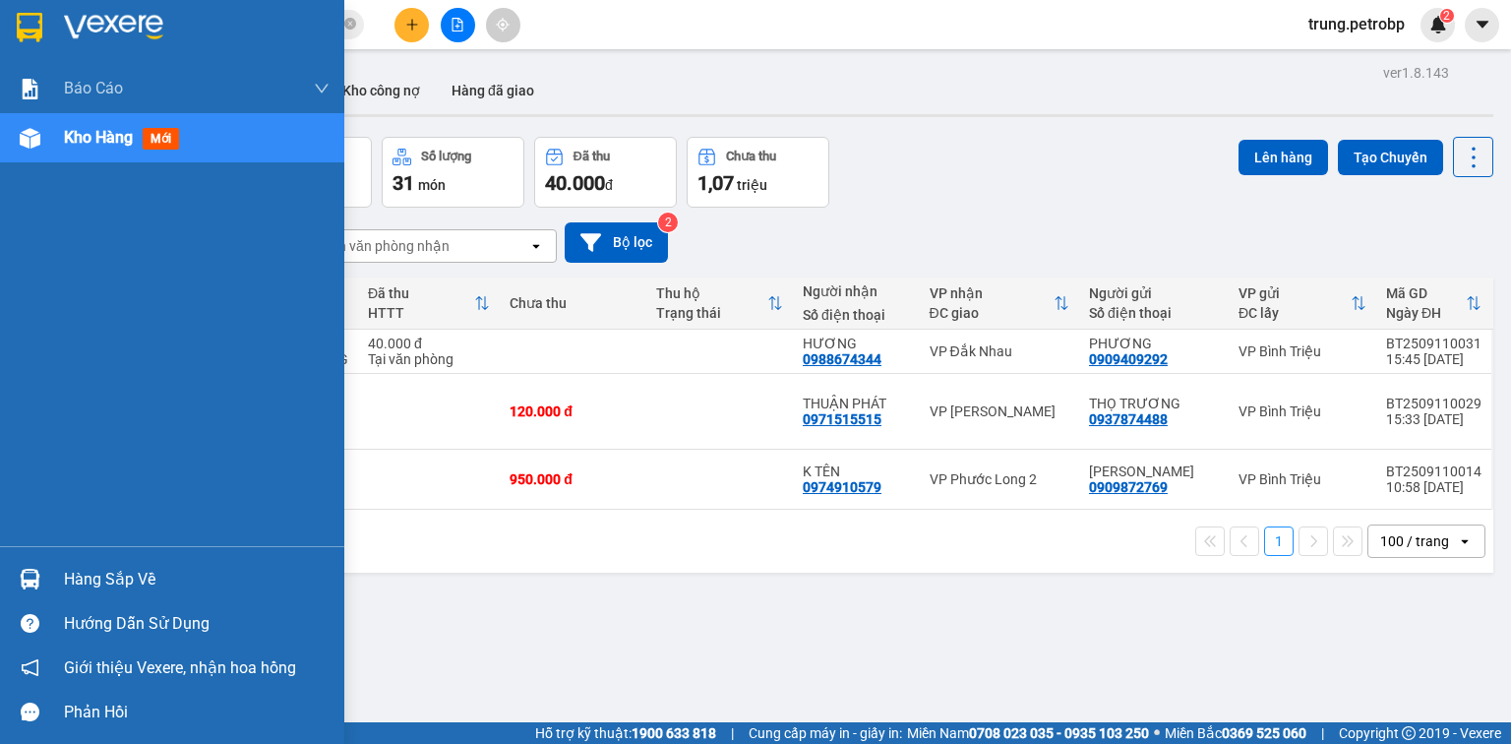
click at [83, 571] on div "Hàng sắp về" at bounding box center [197, 580] width 266 height 30
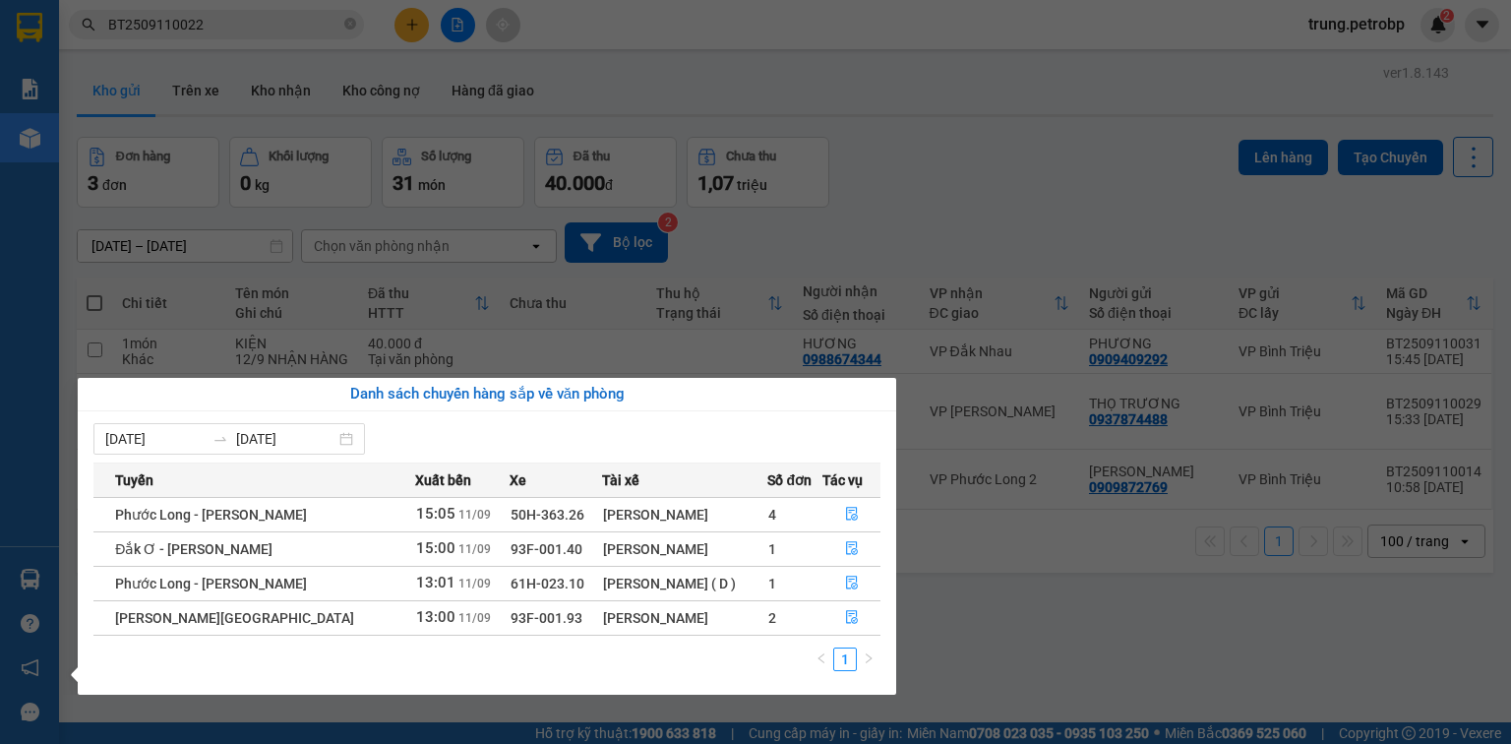
click at [1105, 608] on section "Kết quả tìm kiếm ( 1 ) Bộ lọc Mã ĐH Trạng thái Món hàng Tổng cước Chưa cước Ngư…" at bounding box center [755, 372] width 1511 height 744
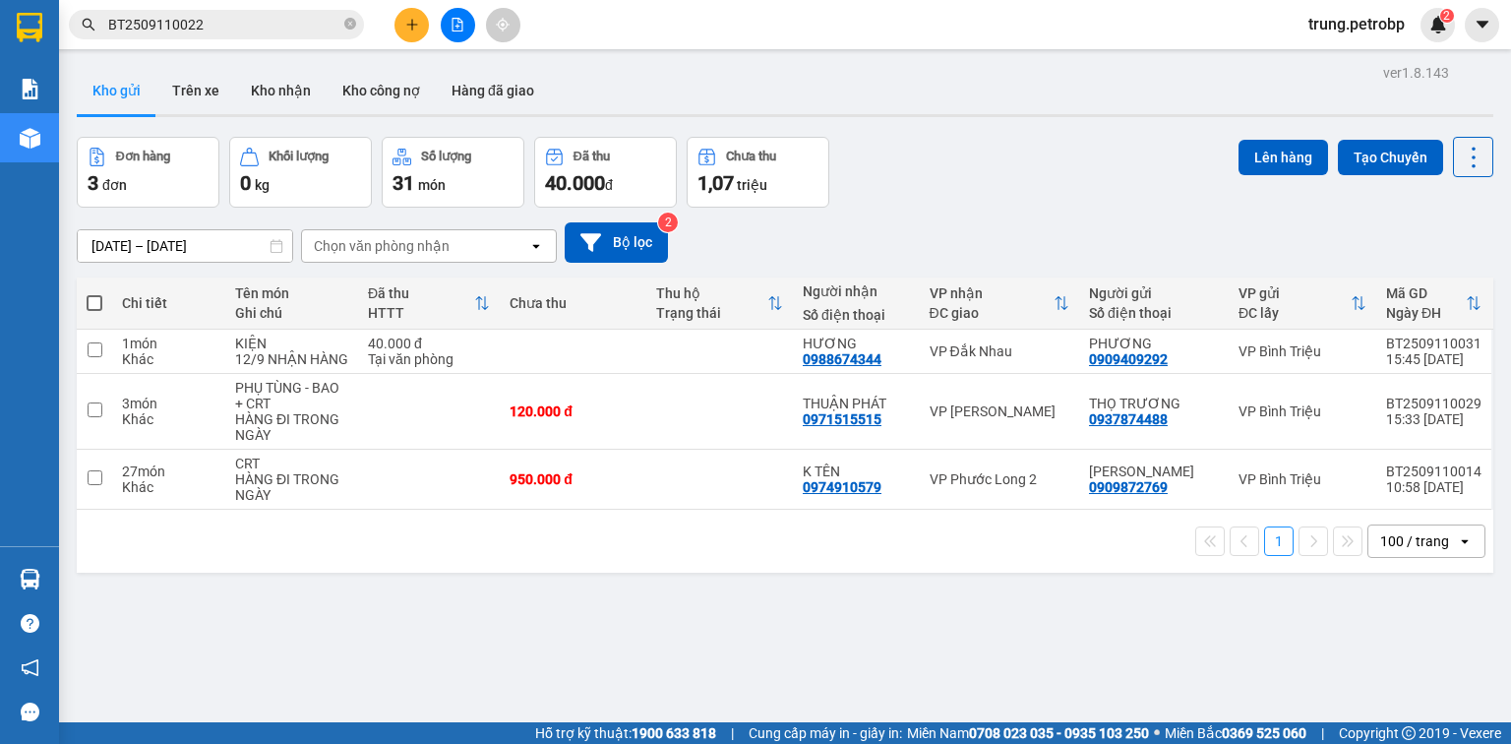
click at [713, 618] on div "ver 1.8.143 Kho gửi Trên xe Kho nhận Kho công nợ Hàng đã giao Đơn hàng 3 đơn Kh…" at bounding box center [785, 431] width 1432 height 744
click at [270, 87] on button "Kho nhận" at bounding box center [280, 90] width 91 height 47
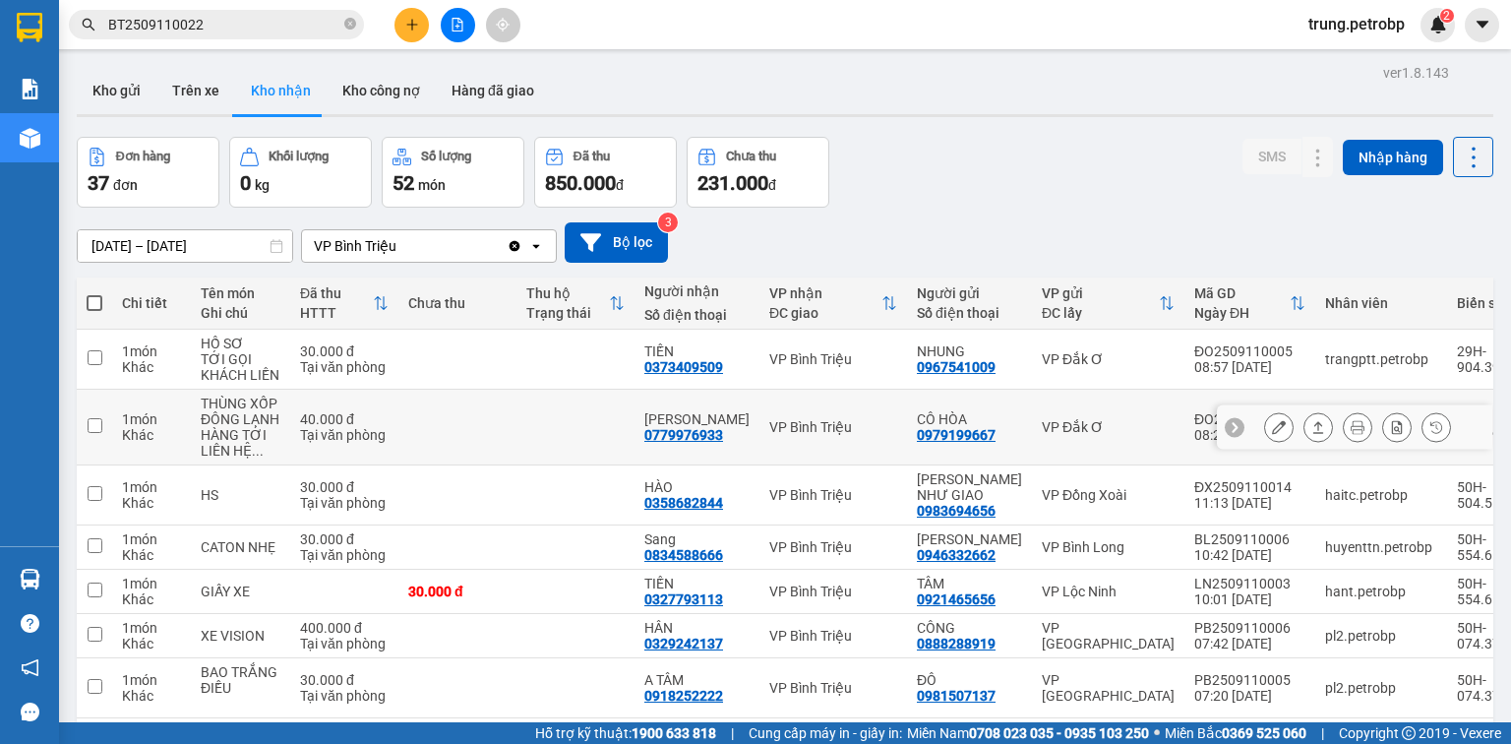
scroll to position [157, 0]
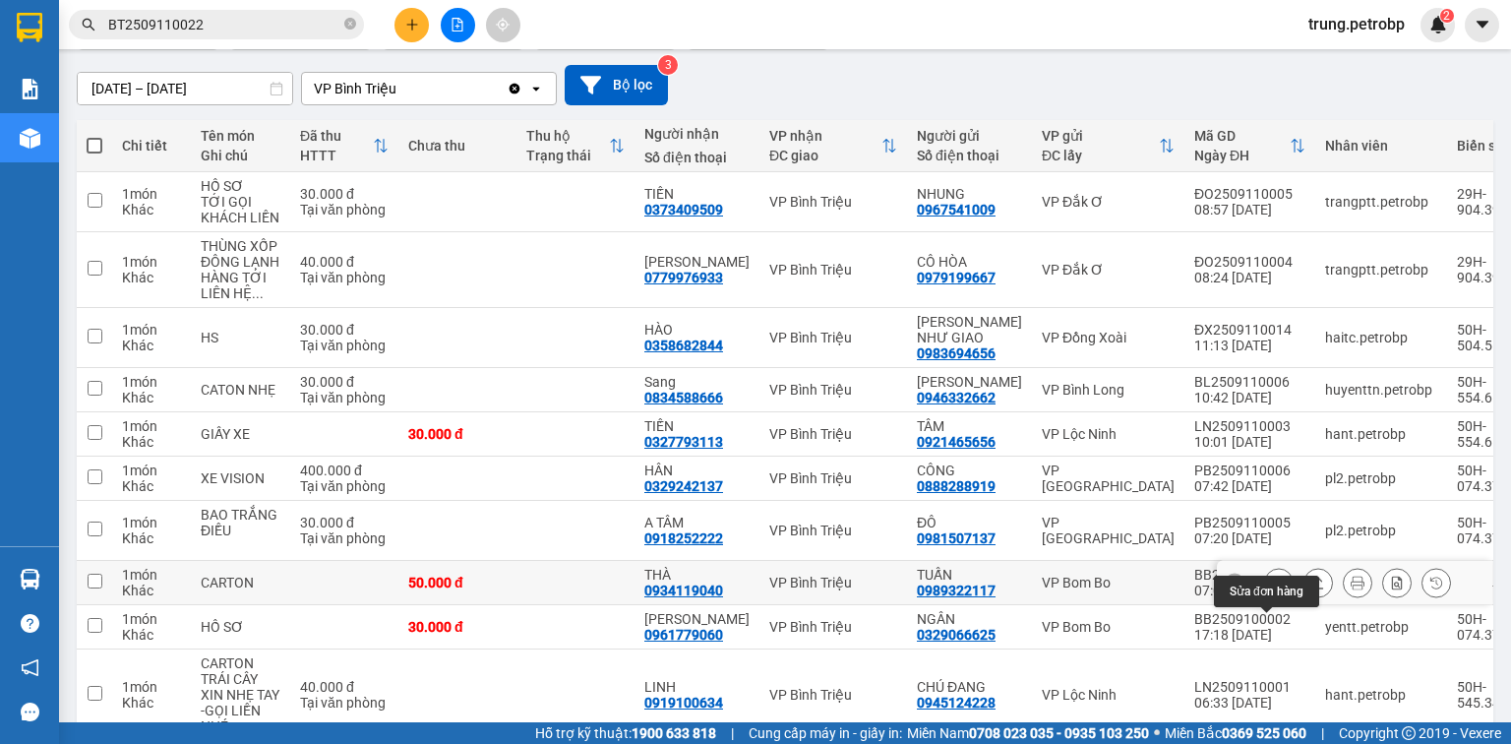
click at [1272, 589] on icon at bounding box center [1279, 582] width 14 height 14
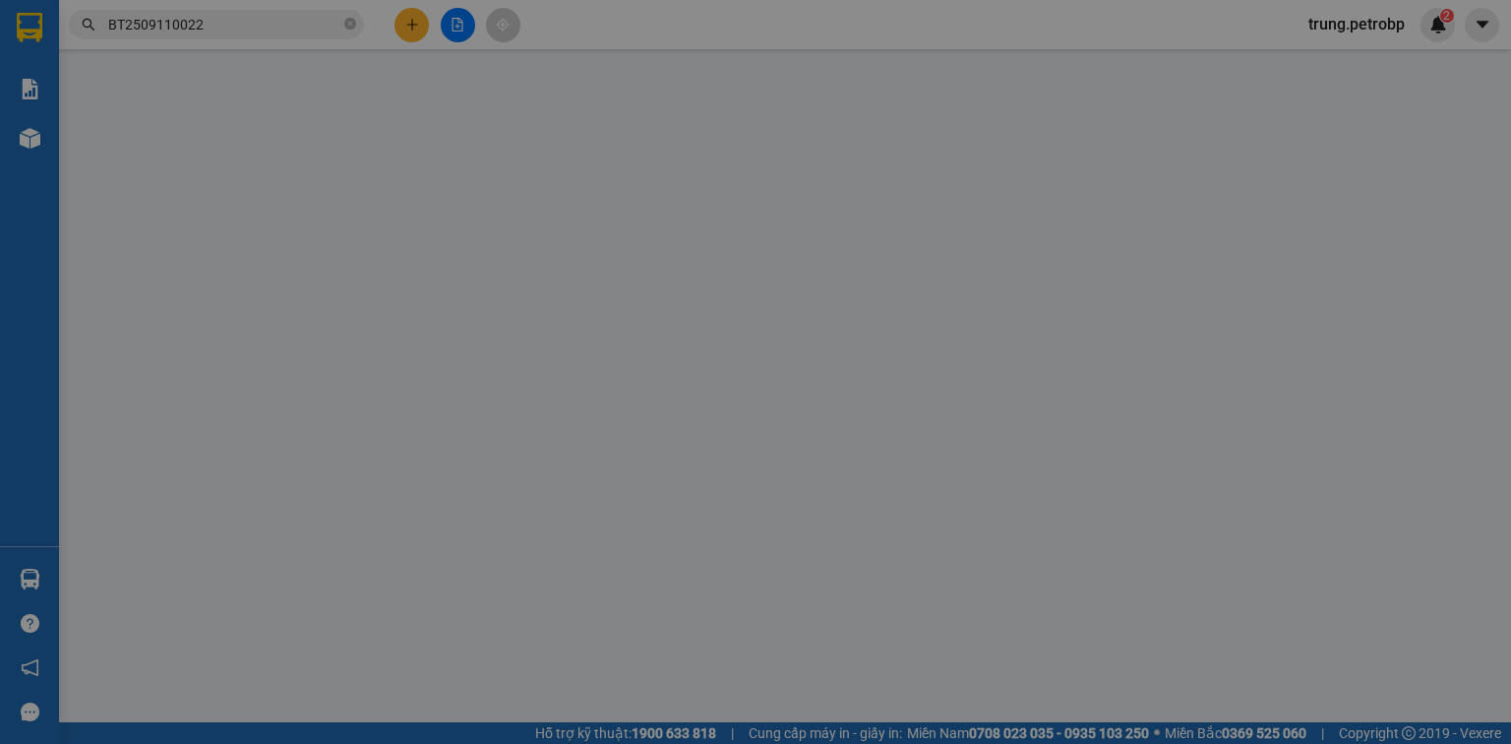
type input "0989322117"
type input "TUẤN"
type input "0934119040"
type input "THÀ"
type input "50.000"
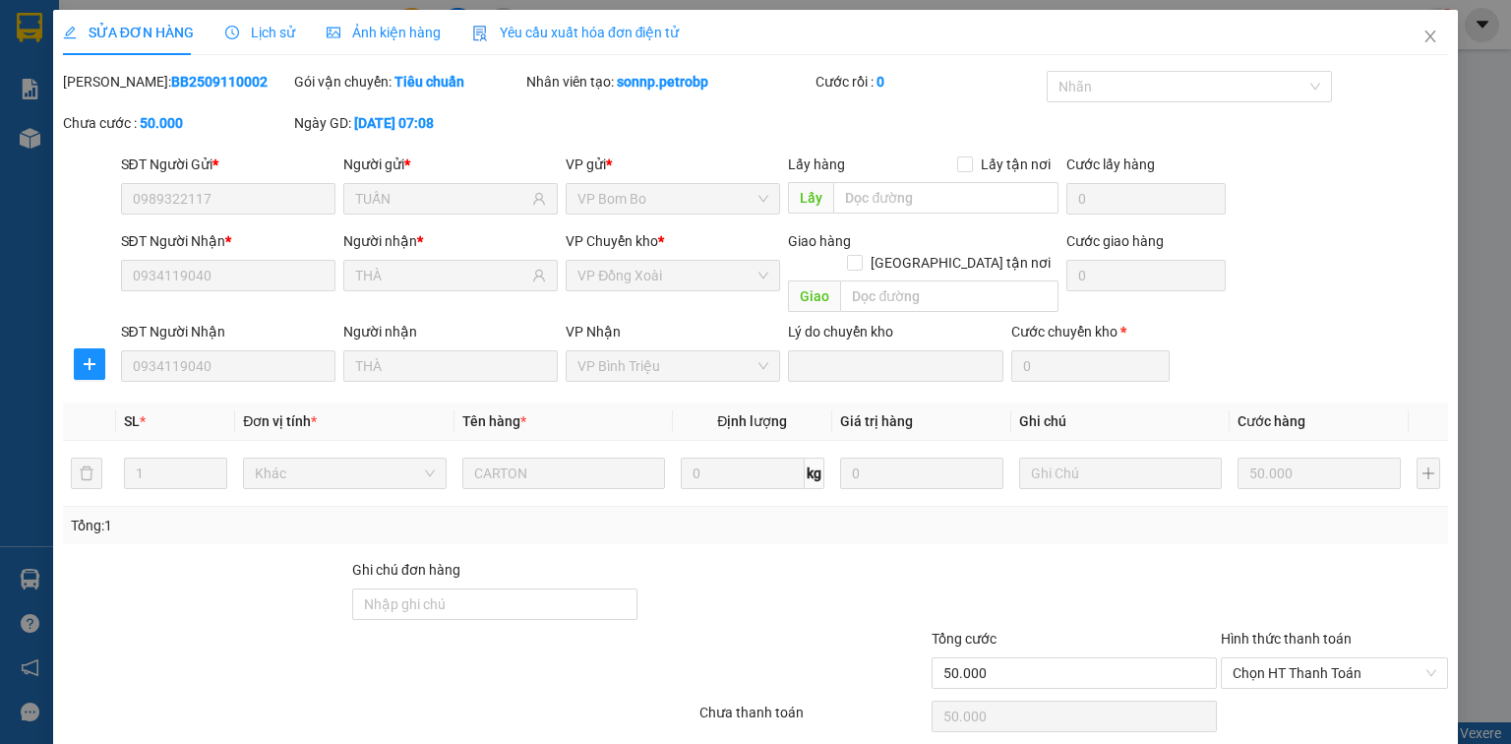
scroll to position [53, 0]
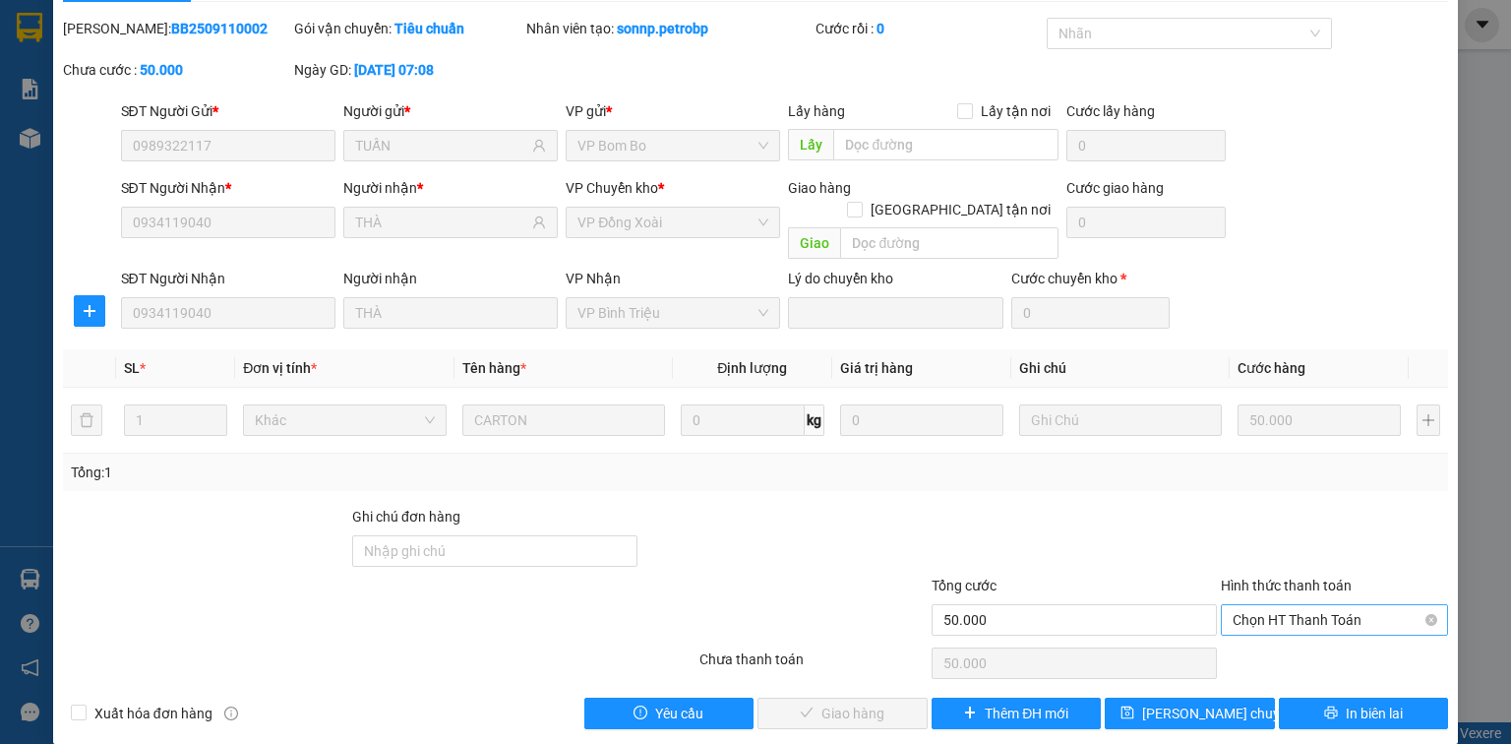
click at [1267, 605] on span "Chọn HT Thanh Toán" at bounding box center [1334, 620] width 204 height 30
click at [1267, 641] on div "Tại văn phòng" at bounding box center [1324, 636] width 203 height 22
type input "0"
click at [821, 702] on span "Giao hàng" at bounding box center [852, 713] width 63 height 22
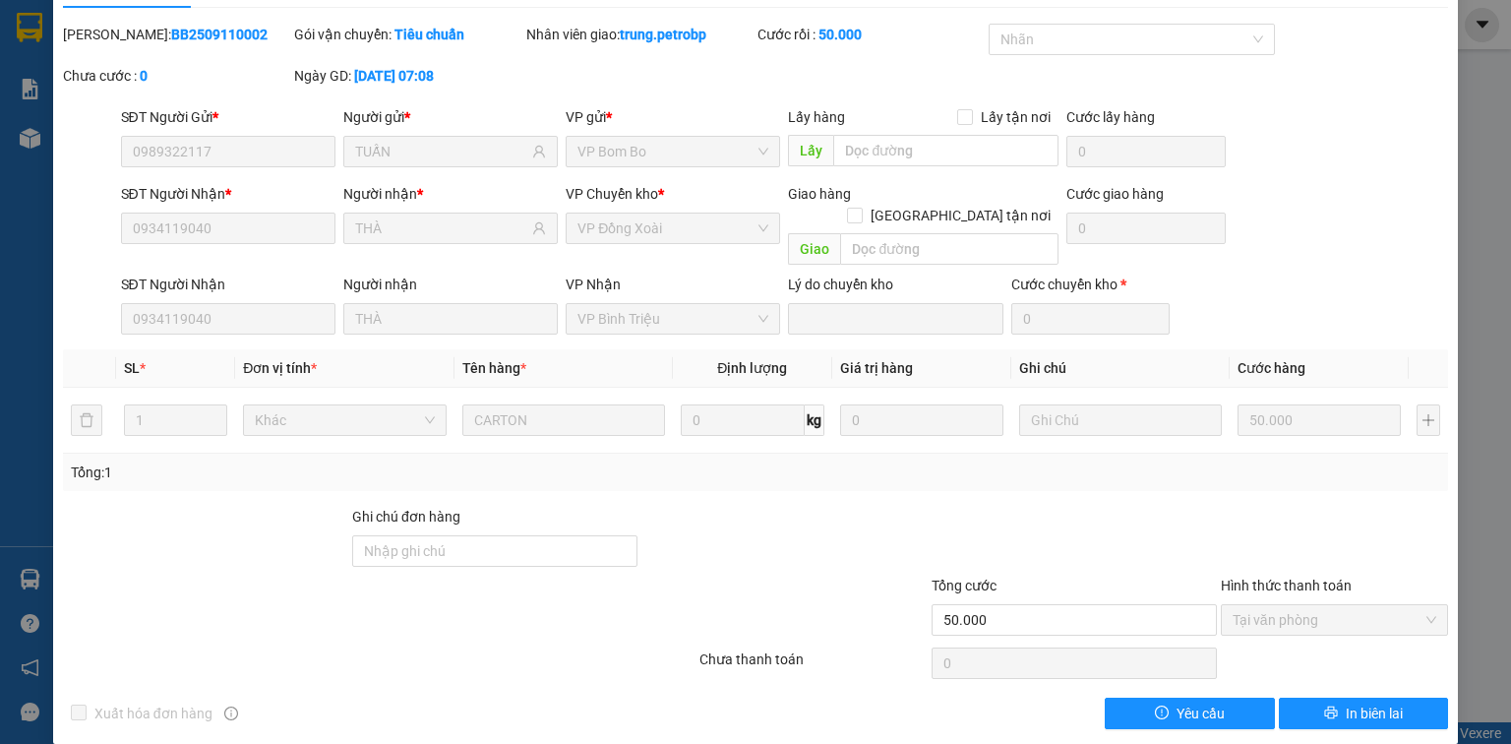
scroll to position [0, 0]
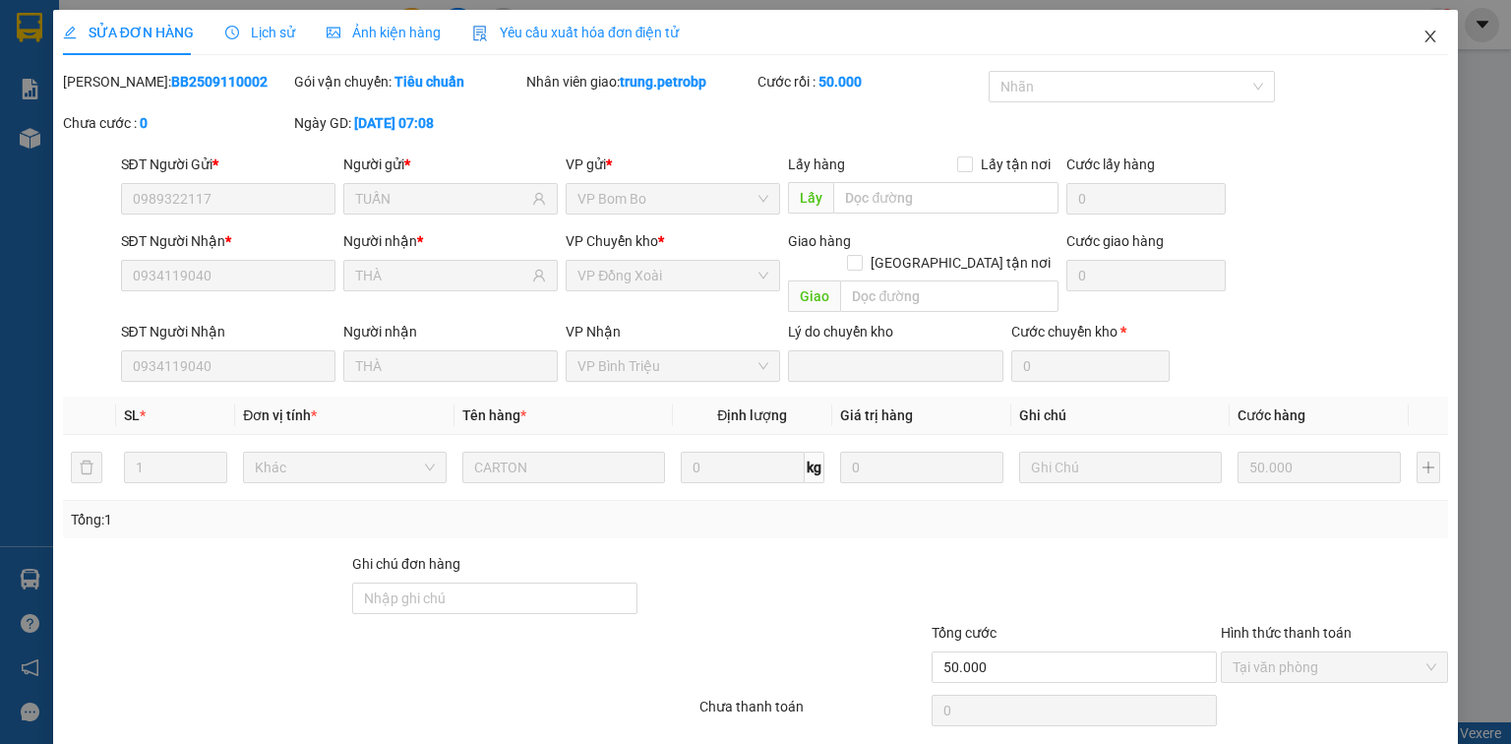
click at [1425, 37] on icon "close" at bounding box center [1430, 36] width 11 height 12
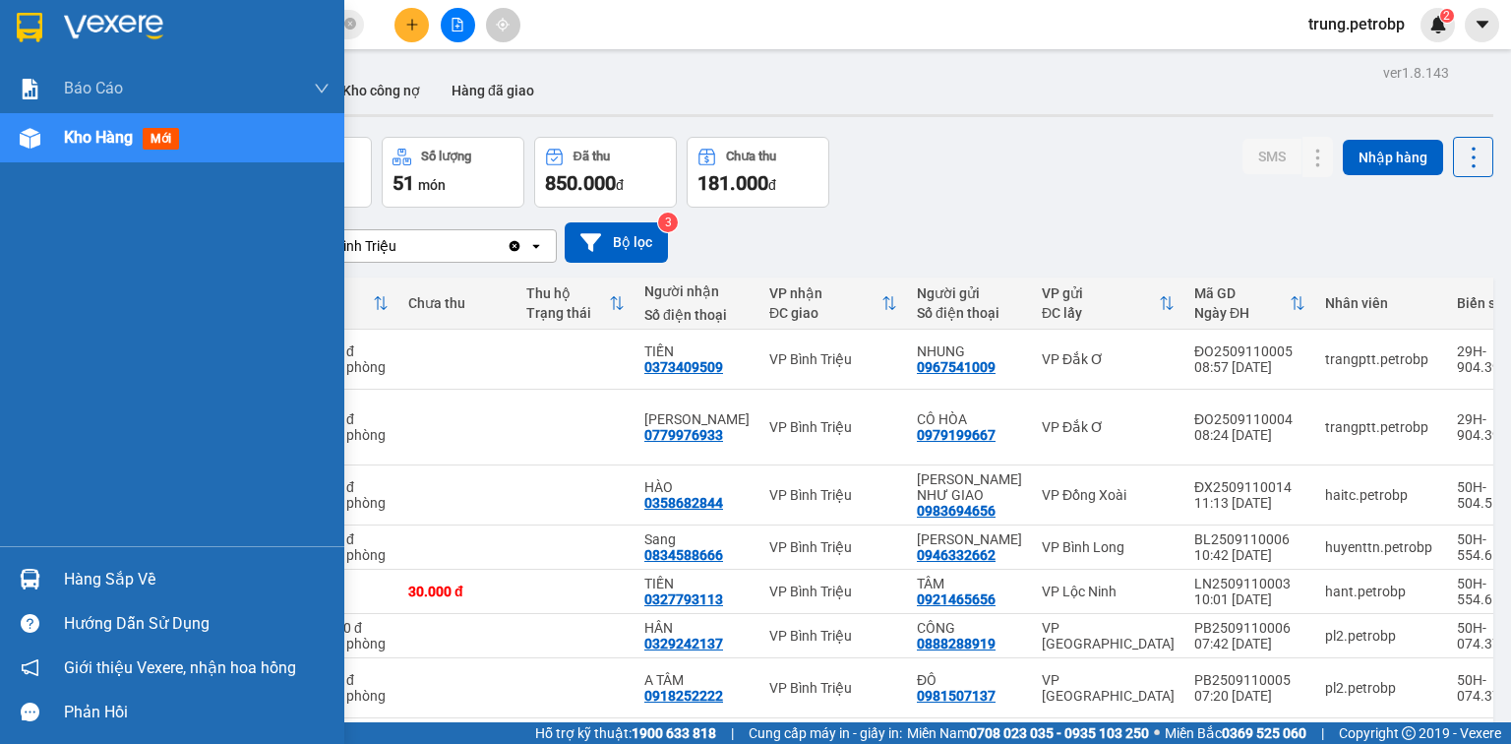
click at [95, 578] on div "Hàng sắp về" at bounding box center [197, 580] width 266 height 30
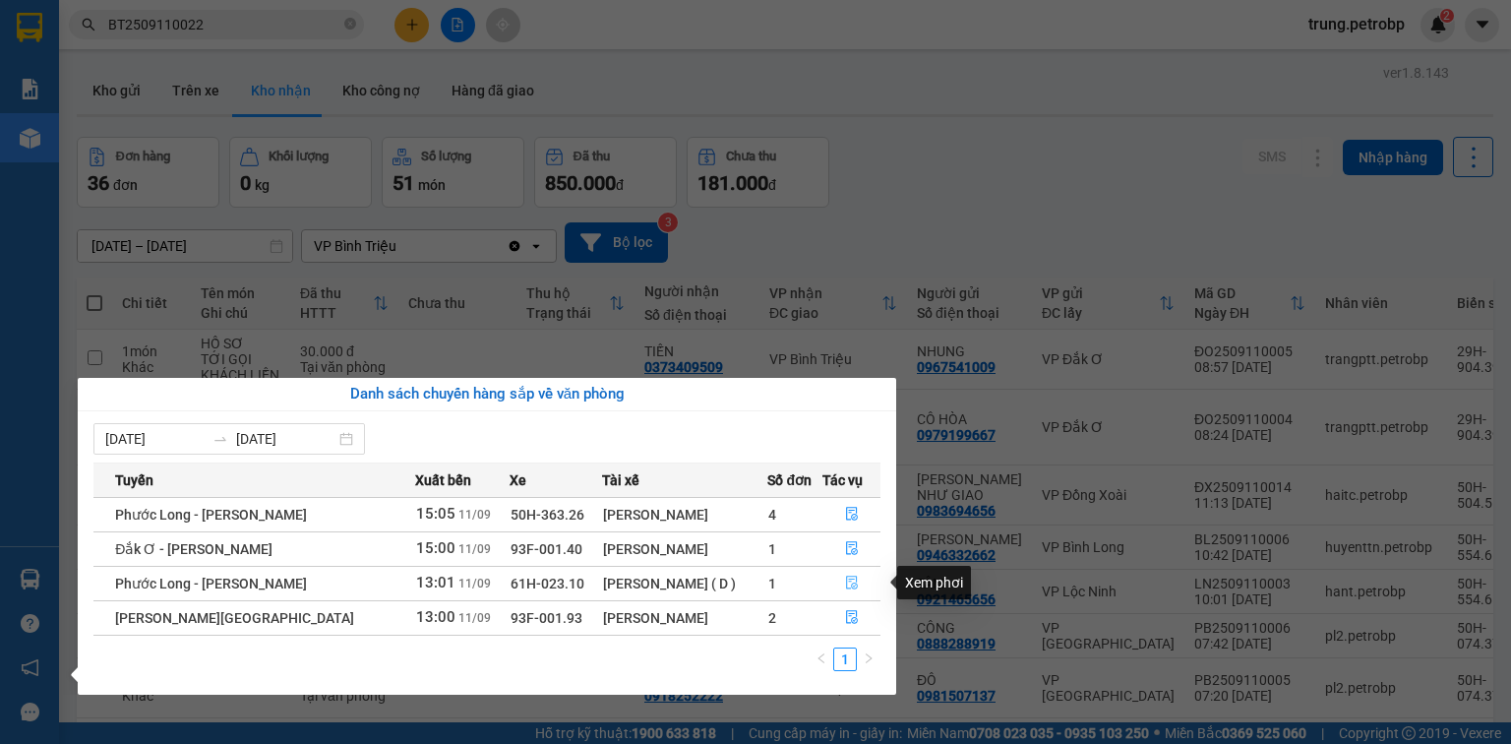
click at [850, 581] on icon "file-done" at bounding box center [852, 582] width 14 height 14
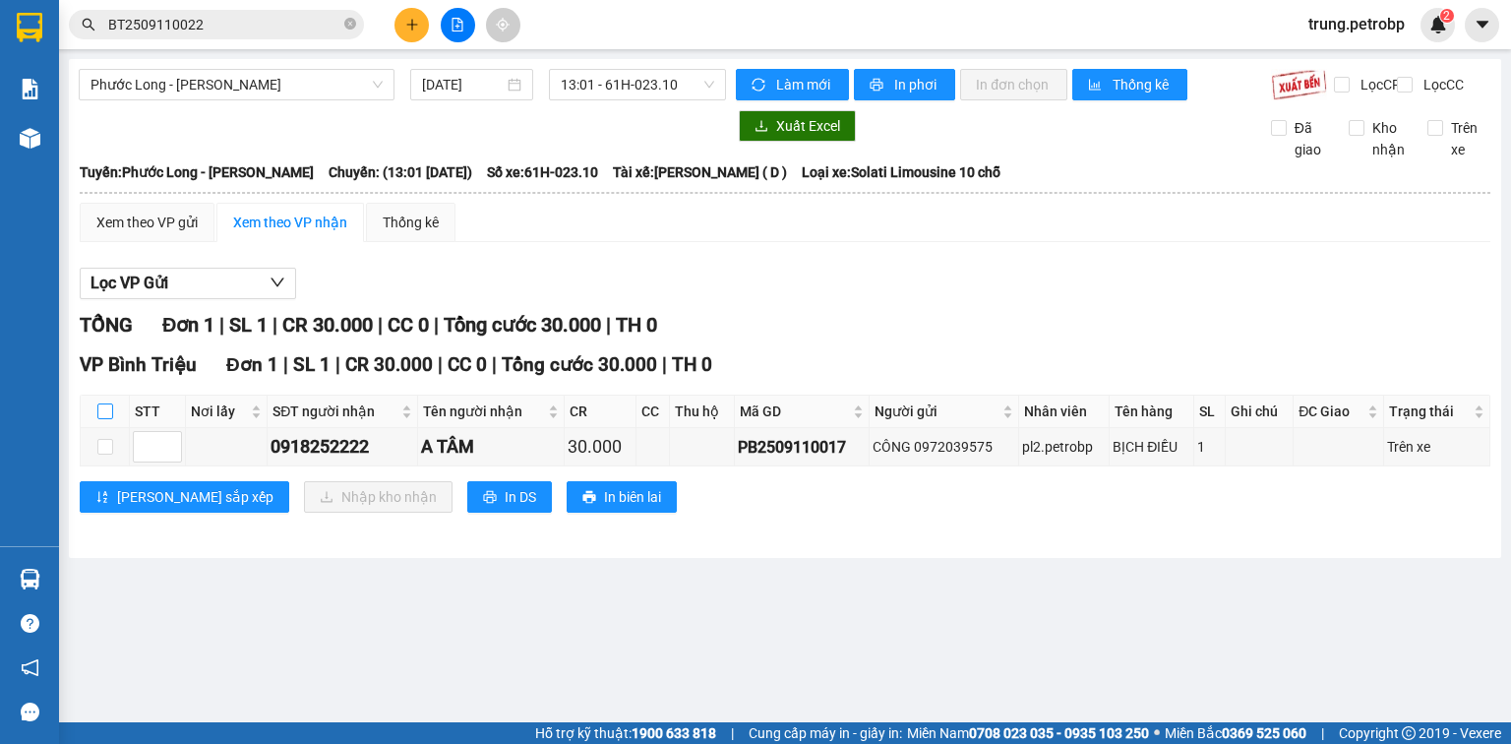
click at [109, 419] on input "checkbox" at bounding box center [105, 411] width 16 height 16
checkbox input "true"
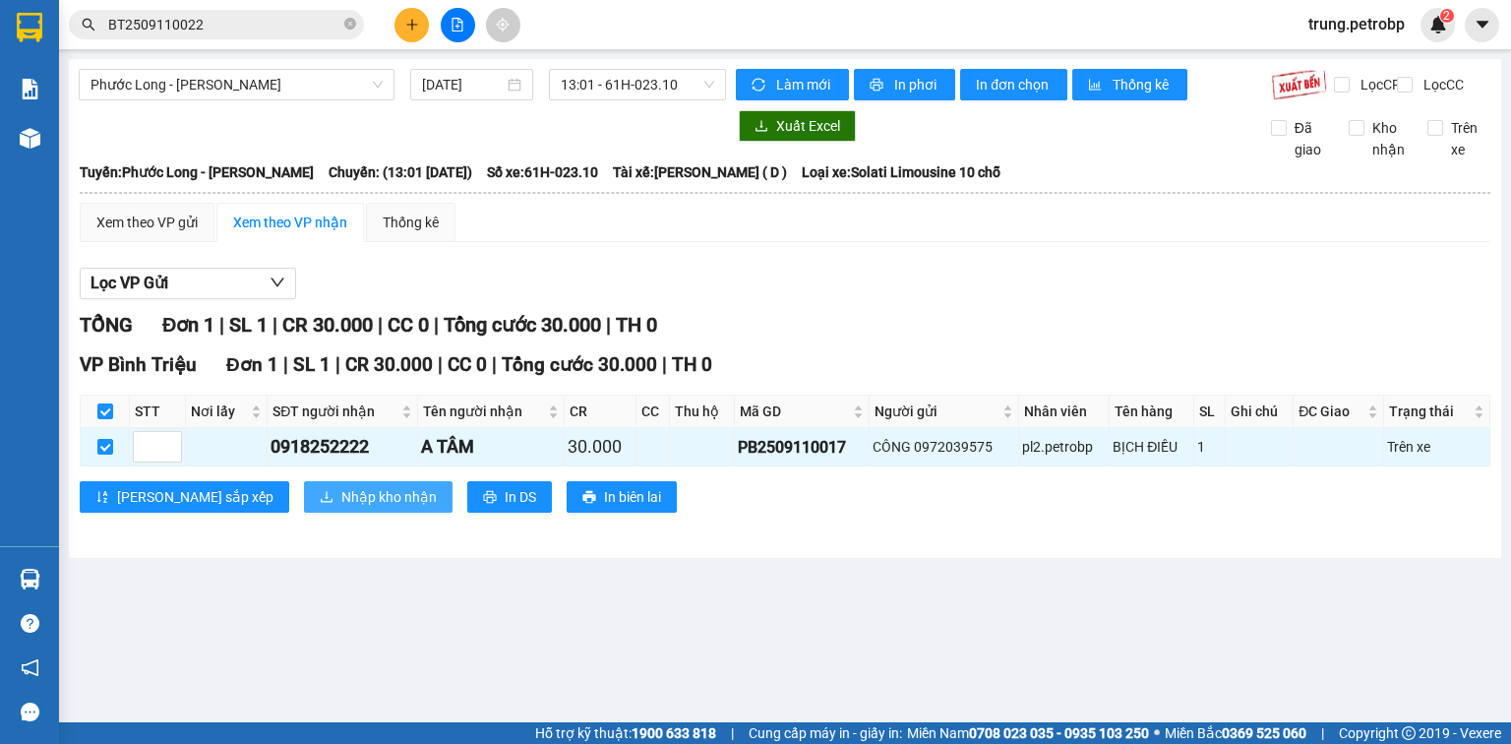
click at [341, 507] on span "Nhập kho nhận" at bounding box center [388, 497] width 95 height 22
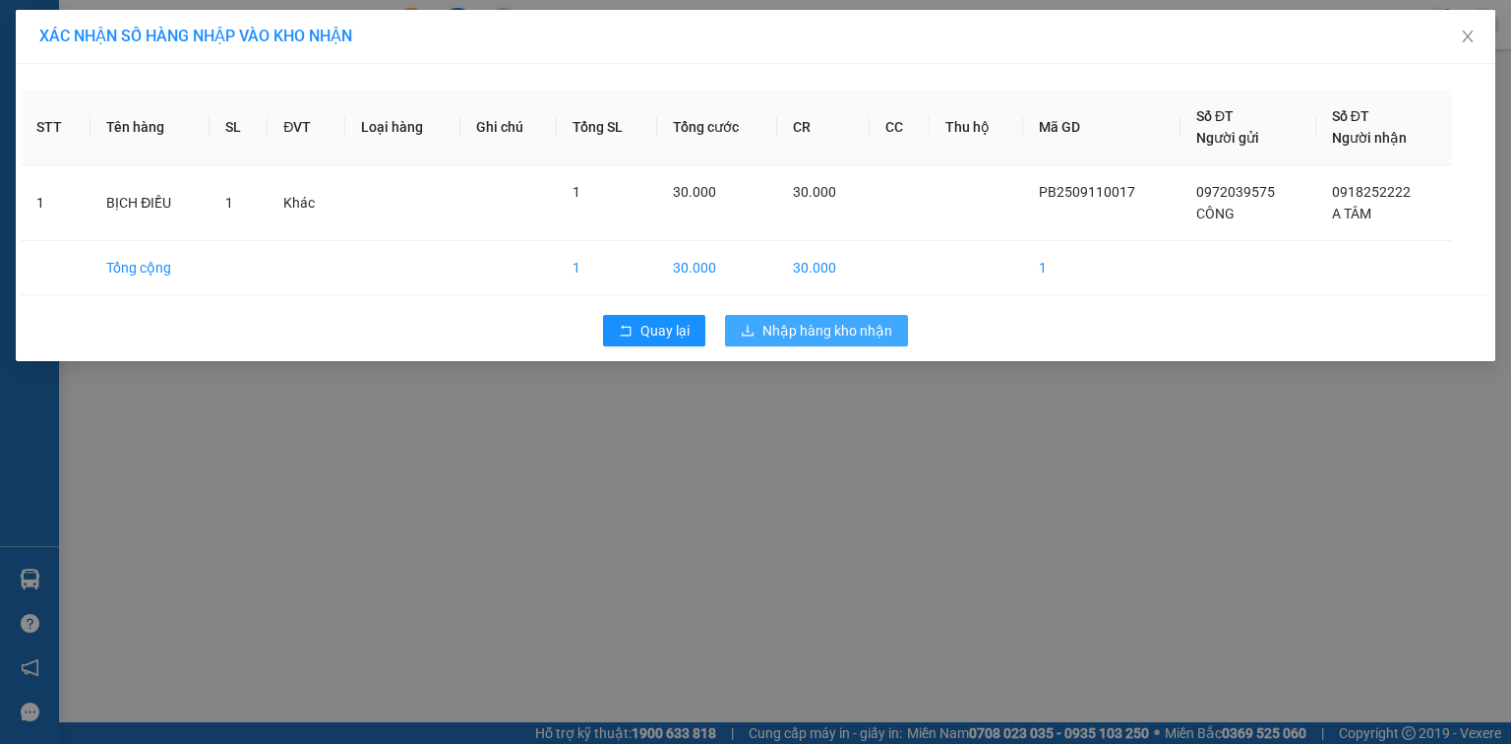
click at [852, 331] on span "Nhập hàng kho nhận" at bounding box center [827, 331] width 130 height 22
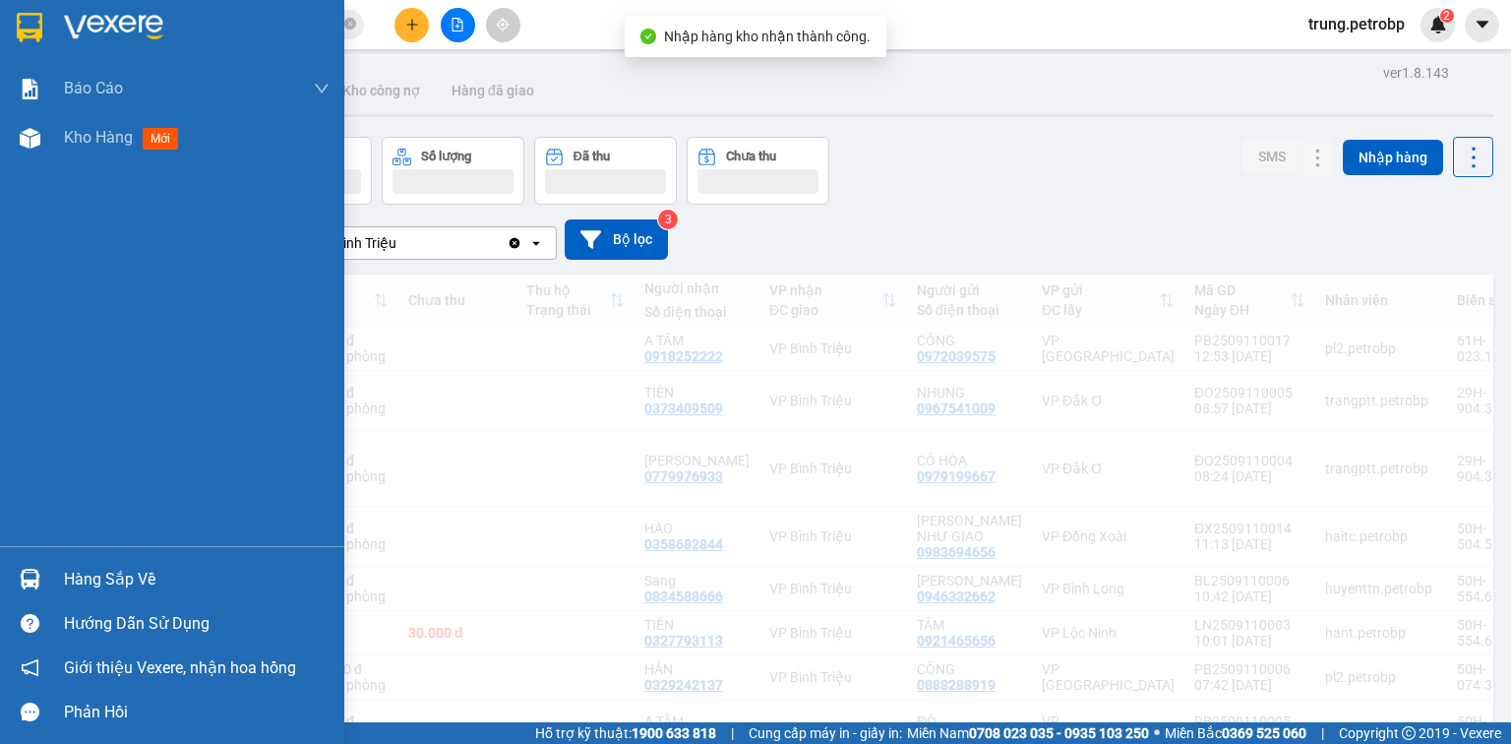
click at [101, 578] on div "Hàng sắp về" at bounding box center [197, 580] width 266 height 30
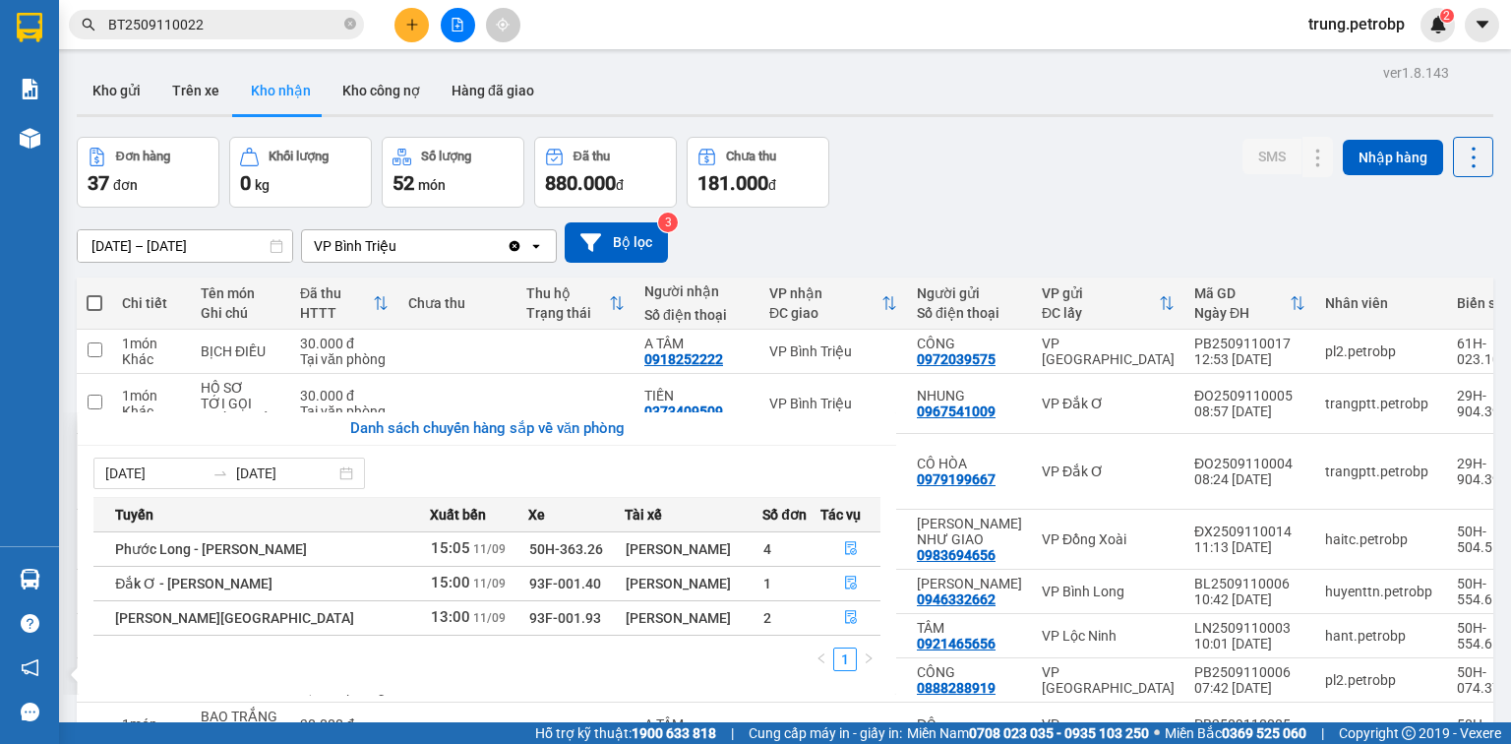
click at [914, 159] on section "Kết quả tìm kiếm ( 1 ) Bộ lọc Mã ĐH Trạng thái Món hàng Tổng cước Chưa cước Ngư…" at bounding box center [755, 372] width 1511 height 744
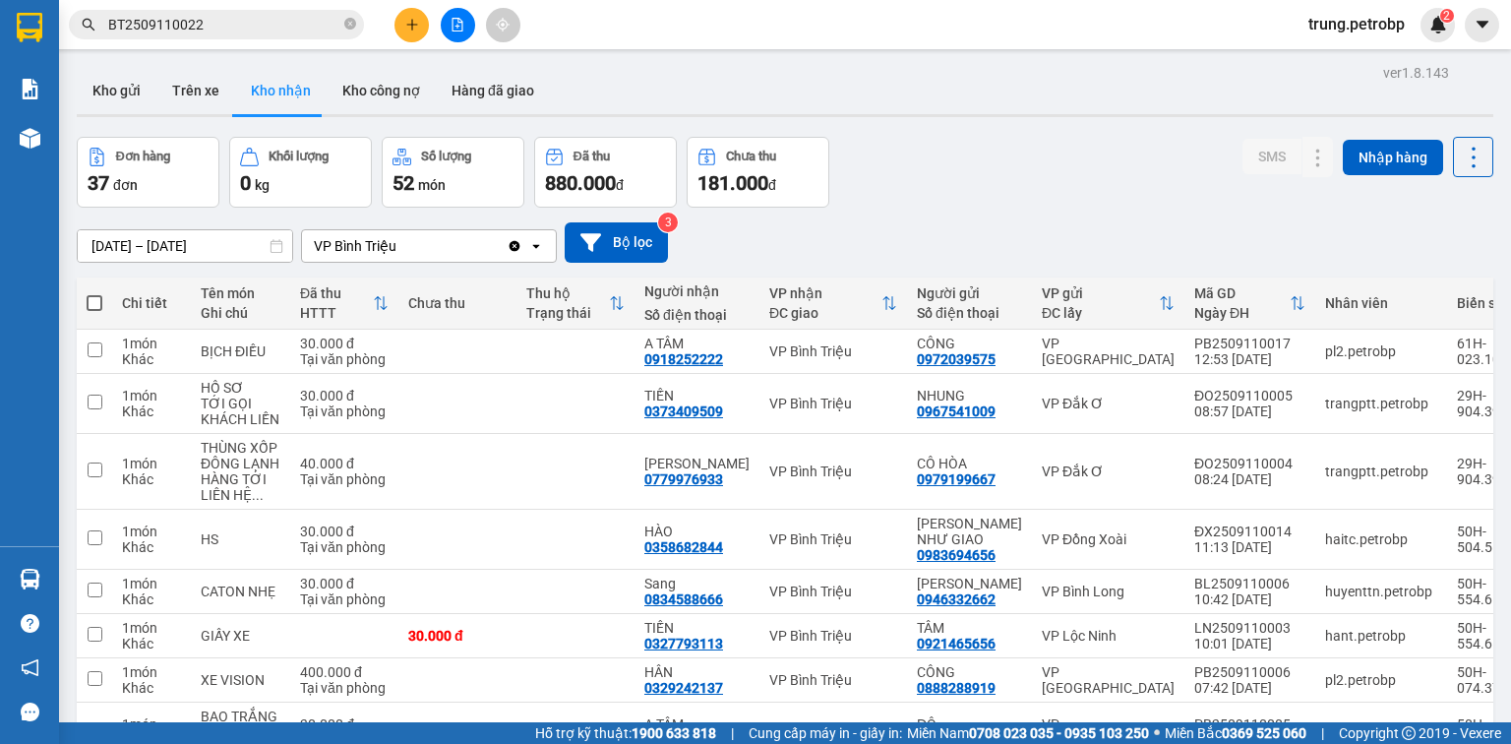
click at [420, 20] on button at bounding box center [411, 25] width 34 height 34
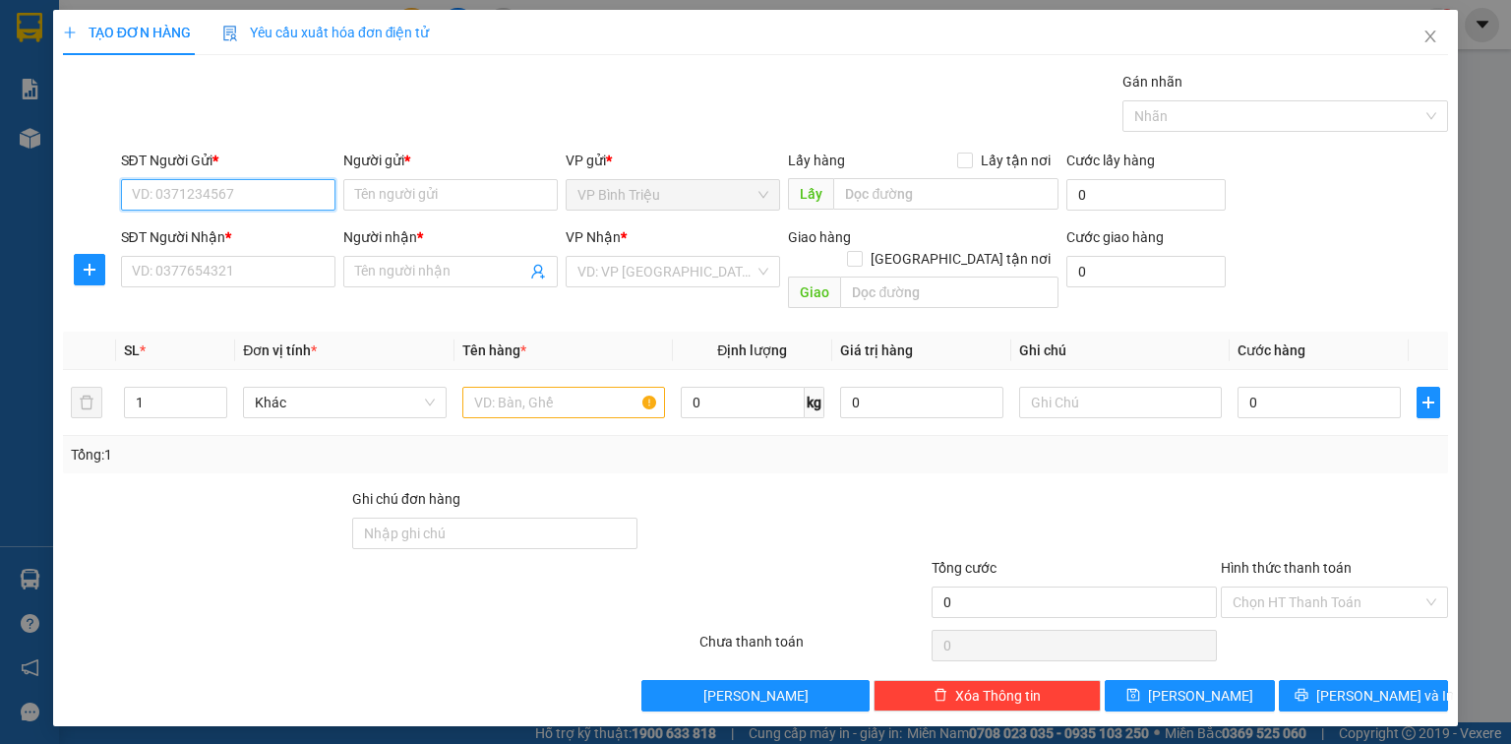
click at [271, 197] on input "SĐT Người Gửi *" at bounding box center [228, 194] width 214 height 31
click at [447, 193] on input "Người gửi *" at bounding box center [450, 194] width 214 height 31
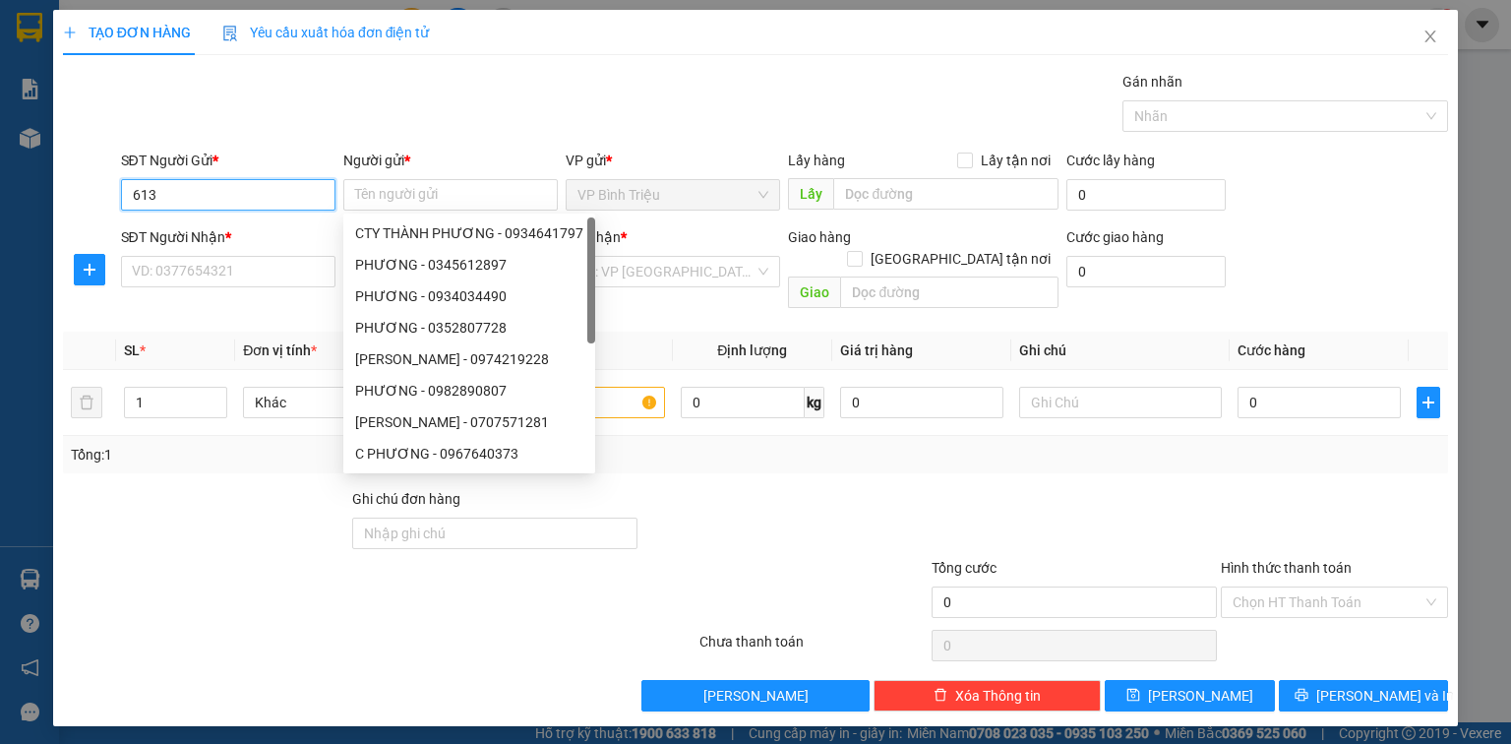
click at [173, 187] on input "613" at bounding box center [228, 194] width 214 height 31
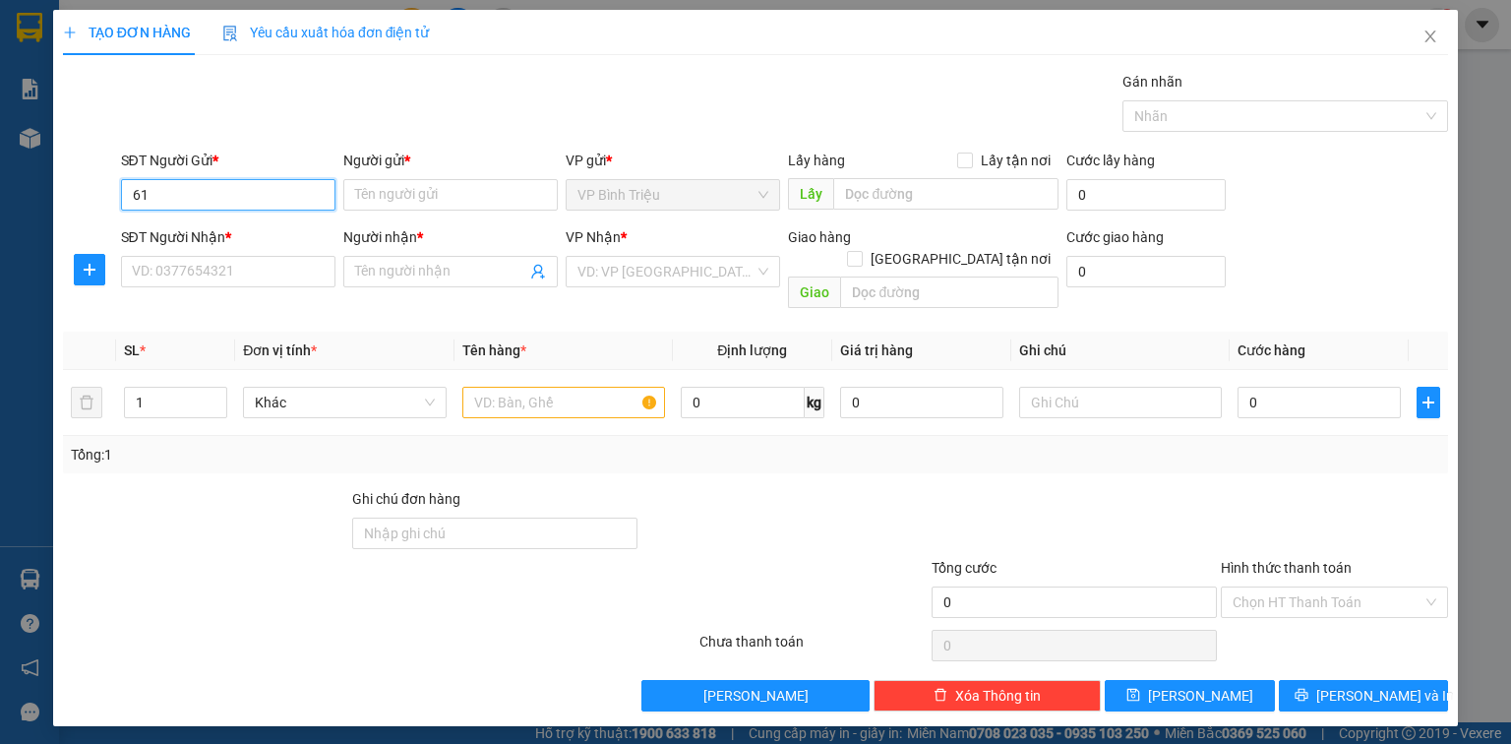
type input "6"
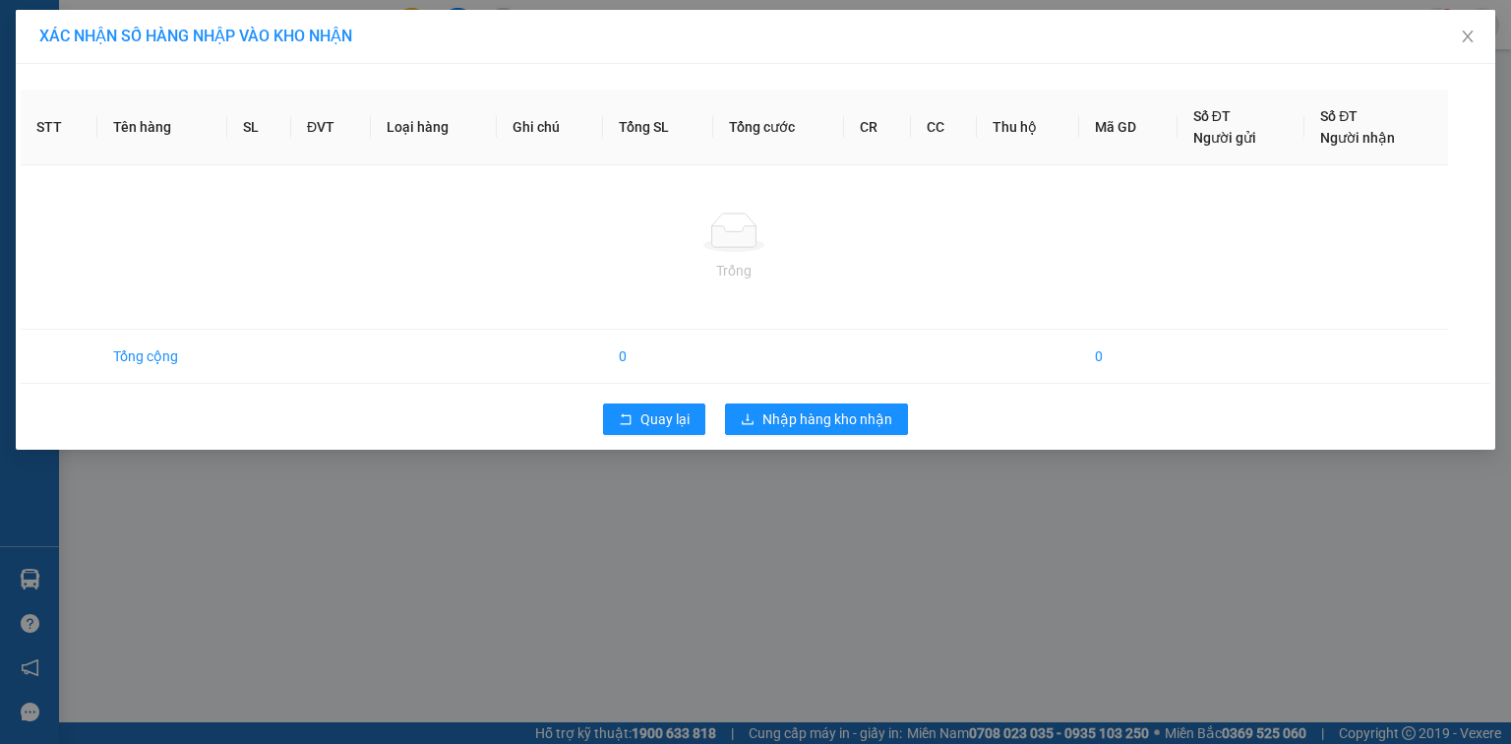
click at [409, 555] on div "XÁC NHẬN SỐ HÀNG NHẬP VÀO KHO NHẬN STT Tên hàng SL ĐVT Loại hàng Ghi chú Tổng S…" at bounding box center [755, 372] width 1511 height 744
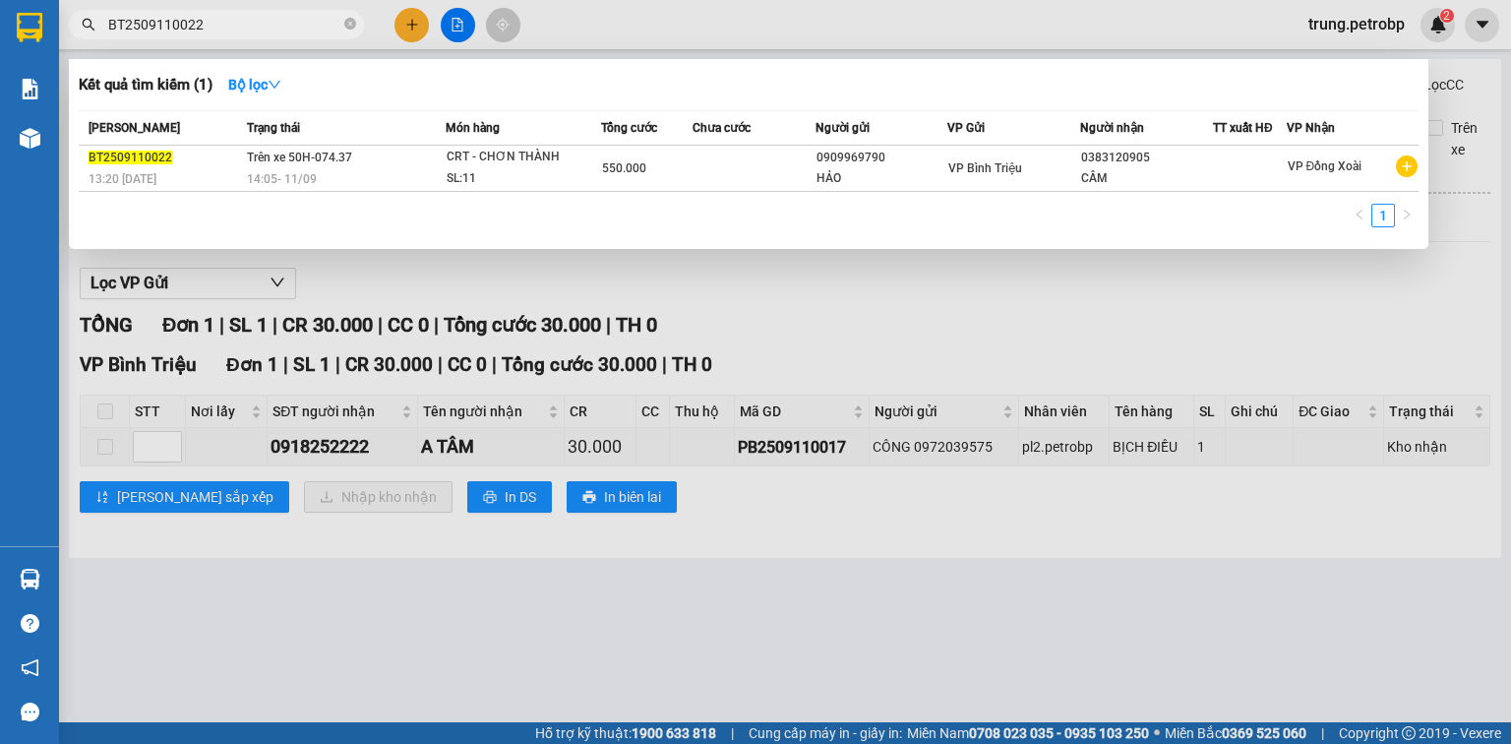
click at [214, 19] on input "BT2509110022" at bounding box center [224, 25] width 232 height 22
type input "B"
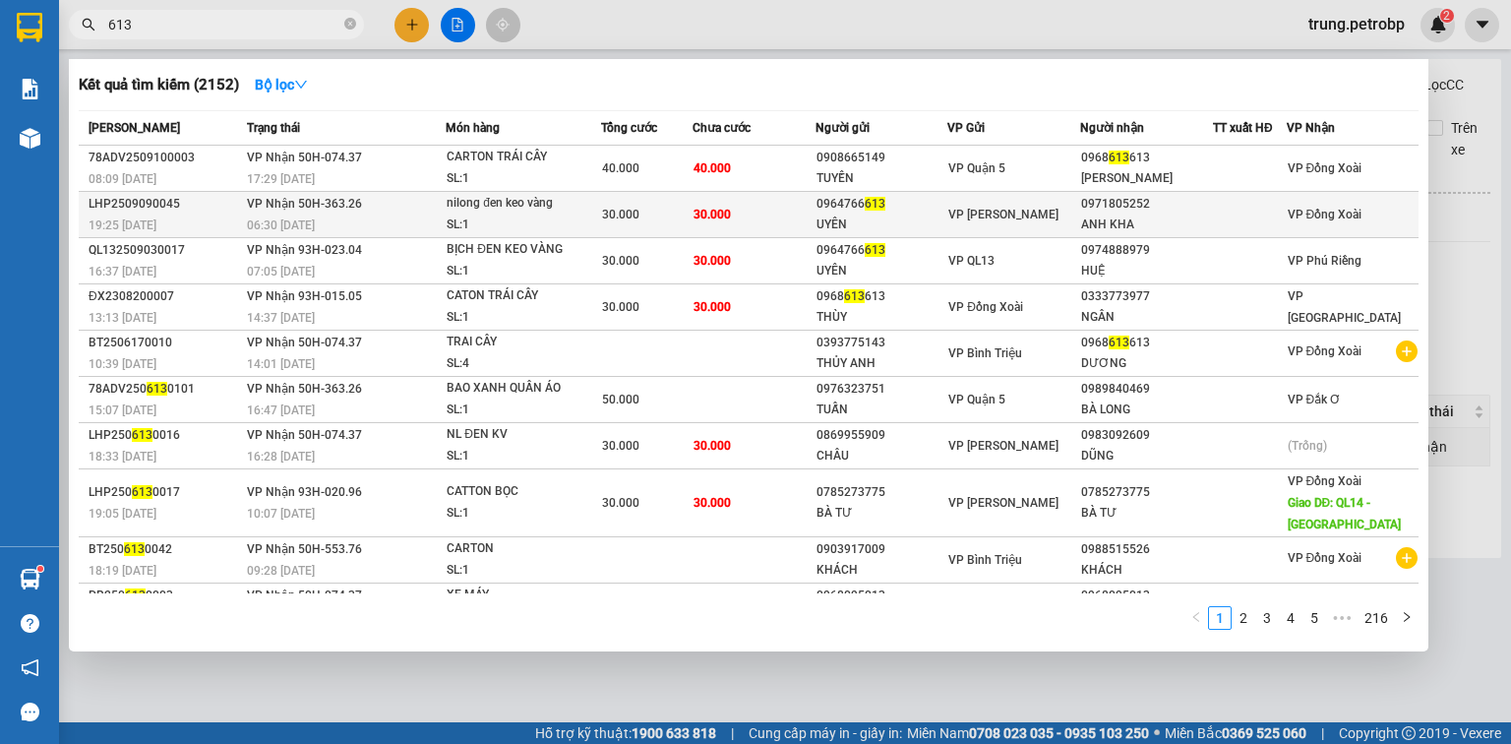
type input "613"
drag, startPoint x: 810, startPoint y: 199, endPoint x: 905, endPoint y: 204, distance: 94.5
click at [905, 204] on div "0964766 613" at bounding box center [881, 204] width 131 height 21
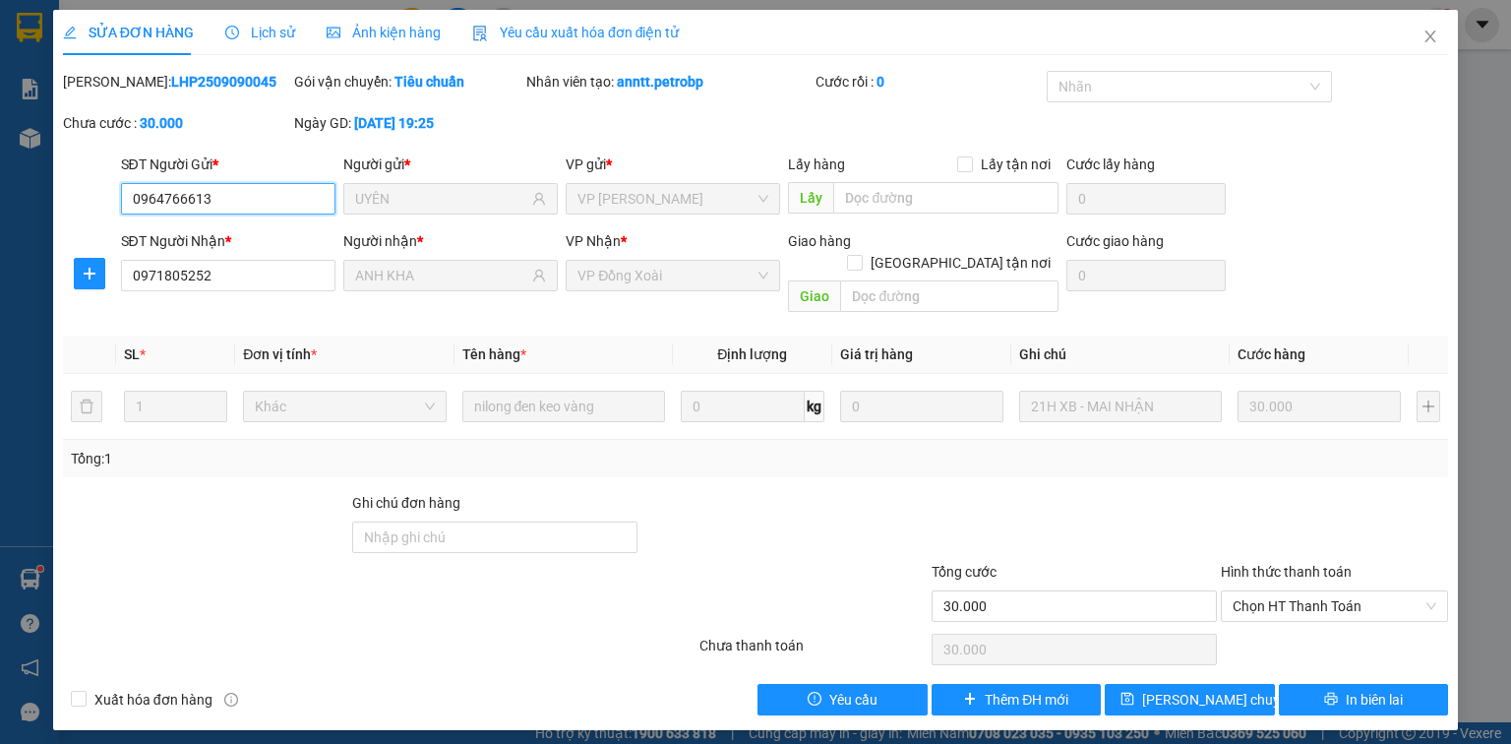
drag, startPoint x: 220, startPoint y: 201, endPoint x: 92, endPoint y: 209, distance: 128.1
click at [92, 209] on div "SĐT Người Gửi * 0964766613 0964766613 Người gửi * UYÊN VP gửi * VP Lê Hồng Phon…" at bounding box center [755, 187] width 1389 height 69
click at [1425, 35] on icon "close" at bounding box center [1430, 37] width 16 height 16
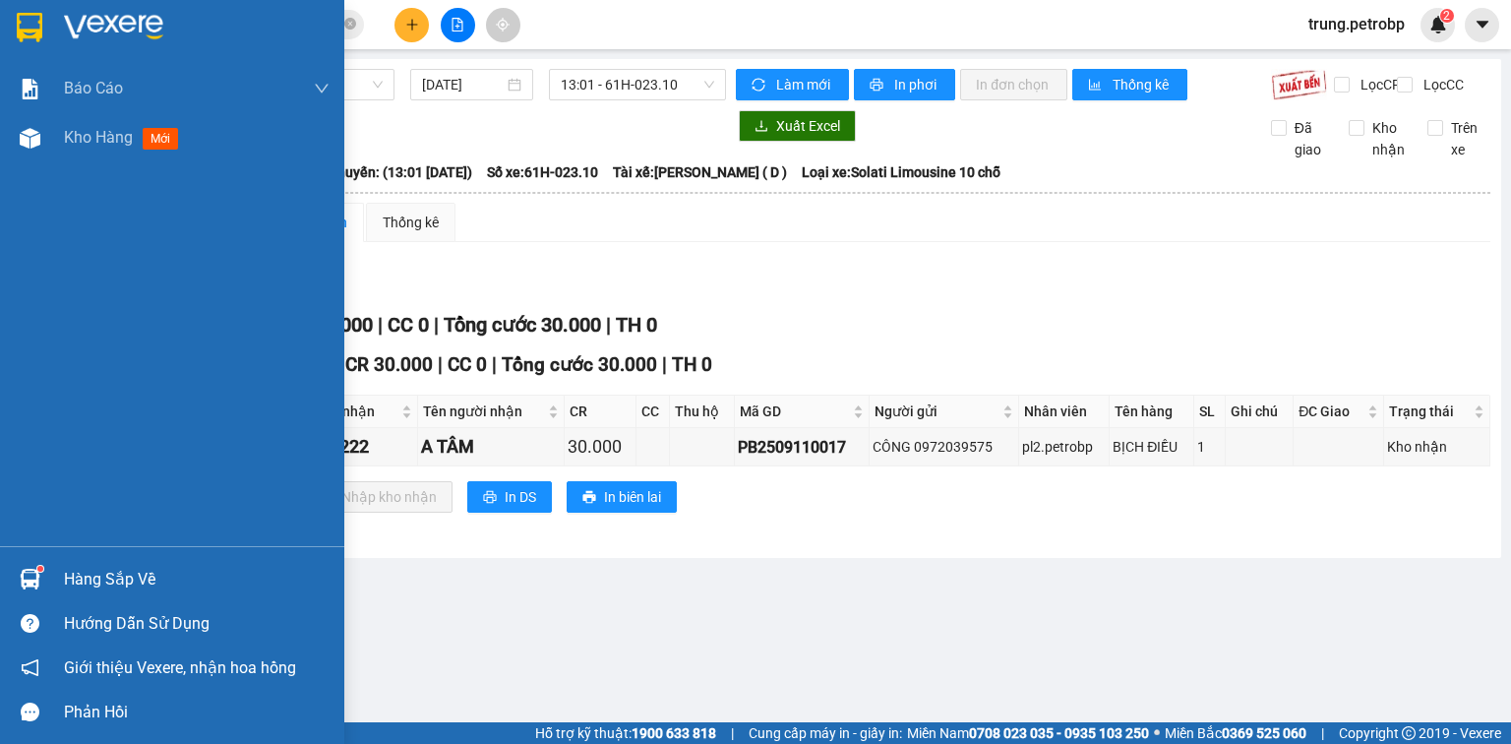
click at [95, 566] on div "Hàng sắp về" at bounding box center [197, 580] width 266 height 30
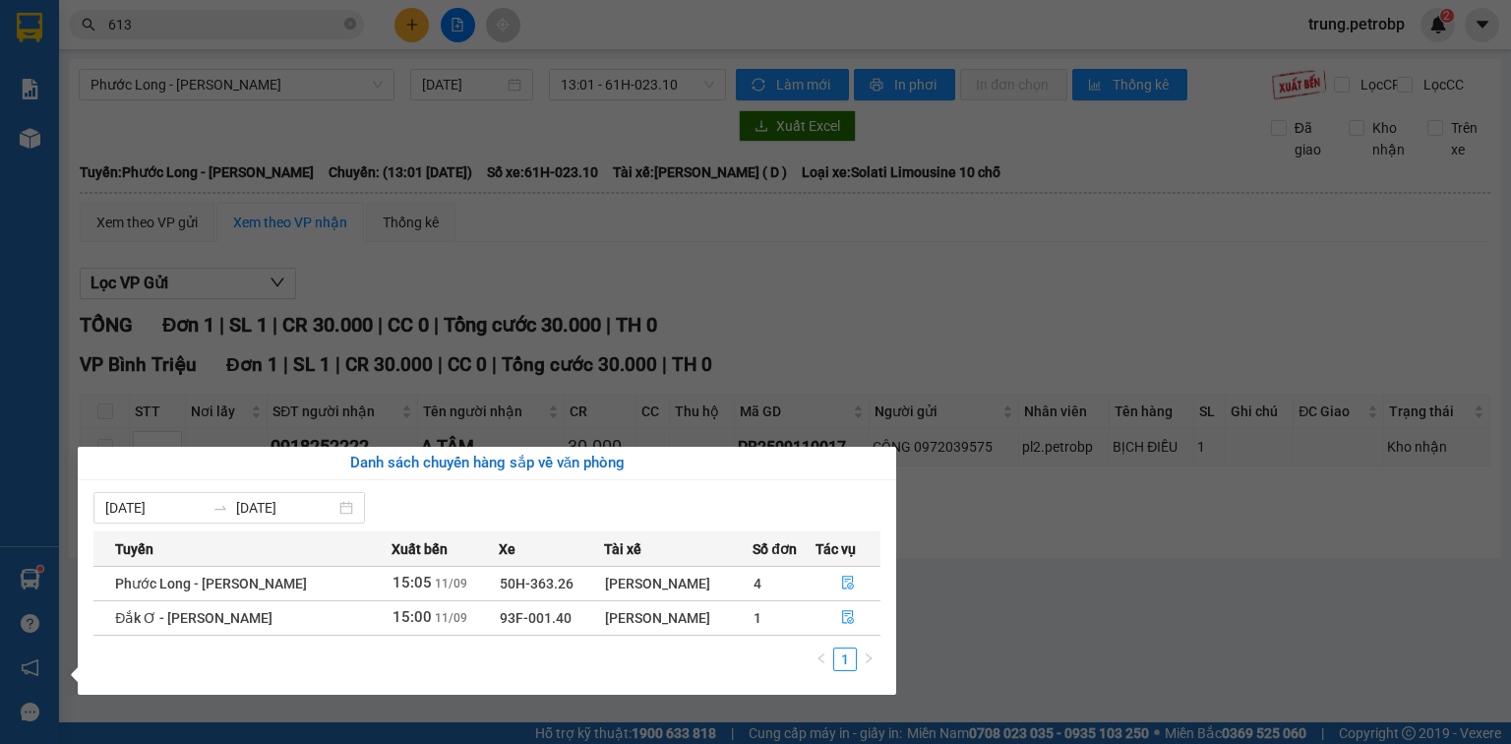
click at [1336, 290] on section "Kết quả tìm kiếm ( 2152 ) Bộ lọc Mã ĐH Trạng thái Món hàng Tổng cước Chưa cước …" at bounding box center [755, 372] width 1511 height 744
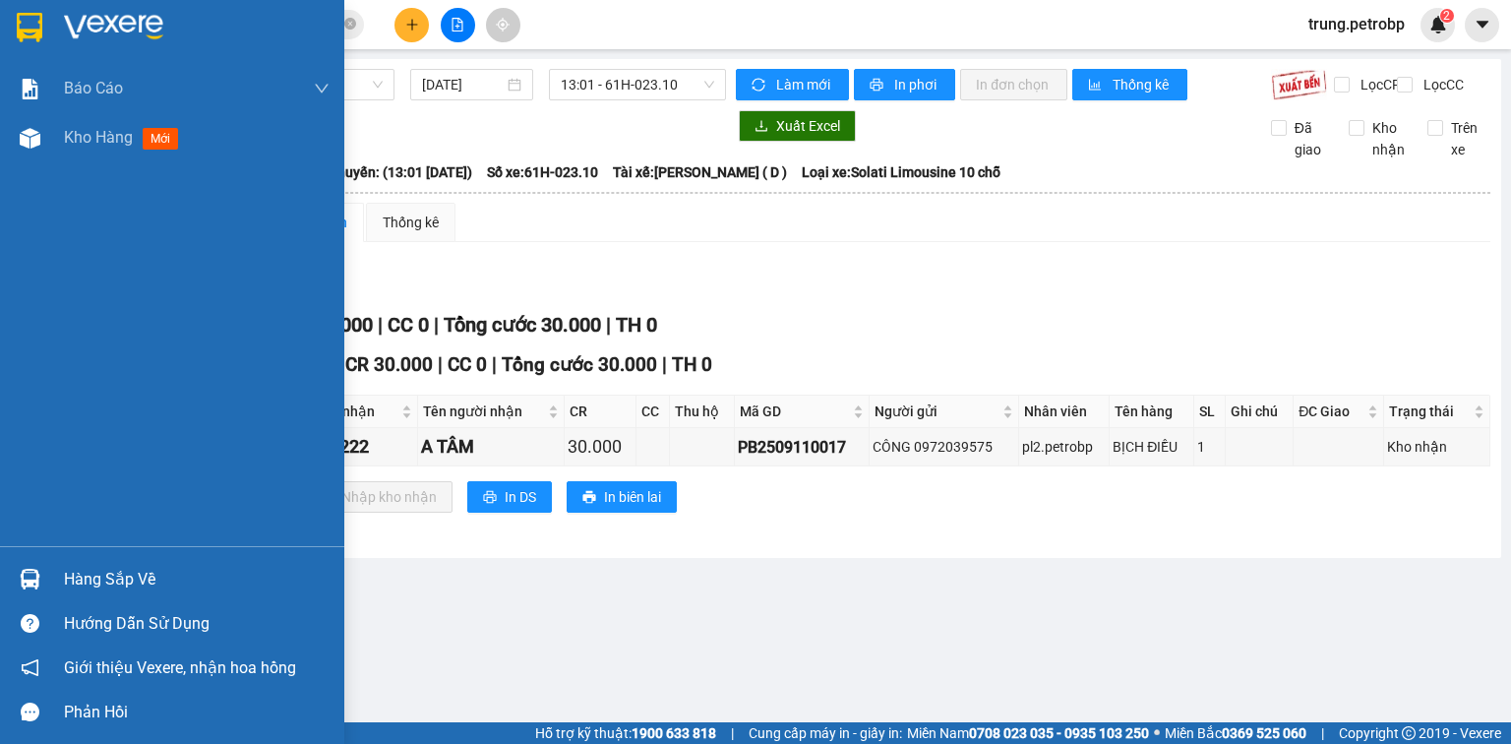
click at [70, 22] on img at bounding box center [113, 28] width 99 height 30
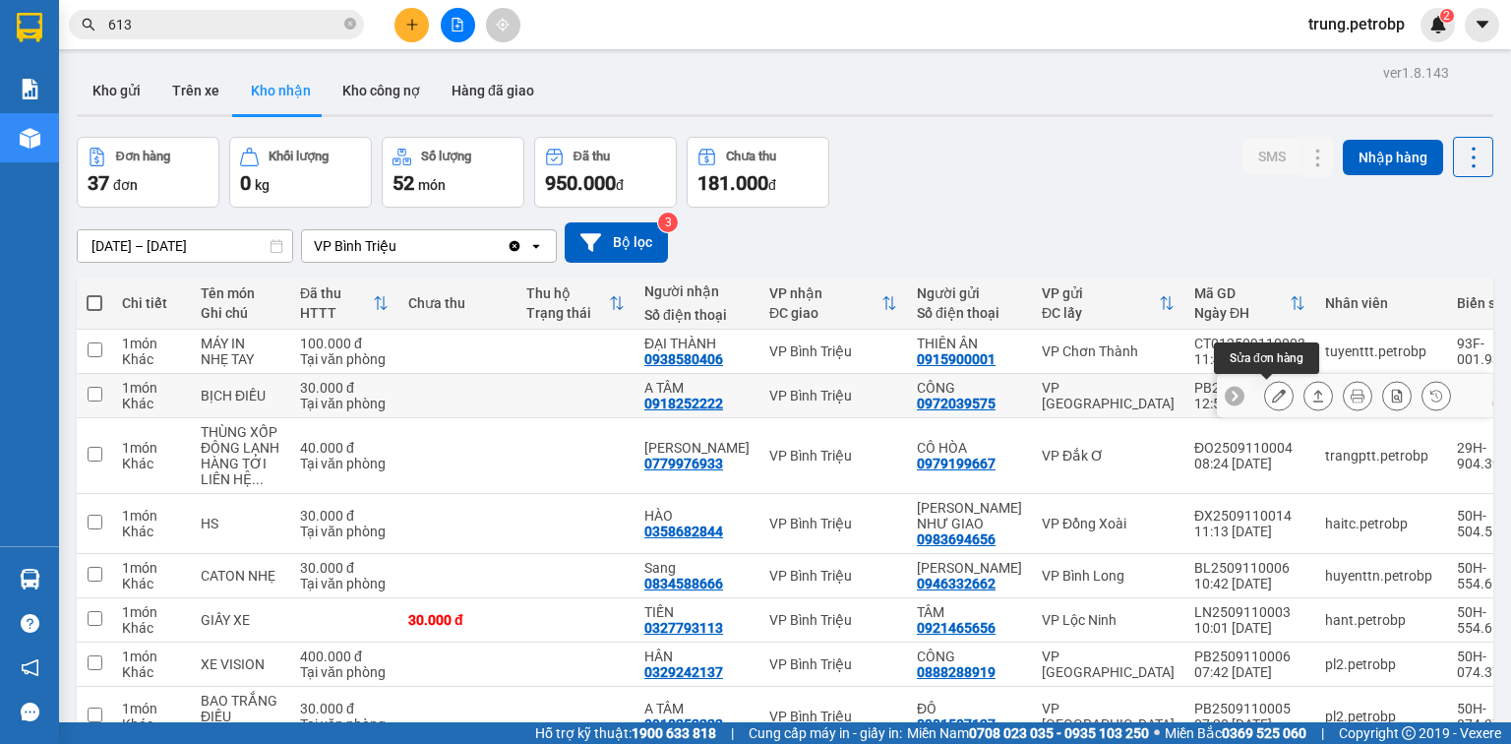
click at [1272, 400] on icon at bounding box center [1279, 395] width 14 height 14
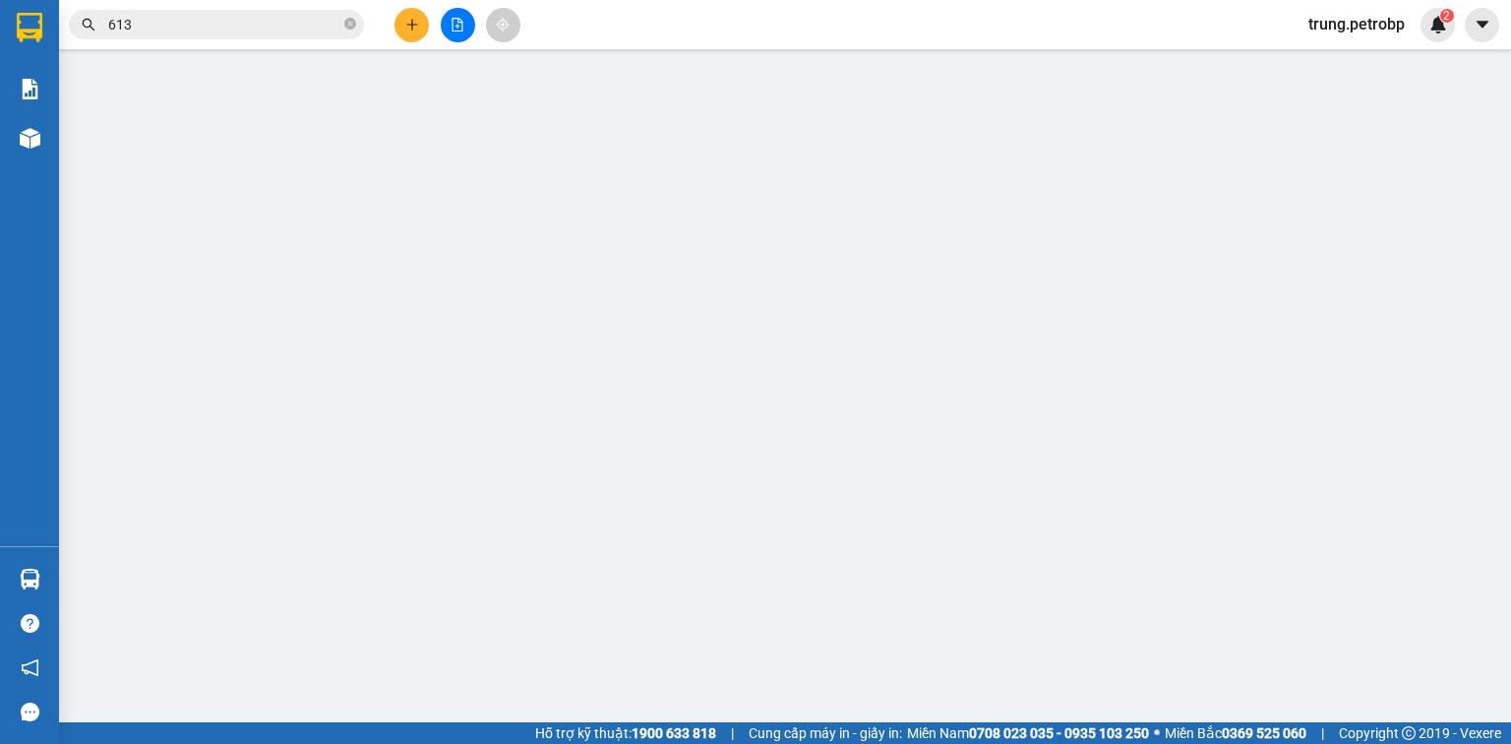
type input "0972039575"
type input "CÔNG"
type input "0918252222"
type input "A TÂM"
type input "30.000"
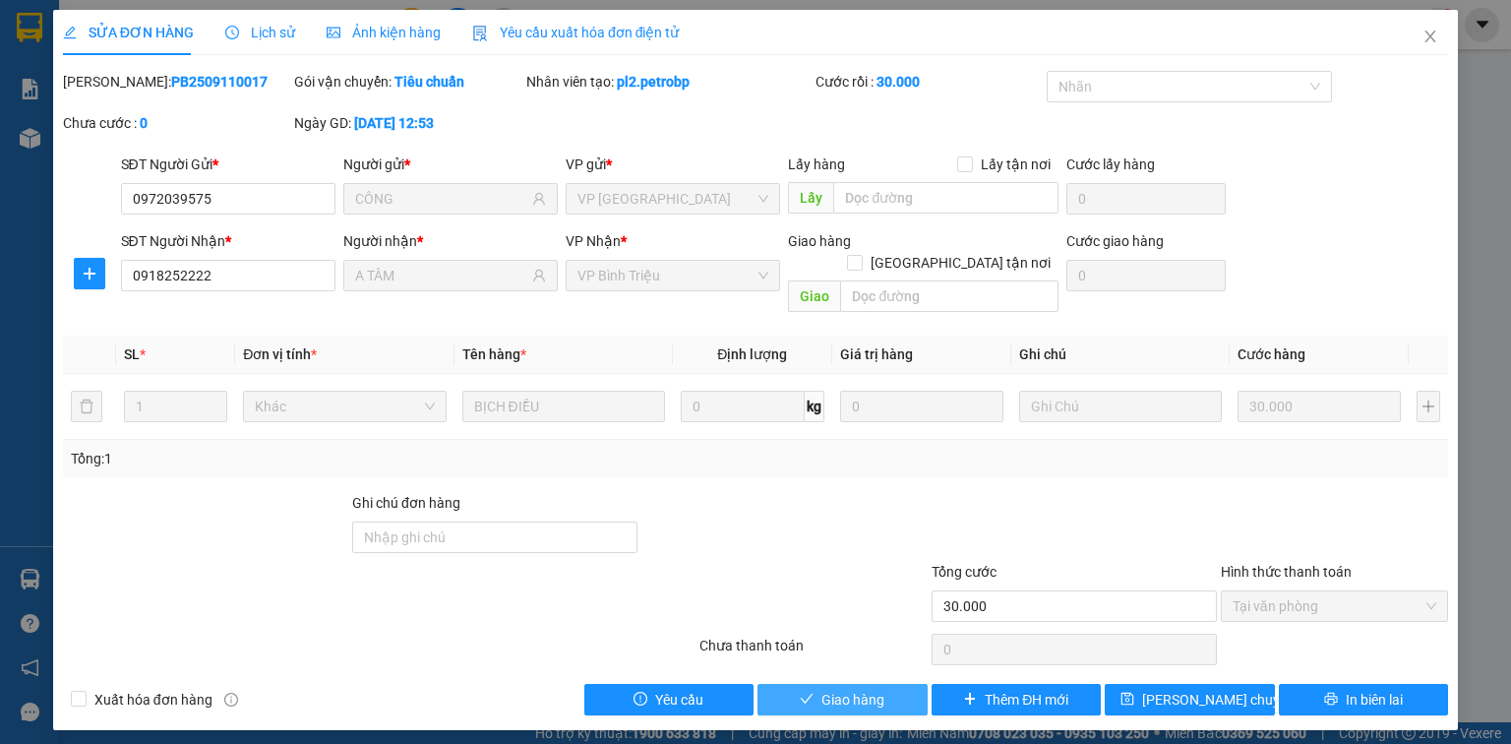
click at [868, 688] on span "Giao hàng" at bounding box center [852, 699] width 63 height 22
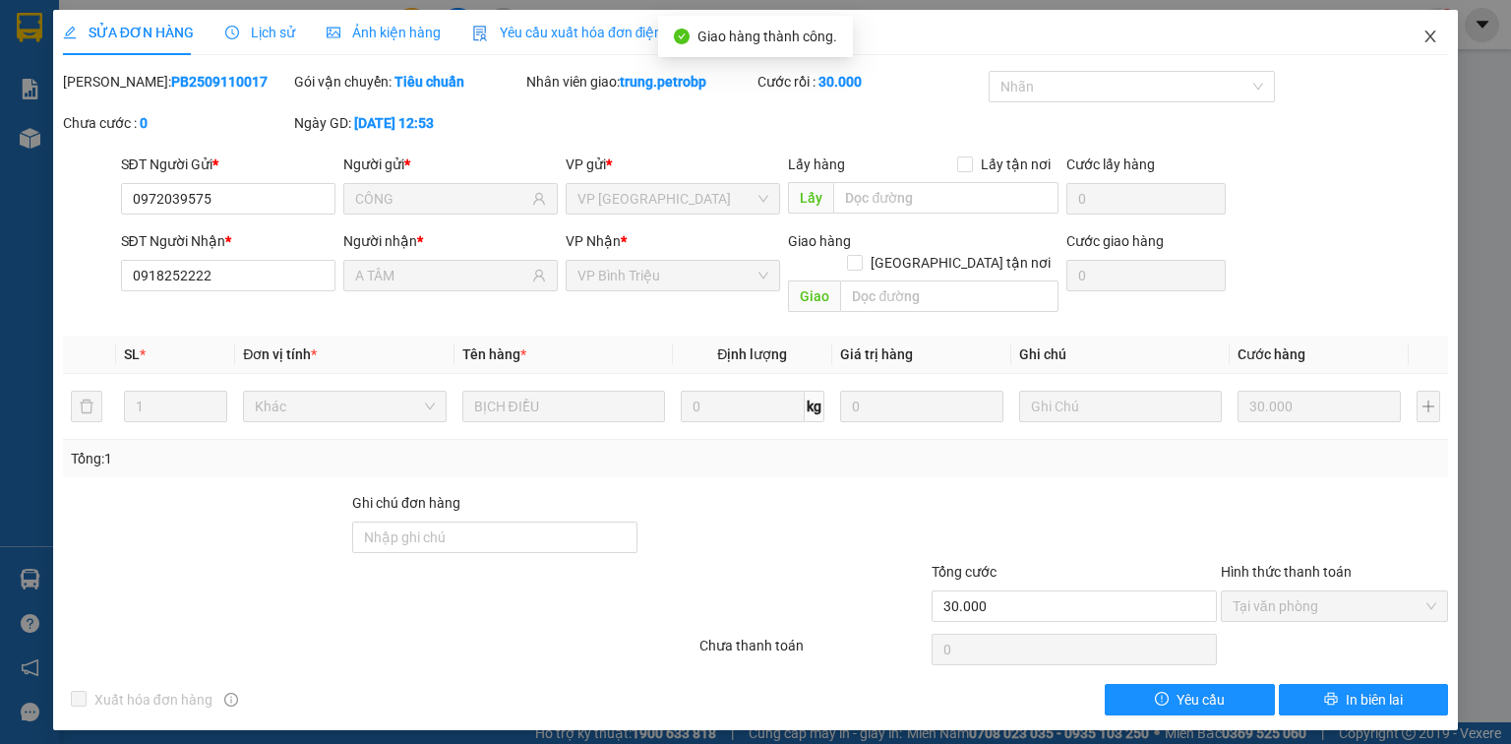
click at [1428, 32] on icon "close" at bounding box center [1430, 37] width 16 height 16
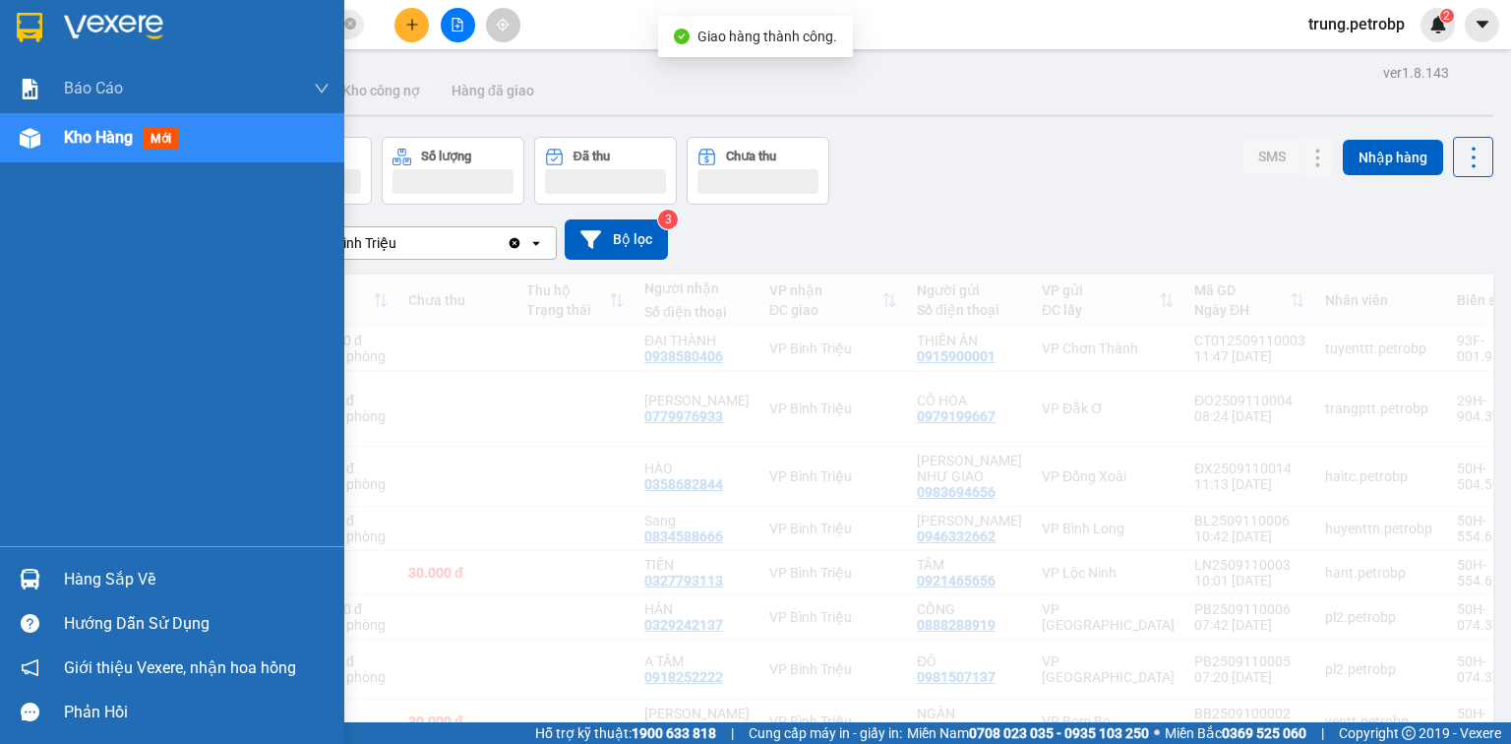
click at [114, 22] on img at bounding box center [113, 28] width 99 height 30
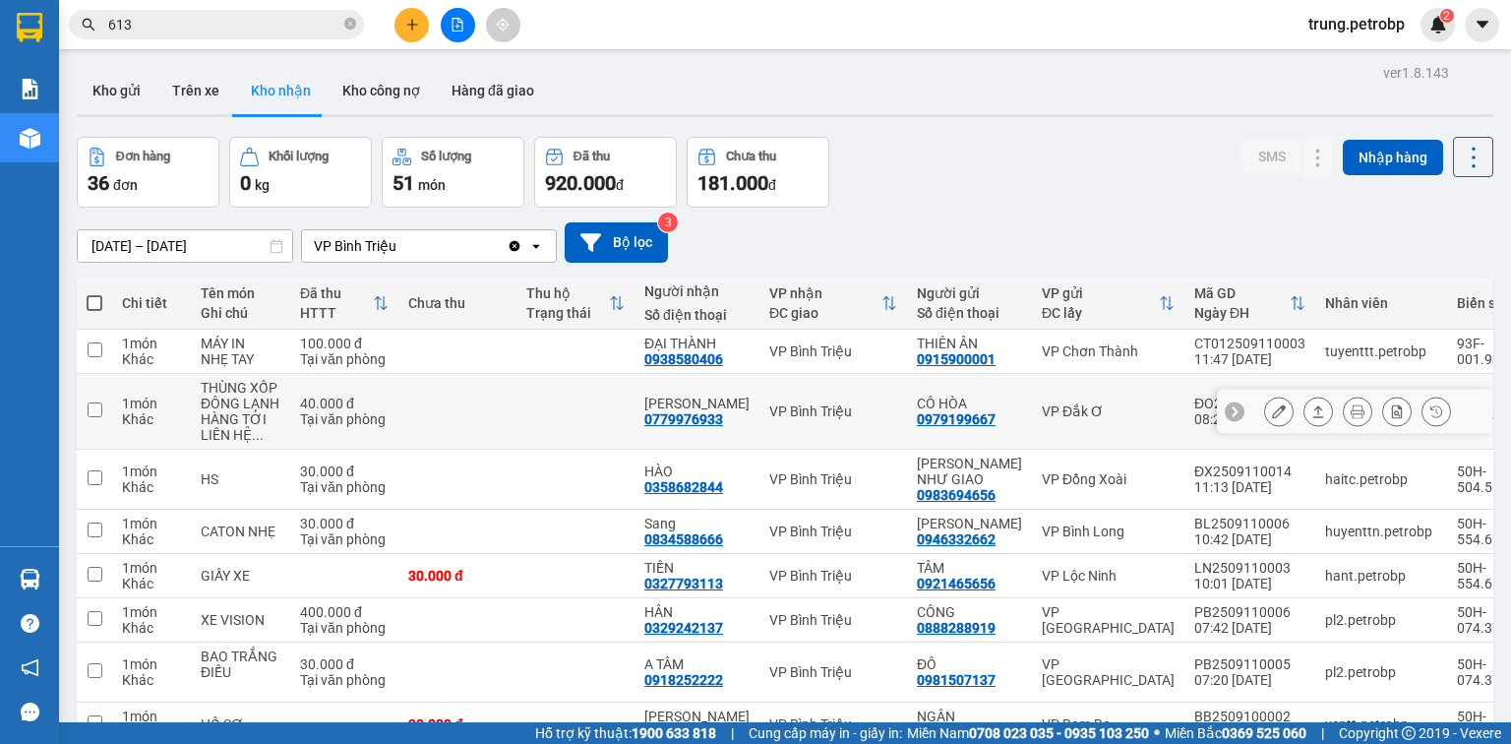
scroll to position [157, 0]
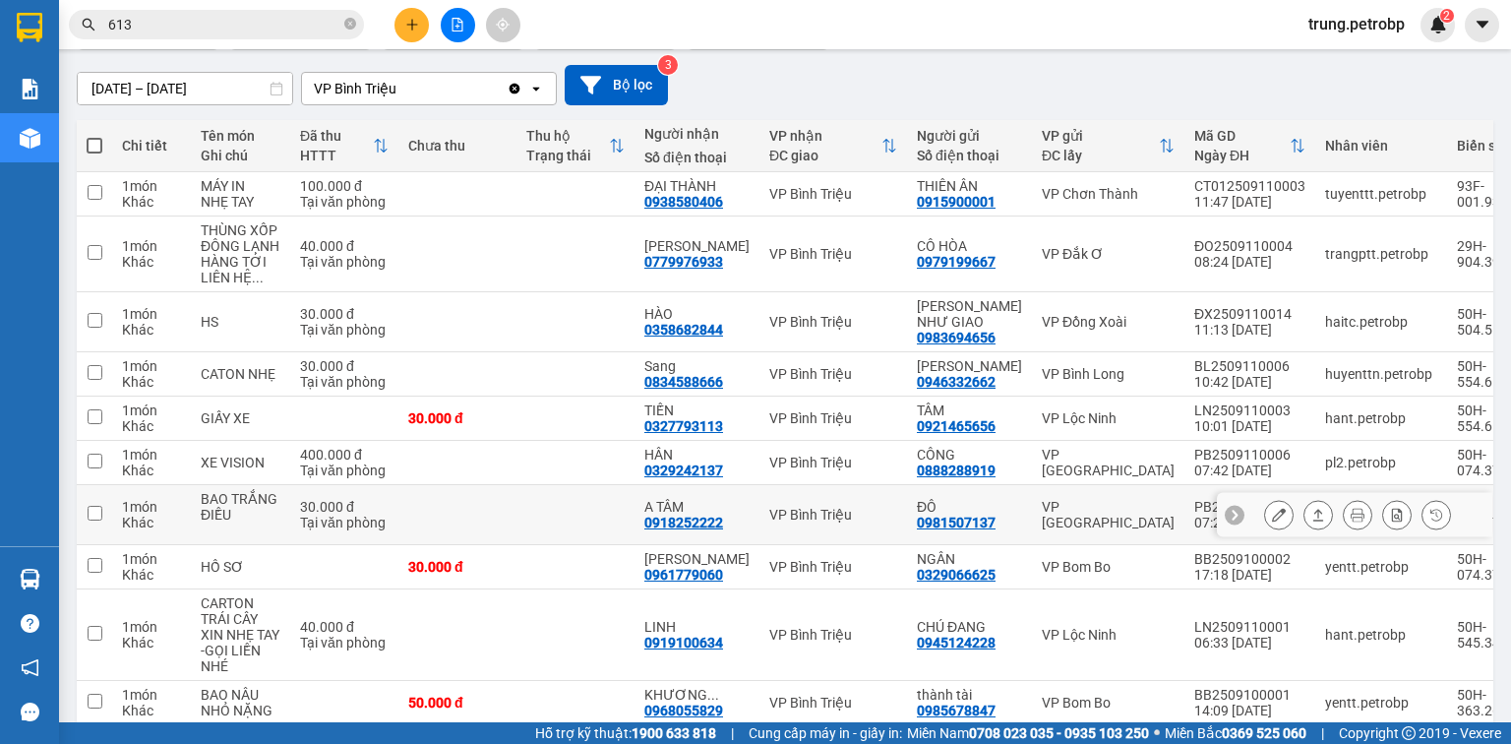
click at [1272, 521] on icon at bounding box center [1279, 514] width 14 height 14
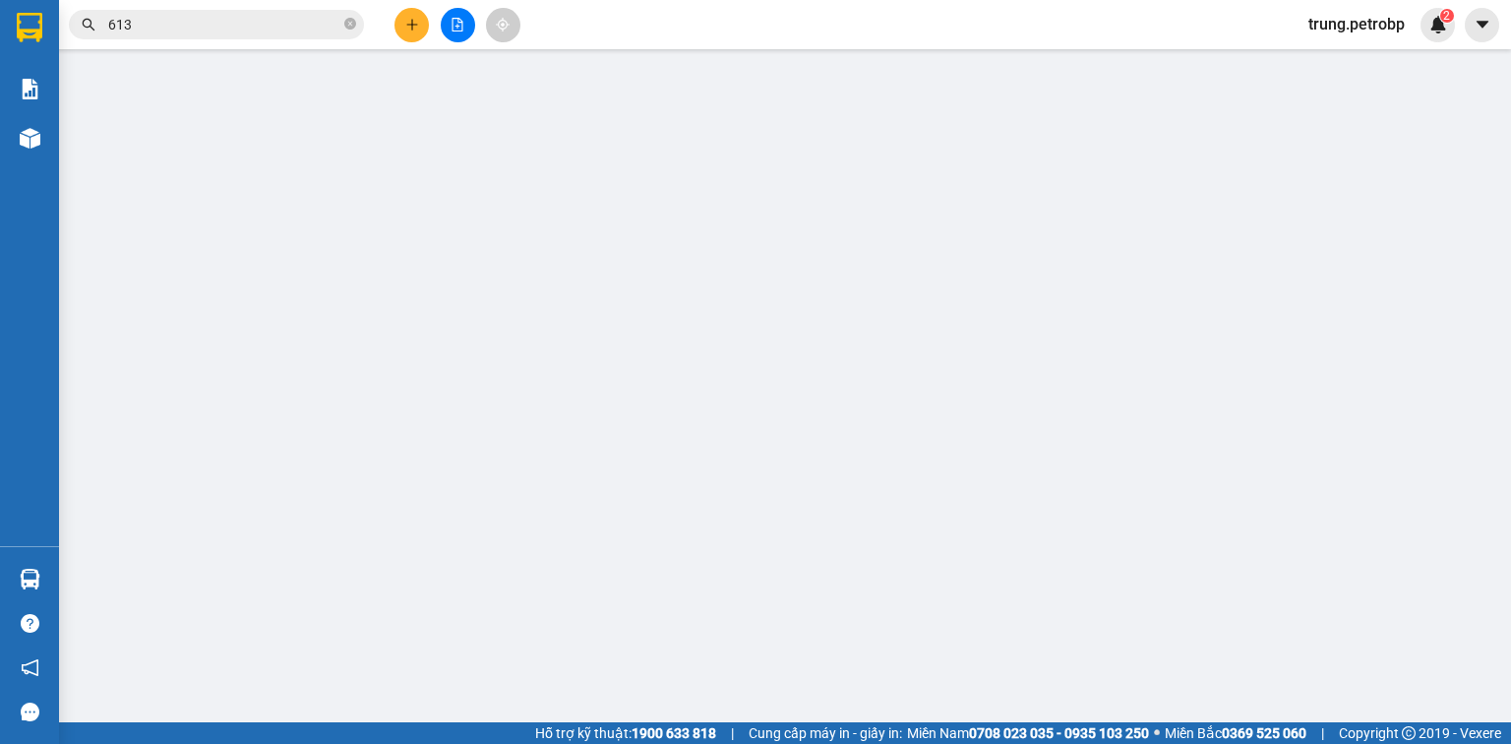
type input "0981507137"
type input "ĐÔ"
type input "0918252222"
type input "A TÂM"
type input "30.000"
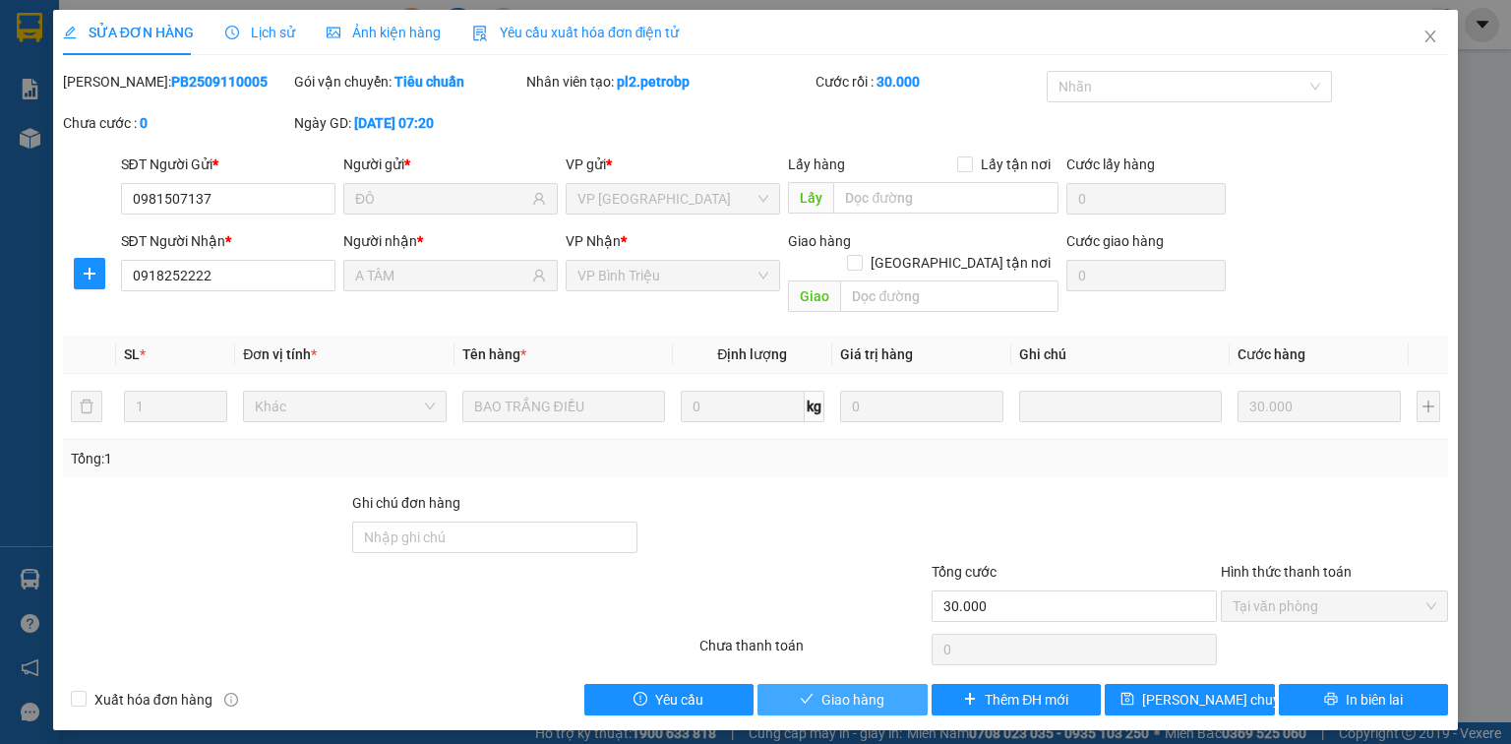
click at [877, 688] on span "Giao hàng" at bounding box center [852, 699] width 63 height 22
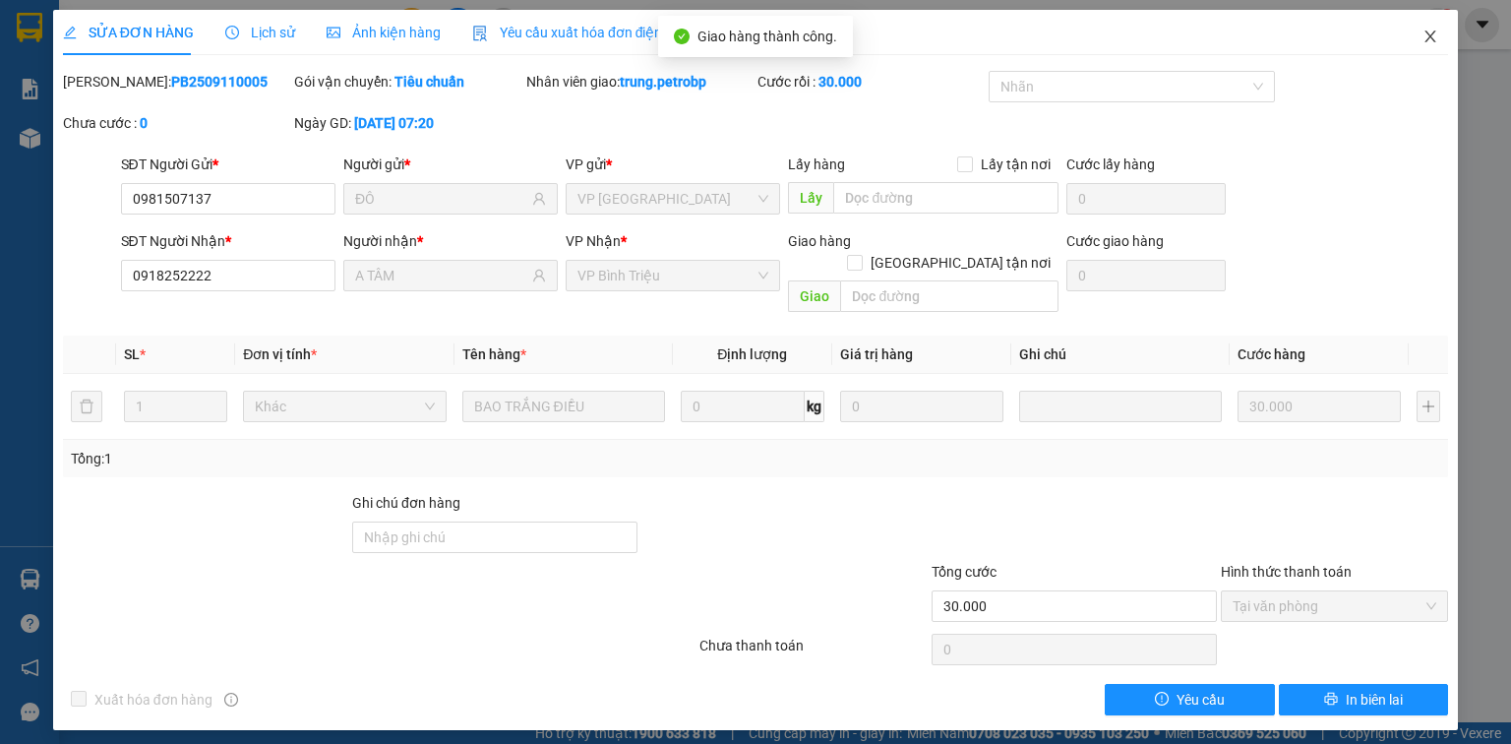
click at [1429, 35] on icon "close" at bounding box center [1430, 36] width 11 height 12
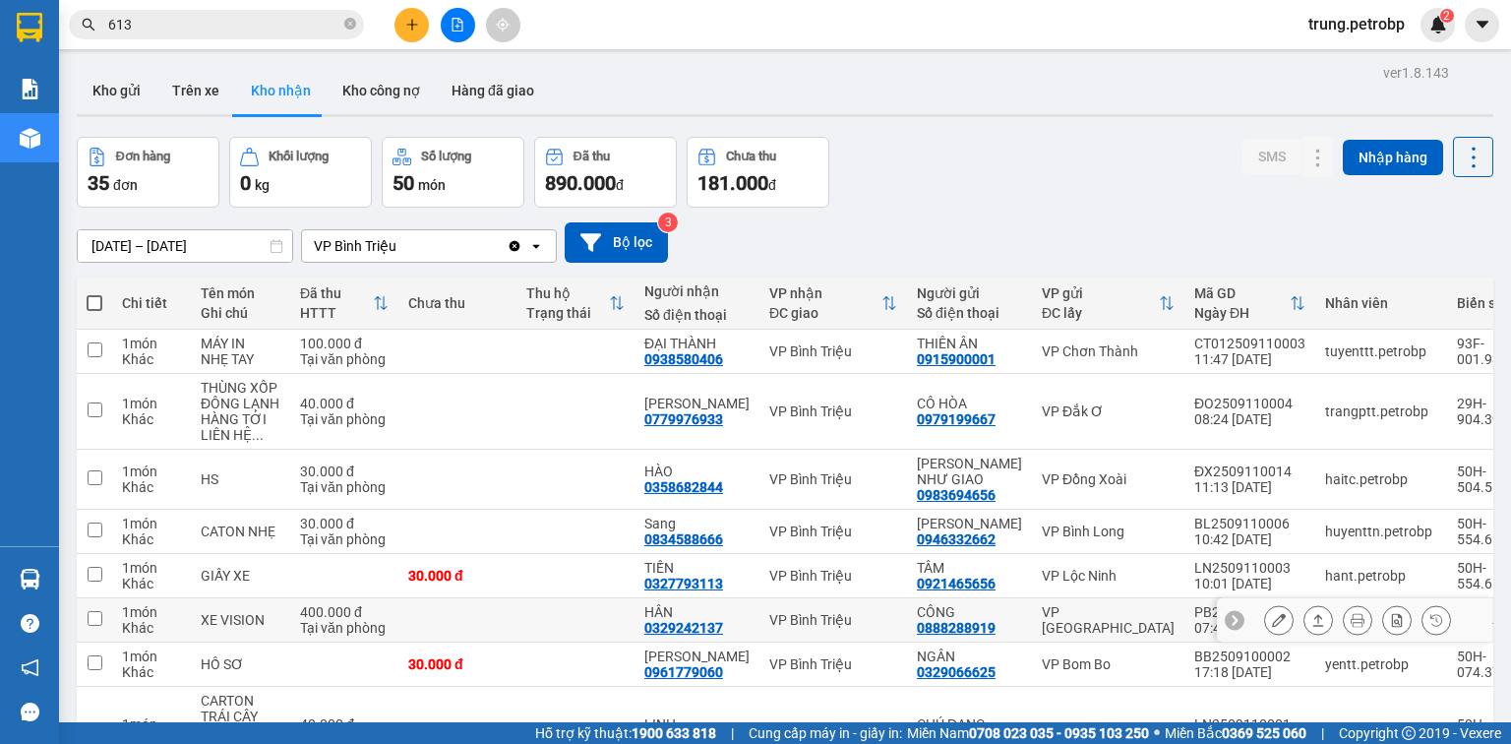
scroll to position [157, 0]
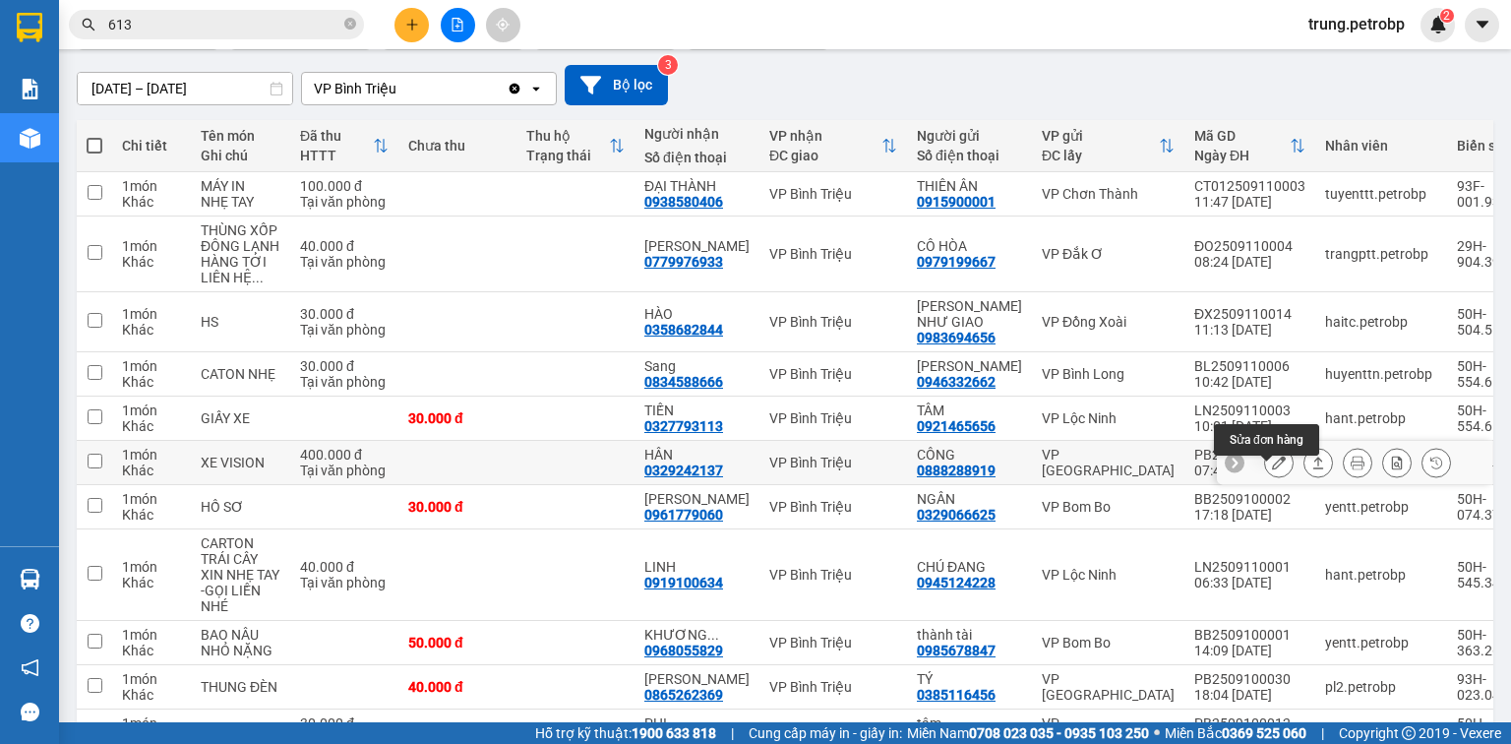
click at [1272, 469] on icon at bounding box center [1279, 462] width 14 height 14
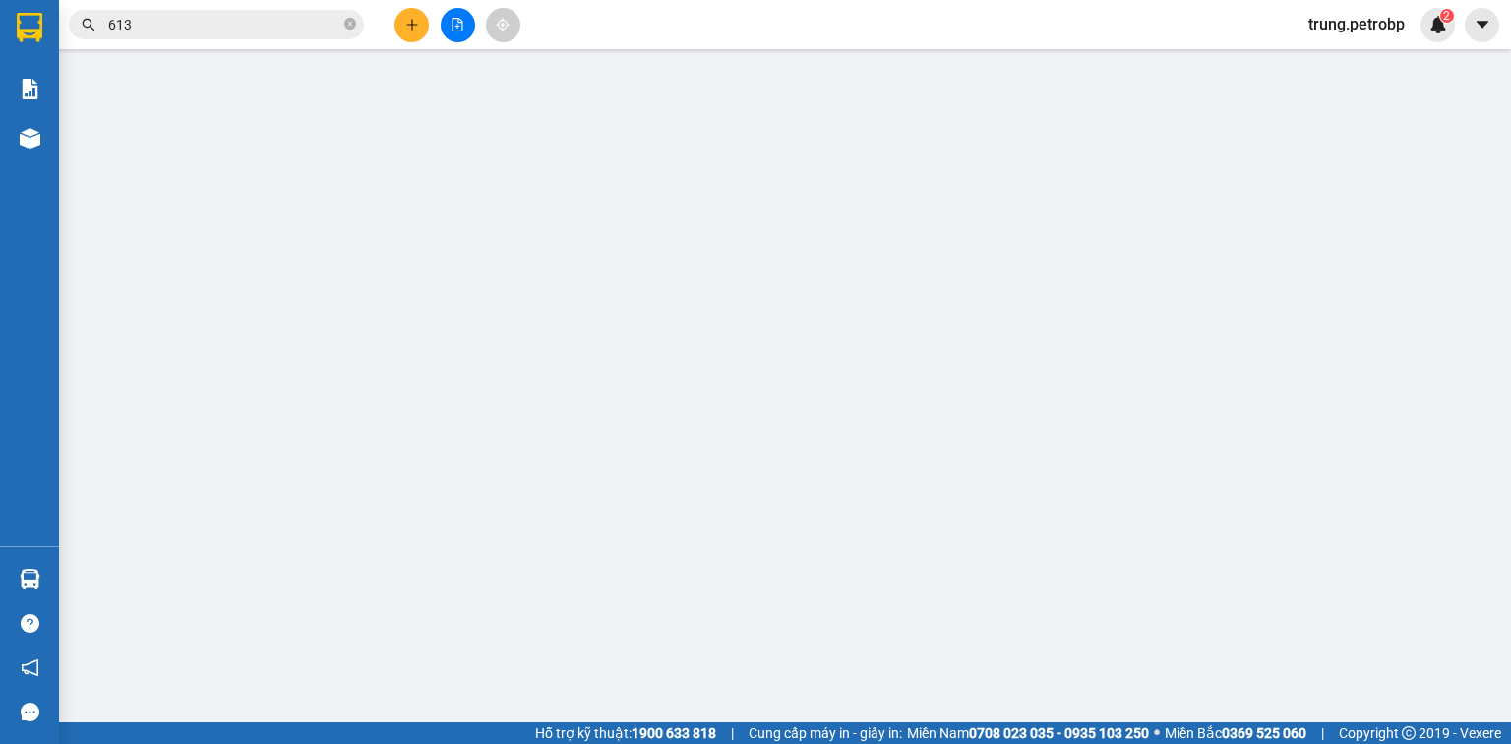
type input "0888288919"
type input "CÔNG"
type input "0329242137"
type input "HÂN"
type input "400.000"
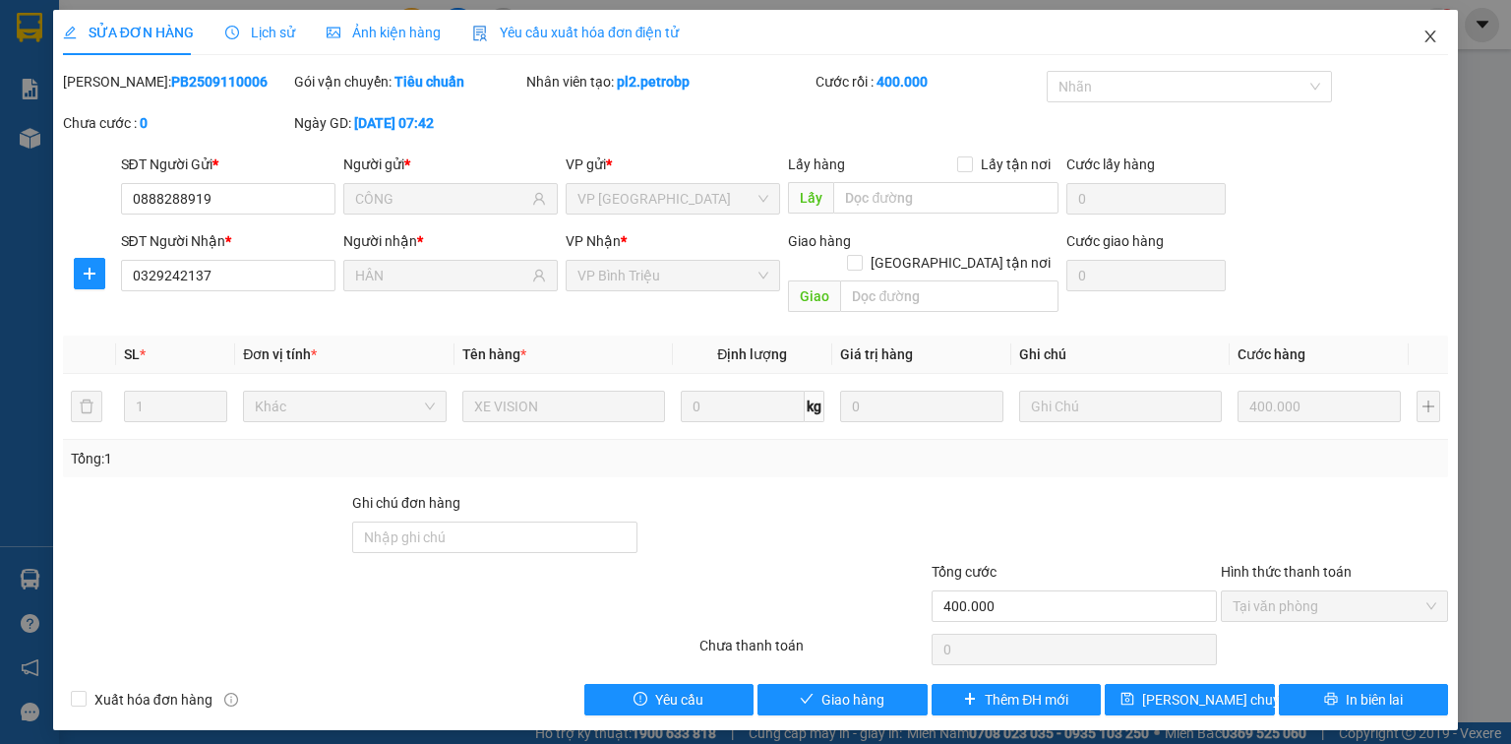
click at [1433, 41] on icon "close" at bounding box center [1430, 36] width 11 height 12
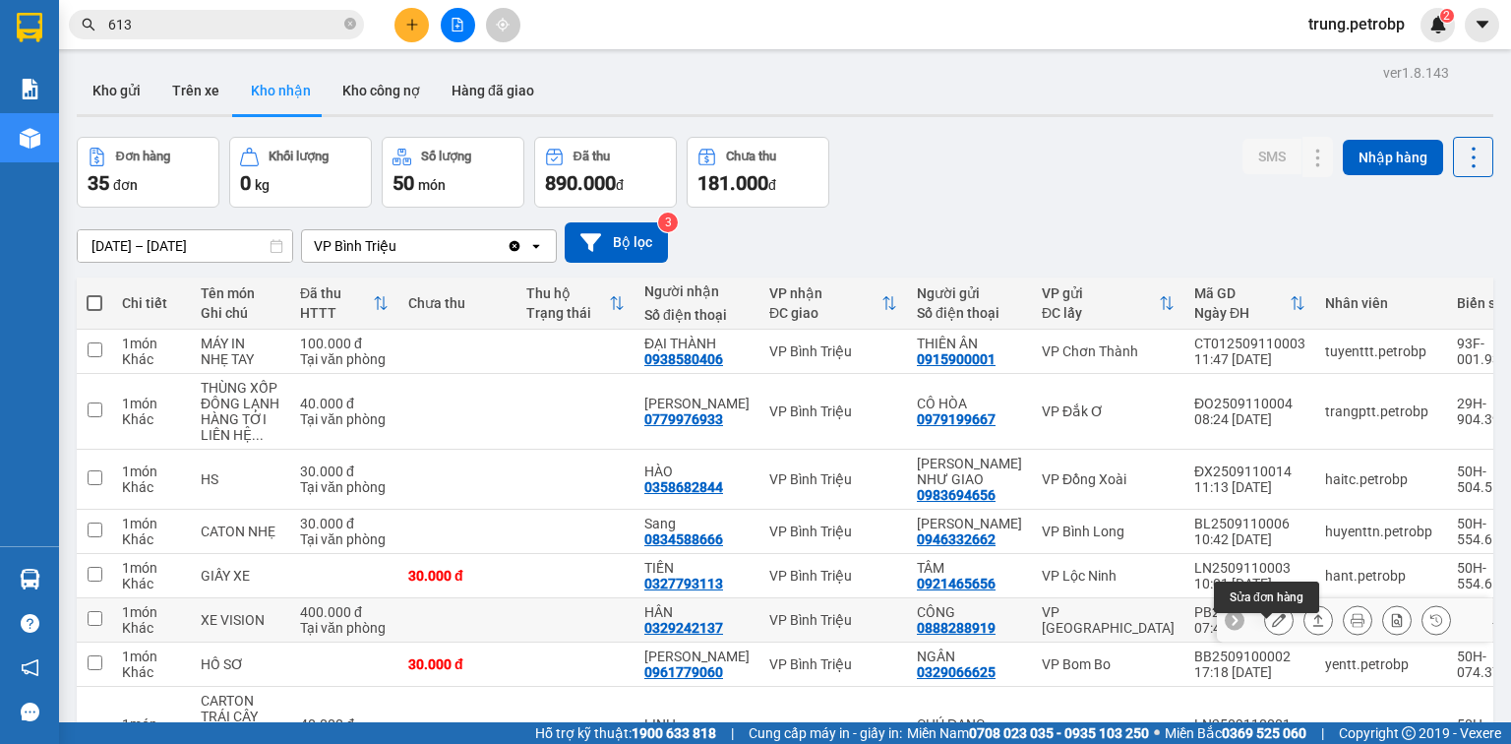
click at [1272, 626] on icon at bounding box center [1279, 620] width 14 height 14
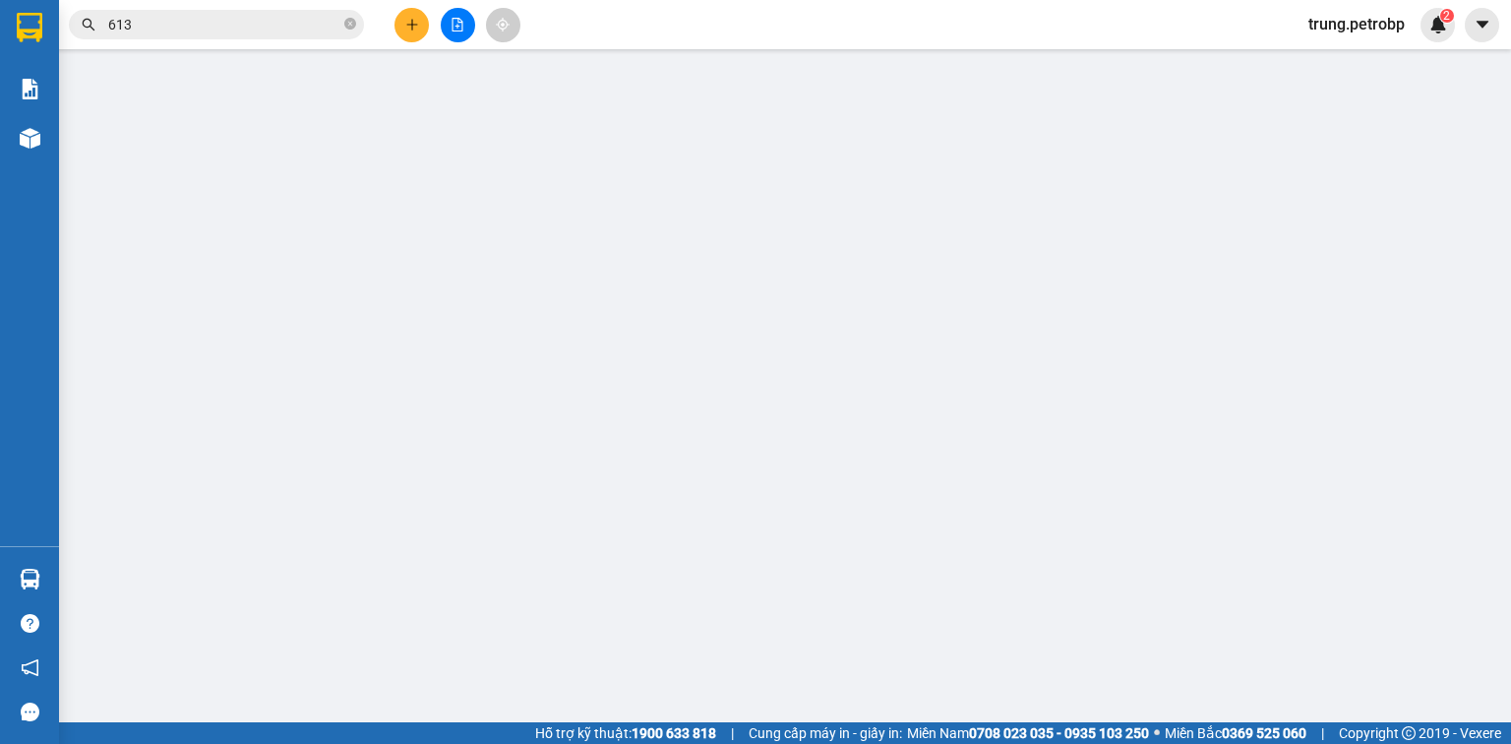
type input "0888288919"
type input "CÔNG"
type input "0329242137"
type input "HÂN"
type input "400.000"
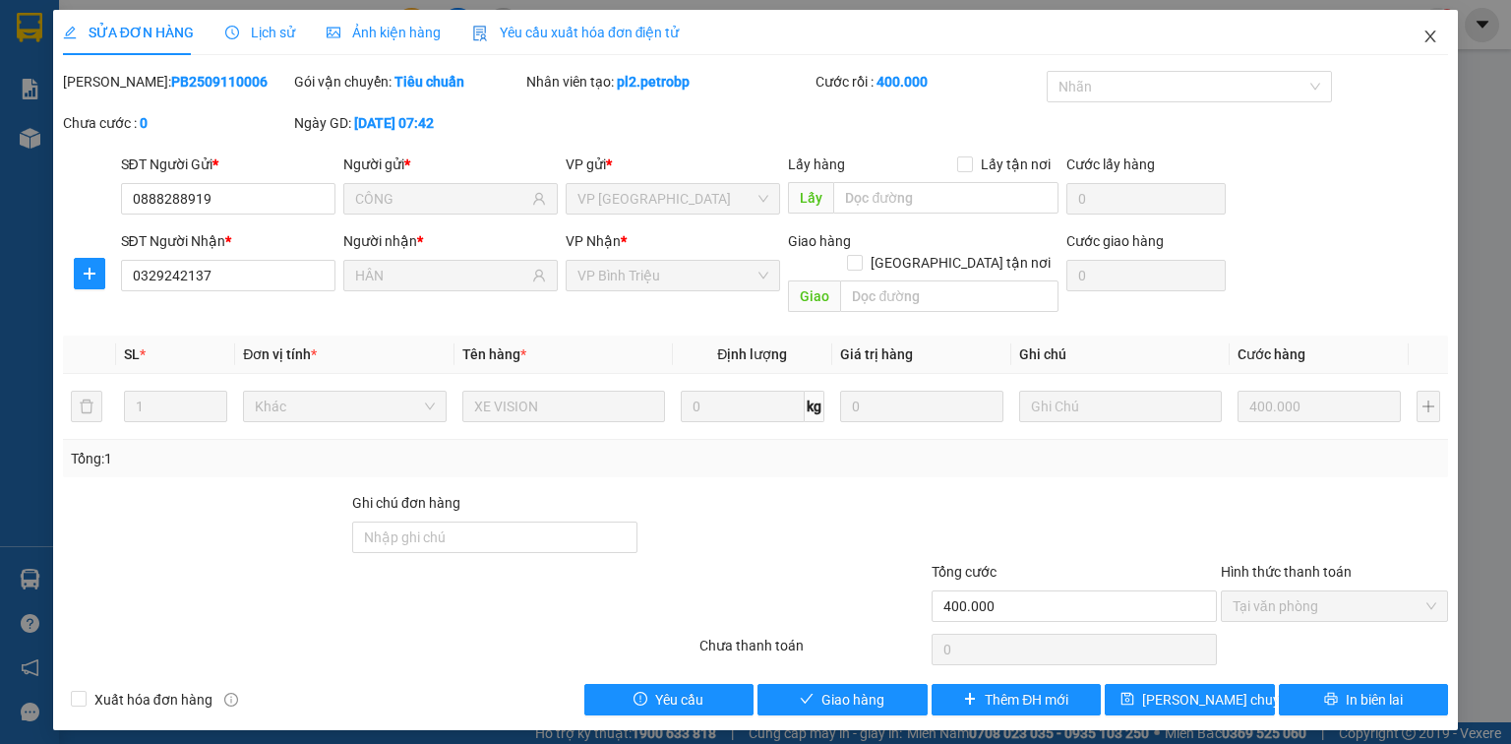
click at [1436, 43] on icon "close" at bounding box center [1430, 37] width 16 height 16
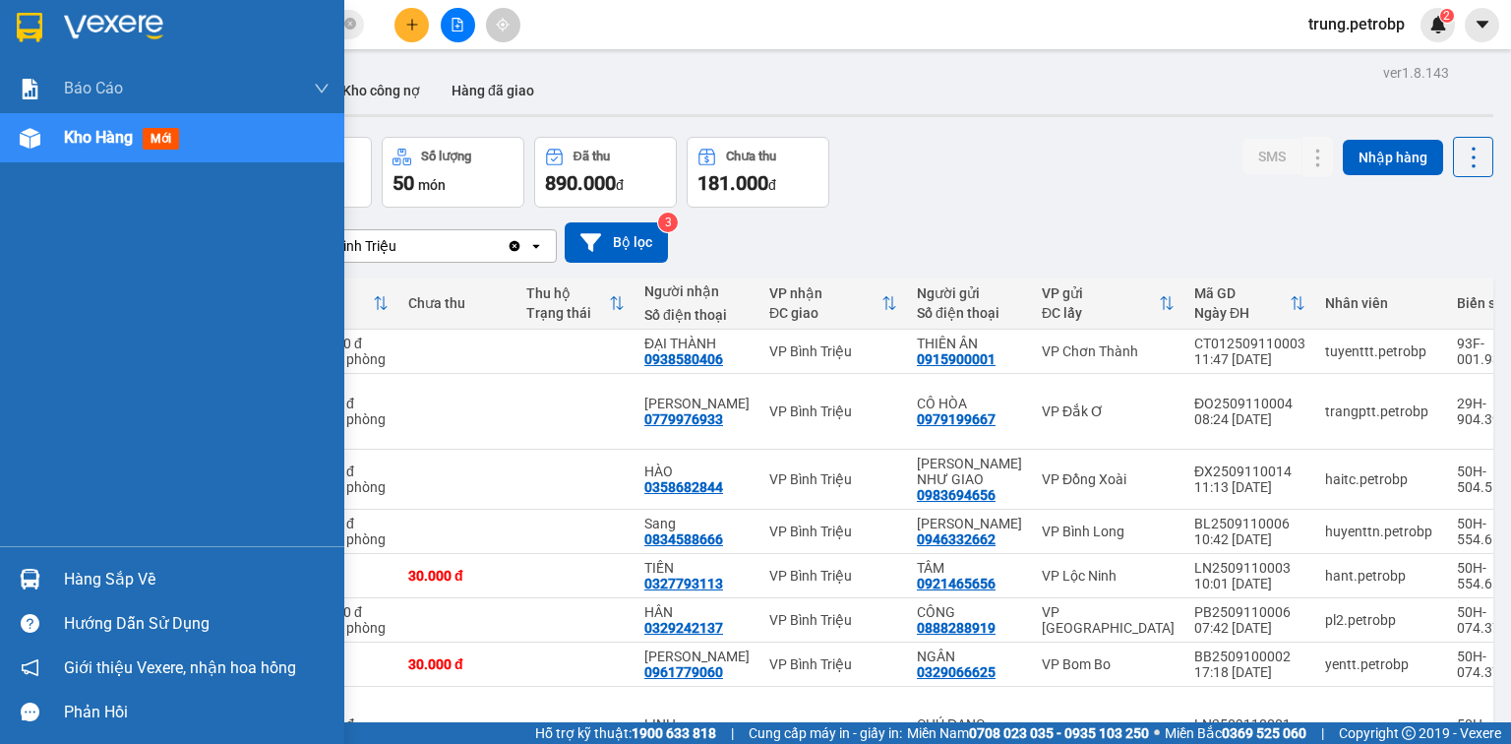
click at [30, 17] on img at bounding box center [30, 28] width 26 height 30
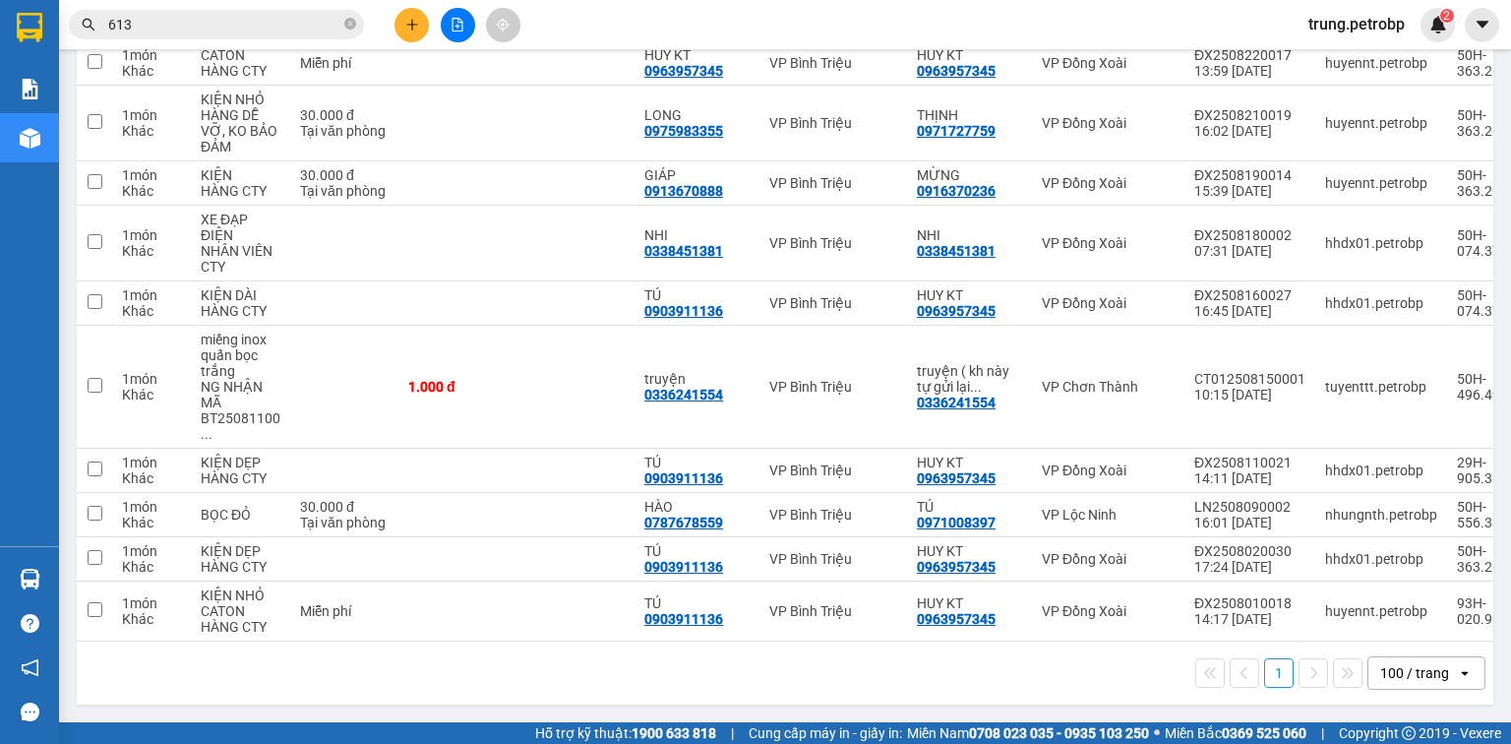
scroll to position [293, 0]
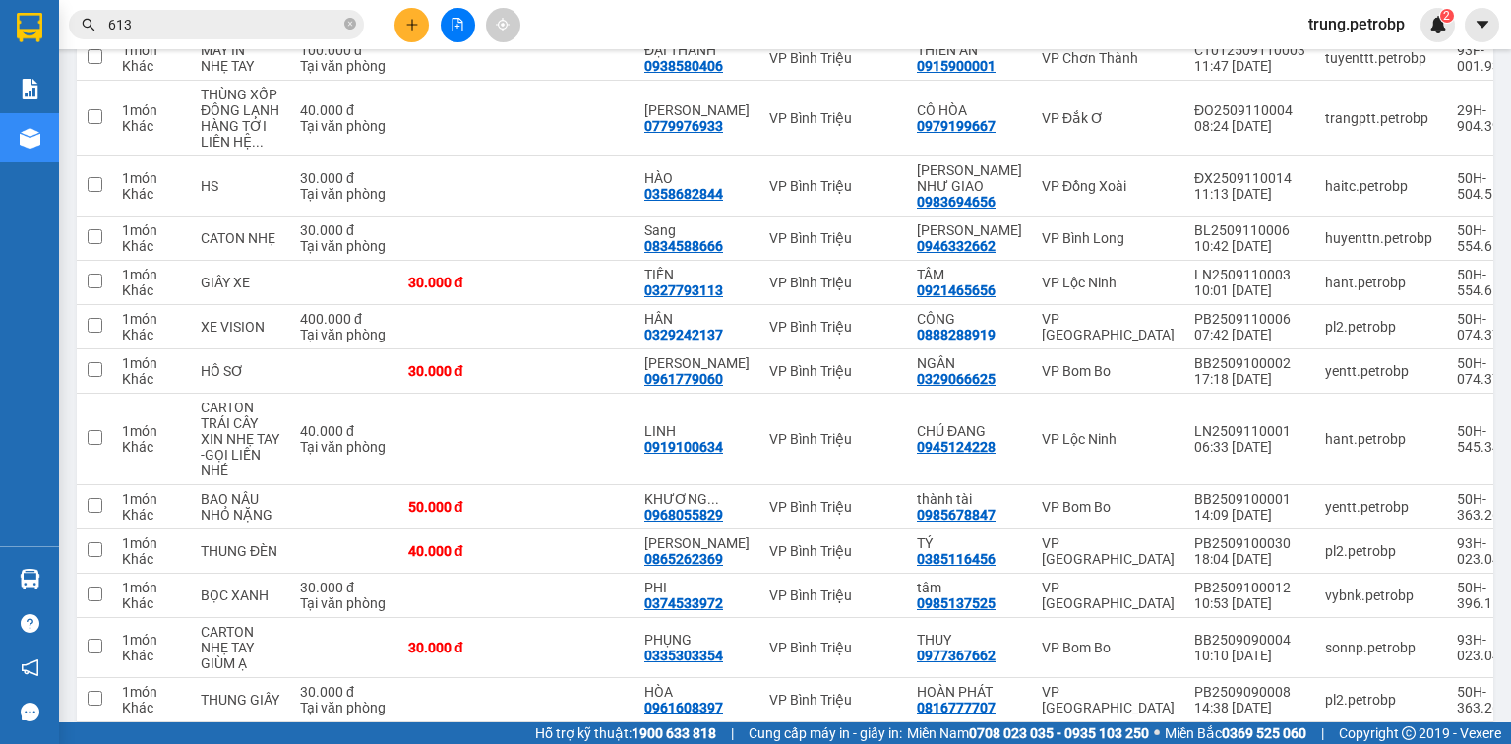
drag, startPoint x: 1497, startPoint y: 238, endPoint x: 1497, endPoint y: 70, distance: 168.2
click at [1497, 70] on main "ver 1.8.143 Kho gửi Trên xe Kho nhận Kho công nợ Hàng đã giao Đơn hàng 35 đơn K…" at bounding box center [755, 361] width 1511 height 722
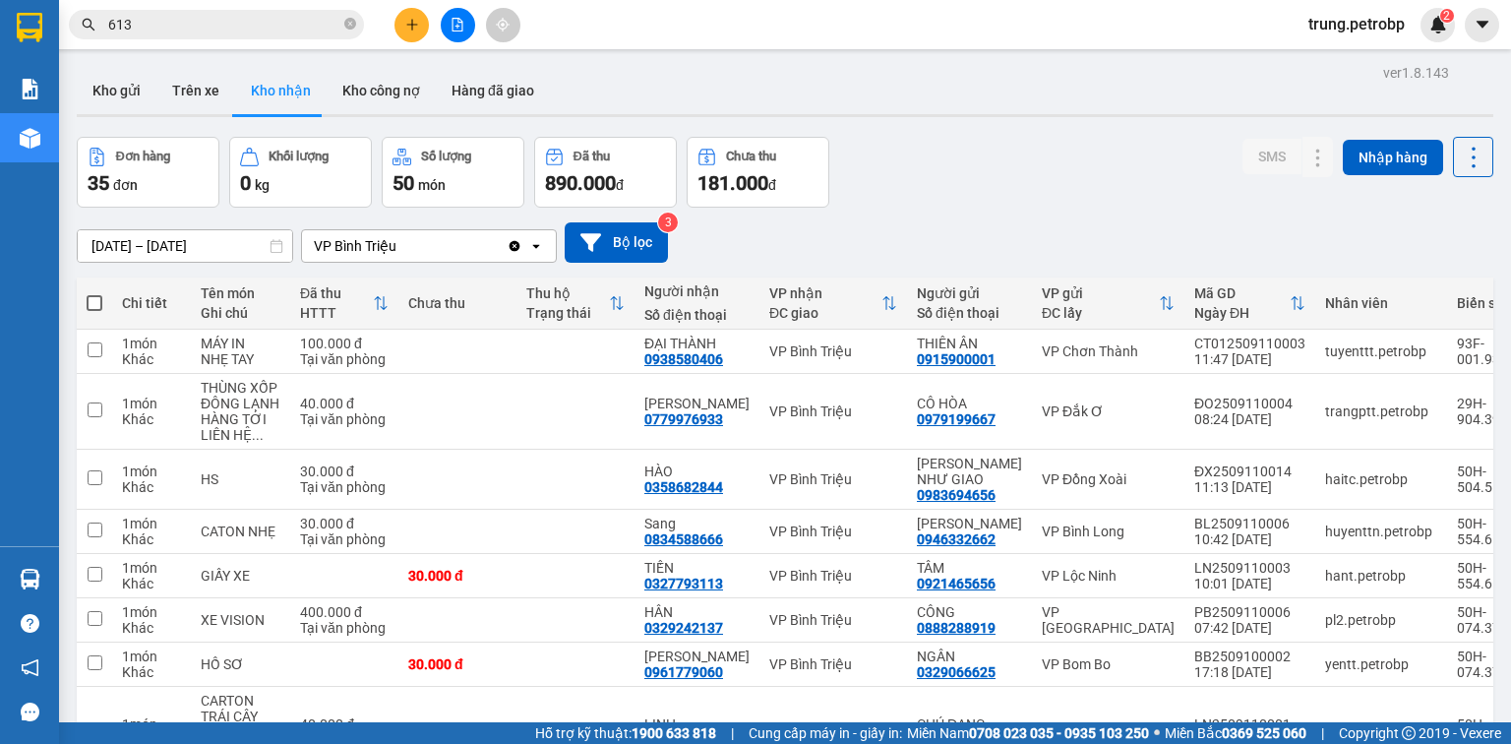
click at [964, 202] on div "Đơn hàng 35 đơn Khối lượng 0 kg Số lượng 50 món Đã thu 890.000 đ Chưa thu 181.0…" at bounding box center [785, 172] width 1416 height 71
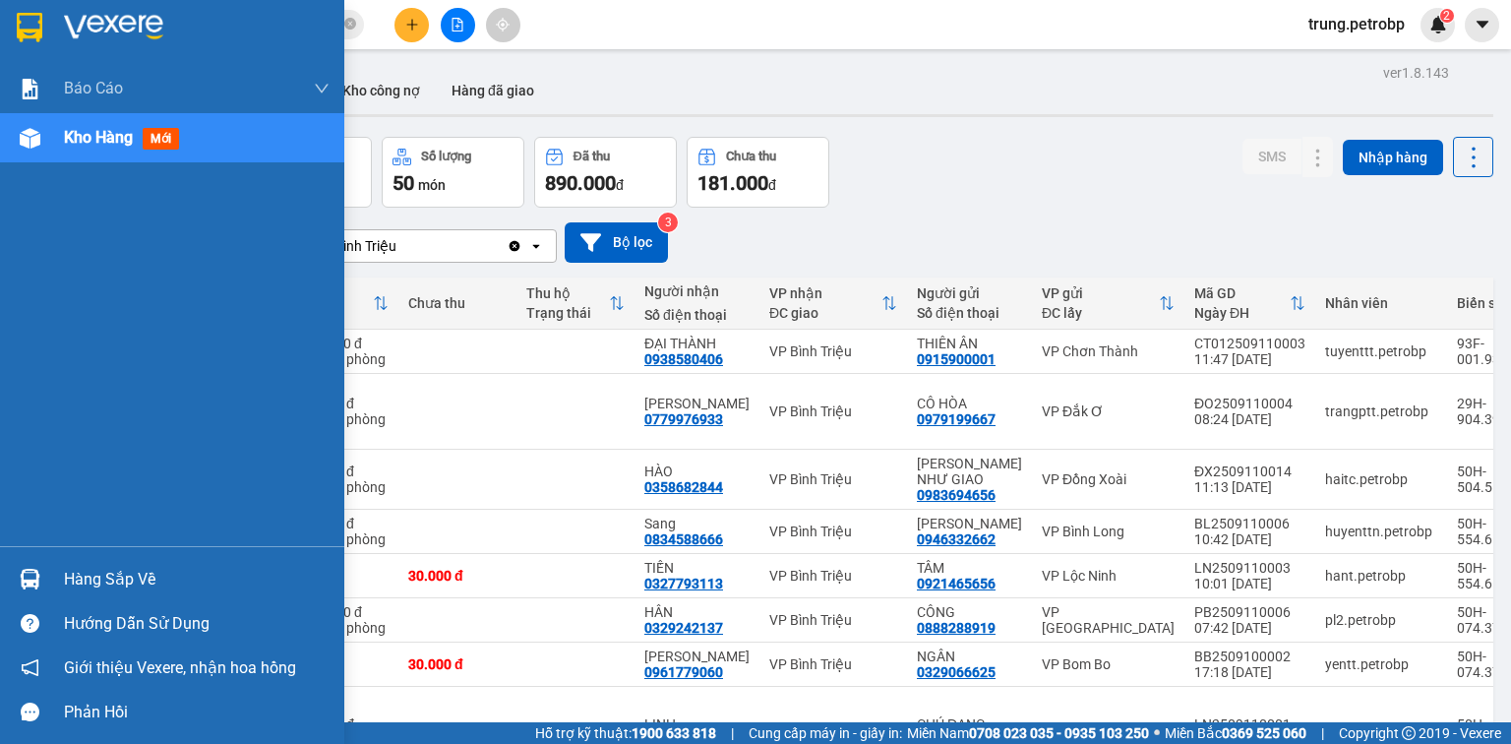
click at [73, 24] on img at bounding box center [113, 28] width 99 height 30
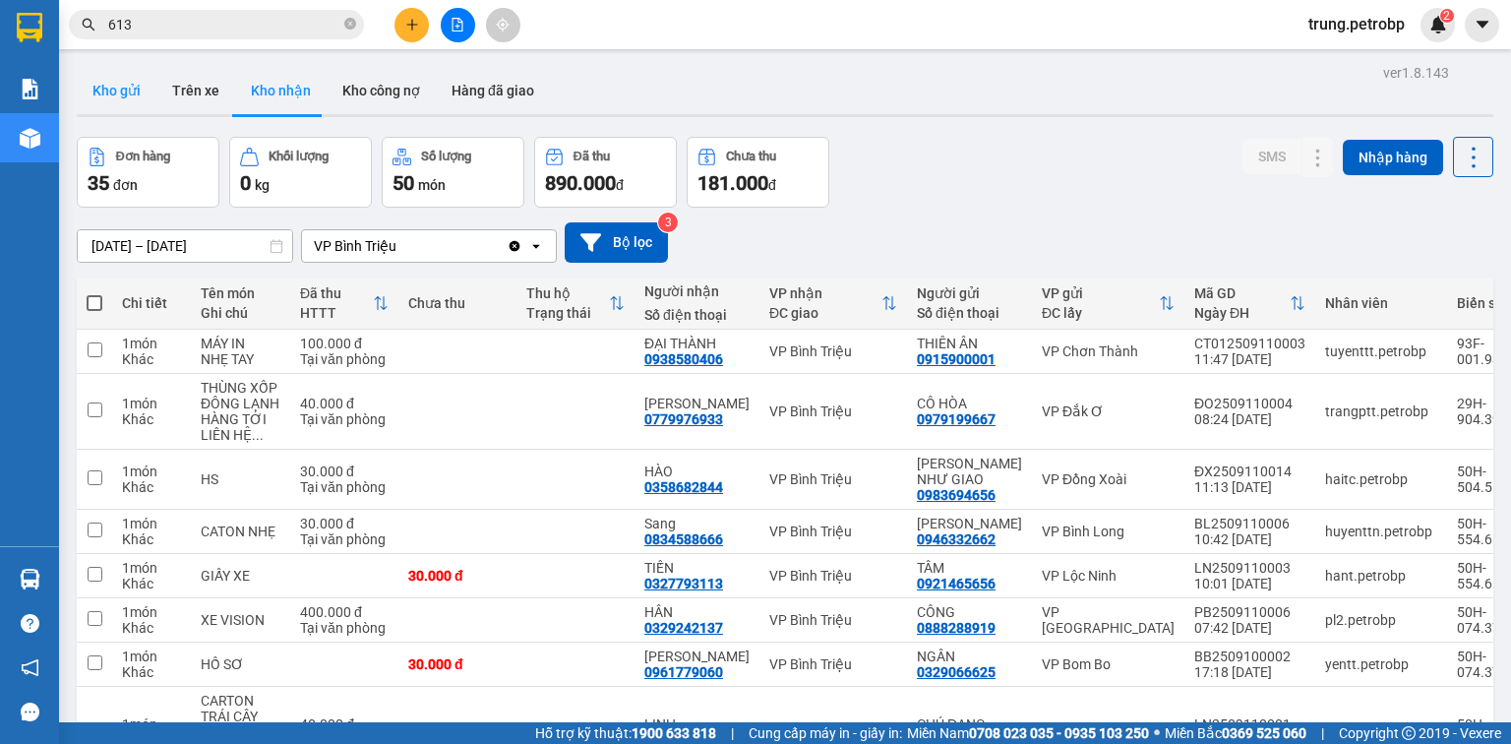
click at [132, 88] on button "Kho gửi" at bounding box center [117, 90] width 80 height 47
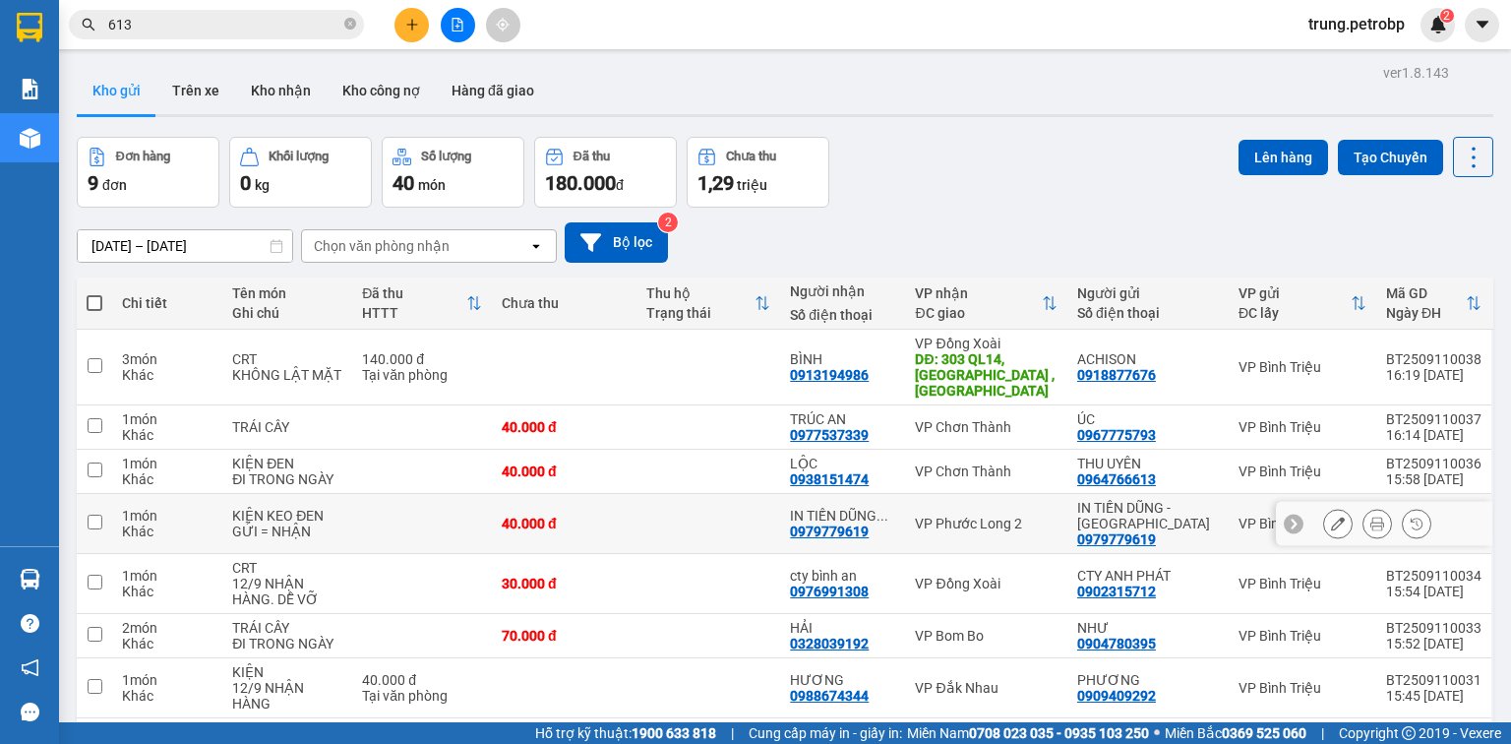
scroll to position [157, 0]
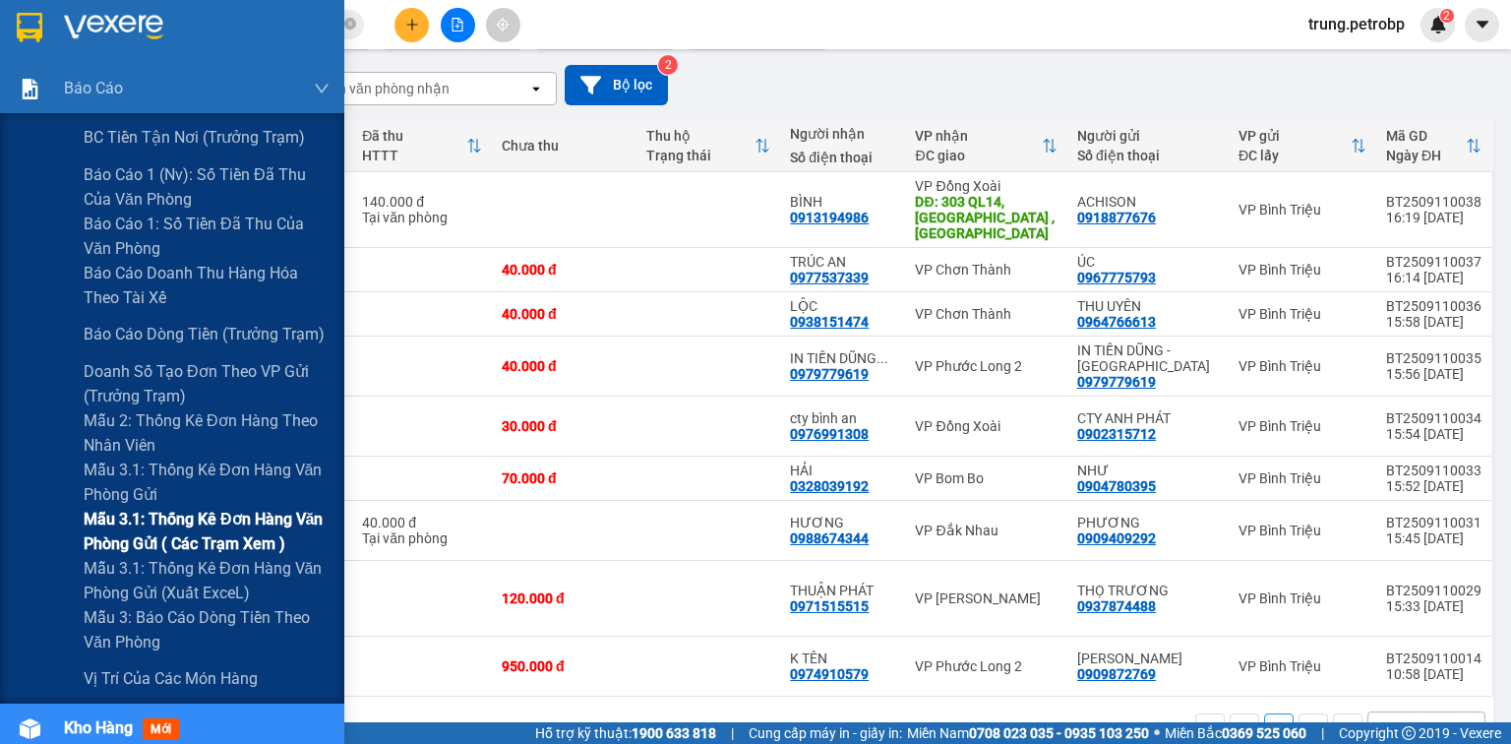
click at [235, 521] on span "Mẫu 3.1: Thống kê đơn hàng văn phòng gửi ( các trạm xem )" at bounding box center [207, 531] width 246 height 49
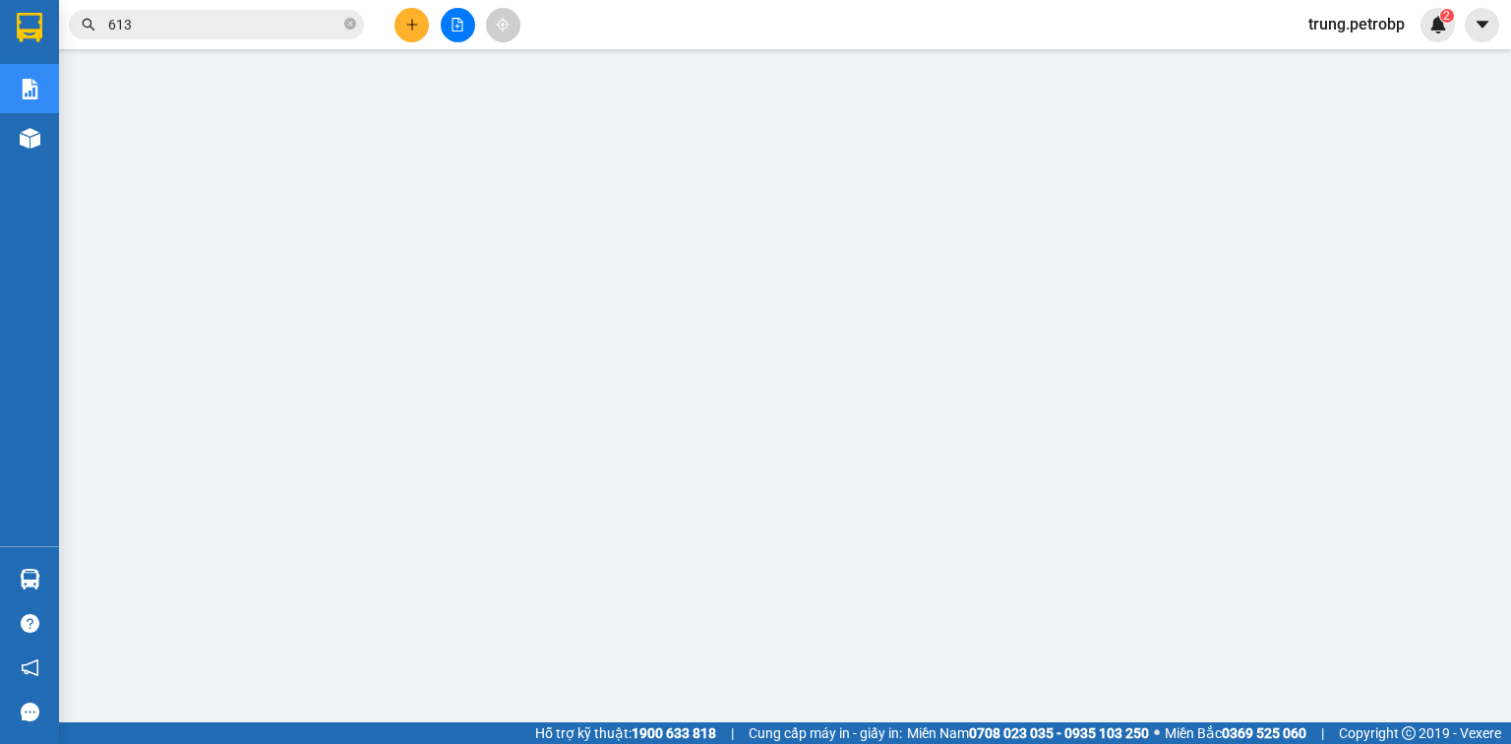
scroll to position [232, 0]
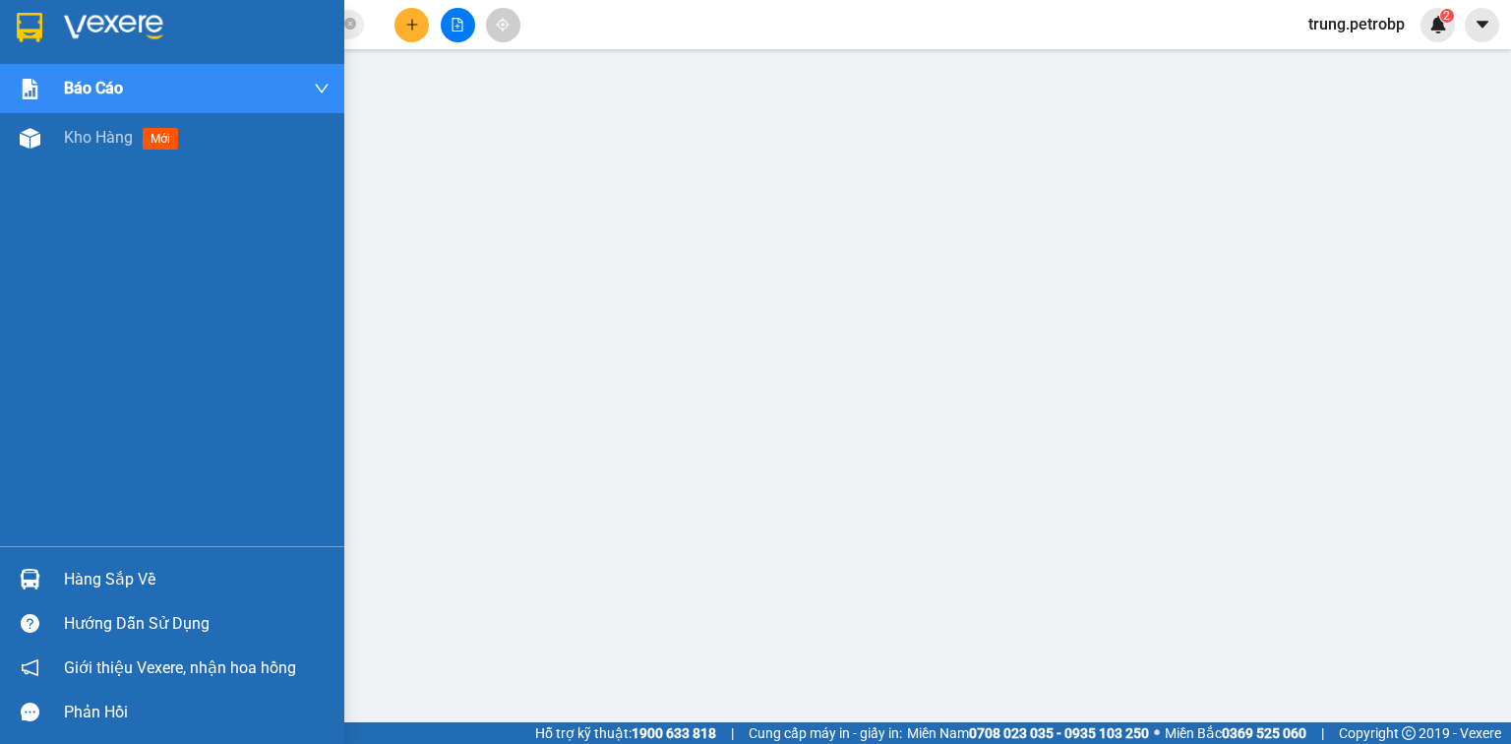
click at [75, 584] on div "Hàng sắp về" at bounding box center [197, 580] width 266 height 30
click at [52, 570] on div "Hàng sắp về" at bounding box center [172, 579] width 344 height 44
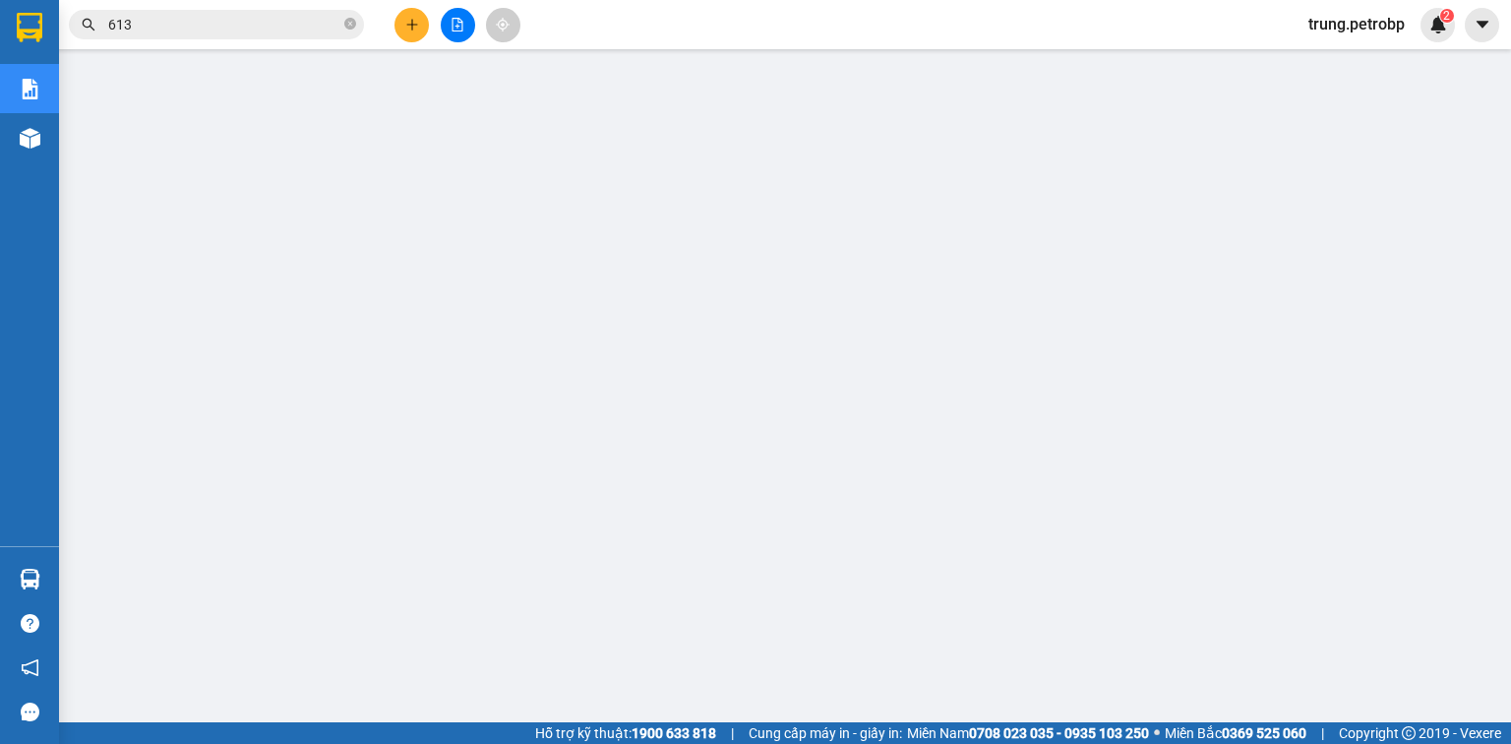
scroll to position [0, 0]
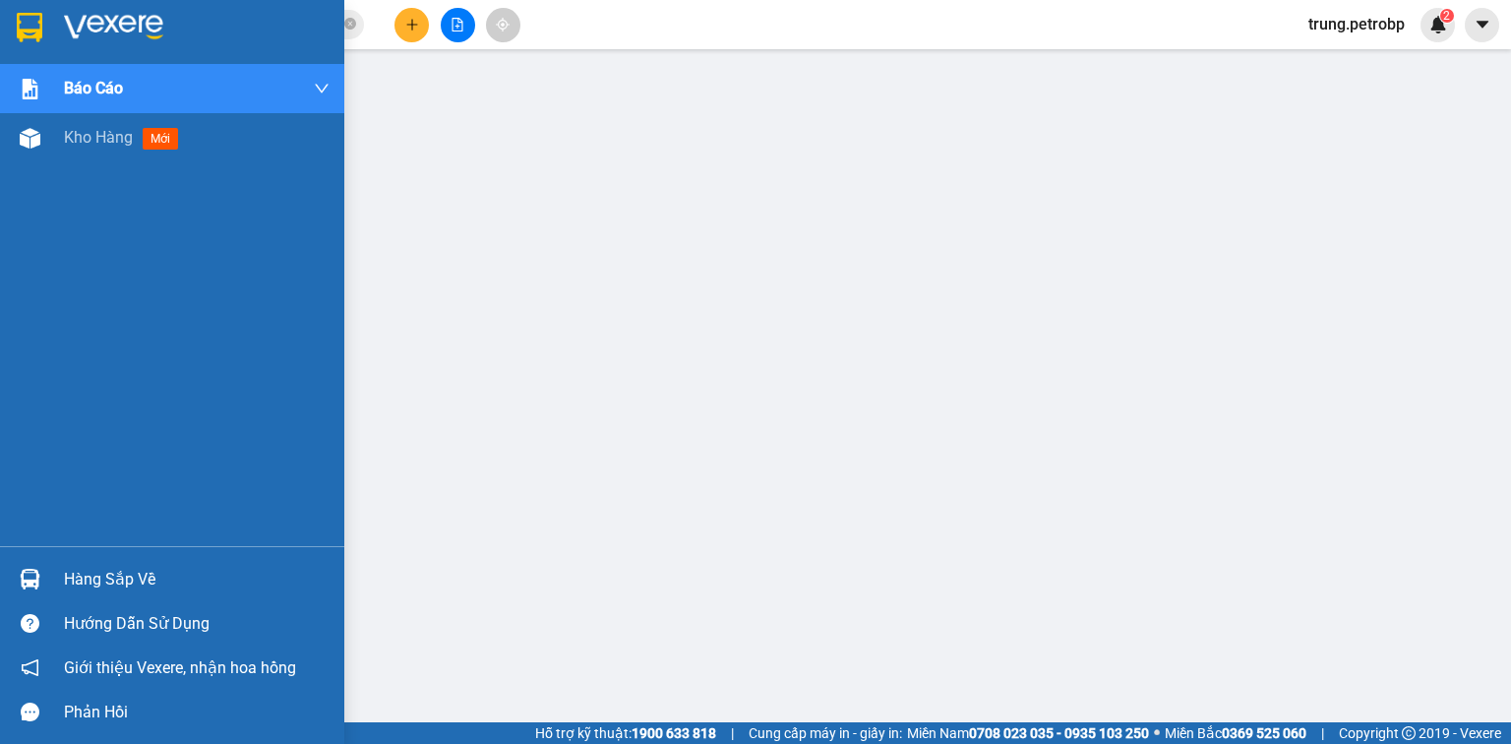
click at [70, 26] on img at bounding box center [113, 28] width 99 height 30
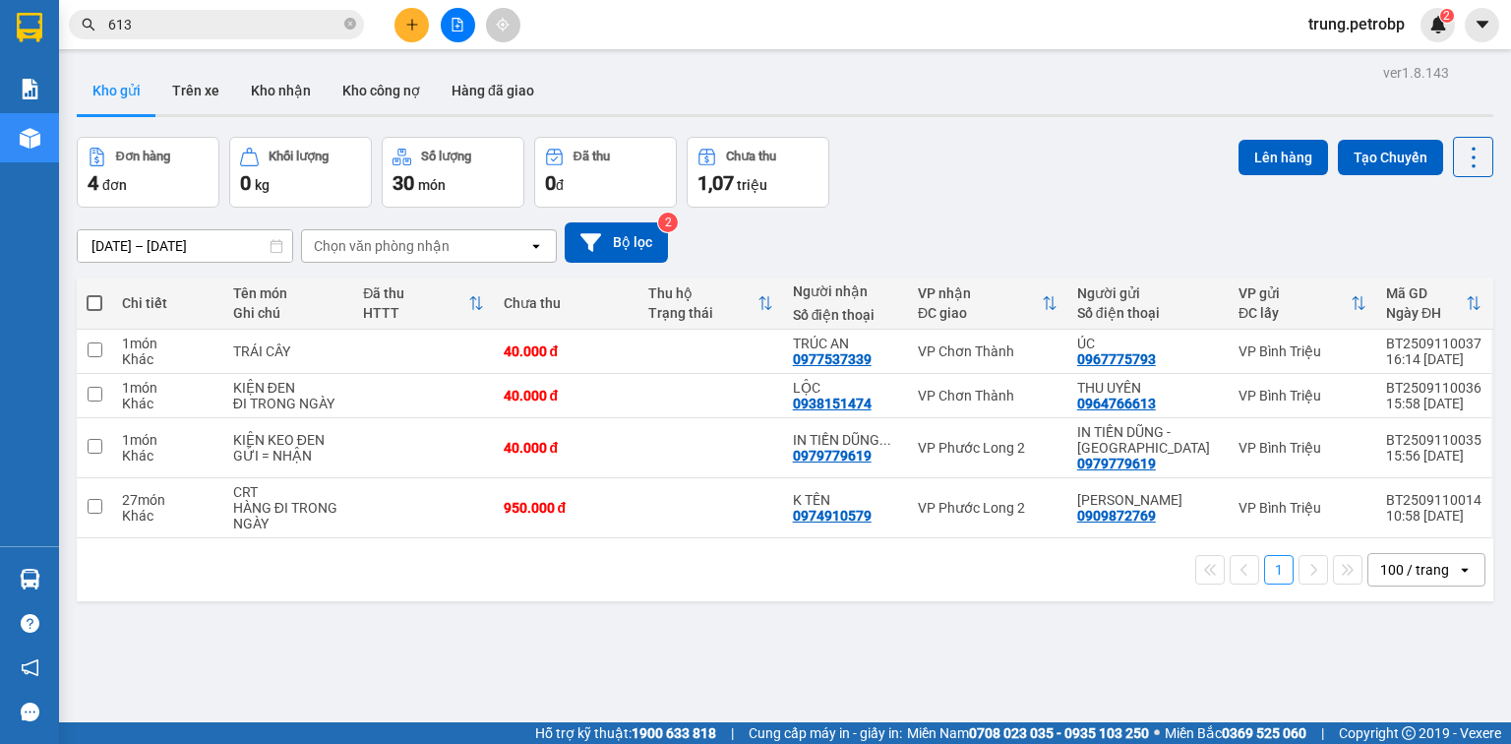
click at [1065, 172] on div "Đơn hàng 4 đơn Khối lượng 0 kg Số lượng 30 món Đã thu 0 đ Chưa thu 1,07 triệu L…" at bounding box center [785, 172] width 1416 height 71
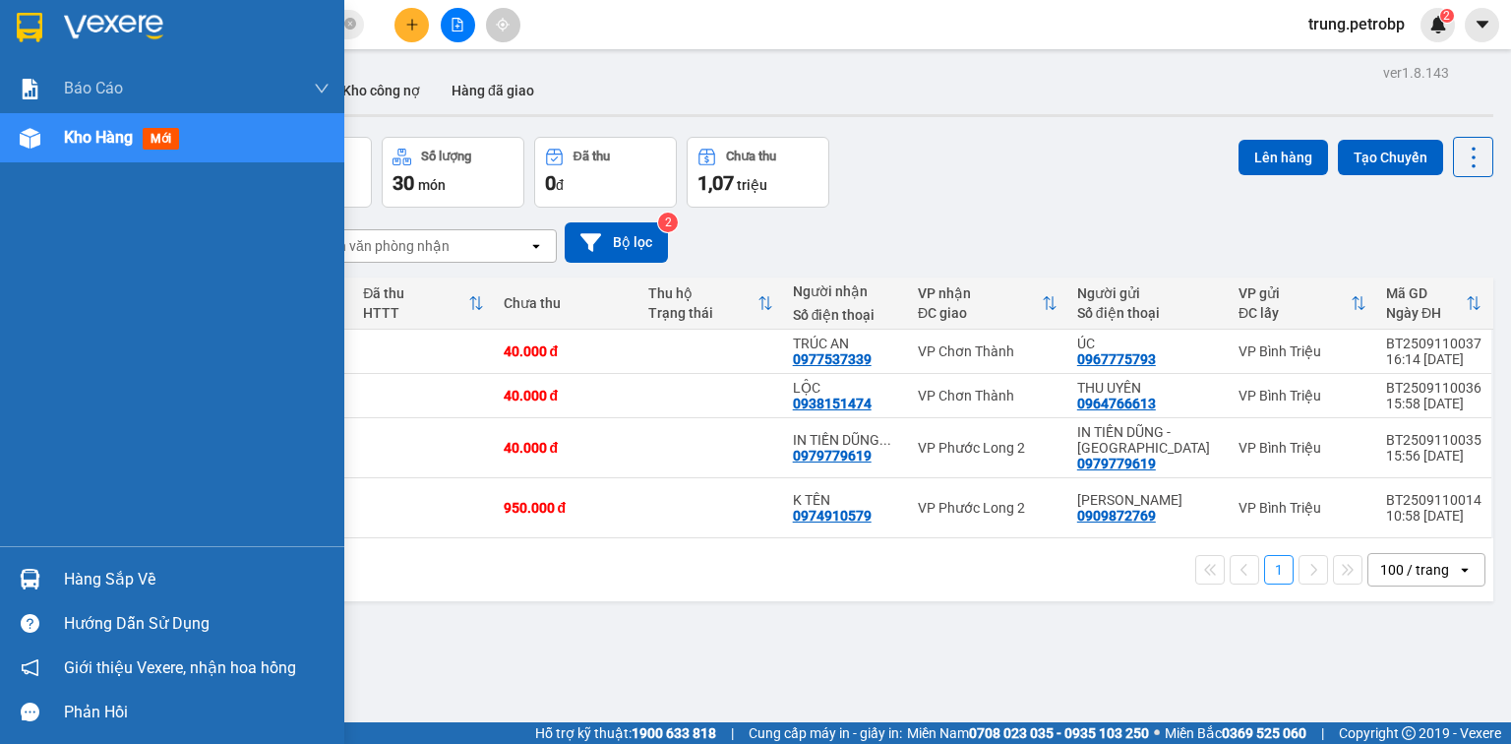
click at [100, 584] on div "Hàng sắp về" at bounding box center [197, 580] width 266 height 30
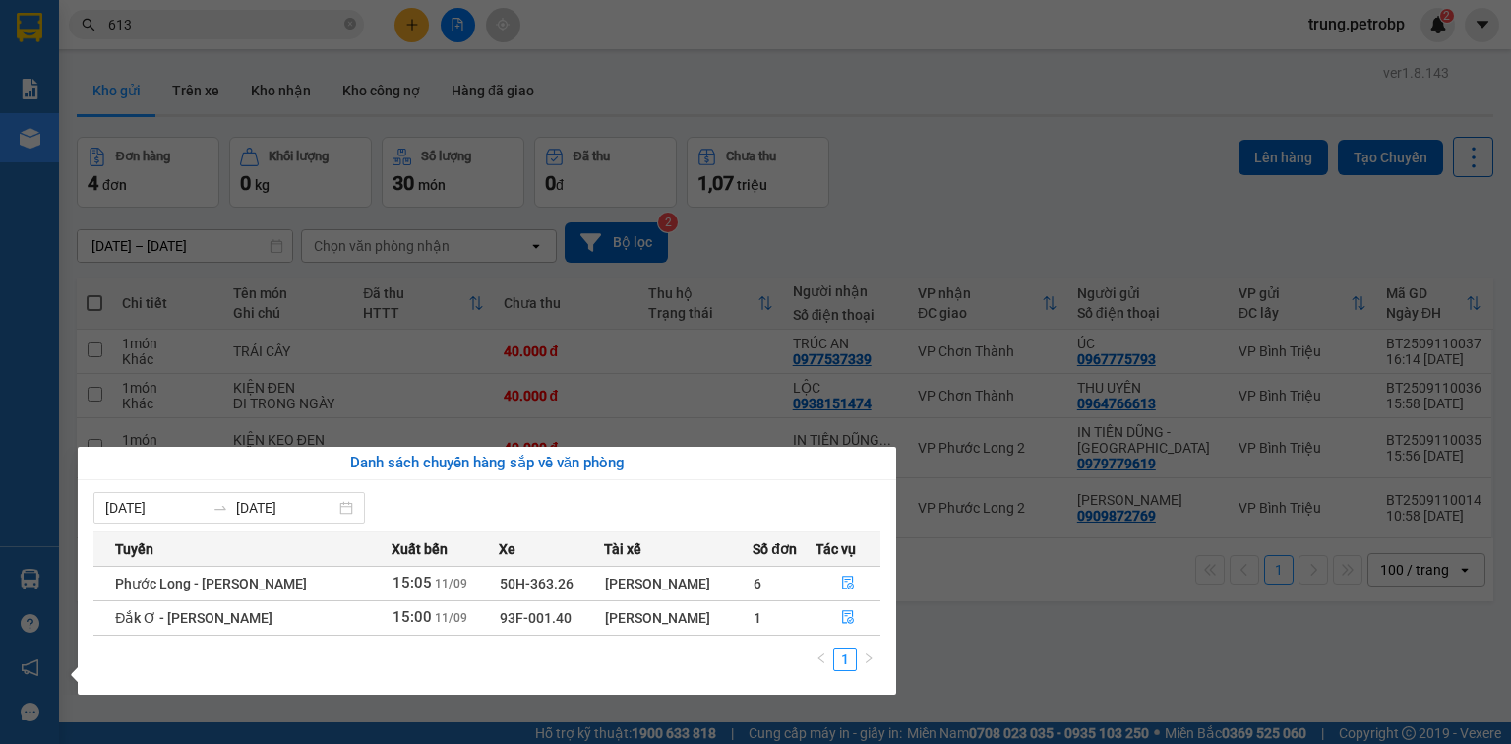
click at [1002, 619] on section "Kết quả tìm kiếm ( 2152 ) Bộ lọc Mã ĐH Trạng thái Món hàng Tổng cước Chưa cước …" at bounding box center [755, 372] width 1511 height 744
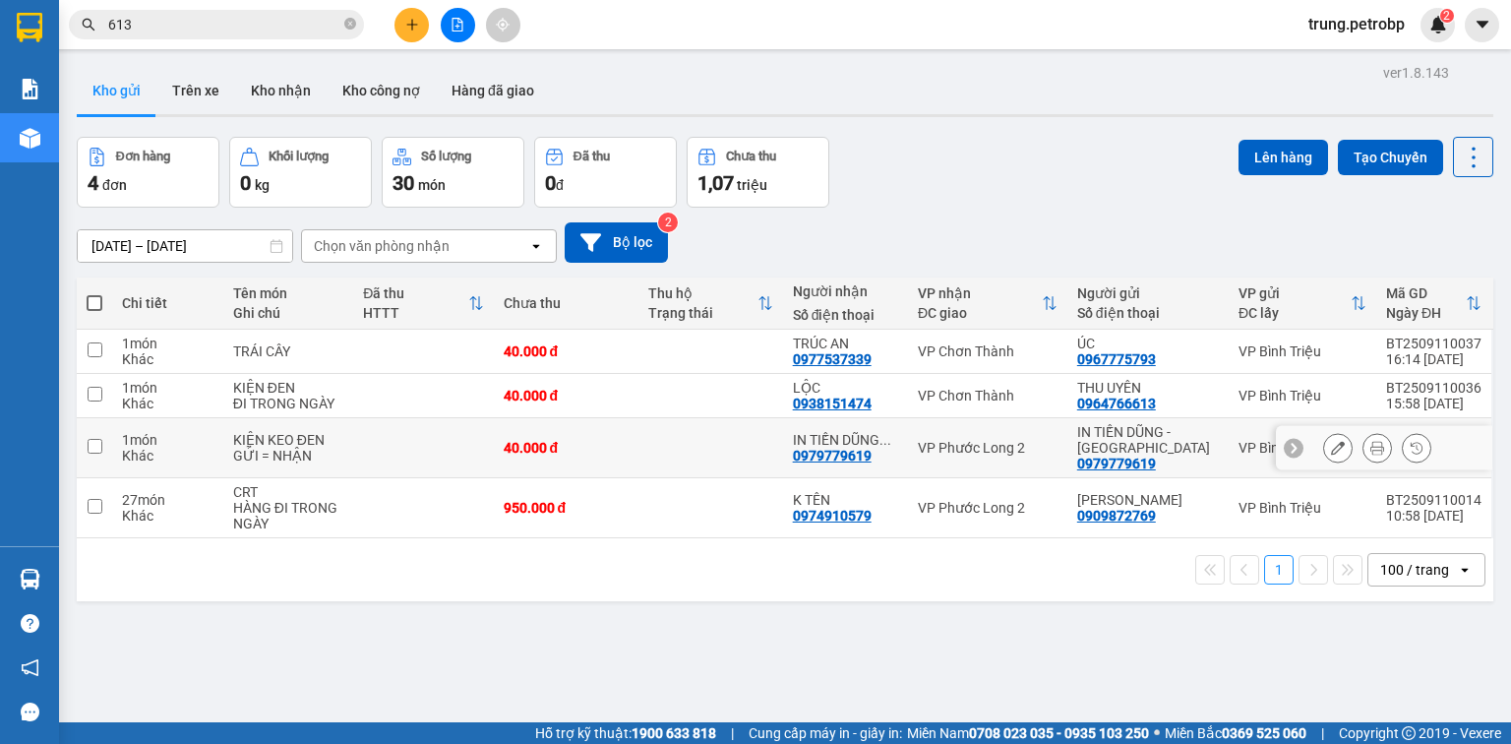
click at [980, 446] on div "VP Phước Long 2" at bounding box center [988, 448] width 140 height 16
checkbox input "true"
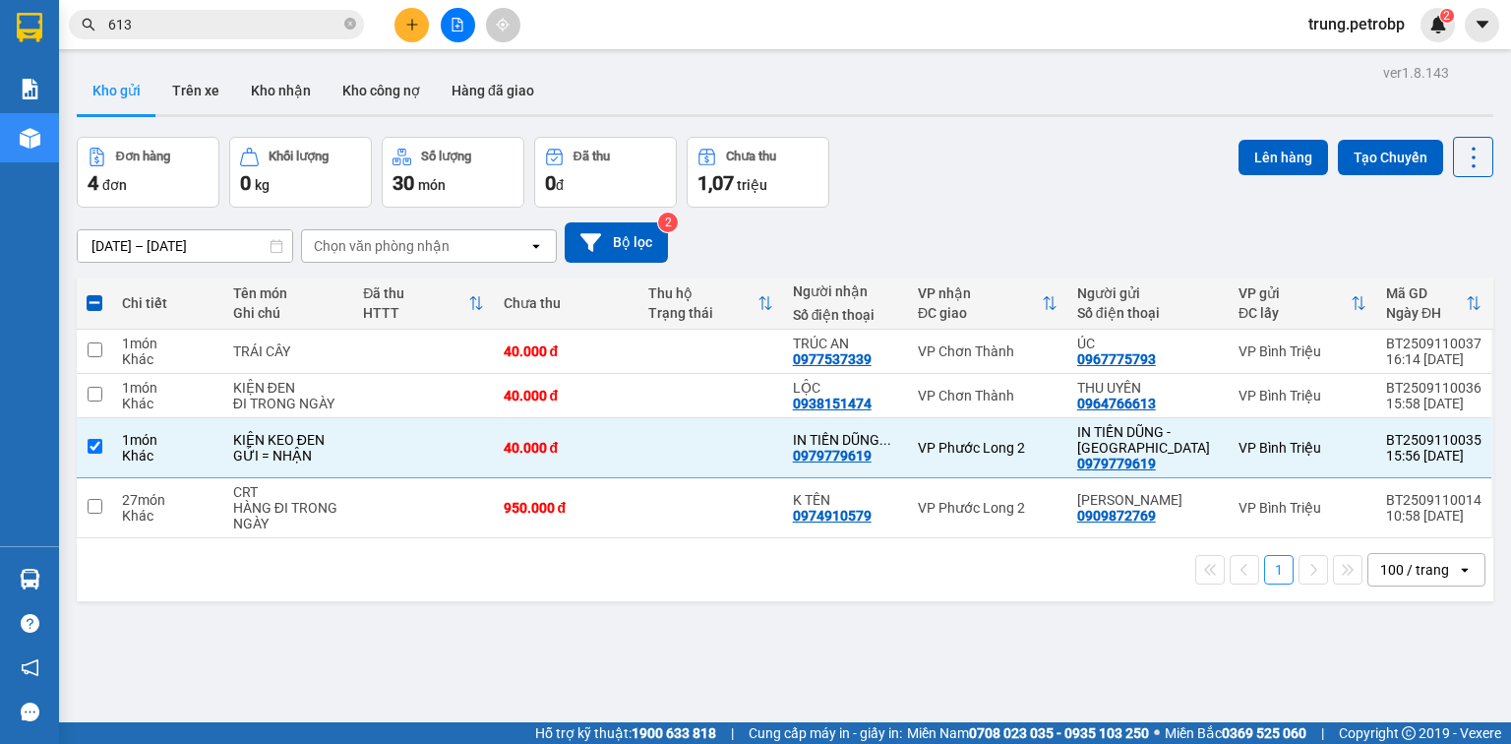
click at [1274, 138] on div "Lên hàng Tạo Chuyến" at bounding box center [1365, 157] width 255 height 40
click at [1263, 149] on button "Lên hàng" at bounding box center [1282, 157] width 89 height 35
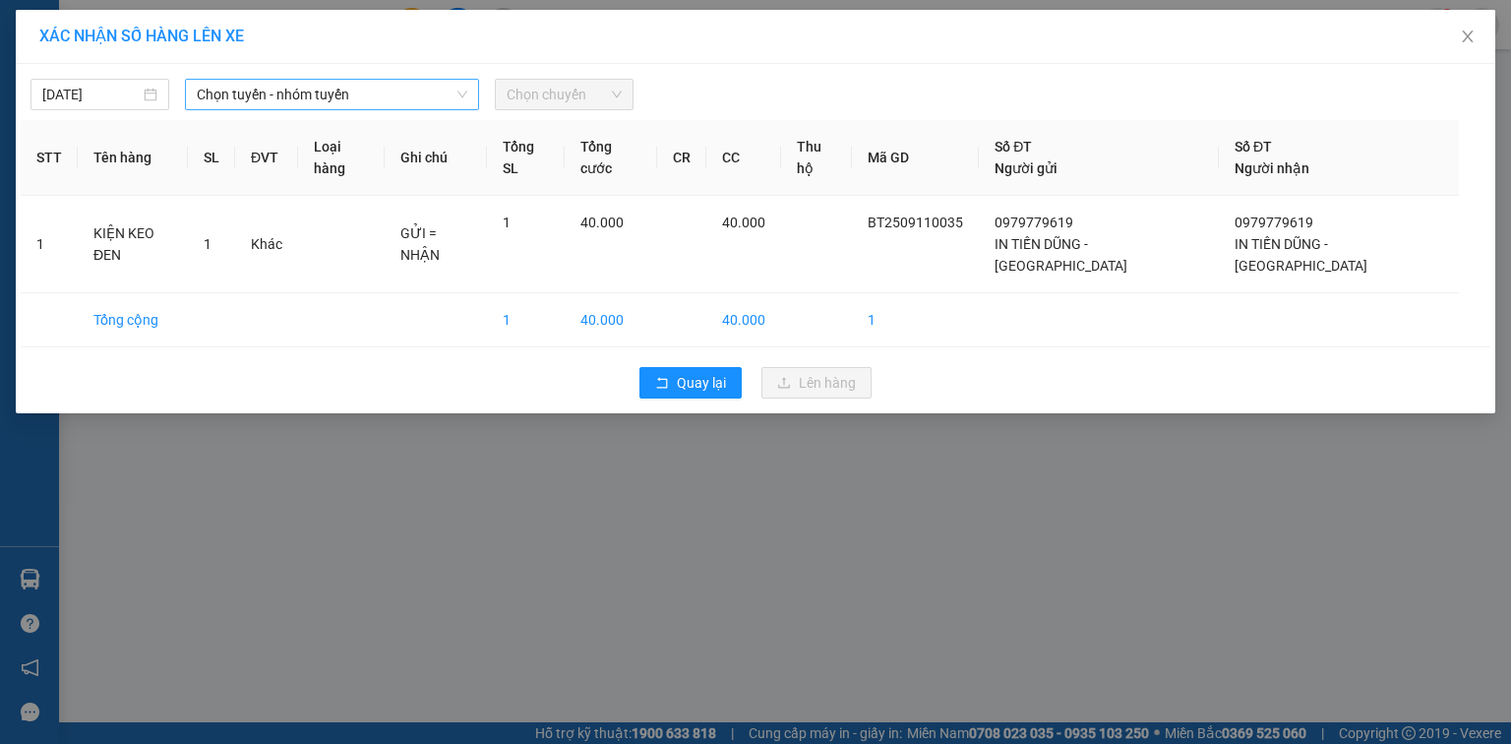
click at [321, 94] on span "Chọn tuyến - nhóm tuyến" at bounding box center [332, 95] width 270 height 30
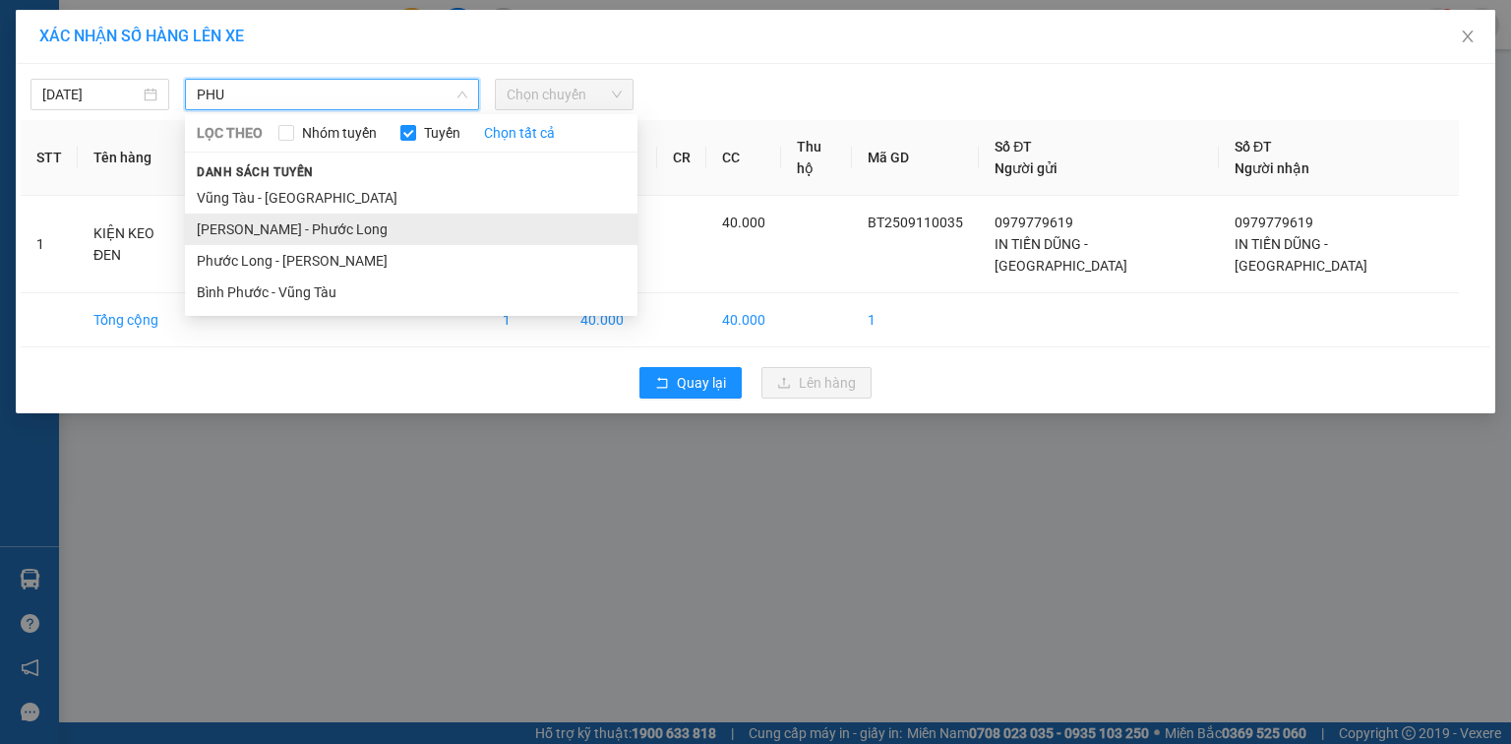
type input "PHU"
click at [302, 228] on li "[PERSON_NAME] - Phước Long" at bounding box center [411, 228] width 452 height 31
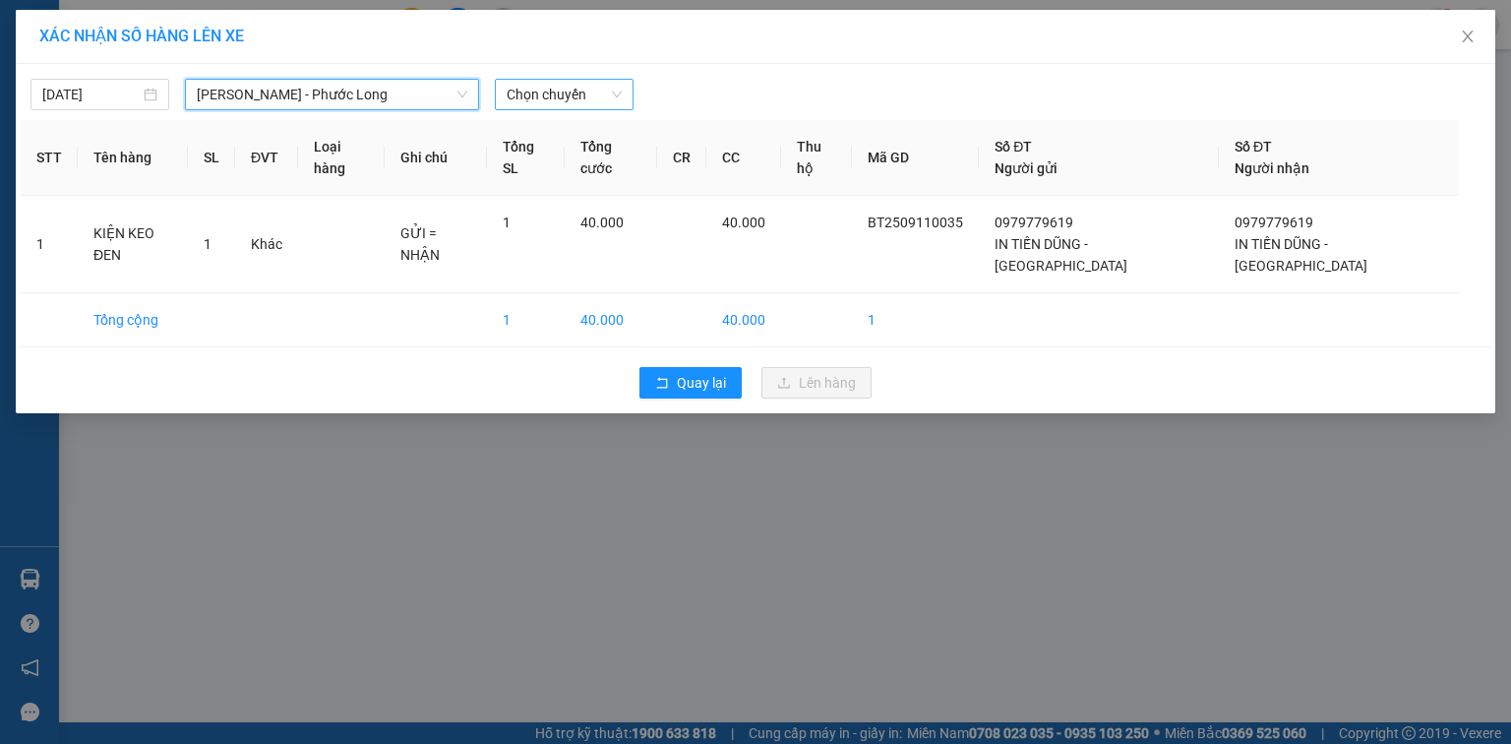
click at [582, 95] on span "Chọn chuyến" at bounding box center [564, 95] width 115 height 30
type input "7"
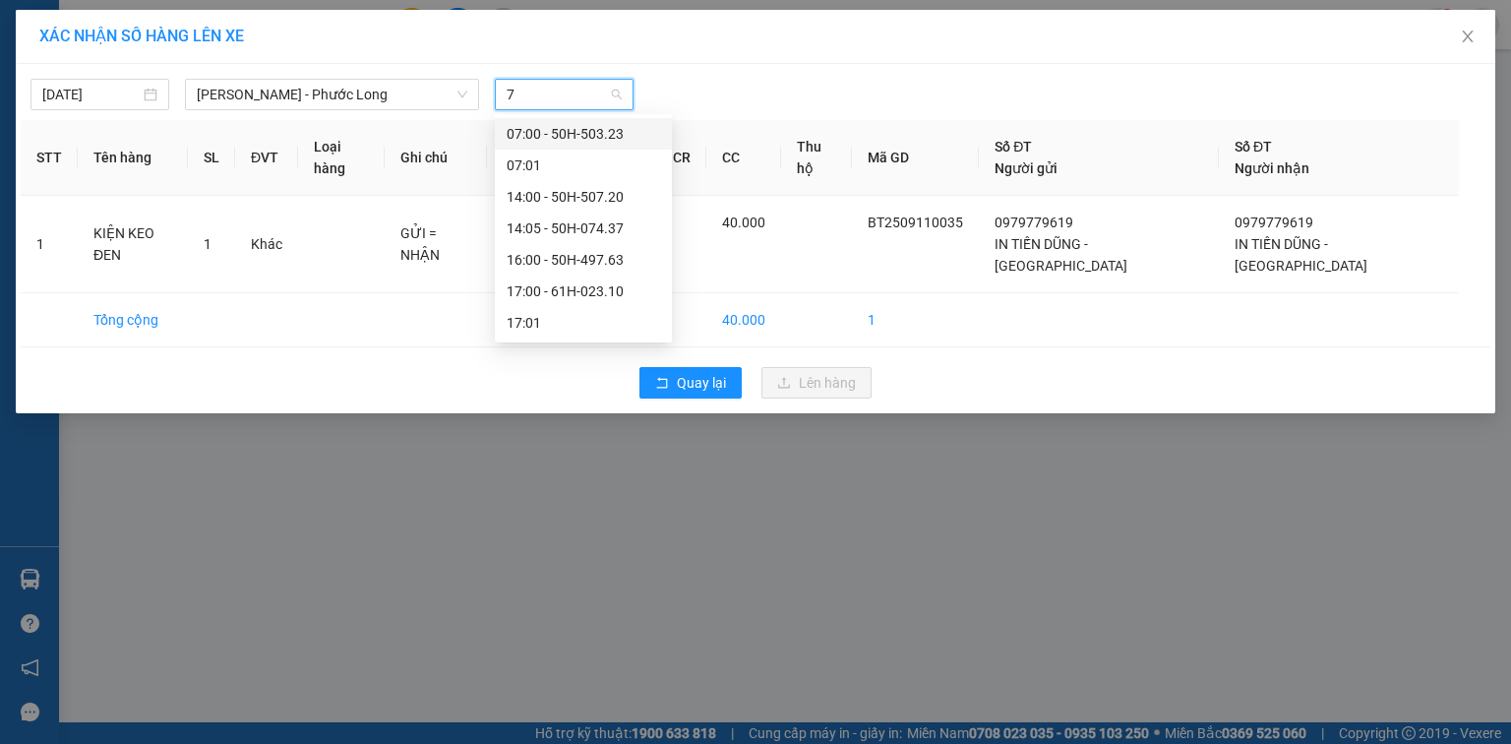
type input "76"
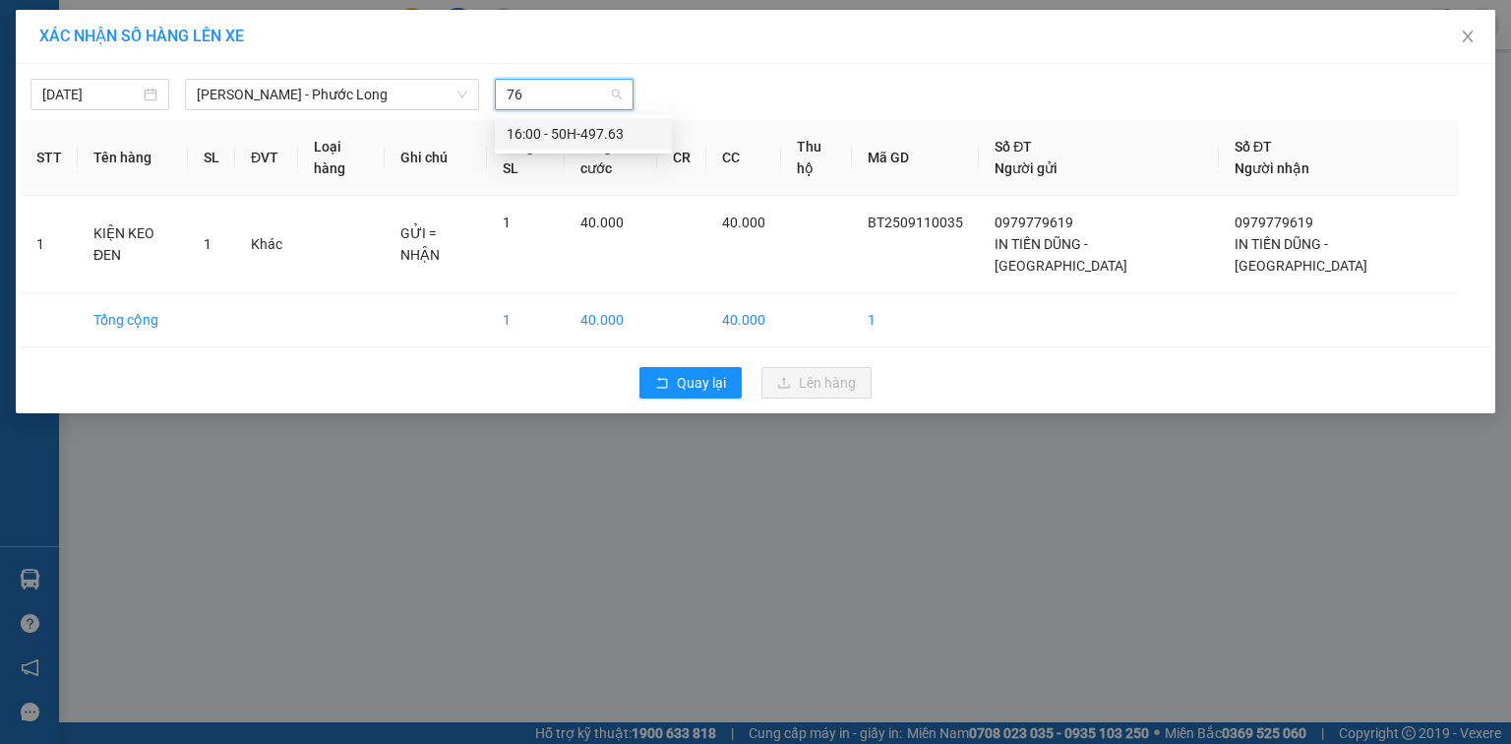
click at [572, 124] on div "16:00 - 50H-497.63" at bounding box center [583, 134] width 153 height 22
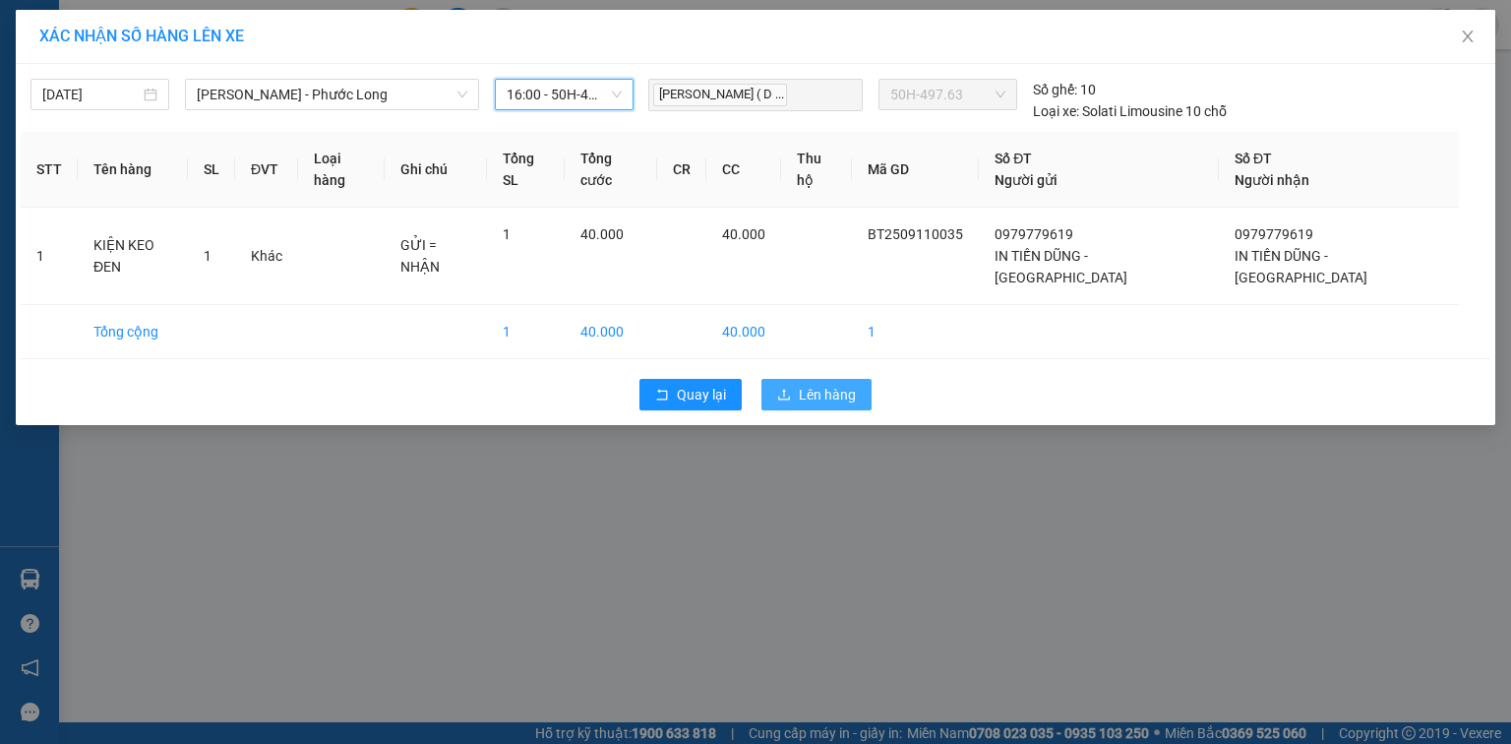
click at [802, 394] on span "Lên hàng" at bounding box center [827, 395] width 57 height 22
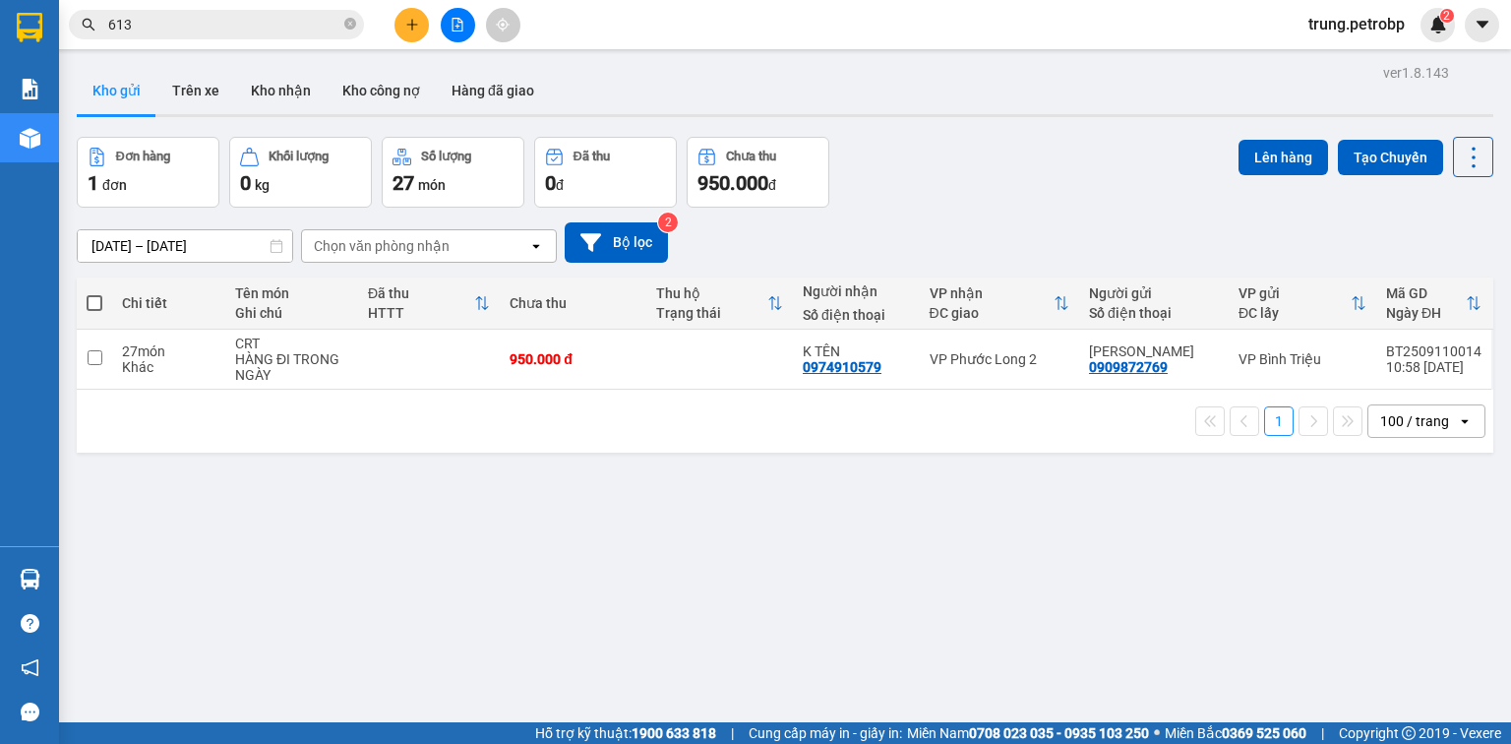
click at [437, 21] on div at bounding box center [458, 25] width 148 height 34
click at [452, 22] on icon "file-add" at bounding box center [457, 25] width 14 height 14
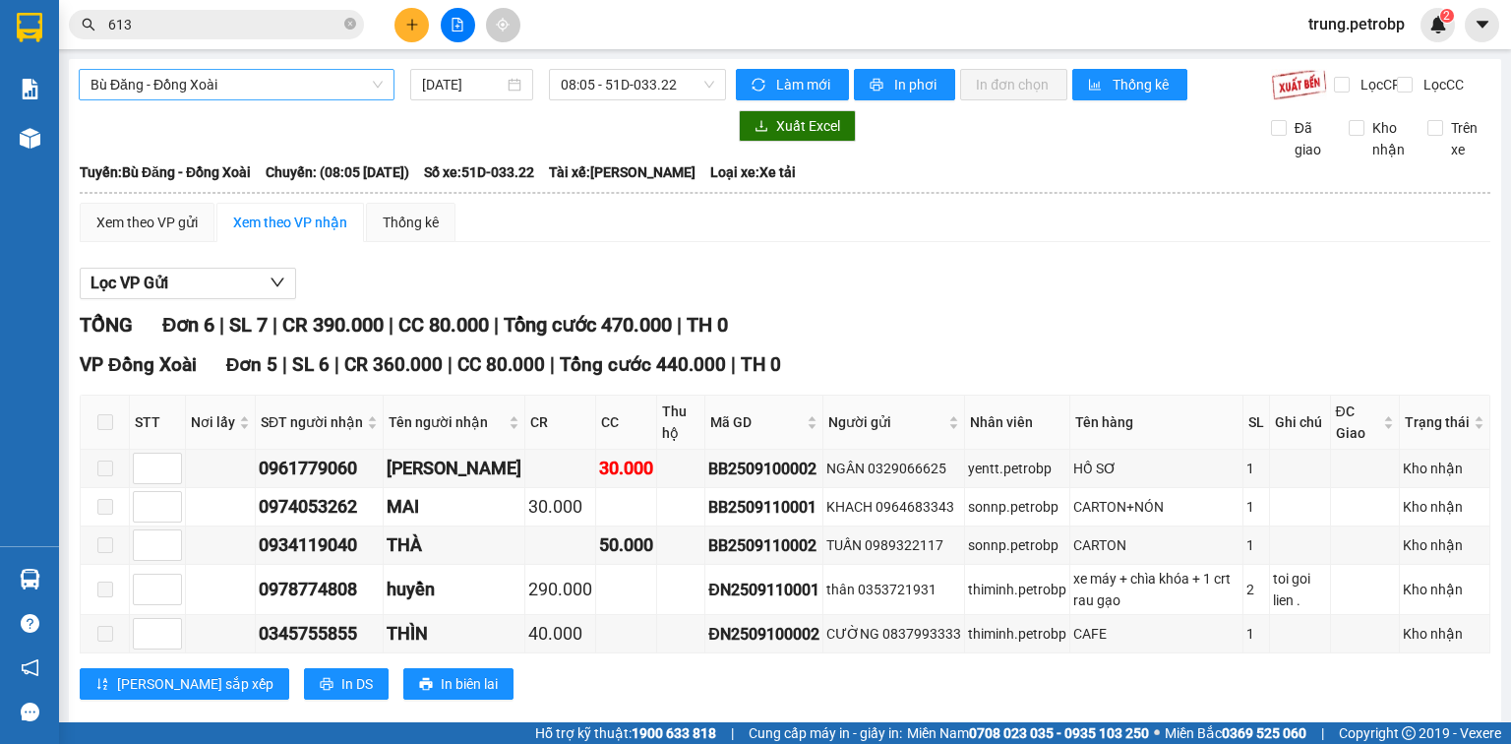
click at [268, 83] on span "Bù Đăng - Đồng Xoài" at bounding box center [236, 85] width 292 height 30
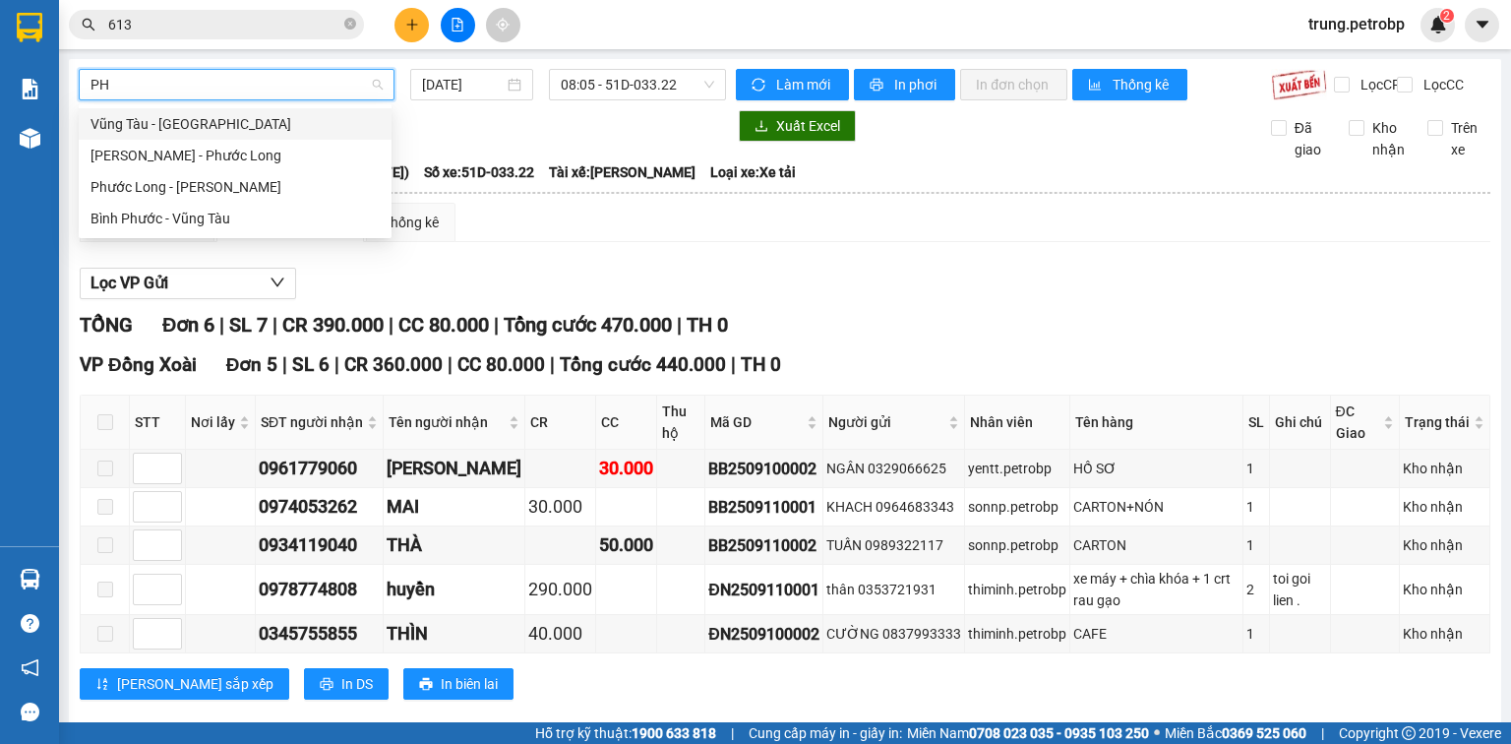
type input "PH"
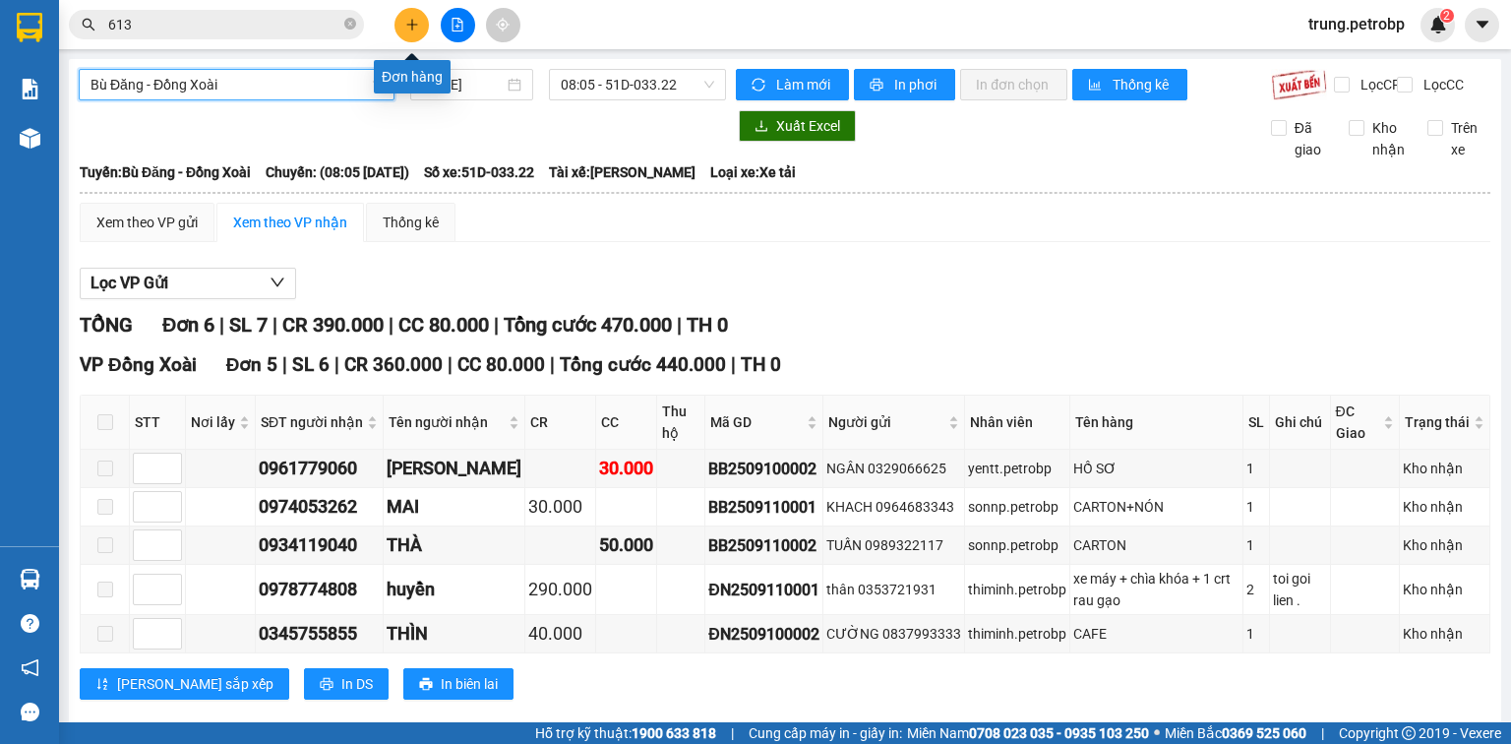
click at [405, 29] on icon "plus" at bounding box center [412, 25] width 14 height 14
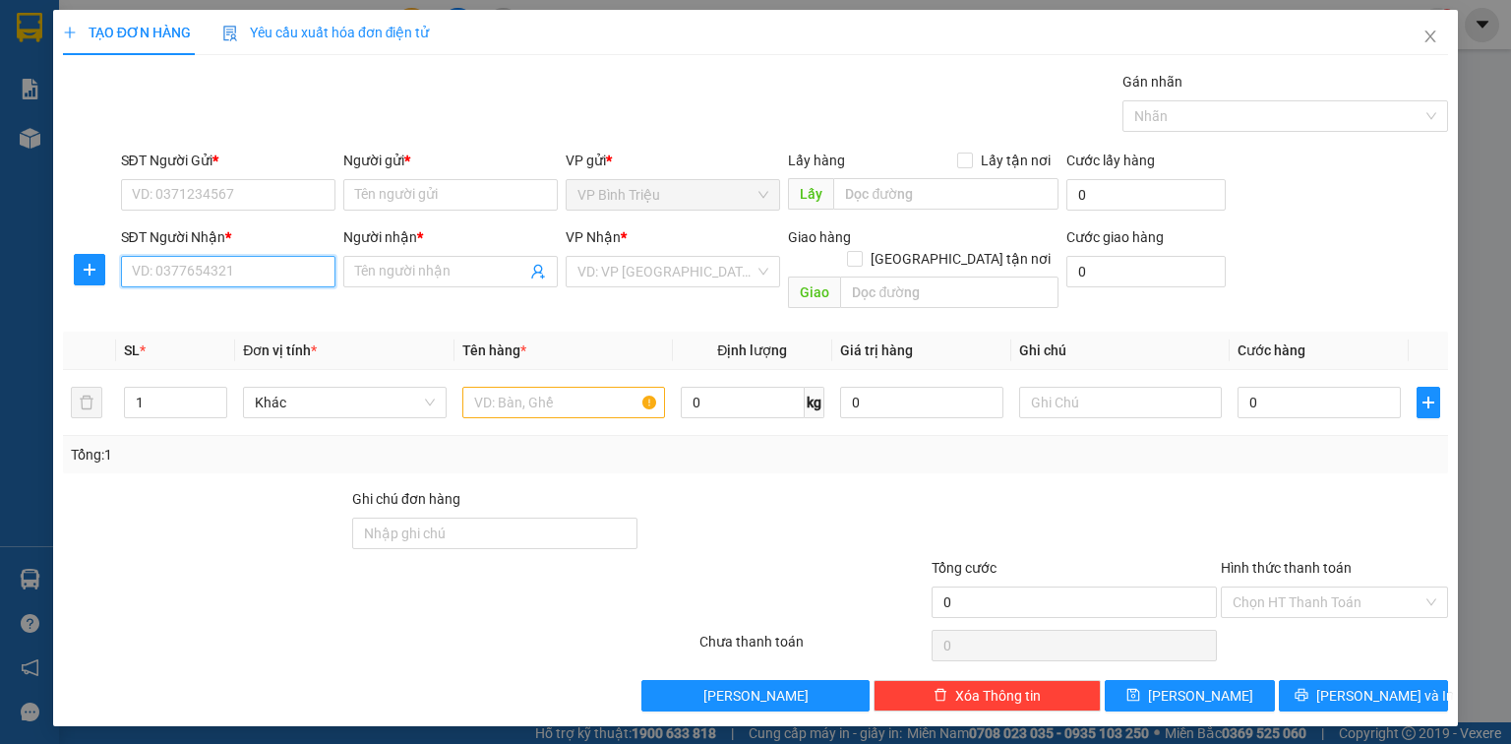
click at [271, 271] on input "SĐT Người Nhận *" at bounding box center [228, 271] width 214 height 31
type input "0914307343"
click at [256, 315] on div "0914307343 - LƯƠNG" at bounding box center [228, 310] width 191 height 22
type input "LƯƠNG"
type input "110.000"
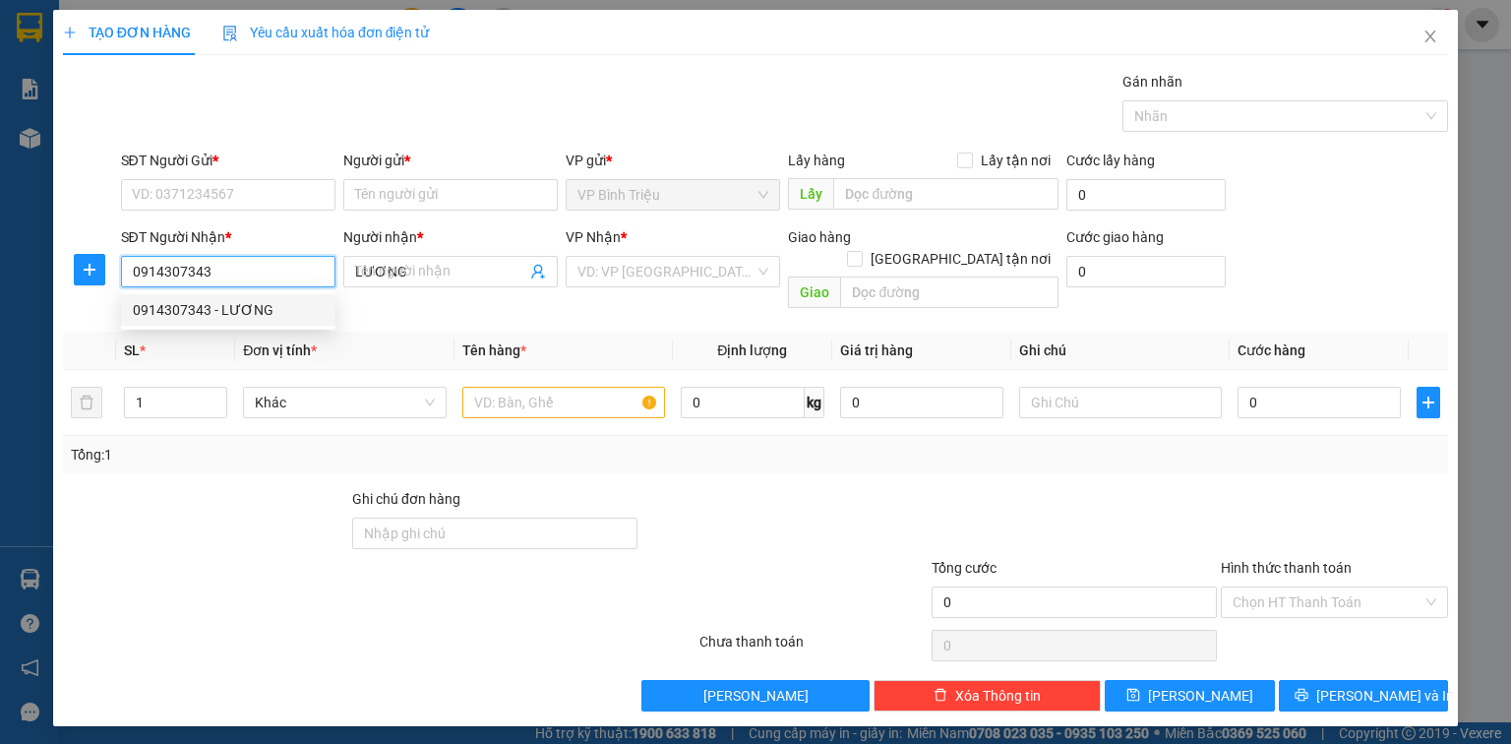
type input "110.000"
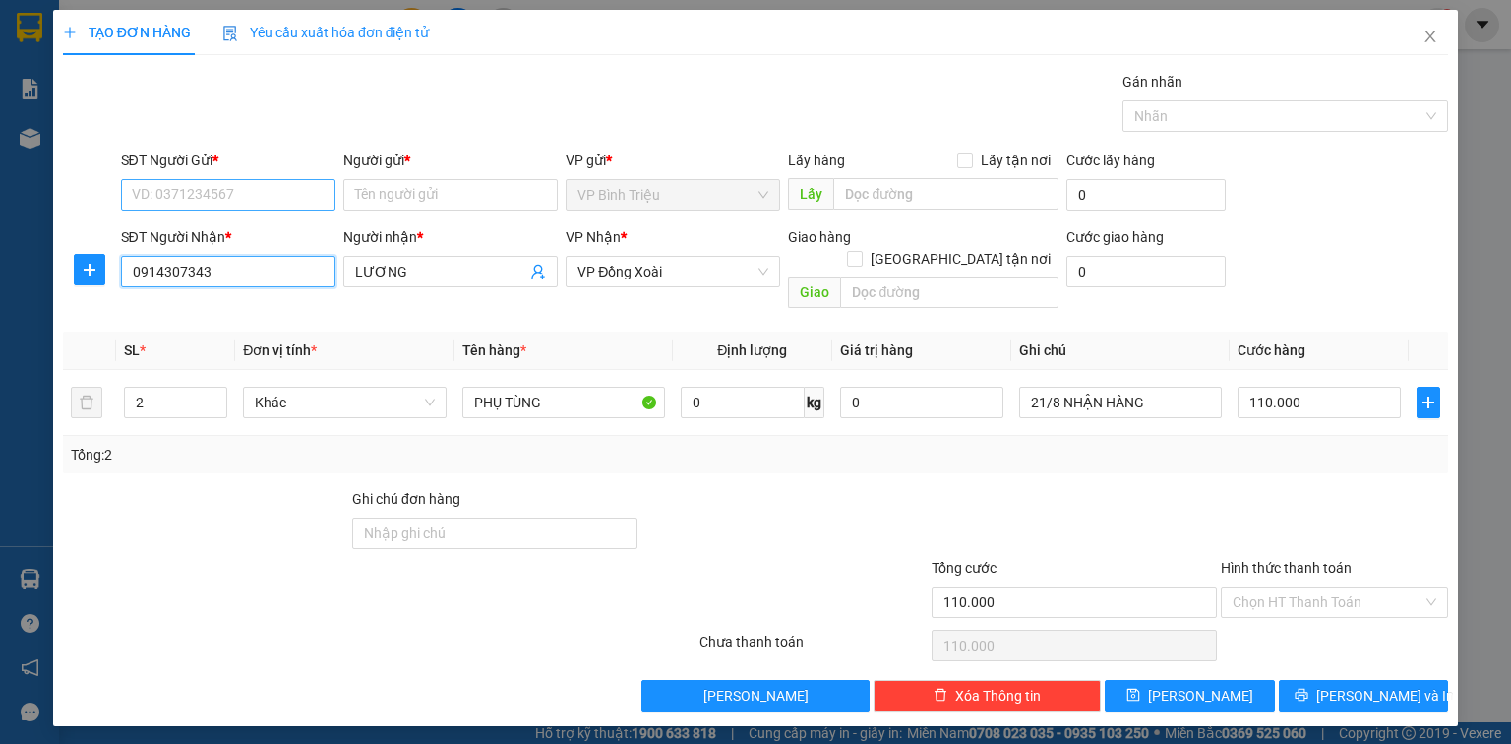
type input "0914307343"
click at [245, 190] on input "SĐT Người Gửi *" at bounding box center [228, 194] width 214 height 31
click at [248, 236] on div "0393333653 - HỒNG" at bounding box center [228, 233] width 191 height 22
type input "0393333653"
type input "HỒNG"
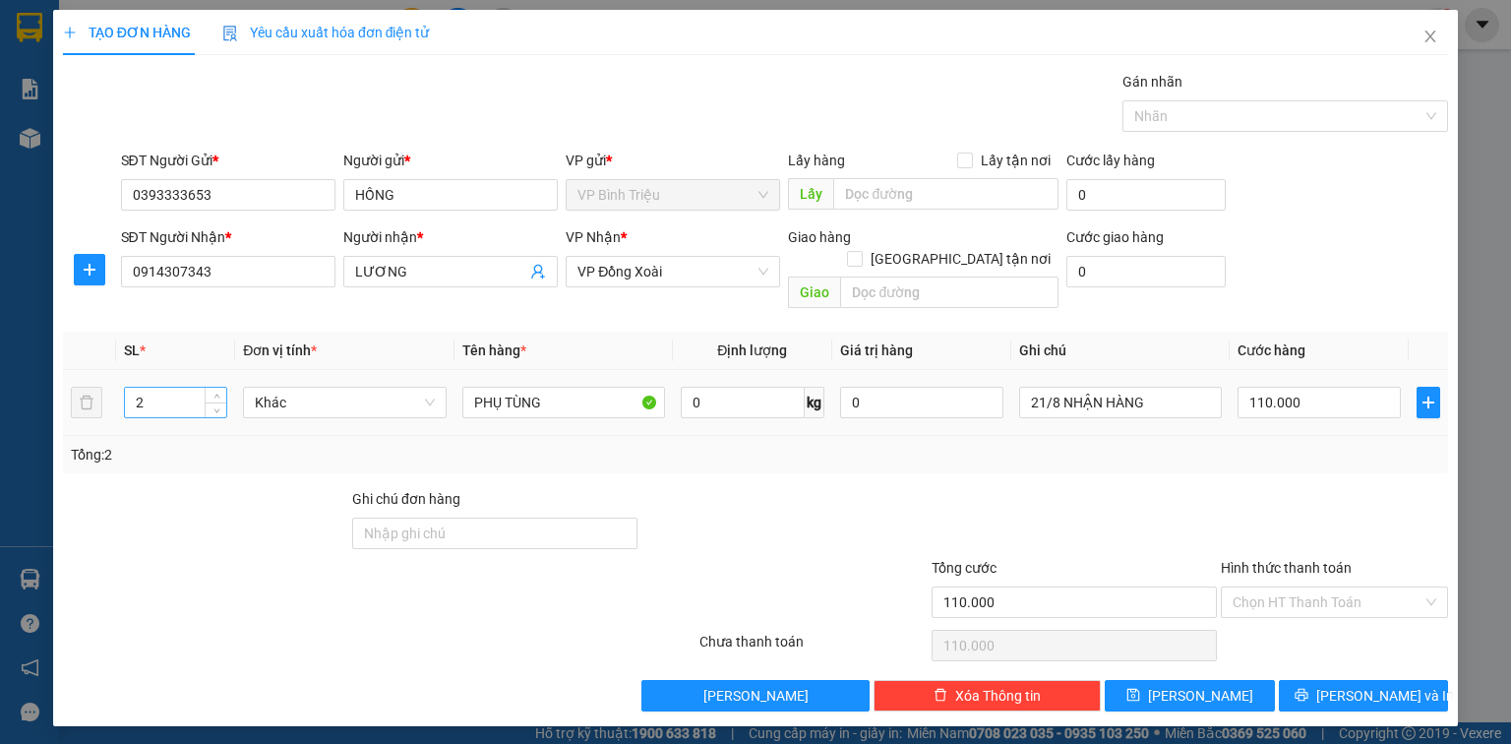
click at [148, 388] on input "2" at bounding box center [175, 403] width 101 height 30
type input "2"
type input "1"
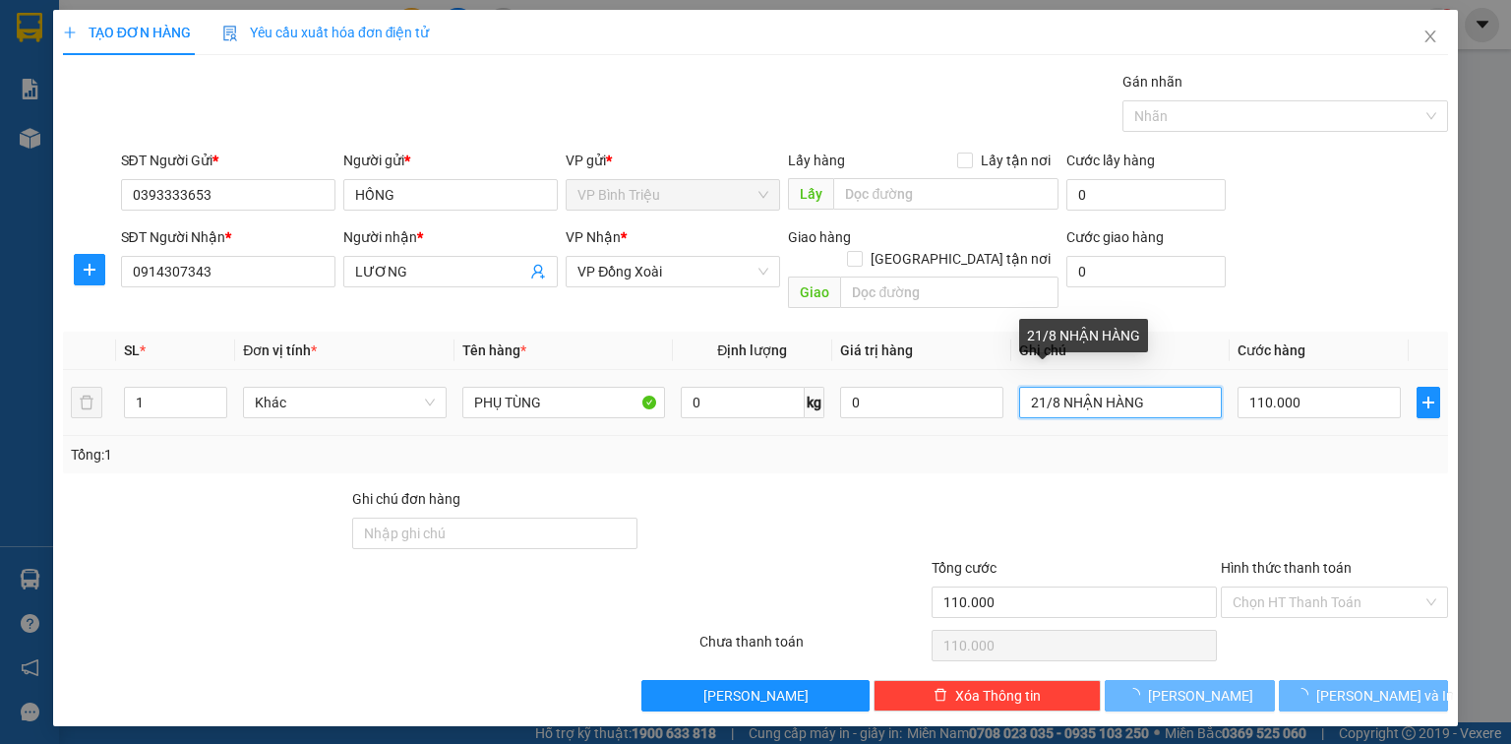
click at [1063, 387] on input "21/8 NHẬN HÀNG" at bounding box center [1120, 402] width 203 height 31
type input "0"
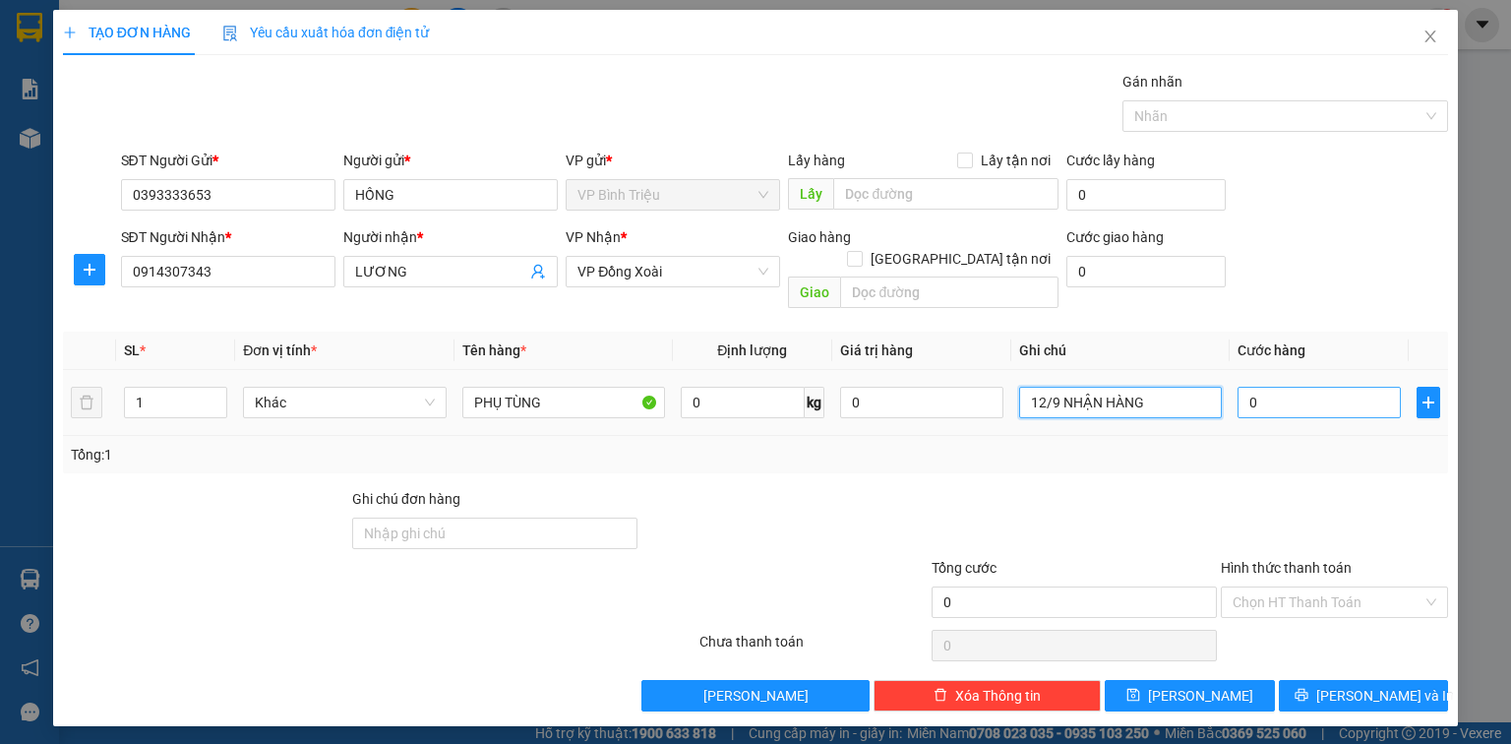
type input "12/9 NHẬN HÀNG"
click at [1307, 387] on input "0" at bounding box center [1318, 402] width 163 height 31
type input "3"
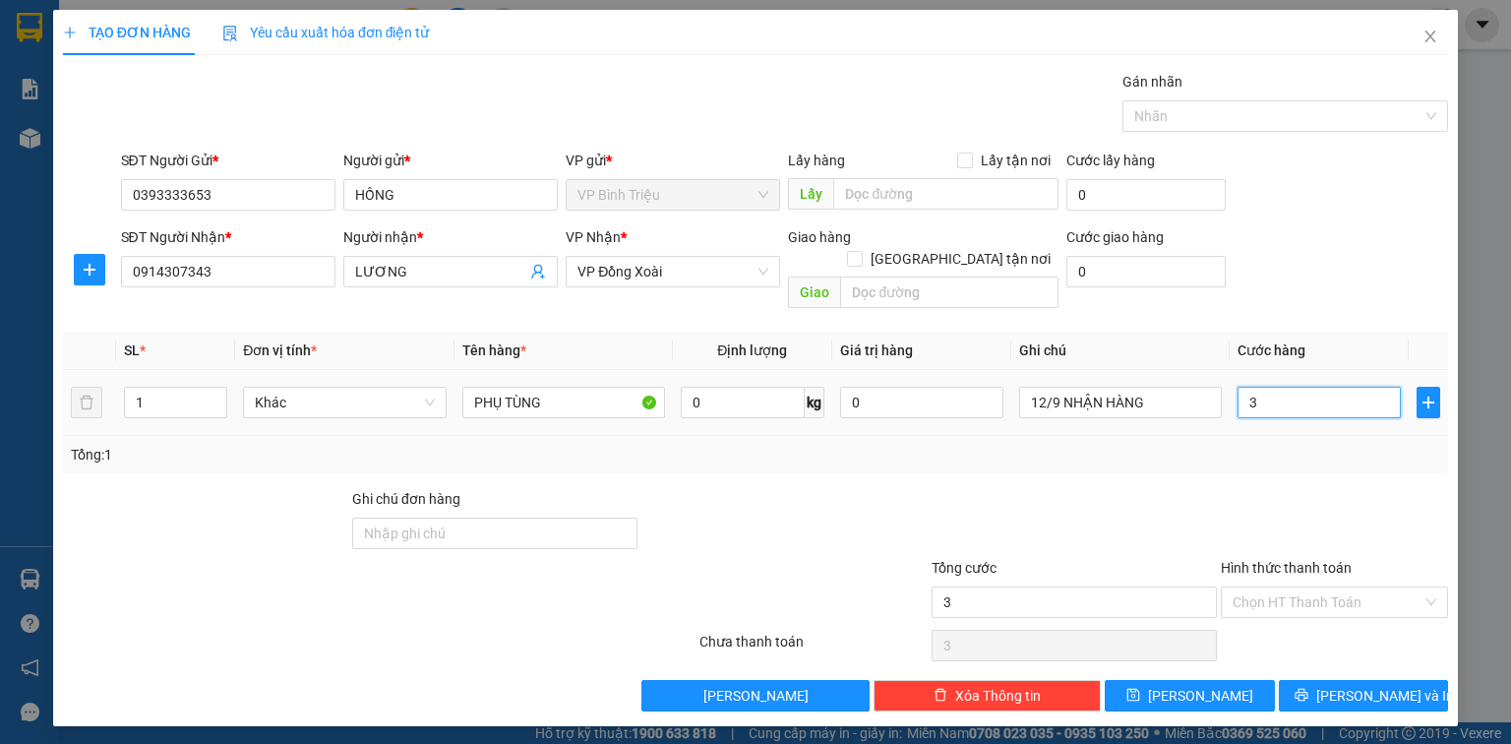
type input "30"
type input "30.000"
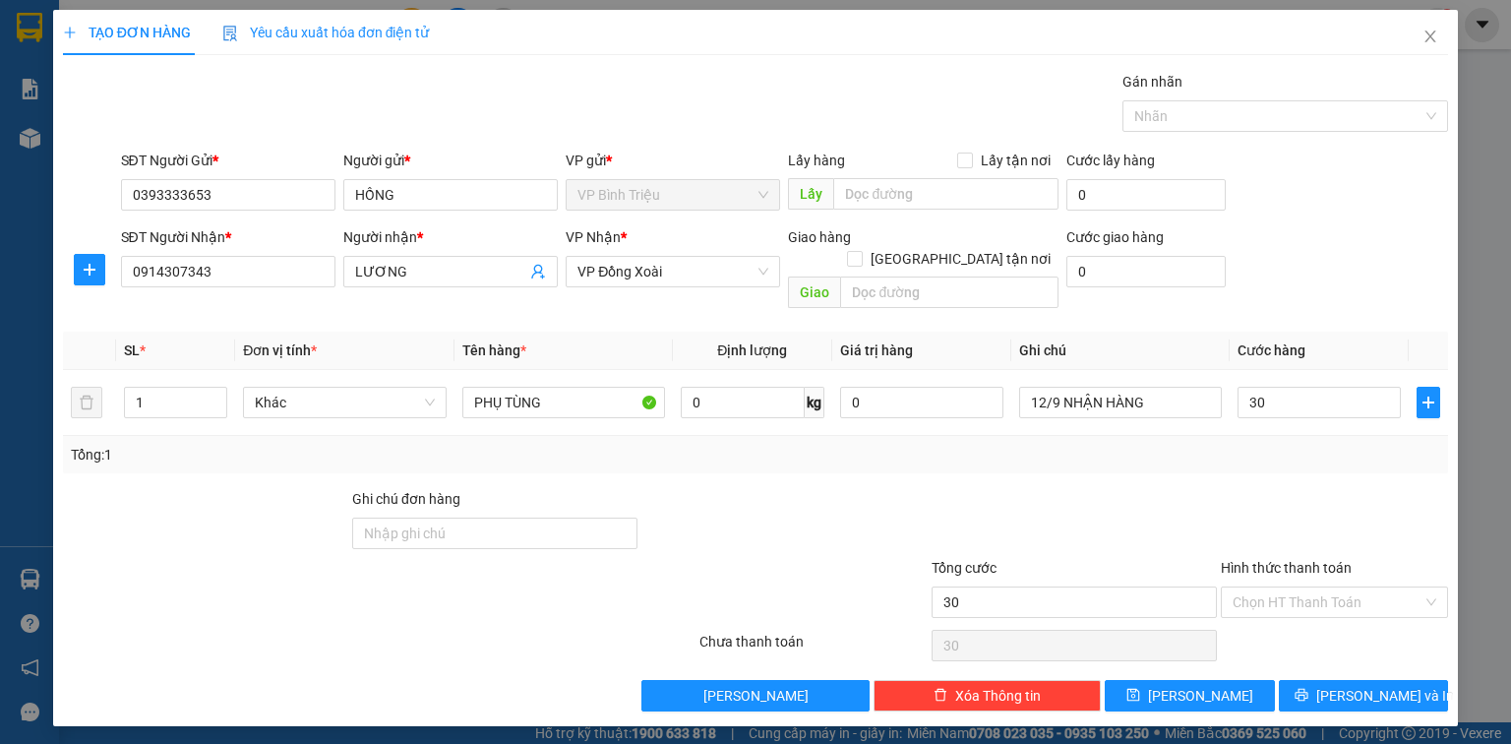
type input "30.000"
click at [1363, 275] on div "SĐT Người Nhận * 0914307343 Người nhận * LƯƠNG VP Nhận * VP Đồng Xoài Giao hàng…" at bounding box center [785, 271] width 1336 height 90
click at [1354, 685] on span "[PERSON_NAME] và In" at bounding box center [1385, 696] width 138 height 22
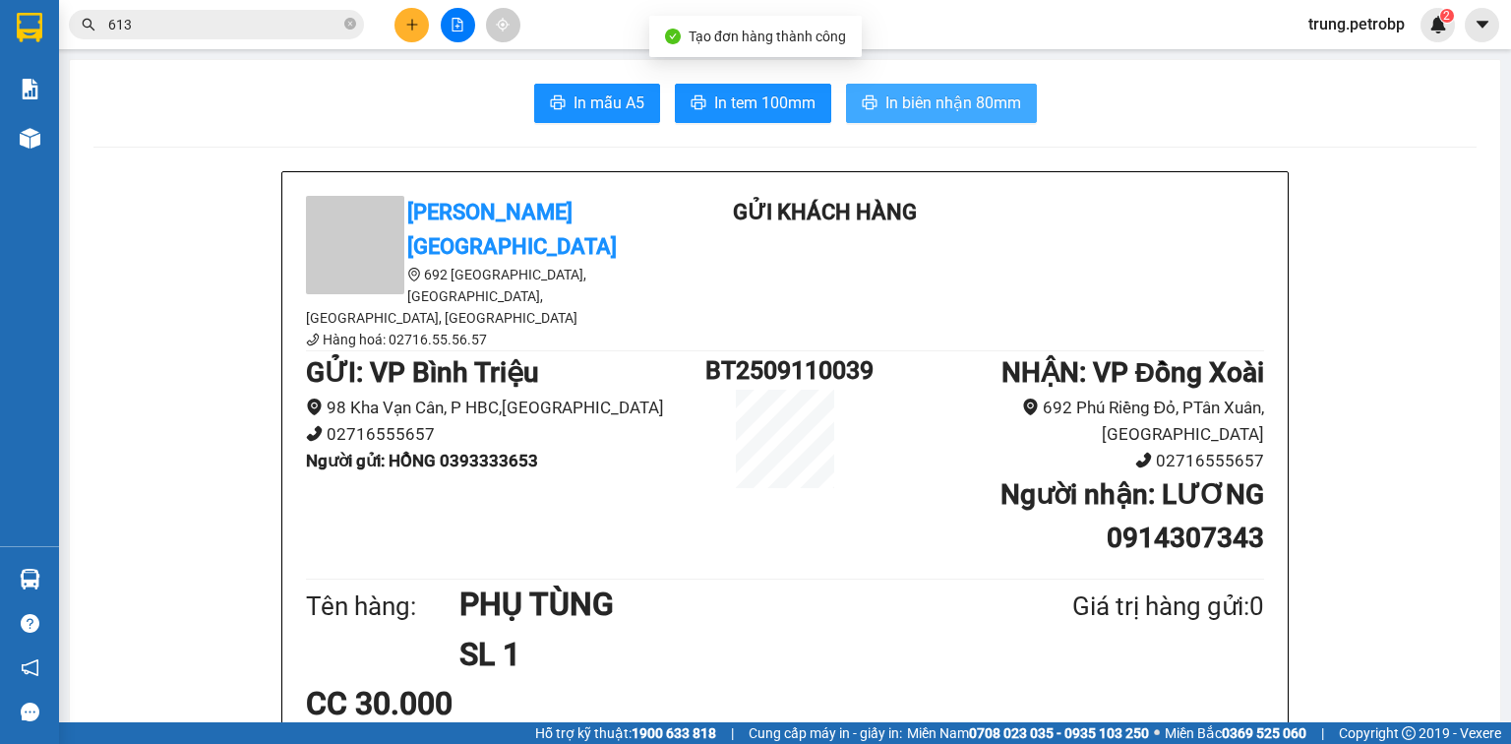
click at [948, 99] on span "In biên nhận 80mm" at bounding box center [953, 102] width 136 height 25
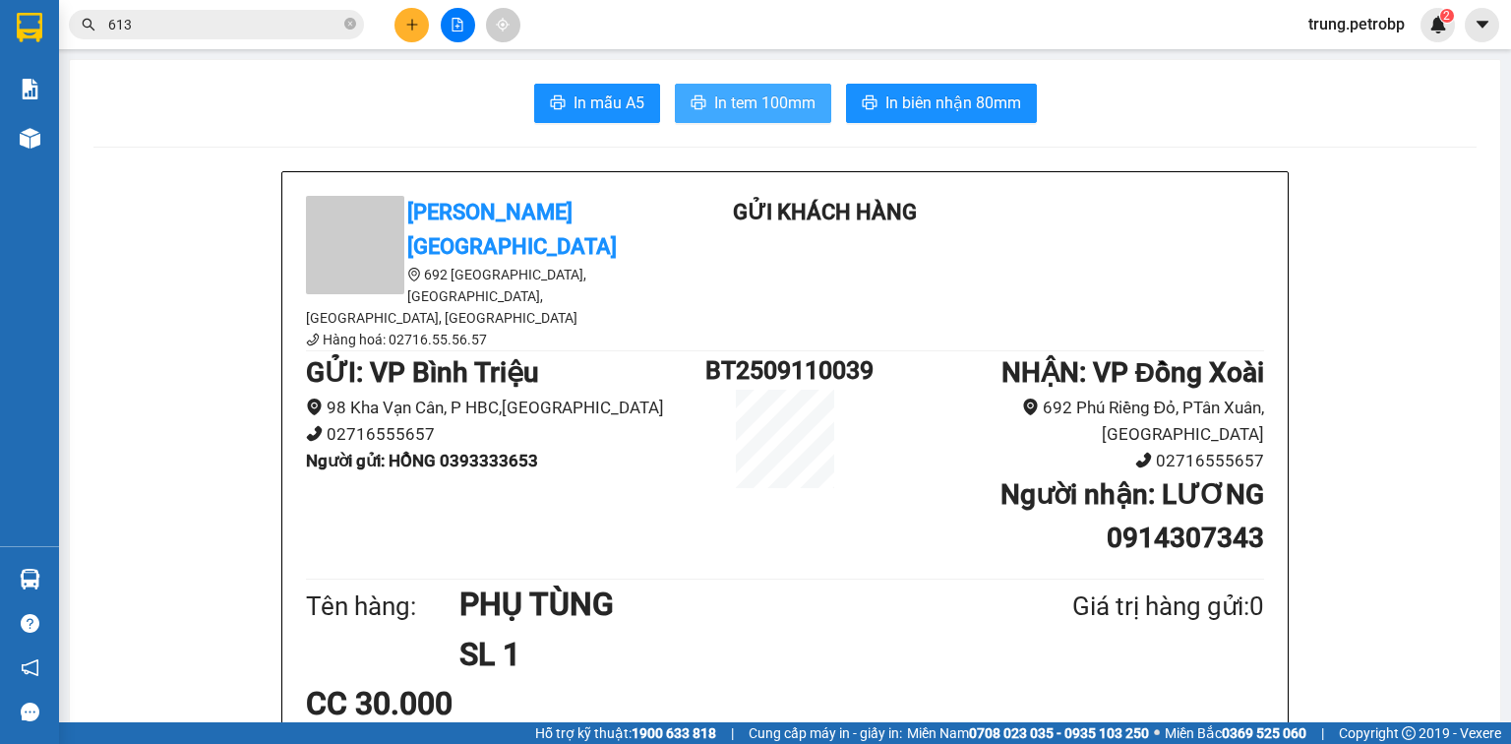
click at [701, 110] on button "In tem 100mm" at bounding box center [753, 103] width 156 height 39
click at [774, 98] on span "In tem 100mm" at bounding box center [764, 102] width 101 height 25
click at [408, 32] on button at bounding box center [411, 25] width 34 height 34
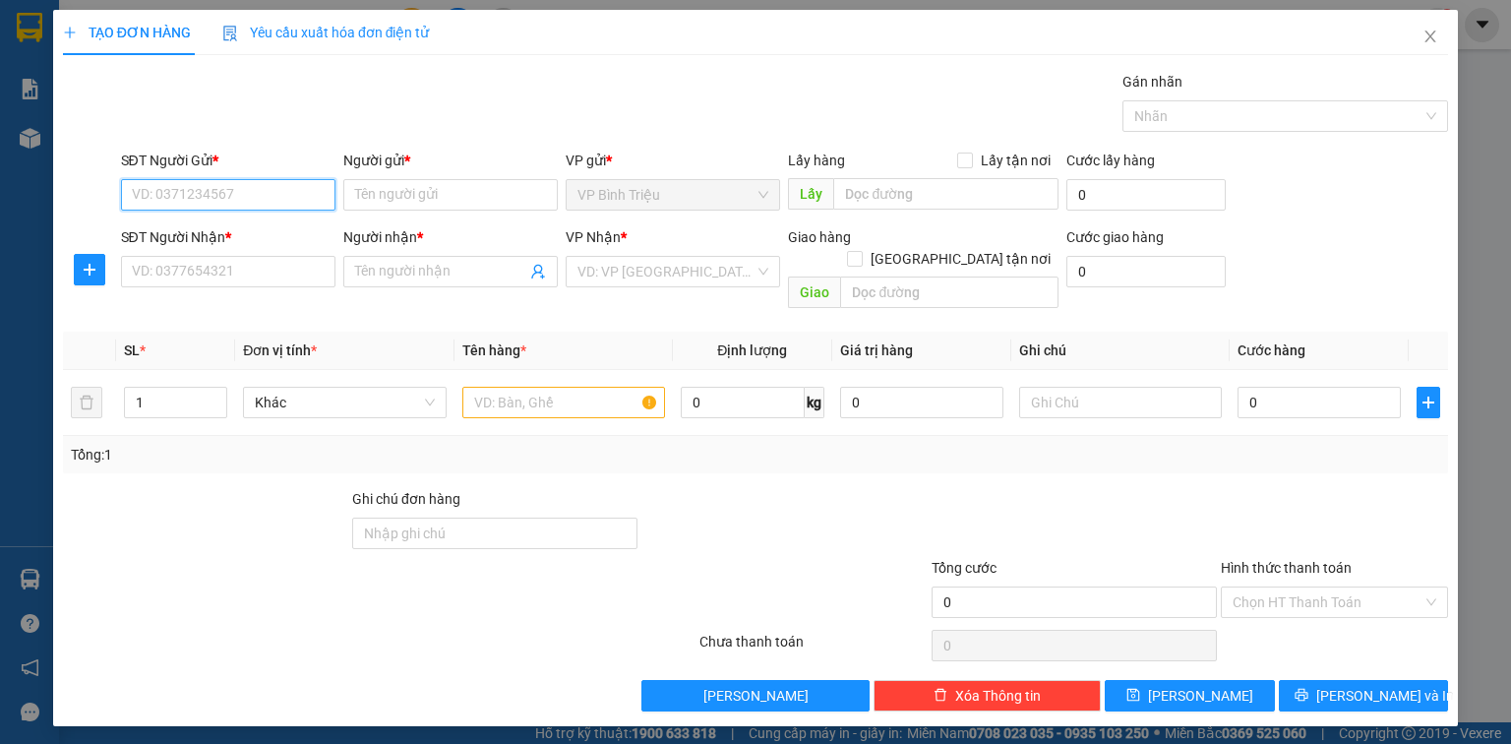
click at [216, 193] on input "SĐT Người Gửi *" at bounding box center [228, 194] width 214 height 31
click at [232, 236] on div "0393333653 - HỒNG" at bounding box center [228, 233] width 191 height 22
type input "0393333653"
type input "HỒNG"
type input "0914307343"
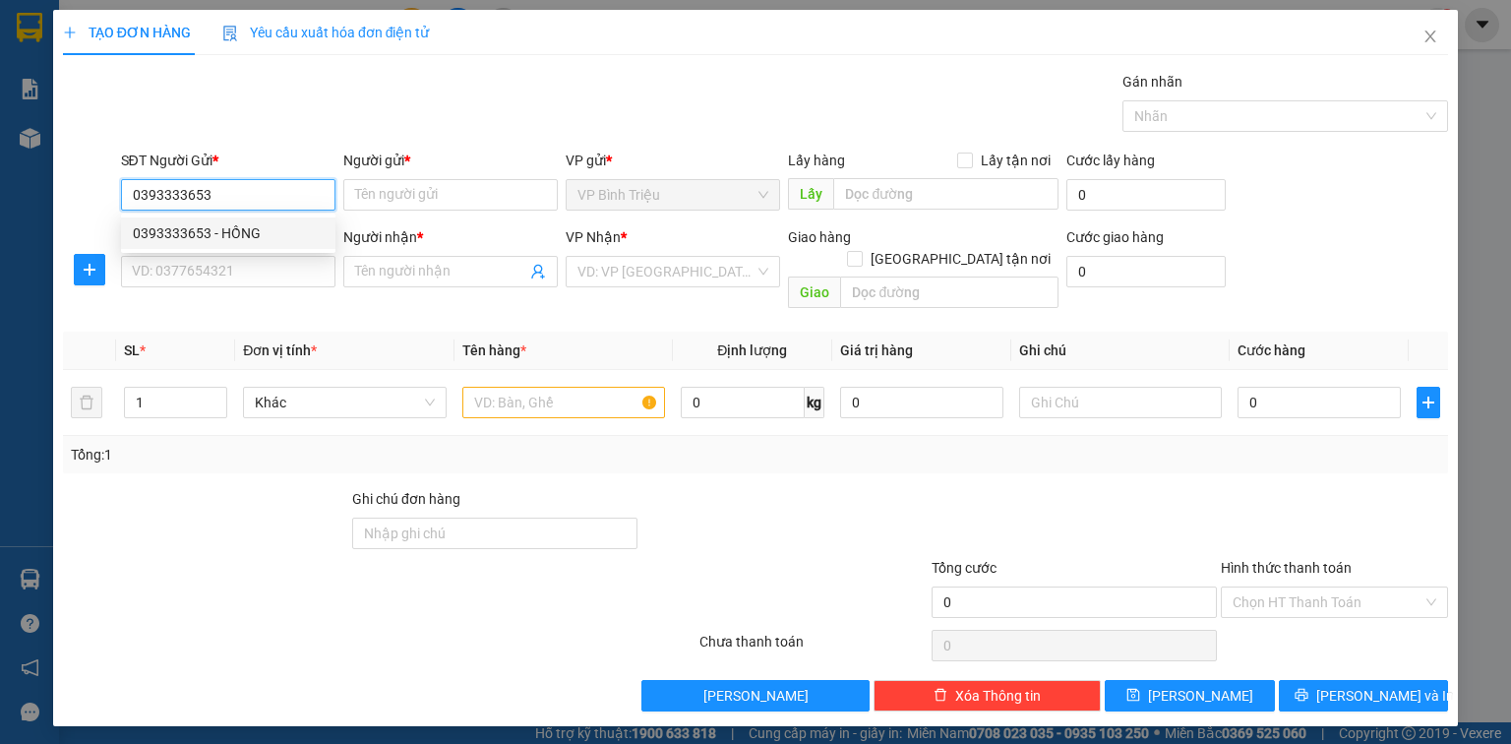
type input "LƯƠNG"
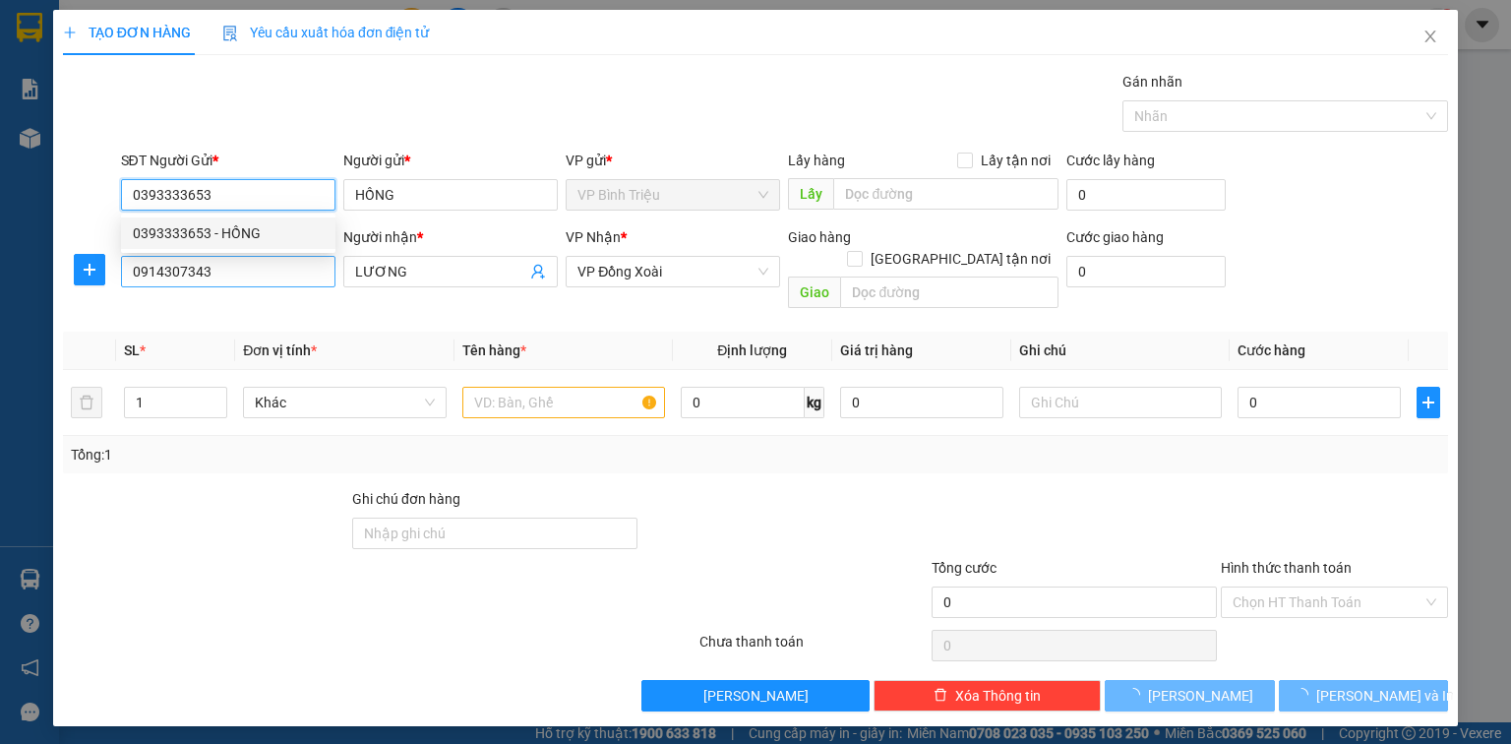
type input "30.000"
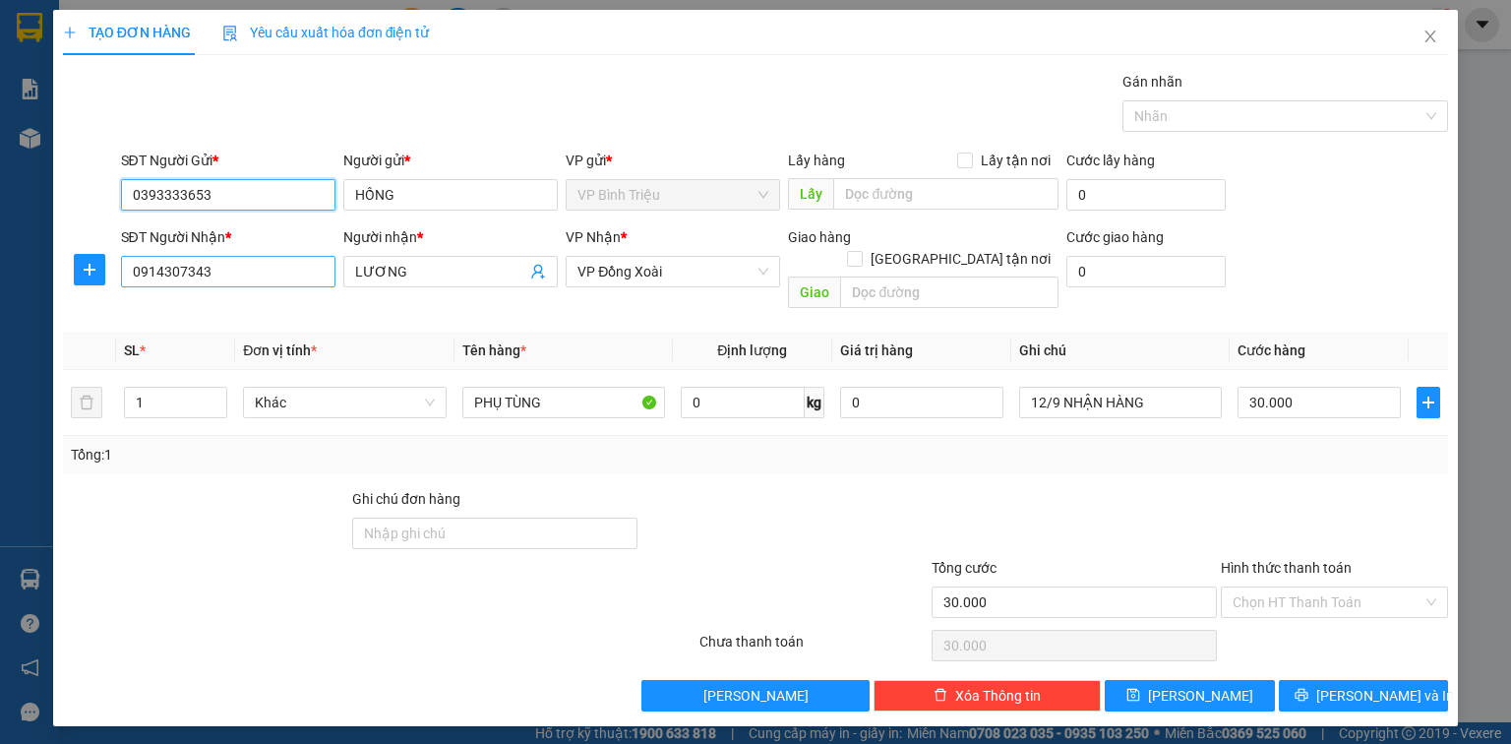
type input "0393333653"
click at [237, 275] on input "0914307343" at bounding box center [228, 271] width 214 height 31
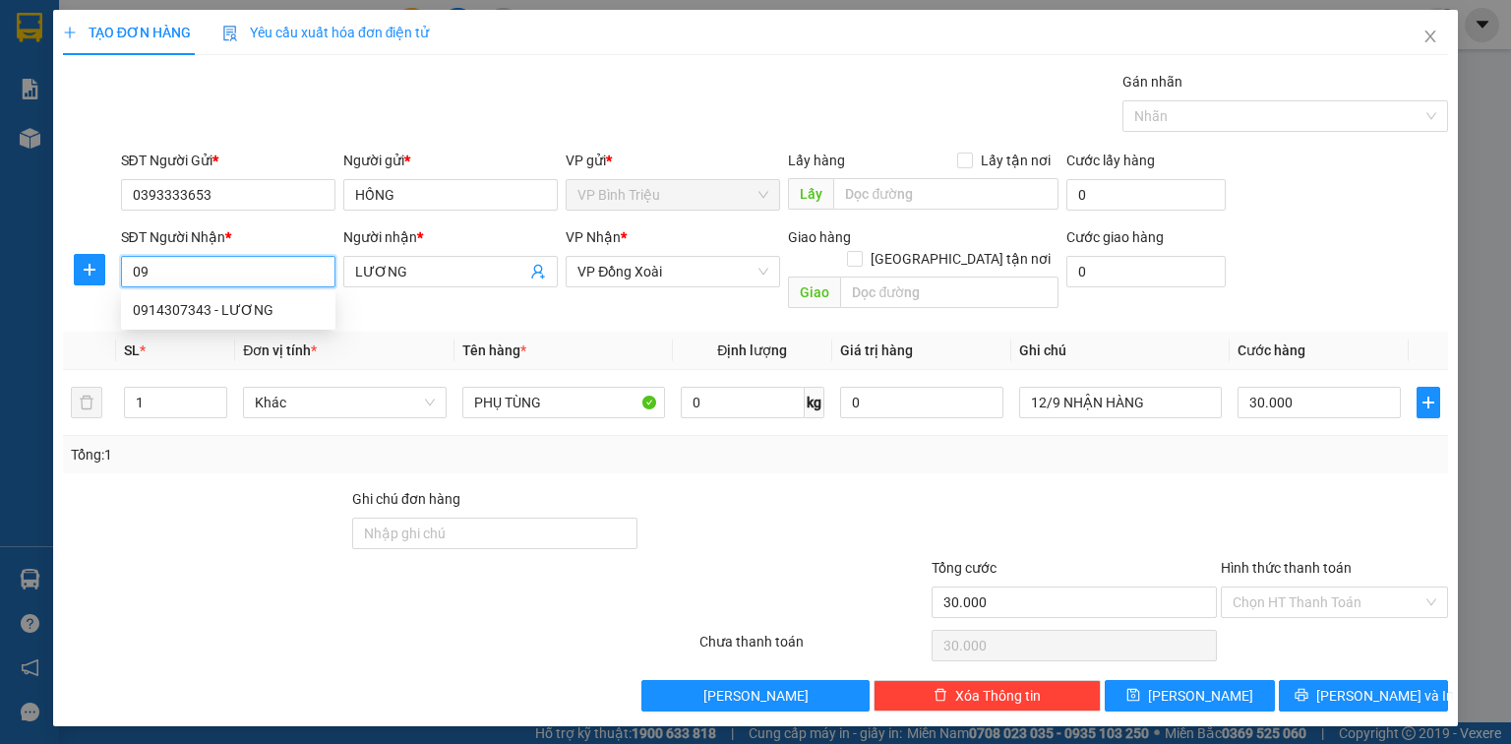
type input "0"
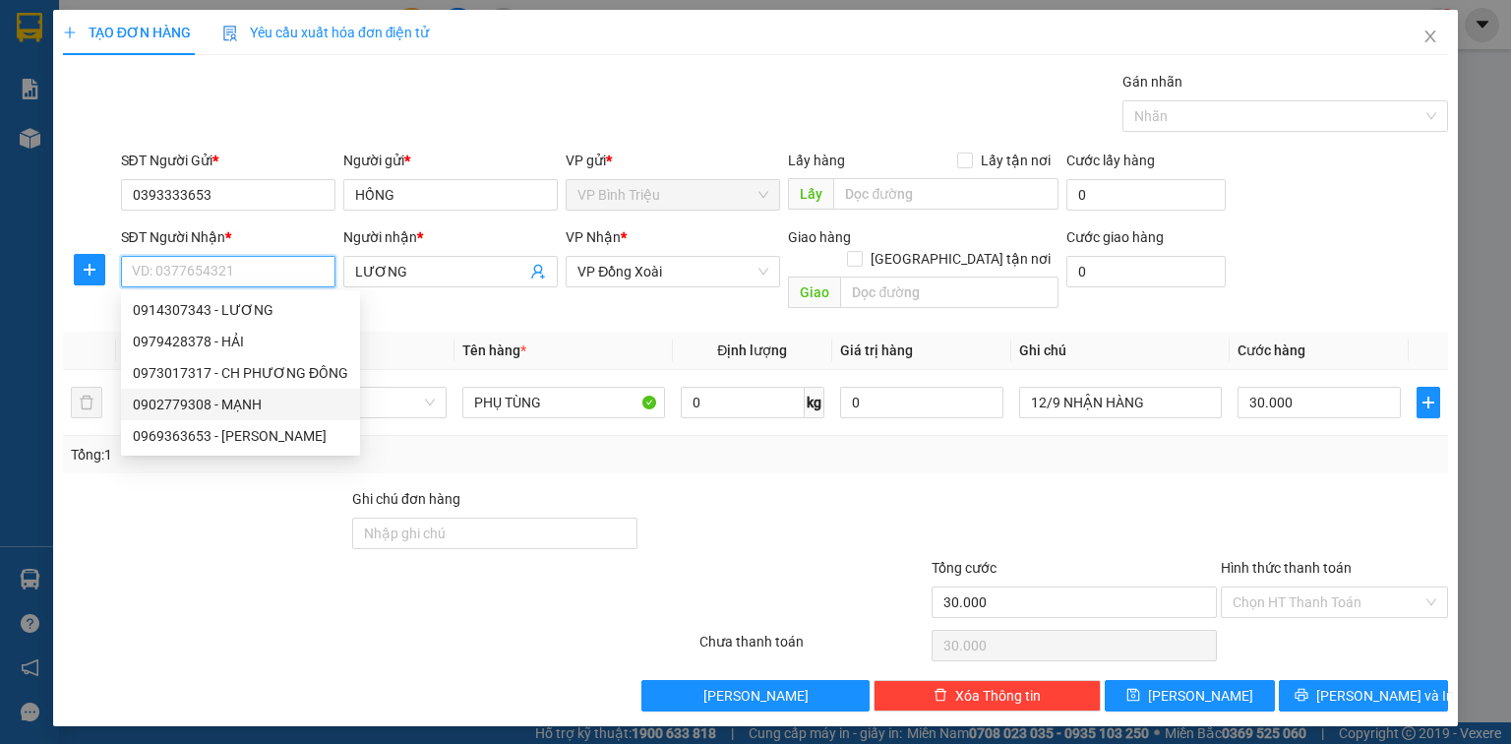
click at [205, 407] on div "0902779308 - MẠNH" at bounding box center [240, 404] width 215 height 22
type input "0902779308"
type input "MẠNH"
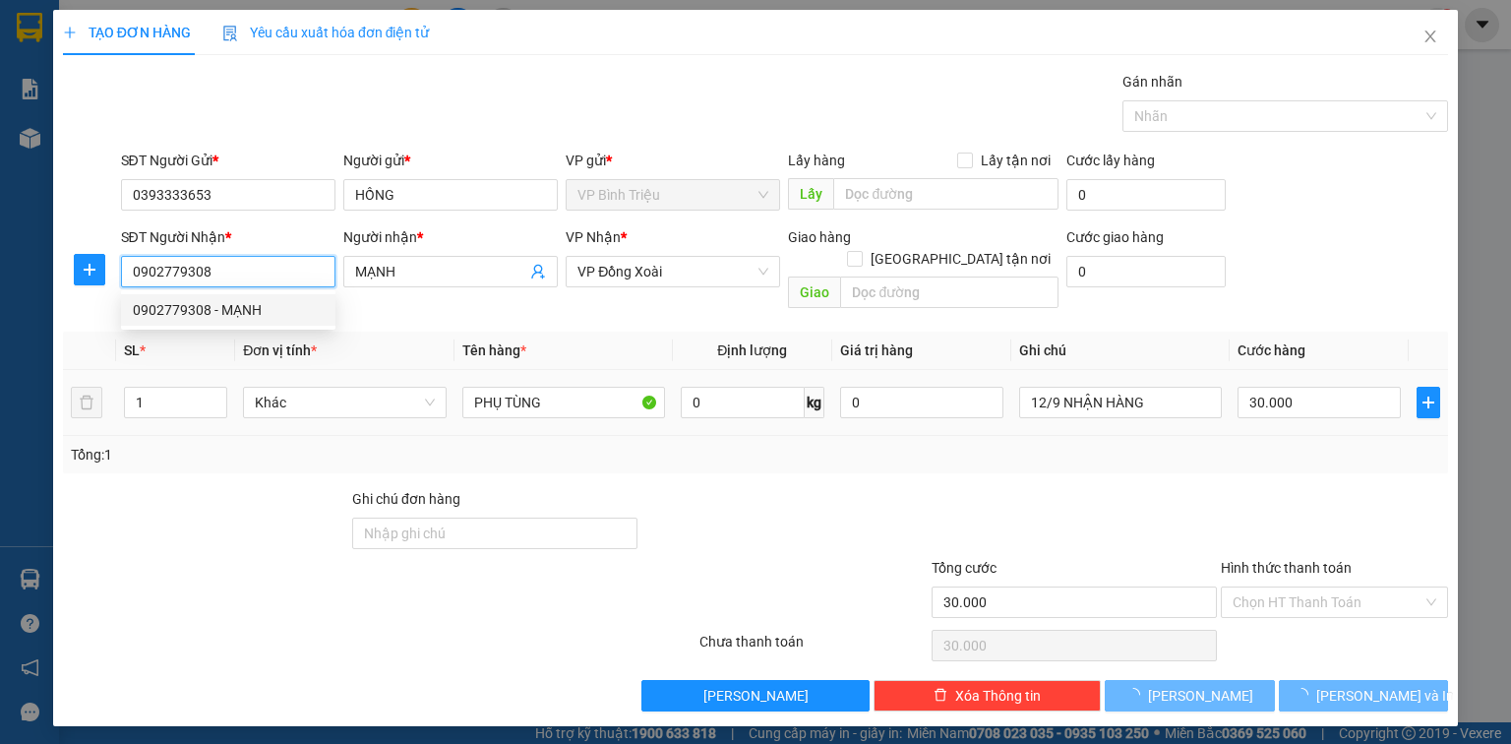
type input "230.000"
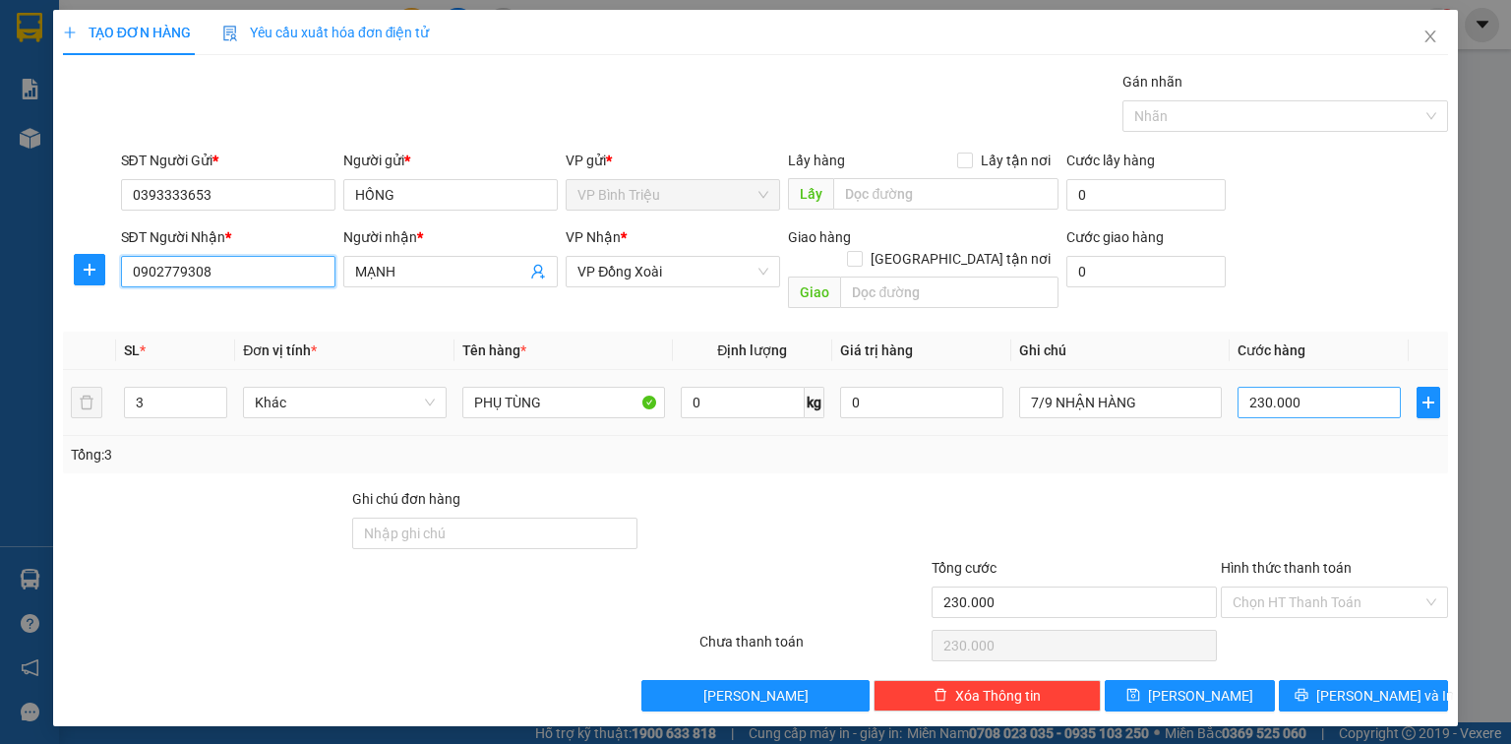
type input "0902779308"
click at [1292, 387] on input "230.000" at bounding box center [1318, 402] width 163 height 31
type input "2"
type input "24"
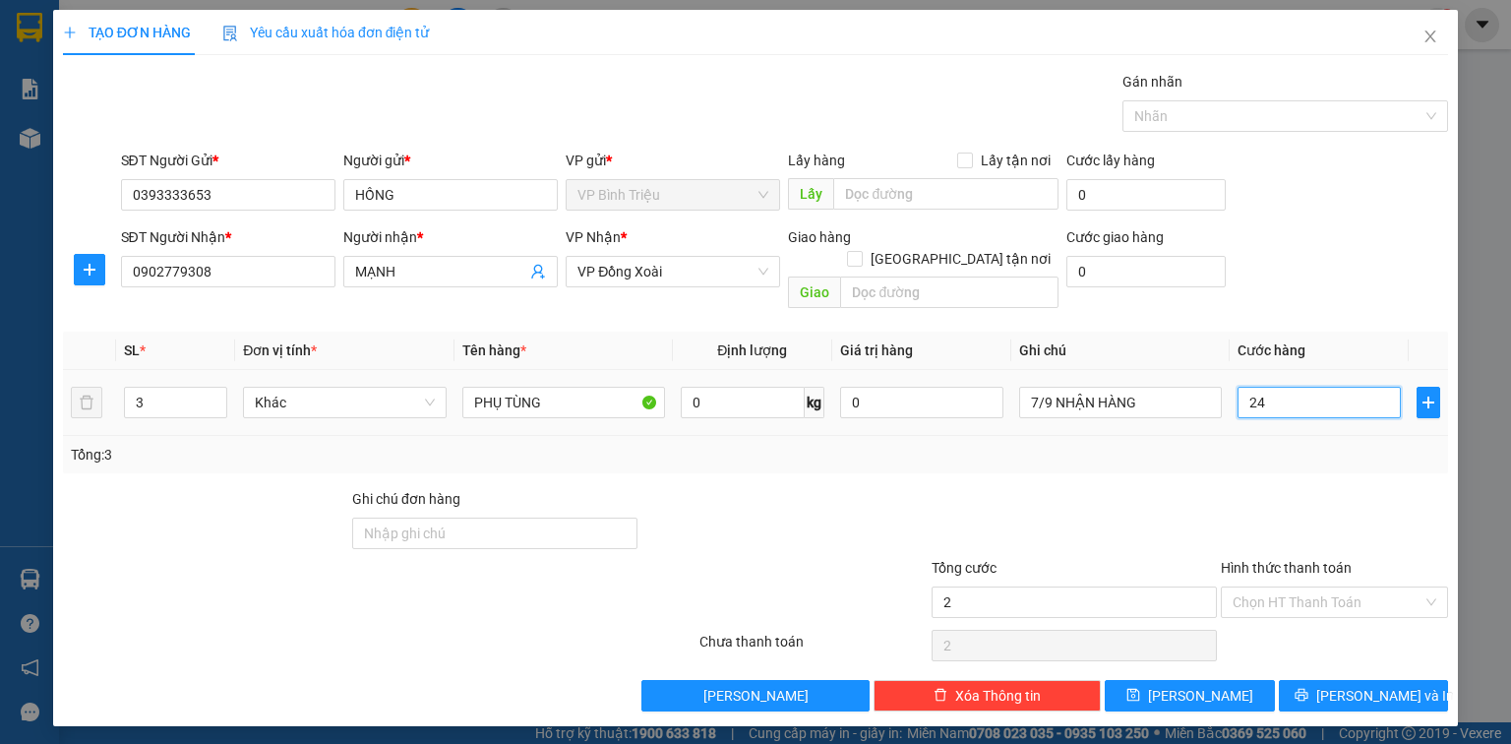
type input "24"
type input "240"
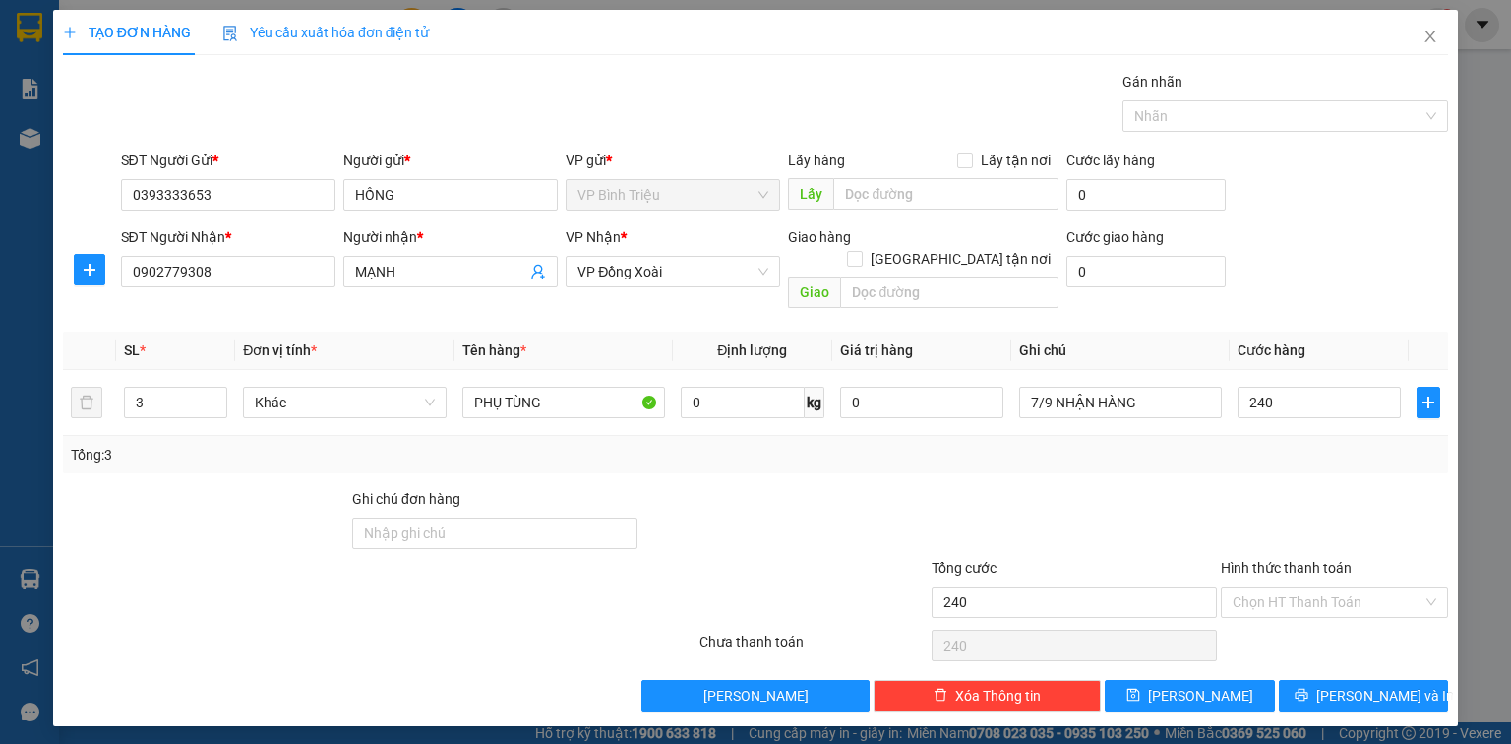
type input "240.000"
click at [1349, 308] on div "Transit Pickup Surcharge Ids Transit Deliver Surcharge Ids Transit Deliver Surc…" at bounding box center [755, 391] width 1385 height 640
click at [1402, 294] on div "SĐT Người Nhận * 0902779308 Người nhận * MẠNH VP Nhận * VP Đồng Xoài Giao hàng …" at bounding box center [785, 271] width 1336 height 90
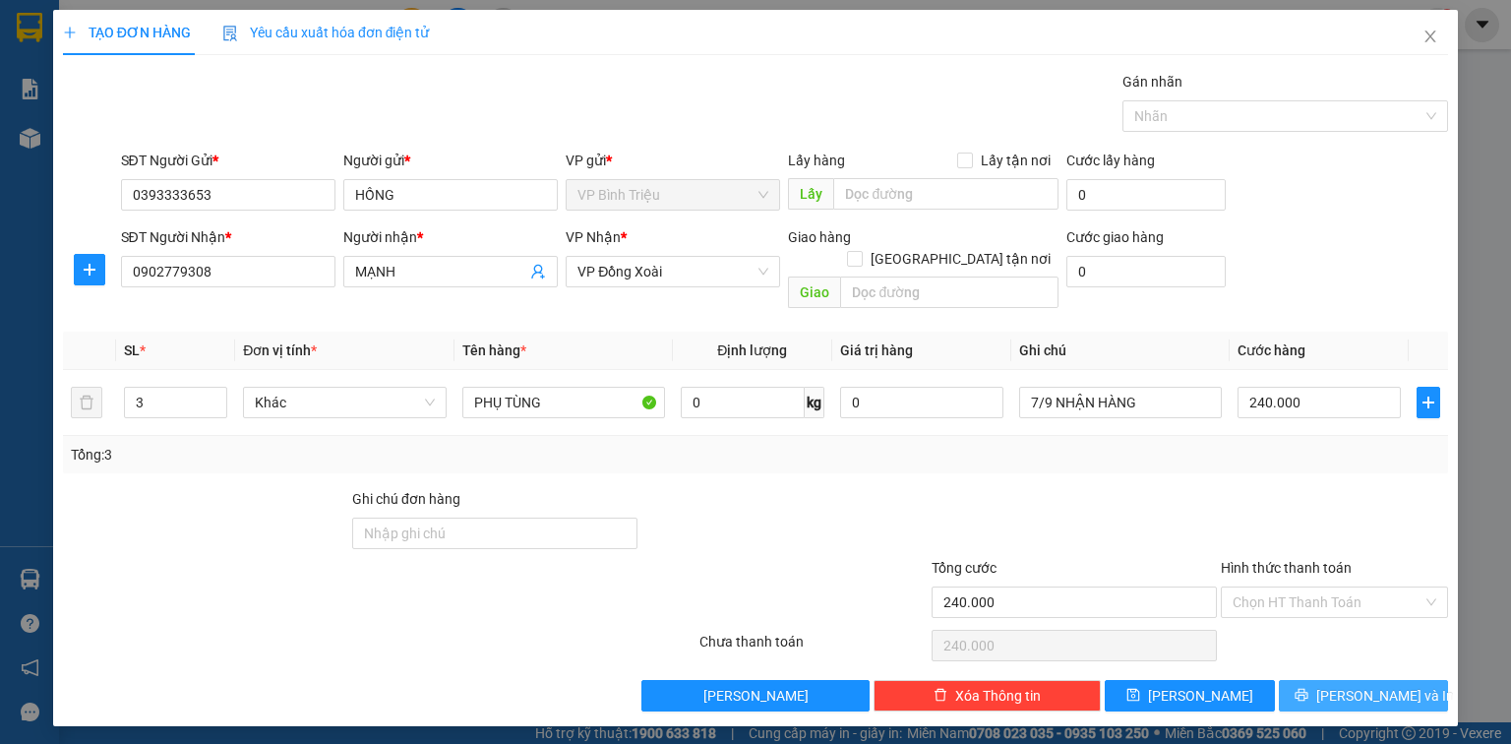
click at [1380, 685] on span "[PERSON_NAME] và In" at bounding box center [1385, 696] width 138 height 22
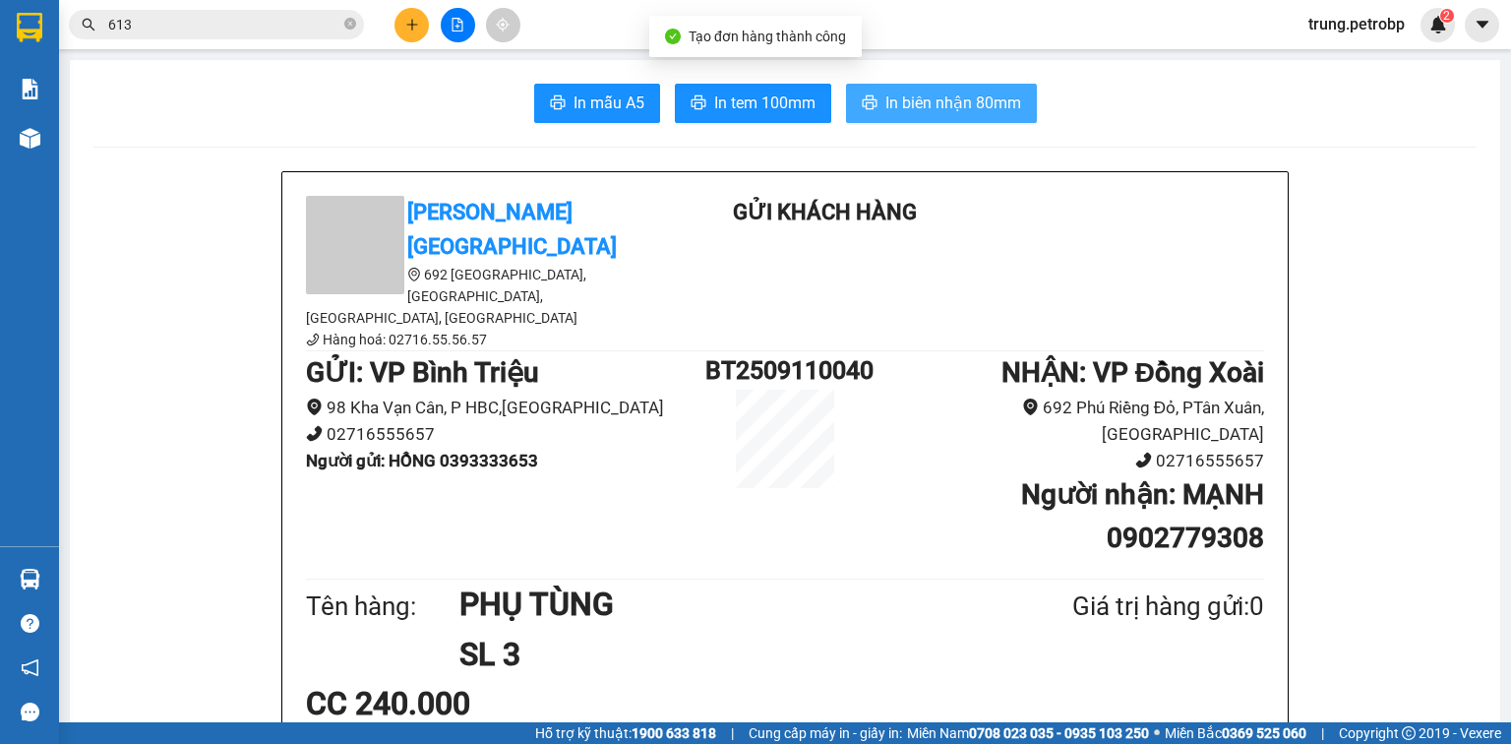
click at [952, 98] on span "In biên nhận 80mm" at bounding box center [953, 102] width 136 height 25
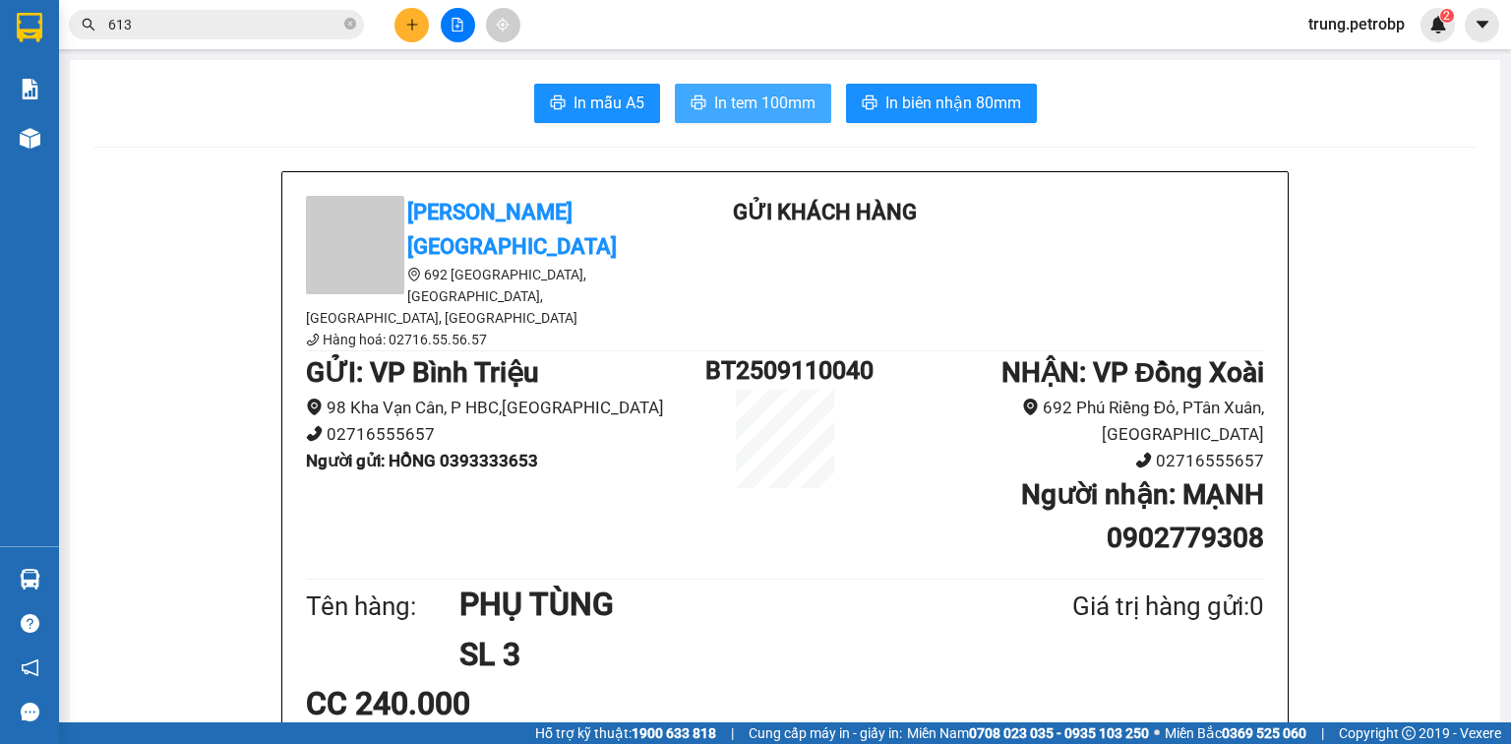
click at [790, 101] on span "In tem 100mm" at bounding box center [764, 102] width 101 height 25
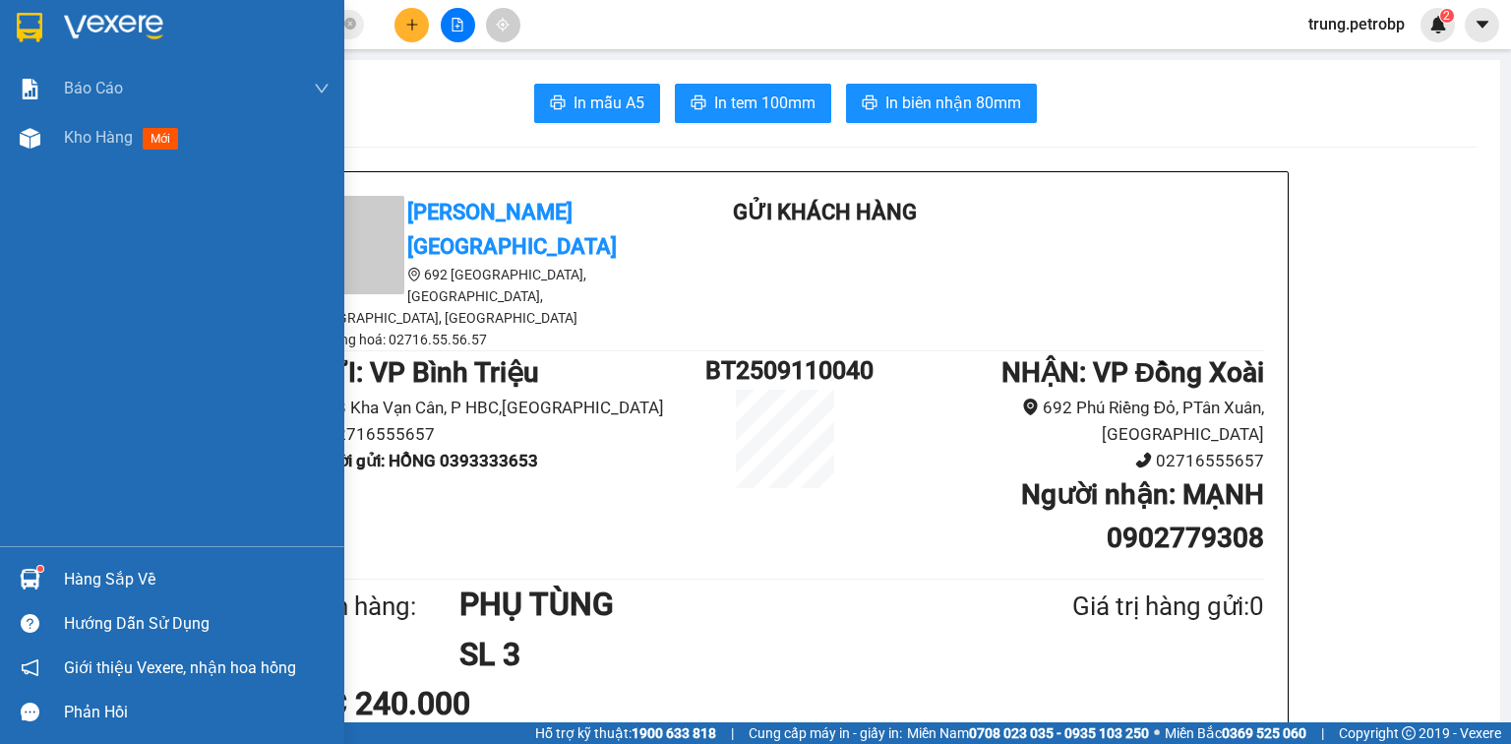
click at [57, 17] on div at bounding box center [172, 32] width 344 height 64
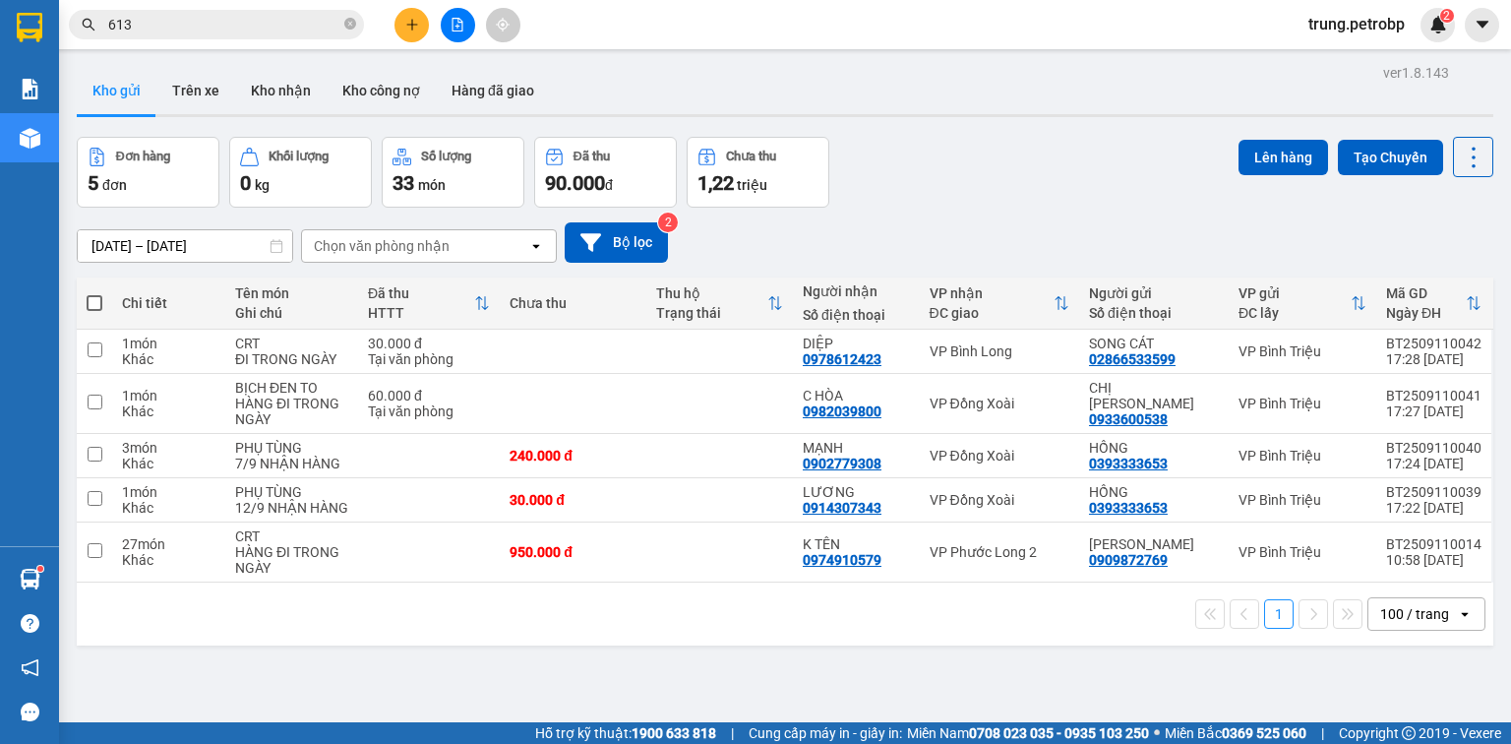
click at [1042, 204] on div "Đơn hàng 5 đơn Khối lượng 0 kg Số lượng 33 món Đã thu 90.000 đ Chưa thu 1,22 tr…" at bounding box center [785, 172] width 1416 height 71
click at [865, 149] on div "Đơn hàng 5 đơn Khối lượng 0 kg Số lượng 33 món Đã thu 90.000 đ Chưa thu 1,22 tr…" at bounding box center [785, 172] width 1416 height 71
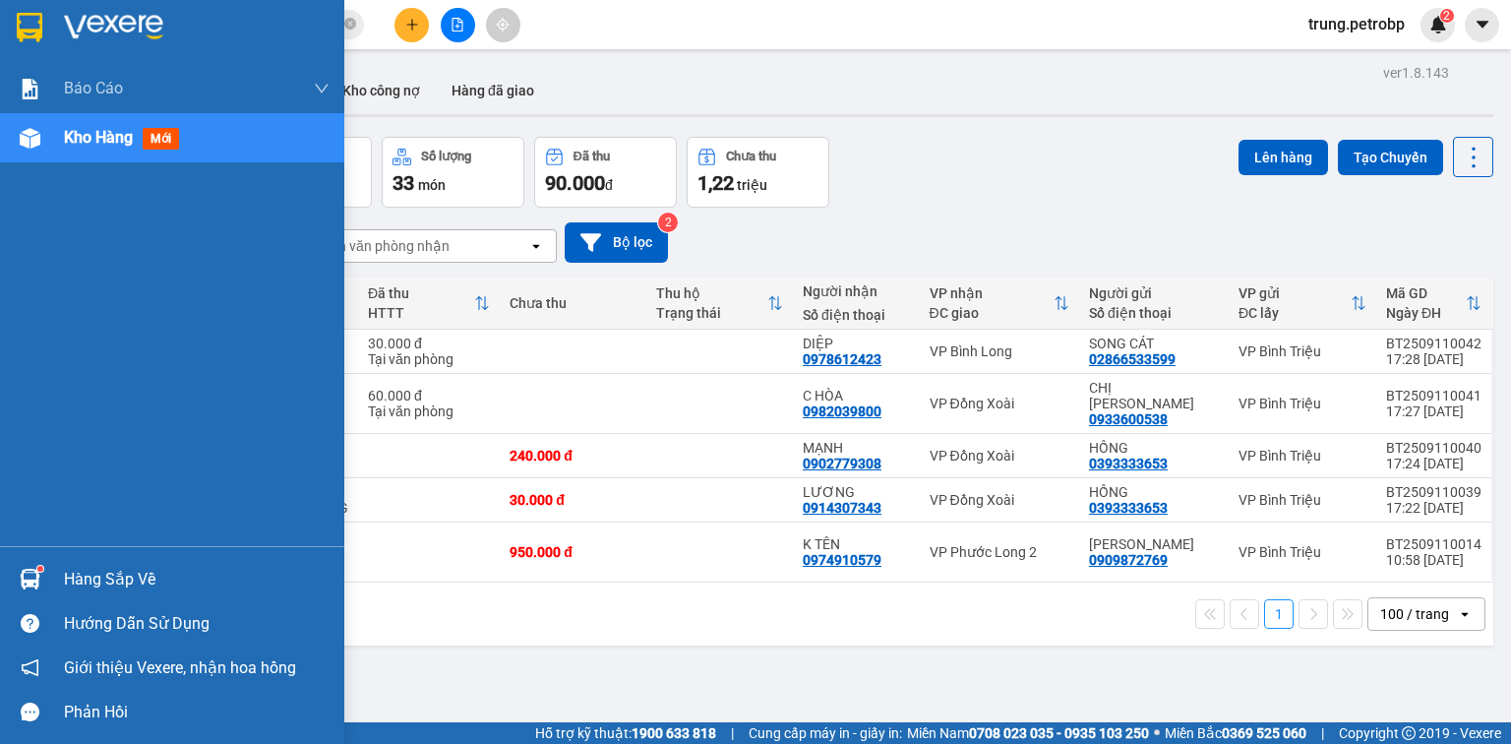
click at [75, 584] on div "Hàng sắp về" at bounding box center [197, 580] width 266 height 30
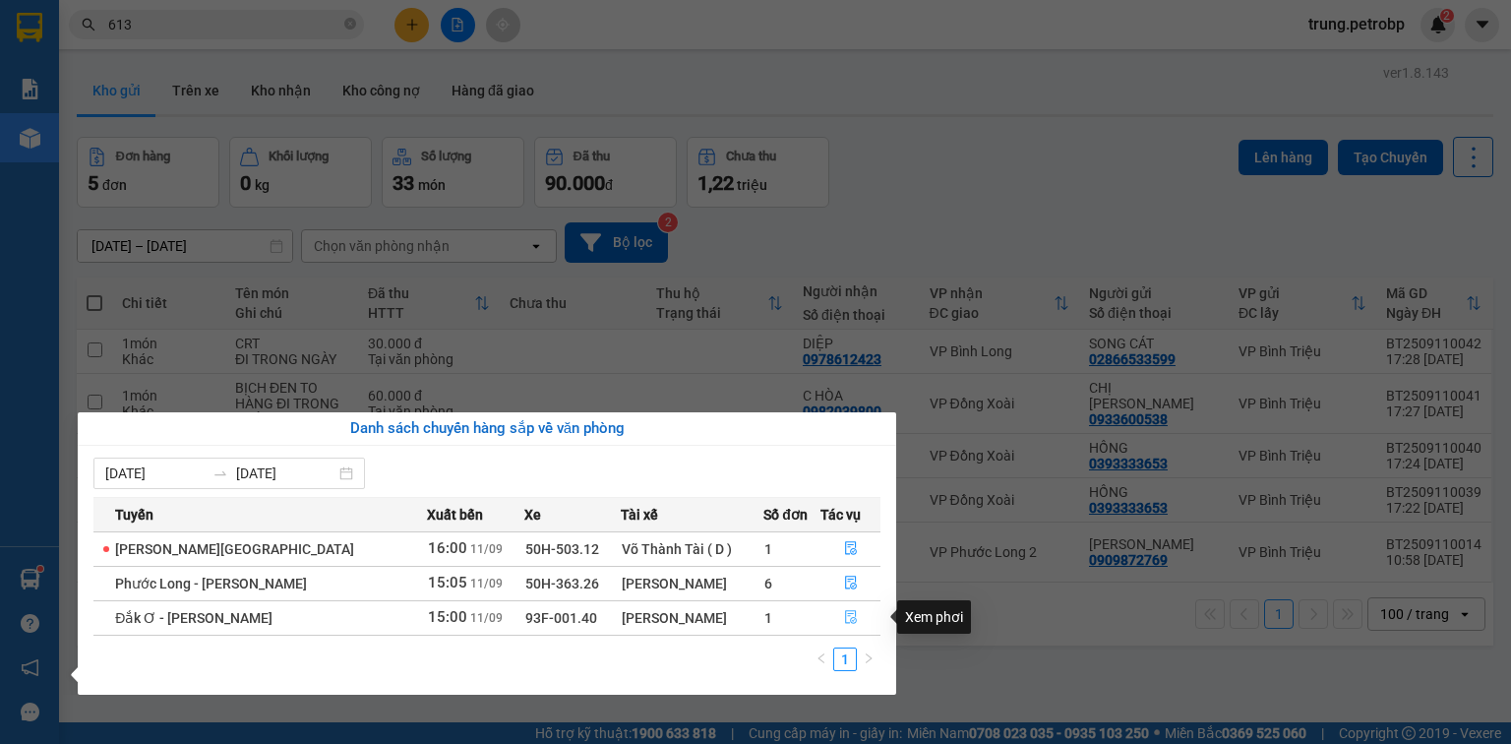
click at [848, 624] on icon "file-done" at bounding box center [851, 617] width 14 height 14
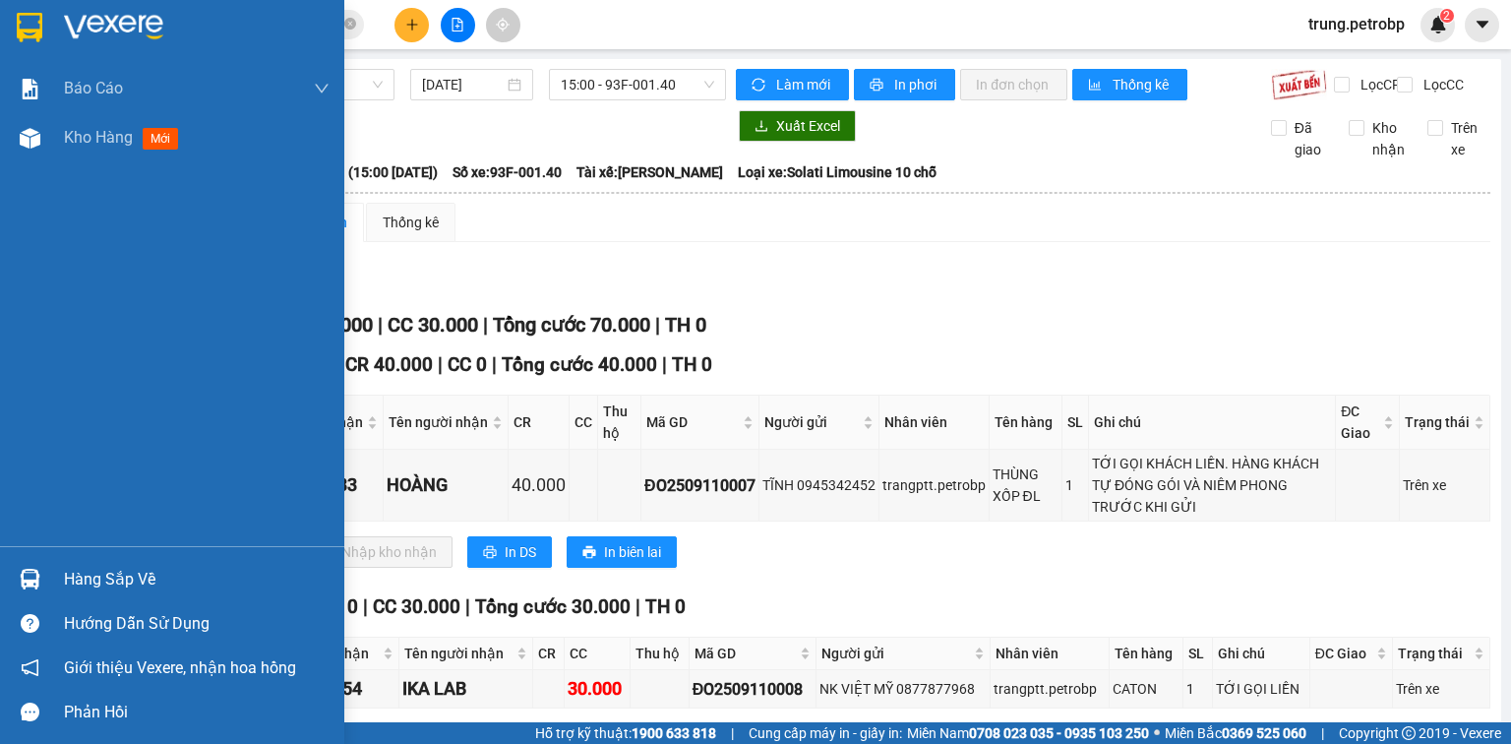
click at [66, 581] on div "Hàng sắp về" at bounding box center [197, 580] width 266 height 30
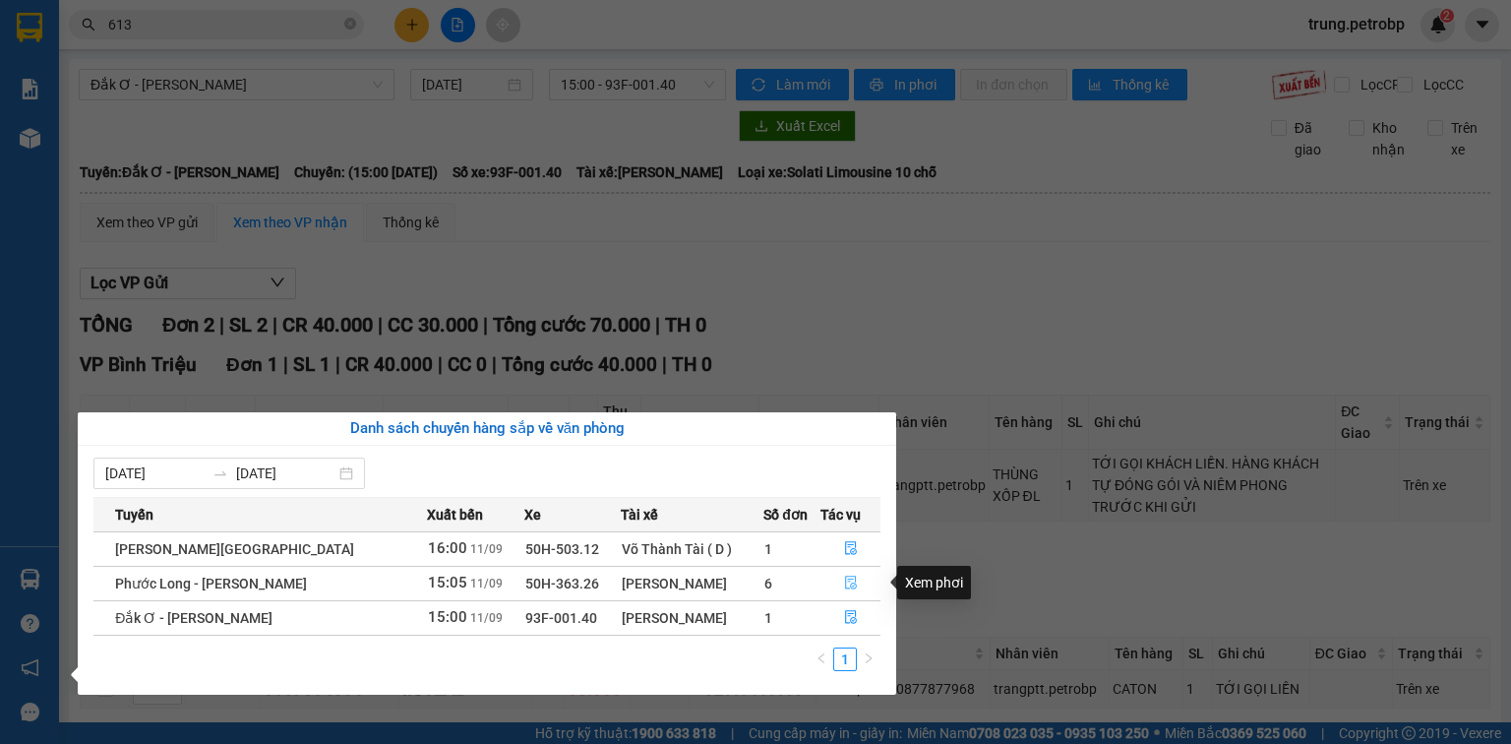
click at [846, 585] on icon "file-done" at bounding box center [851, 583] width 12 height 14
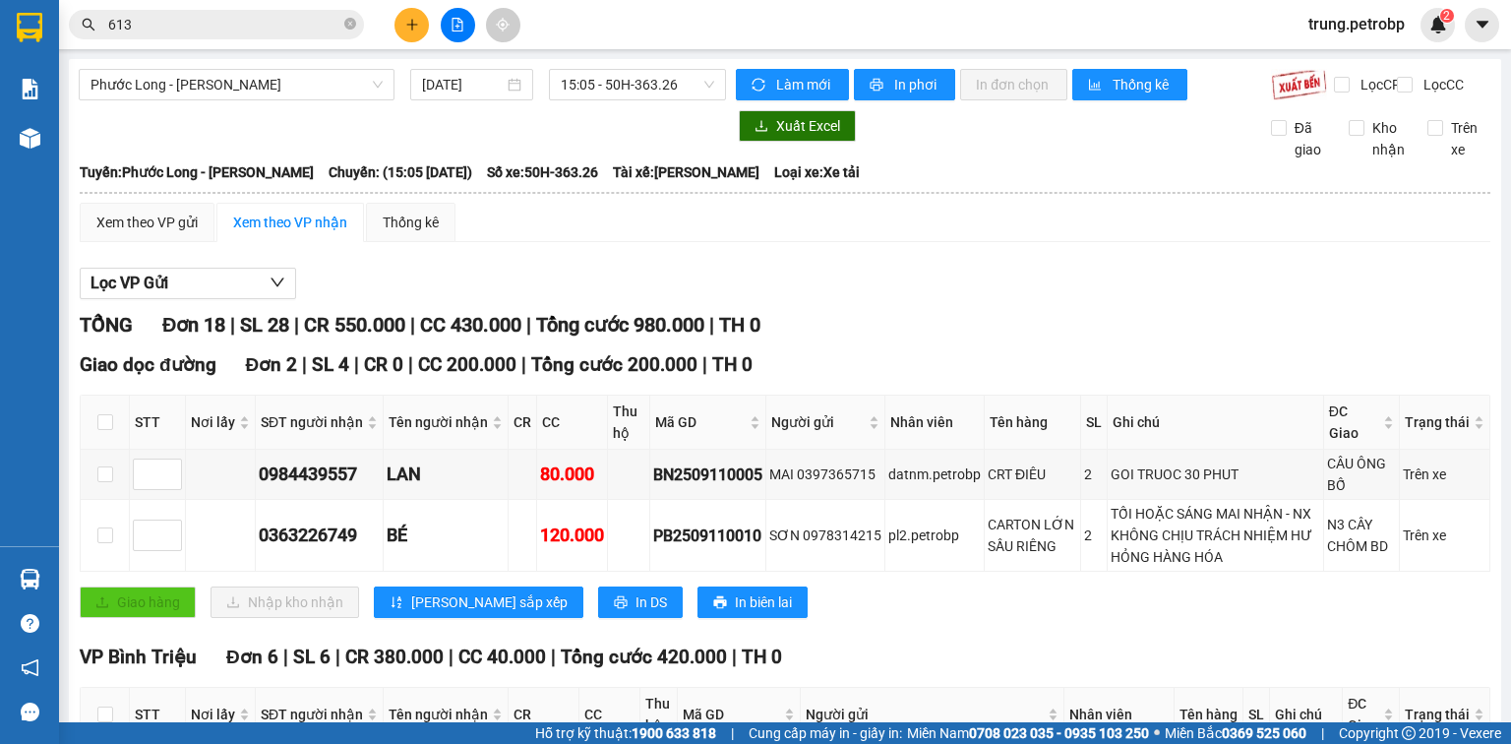
click at [1085, 339] on div "TỔNG Đơn 18 | SL 28 | CR 550.000 | CC 430.000 | Tổng cước 980.000 | TH 0" at bounding box center [785, 325] width 1410 height 30
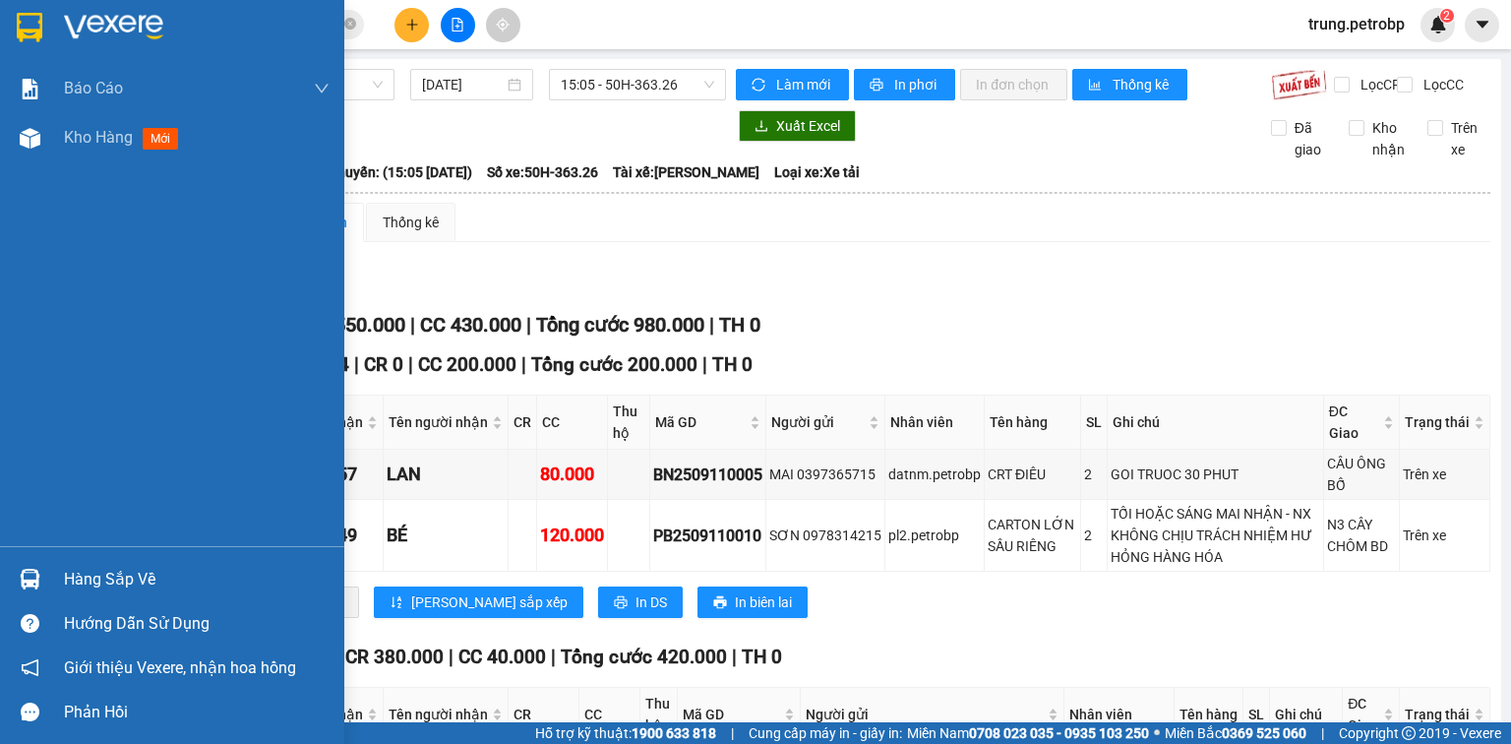
click at [113, 587] on div "Hàng sắp về" at bounding box center [197, 580] width 266 height 30
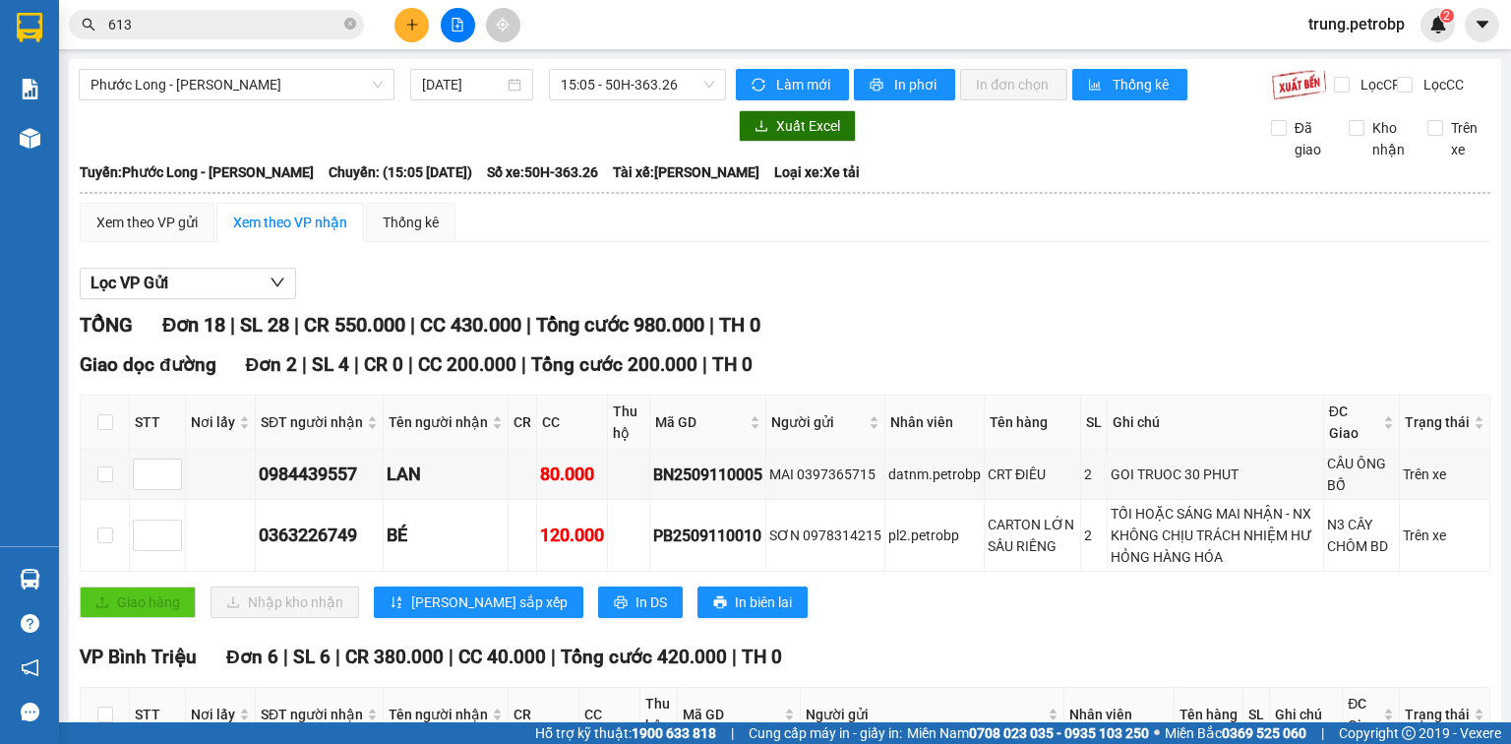
click at [1062, 358] on section "Kết quả tìm kiếm ( 2152 ) Bộ lọc Mã ĐH Trạng thái Món hàng Tổng cước Chưa cước …" at bounding box center [755, 372] width 1511 height 744
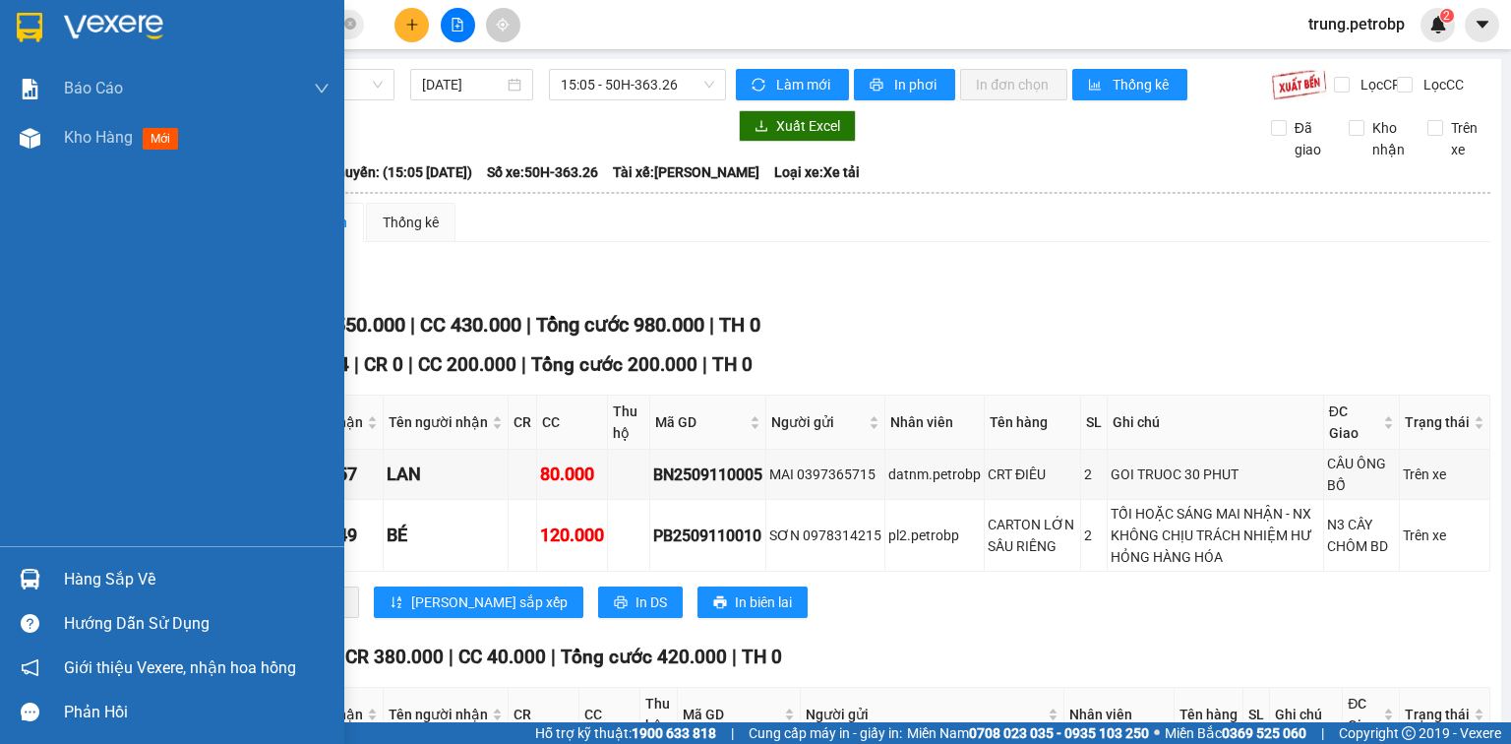
click at [101, 582] on div "Hàng sắp về" at bounding box center [197, 580] width 266 height 30
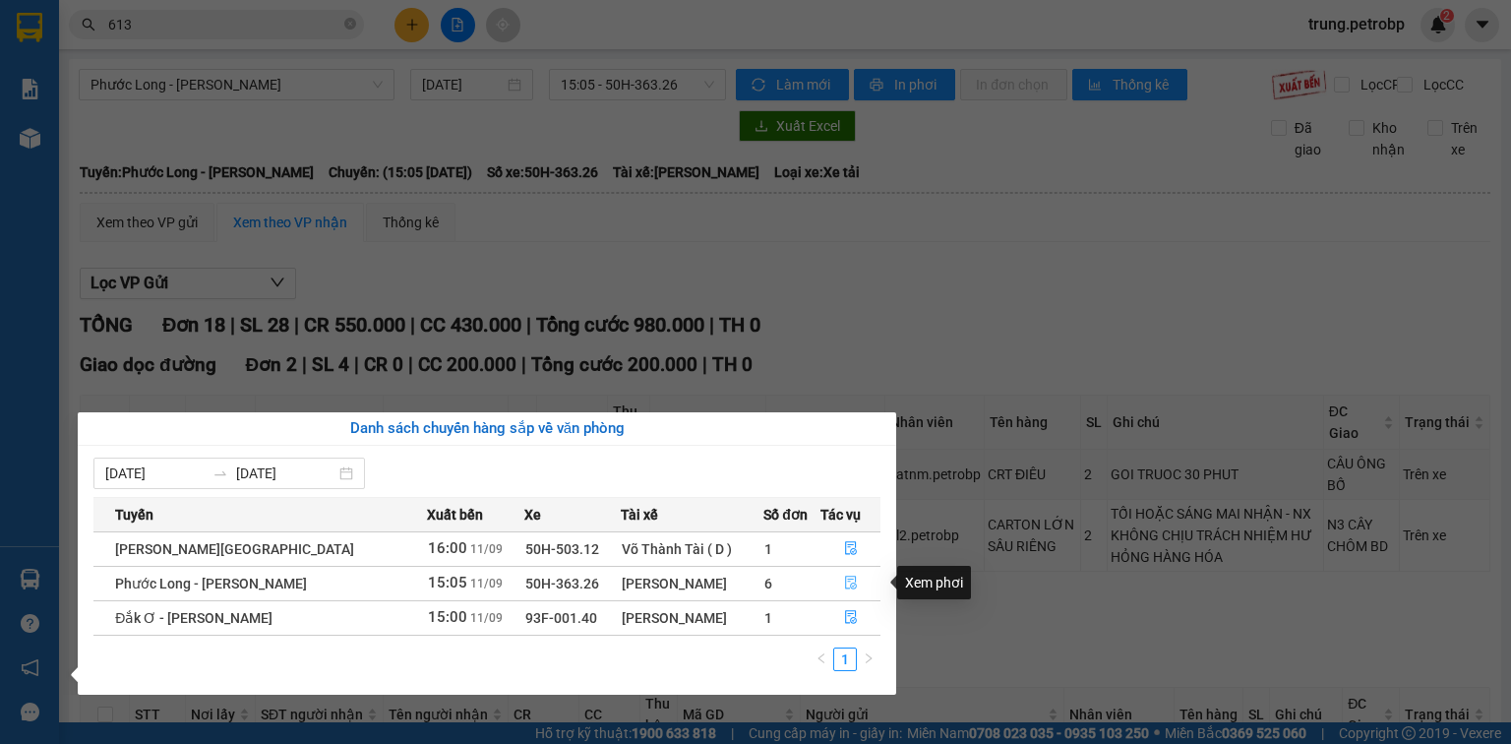
click at [850, 582] on icon "file-done" at bounding box center [851, 582] width 14 height 14
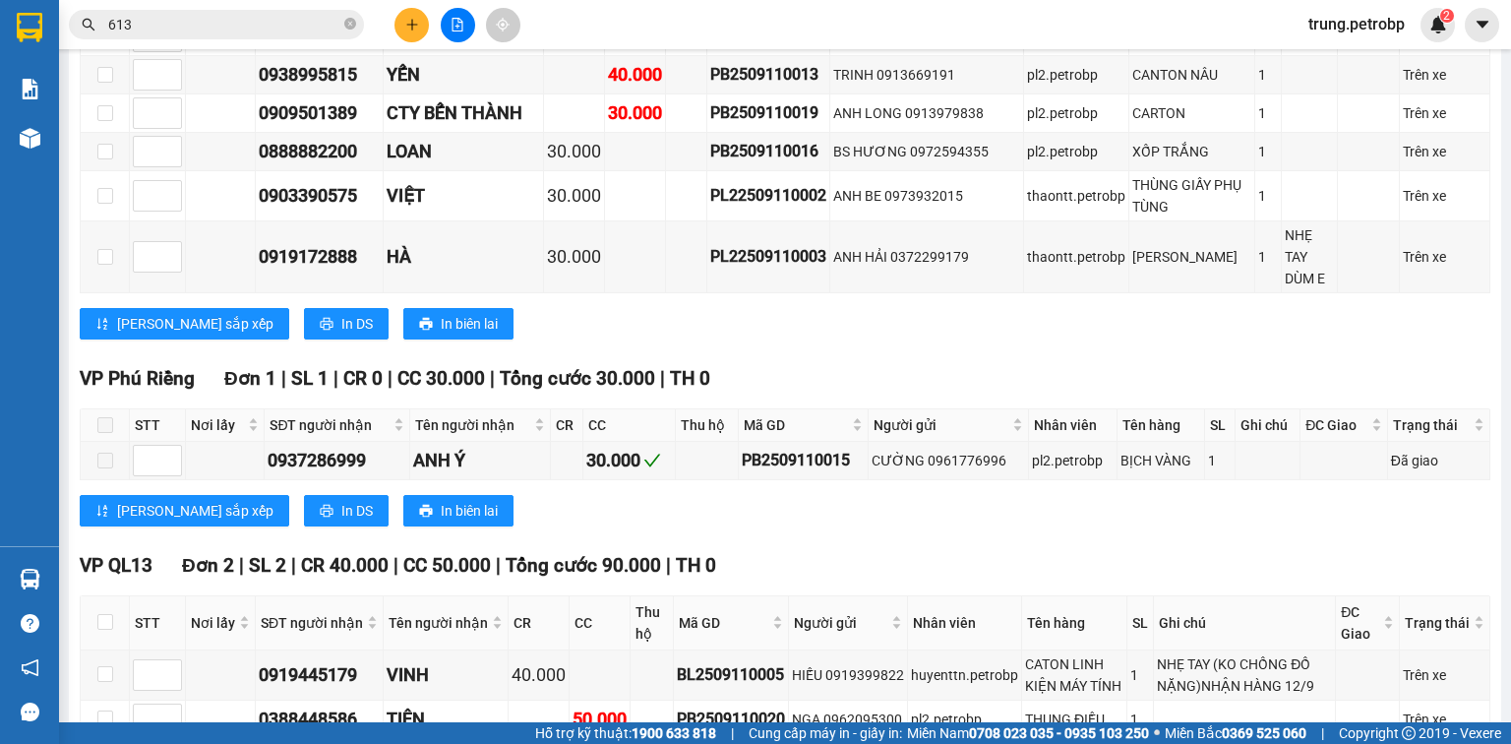
scroll to position [1463, 0]
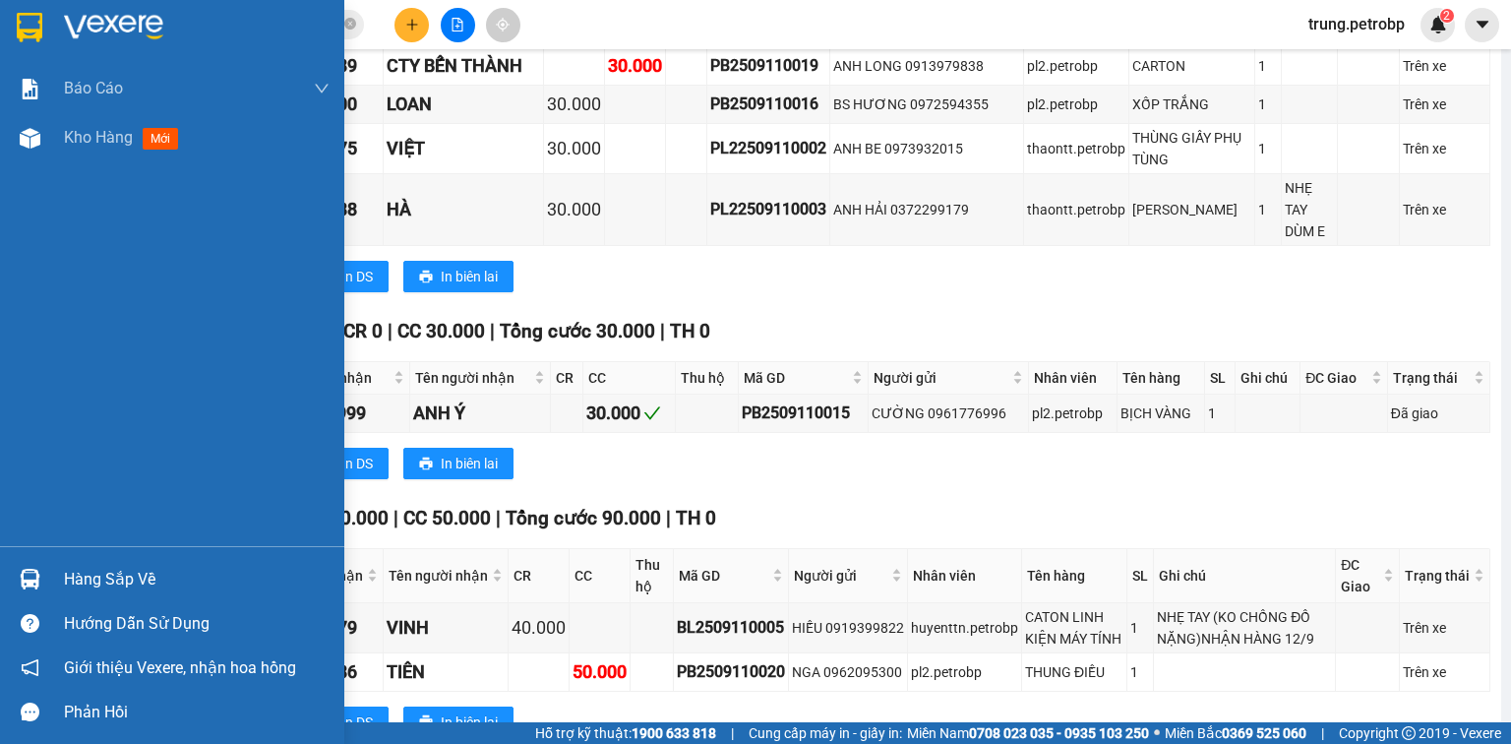
click at [92, 582] on div "Hàng sắp về" at bounding box center [197, 580] width 266 height 30
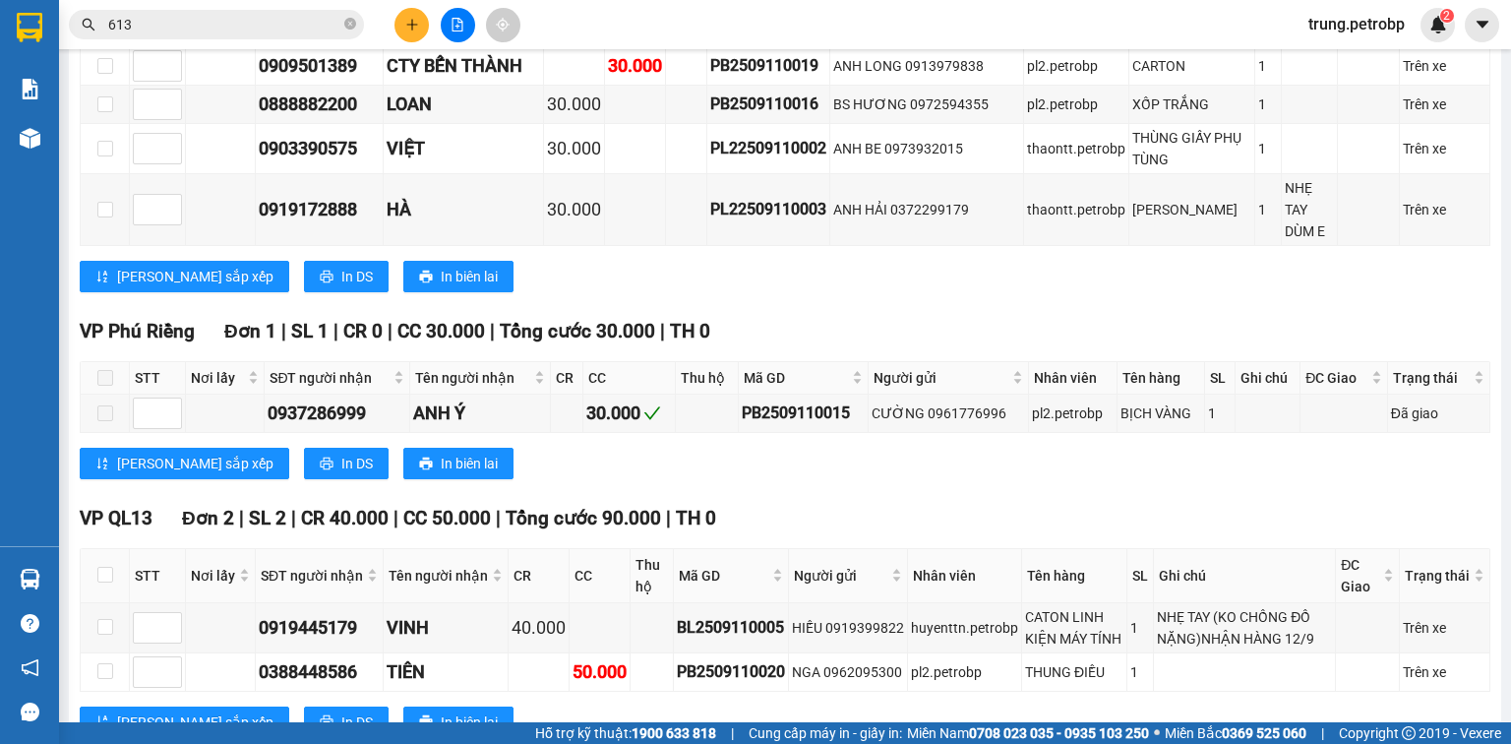
drag, startPoint x: 1506, startPoint y: 531, endPoint x: 1510, endPoint y: 182, distance: 349.2
click at [1510, 182] on section "Kết quả tìm kiếm ( 2152 ) Bộ lọc Mã ĐH Trạng thái Món hàng Tổng cước Chưa cước …" at bounding box center [755, 372] width 1511 height 744
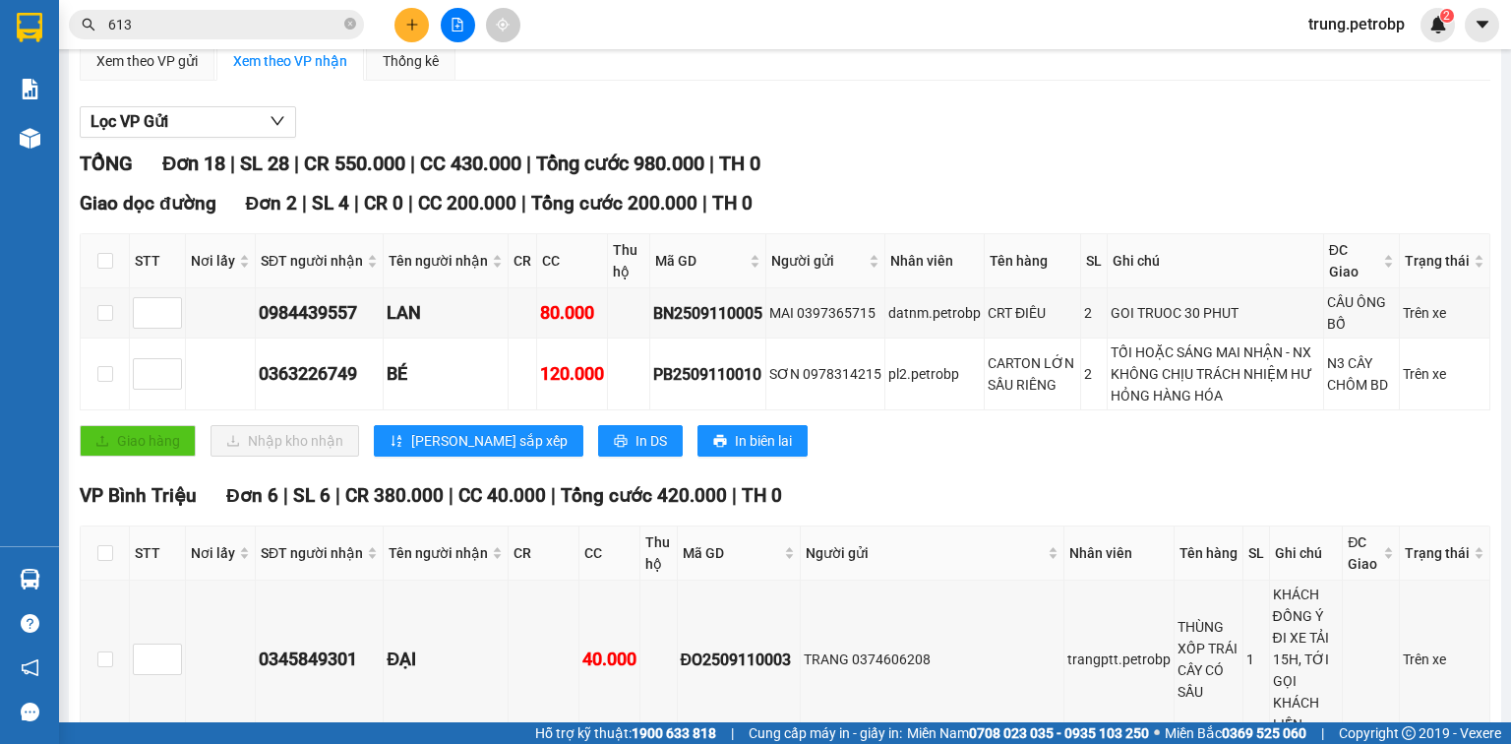
scroll to position [0, 0]
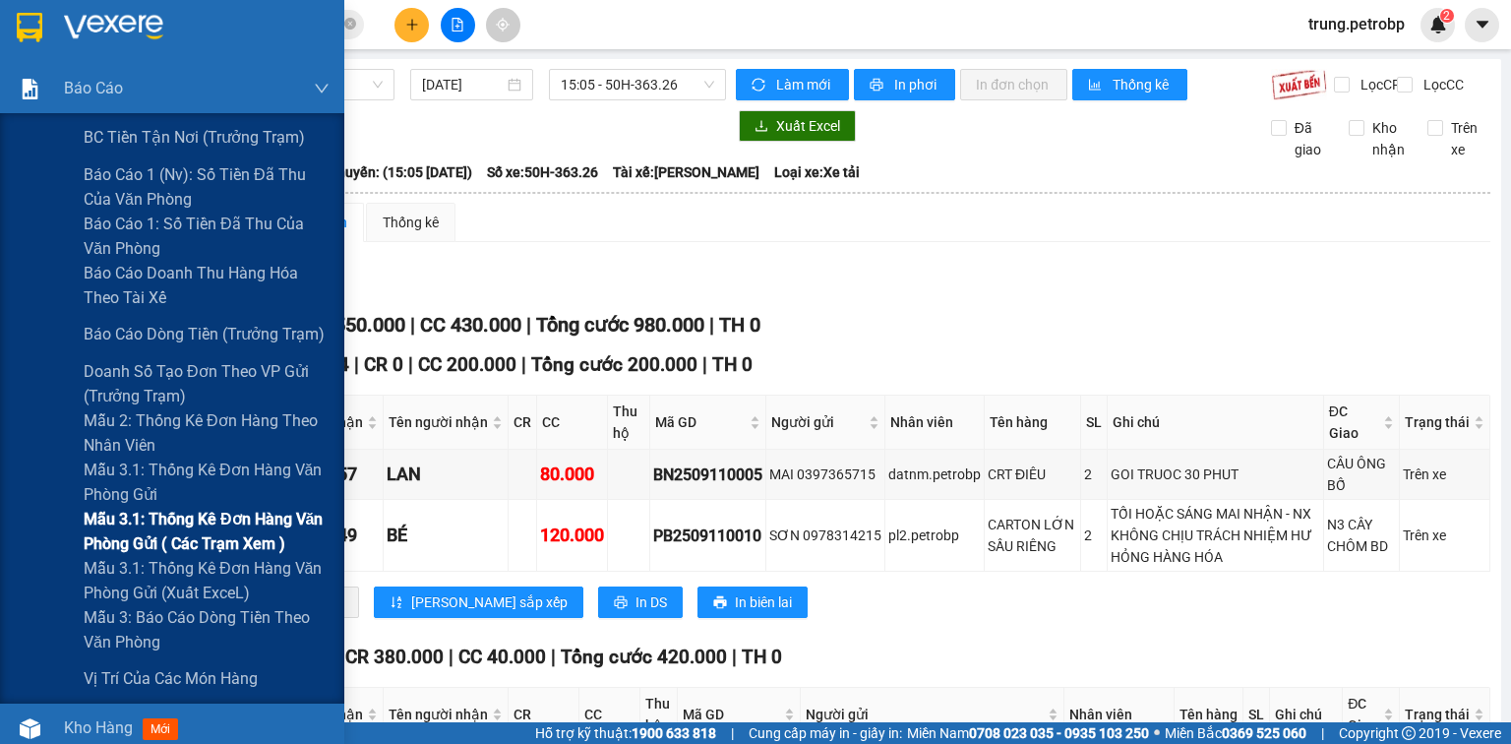
click at [213, 523] on span "Mẫu 3.1: Thống kê đơn hàng văn phòng gửi ( các trạm xem )" at bounding box center [207, 531] width 246 height 49
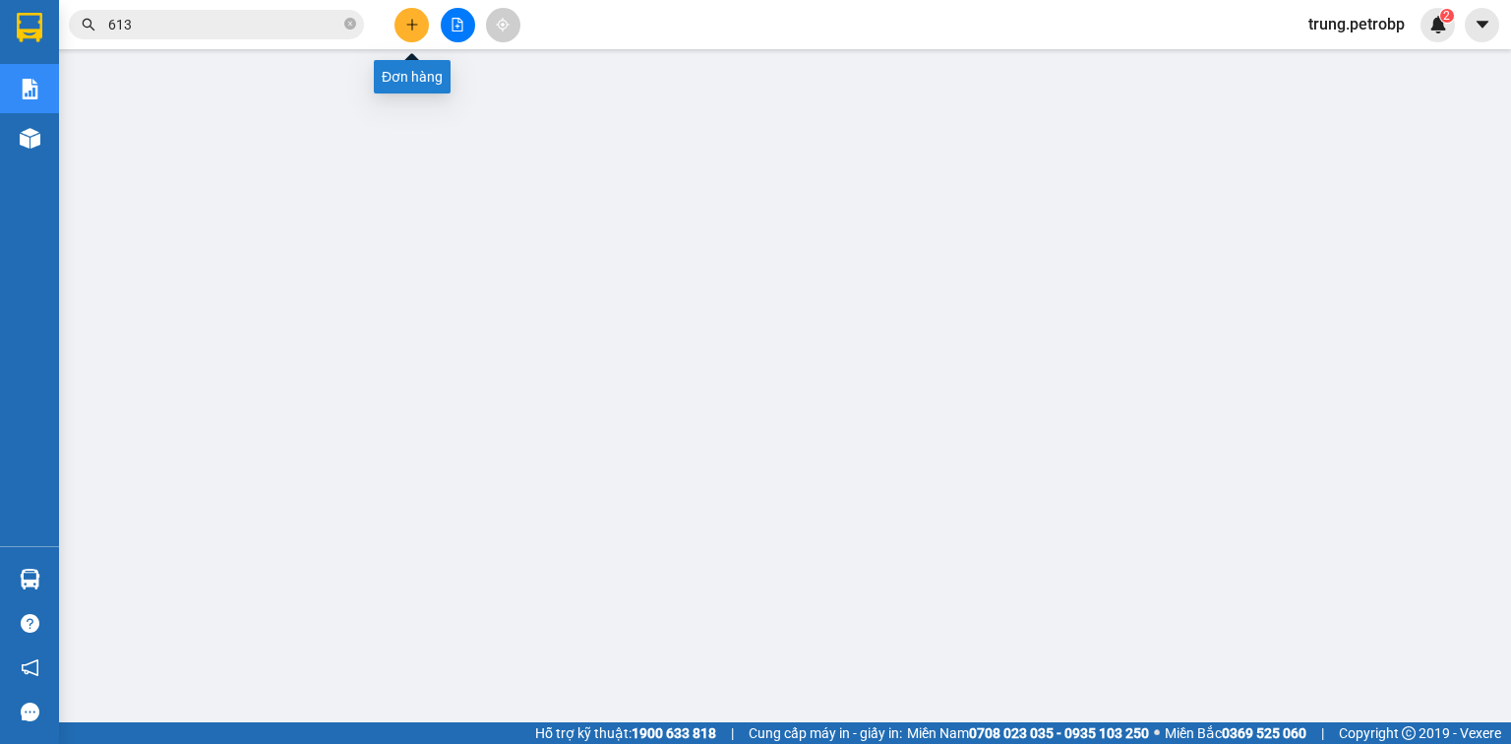
click at [420, 28] on button at bounding box center [411, 25] width 34 height 34
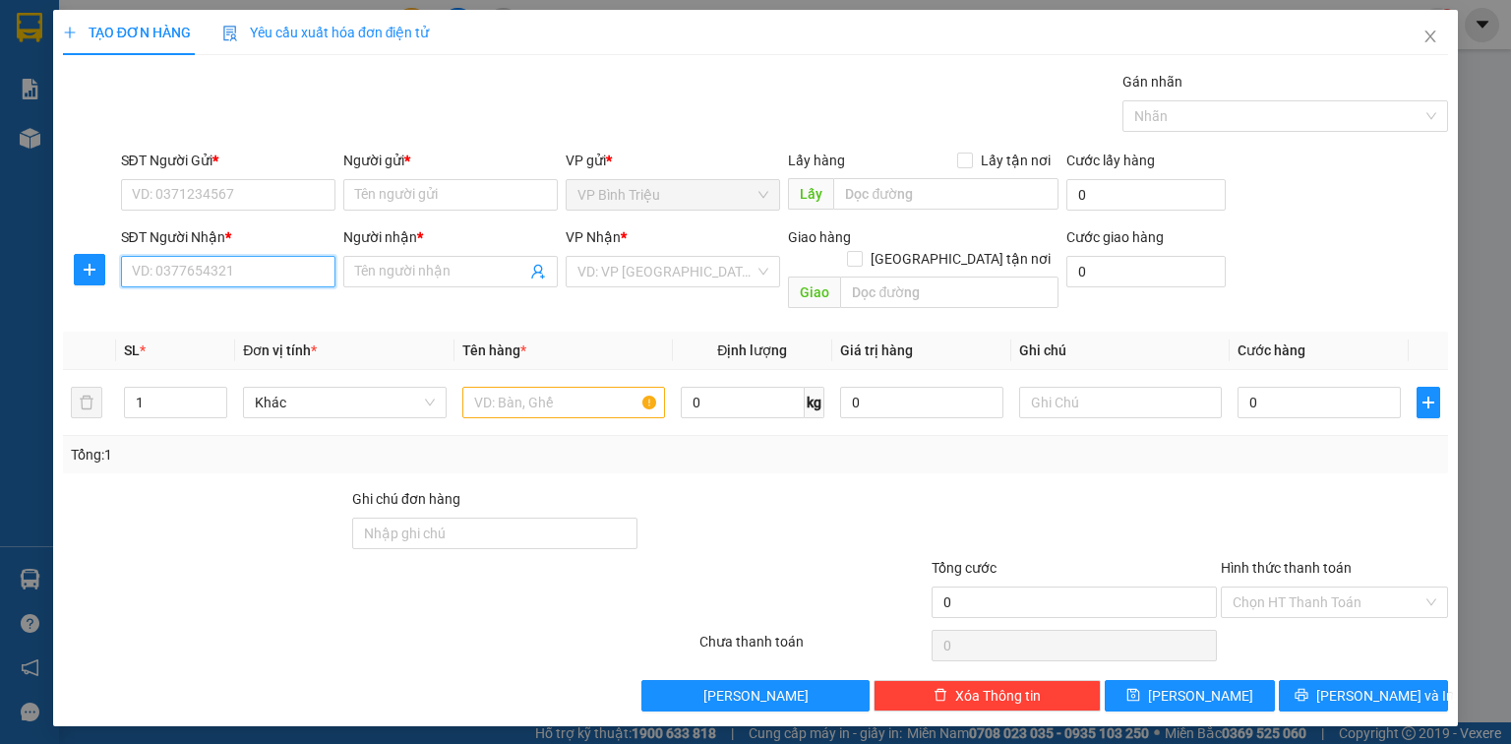
click at [239, 283] on input "SĐT Người Nhận *" at bounding box center [228, 271] width 214 height 31
click at [232, 306] on div "0938151474 - LỘC" at bounding box center [228, 310] width 191 height 22
type input "0938151474"
type input "LỘC"
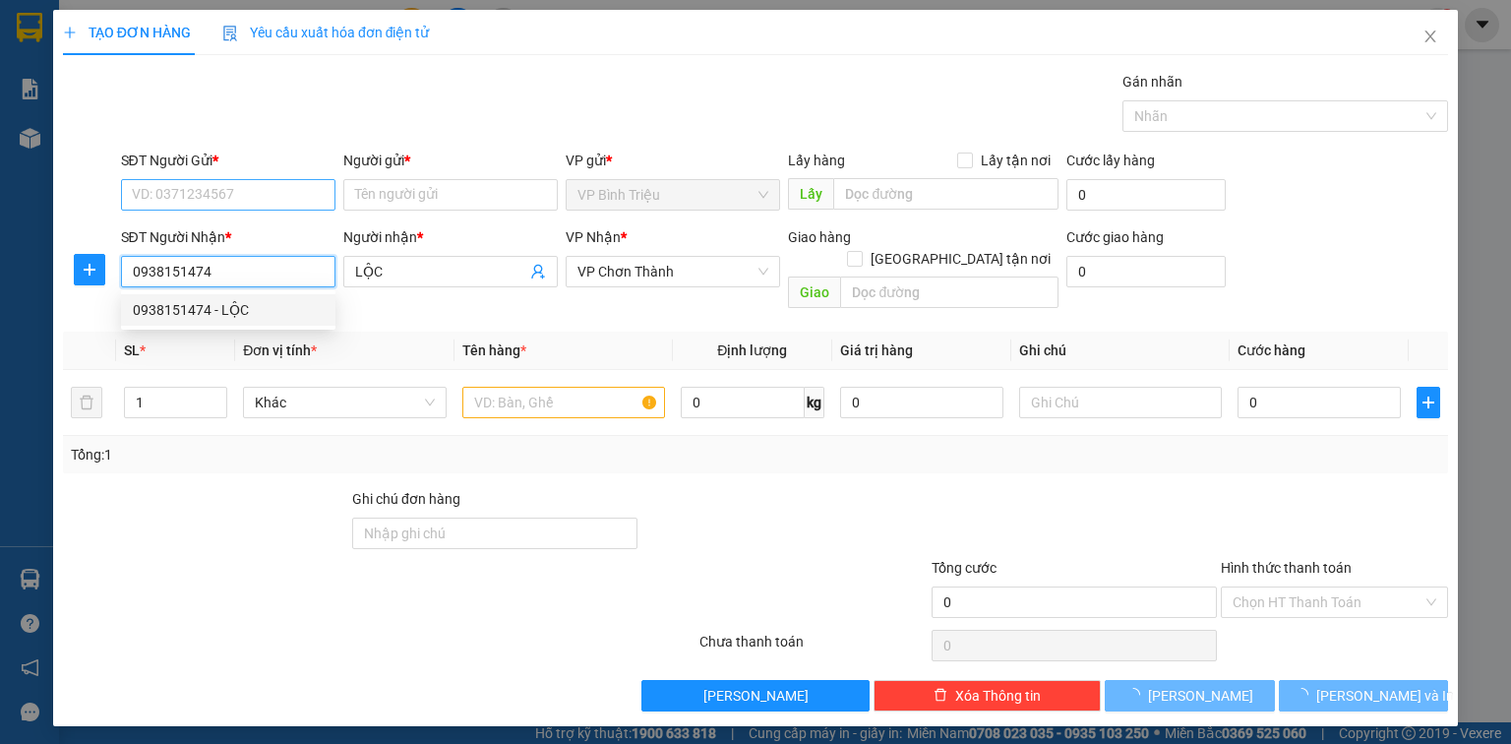
type input "40.000"
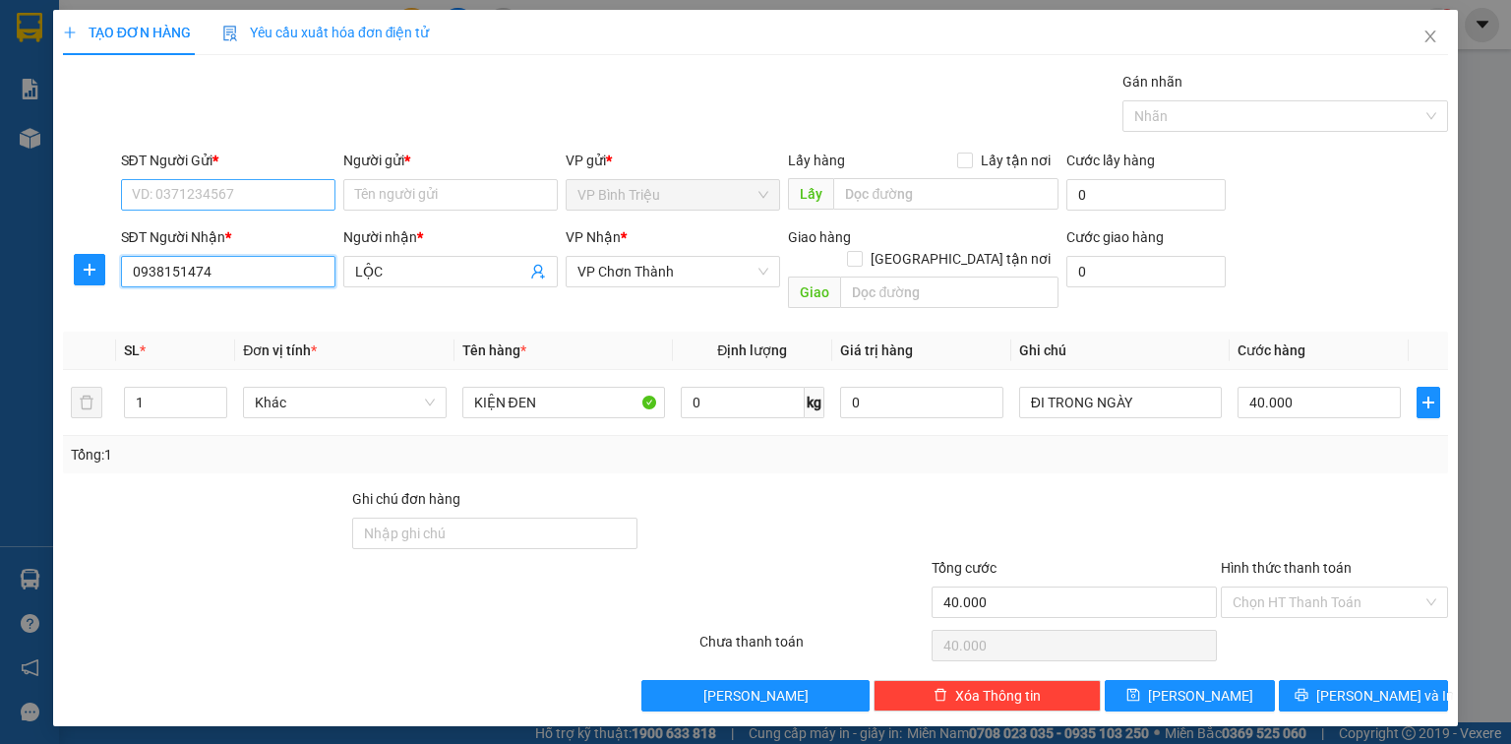
type input "0938151474"
click at [256, 191] on input "SĐT Người Gửi *" at bounding box center [228, 194] width 214 height 31
click at [252, 258] on div "0945231234 - NGUYÊN" at bounding box center [228, 265] width 191 height 22
type input "0945231234"
type input "NGUYÊN"
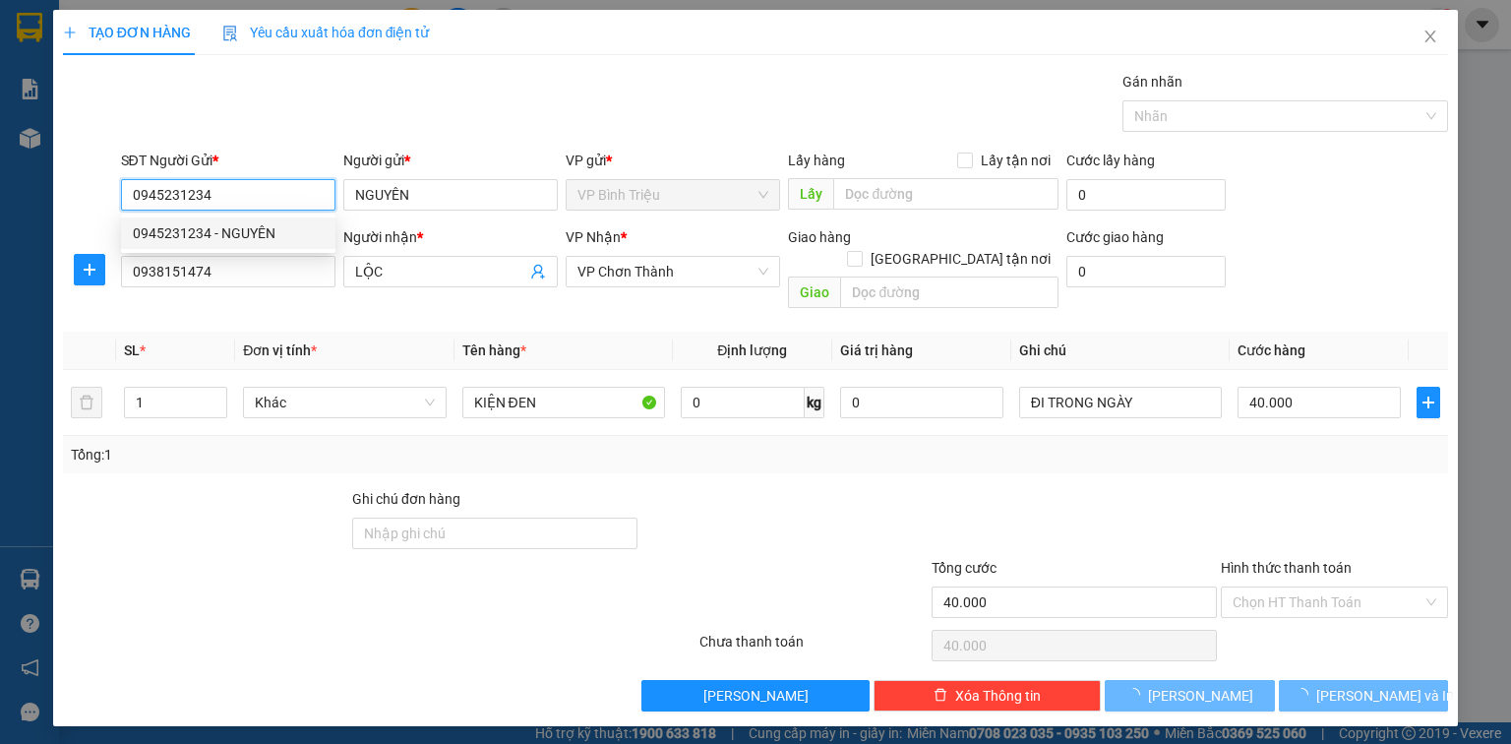
type input "30.000"
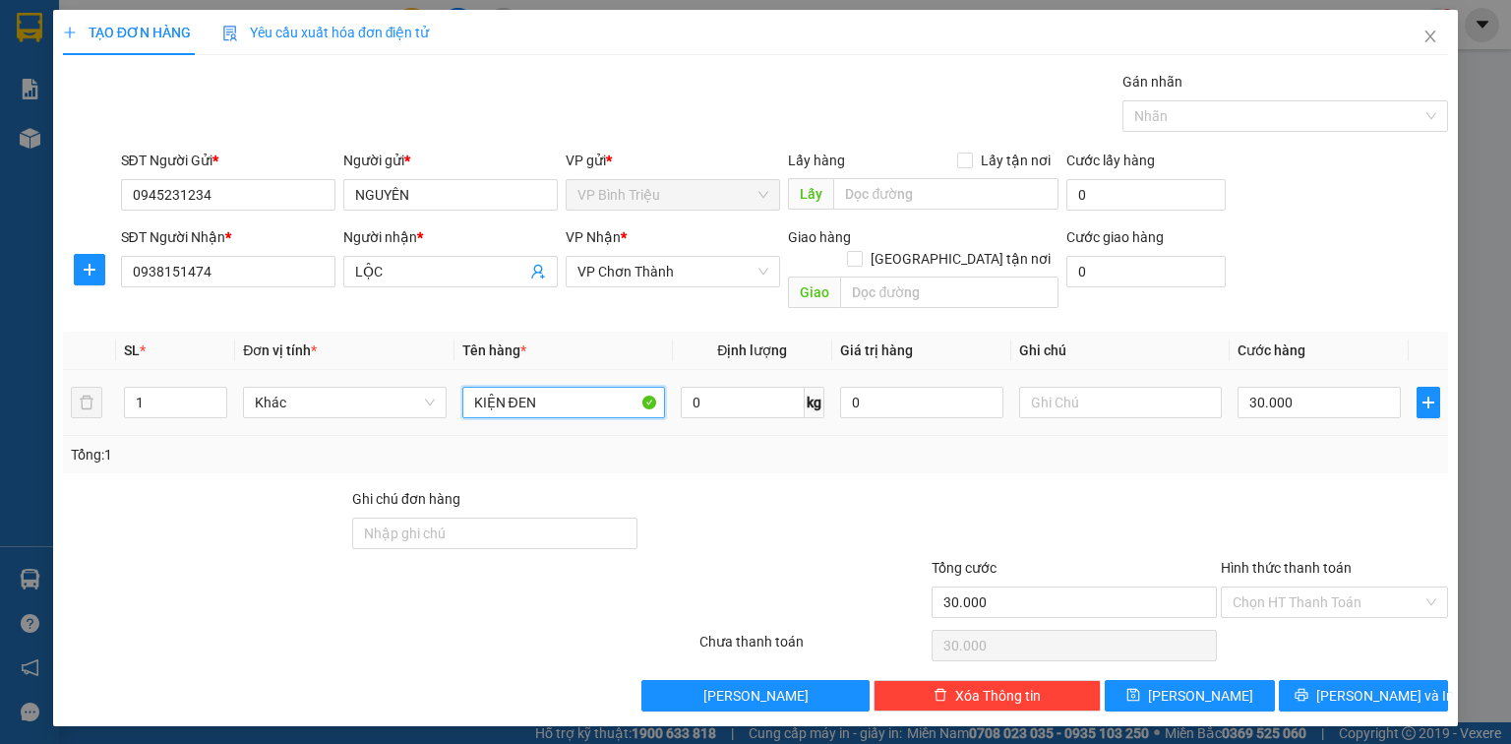
drag, startPoint x: 584, startPoint y: 374, endPoint x: 454, endPoint y: 377, distance: 129.9
click at [454, 377] on td "KIỆN ĐEN" at bounding box center [563, 403] width 218 height 66
type input "BỊCH XÁM"
click at [1064, 387] on input "text" at bounding box center [1120, 402] width 203 height 31
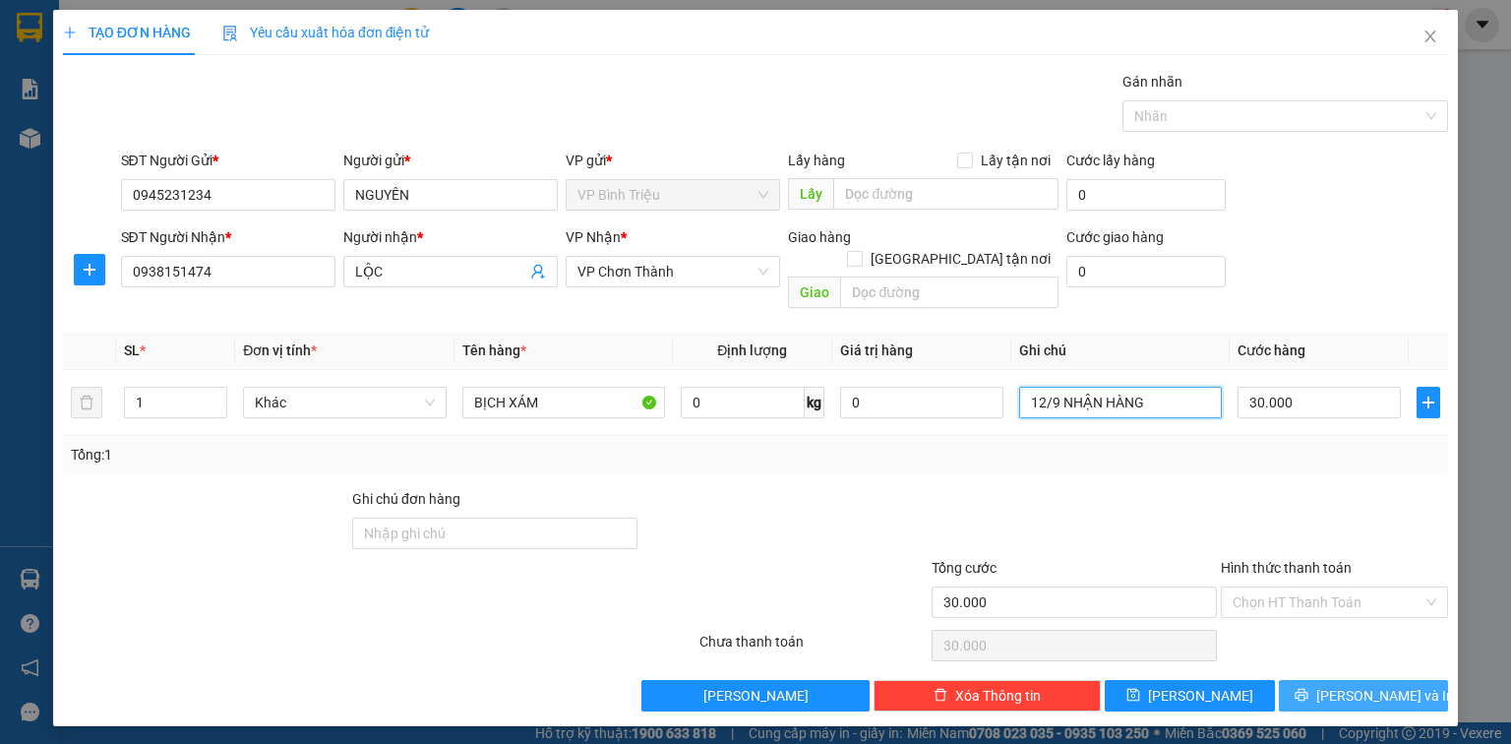
type input "12/9 NHẬN HÀNG"
click at [1386, 683] on button "[PERSON_NAME] và In" at bounding box center [1364, 695] width 170 height 31
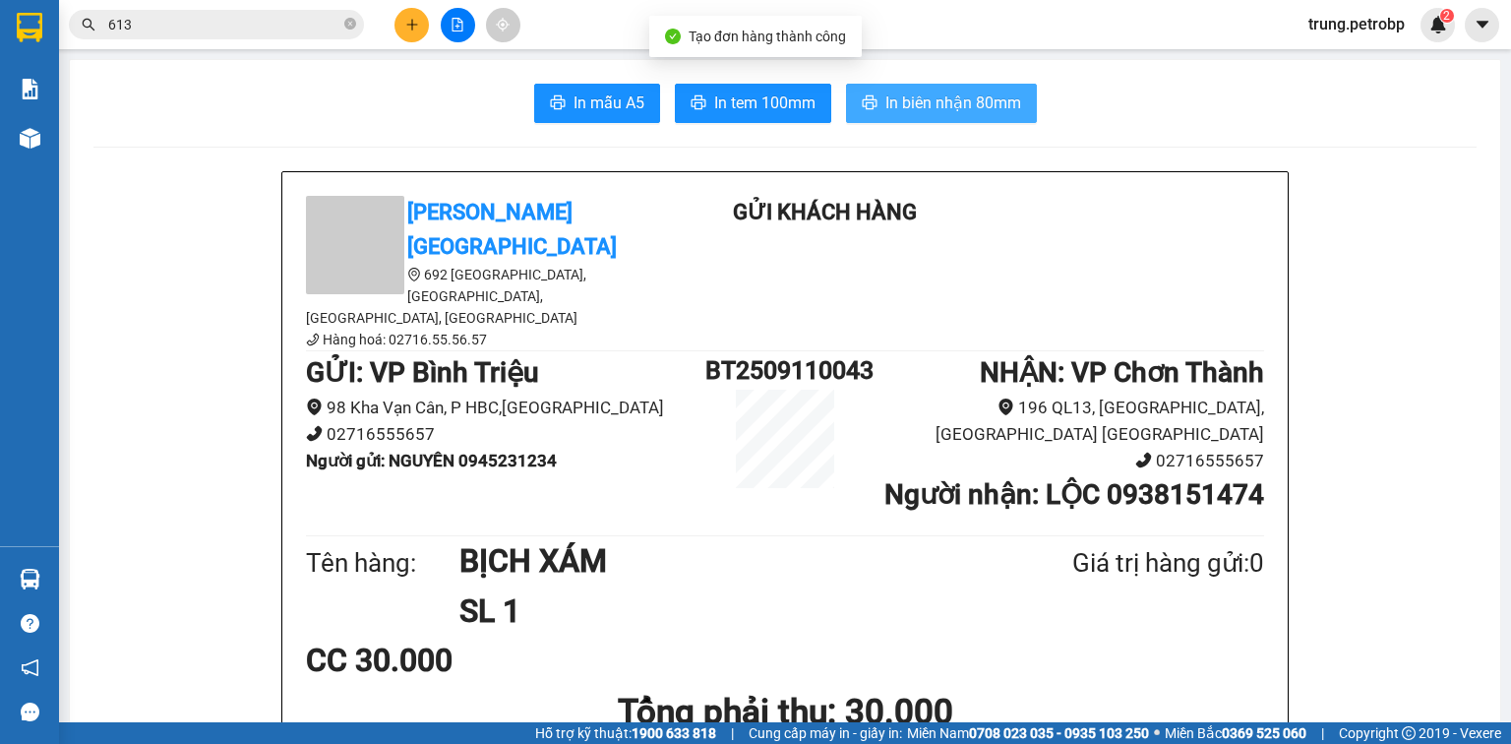
click at [977, 112] on span "In biên nhận 80mm" at bounding box center [953, 102] width 136 height 25
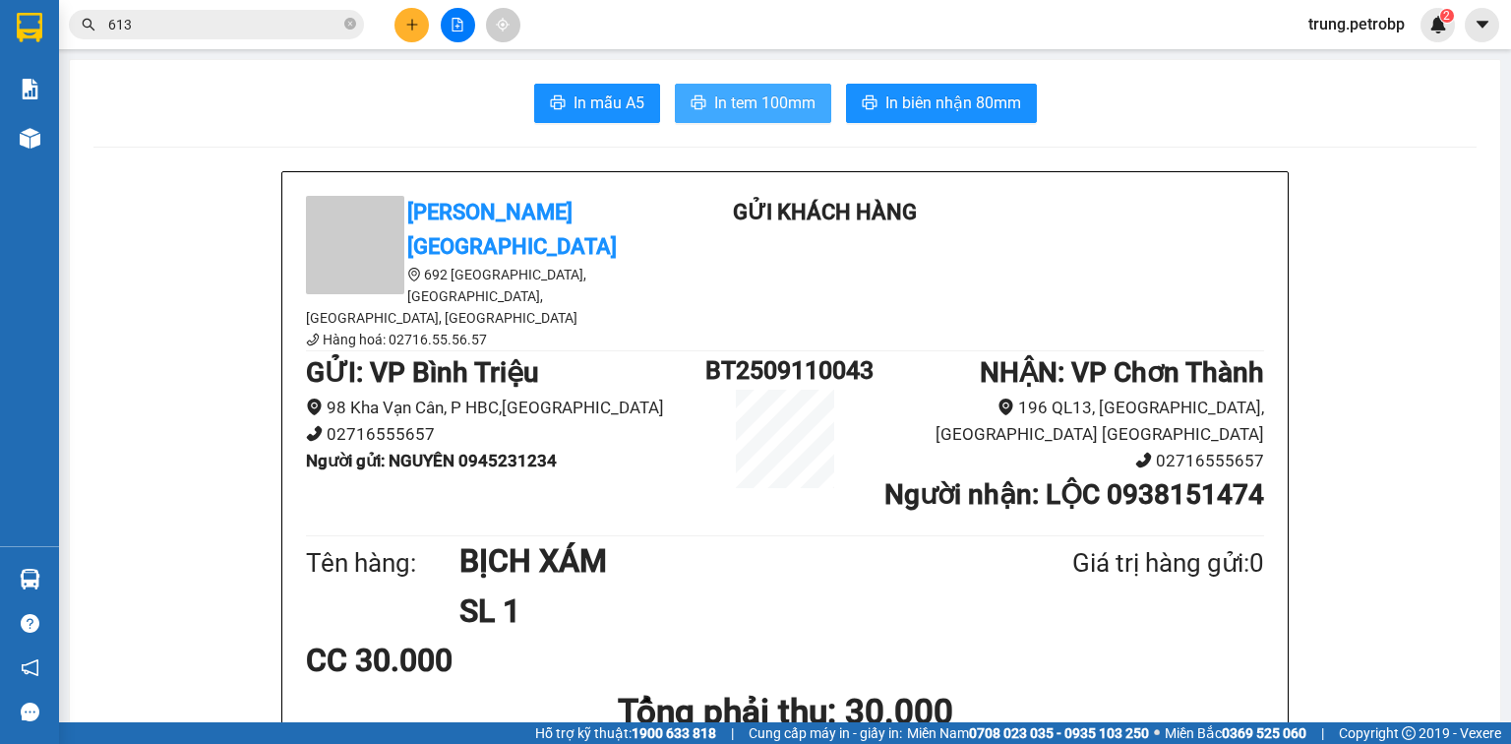
click at [767, 100] on span "In tem 100mm" at bounding box center [764, 102] width 101 height 25
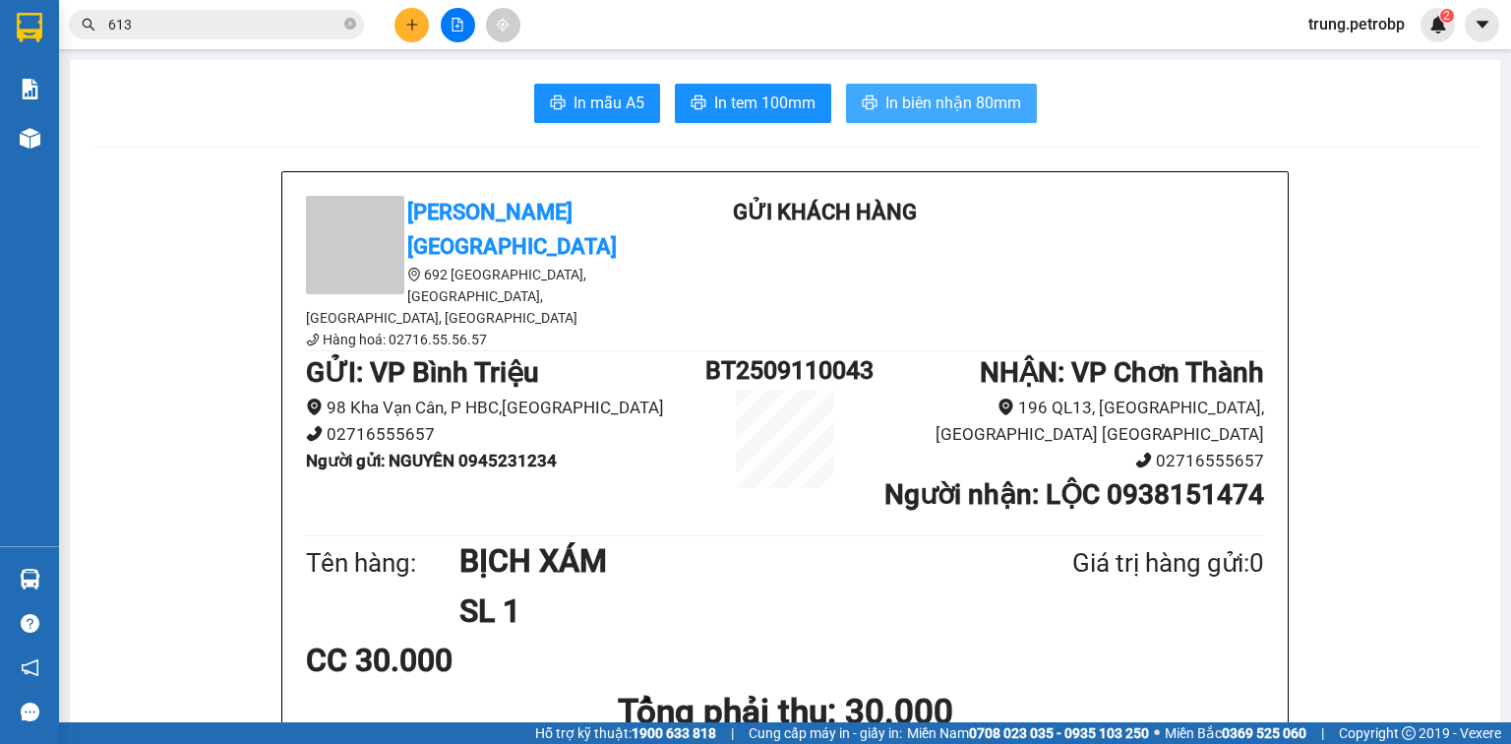
click at [935, 100] on span "In biên nhận 80mm" at bounding box center [953, 102] width 136 height 25
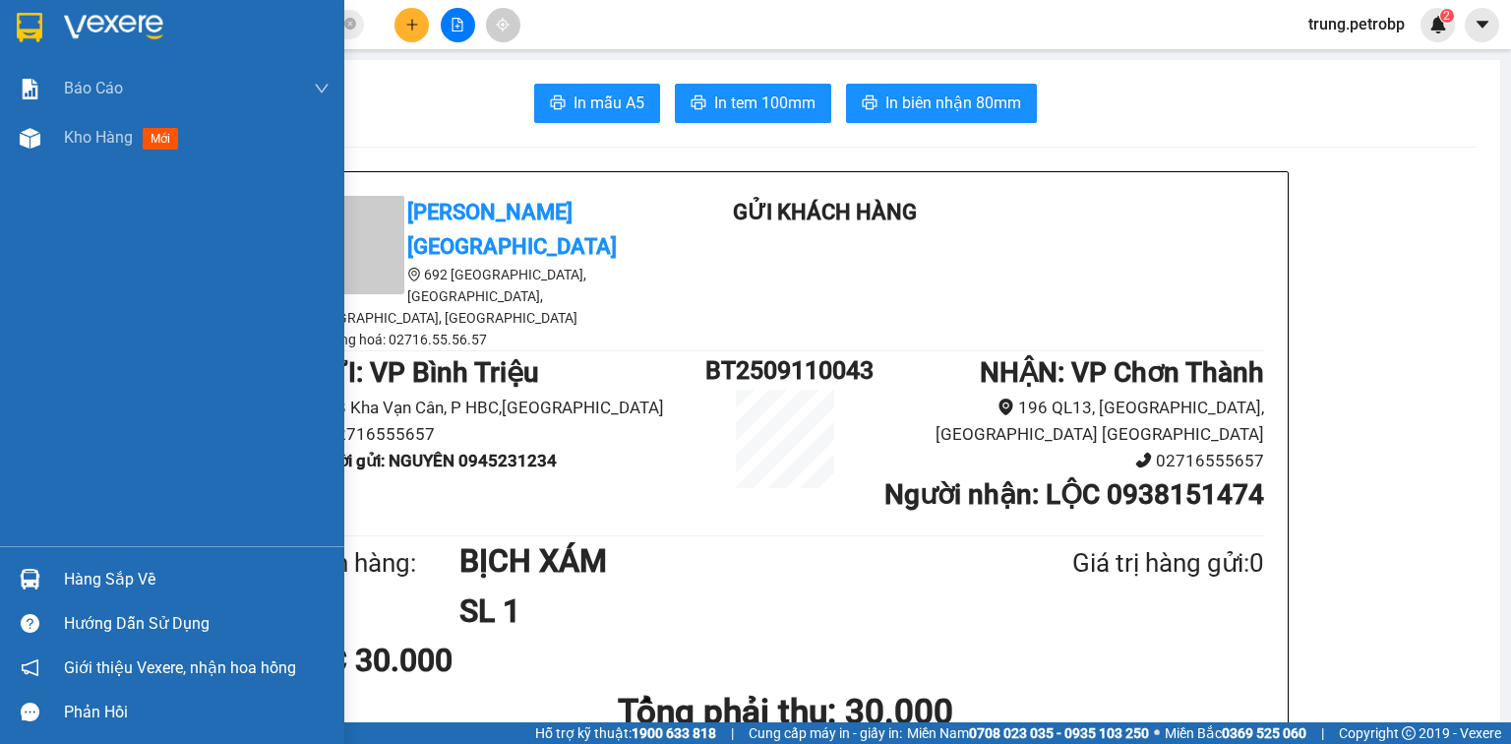
click at [81, 25] on img at bounding box center [113, 28] width 99 height 30
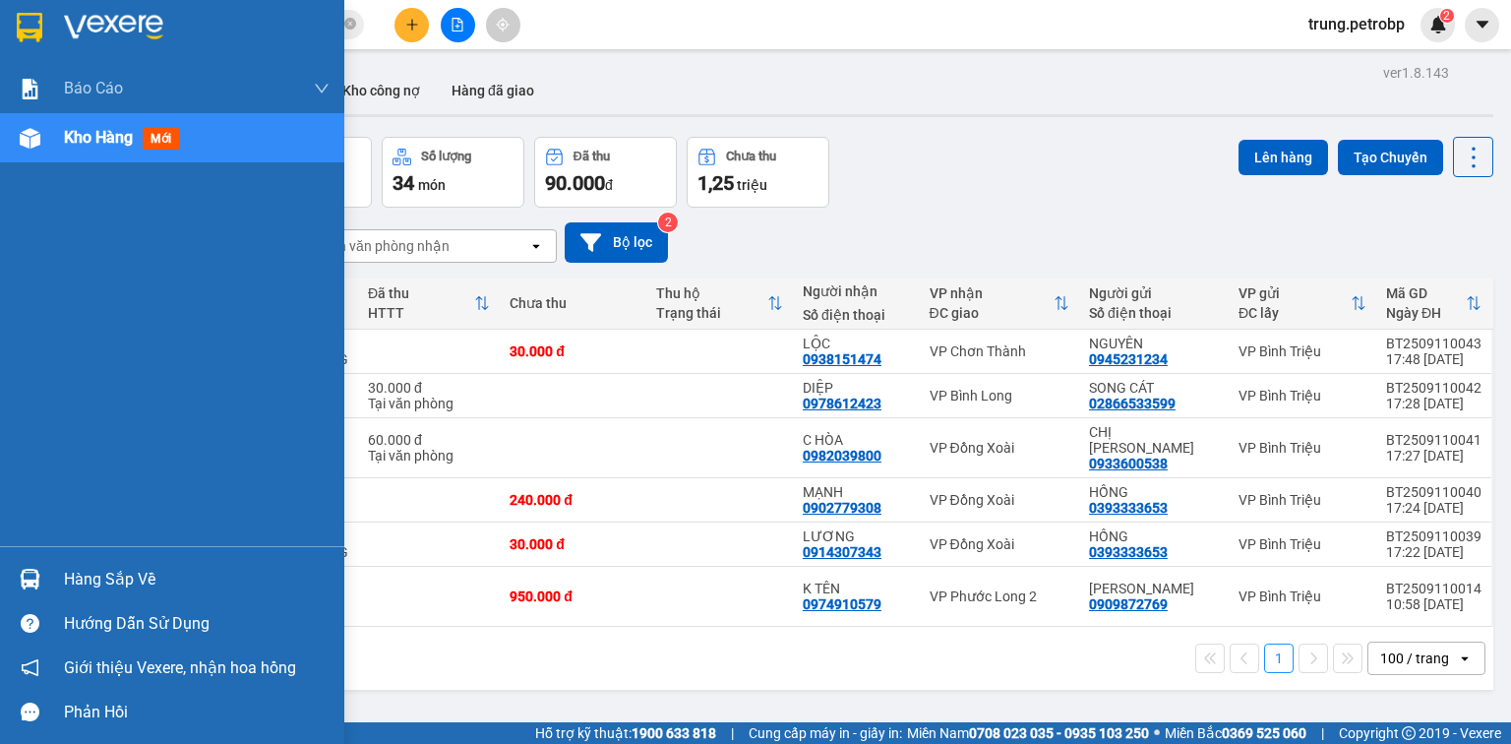
click at [99, 567] on div "Hàng sắp về" at bounding box center [197, 580] width 266 height 30
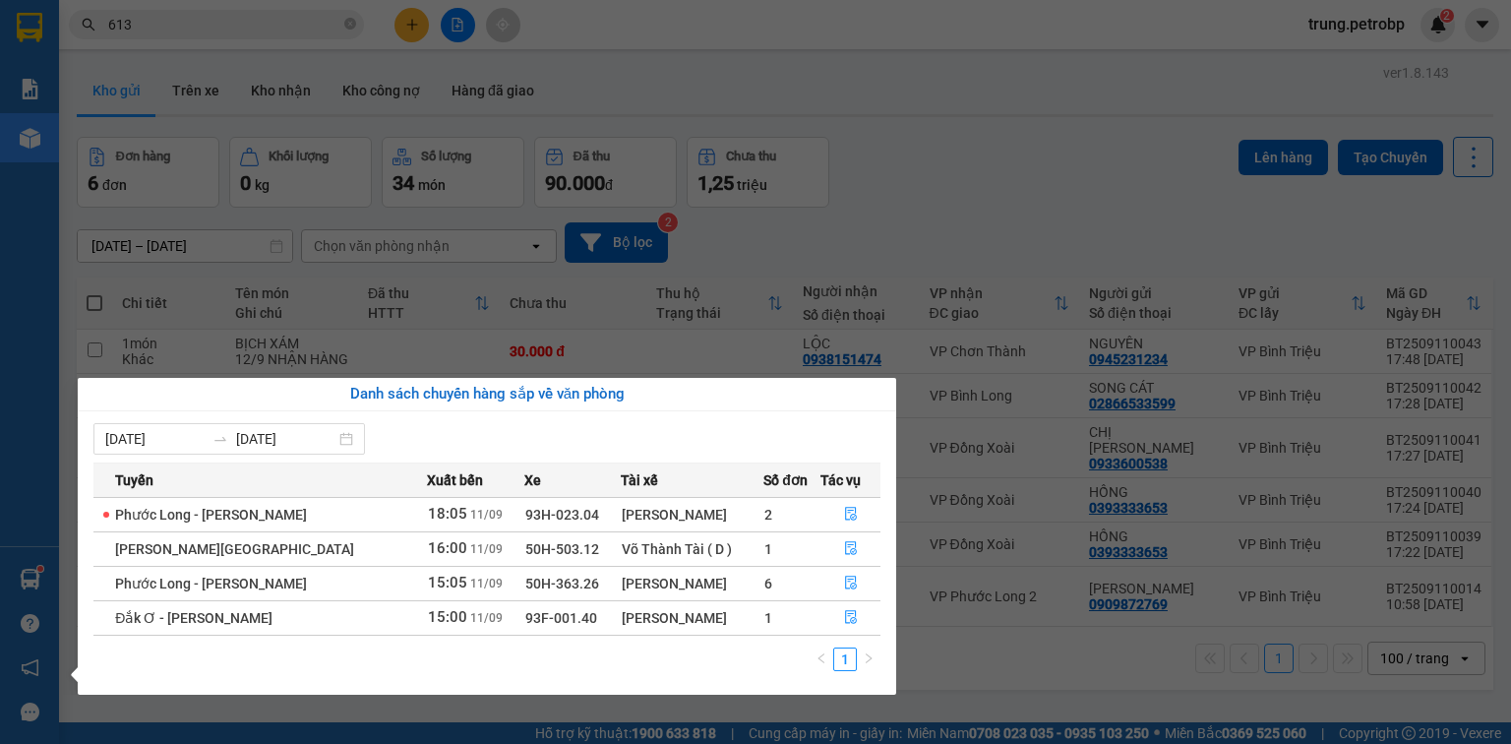
click at [997, 157] on section "Kết quả tìm kiếm ( 2152 ) Bộ lọc Mã ĐH Trạng thái Món hàng Tổng cước Chưa cước …" at bounding box center [755, 372] width 1511 height 744
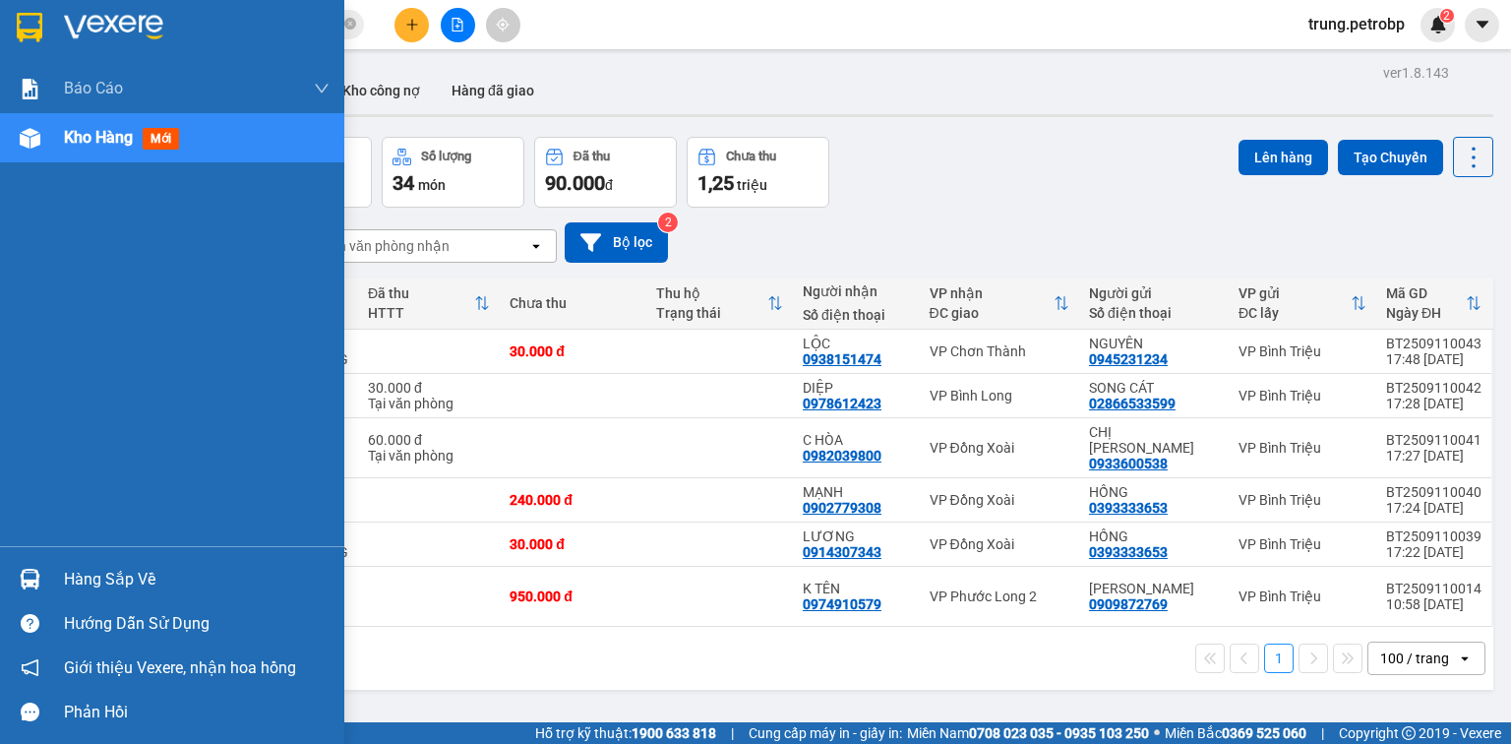
click at [85, 577] on div "Hàng sắp về" at bounding box center [197, 580] width 266 height 30
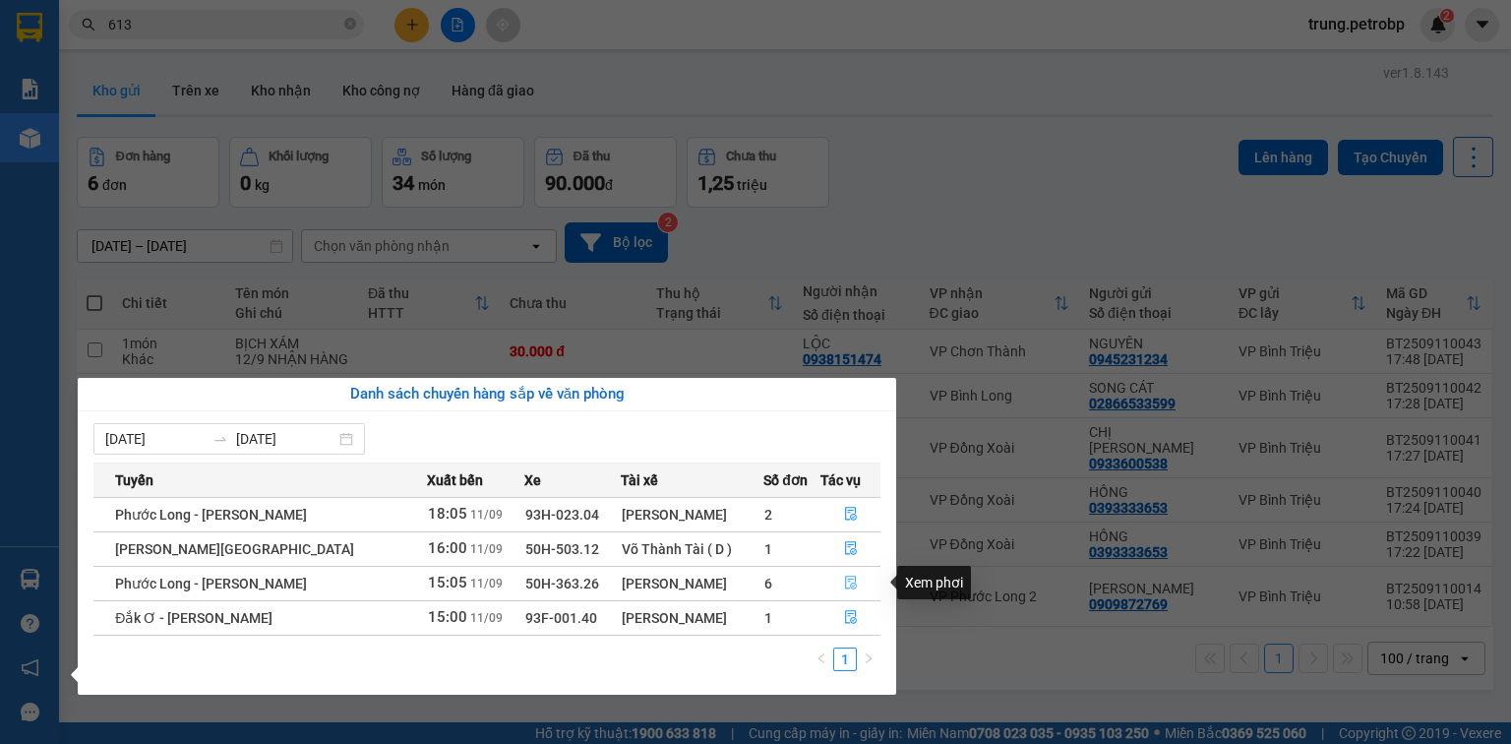
click at [850, 584] on icon "file-done" at bounding box center [851, 582] width 14 height 14
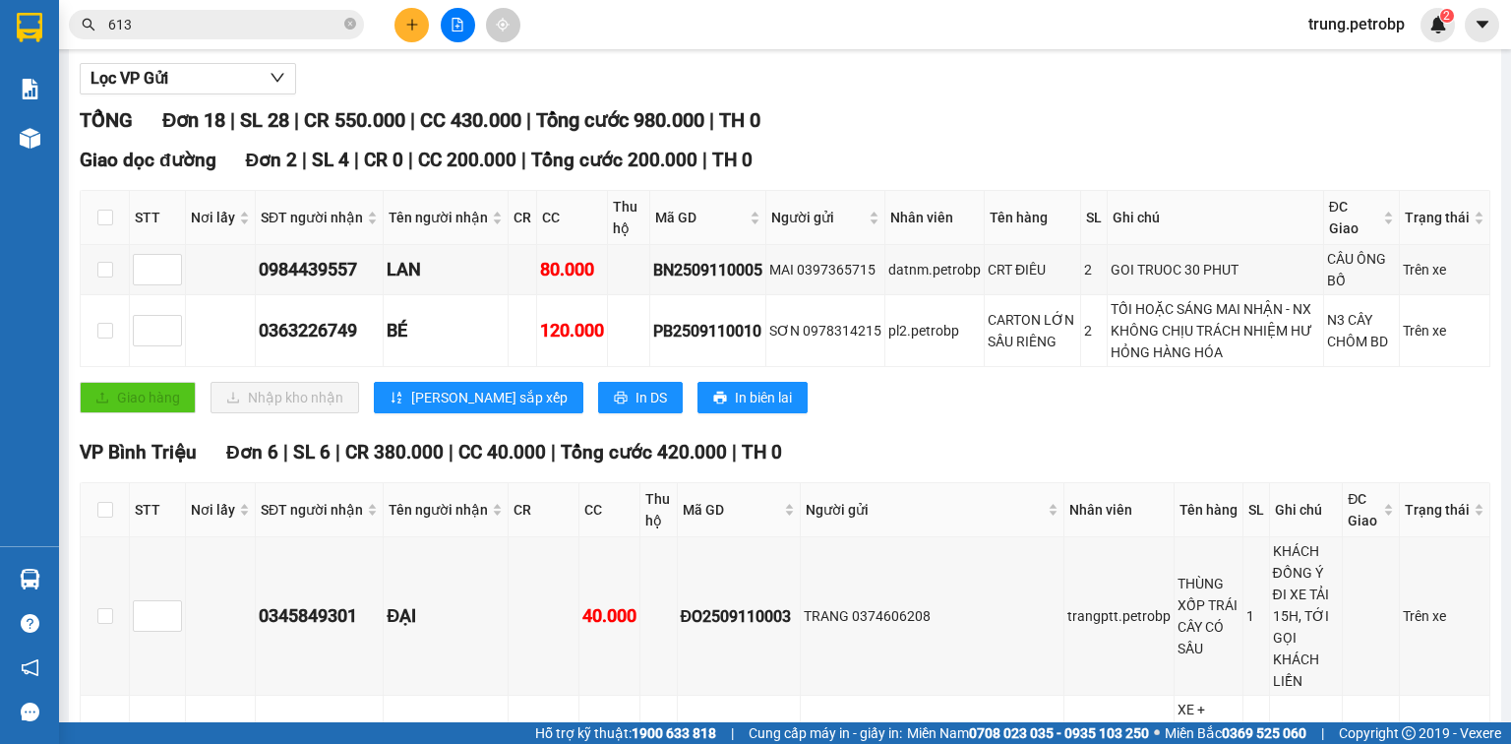
scroll to position [519, 0]
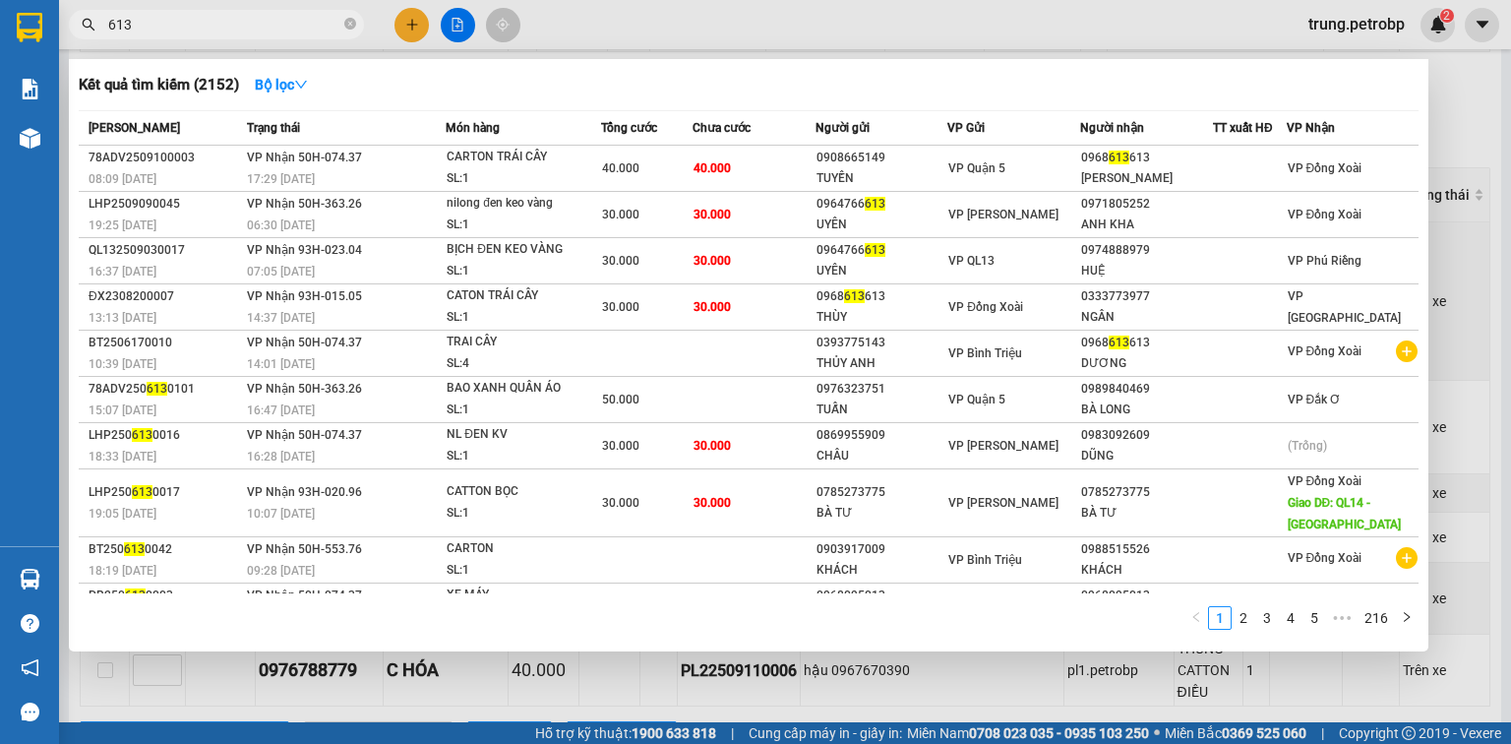
click at [162, 21] on input "613" at bounding box center [224, 25] width 232 height 22
